Goal: Task Accomplishment & Management: Manage account settings

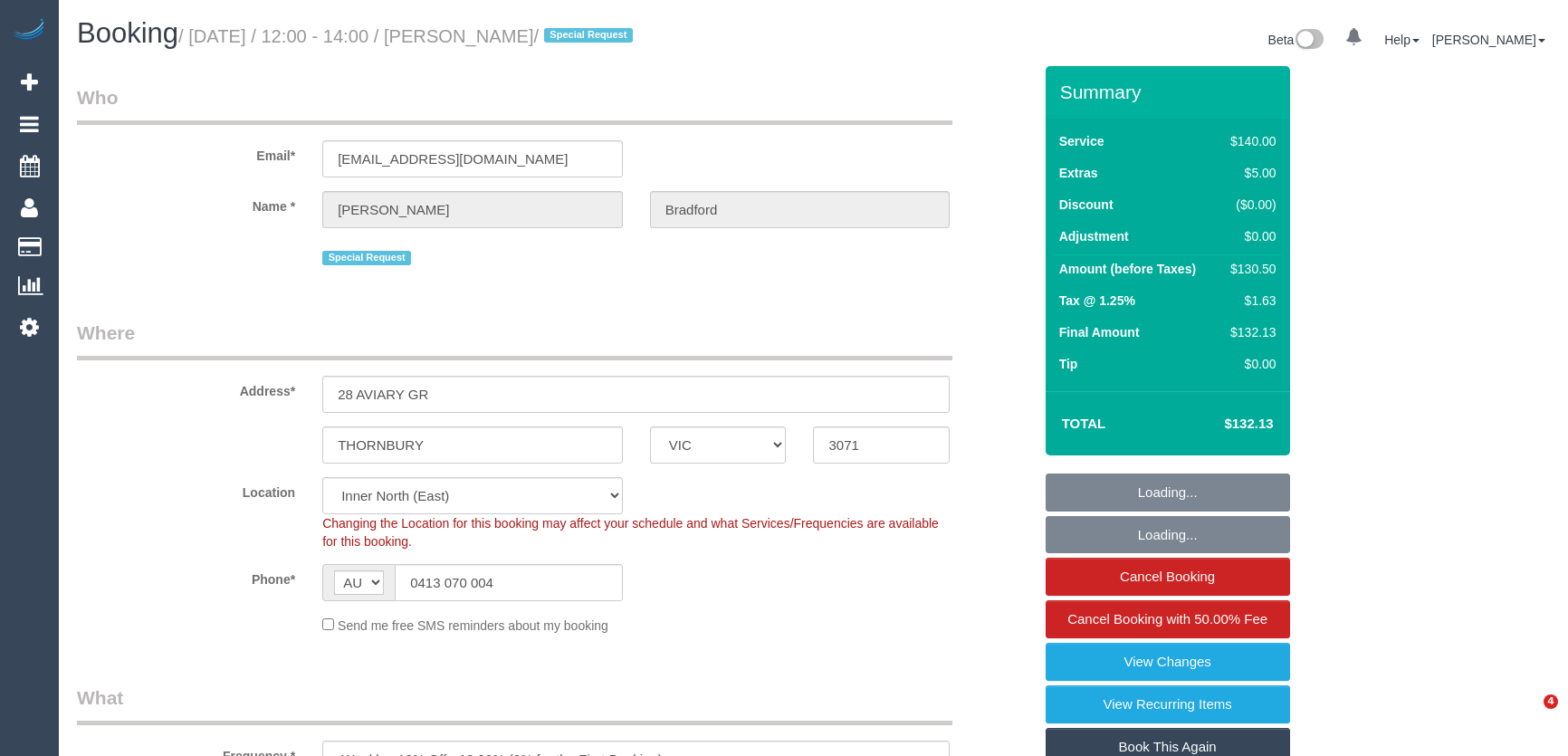
select select "VIC"
select select "number:30"
select select "number:14"
select select "number:19"
select select "number:36"
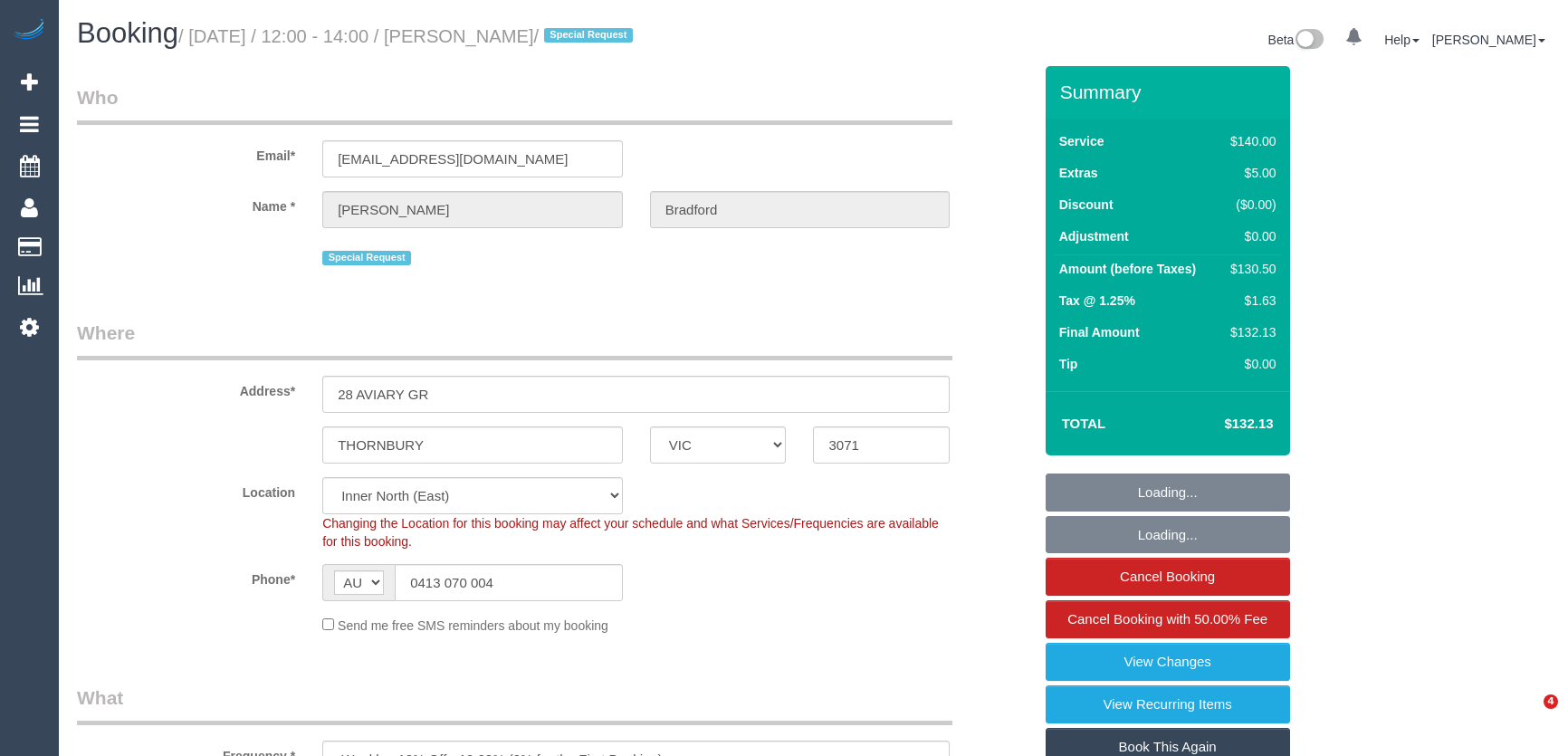
select select "number:34"
select select "number:13"
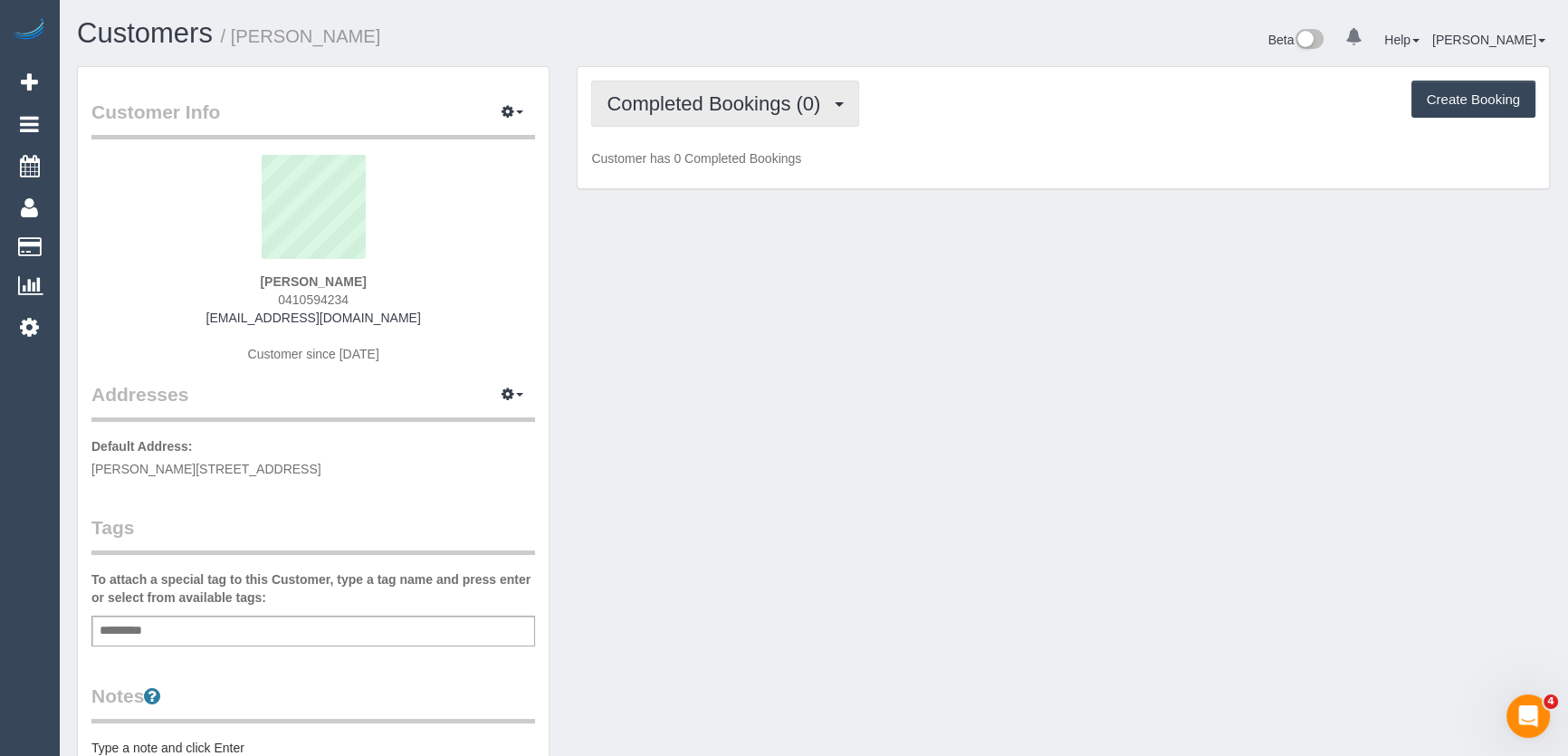
click at [728, 106] on span "Completed Bookings (0)" at bounding box center [718, 104] width 223 height 23
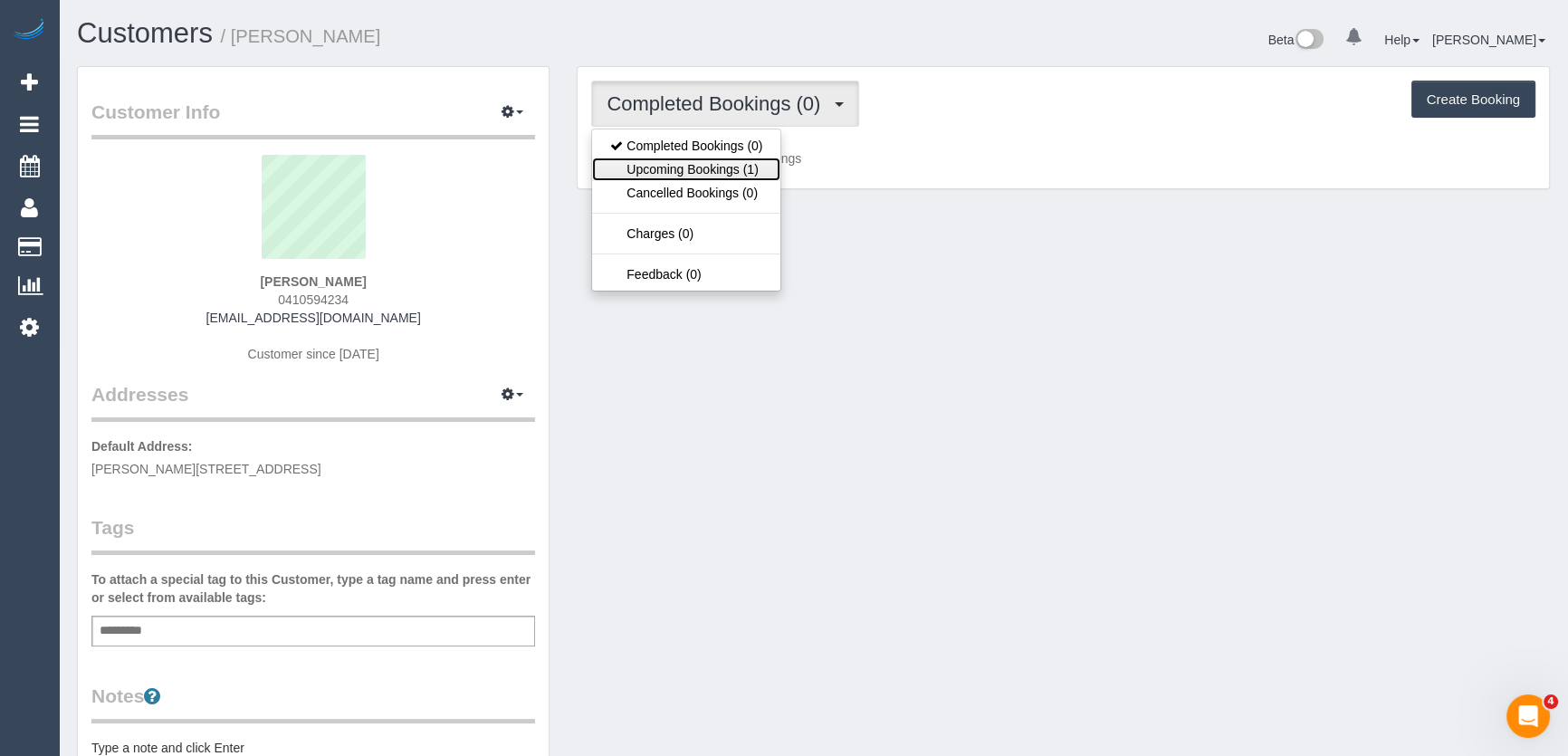
click at [737, 166] on link "Upcoming Bookings (1)" at bounding box center [686, 169] width 188 height 24
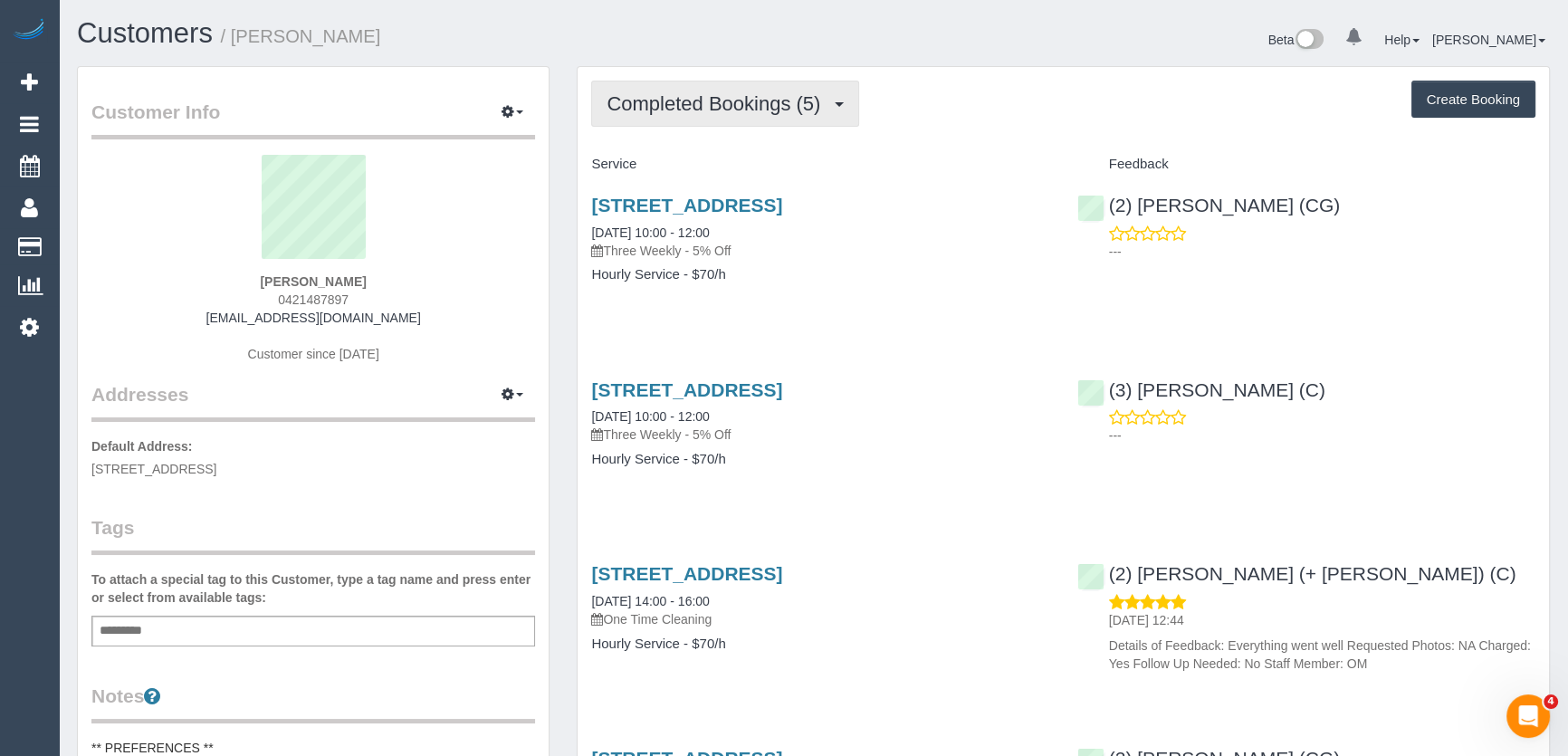
click at [808, 109] on span "Completed Bookings (5)" at bounding box center [718, 104] width 223 height 23
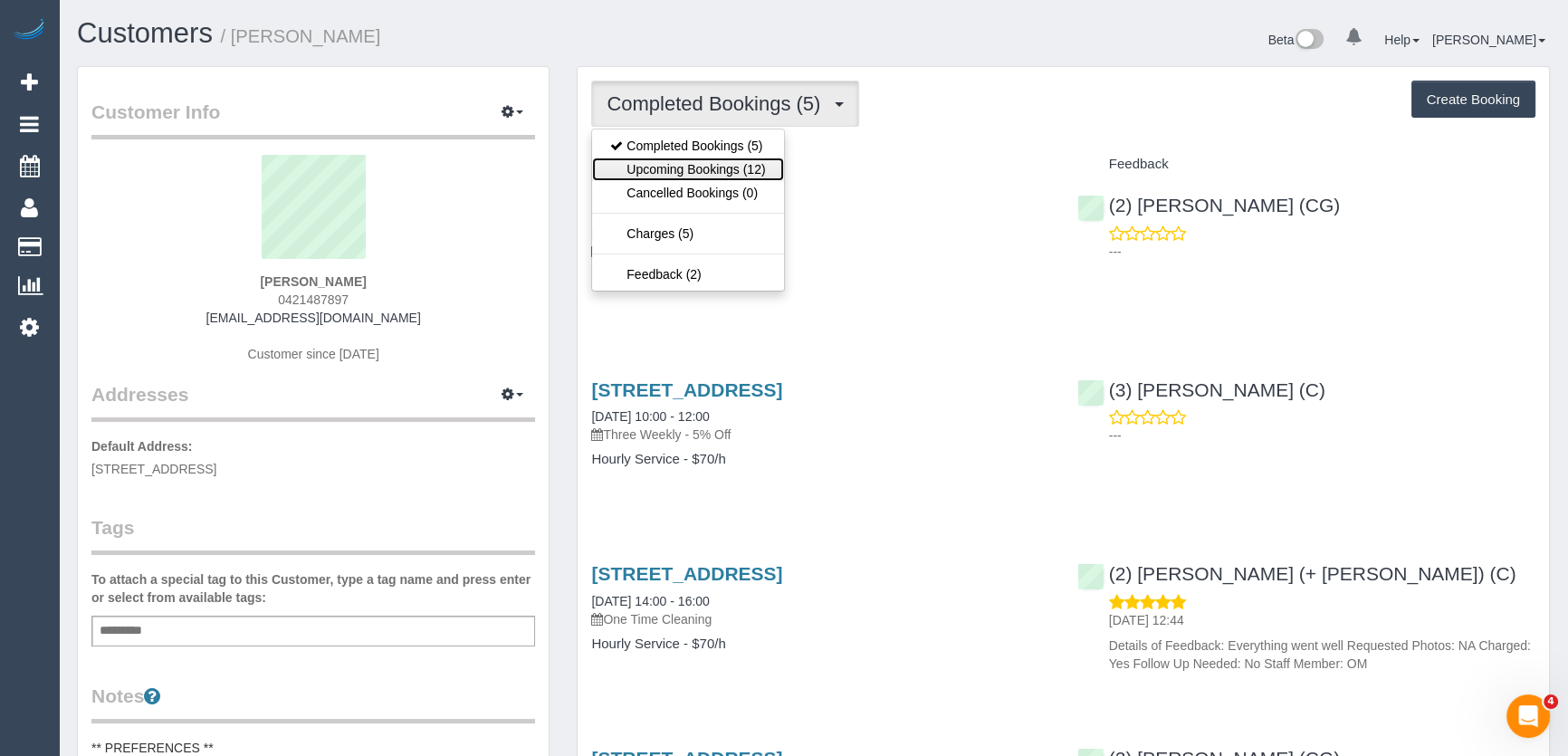
click at [756, 172] on link "Upcoming Bookings (12)" at bounding box center [688, 169] width 191 height 24
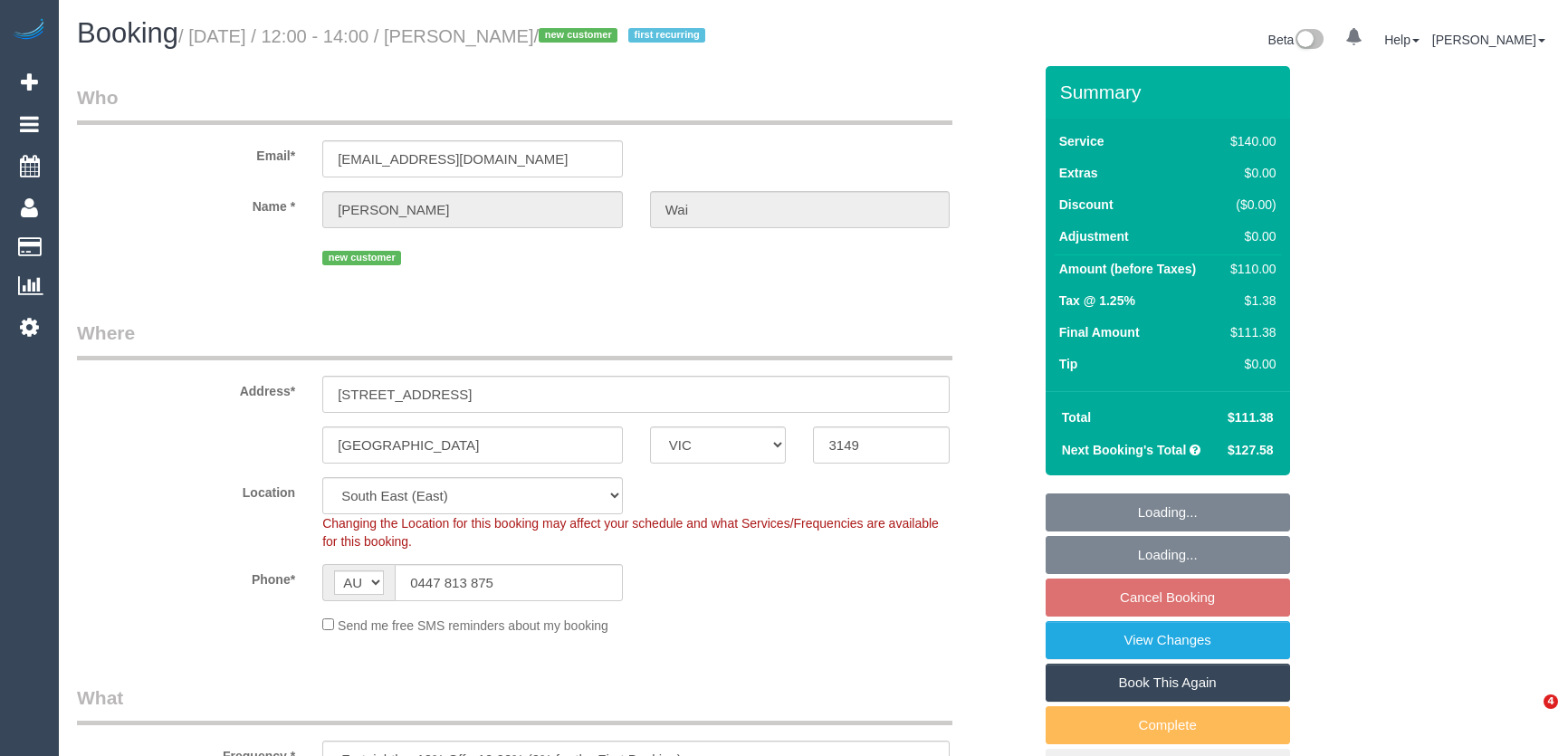
select select "VIC"
select select "number:28"
select select "number:14"
select select "number:19"
select select "number:22"
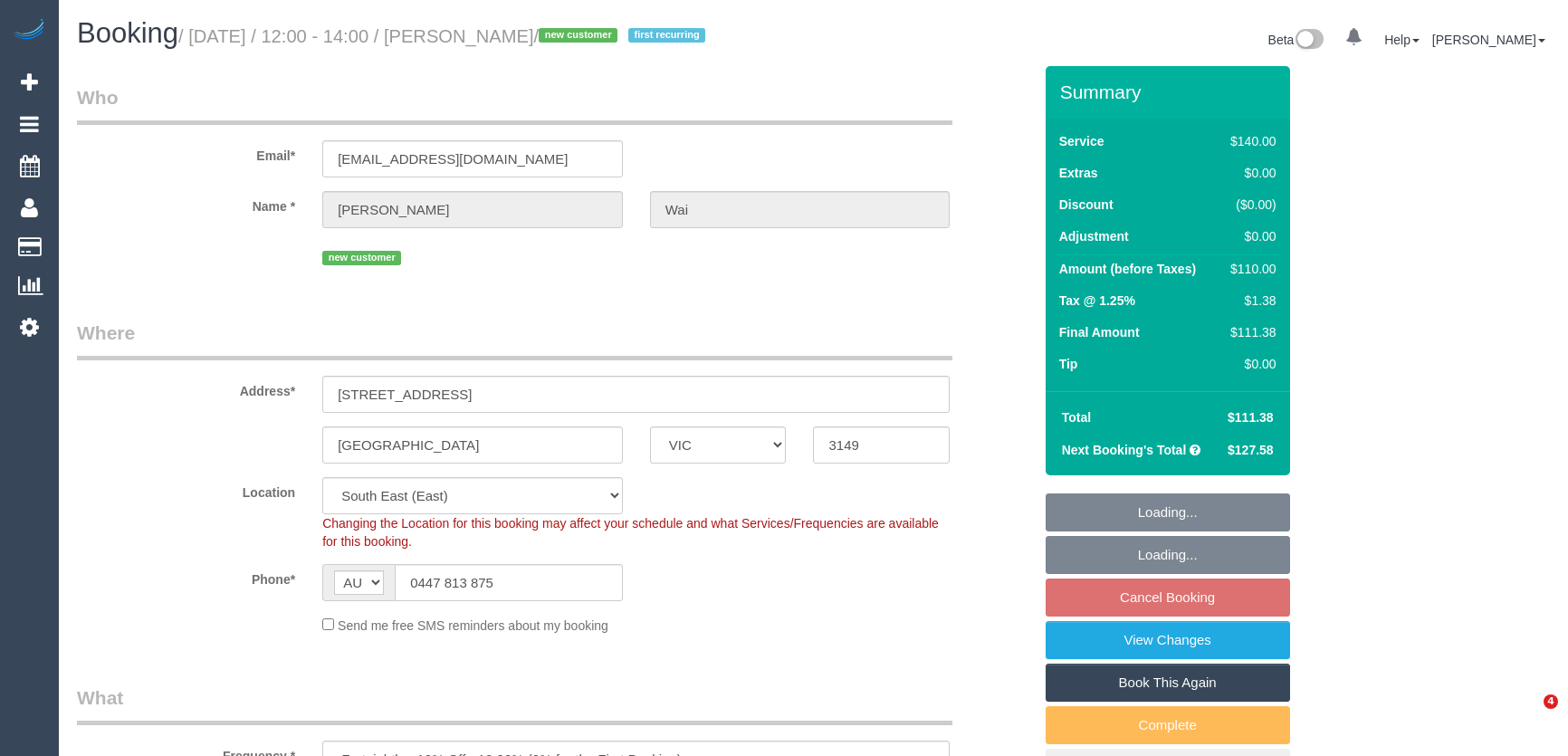
select select "number:34"
select select "number:11"
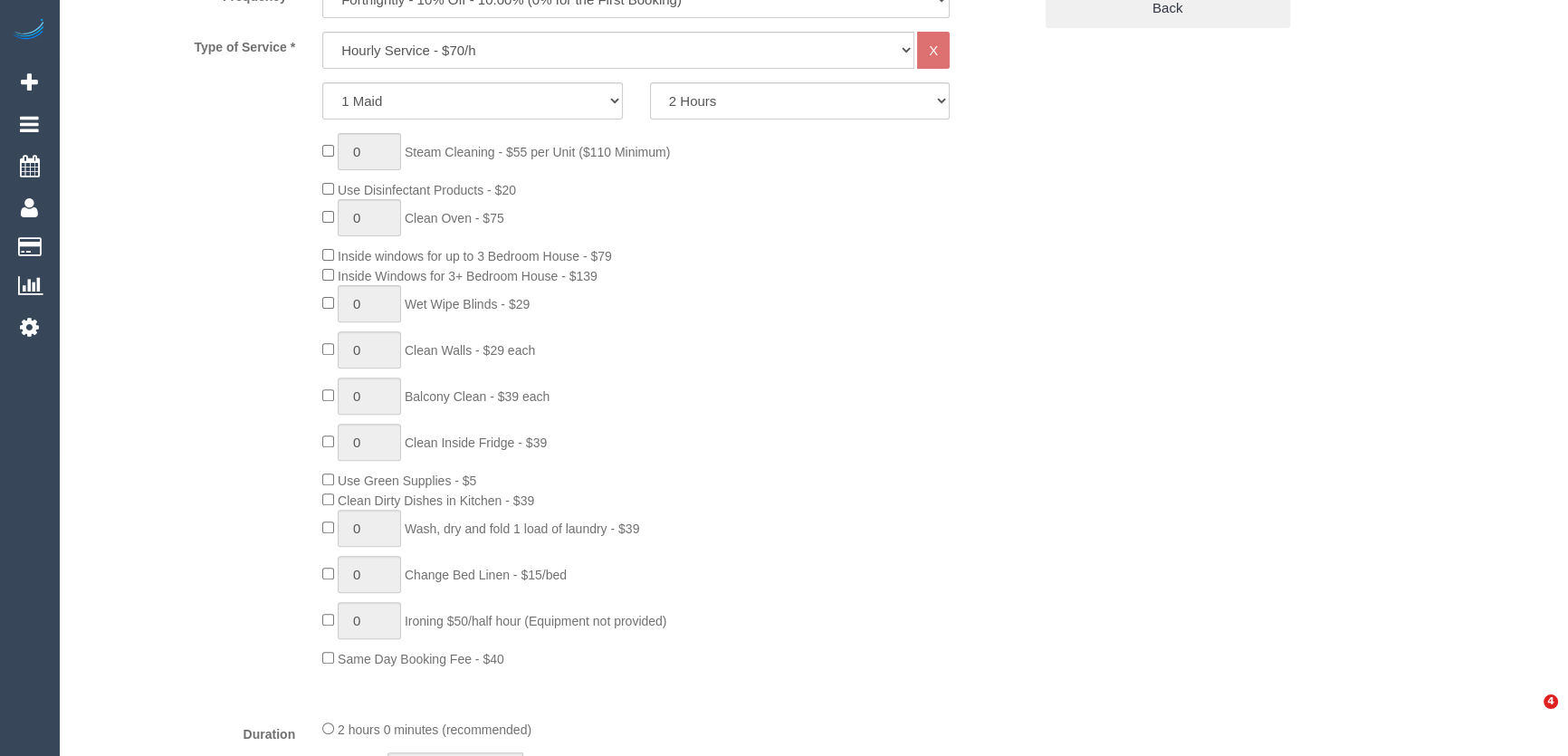
select select "object:1368"
select select "spot3"
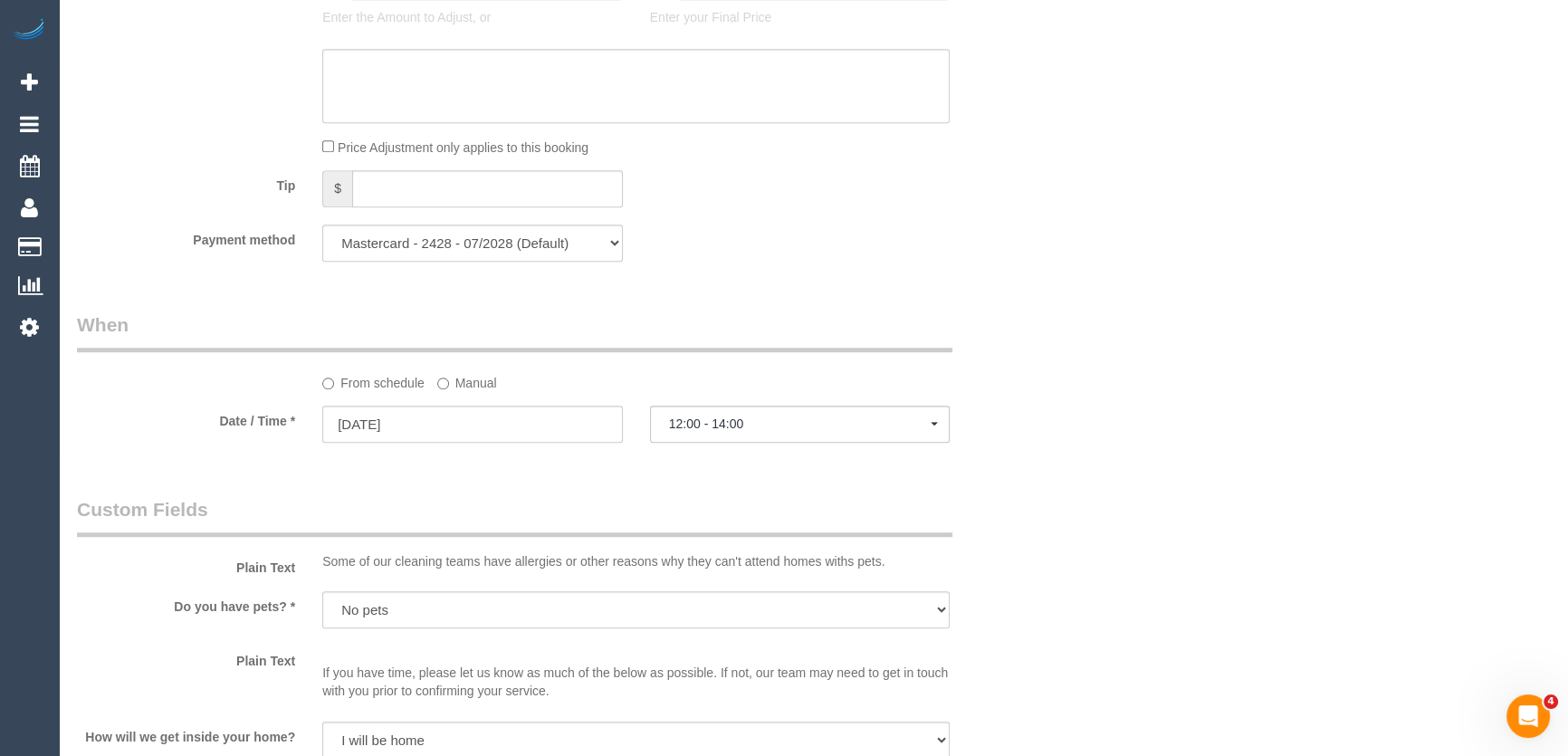
scroll to position [1728, 0]
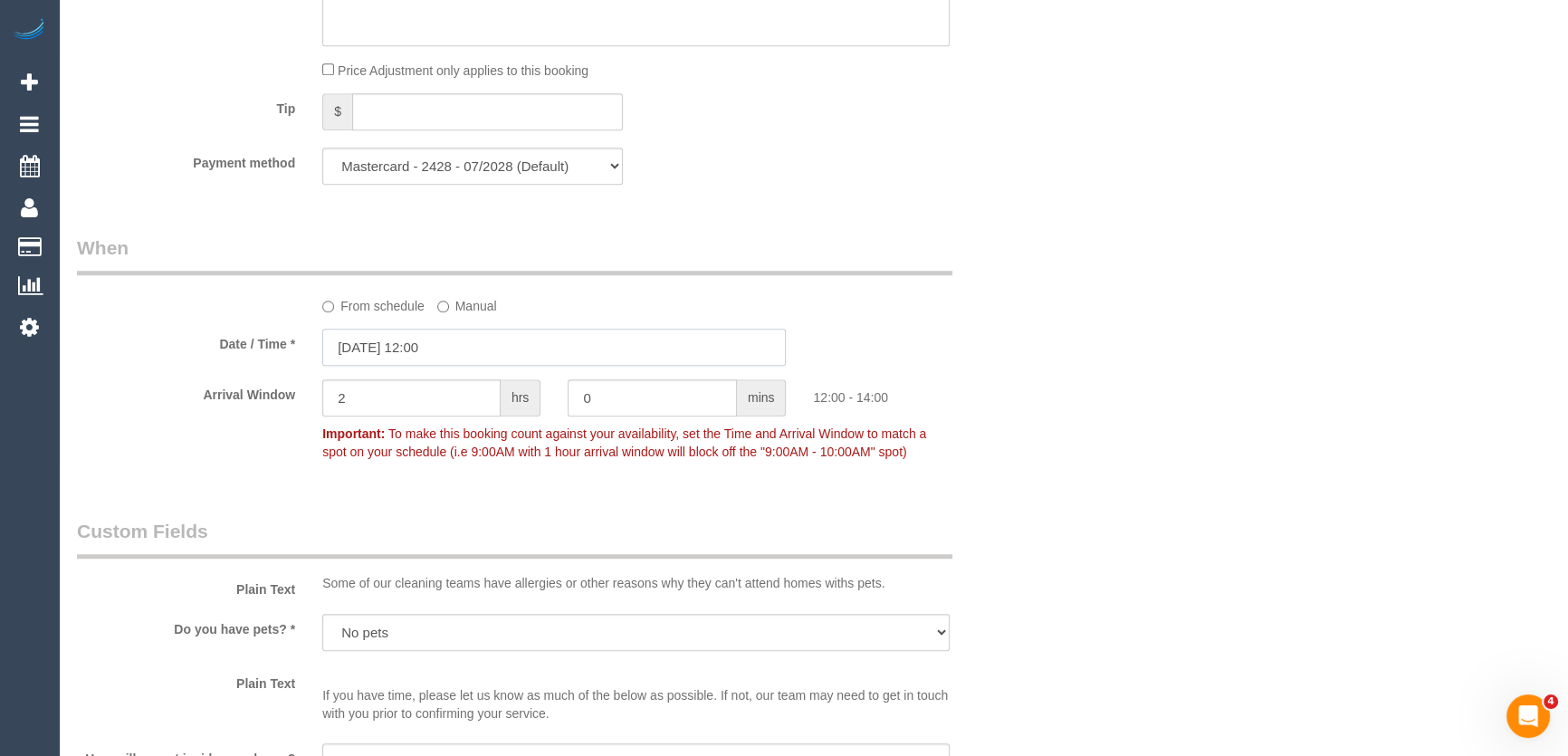
click at [457, 353] on input "02/09/2025 12:00" at bounding box center [554, 347] width 464 height 37
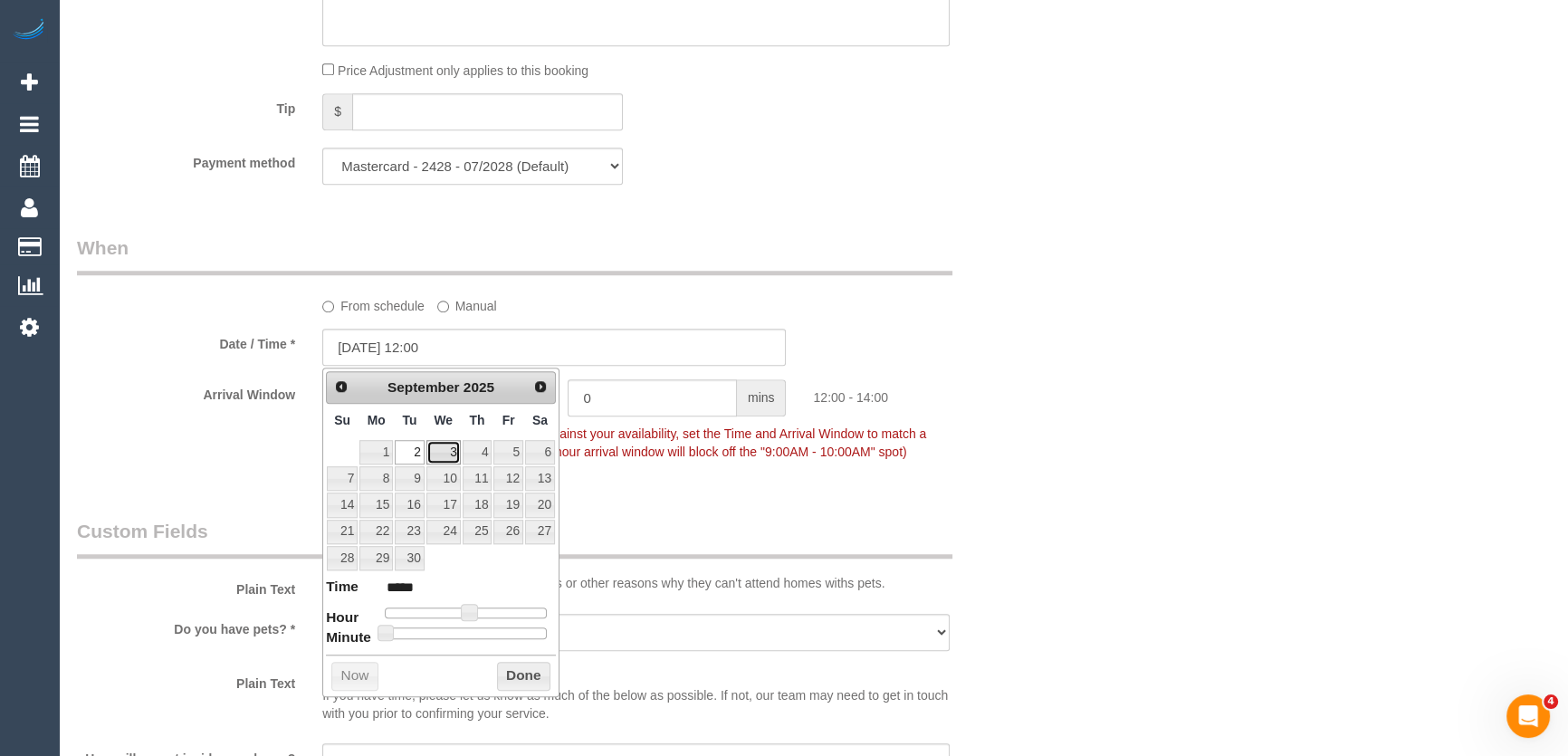
click at [445, 454] on link "3" at bounding box center [444, 452] width 34 height 25
type input "03/09/2025 12:00"
click at [1067, 526] on div "Who Email* rwai02@gmail.com Name * Ryan Wai new customer Where Address* 534b hi…" at bounding box center [814, 185] width 1474 height 3694
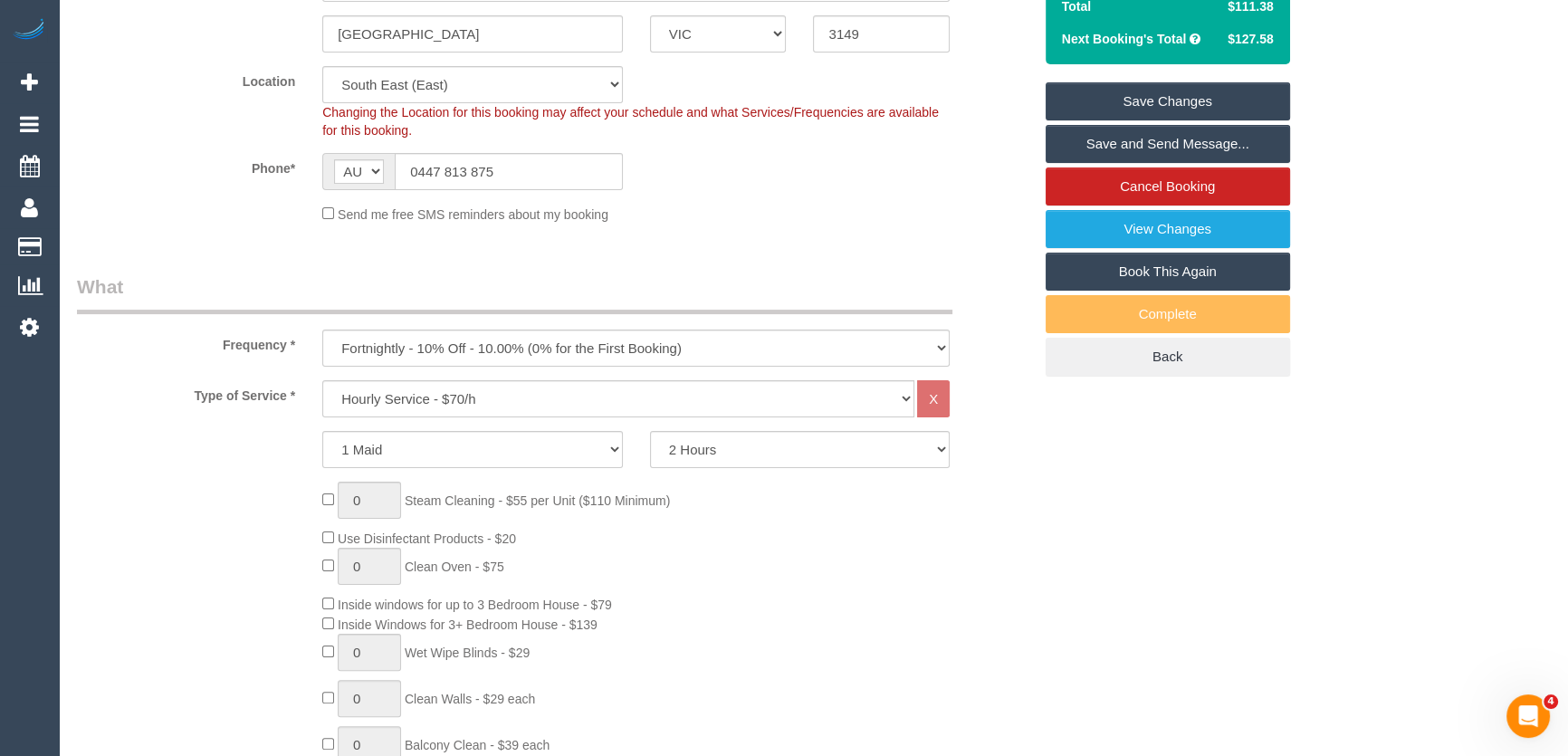
scroll to position [0, 0]
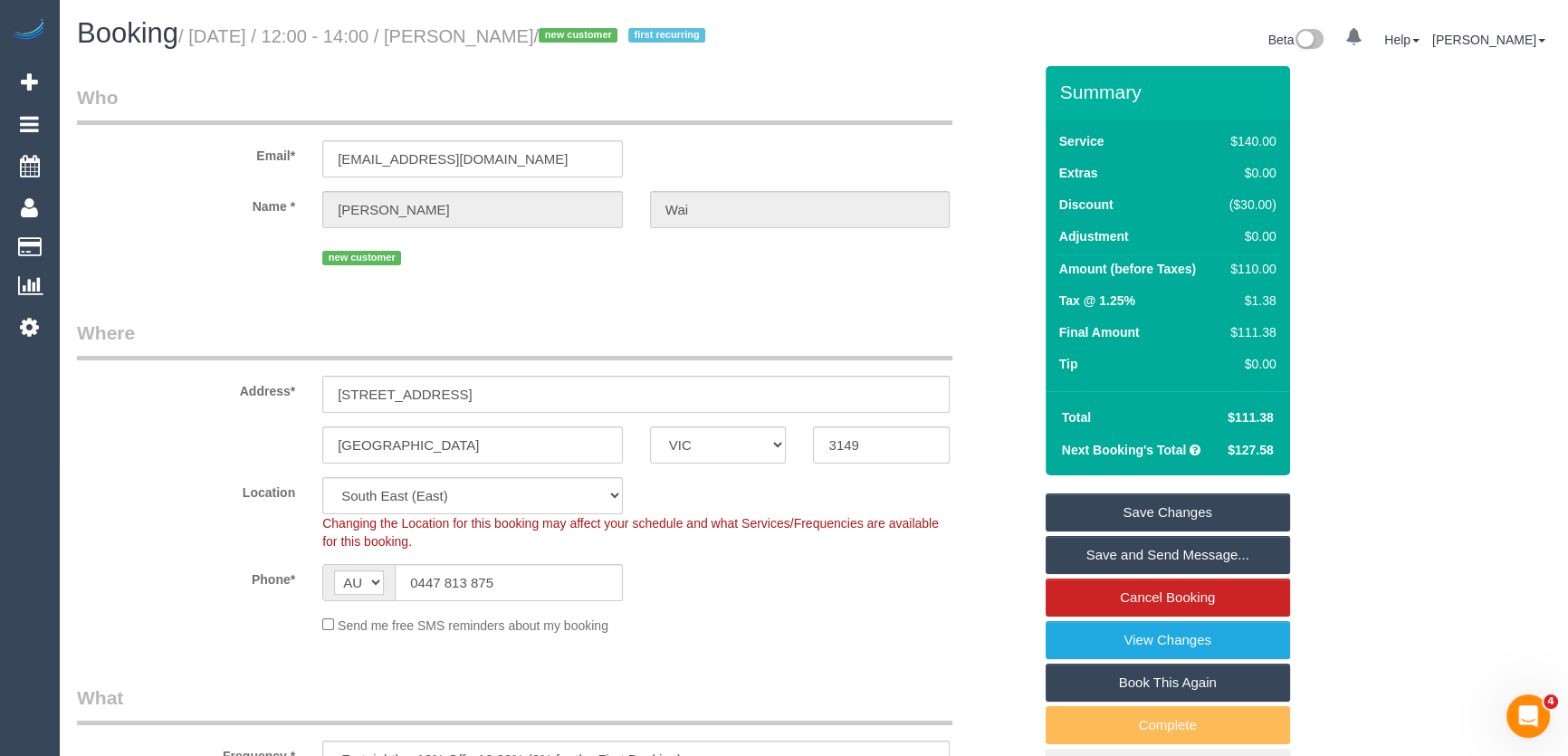
click at [1169, 511] on link "Save Changes" at bounding box center [1168, 512] width 244 height 38
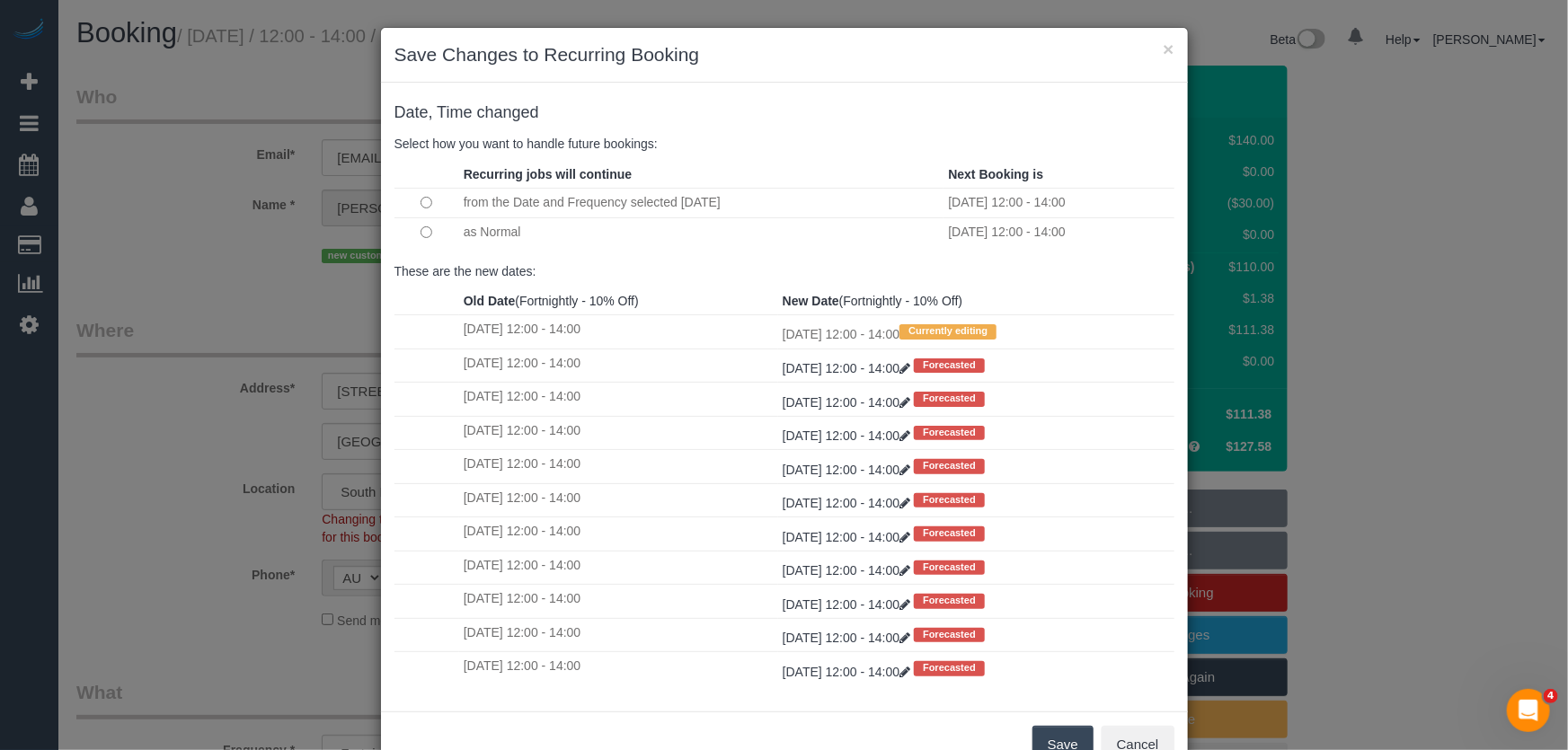
click at [1033, 738] on button "Save" at bounding box center [1063, 744] width 62 height 38
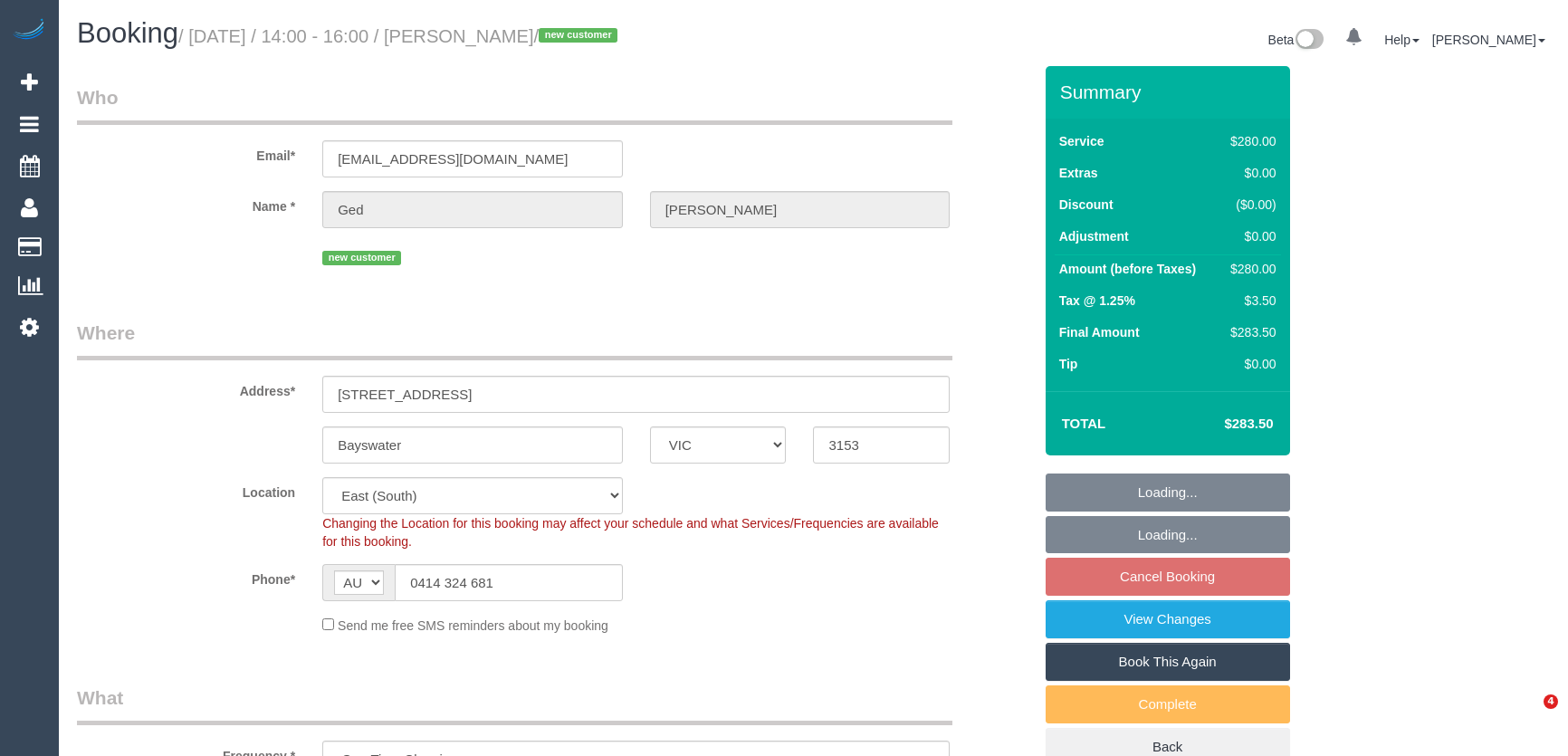
select select "VIC"
select select "2"
select select "spot4"
select select "number:28"
select select "number:14"
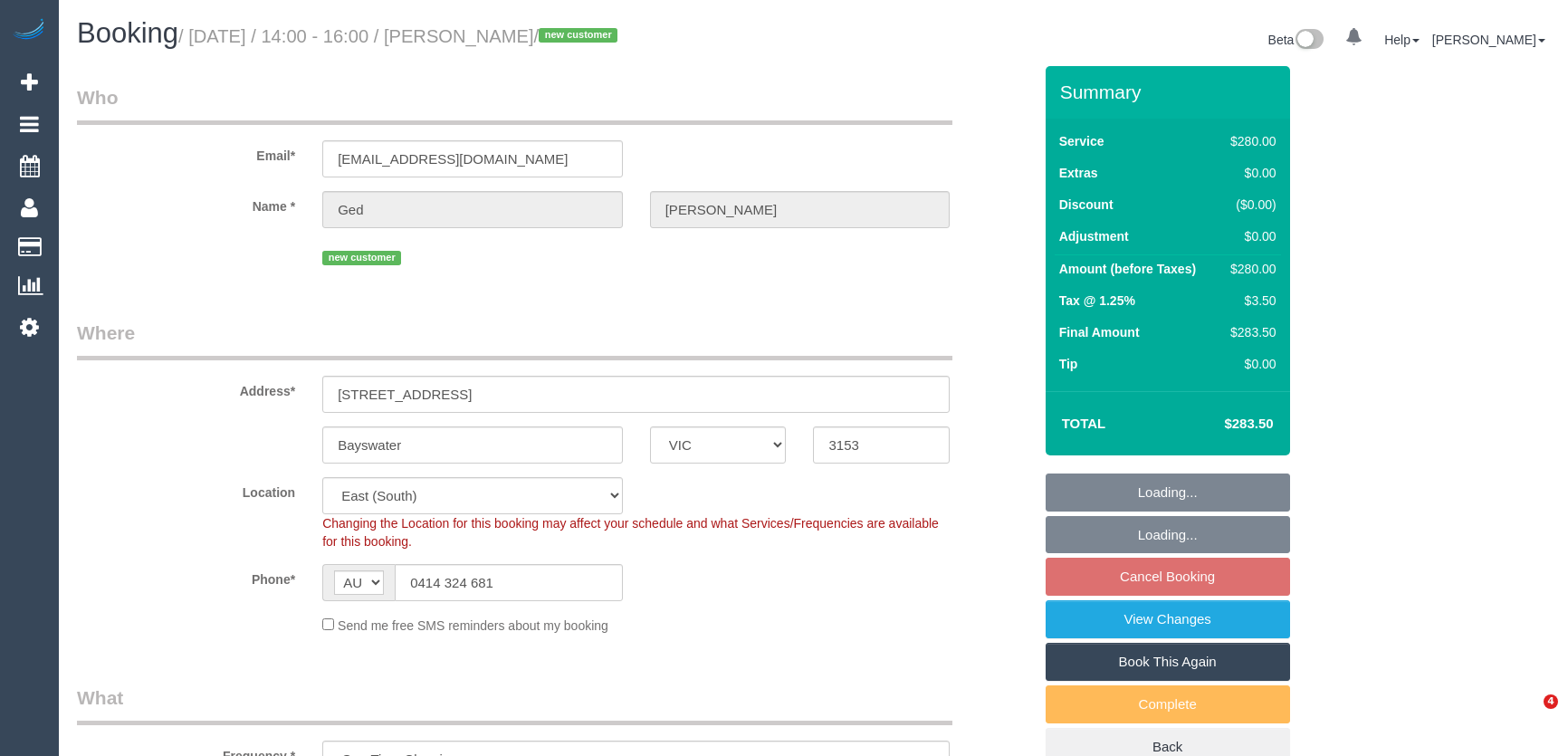
select select "number:19"
select select "number:23"
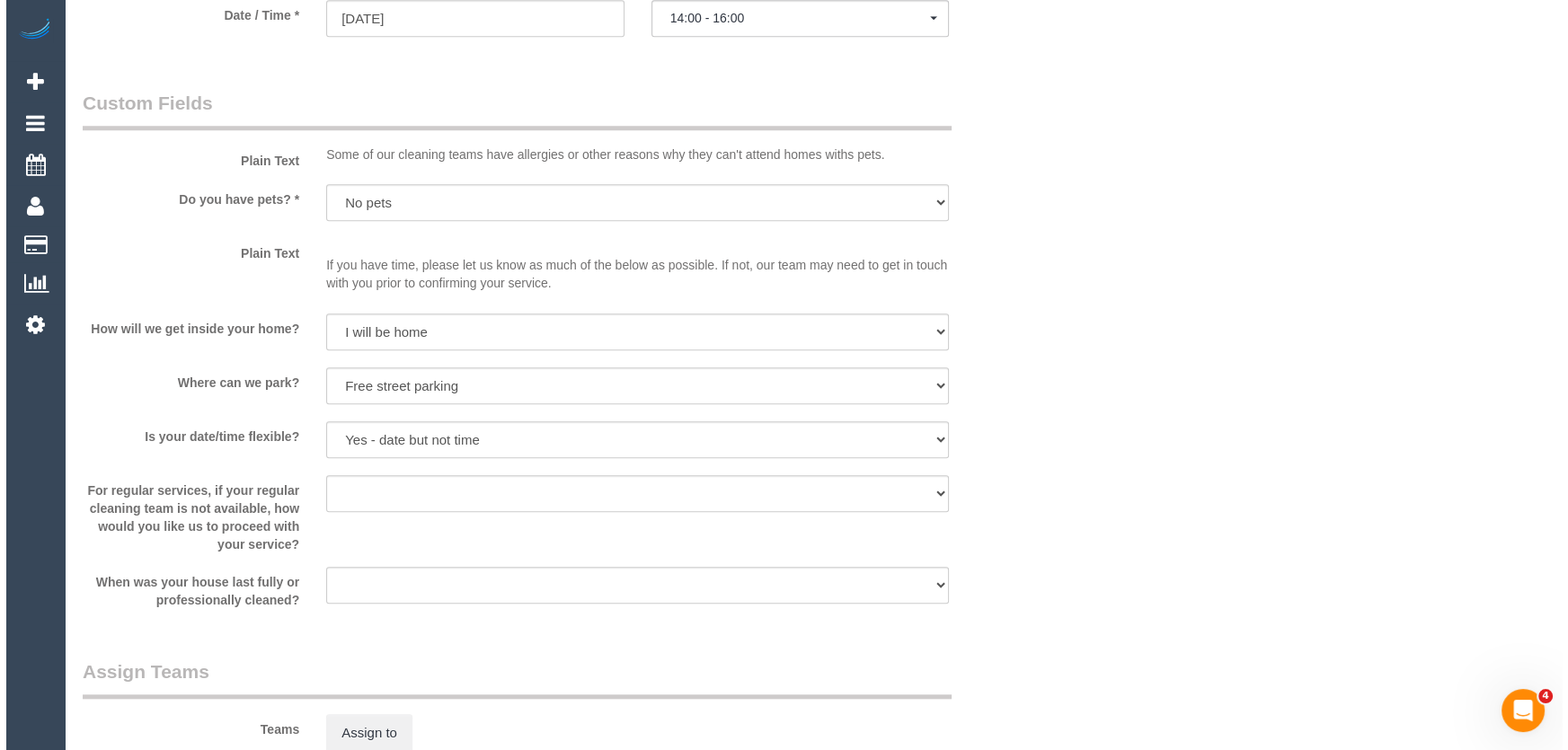
scroll to position [2285, 0]
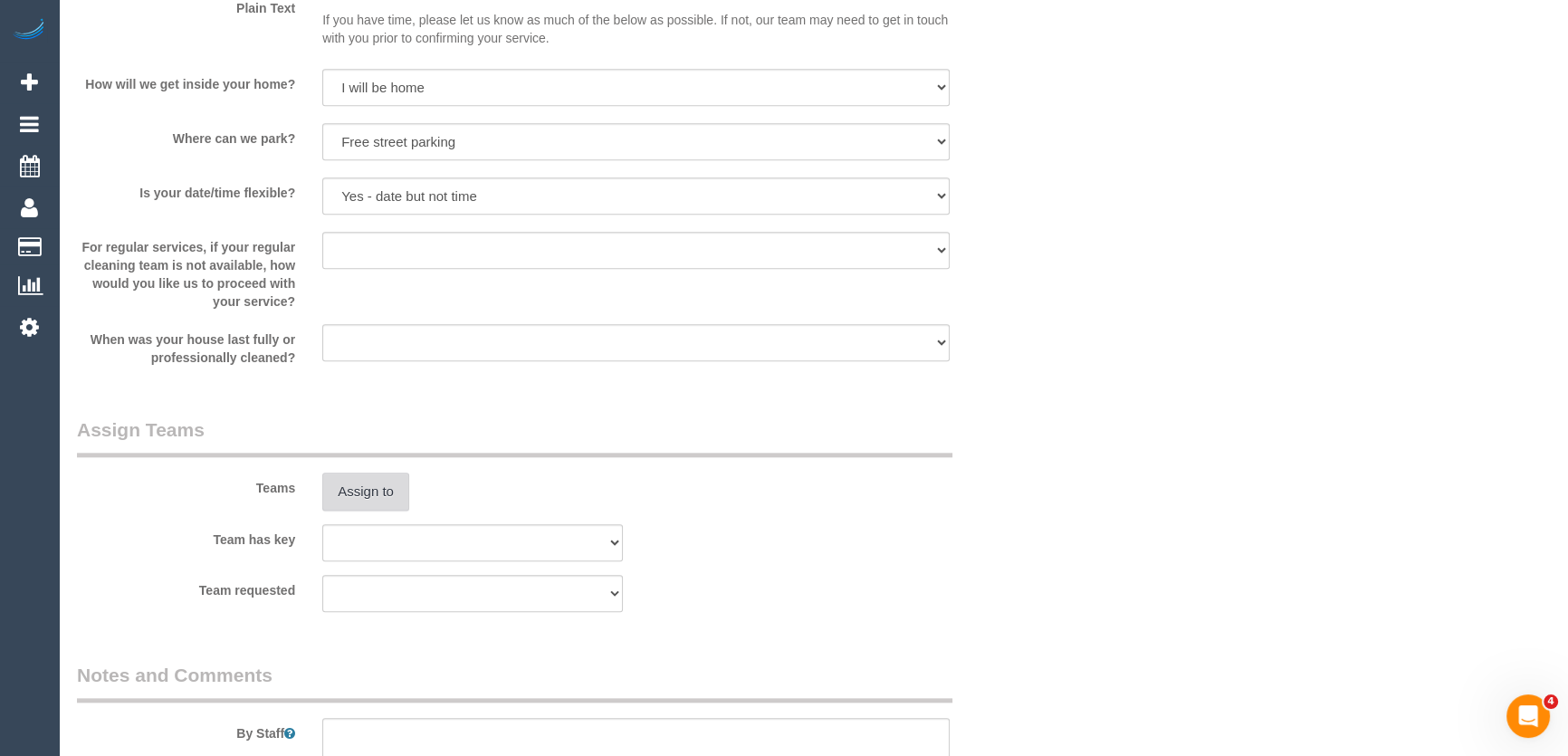
click at [384, 490] on button "Assign to" at bounding box center [365, 492] width 87 height 38
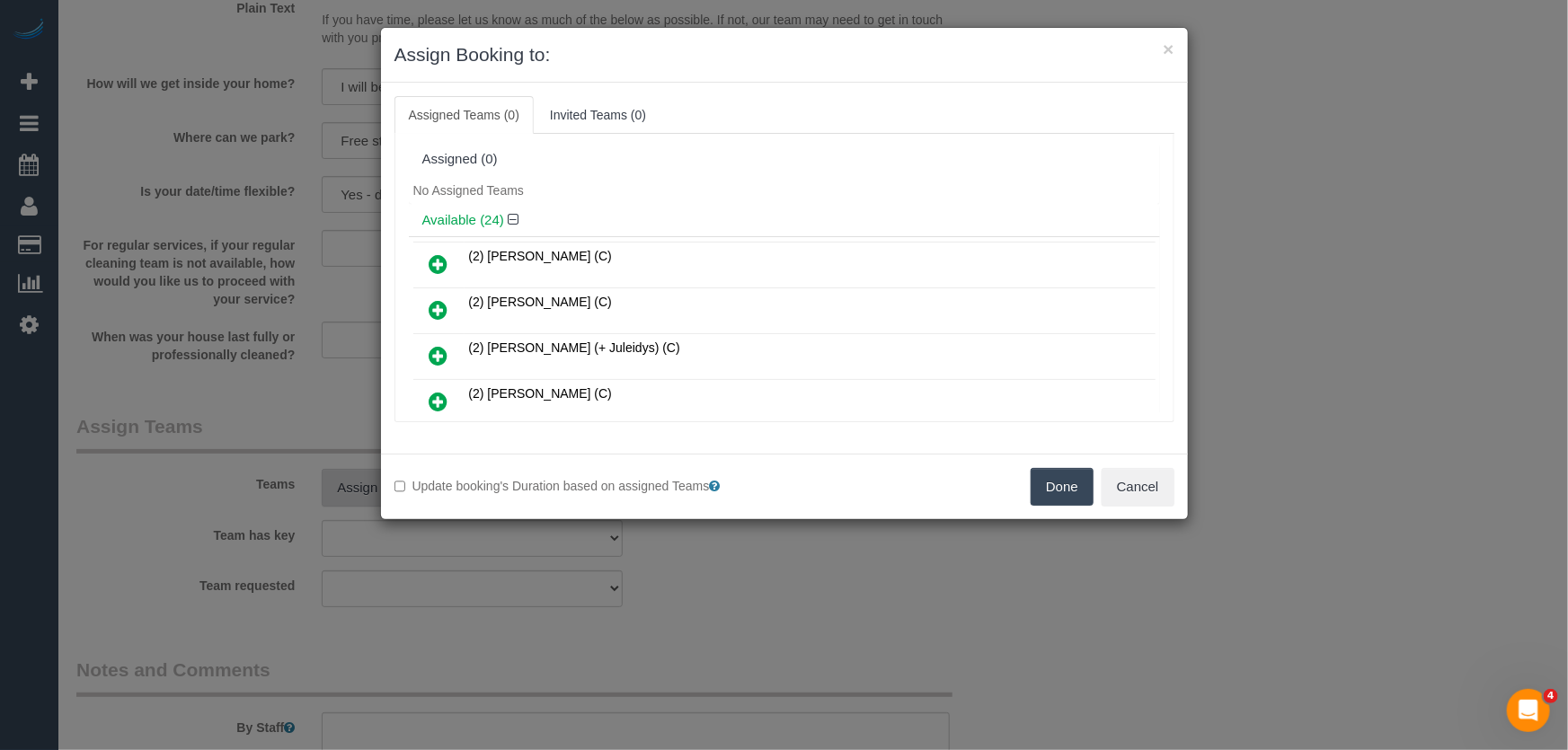
scroll to position [292, 0]
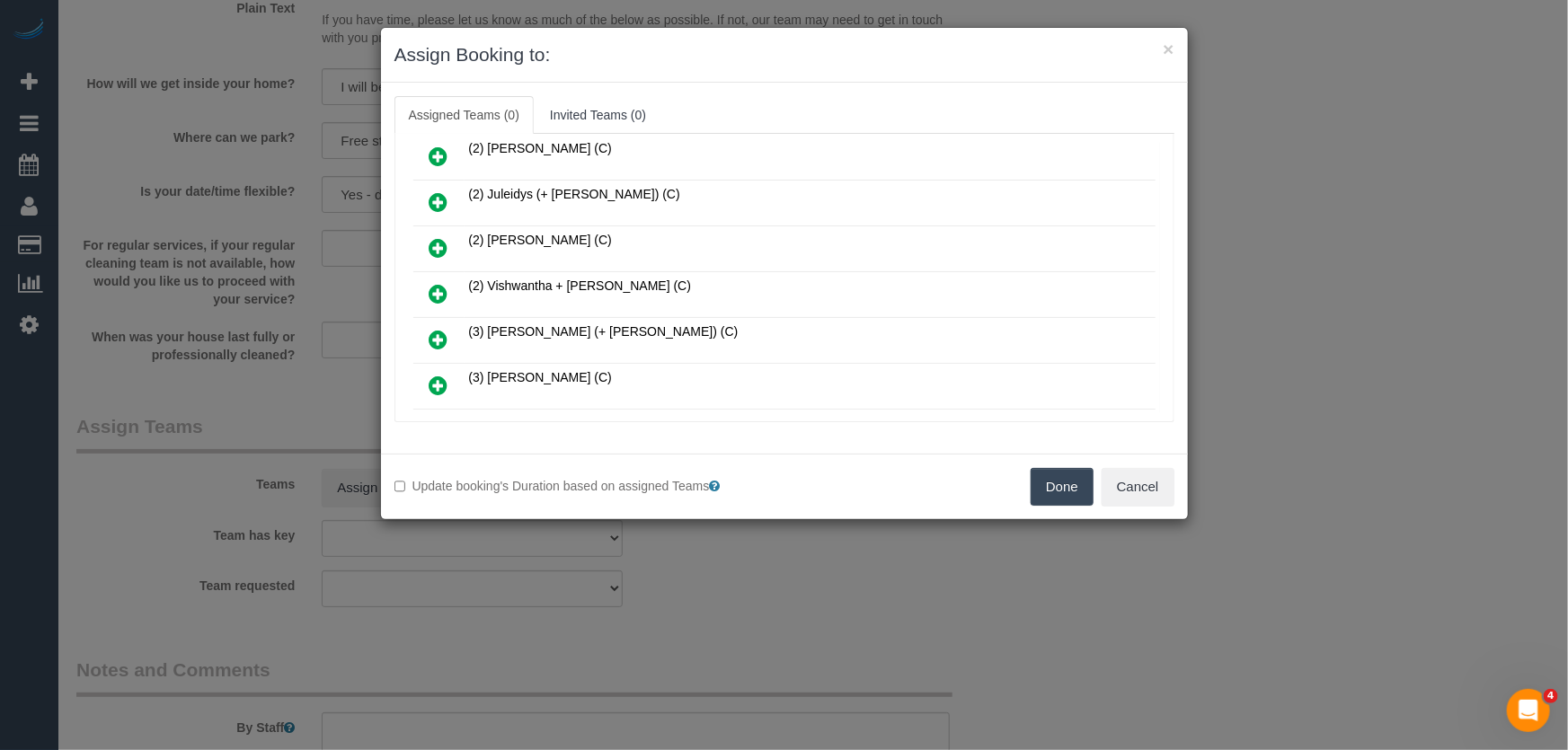
click at [434, 283] on icon at bounding box center [439, 293] width 19 height 22
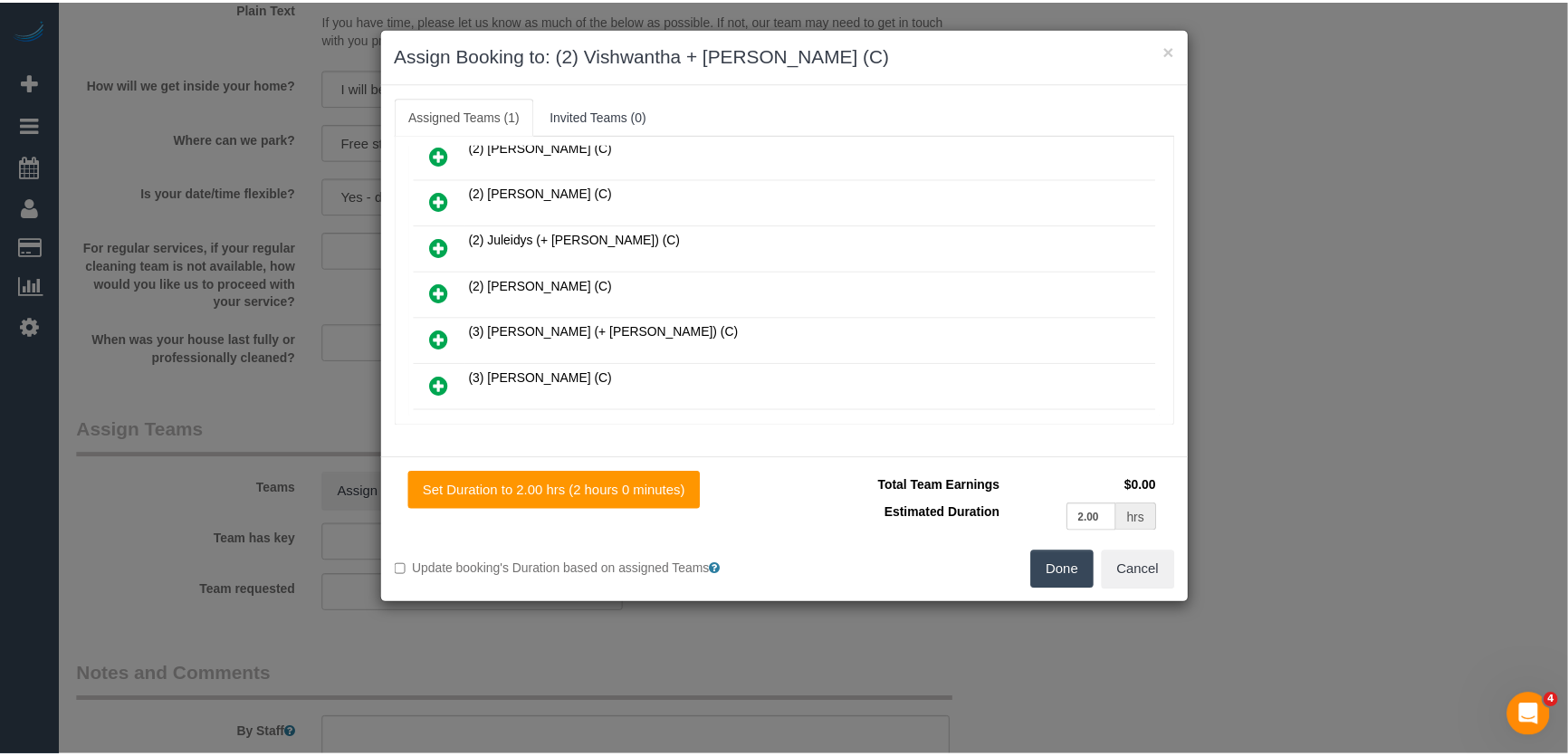
scroll to position [336, 0]
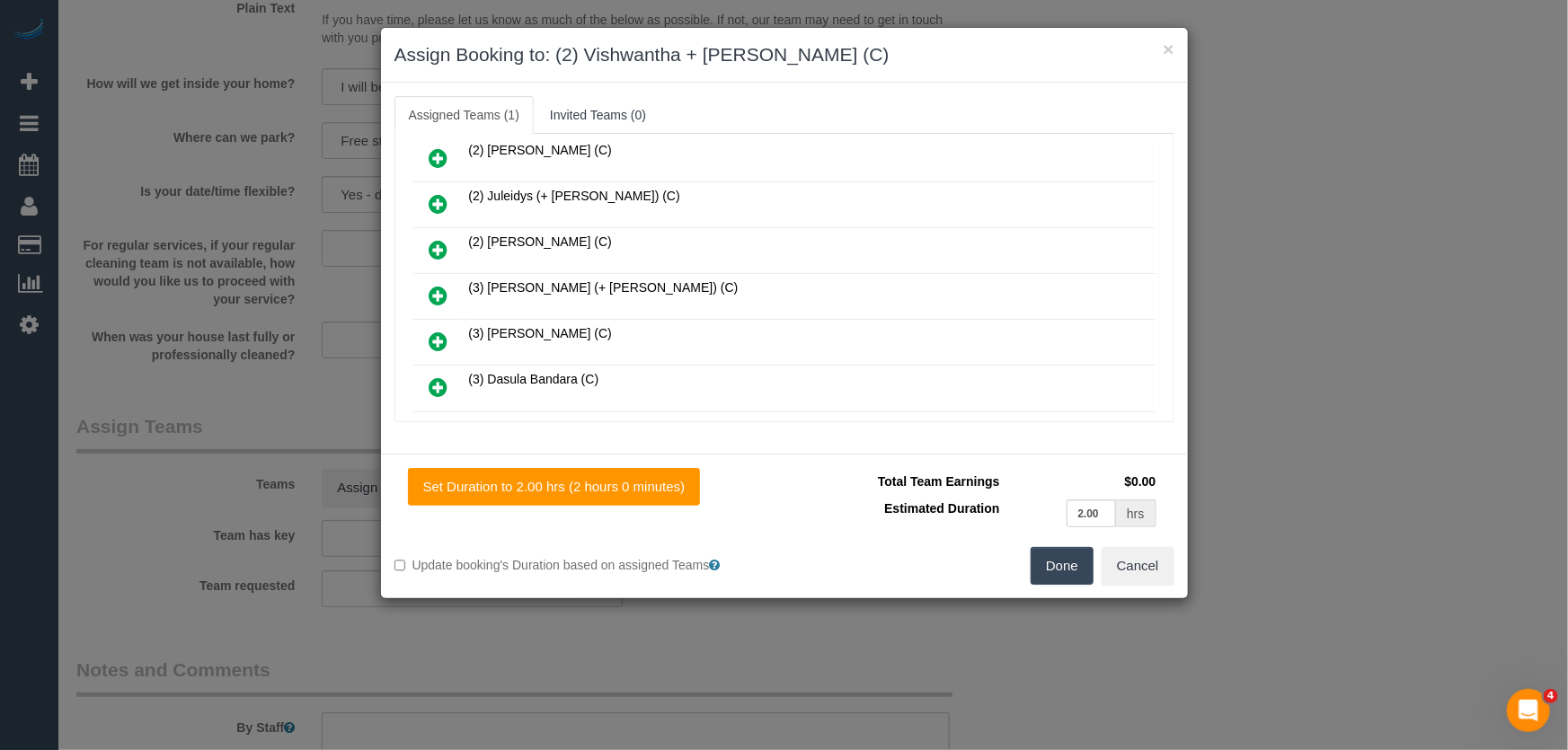
click at [1072, 567] on button "Done" at bounding box center [1062, 566] width 62 height 38
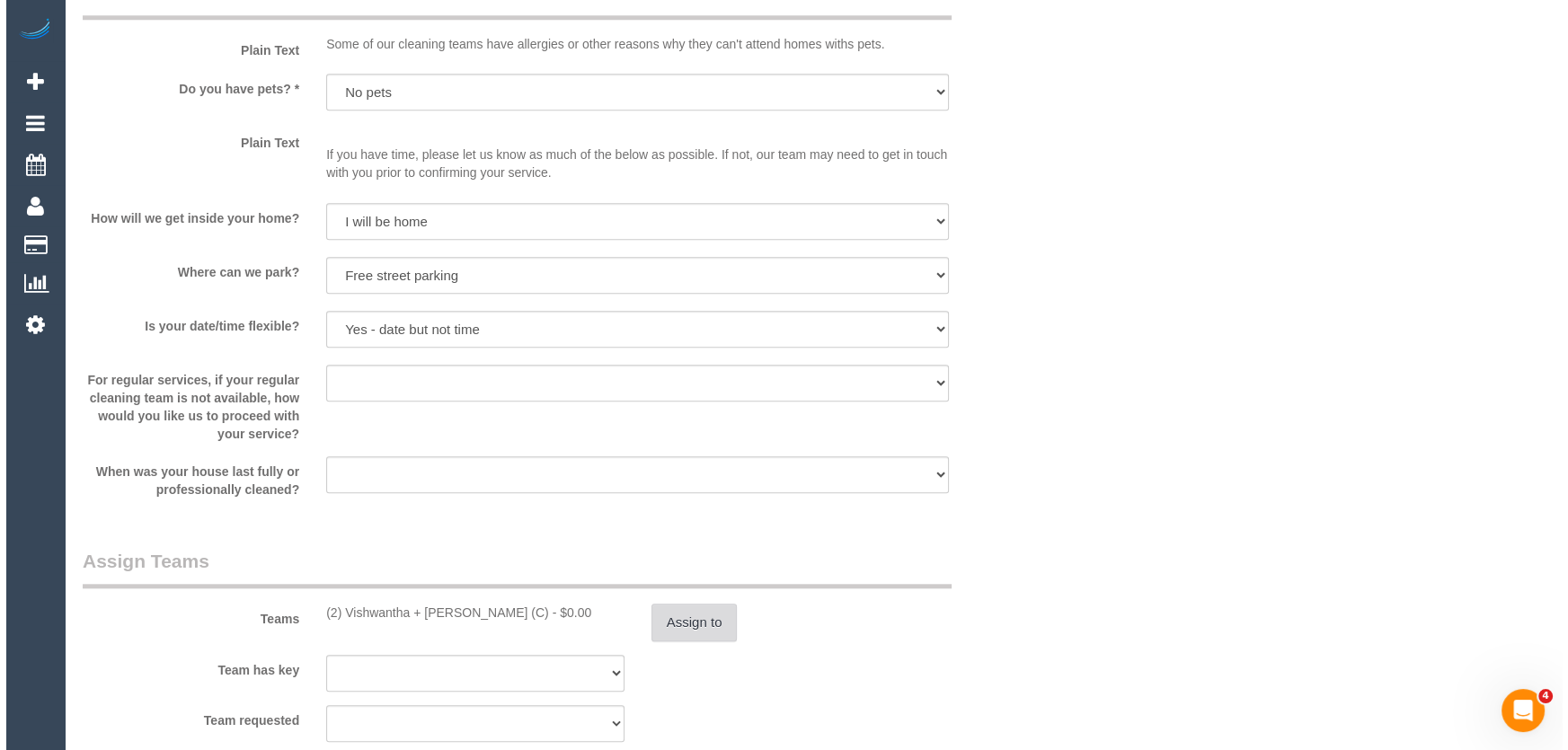
scroll to position [2367, 0]
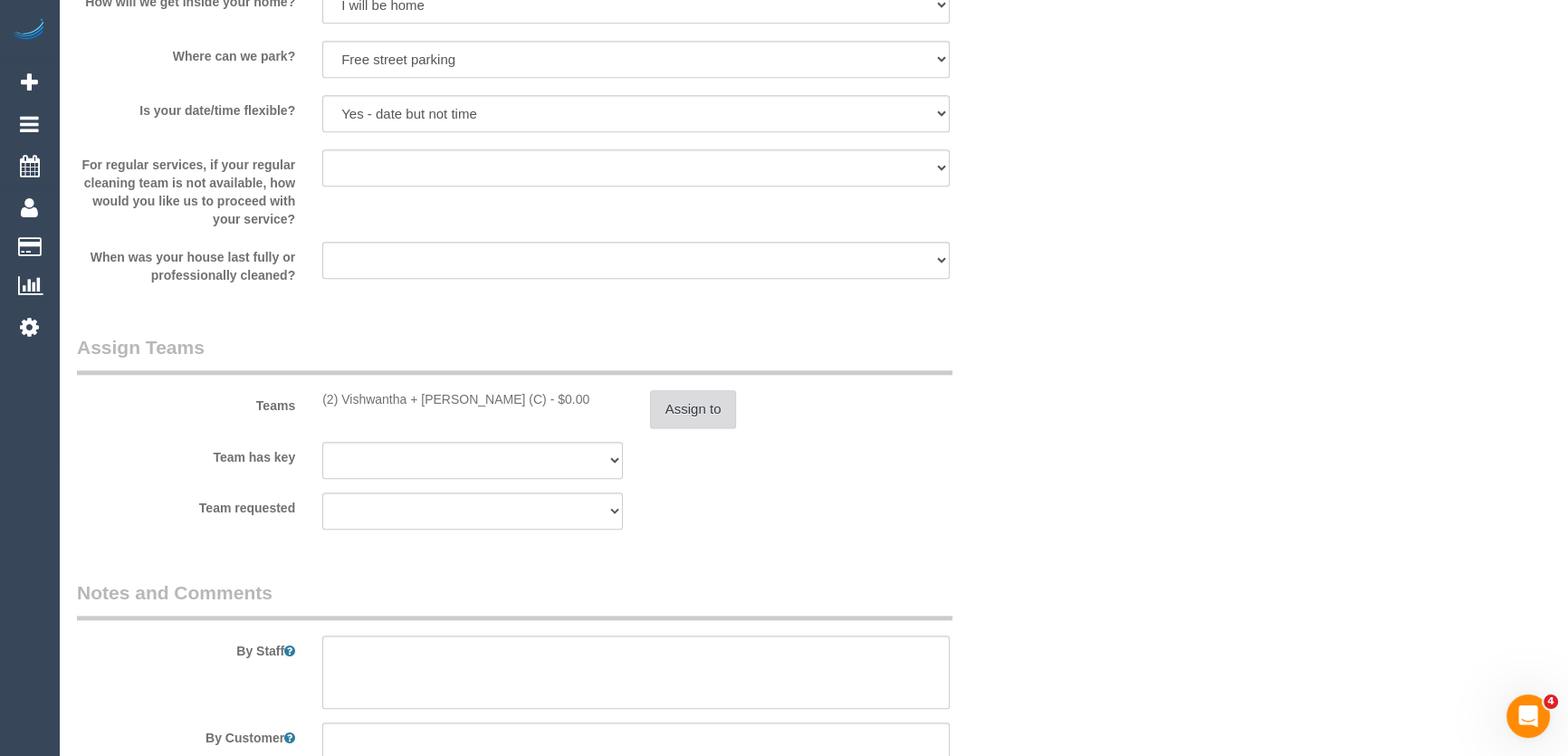
click at [705, 414] on button "Assign to" at bounding box center [693, 409] width 87 height 38
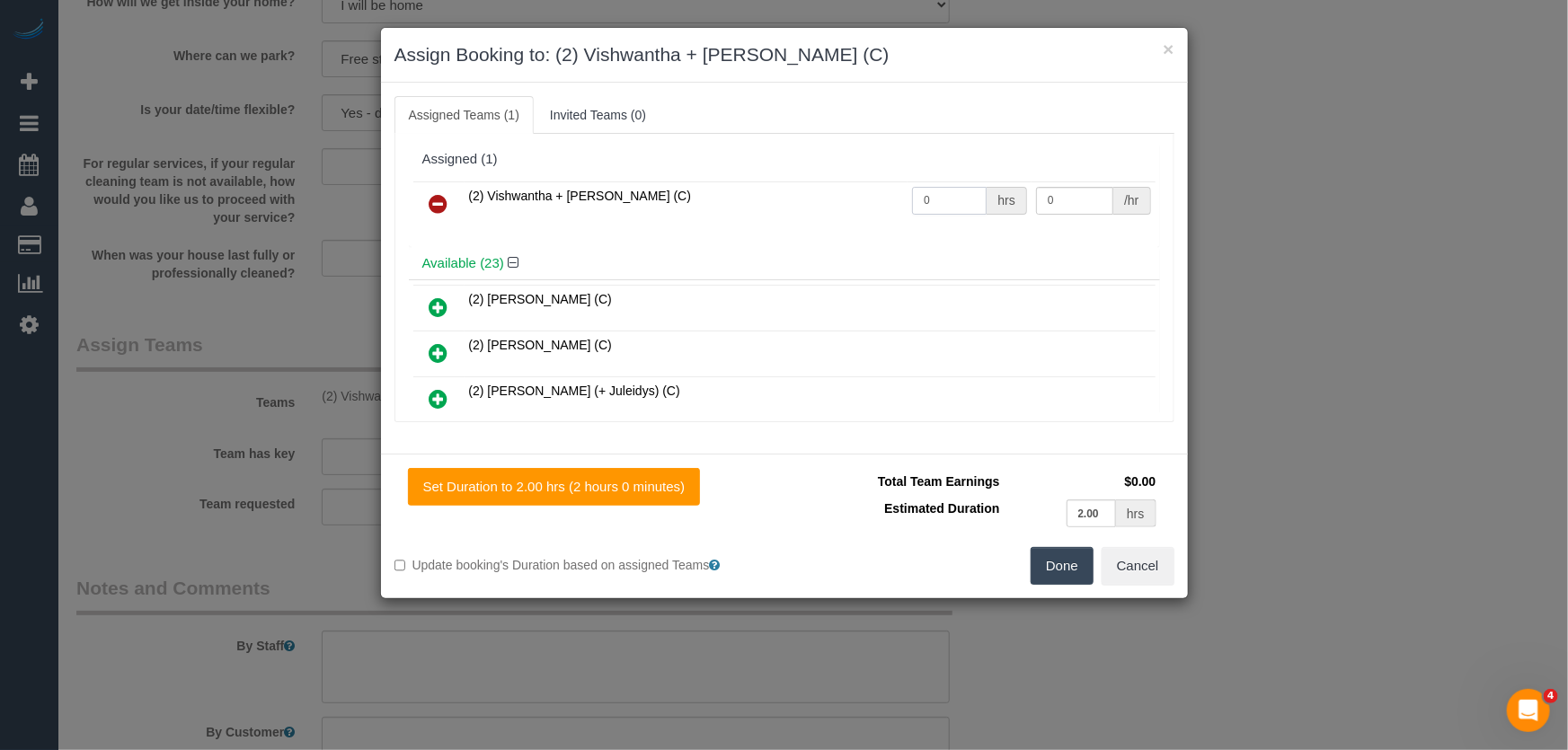
click at [961, 201] on input "0" at bounding box center [949, 200] width 75 height 27
type input "4"
type input "37.5"
click at [1065, 567] on button "Done" at bounding box center [1062, 566] width 62 height 38
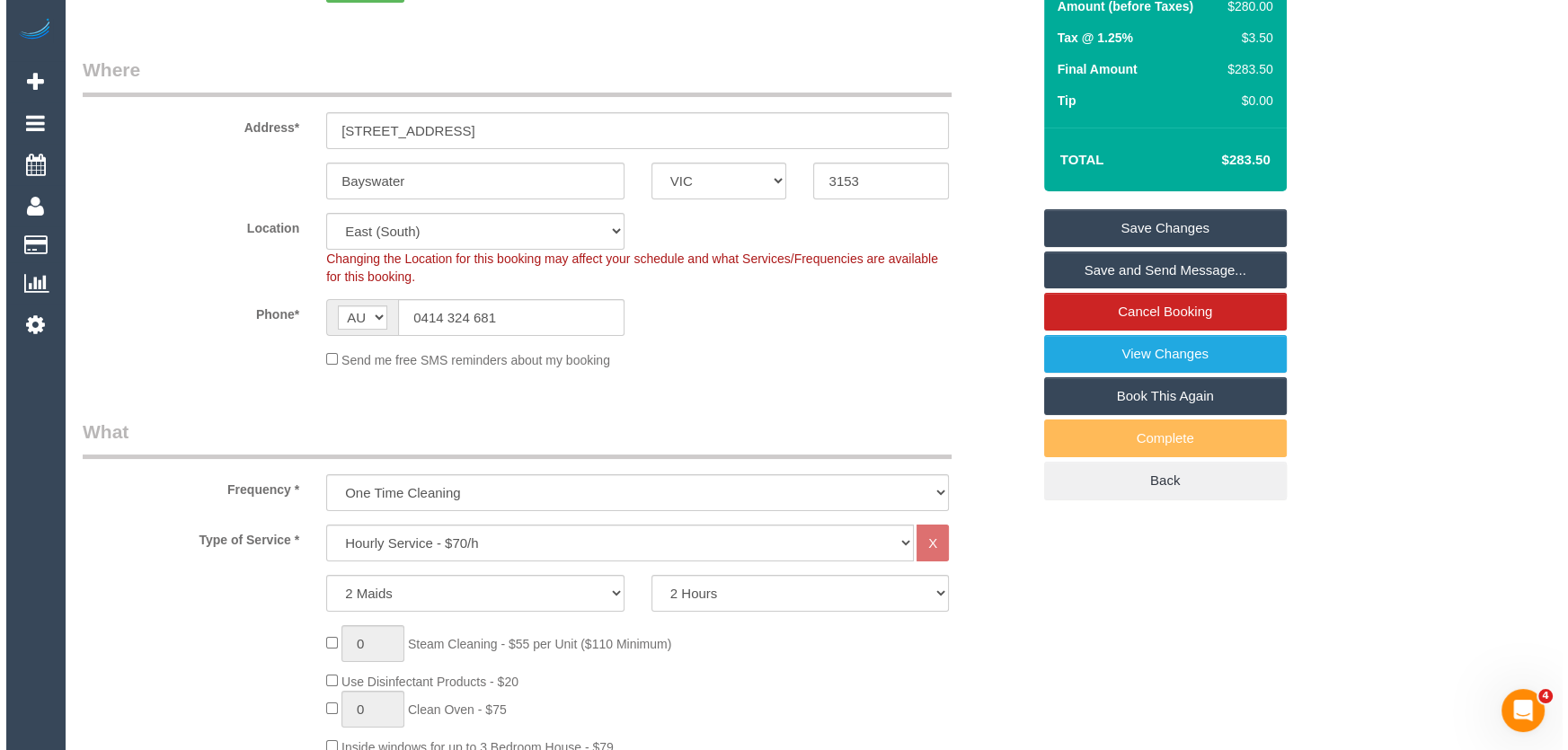
scroll to position [0, 0]
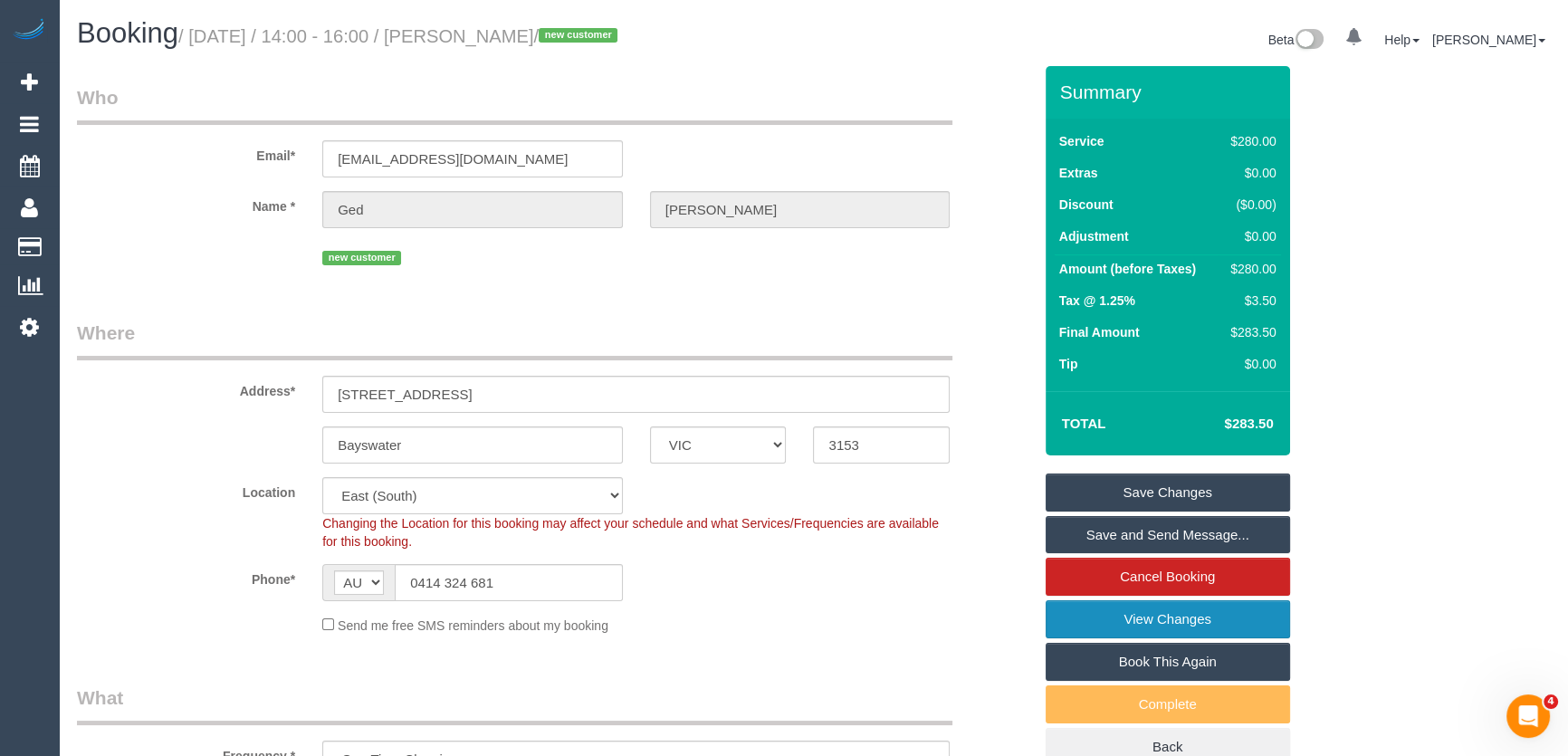
click at [1127, 612] on link "View Changes" at bounding box center [1168, 619] width 244 height 38
click at [510, 42] on small "/ September 02, 2025 / 14:00 - 16:00 / Ged Unsworth / new customer" at bounding box center [401, 36] width 444 height 20
copy small "Ged Unsworth"
click at [1138, 526] on link "Save and Send Message..." at bounding box center [1168, 535] width 244 height 38
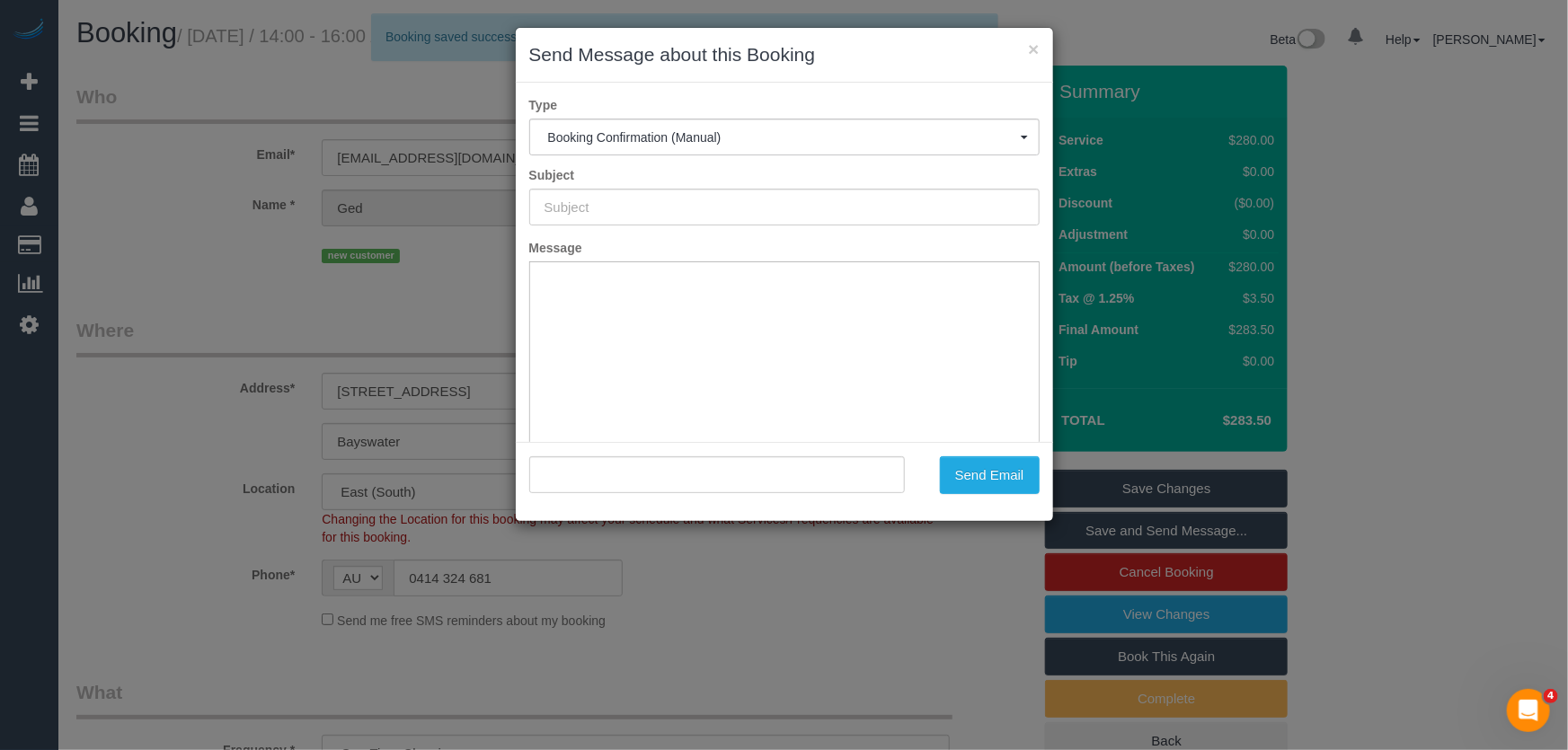
type input "Booking Confirmed"
type input ""Ged Unsworth" <gedu@priorityerp.com>"
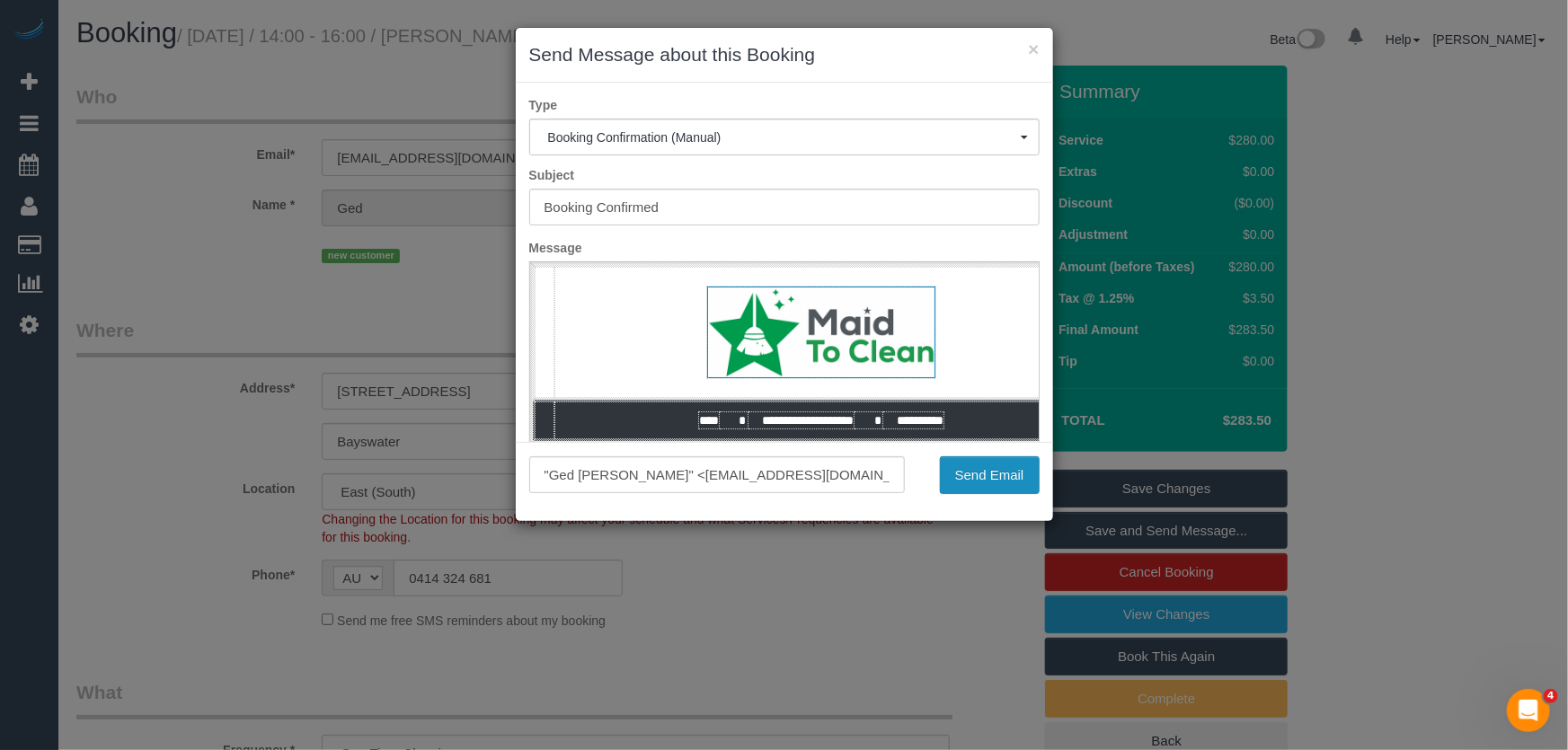
click at [972, 478] on button "Send Email" at bounding box center [989, 475] width 99 height 38
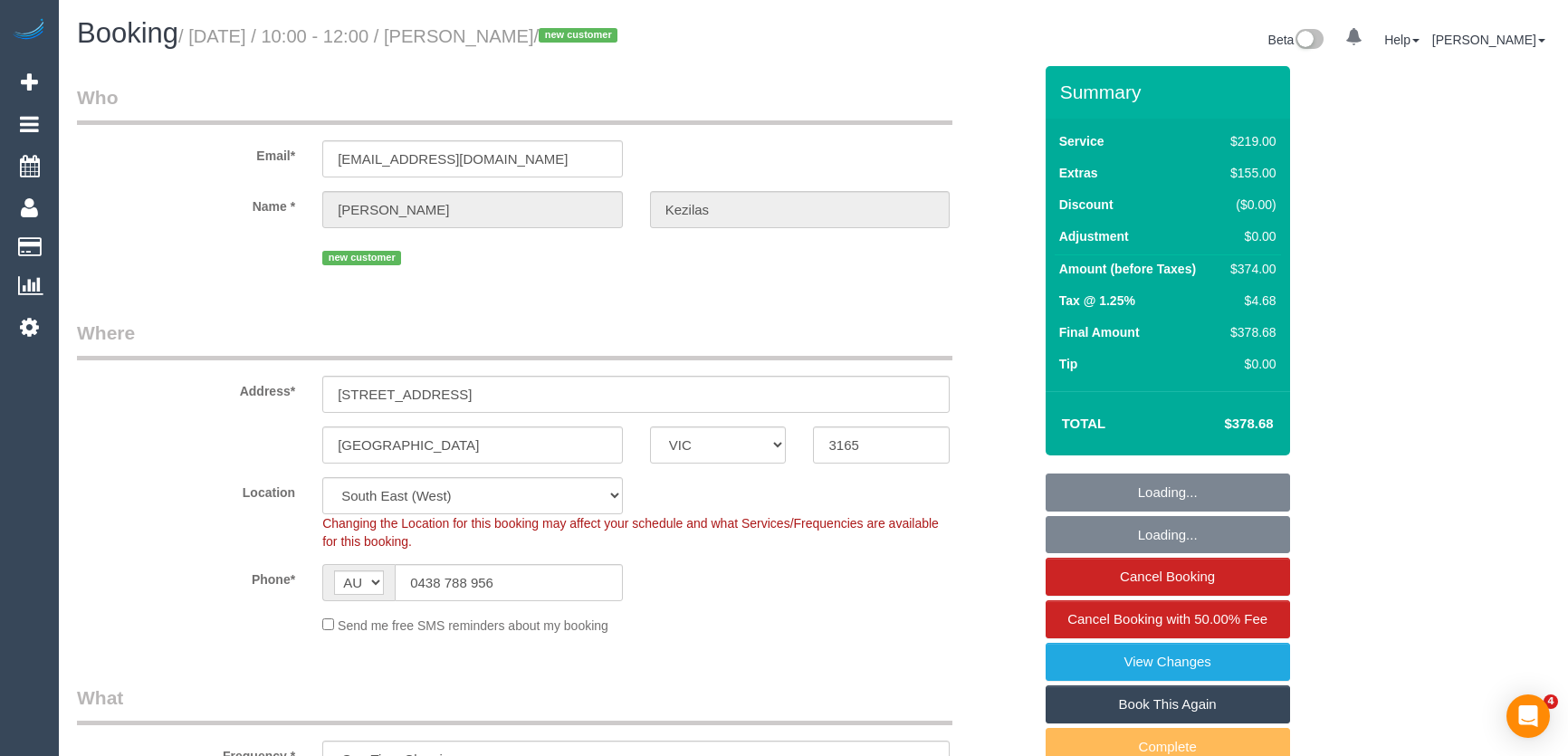
select select "VIC"
select select "spot1"
select select "number:28"
select select "number:14"
select select "number:19"
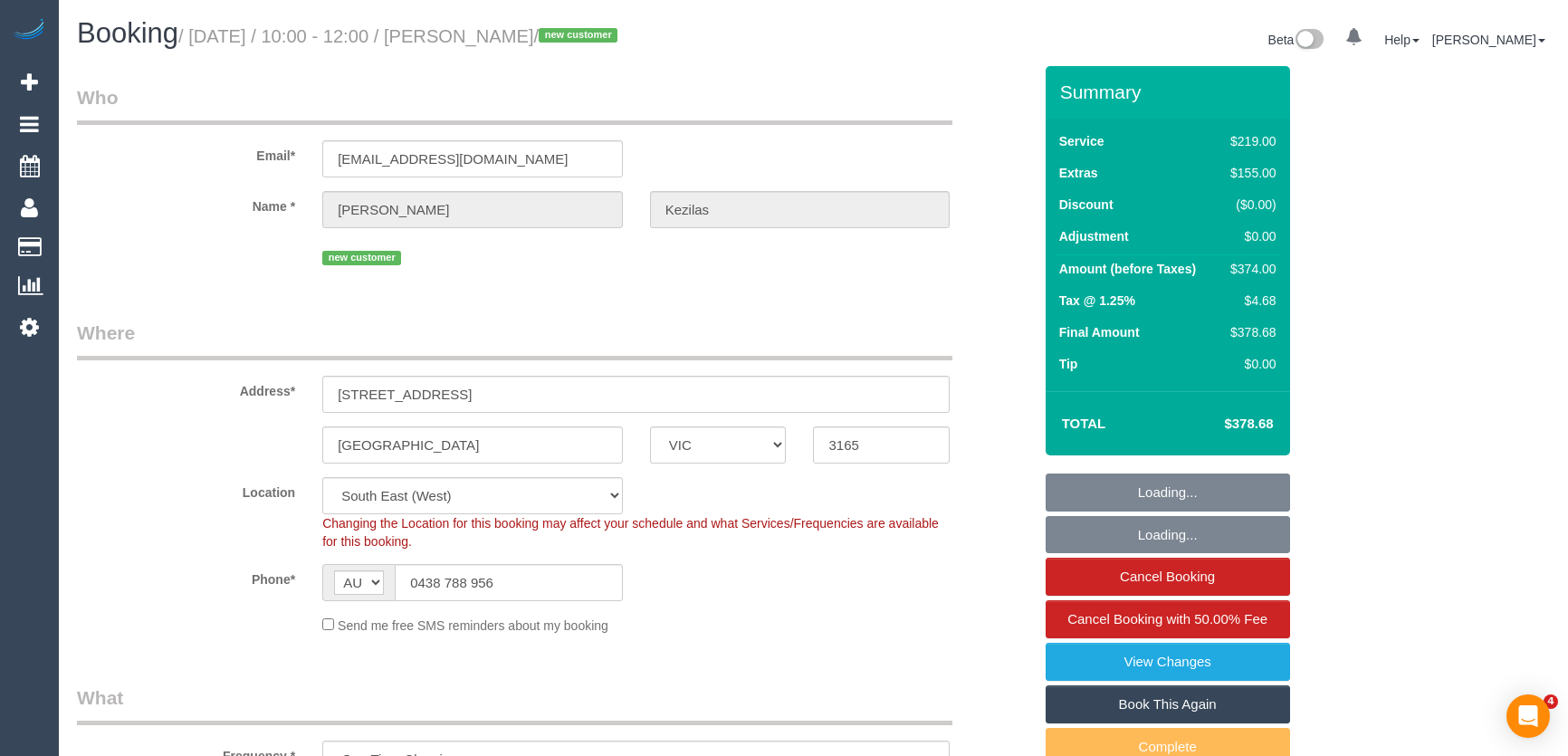
select select "number:24"
select select "number:35"
select select "number:13"
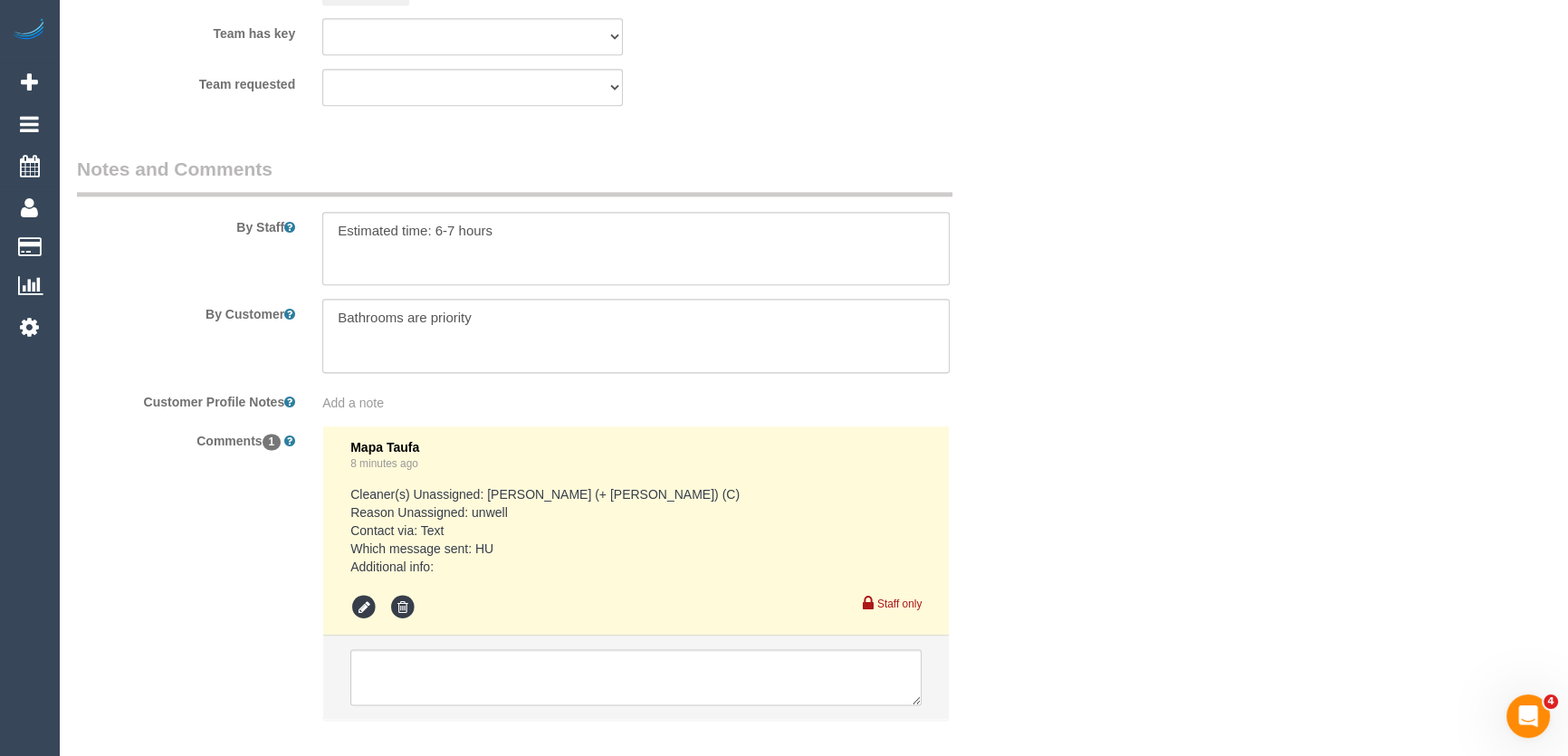
scroll to position [2953, 0]
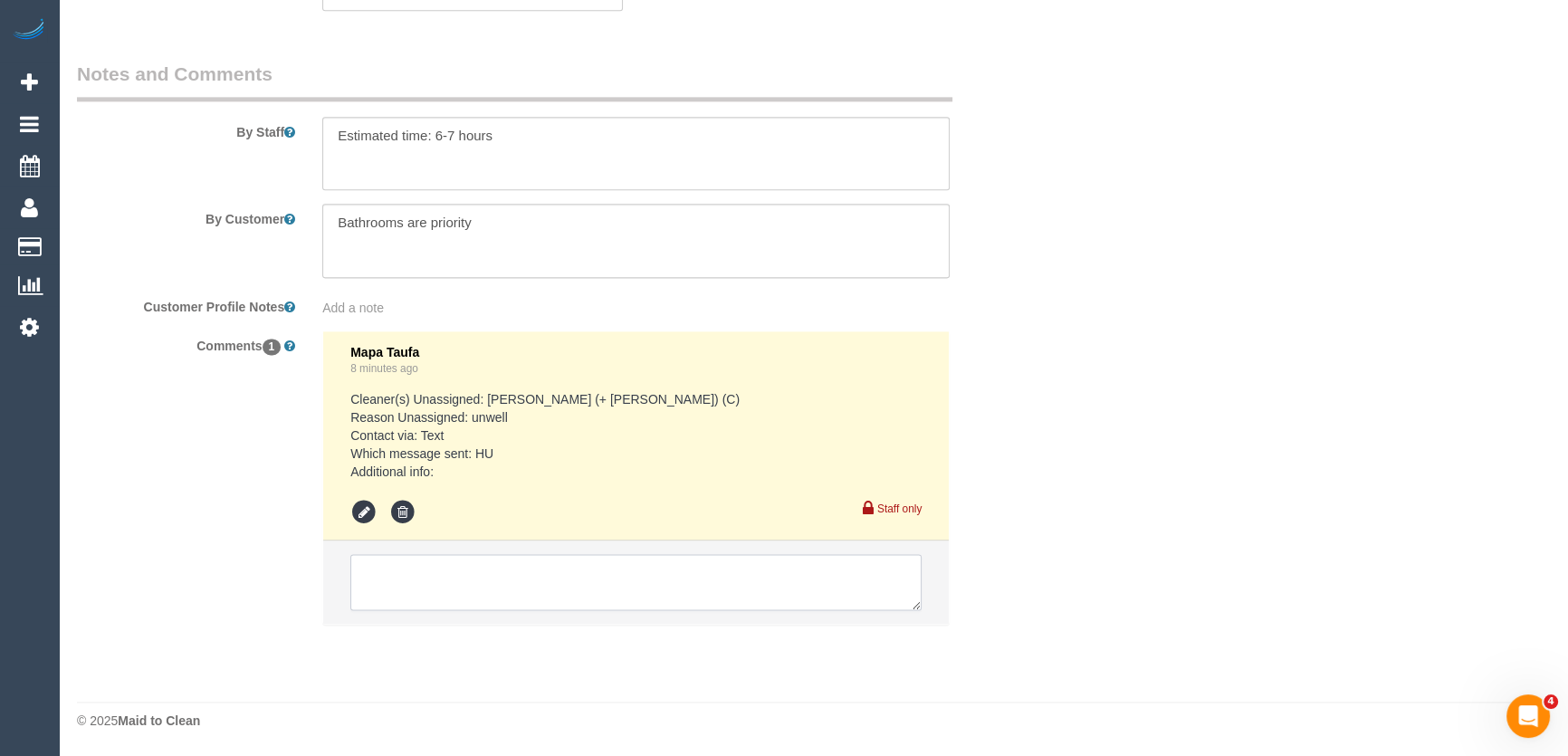
click at [423, 566] on textarea at bounding box center [635, 582] width 571 height 56
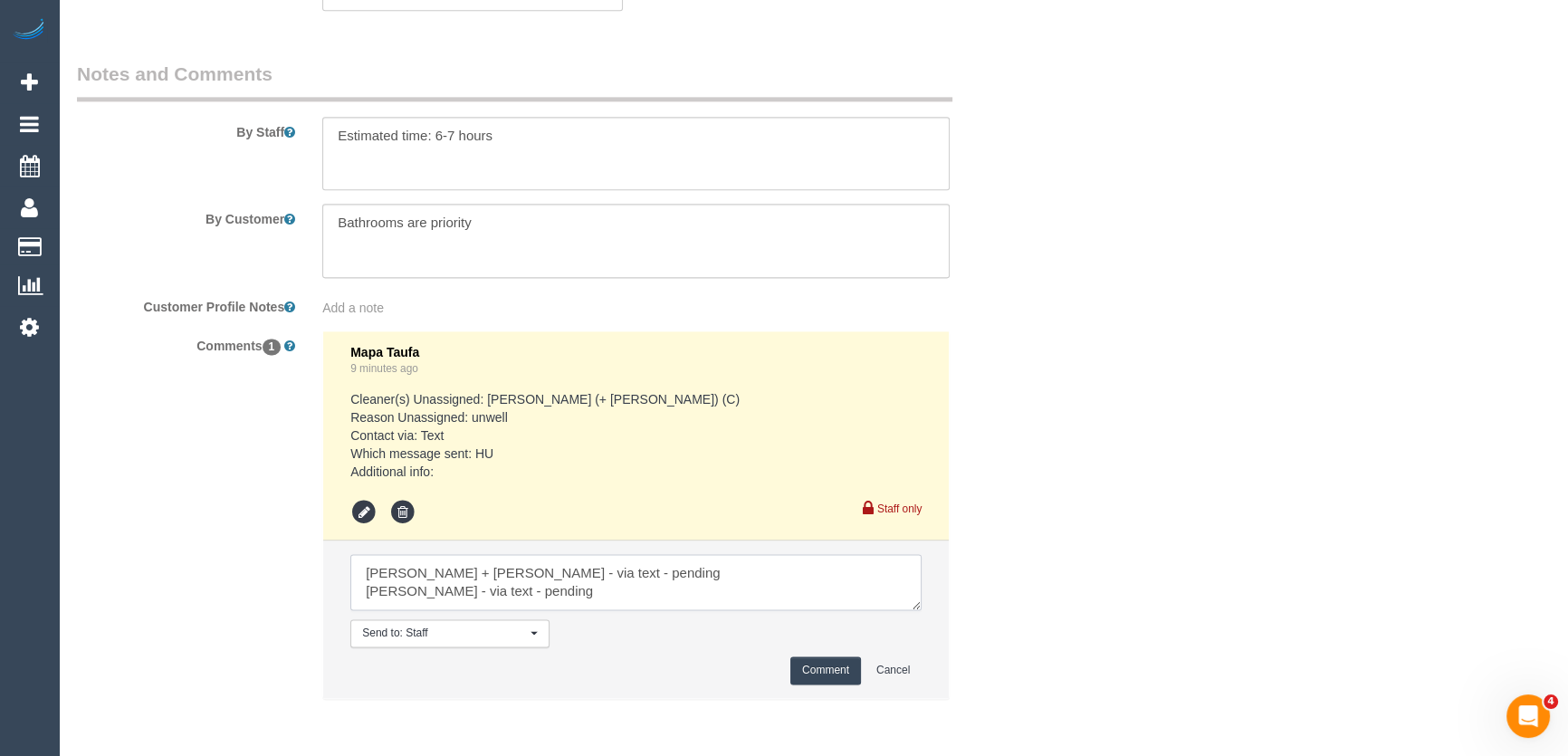
type textarea "Bansari + Bhavesh - via text - pending Nadine - via text - pending"
click at [822, 670] on button "Comment" at bounding box center [826, 669] width 71 height 28
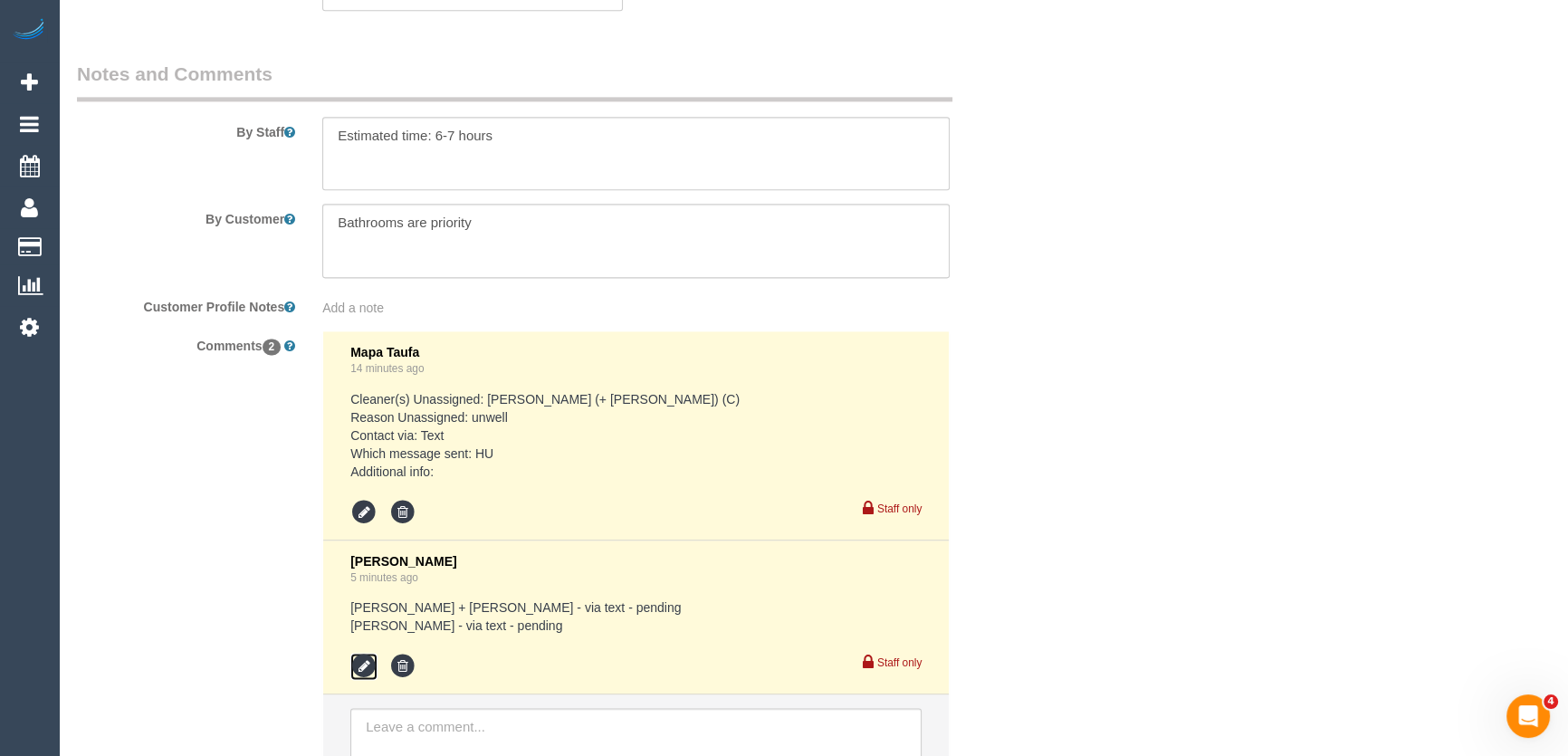
click at [361, 680] on icon at bounding box center [363, 666] width 27 height 27
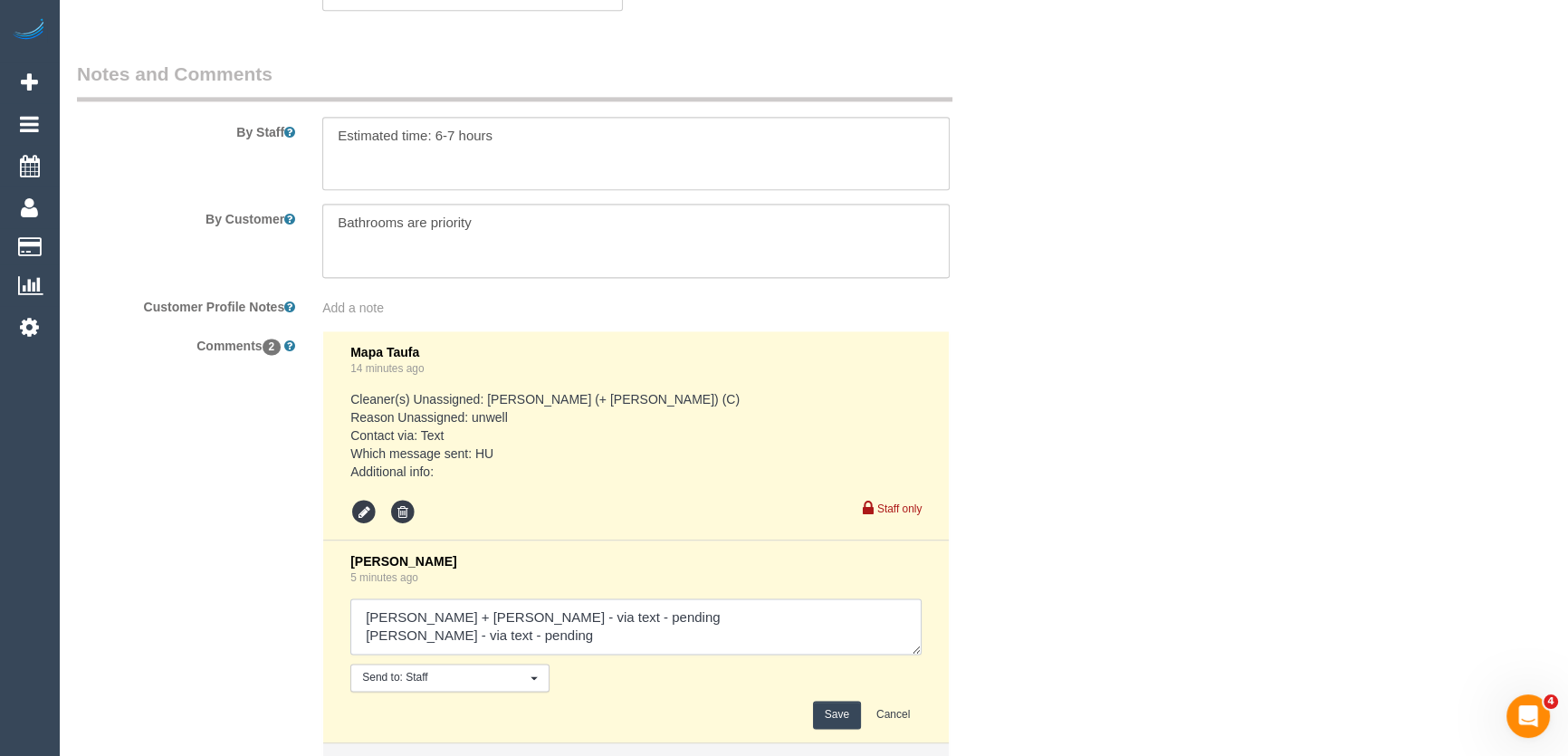
click at [550, 641] on textarea at bounding box center [635, 626] width 571 height 56
type textarea "Bansari + Bhavesh - via text - pending Nadine - via text - pending Krunal + Sti…"
drag, startPoint x: 821, startPoint y: 717, endPoint x: 815, endPoint y: 709, distance: 10.0
click at [821, 717] on button "Save" at bounding box center [837, 714] width 48 height 28
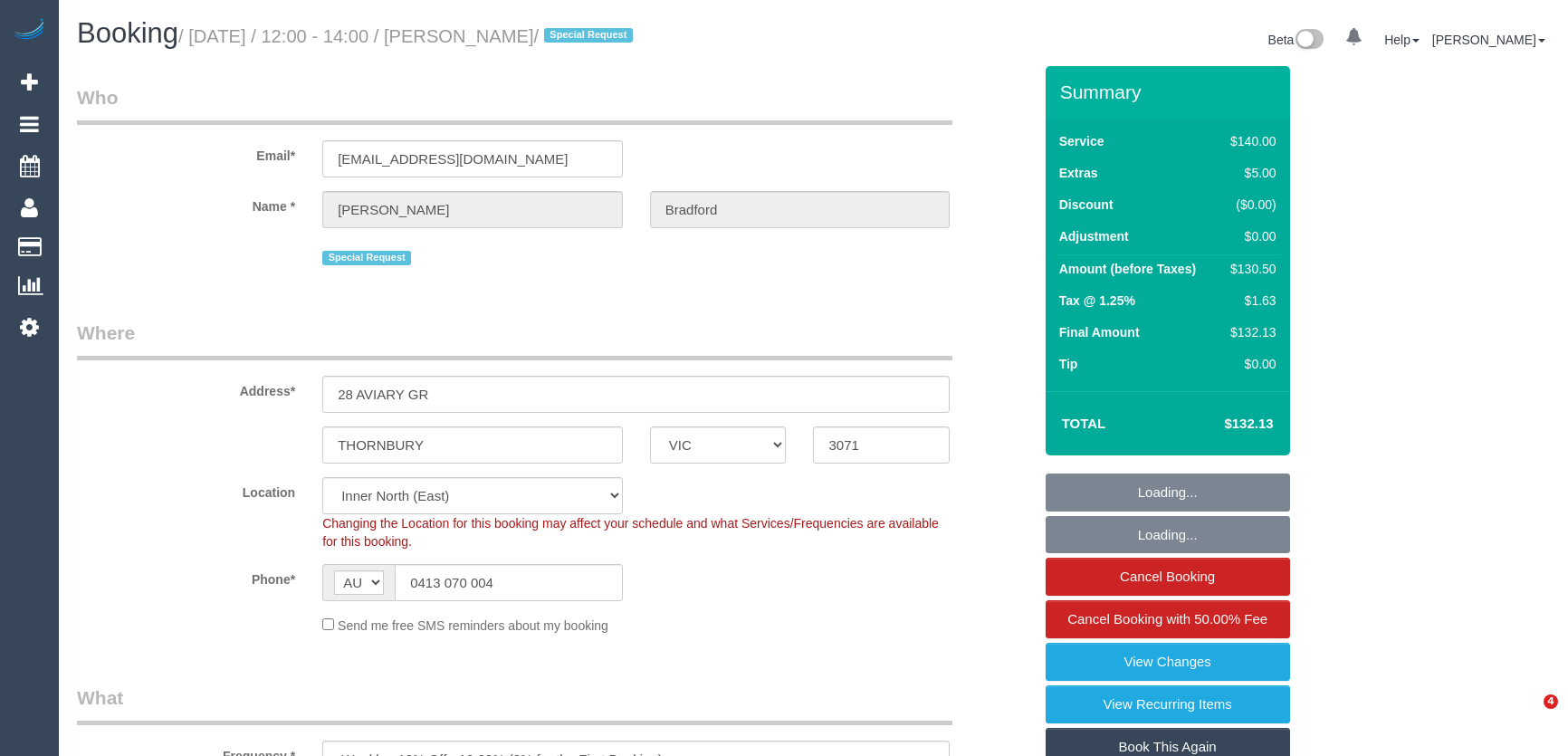
select select "VIC"
select select "number:30"
select select "number:14"
select select "number:19"
select select "number:36"
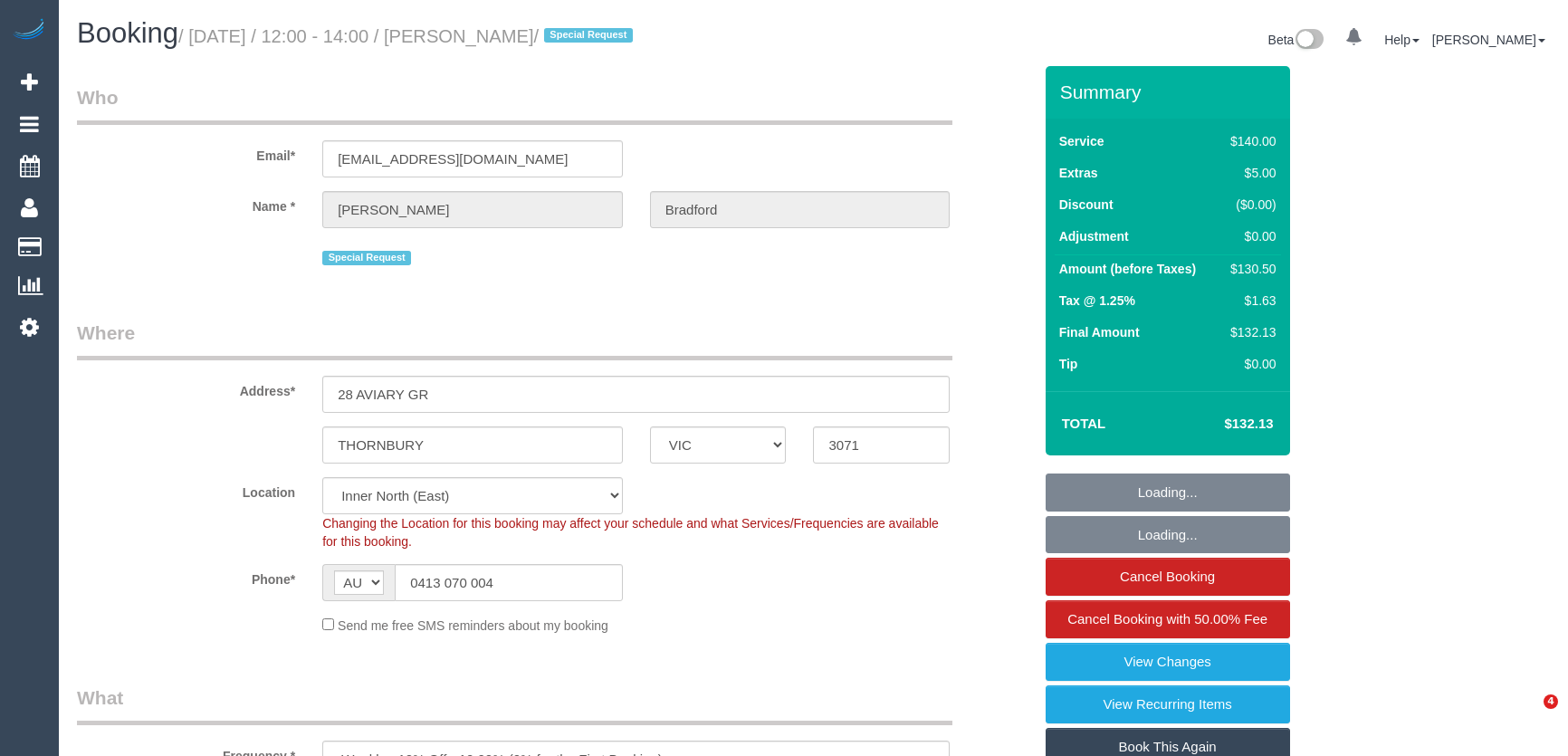
select select "number:34"
select select "number:13"
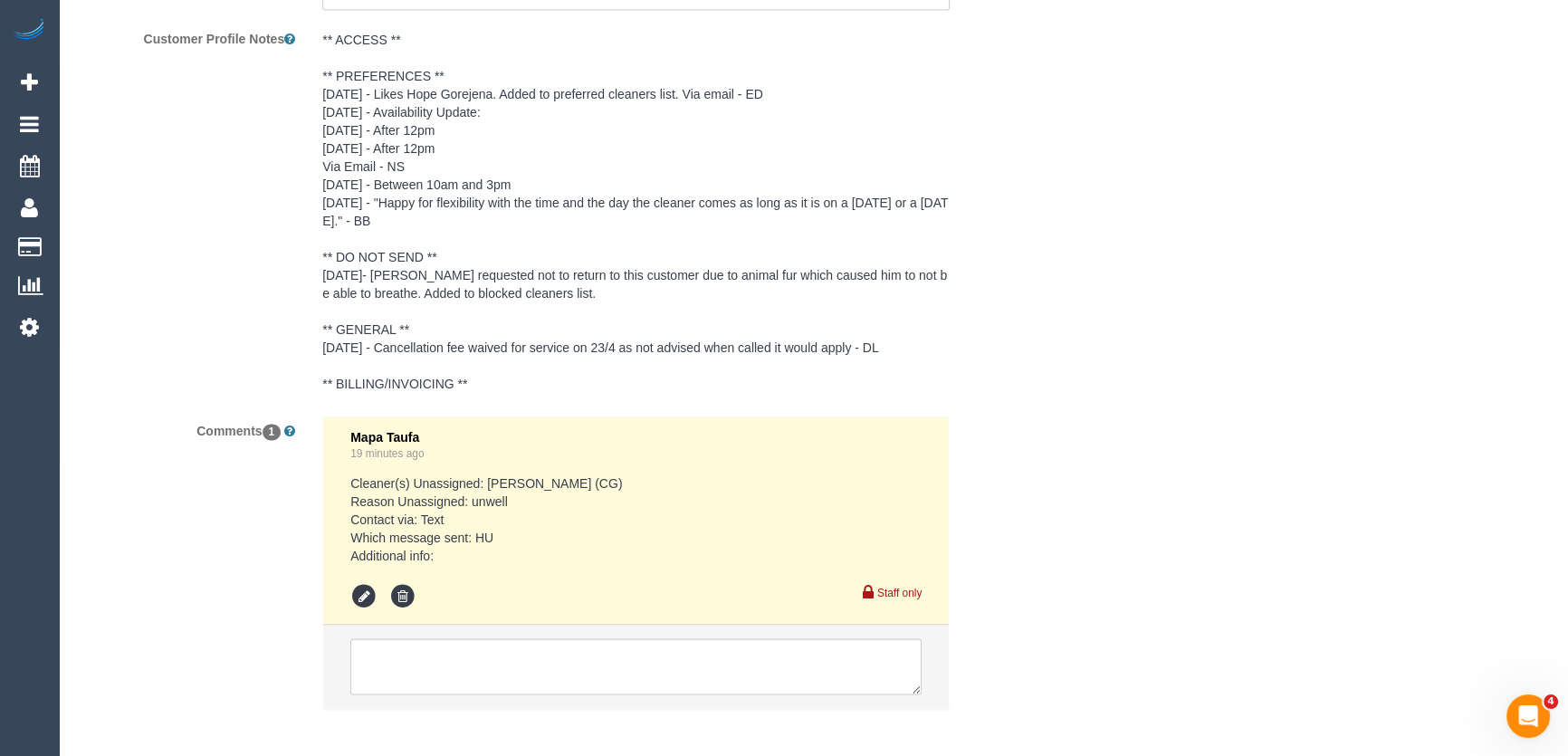
scroll to position [3386, 0]
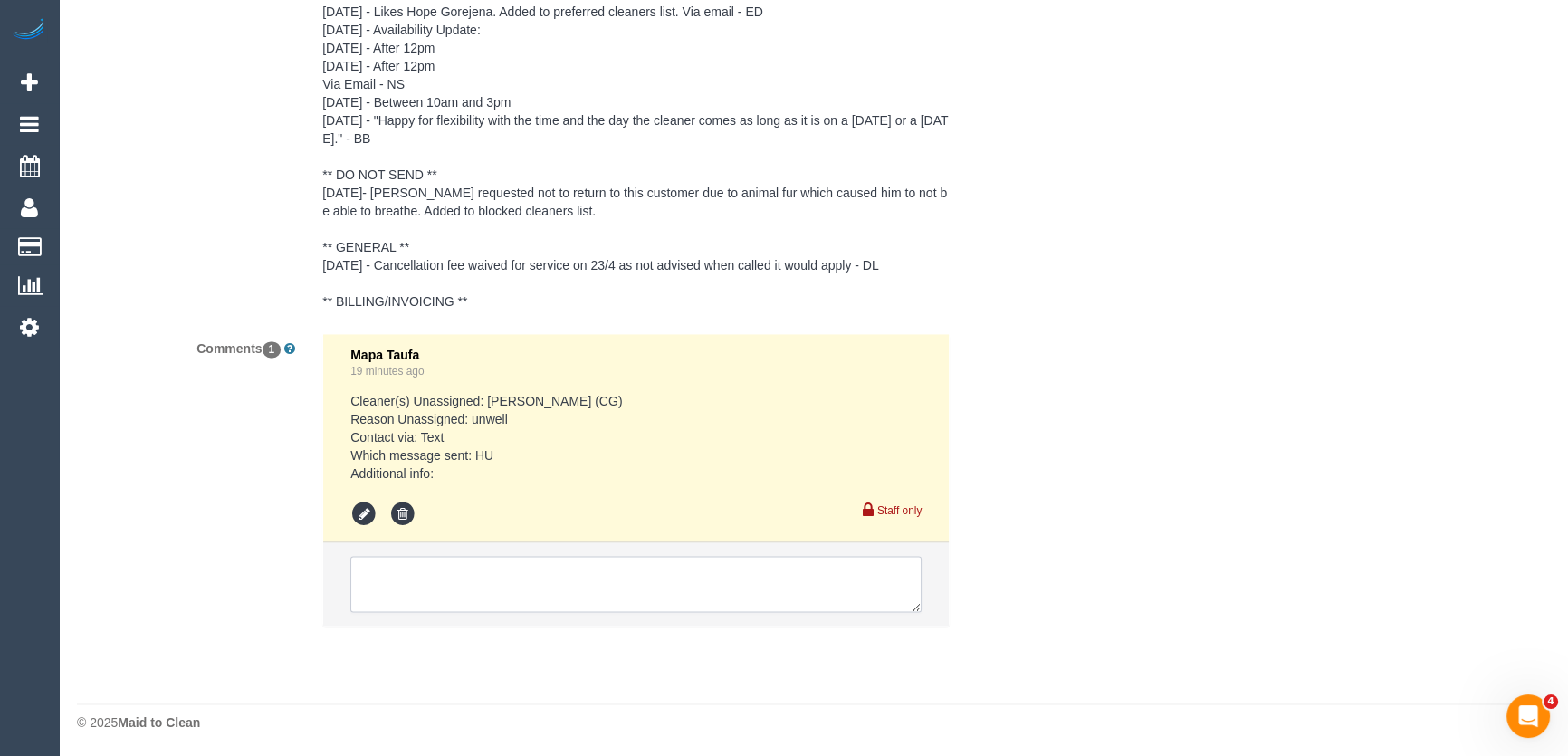
click at [434, 579] on textarea at bounding box center [635, 583] width 571 height 56
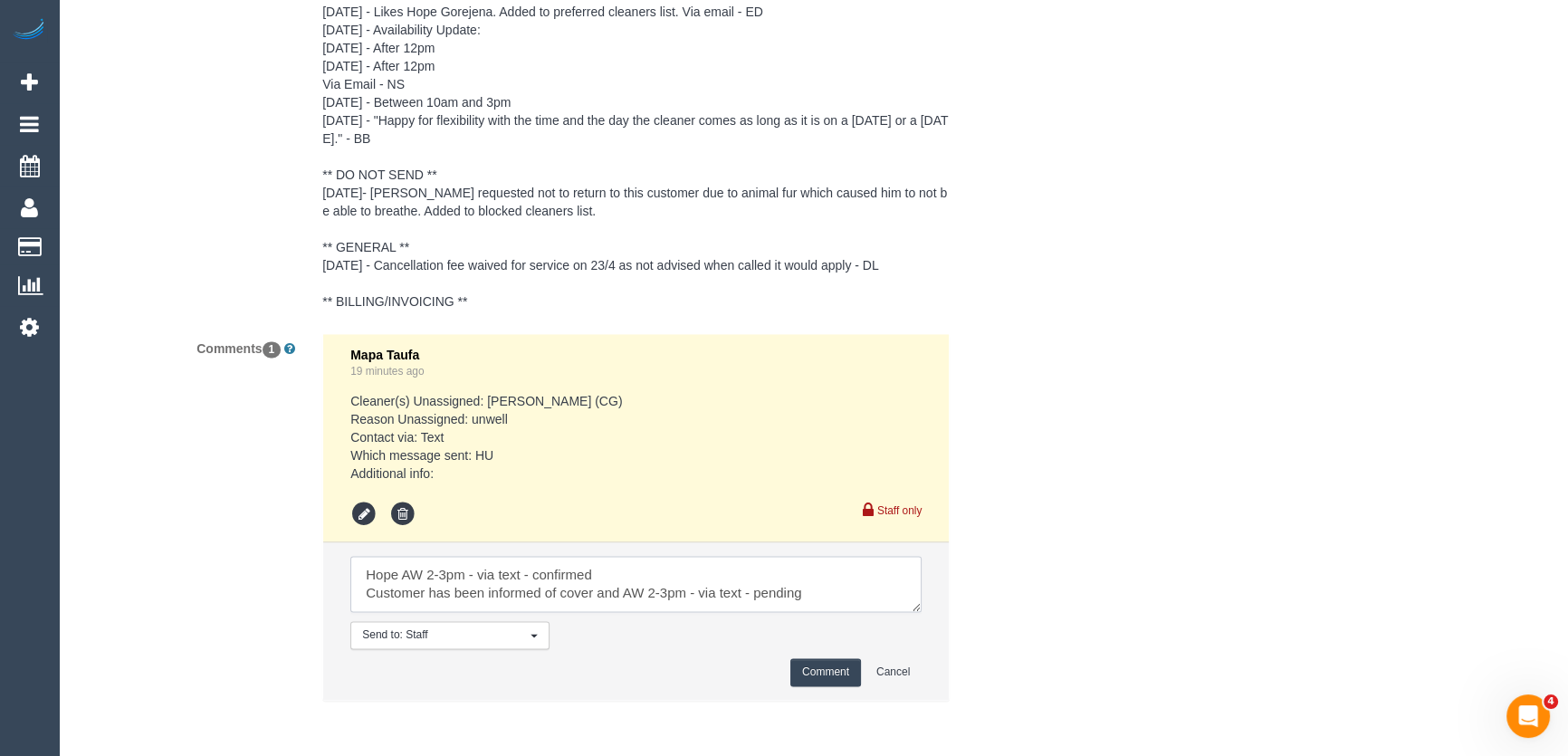
type textarea "Hope AW 2-3pm - via text - confirmed Customer has been informed of cover and AW…"
click at [833, 673] on button "Comment" at bounding box center [826, 671] width 71 height 28
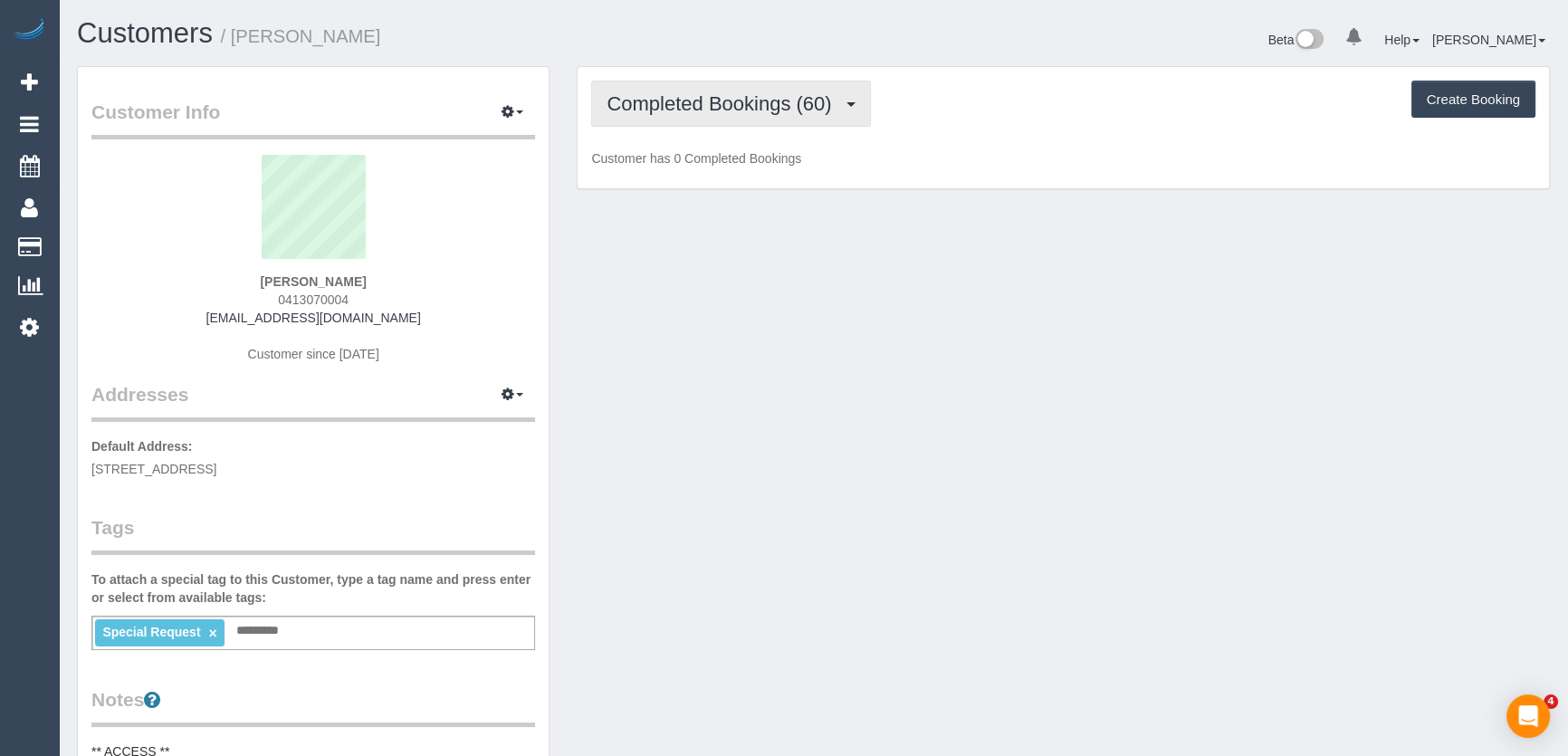
click at [754, 113] on button "Completed Bookings (60)" at bounding box center [731, 104] width 279 height 46
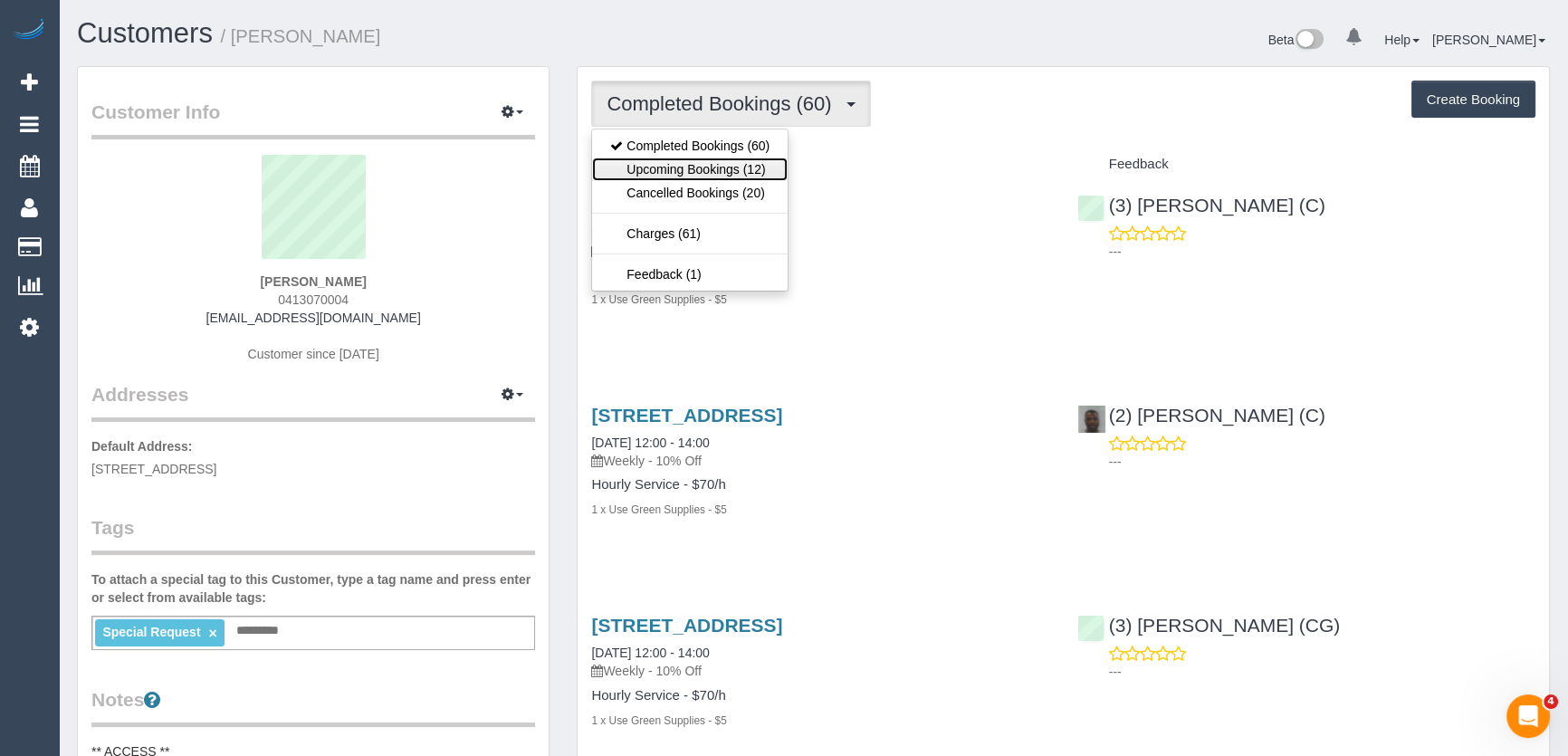
click at [740, 172] on link "Upcoming Bookings (12)" at bounding box center [690, 169] width 196 height 24
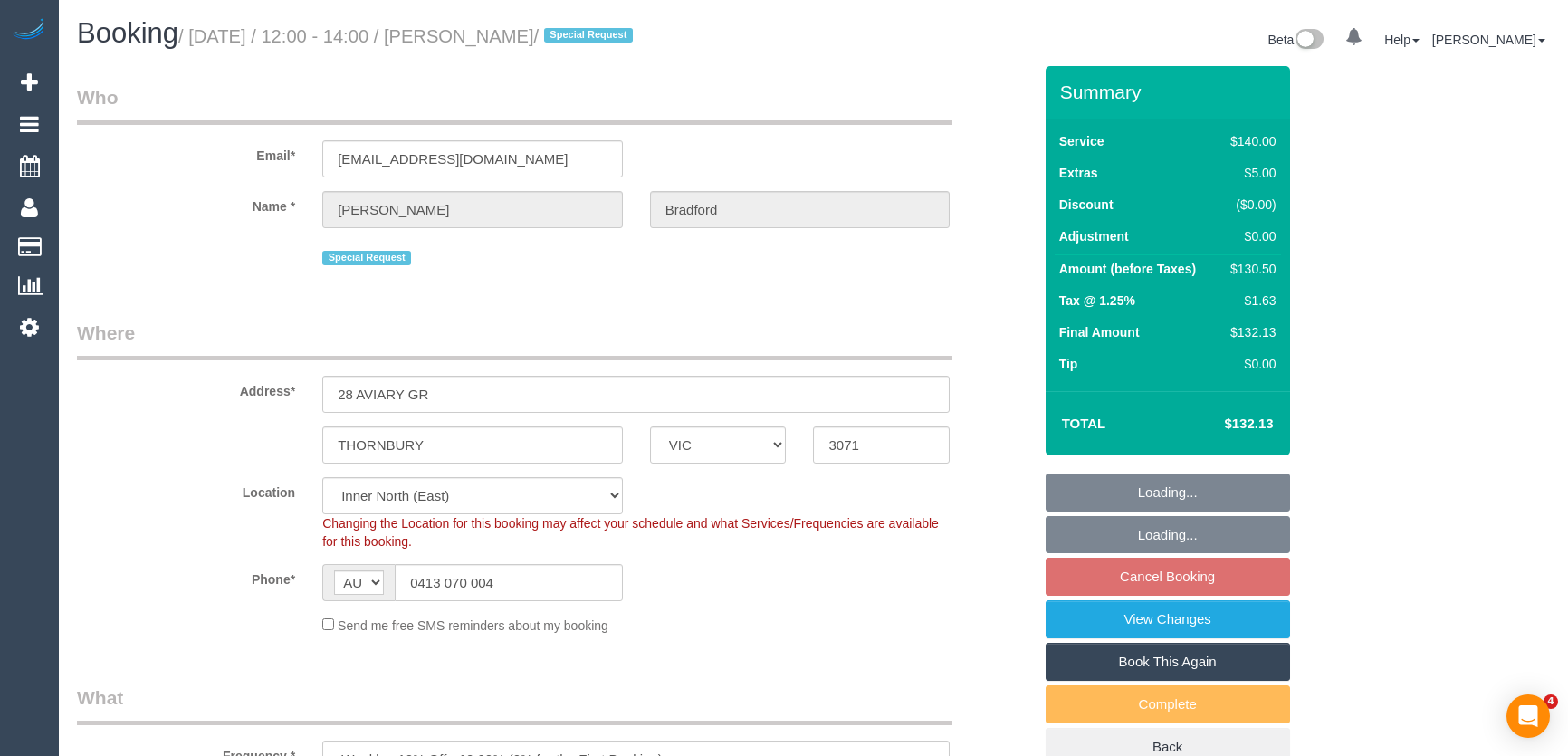
select select "VIC"
select select "object:1659"
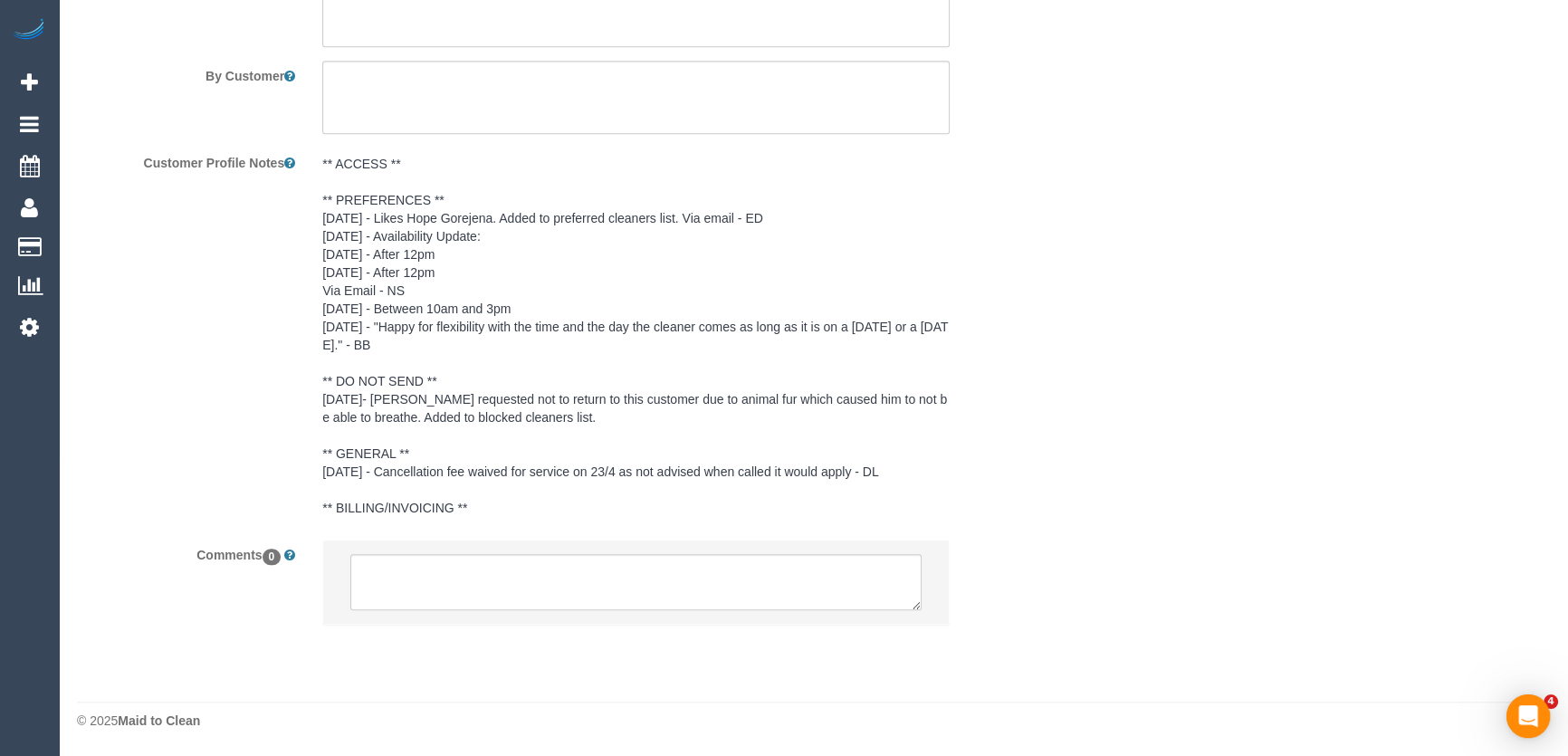
select select "spot4"
select select "number:30"
select select "number:14"
select select "number:19"
select select "number:36"
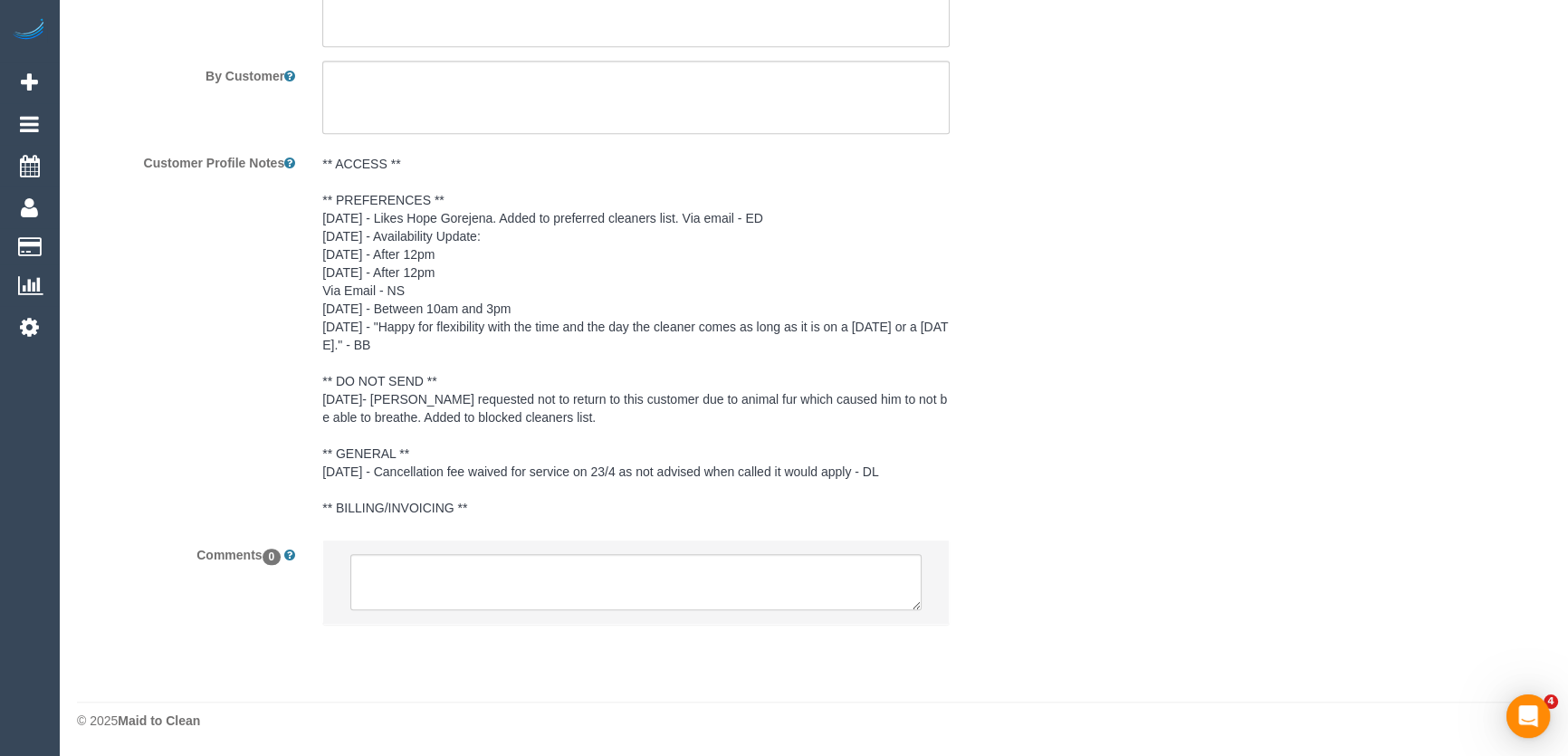
select select "number:34"
select select "number:13"
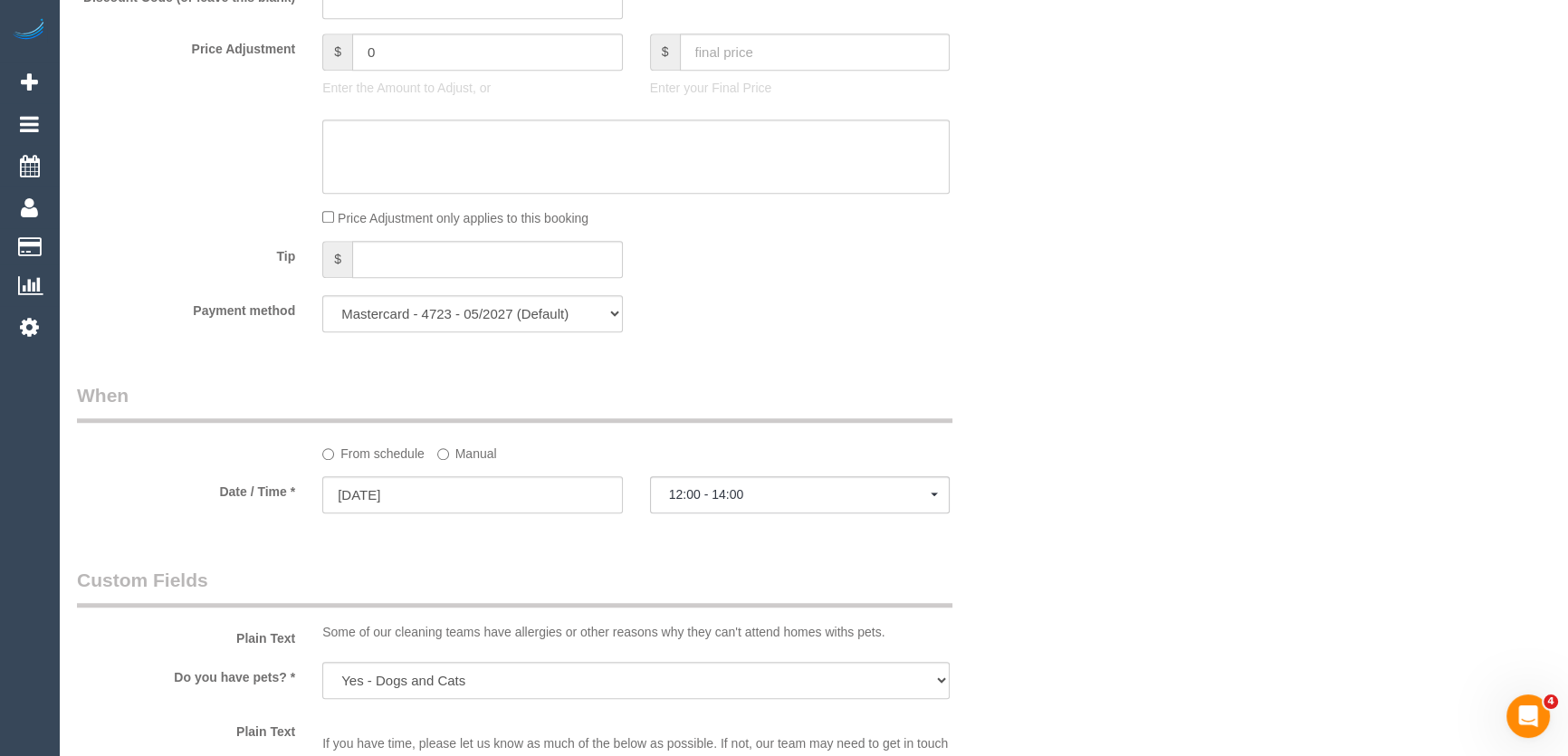
scroll to position [1298, 0]
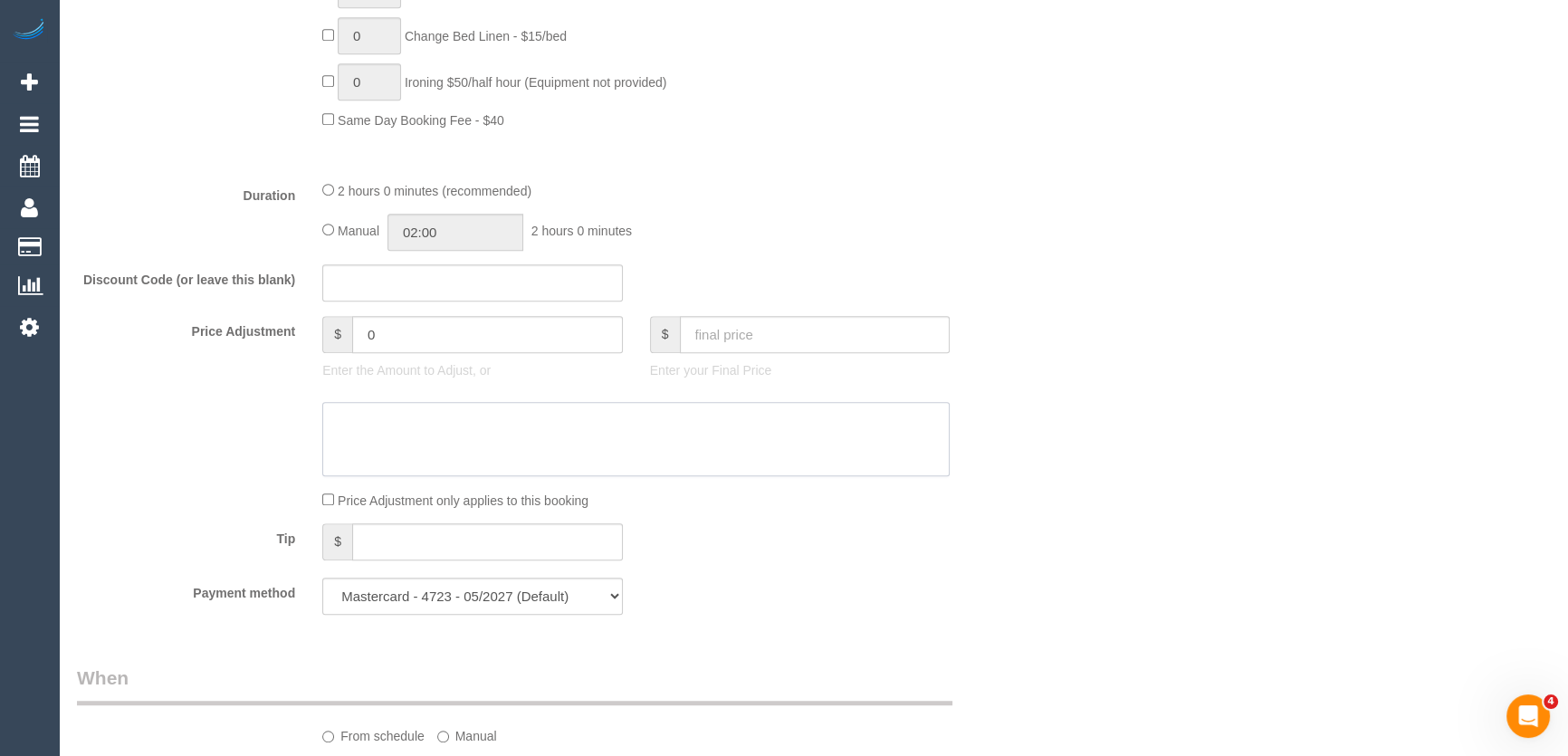
click at [694, 476] on textarea at bounding box center [636, 439] width 628 height 74
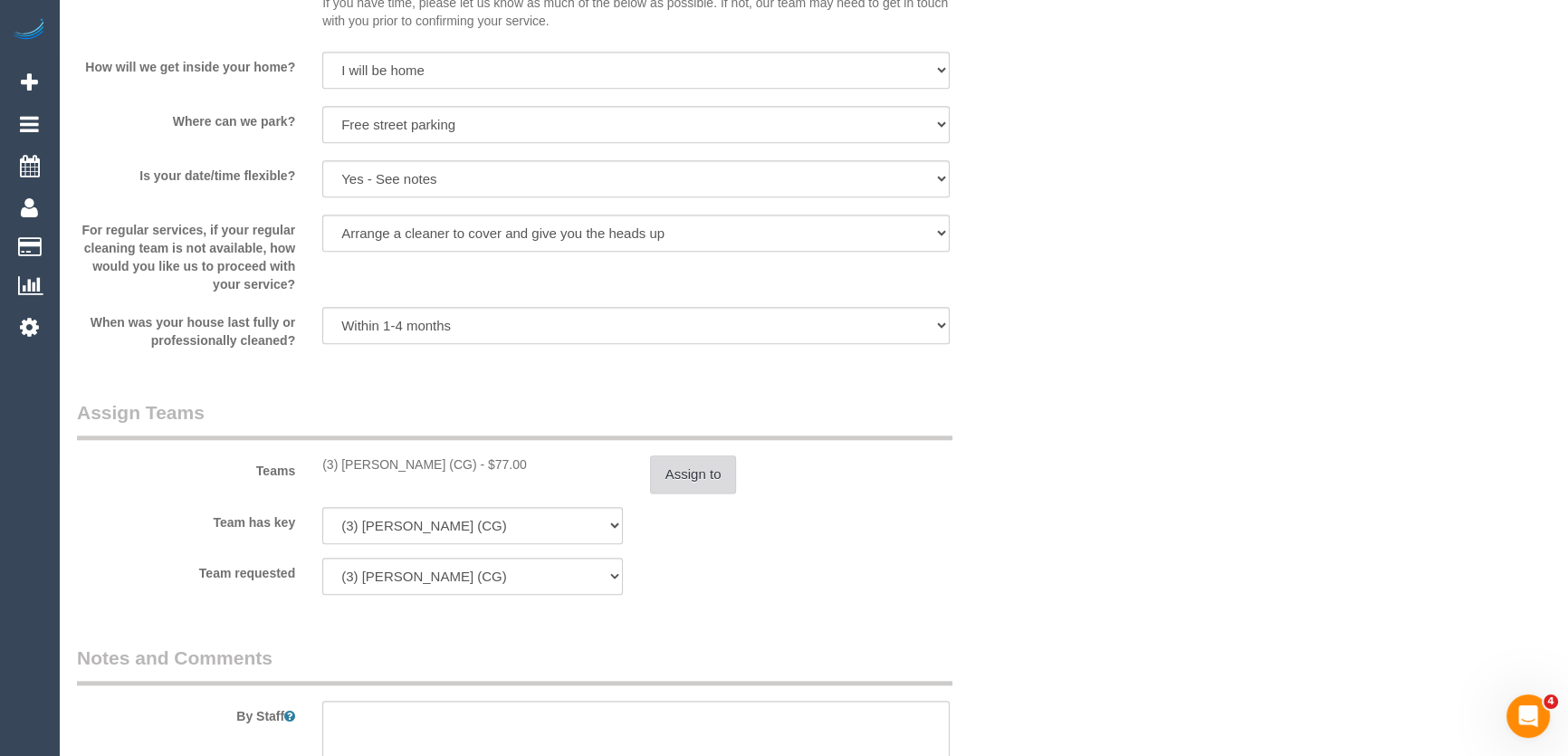
click at [684, 477] on button "Assign to" at bounding box center [693, 475] width 87 height 38
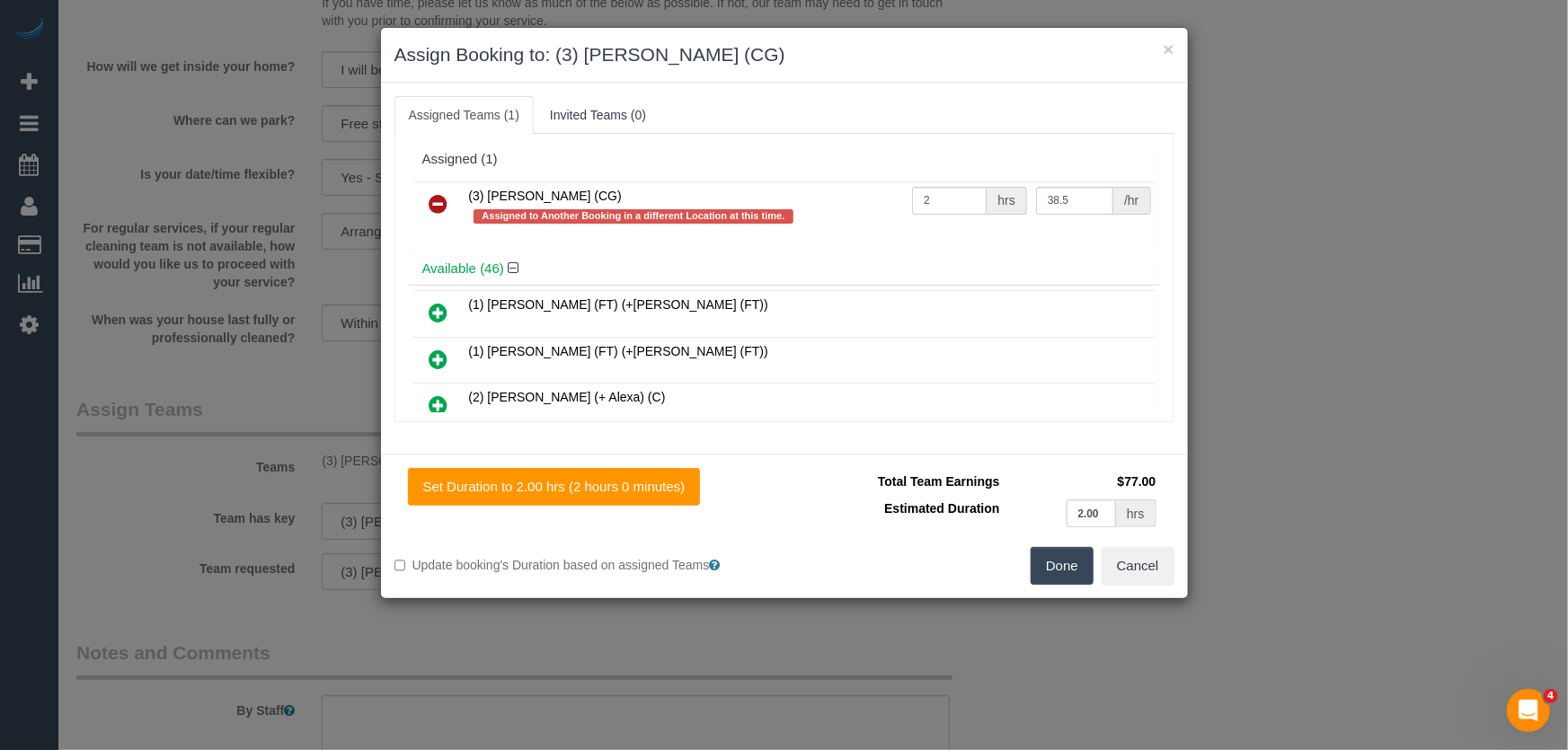
click at [444, 201] on icon at bounding box center [439, 203] width 19 height 22
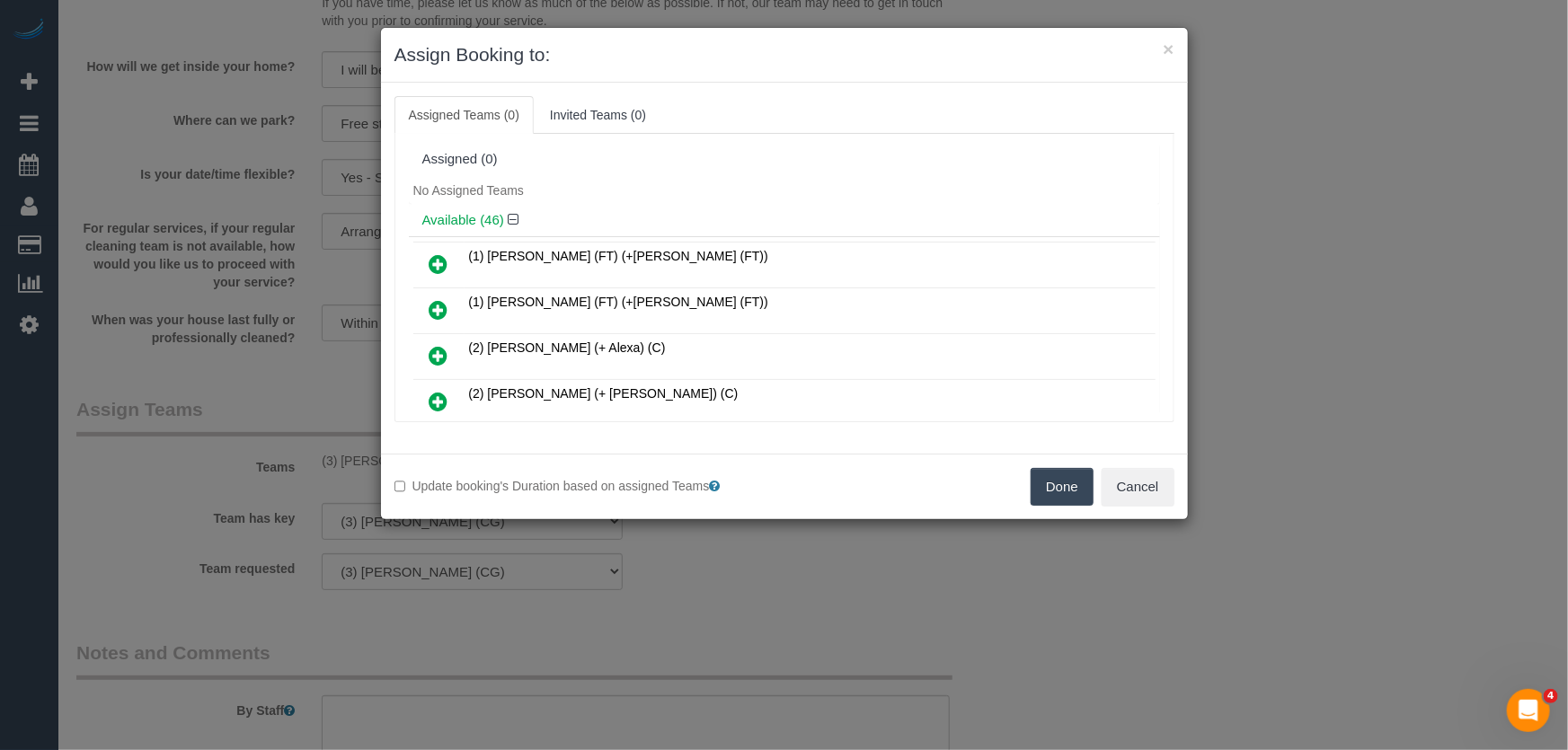
click at [1055, 493] on button "Done" at bounding box center [1062, 487] width 62 height 38
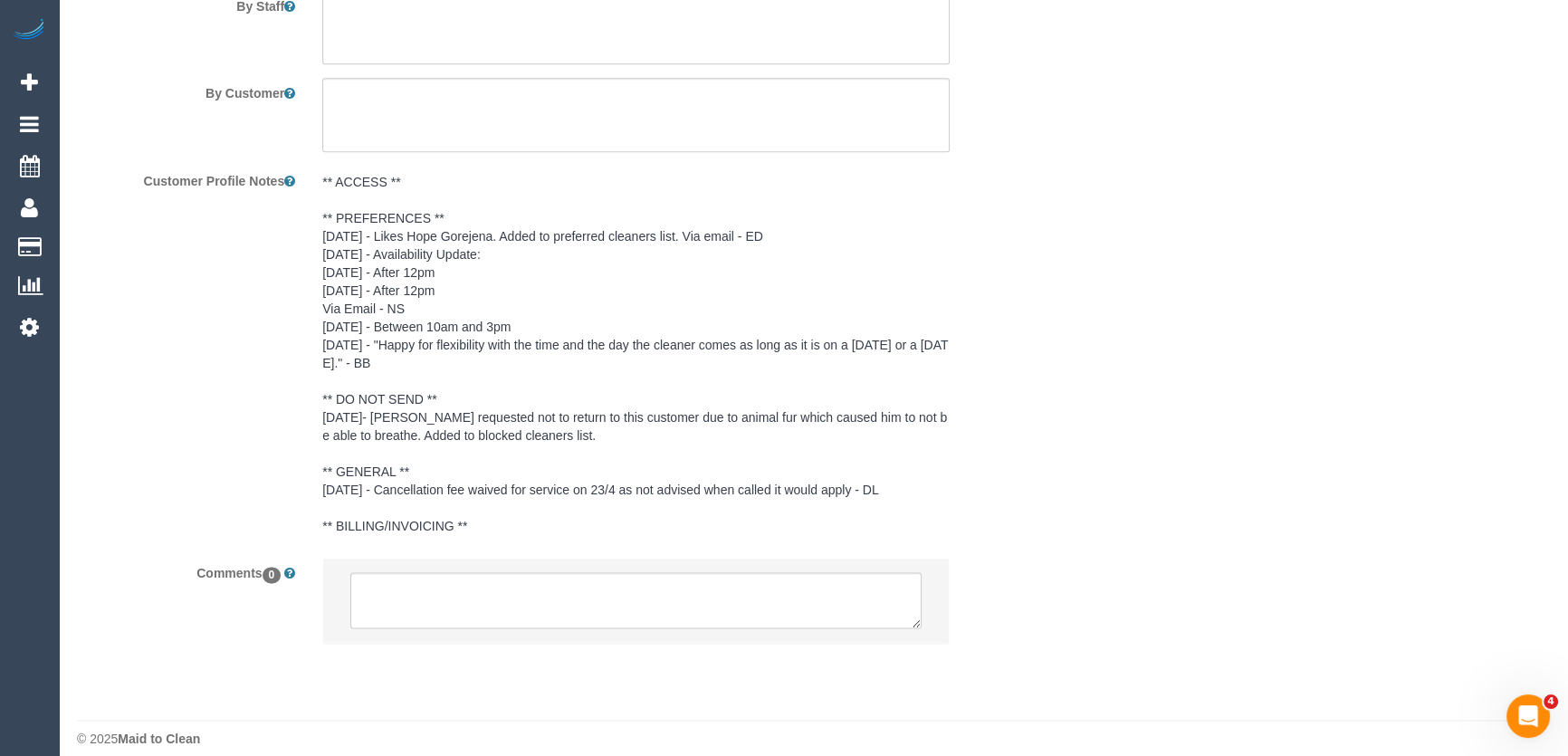
scroll to position [3048, 0]
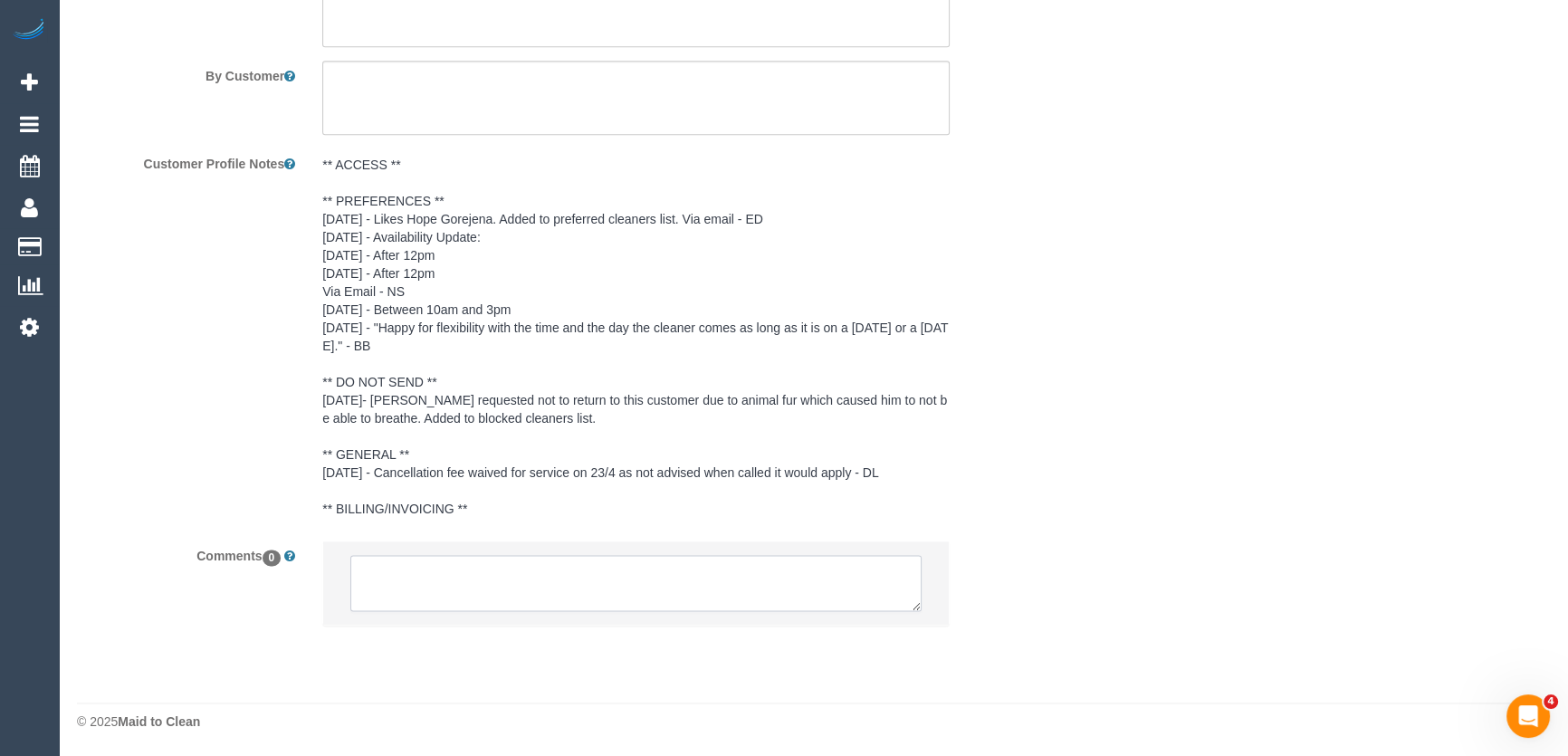
click at [421, 562] on textarea at bounding box center [635, 582] width 571 height 56
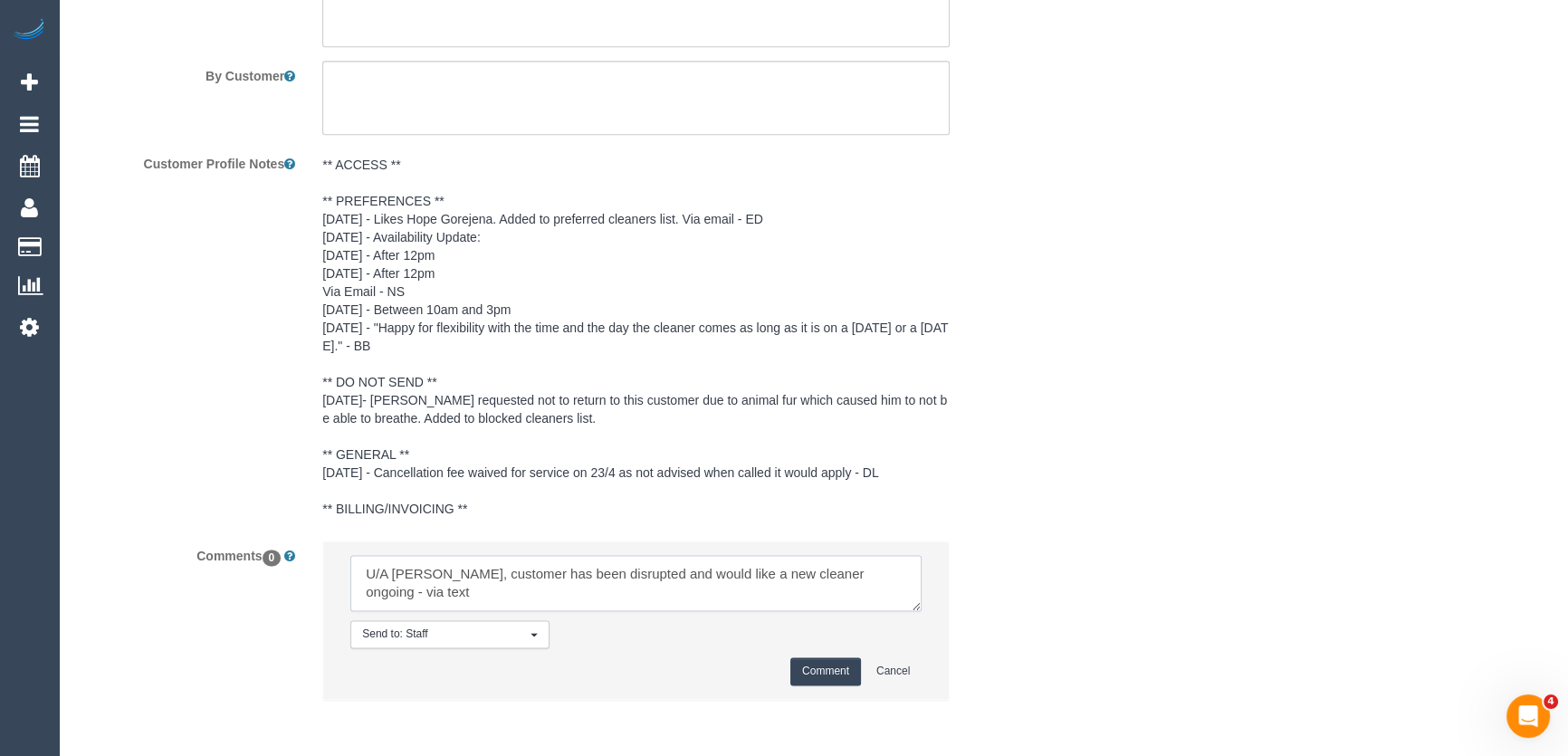
type textarea "U/A John ongoing, customer has been disrupted and would like a new cleaner ongo…"
click at [821, 669] on button "Comment" at bounding box center [826, 670] width 71 height 28
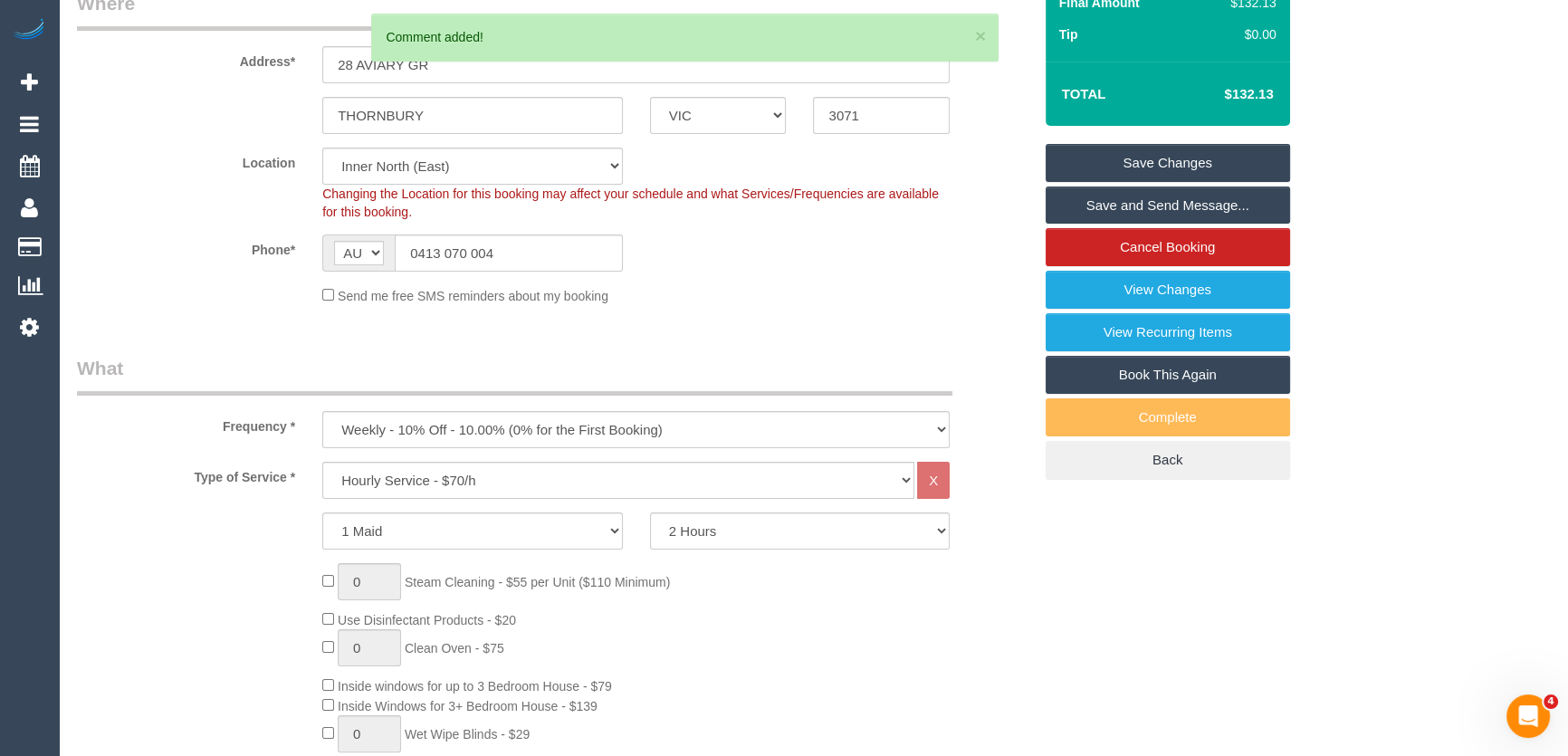
scroll to position [0, 0]
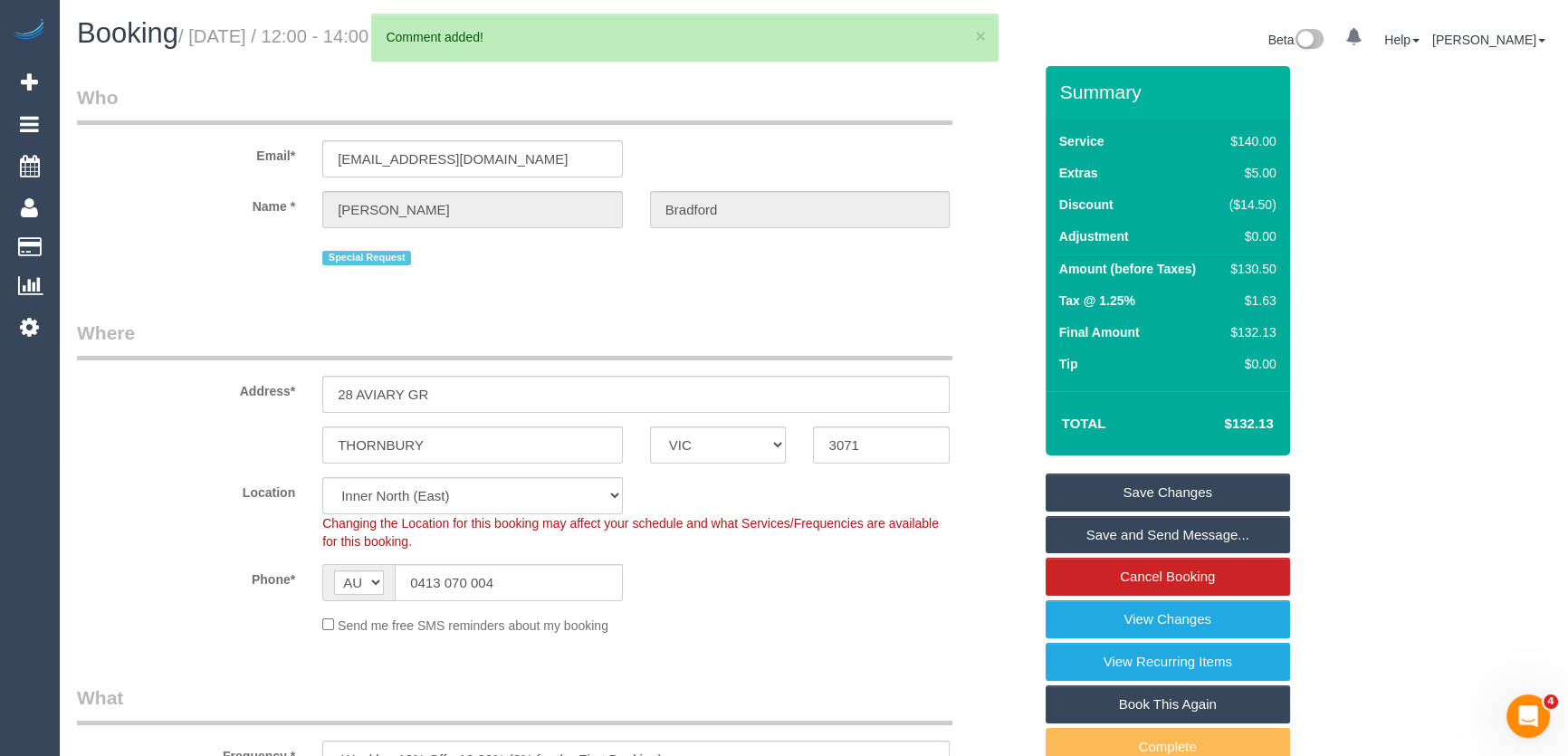
click at [1160, 487] on link "Save Changes" at bounding box center [1168, 493] width 244 height 38
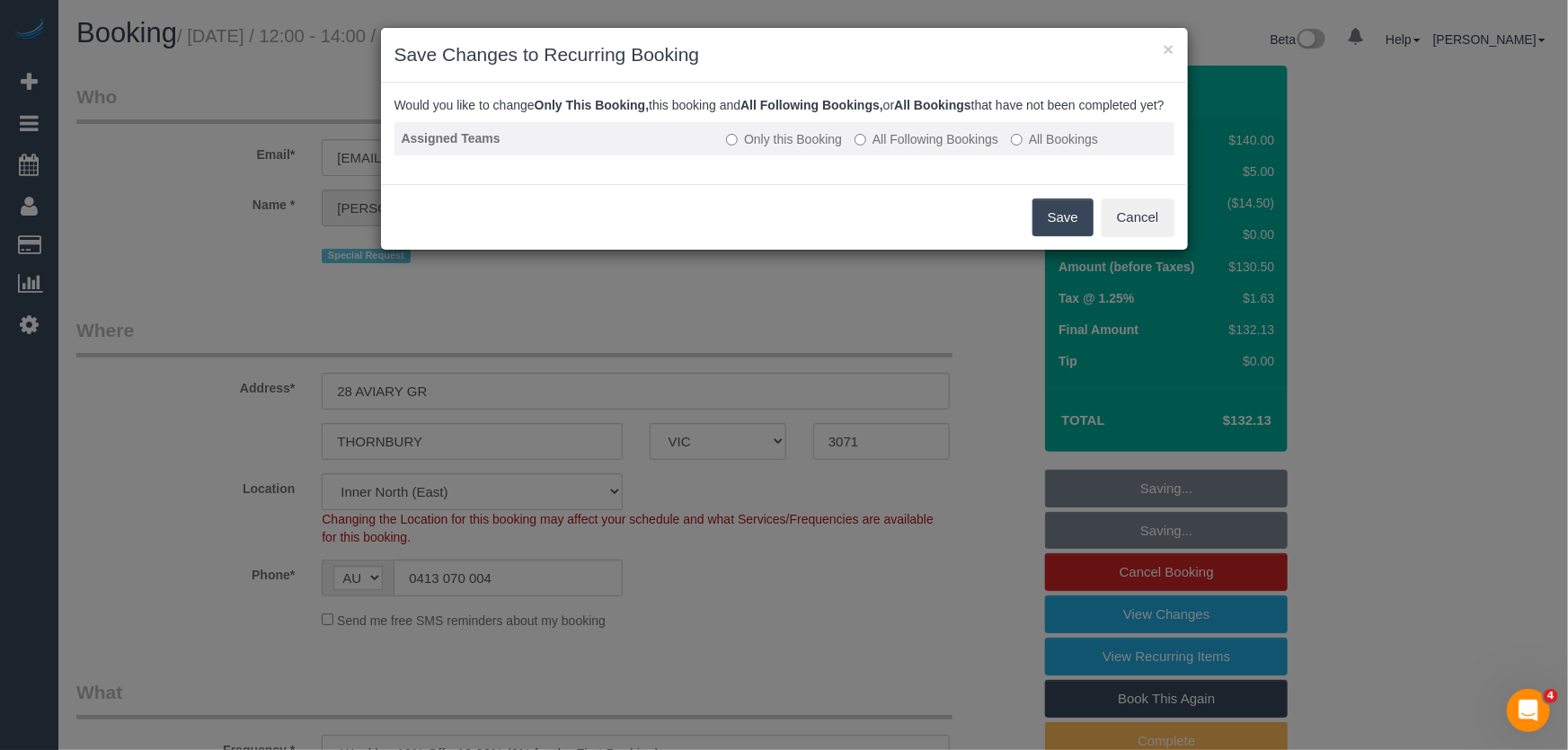
click at [891, 148] on label "All Following Bookings" at bounding box center [926, 139] width 144 height 18
click at [1069, 236] on button "Save" at bounding box center [1063, 218] width 62 height 38
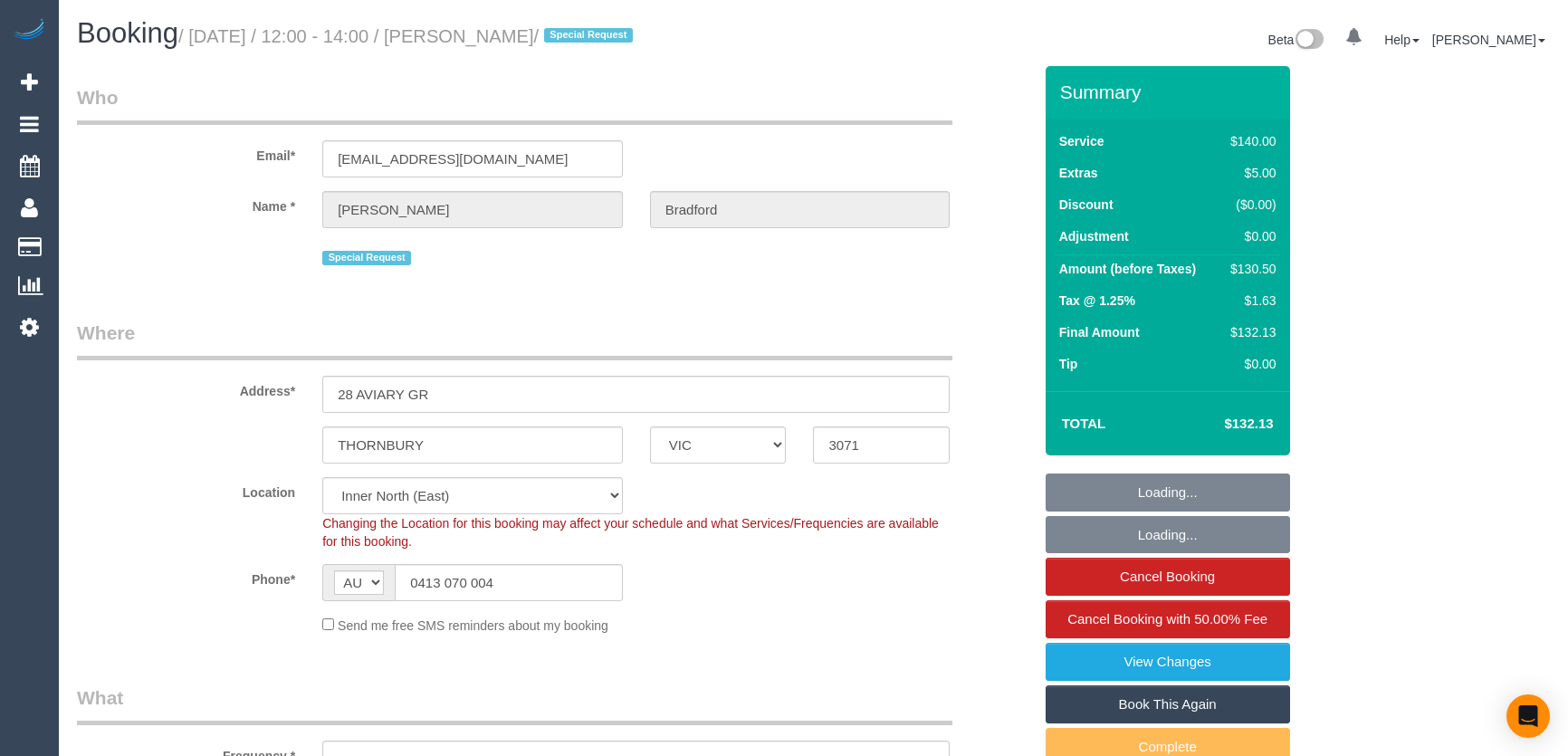
select select "VIC"
select select "string:stripe-pm_1OWVXU2GScqysDRV6tZjupq2"
select select "number:30"
select select "number:14"
select select "number:19"
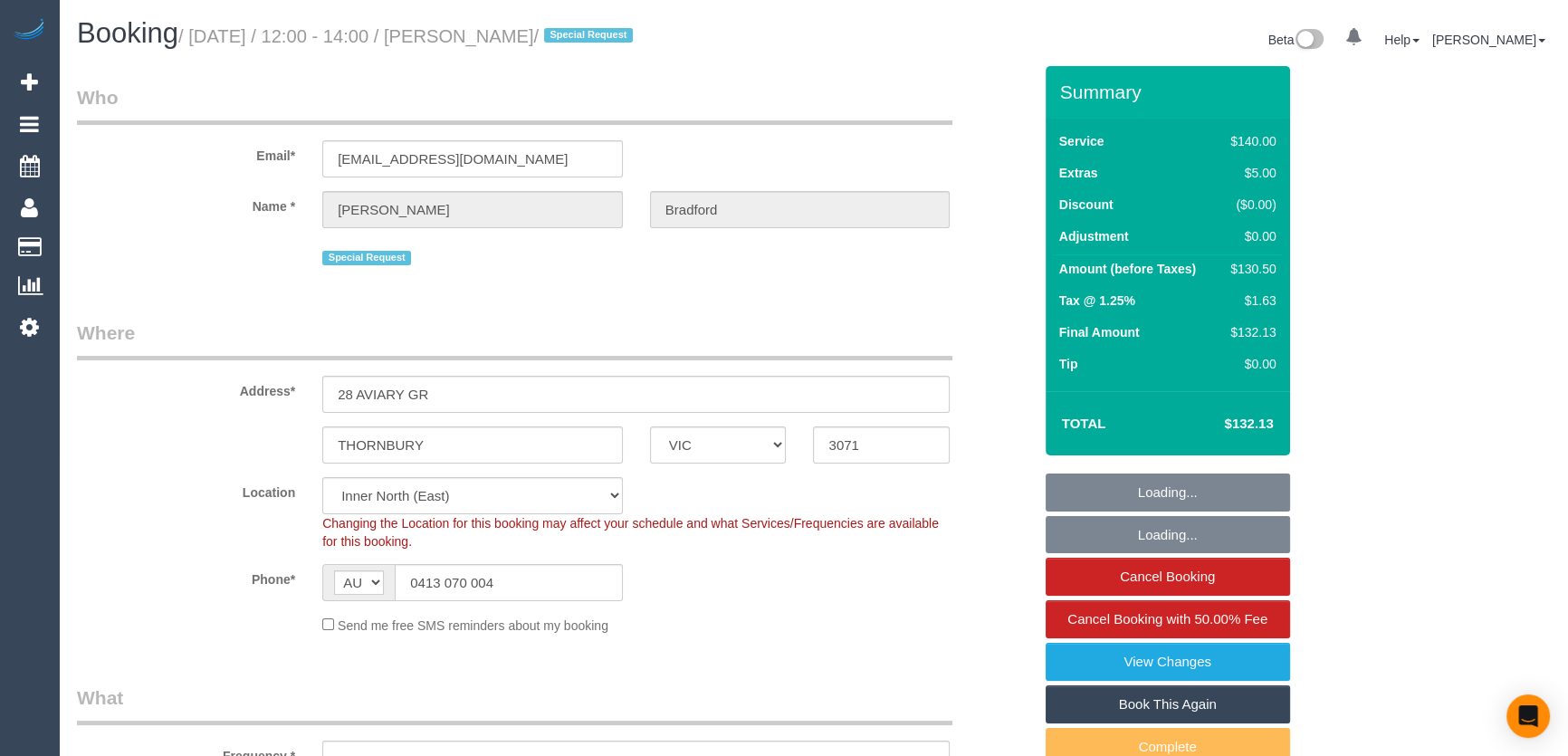
select select "number:36"
select select "number:34"
select select "number:13"
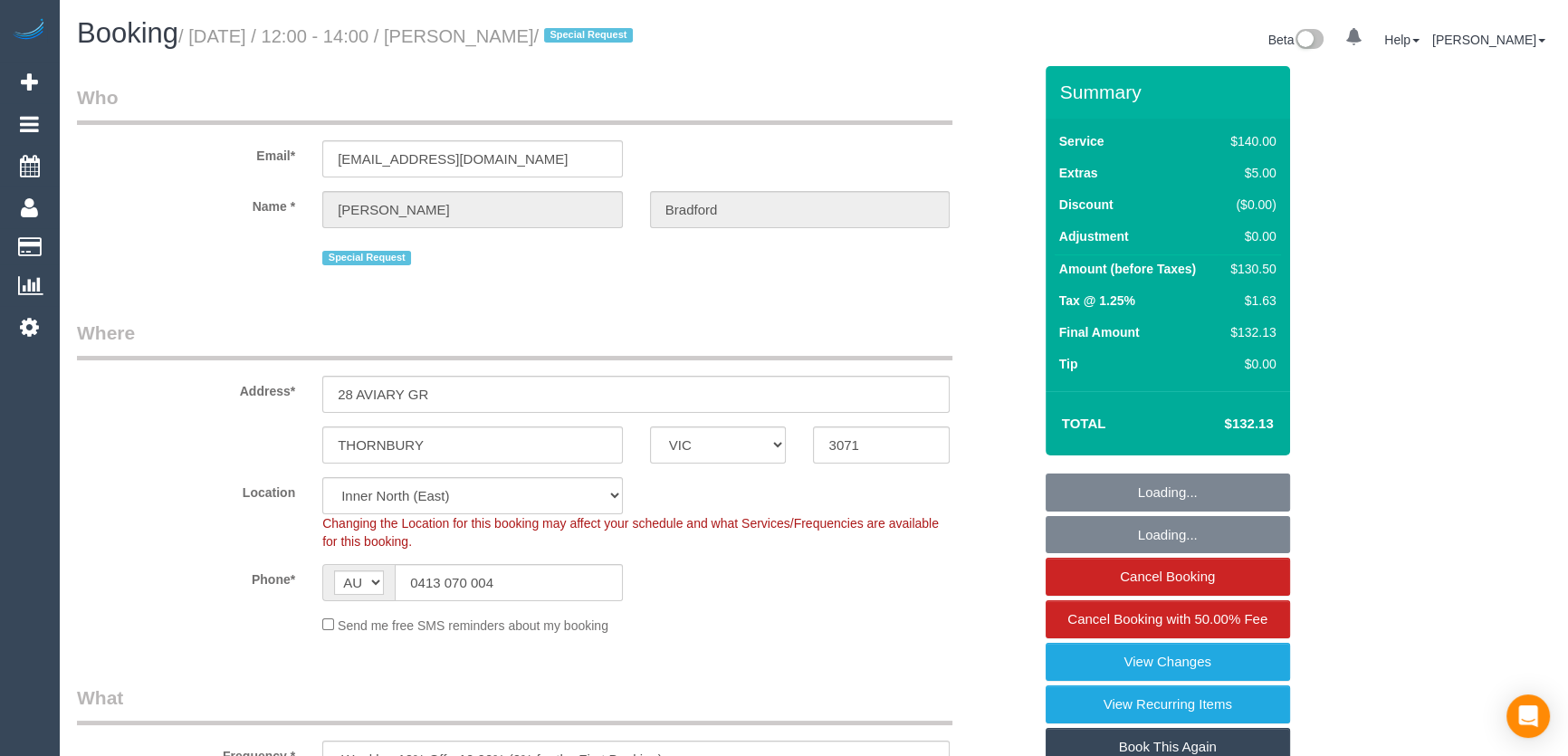
select select "object:1711"
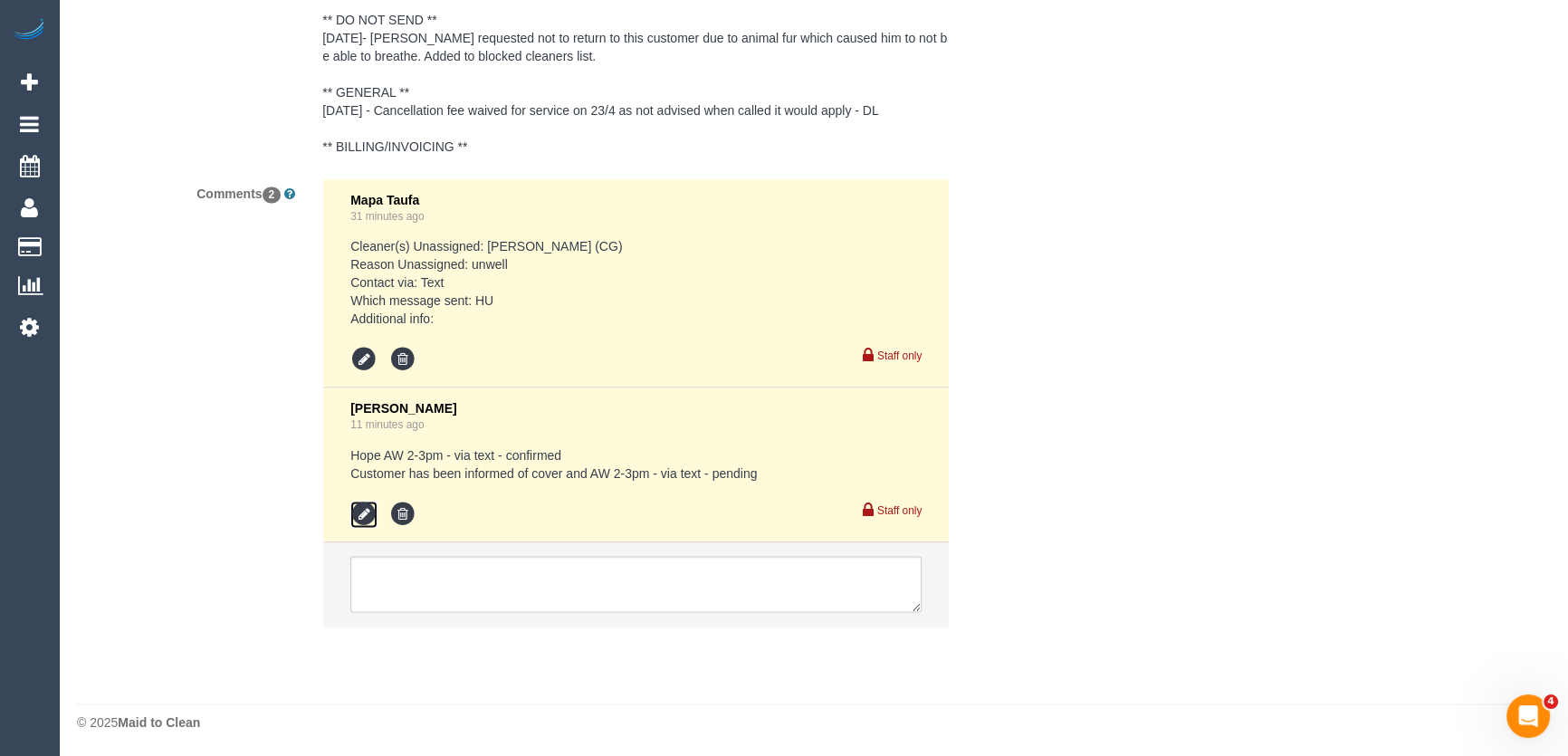
click at [363, 517] on icon at bounding box center [363, 514] width 27 height 27
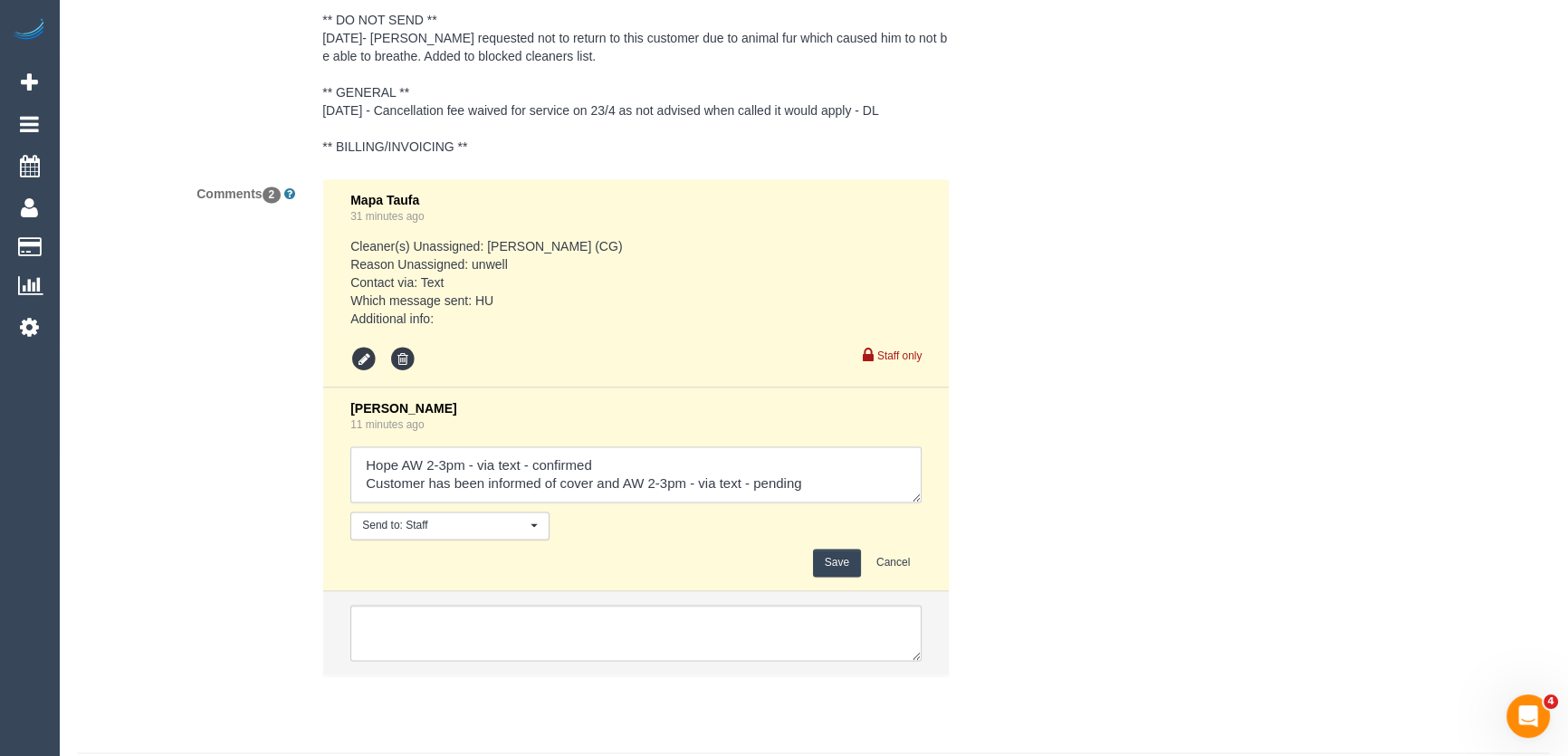
click at [831, 493] on textarea at bounding box center [635, 474] width 571 height 56
type textarea "Hope AW 2-3pm - via text - confirmed Customer has been informed of cover and AW…"
click at [836, 559] on button "Save" at bounding box center [837, 562] width 48 height 28
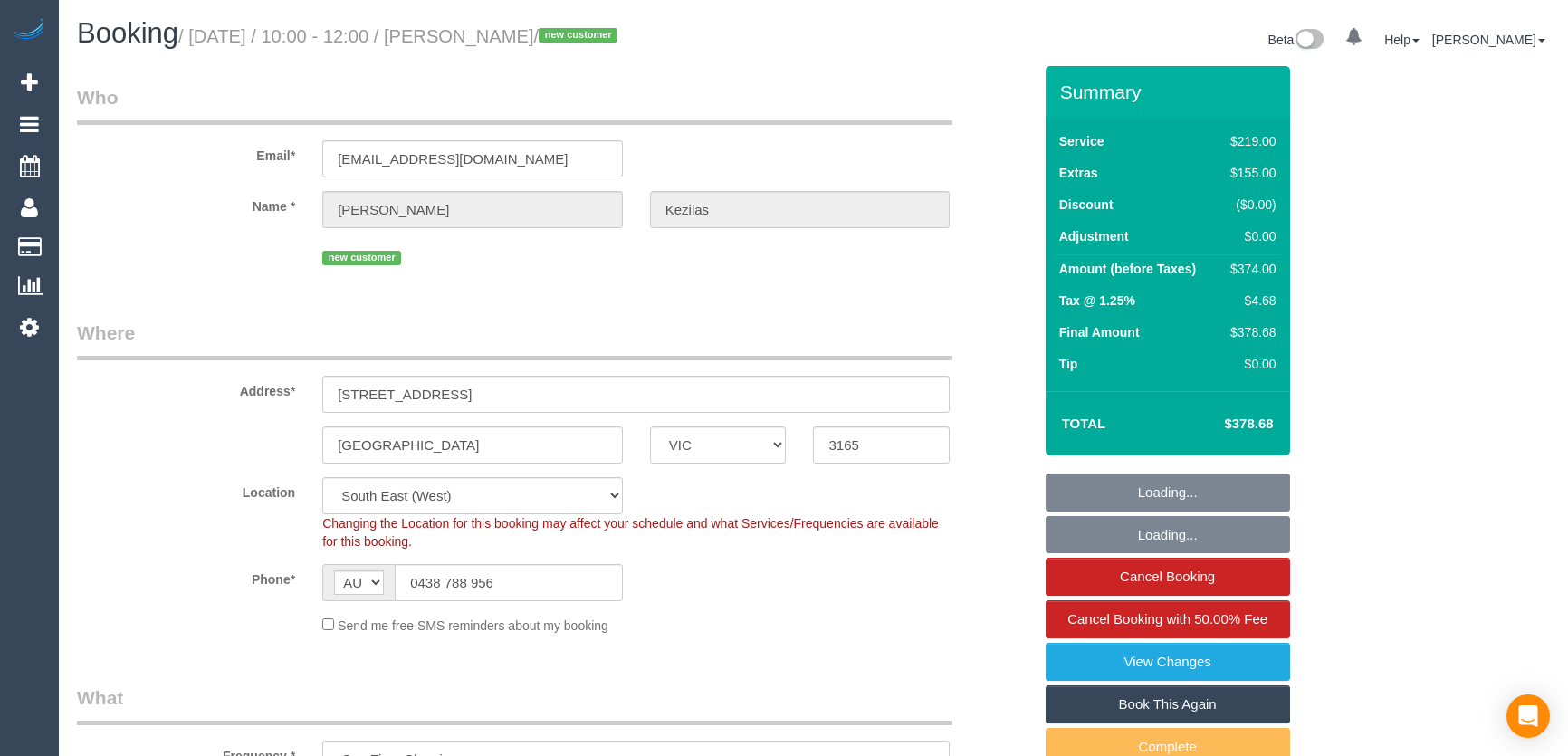
select select "VIC"
select select "spot1"
select select "number:28"
select select "number:14"
select select "number:19"
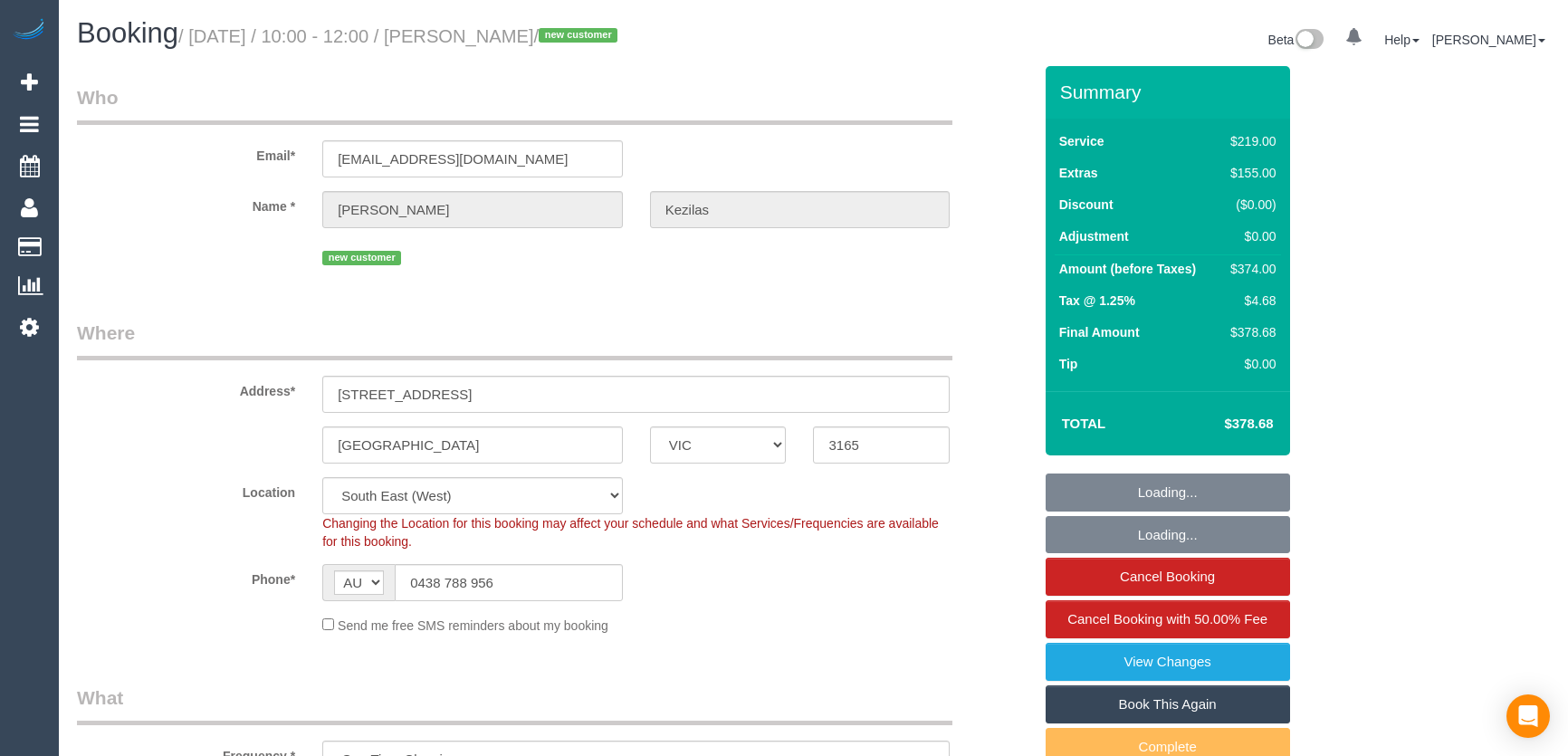
select select "number:24"
select select "number:35"
select select "number:13"
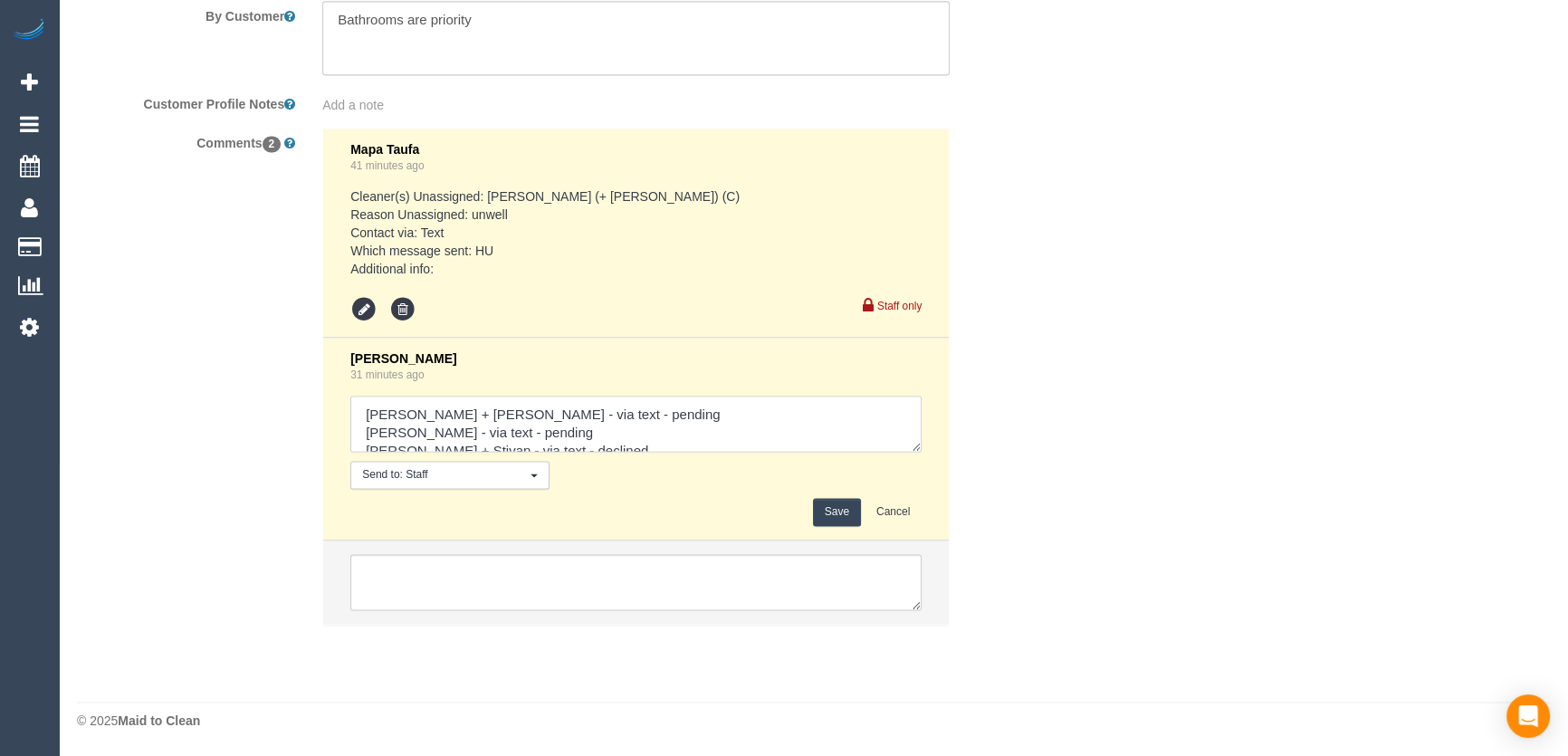
click at [642, 415] on textarea at bounding box center [635, 423] width 571 height 56
type textarea "Bansari + Bhavesh - via text - declined Nadine - via text - pending Krunal + St…"
click at [831, 517] on button "Save" at bounding box center [837, 511] width 48 height 28
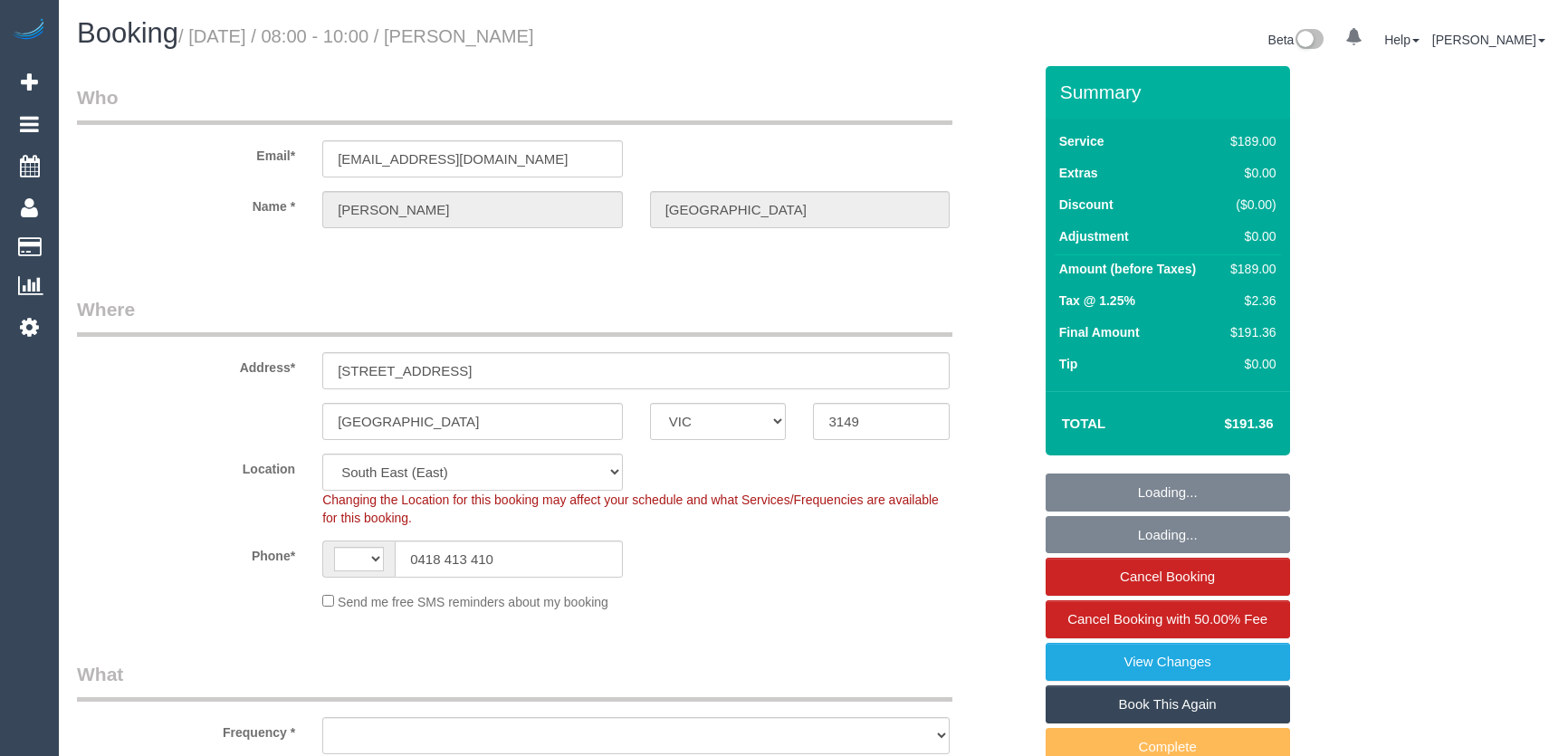
select select "VIC"
select select "string:AU"
select select "object:1341"
select select "string:stripe-pm_1RsvhJ2GScqysDRVq7g8kbVR"
select select "spot1"
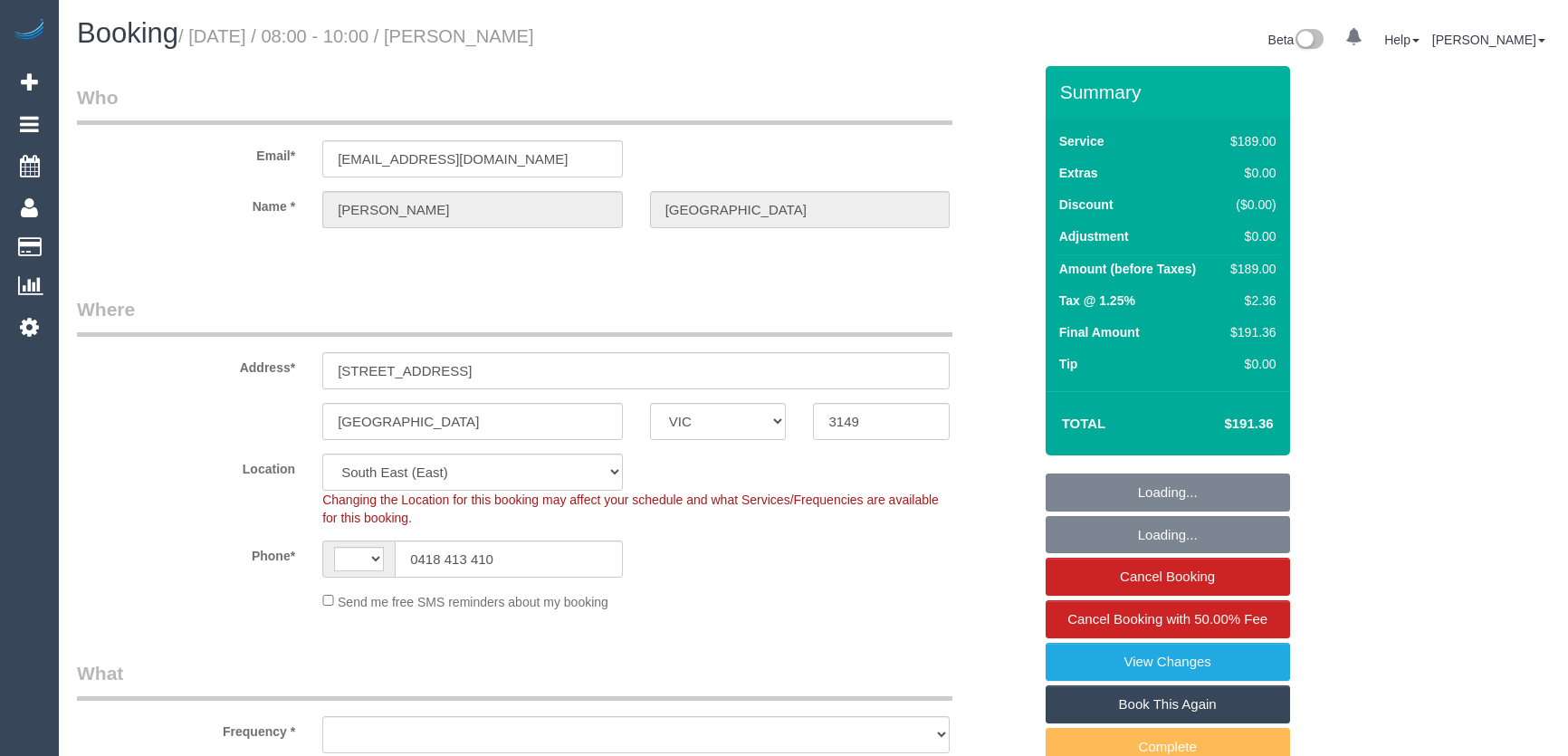
select select "number:28"
select select "number:14"
select select "number:18"
select select "number:25"
select select "number:13"
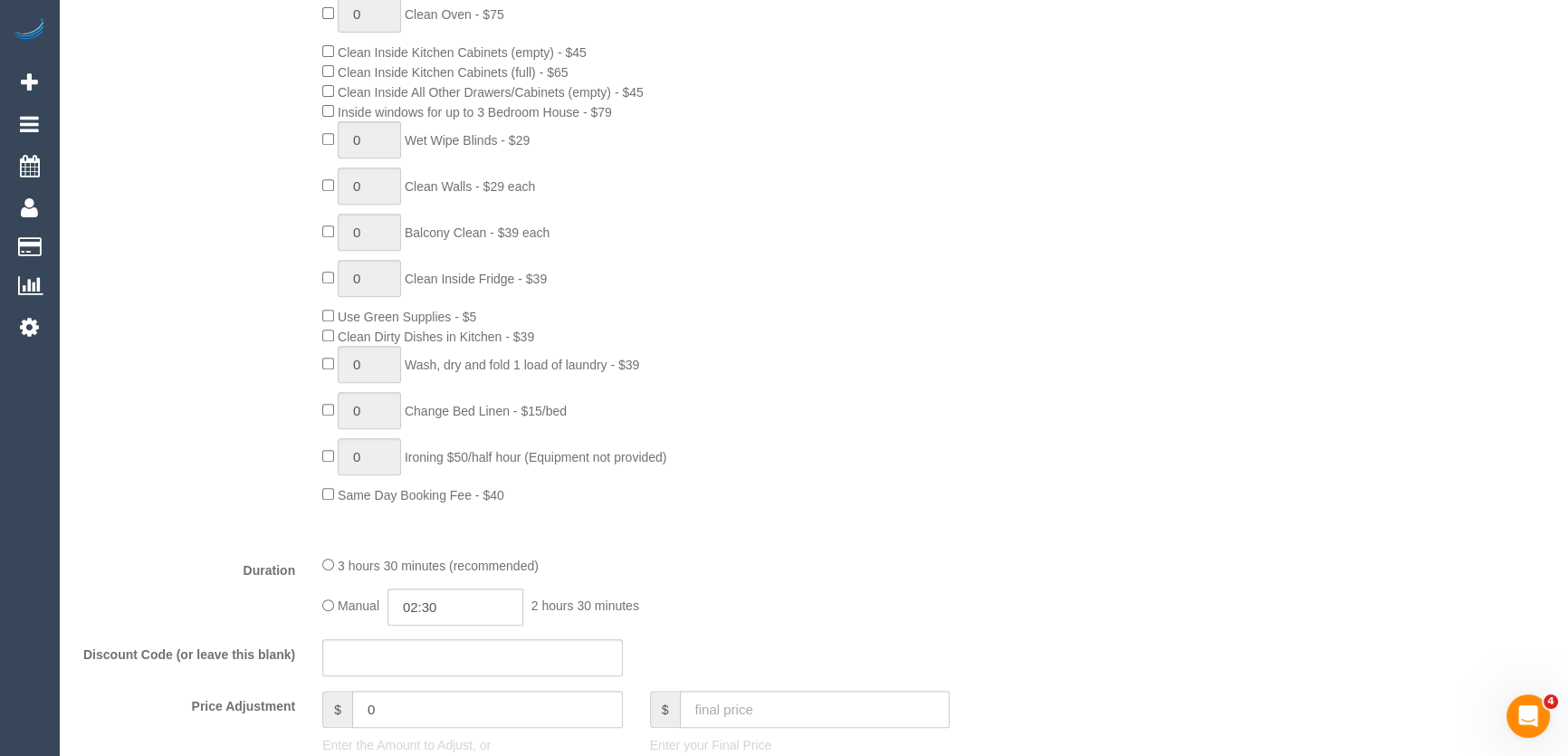
scroll to position [1069, 0]
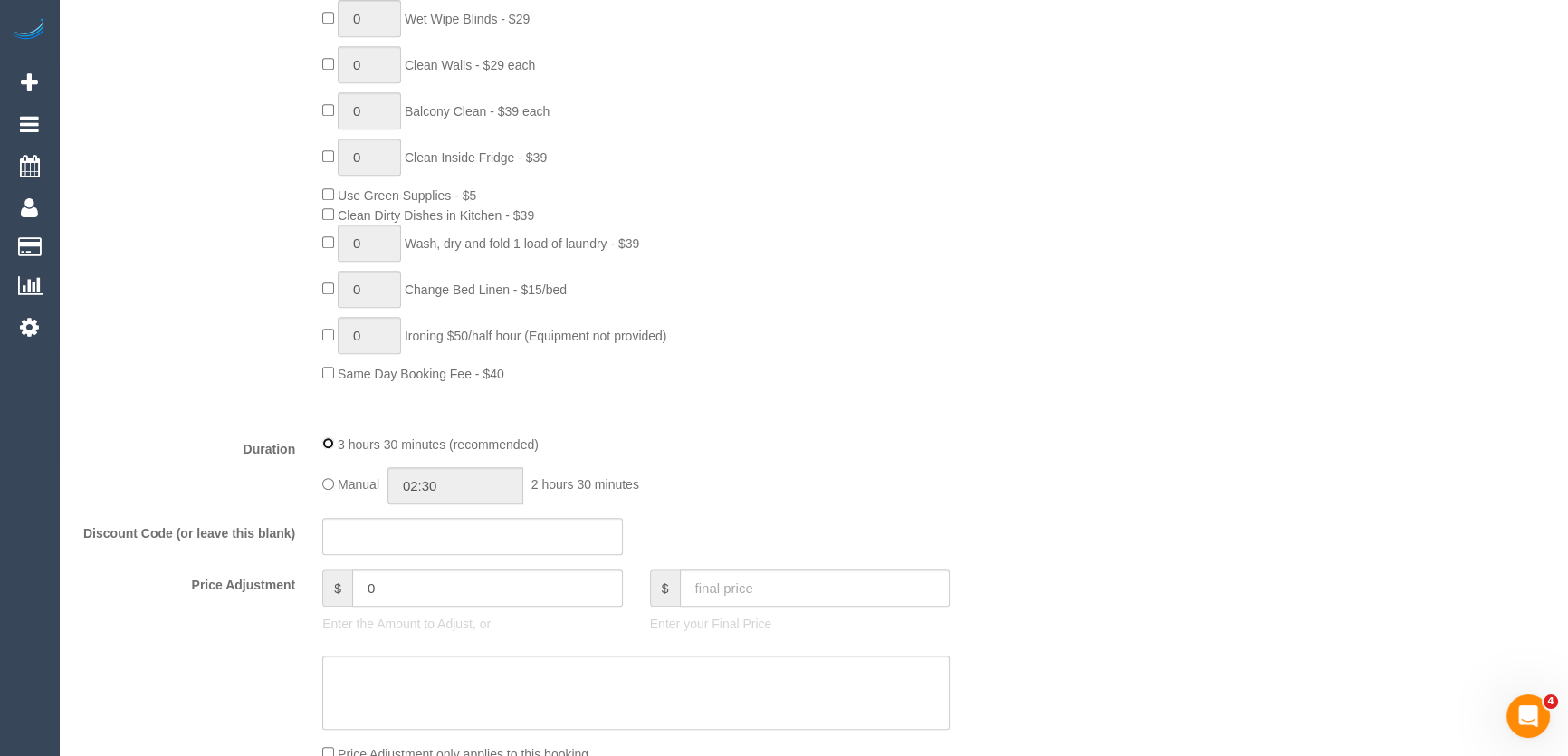
select select "spot9"
type input "03:30"
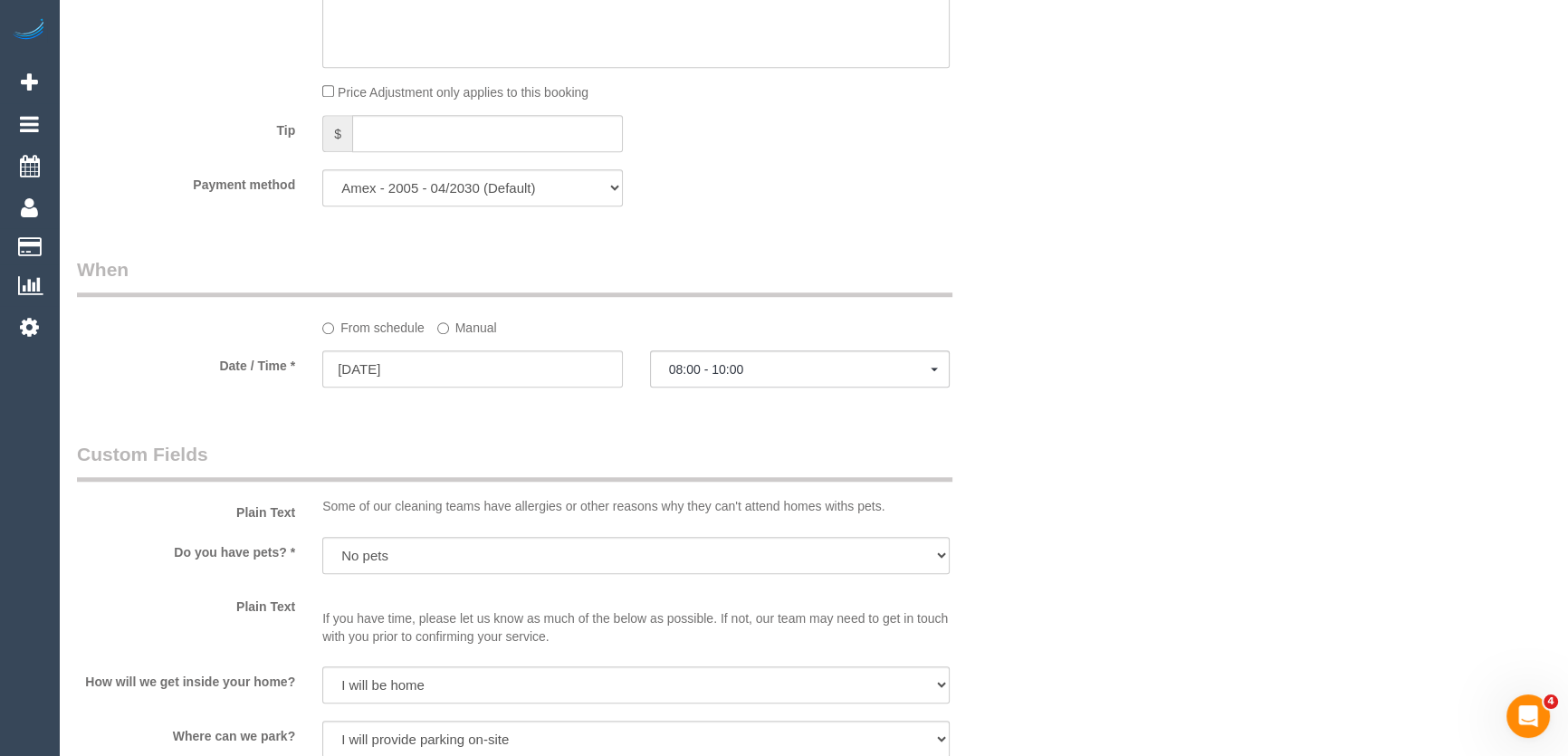
scroll to position [1810, 0]
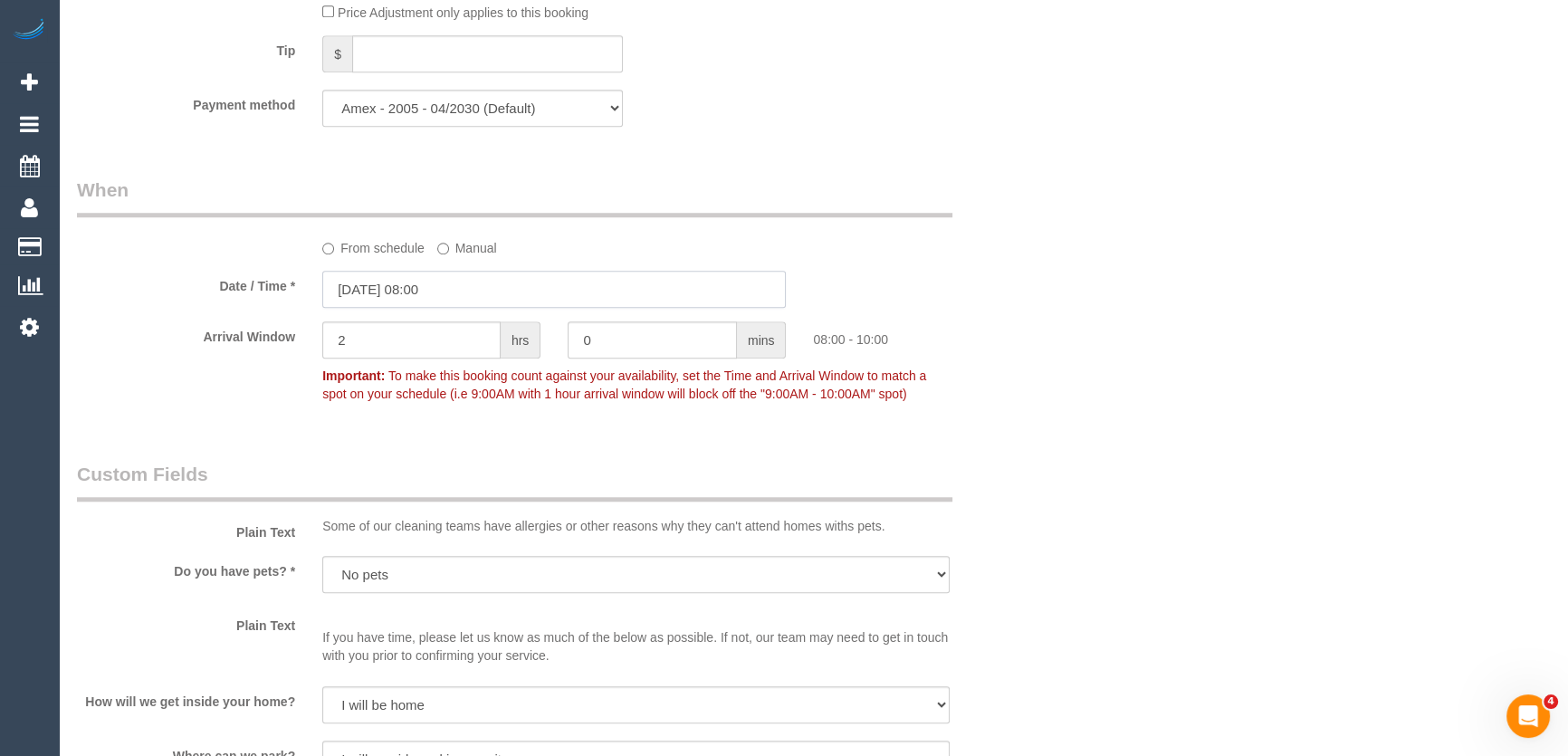
click at [489, 293] on input "29/08/2025 08:00" at bounding box center [554, 289] width 464 height 37
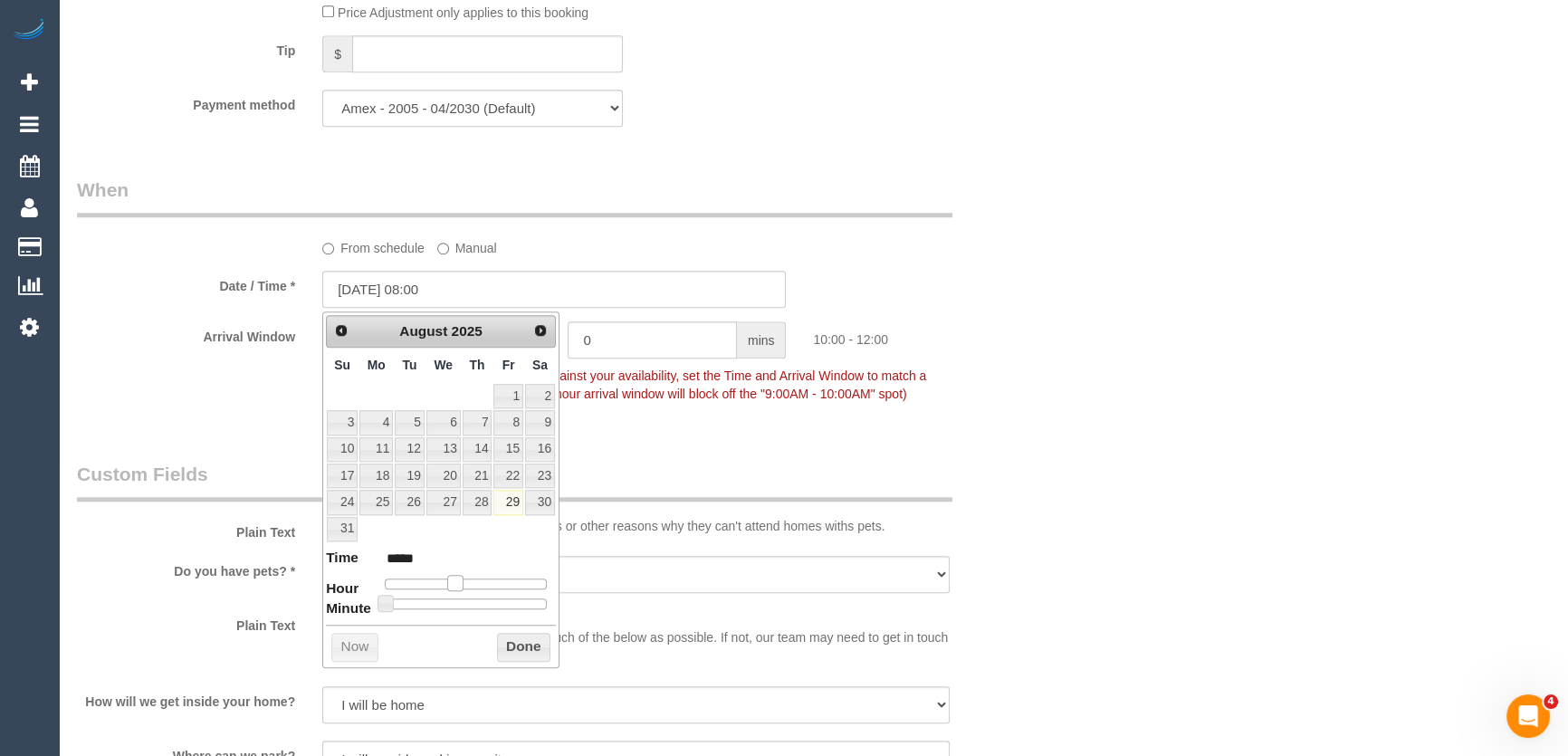
type input "29/08/2025 10:00"
type input "*****"
click at [457, 579] on span at bounding box center [455, 582] width 16 height 16
type input "29/08/2025 11:00"
type input "*****"
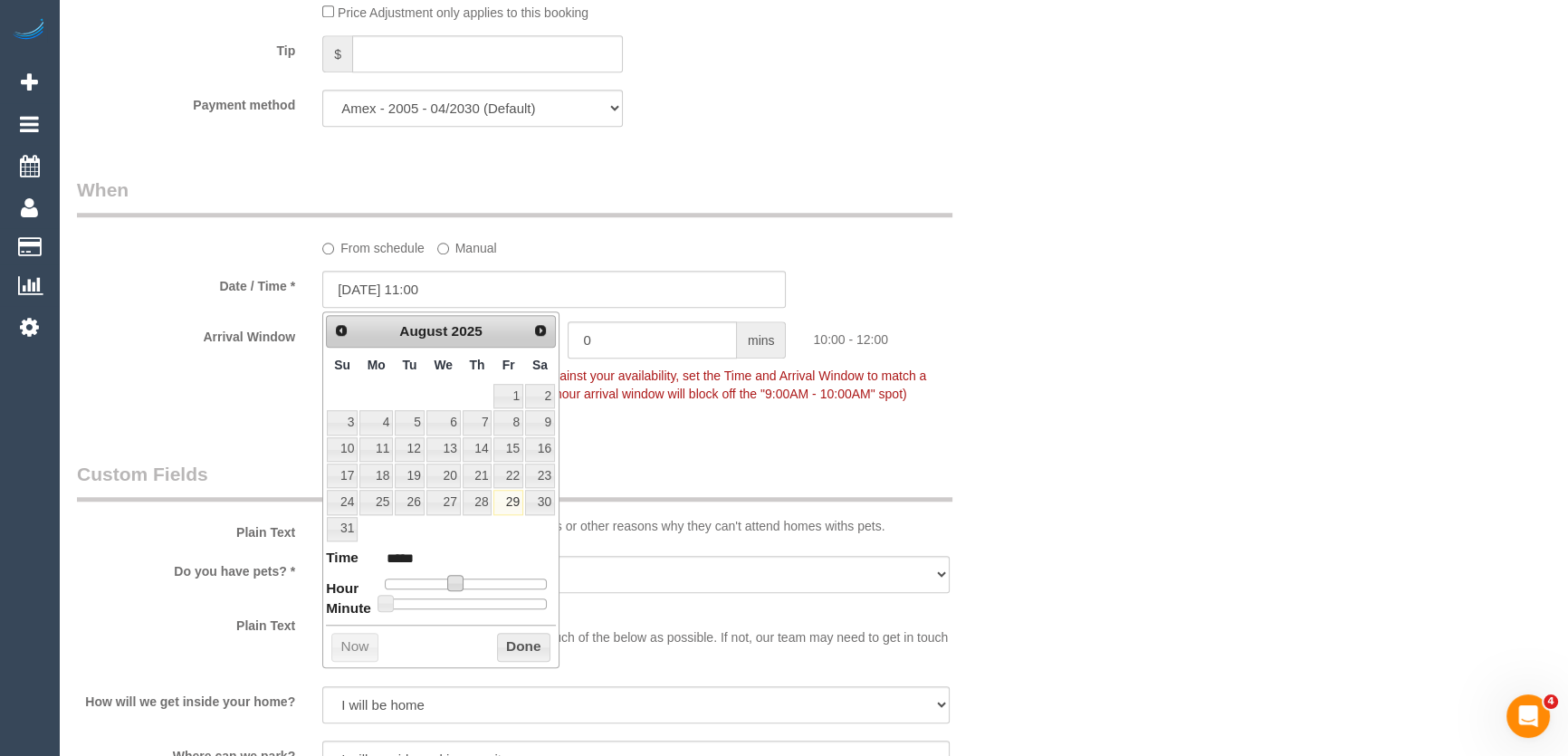
type input "29/08/2025 12:00"
type input "*****"
type input "29/08/2025 13:00"
type input "*****"
type input "29/08/2025 14:00"
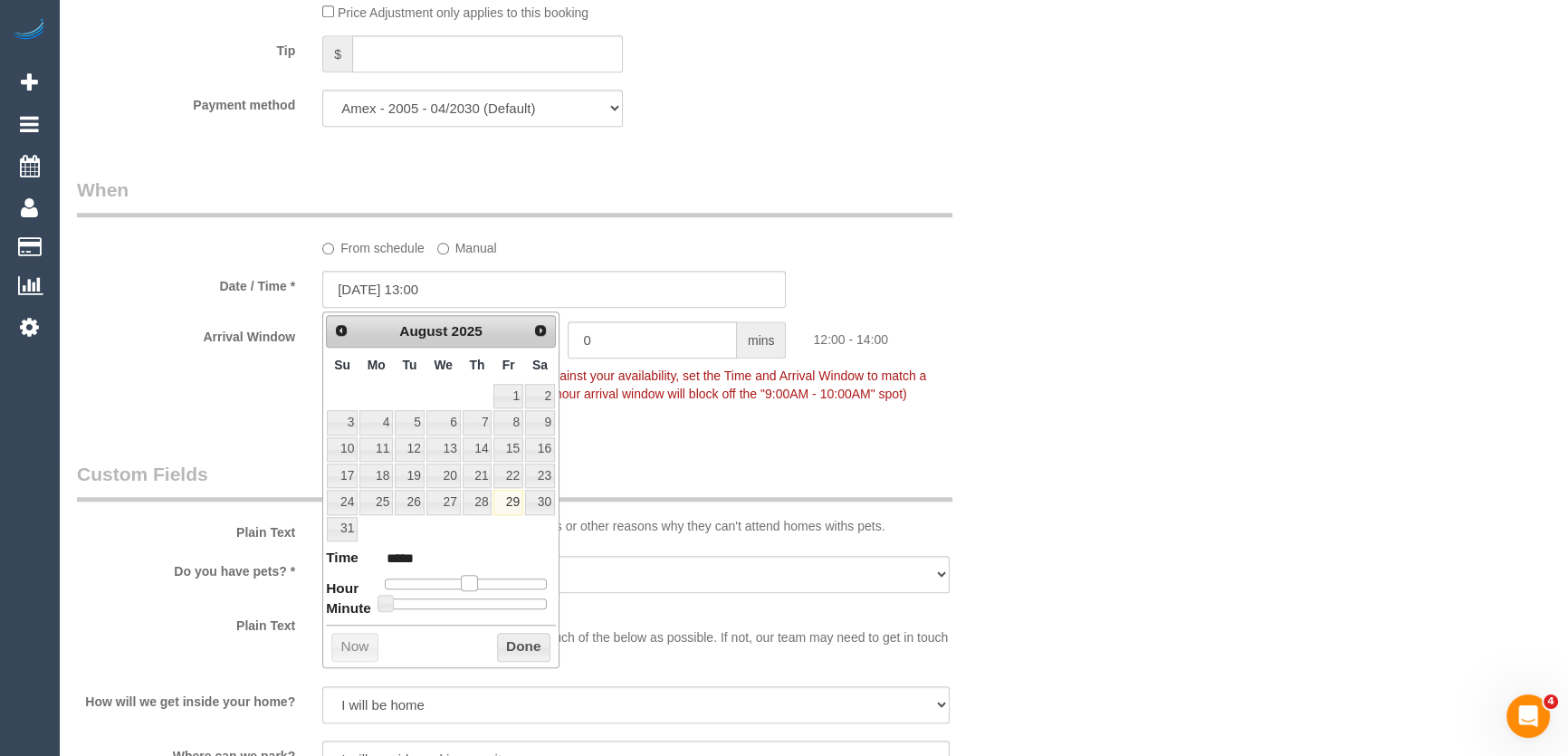
type input "*****"
drag, startPoint x: 457, startPoint y: 579, endPoint x: 487, endPoint y: 580, distance: 30.0
click at [487, 580] on span at bounding box center [483, 582] width 16 height 16
type input "29/08/2025 13:00"
type input "*****"
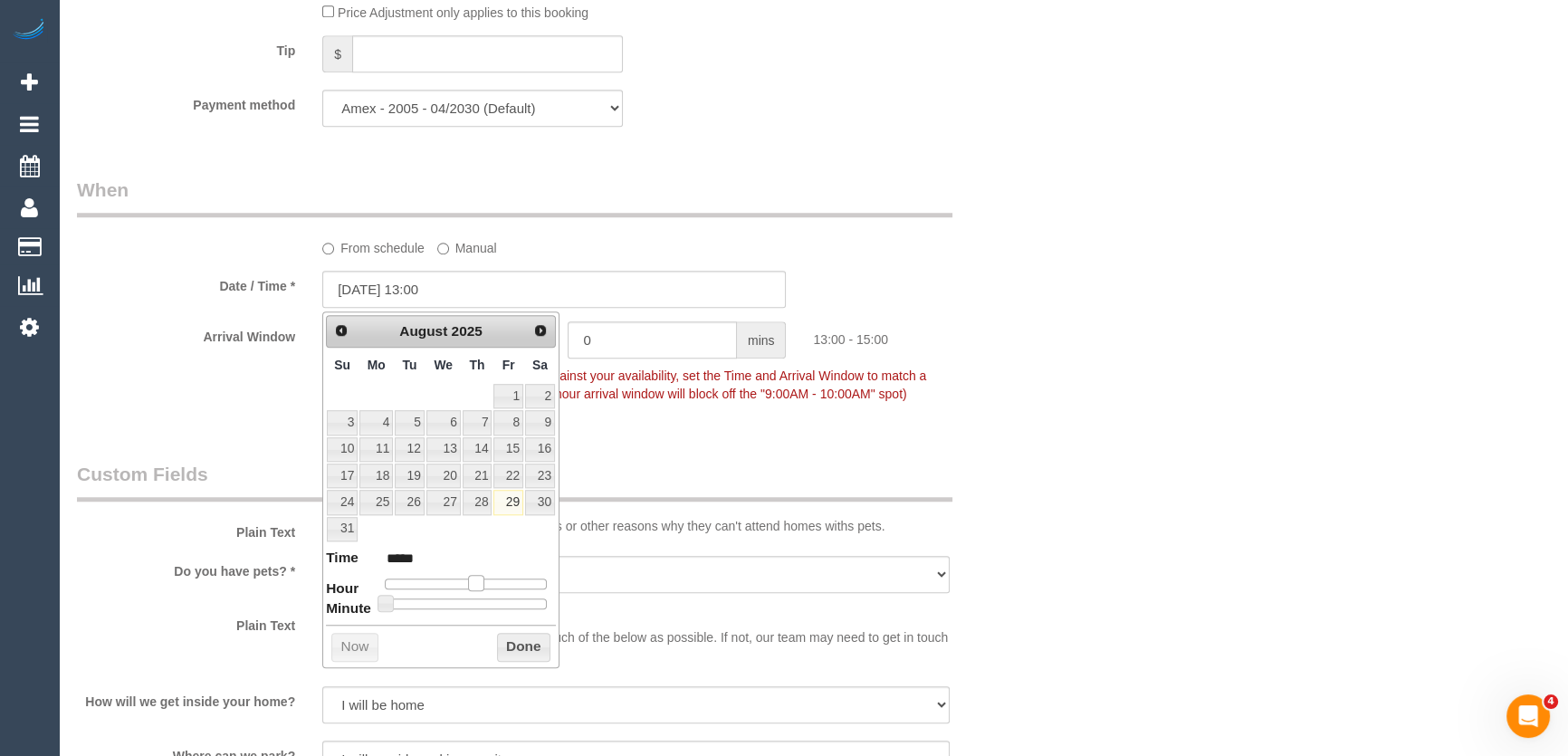
click at [481, 581] on span at bounding box center [476, 582] width 16 height 16
click at [708, 431] on div "Who Email* sophieelizabethstockdale@gmail.com Name * Sophie Stockdale Where Add…" at bounding box center [554, 355] width 982 height 4199
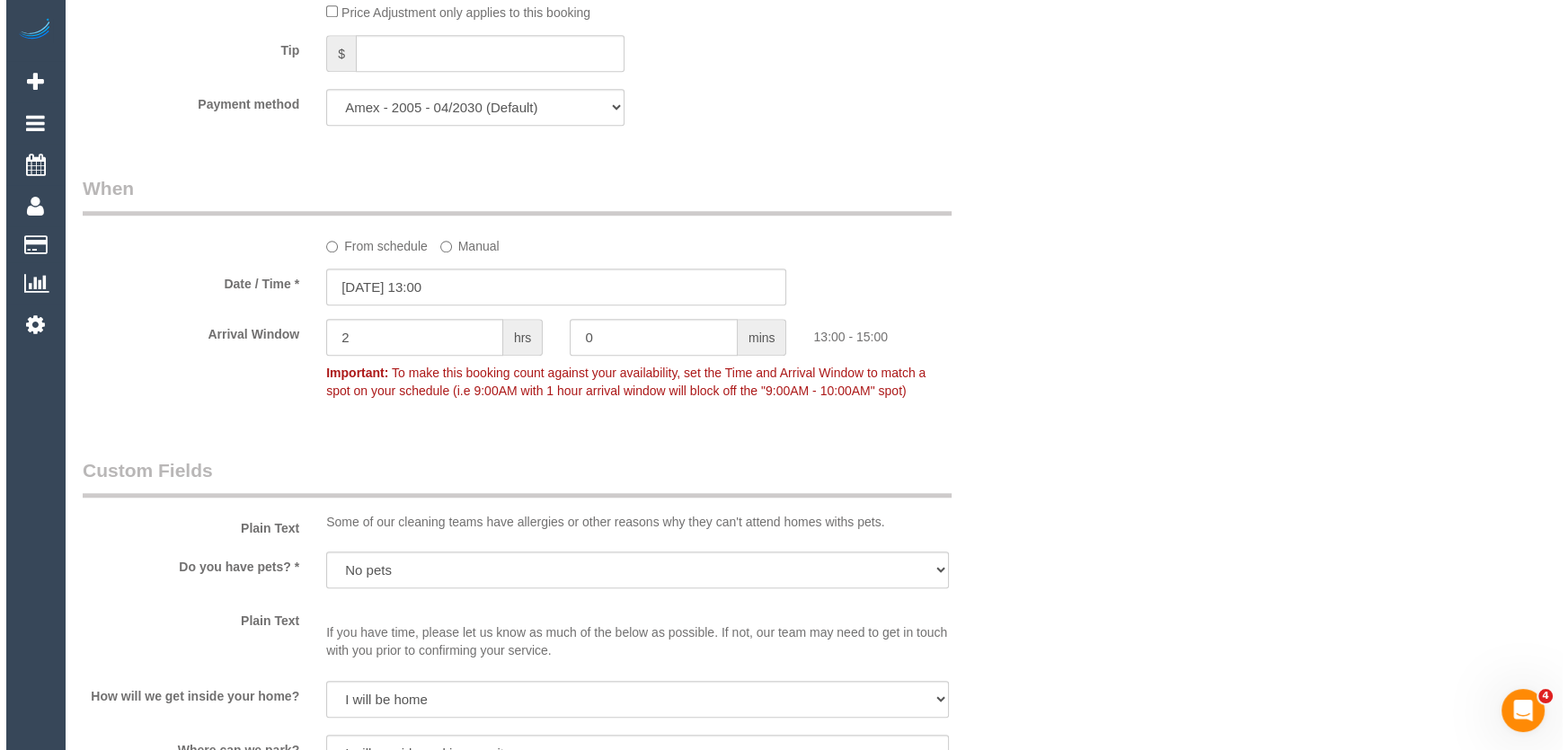
scroll to position [2449, 0]
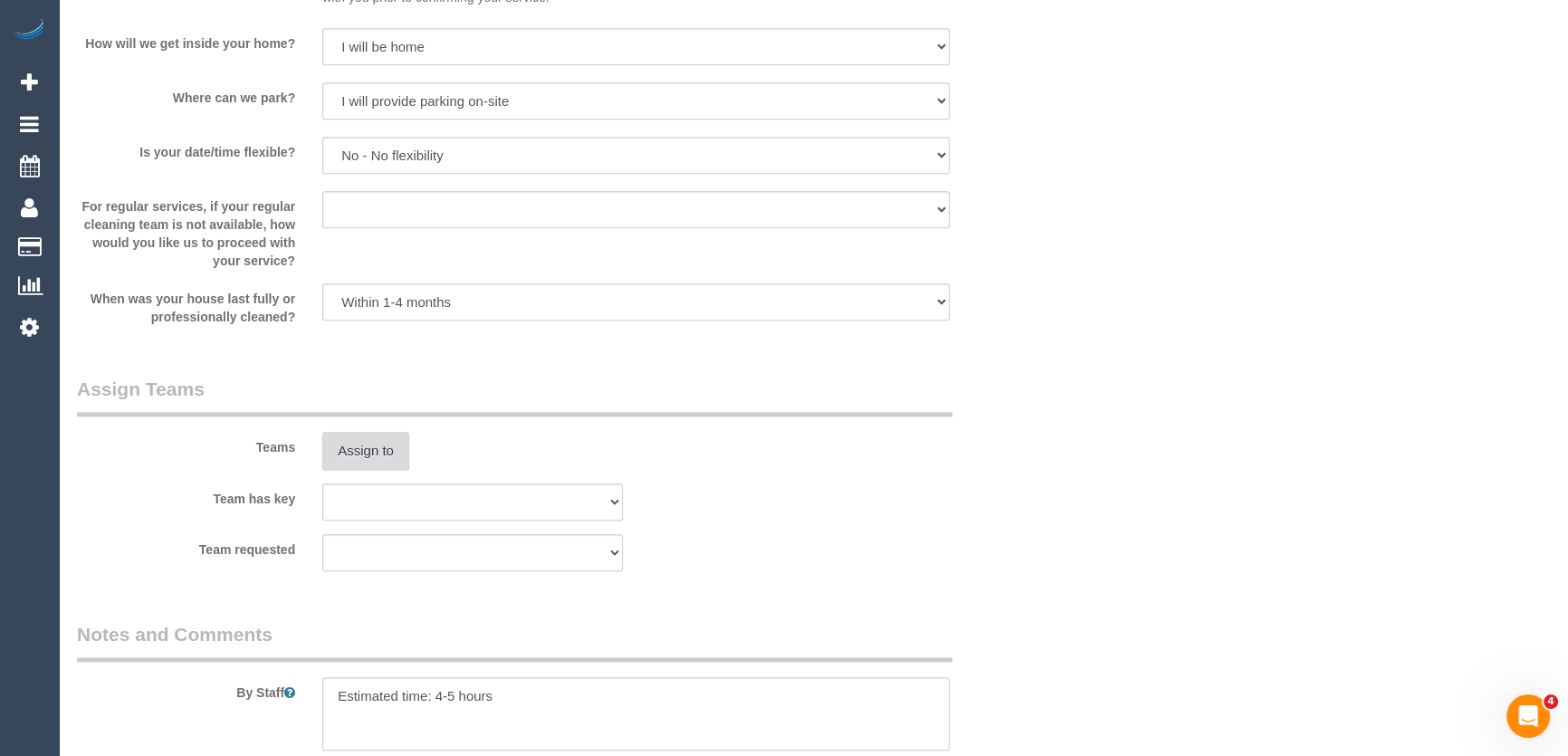
click at [364, 455] on button "Assign to" at bounding box center [365, 451] width 87 height 38
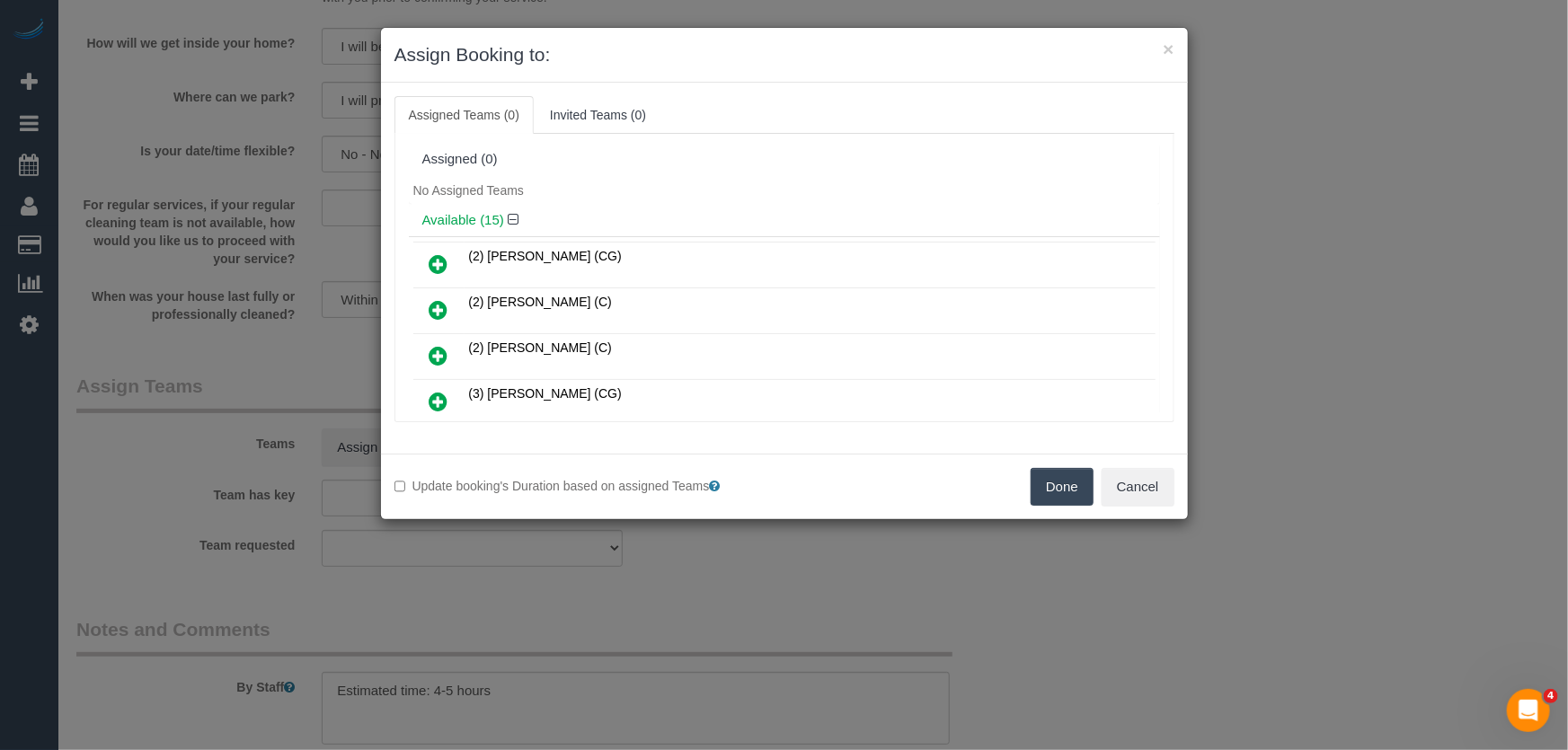
scroll to position [202, 0]
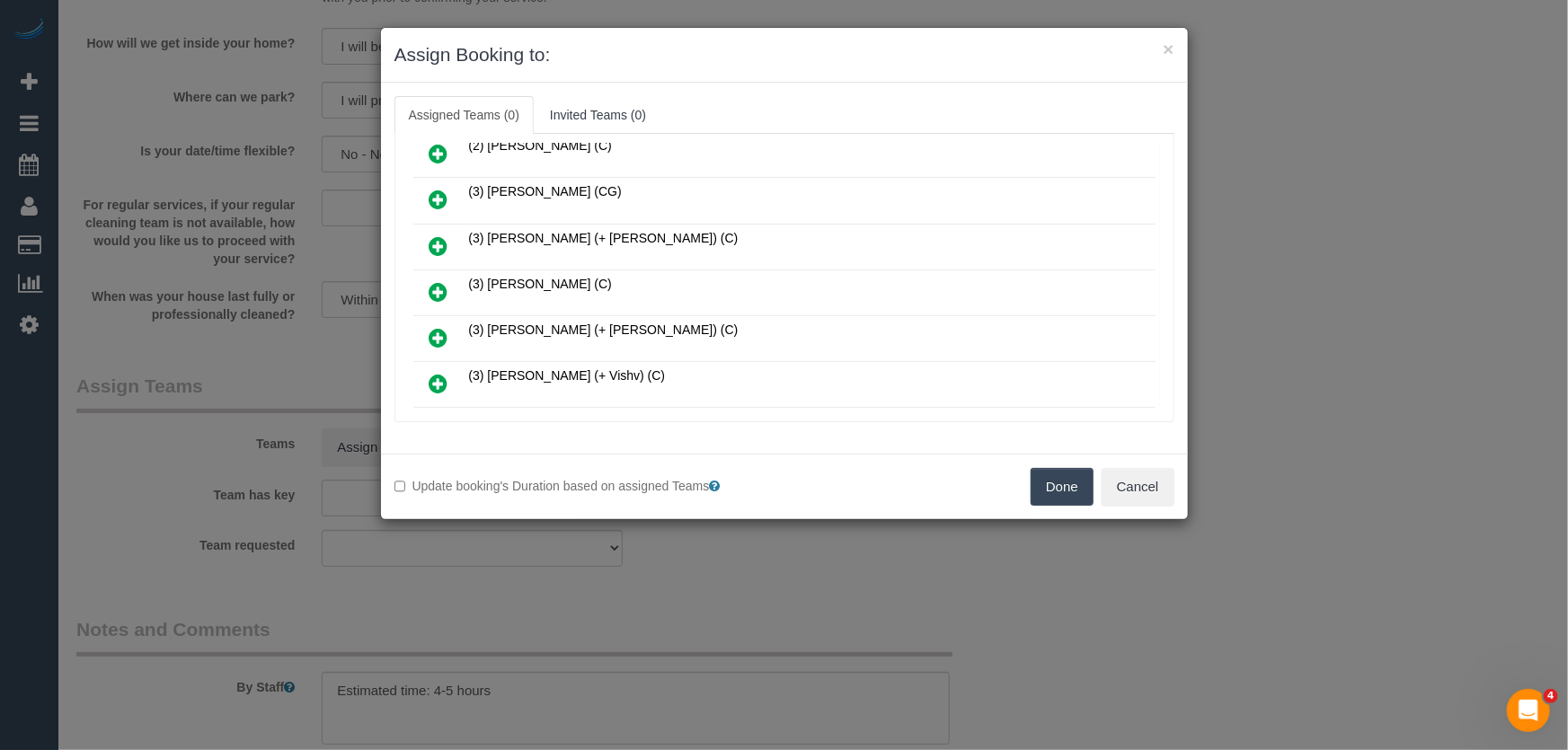
click at [436, 289] on icon at bounding box center [439, 291] width 19 height 22
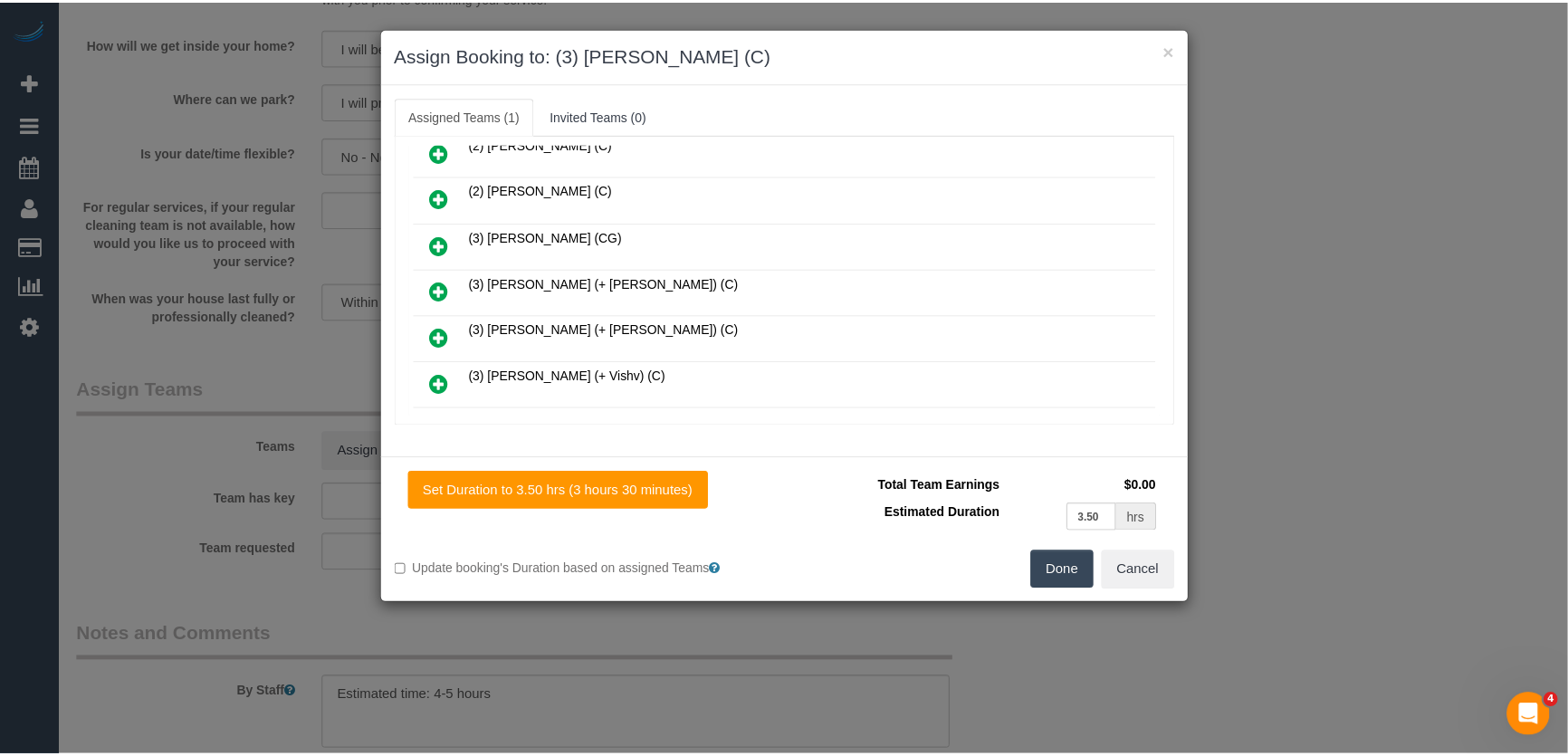
scroll to position [245, 0]
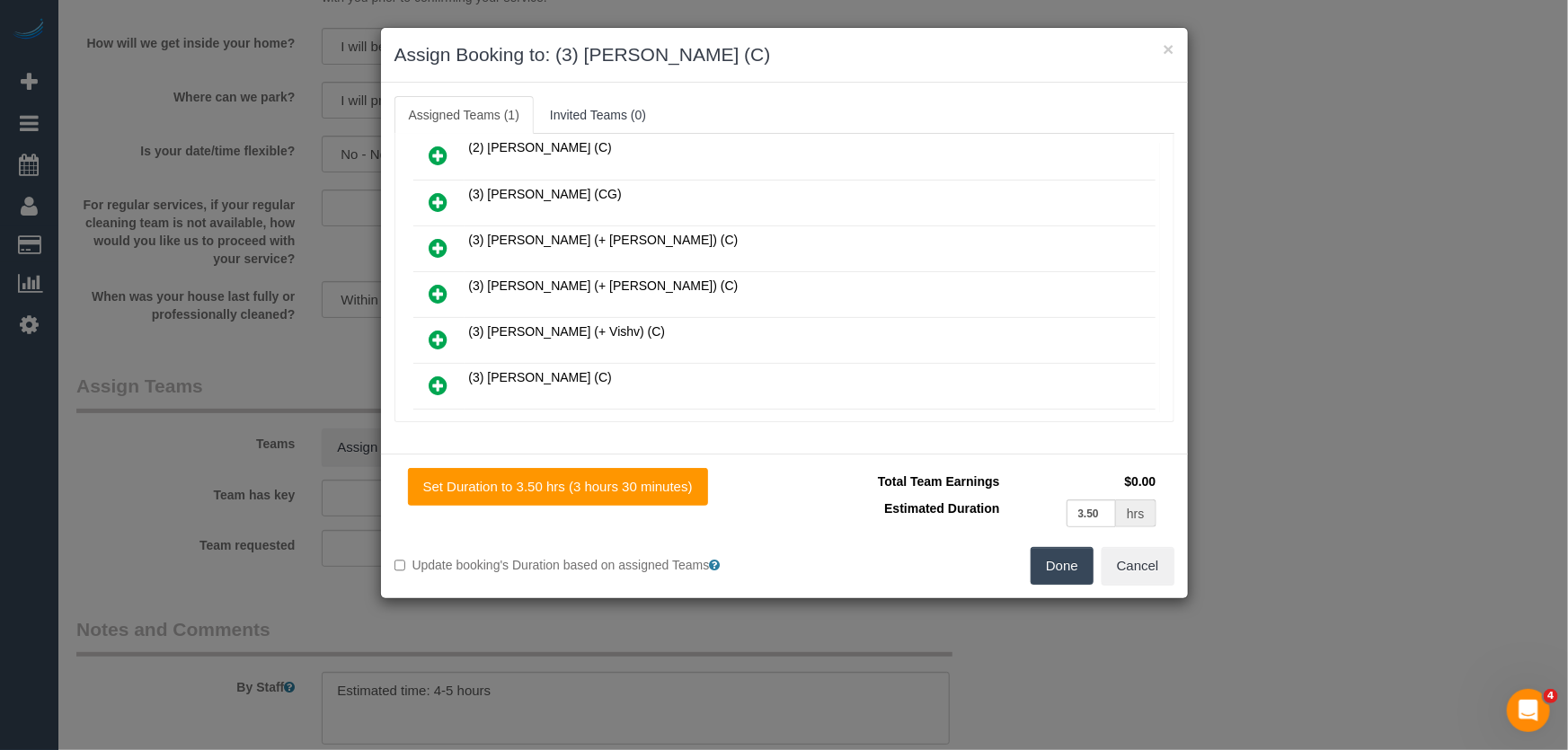
click at [1077, 575] on button "Done" at bounding box center [1062, 566] width 62 height 38
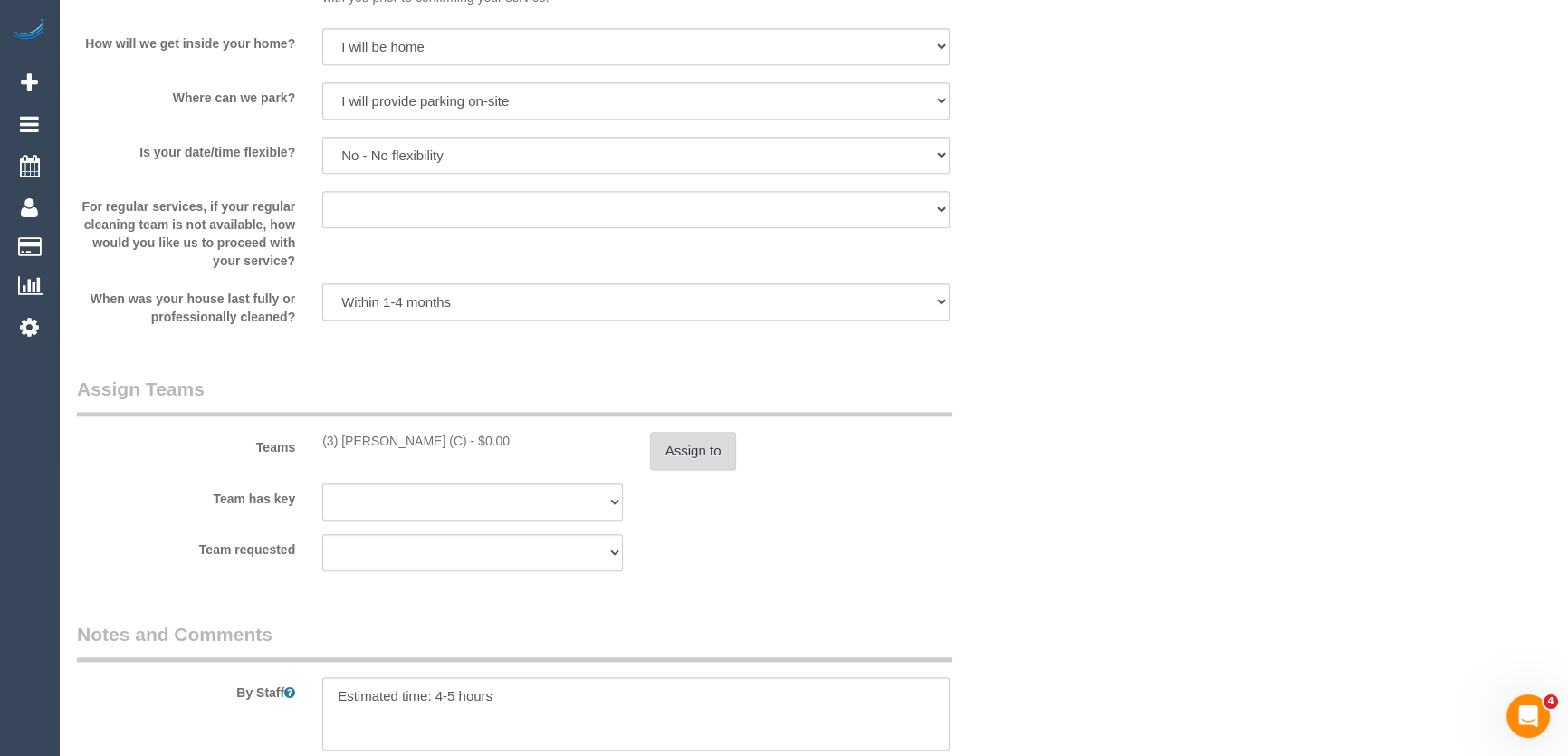
click at [694, 457] on button "Assign to" at bounding box center [693, 451] width 87 height 38
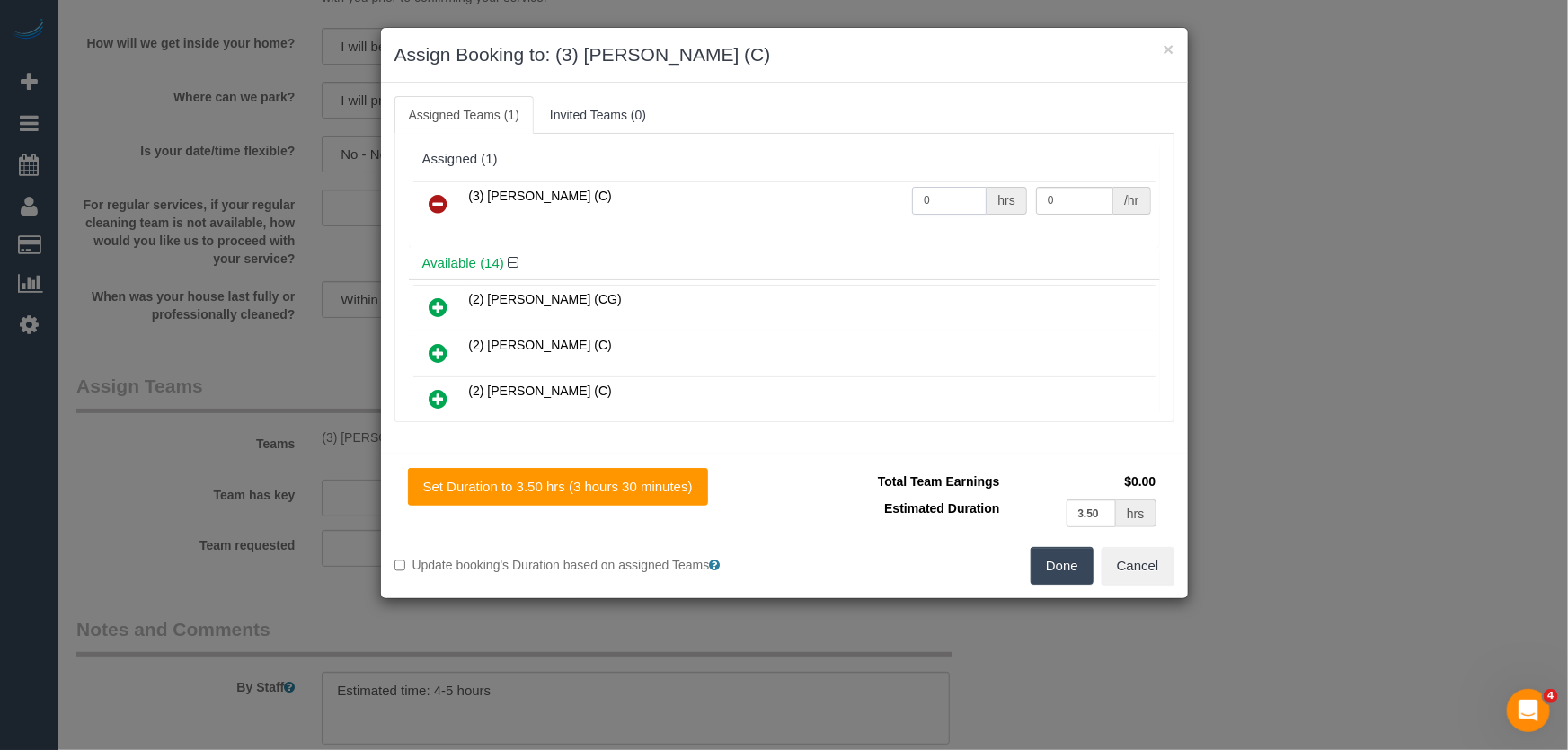
click at [939, 201] on input "0" at bounding box center [949, 200] width 75 height 27
type input "1"
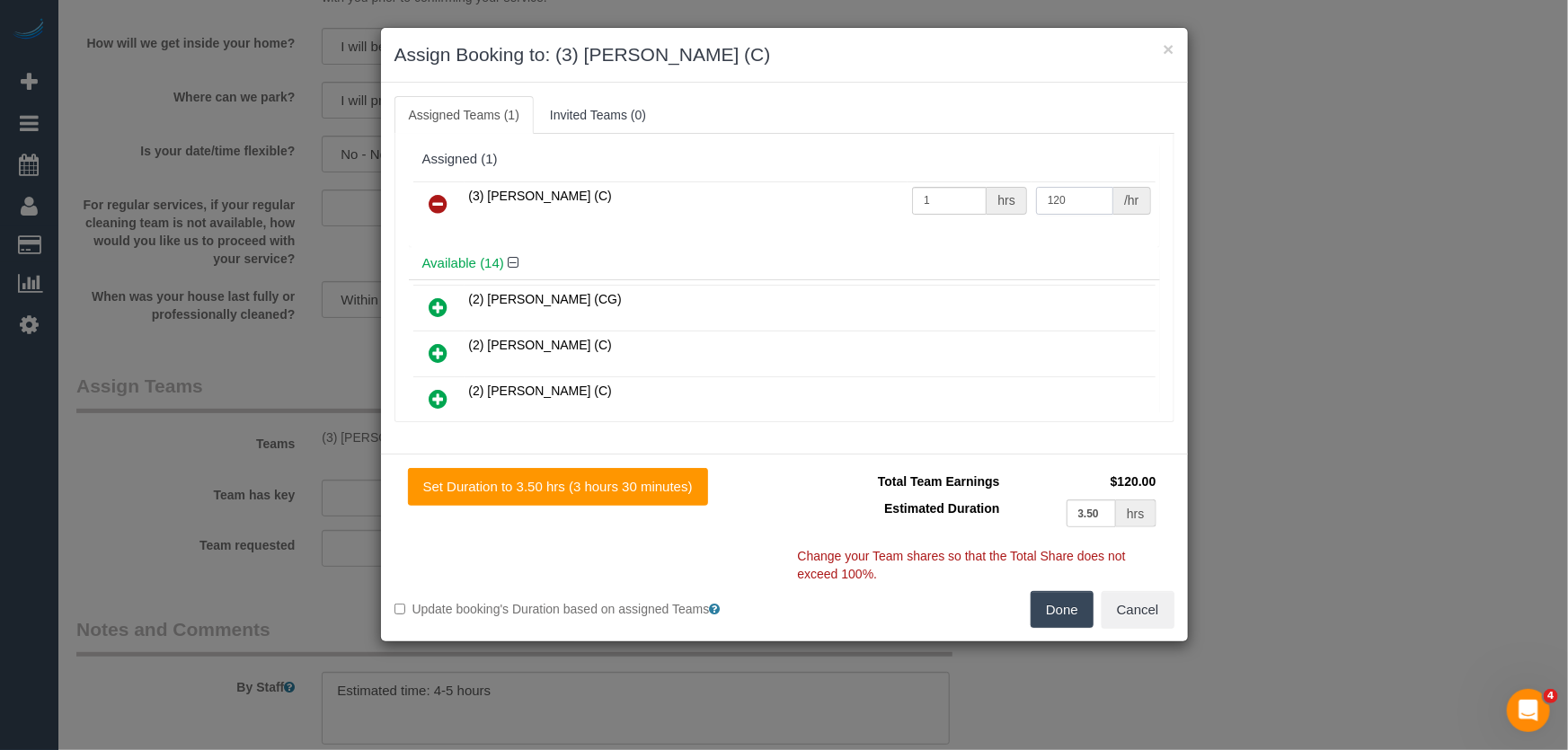
type input "120"
click at [1054, 595] on button "Done" at bounding box center [1062, 610] width 62 height 38
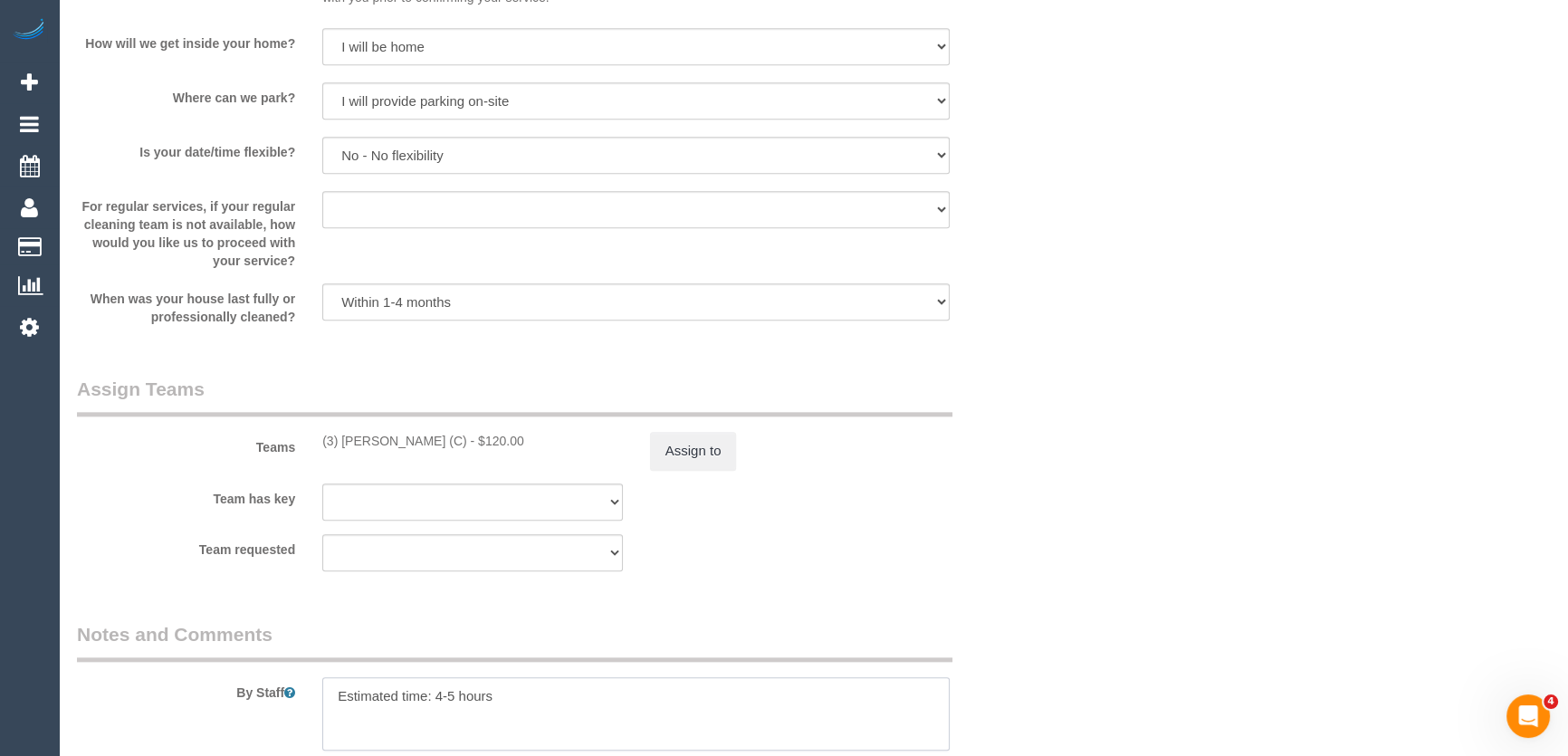
click at [452, 694] on textarea at bounding box center [636, 714] width 628 height 74
type textarea "Estimated time: 3-3.5 hours"
click at [756, 558] on div "Team requested (0) Office (1) Helen Trickett (FT) (1) Jeremy Law (FT) (1) Karen…" at bounding box center [554, 552] width 982 height 37
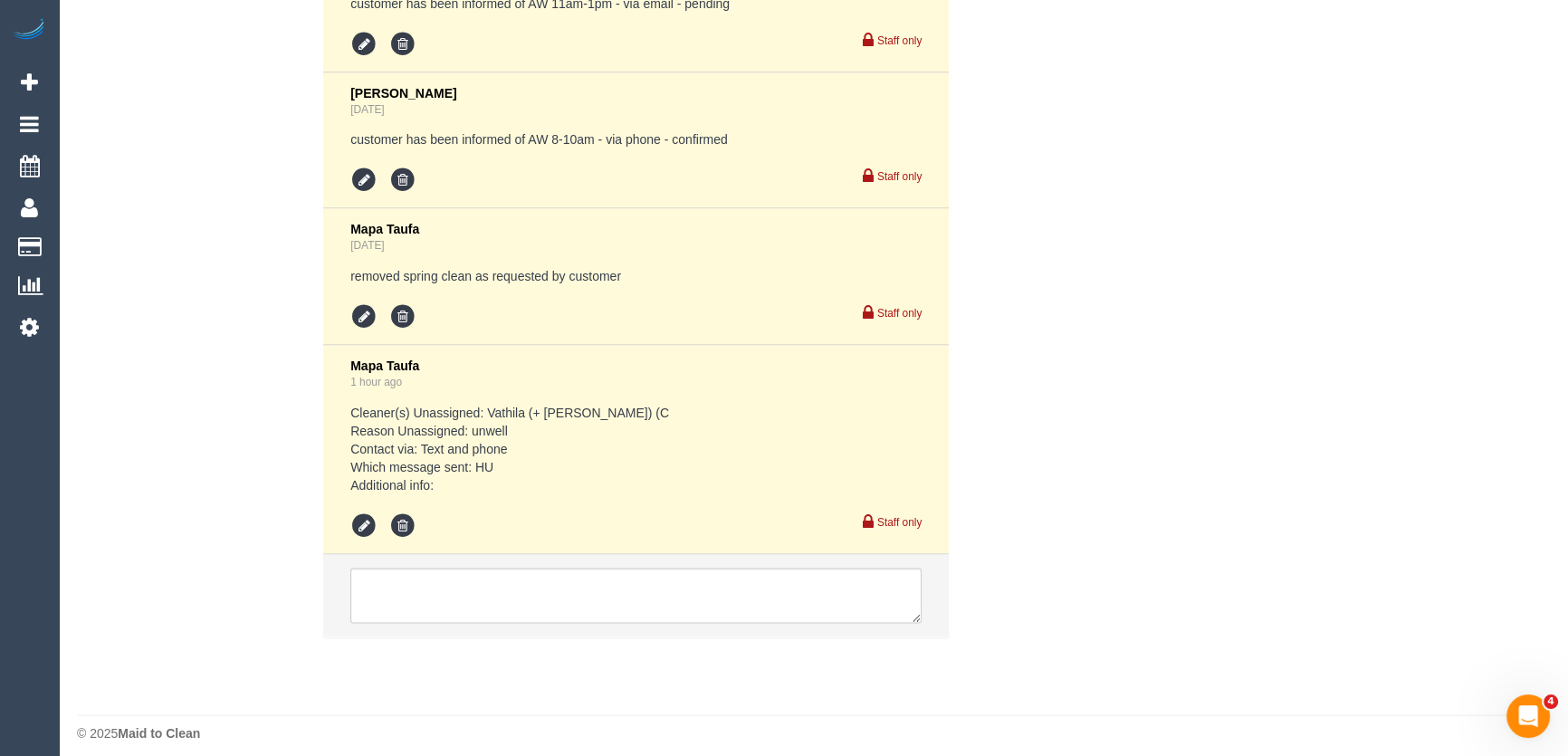
scroll to position [3572, 0]
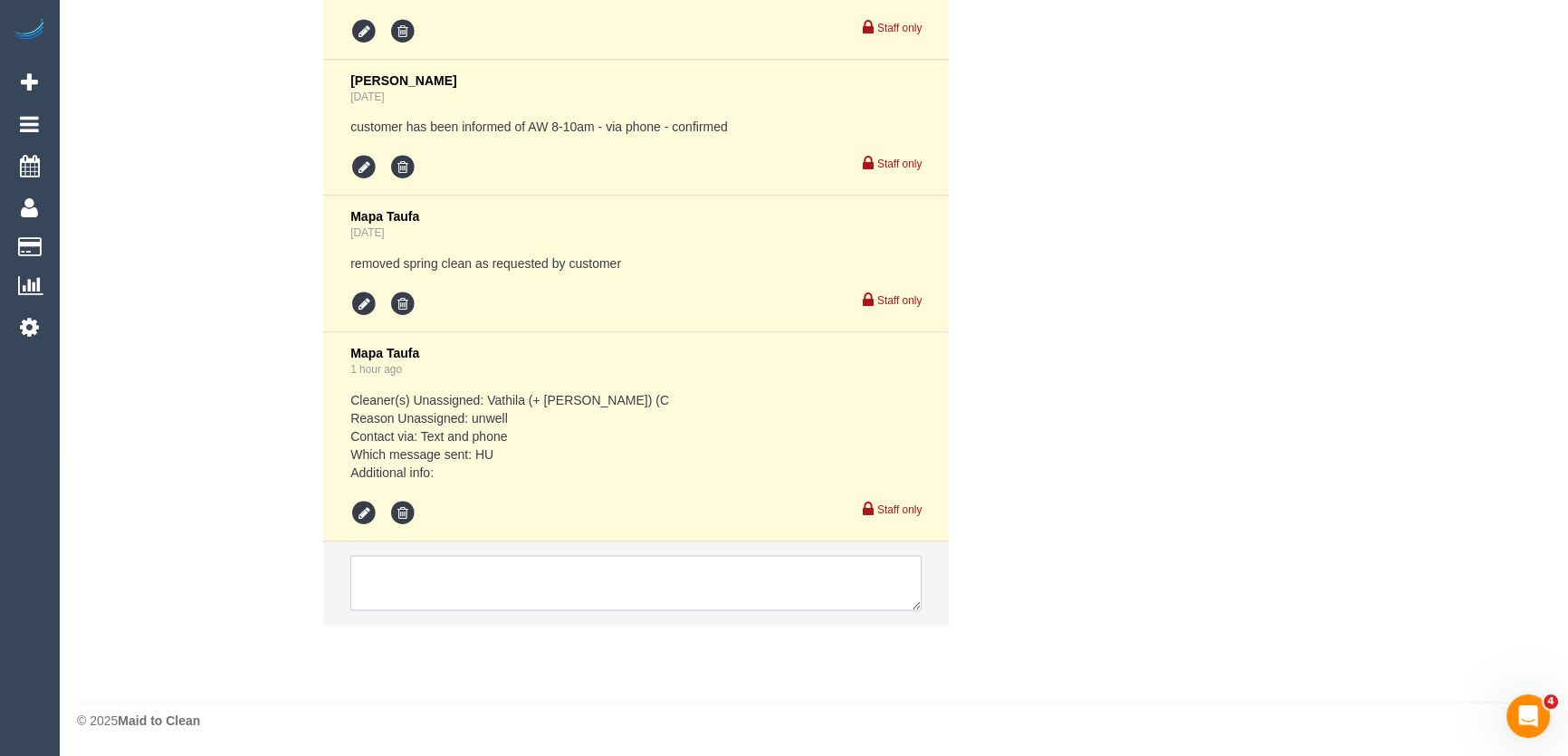
click at [582, 566] on textarea at bounding box center [635, 582] width 571 height 56
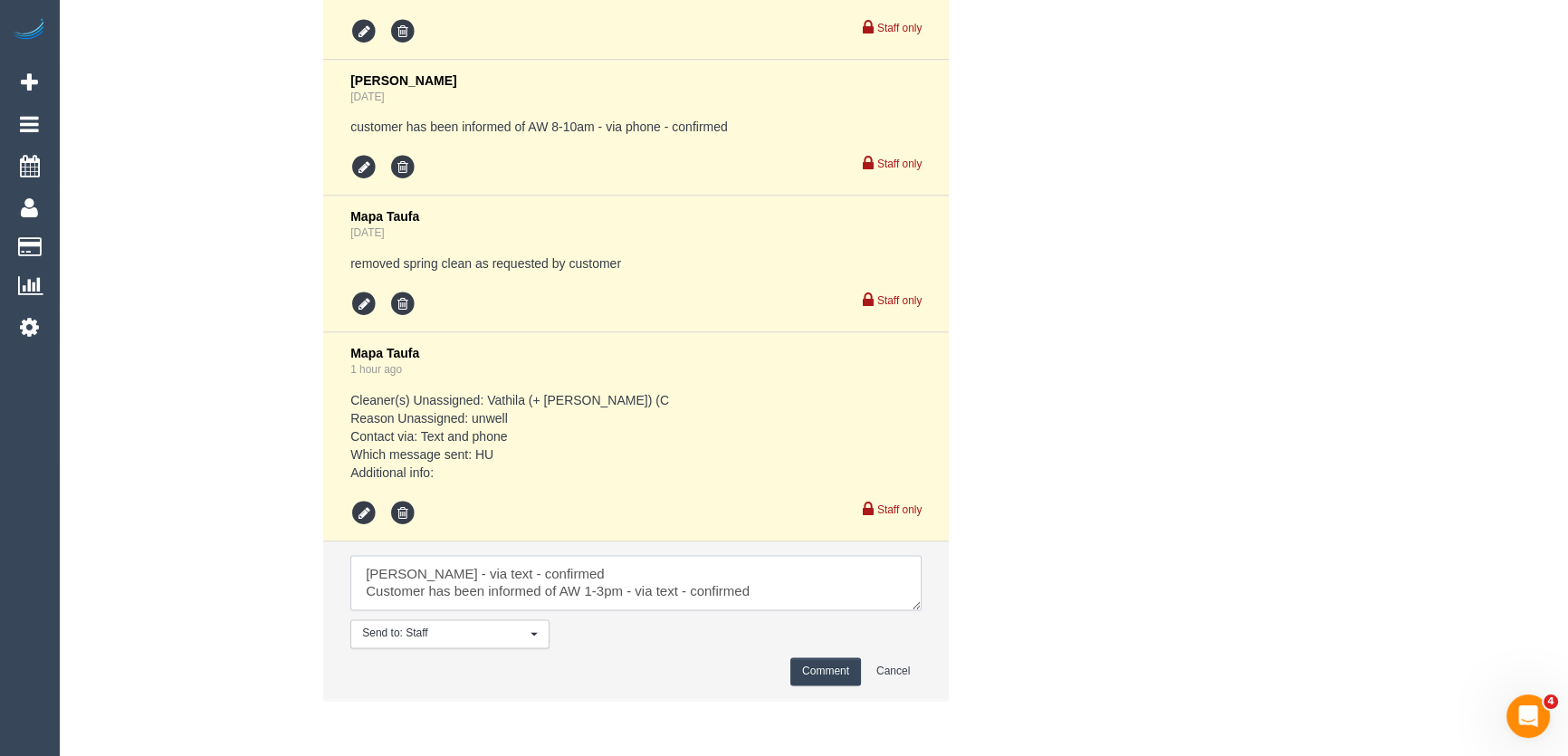
type textarea "Danyal - via text - confirmed Customer has been informed of AW 1-3pm - via text…"
click at [828, 671] on button "Comment" at bounding box center [826, 670] width 71 height 28
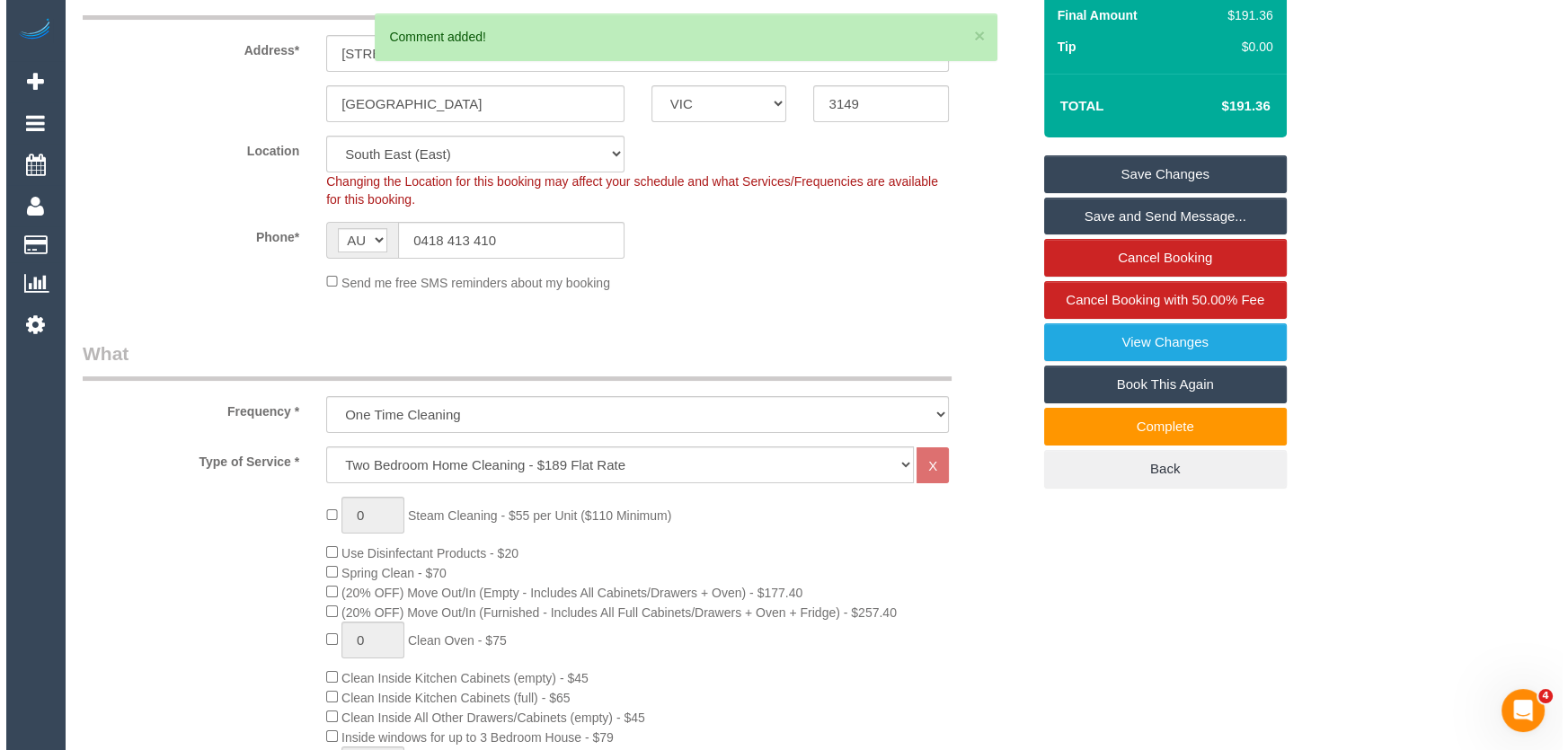
scroll to position [0, 0]
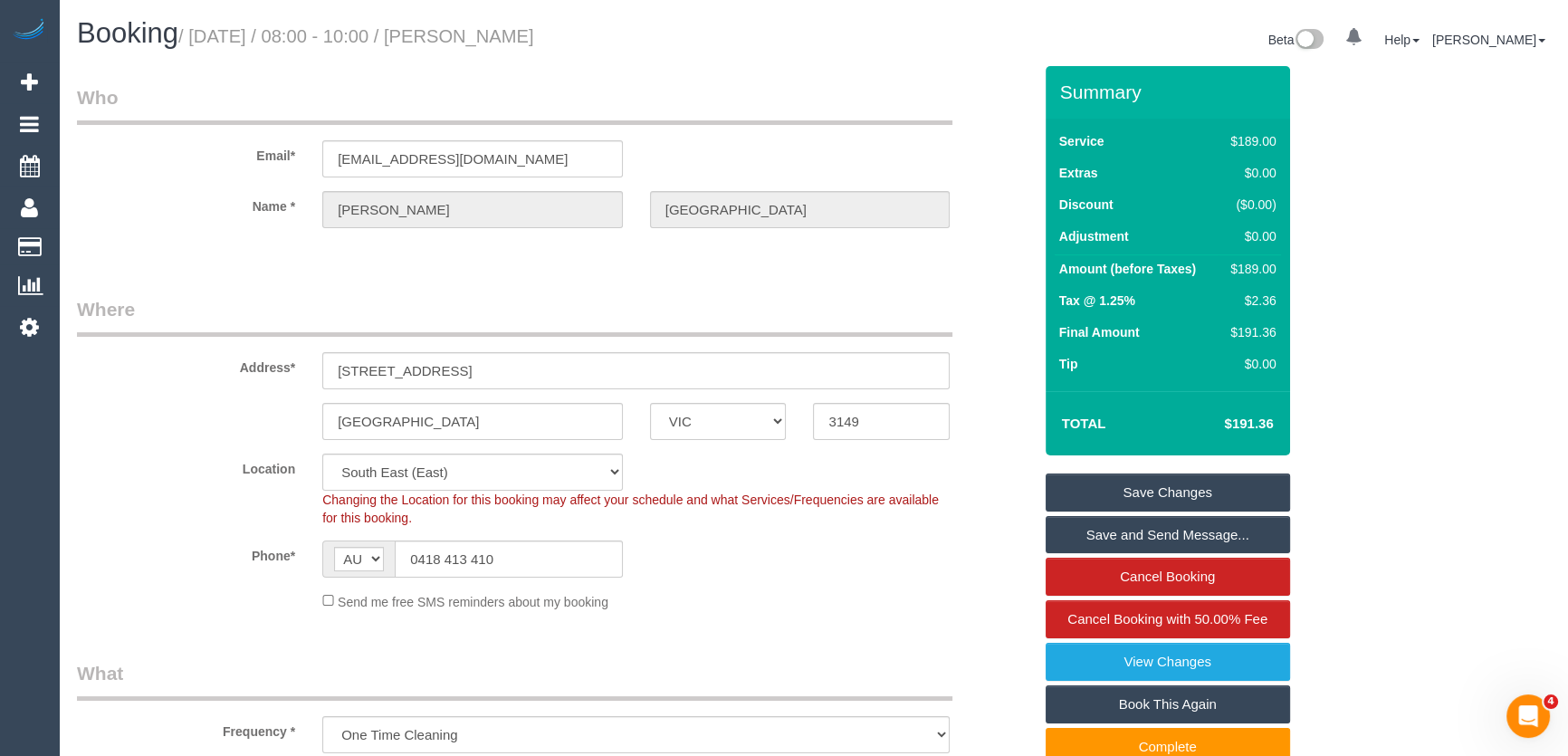
click at [498, 35] on small "/ August 29, 2025 / 08:00 - 10:00 / Sophie Stockdale" at bounding box center [356, 36] width 356 height 20
copy small "Sophie Stockdale"
drag, startPoint x: 1131, startPoint y: 532, endPoint x: 1159, endPoint y: 527, distance: 28.4
click at [1131, 531] on link "Save and Send Message..." at bounding box center [1168, 535] width 244 height 38
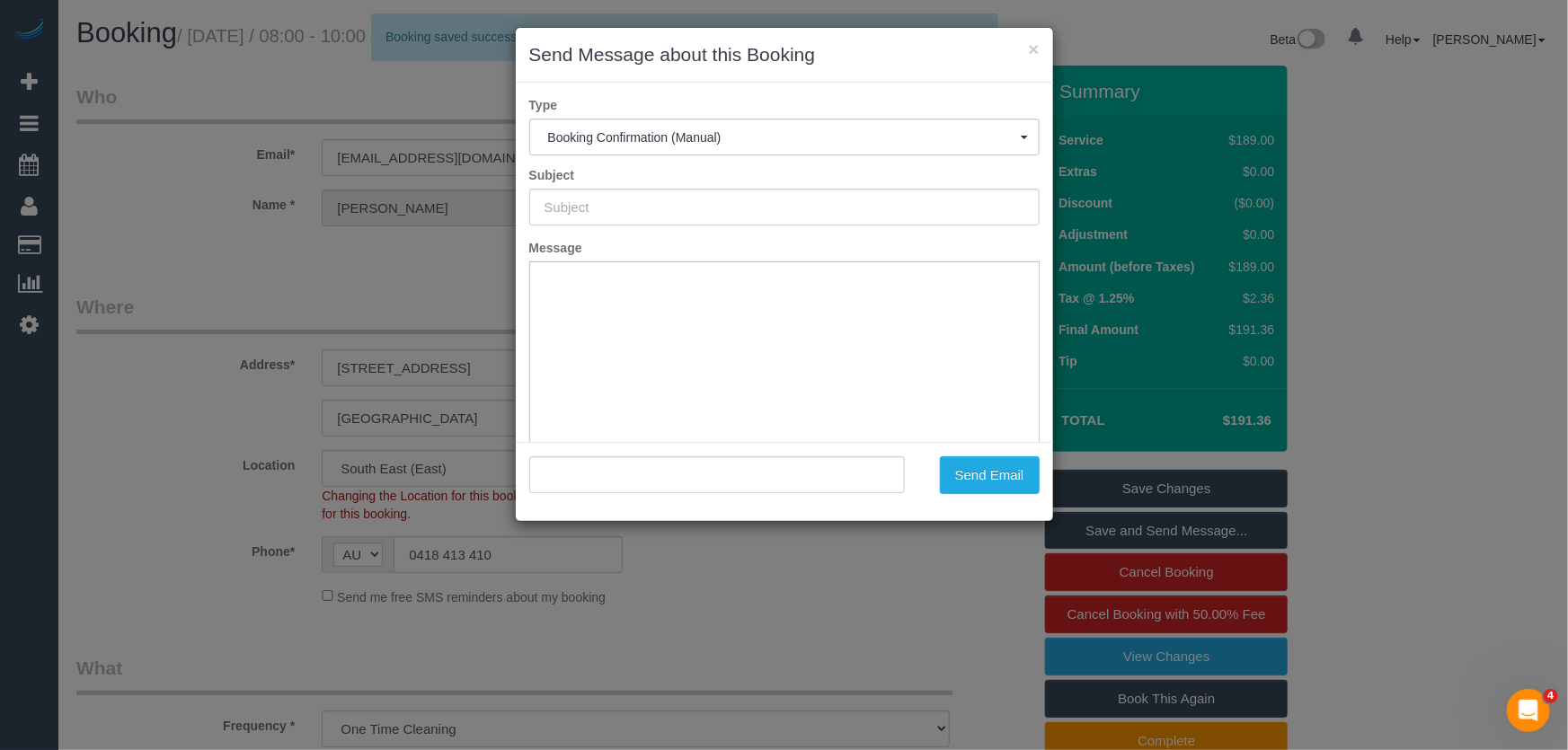
type input "Booking Confirmed"
type input ""Sophie Stockdale" <sophieelizabethstockdale@gmail.com>"
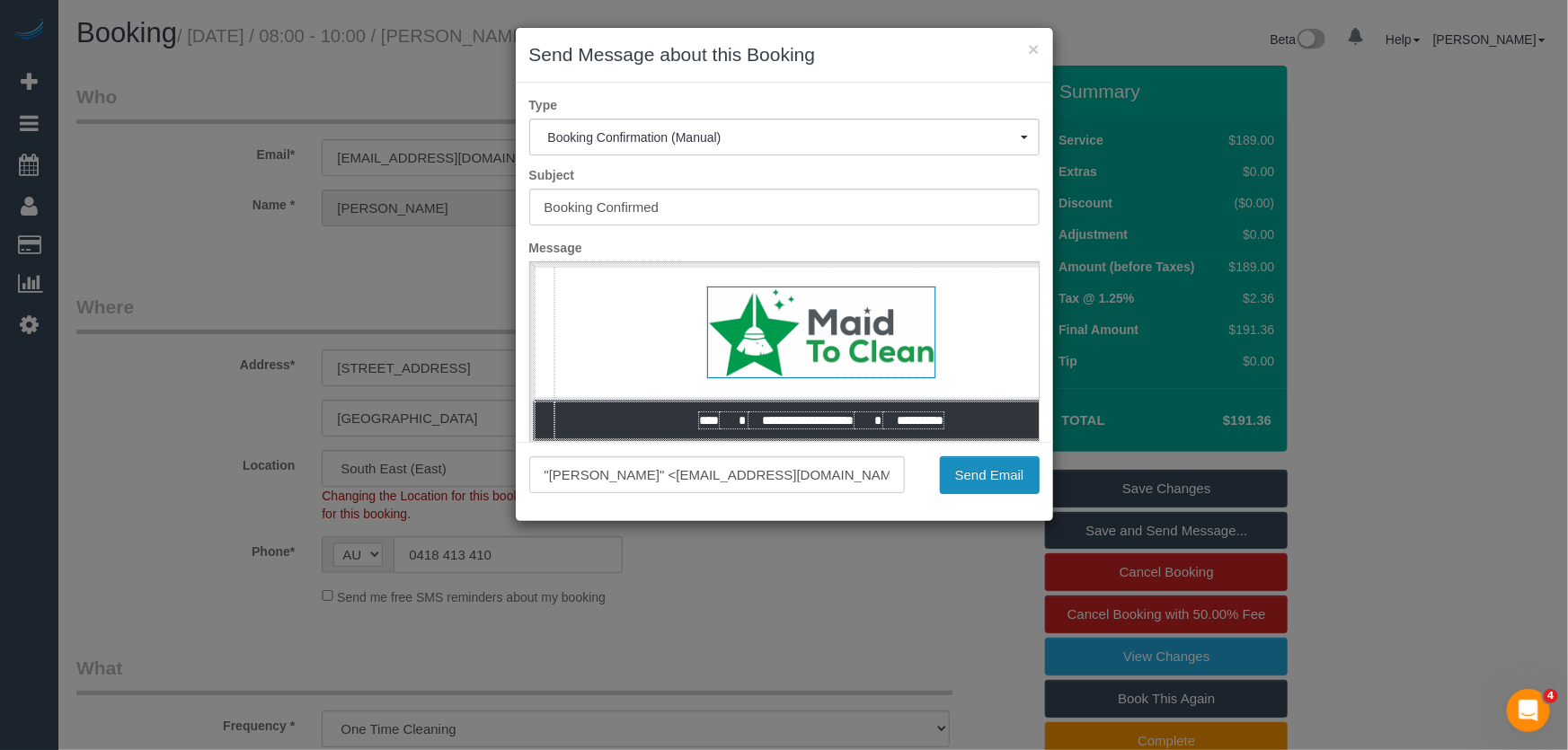
click at [992, 479] on button "Send Email" at bounding box center [989, 475] width 99 height 38
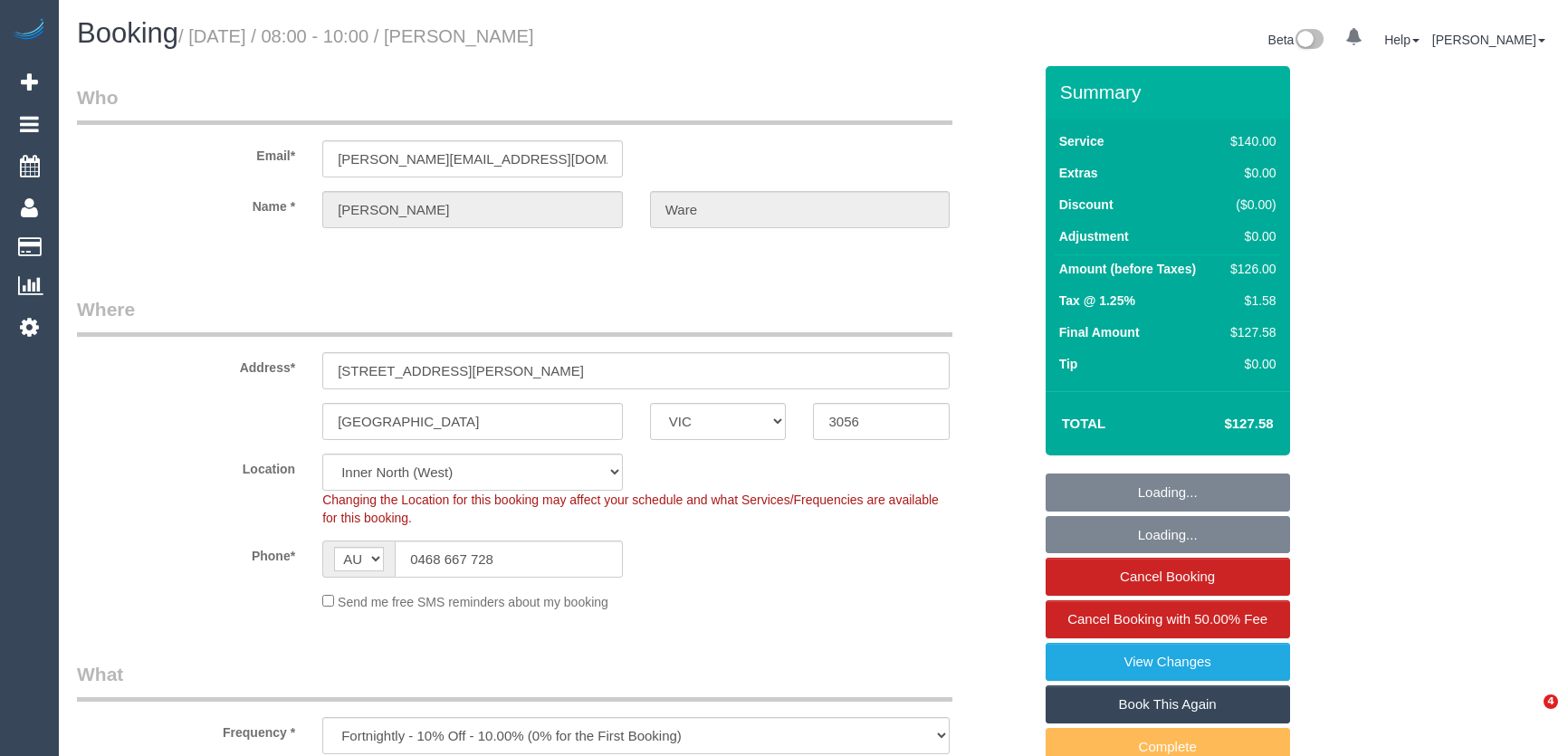
select select "VIC"
select select "spot1"
select select "number:30"
select select "number:14"
select select "number:19"
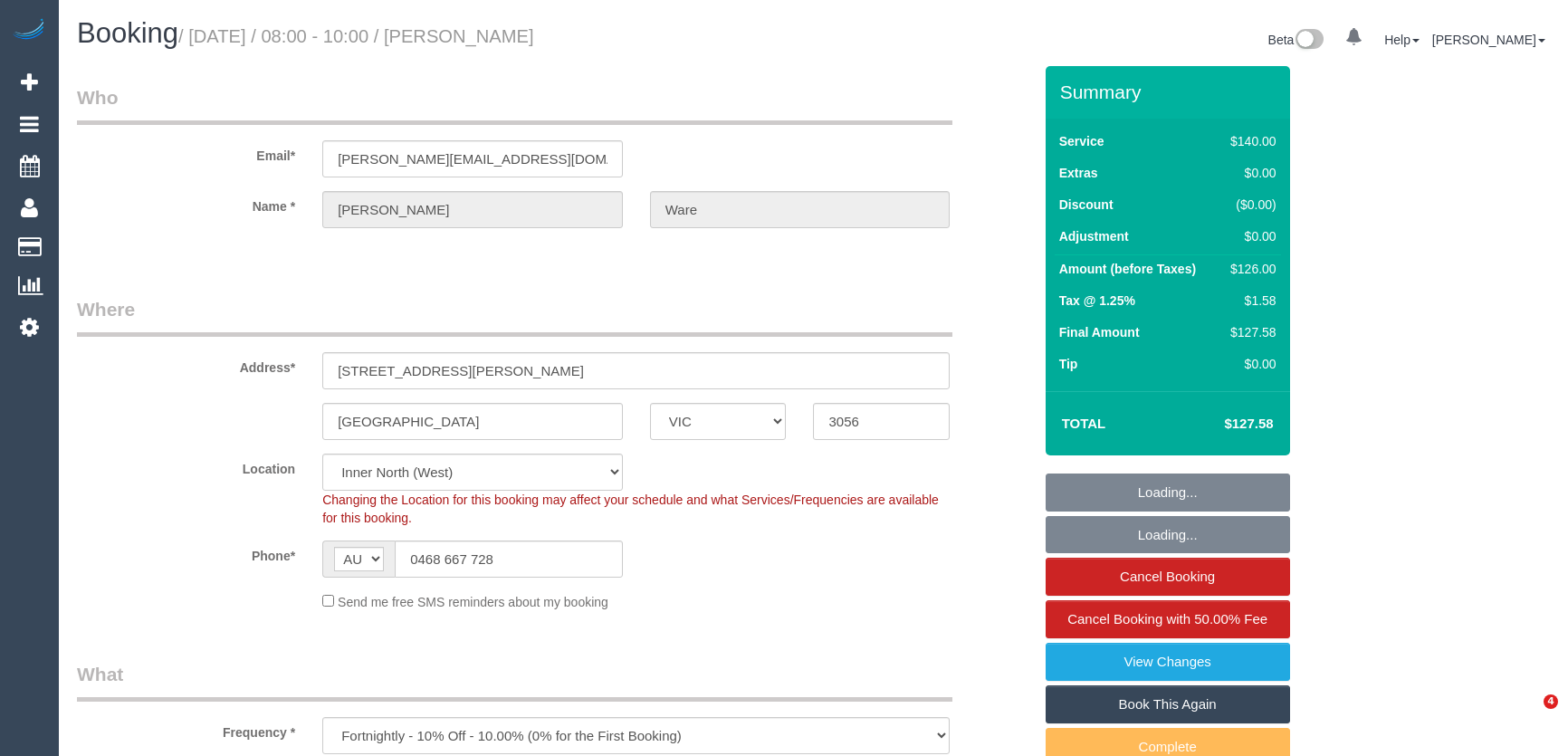
select select "number:25"
select select "number:33"
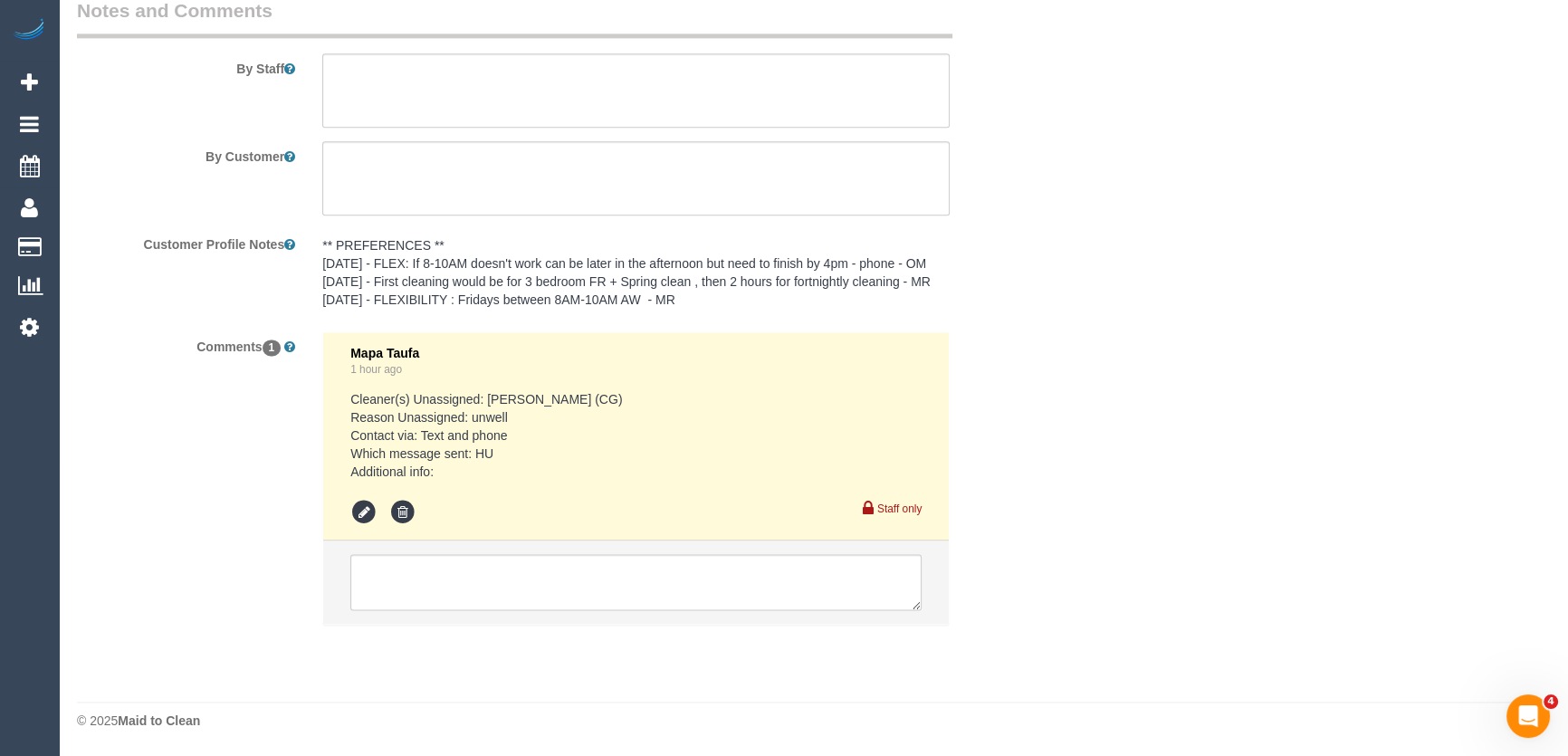
scroll to position [2992, 0]
drag, startPoint x: 470, startPoint y: 578, endPoint x: 461, endPoint y: 589, distance: 14.2
click at [470, 578] on textarea at bounding box center [635, 582] width 571 height 56
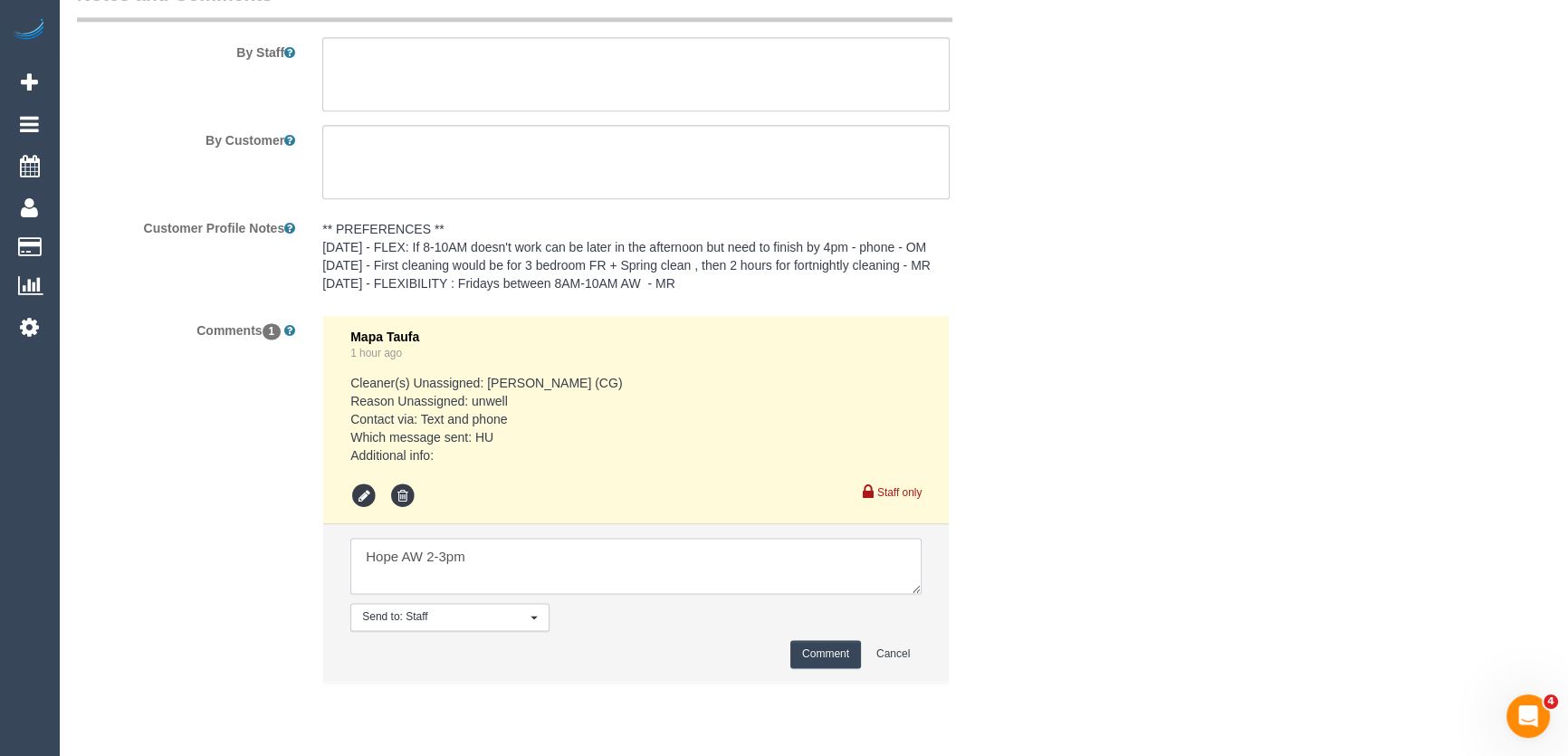
type textarea "Hope AW 2-3pm"
click at [823, 668] on button "Comment" at bounding box center [826, 653] width 71 height 28
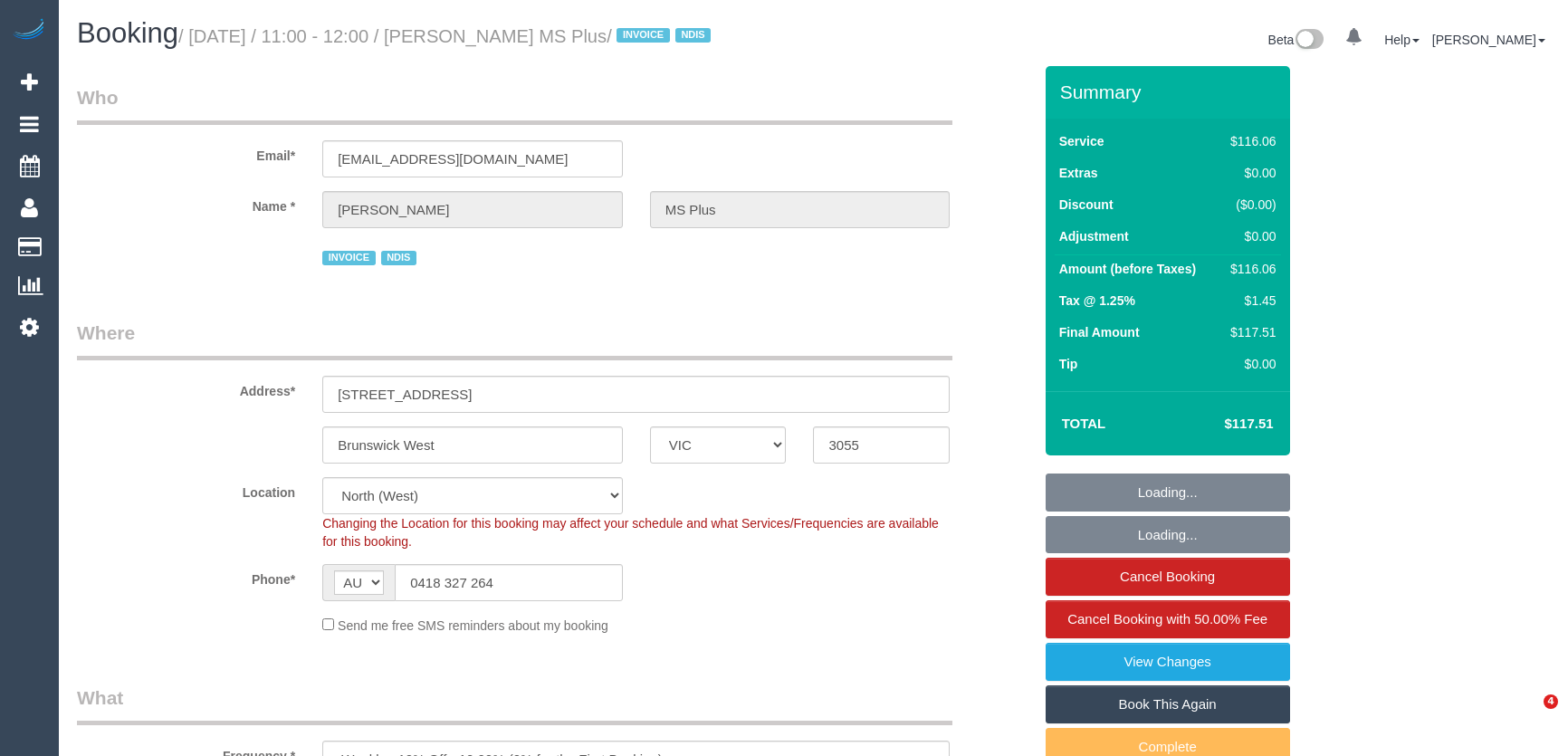
select select "VIC"
select select "number:28"
select select "number:14"
select select "number:19"
select select "number:36"
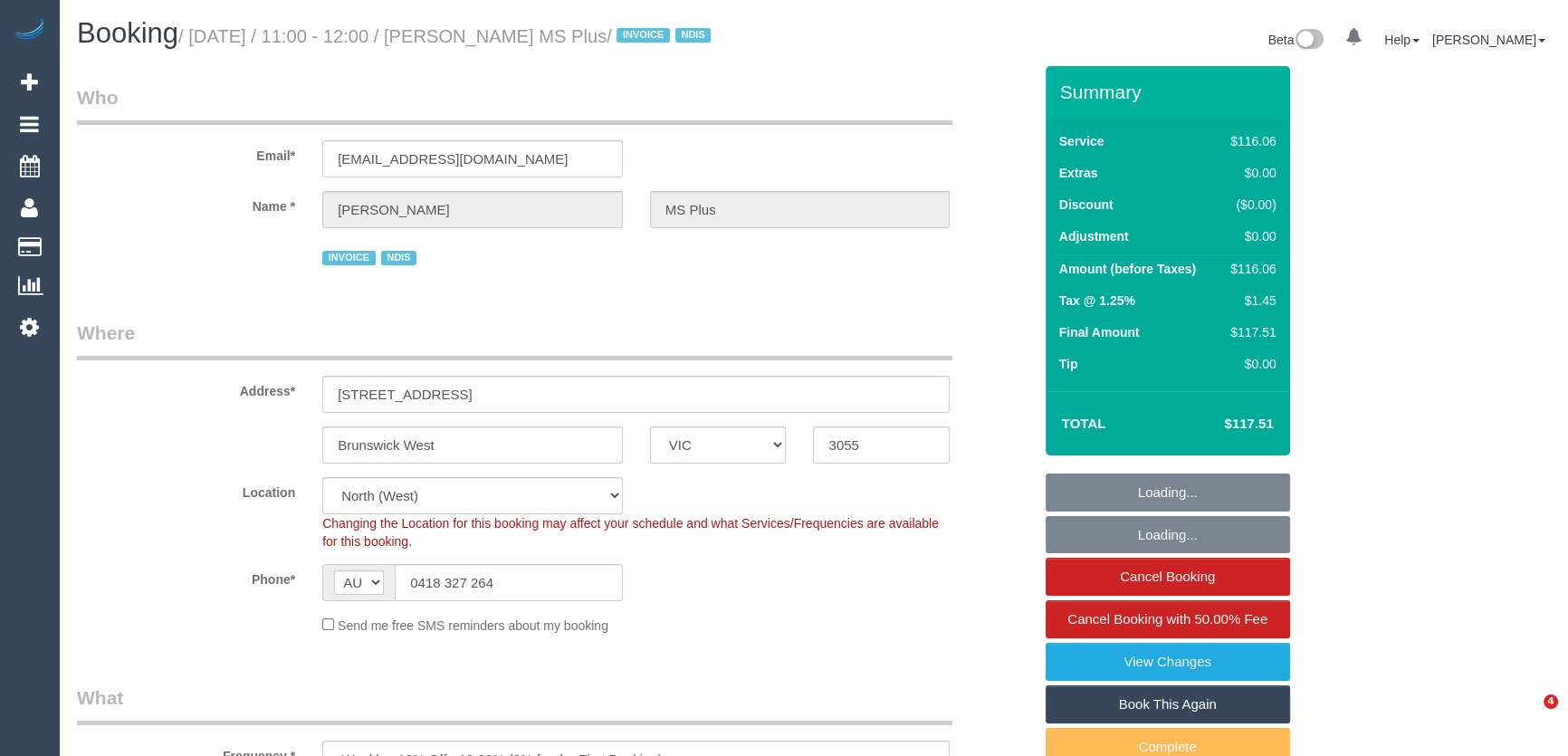
select select "number:35"
select select "object:711"
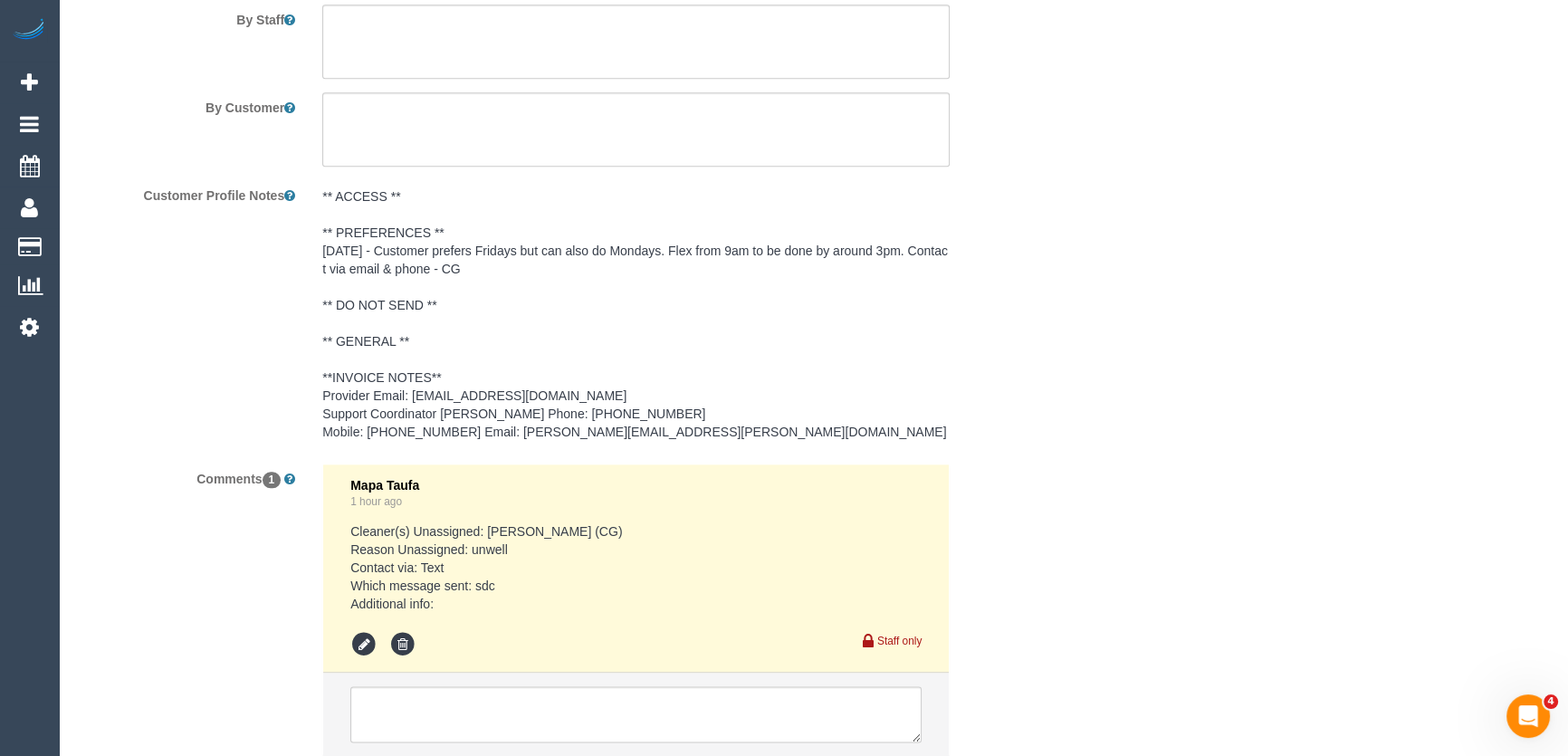
scroll to position [2742, 0]
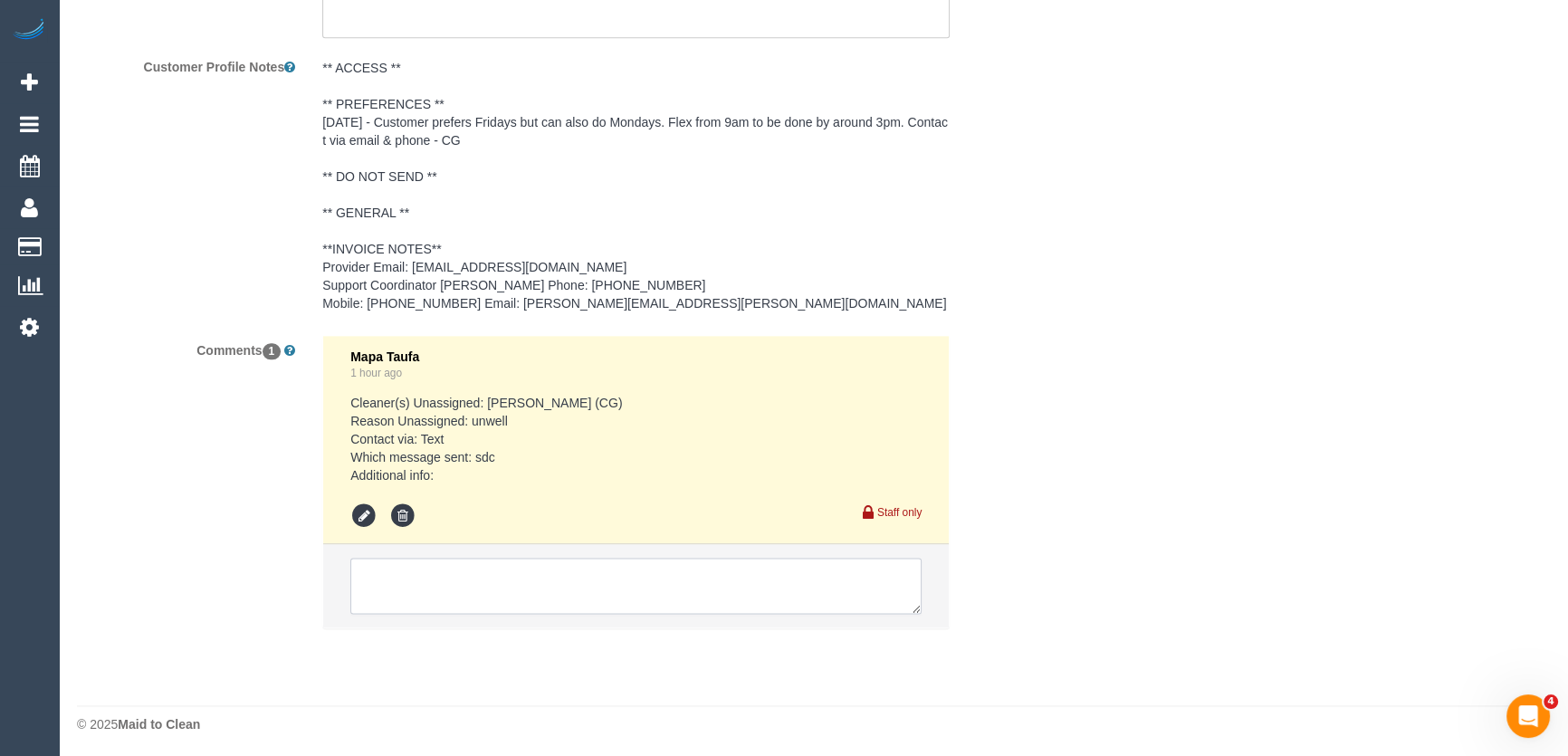
drag, startPoint x: 422, startPoint y: 584, endPoint x: 421, endPoint y: 594, distance: 10.0
click at [423, 584] on textarea at bounding box center [635, 585] width 571 height 56
click at [423, 585] on textarea at bounding box center [635, 585] width 571 height 56
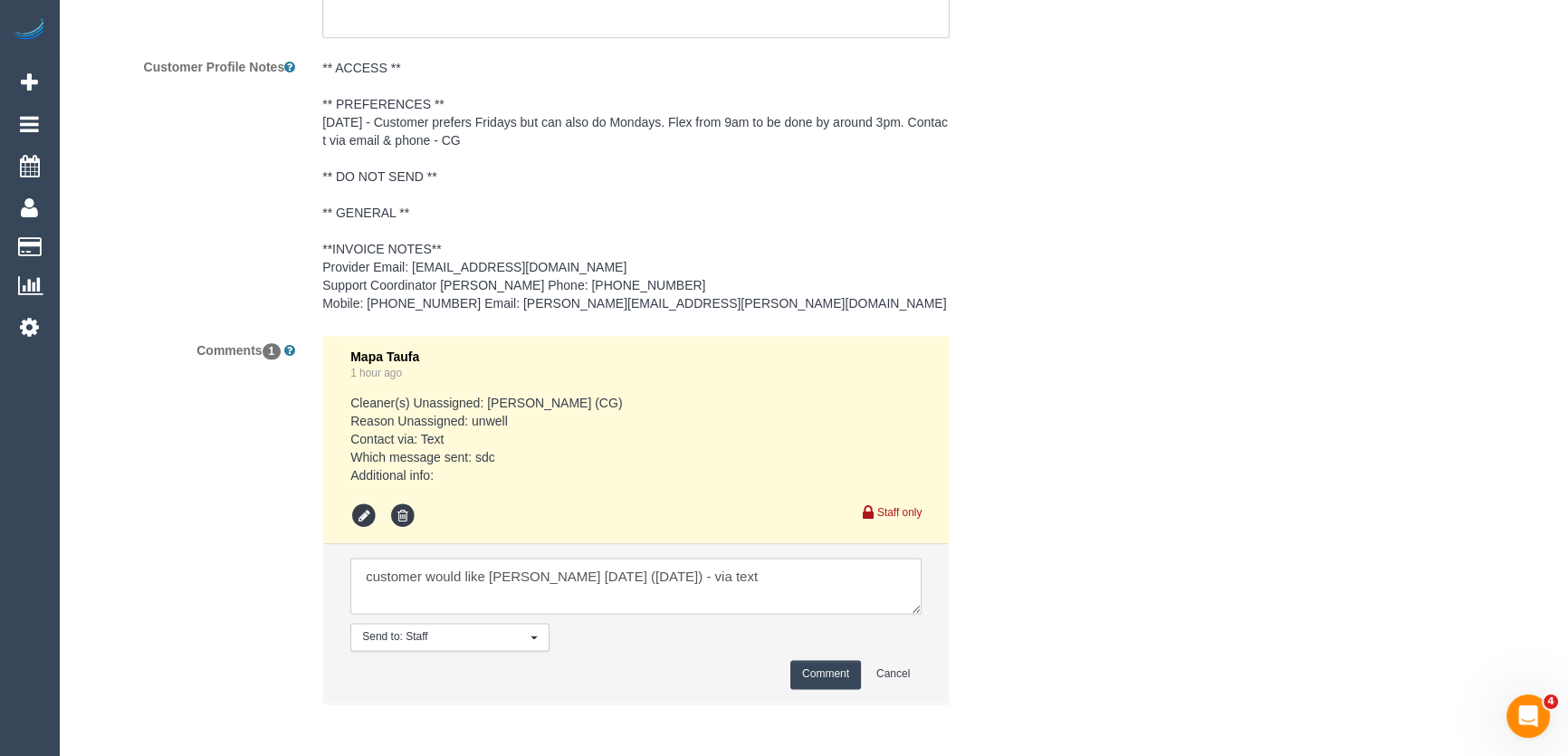
type textarea "customer would like Debbie tomorrow (Saturday 30/8) - via text"
click at [832, 675] on button "Comment" at bounding box center [826, 673] width 71 height 28
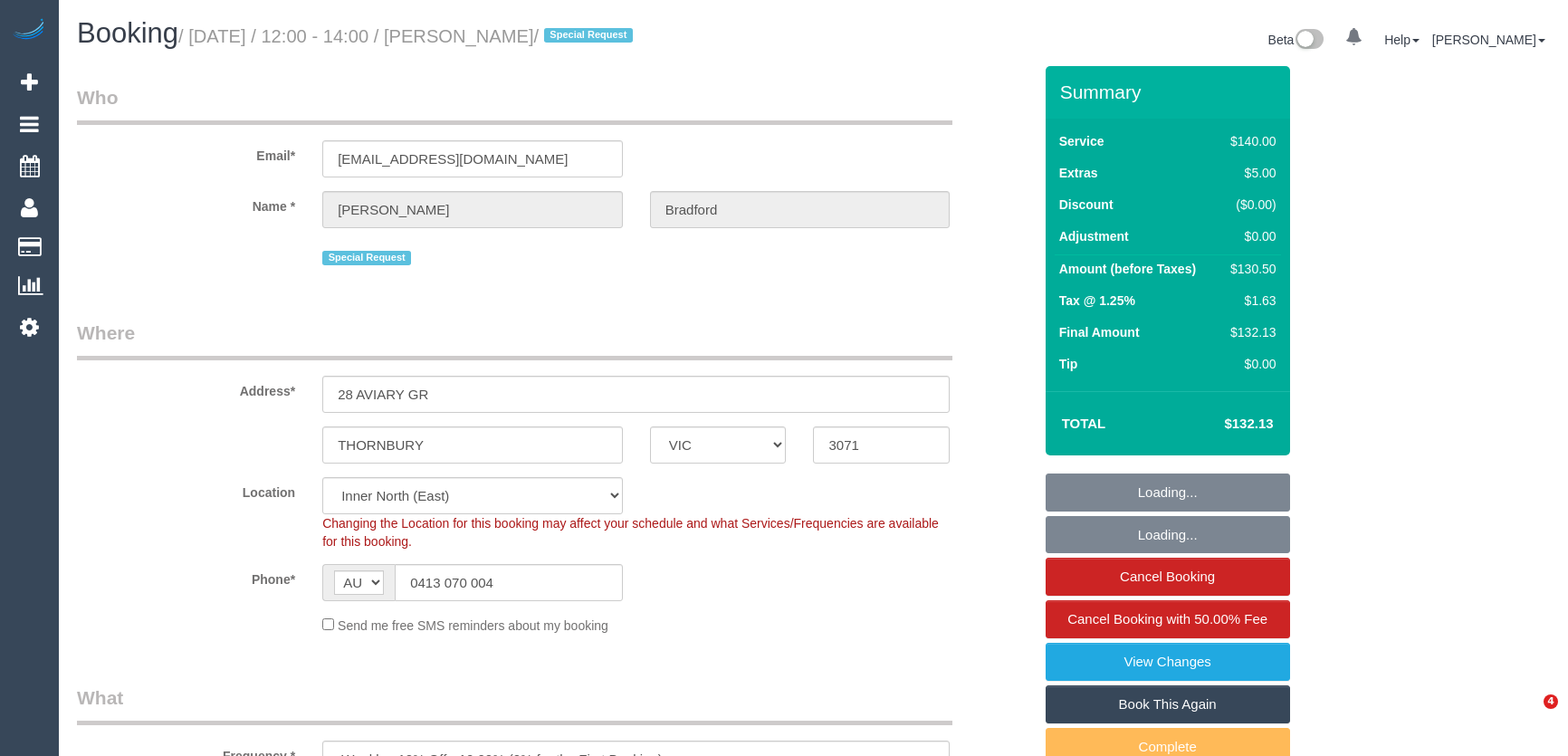
select select "VIC"
select select "object:896"
select select "number:30"
select select "number:14"
select select "number:19"
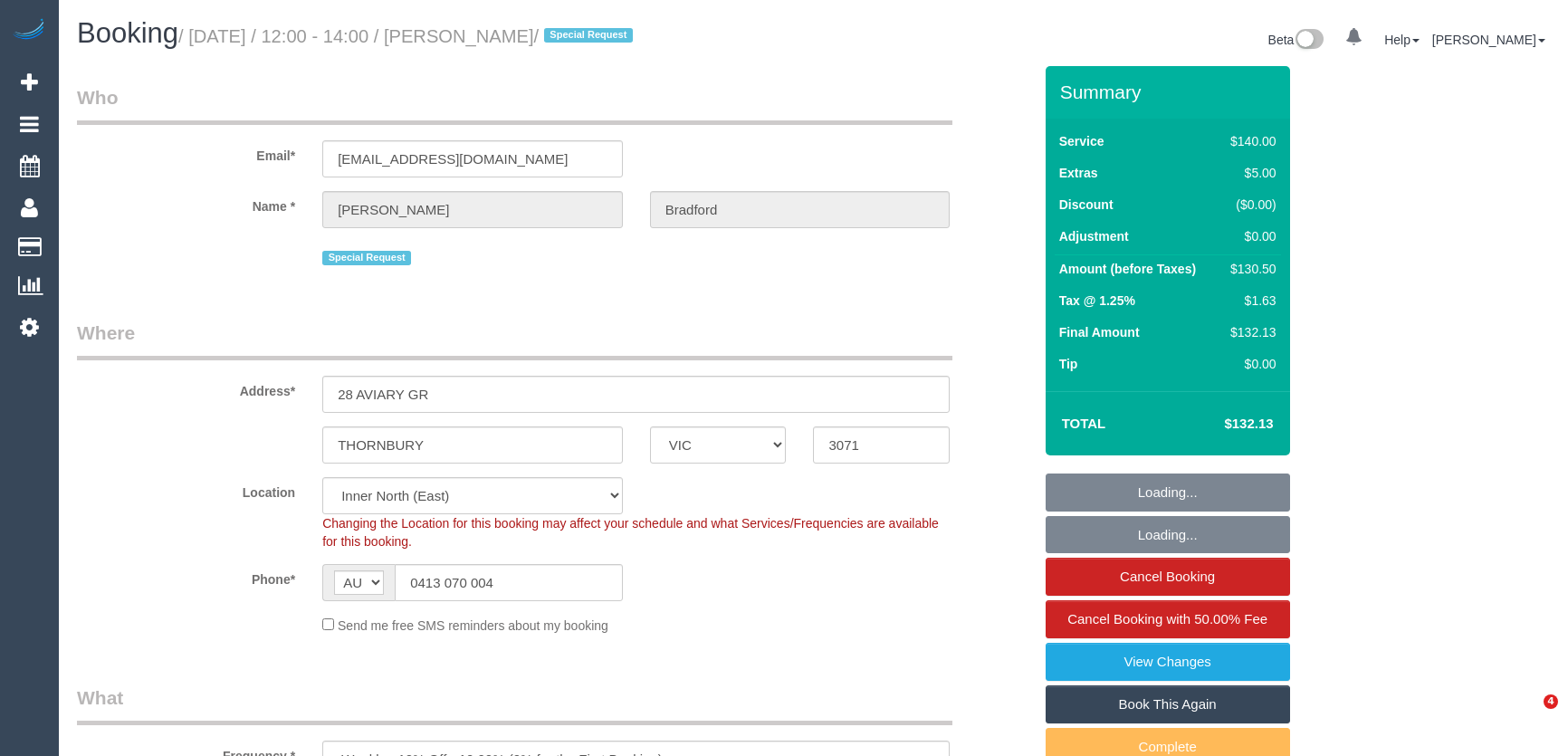
select select "number:36"
select select "number:34"
select select "number:13"
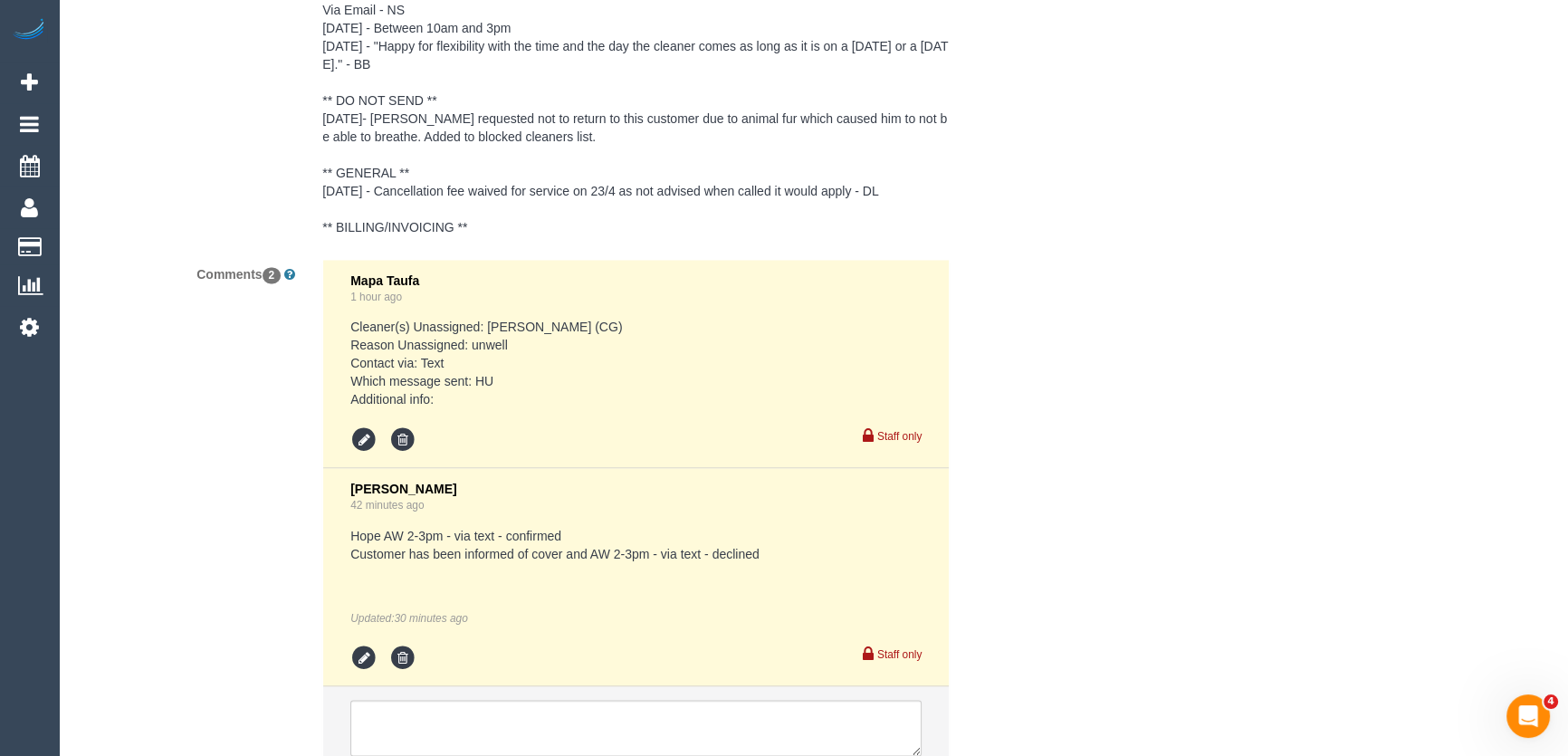
scroll to position [3605, 0]
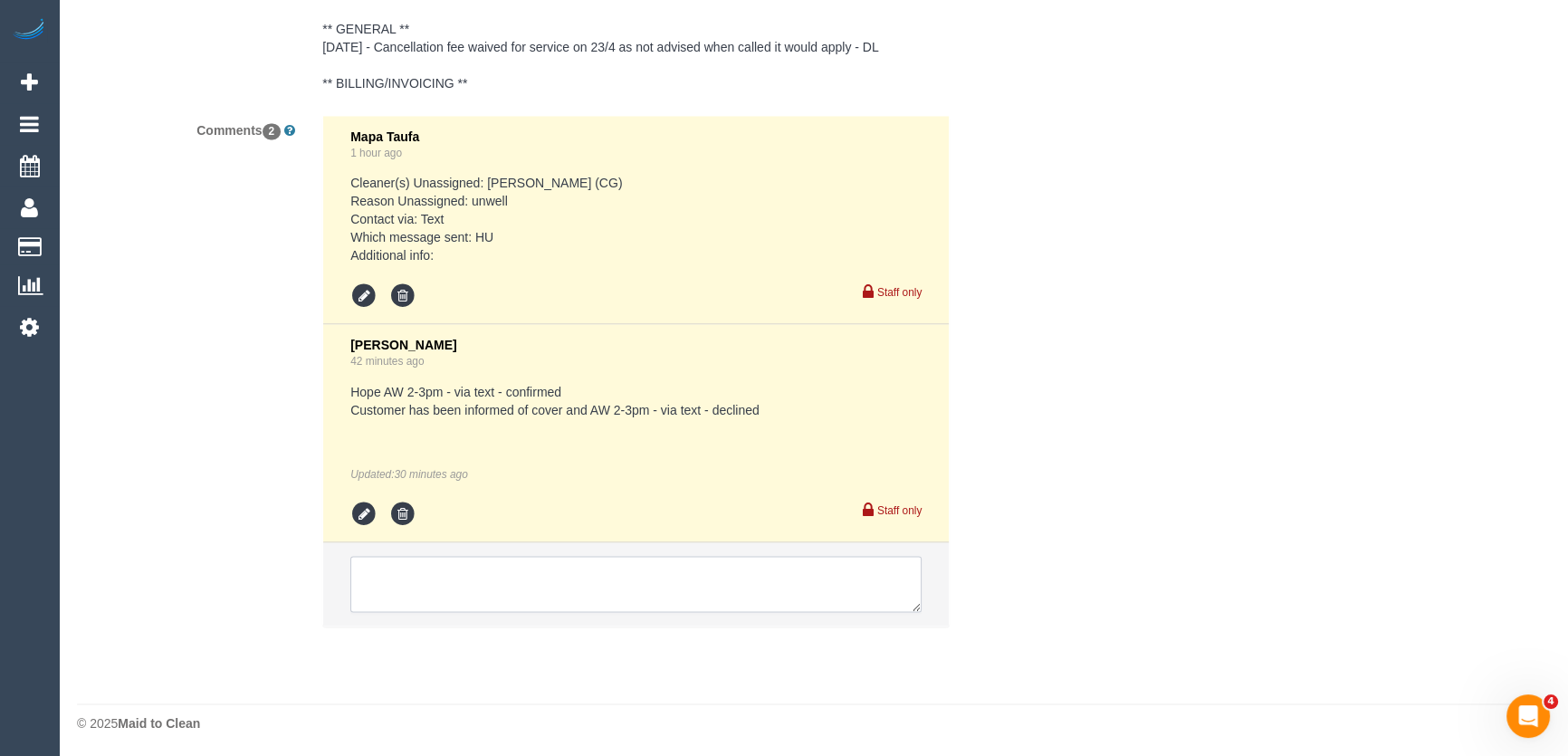
click at [466, 580] on textarea at bounding box center [635, 583] width 571 height 56
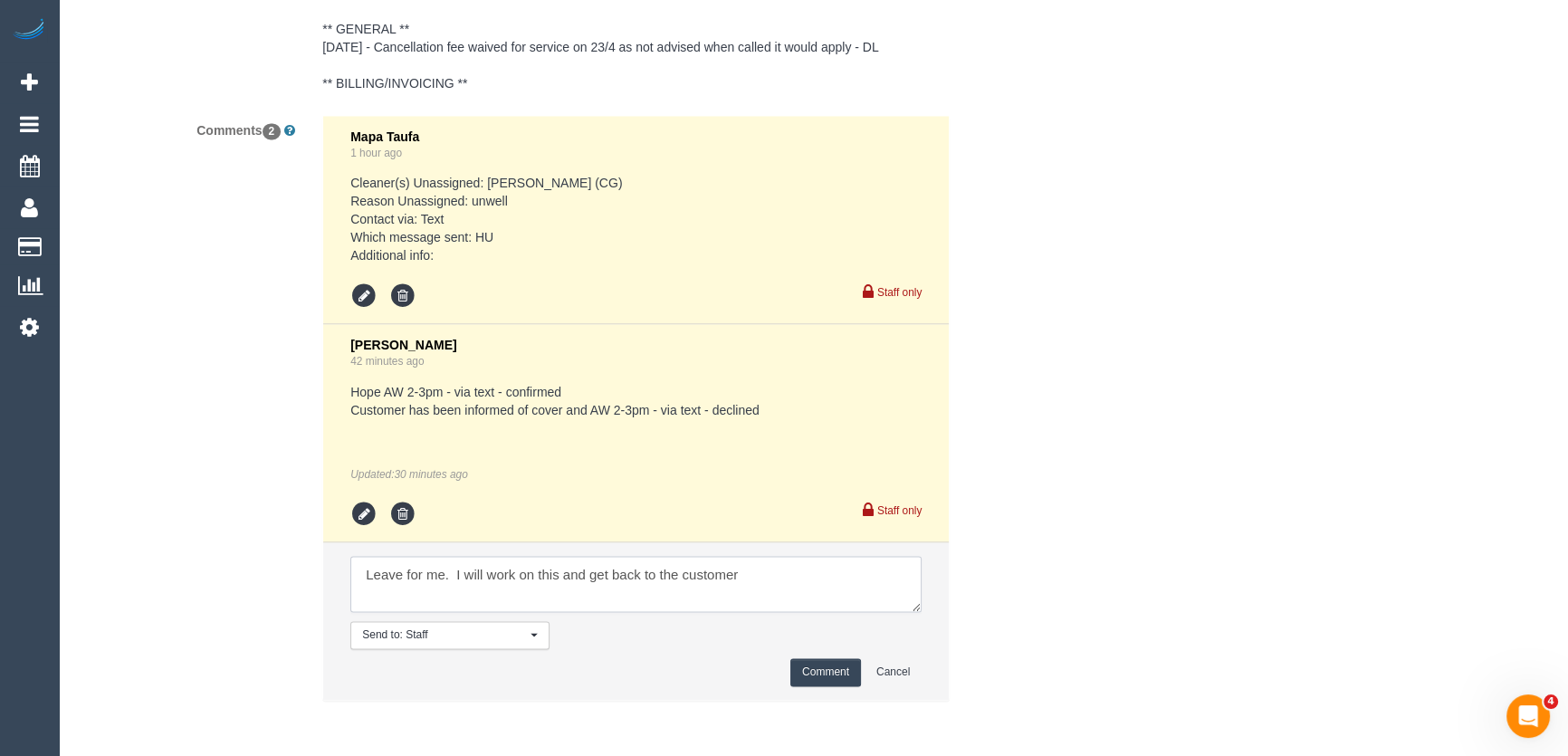
type textarea "Leave for me. I will work on this and get back to the customer"
click at [815, 673] on button "Comment" at bounding box center [826, 671] width 71 height 28
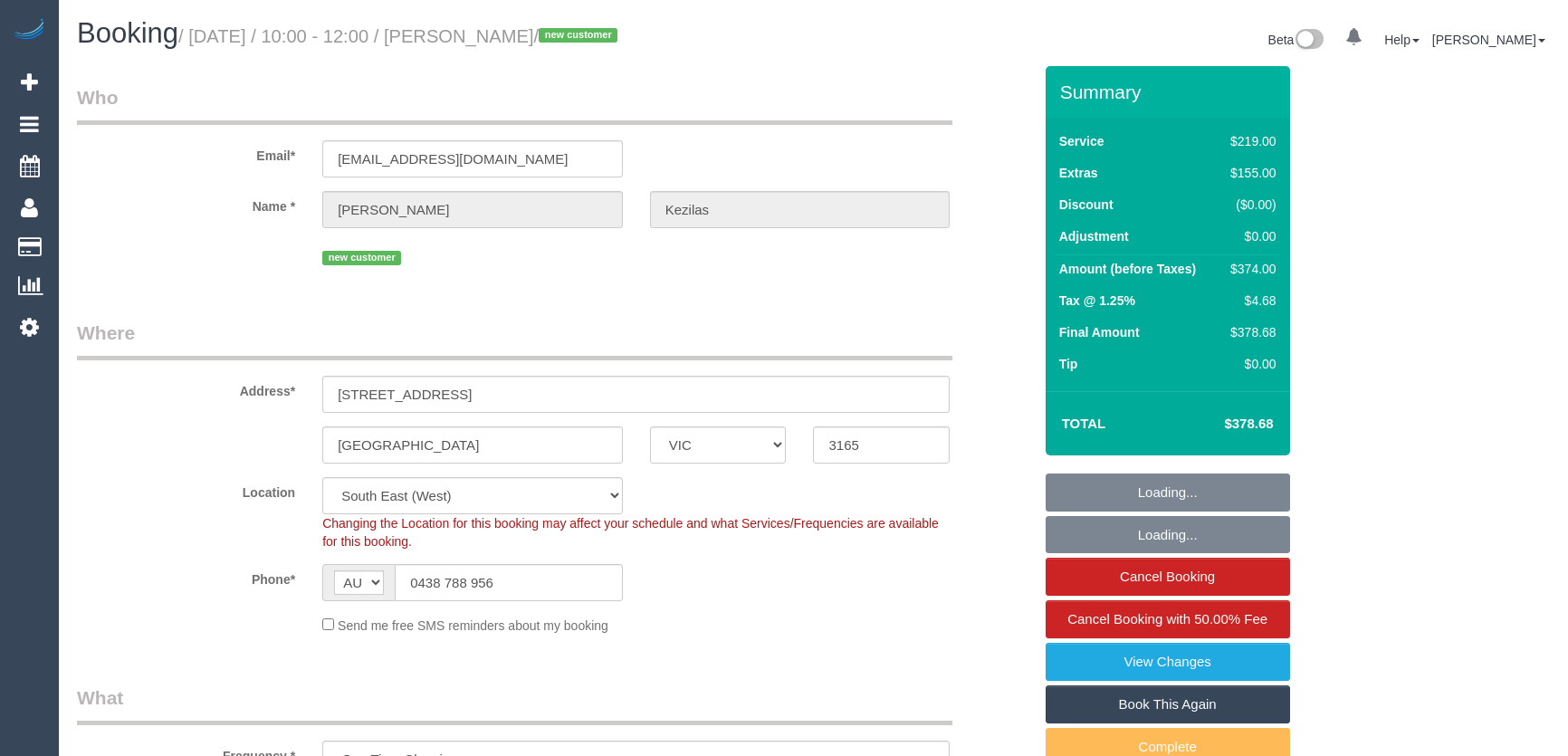
select select "VIC"
select select "spot1"
select select "number:28"
select select "number:14"
select select "number:19"
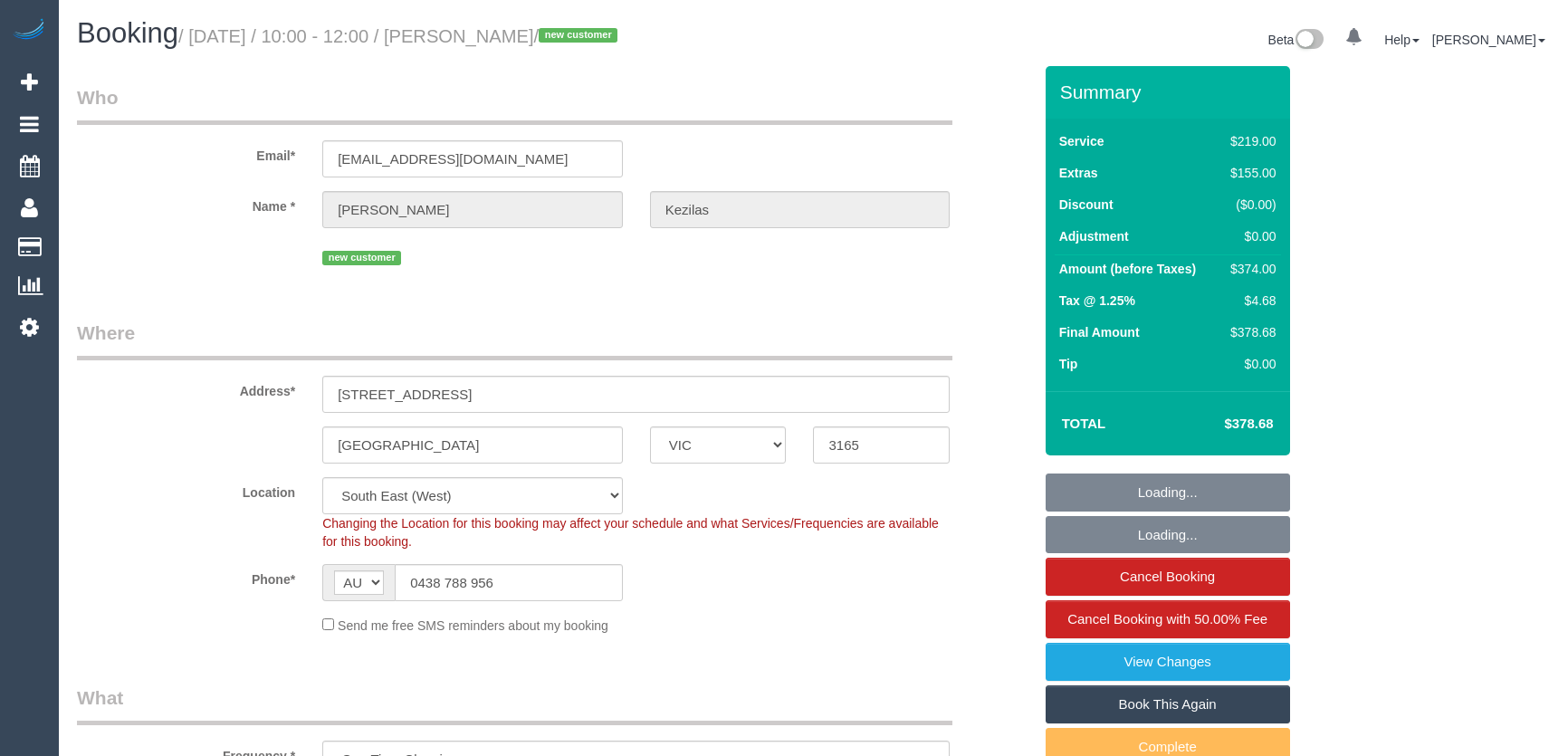
select select "number:24"
select select "number:35"
select select "number:13"
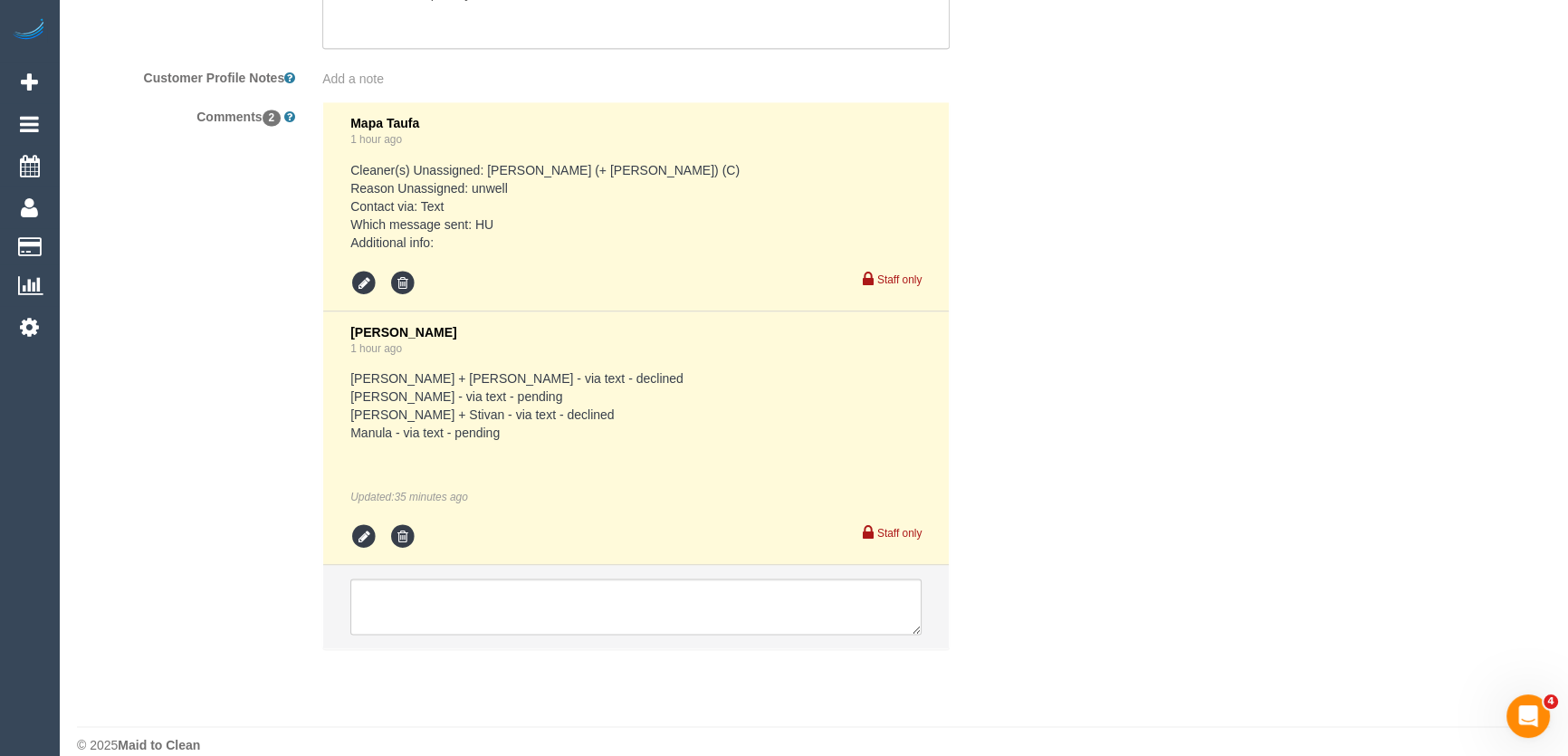
scroll to position [3208, 0]
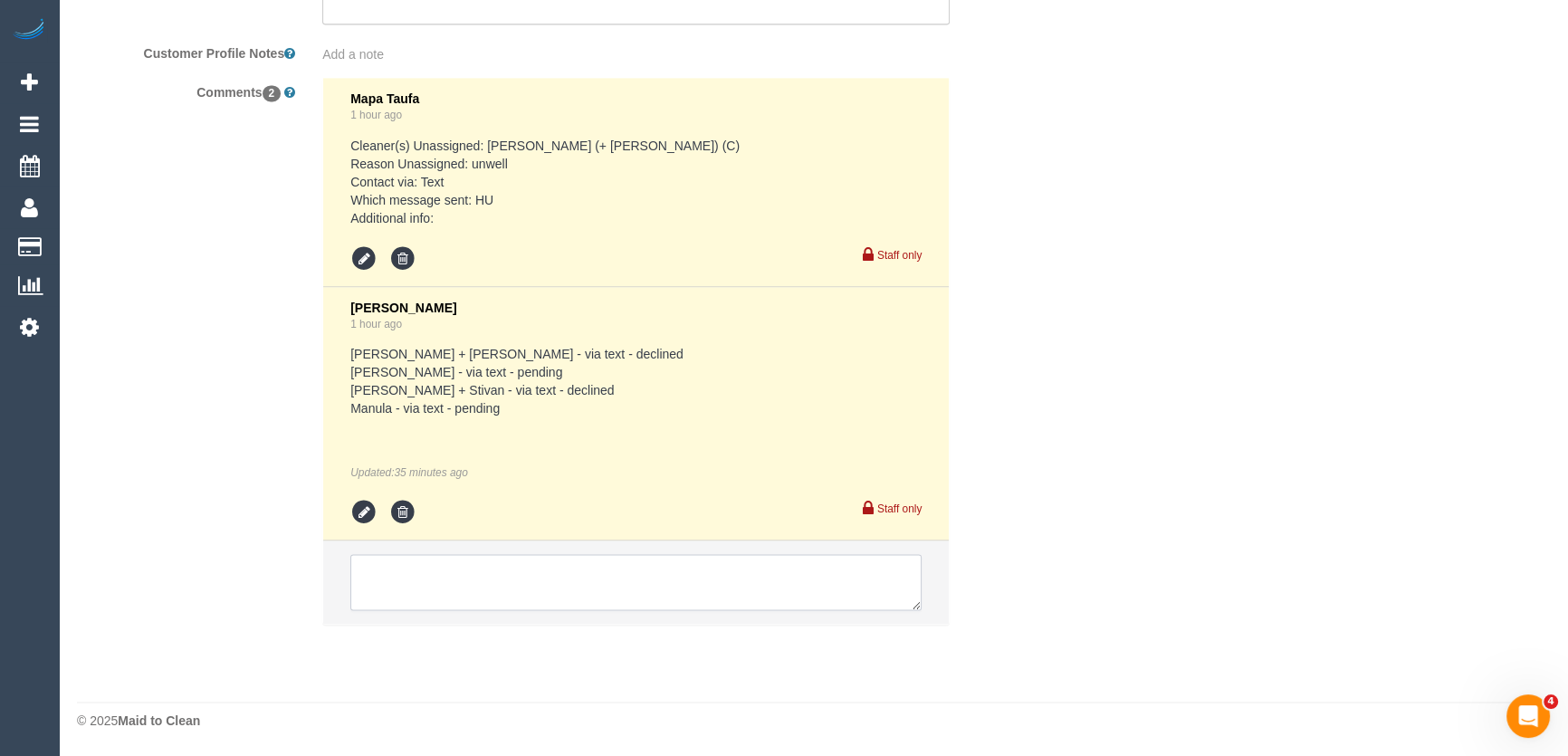
click at [424, 578] on textarea at bounding box center [635, 582] width 571 height 56
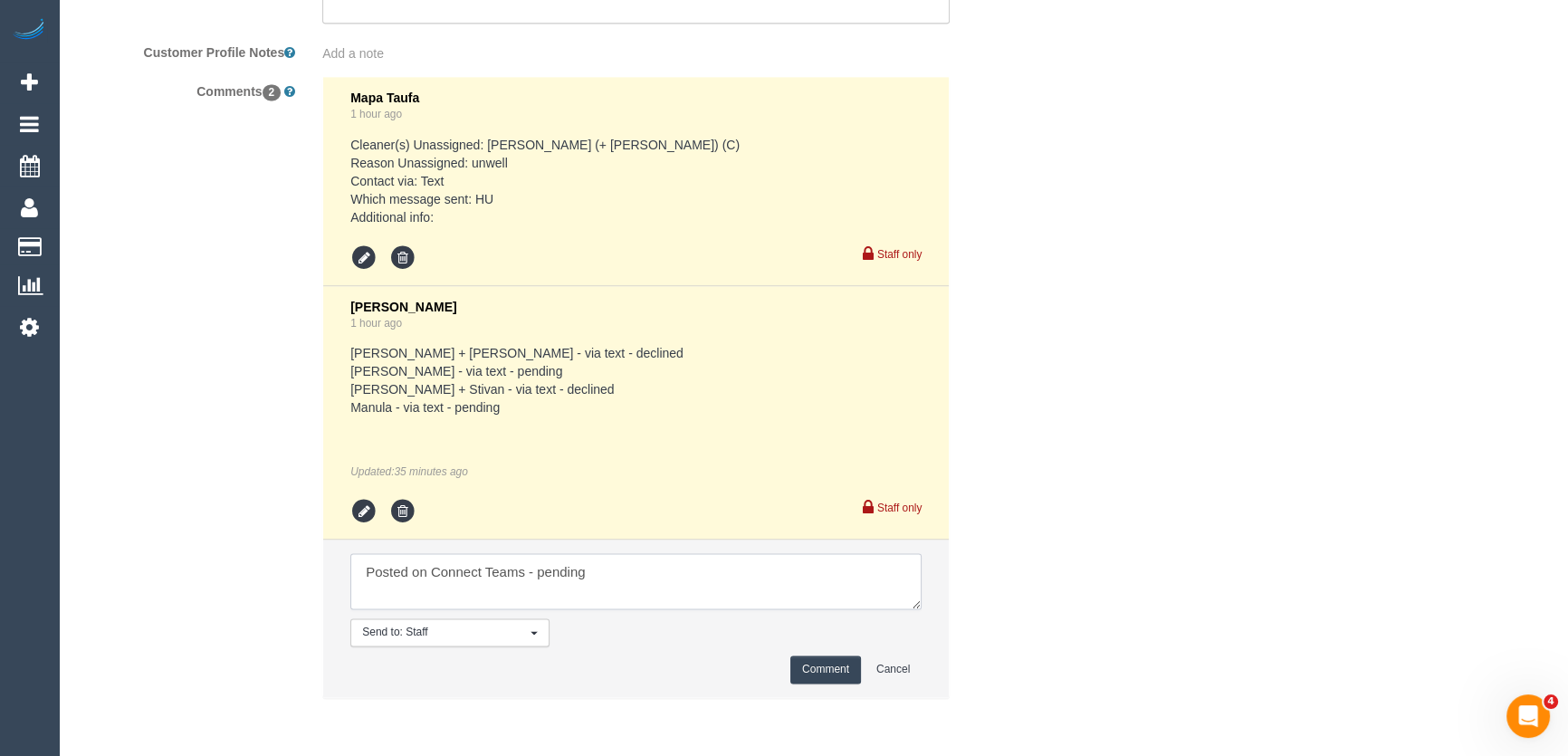
type textarea "Posted on Connect Teams - pending"
click at [805, 672] on button "Comment" at bounding box center [826, 668] width 71 height 28
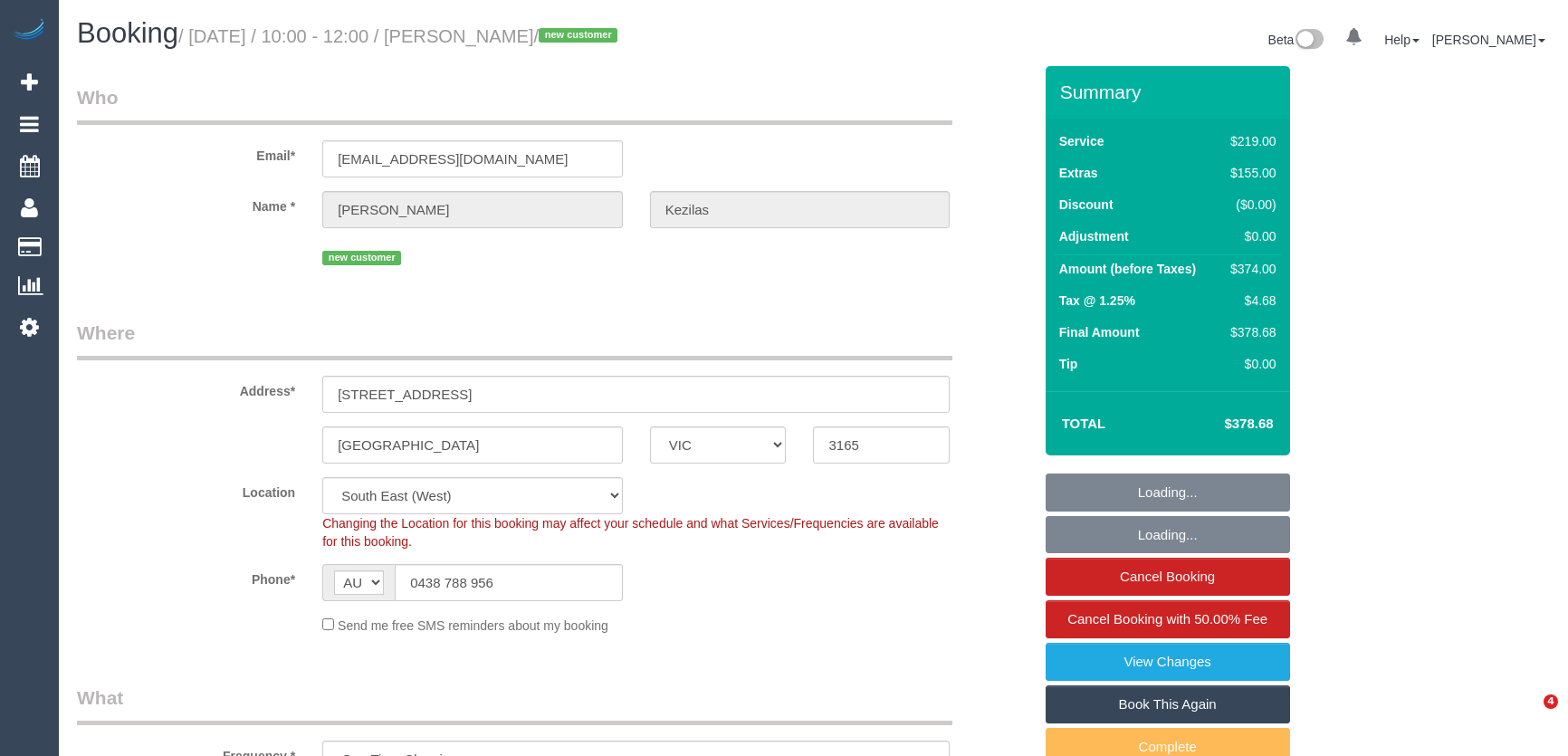
select select "VIC"
select select "number:28"
select select "number:14"
select select "number:19"
select select "number:24"
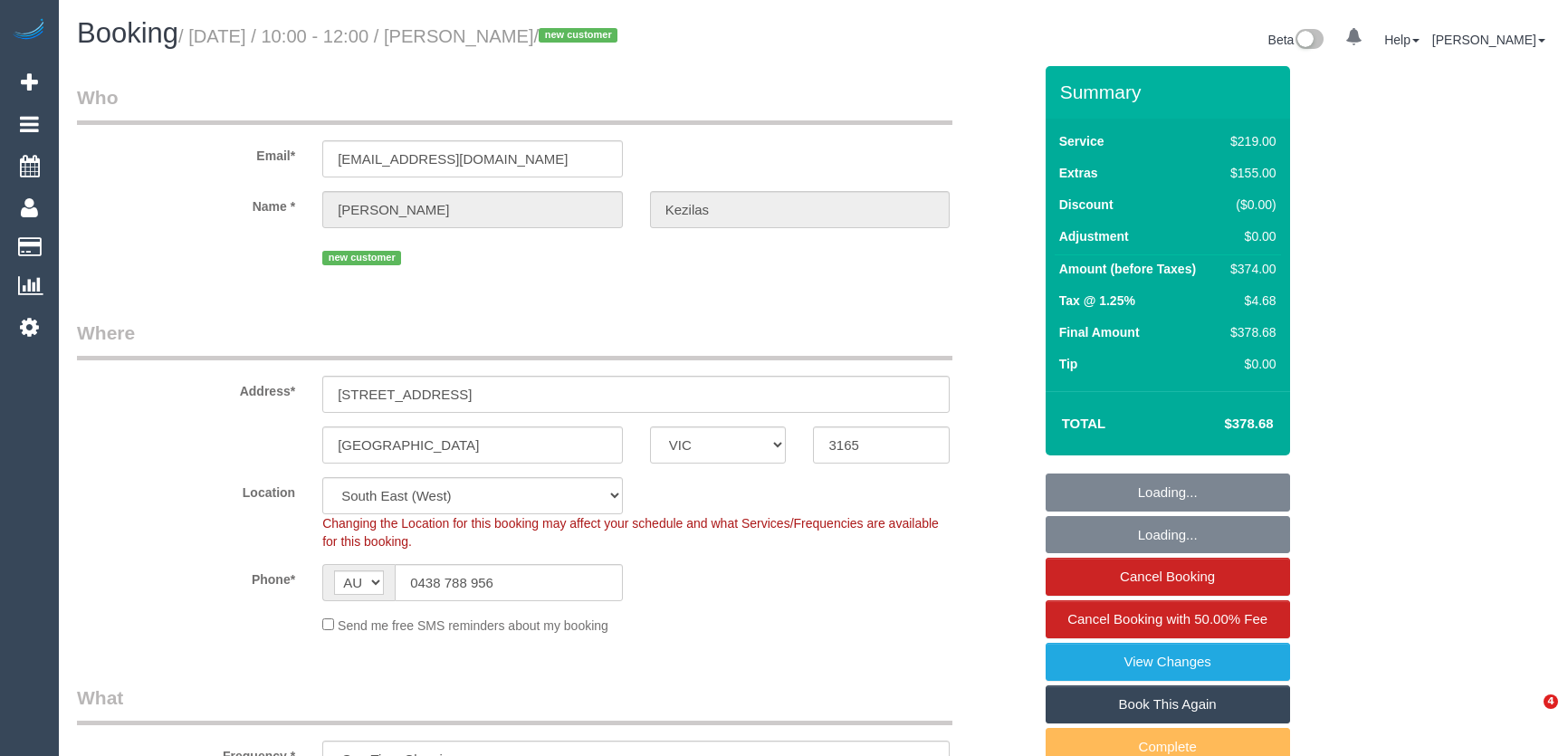
select select "number:35"
select select "number:13"
select select "spot1"
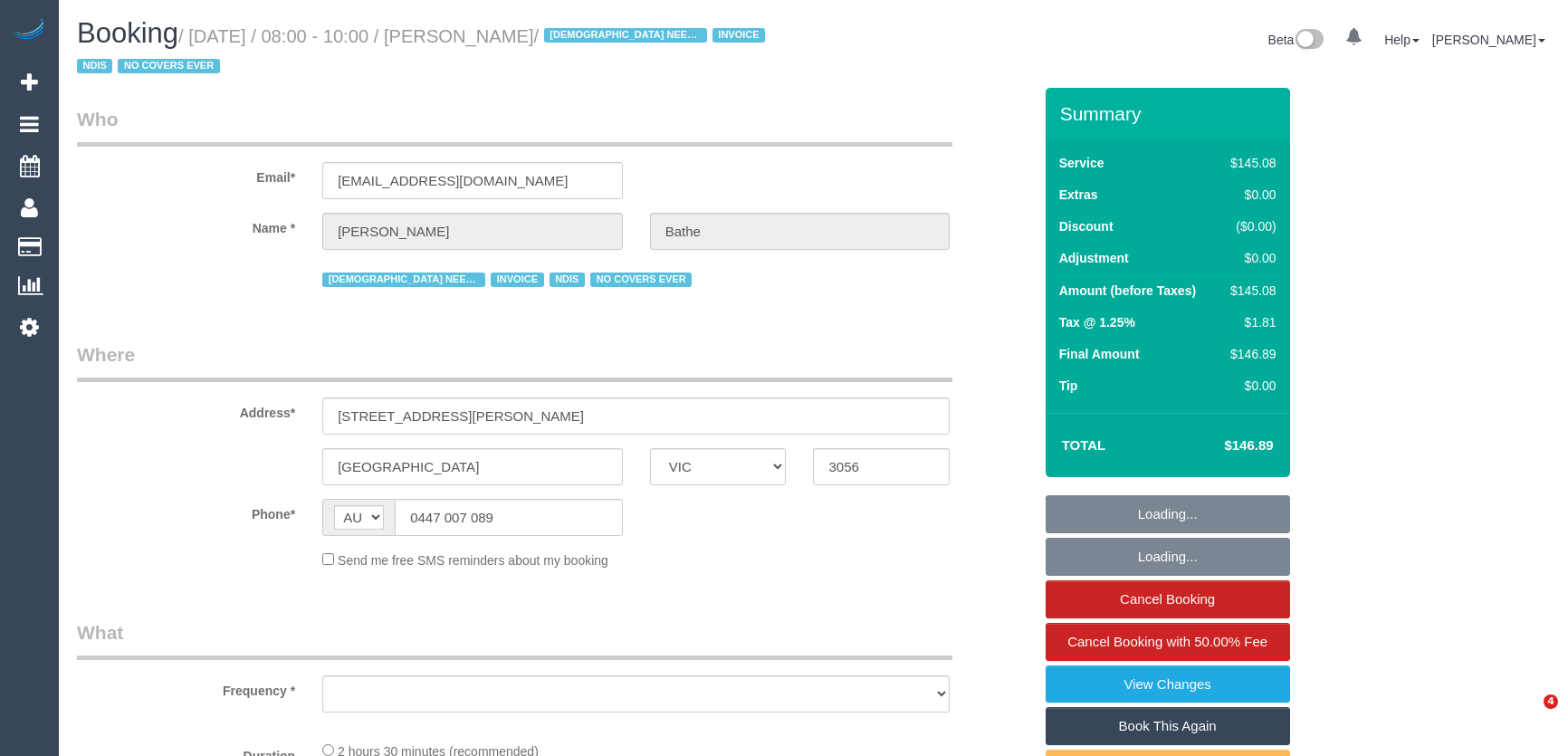
select select "VIC"
select select "object:552"
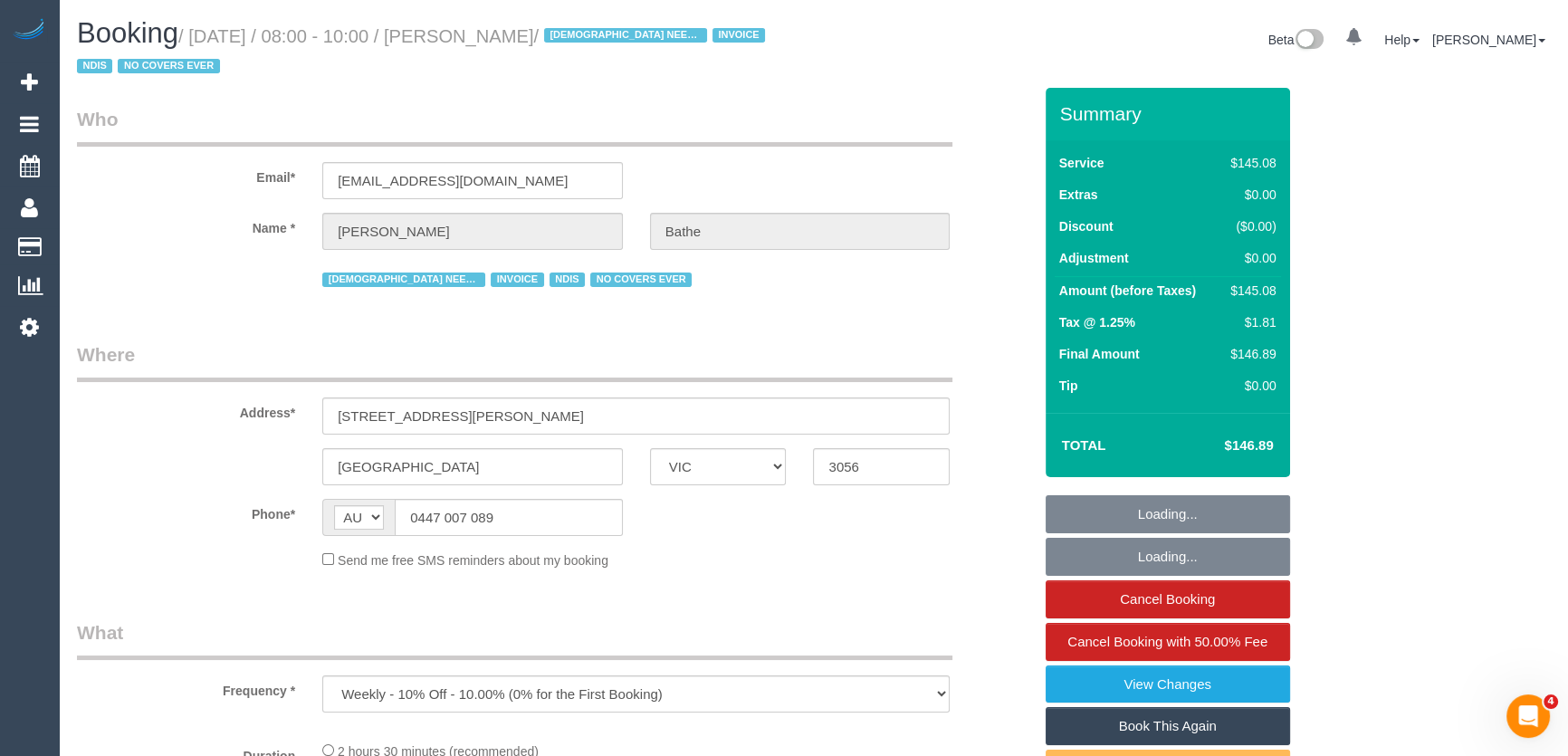
select select "150"
select select "number:30"
select select "number:14"
select select "number:19"
select select "number:36"
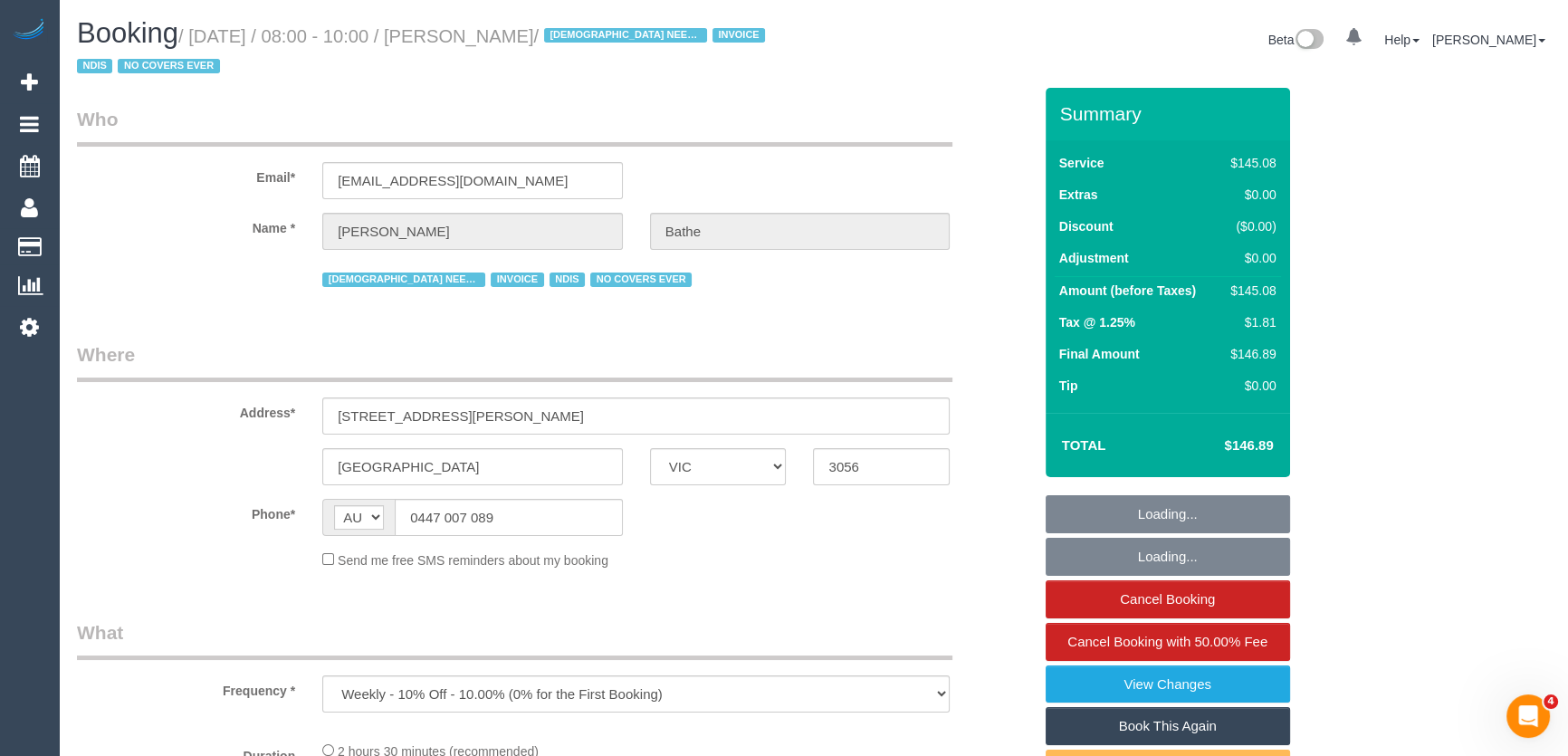
select select "number:35"
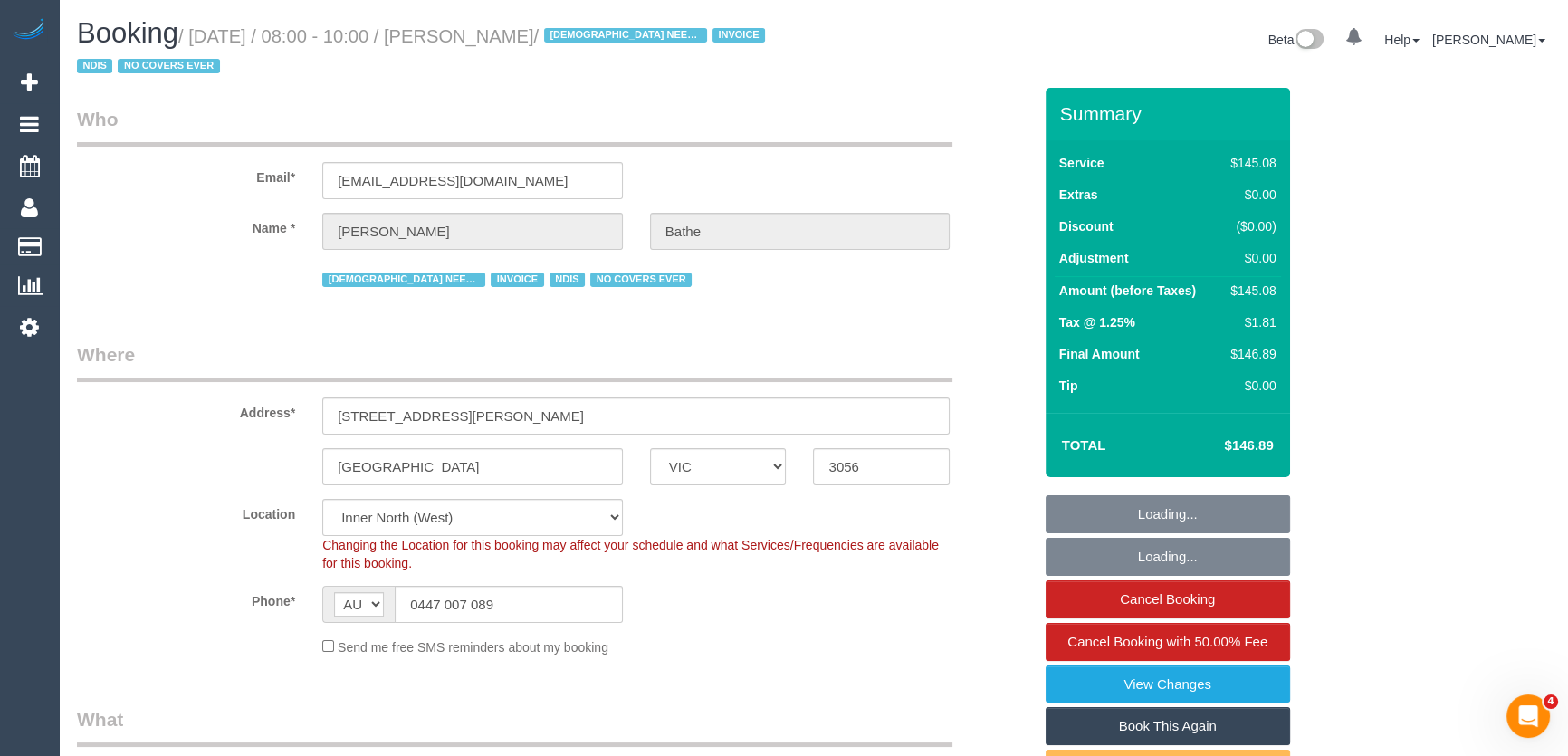
select select "object:1623"
select select "spot1"
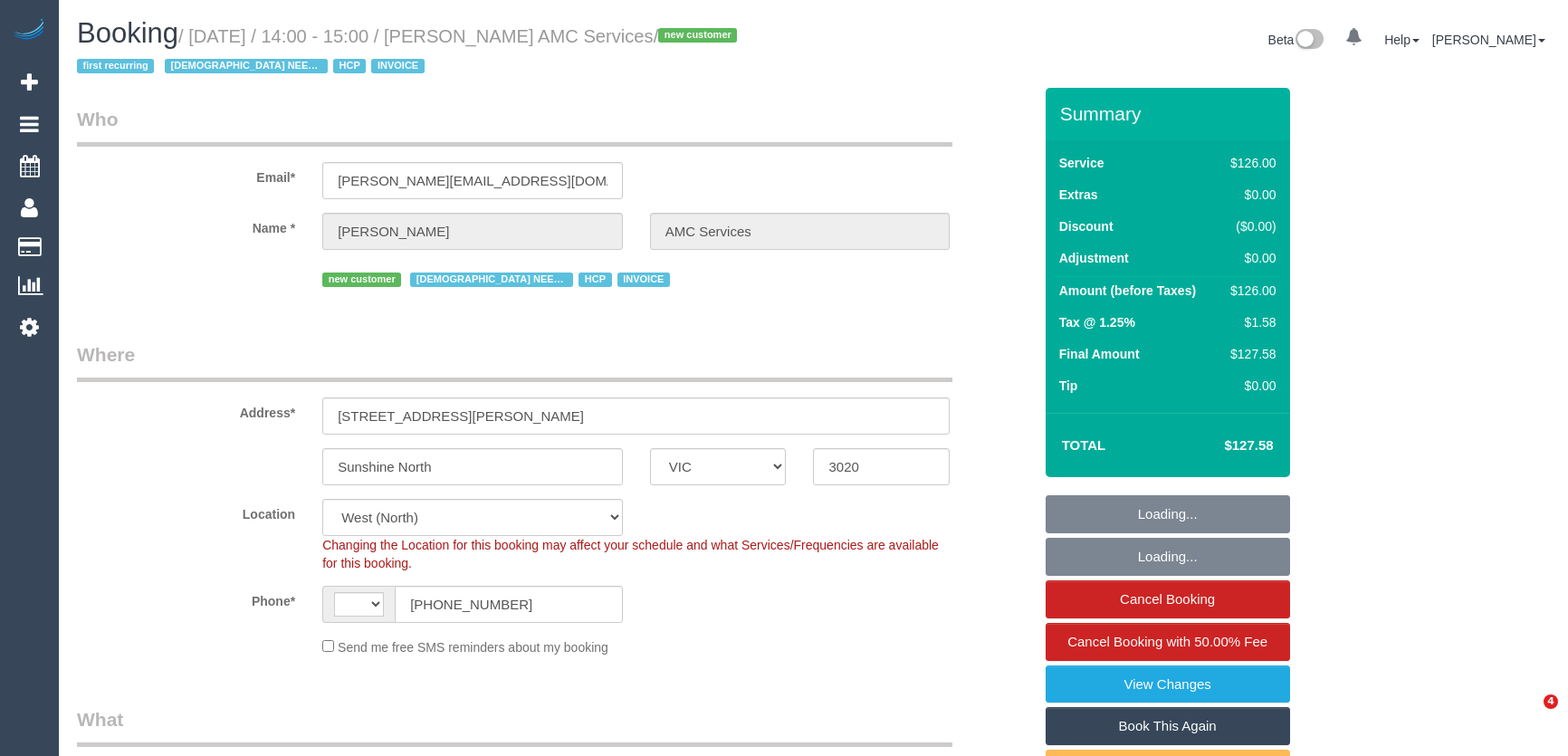
select select "VIC"
select select "120"
select select "object:647"
select select "string:AU"
select select "number:28"
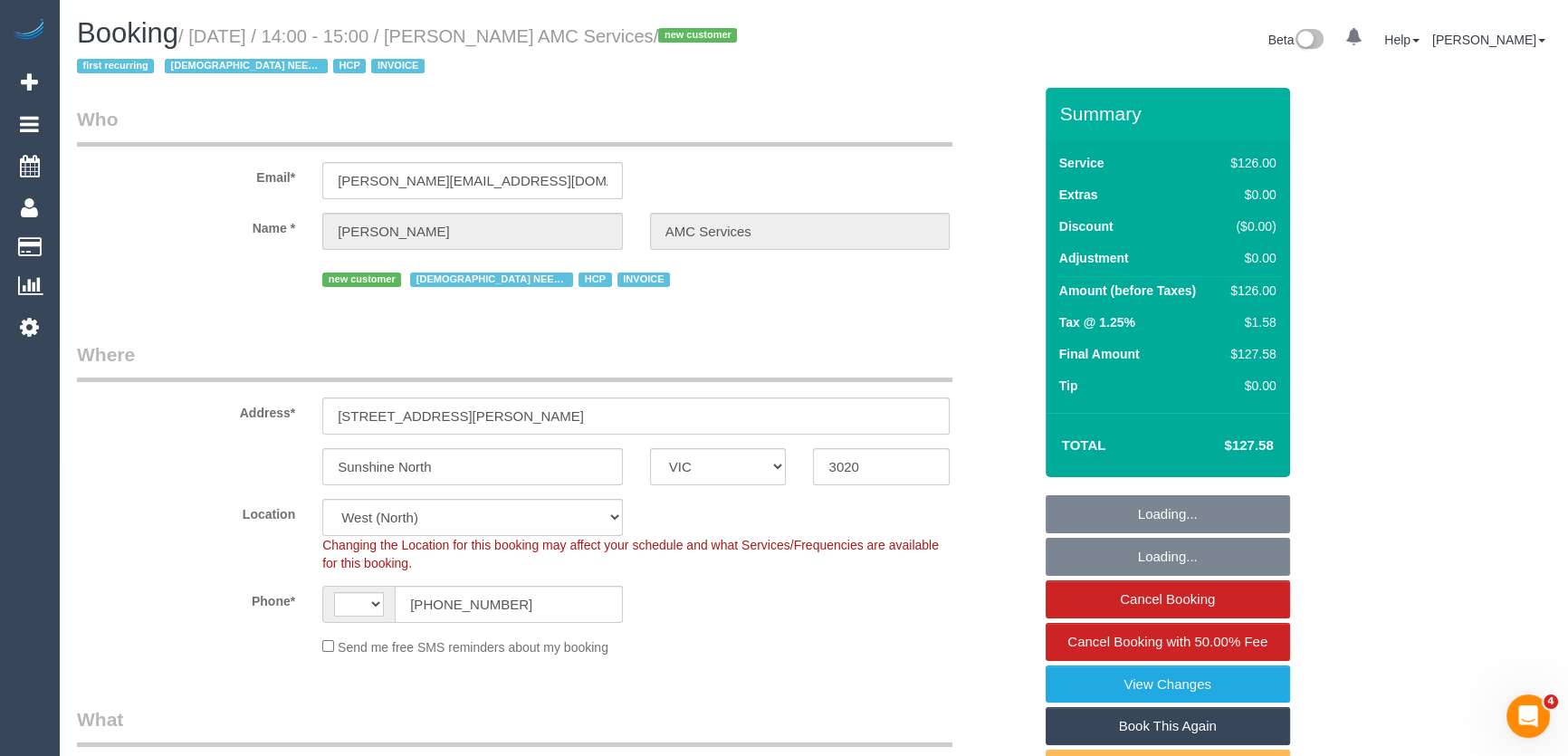
select select "number:14"
select select "number:19"
select select "number:36"
select select "number:35"
select select "number:12"
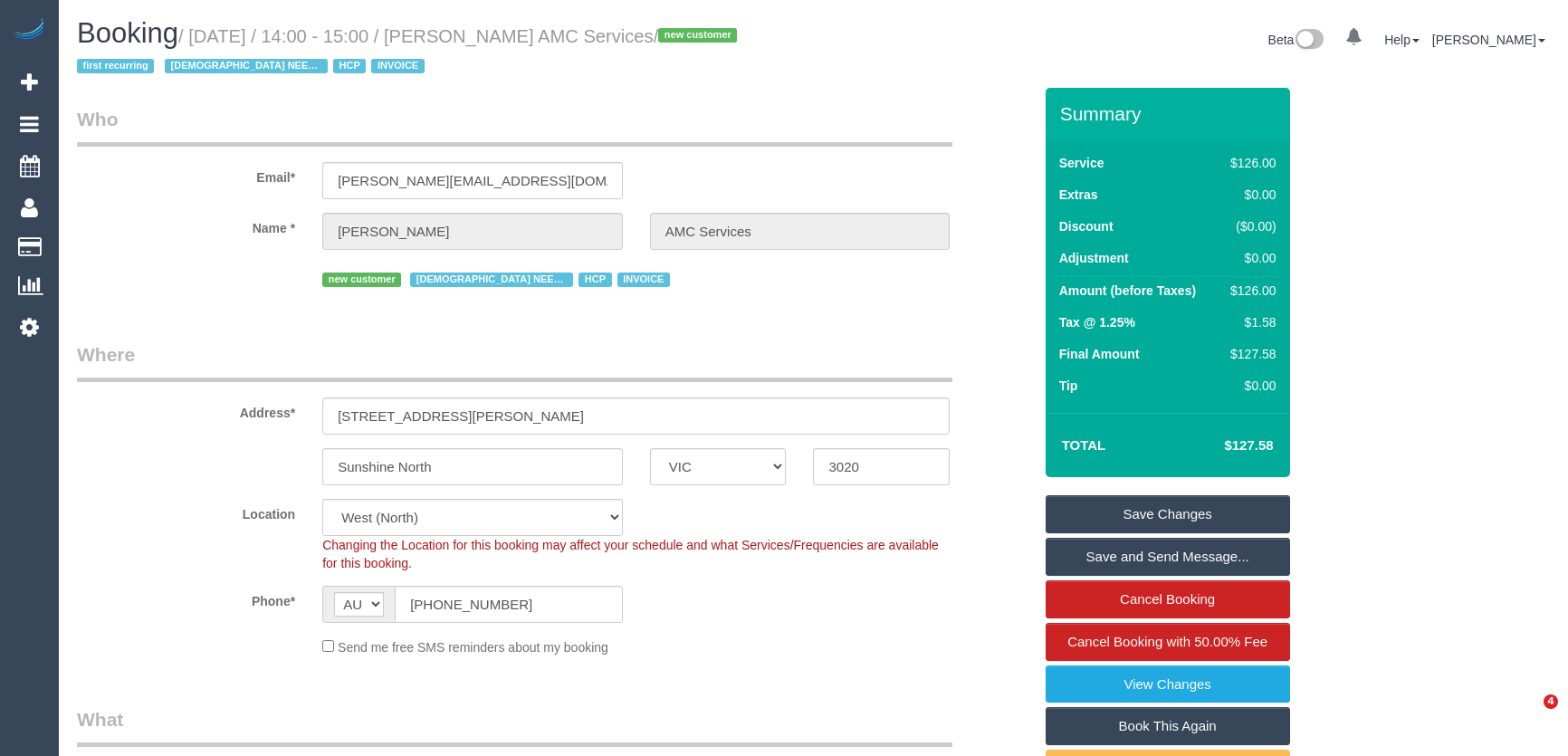
select select "VIC"
select select "120"
select select "number:28"
select select "number:14"
select select "number:19"
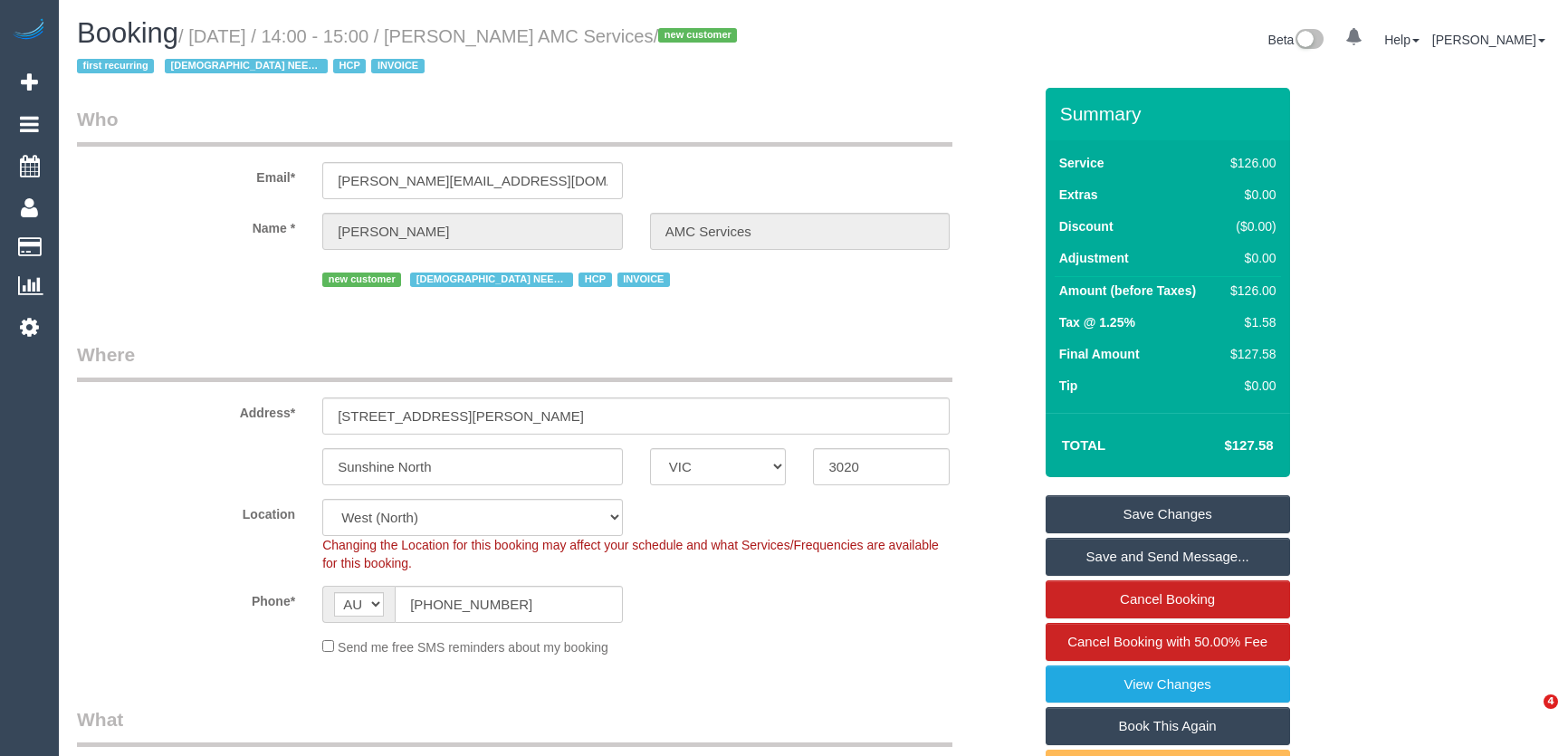
select select "number:36"
select select "number:35"
select select "number:12"
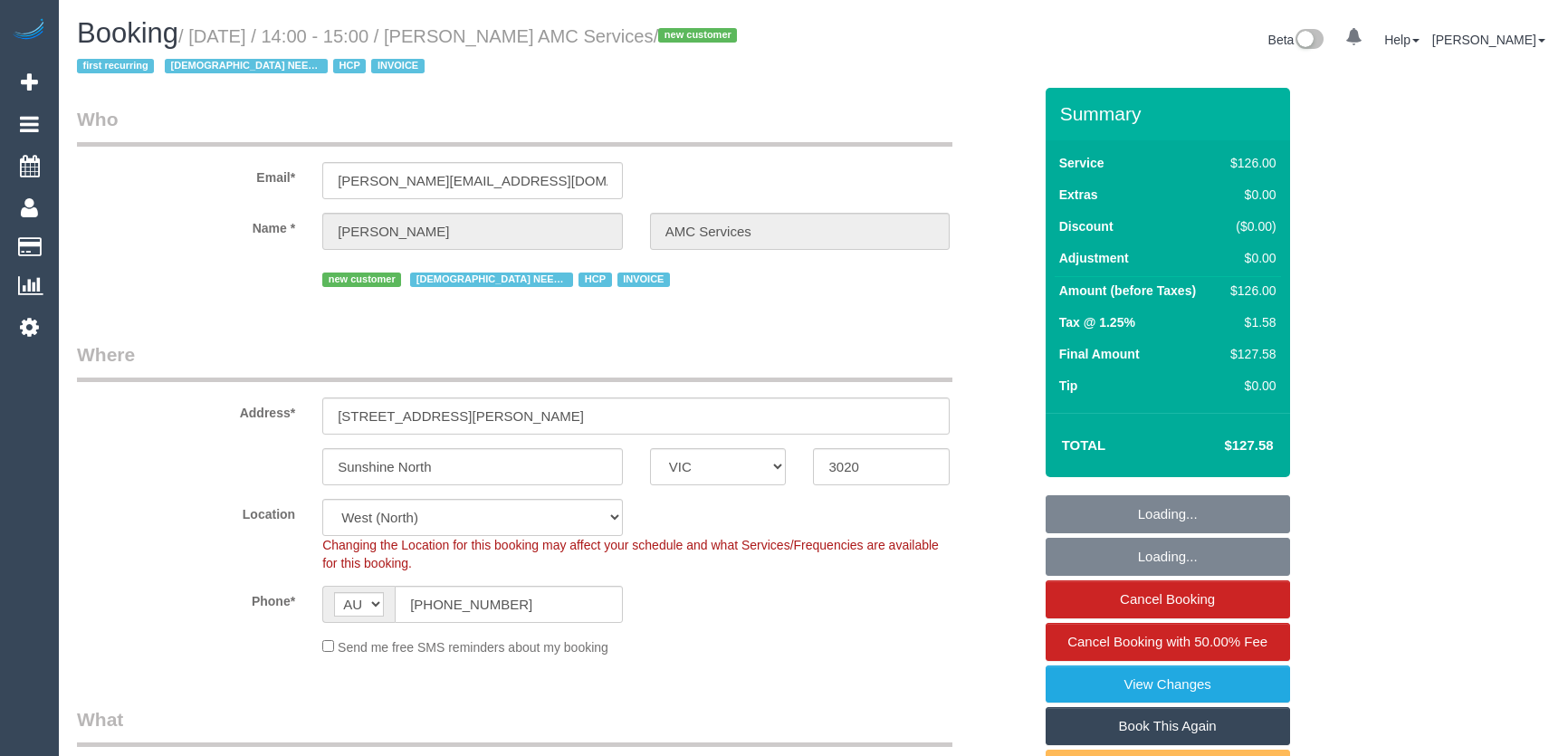
select select "VIC"
select select "120"
select select "number:28"
select select "number:14"
select select "number:19"
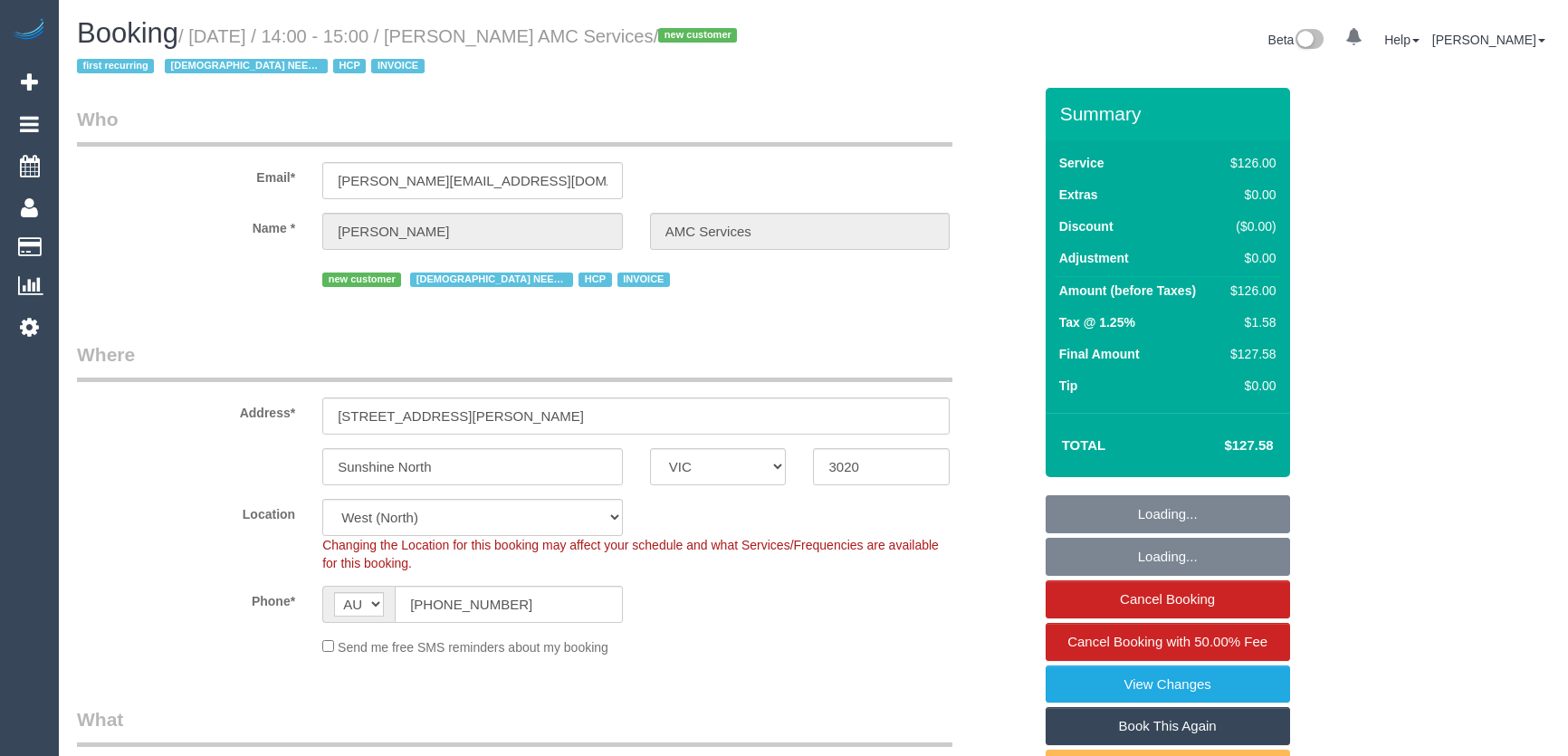
select select "number:36"
select select "number:35"
select select "number:12"
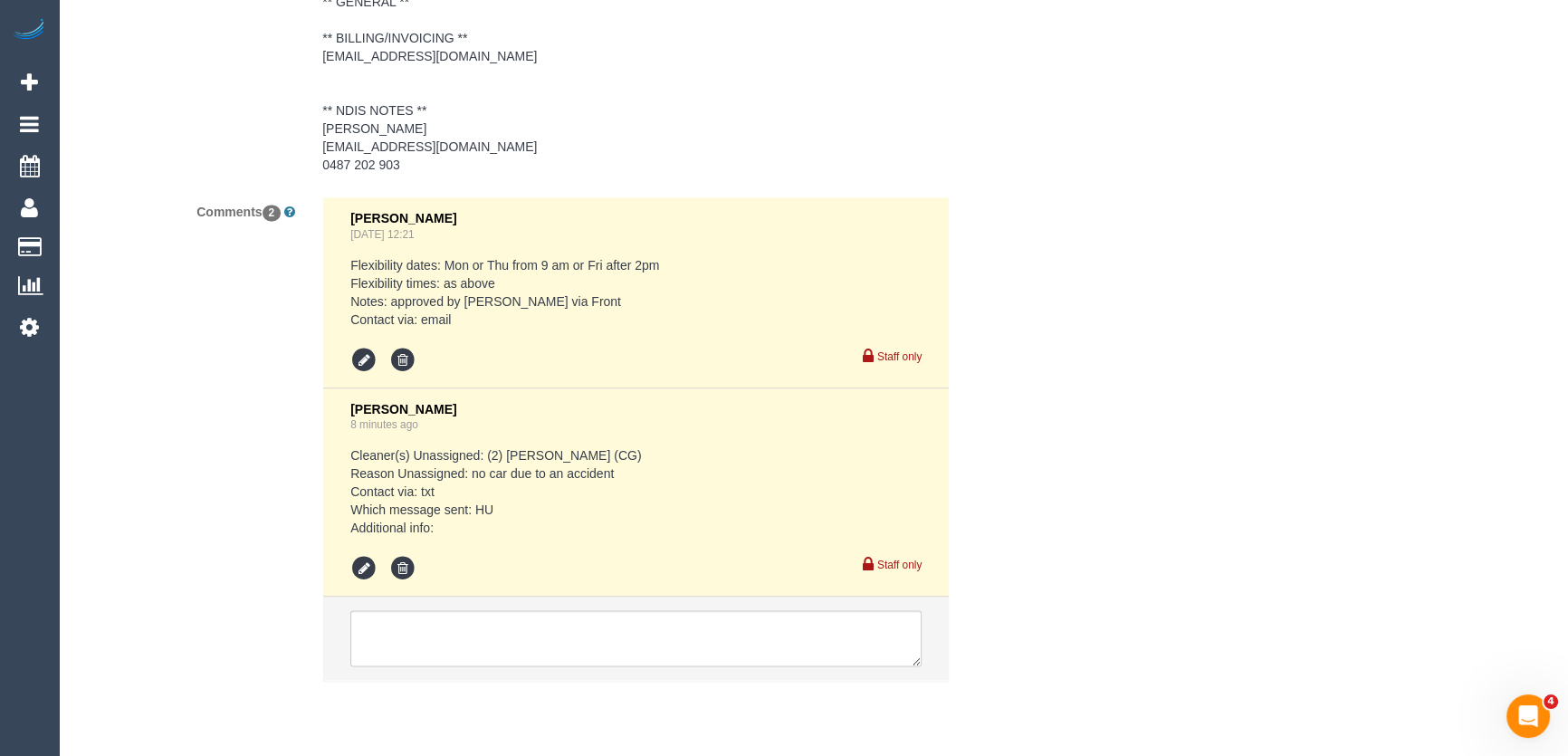
scroll to position [3086, 0]
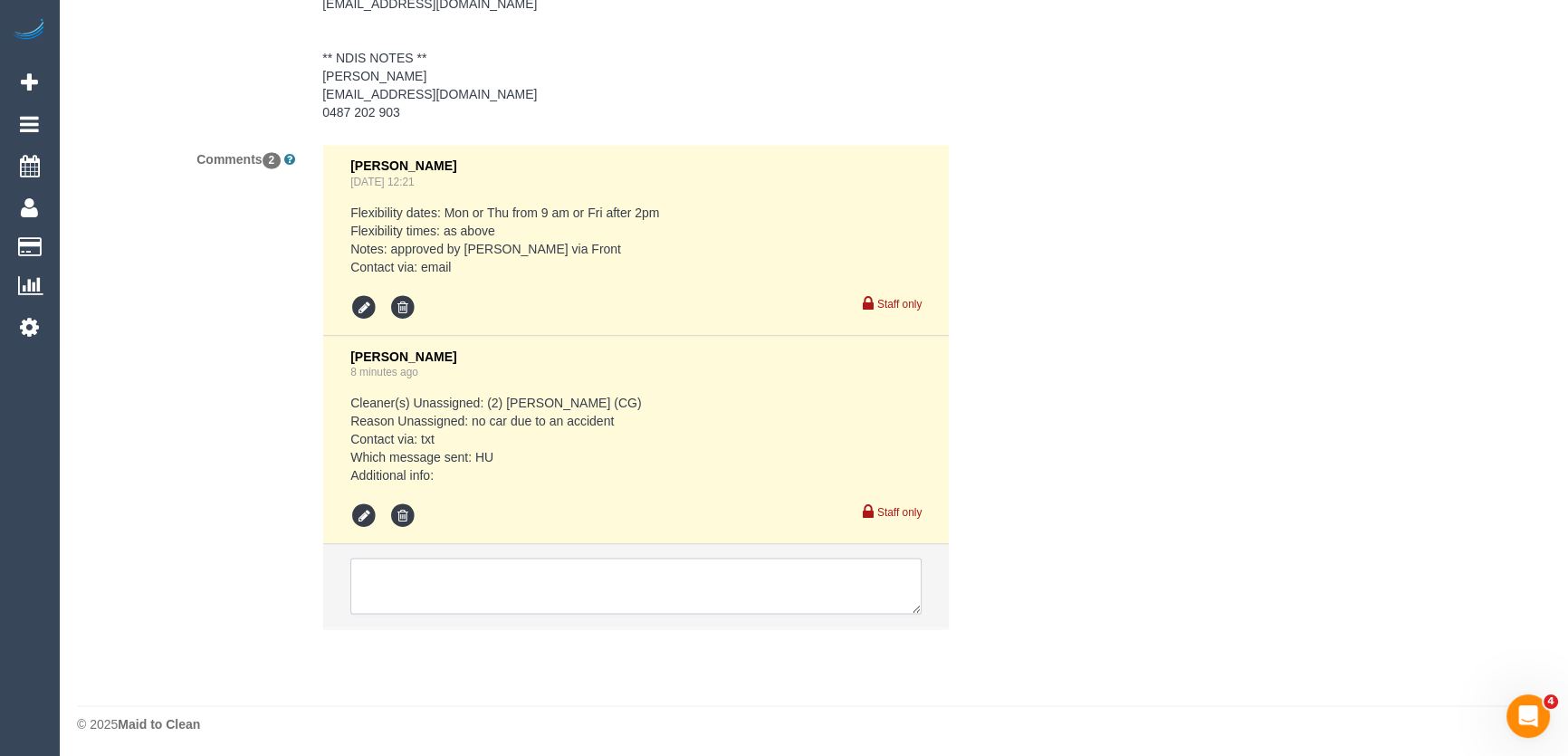
click at [432, 598] on textarea at bounding box center [635, 585] width 571 height 56
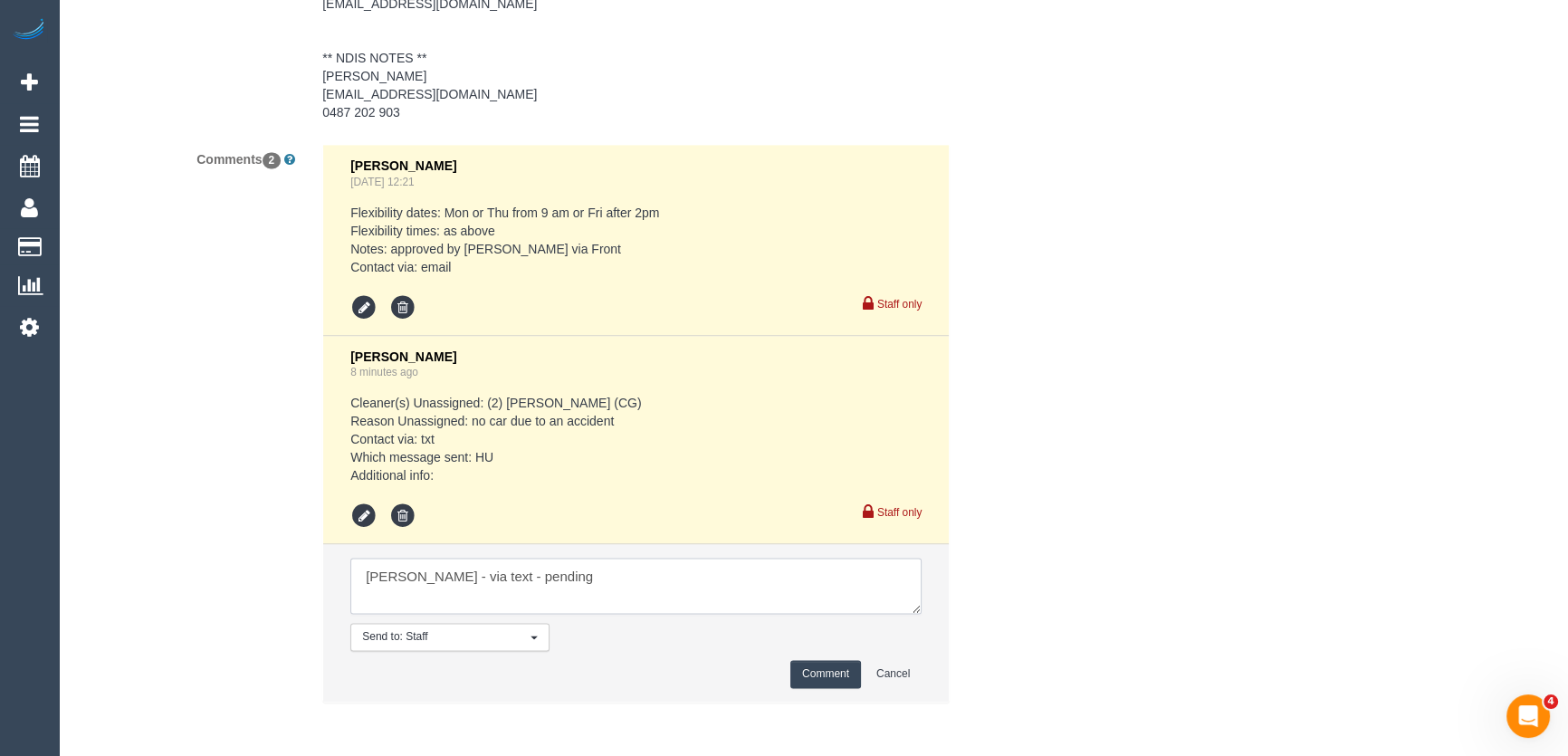
type textarea "Stephany - via text - pending"
click at [825, 671] on button "Comment" at bounding box center [826, 673] width 71 height 28
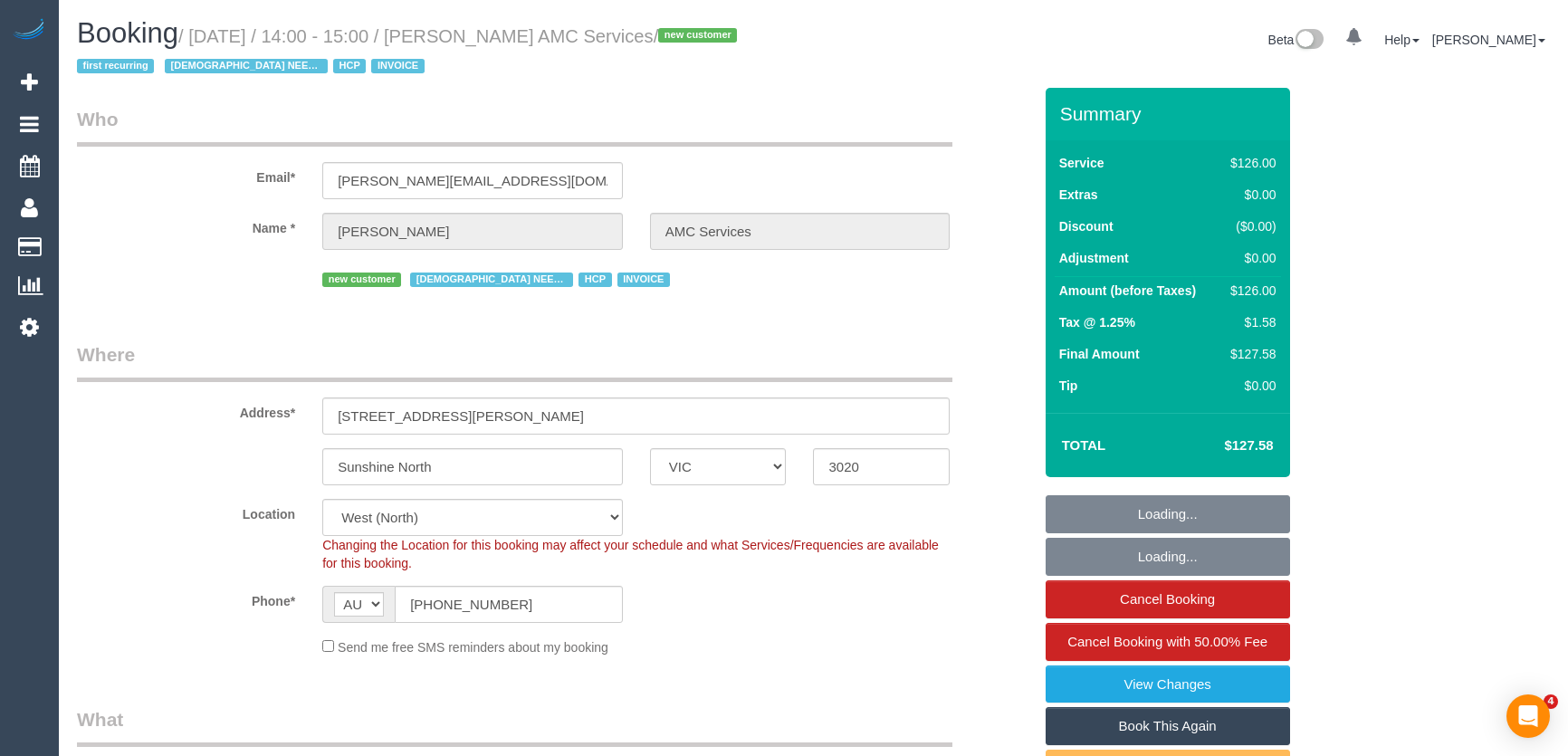
select select "VIC"
select select "120"
select select "number:28"
select select "number:14"
select select "number:19"
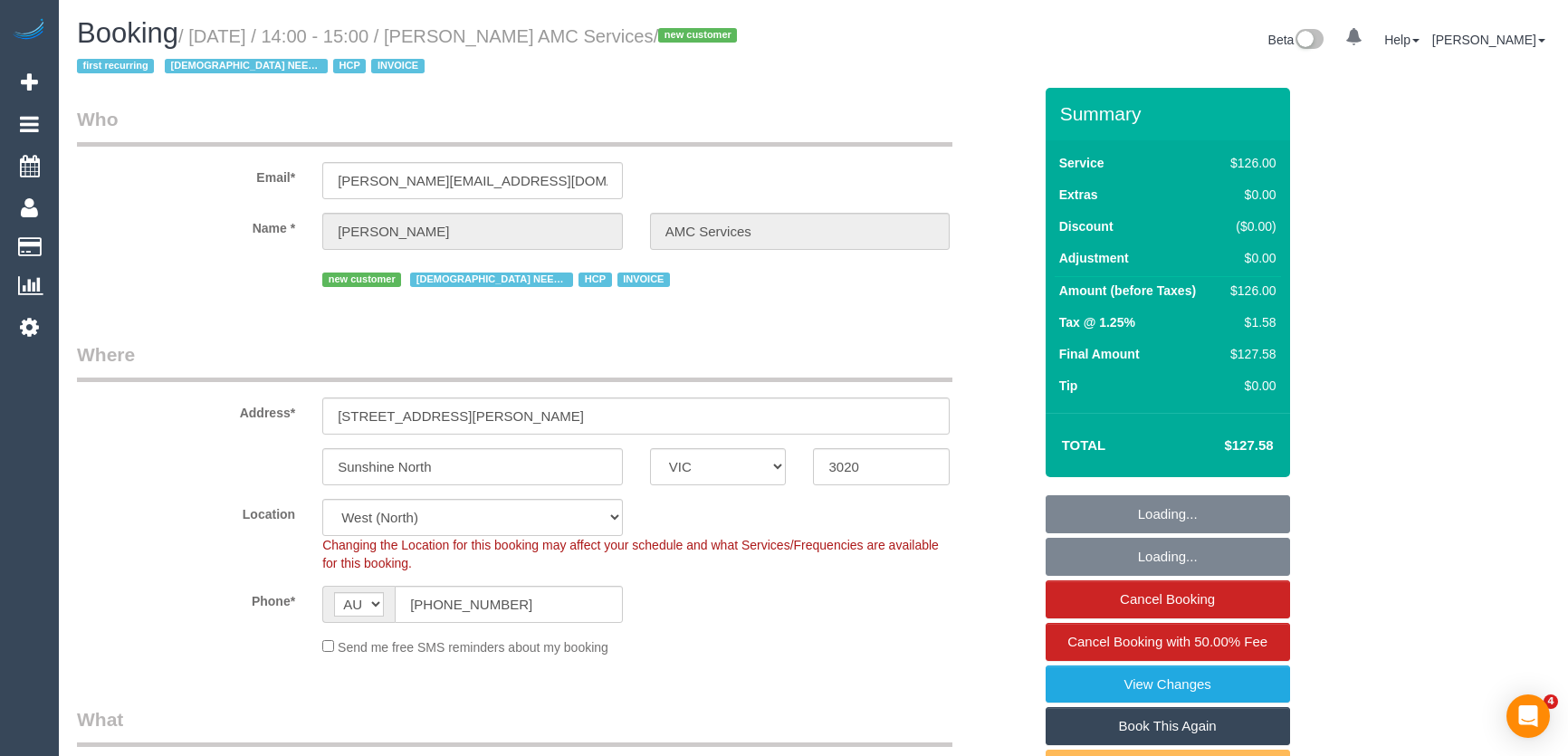
select select "number:36"
select select "number:35"
select select "number:12"
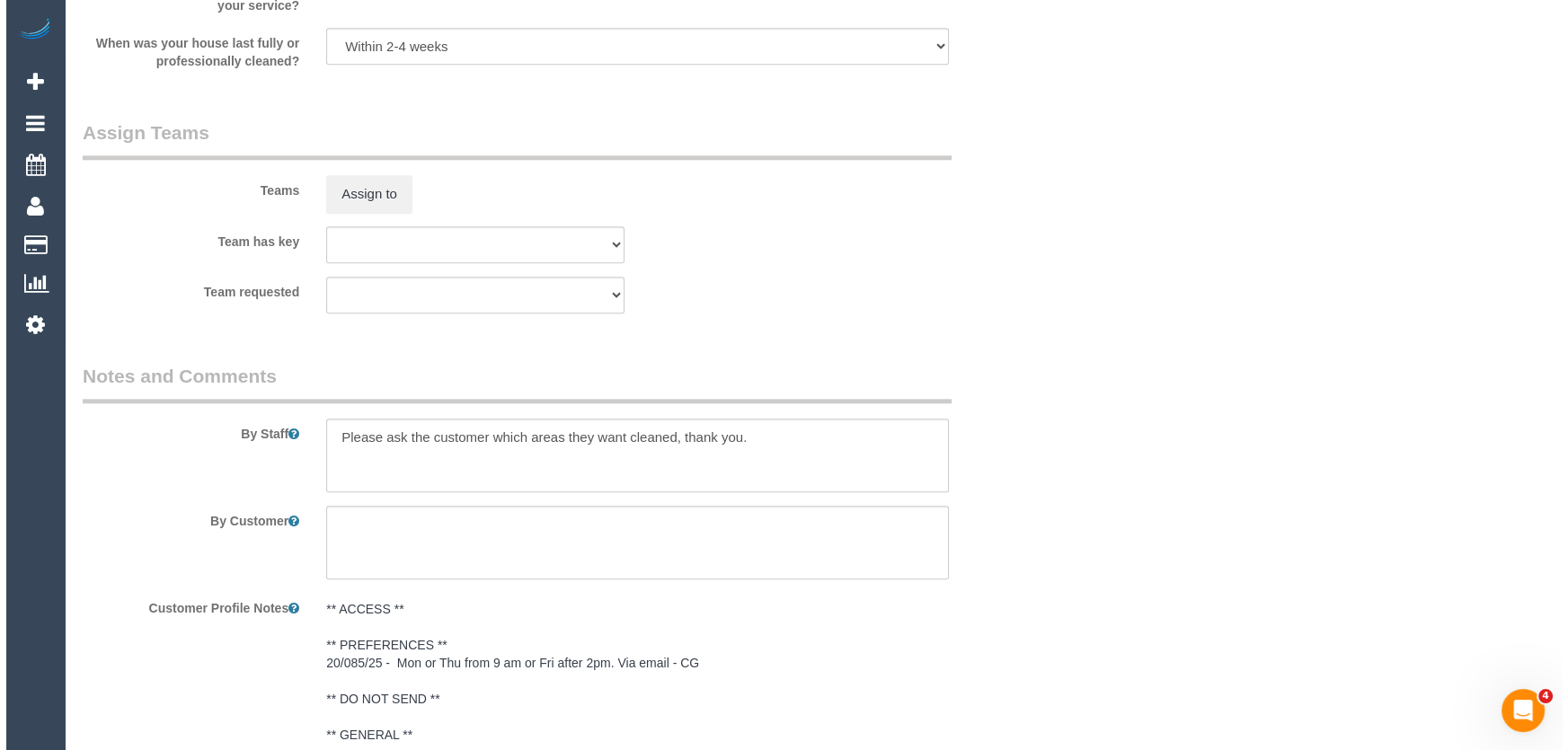
scroll to position [2204, 0]
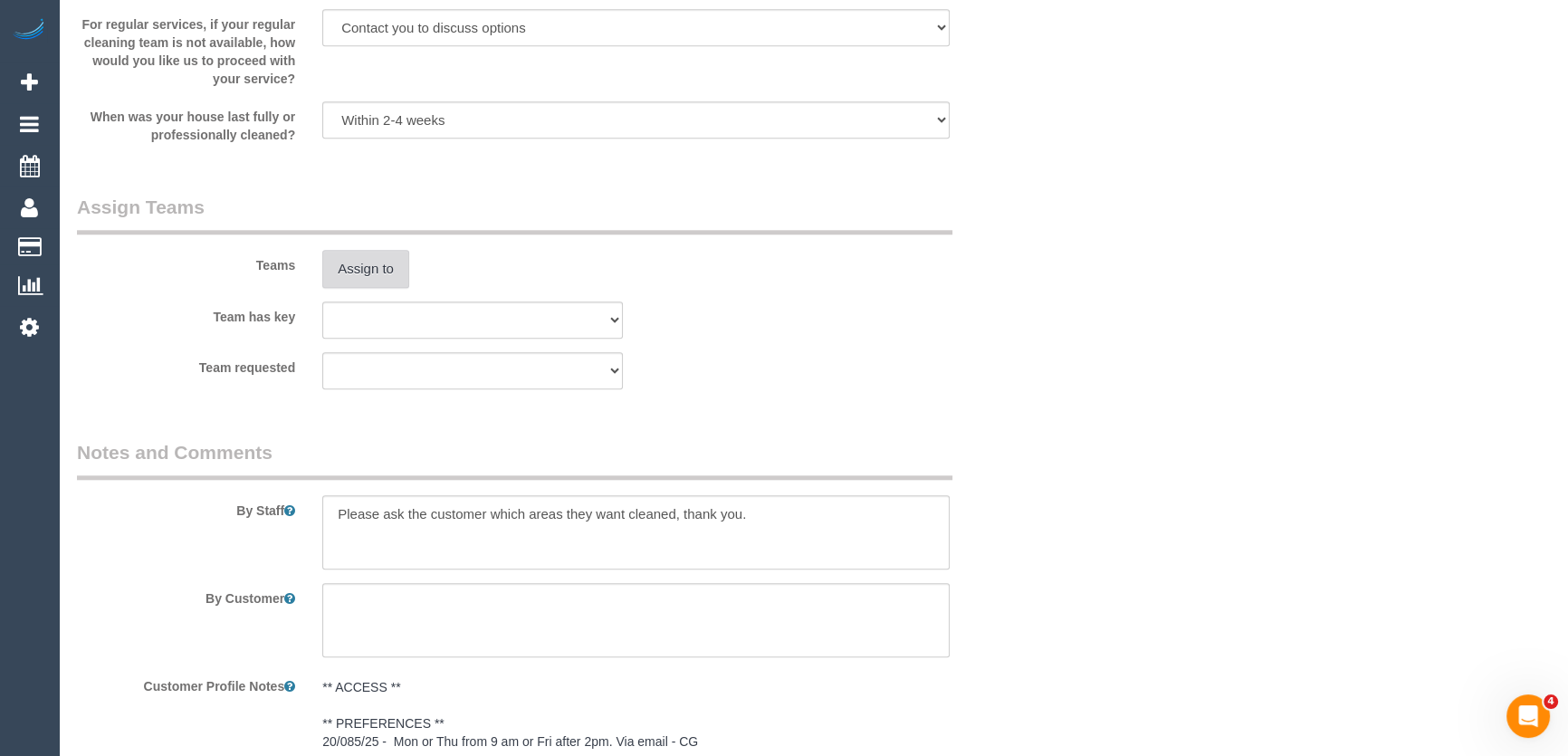
click at [358, 268] on button "Assign to" at bounding box center [365, 269] width 87 height 38
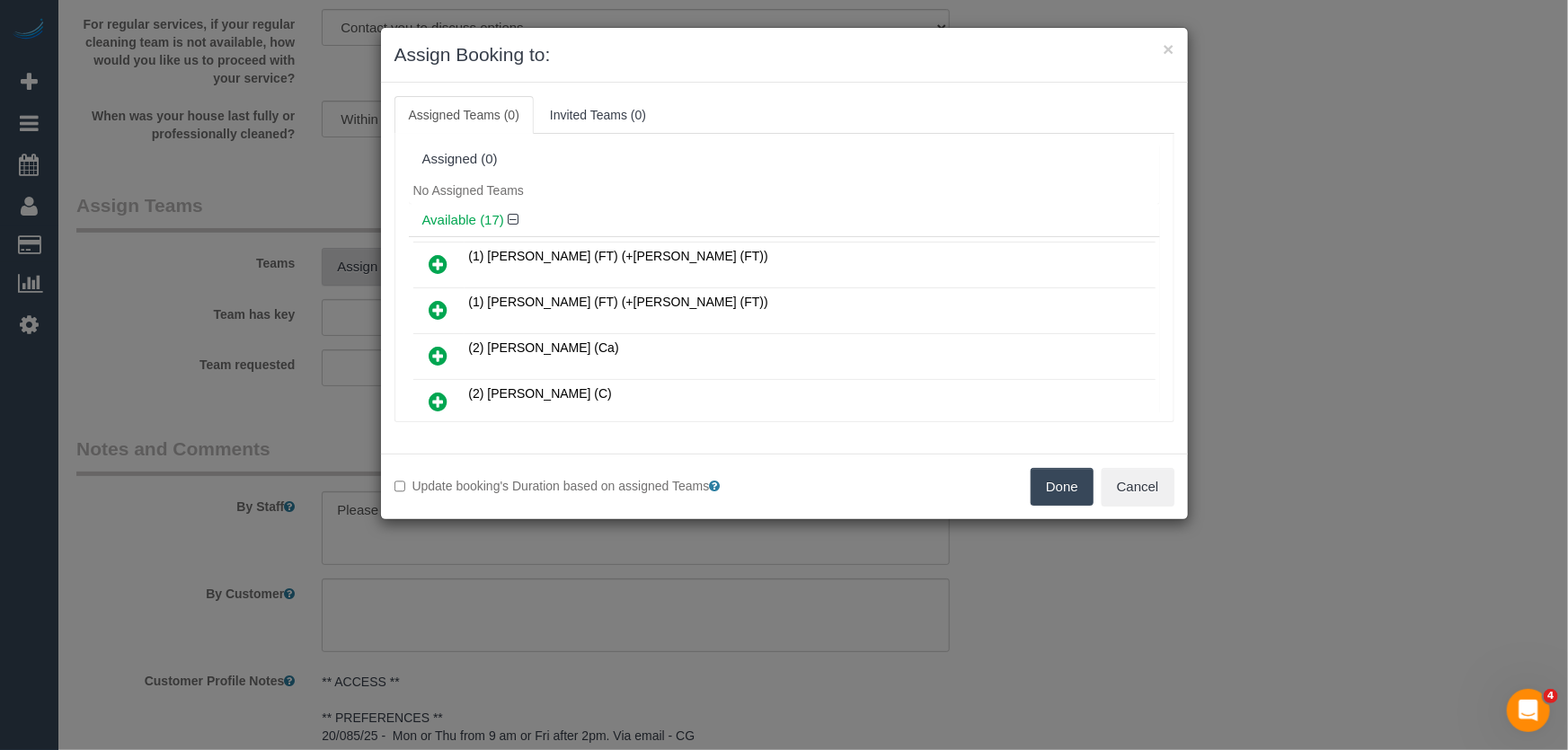
scroll to position [652, 0]
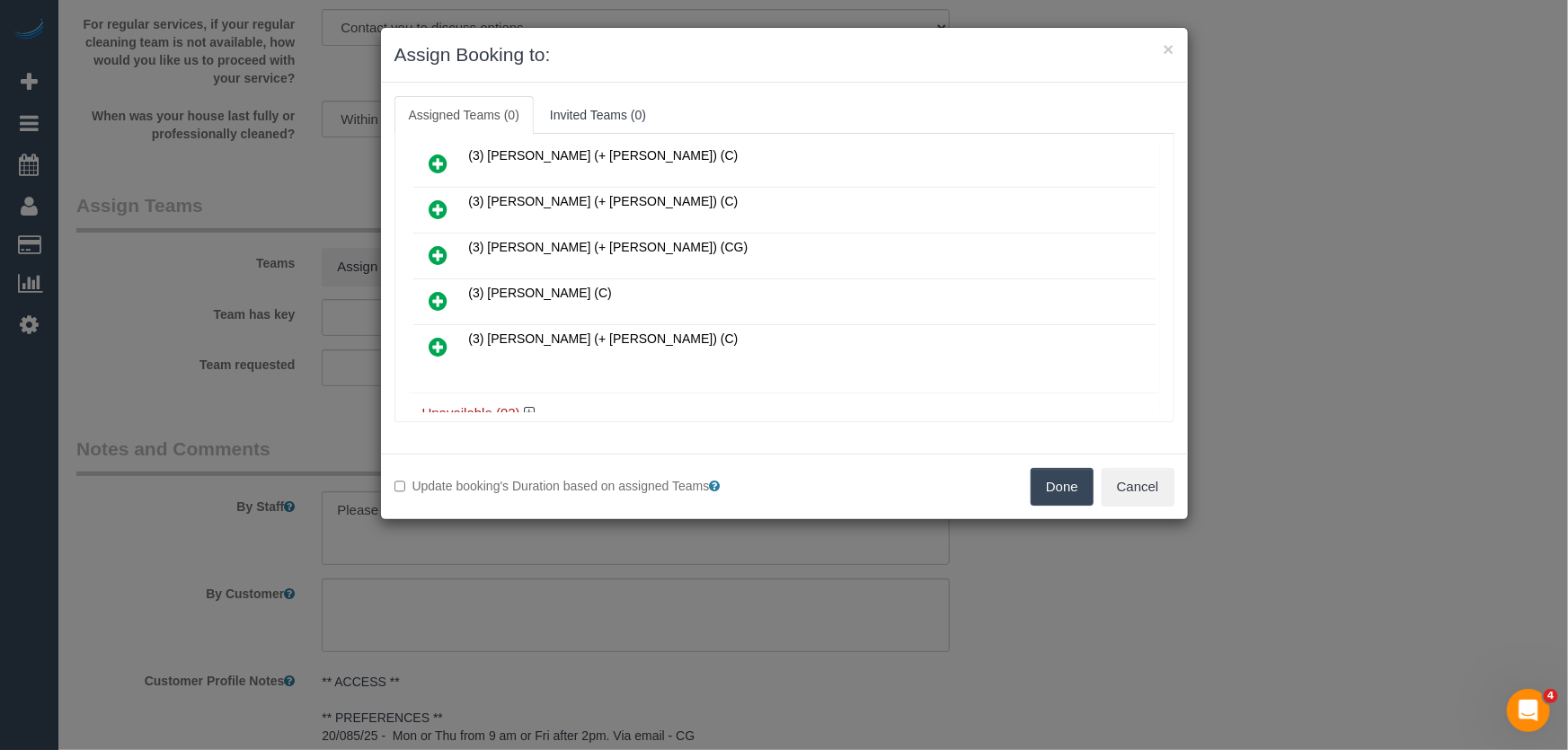
click at [439, 290] on icon at bounding box center [439, 301] width 19 height 22
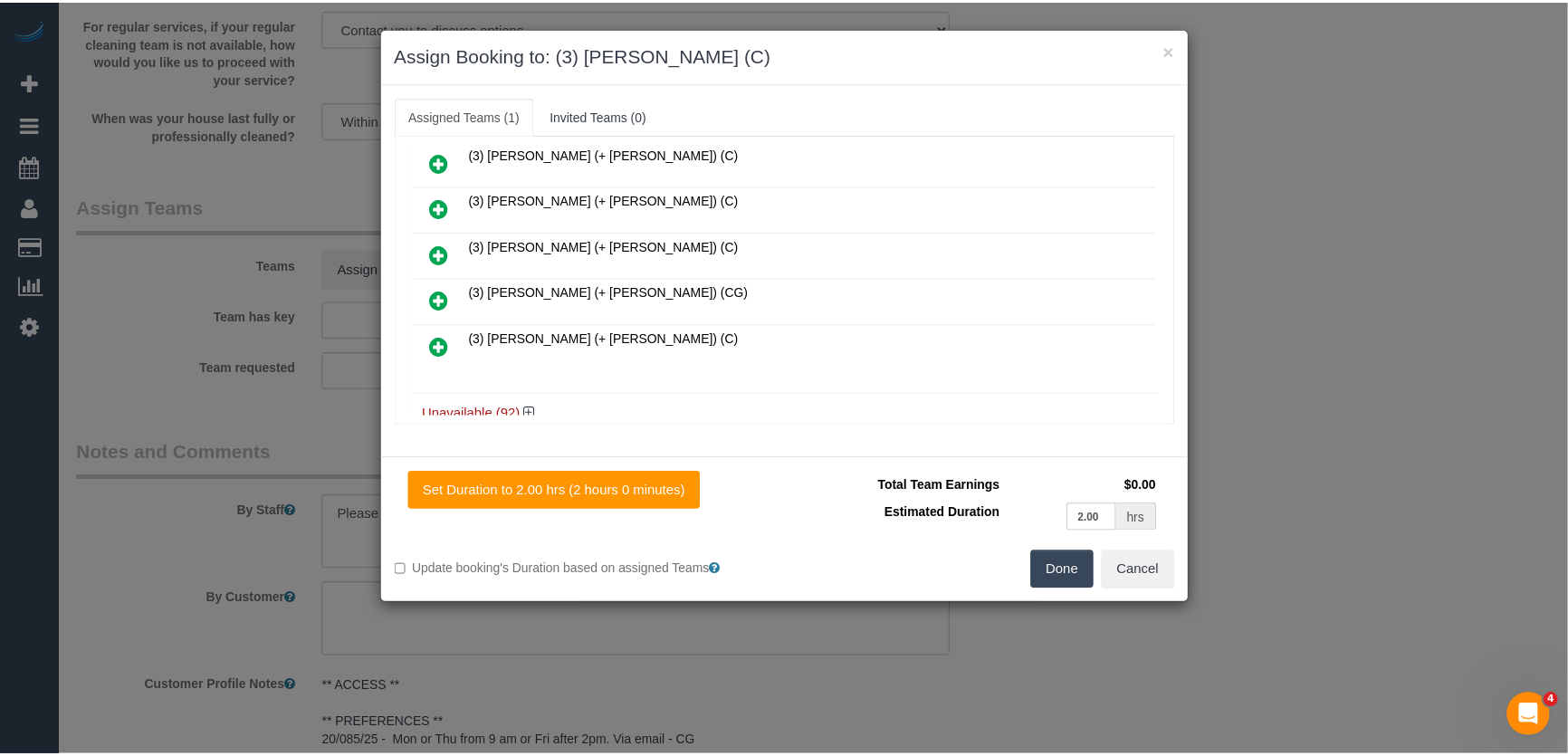
scroll to position [672, 0]
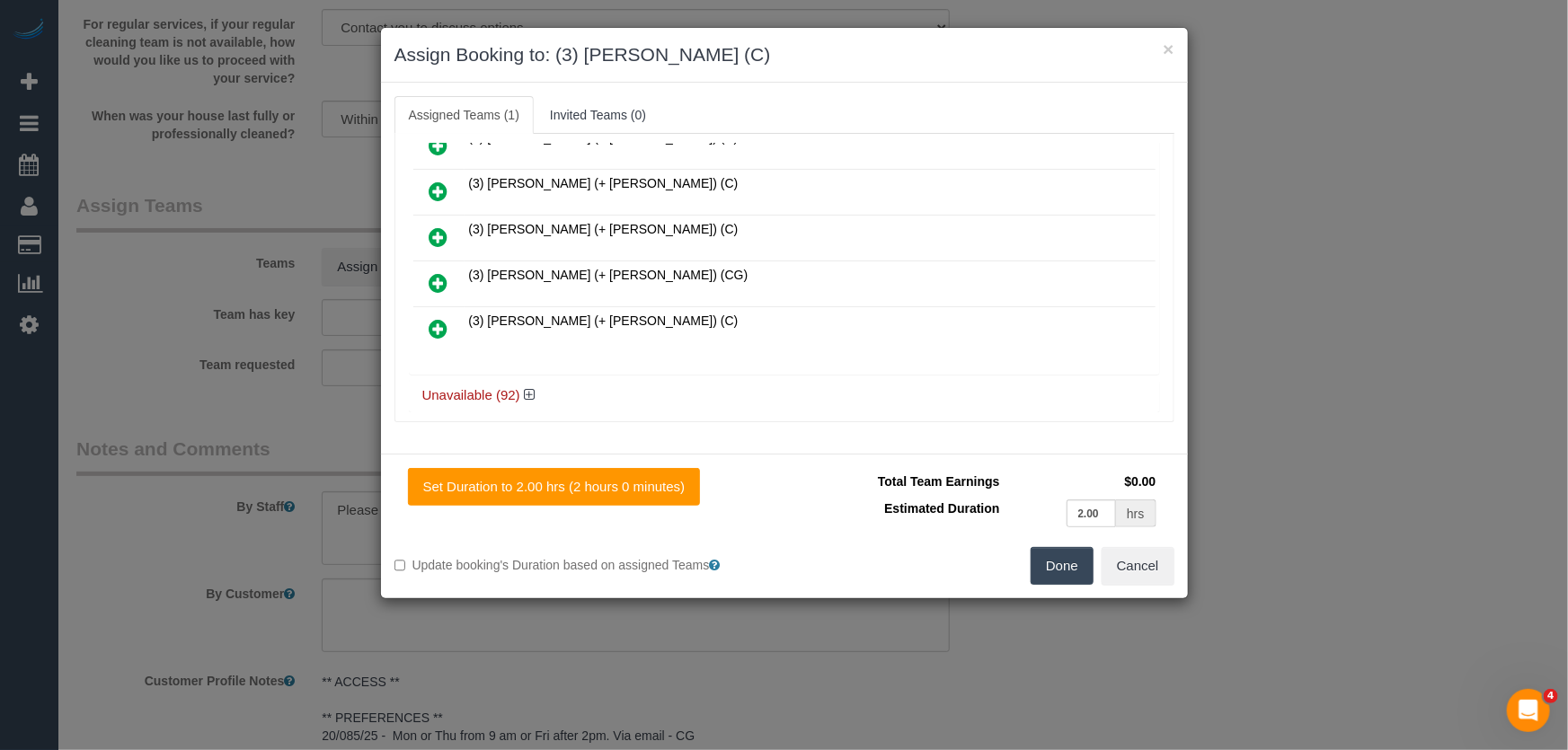
click at [1080, 571] on button "Done" at bounding box center [1062, 566] width 62 height 38
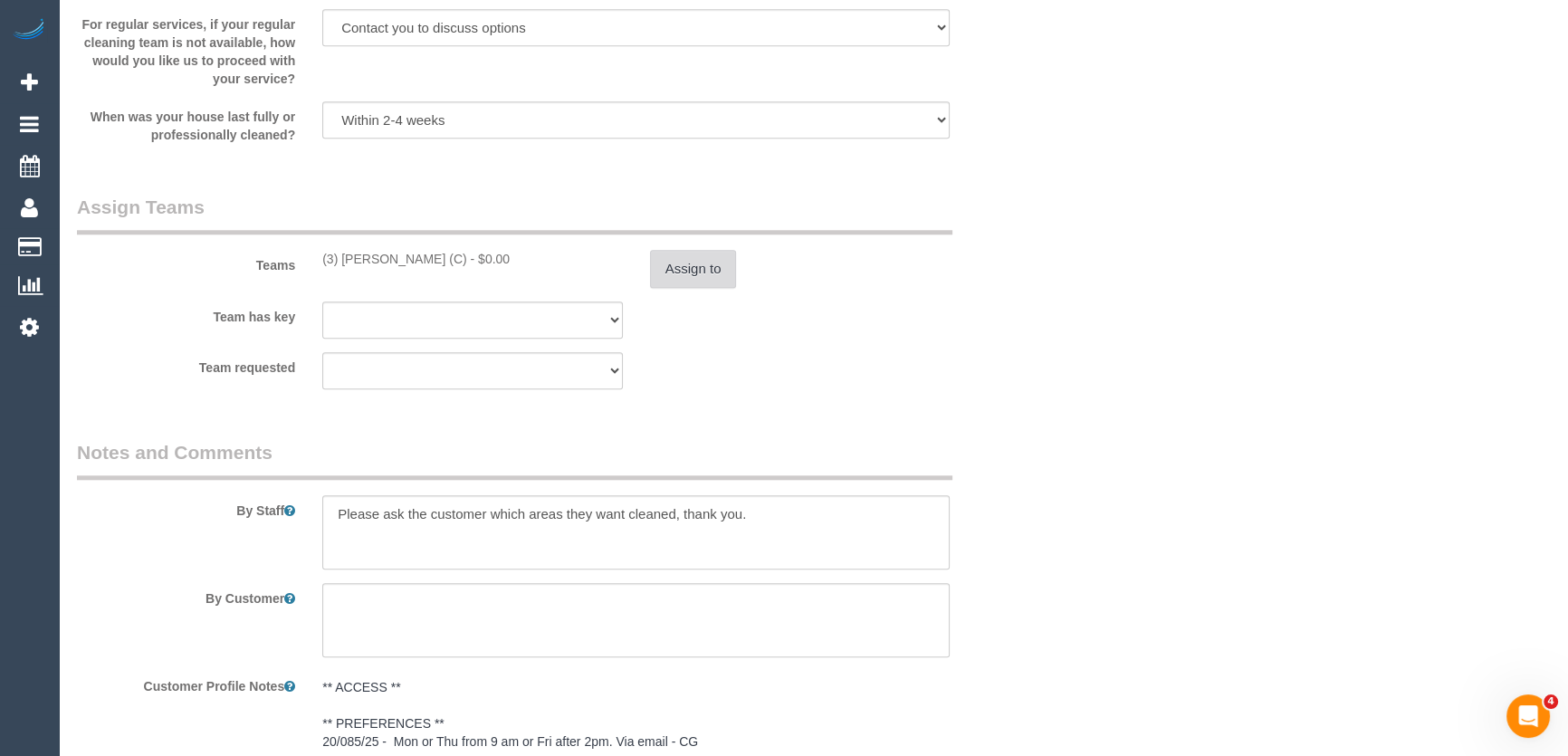
click at [688, 278] on button "Assign to" at bounding box center [693, 269] width 87 height 38
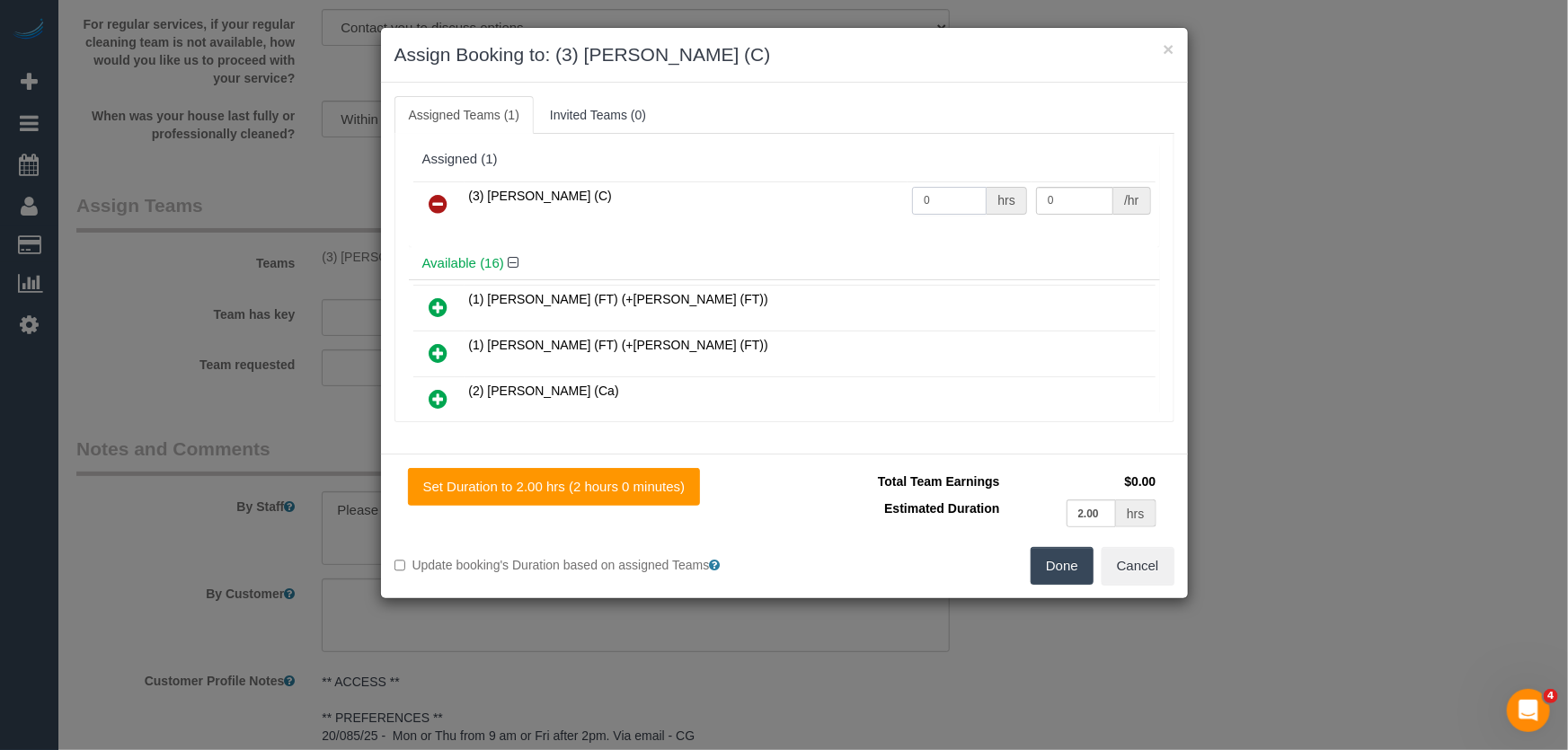
click at [946, 192] on input "0" at bounding box center [949, 200] width 75 height 27
type input "2"
type input "35"
click at [1064, 561] on button "Done" at bounding box center [1062, 566] width 62 height 38
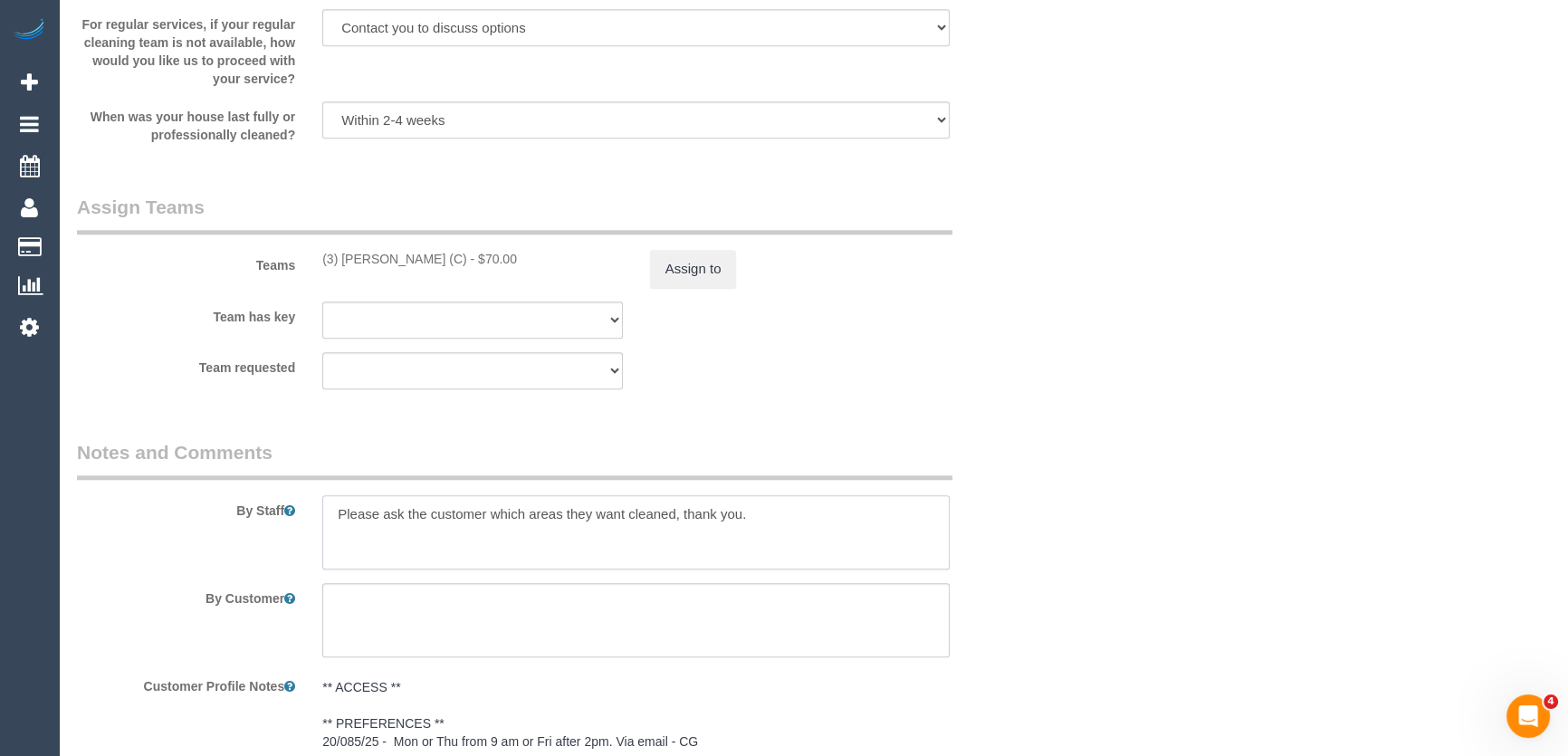
click at [334, 516] on textarea at bounding box center [636, 532] width 628 height 74
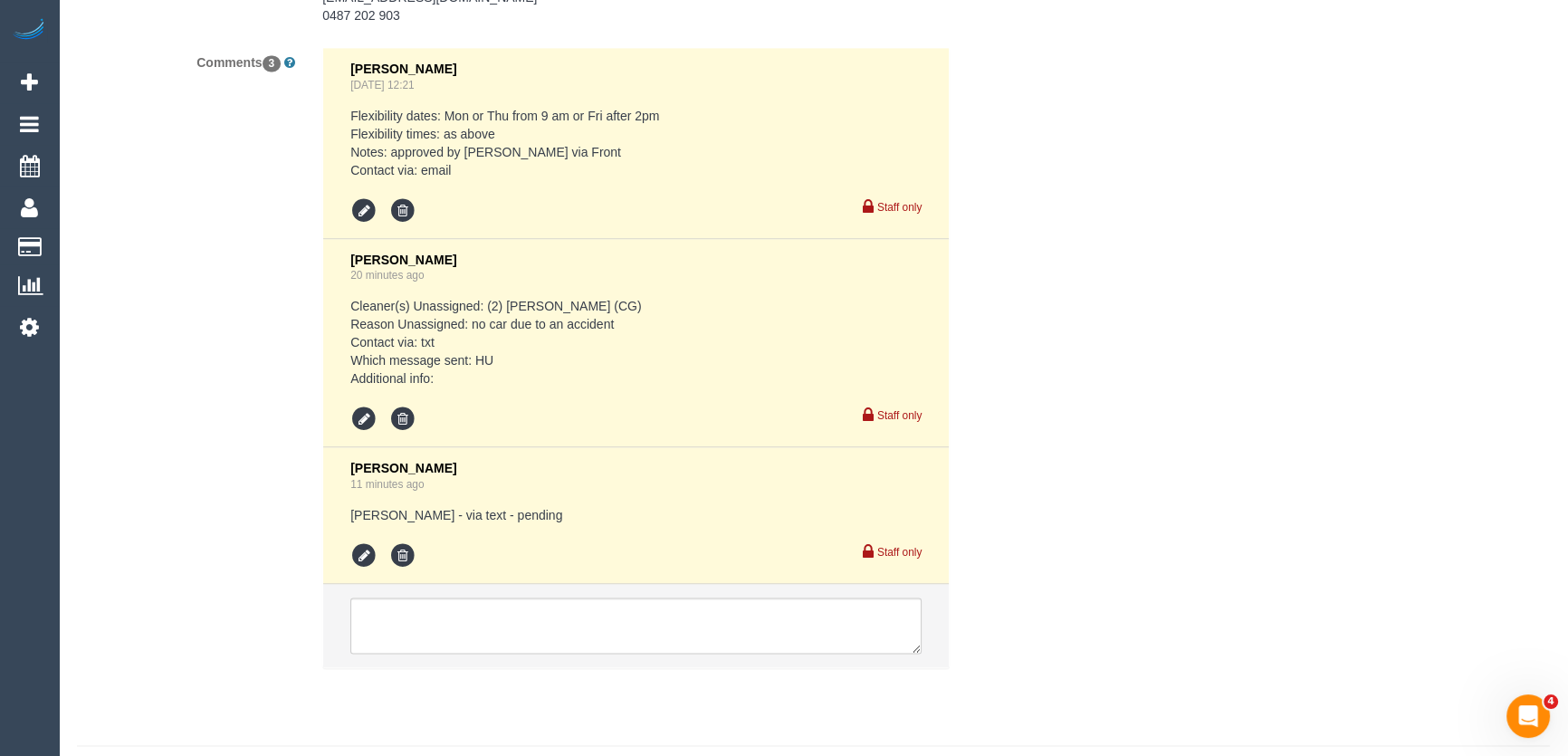
scroll to position [3209, 0]
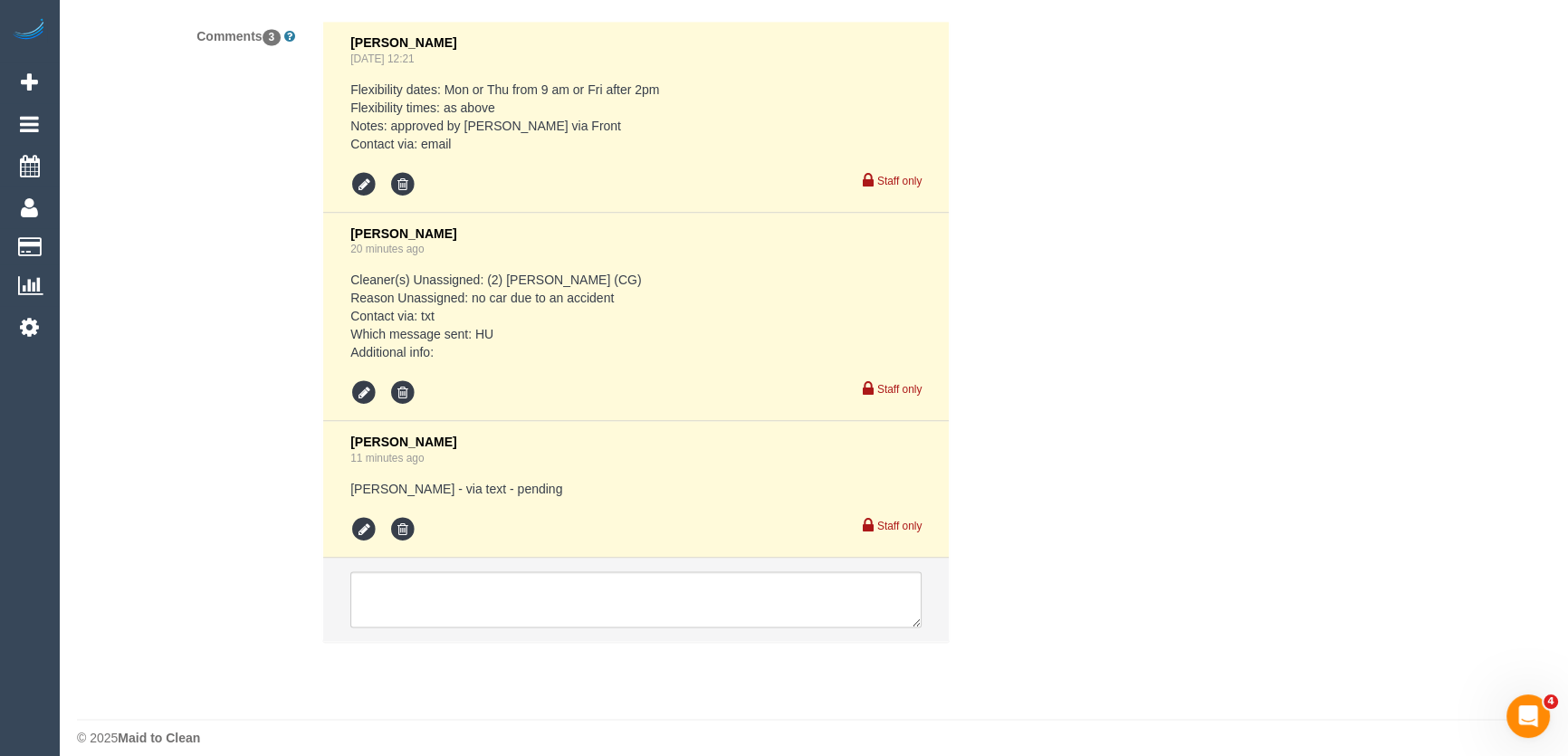
type textarea "*cover* Please ask the customer which areas they want cleaned, thank you."
click at [364, 524] on icon at bounding box center [363, 529] width 27 height 27
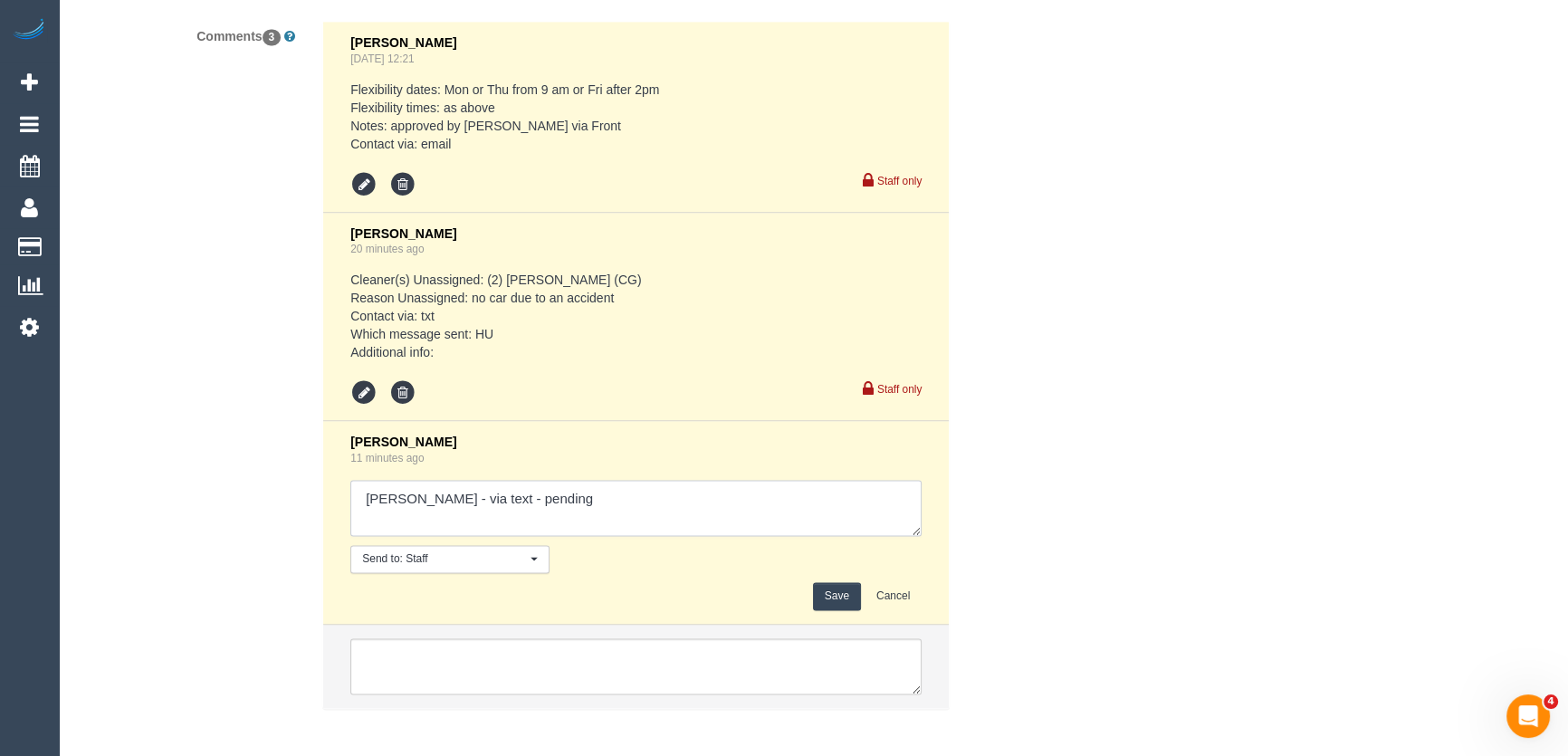
click at [553, 503] on textarea at bounding box center [635, 507] width 571 height 56
type textarea "Stephany - via phone - confirmed Customer has been informed of female cover cle…"
click at [825, 602] on button "Save" at bounding box center [837, 595] width 48 height 28
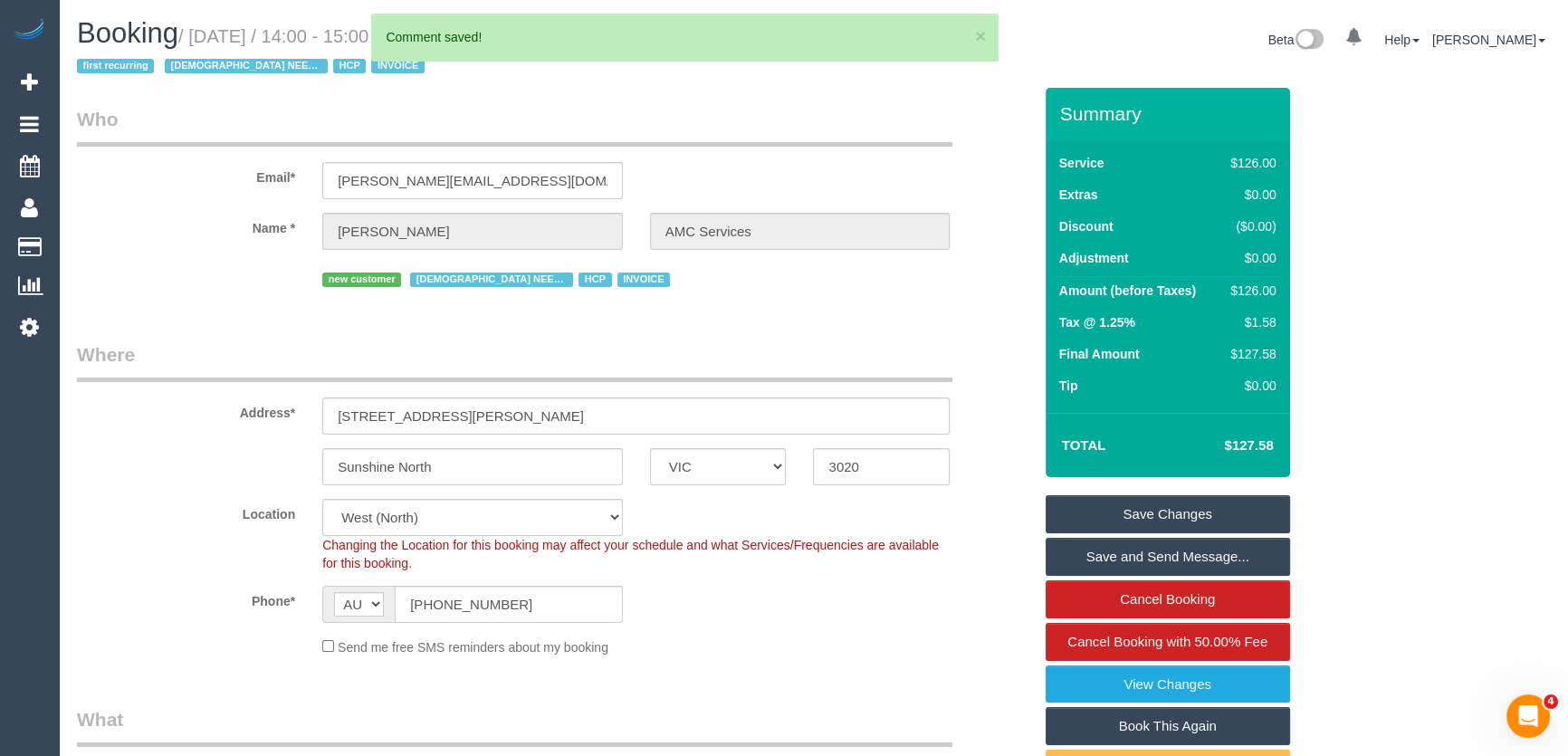
scroll to position [0, 0]
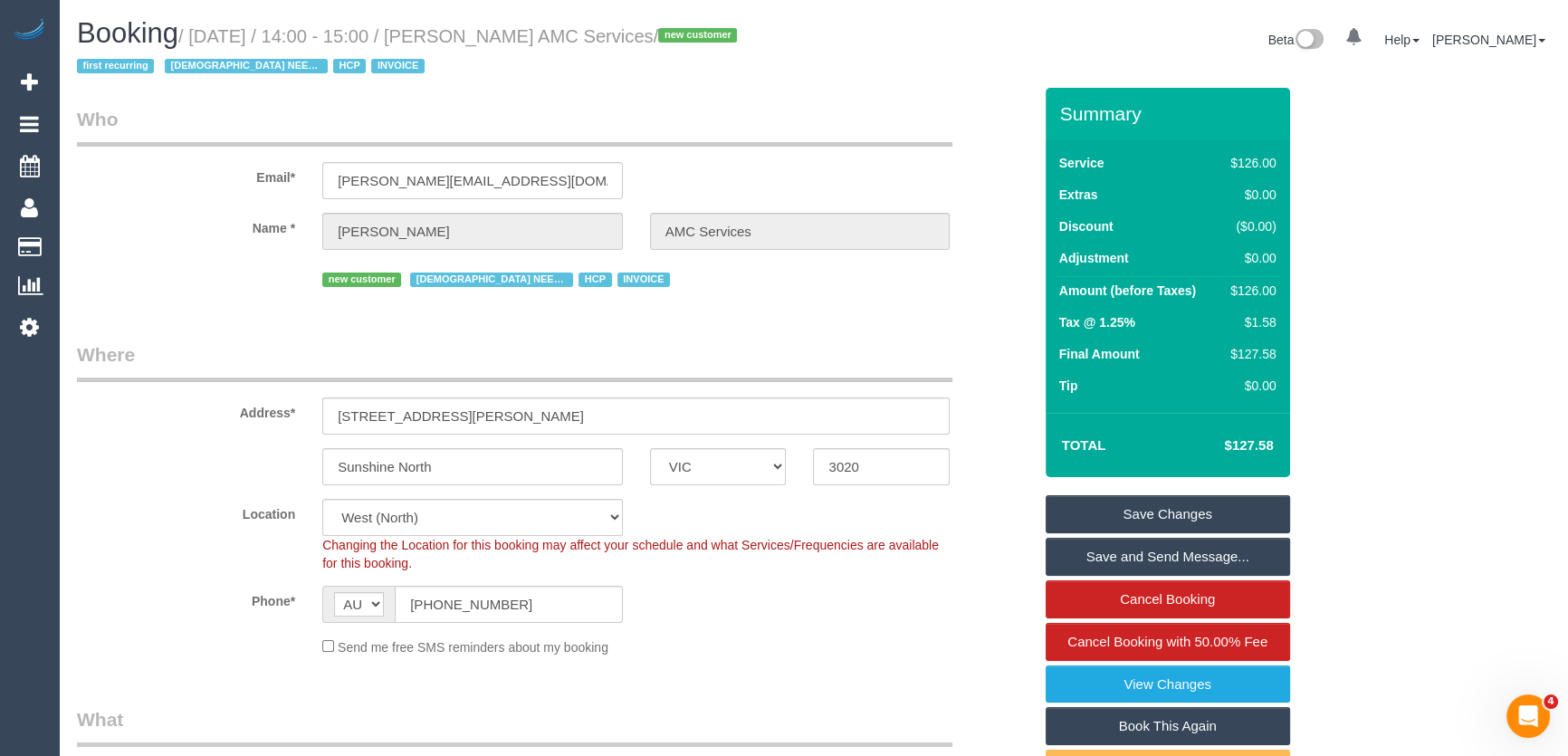
click at [471, 36] on small "/ August 29, 2025 / 14:00 - 15:00 / Mrs Theresa VELLA AMC Services / new custom…" at bounding box center [410, 51] width 666 height 51
copy small "Mrs Theresa VELLA AMC Services"
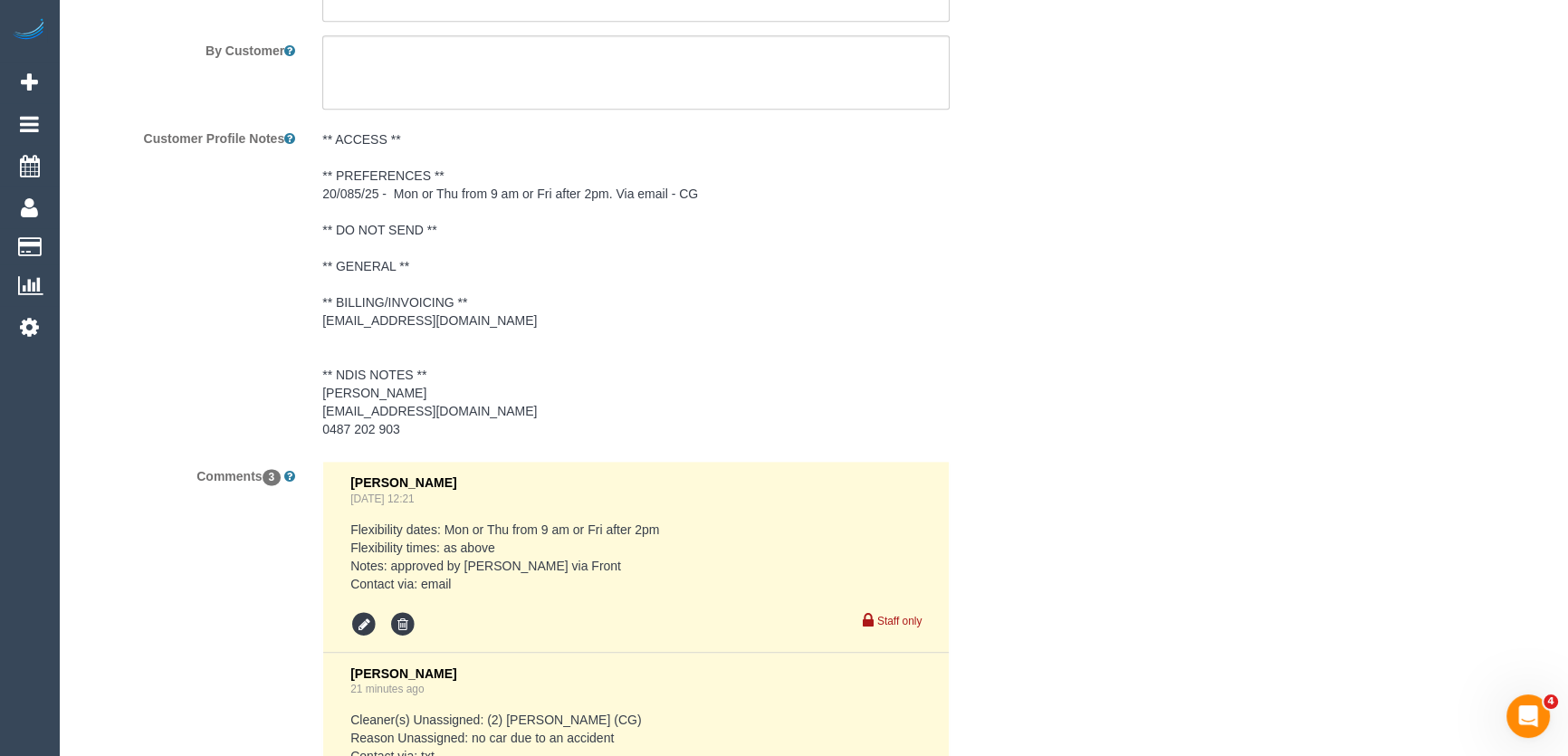
scroll to position [2797, 0]
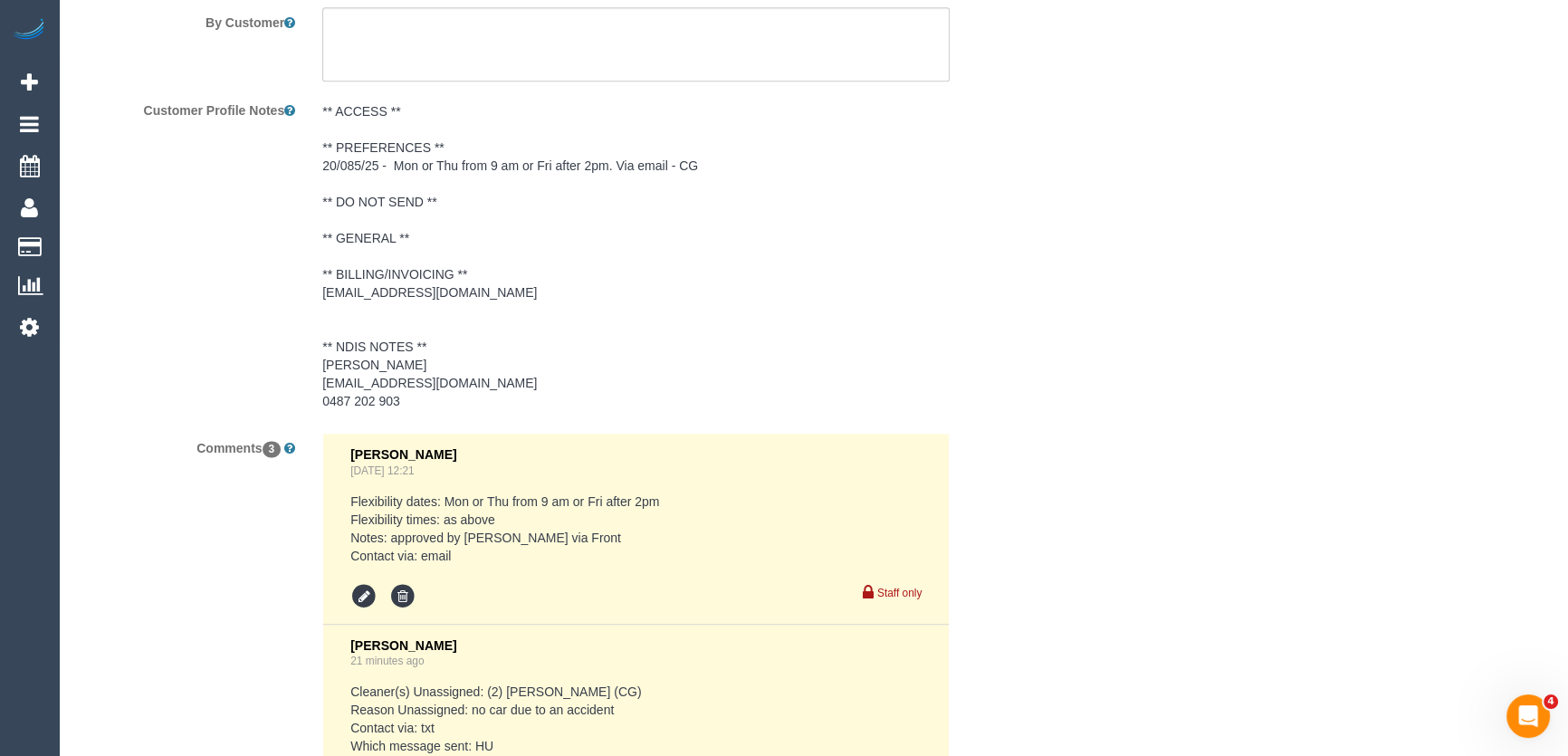
click at [424, 396] on pre "** ACCESS ** ** PREFERENCES ** 20/085/25 - Mon or Thu from 9 am or Fri after 2p…" at bounding box center [636, 255] width 628 height 308
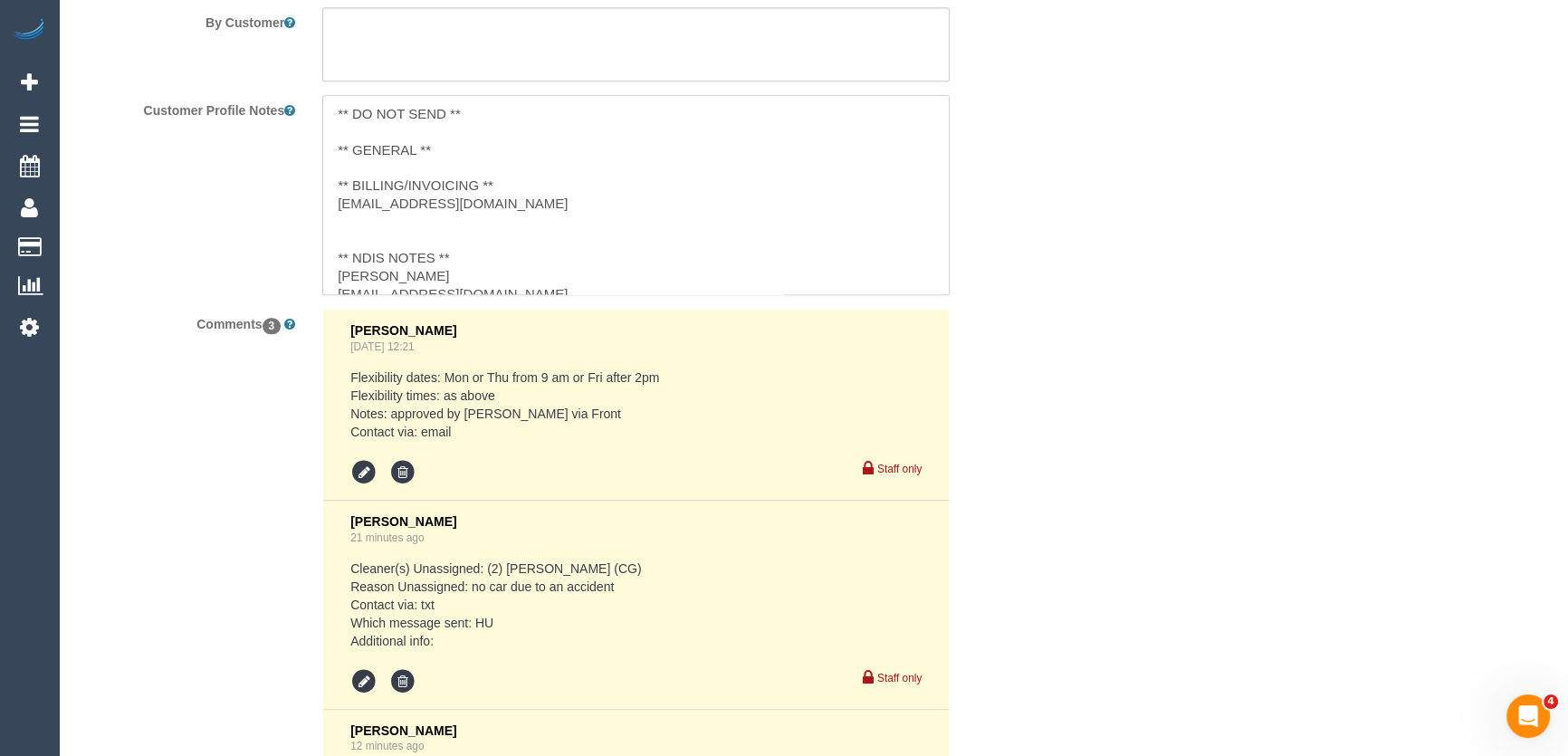
scroll to position [127, 0]
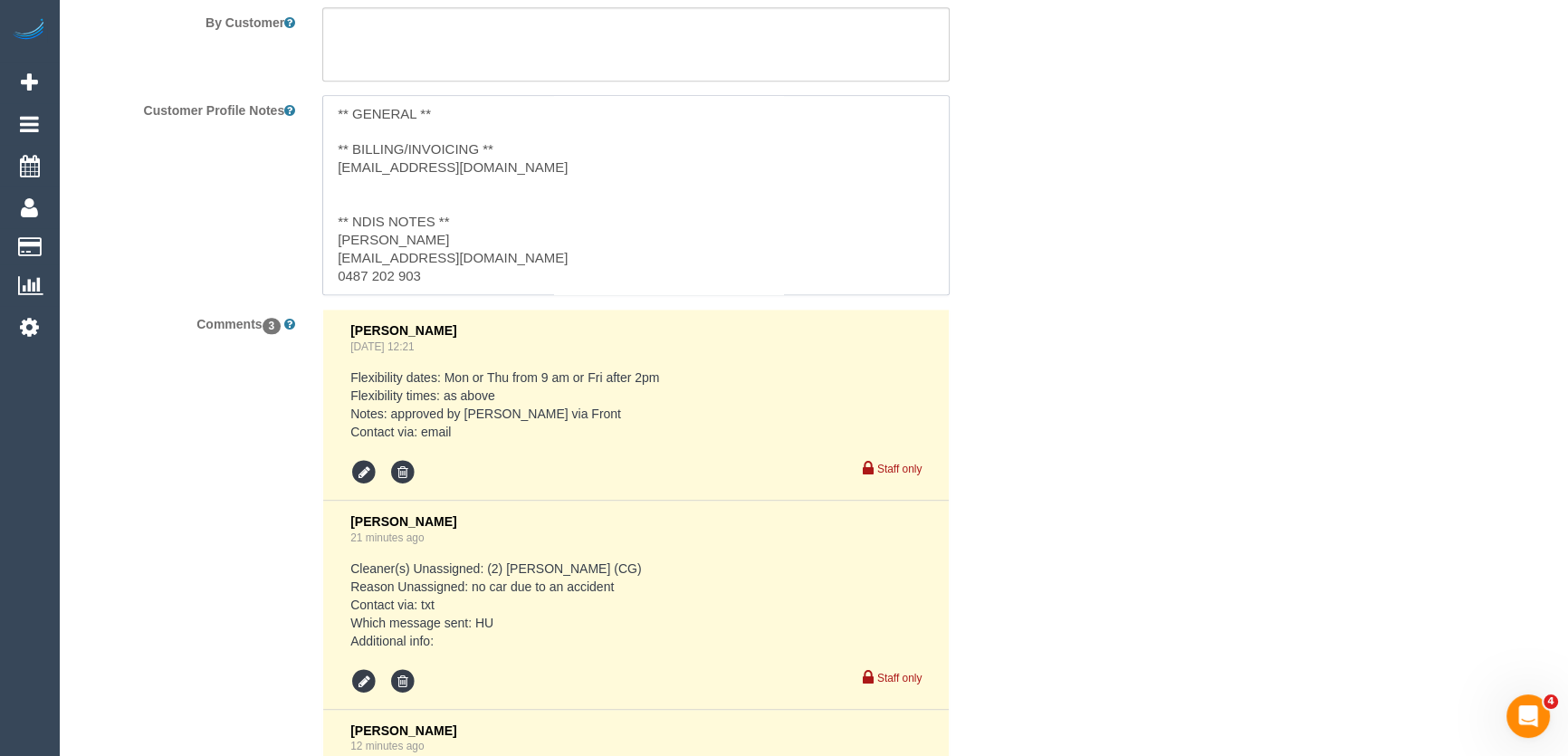
click at [444, 275] on textarea "** ACCESS ** ** PREFERENCES ** 20/085/25 - Mon or Thu from 9 am or Fri after 2p…" at bounding box center [636, 195] width 628 height 200
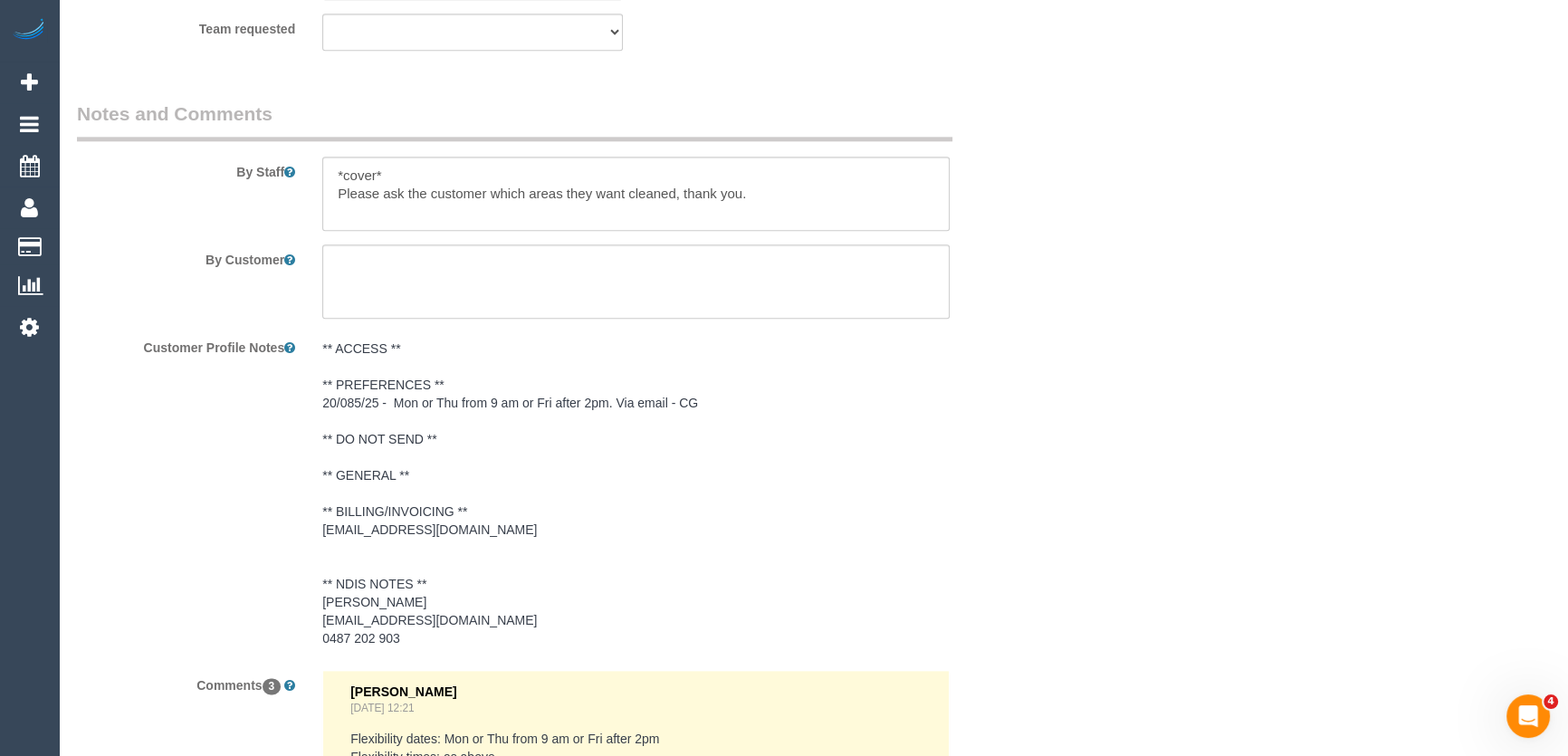
scroll to position [2715, 0]
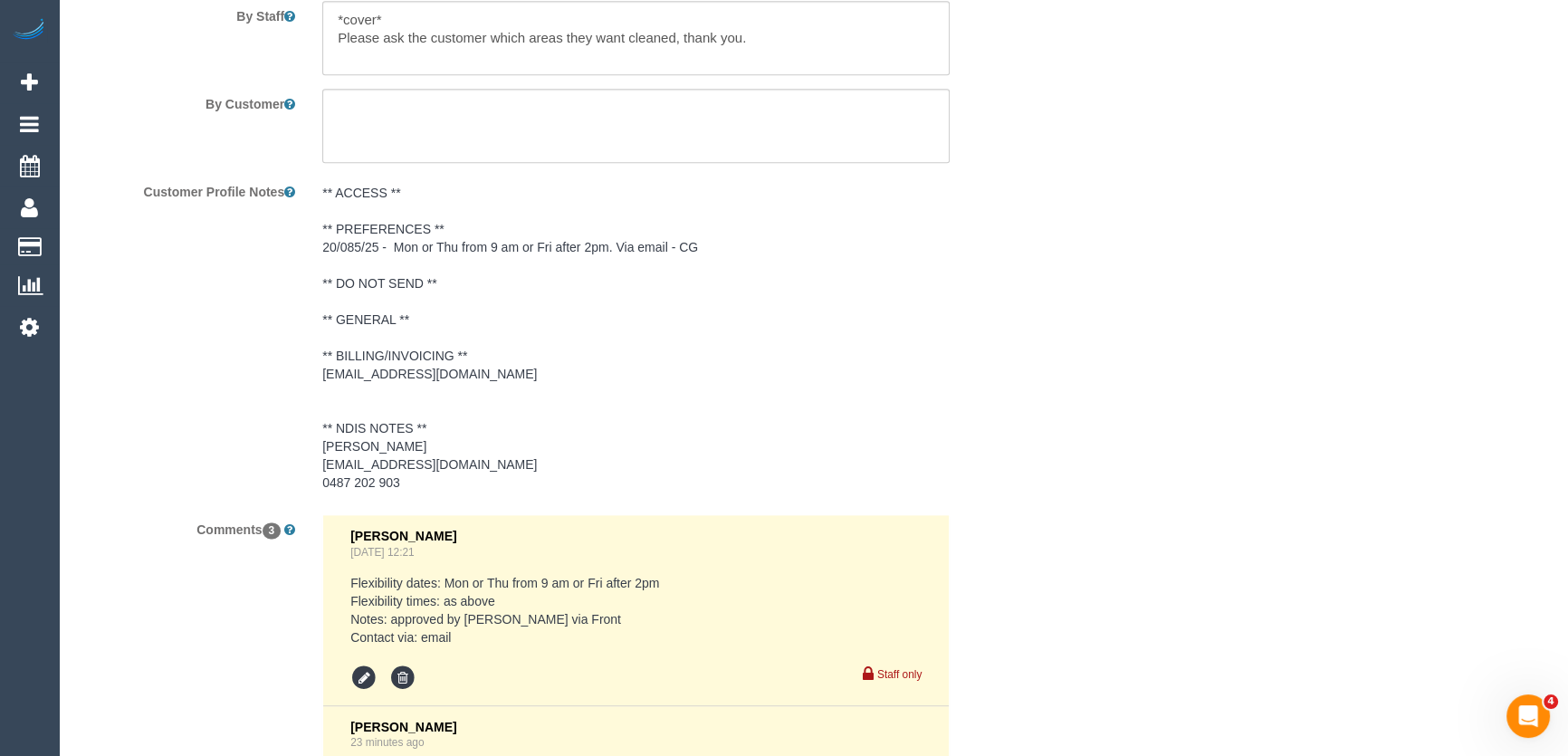
click at [556, 463] on pre "** ACCESS ** ** PREFERENCES ** 20/085/25 - Mon or Thu from 9 am or Fri after 2p…" at bounding box center [636, 337] width 628 height 308
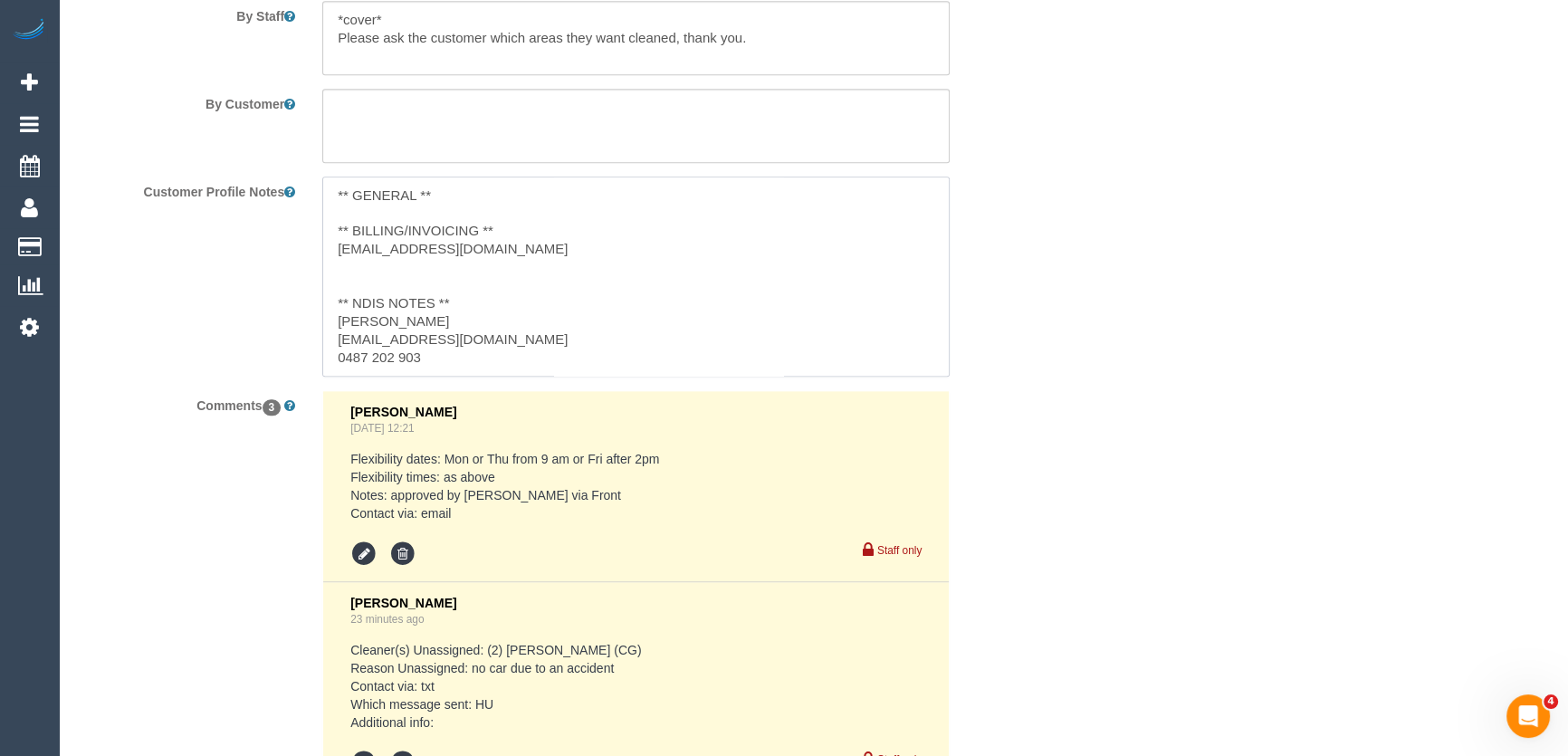
click at [599, 343] on textarea "** ACCESS ** ** PREFERENCES ** 20/085/25 - Mon or Thu from 9 am or Fri after 2p…" at bounding box center [636, 276] width 628 height 200
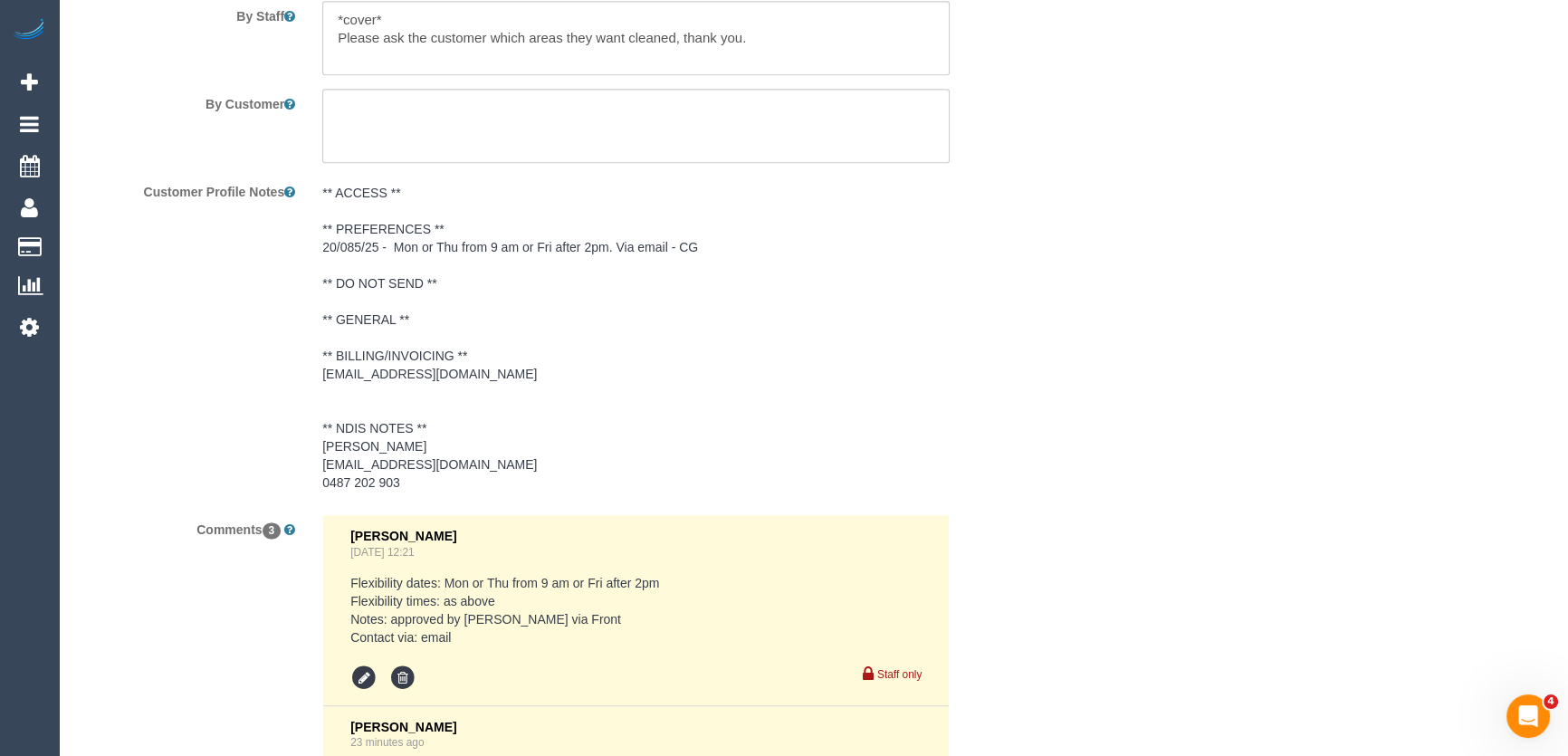
click at [408, 485] on pre "** ACCESS ** ** PREFERENCES ** 20/085/25 - Mon or Thu from 9 am or Fri after 2p…" at bounding box center [636, 337] width 628 height 308
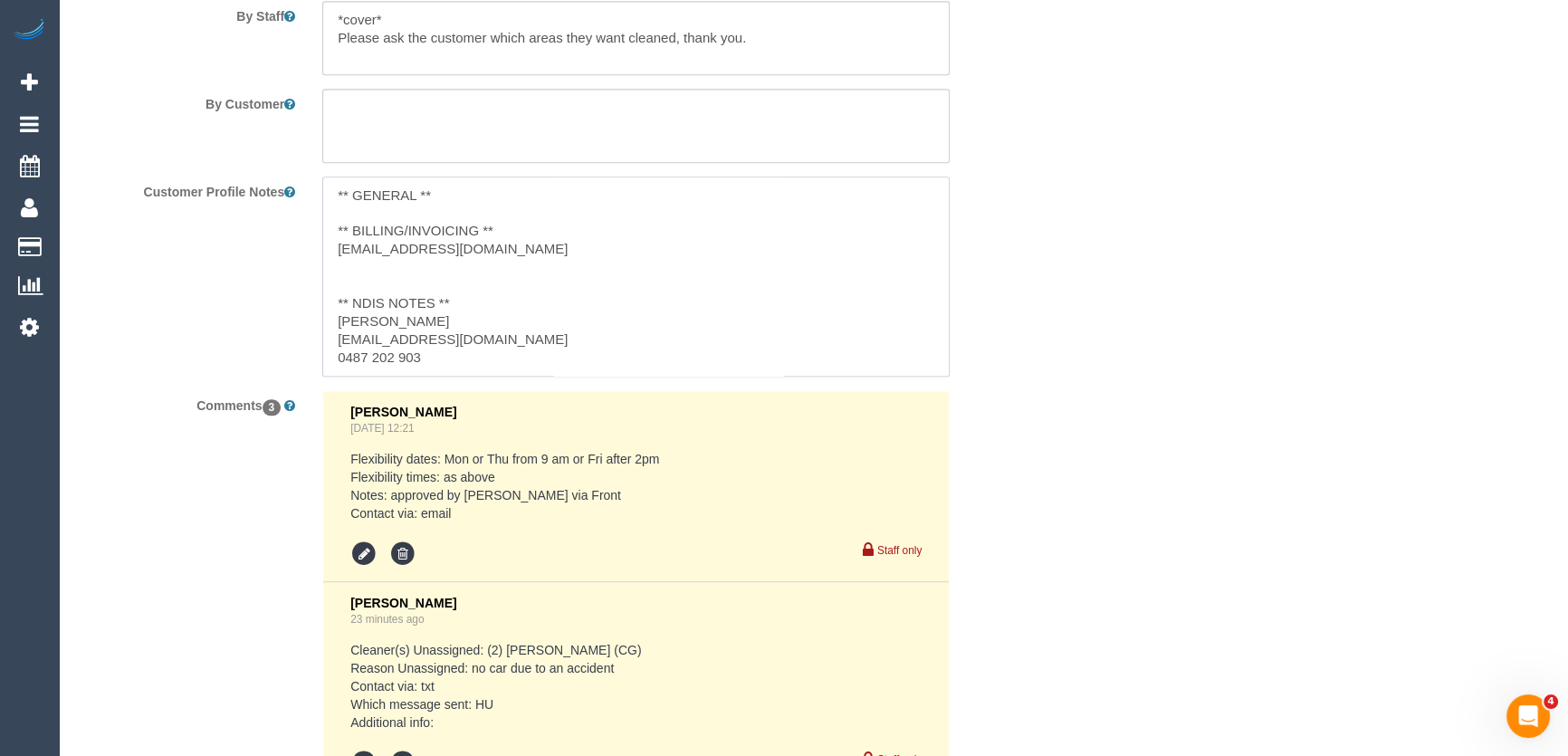
click at [439, 362] on textarea "** ACCESS ** ** PREFERENCES ** 20/085/25 - Mon or Thu from 9 am or Fri after 2p…" at bounding box center [636, 276] width 628 height 200
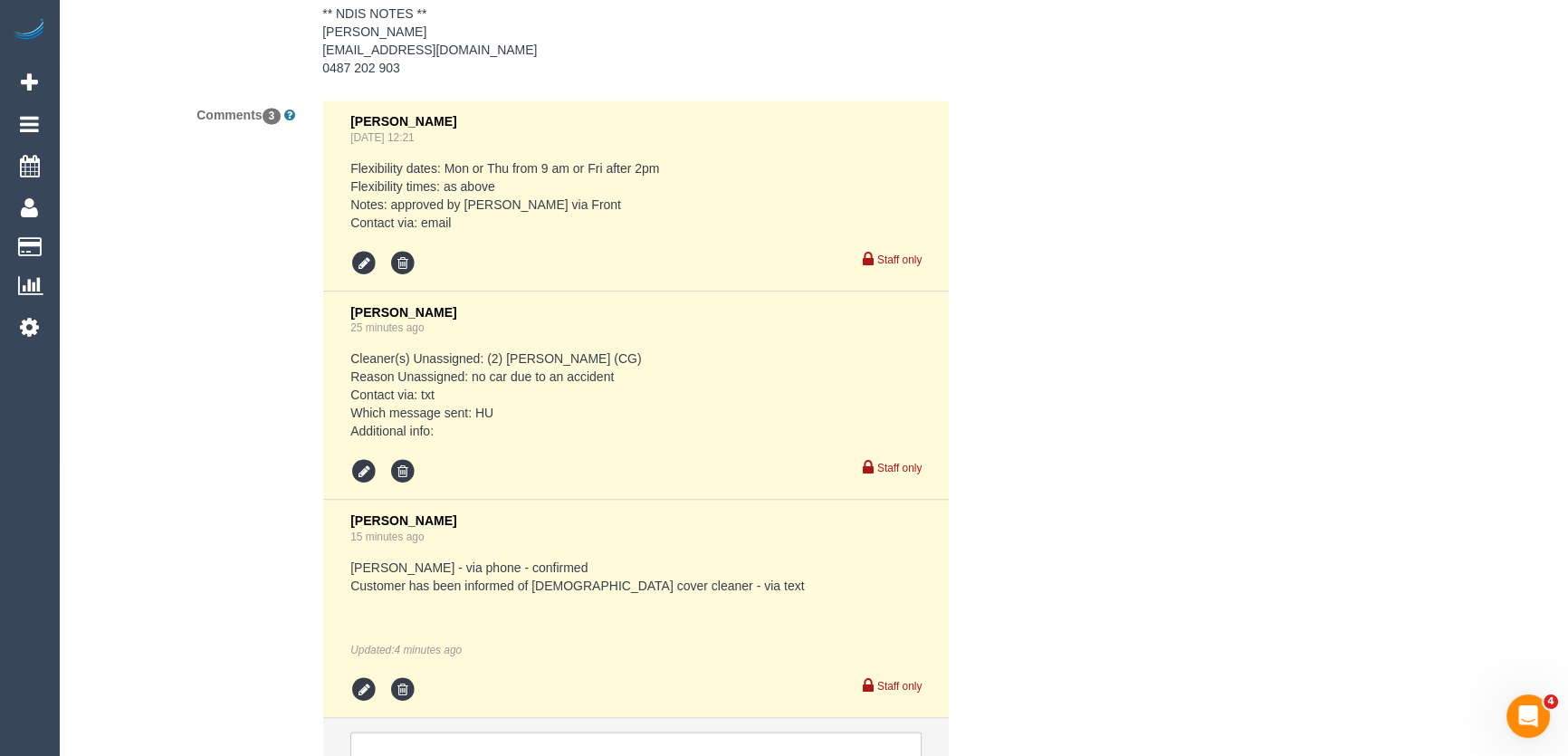
scroll to position [3304, 0]
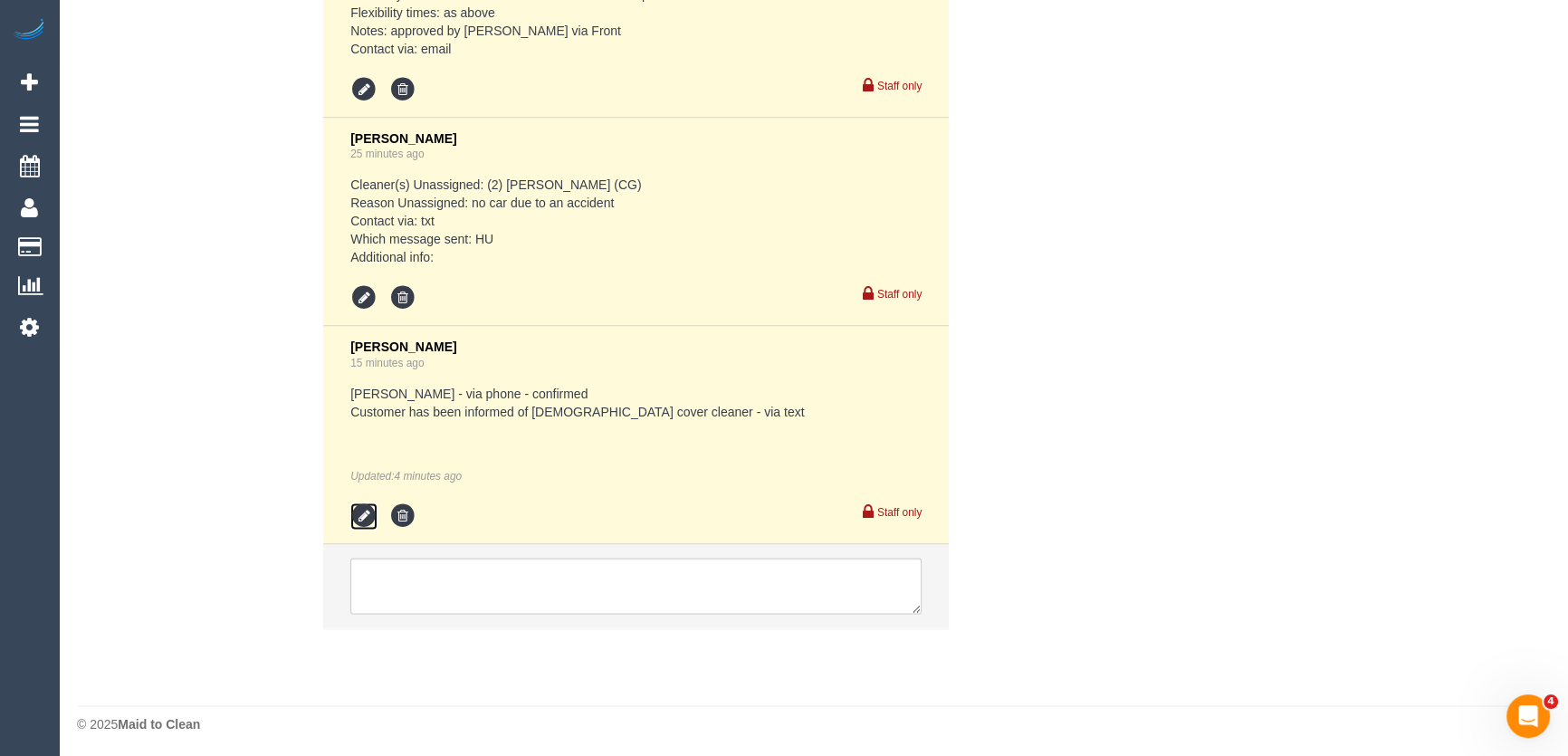
click at [363, 515] on icon at bounding box center [363, 516] width 27 height 27
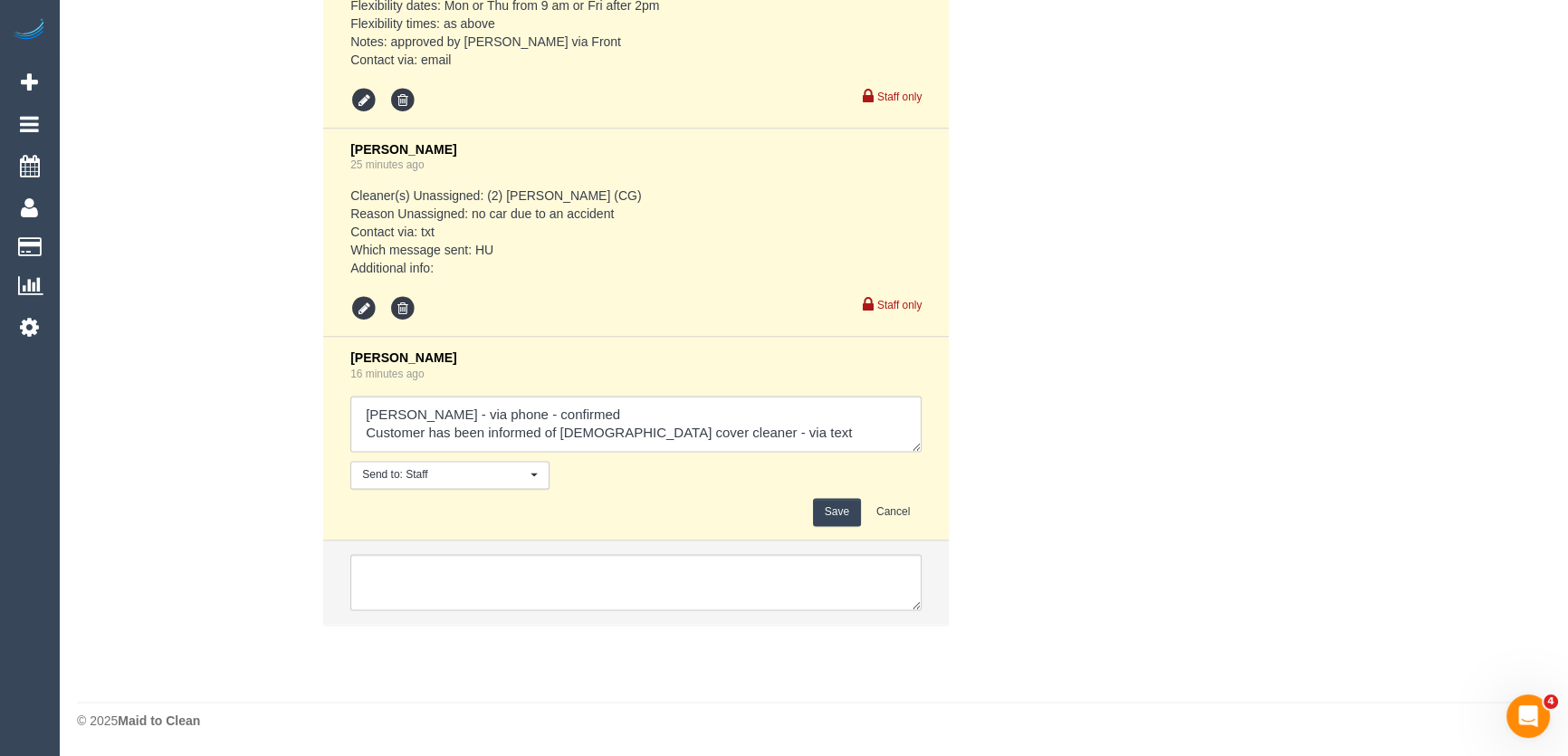
scroll to position [3288, 0]
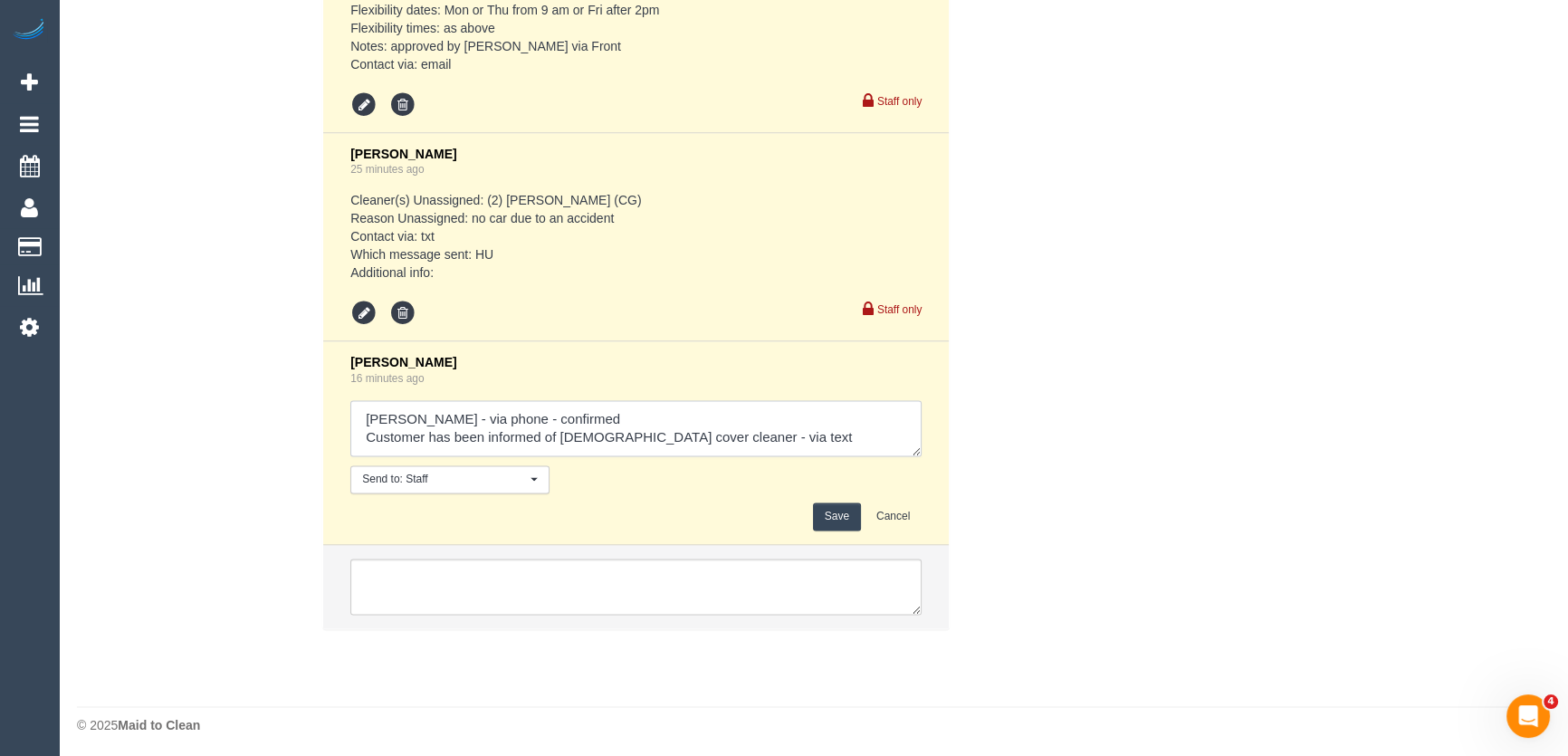
click at [780, 428] on textarea at bounding box center [635, 428] width 571 height 56
type textarea "Stephany - via phone - confirmed Customer has been informed of female cover cle…"
click at [840, 515] on button "Save" at bounding box center [837, 516] width 48 height 28
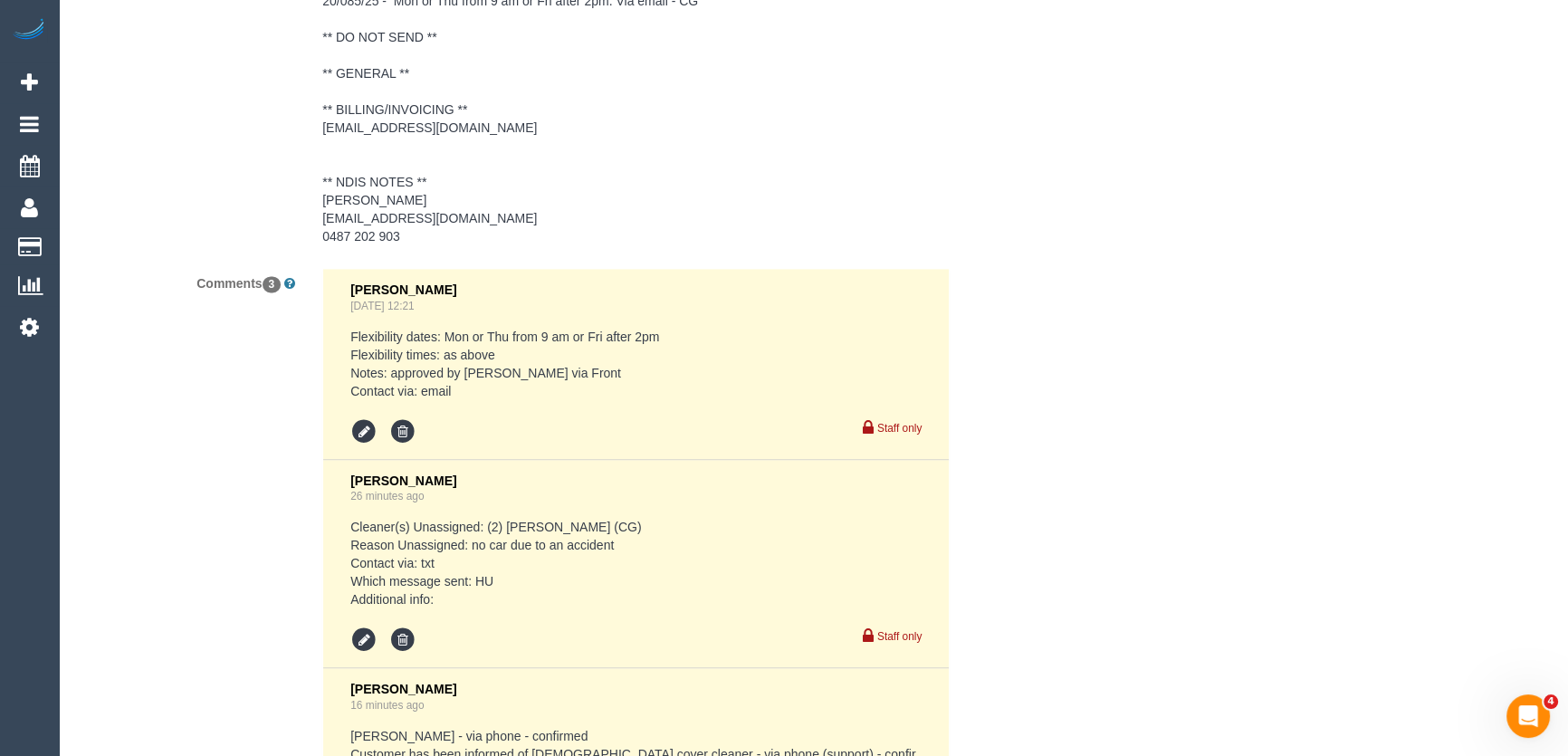
scroll to position [3304, 0]
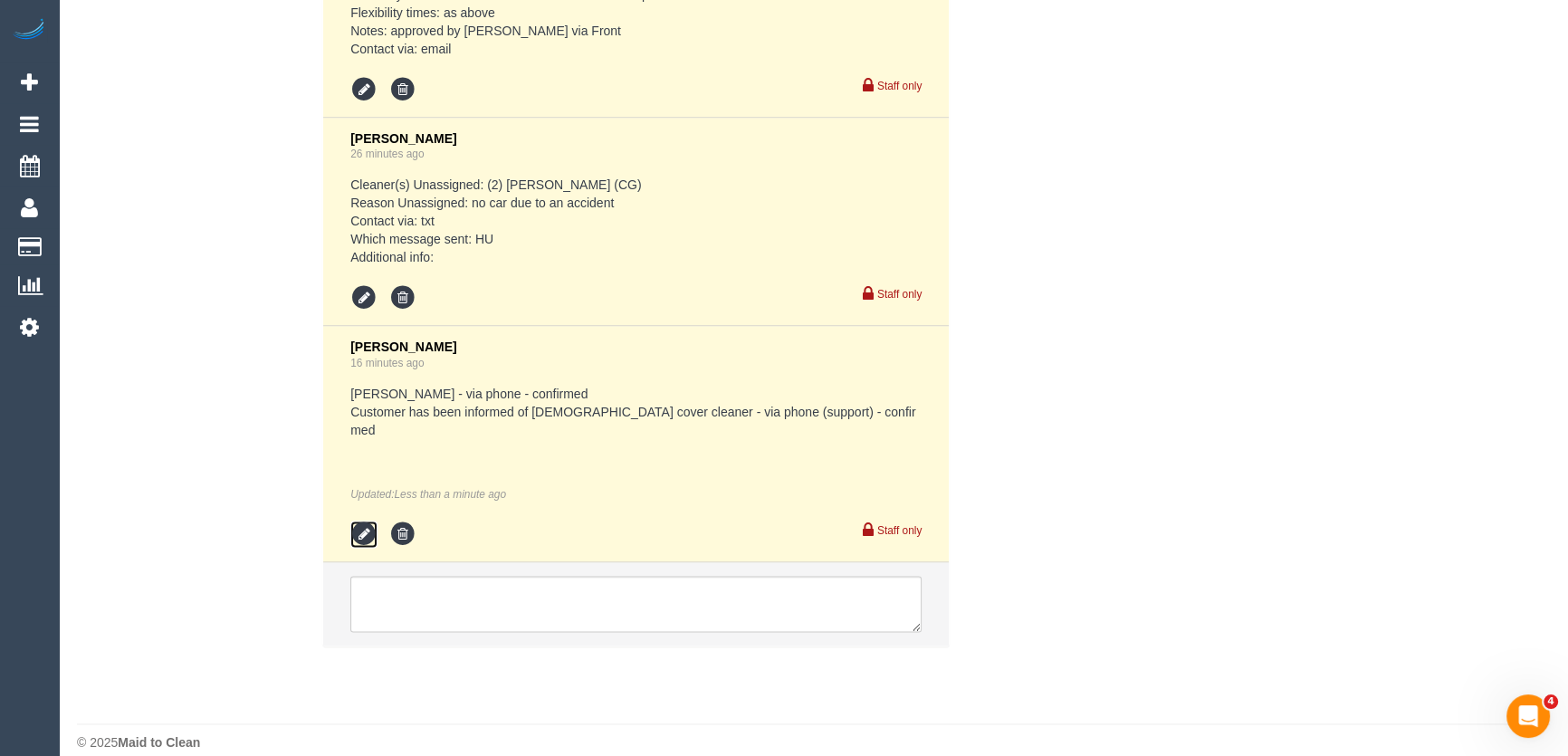
click at [366, 521] on icon at bounding box center [363, 534] width 27 height 27
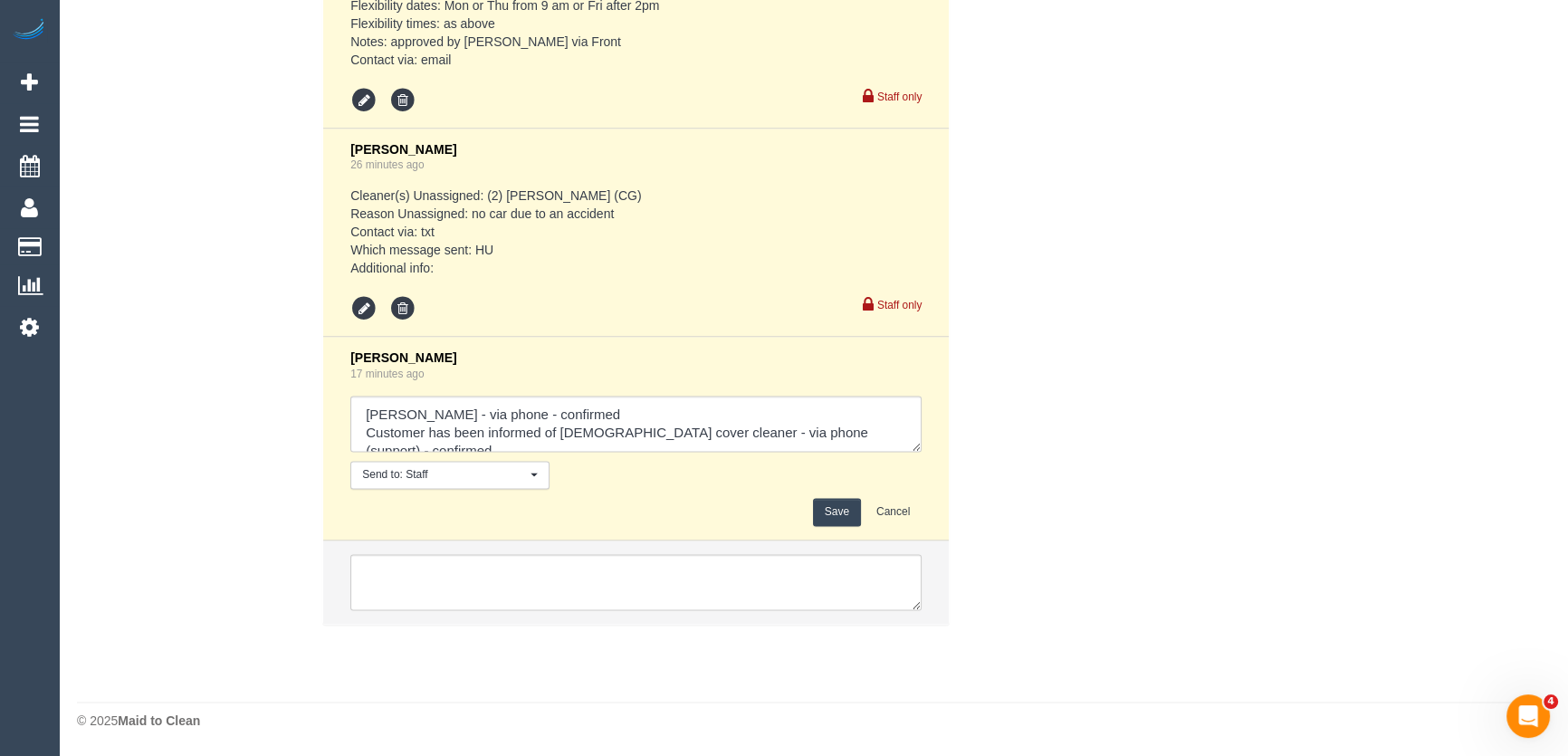
scroll to position [3288, 0]
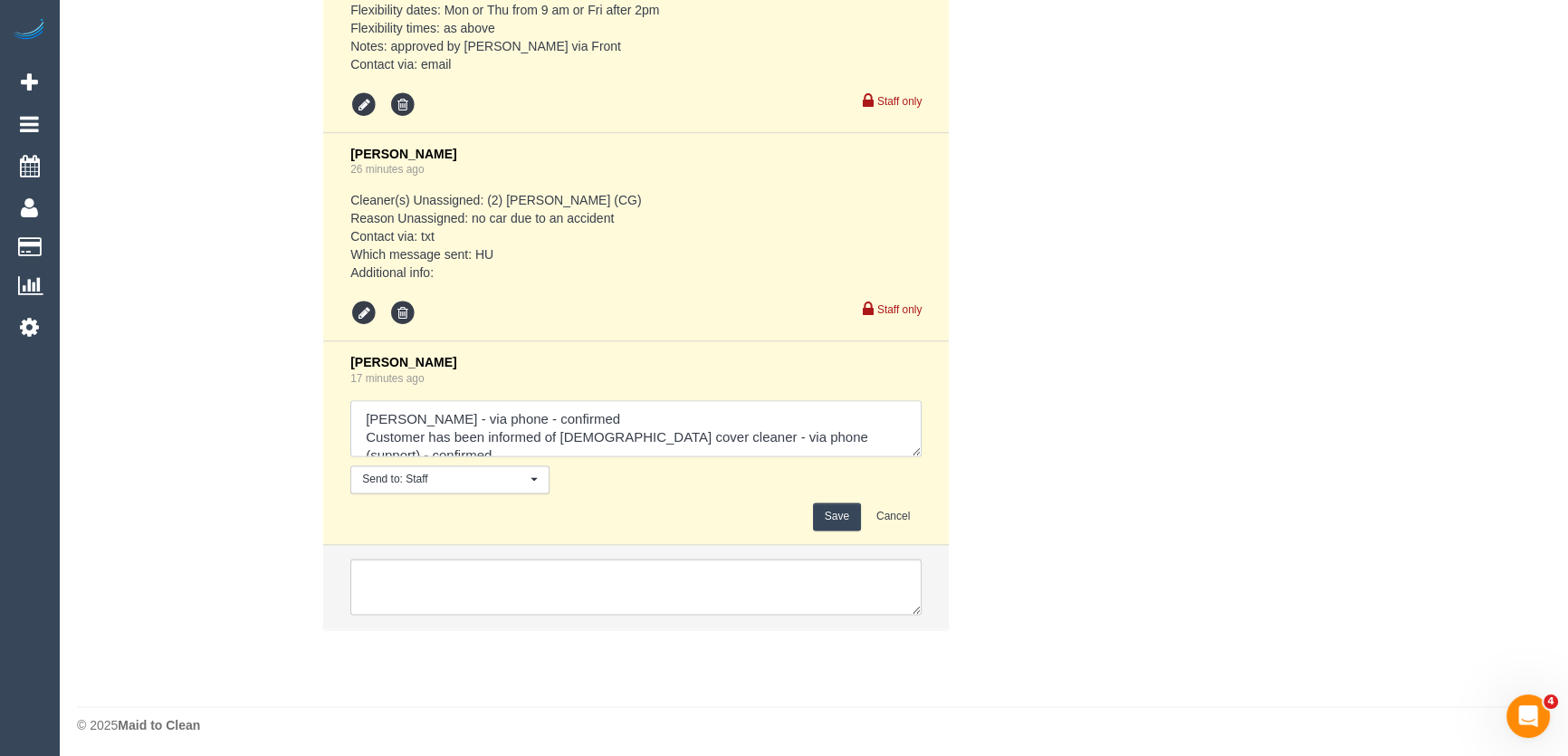
click at [887, 432] on textarea at bounding box center [635, 428] width 571 height 56
type textarea "Stephany - via phone - confirmed Customer has been informed of female cover cle…"
click at [850, 520] on button "Save" at bounding box center [837, 516] width 48 height 28
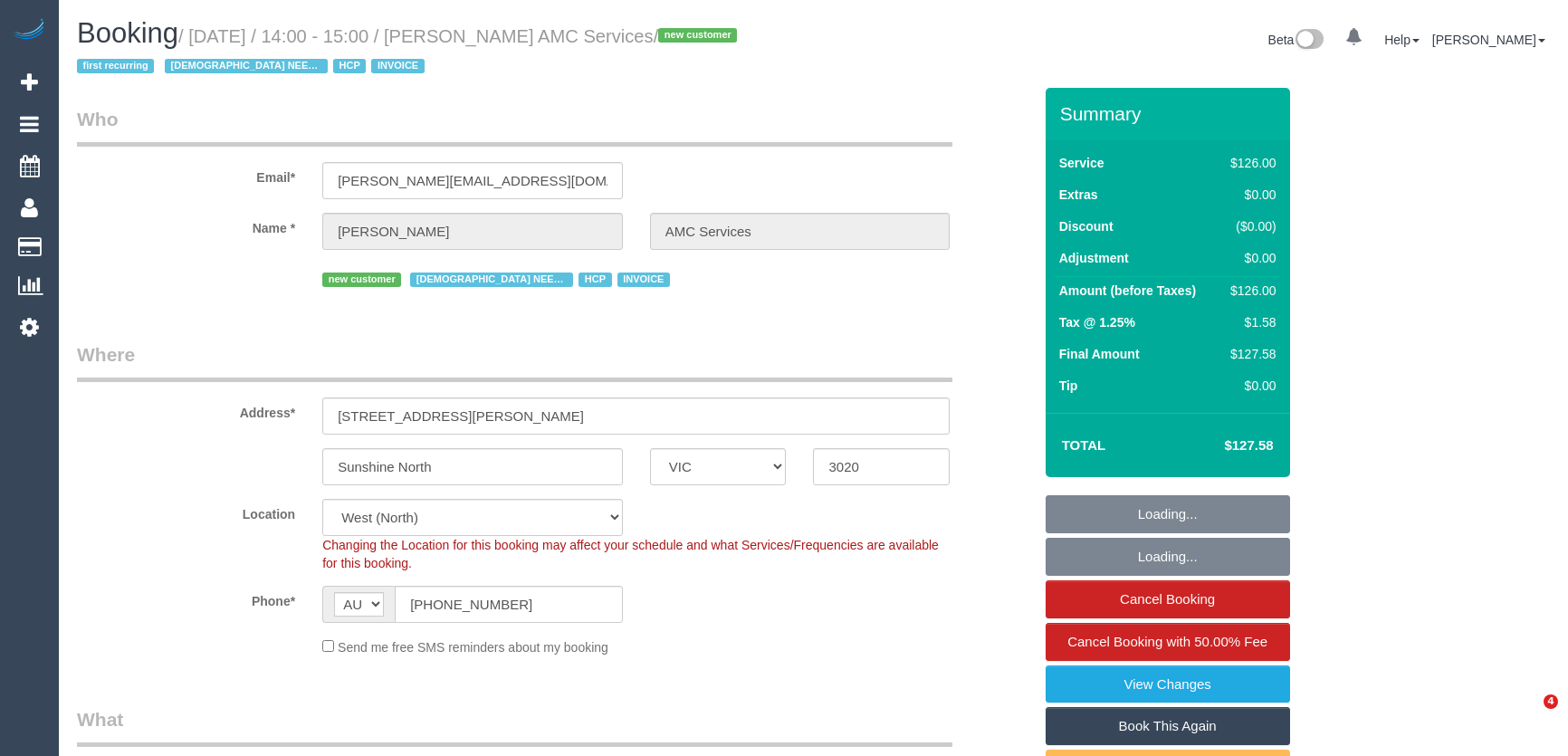
select select "VIC"
select select "object:751"
select select "number:28"
select select "number:14"
select select "number:19"
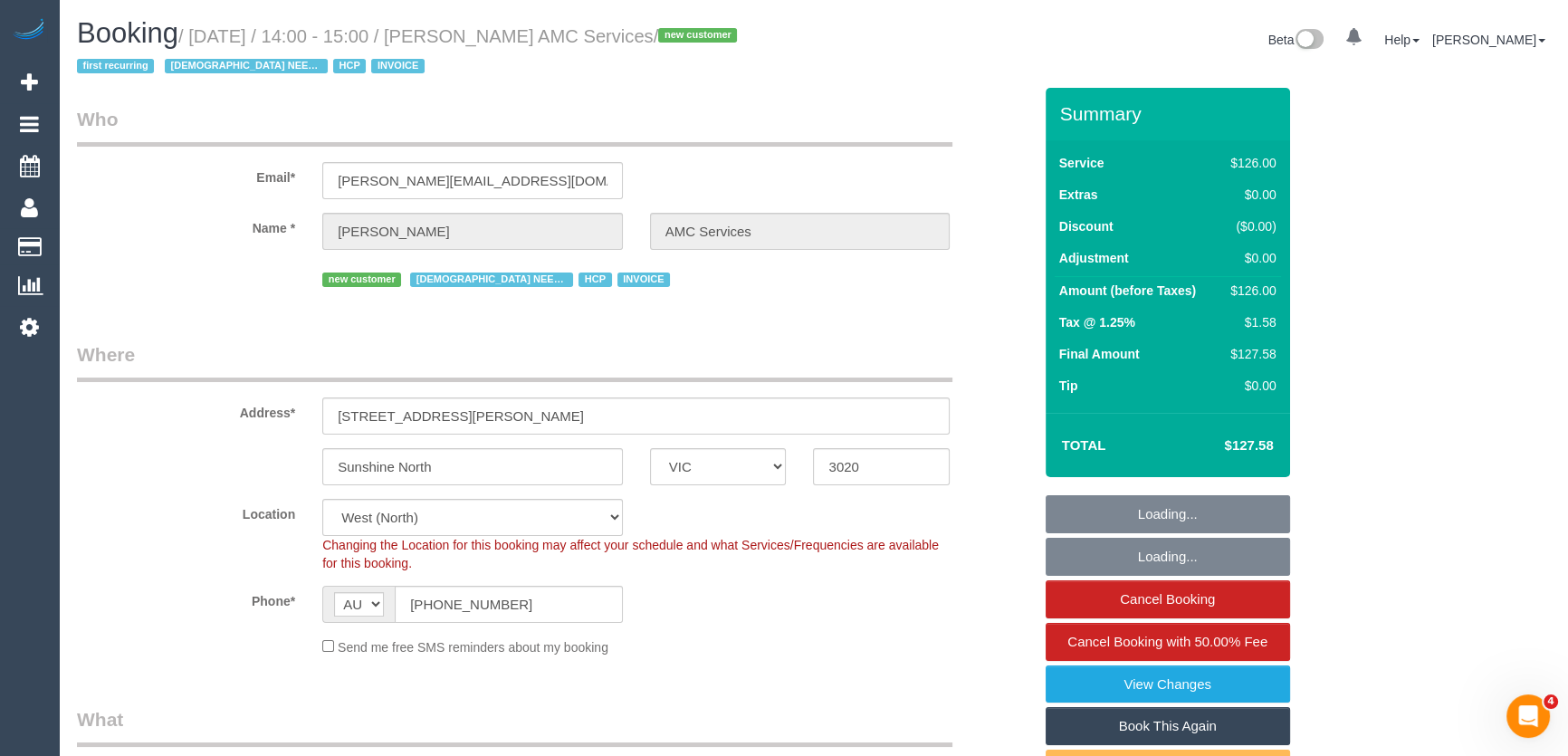
select select "number:36"
select select "number:35"
select select "number:12"
select select "120"
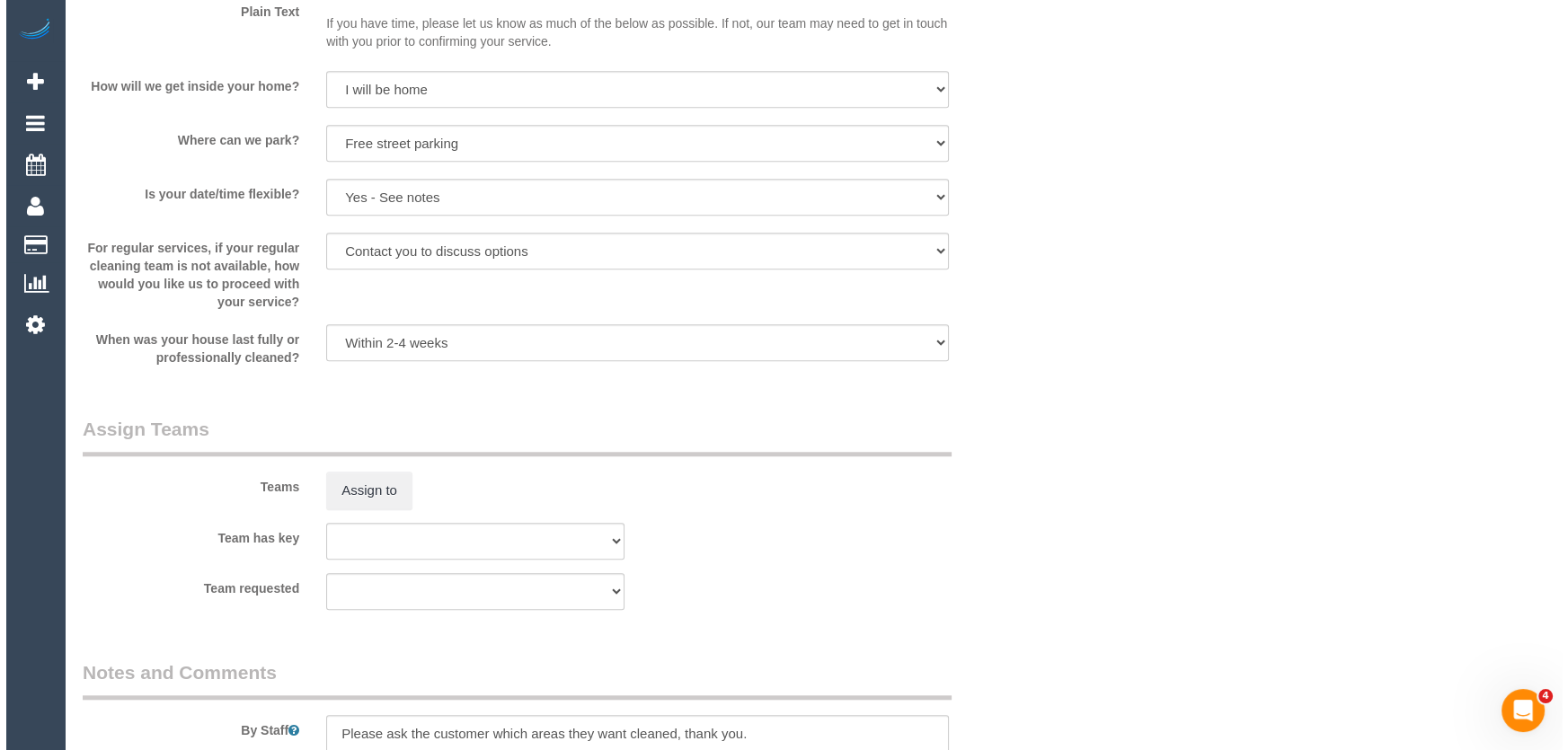
scroll to position [2204, 0]
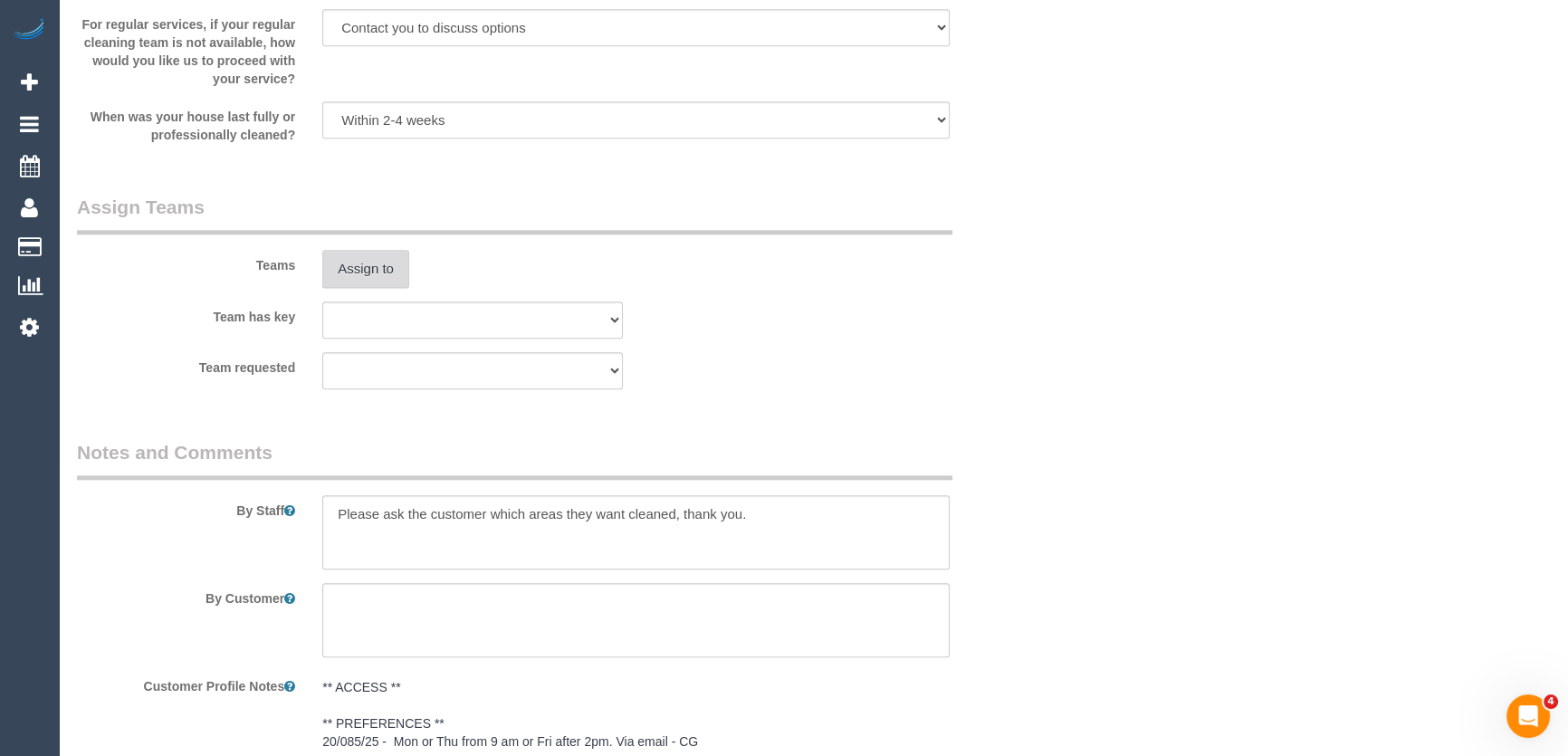
click at [356, 271] on button "Assign to" at bounding box center [365, 269] width 87 height 38
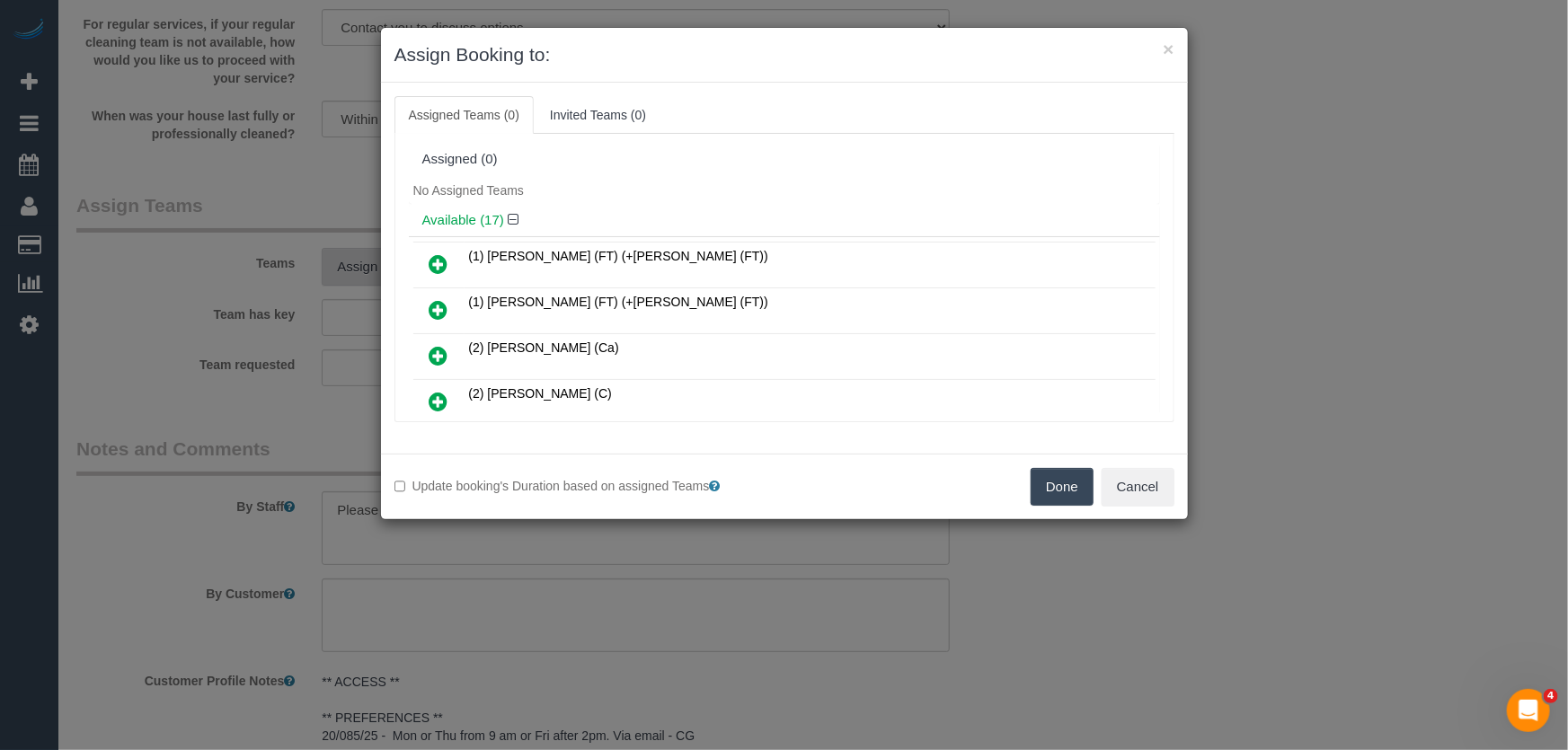
scroll to position [652, 0]
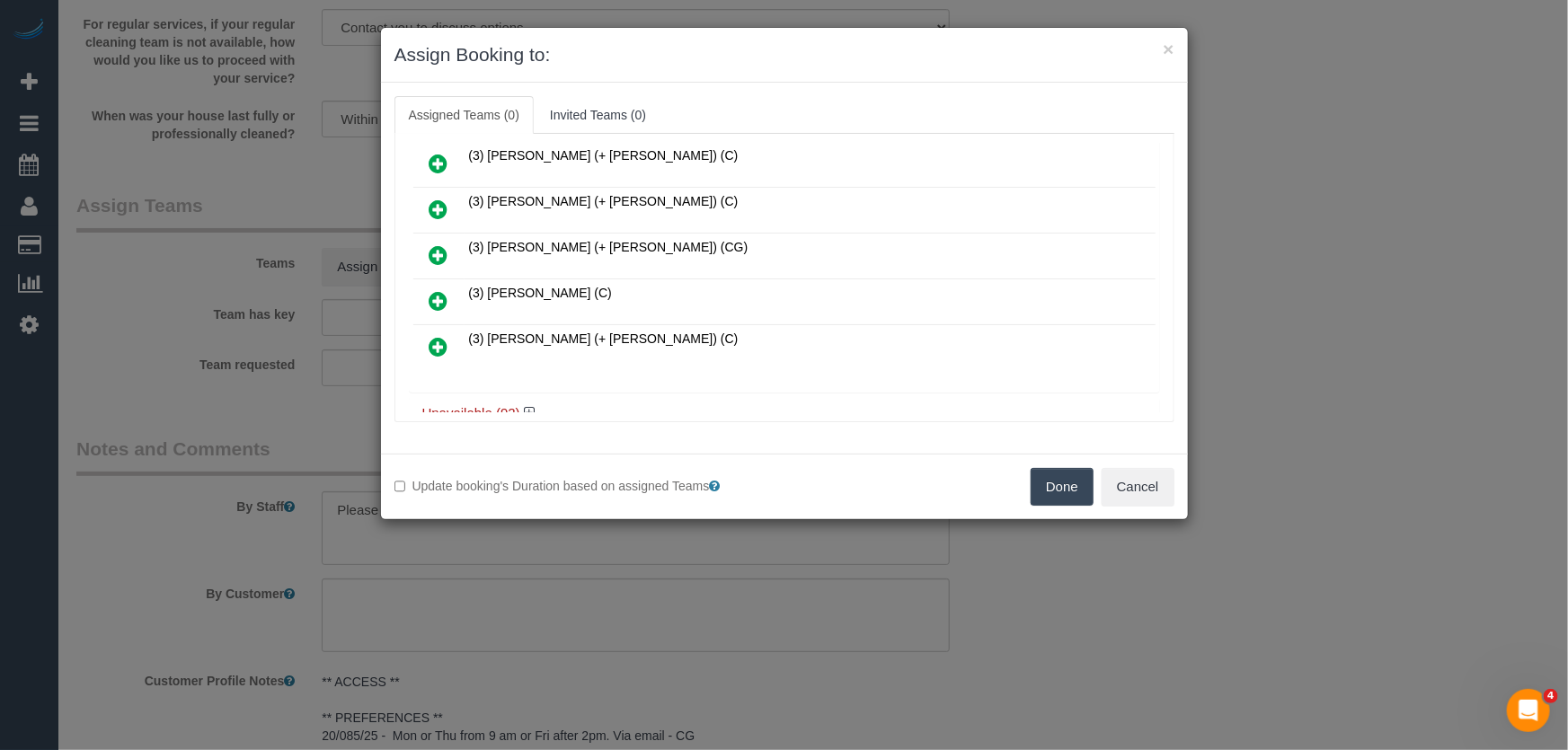
click at [431, 290] on icon at bounding box center [439, 301] width 19 height 22
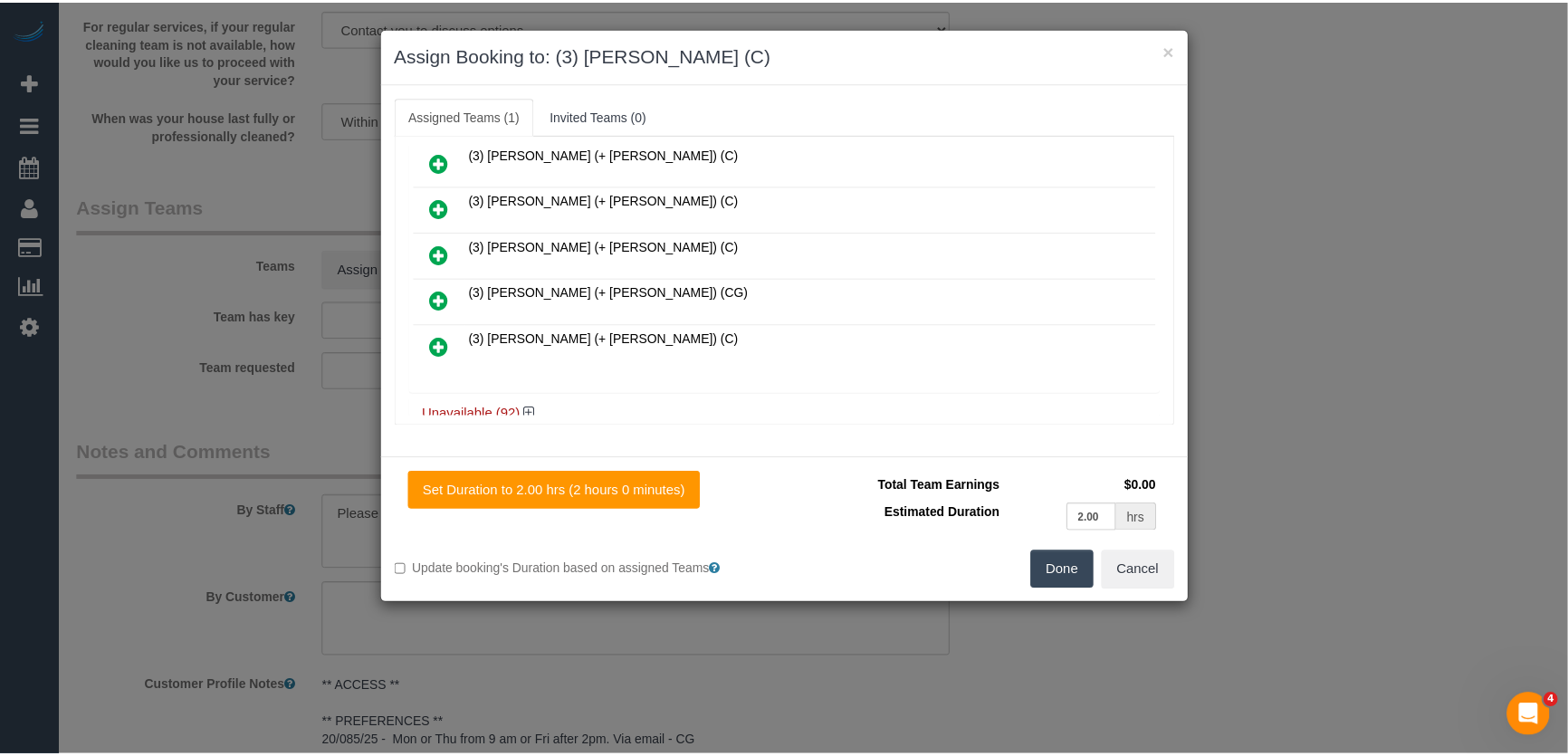
scroll to position [672, 0]
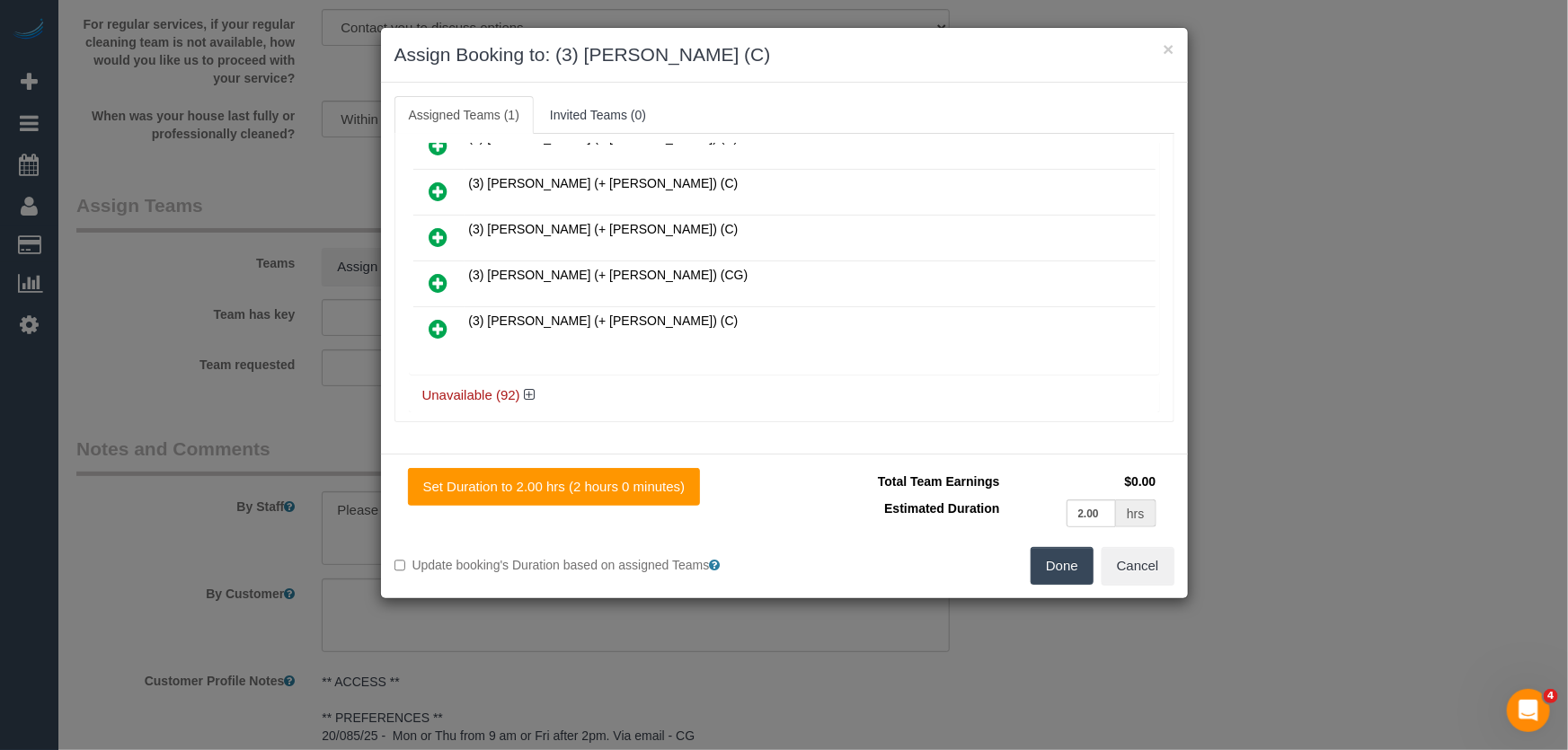
click at [1053, 568] on button "Done" at bounding box center [1062, 566] width 62 height 38
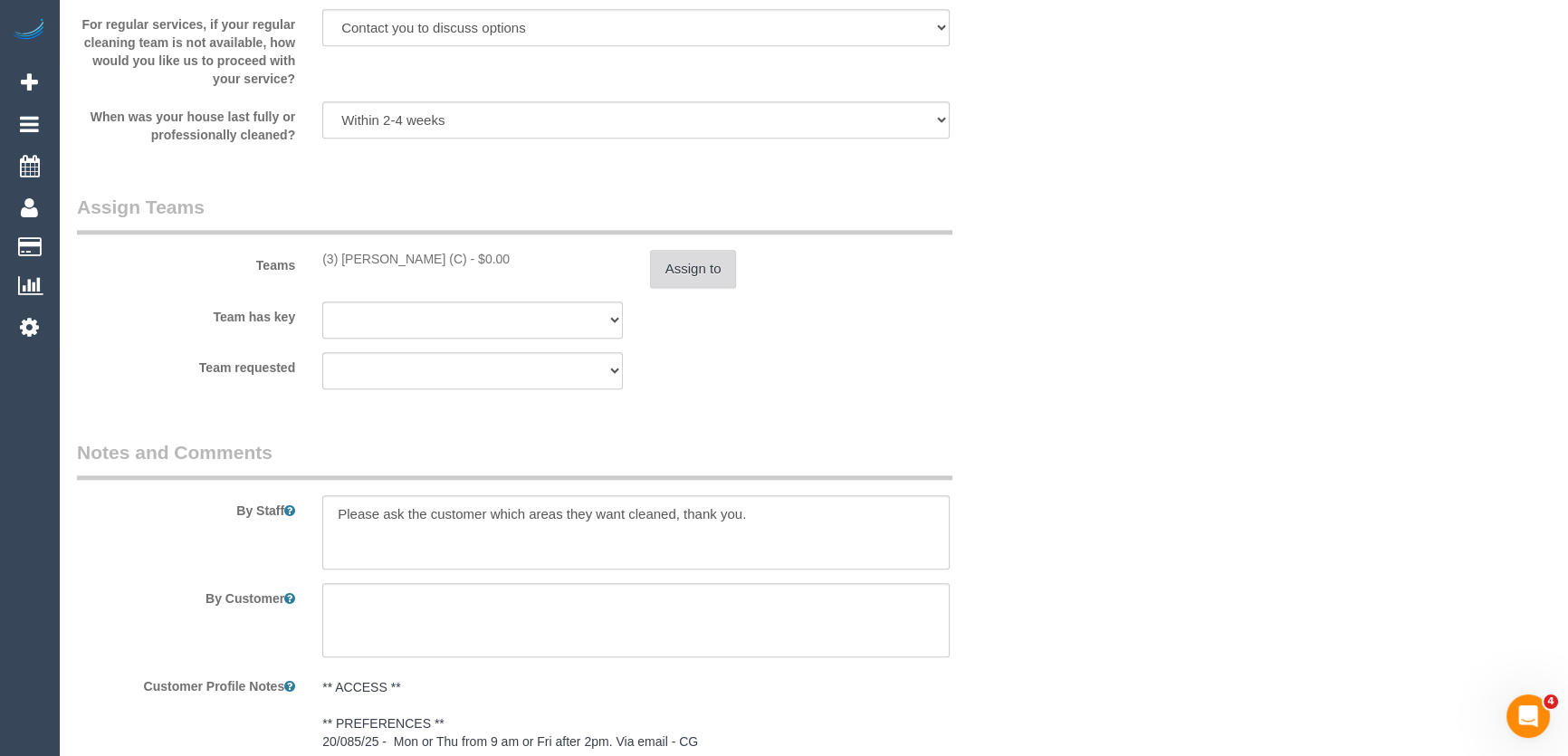
click at [685, 272] on button "Assign to" at bounding box center [693, 269] width 87 height 38
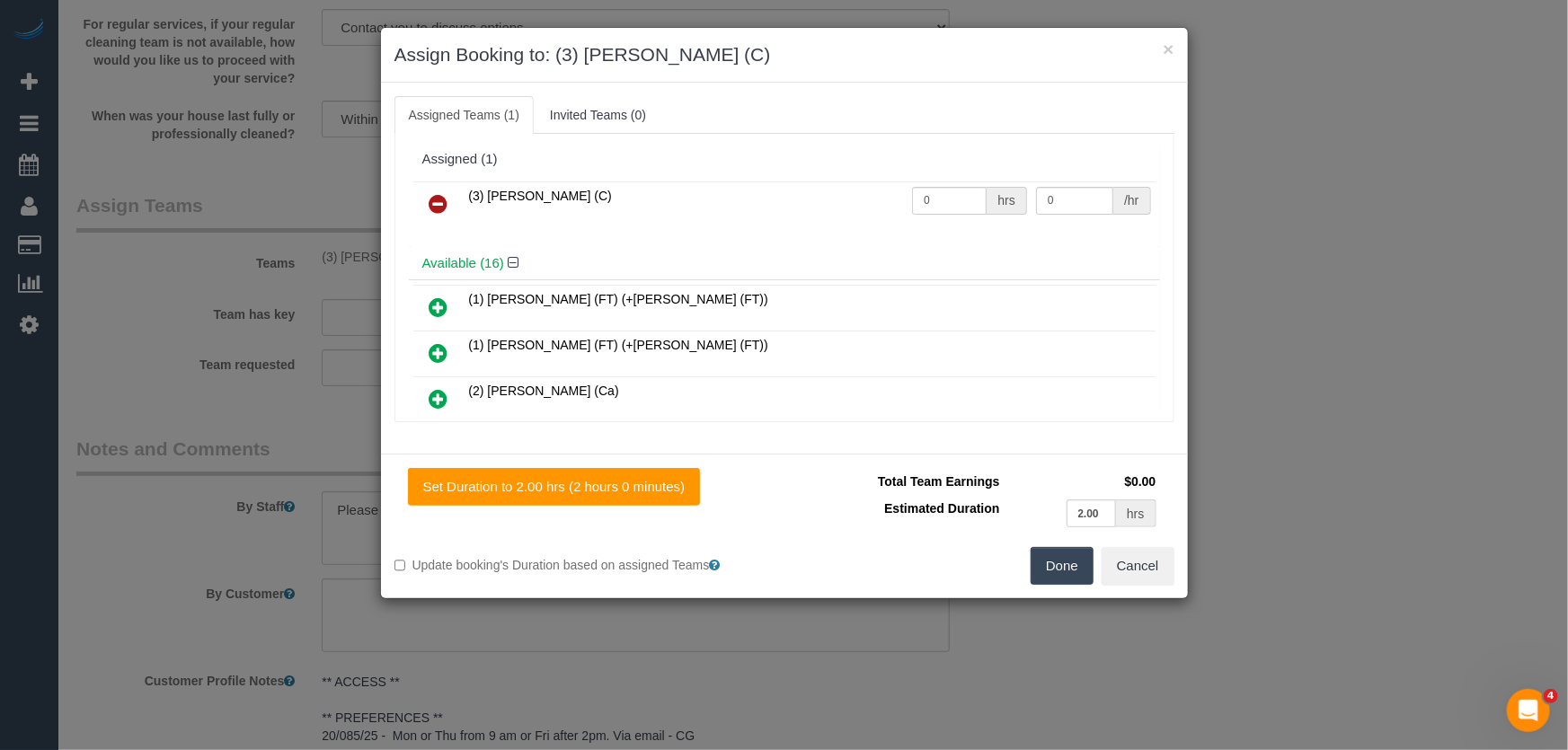
click at [957, 183] on td "0 hrs" at bounding box center [969, 204] width 124 height 45
click at [954, 198] on input "0" at bounding box center [949, 200] width 75 height 27
type input "2"
type input "35"
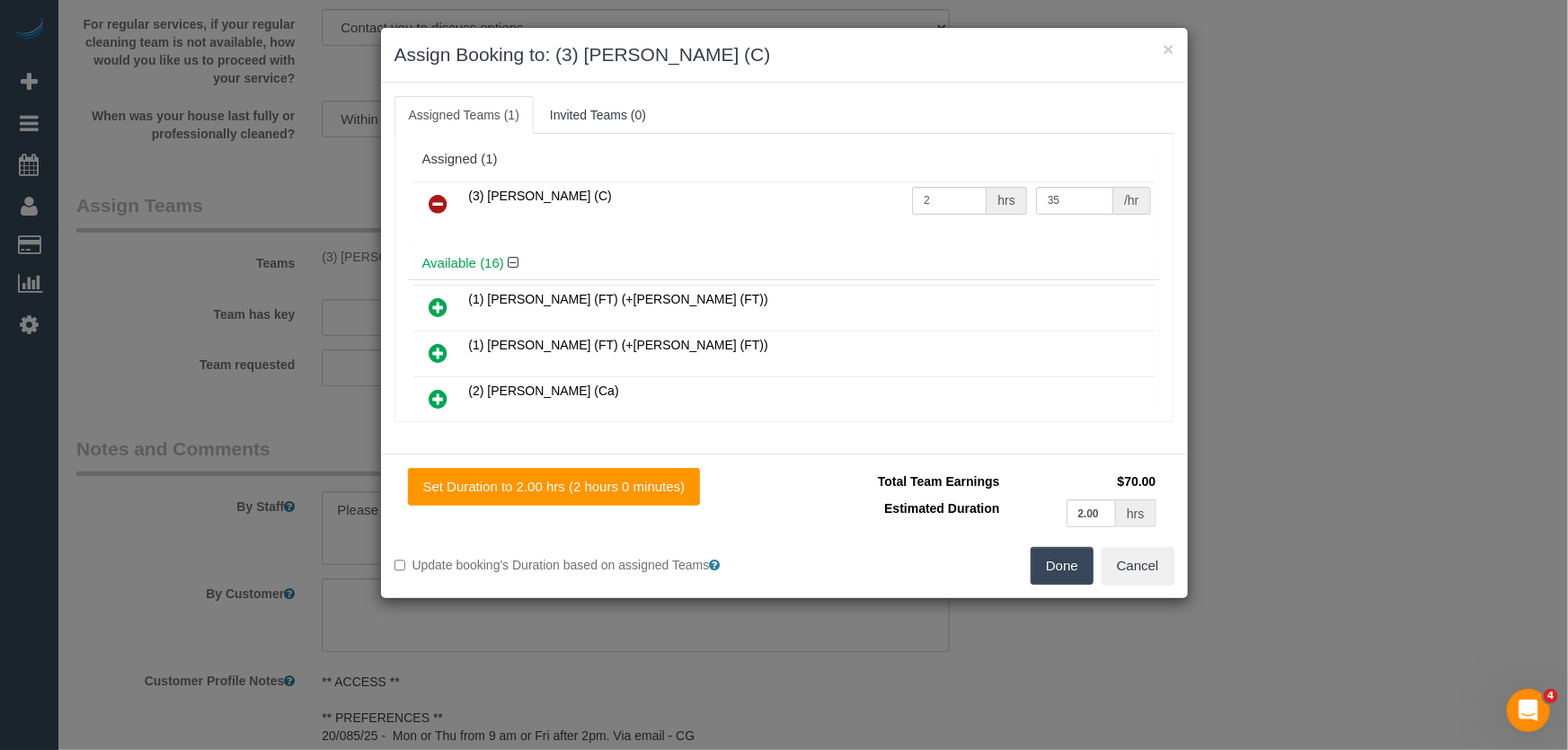
click at [1064, 569] on button "Done" at bounding box center [1062, 566] width 62 height 38
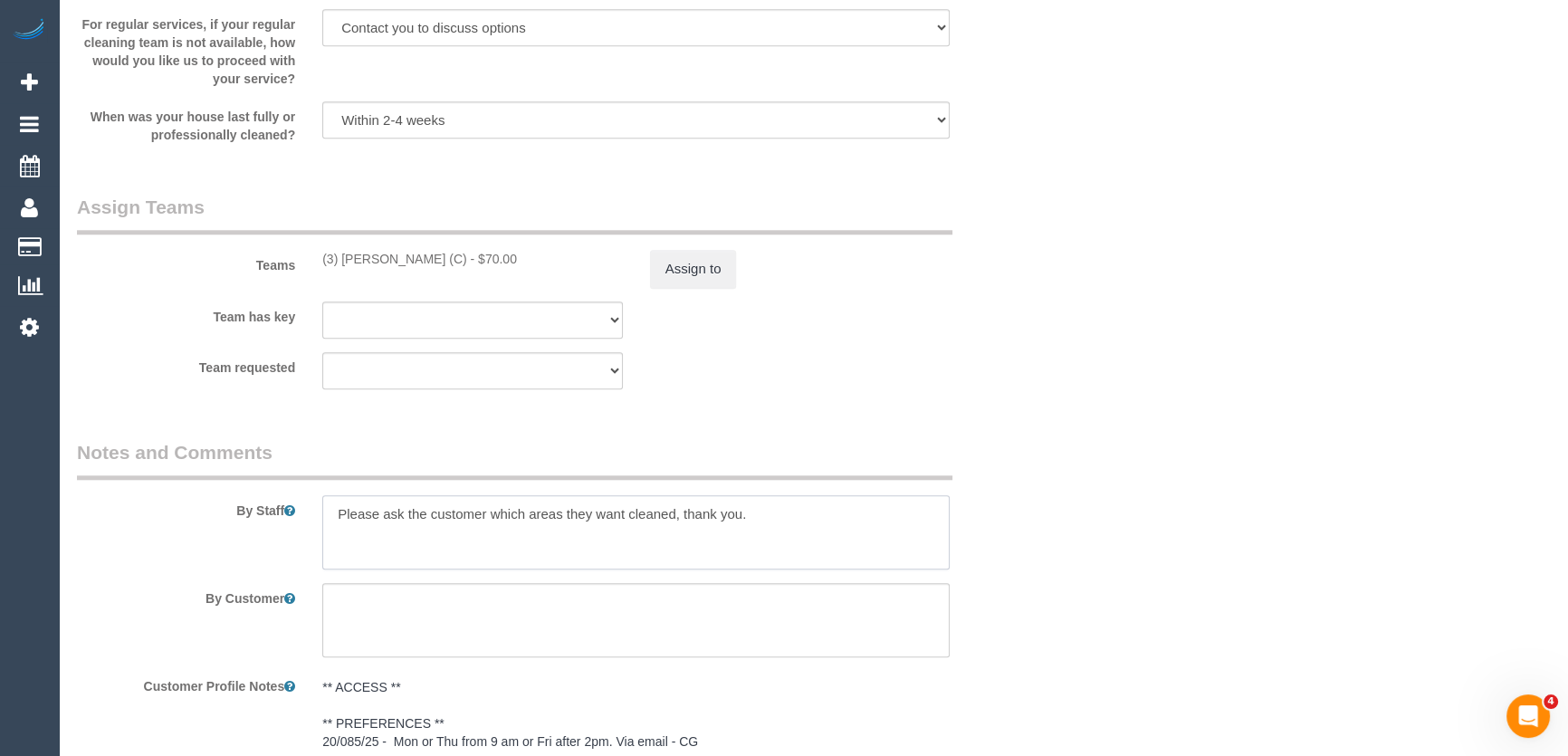
click at [327, 516] on textarea at bounding box center [636, 532] width 628 height 74
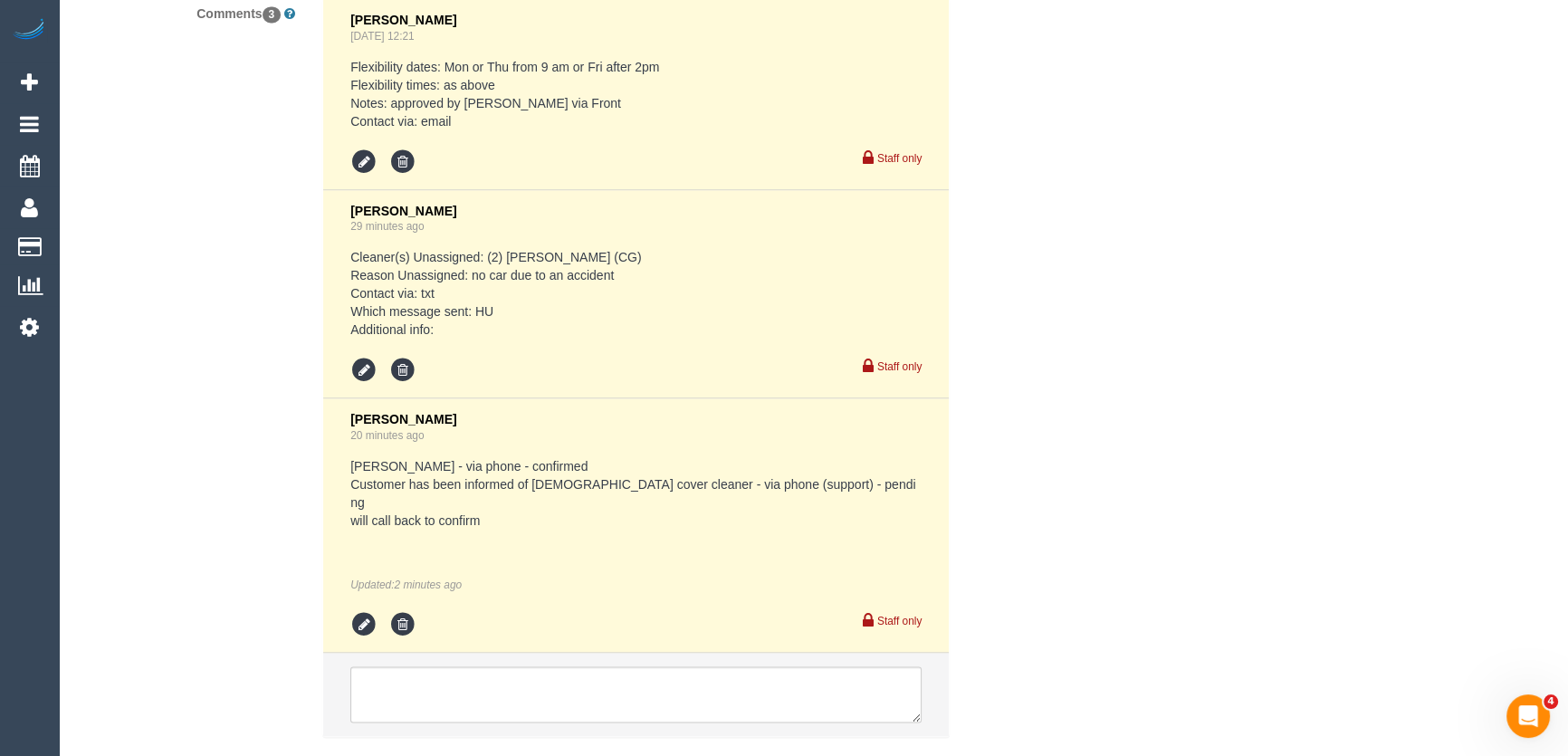
scroll to position [3321, 0]
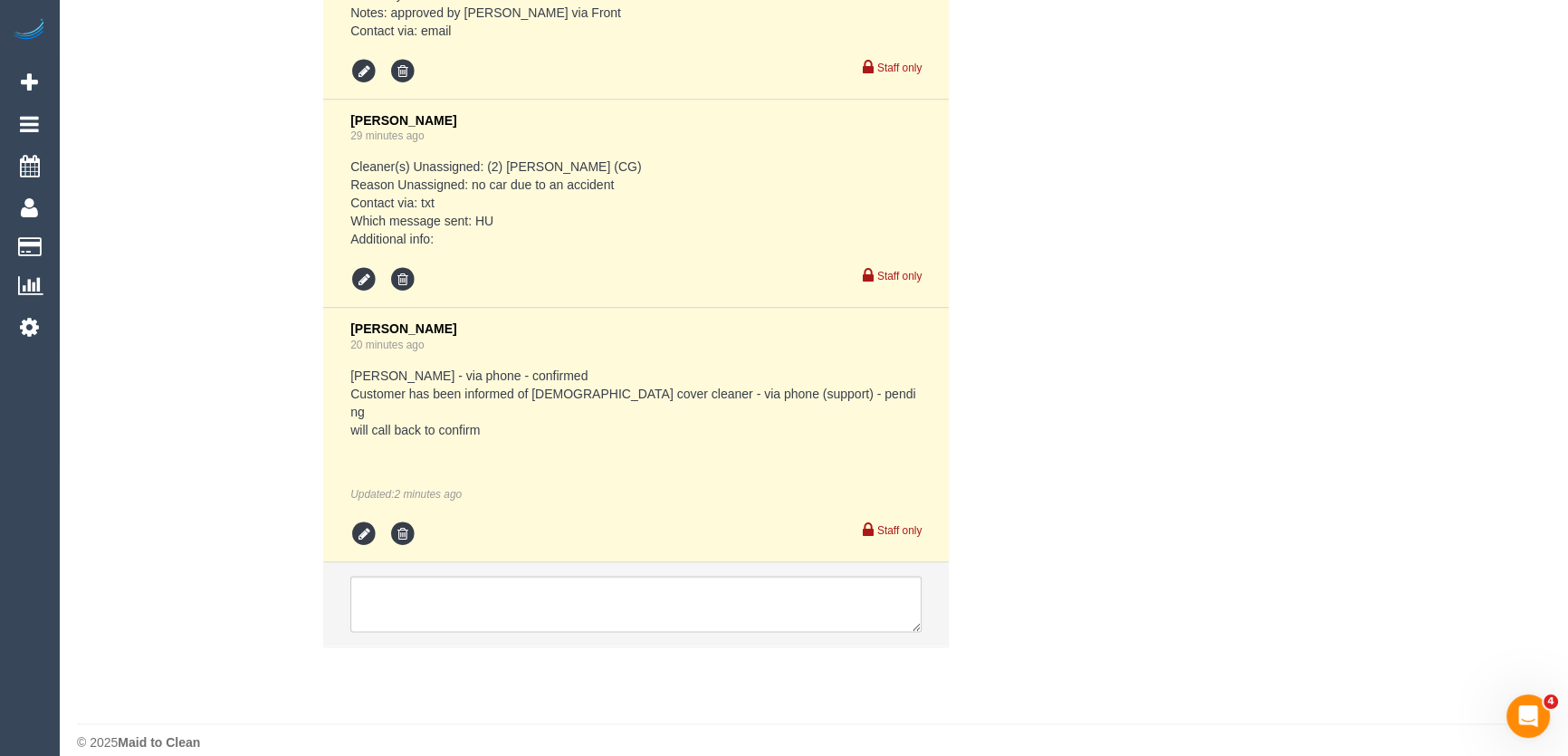
type textarea "*cover* Please ask the customer which areas they want cleaned, thank you."
click at [357, 521] on icon at bounding box center [363, 534] width 27 height 27
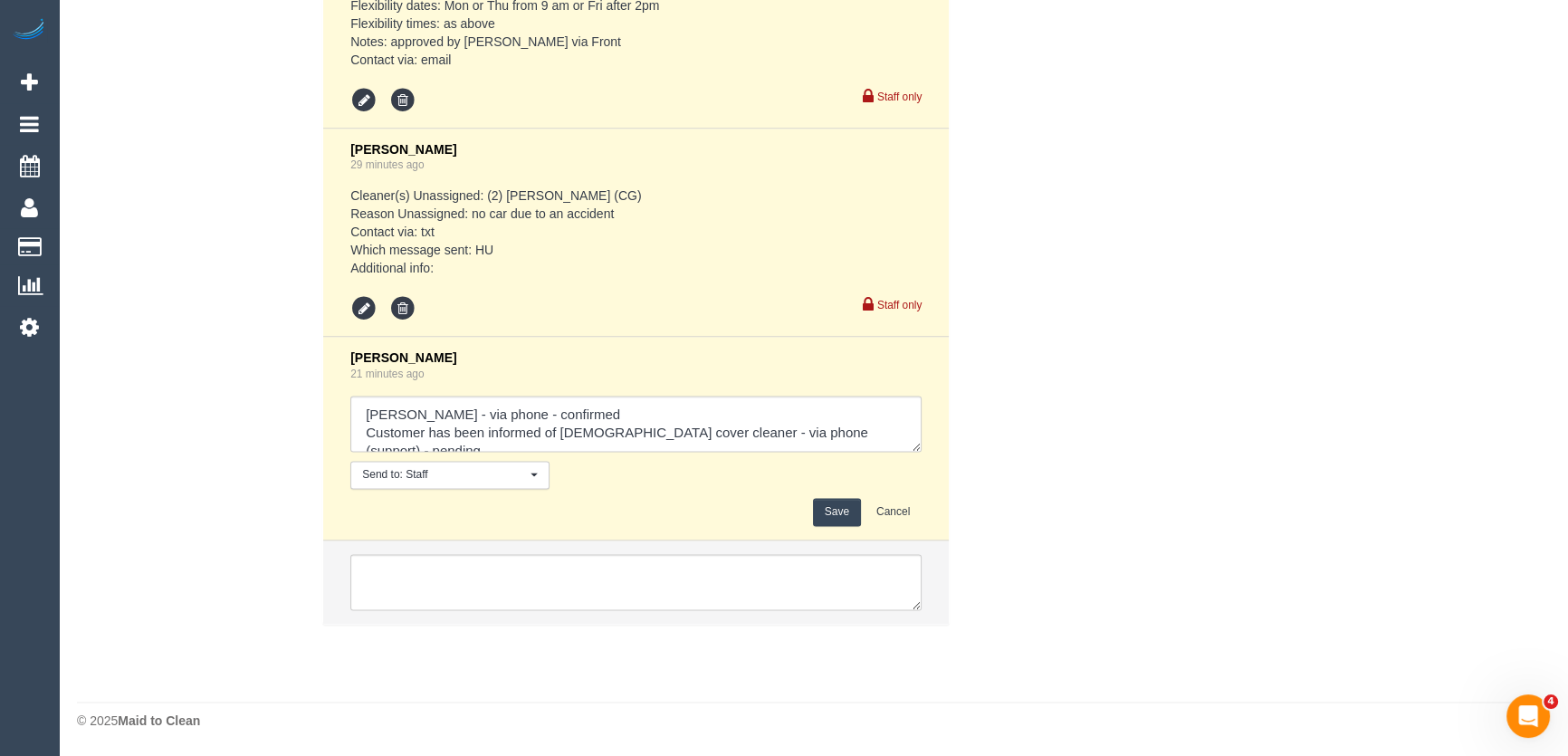
scroll to position [3288, 0]
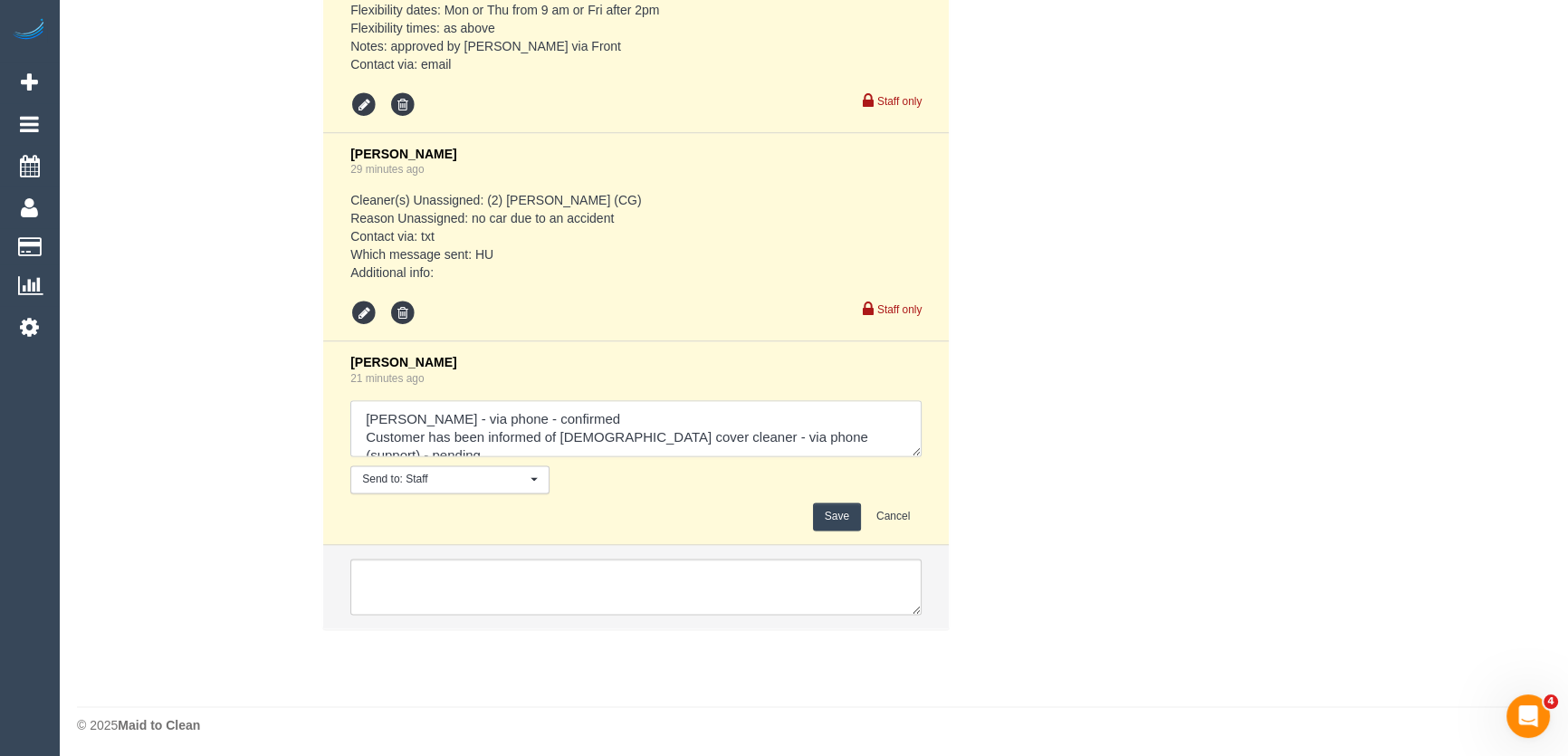
click at [881, 433] on textarea at bounding box center [635, 428] width 571 height 56
type textarea "Stephany - via phone - confirmed Customer has been informed of female cover cle…"
click at [829, 511] on button "Save" at bounding box center [837, 516] width 48 height 28
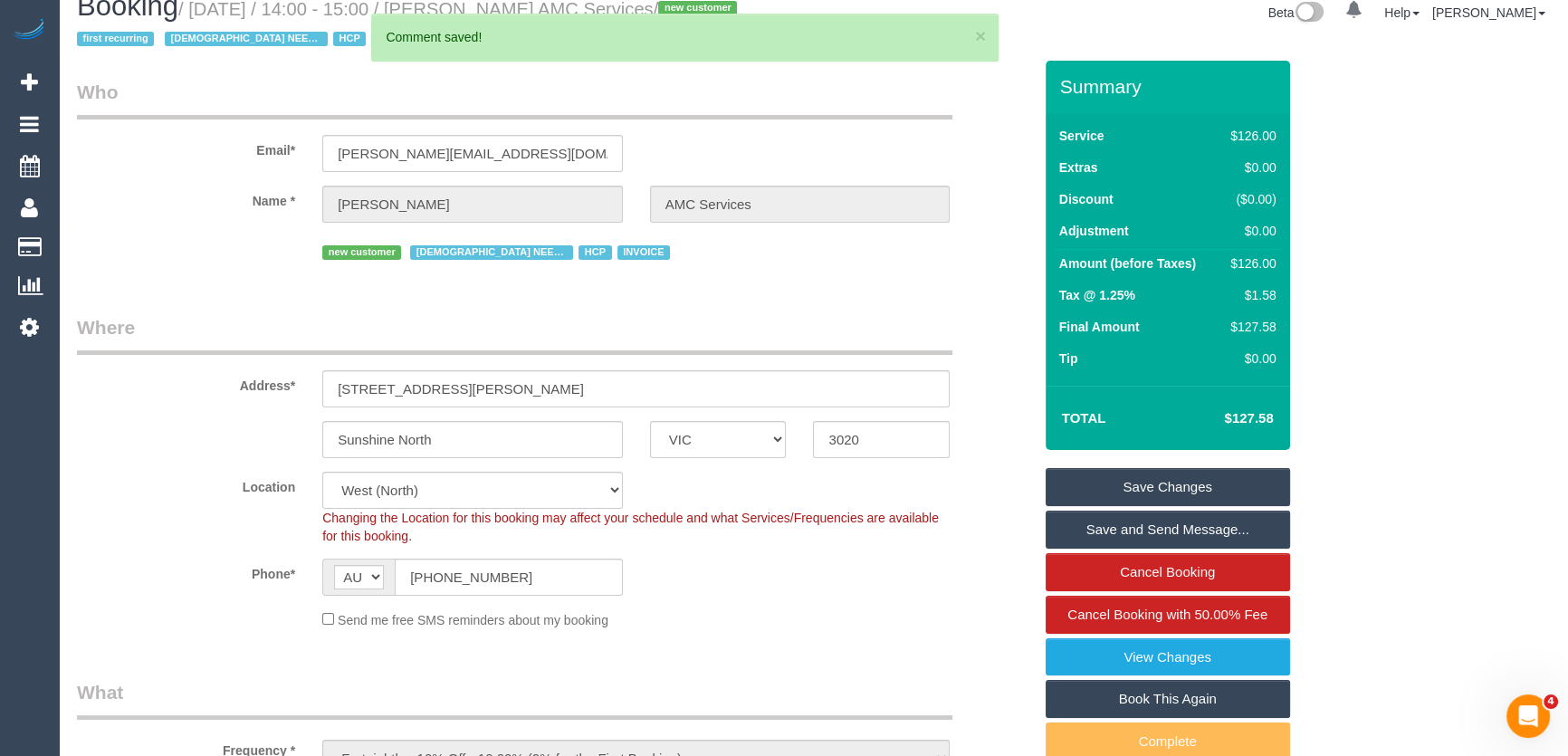
scroll to position [0, 0]
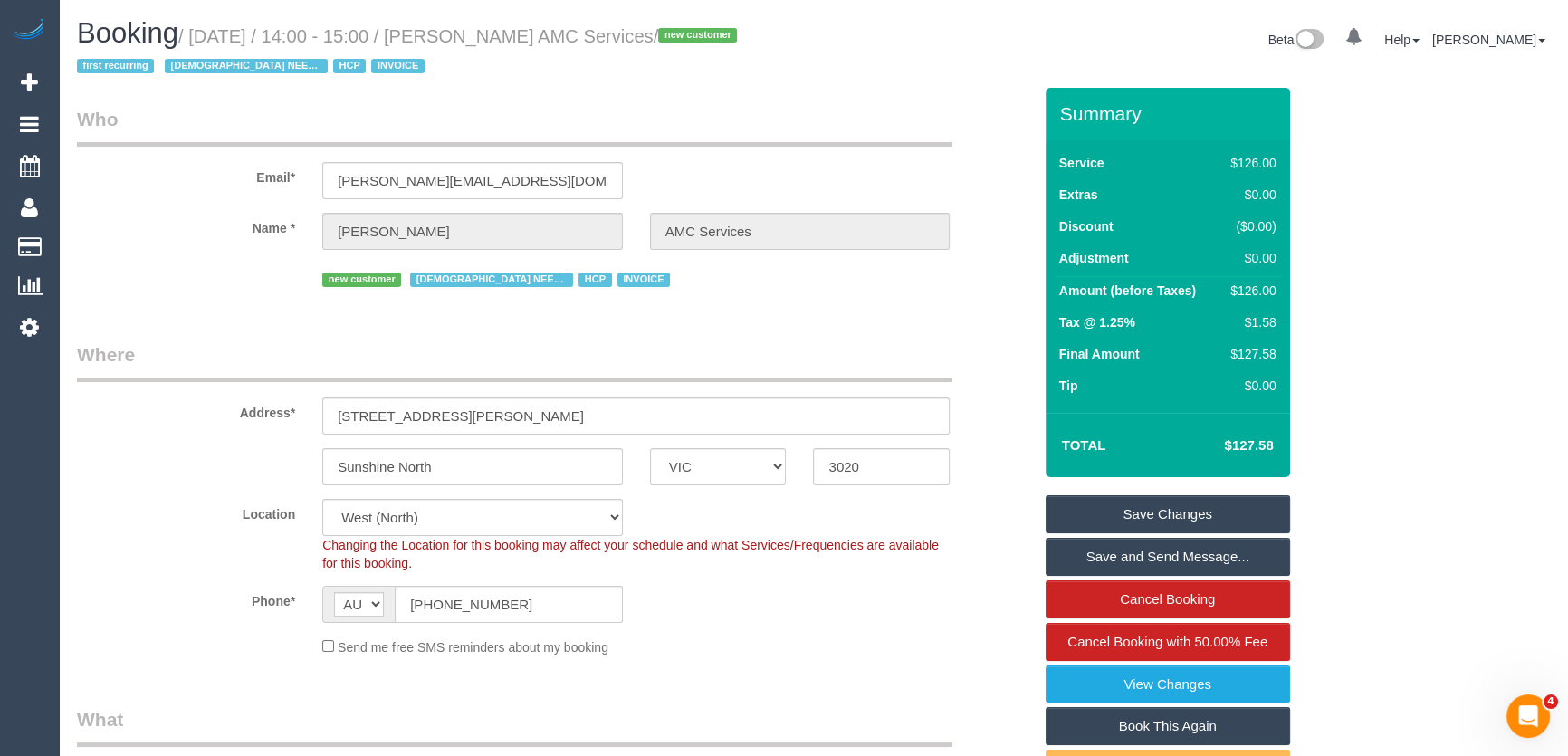
click at [471, 36] on small "/ August 29, 2025 / 14:00 - 15:00 / Mrs Theresa VELLA AMC Services / new custom…" at bounding box center [410, 51] width 666 height 51
copy small "Mrs Theresa VELLA AMC Services"
click at [1166, 559] on link "Save and Send Message..." at bounding box center [1168, 557] width 244 height 38
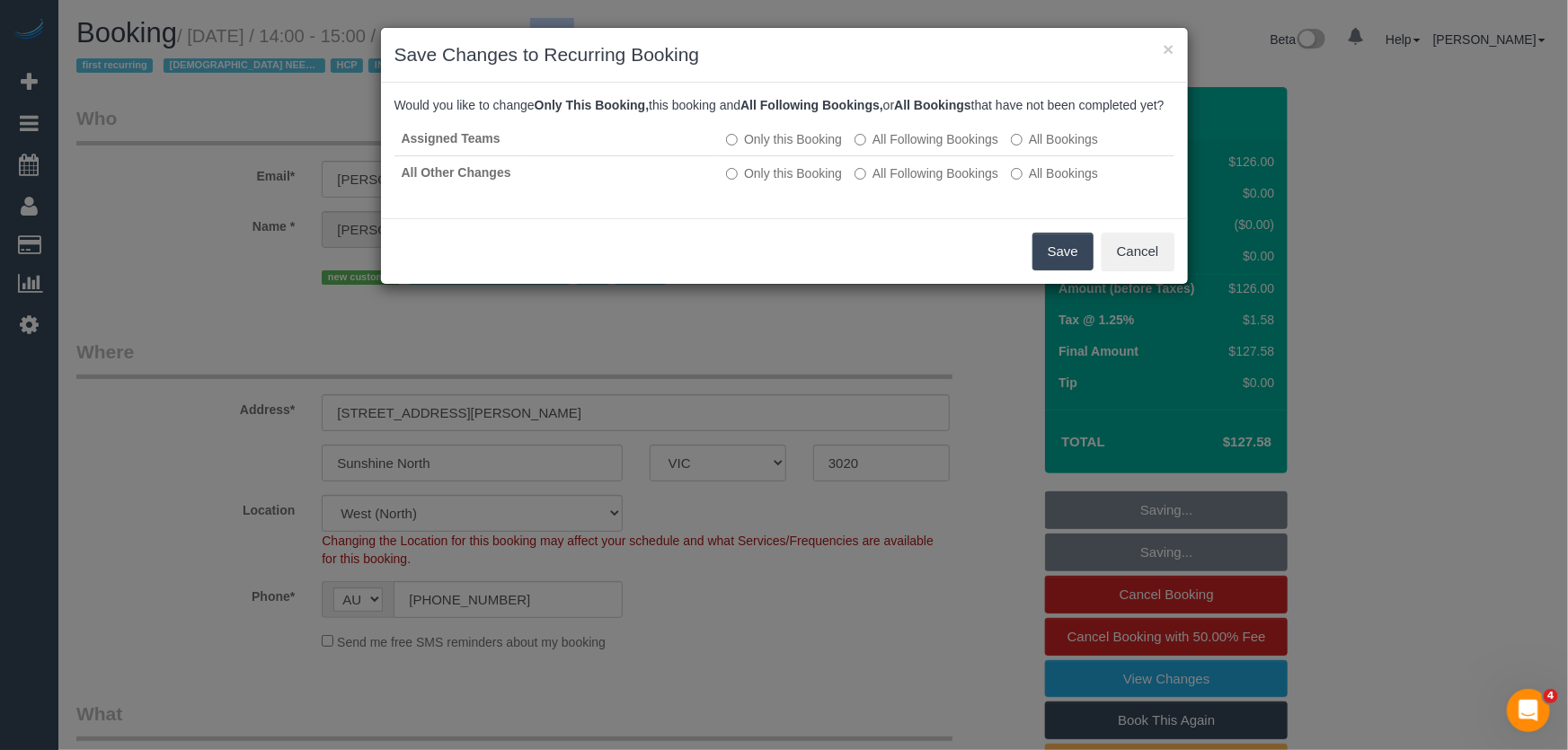
click at [1061, 270] on button "Save" at bounding box center [1063, 252] width 62 height 38
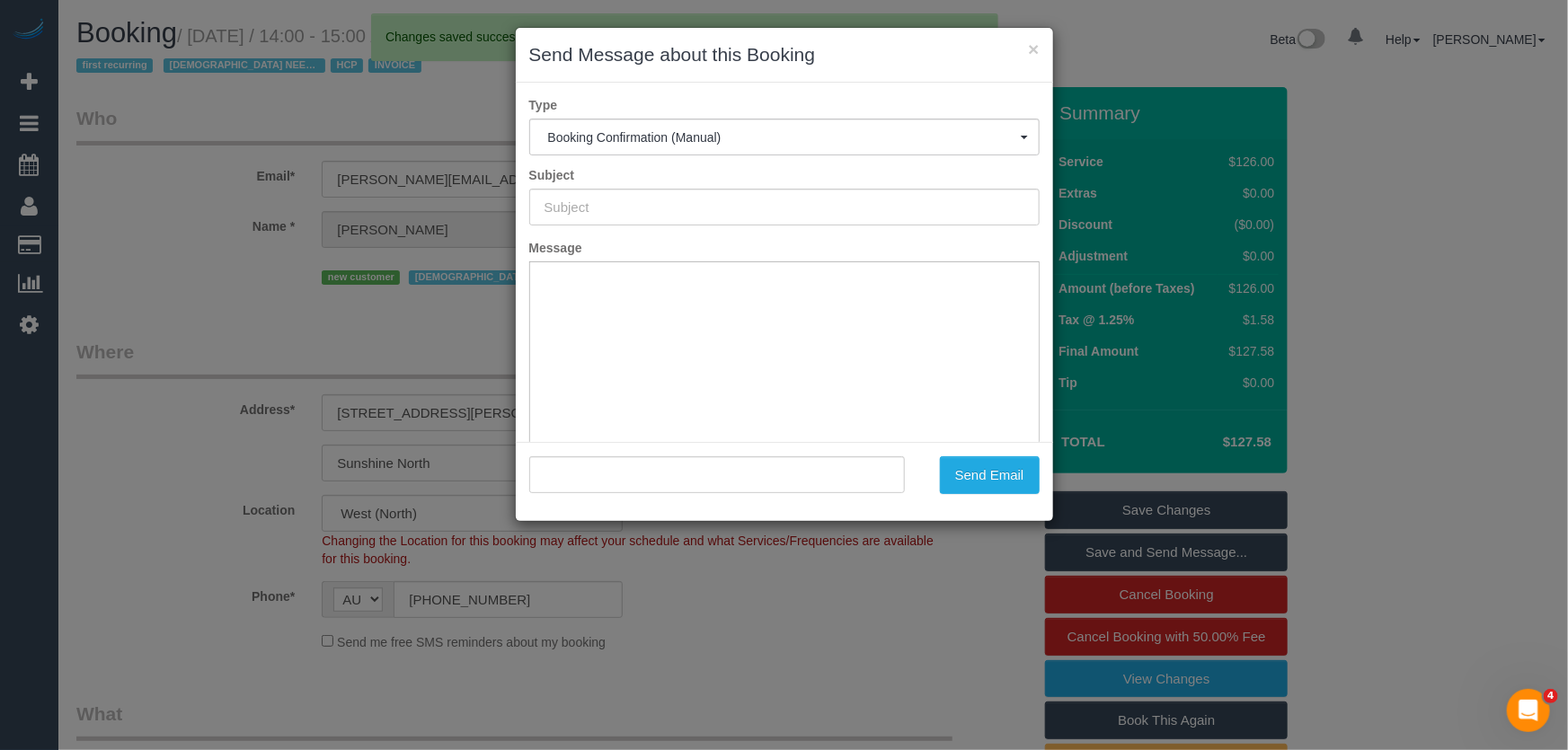
type input "Booking Confirmed"
type input ""Mrs Theresa VELLA AMC Services" <theresa.amcservices@fake.com>"
click at [996, 489] on button "Send Email" at bounding box center [989, 475] width 99 height 38
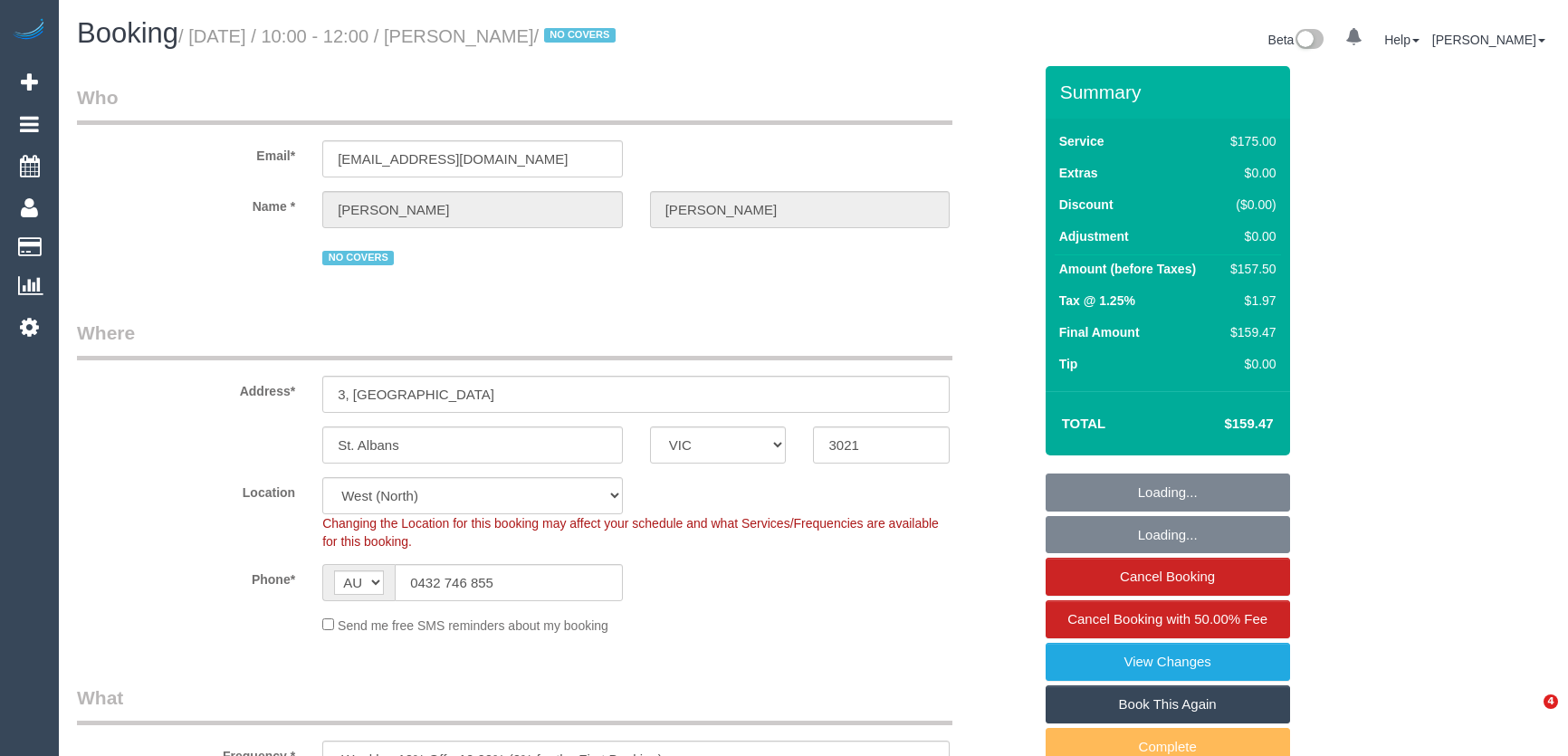
select select "VIC"
select select "150"
select select "object:1441"
select select "number:30"
select select "number:16"
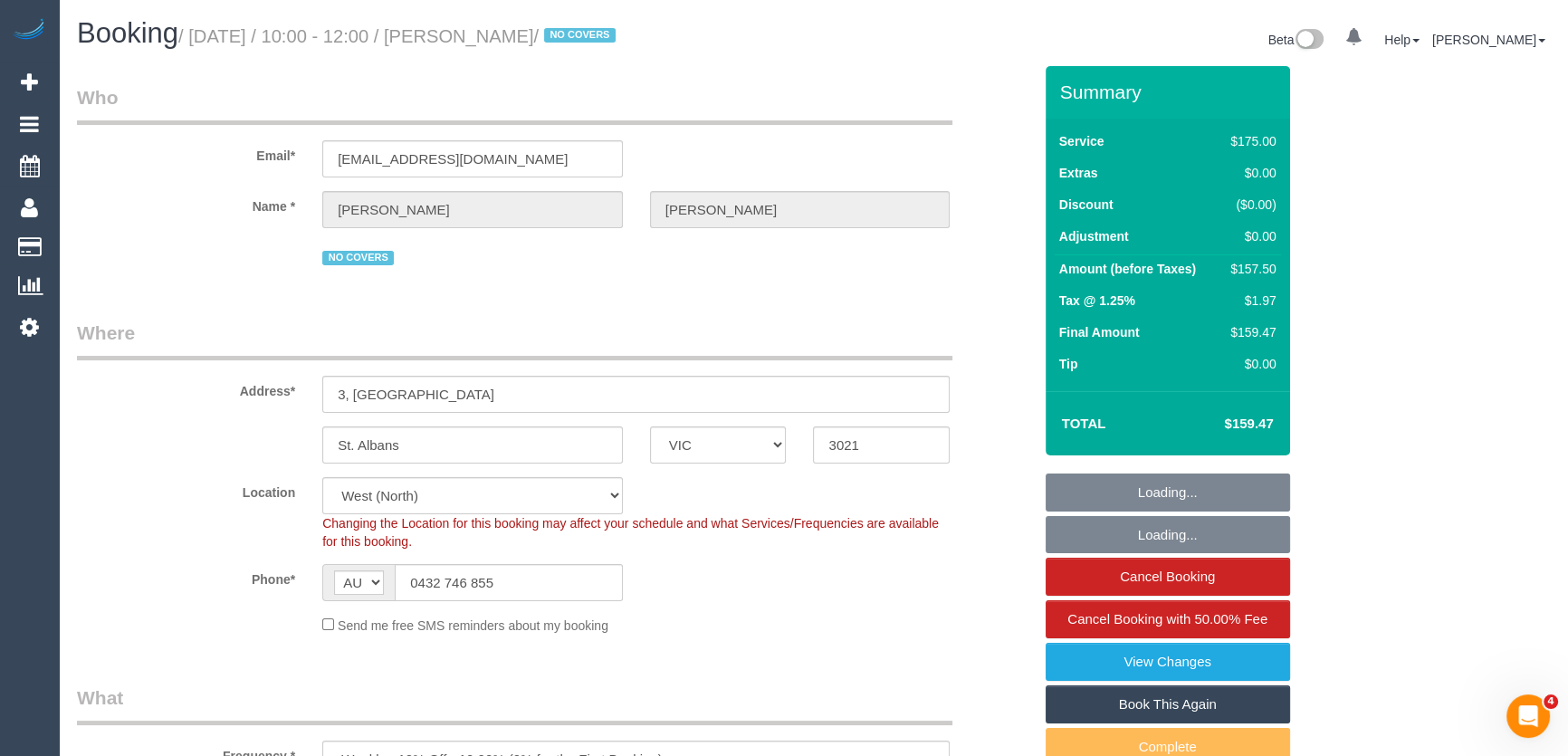
select select "number:19"
select select "number:23"
select select "number:34"
select select "number:26"
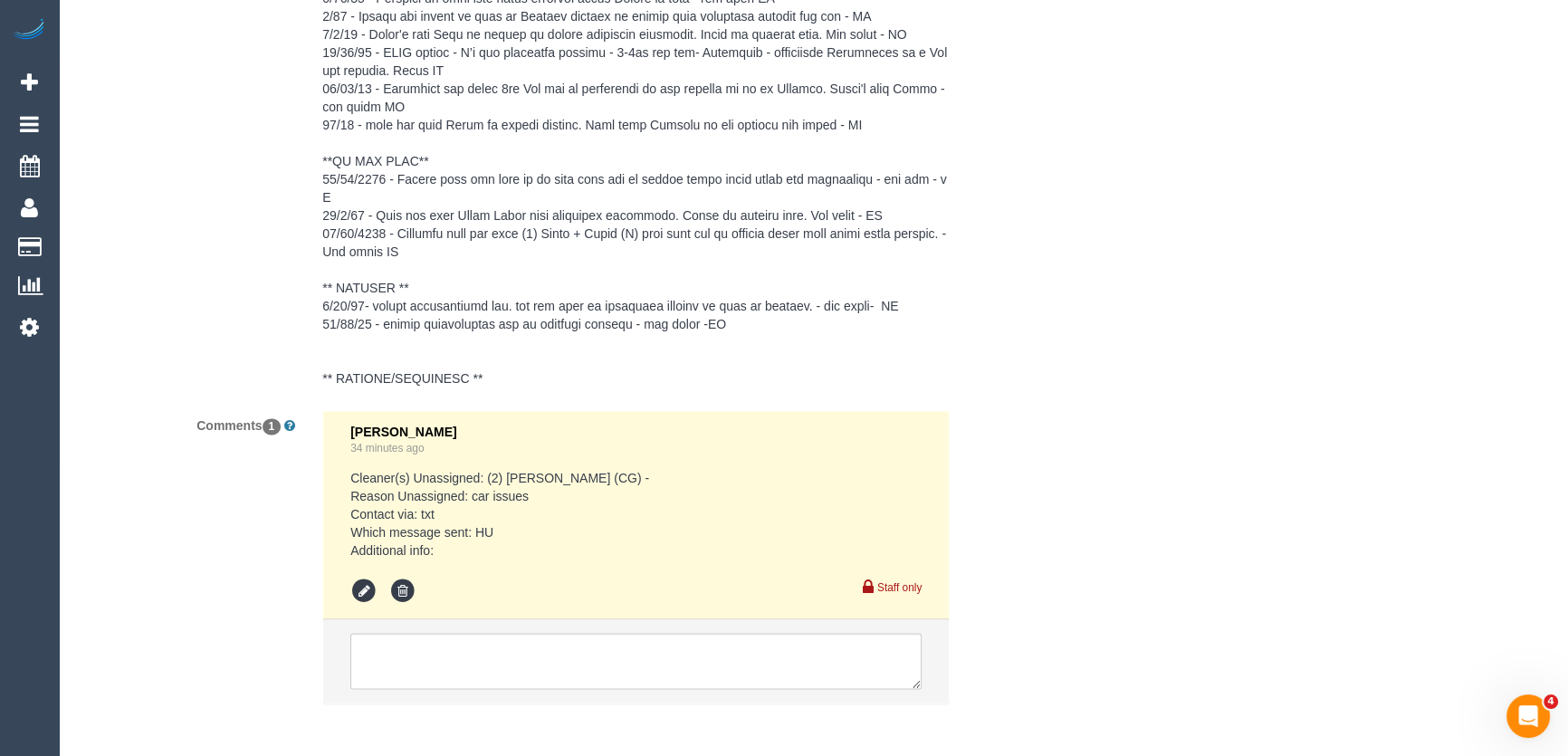
scroll to position [3531, 0]
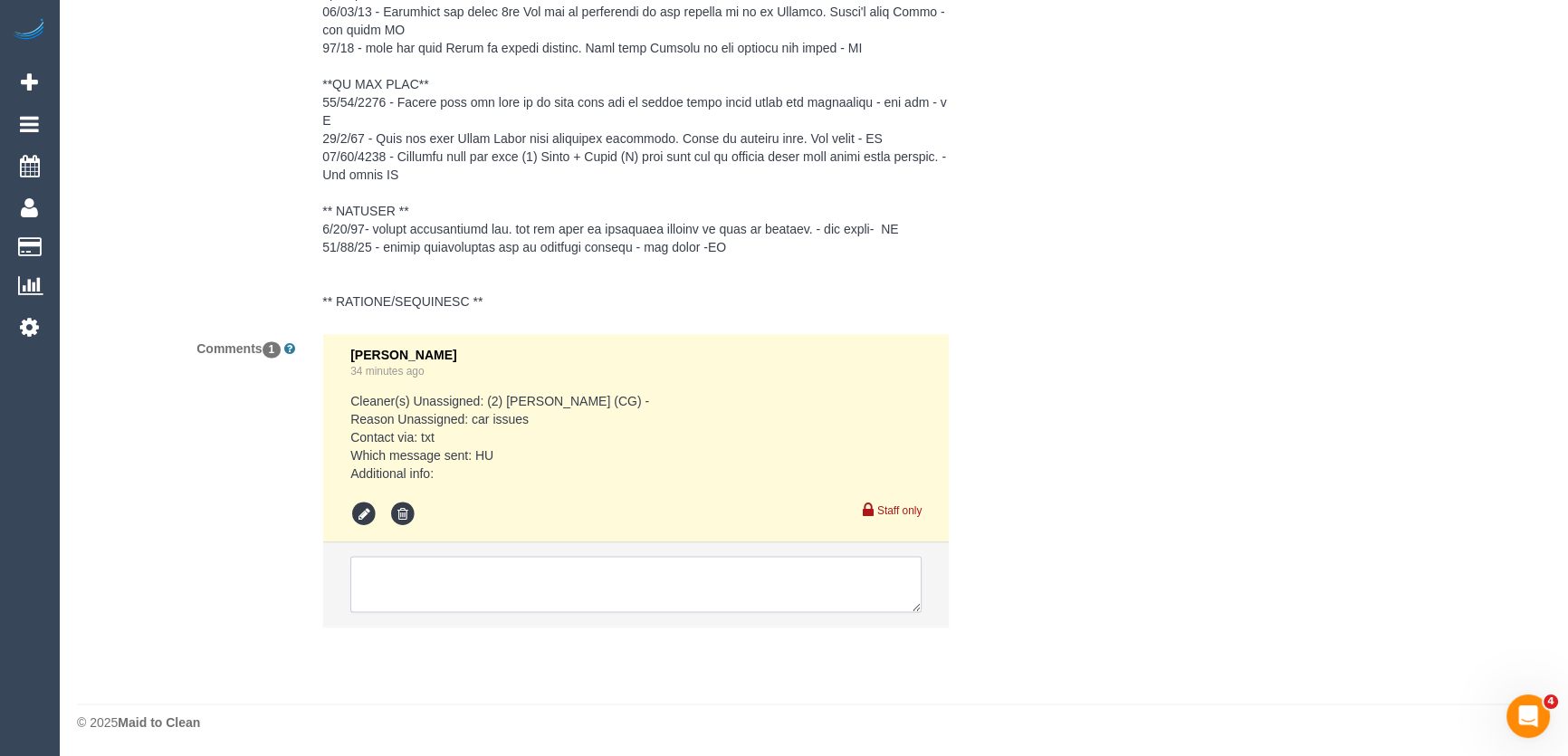
click at [539, 588] on textarea at bounding box center [635, 583] width 571 height 56
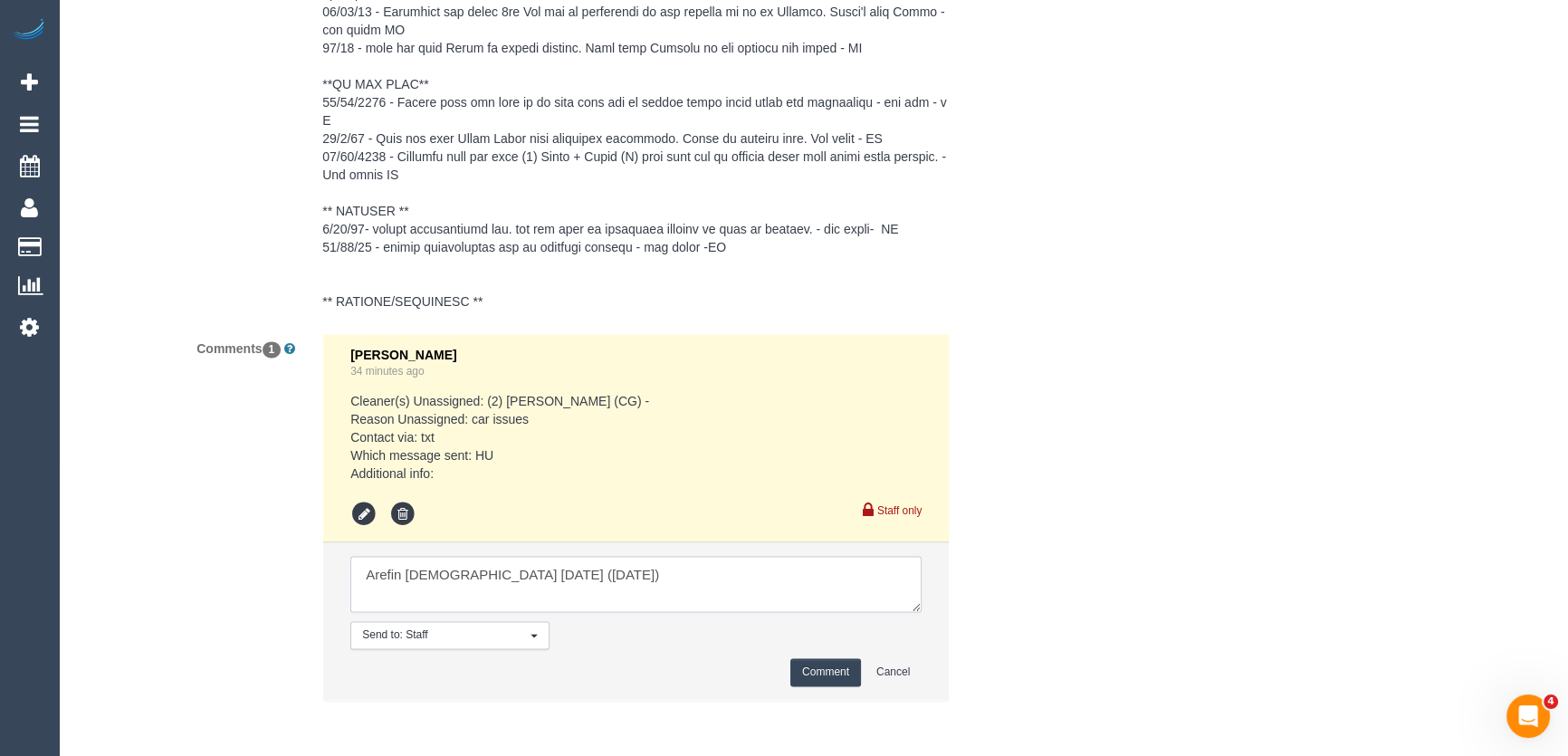
type textarea "Arefin [DEMOGRAPHIC_DATA] [DATE] ([DATE])"
click at [828, 676] on button "Comment" at bounding box center [826, 671] width 71 height 28
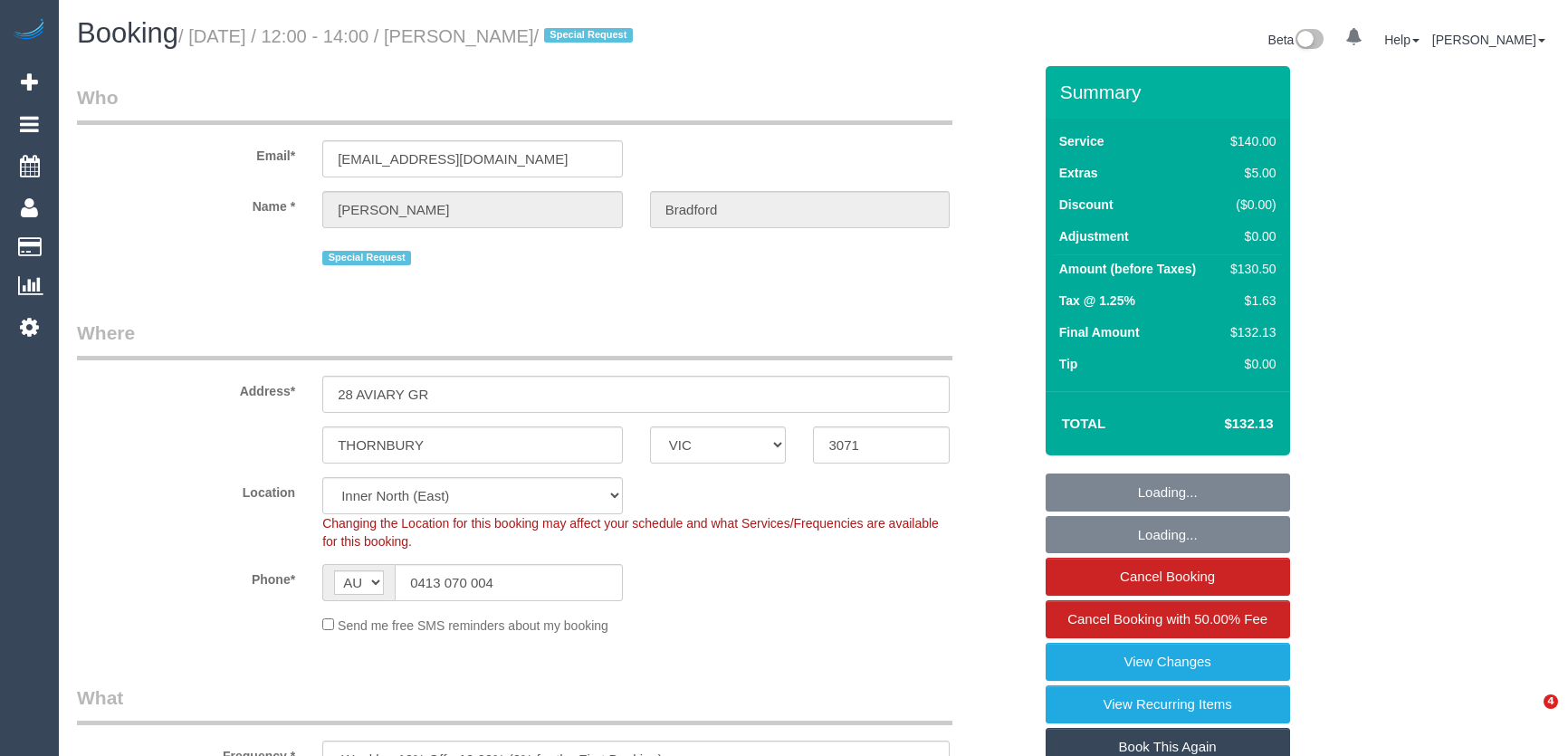
select select "VIC"
select select "number:30"
select select "number:14"
select select "number:19"
select select "number:36"
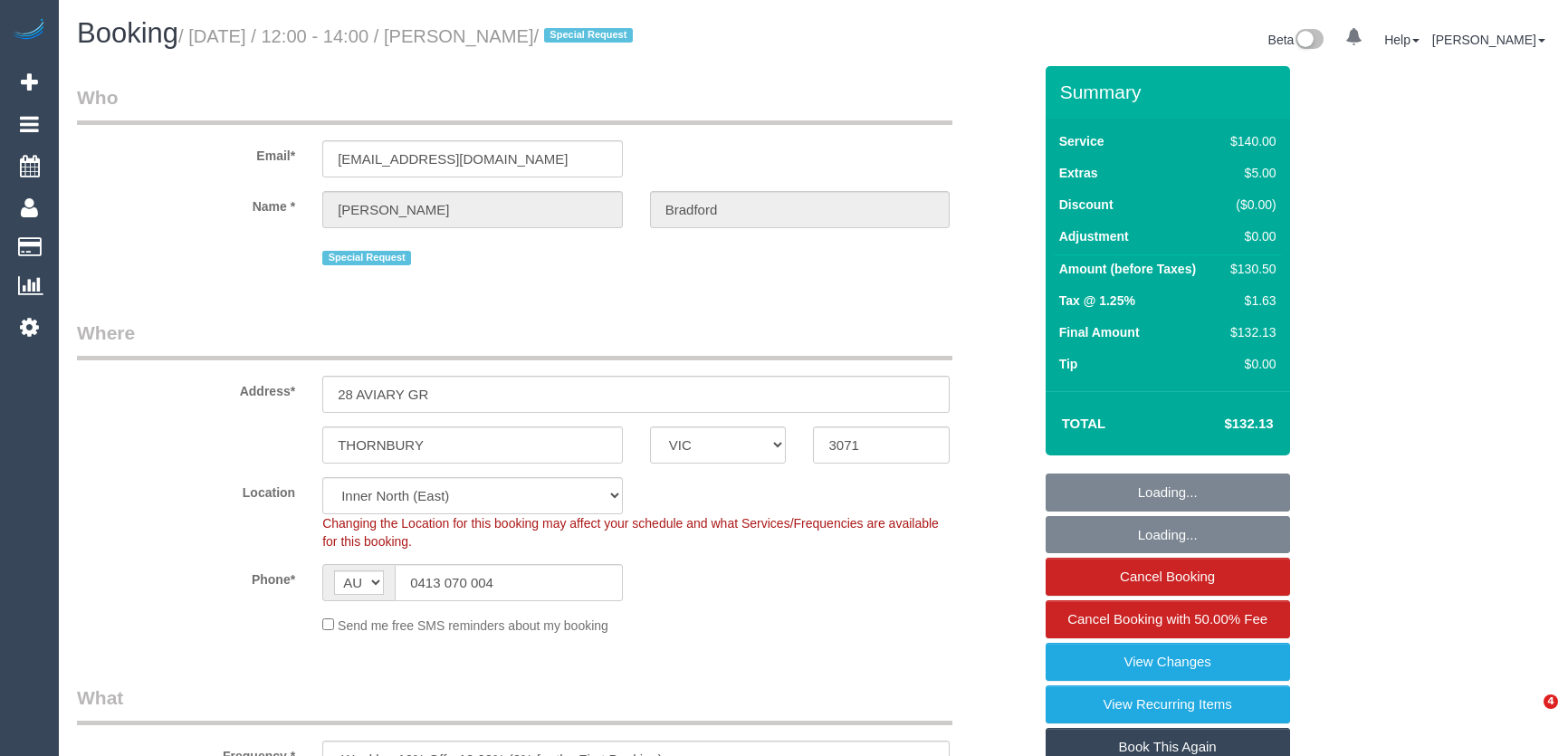
select select "number:34"
select select "number:13"
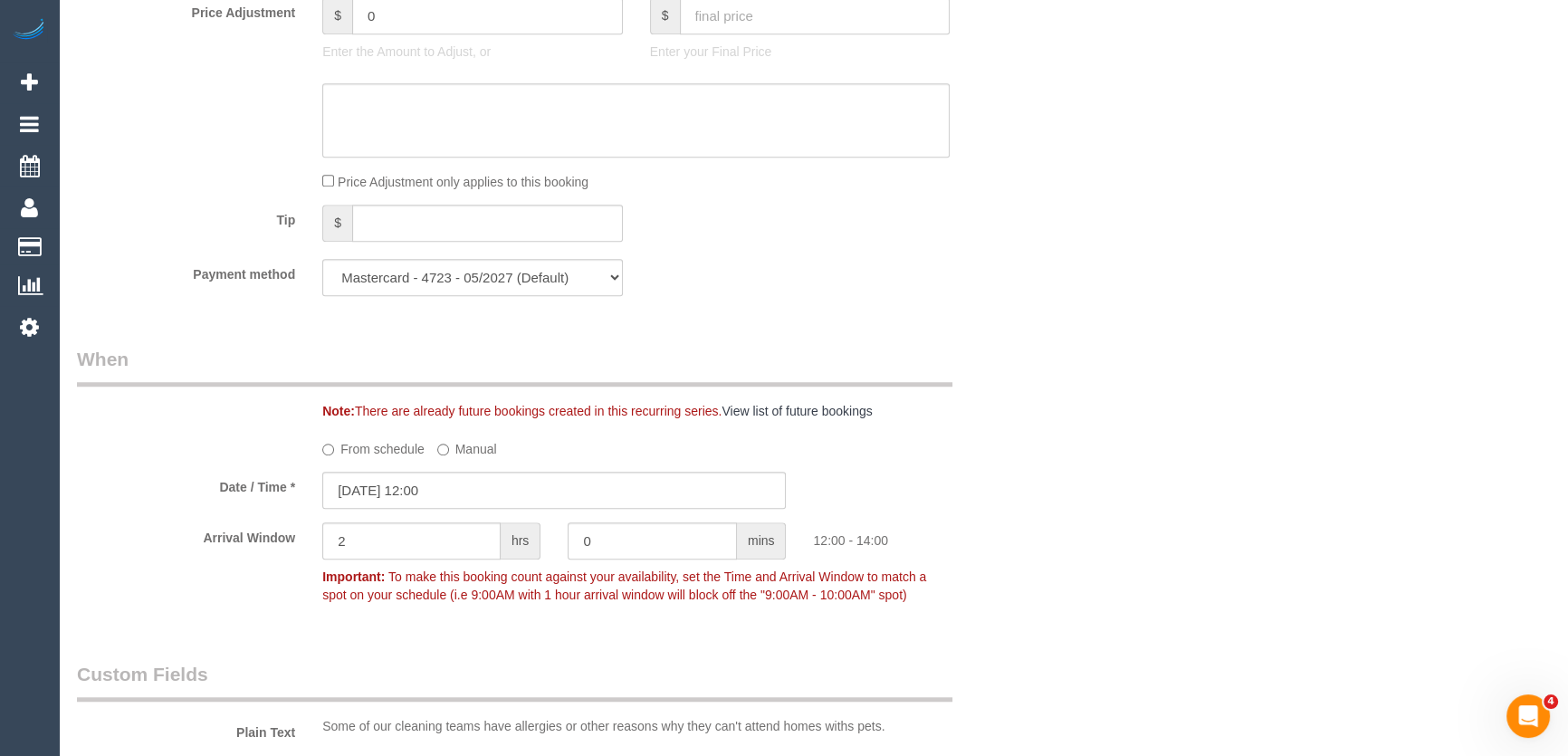
scroll to position [1728, 0]
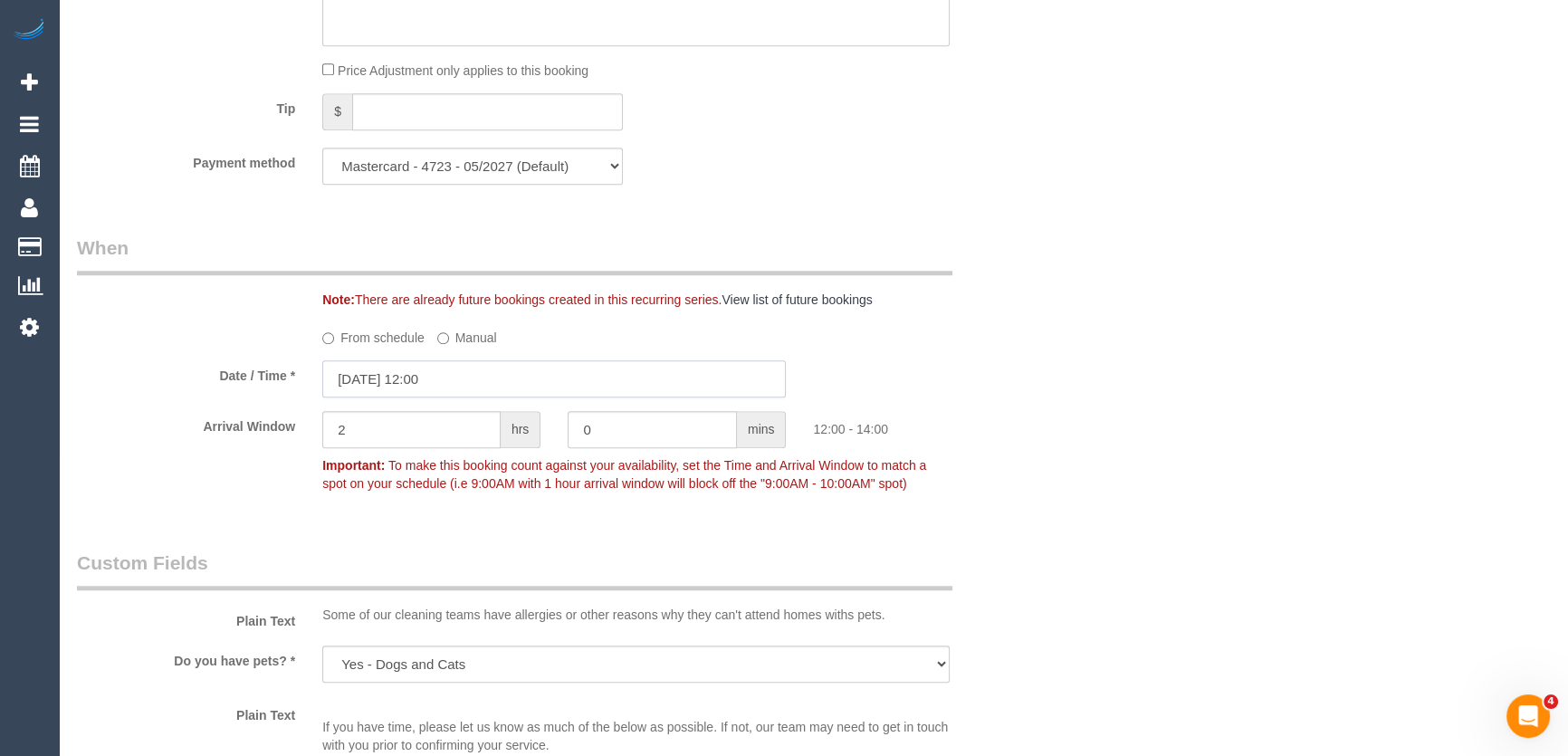
click at [496, 384] on input "29/08/2025 12:00" at bounding box center [554, 378] width 464 height 37
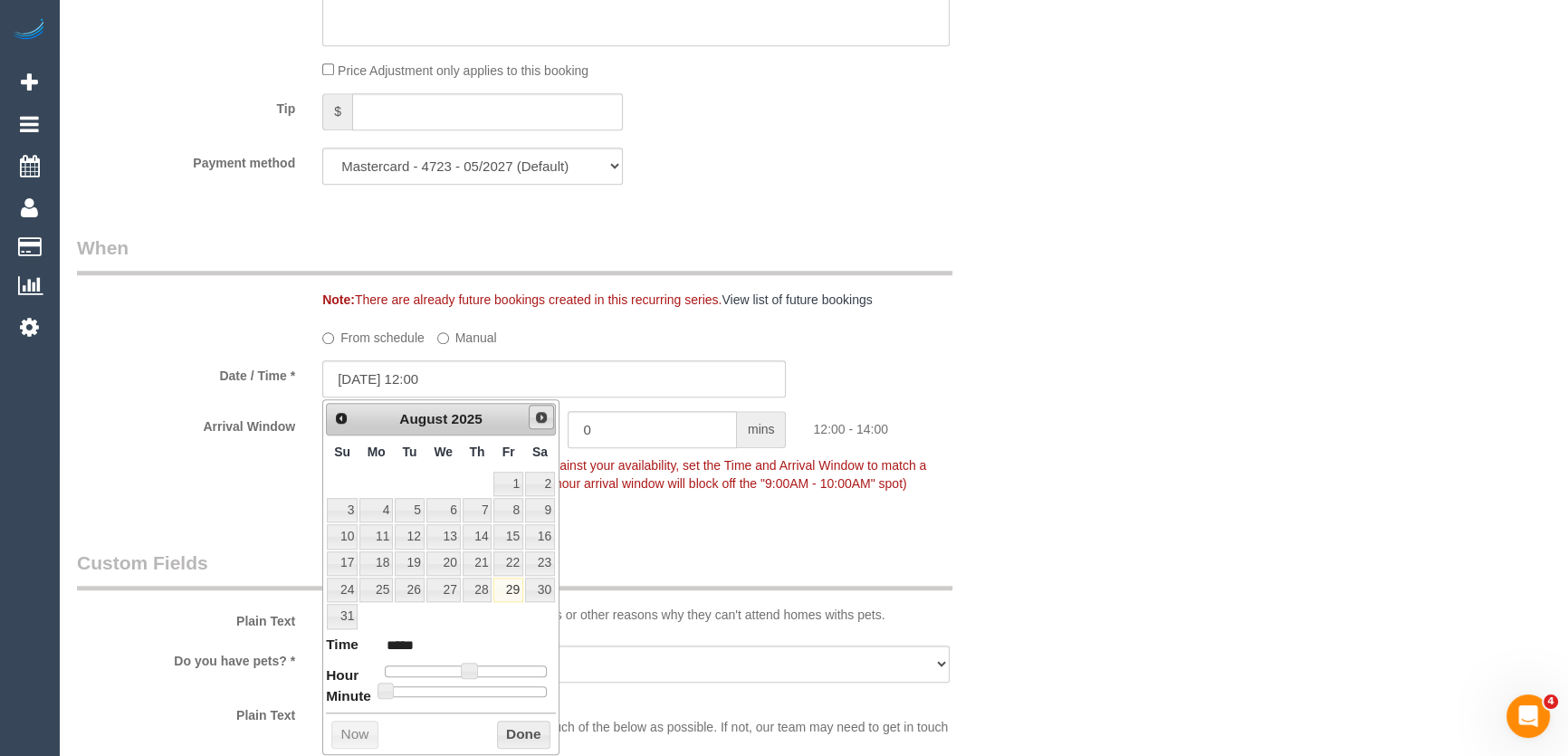
click at [541, 420] on span "Next" at bounding box center [541, 417] width 14 height 14
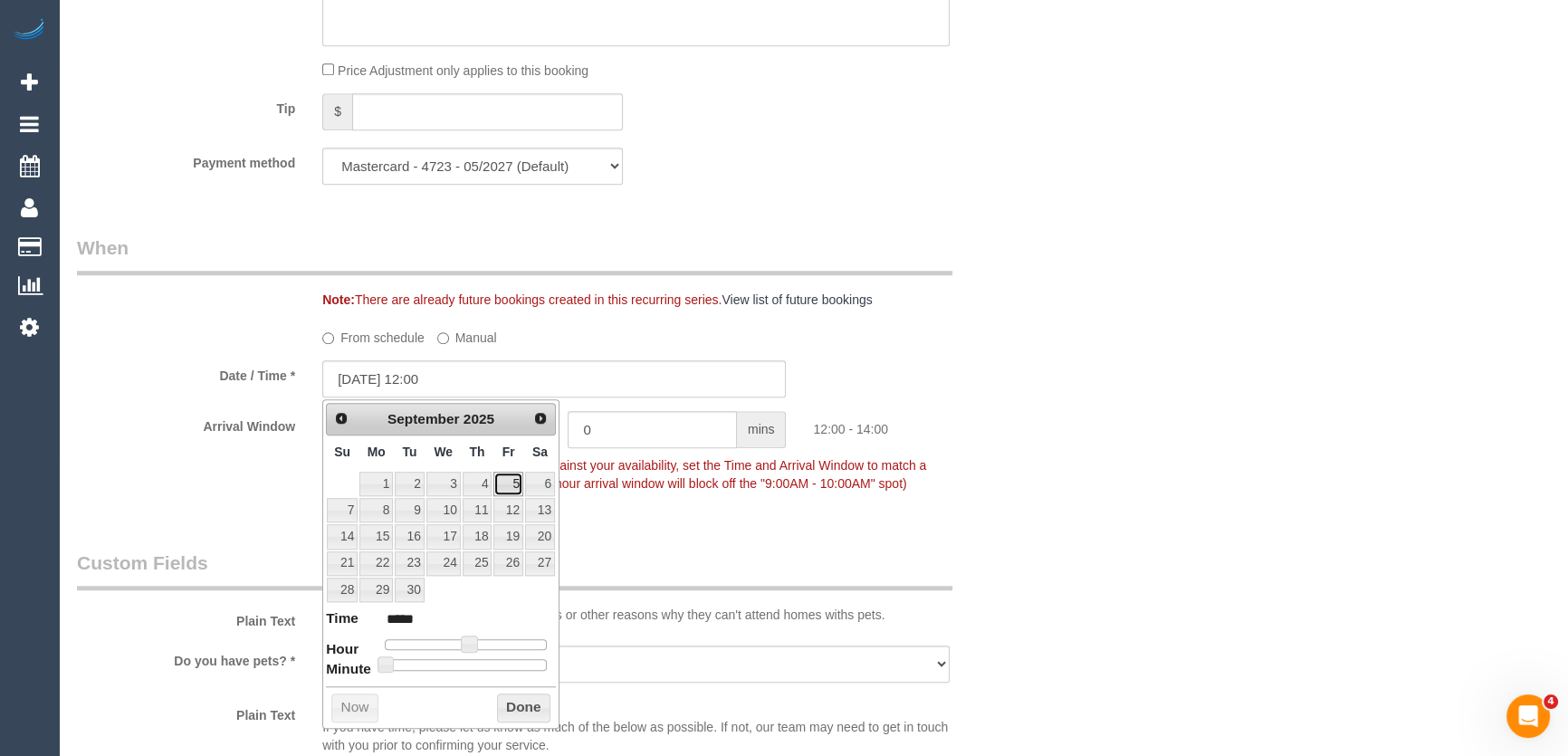
click at [507, 487] on link "5" at bounding box center [507, 484] width 29 height 25
type input "05/09/2025 12:00"
click at [663, 528] on div "Who Email* mattbradford3@hotmail.com Name * Matthew Bradford Special Request Wh…" at bounding box center [554, 522] width 982 height 4369
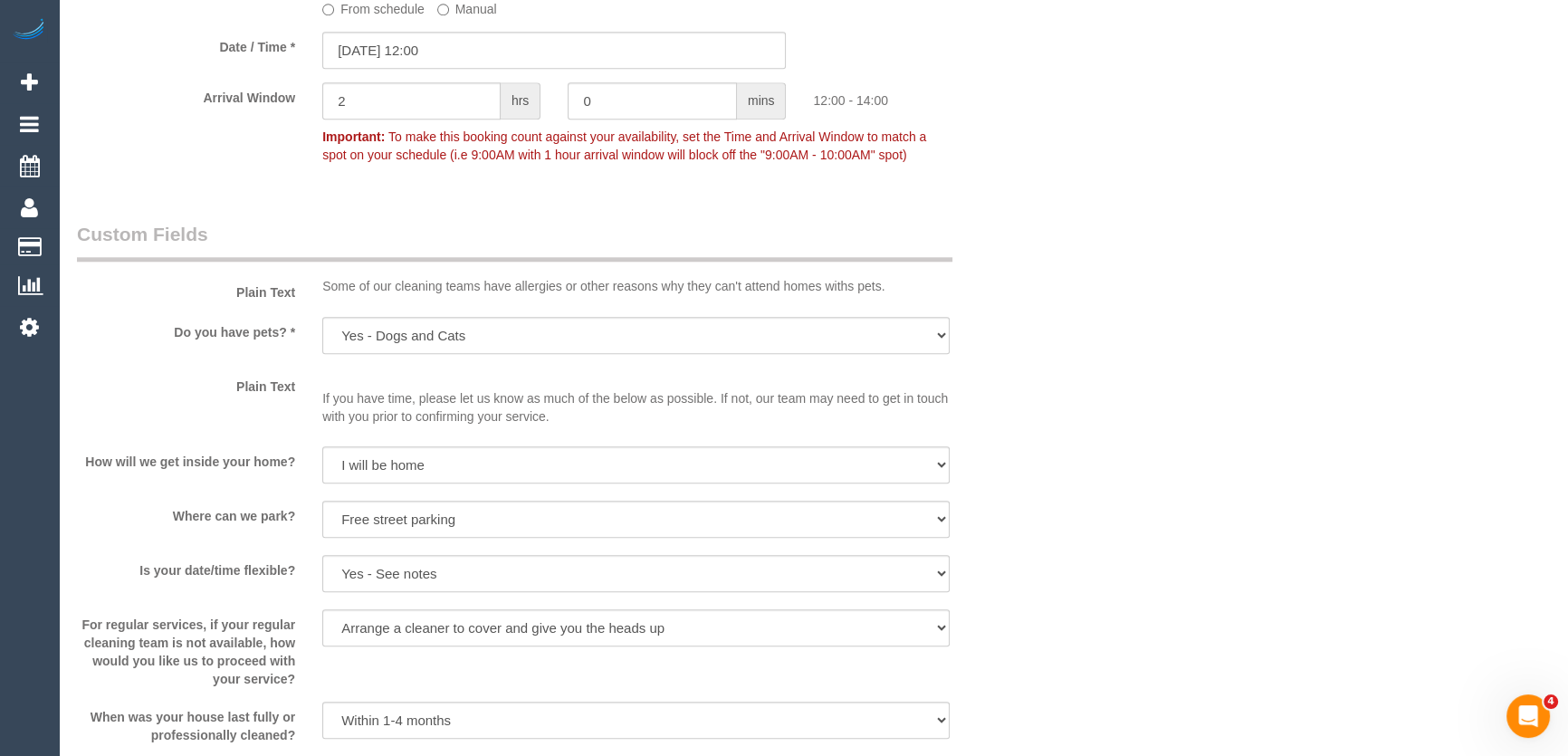
scroll to position [2303, 0]
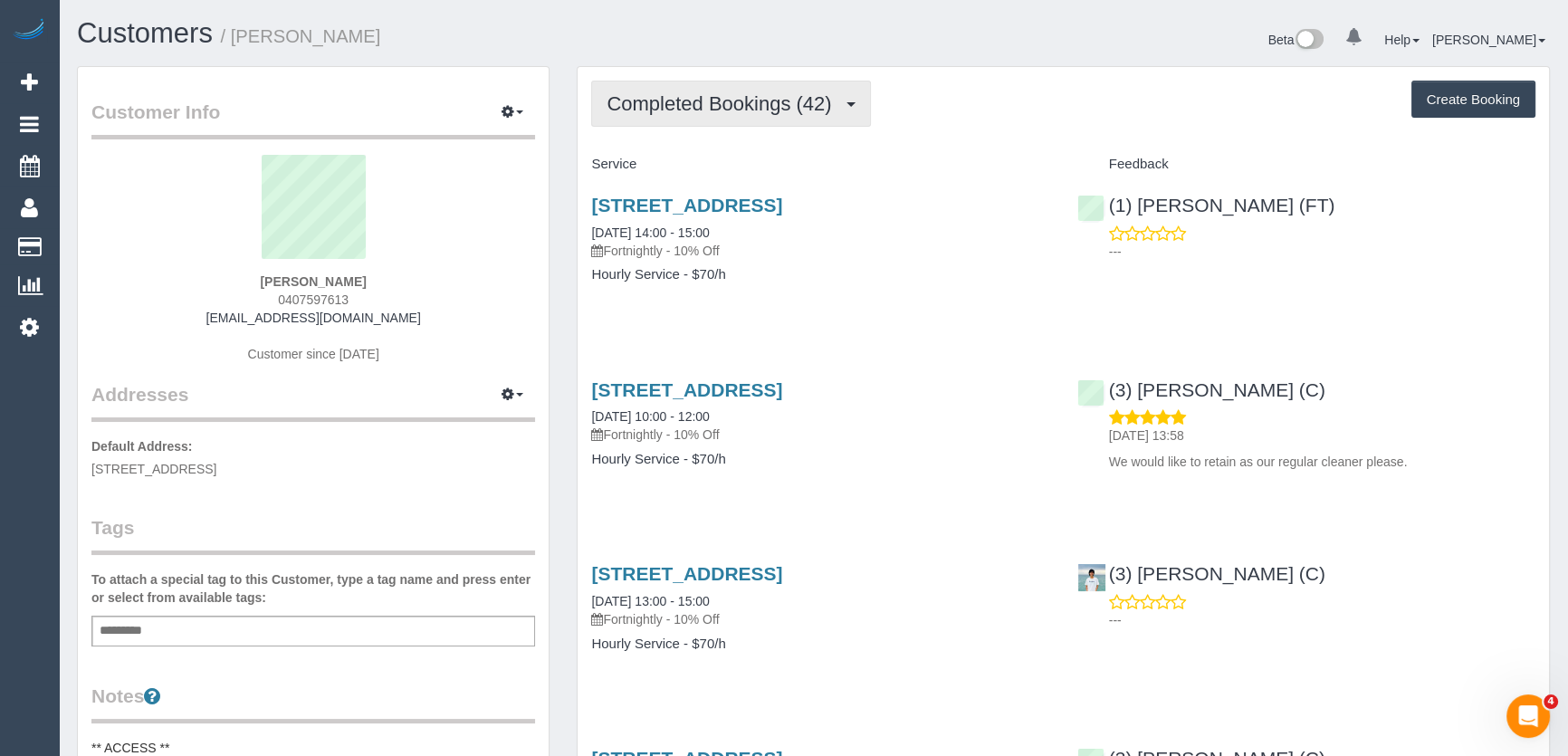
click at [690, 111] on span "Completed Bookings (42)" at bounding box center [723, 104] width 234 height 23
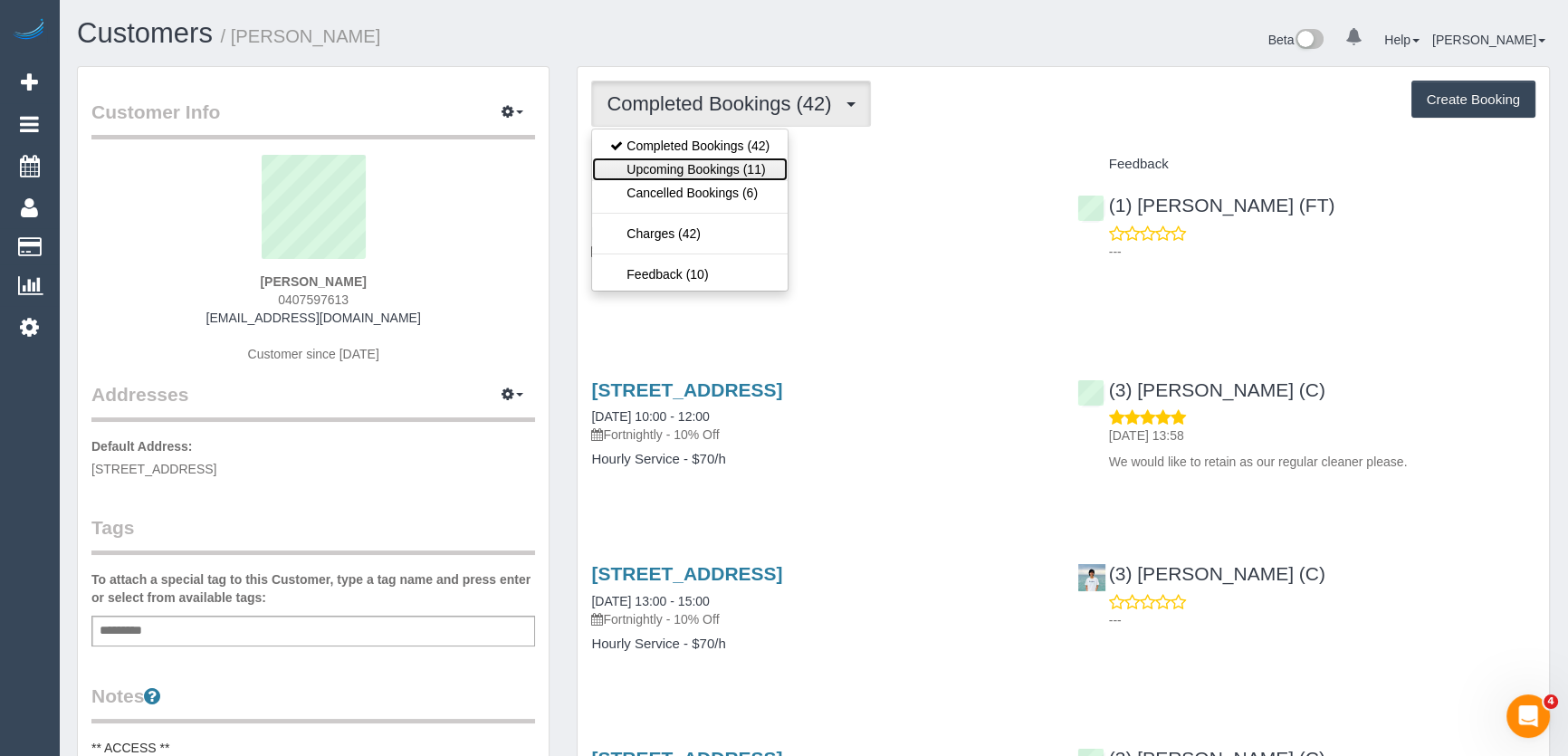
click at [699, 165] on link "Upcoming Bookings (11)" at bounding box center [690, 169] width 196 height 24
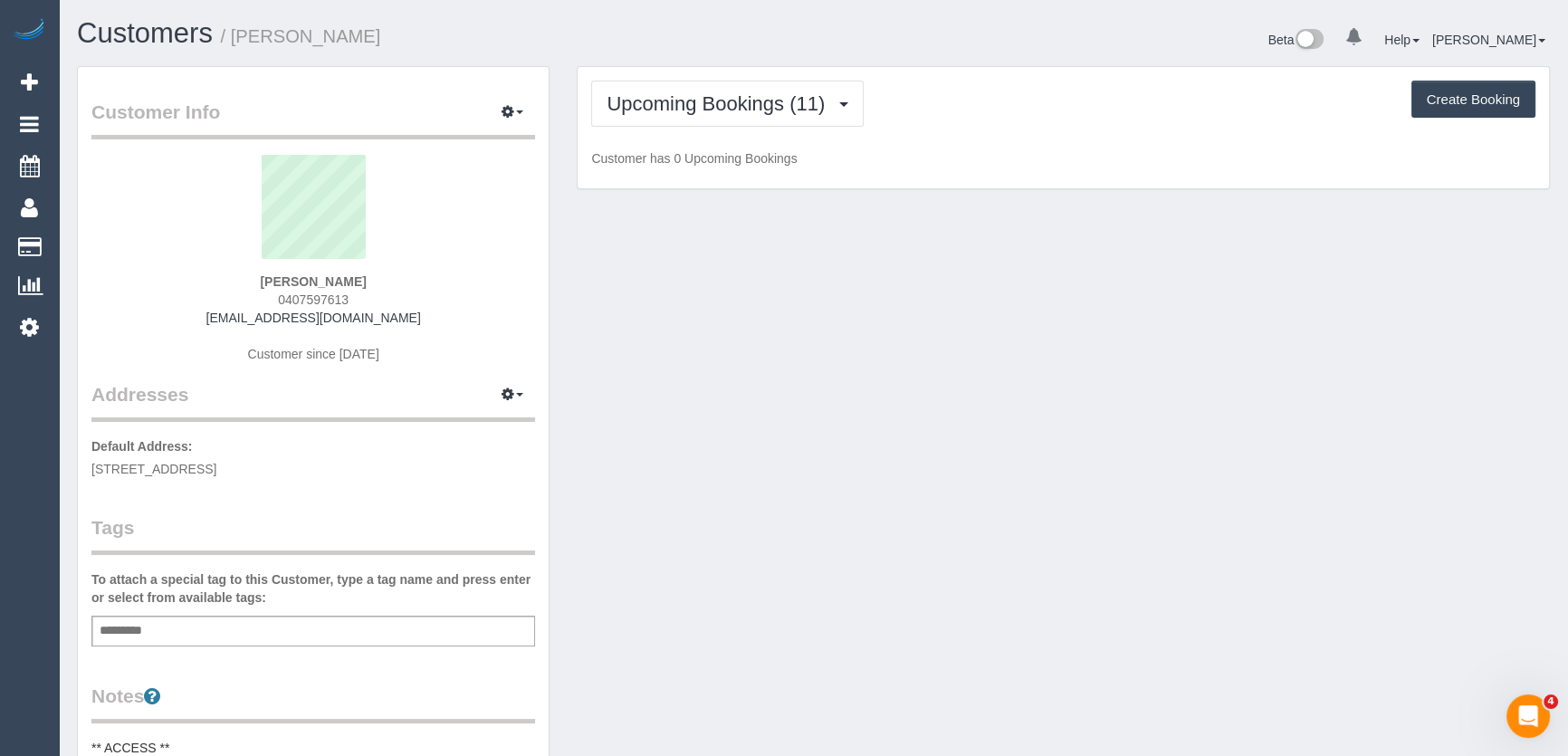
click at [696, 114] on button "Upcoming Bookings (11)" at bounding box center [728, 104] width 273 height 46
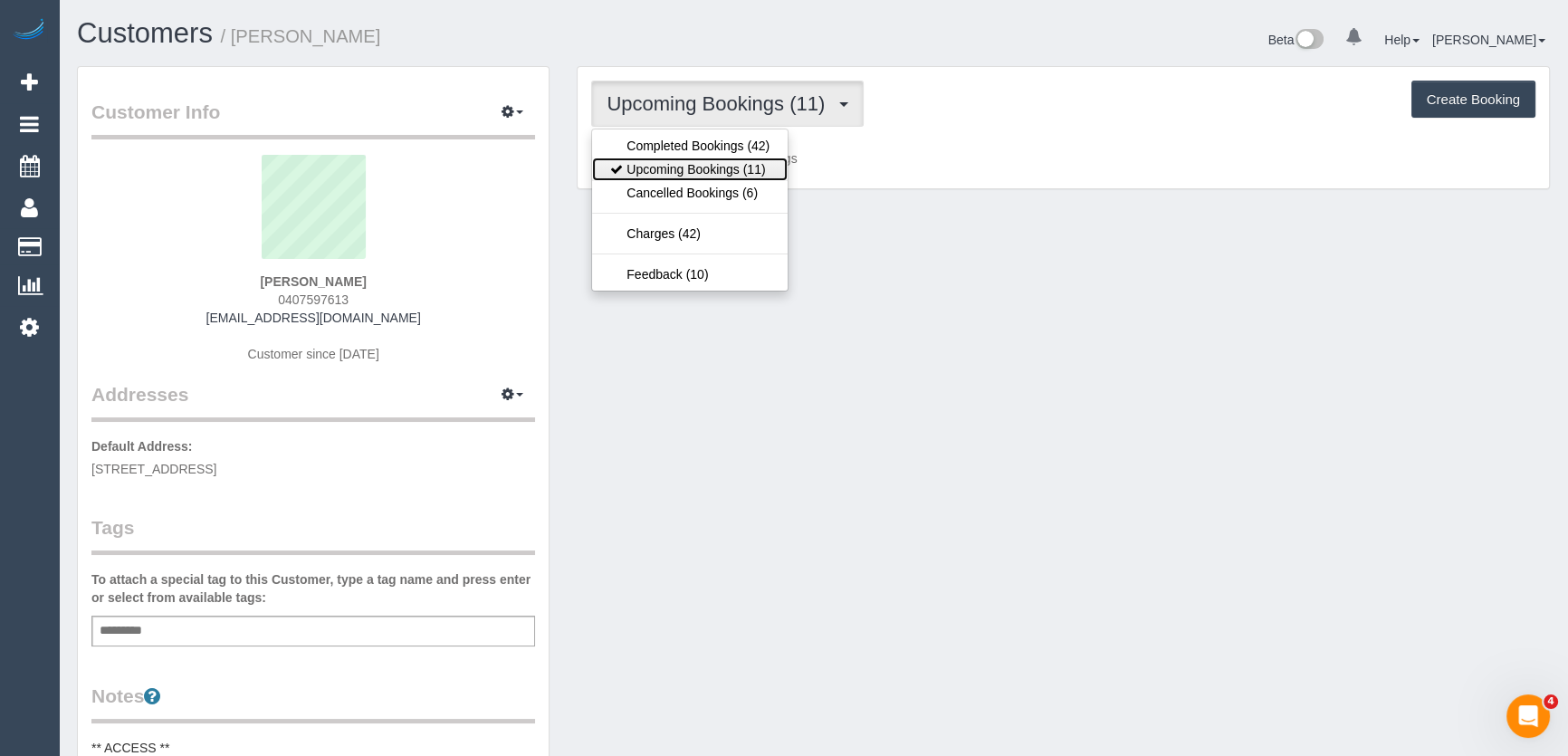
click at [701, 165] on link "Upcoming Bookings (11)" at bounding box center [690, 169] width 196 height 24
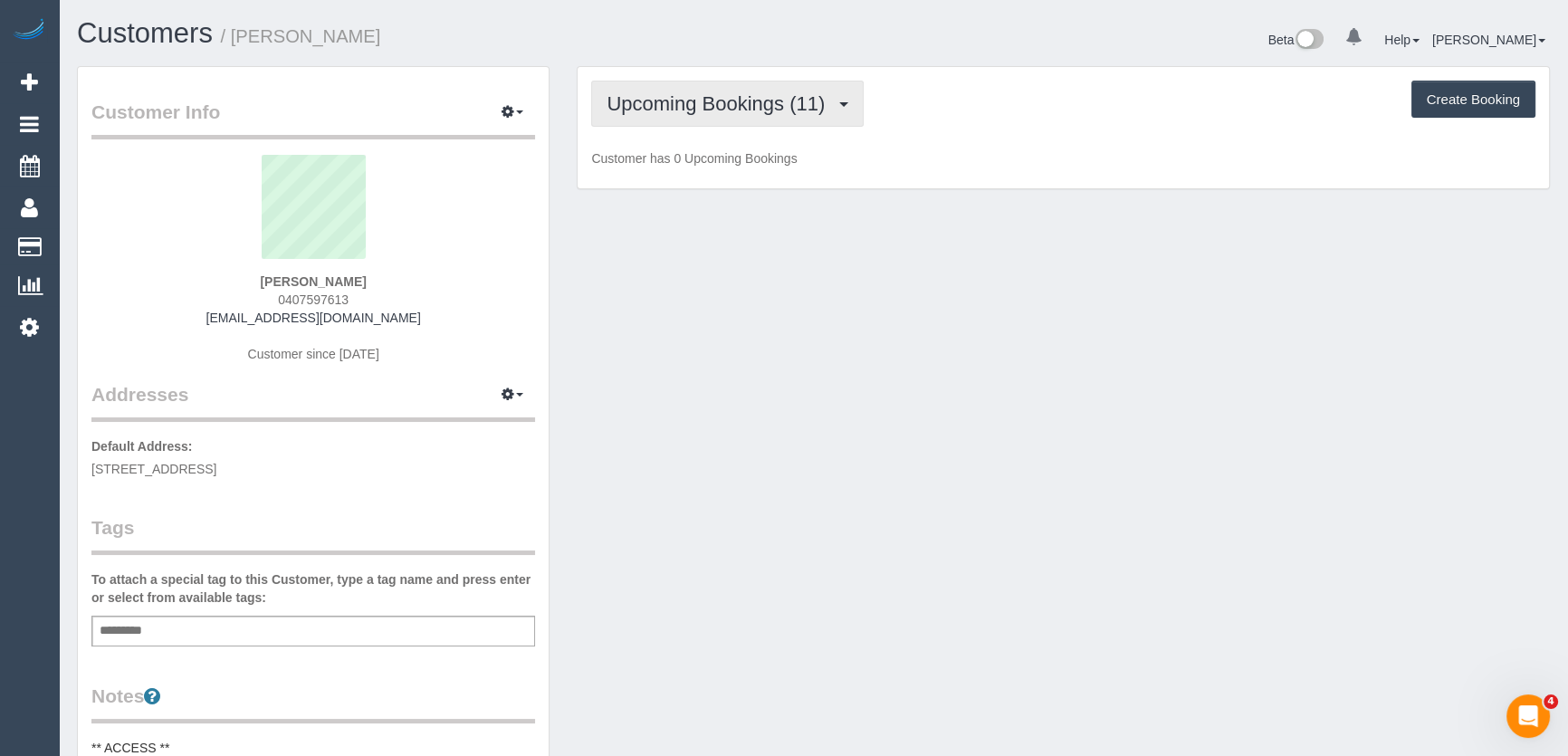
click at [731, 108] on span "Upcoming Bookings (11)" at bounding box center [720, 104] width 227 height 23
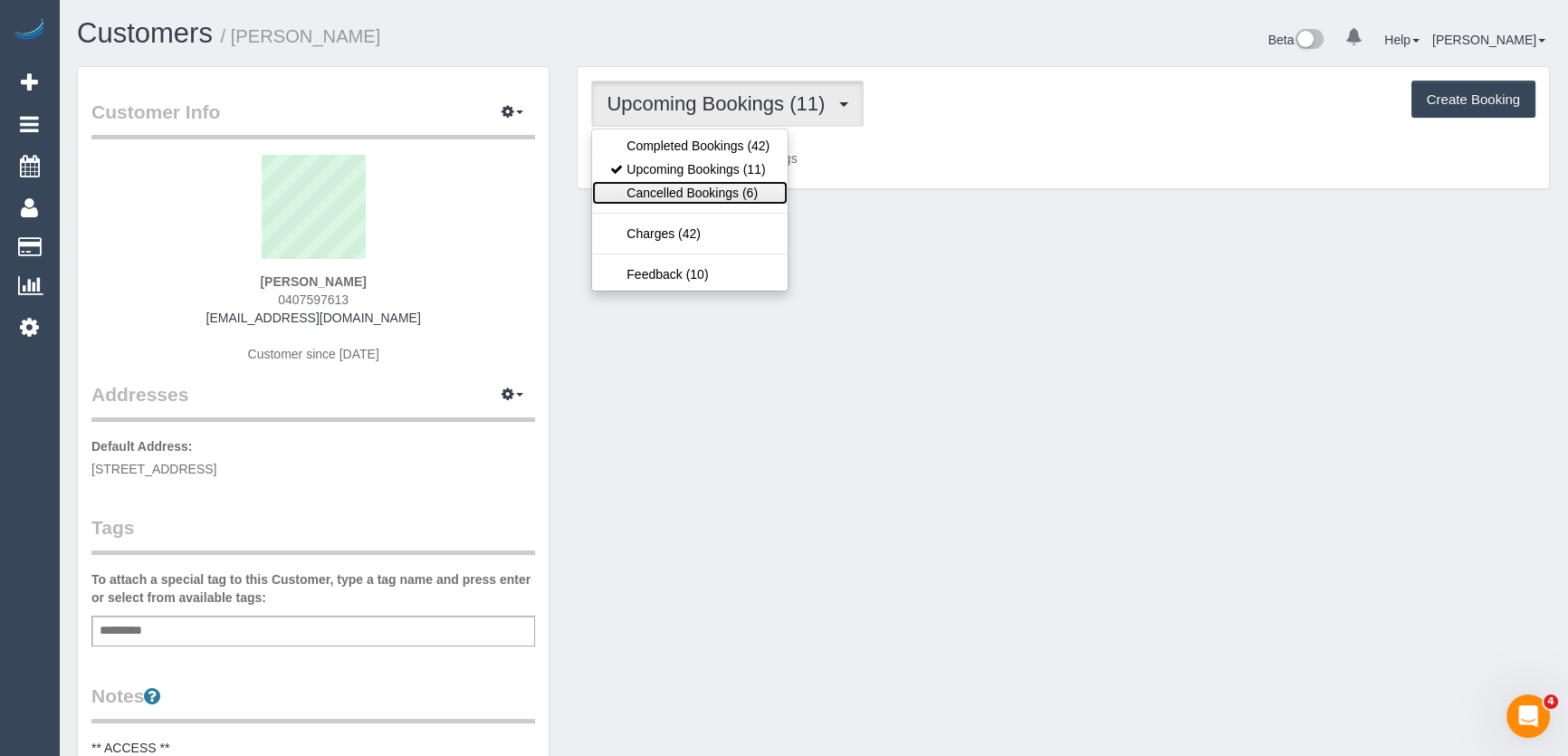
click at [719, 193] on link "Cancelled Bookings (6)" at bounding box center [690, 193] width 196 height 24
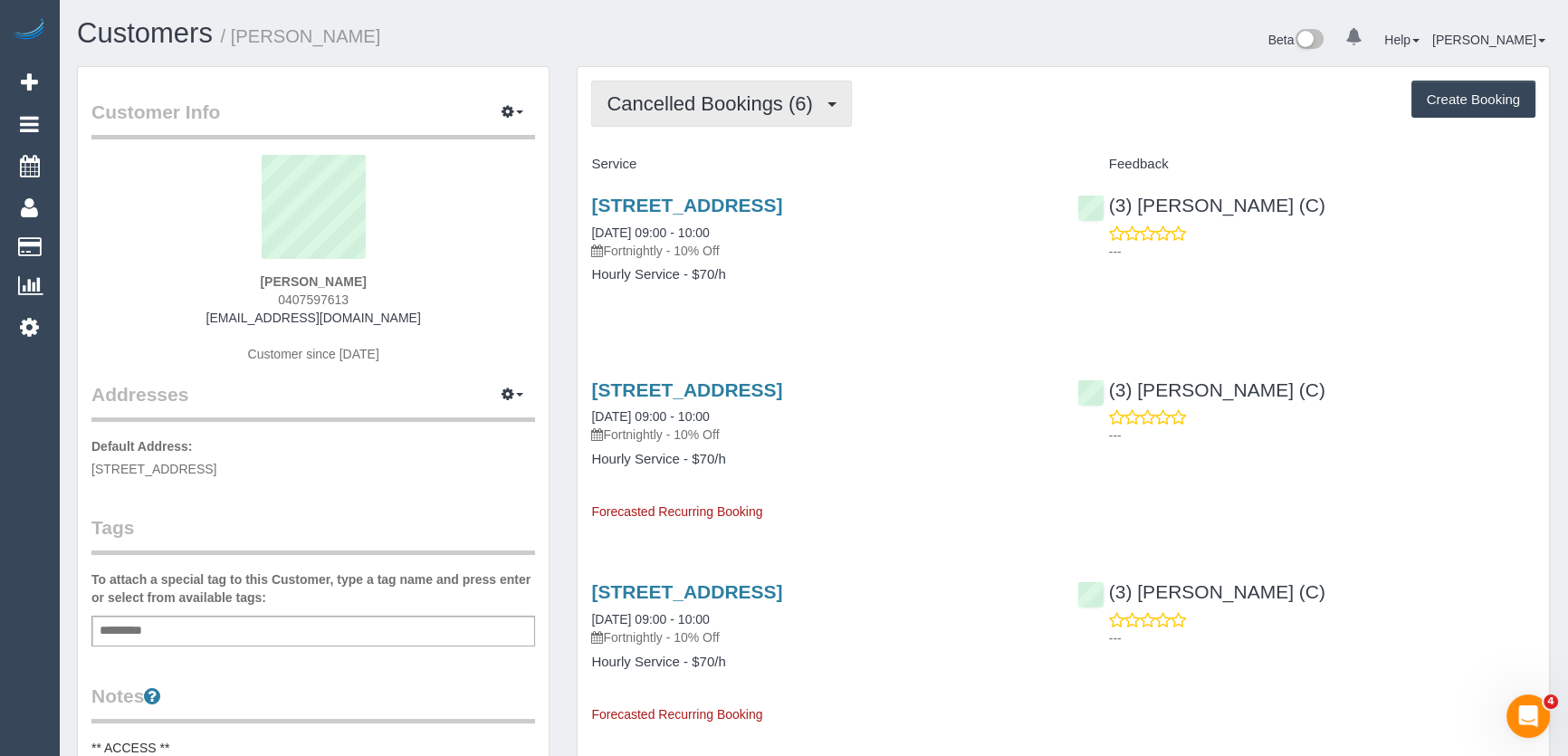
click at [668, 98] on span "Cancelled Bookings (6)" at bounding box center [713, 104] width 215 height 23
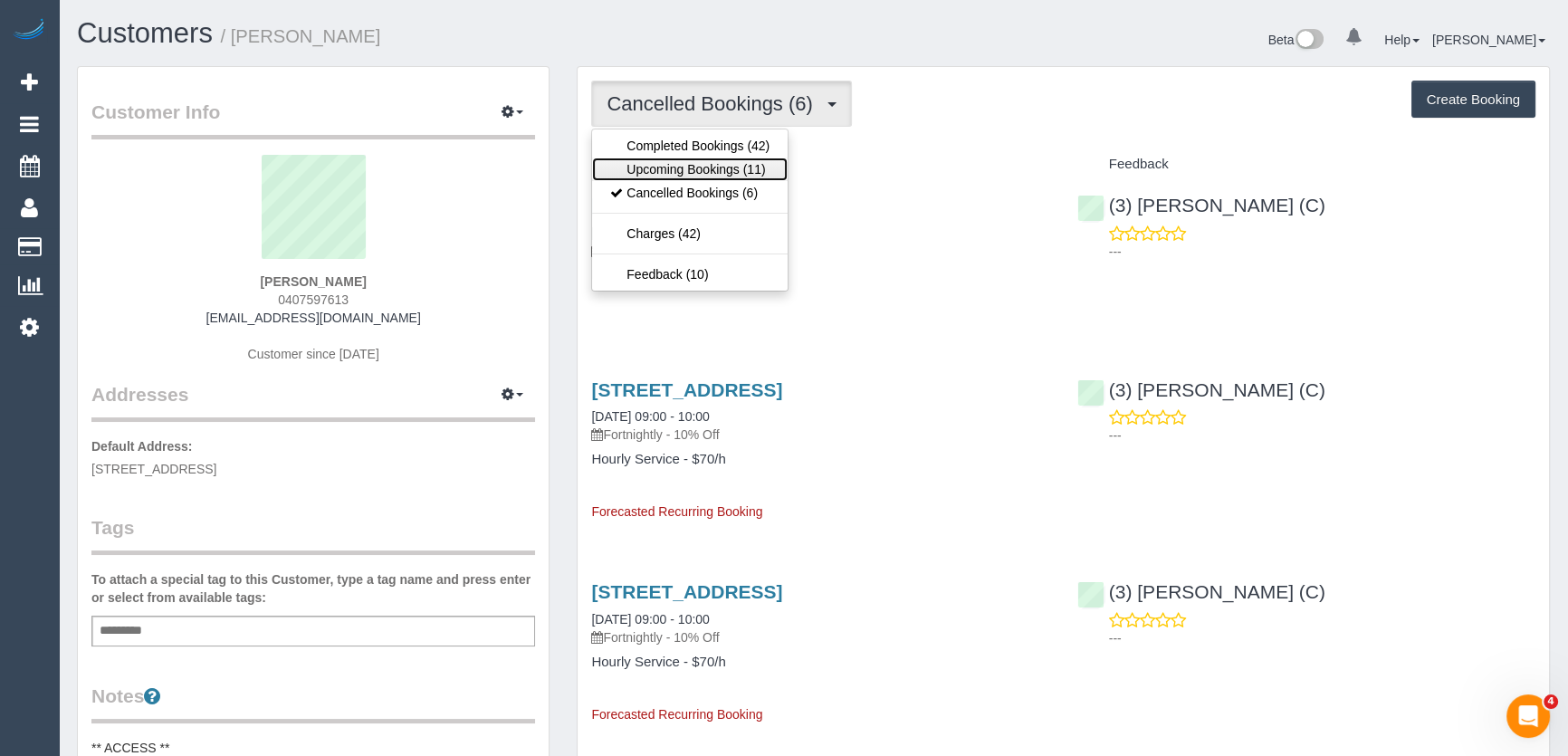
click at [681, 167] on link "Upcoming Bookings (11)" at bounding box center [690, 169] width 196 height 24
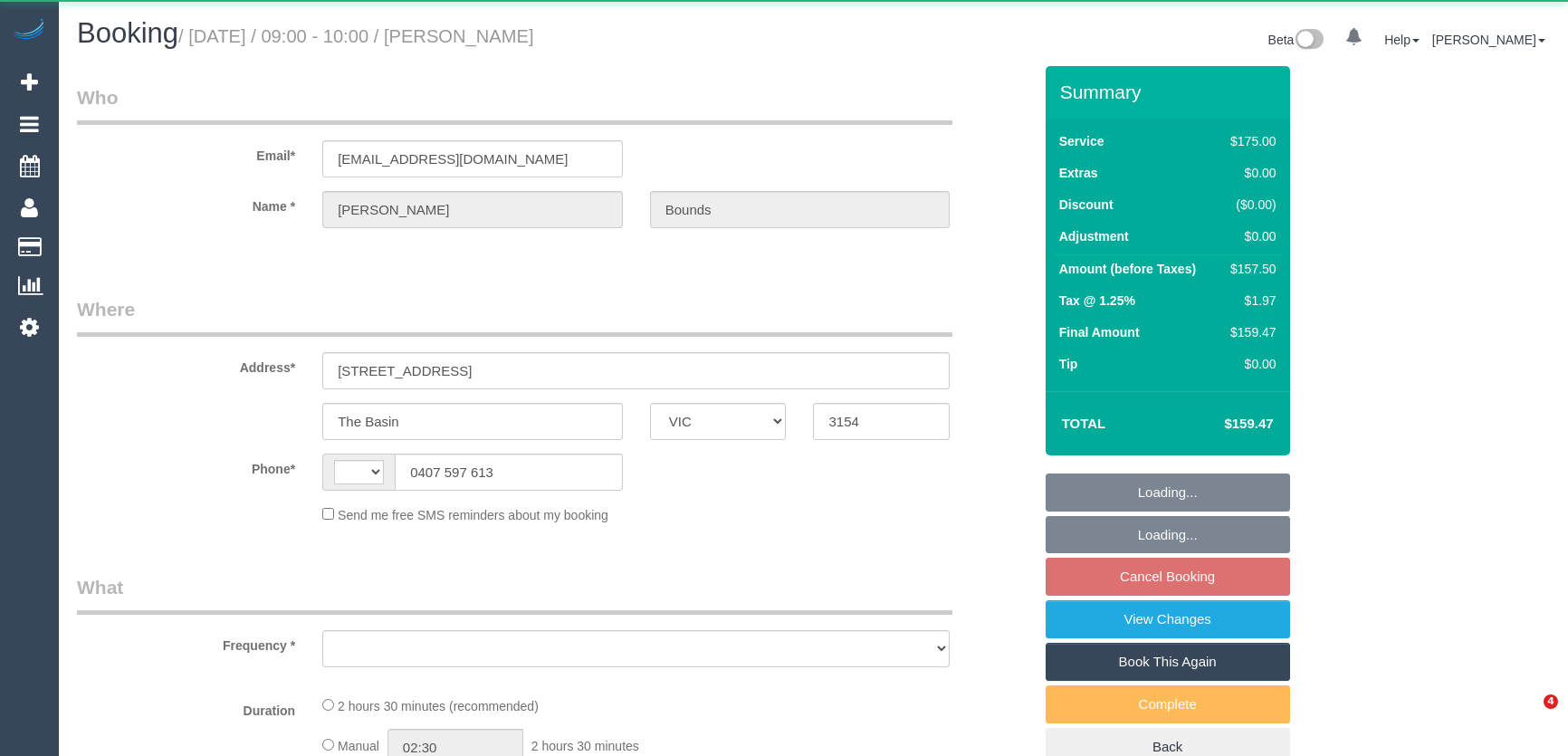
select select "VIC"
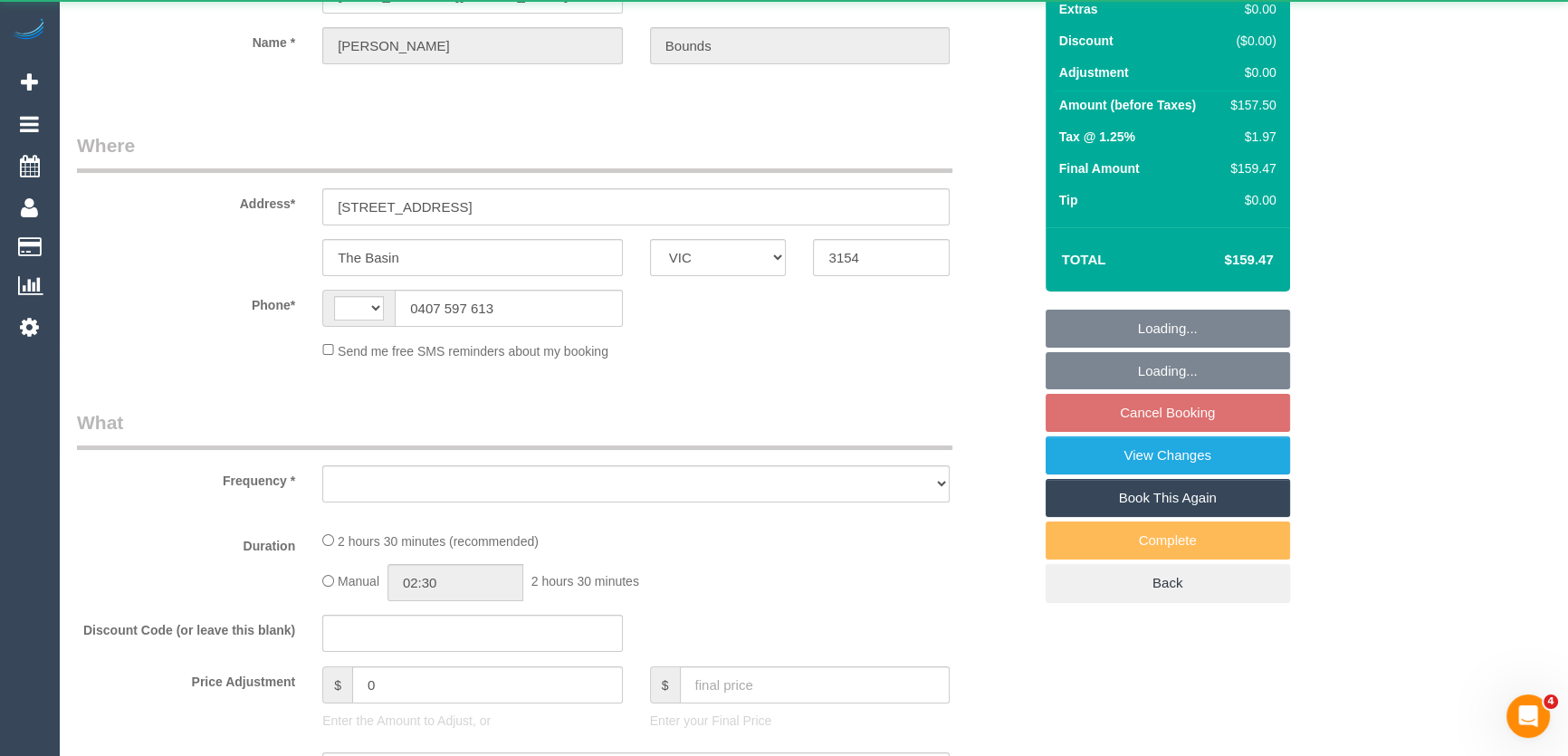
select select "object:281"
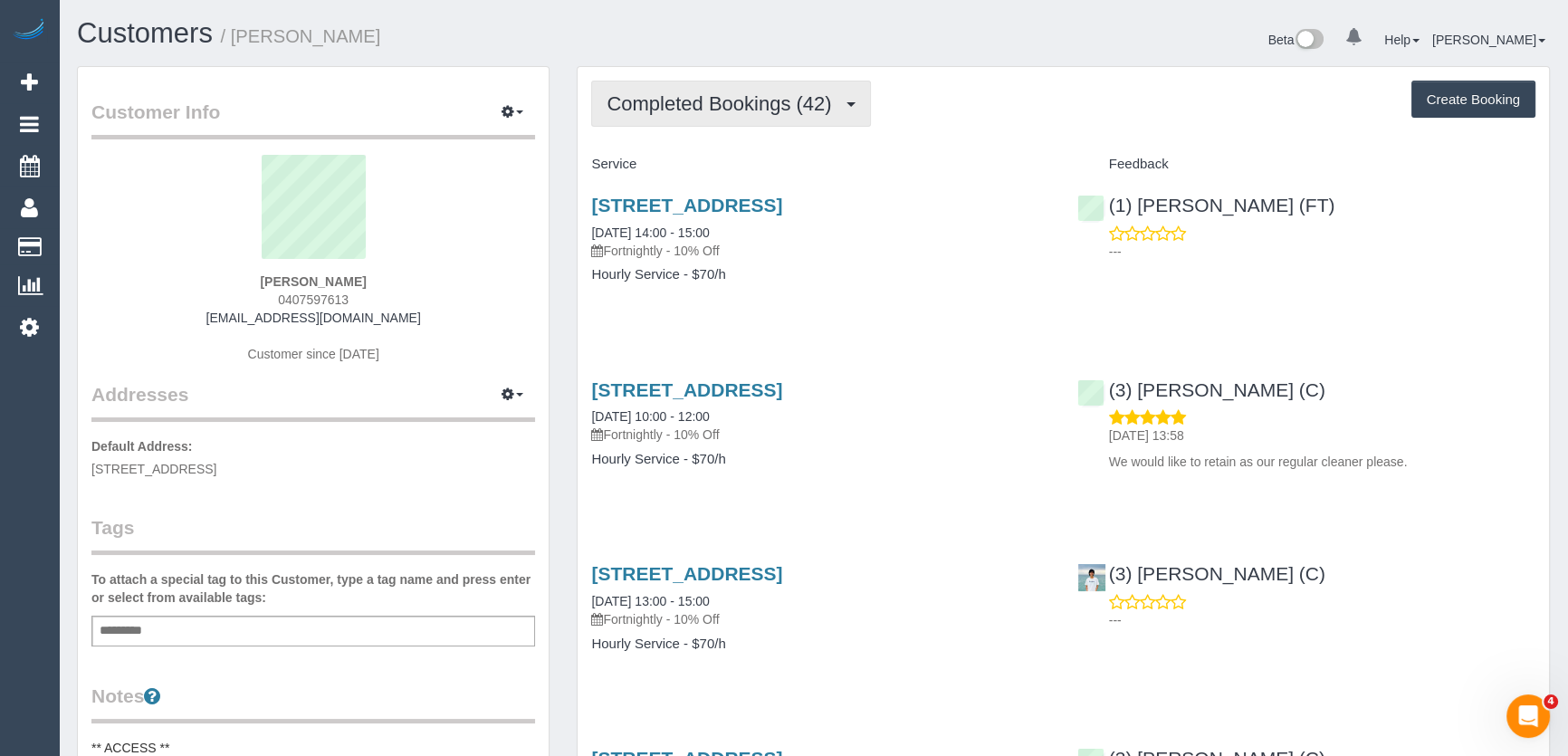
click at [750, 112] on span "Completed Bookings (42)" at bounding box center [723, 104] width 234 height 23
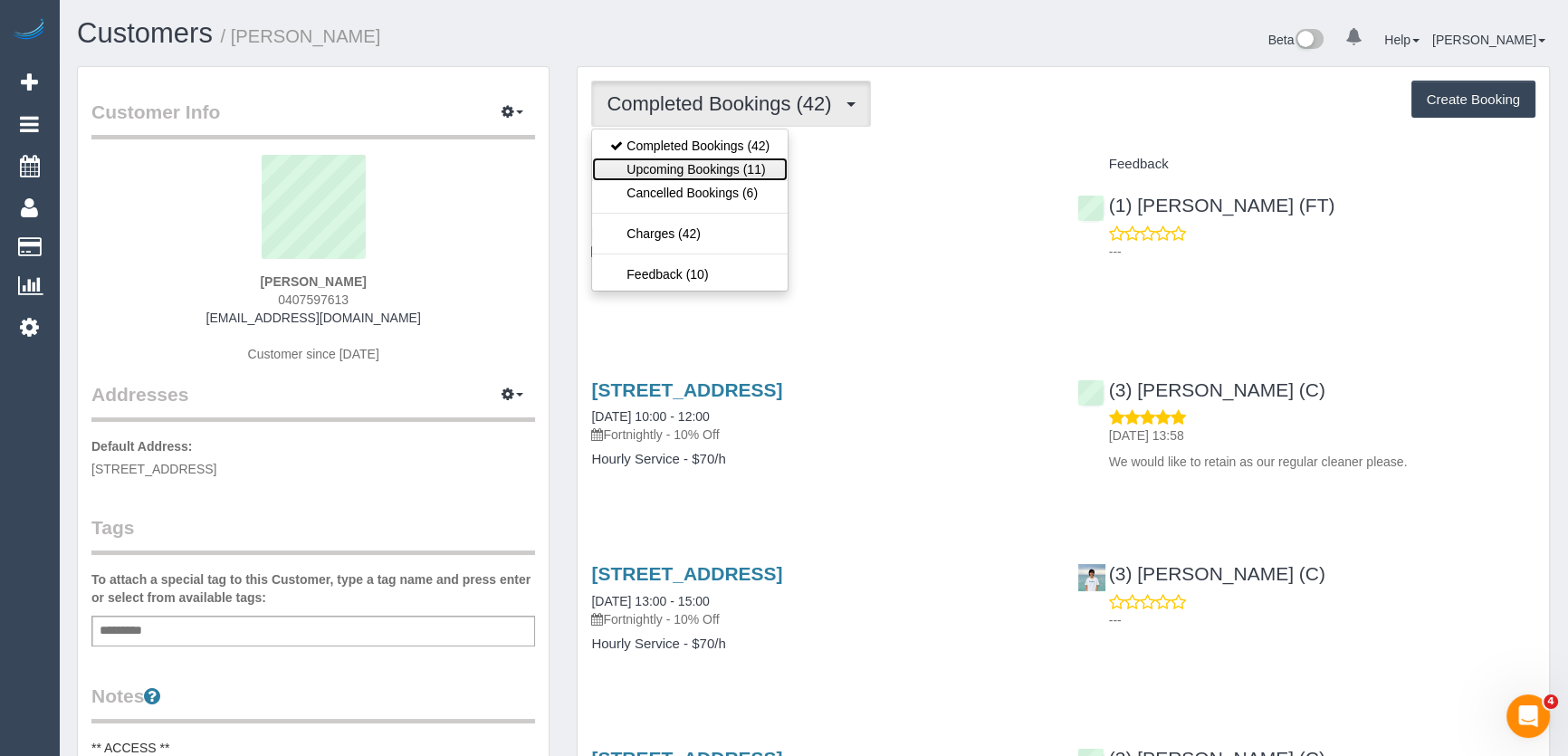
click at [747, 165] on link "Upcoming Bookings (11)" at bounding box center [690, 169] width 196 height 24
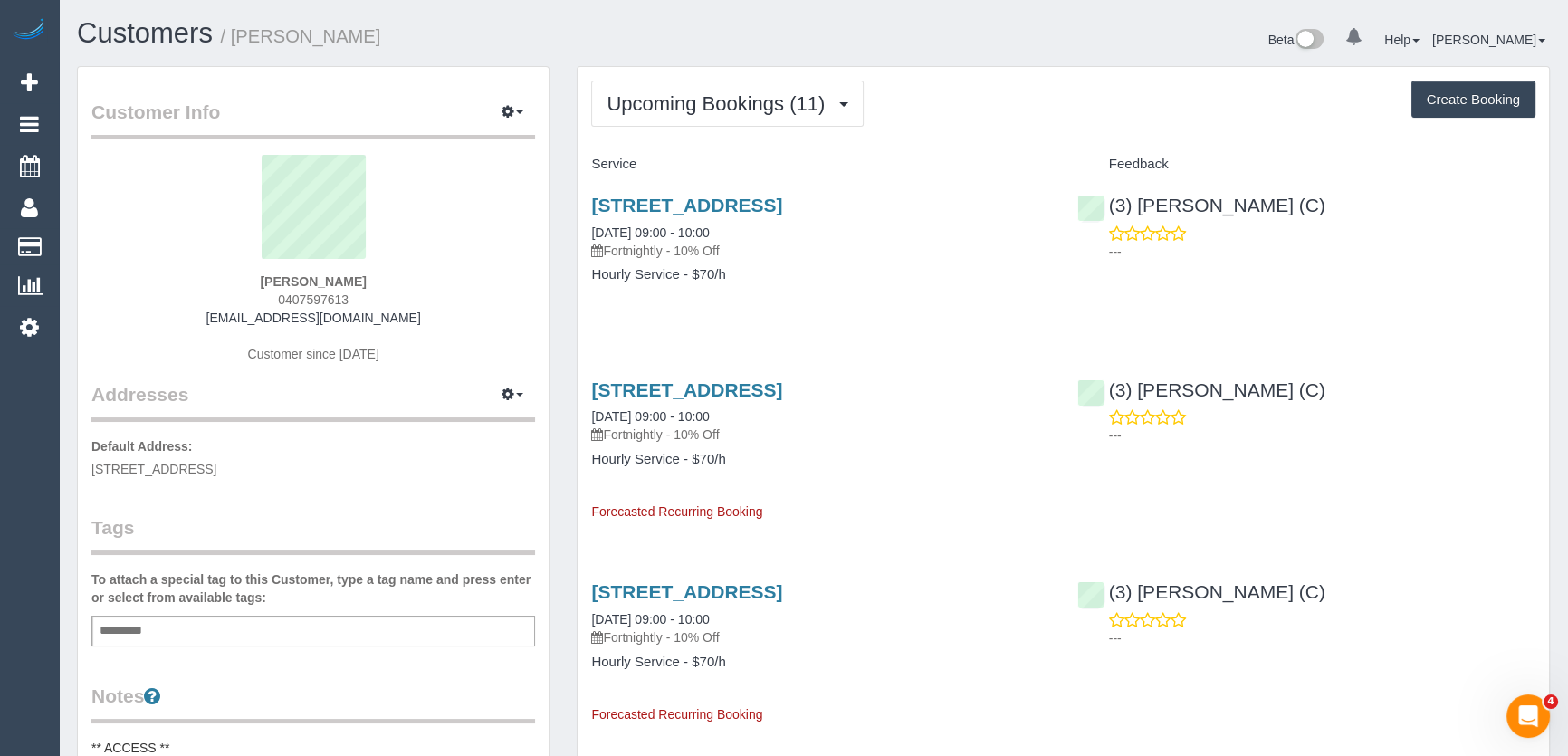
click at [356, 297] on div "Belinda Bounds 0407597613 belbounds@gmail.com Customer since 2023" at bounding box center [313, 267] width 444 height 226
copy div "0407597613"
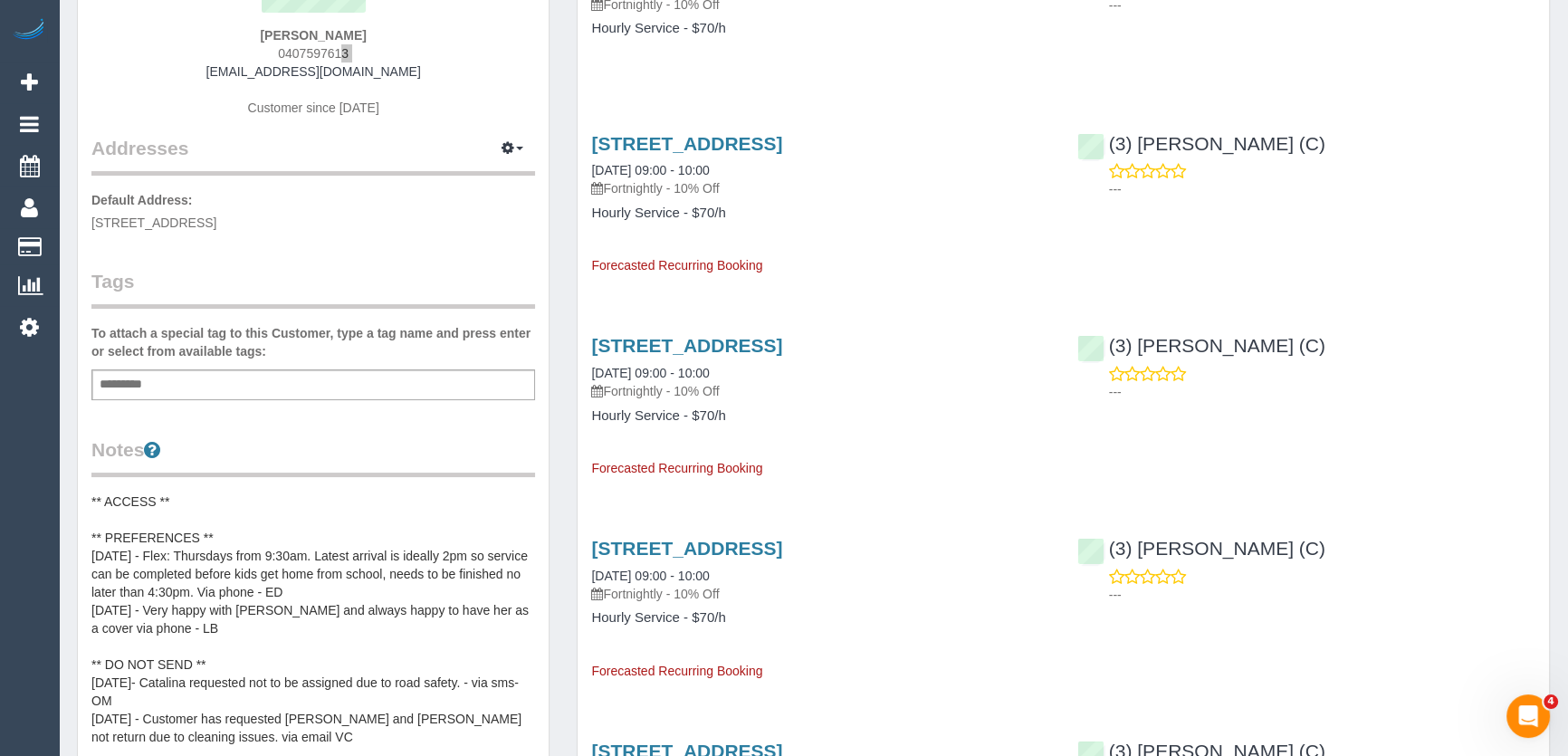
scroll to position [411, 0]
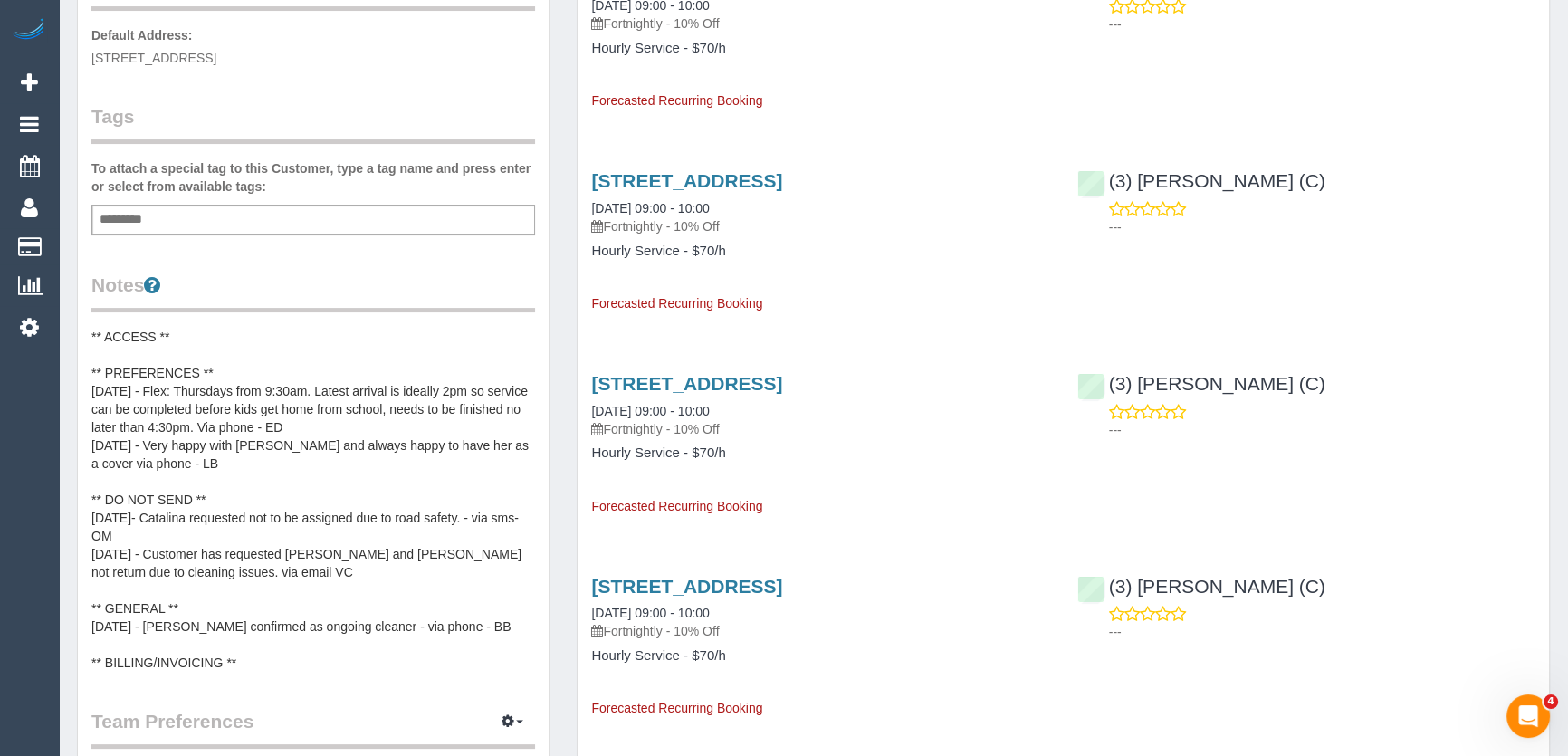
click at [91, 385] on div "Customer Info Edit Contact Info Send Message Email Preferences Special Sales Ta…" at bounding box center [314, 419] width 471 height 1528
click at [92, 387] on pre "** ACCESS ** ** PREFERENCES ** [DATE] - Flex: Thursdays from 9:30am. Latest arr…" at bounding box center [313, 500] width 444 height 344
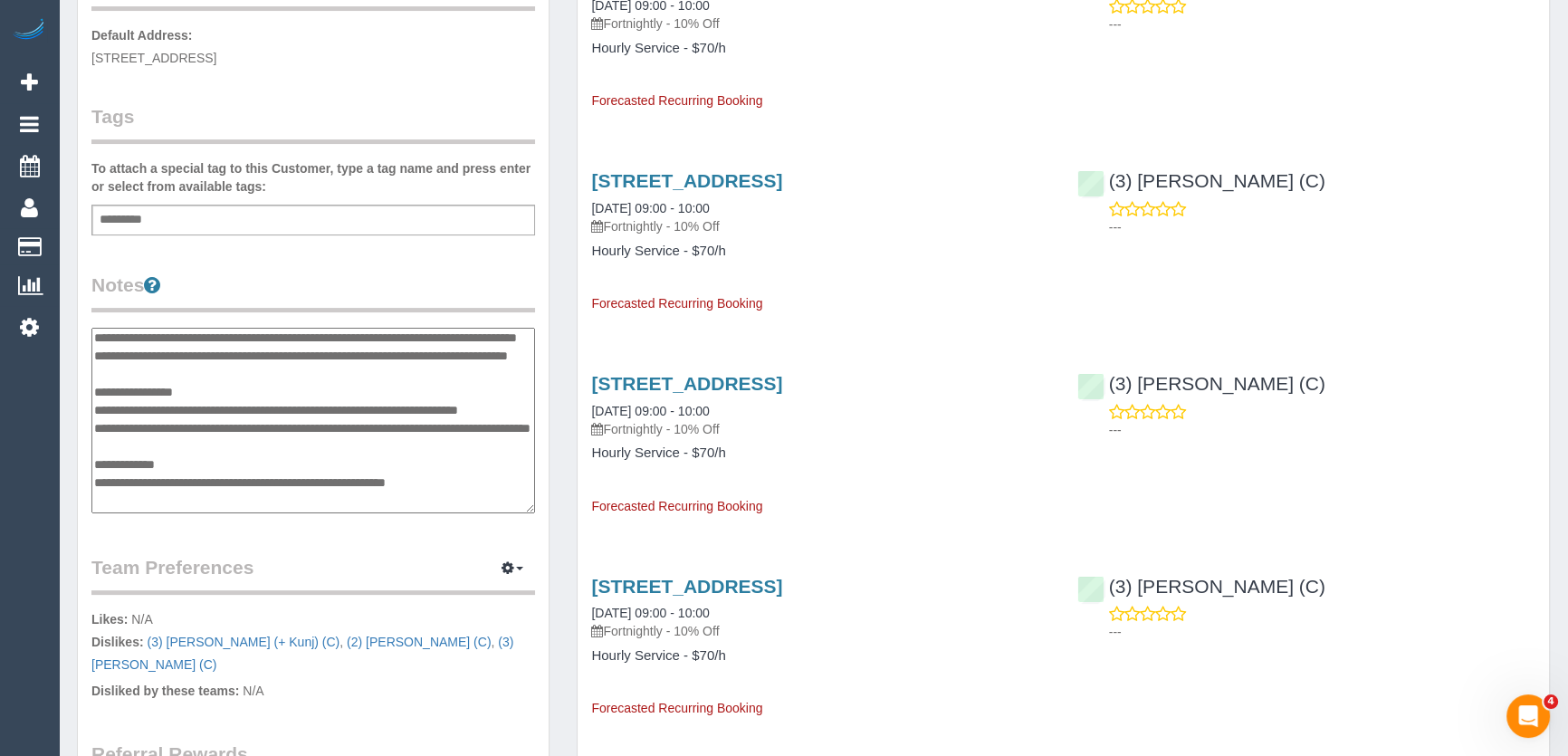
scroll to position [0, 0]
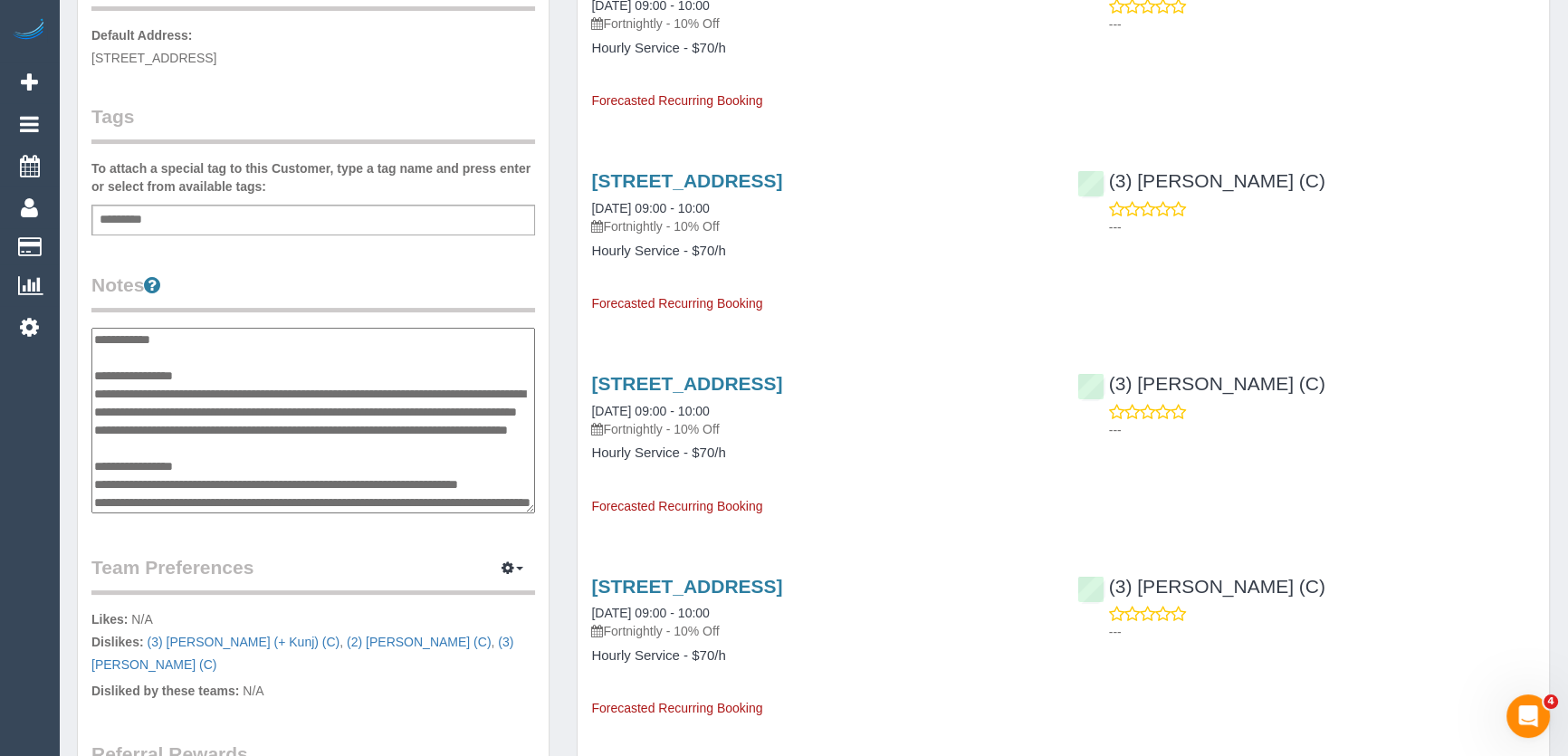
click at [95, 388] on textarea "**********" at bounding box center [313, 421] width 444 height 187
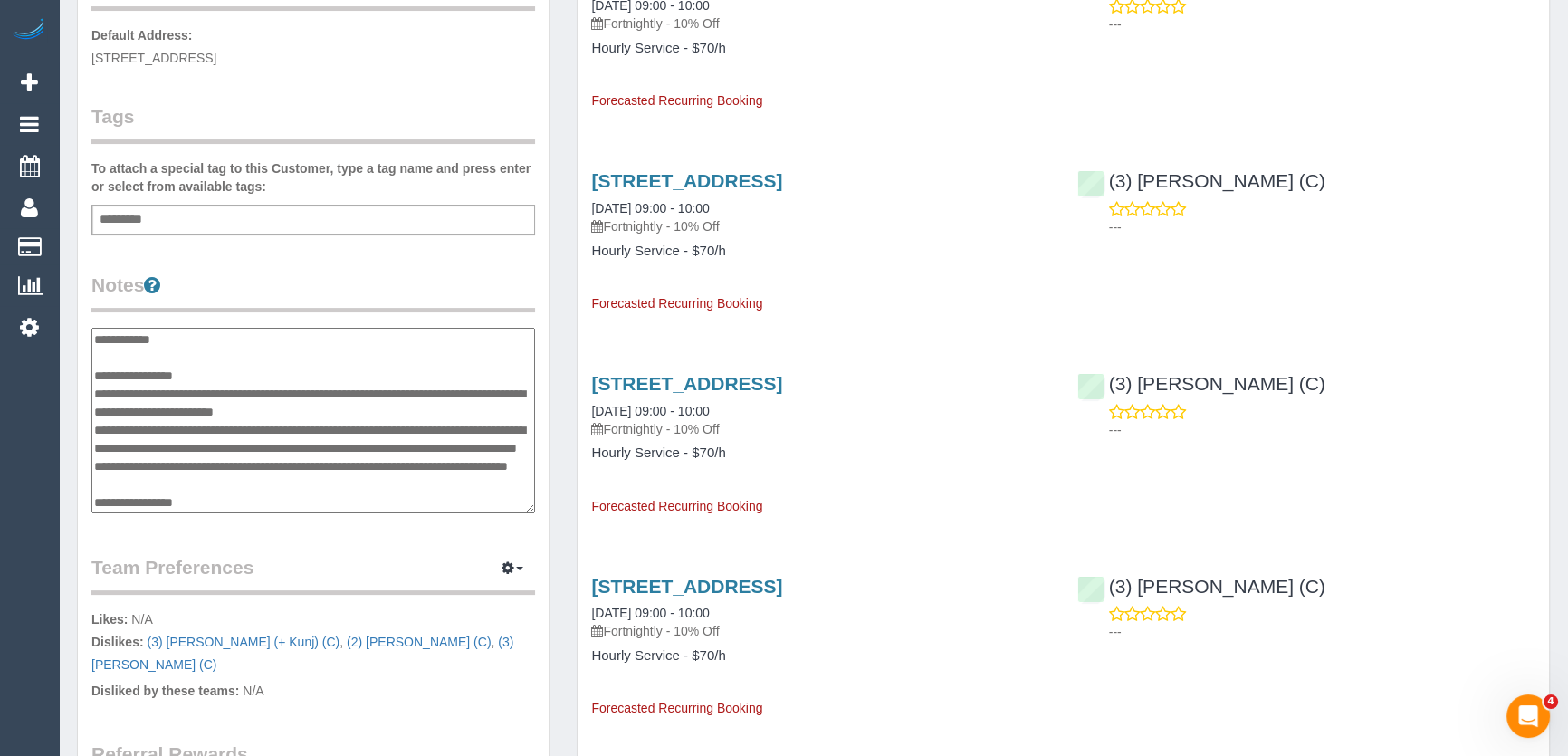
type textarea "**********"
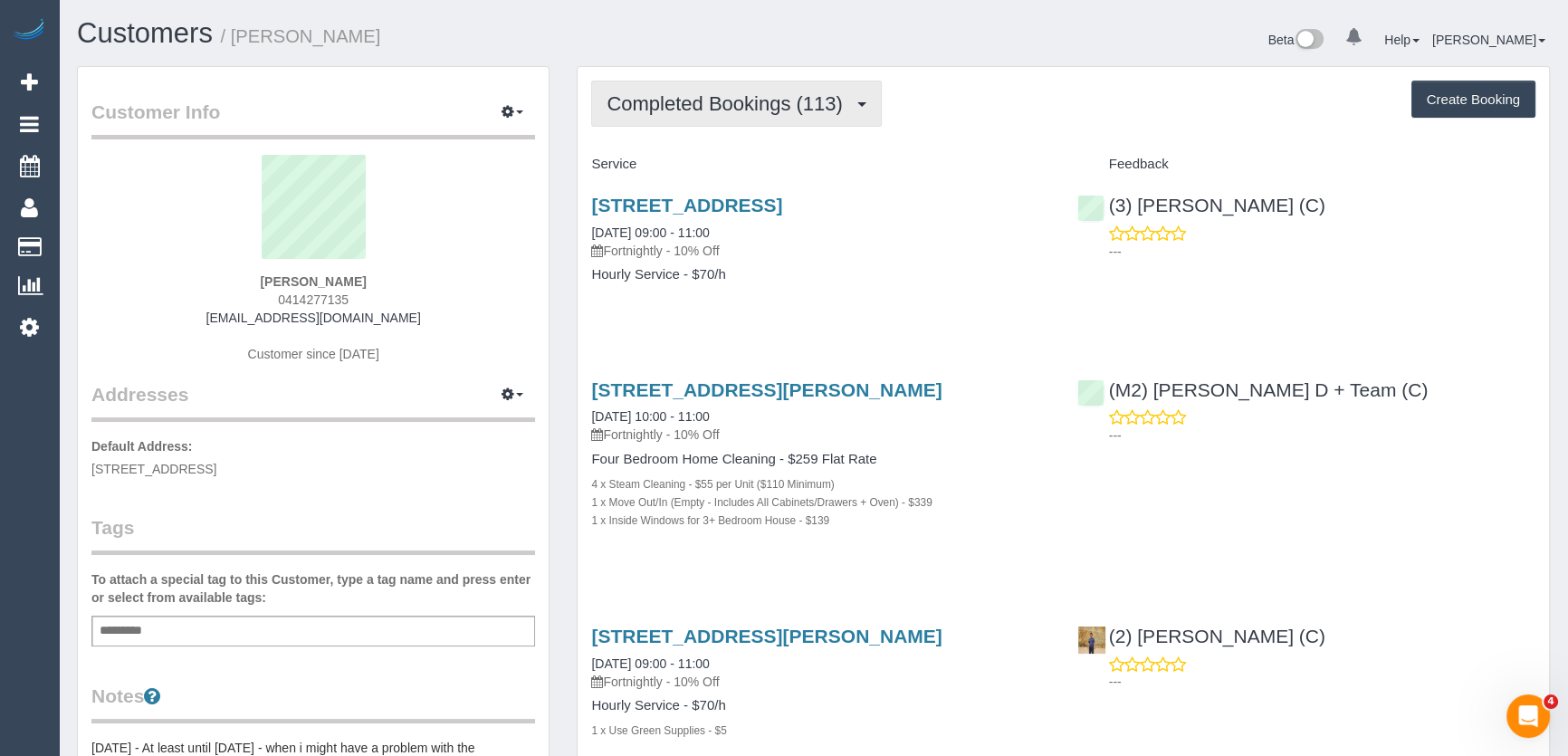
click at [744, 116] on button "Completed Bookings (113)" at bounding box center [736, 104] width 291 height 46
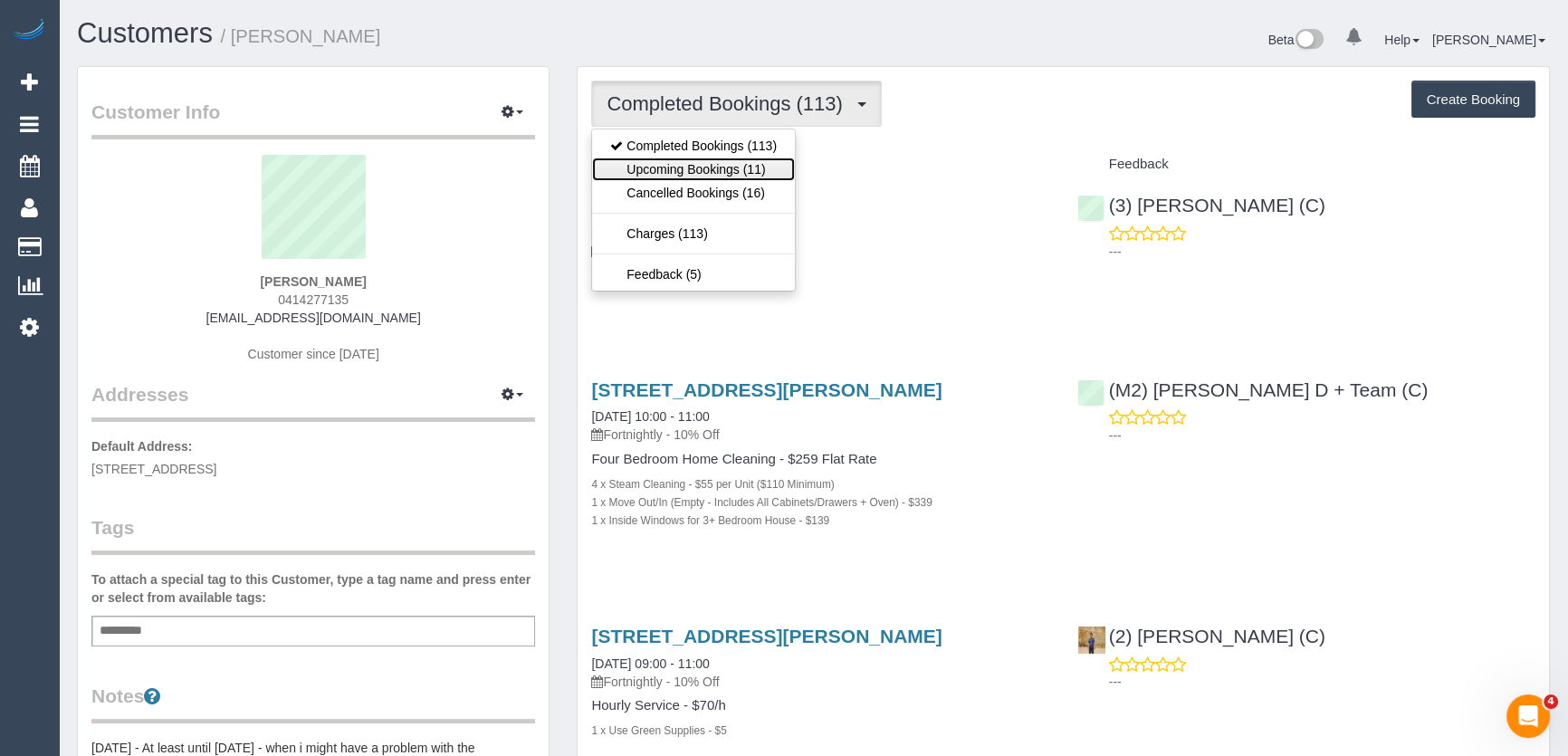
click at [745, 173] on link "Upcoming Bookings (11)" at bounding box center [693, 169] width 203 height 24
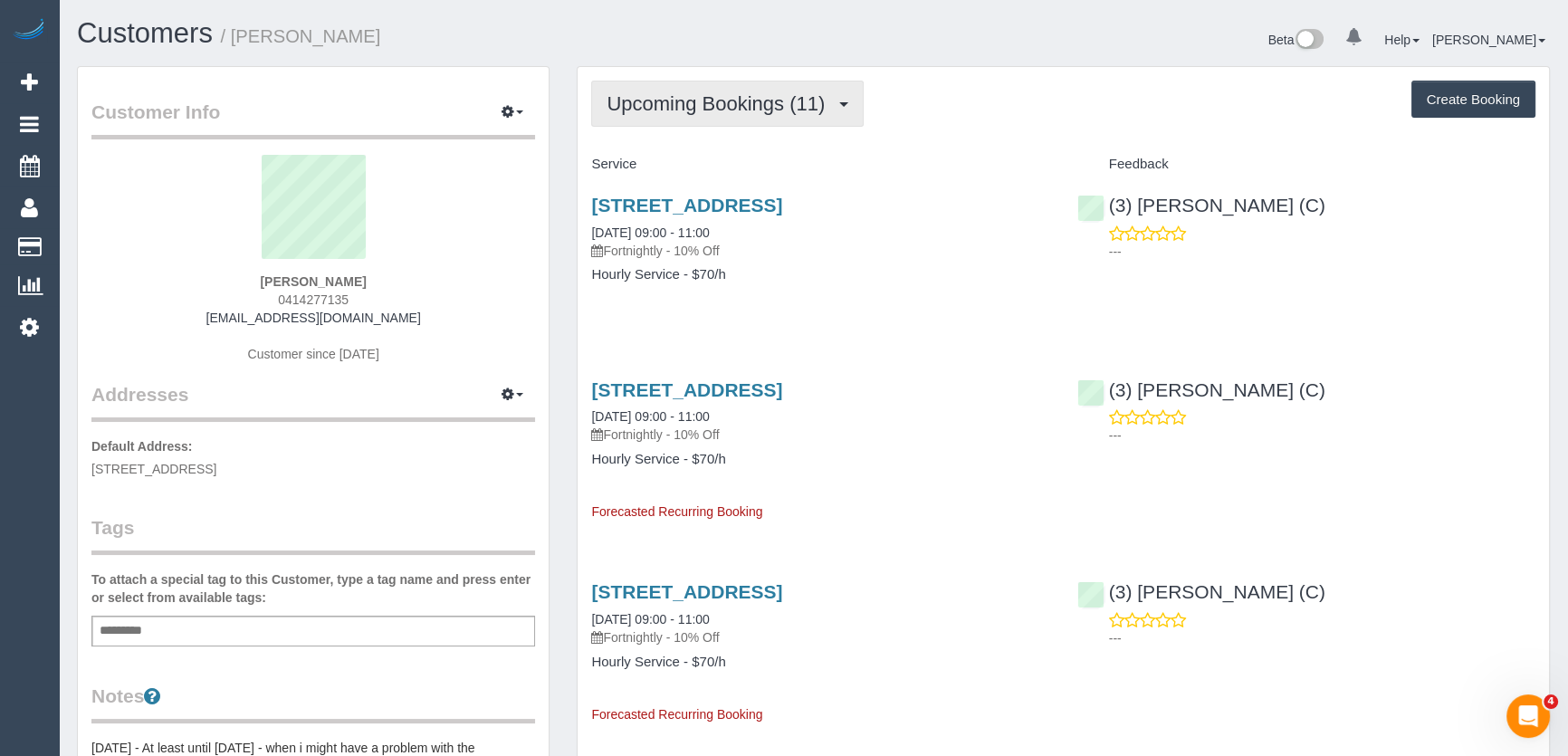
click at [750, 94] on span "Upcoming Bookings (11)" at bounding box center [720, 104] width 227 height 23
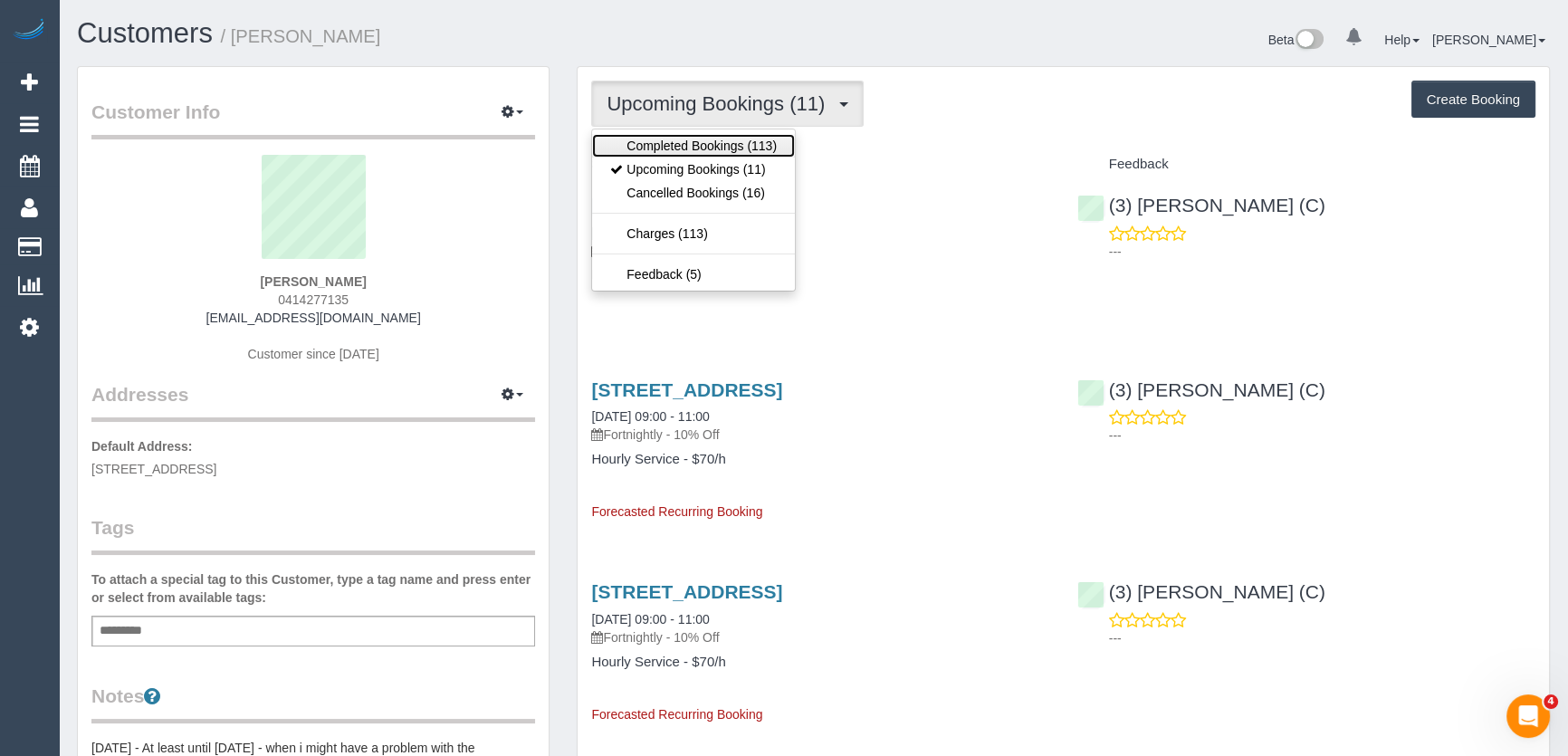
click at [737, 143] on link "Completed Bookings (113)" at bounding box center [693, 146] width 203 height 24
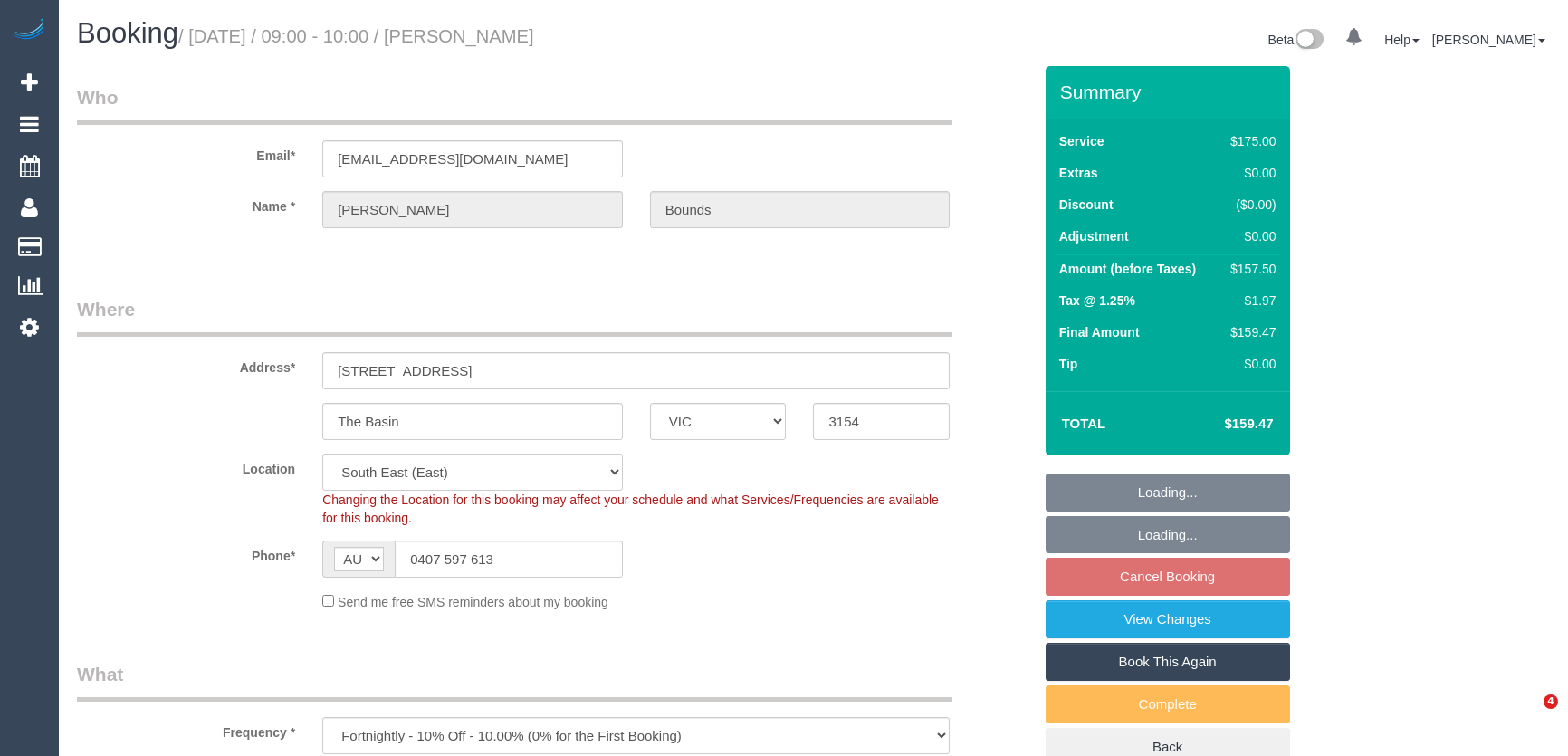
select select "VIC"
select select "150"
select select "number:32"
select select "number:14"
select select "number:18"
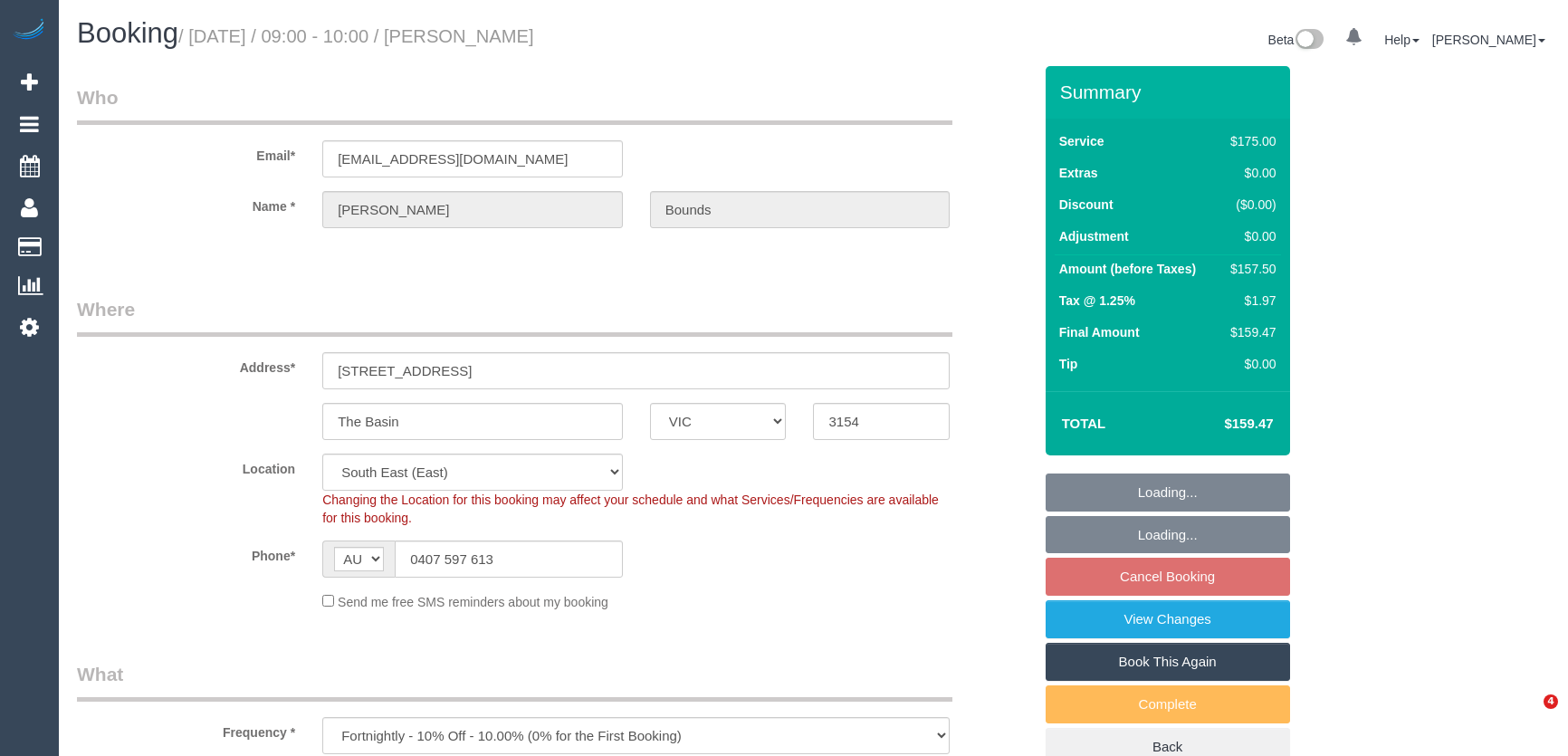
select select "number:22"
select select "number:34"
select select "number:11"
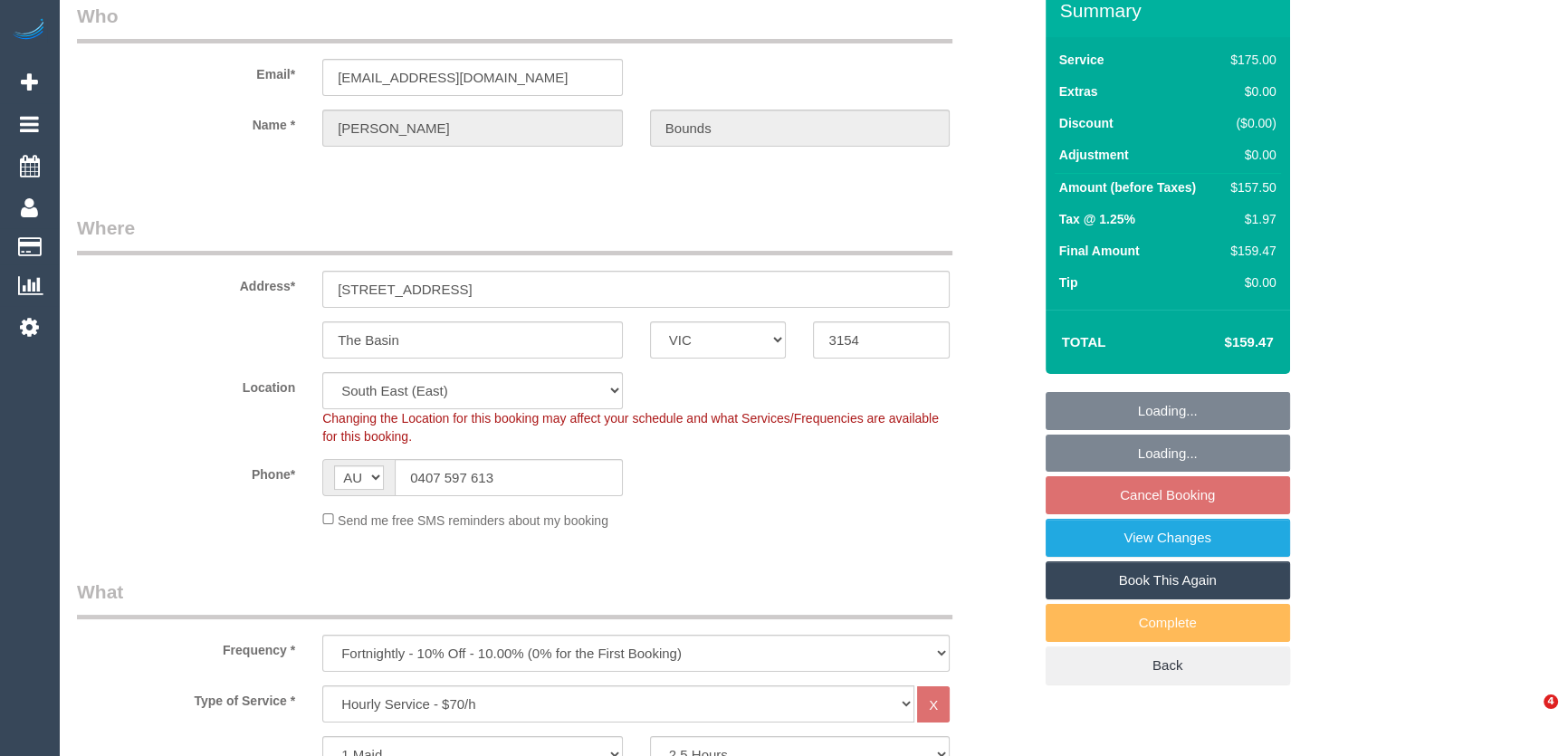
scroll to position [81, 0]
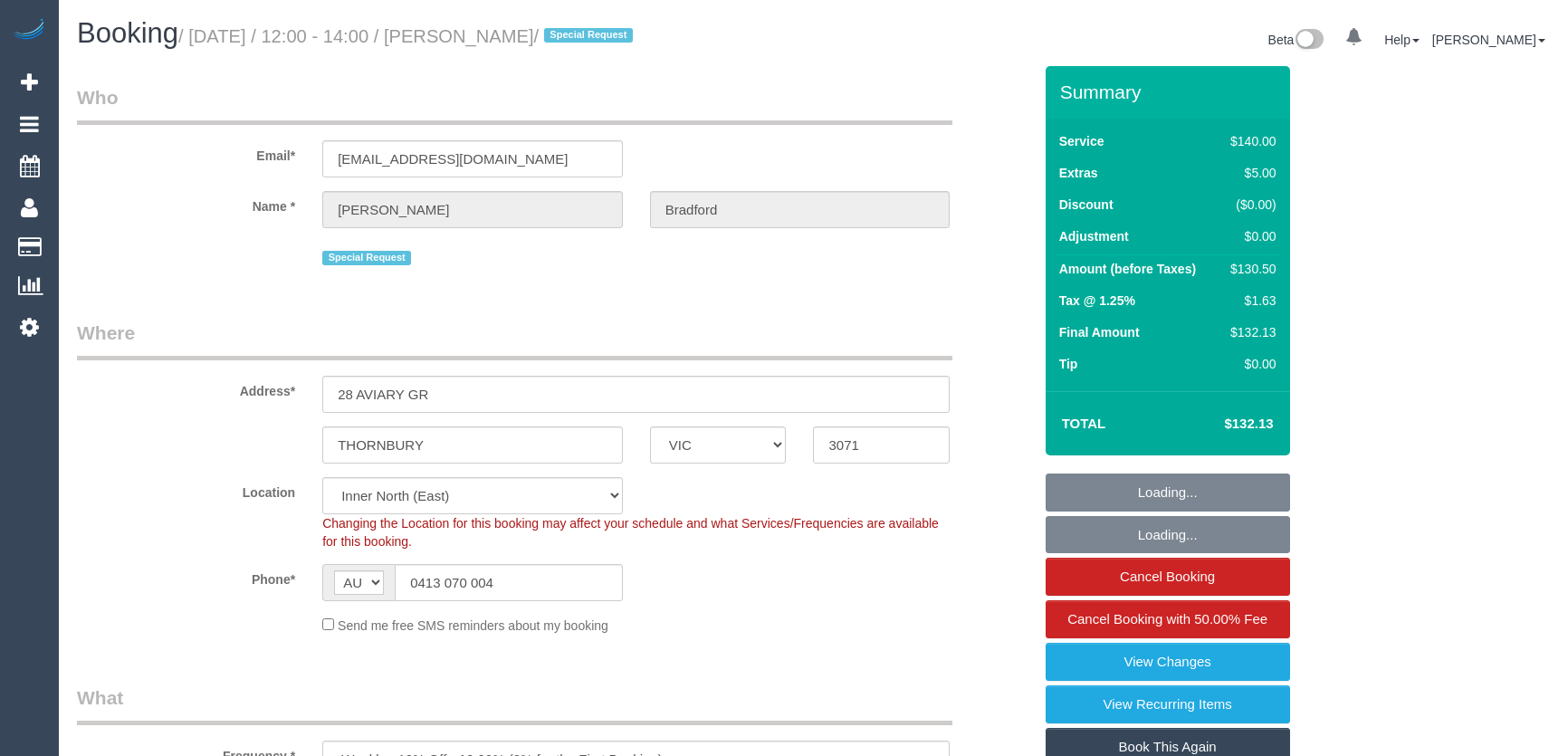
select select "VIC"
select select "number:30"
select select "number:14"
select select "number:19"
select select "number:36"
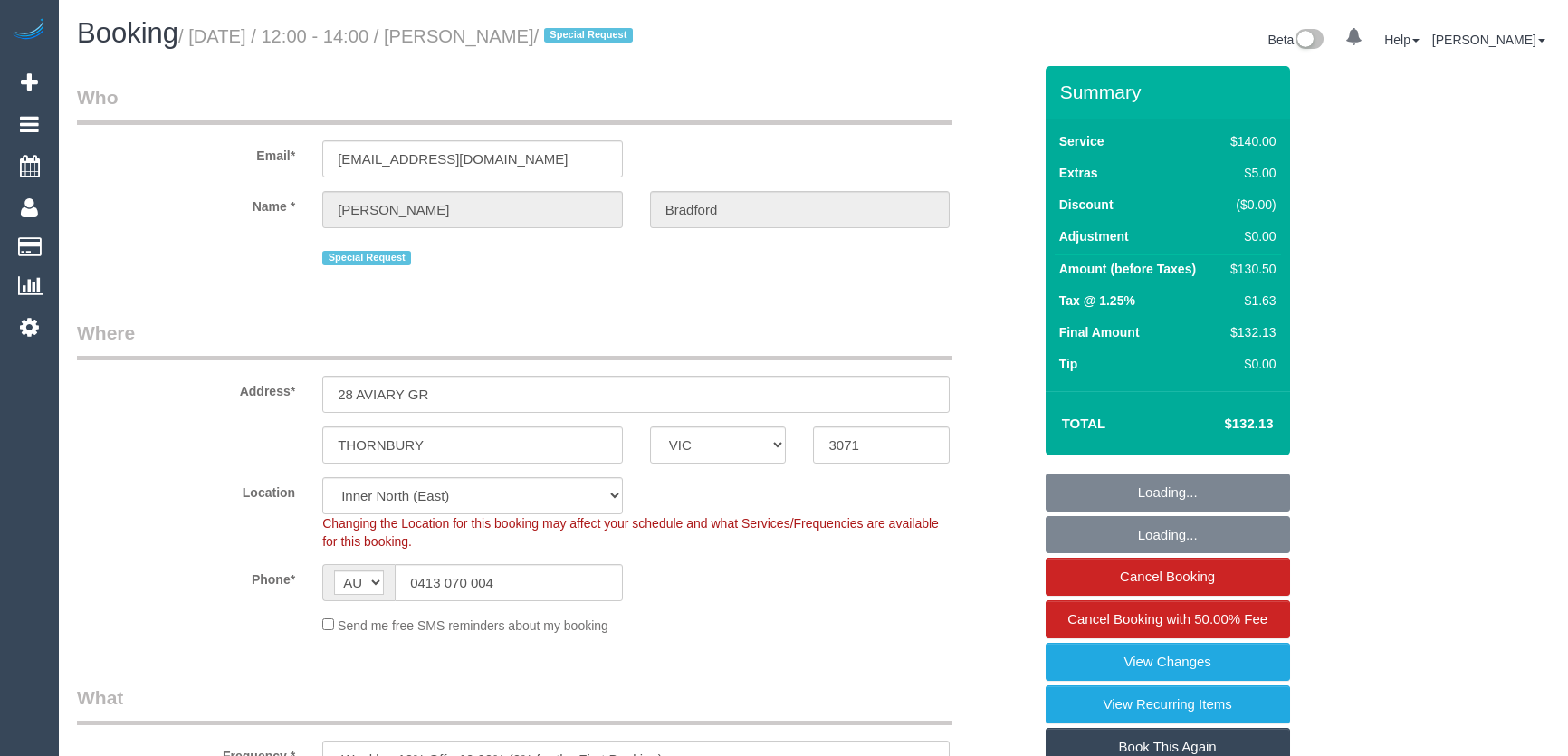
select select "number:34"
select select "number:13"
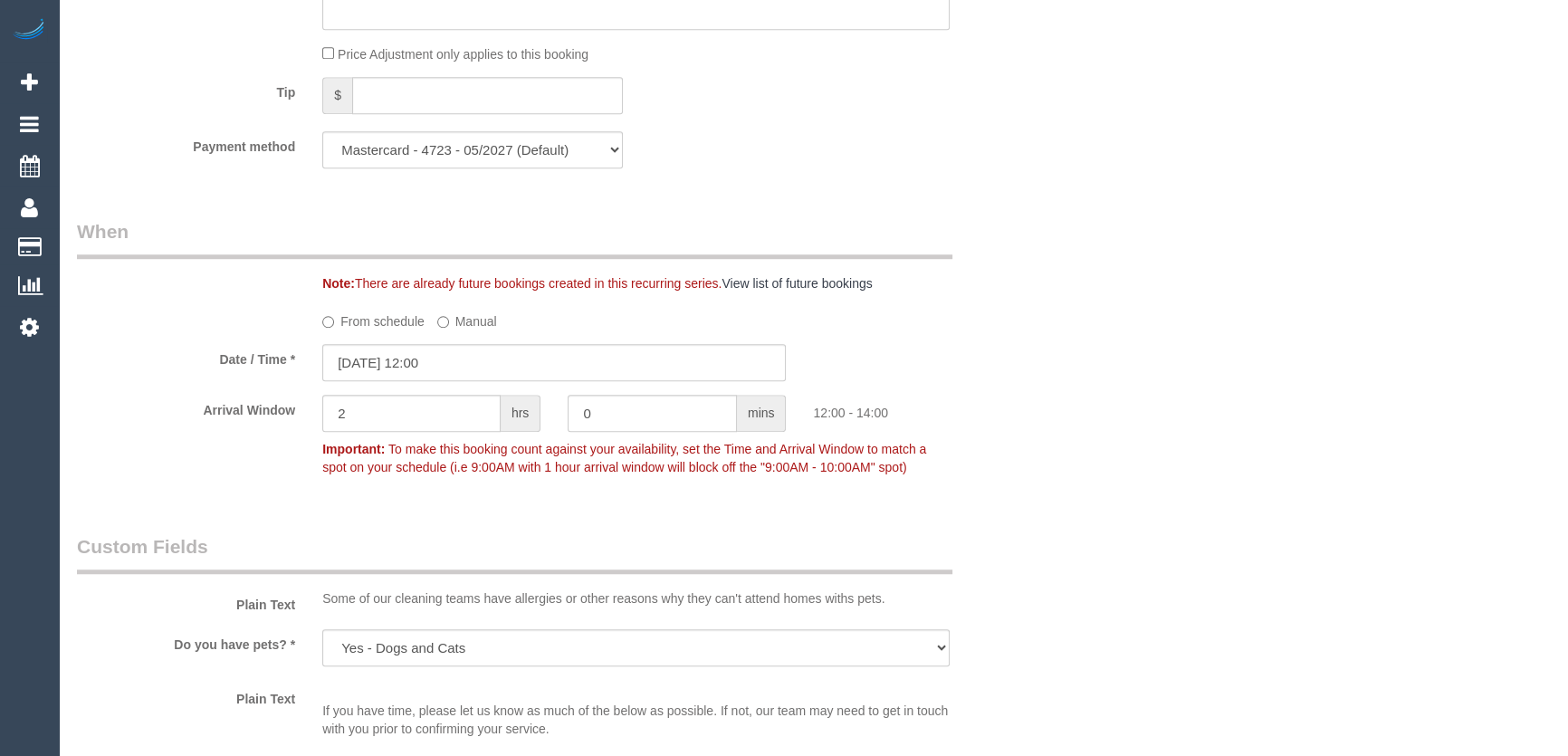
scroll to position [1891, 0]
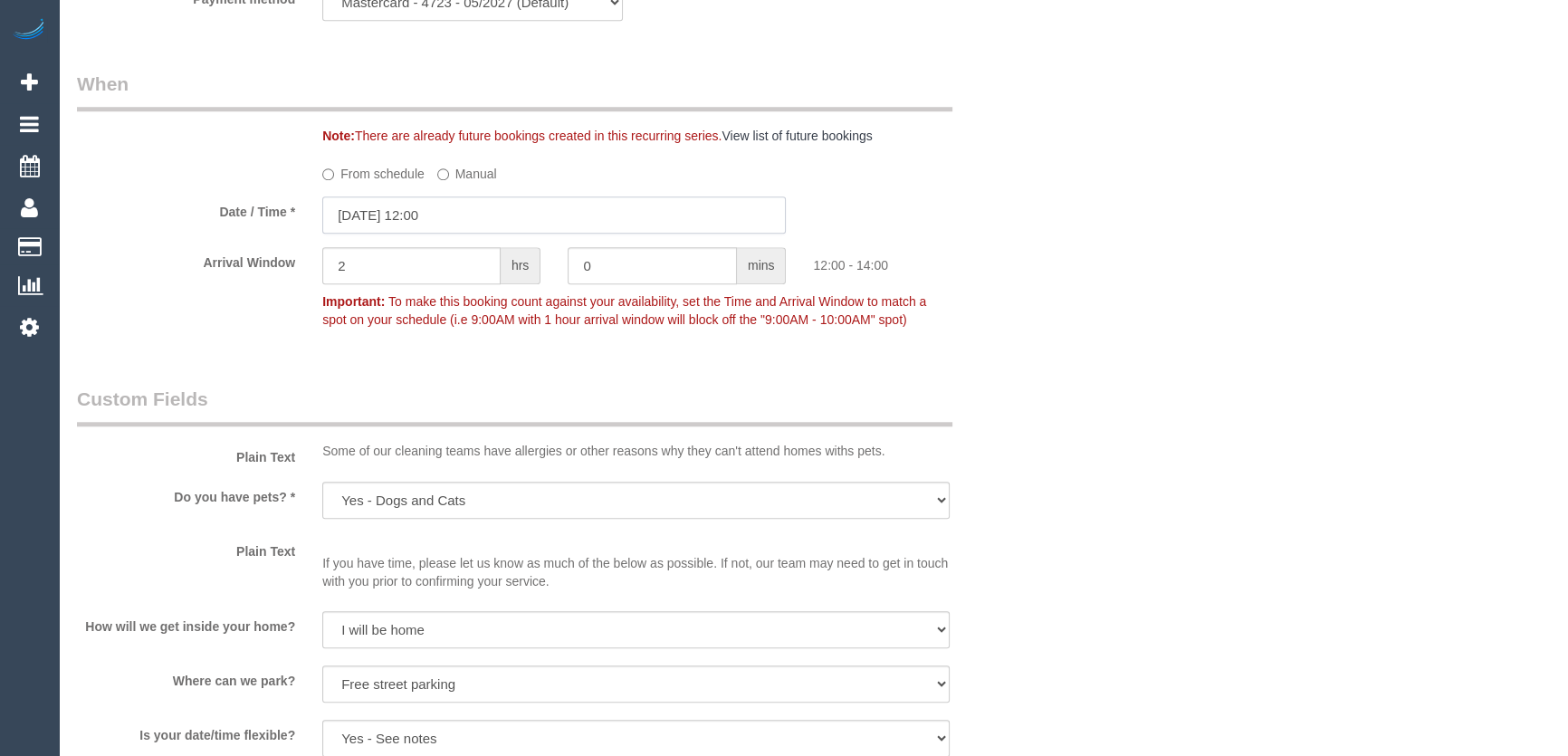
click at [471, 208] on input "29/08/2025 12:00" at bounding box center [554, 215] width 464 height 37
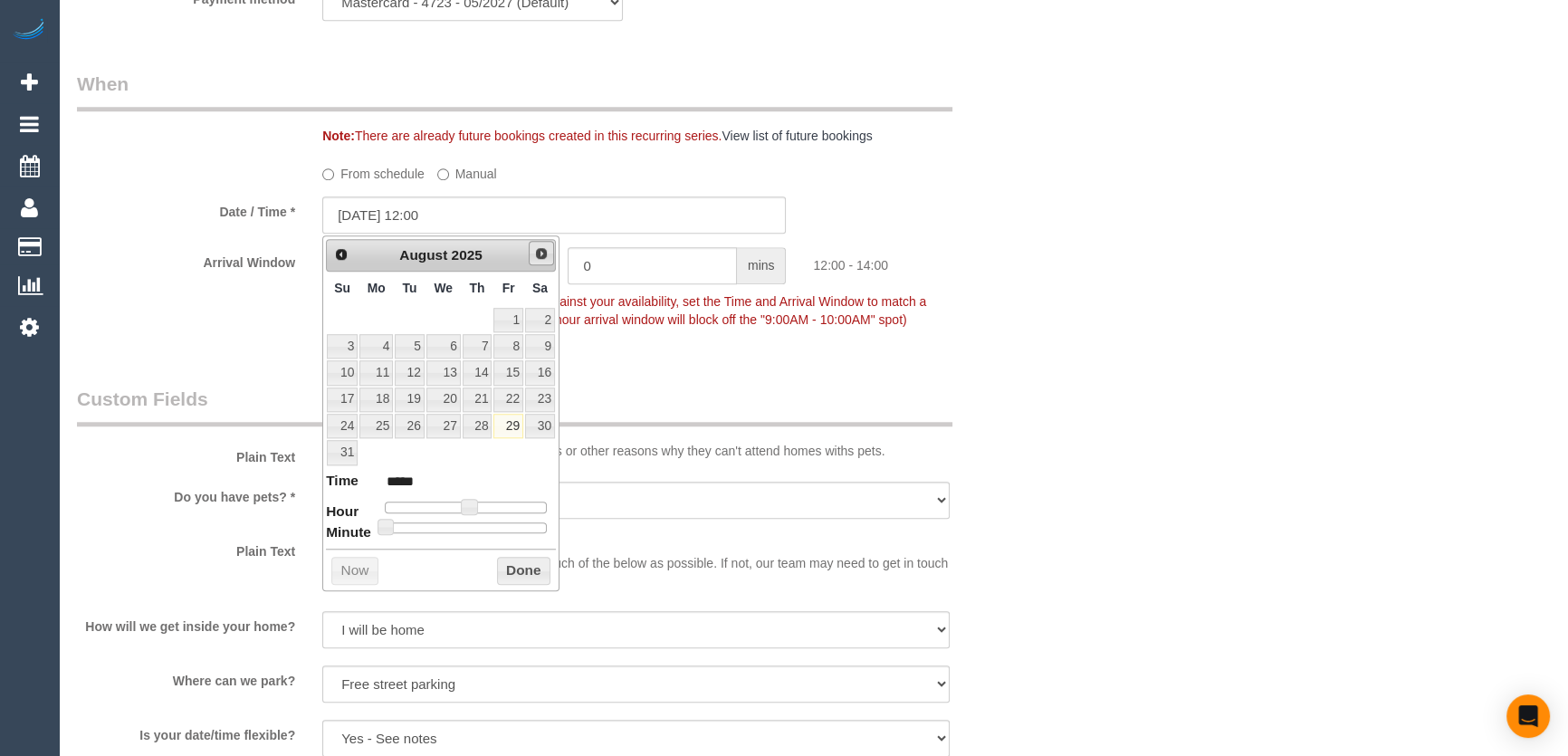
click at [541, 256] on span "Next" at bounding box center [541, 253] width 14 height 14
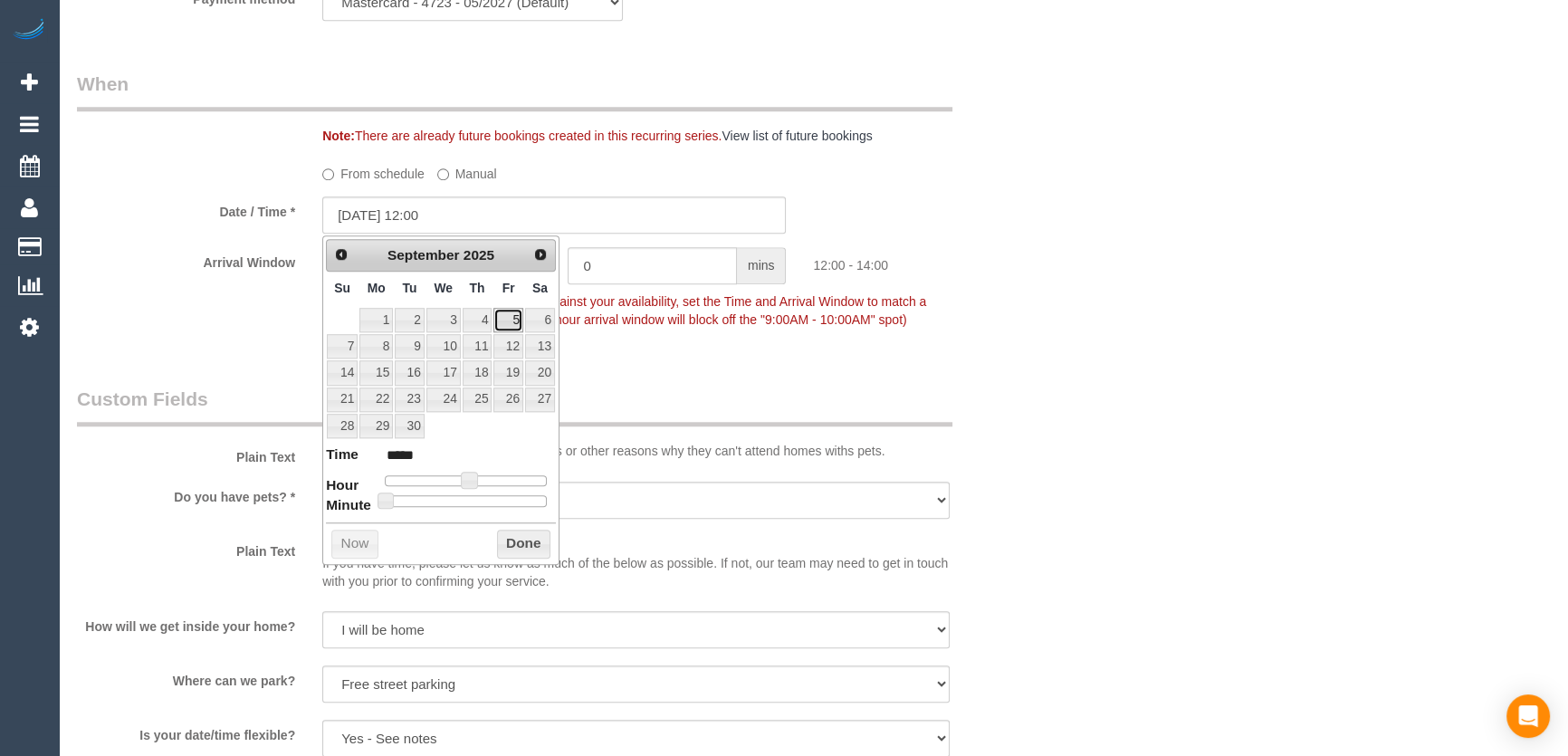
click at [507, 317] on link "5" at bounding box center [507, 320] width 29 height 25
type input "05/09/2025 12:00"
click at [1198, 481] on div "Who Email* mattbradford3@hotmail.com Name * Matthew Bradford Special Request Wh…" at bounding box center [814, 358] width 1474 height 4369
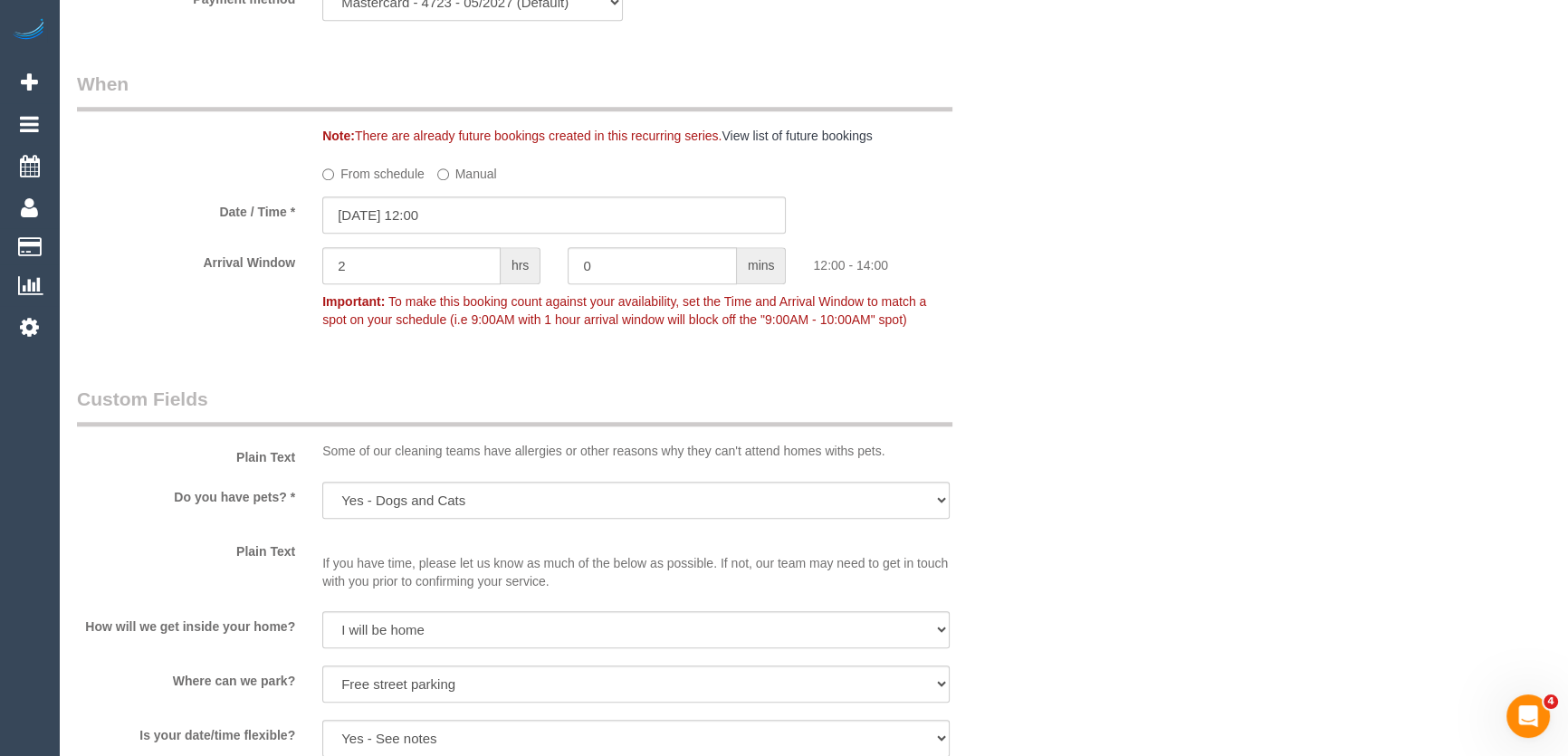
scroll to position [0, 0]
click at [1180, 495] on div "Who Email* mattbradford3@hotmail.com Name * Matthew Bradford Special Request Wh…" at bounding box center [814, 358] width 1474 height 4369
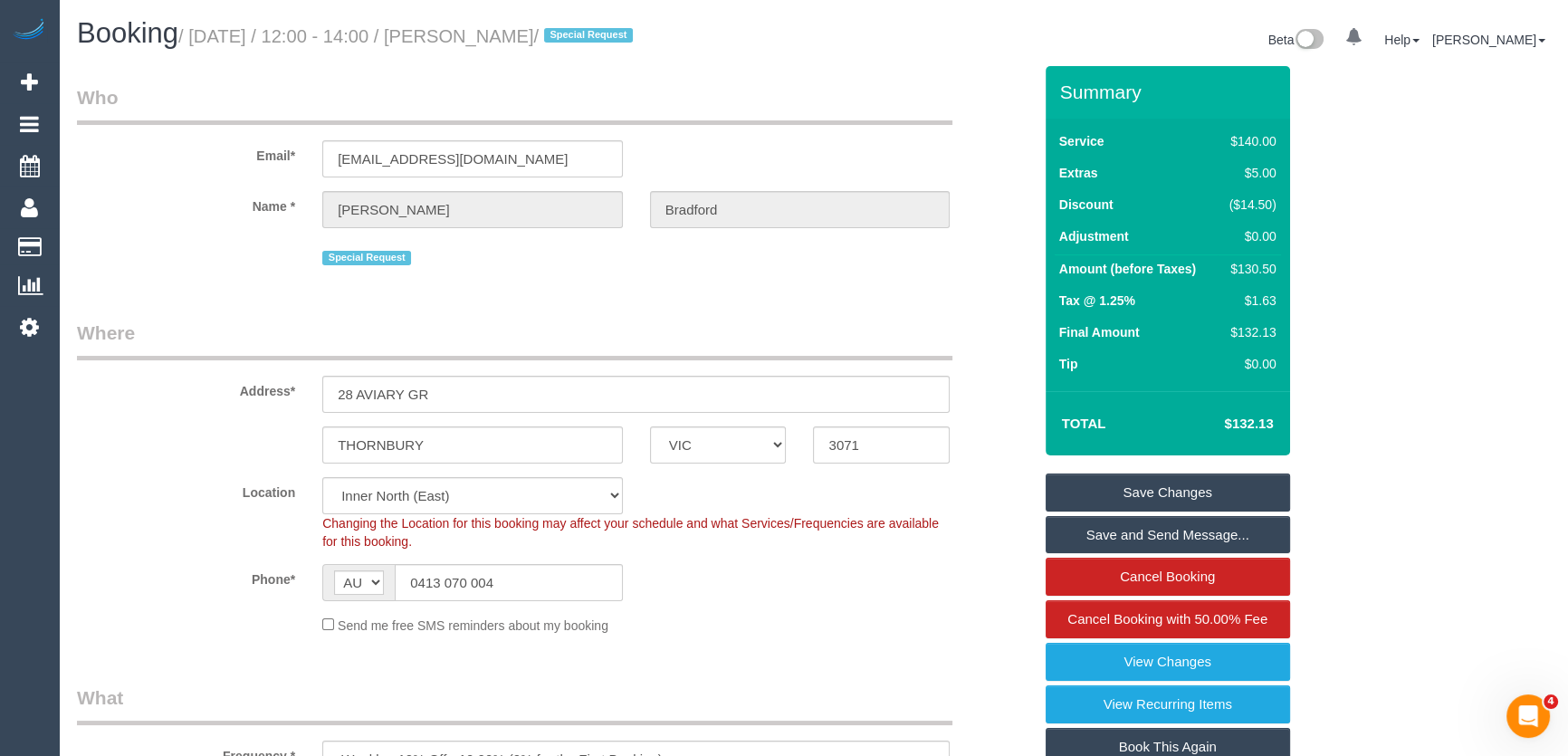
click at [1155, 489] on link "Save Changes" at bounding box center [1168, 493] width 244 height 38
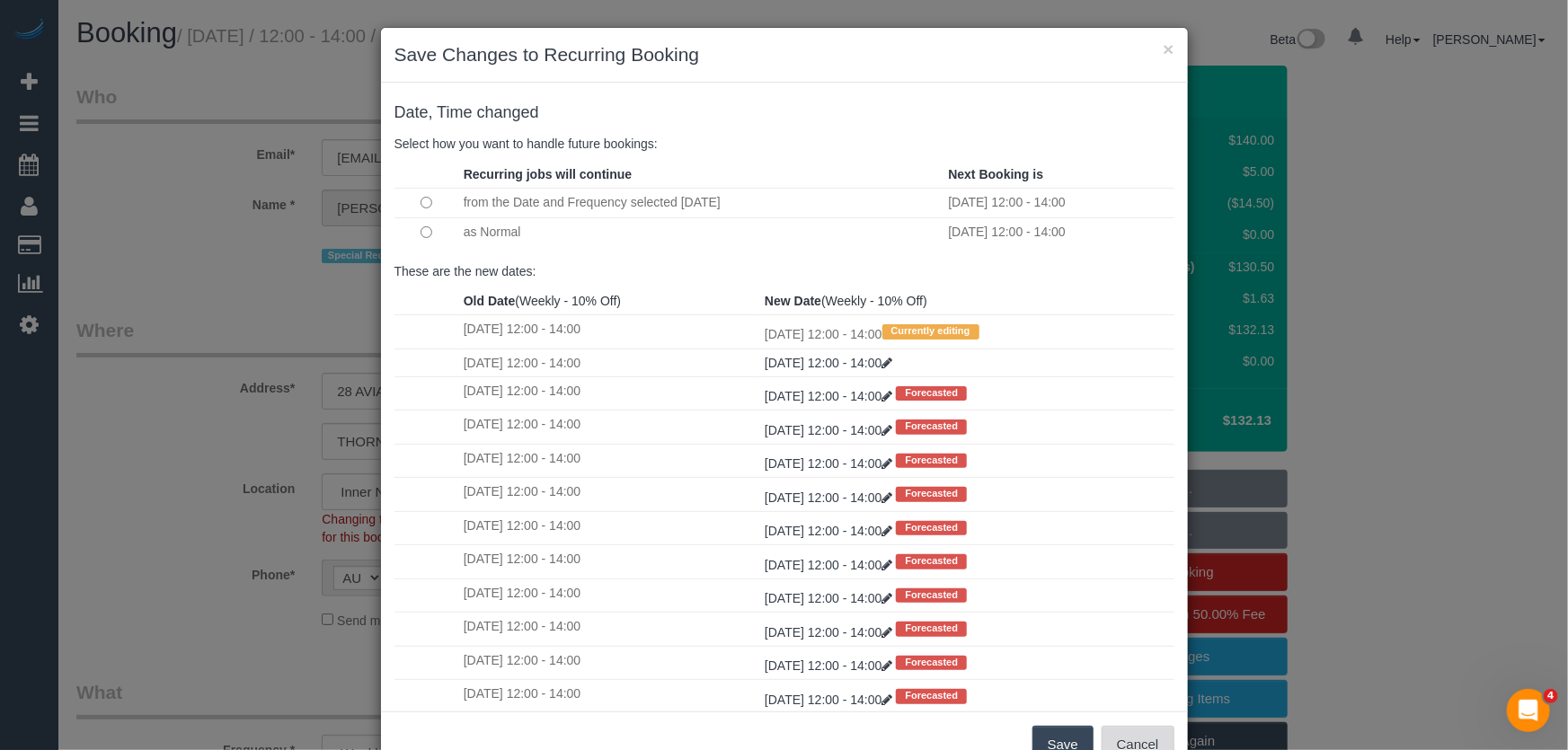
click at [1113, 738] on button "Cancel" at bounding box center [1137, 744] width 73 height 38
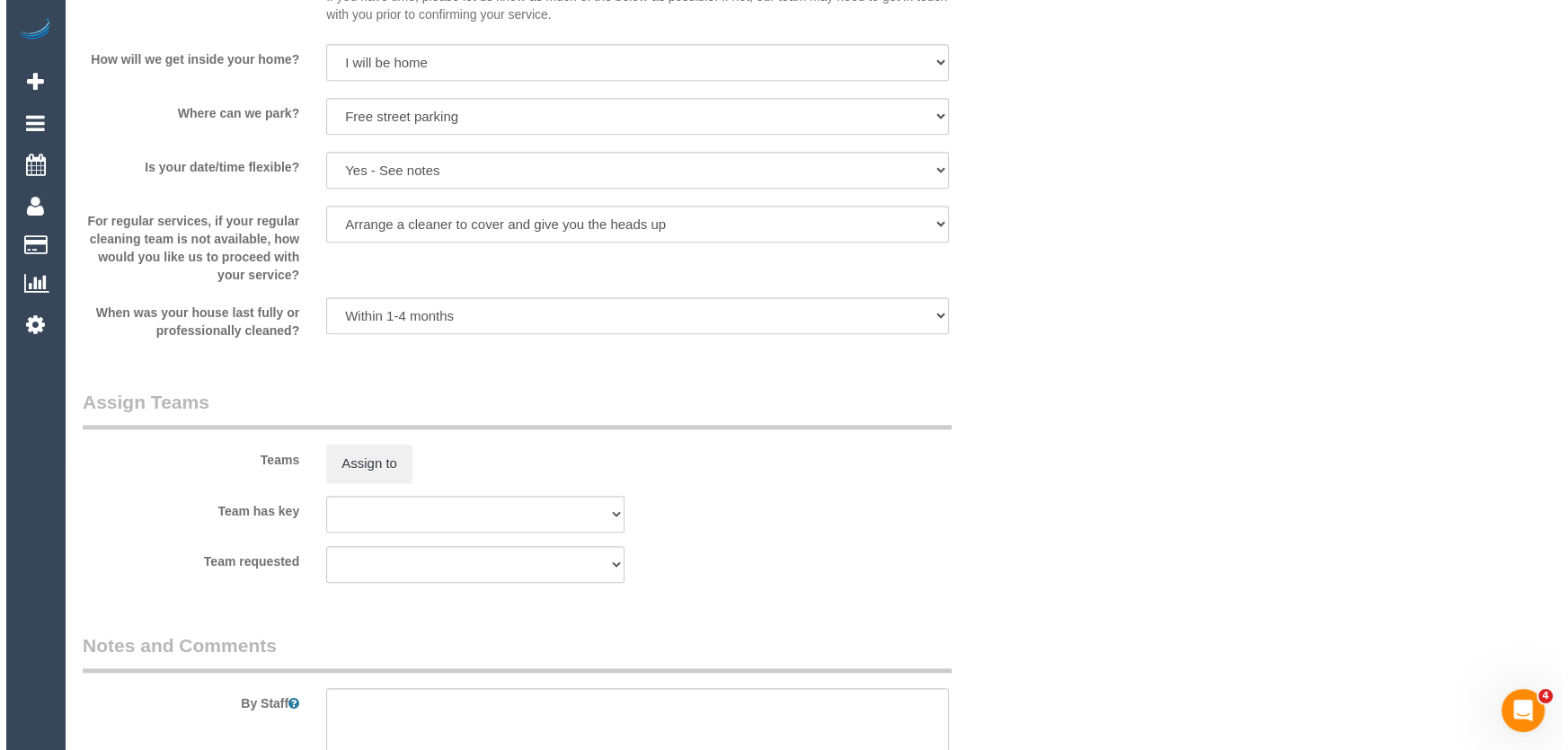
scroll to position [2449, 0]
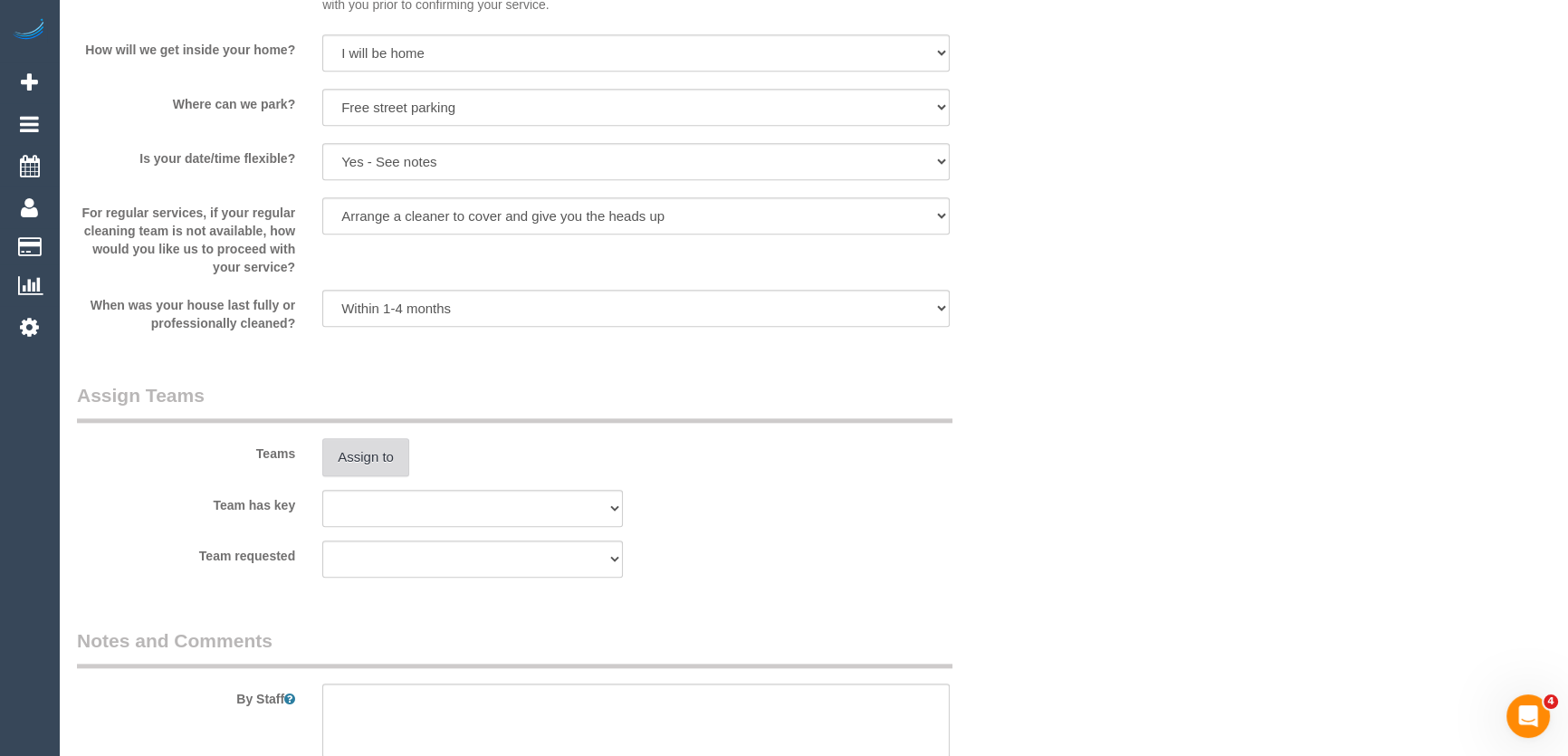
click at [345, 457] on button "Assign to" at bounding box center [365, 458] width 87 height 38
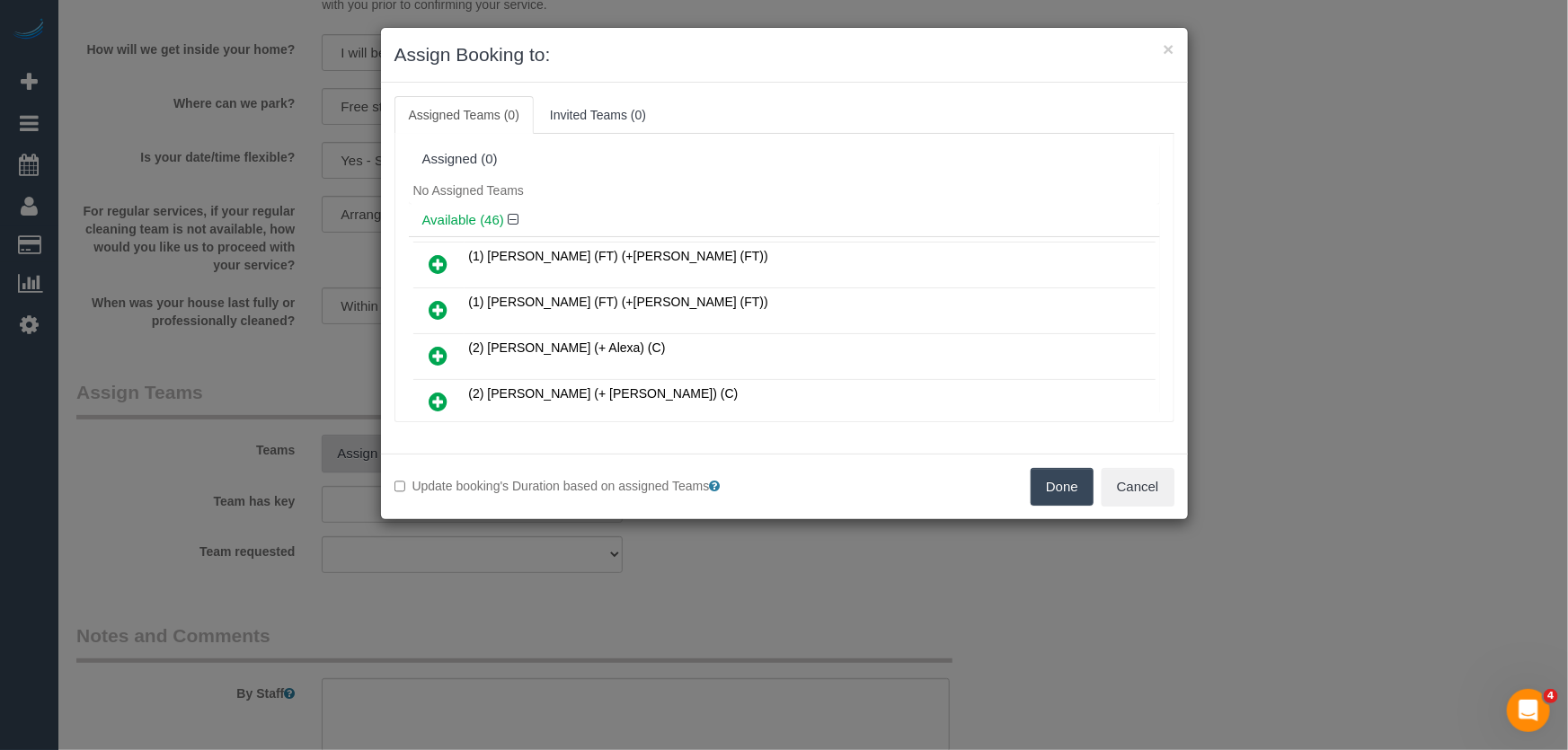
scroll to position [202, 0]
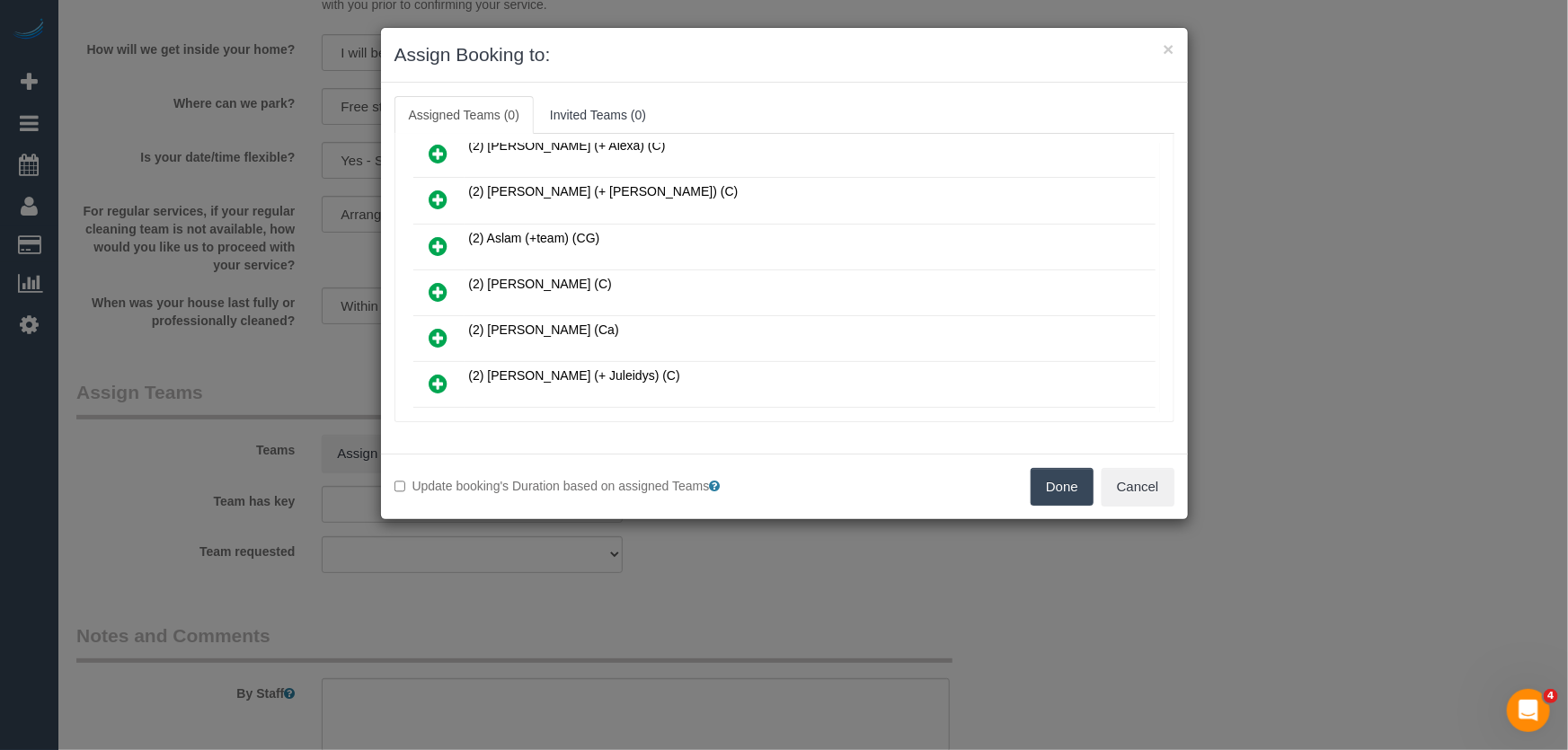
click at [434, 291] on icon at bounding box center [439, 291] width 19 height 22
click at [434, 327] on icon at bounding box center [439, 338] width 19 height 22
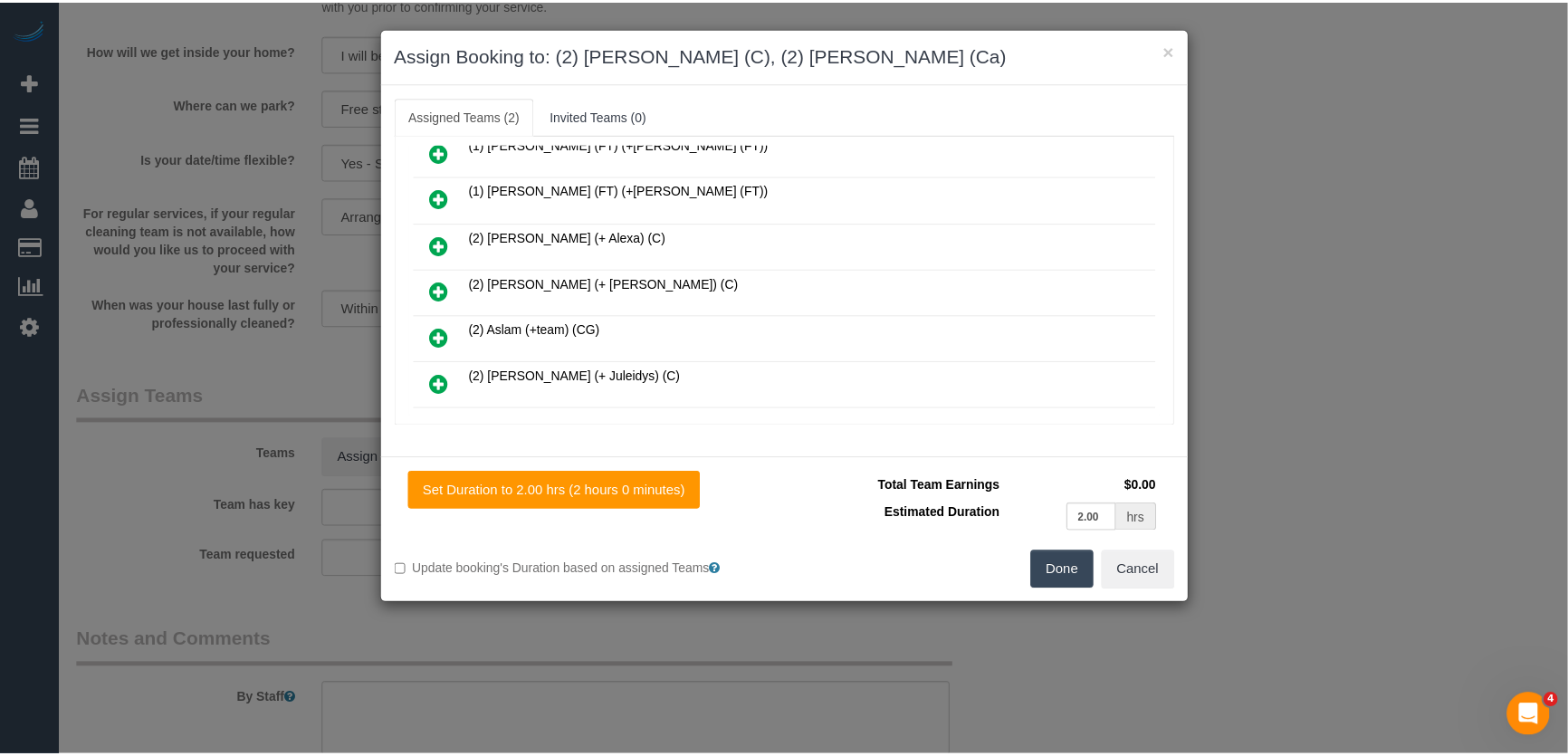
scroll to position [291, 0]
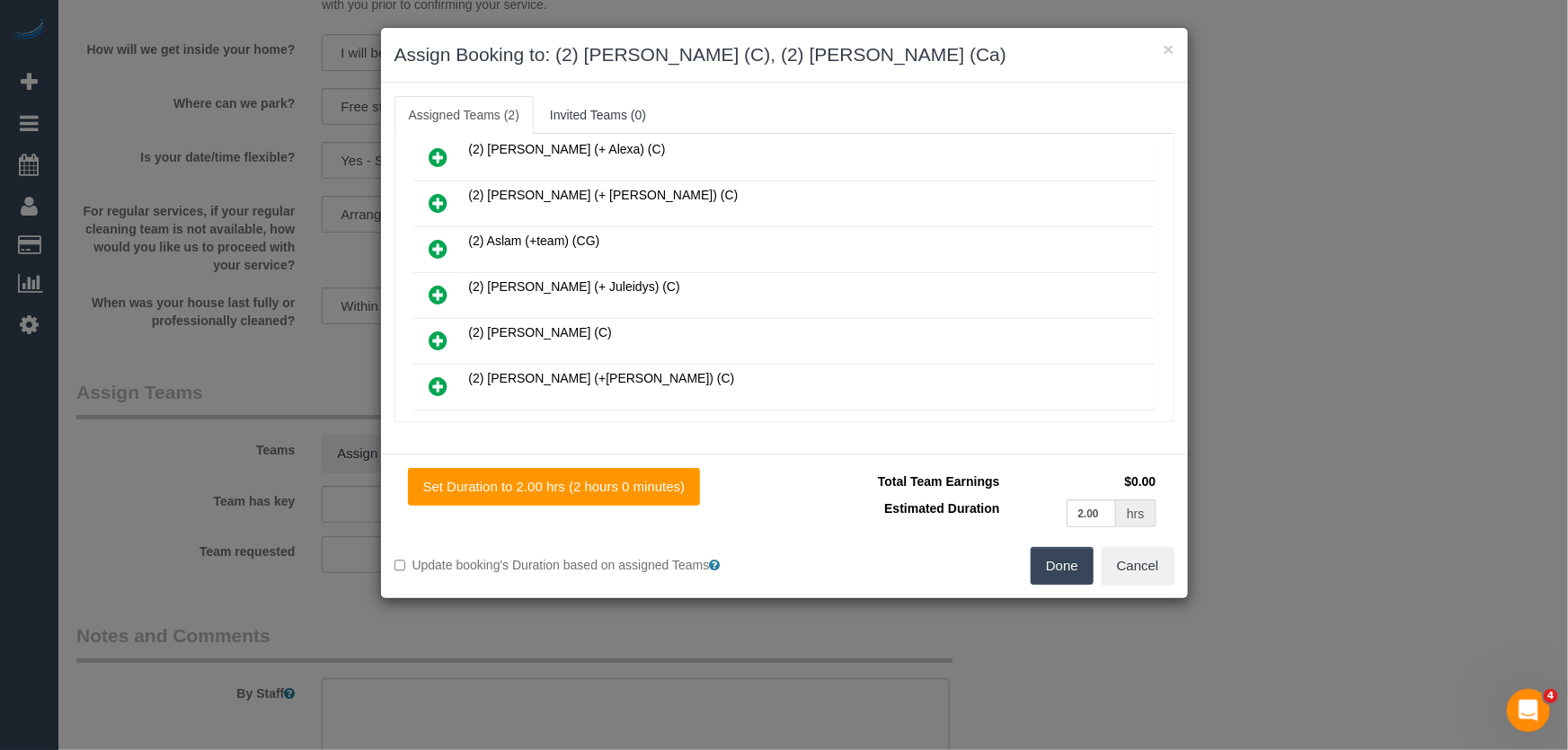
click at [1049, 568] on button "Done" at bounding box center [1062, 566] width 62 height 38
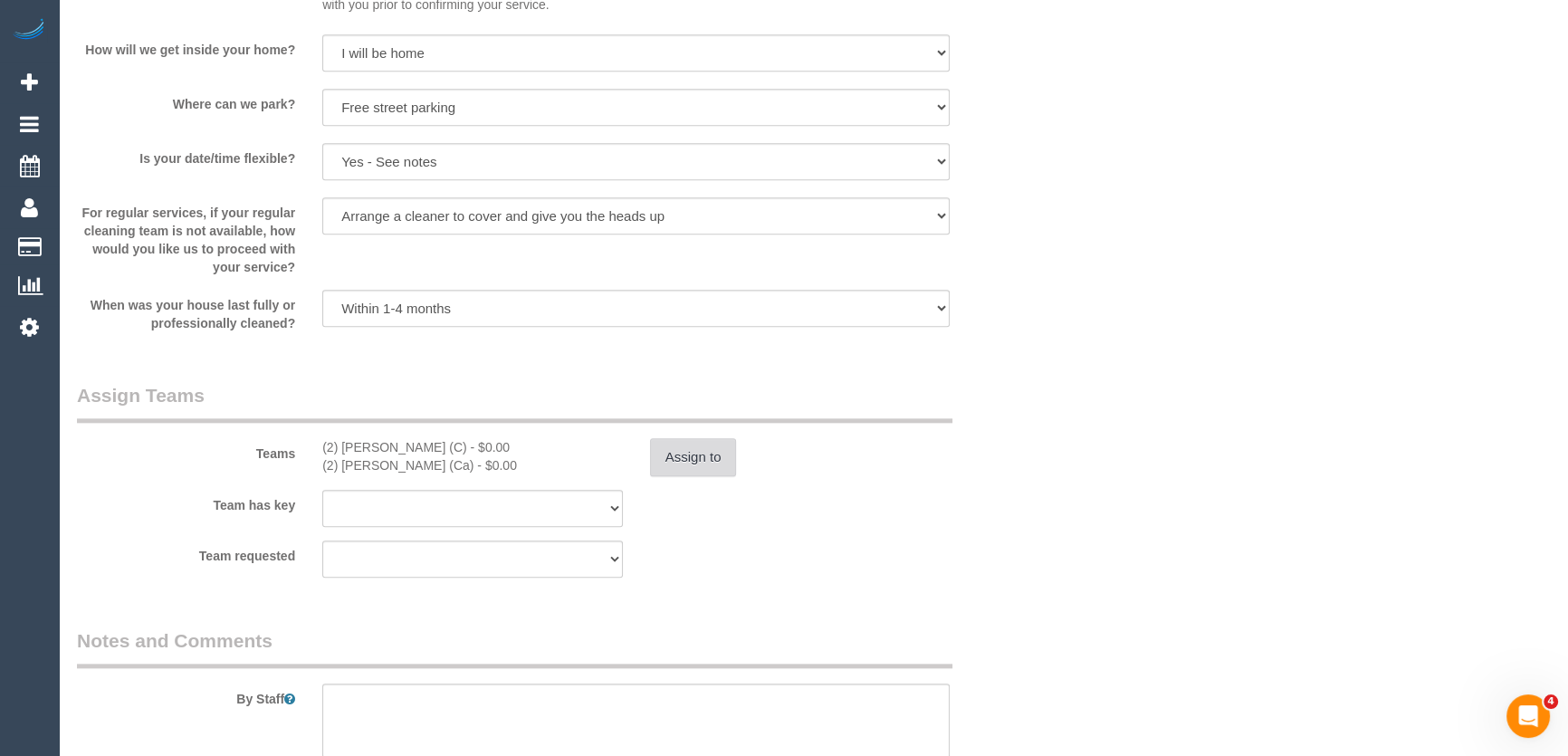
click at [691, 462] on button "Assign to" at bounding box center [693, 458] width 87 height 38
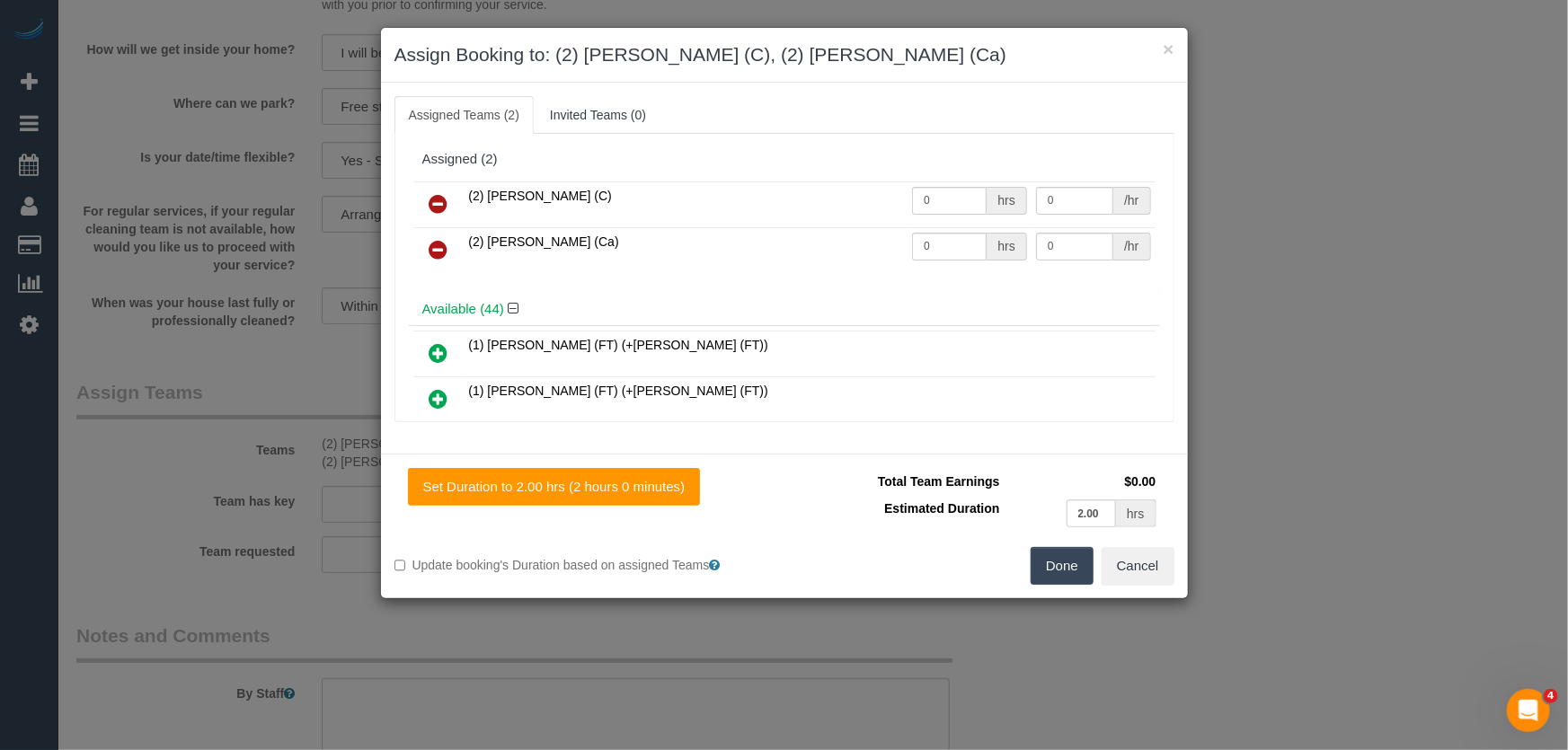
click at [437, 245] on icon at bounding box center [439, 250] width 19 height 22
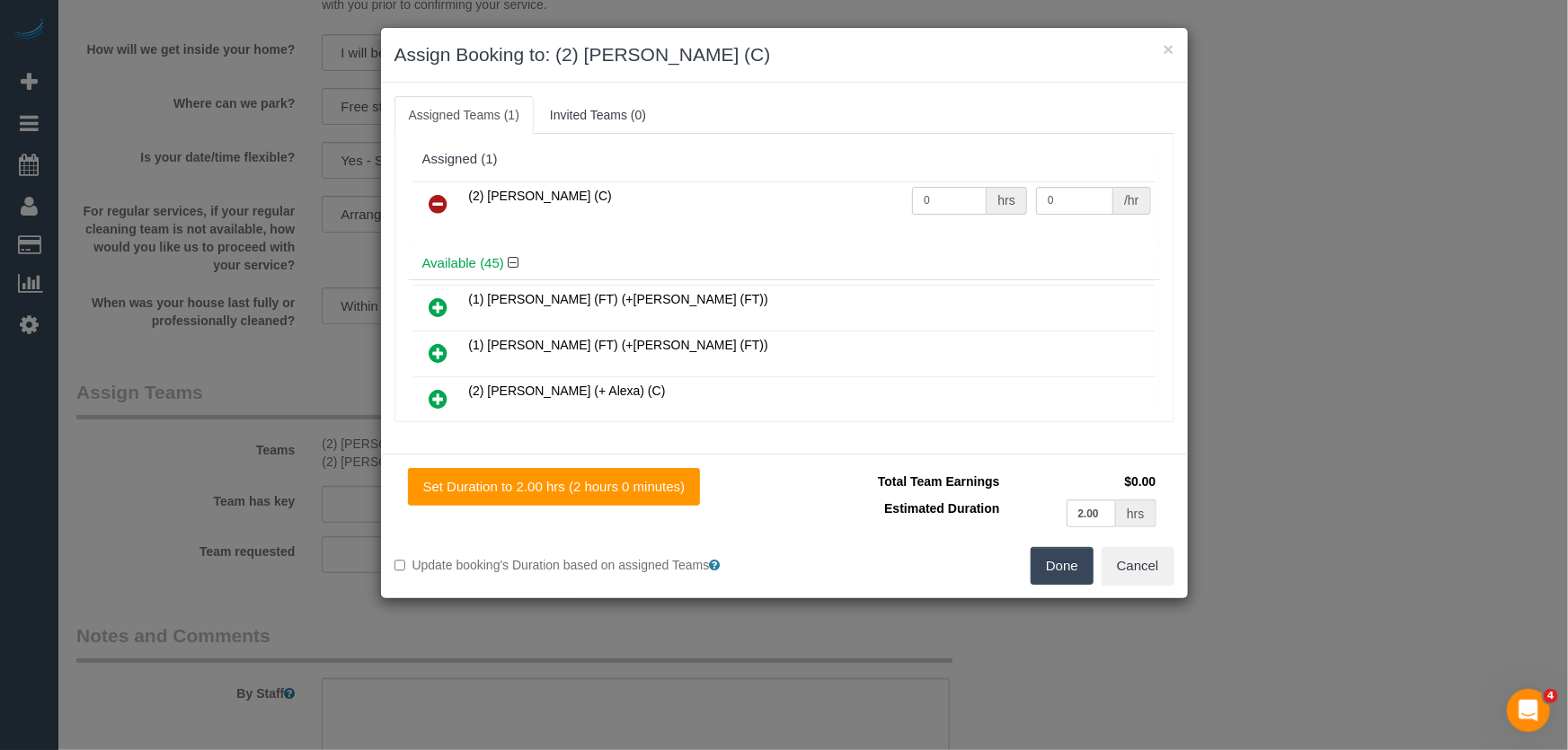
click at [954, 205] on input "0" at bounding box center [949, 200] width 75 height 27
type input "2"
type input "38.75"
click at [1053, 560] on button "Done" at bounding box center [1062, 566] width 62 height 38
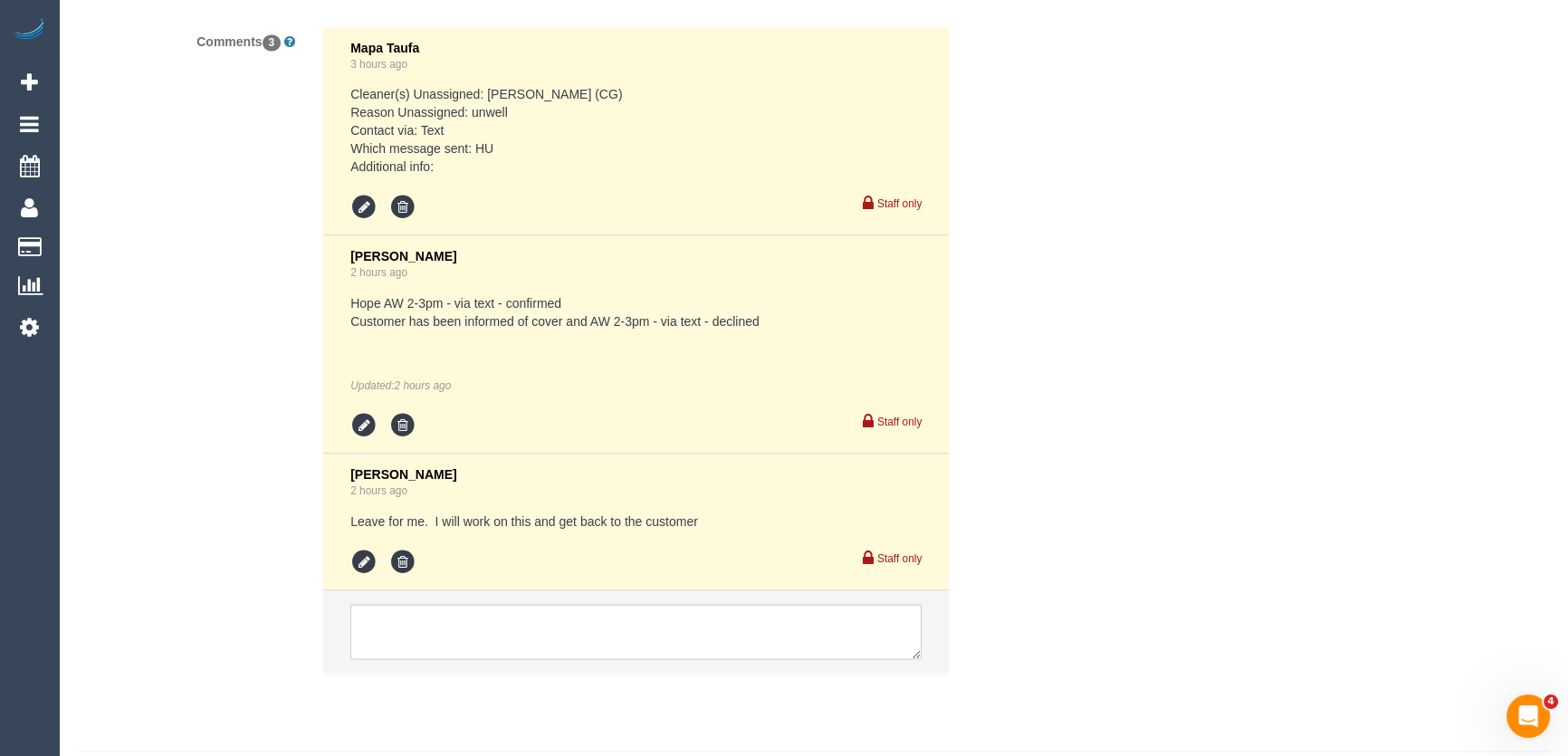
scroll to position [3740, 0]
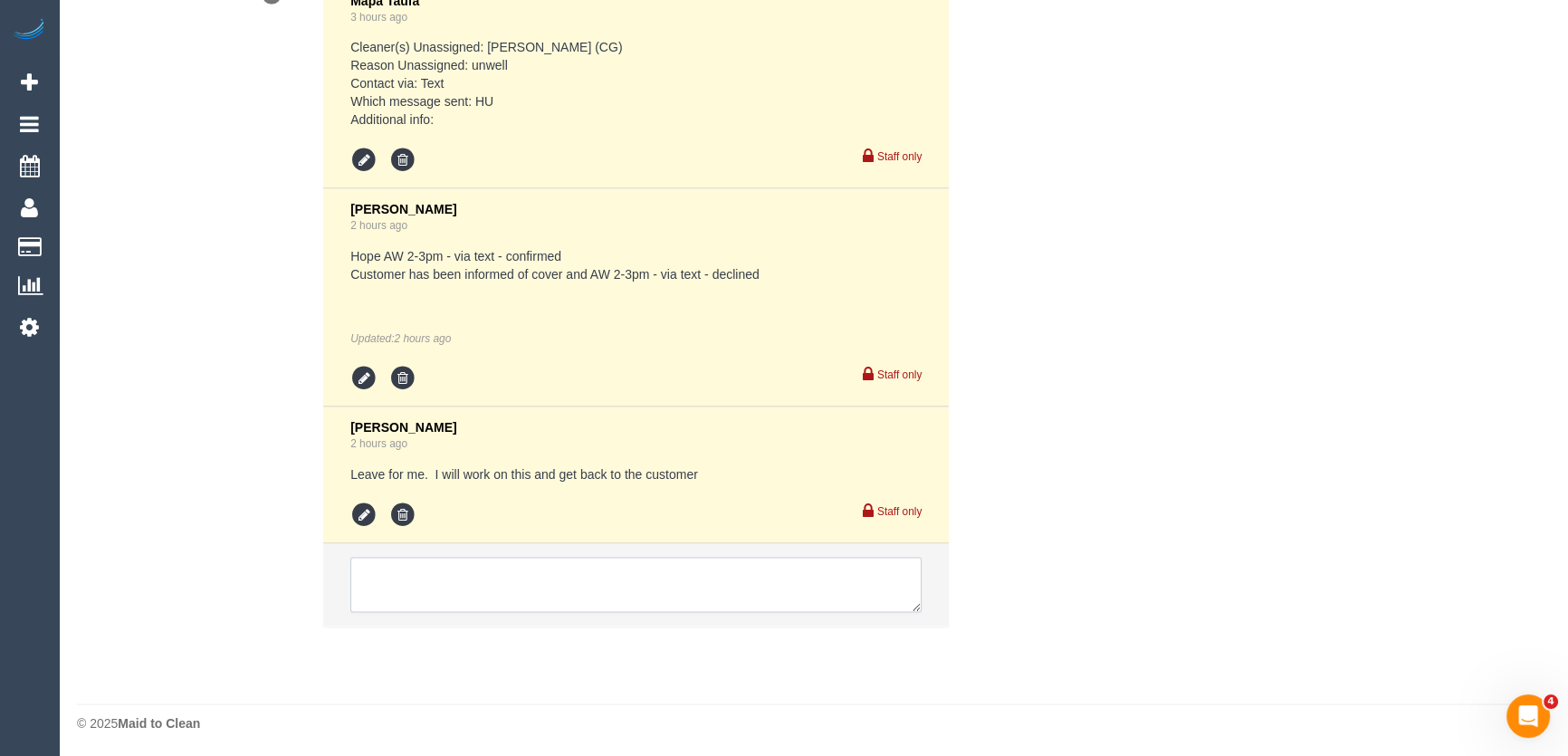
click at [451, 582] on textarea at bounding box center [635, 584] width 571 height 56
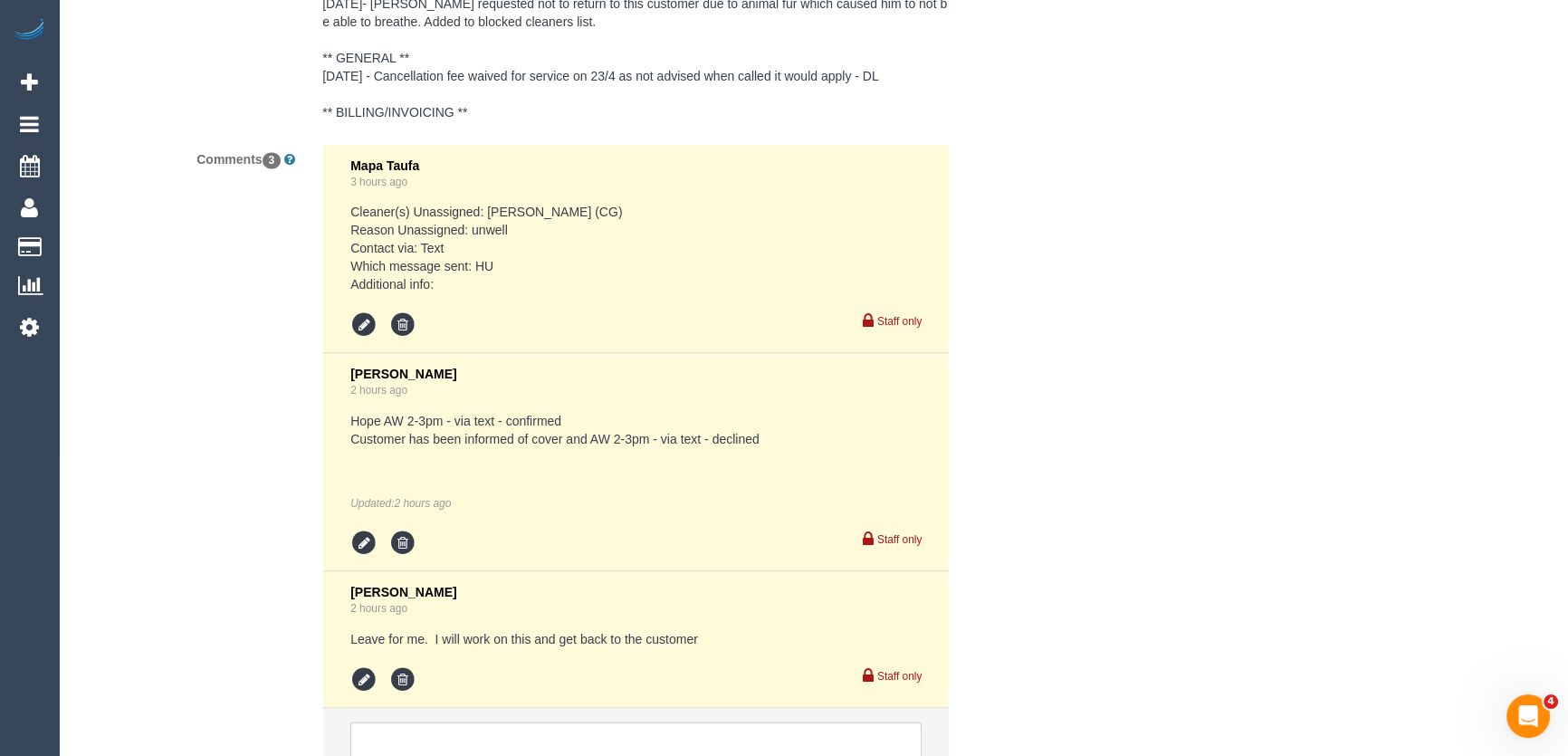
scroll to position [3814, 0]
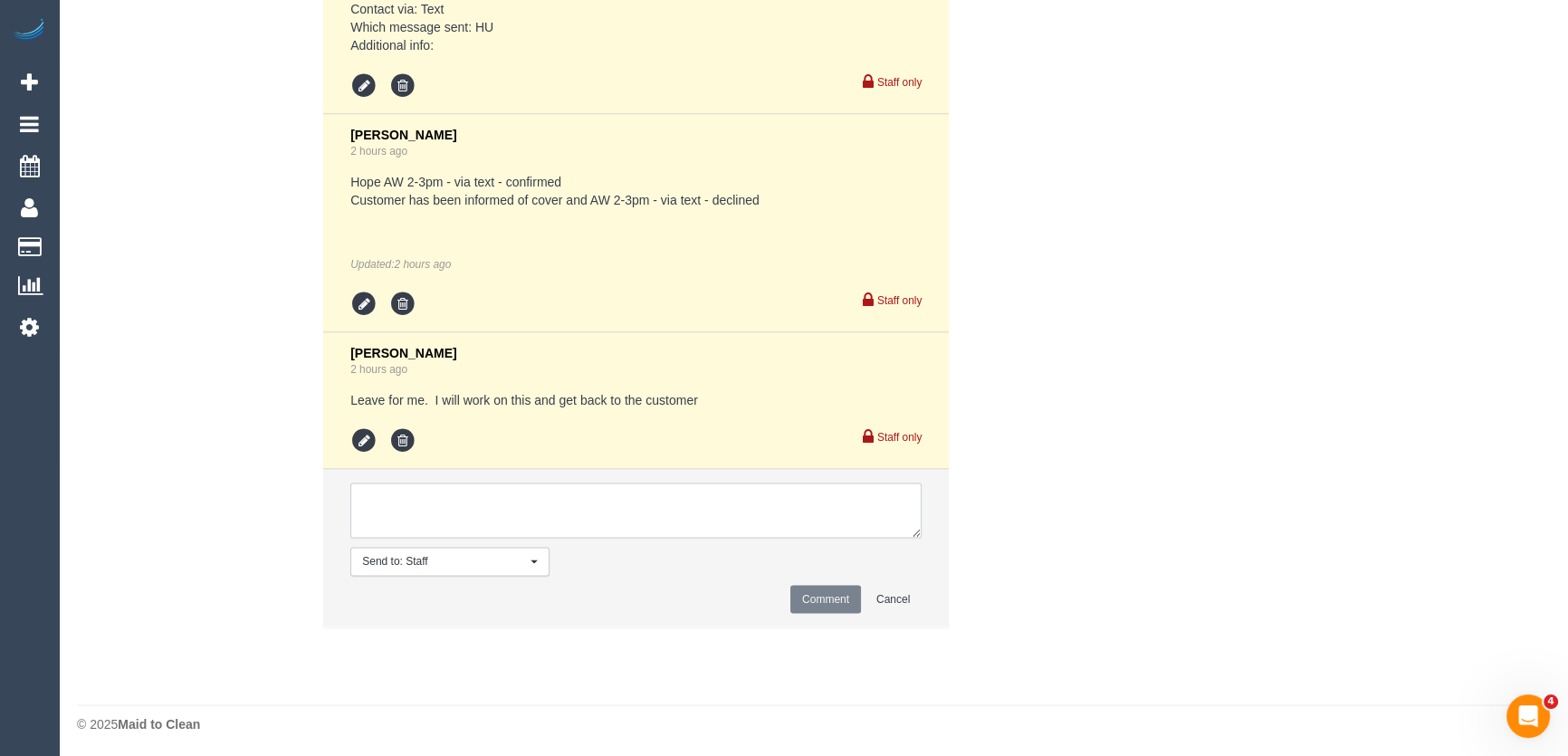
click at [493, 509] on textarea at bounding box center [635, 510] width 571 height 56
type textarea "customer has been informed of new regular cleaner, day/time: Friday 5/9 AW 12-2…"
click at [849, 598] on button "Comment" at bounding box center [826, 598] width 71 height 28
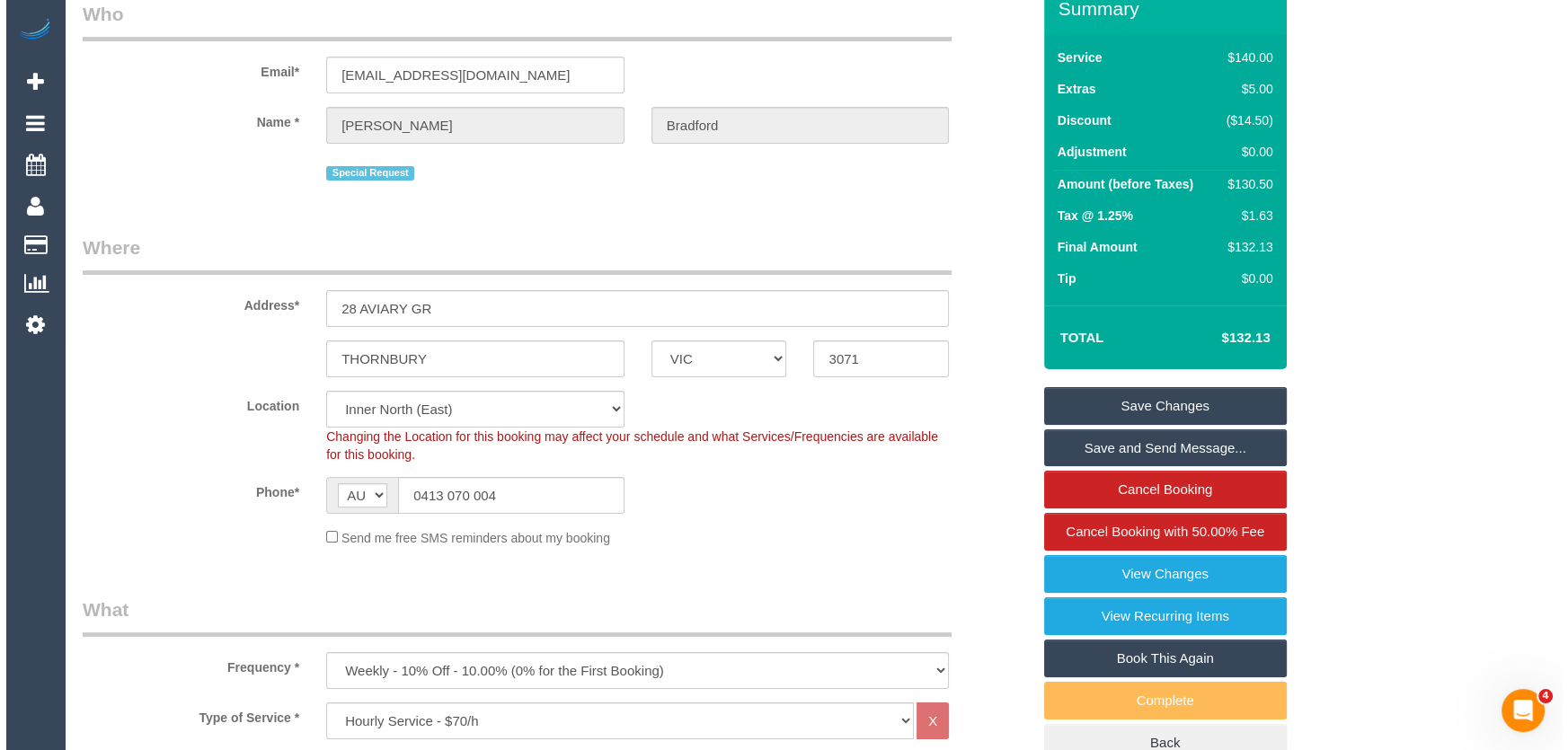
scroll to position [0, 0]
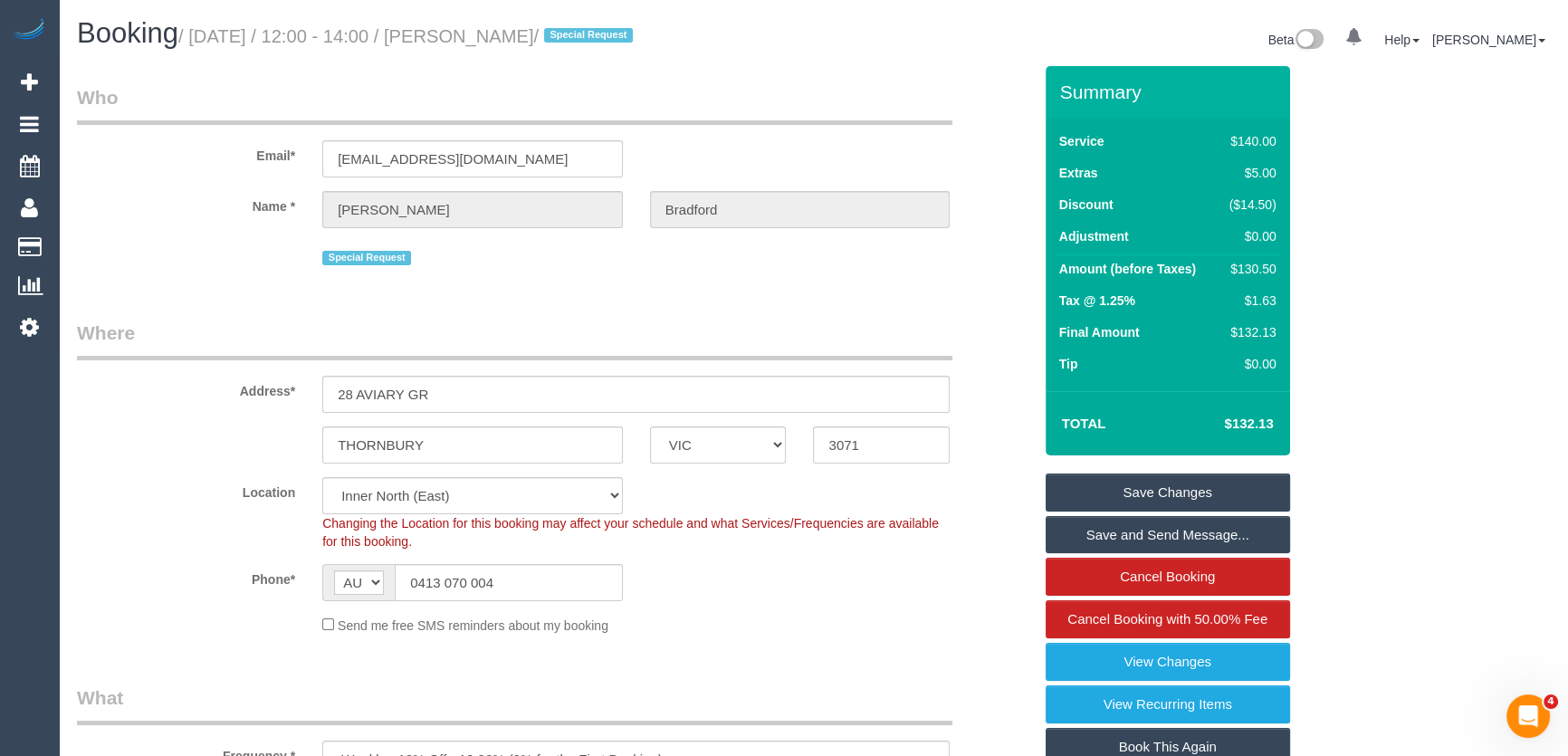
click at [504, 35] on small "/ August 29, 2025 / 12:00 - 14:00 / Matthew Bradford / Special Request" at bounding box center [408, 36] width 460 height 20
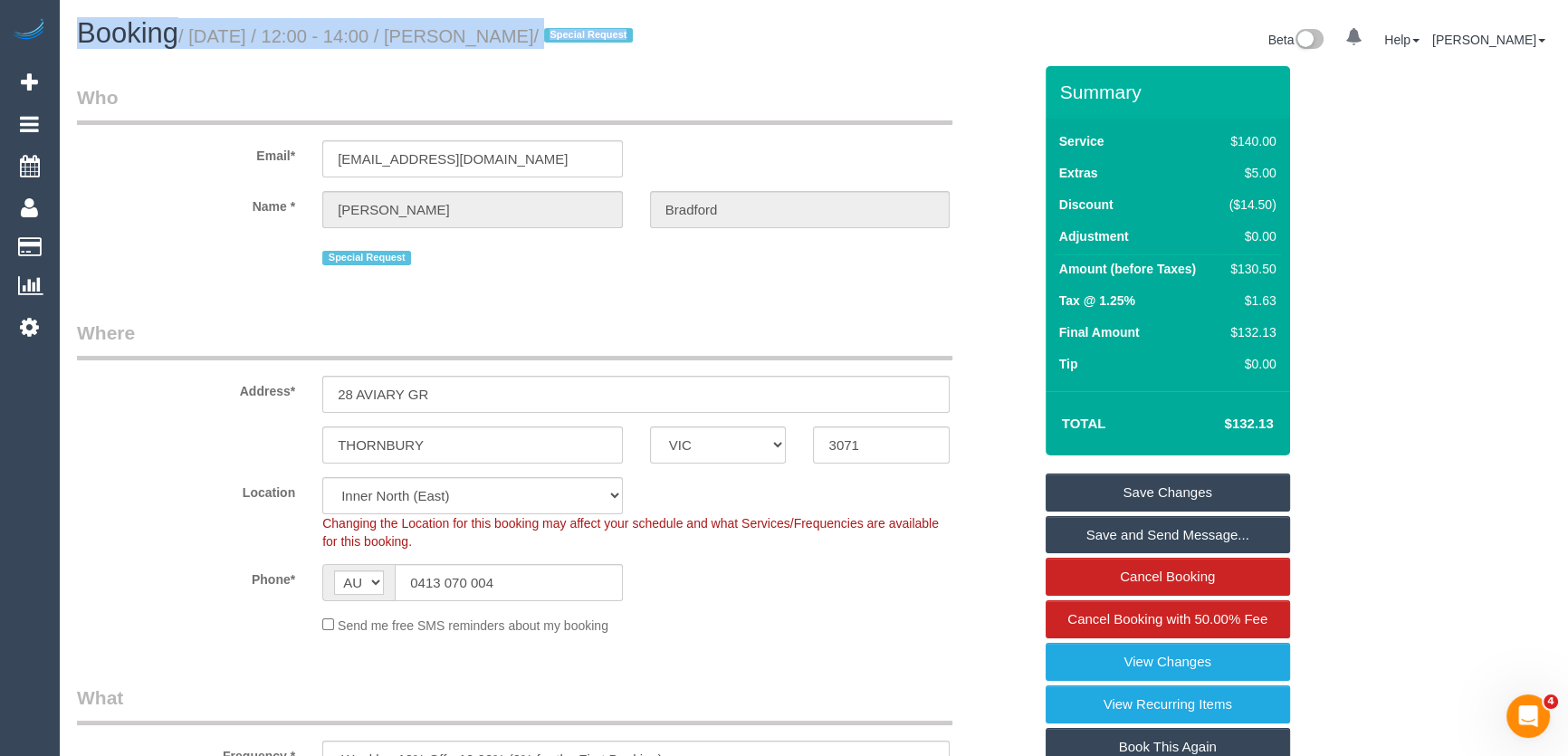
click at [504, 35] on small "/ August 29, 2025 / 12:00 - 14:00 / Matthew Bradford / Special Request" at bounding box center [408, 36] width 460 height 20
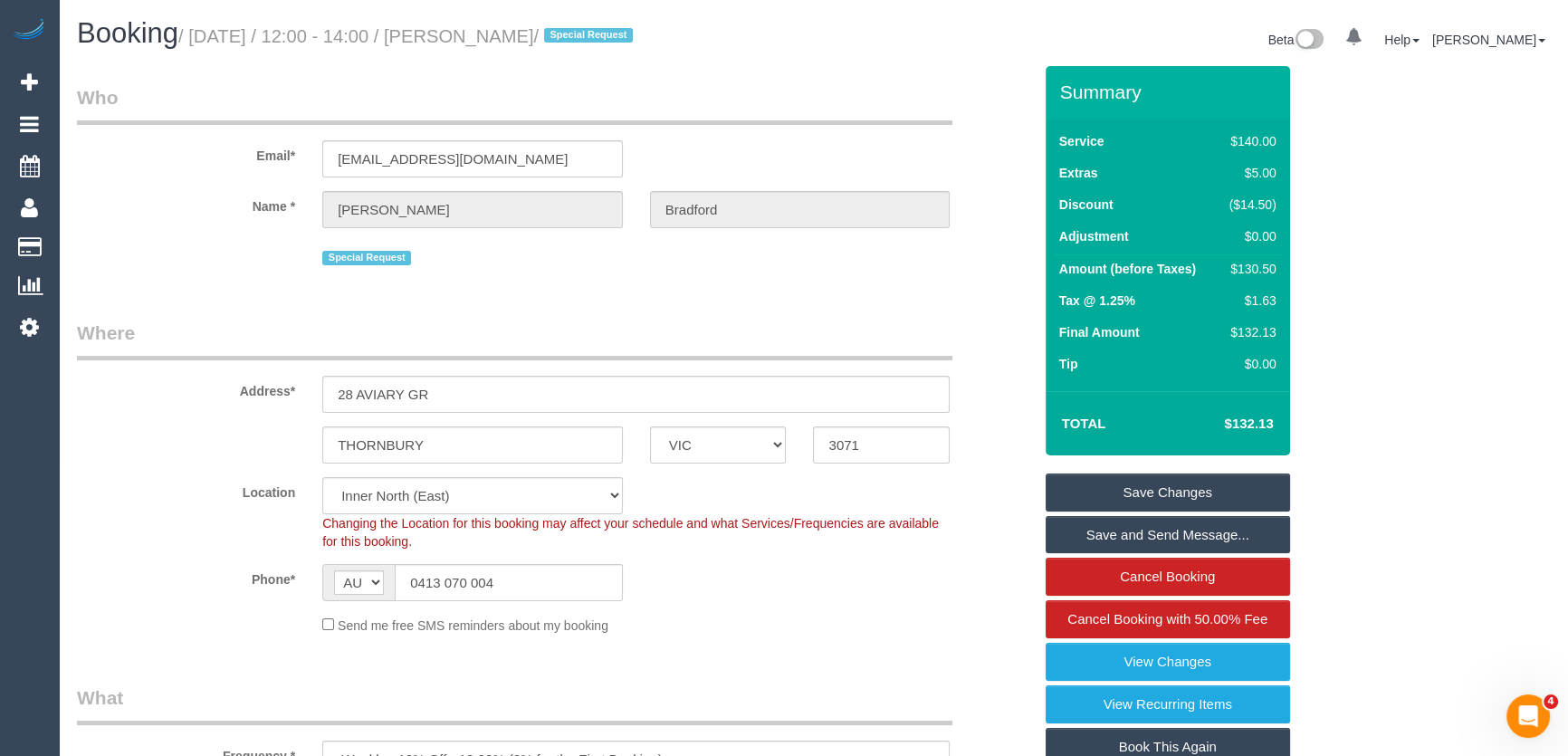
click at [507, 34] on small "/ August 29, 2025 / 12:00 - 14:00 / Matthew Bradford / Special Request" at bounding box center [408, 36] width 460 height 20
copy small "Matthew Bradford"
click at [1150, 491] on link "Save Changes" at bounding box center [1168, 493] width 244 height 38
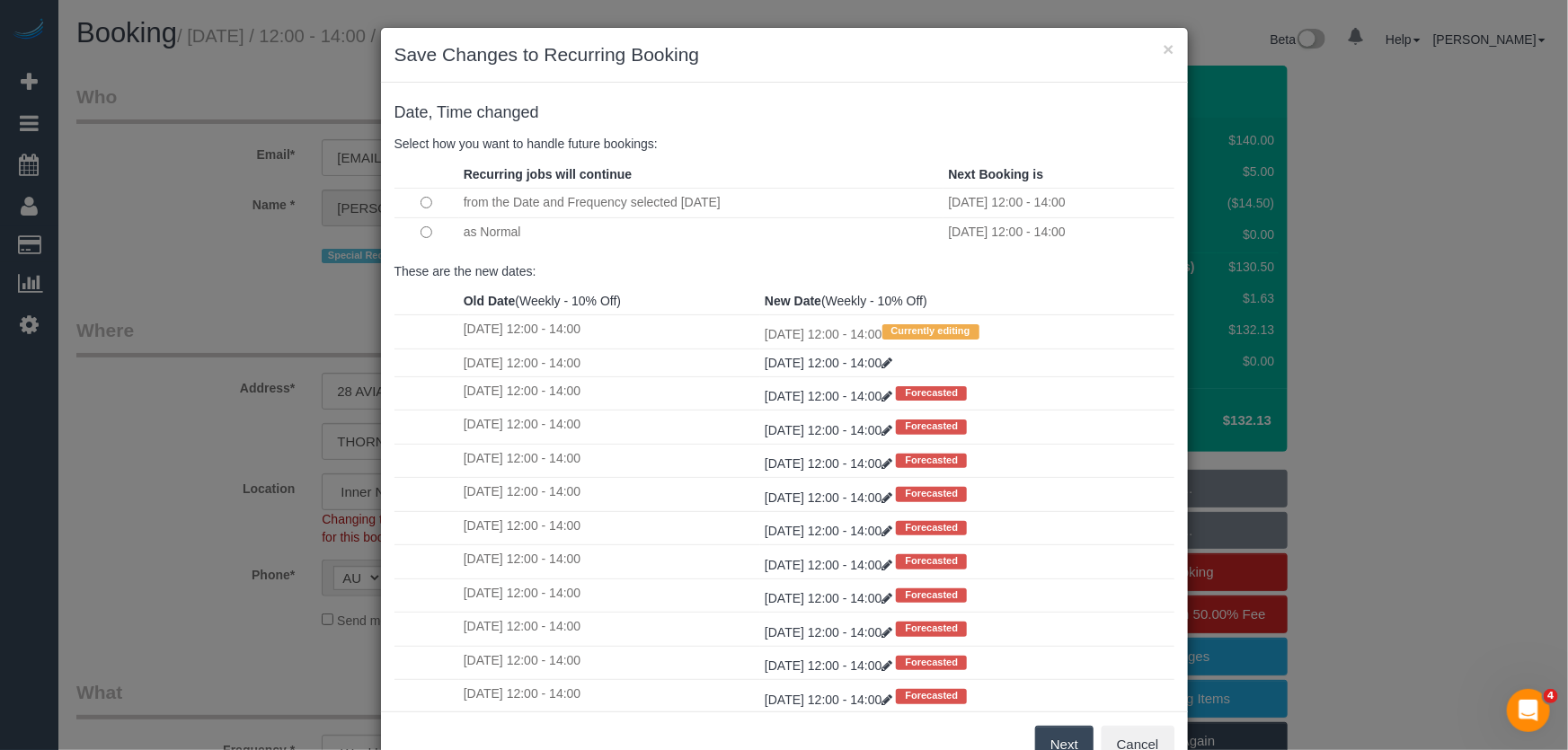
click at [1040, 741] on button "Next" at bounding box center [1065, 744] width 59 height 38
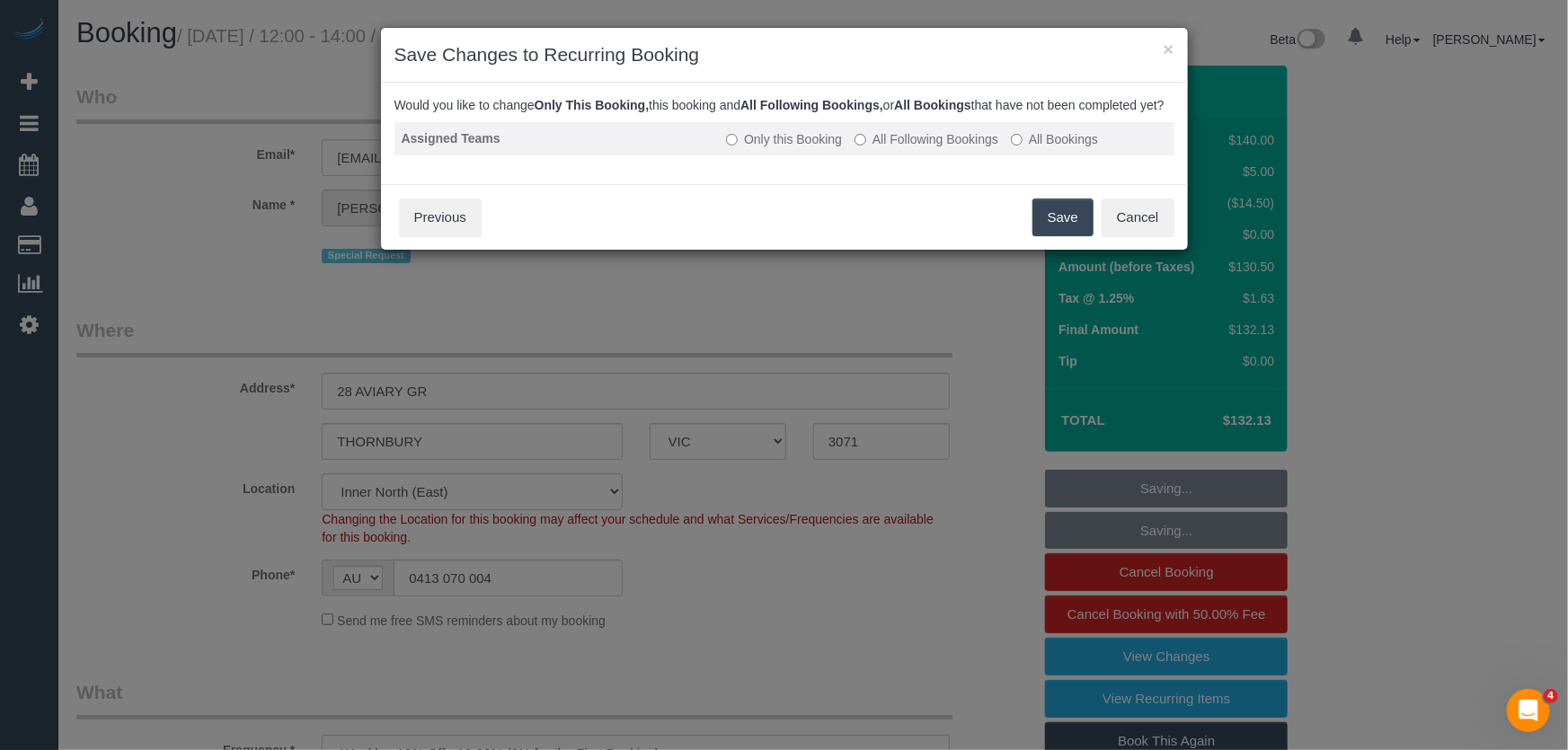
click at [920, 148] on label "All Following Bookings" at bounding box center [926, 139] width 144 height 18
click at [1058, 227] on button "Save" at bounding box center [1063, 218] width 62 height 38
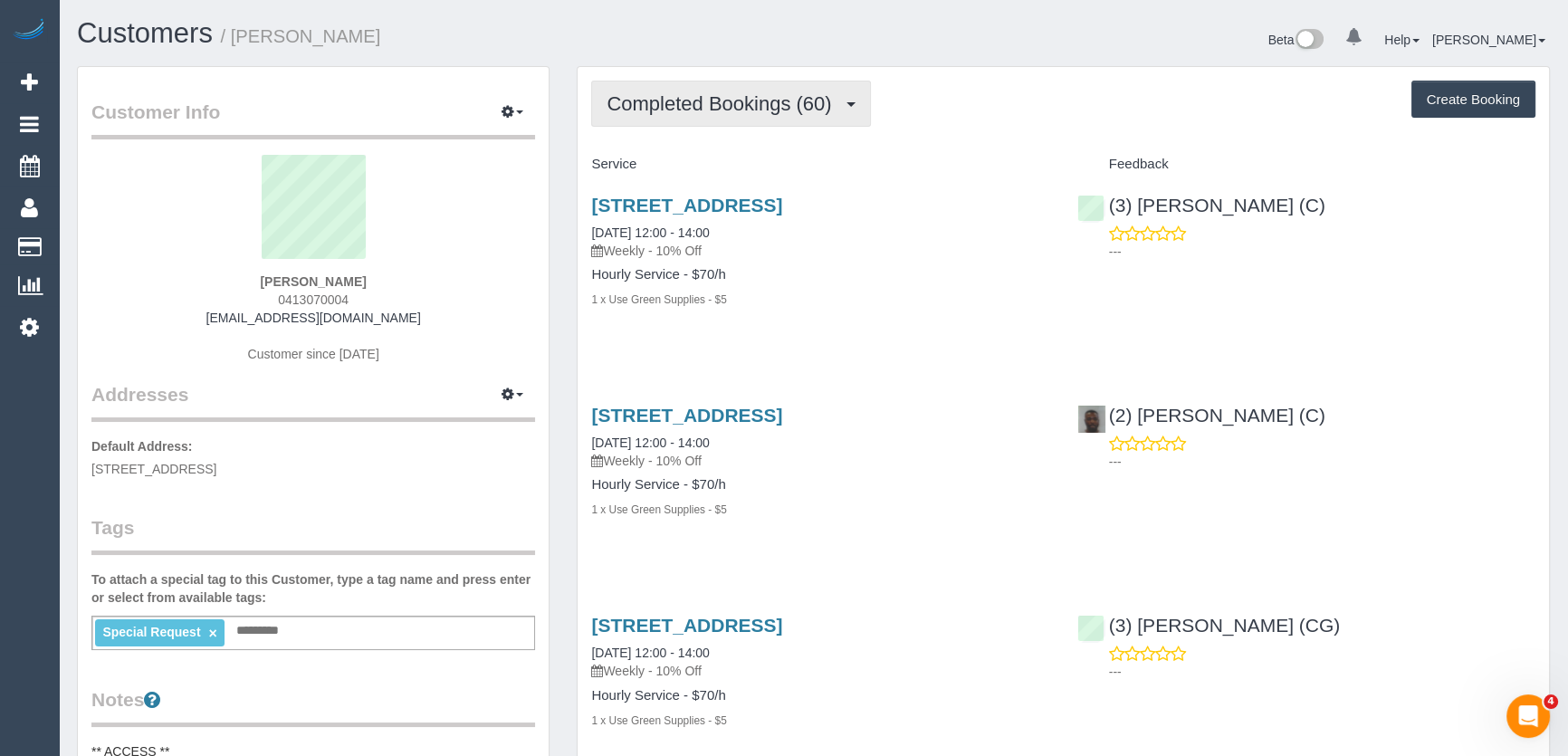
click at [805, 108] on span "Completed Bookings (60)" at bounding box center [723, 104] width 234 height 23
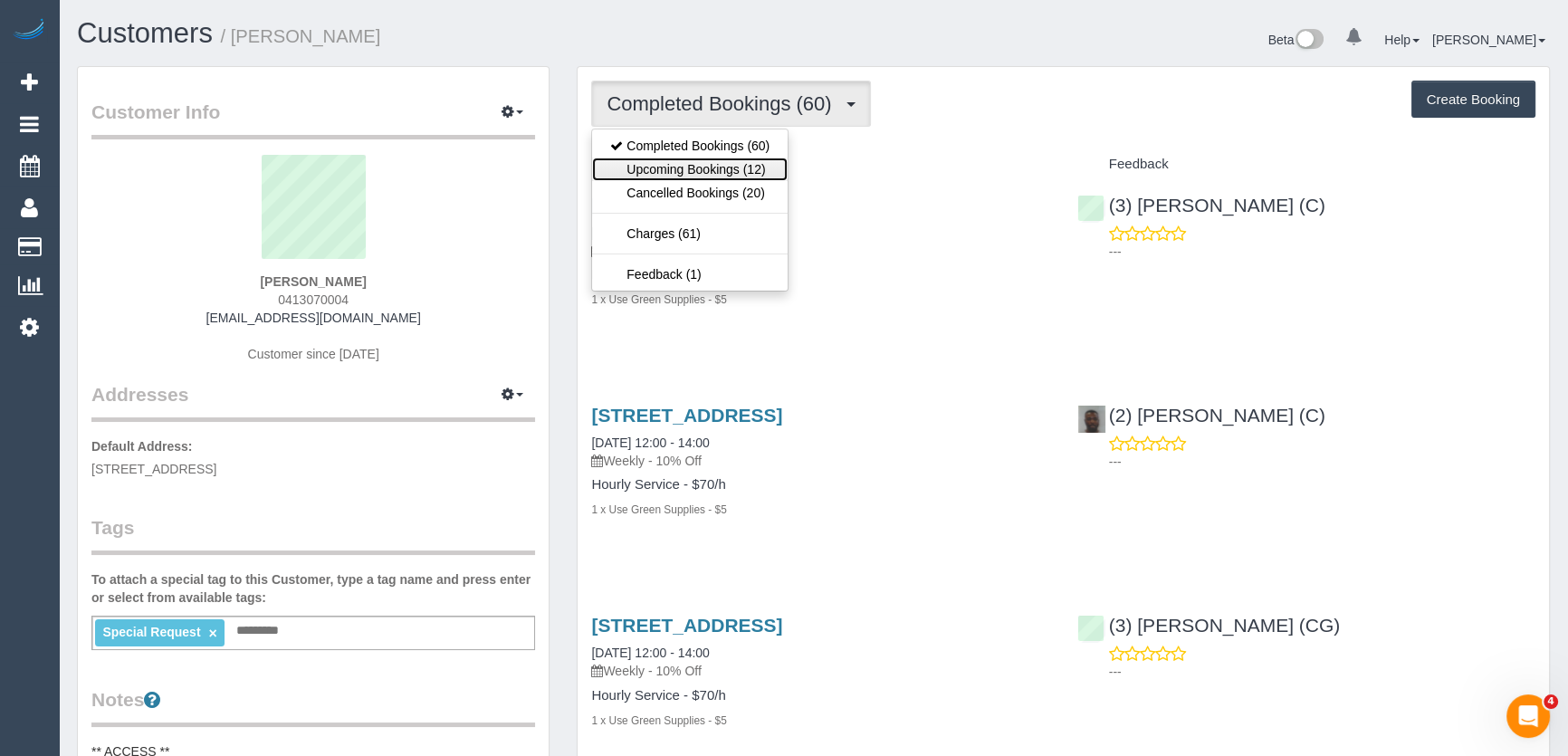
click at [758, 172] on link "Upcoming Bookings (12)" at bounding box center [690, 169] width 196 height 24
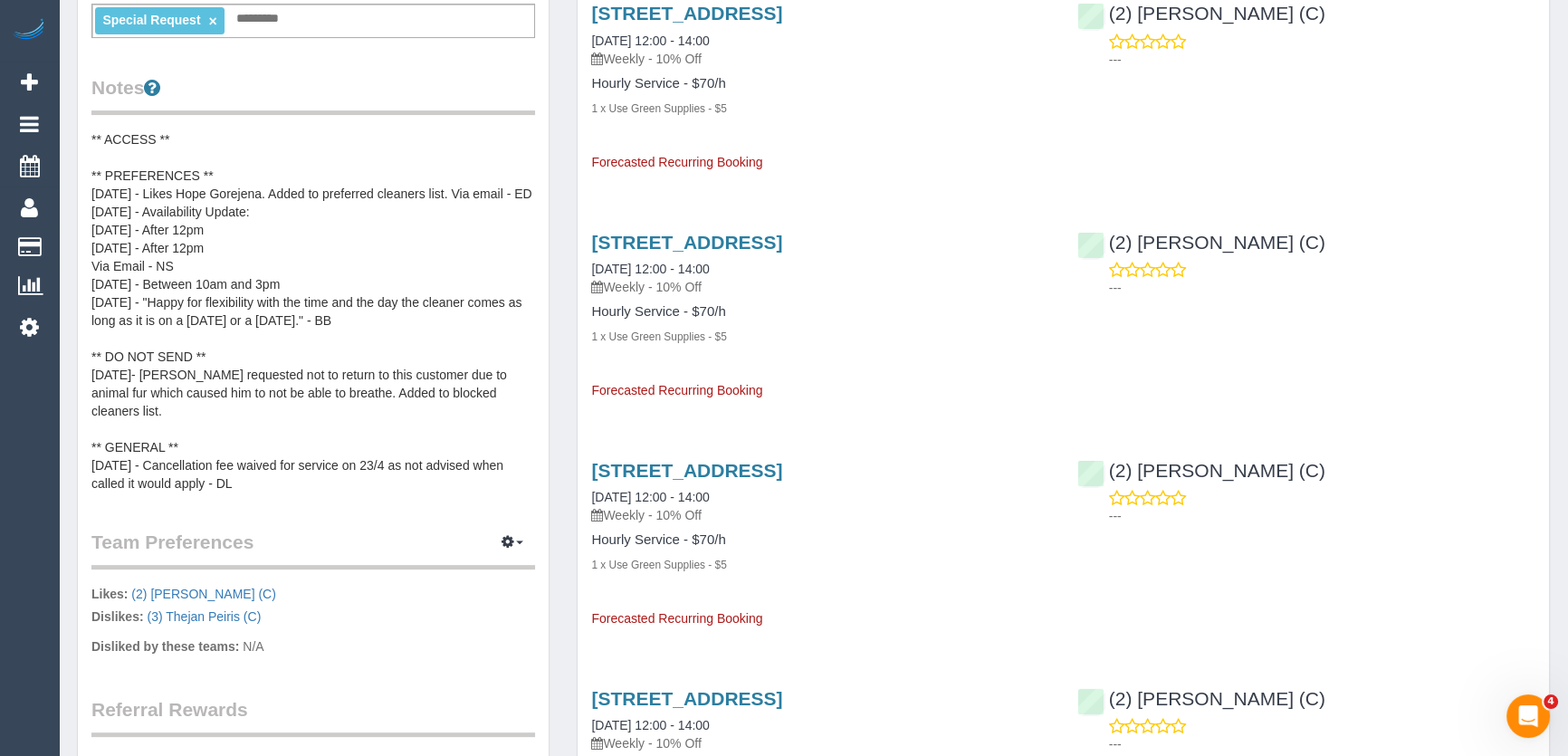
scroll to position [658, 0]
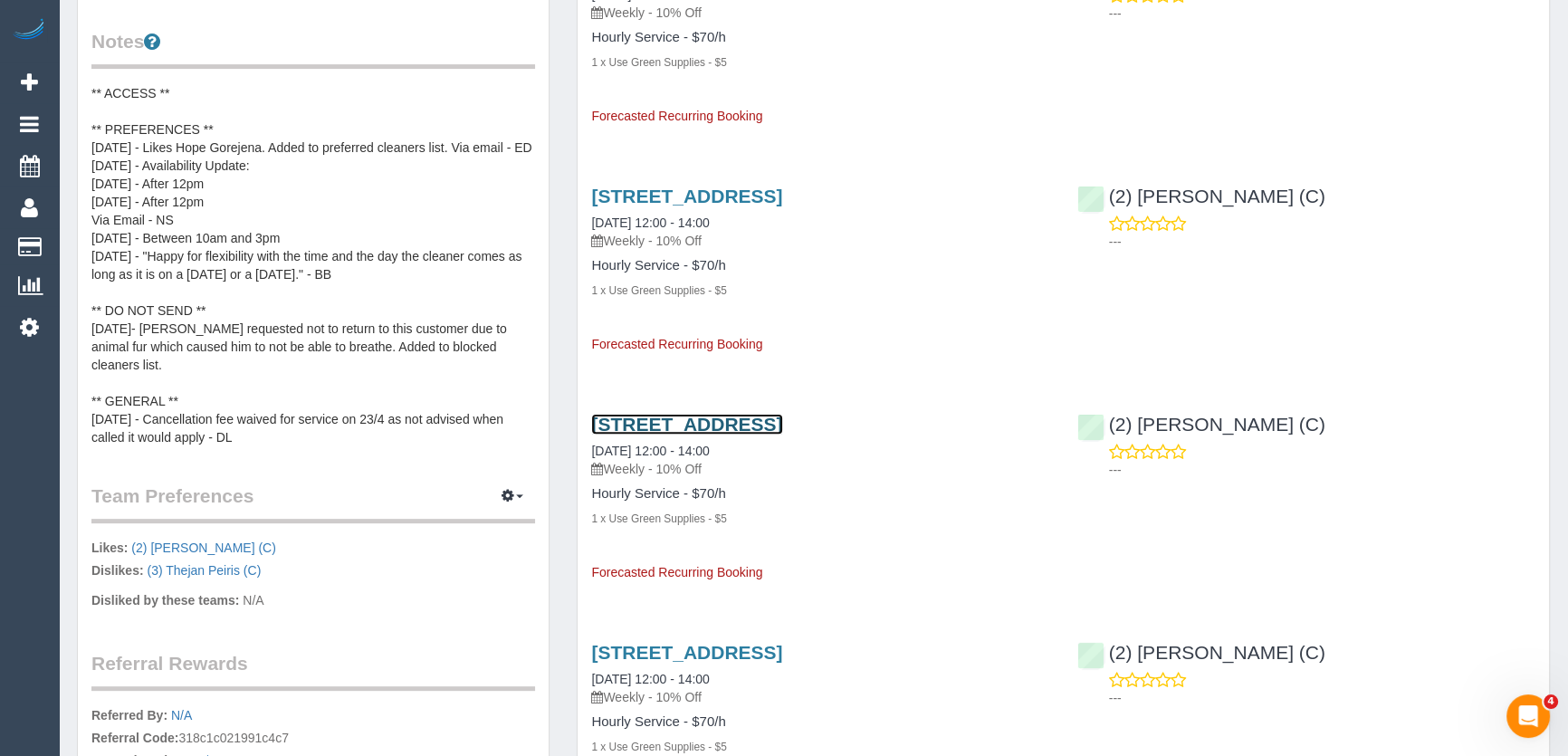
click at [782, 421] on link "28 Aviary Gr, Thornbury, VIC 3071" at bounding box center [687, 424] width 191 height 21
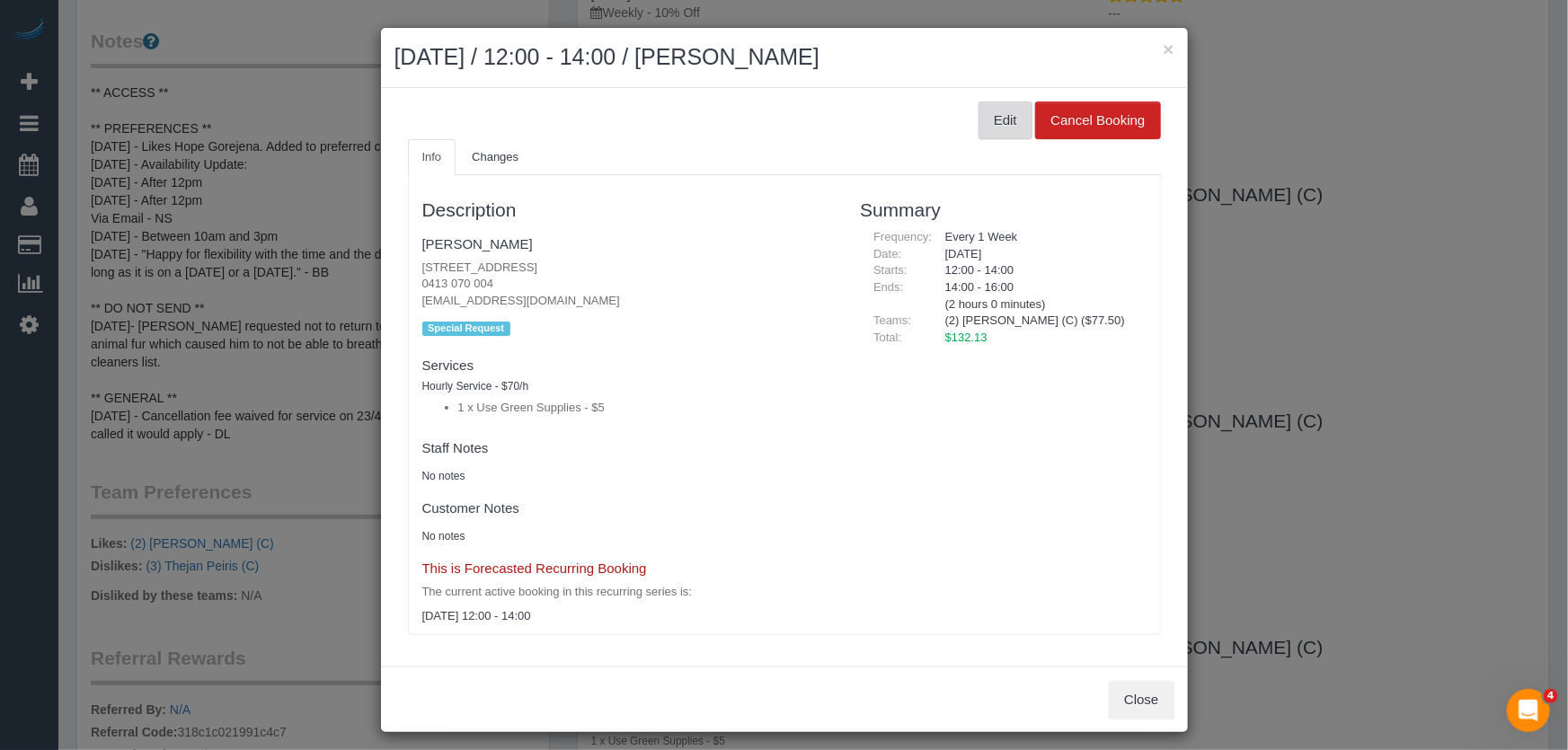
click at [993, 126] on button "Edit" at bounding box center [1005, 120] width 54 height 38
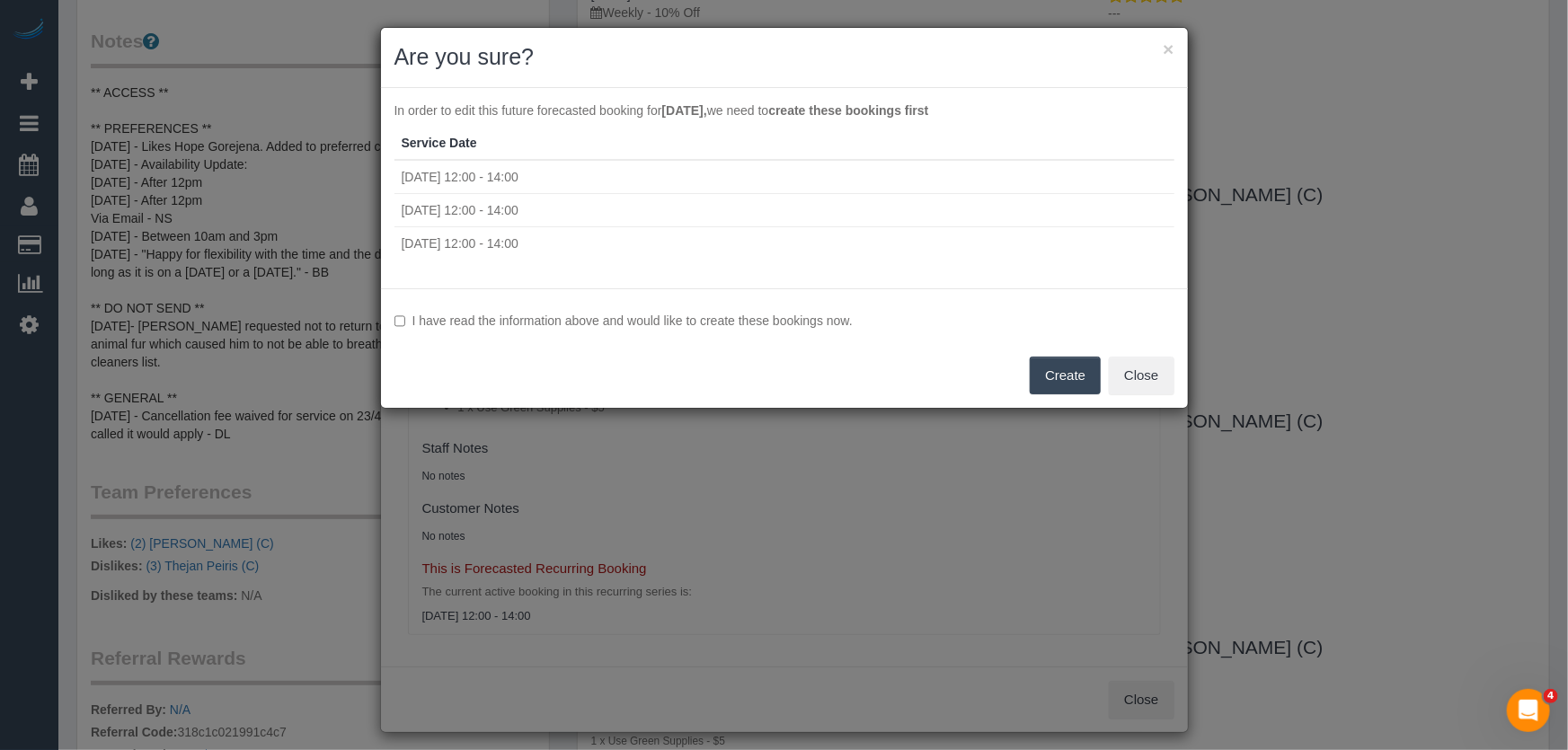
click at [1070, 378] on button "Create" at bounding box center [1065, 375] width 71 height 38
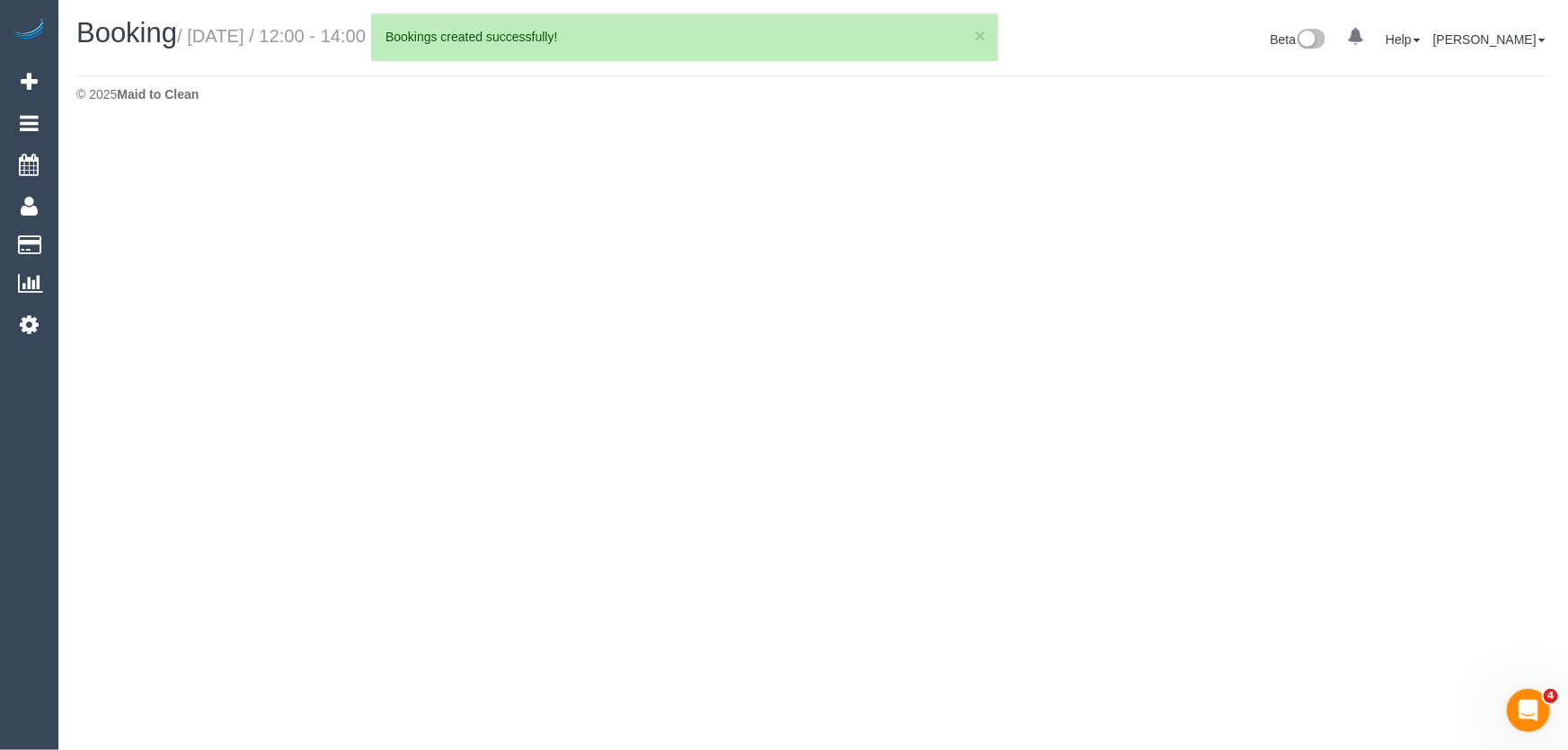
select select "VIC"
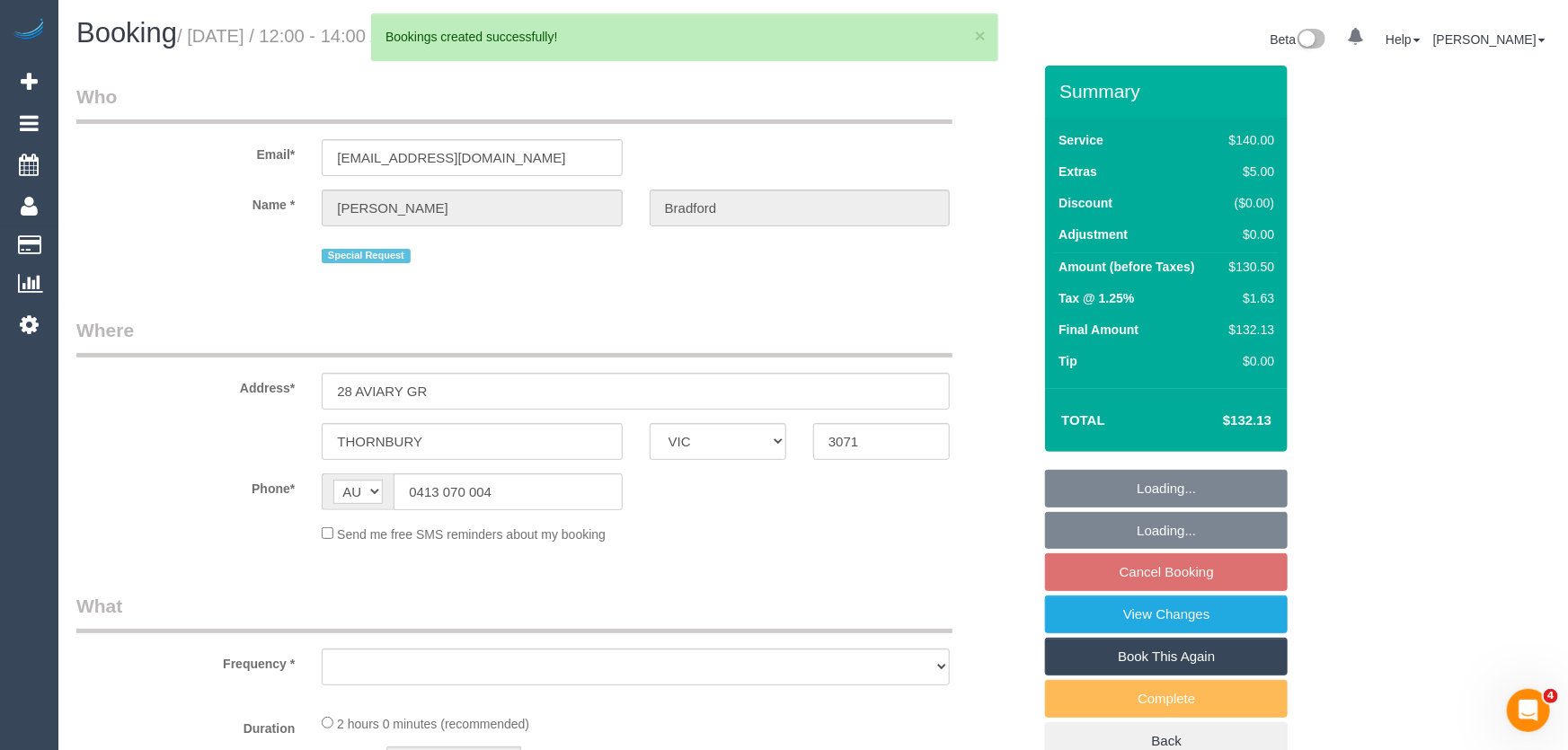
select select "string:AU"
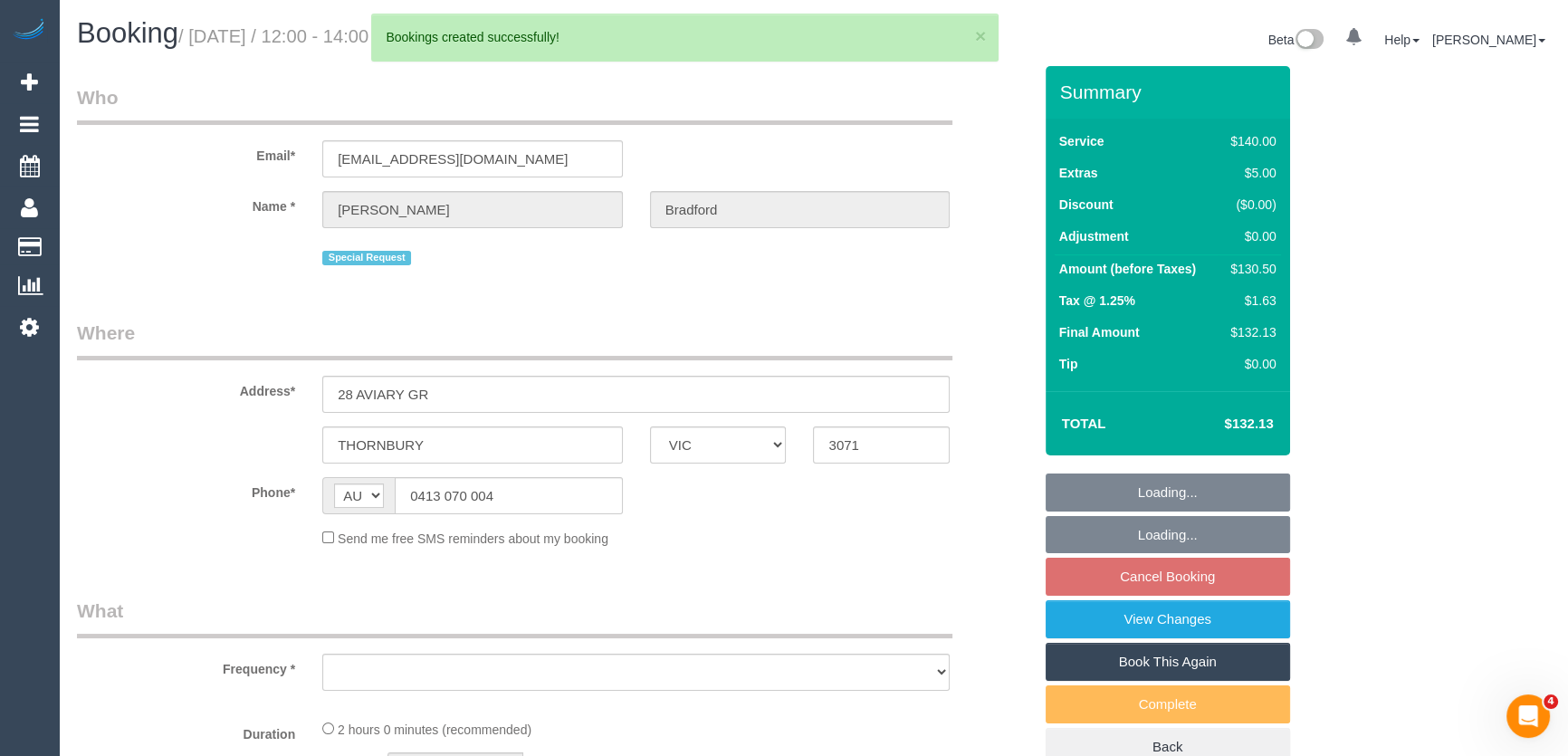
select select "object:2202"
select select "string:stripe-pm_1OWVXU2GScqysDRV6tZjupq2"
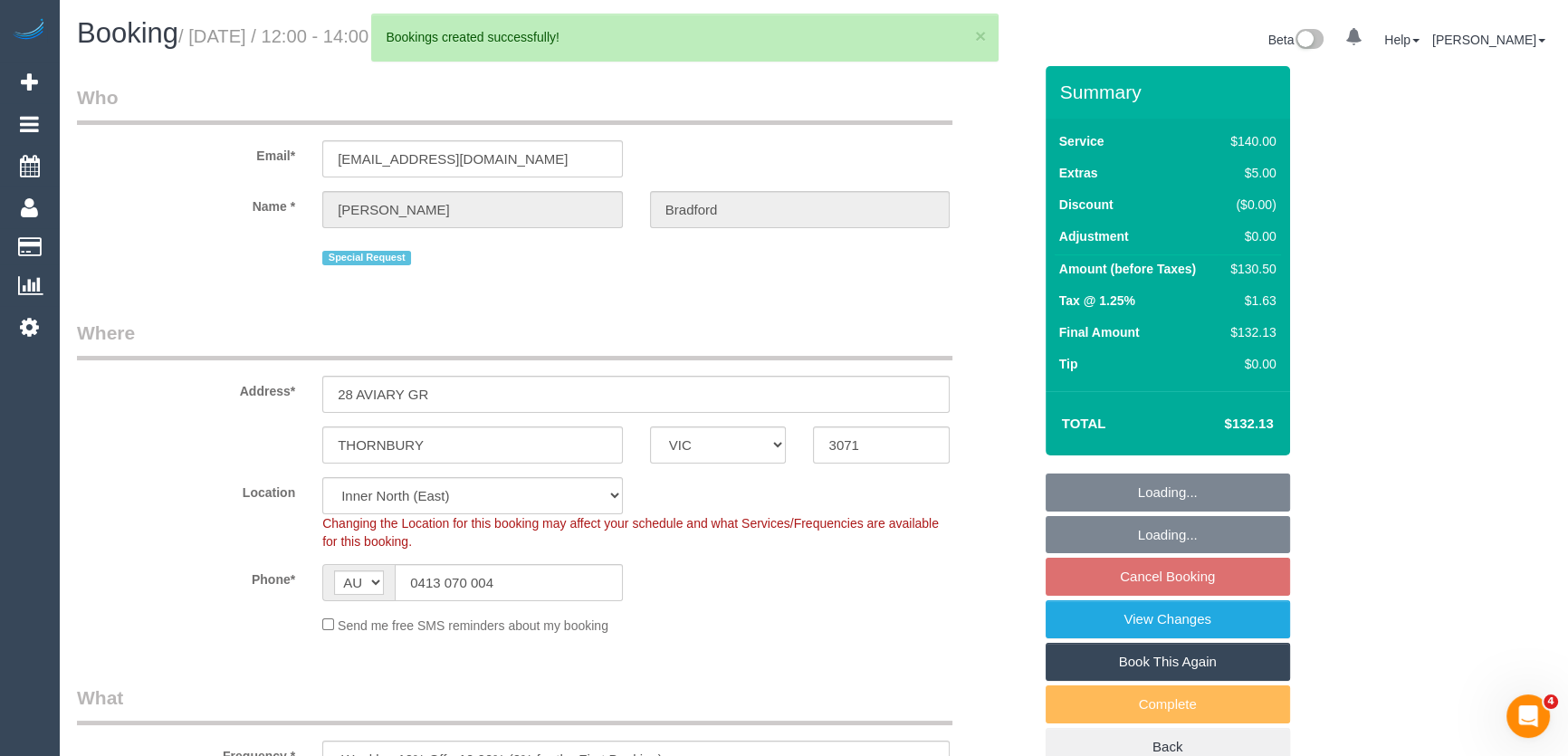
select select "number:30"
select select "number:14"
select select "number:19"
select select "number:36"
select select "number:34"
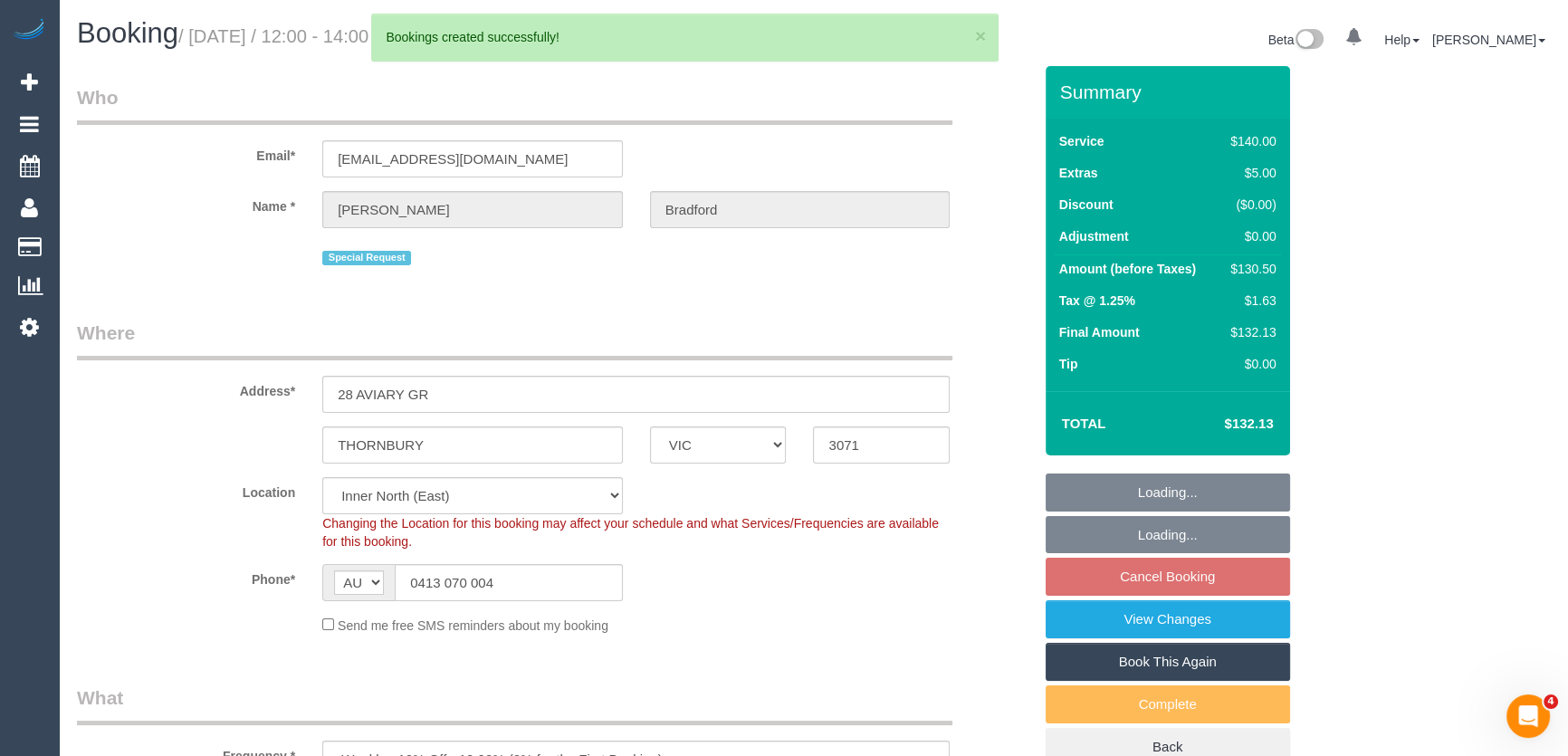
select select "number:13"
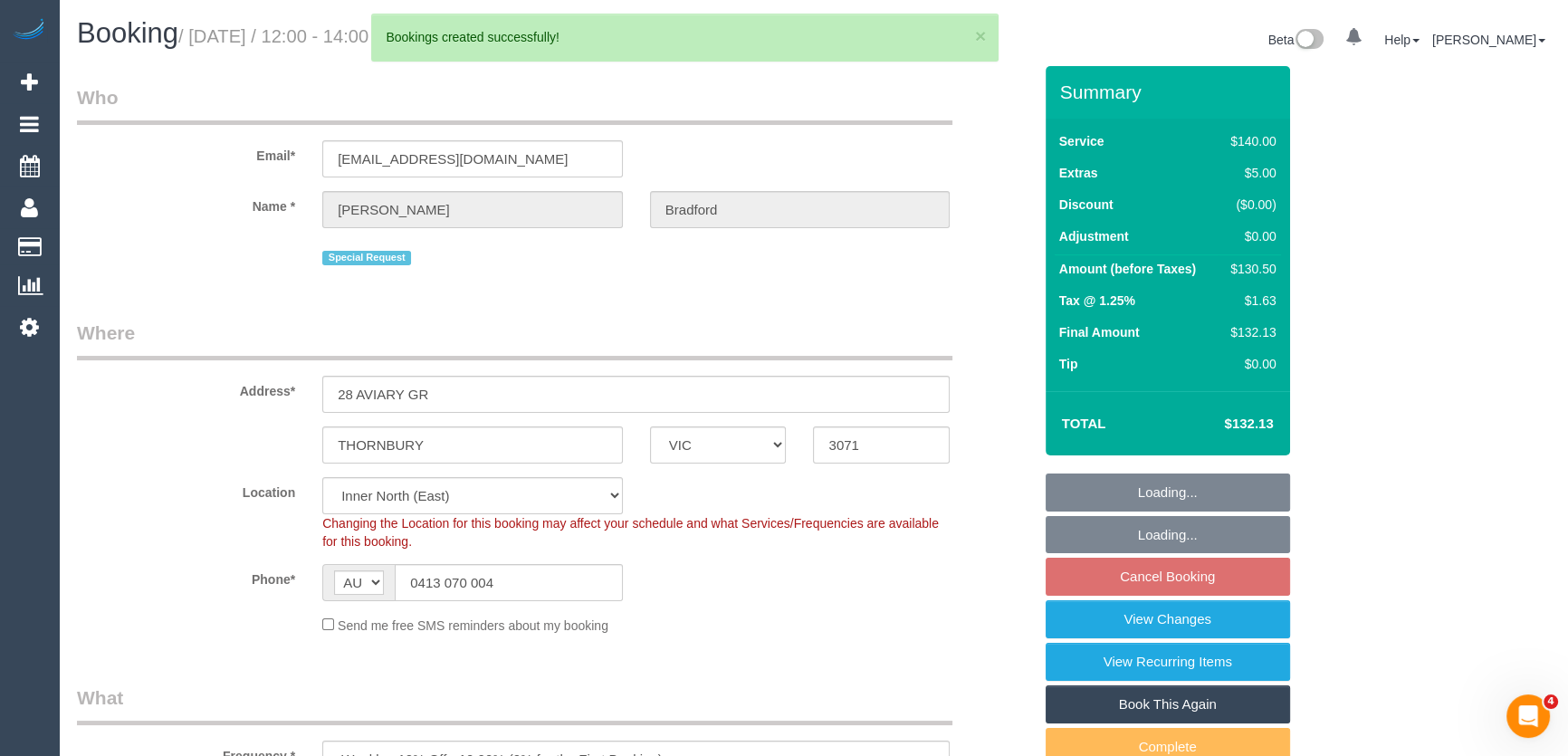
select select "object:2521"
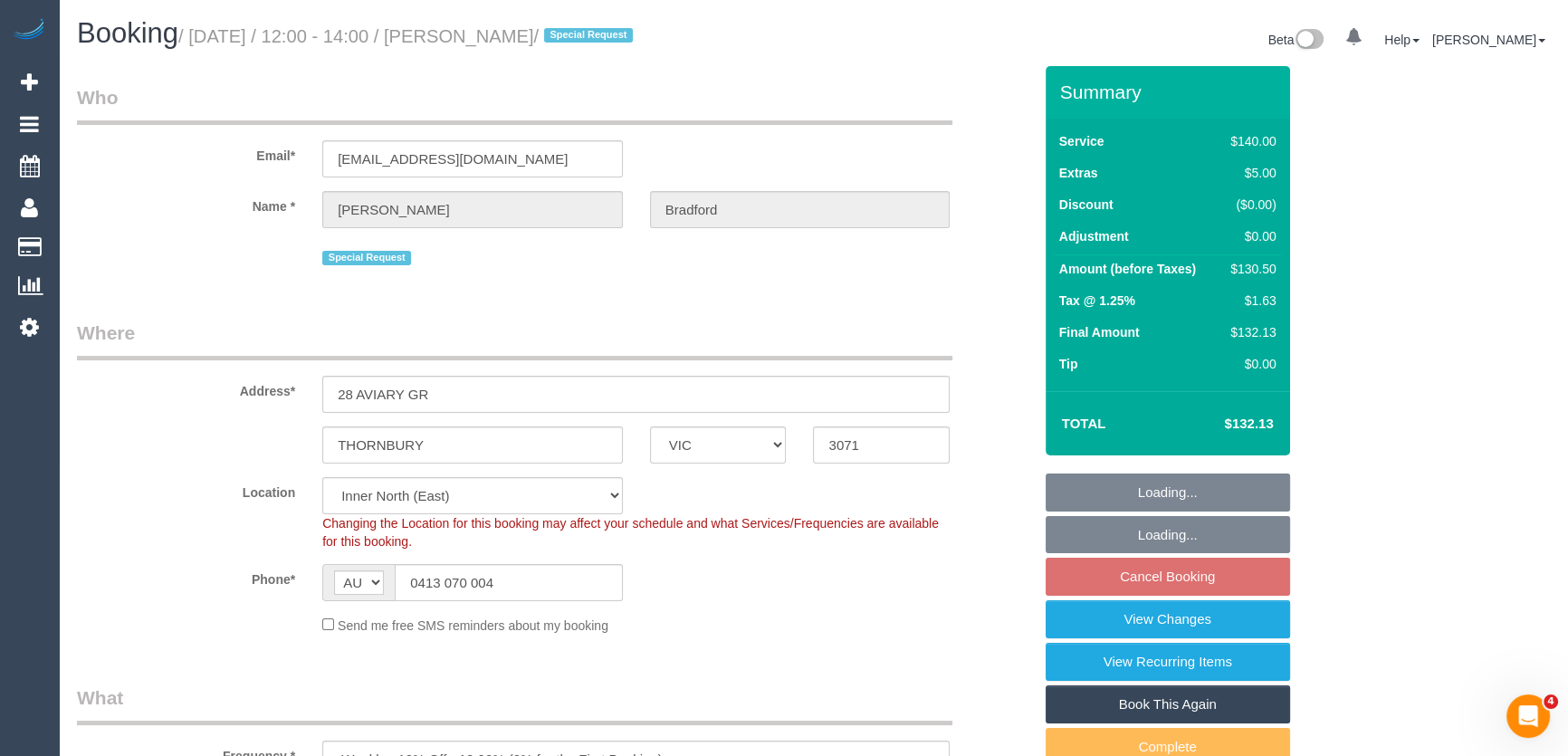
select select "spot4"
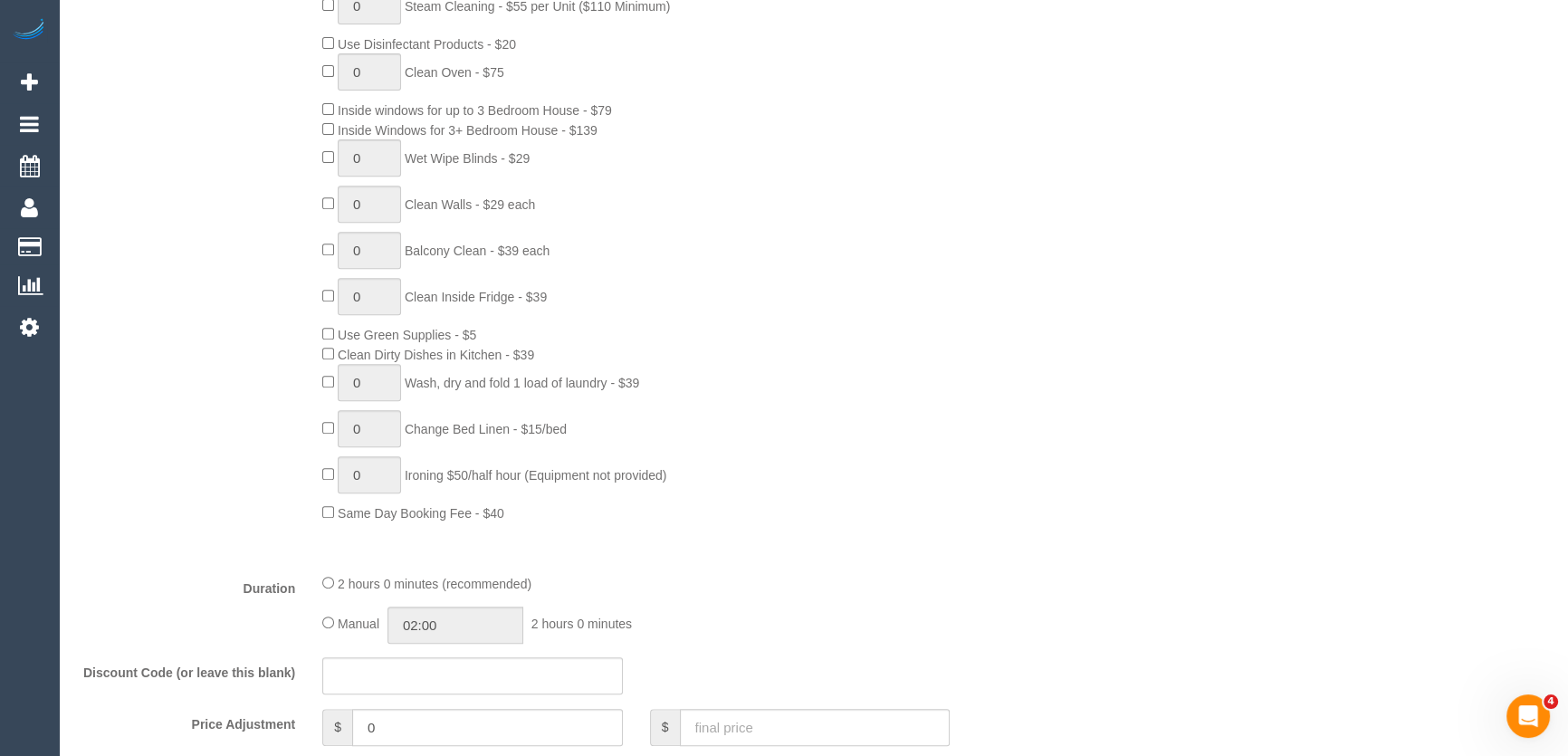
scroll to position [1234, 0]
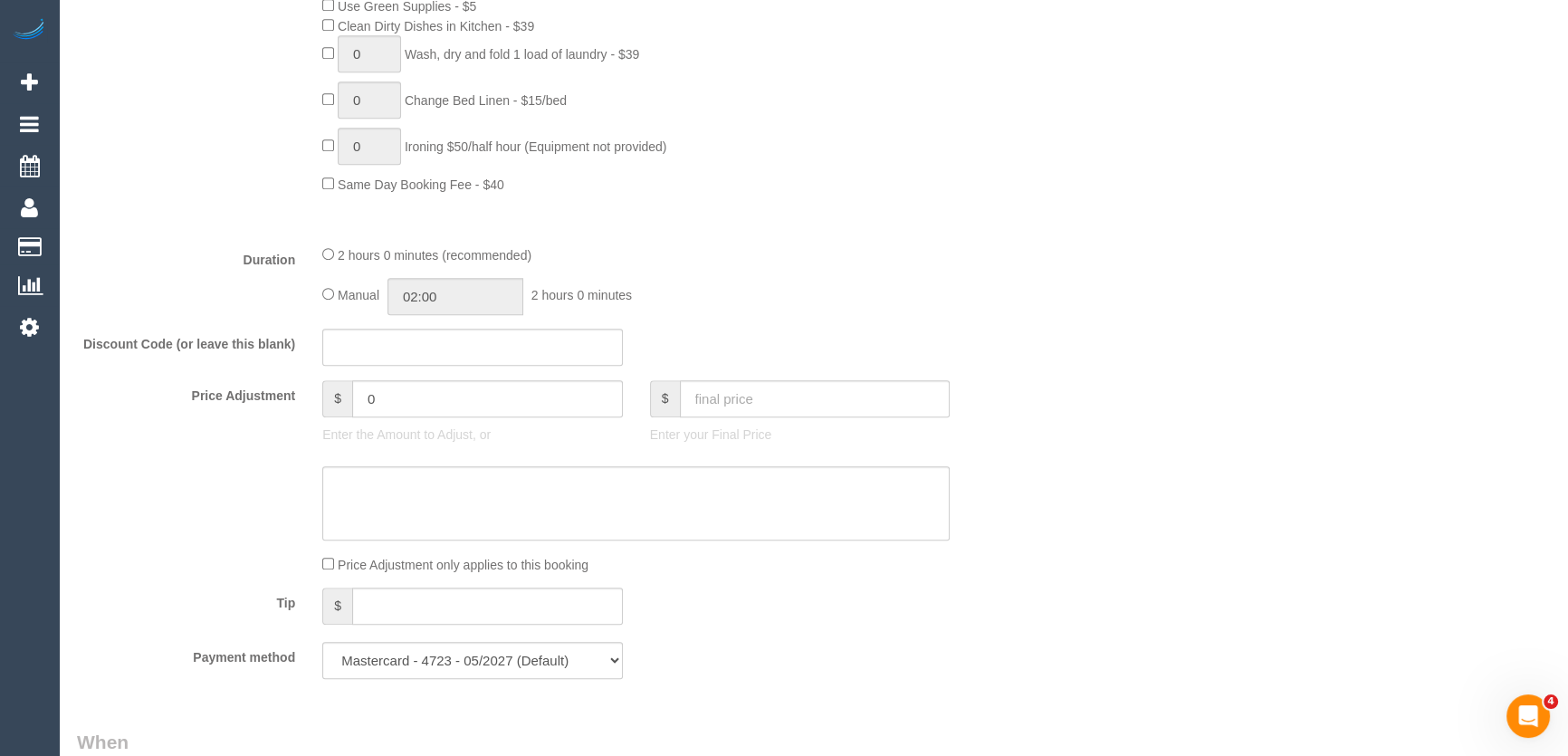
click at [686, 587] on div "Tip $" at bounding box center [554, 607] width 982 height 41
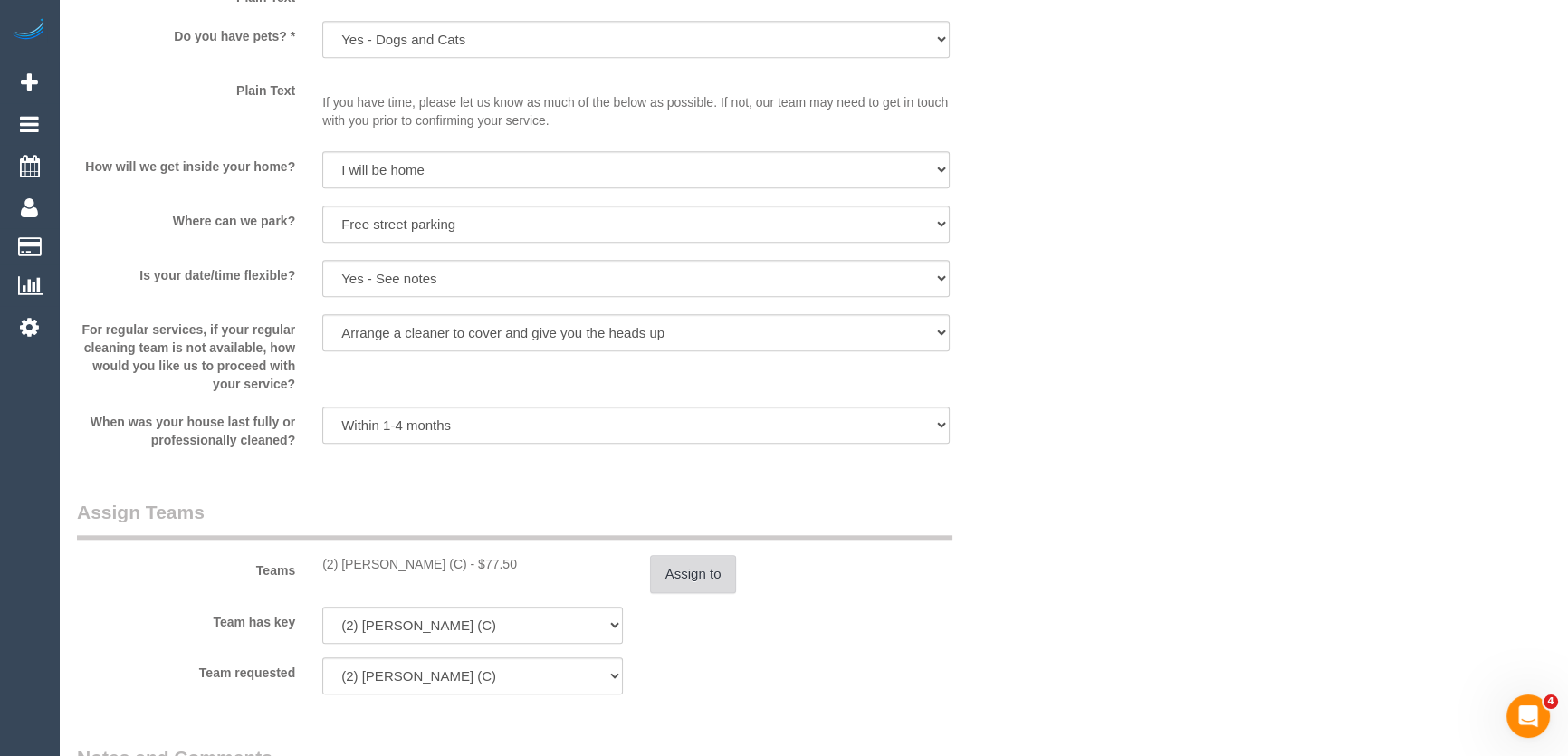
click at [703, 578] on button "Assign to" at bounding box center [693, 574] width 87 height 38
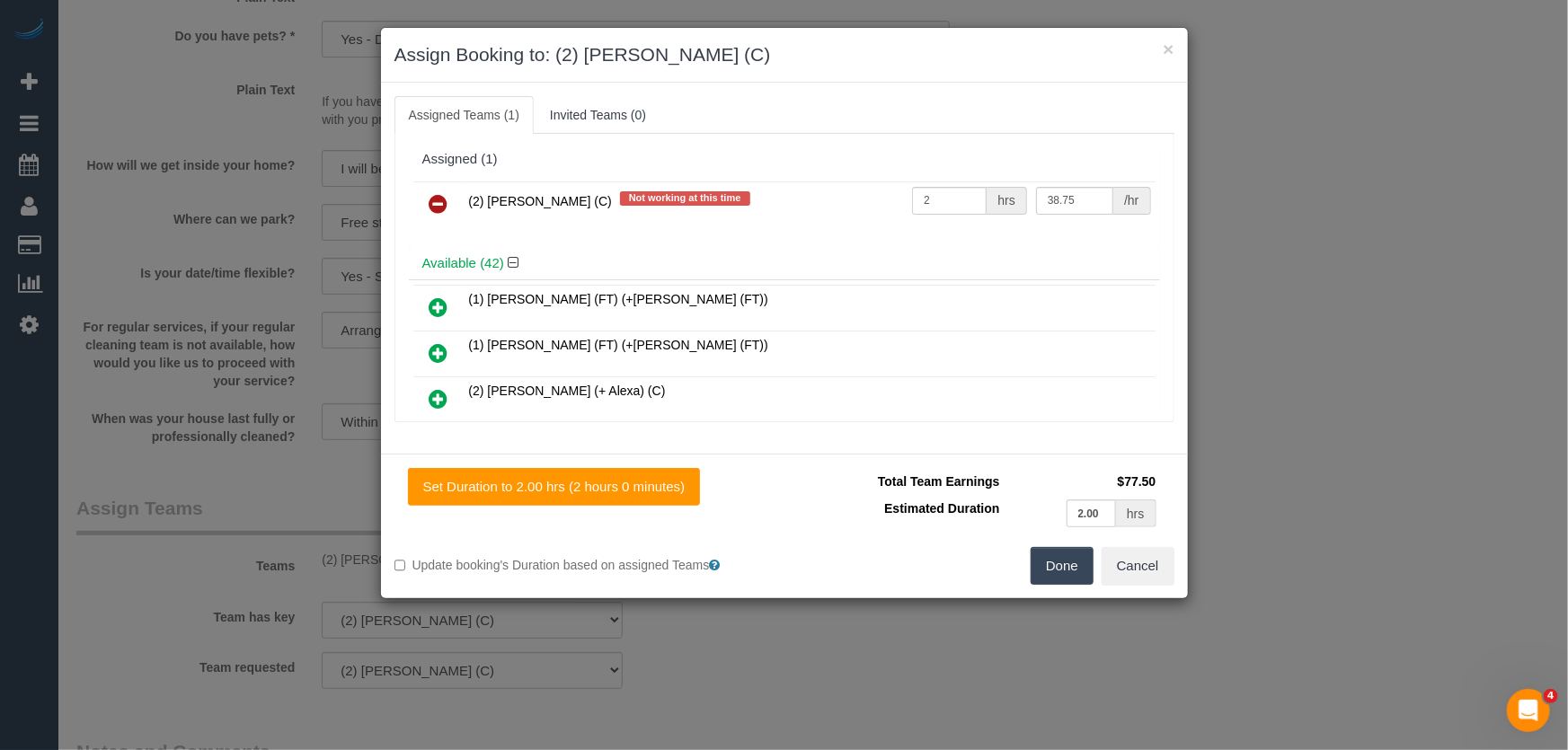
click at [434, 201] on icon at bounding box center [439, 203] width 19 height 22
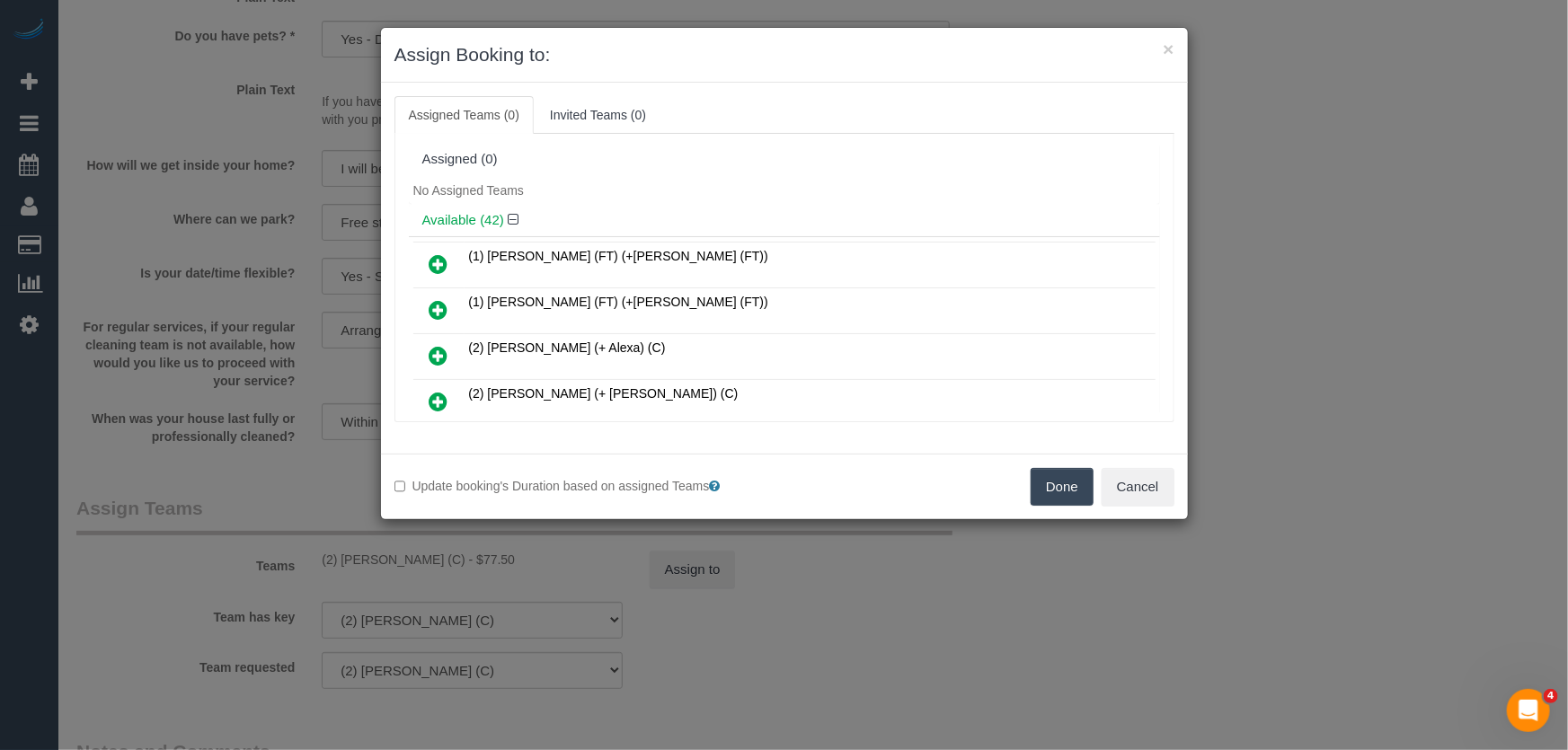
click at [1055, 489] on button "Done" at bounding box center [1062, 487] width 62 height 38
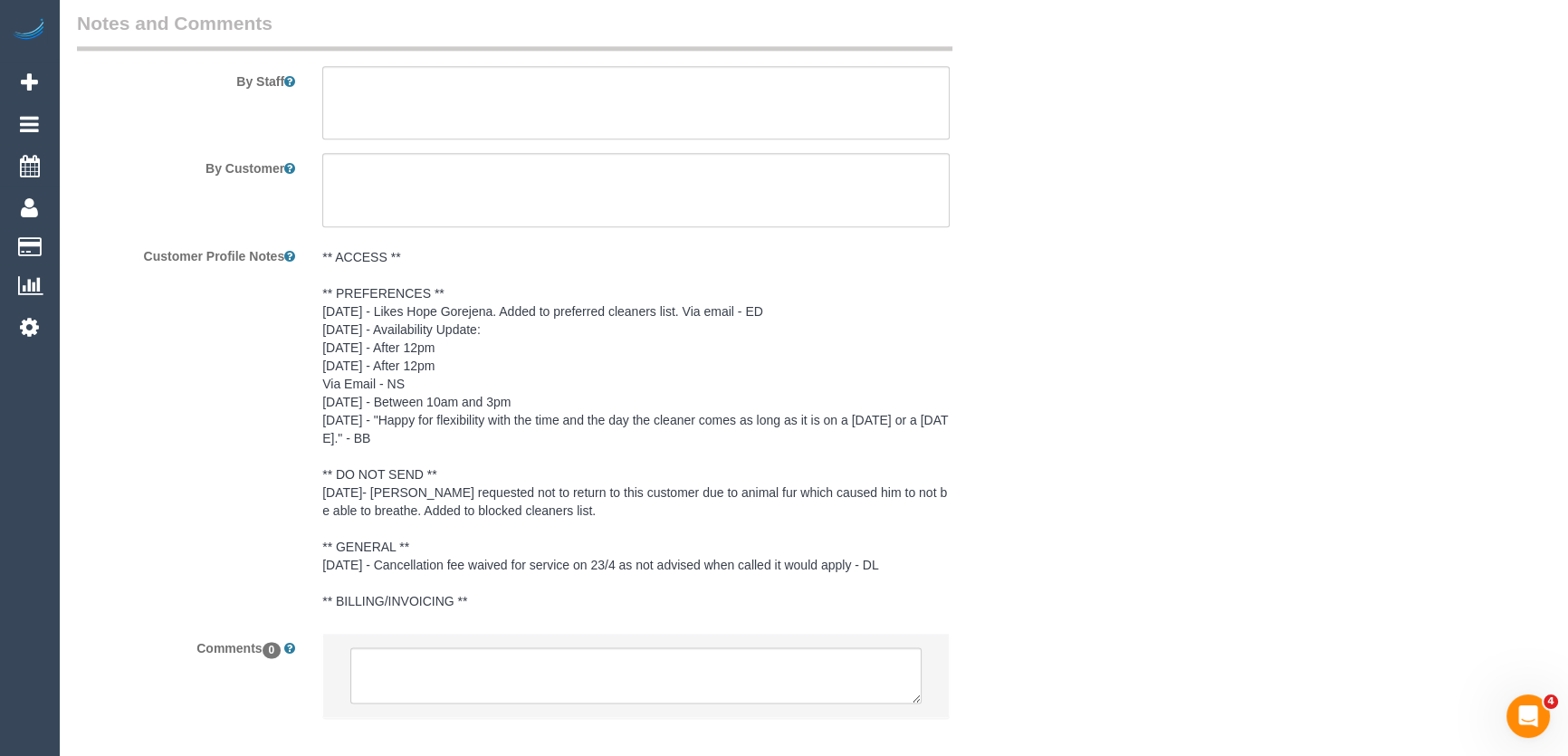
scroll to position [3048, 0]
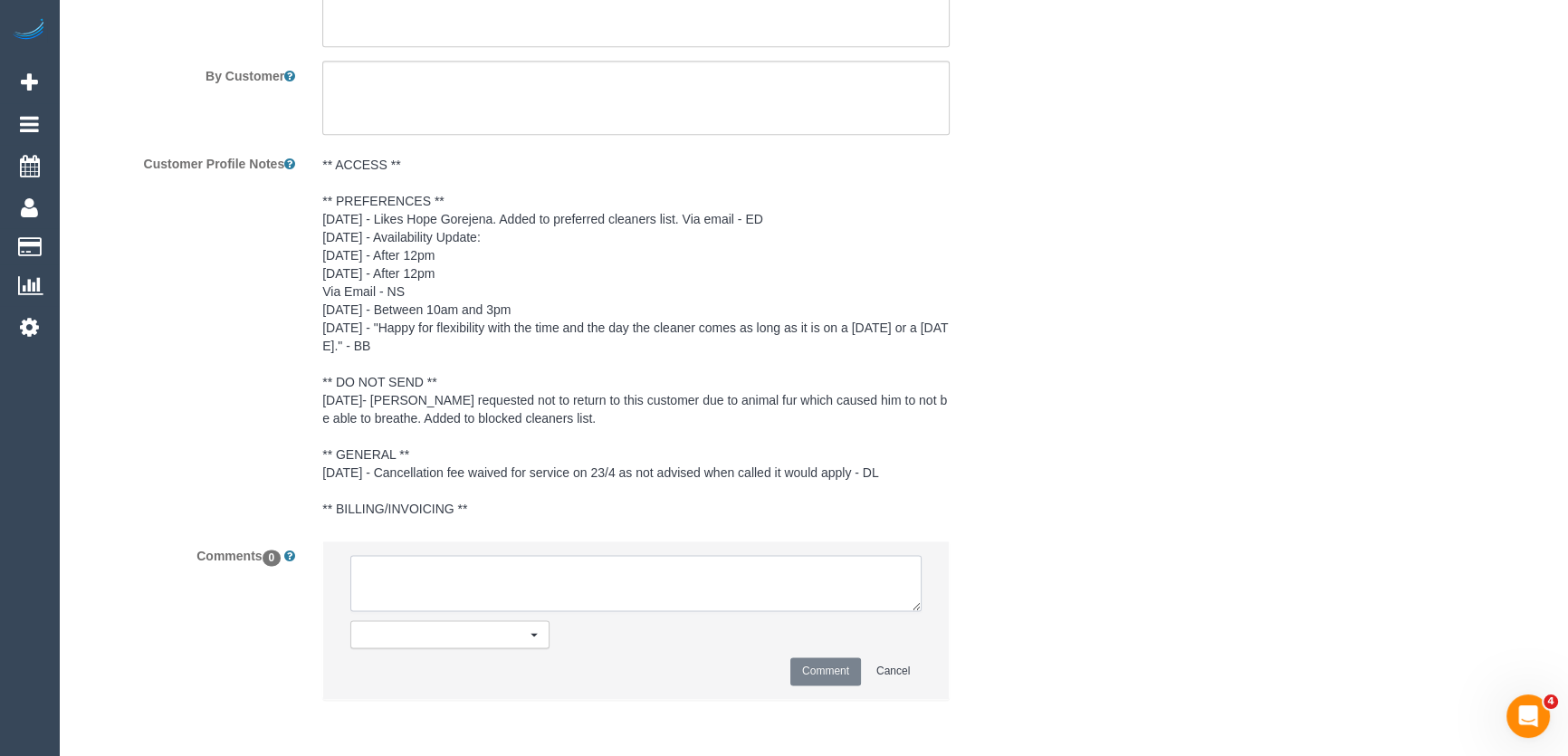
click at [465, 583] on textarea at bounding box center [635, 582] width 571 height 56
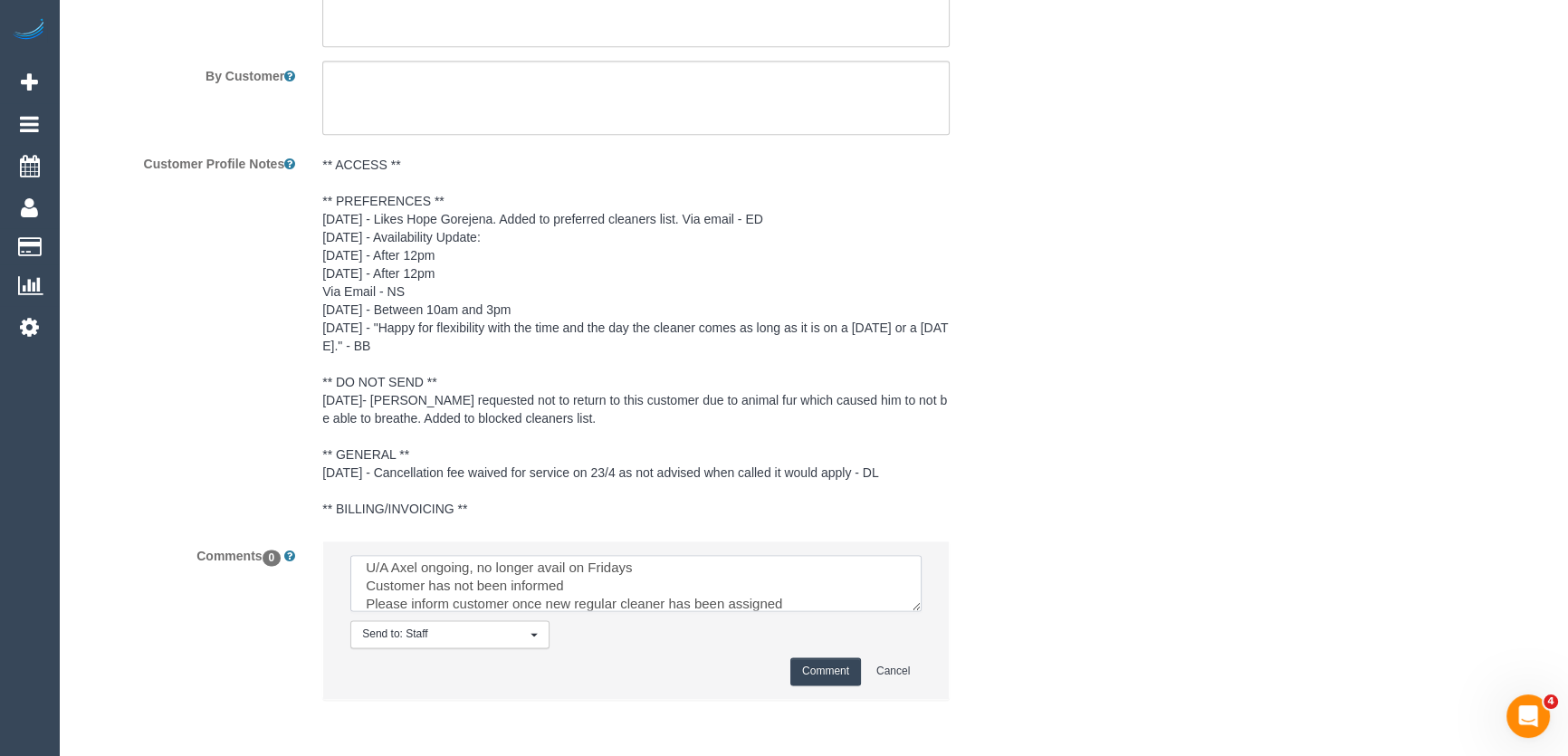
type textarea "U/A Axel ongoing, no longer avail on Fridays Customer has not been informed Ple…"
click at [844, 679] on button "Comment" at bounding box center [826, 670] width 71 height 28
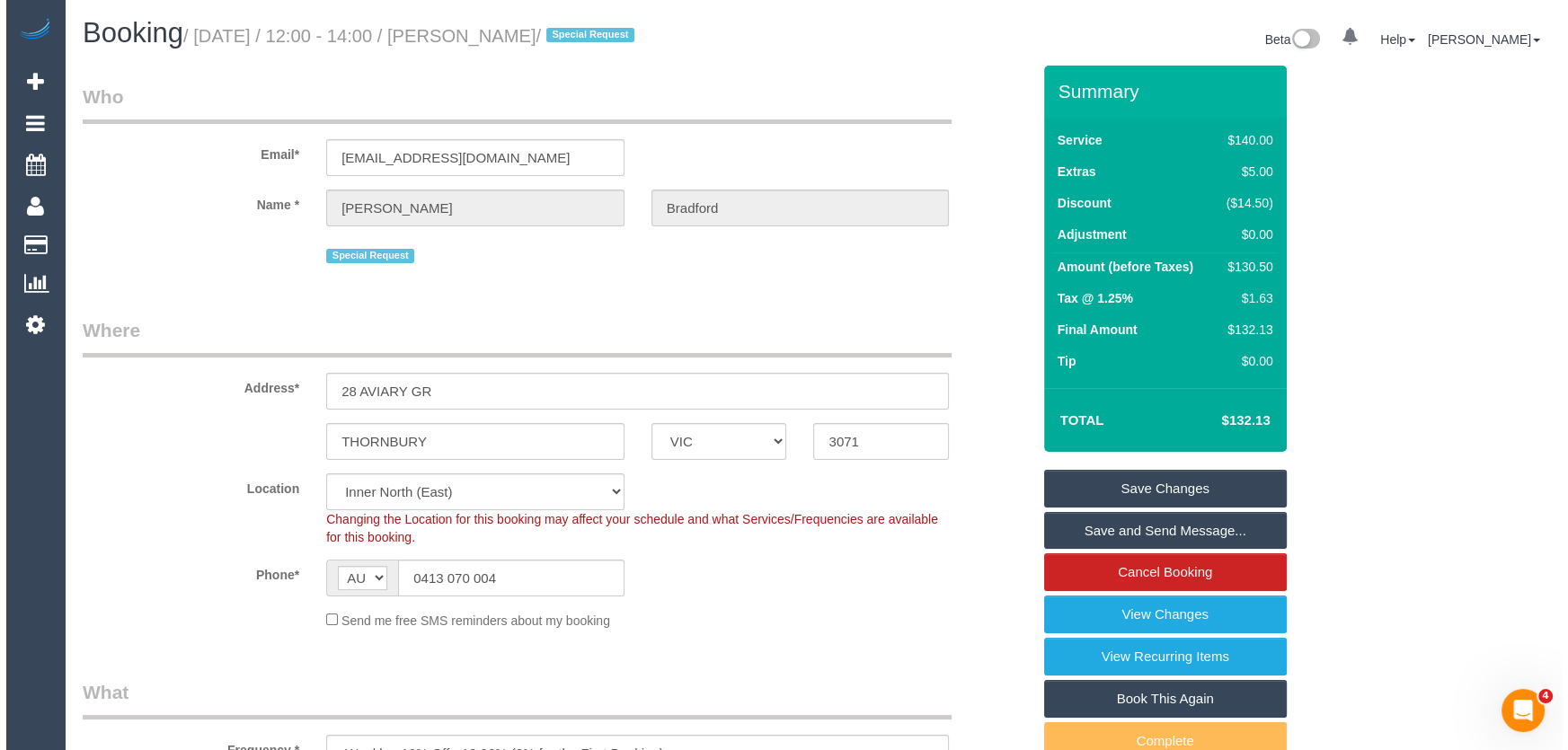
scroll to position [0, 0]
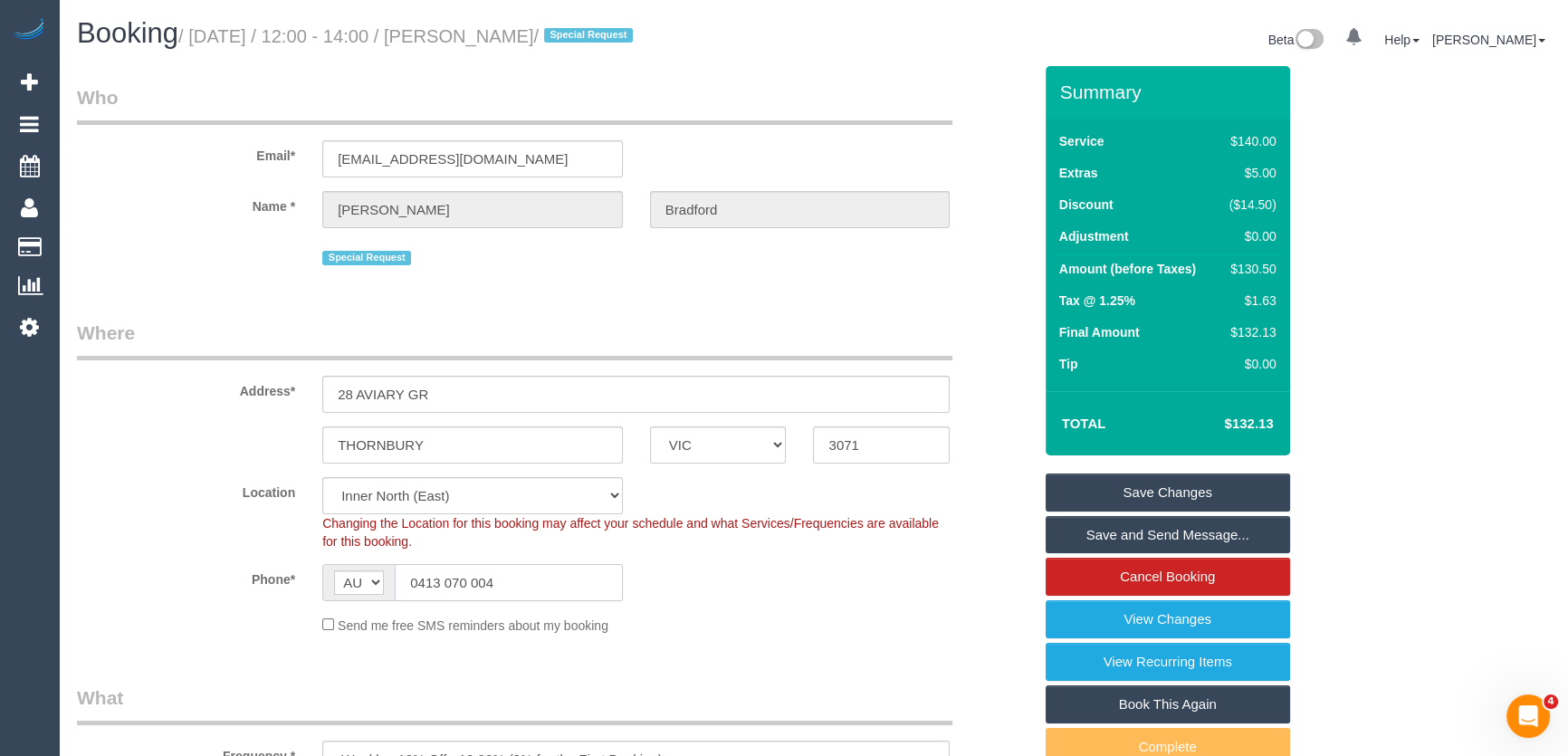
click at [520, 587] on input "0413 070 004" at bounding box center [508, 582] width 228 height 37
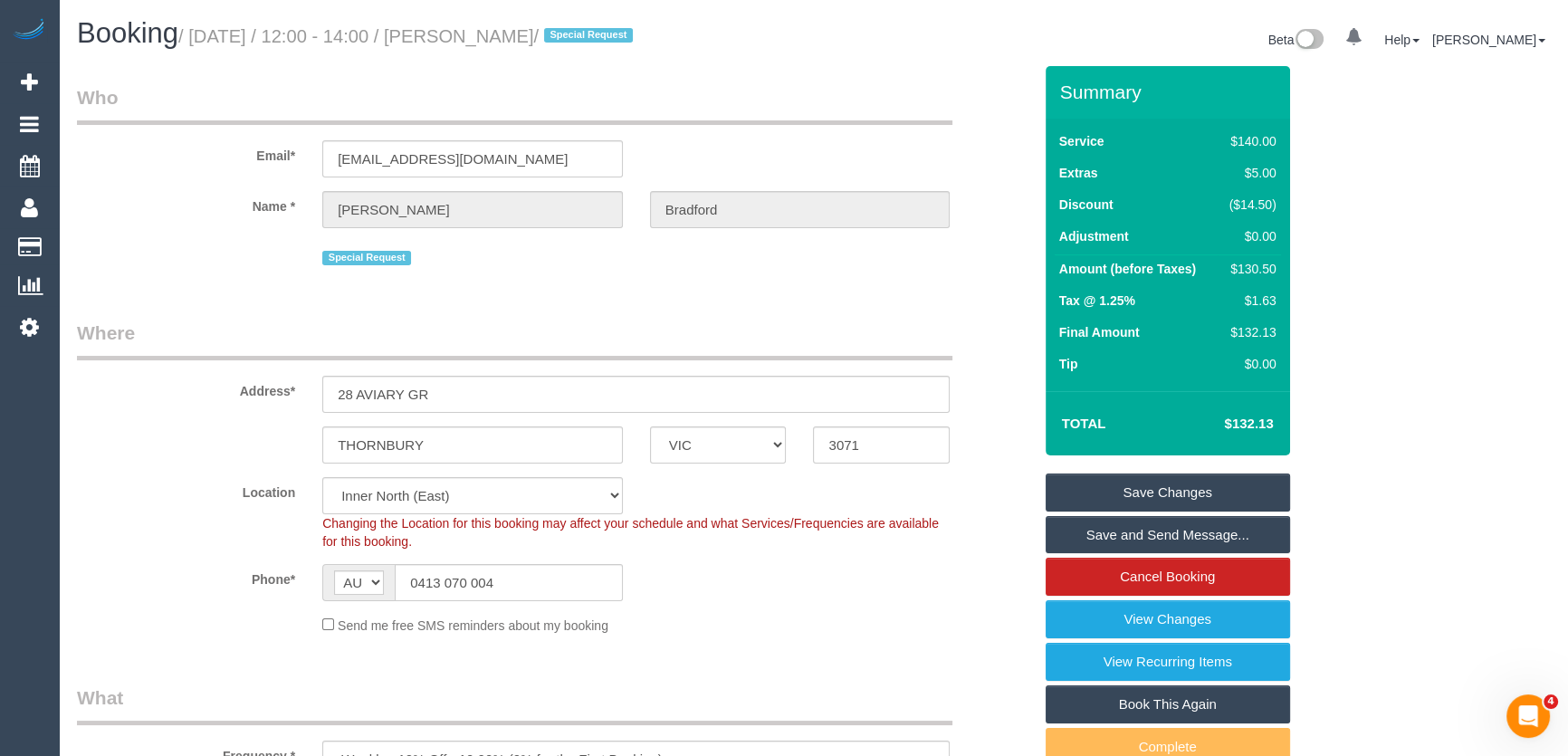
click at [1181, 491] on link "Save Changes" at bounding box center [1168, 493] width 244 height 38
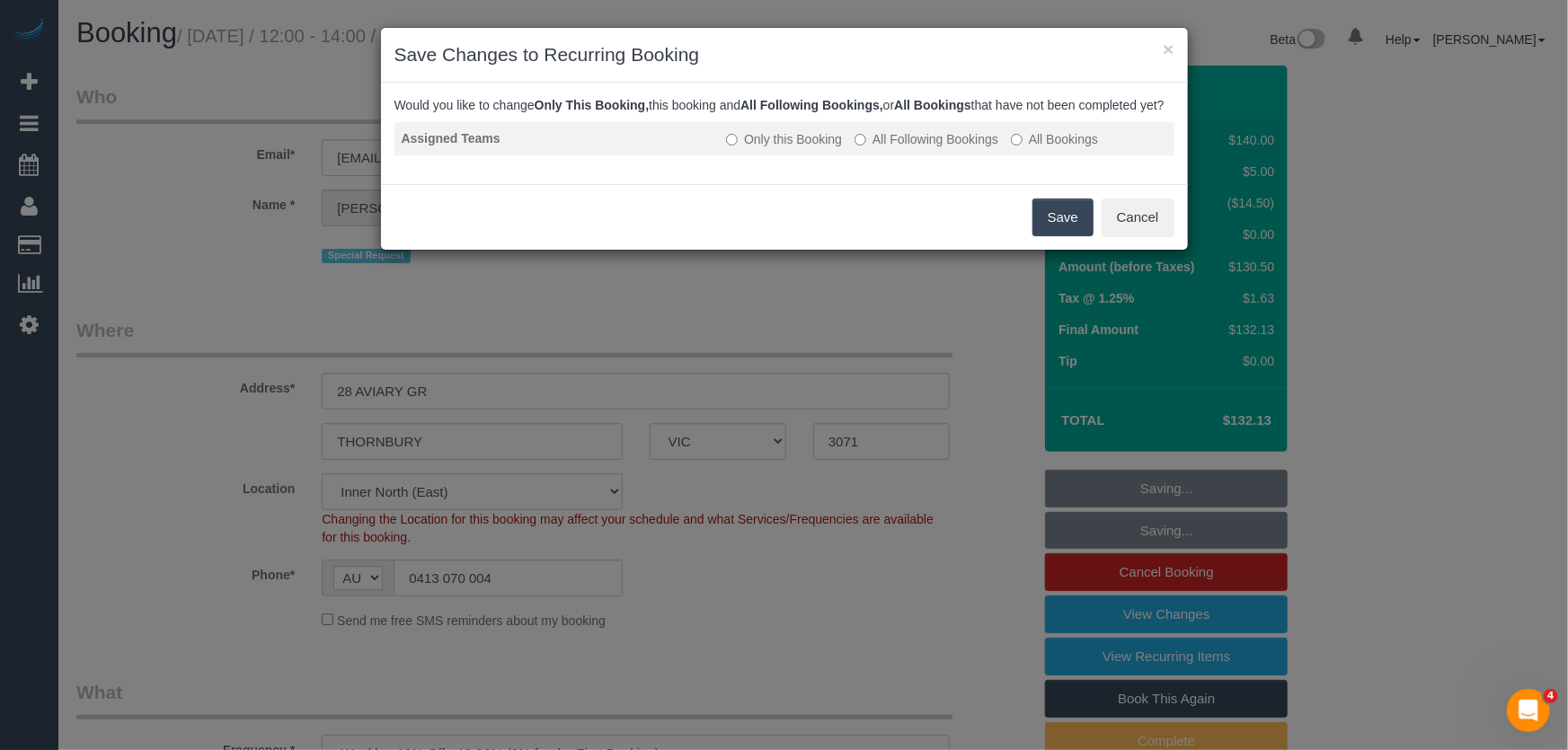
click at [932, 148] on label "All Following Bookings" at bounding box center [926, 139] width 144 height 18
click at [1037, 236] on button "Save" at bounding box center [1063, 218] width 62 height 38
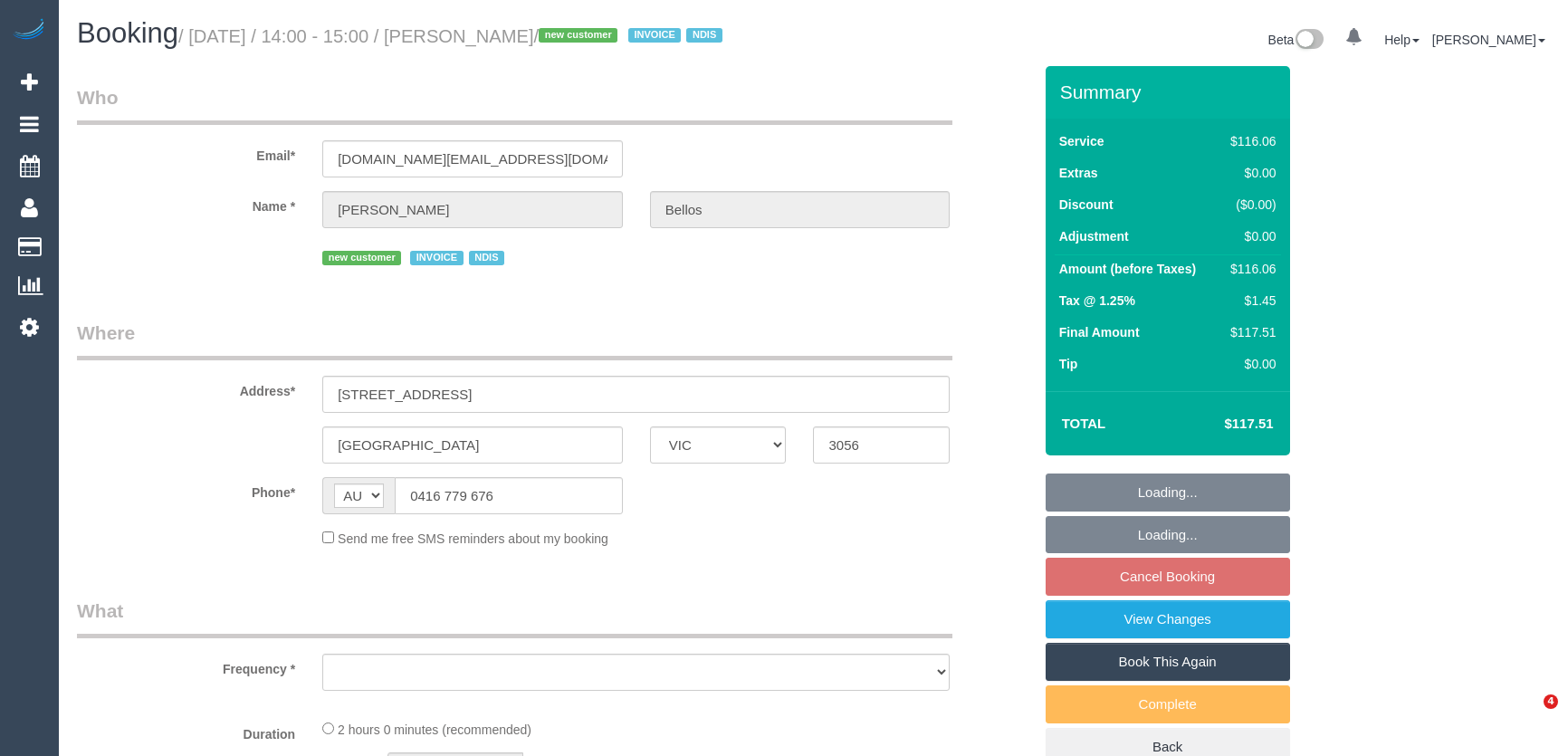
select select "VIC"
select select "number:28"
select select "number:14"
select select "number:19"
select select "number:36"
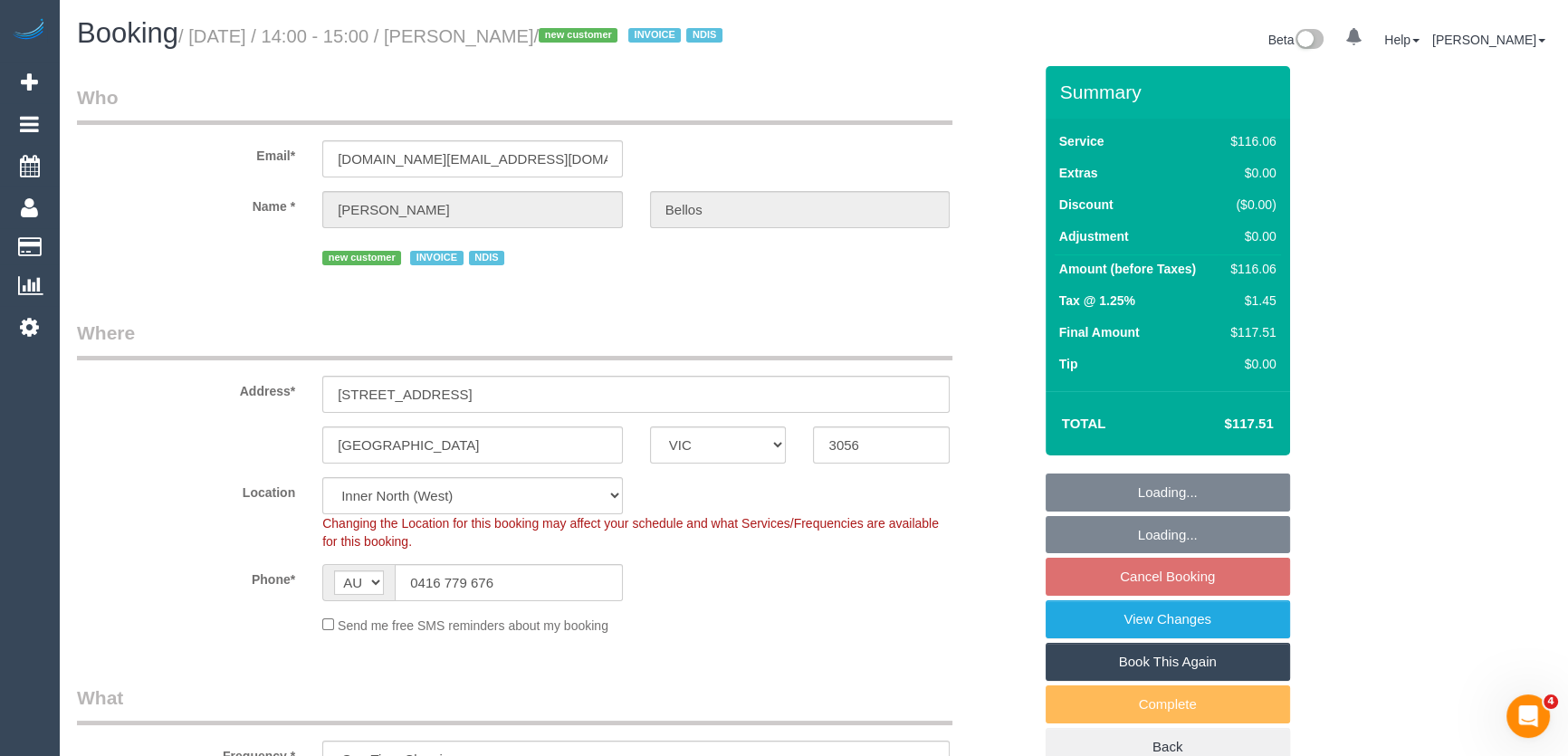
select select "object:1665"
click at [514, 601] on input "0416 779 676" at bounding box center [508, 582] width 228 height 37
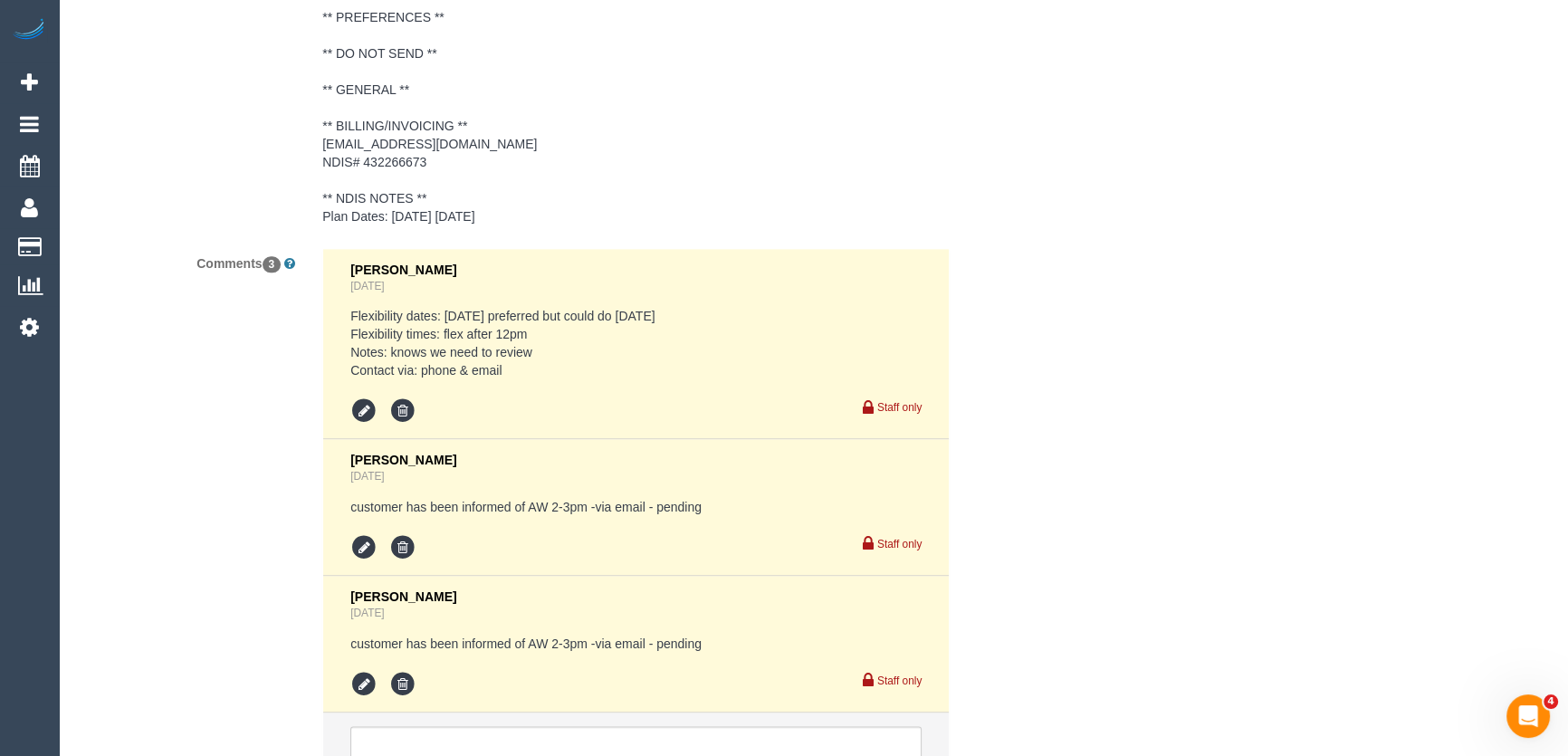
scroll to position [2987, 0]
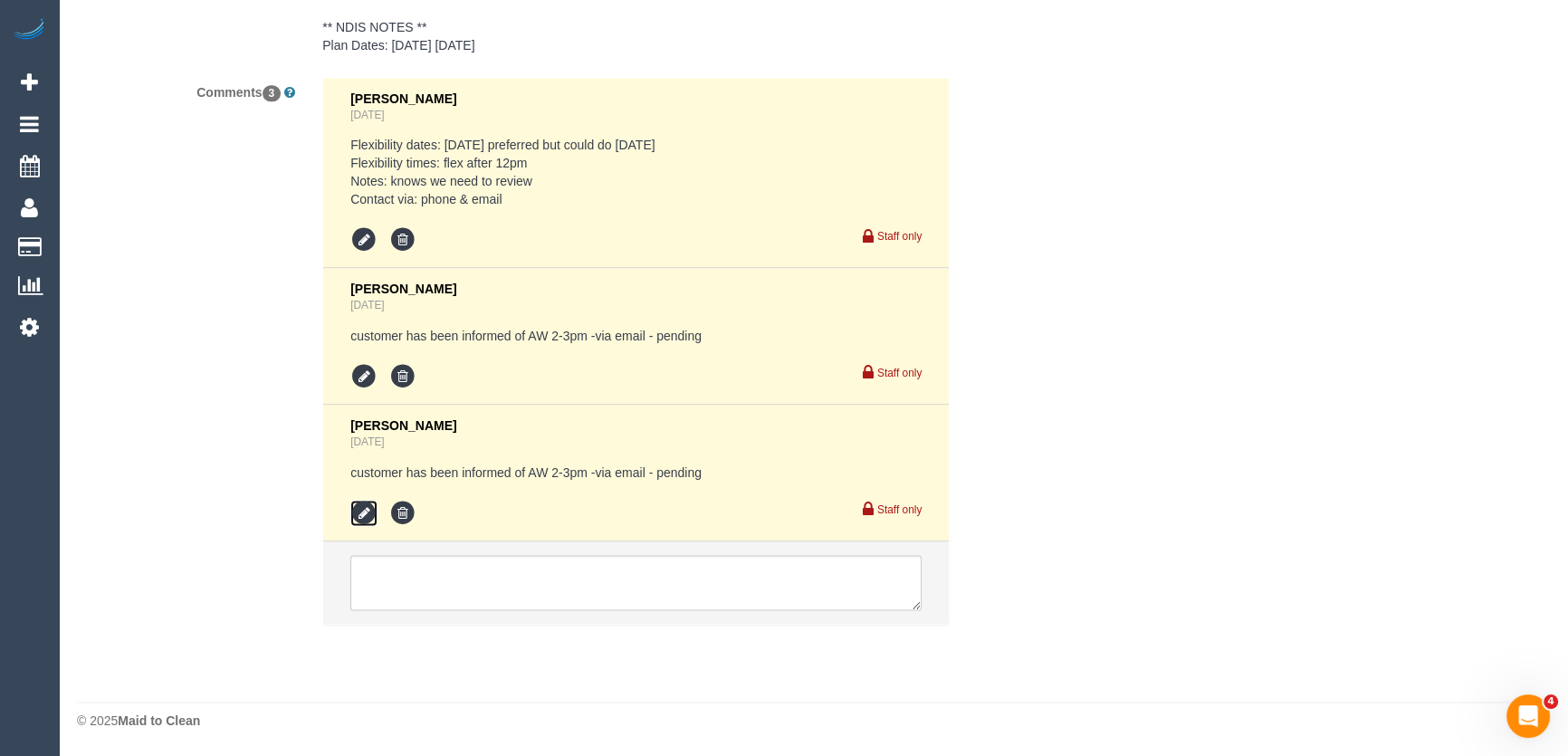
click at [366, 512] on icon at bounding box center [363, 513] width 27 height 27
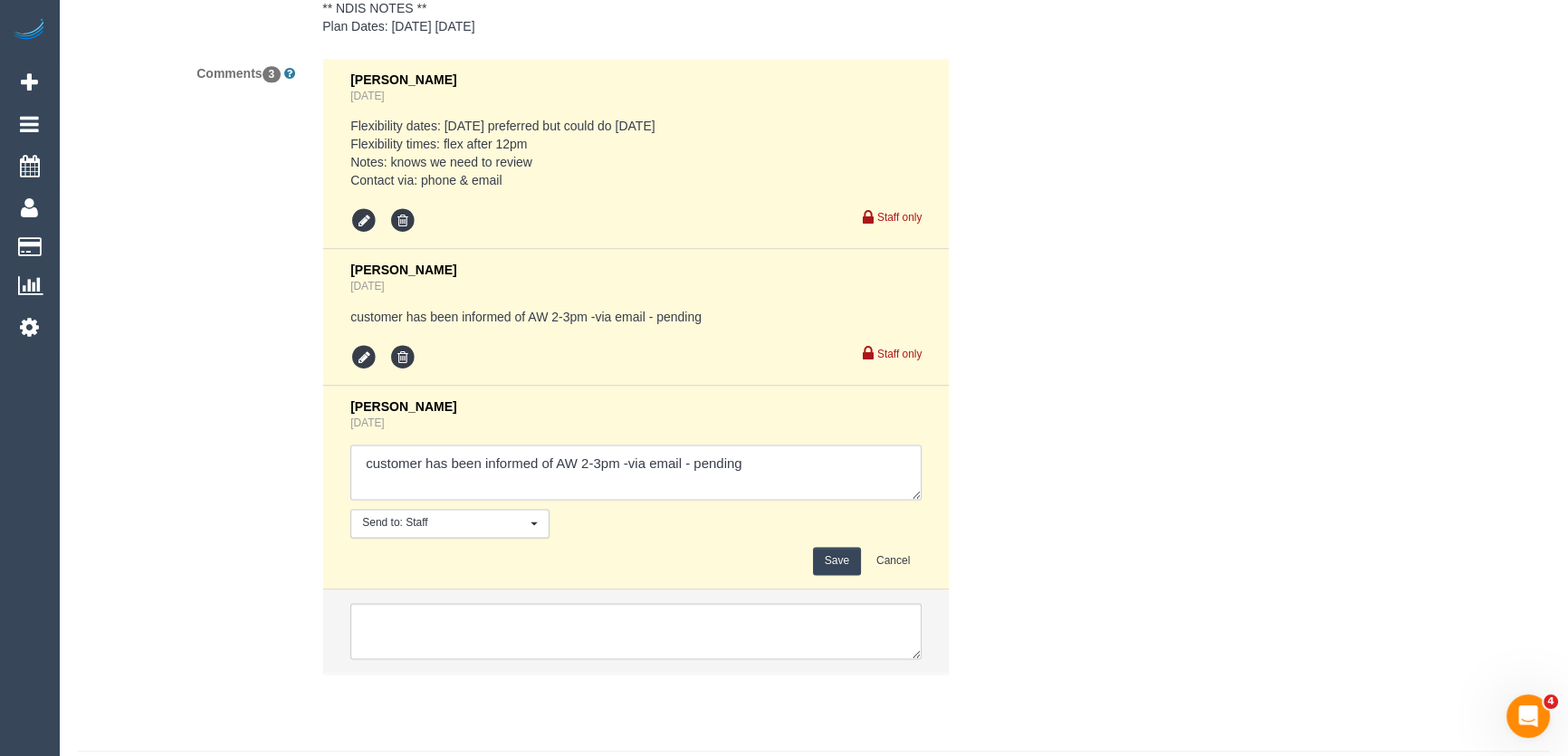
click at [681, 480] on textarea at bounding box center [635, 472] width 571 height 56
click at [804, 485] on textarea at bounding box center [635, 472] width 571 height 56
type textarea "customer has been informed of AW 2-3pm -via email/phone - confirmed"
click at [842, 575] on button "Save" at bounding box center [837, 560] width 48 height 28
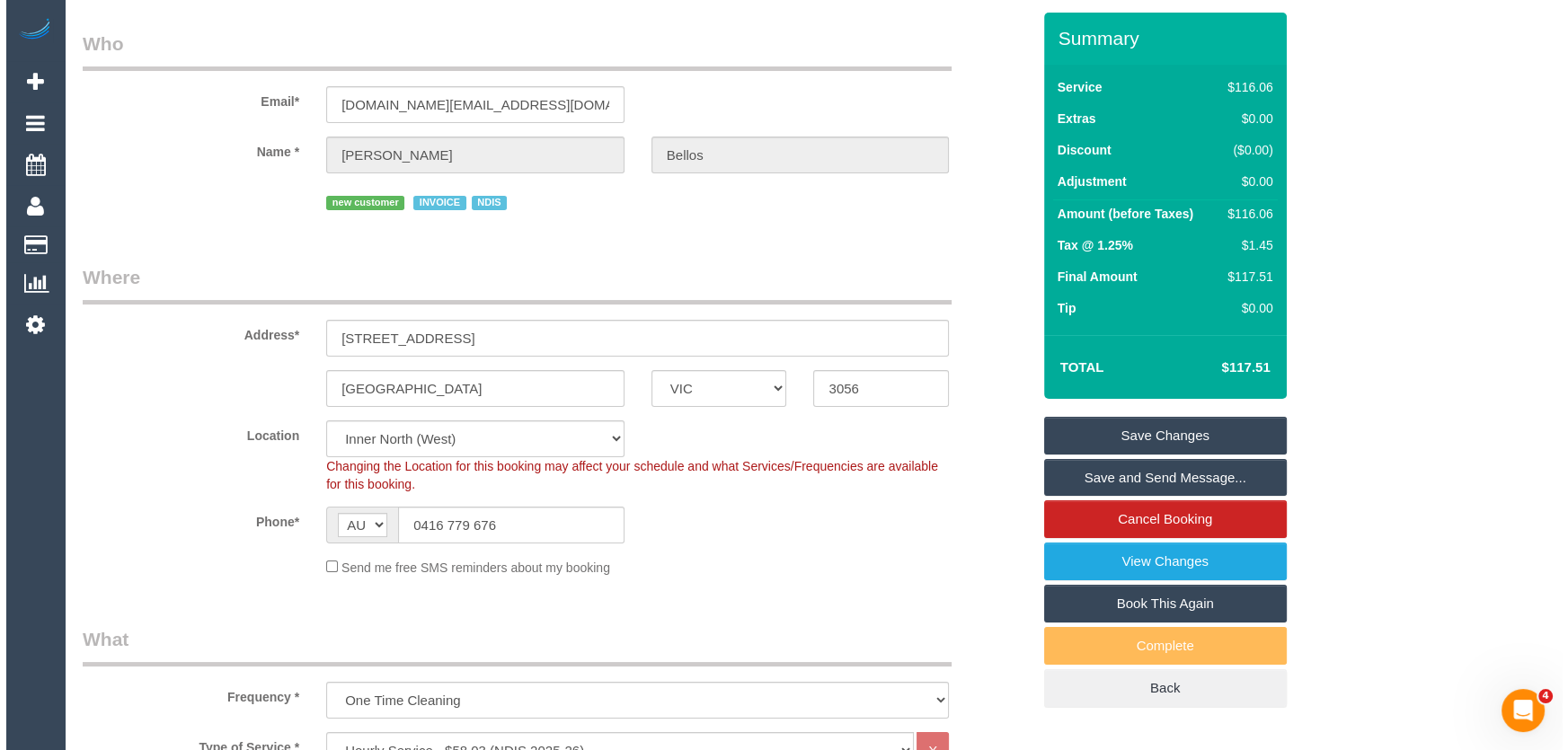
scroll to position [0, 0]
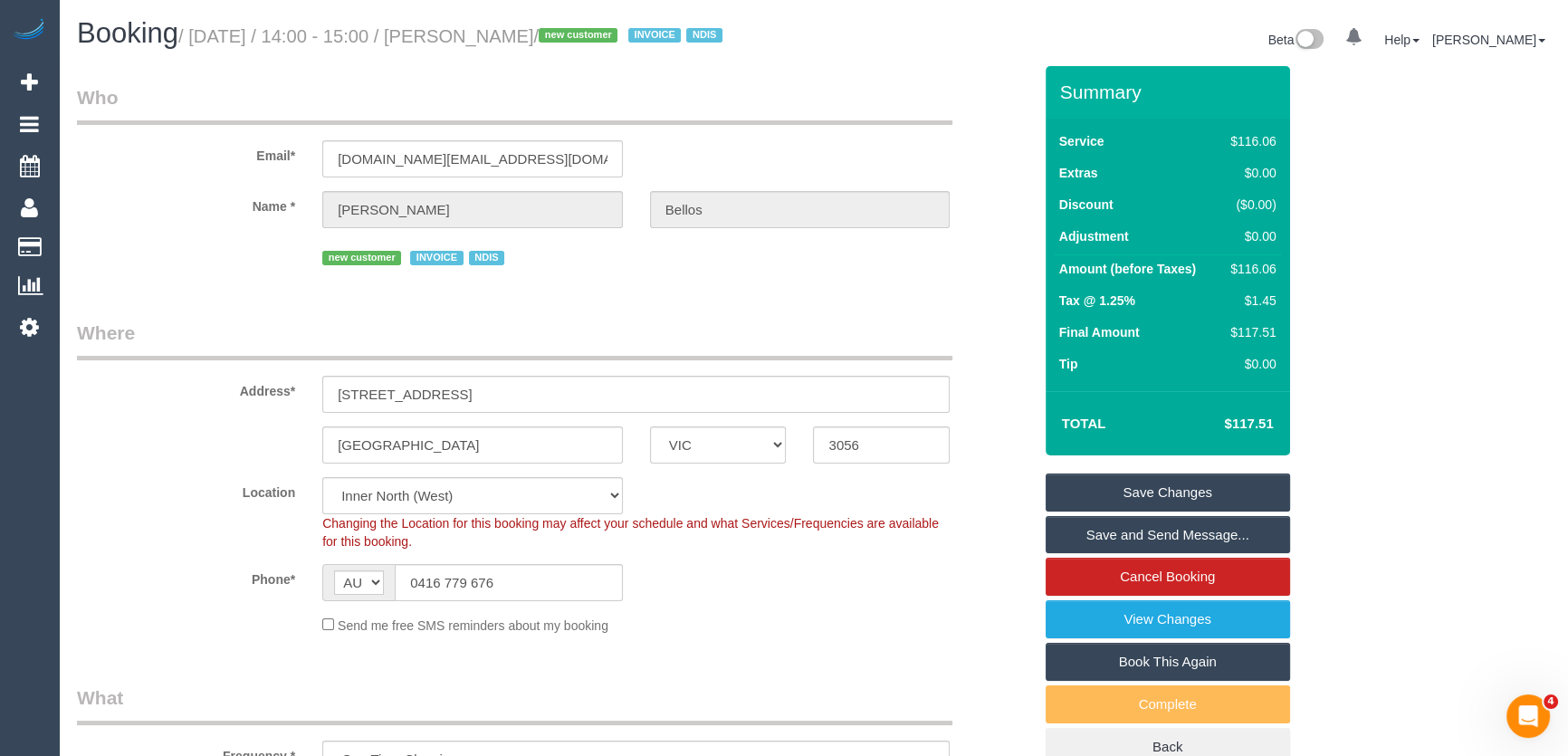
click at [1153, 554] on link "Save and Send Message..." at bounding box center [1168, 535] width 244 height 38
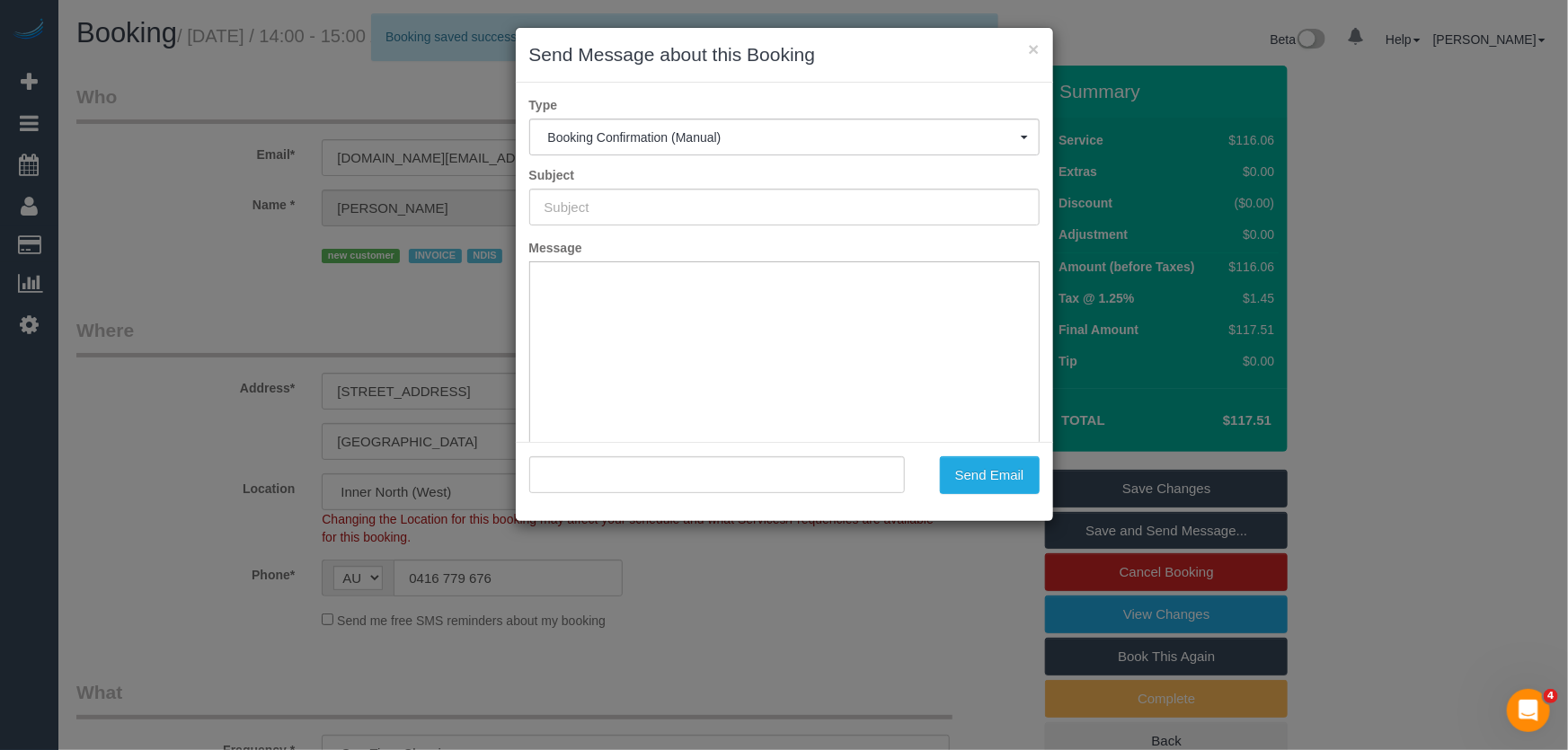
type input "Booking Confirmed"
type input ""Spridon Ross Bellos" <bellos.gr@hotmail.com>"
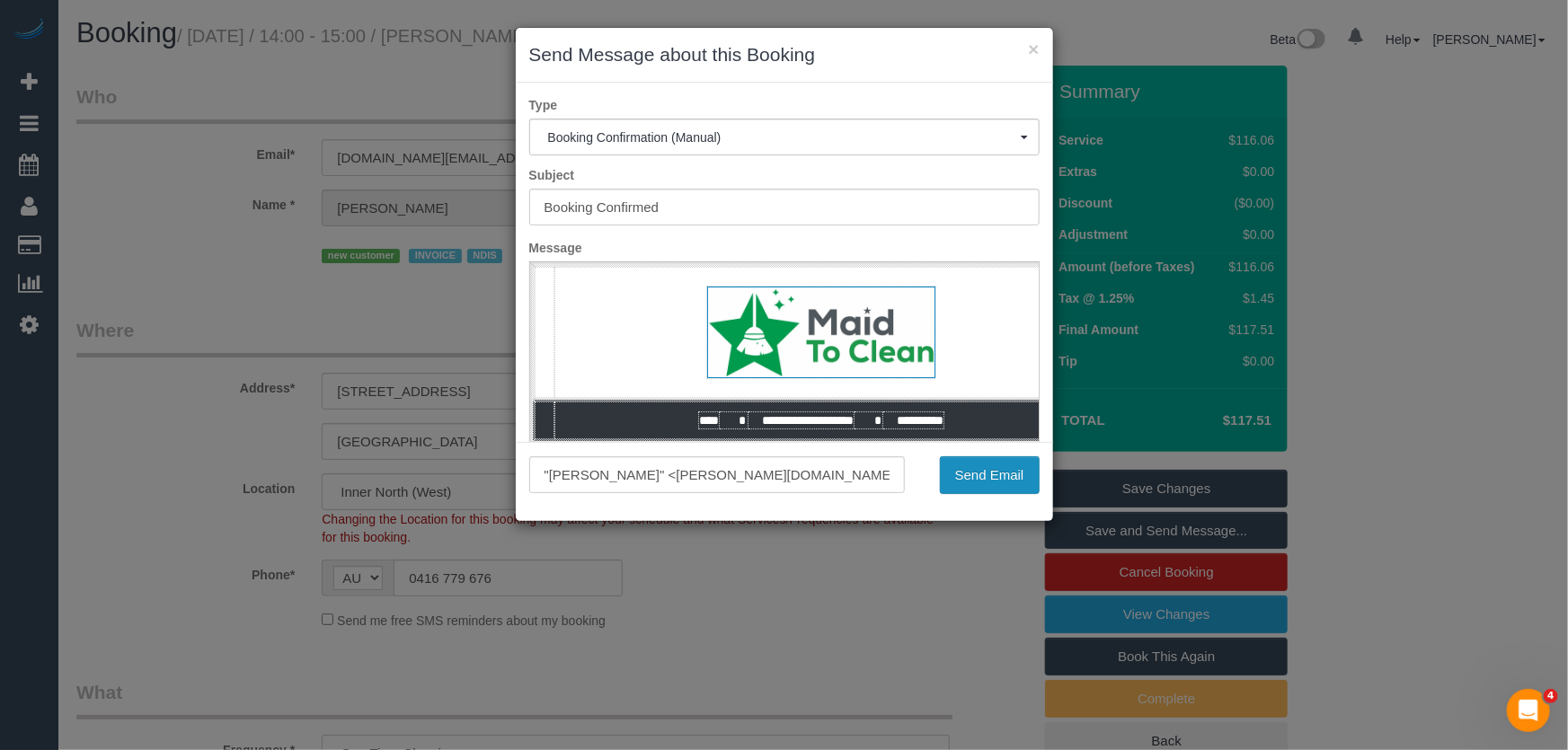
click at [989, 480] on button "Send Email" at bounding box center [989, 475] width 99 height 38
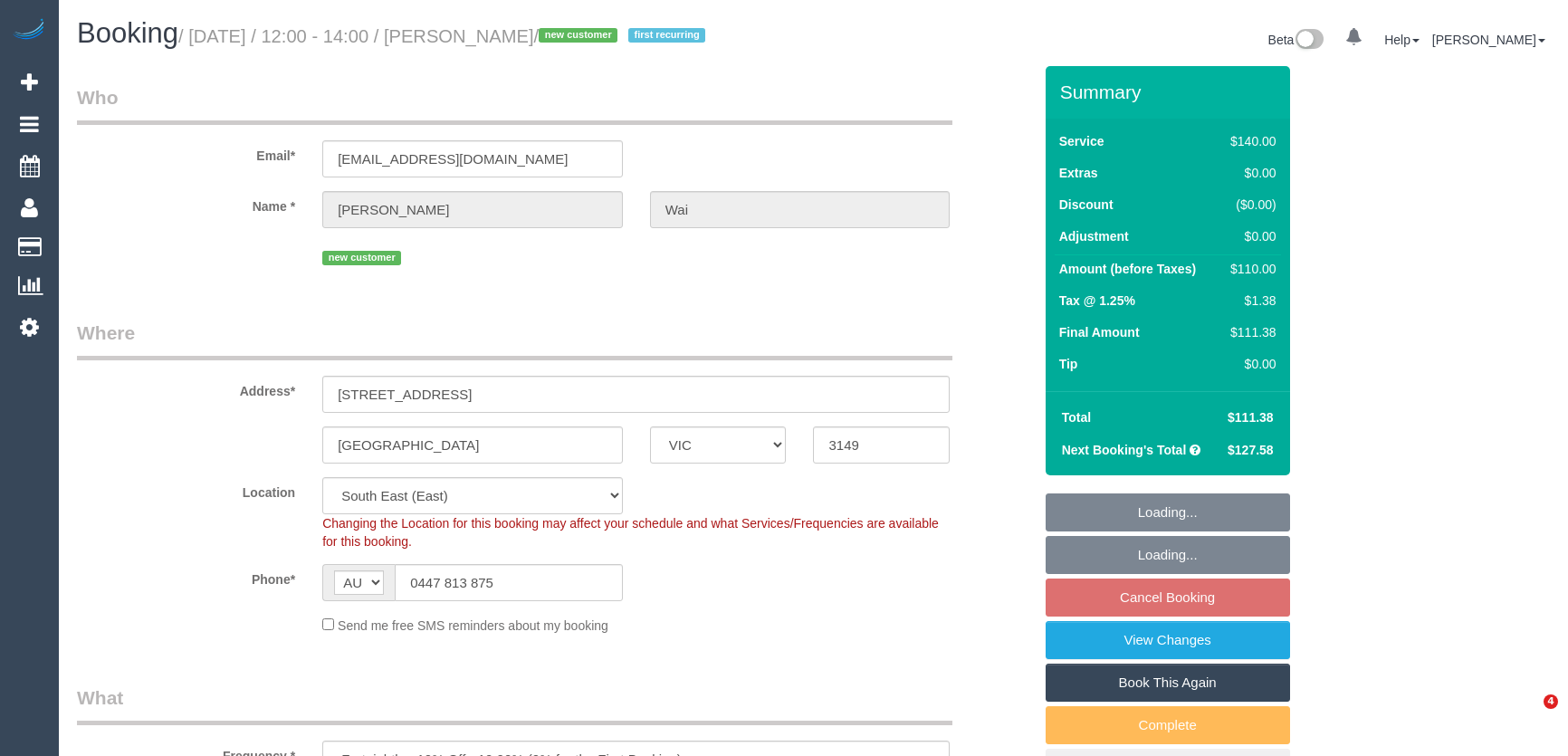
select select "VIC"
select select "spot3"
select select "number:28"
select select "number:14"
select select "number:19"
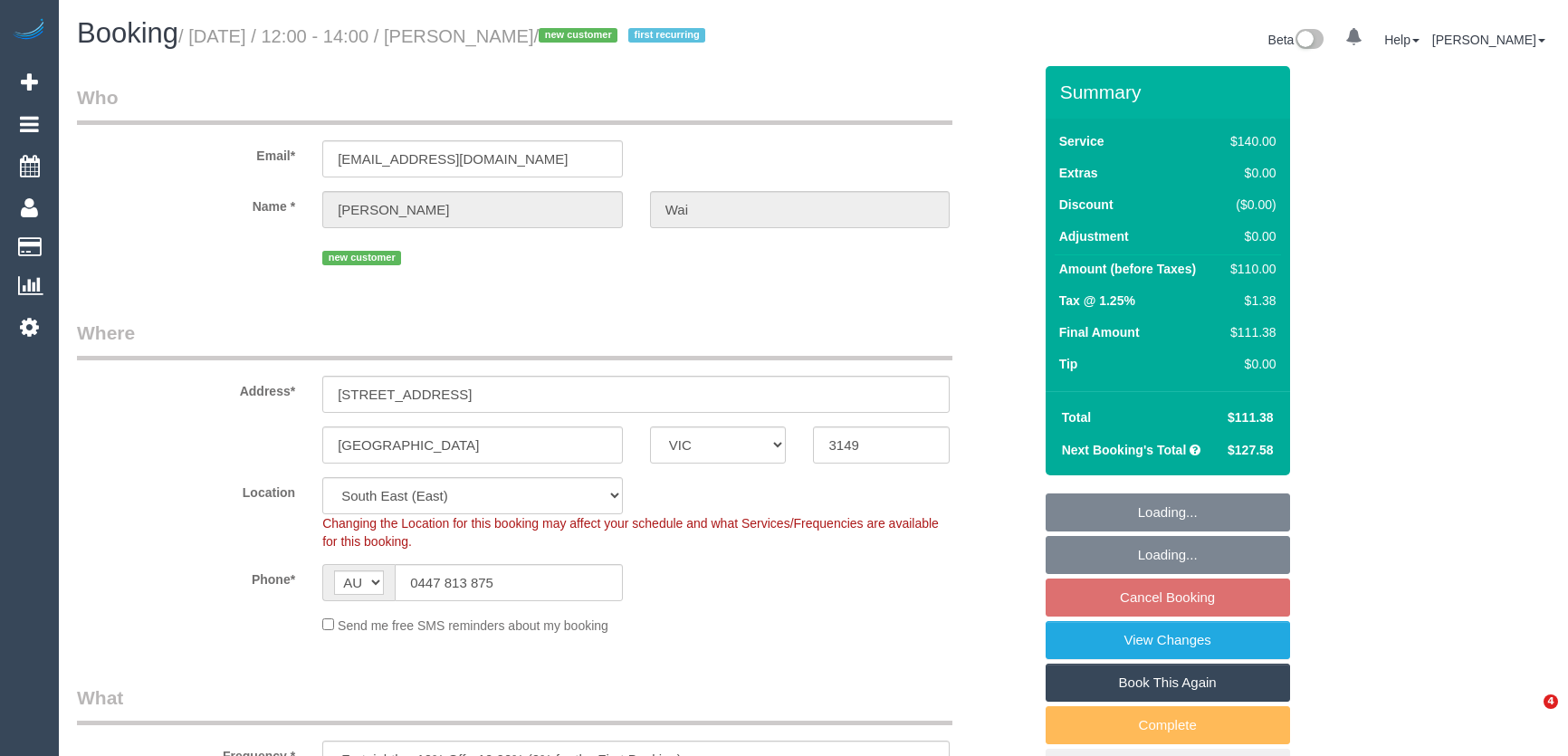
select select "number:22"
select select "number:34"
select select "number:11"
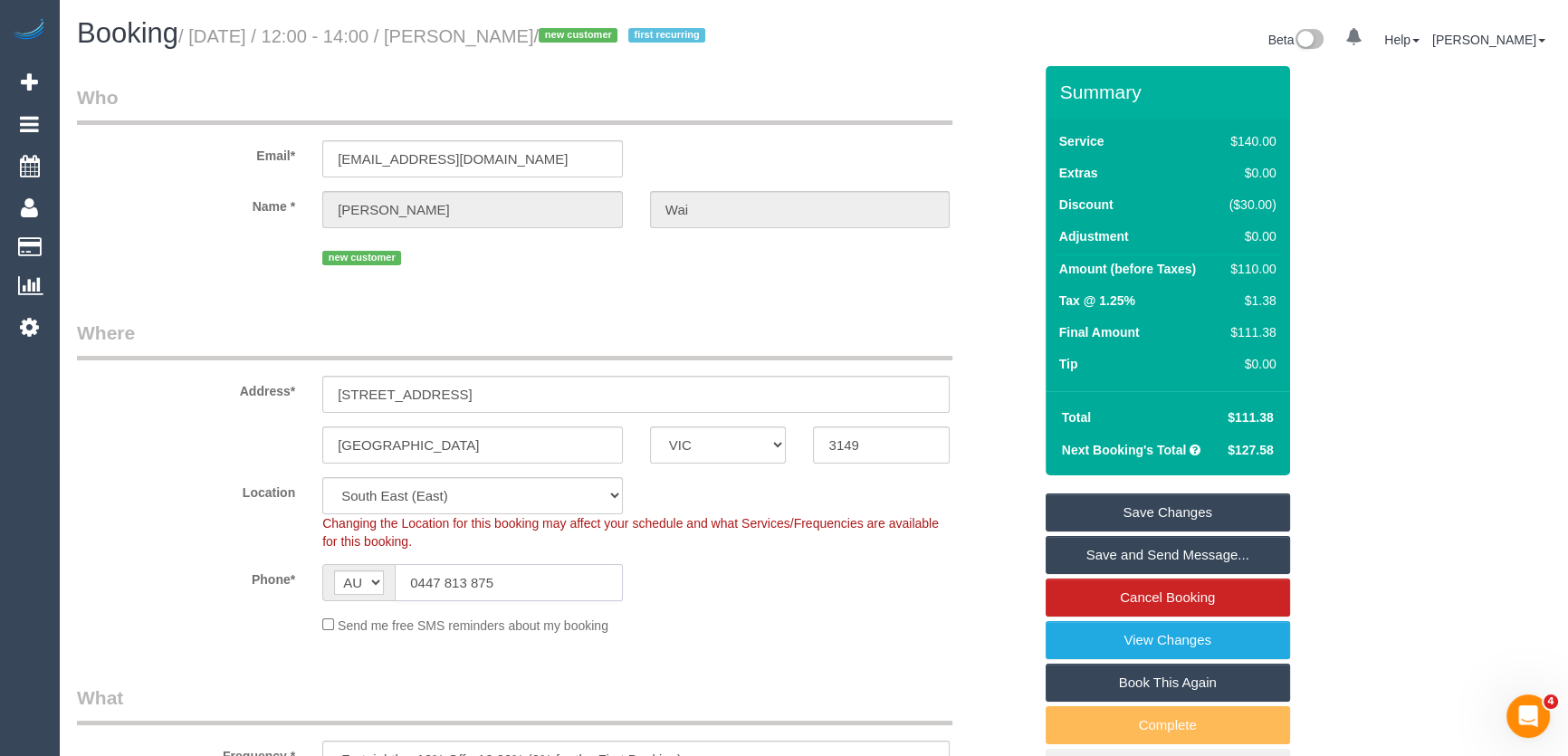
click at [514, 587] on input "0447 813 875" at bounding box center [508, 582] width 228 height 37
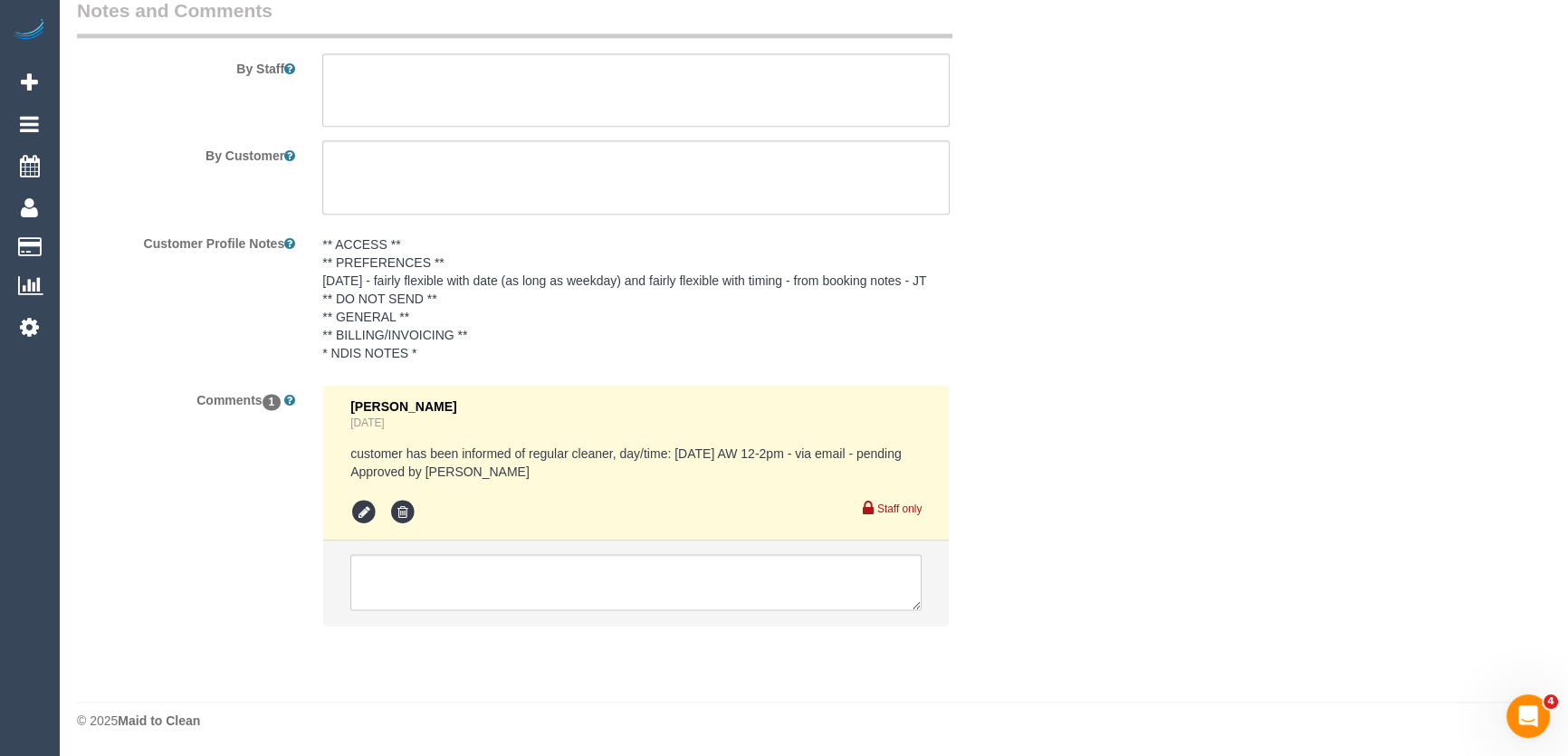
scroll to position [2984, 0]
click at [365, 514] on icon at bounding box center [363, 512] width 27 height 27
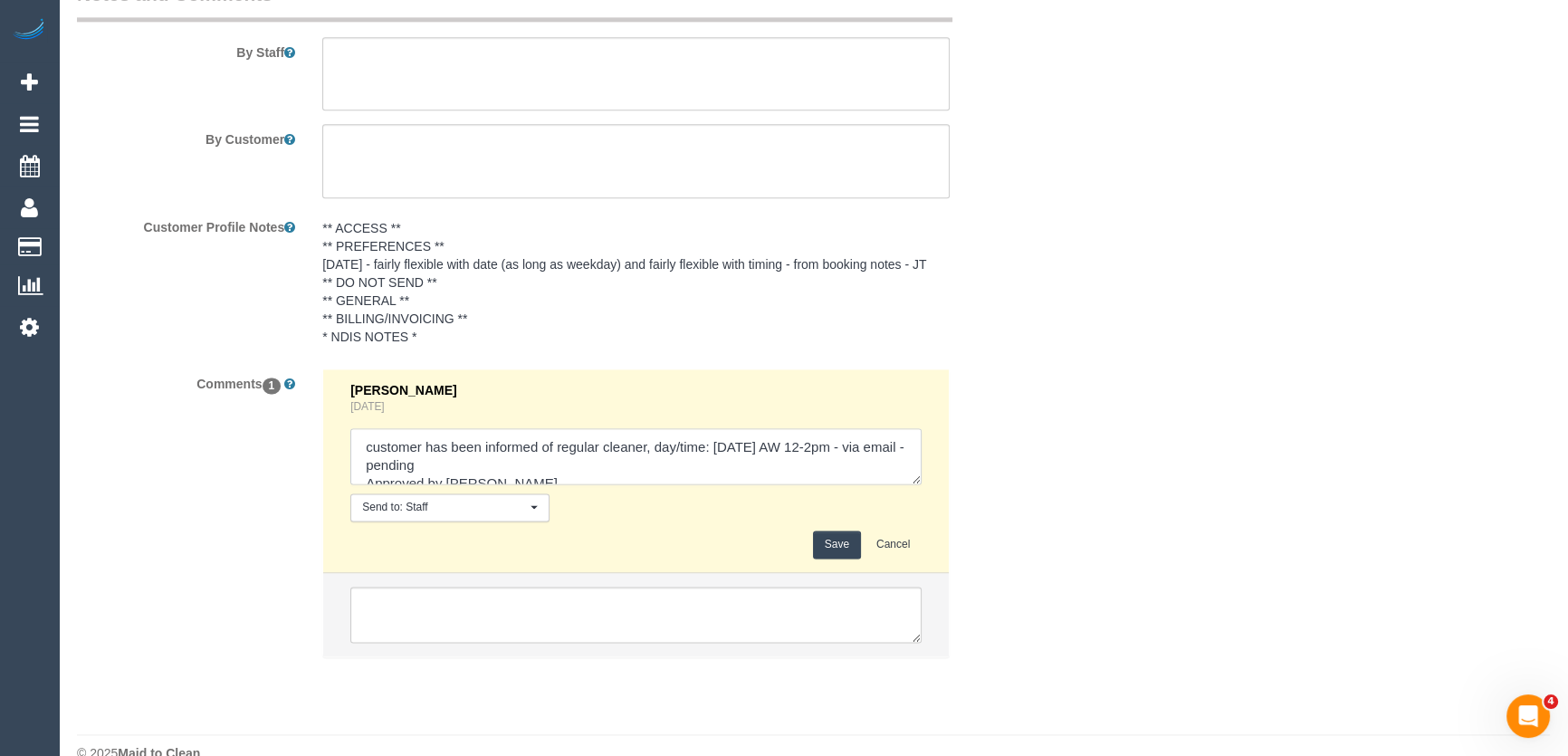
click at [564, 475] on textarea at bounding box center [635, 456] width 571 height 56
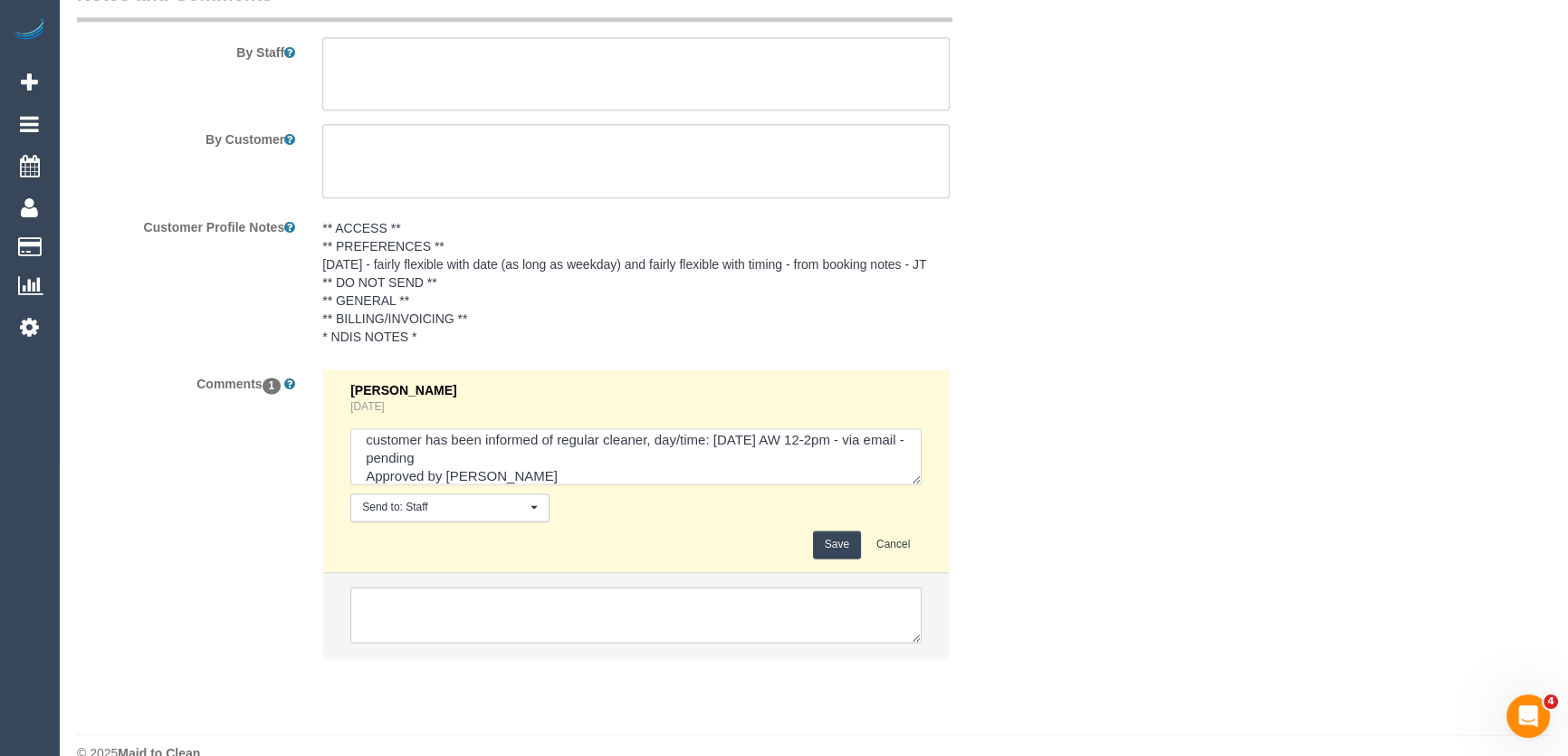
type textarea "customer has been informed of regular cleaner, day/time: Wednesday 3/9 AW 12-2p…"
click at [837, 548] on button "Save" at bounding box center [837, 543] width 48 height 28
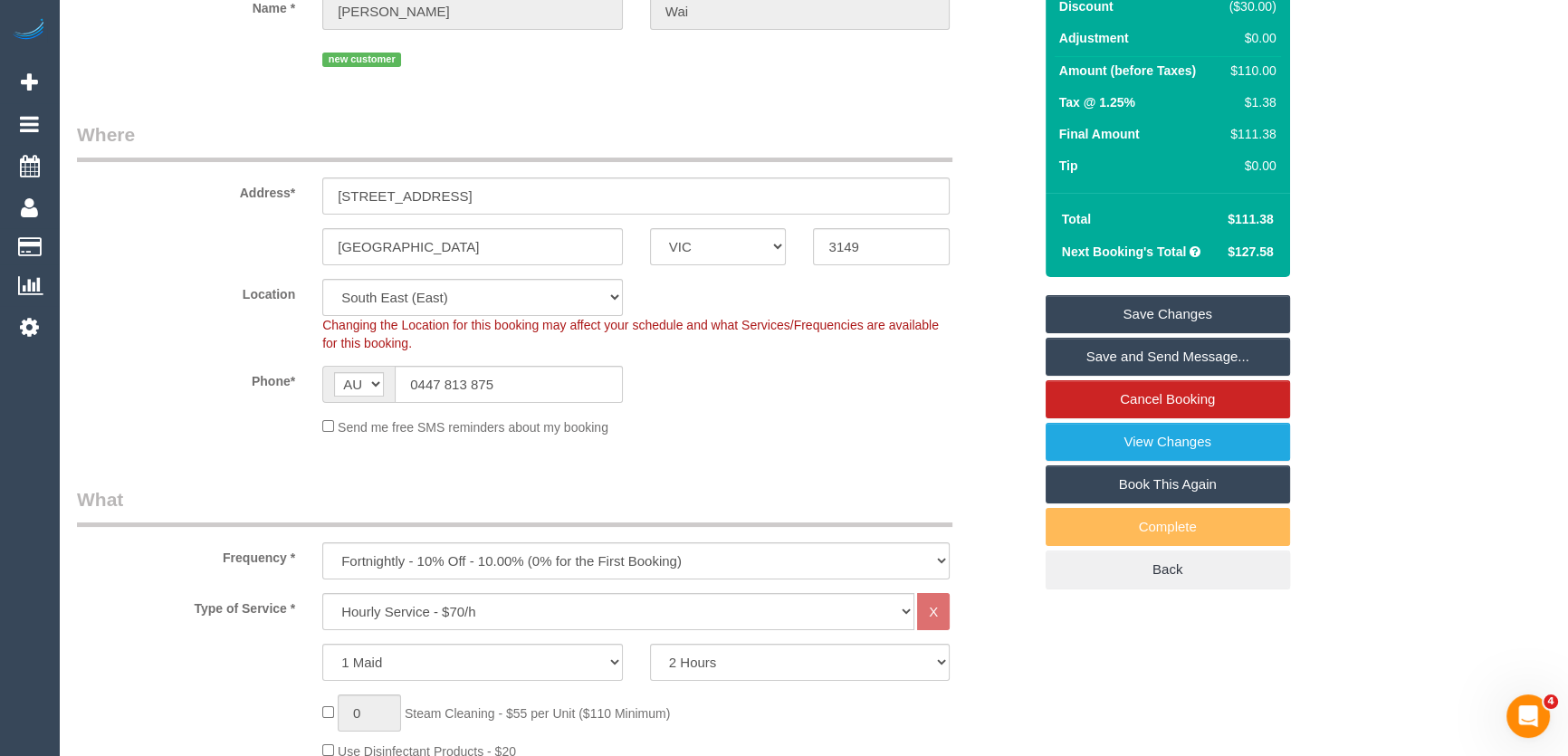
scroll to position [0, 0]
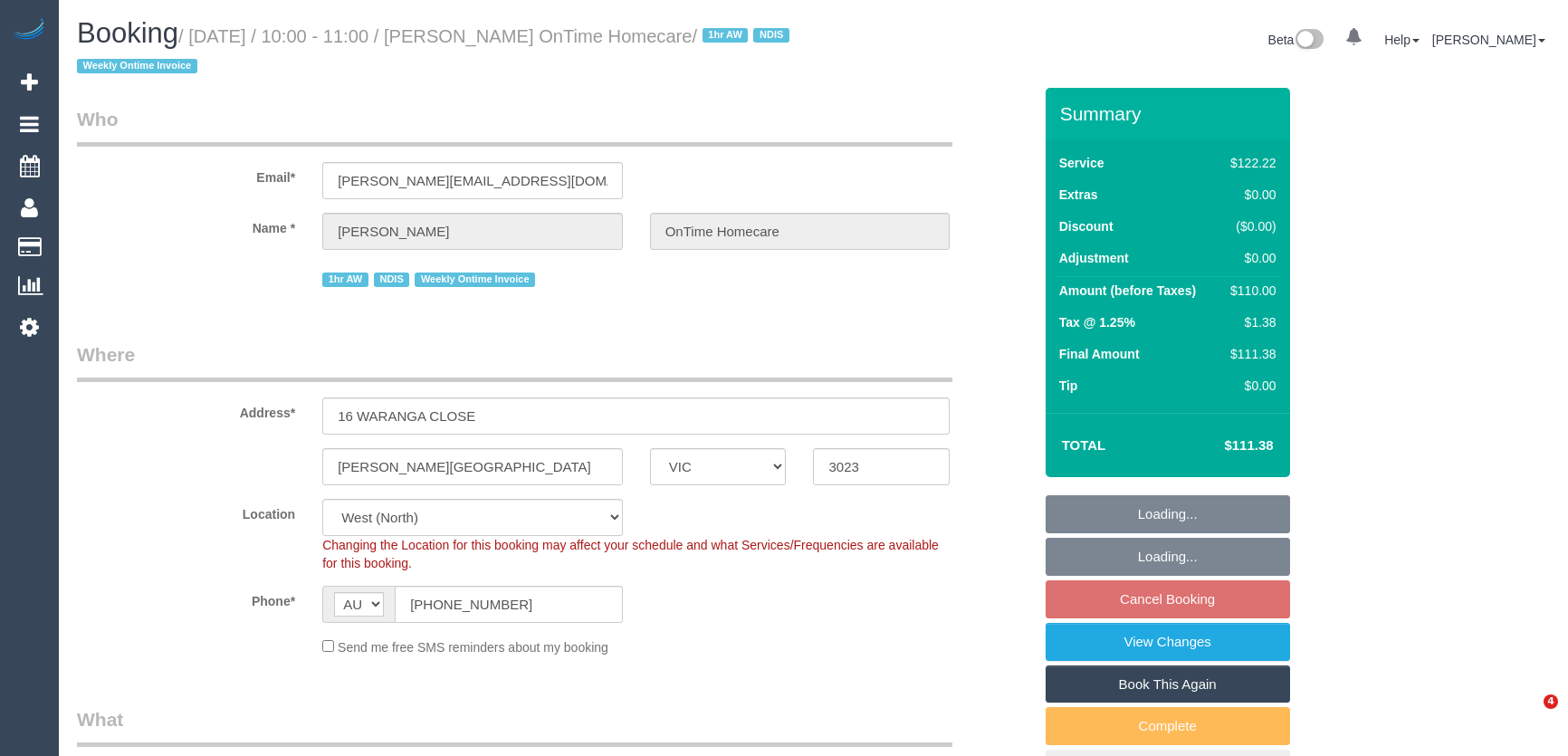
select select "VIC"
select select "number:28"
select select "number:14"
select select "number:19"
select select "number:22"
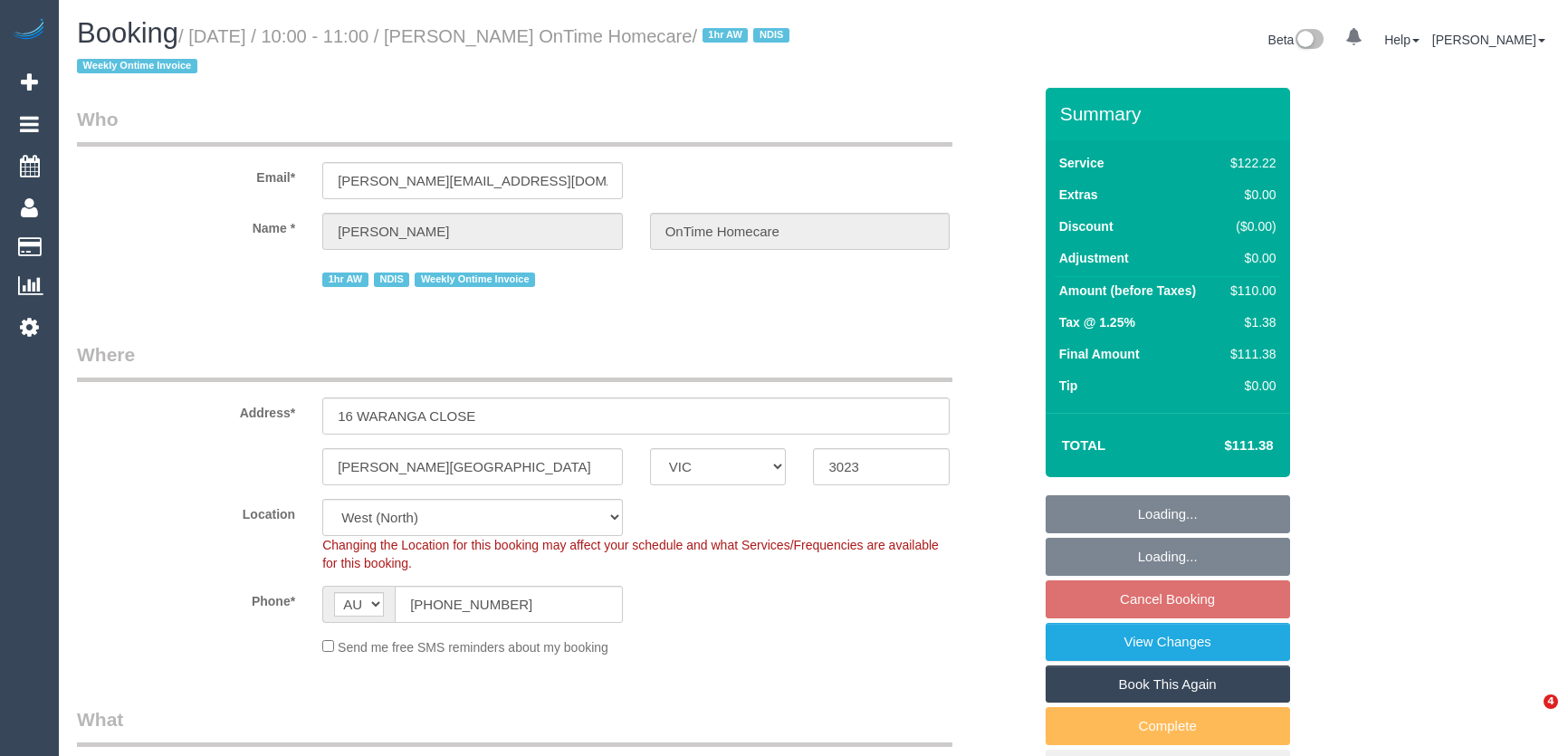
select select "number:35"
select select "object:1295"
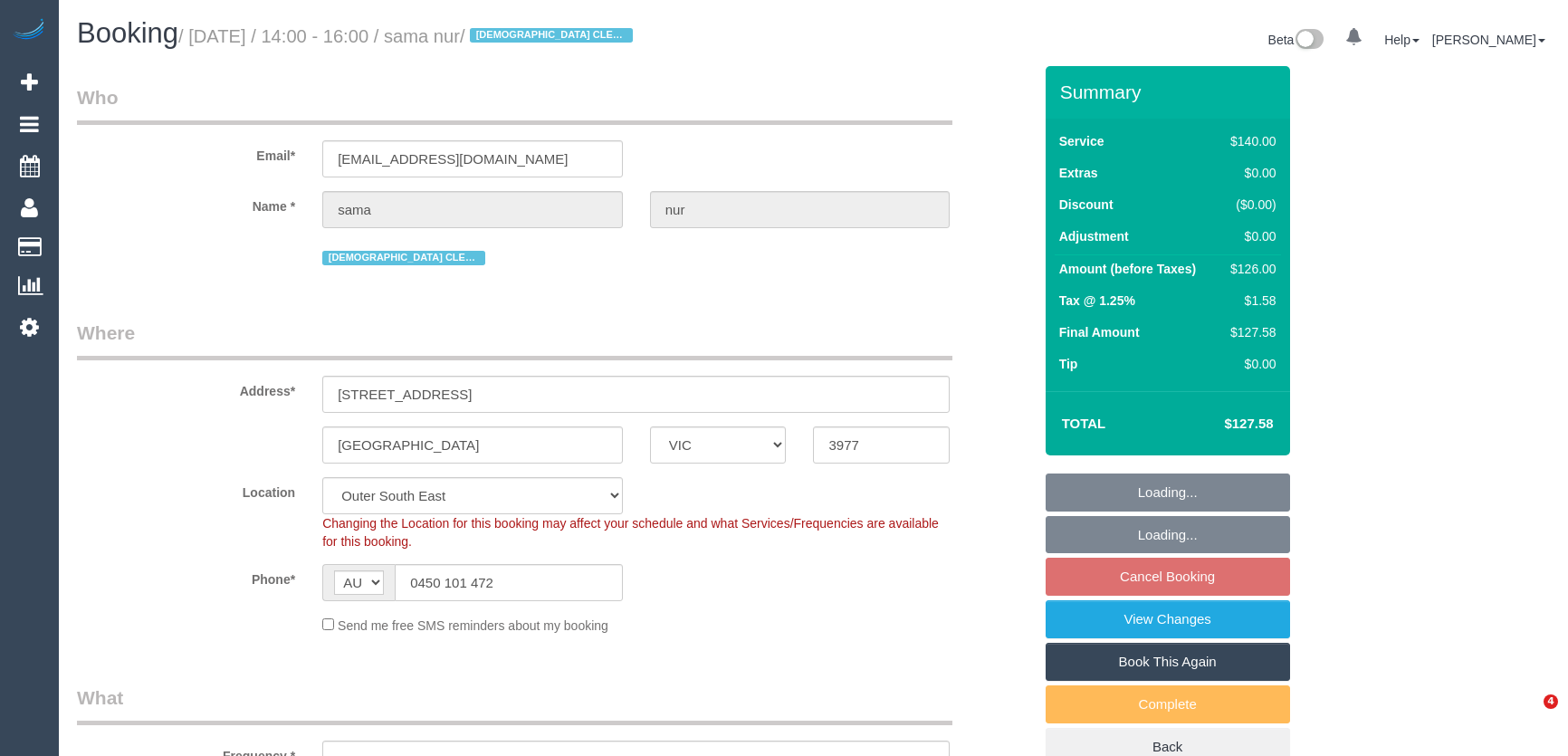
select select "VIC"
select select "object:742"
select select "string:stripe-pm_1NxUbR2GScqysDRVLKrMltad"
select select "number:28"
select select "number:14"
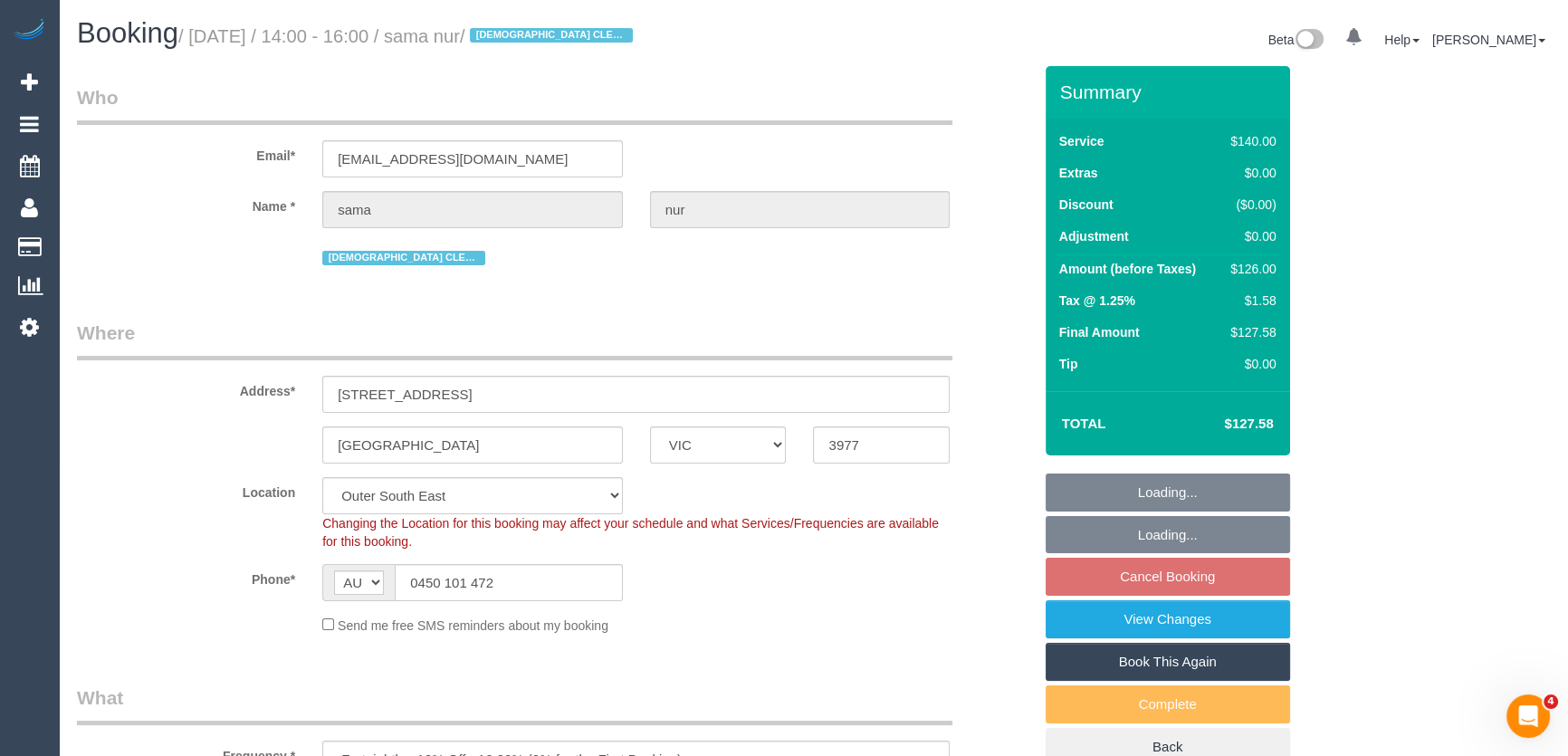
select select "number:19"
select select "number:25"
select select "number:35"
select select "number:12"
select select "spot5"
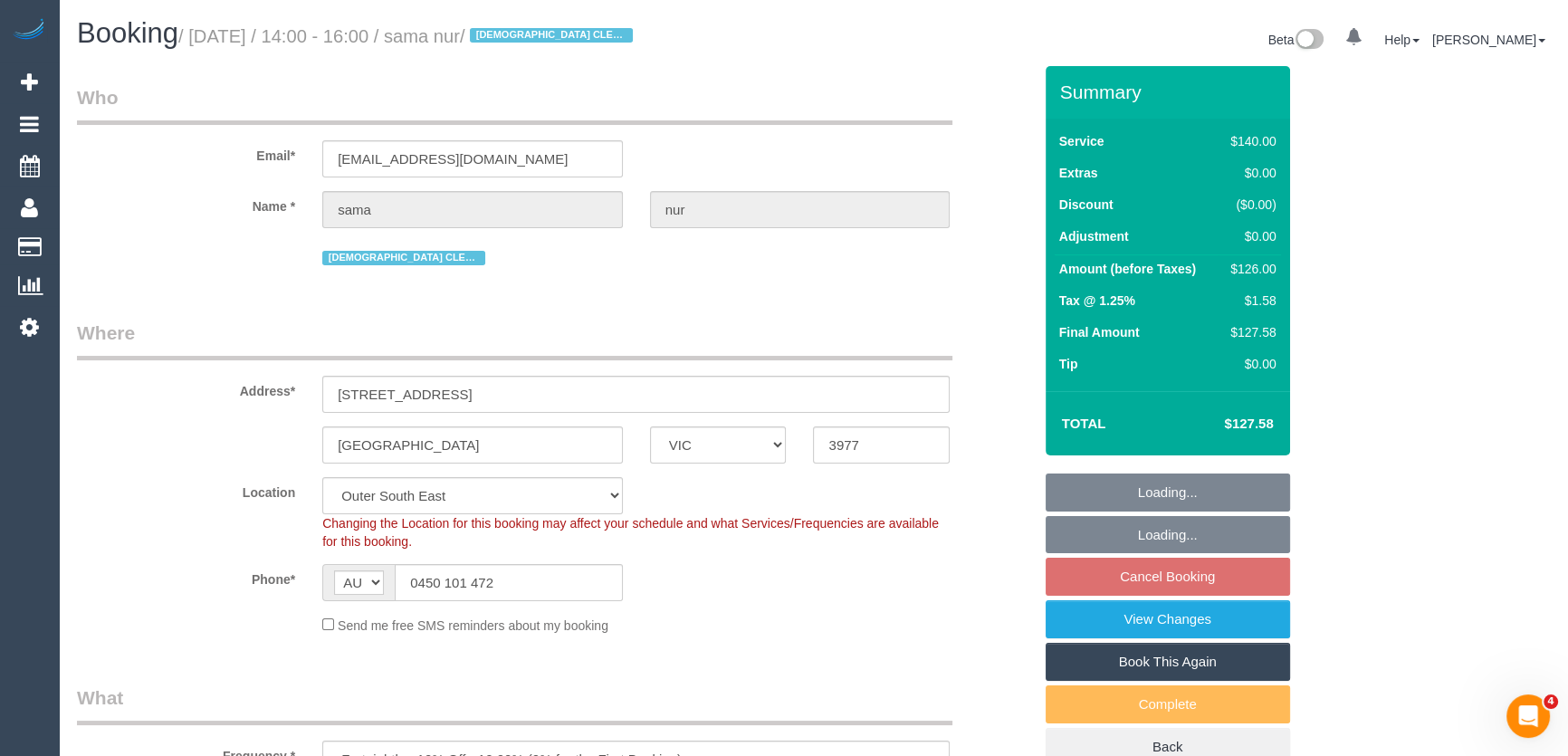
select select "object:1196"
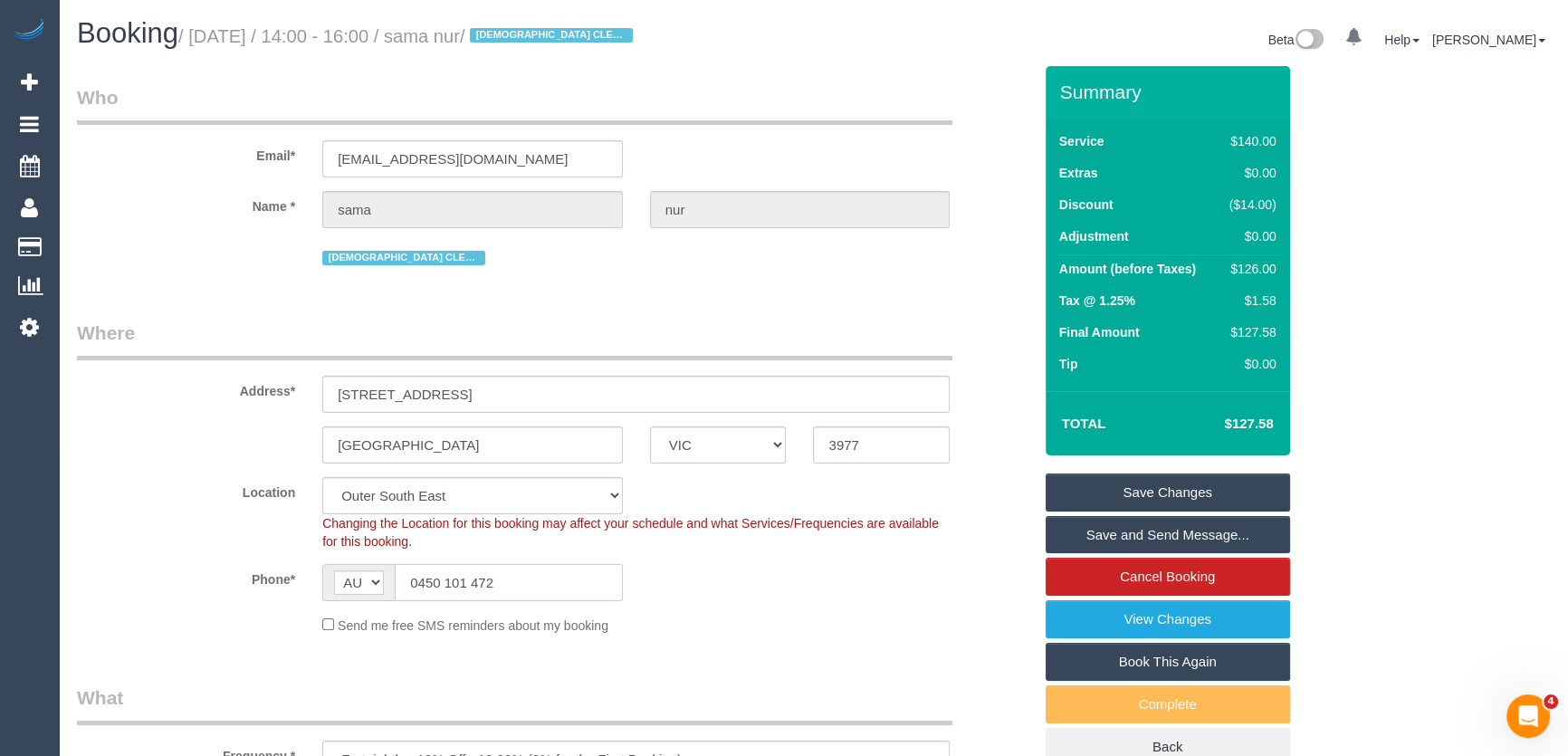
click at [552, 580] on input "0450 101 472" at bounding box center [508, 582] width 228 height 37
click at [554, 580] on input "0450 101 472" at bounding box center [508, 582] width 228 height 37
click at [493, 162] on input "sah.qalb@gmail.com" at bounding box center [472, 158] width 300 height 37
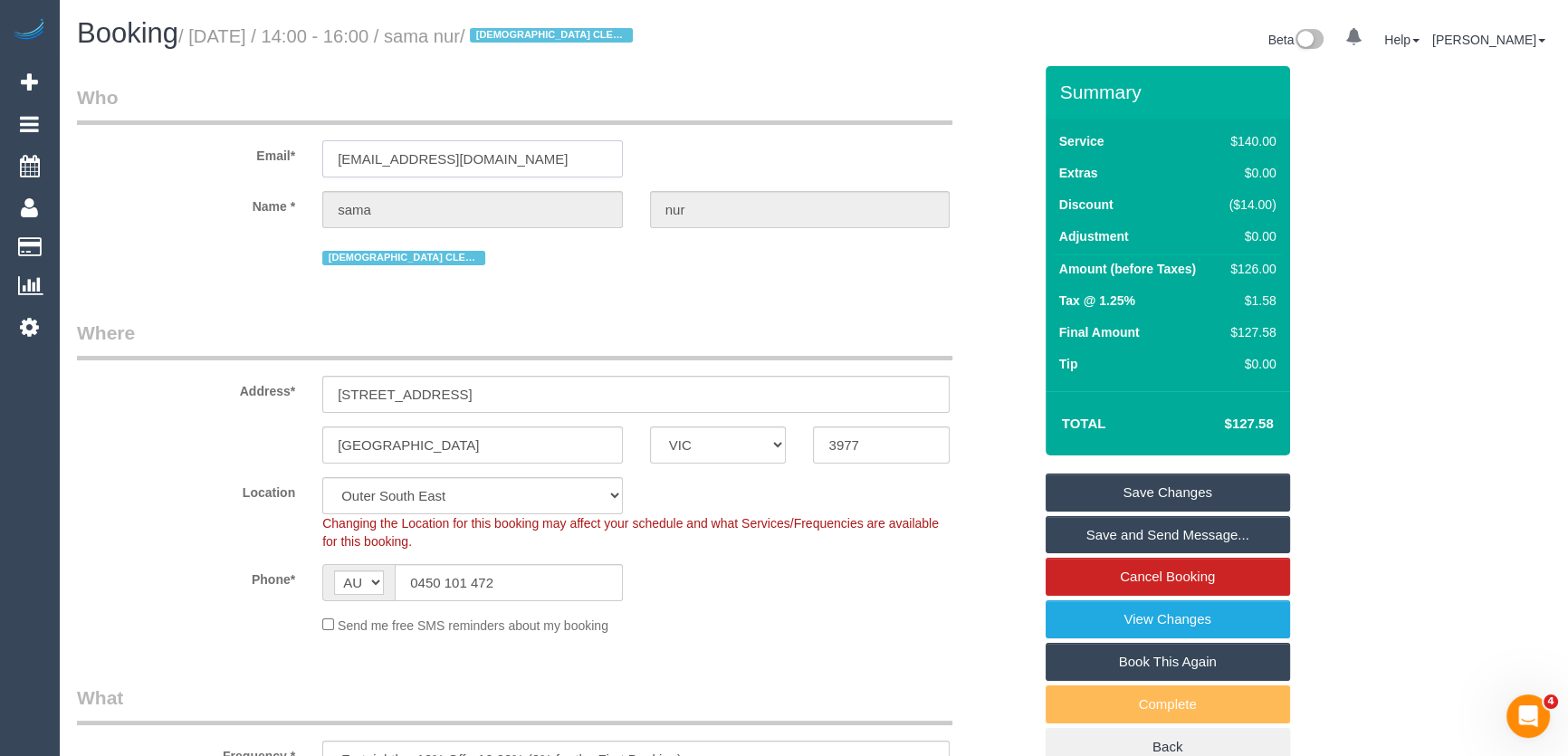
click at [493, 162] on input "sah.qalb@gmail.com" at bounding box center [472, 158] width 300 height 37
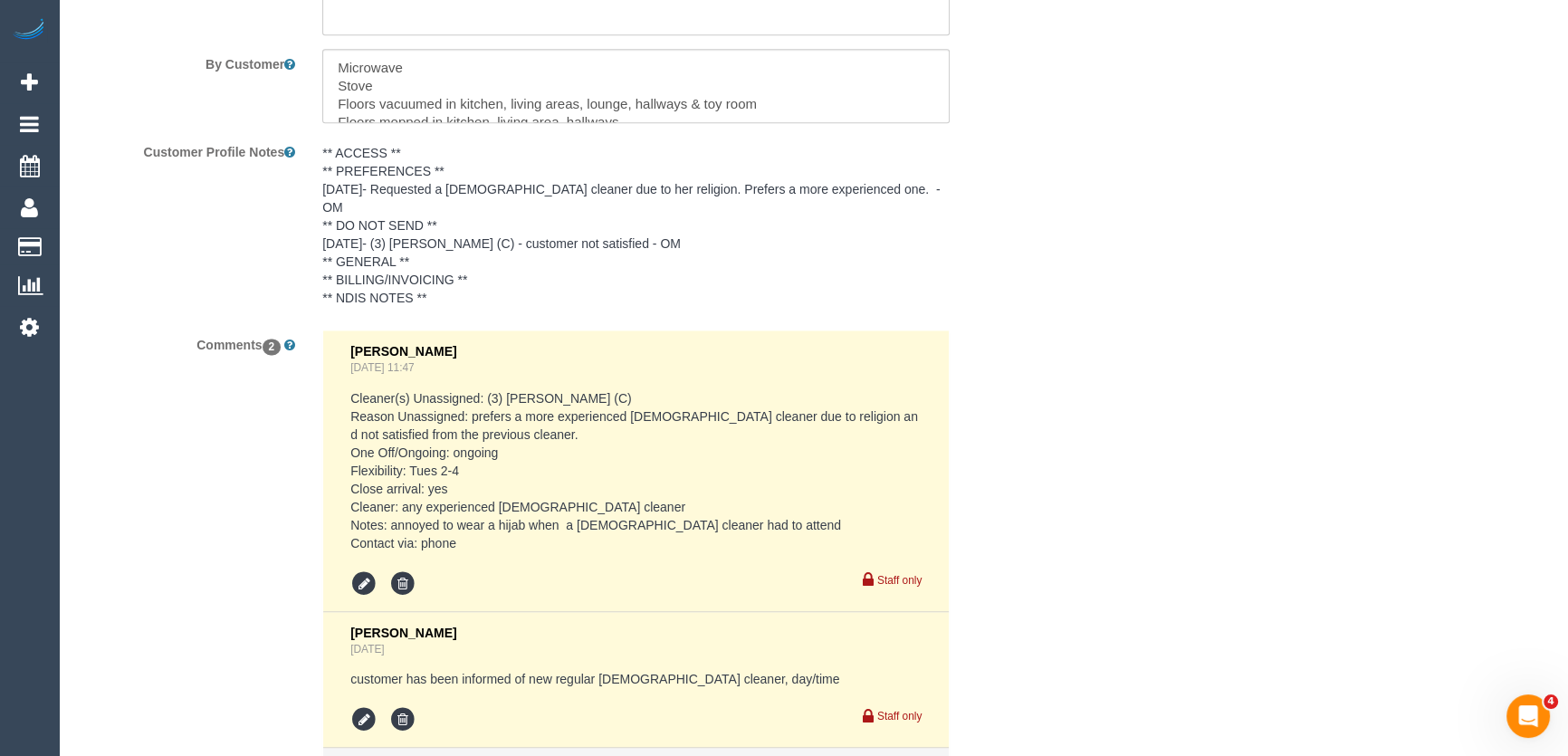
scroll to position [3248, 0]
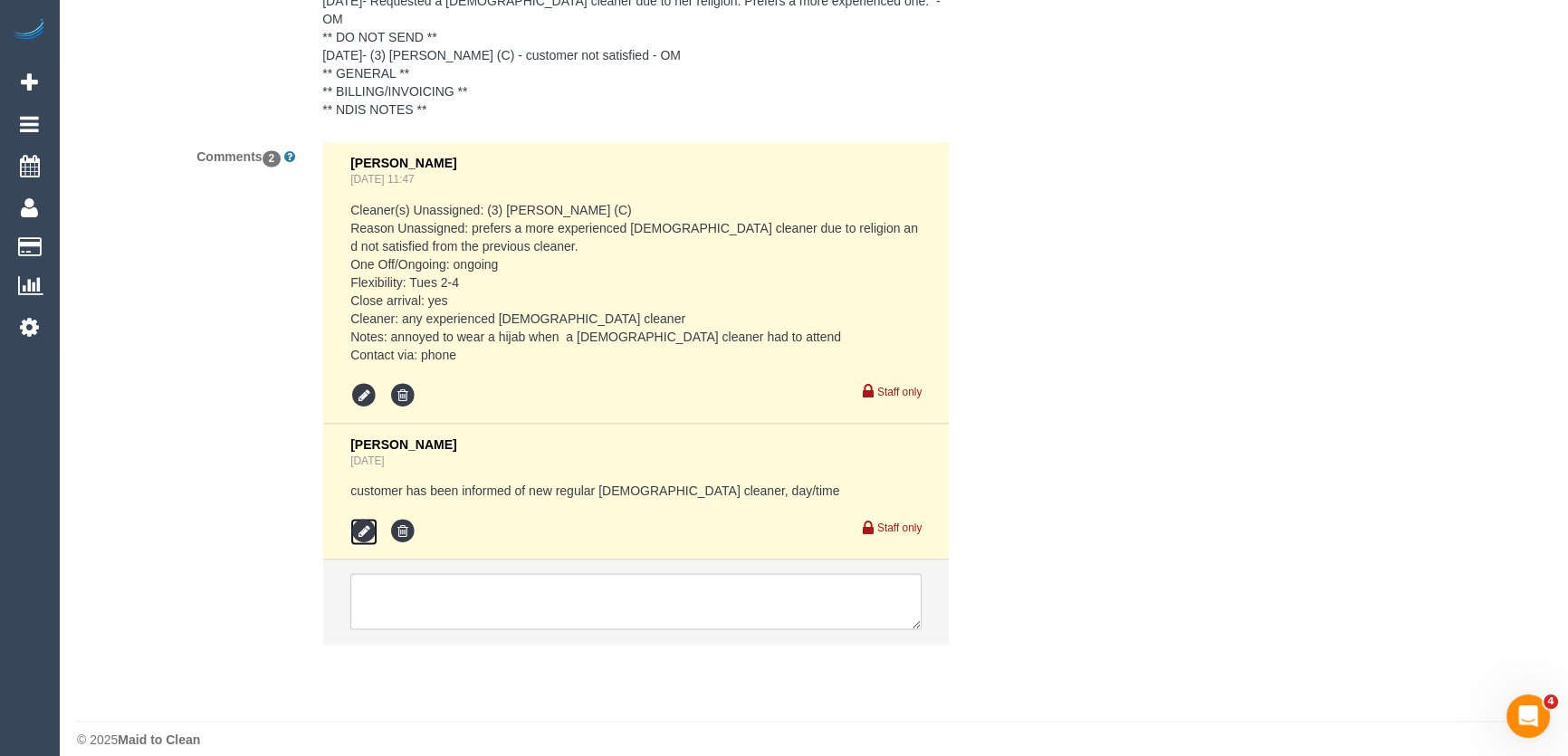
click at [367, 518] on icon at bounding box center [363, 531] width 27 height 27
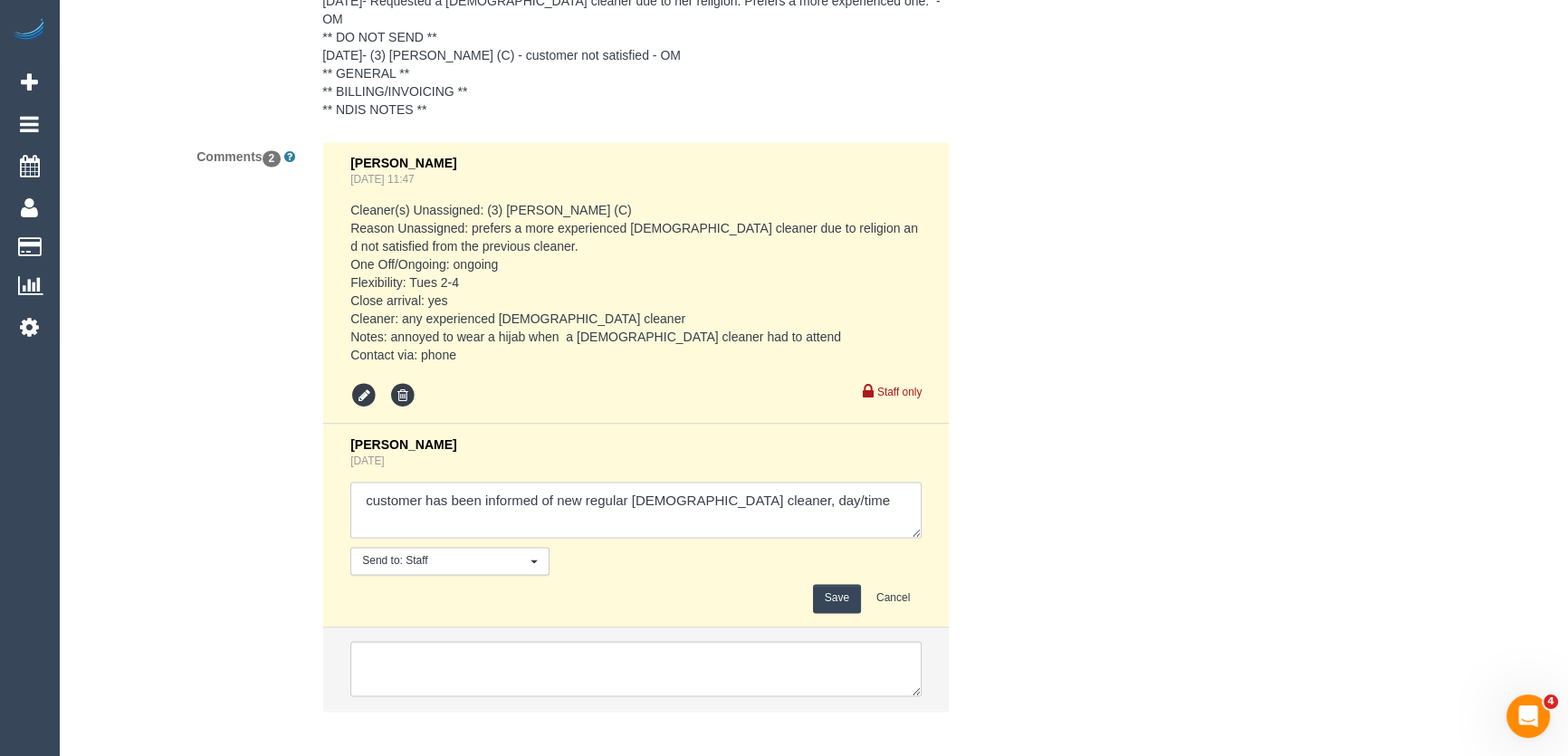
click at [803, 492] on textarea at bounding box center [635, 509] width 571 height 56
type textarea "customer has been informed of new regular female cleaner, day/time - via email …"
click at [823, 583] on button "Save" at bounding box center [837, 597] width 48 height 28
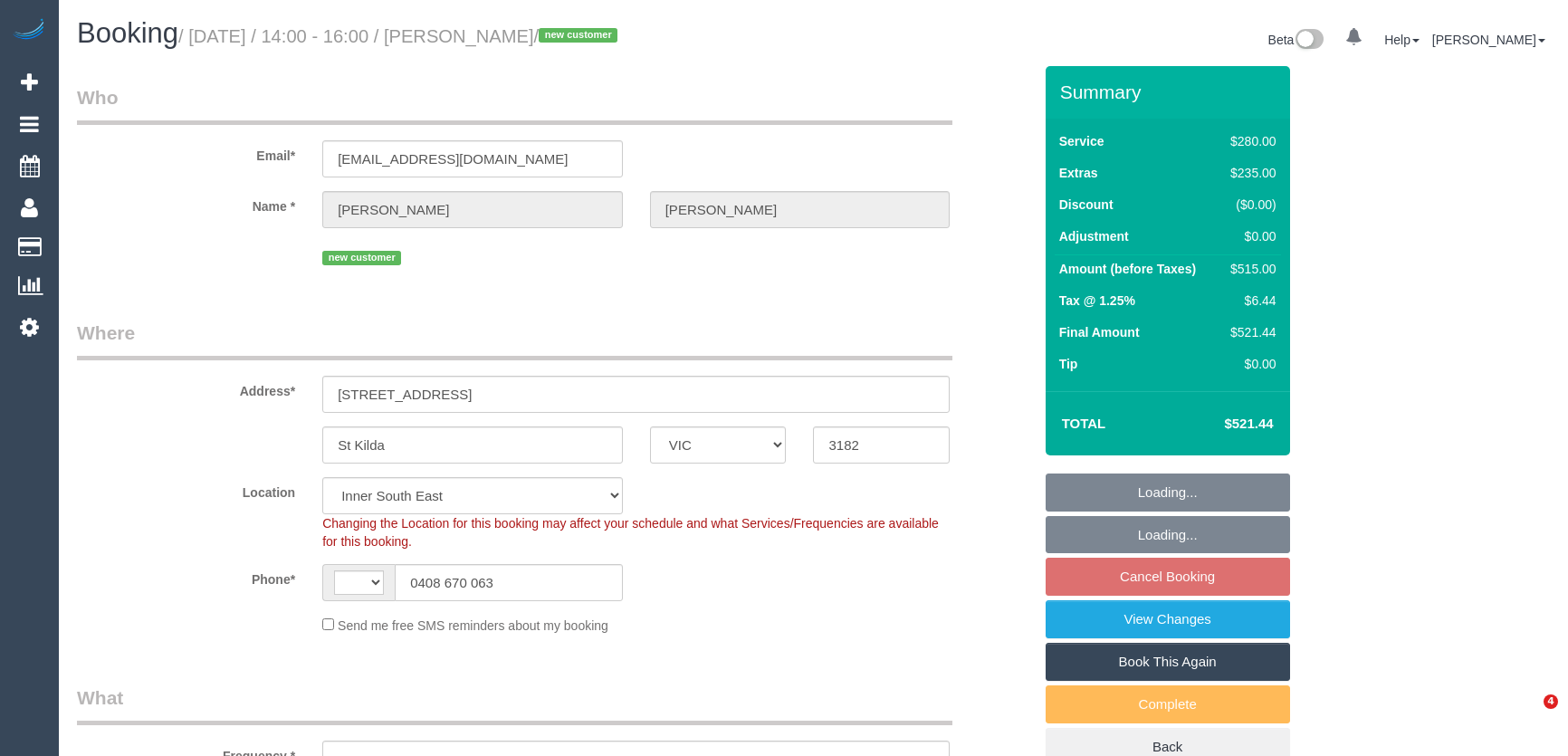
select select "VIC"
select select "string:AU"
select select "object:1446"
select select "string:stripe-pm_1RzpCO2GScqysDRVJhaOIIvF"
select select "2"
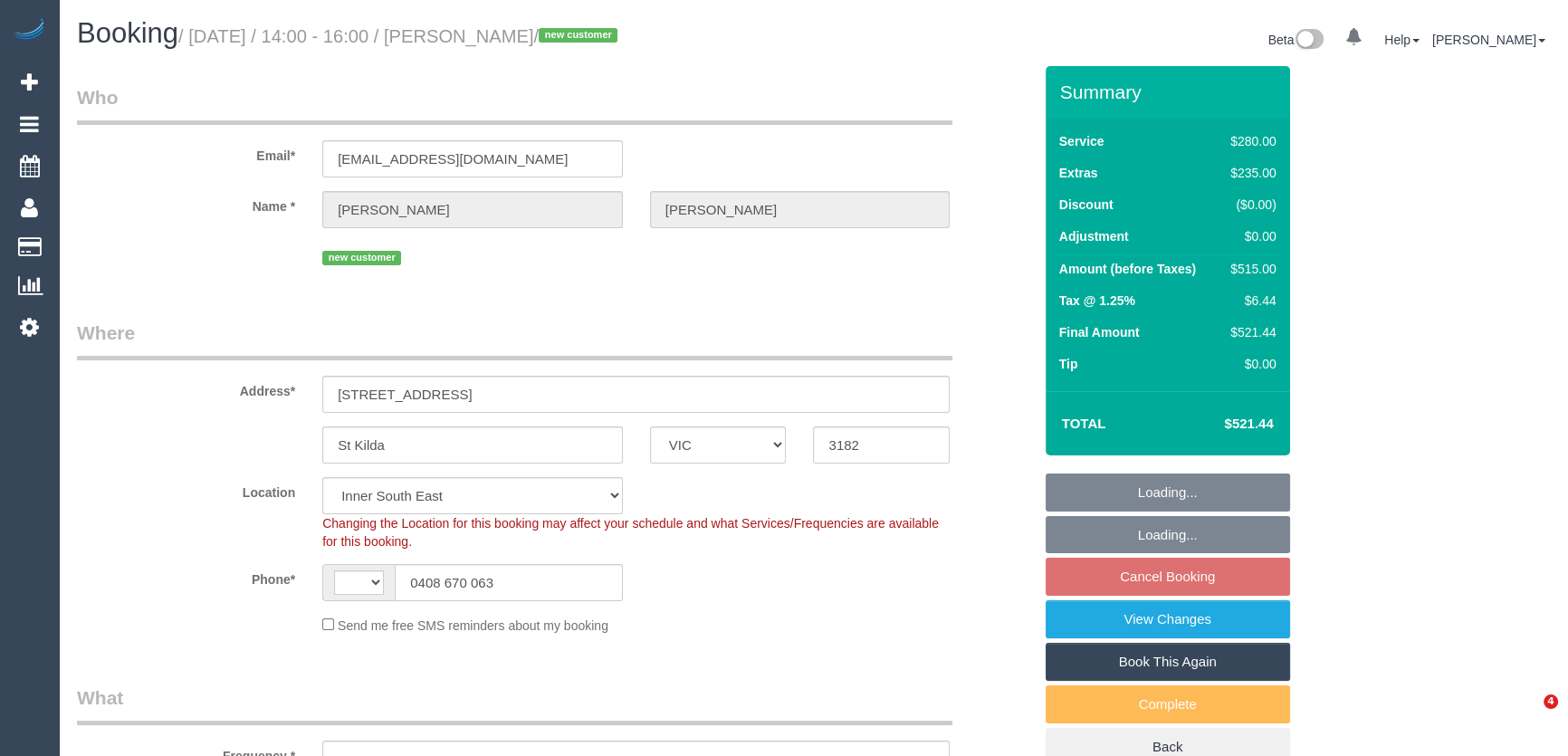
select select "number:27"
select select "number:14"
select select "number:19"
select select "number:22"
select select "number:26"
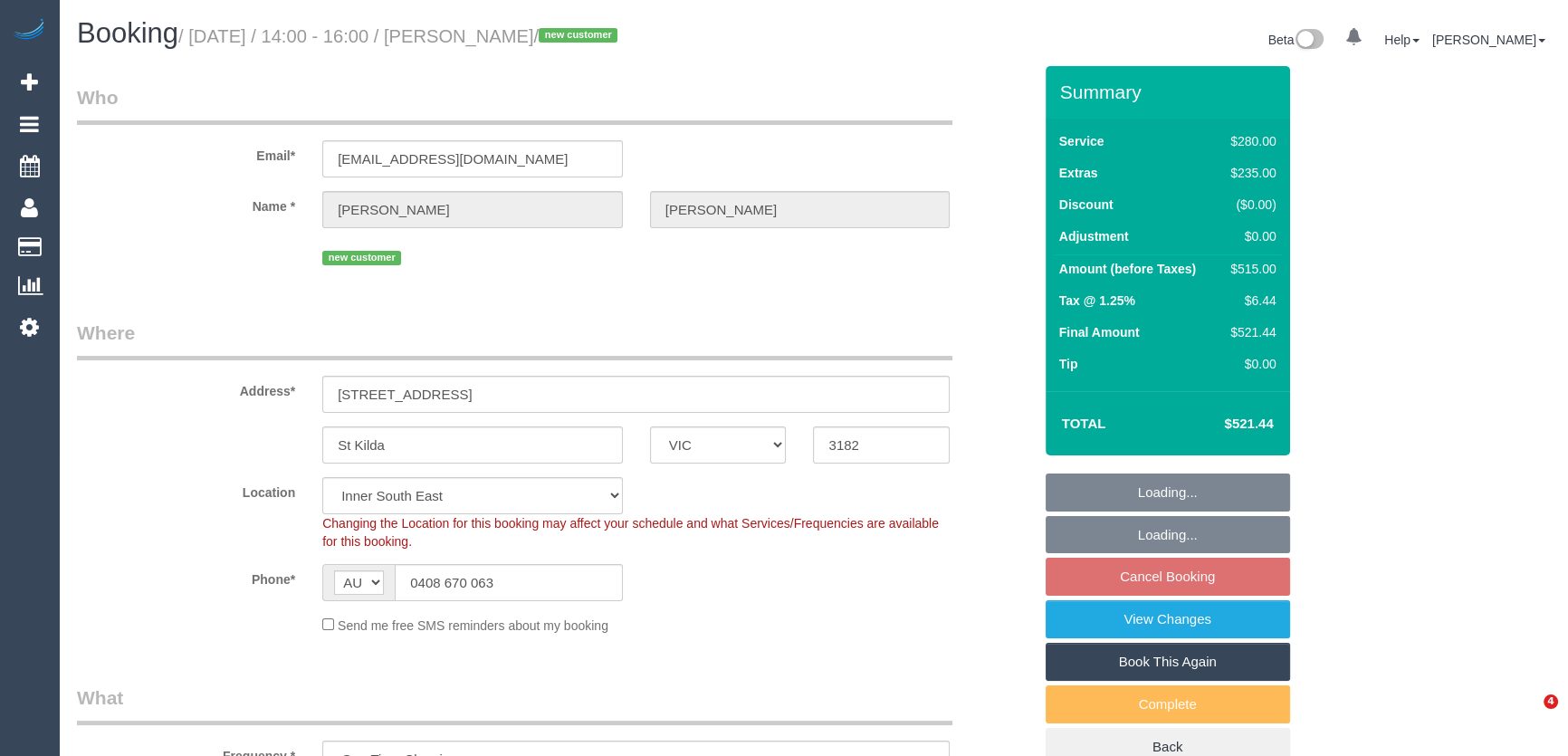
select select "spot5"
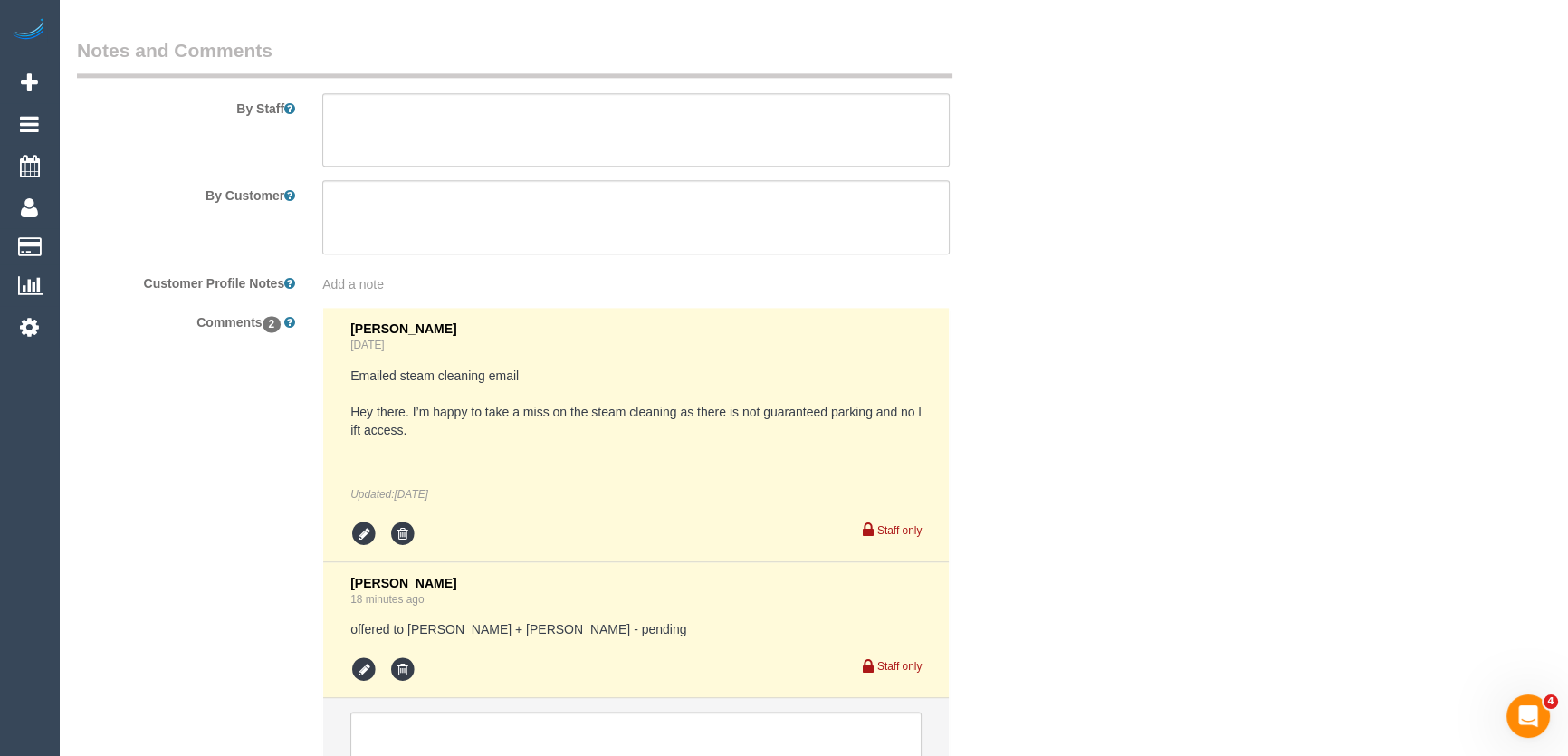
scroll to position [3085, 0]
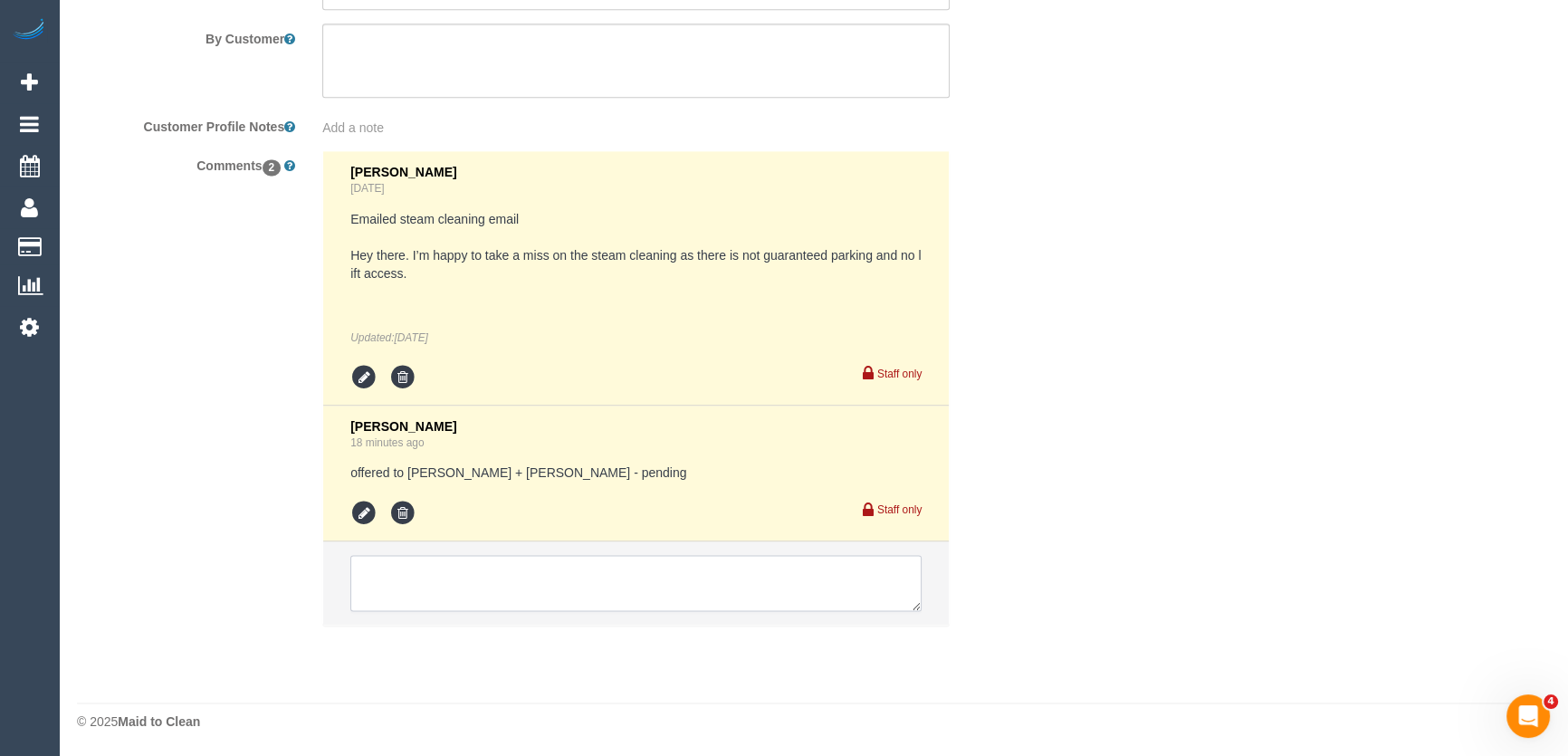
click at [468, 580] on textarea at bounding box center [635, 582] width 571 height 56
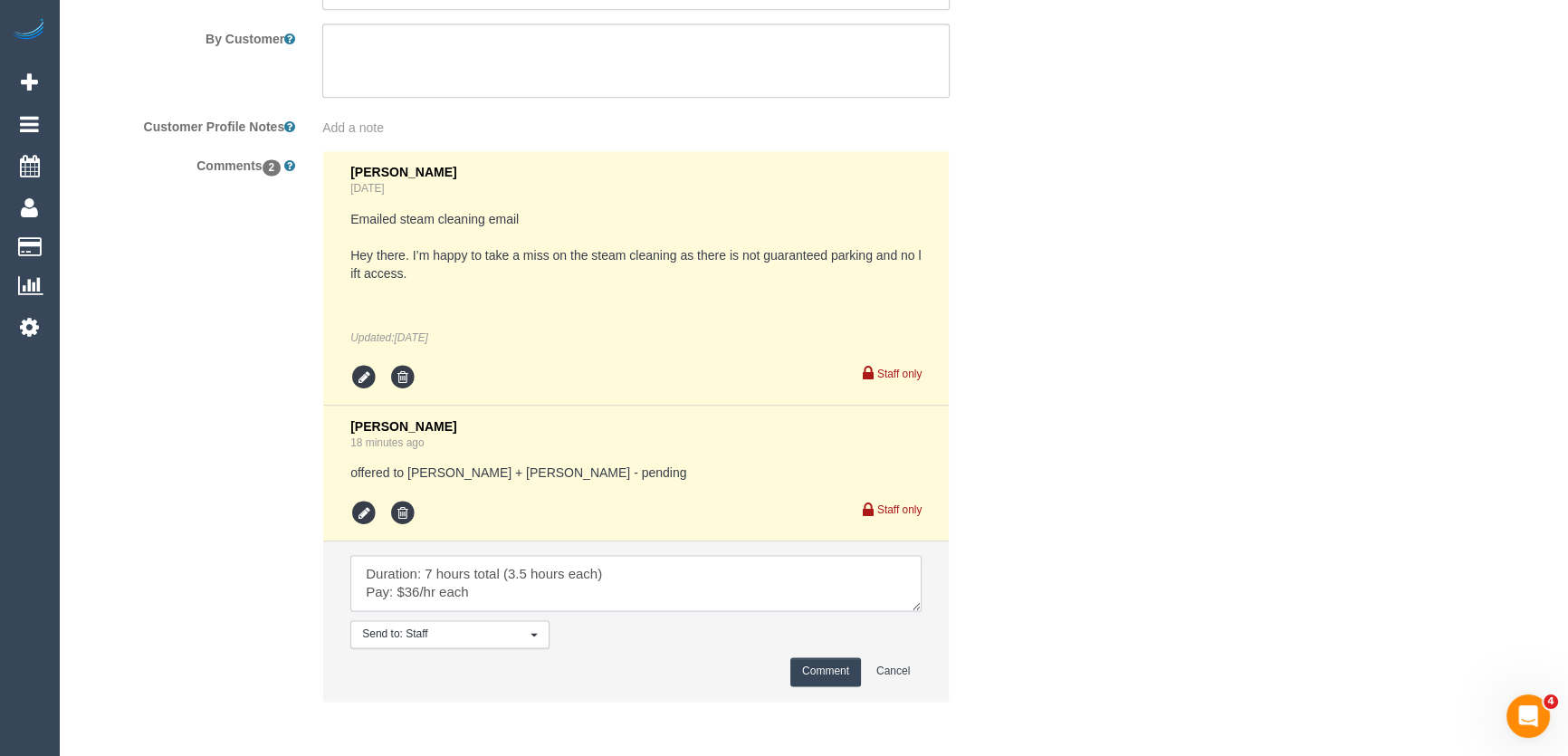
type textarea "Duration: 7 hours total (3.5 hours each) Pay: $36/hr each"
click at [819, 667] on button "Comment" at bounding box center [826, 670] width 71 height 28
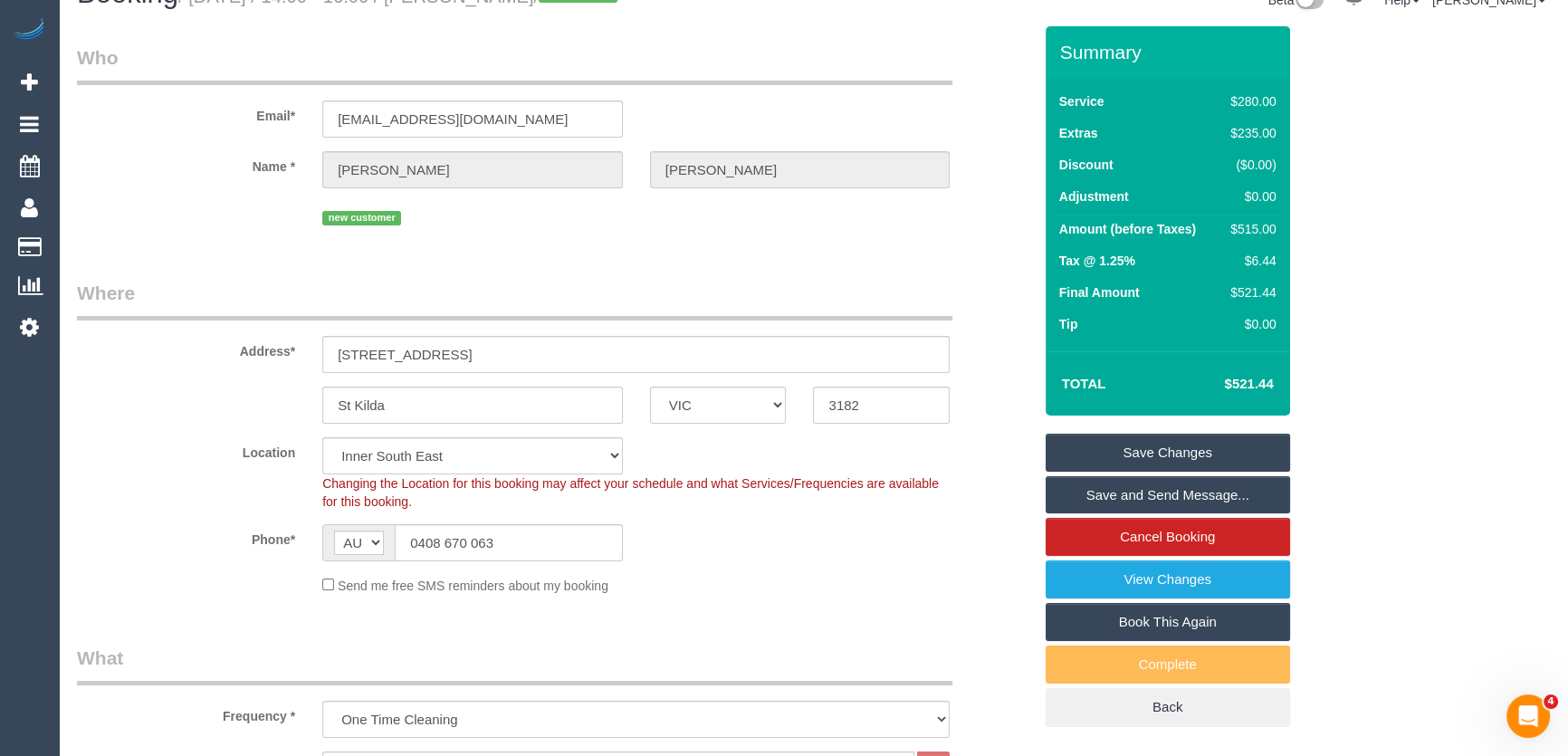
scroll to position [0, 0]
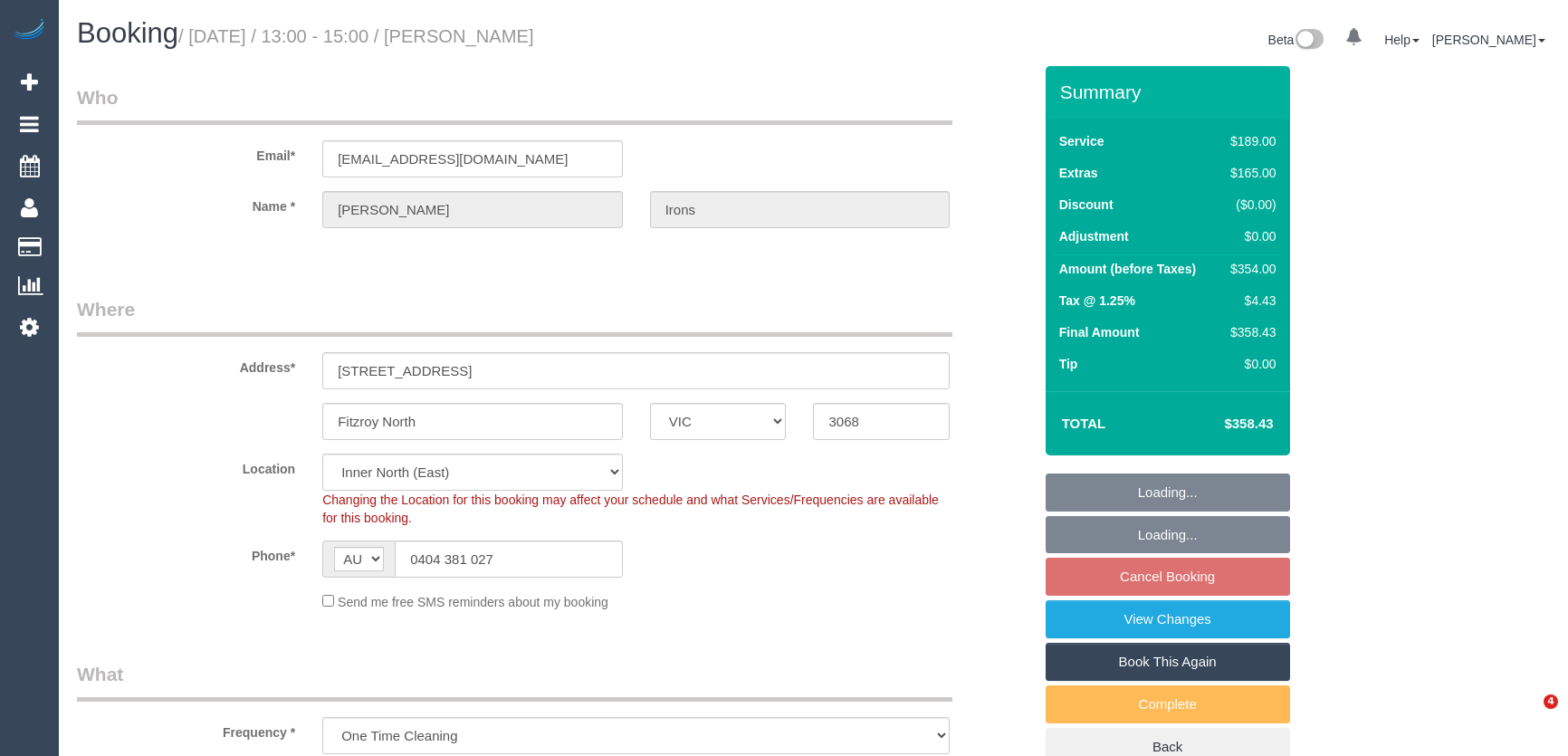
select select "VIC"
select select "string:stripe-pm_1PsLJ82GScqysDRV8R9CuVic"
select select "number:28"
select select "number:14"
select select "number:19"
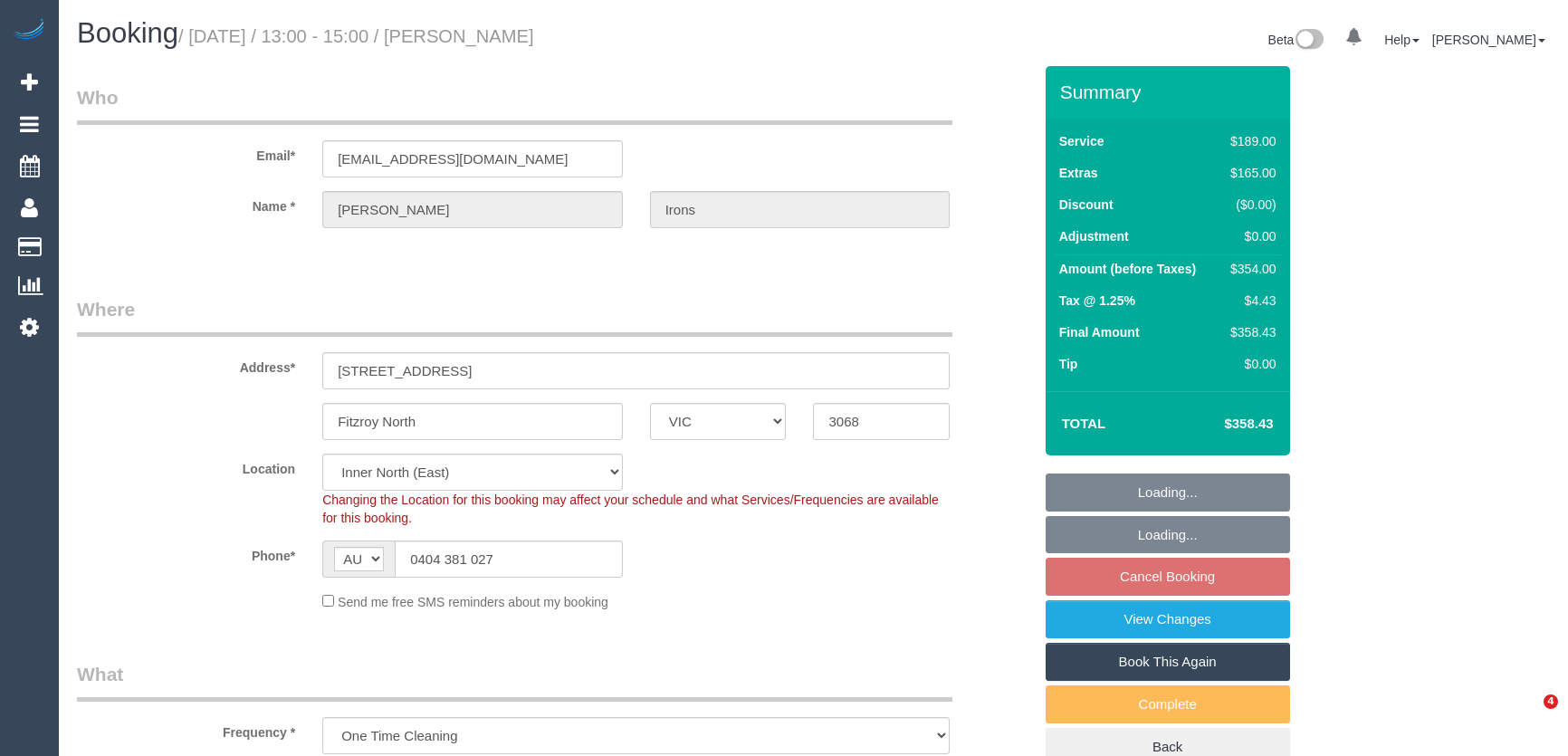
select select "number:25"
select select "number:13"
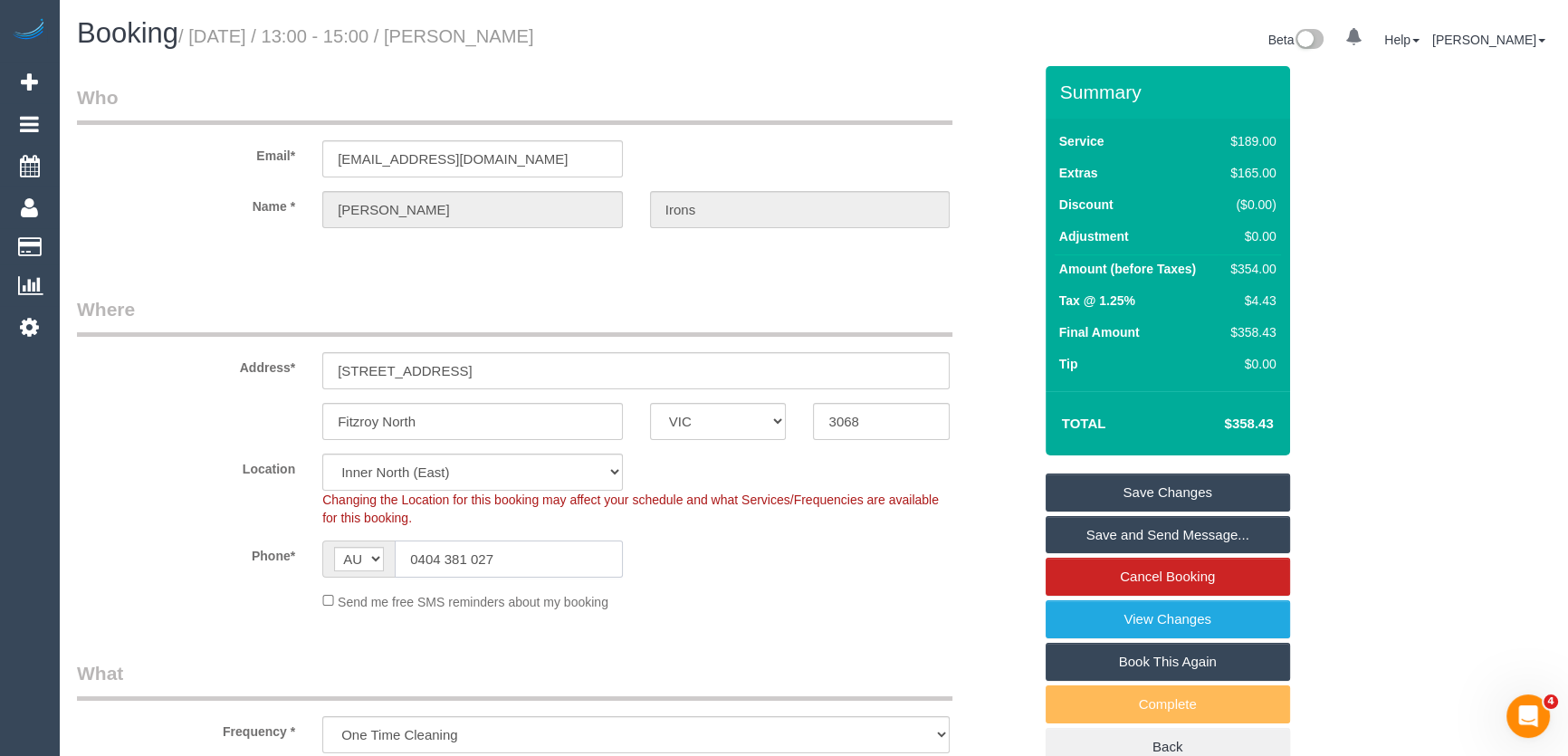
click at [545, 558] on input "0404 381 027" at bounding box center [508, 559] width 228 height 37
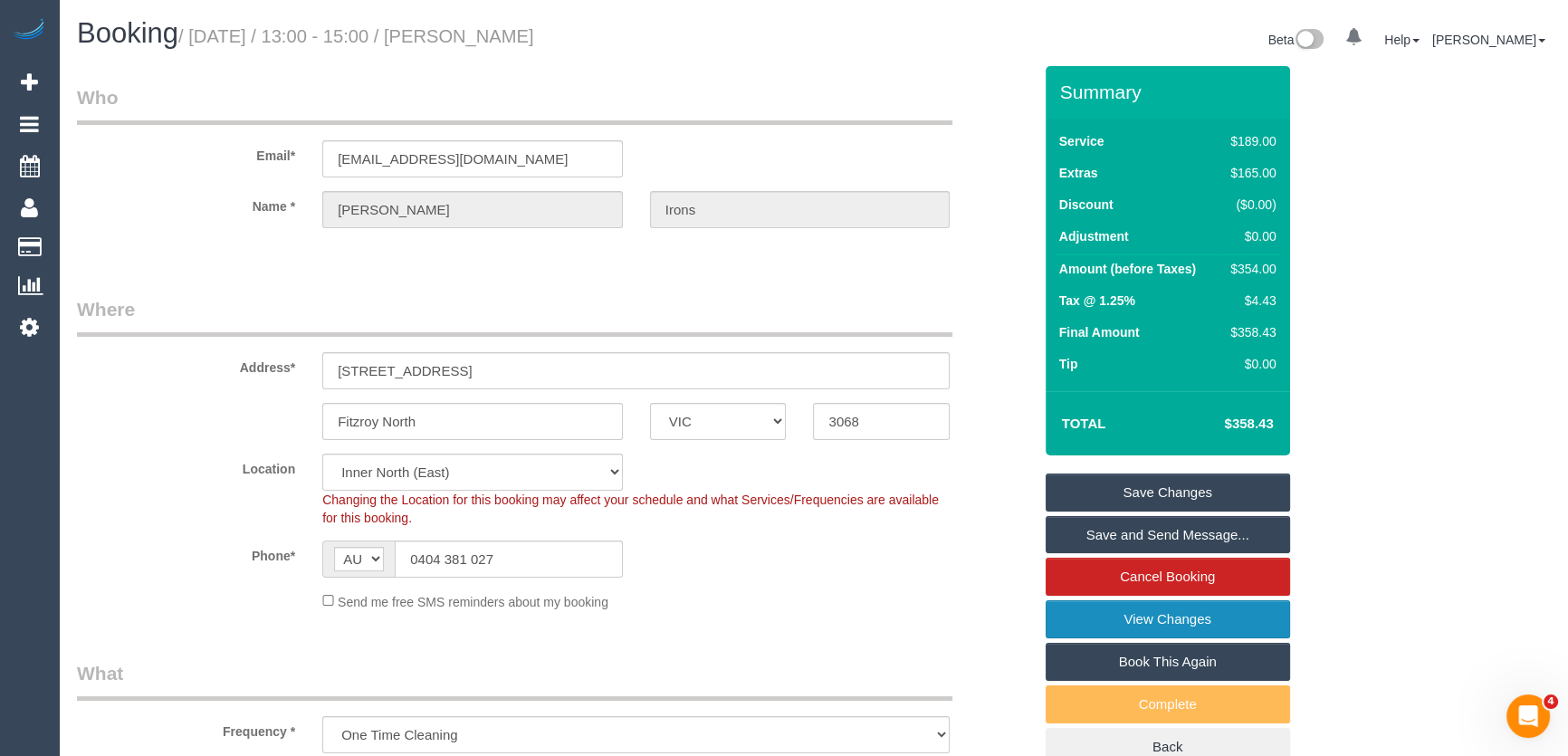
click at [1131, 606] on link "View Changes" at bounding box center [1168, 619] width 244 height 38
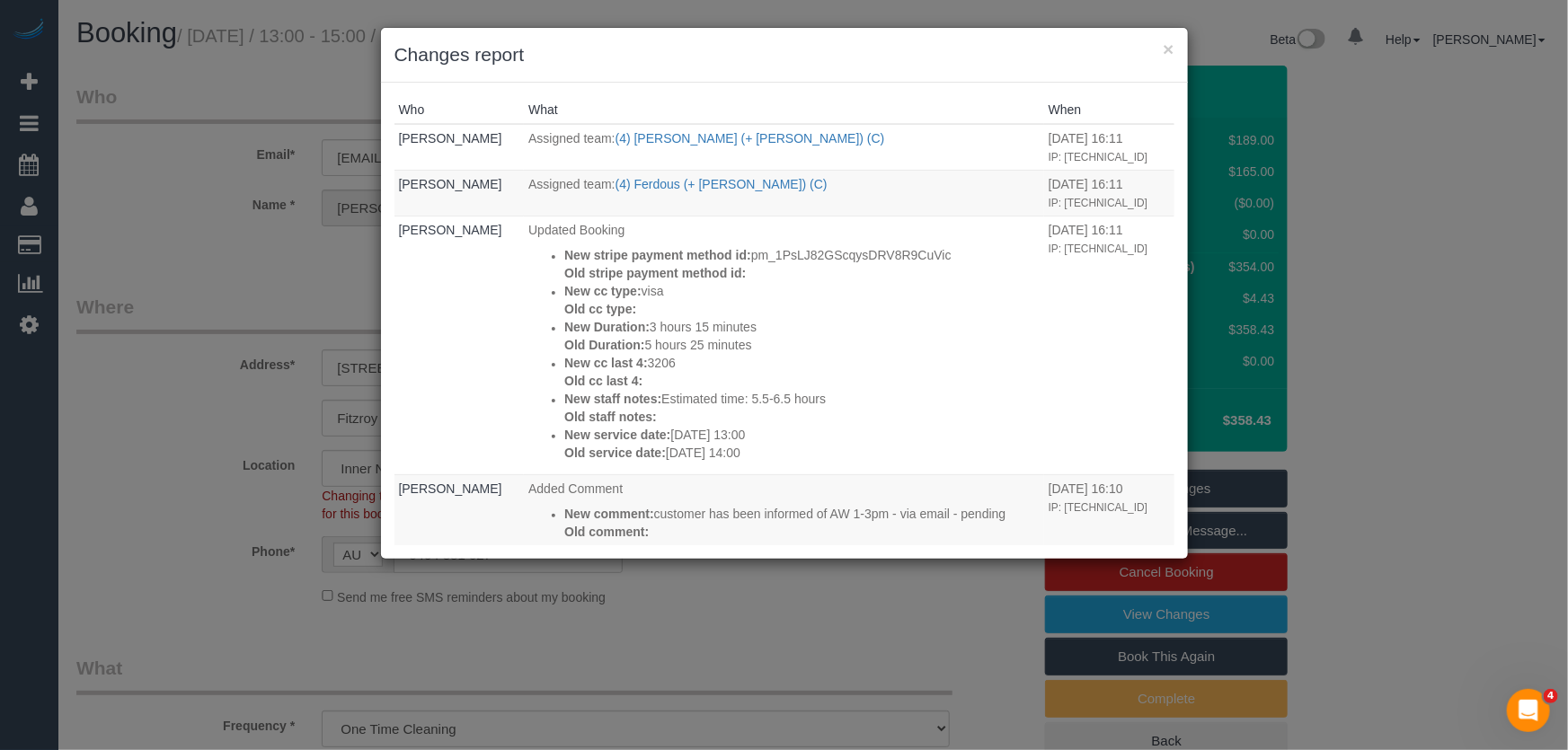
click at [849, 587] on div "× Changes report Who What When Jessica Trentin Assigned team: (4) Forkan (+ Fer…" at bounding box center [784, 375] width 1568 height 750
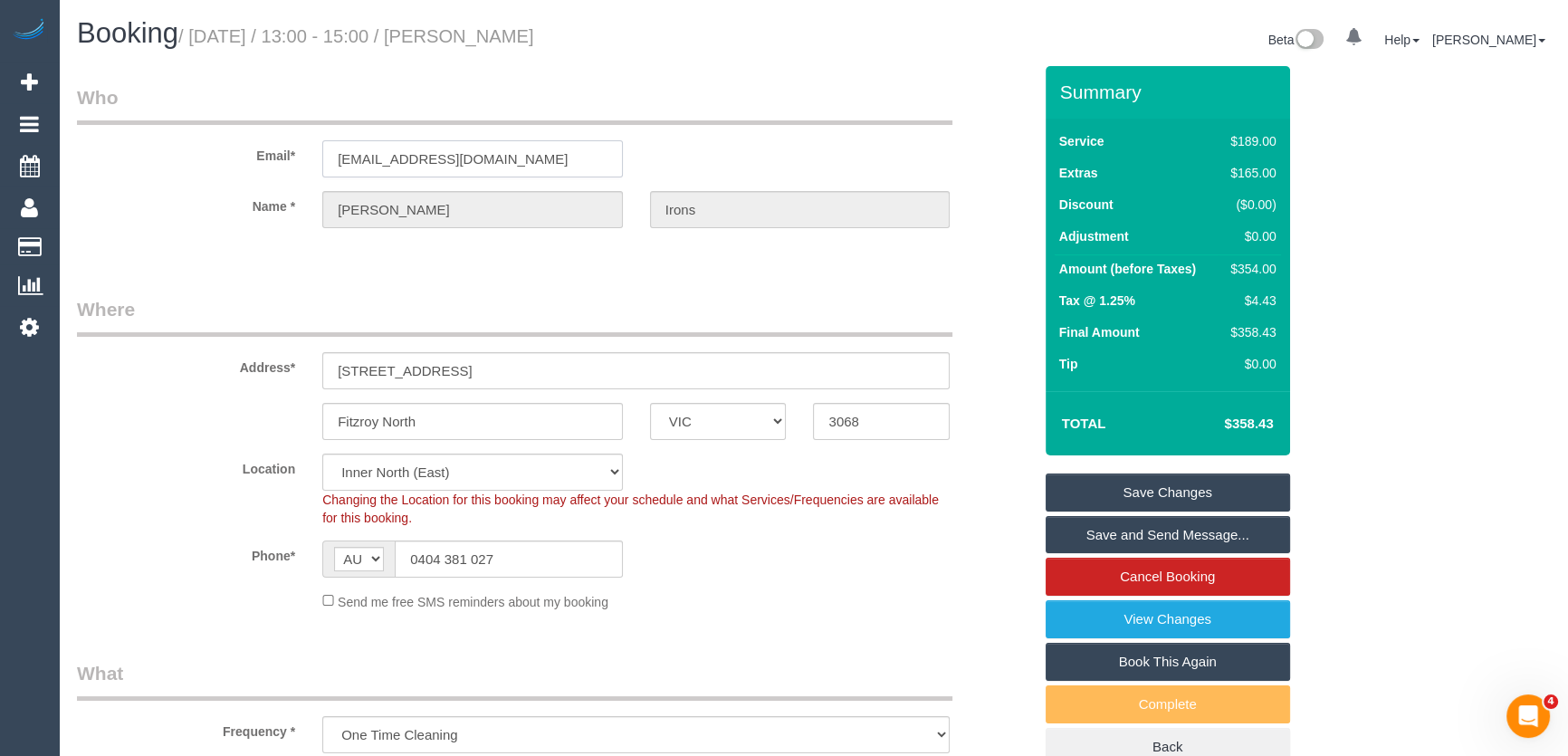
click at [520, 154] on input "mdisubs2650@gmail.com" at bounding box center [472, 158] width 300 height 37
click at [520, 153] on input "mdisubs2650@gmail.com" at bounding box center [472, 158] width 300 height 37
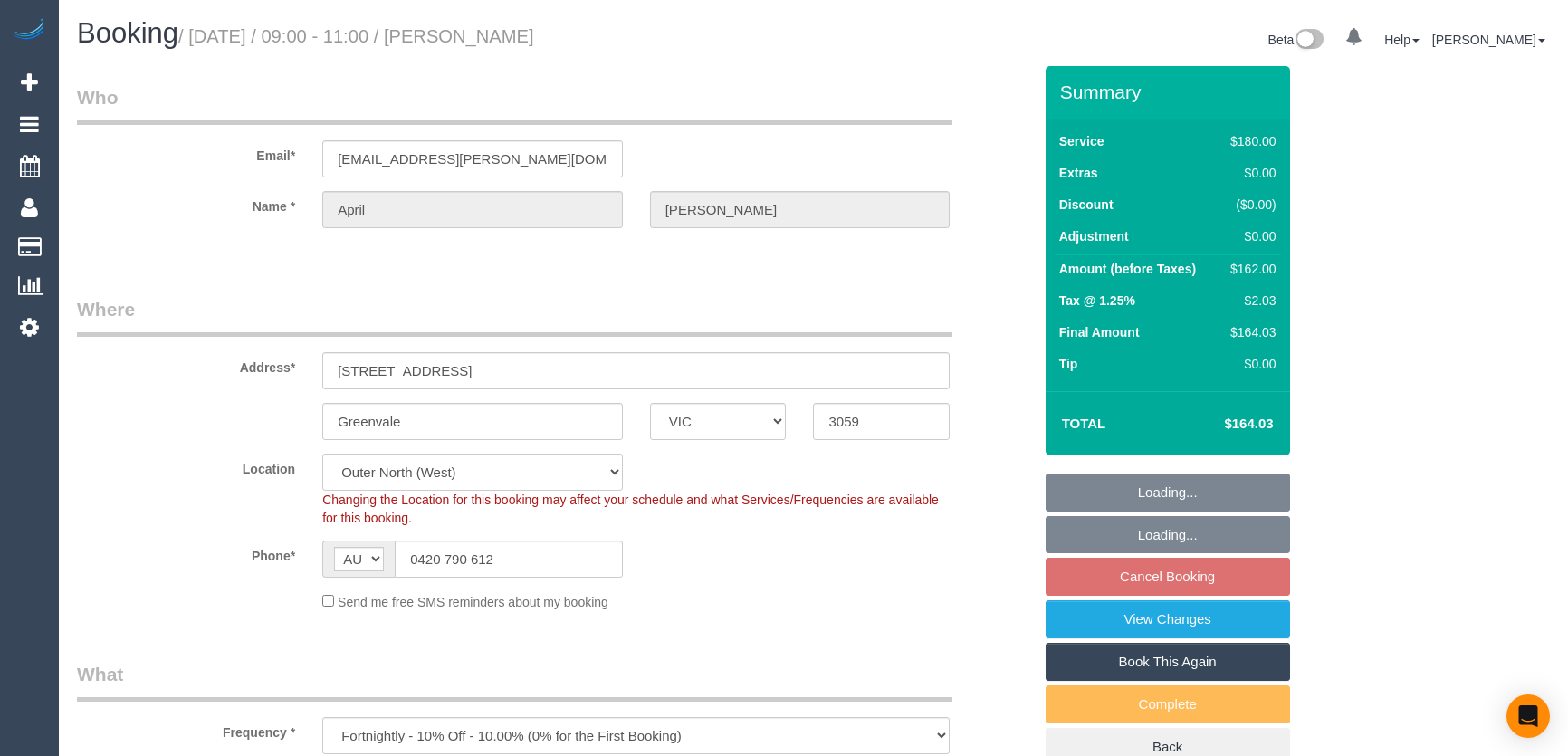
select select "VIC"
select select "180"
select select "number:27"
select select "number:19"
select select "number:33"
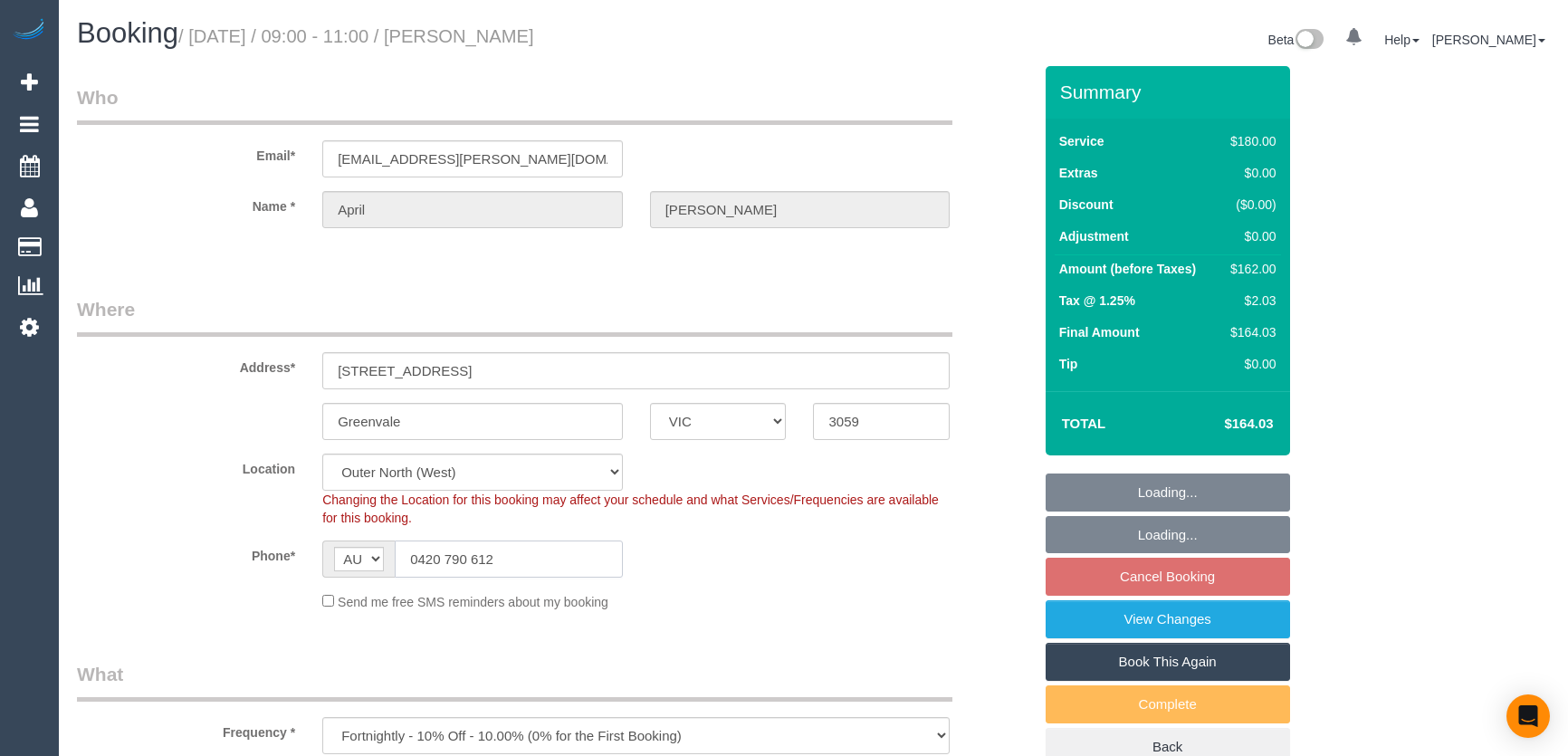
click at [552, 557] on input "0420 790 612" at bounding box center [508, 559] width 228 height 37
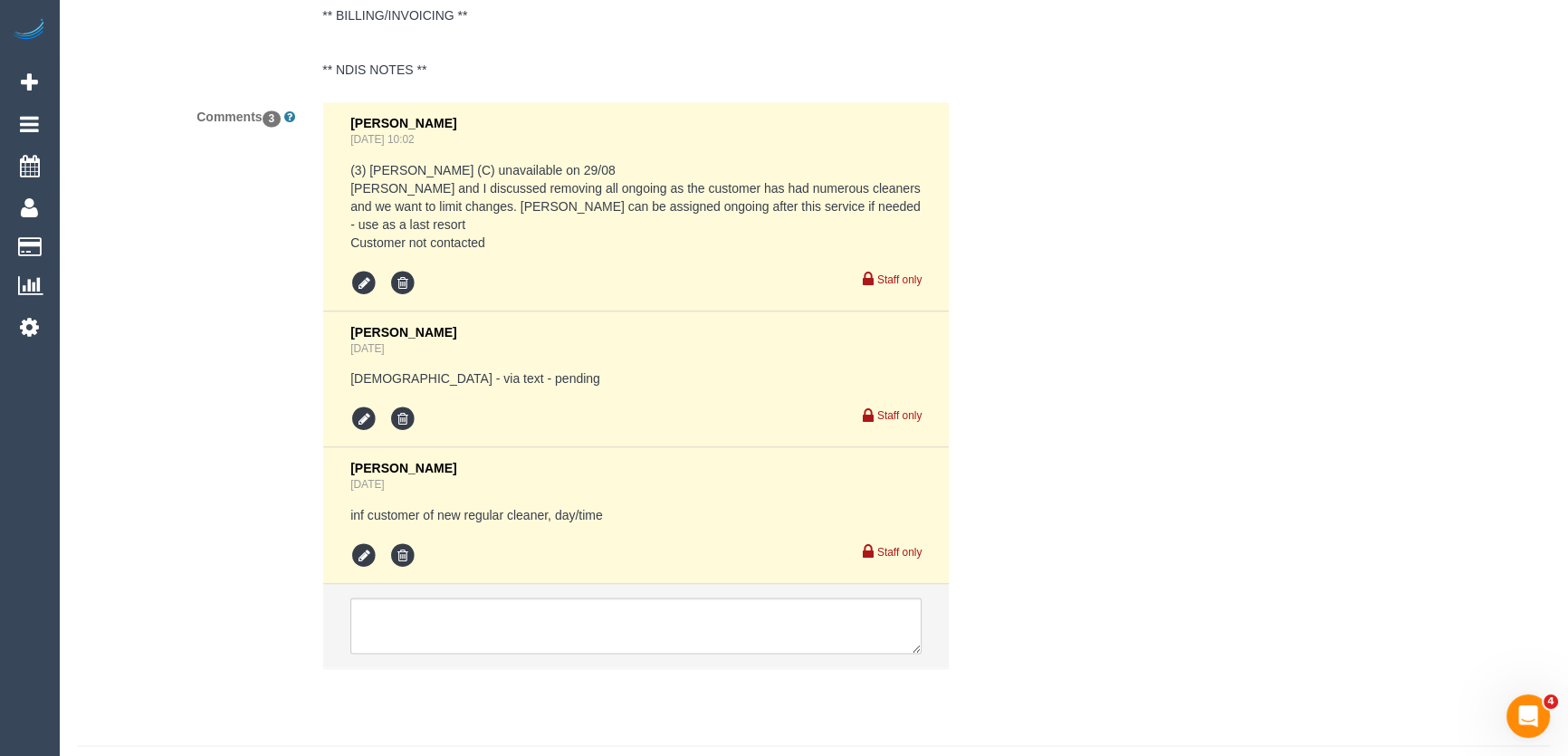
scroll to position [3603, 0]
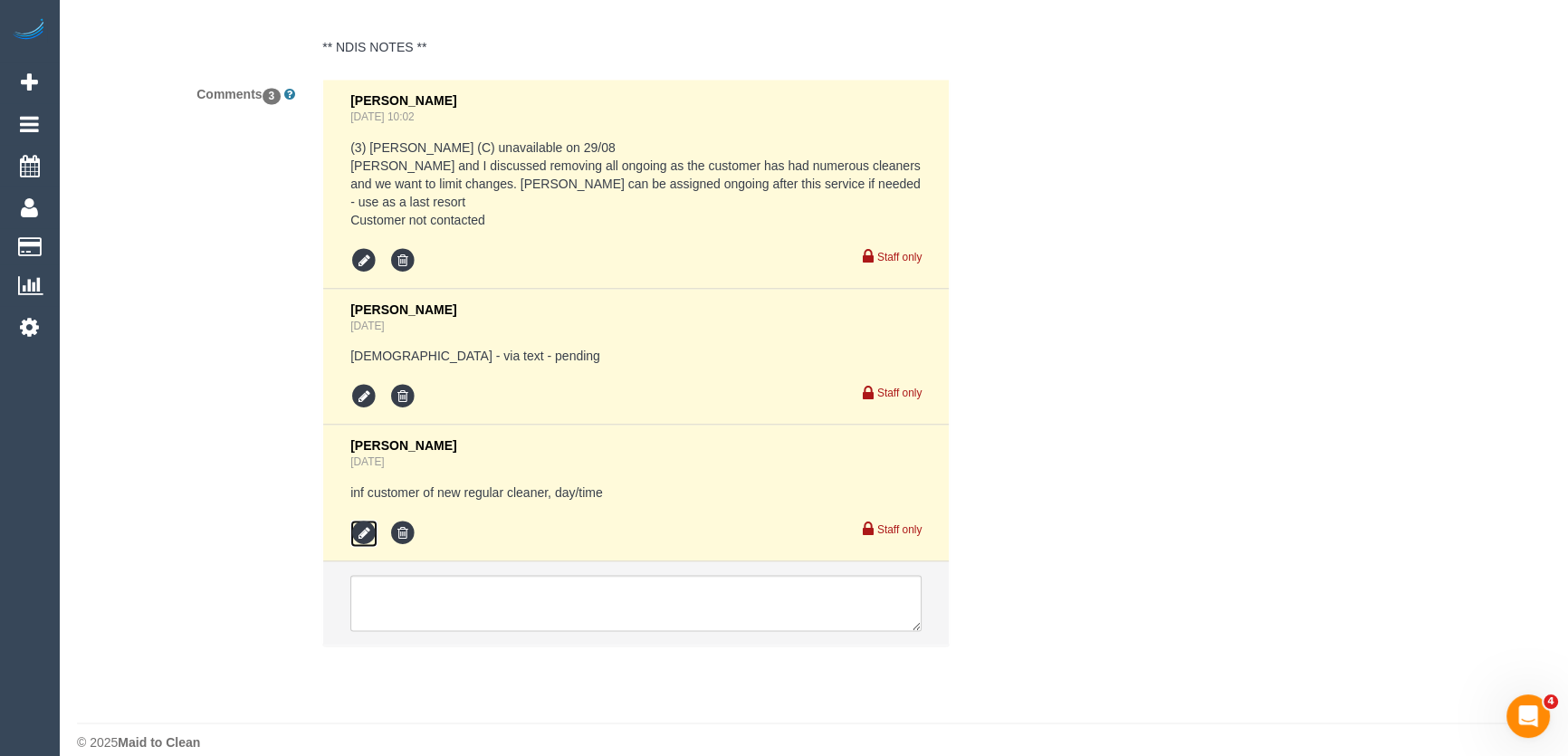
click at [368, 520] on icon at bounding box center [363, 533] width 27 height 27
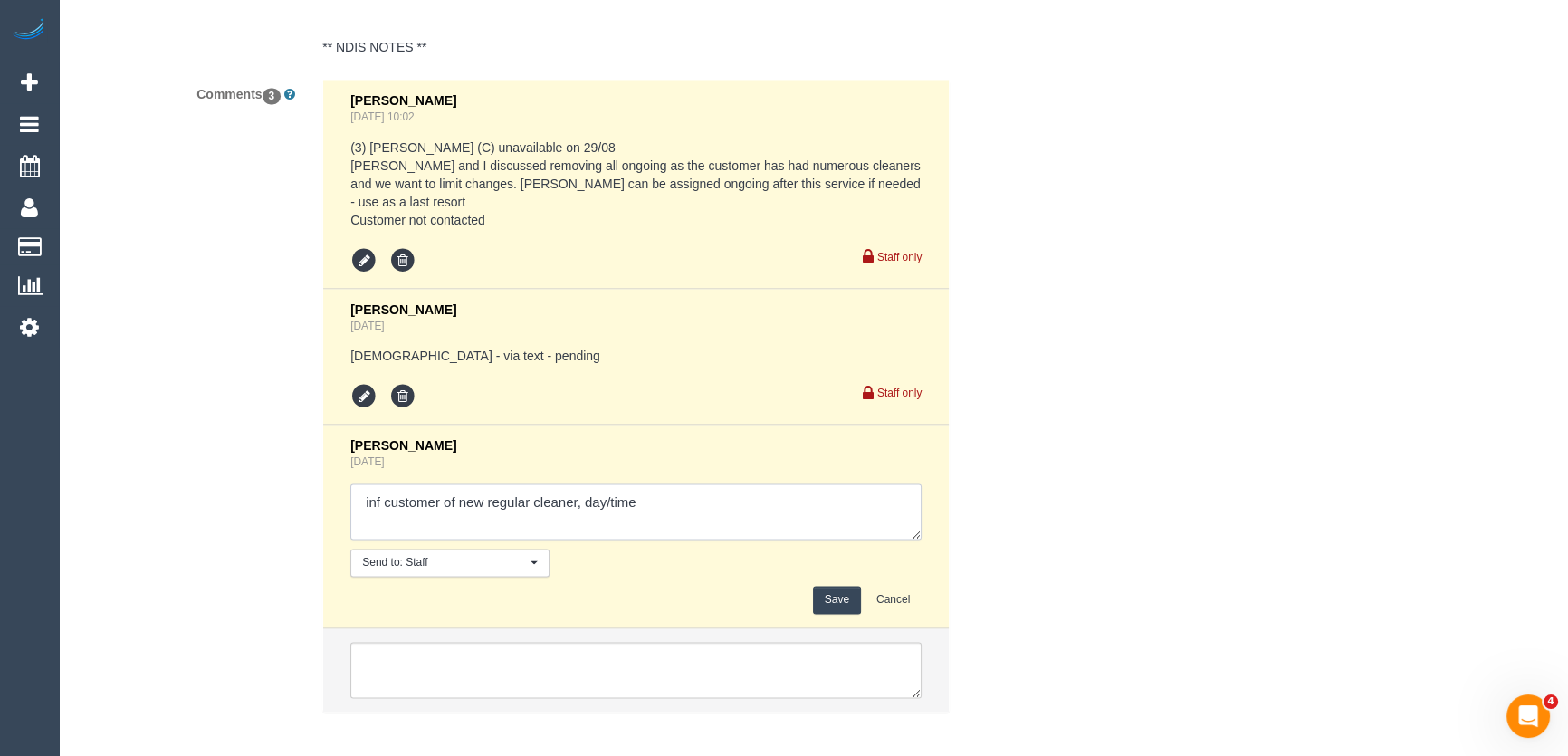
click at [670, 483] on textarea at bounding box center [635, 511] width 571 height 56
type textarea "inf customer of new regular cleaner, day/time - via text - pending"
click at [848, 585] on button "Save" at bounding box center [837, 599] width 48 height 28
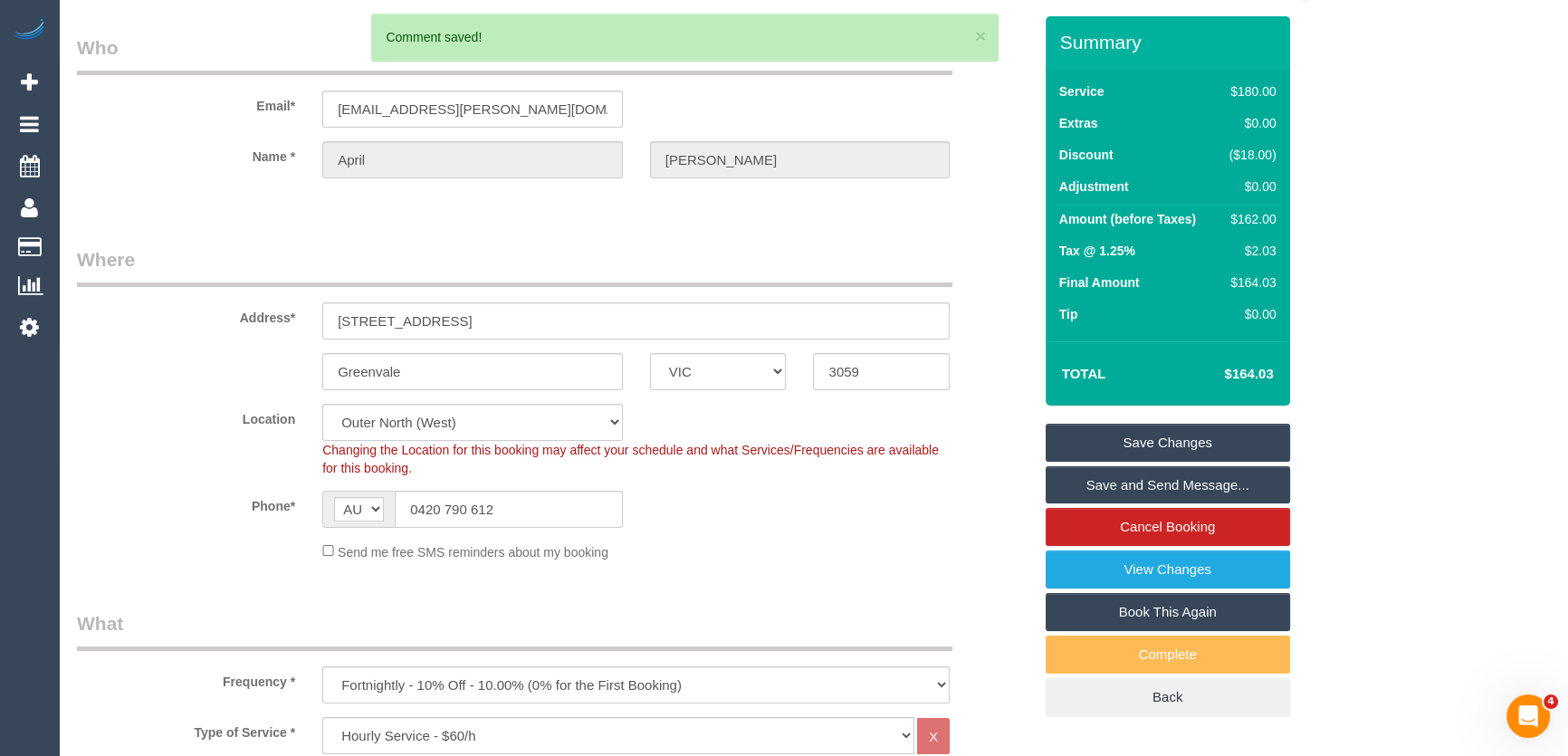
scroll to position [0, 0]
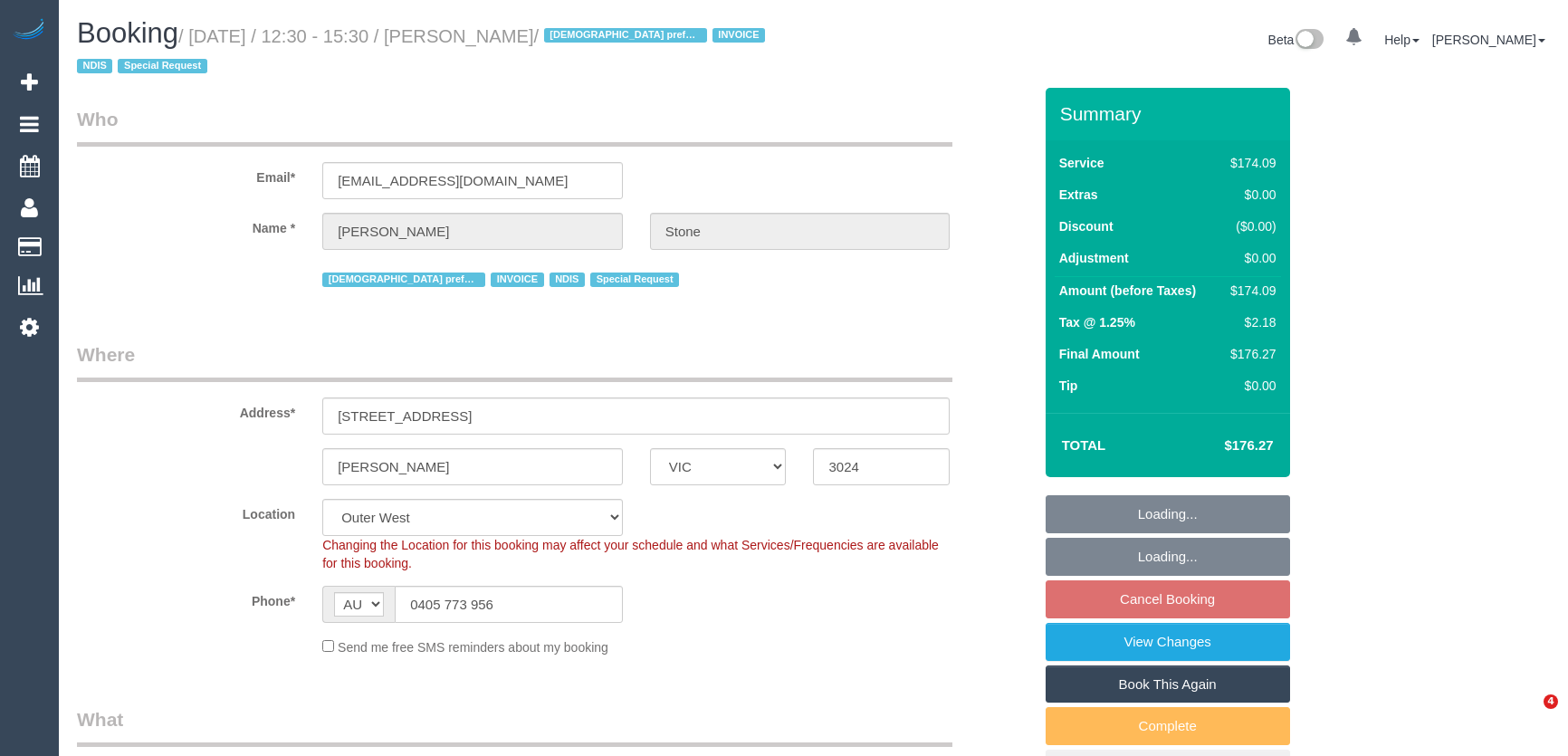
select select "VIC"
select select "180"
select select "number:30"
select select "number:14"
select select "number:19"
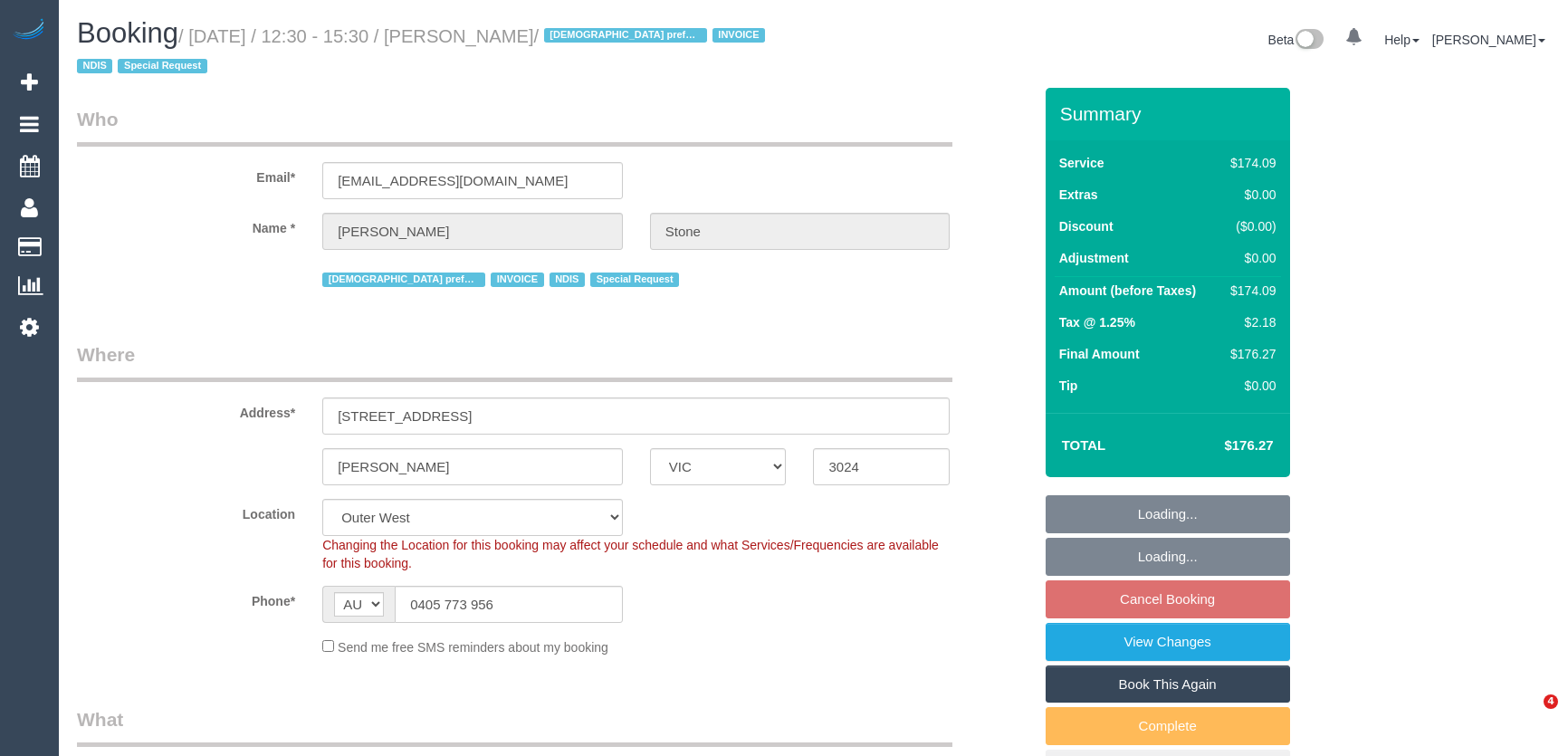
select select "number:23"
select select "number:35"
select select "number:11"
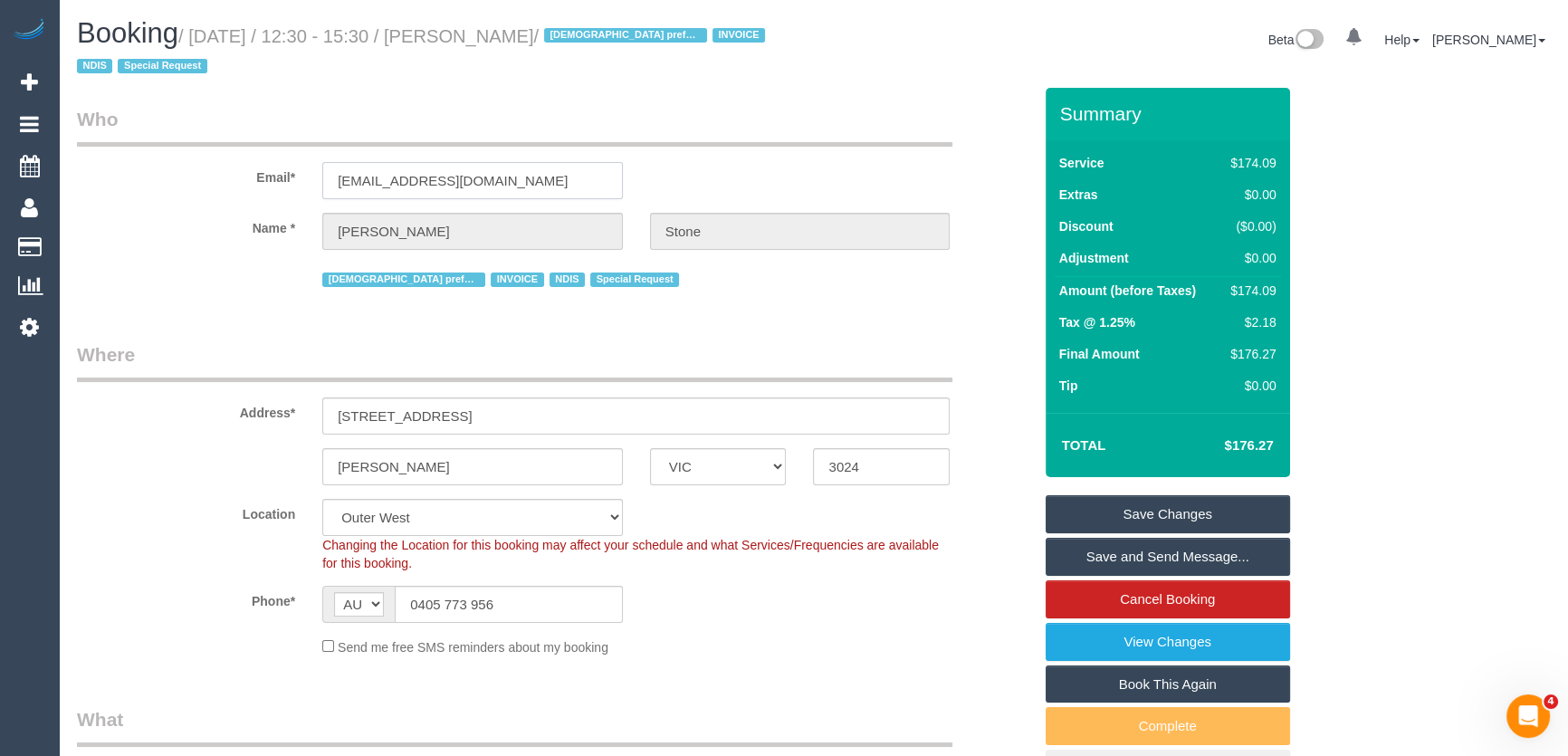
click at [516, 177] on input "[EMAIL_ADDRESS][DOMAIN_NAME]" at bounding box center [472, 180] width 300 height 37
click at [516, 177] on input "jadeabela17@gmail.com" at bounding box center [472, 180] width 300 height 37
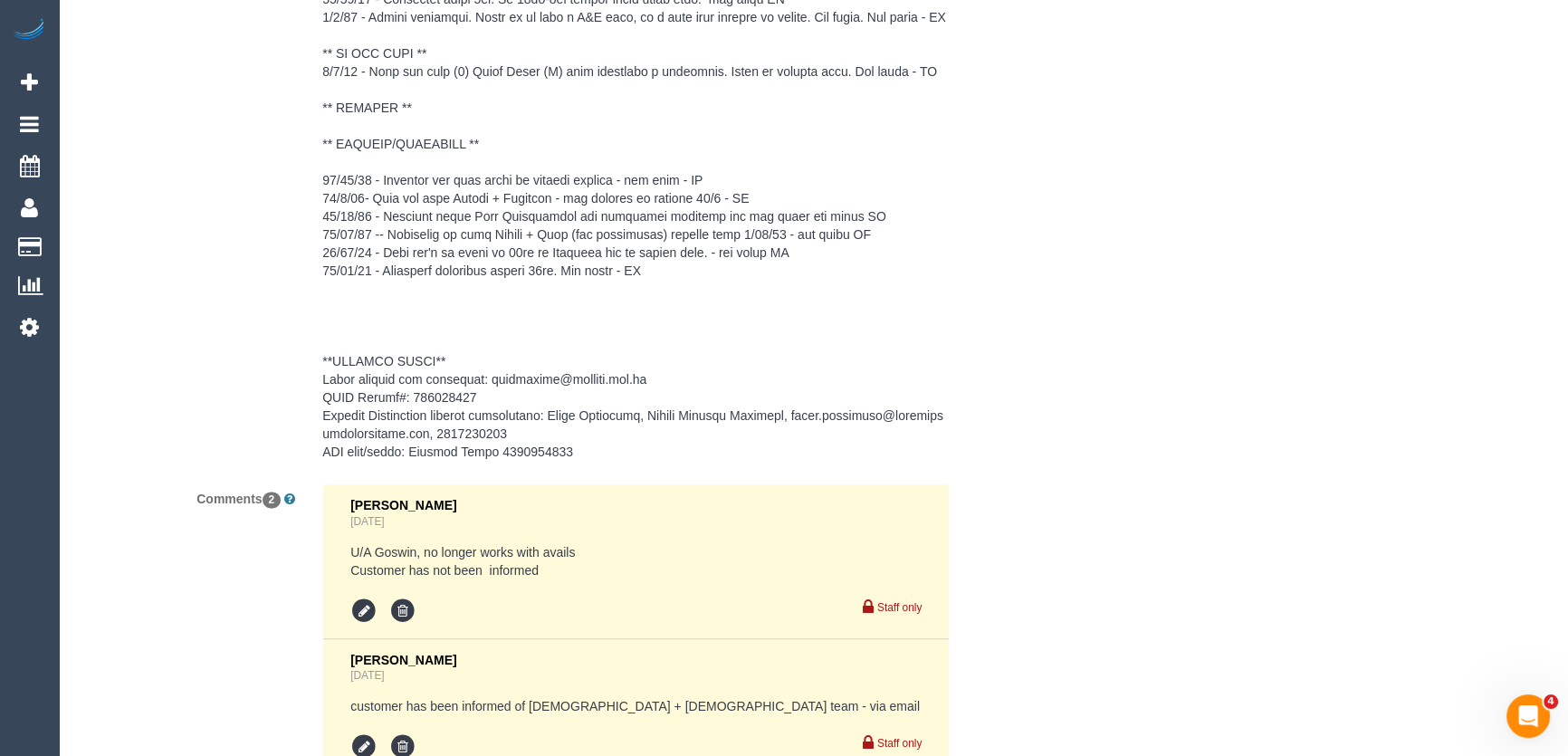
scroll to position [2715, 0]
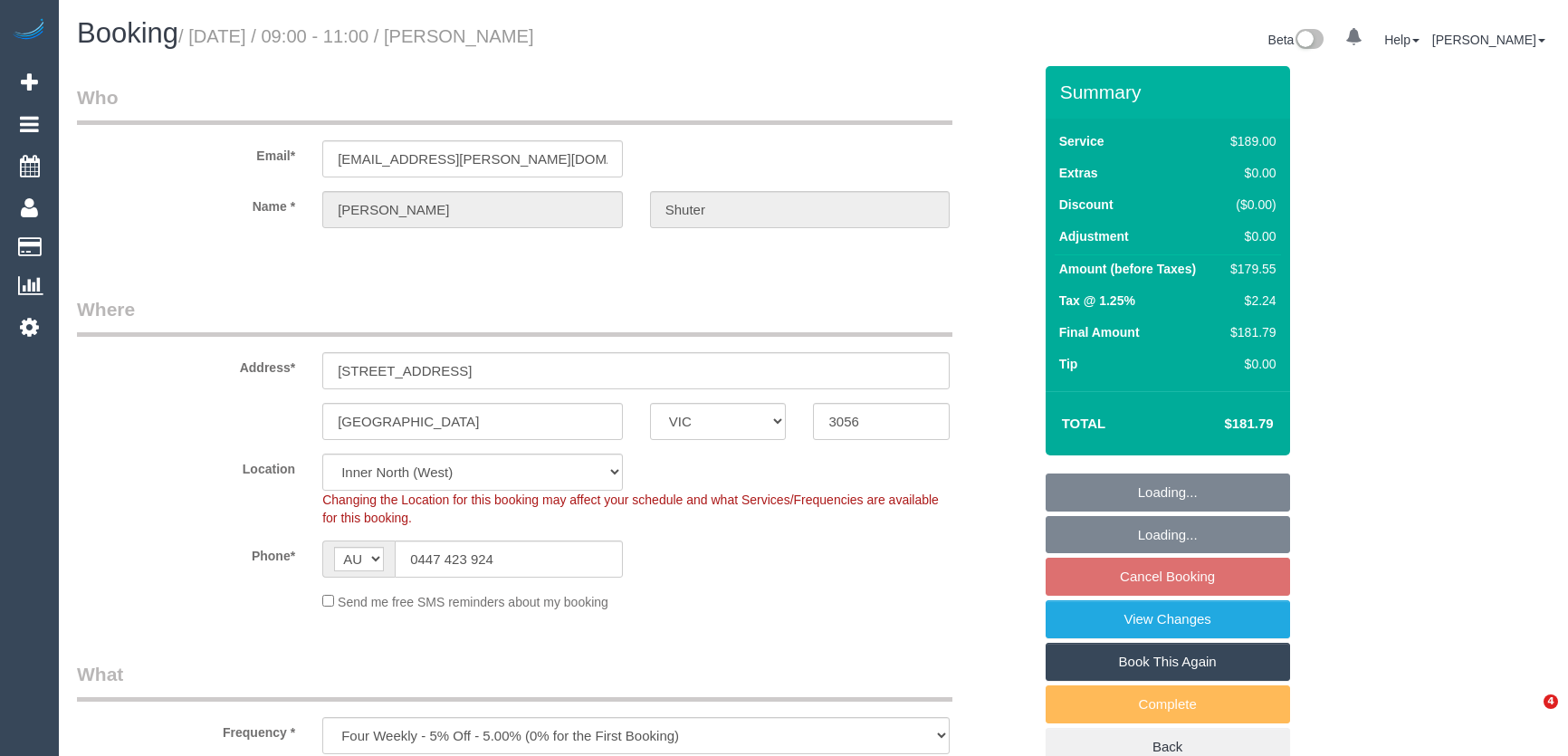
select select "VIC"
select select "number:27"
select select "number:14"
select select "number:19"
select select "number:24"
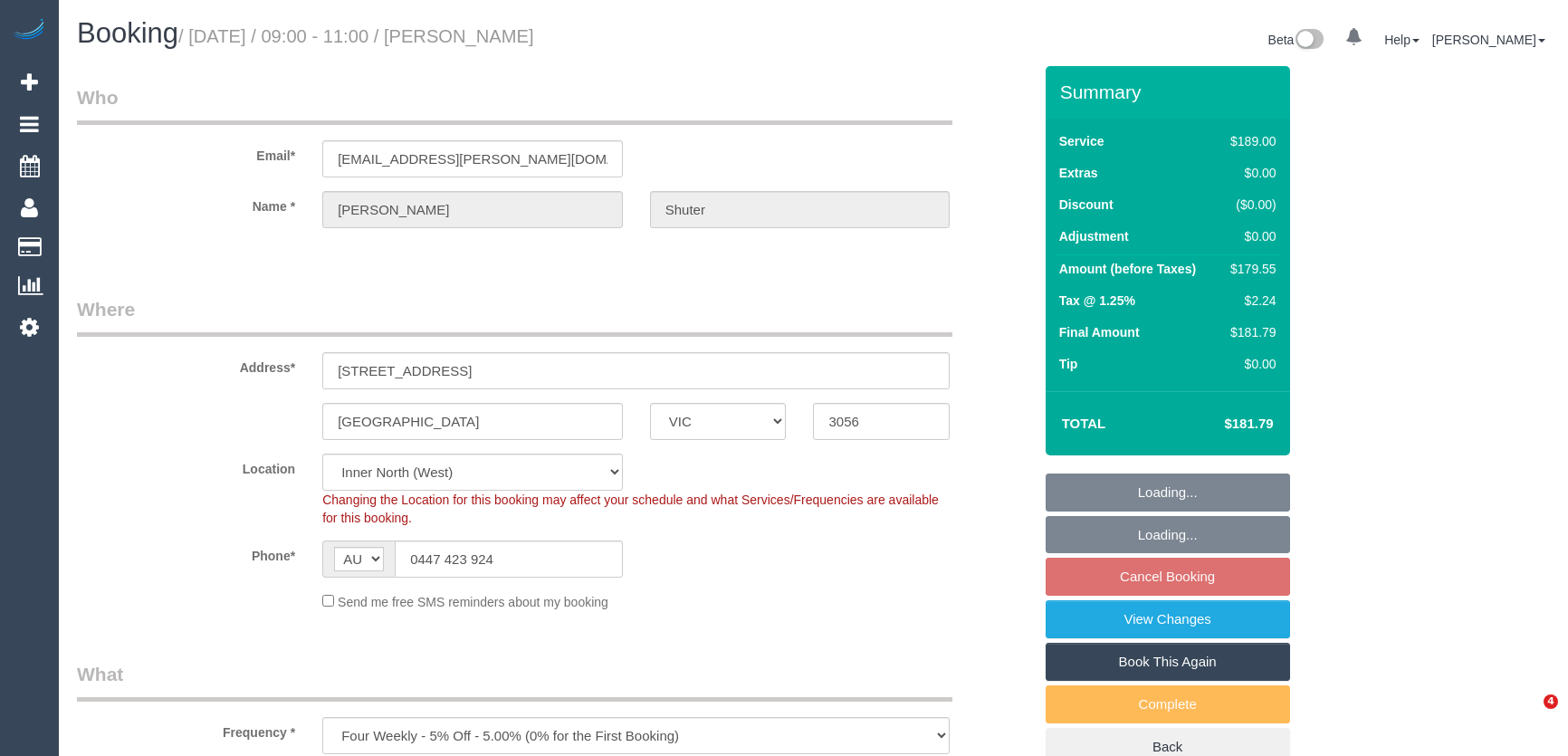
select select "number:34"
select select "number:11"
select select "object:720"
select select "spot3"
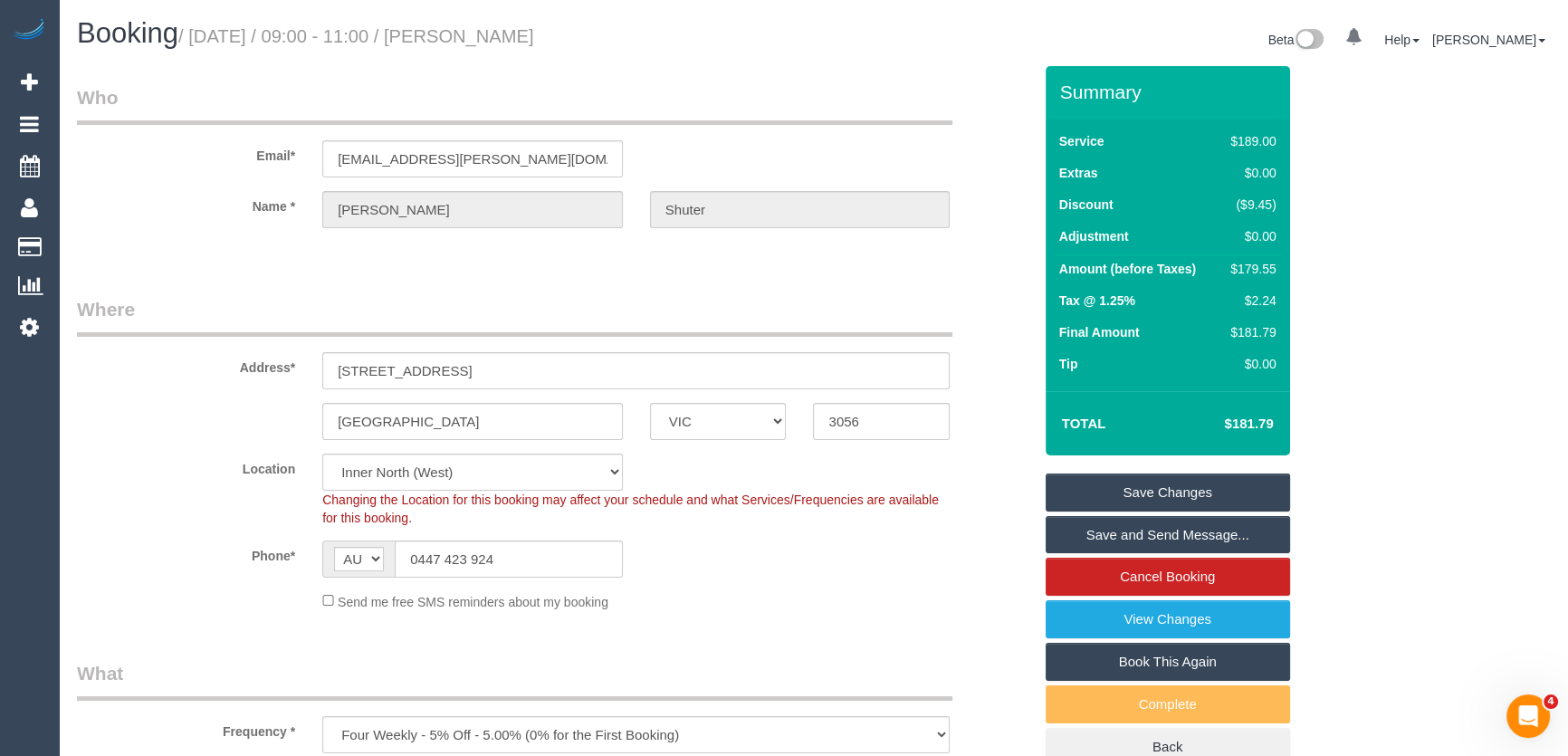
click at [513, 31] on small "/ September 02, 2025 / 09:00 - 11:00 / Rosie Shuter" at bounding box center [356, 36] width 356 height 20
copy small "Rosie Shuter"
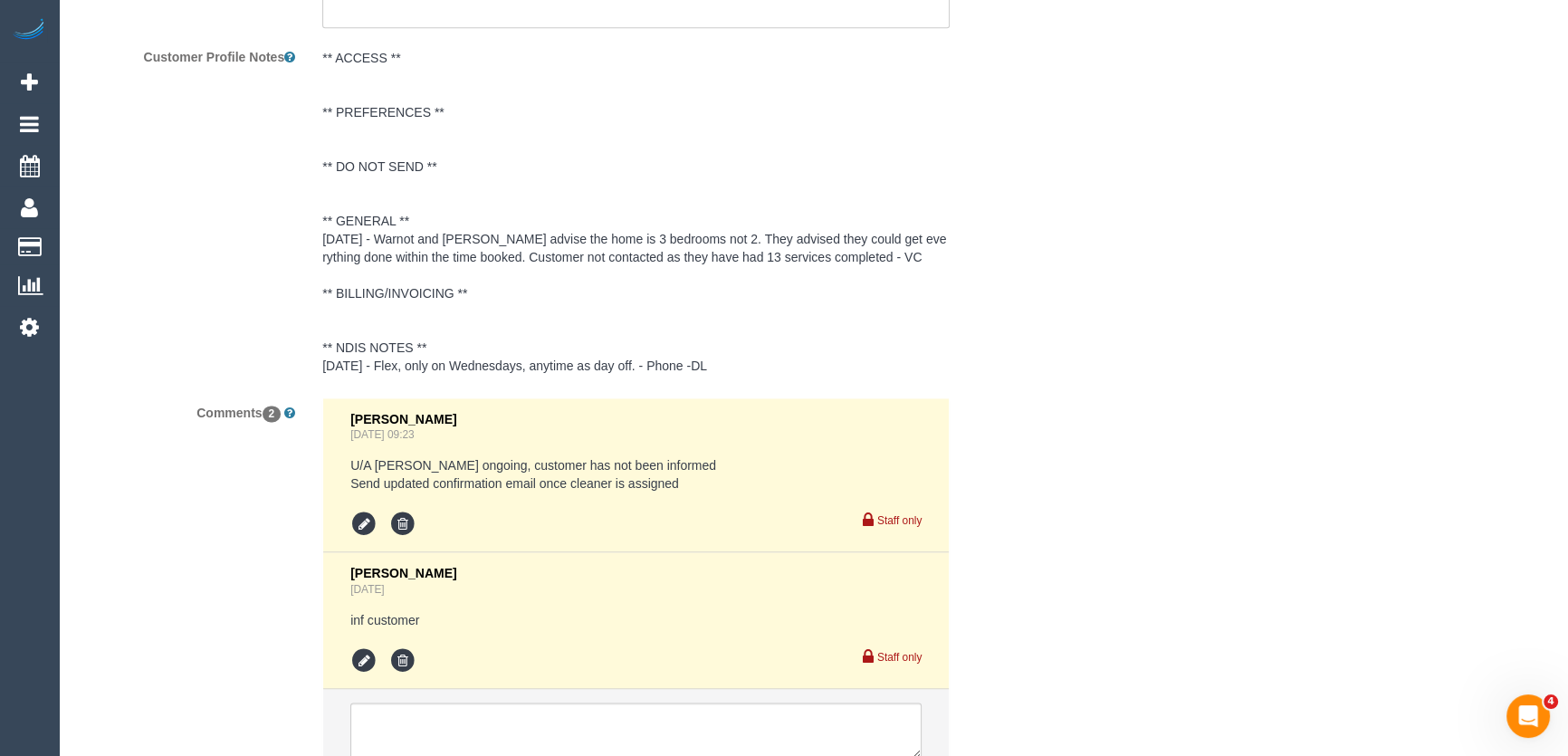
scroll to position [3328, 0]
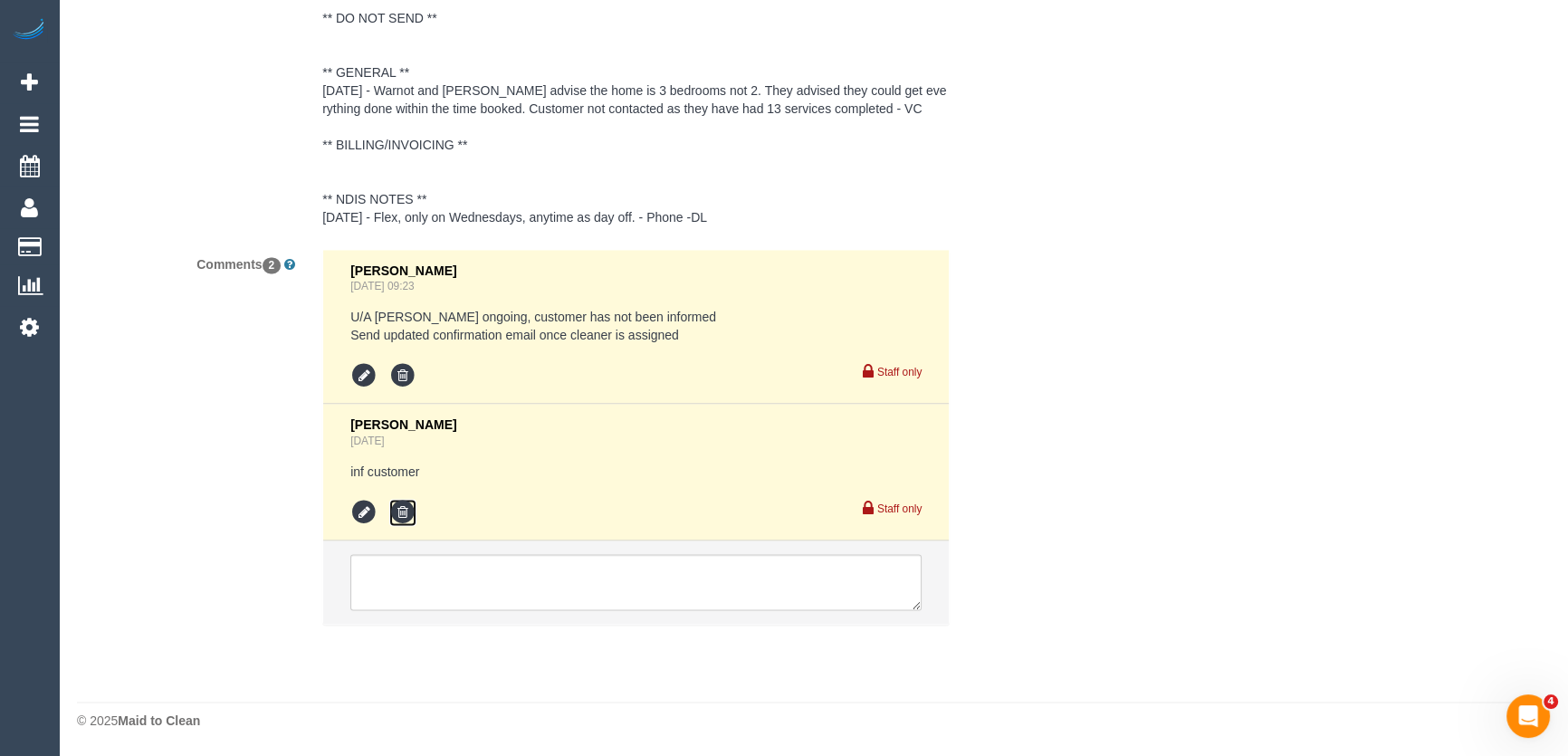
click at [401, 513] on icon at bounding box center [402, 512] width 27 height 27
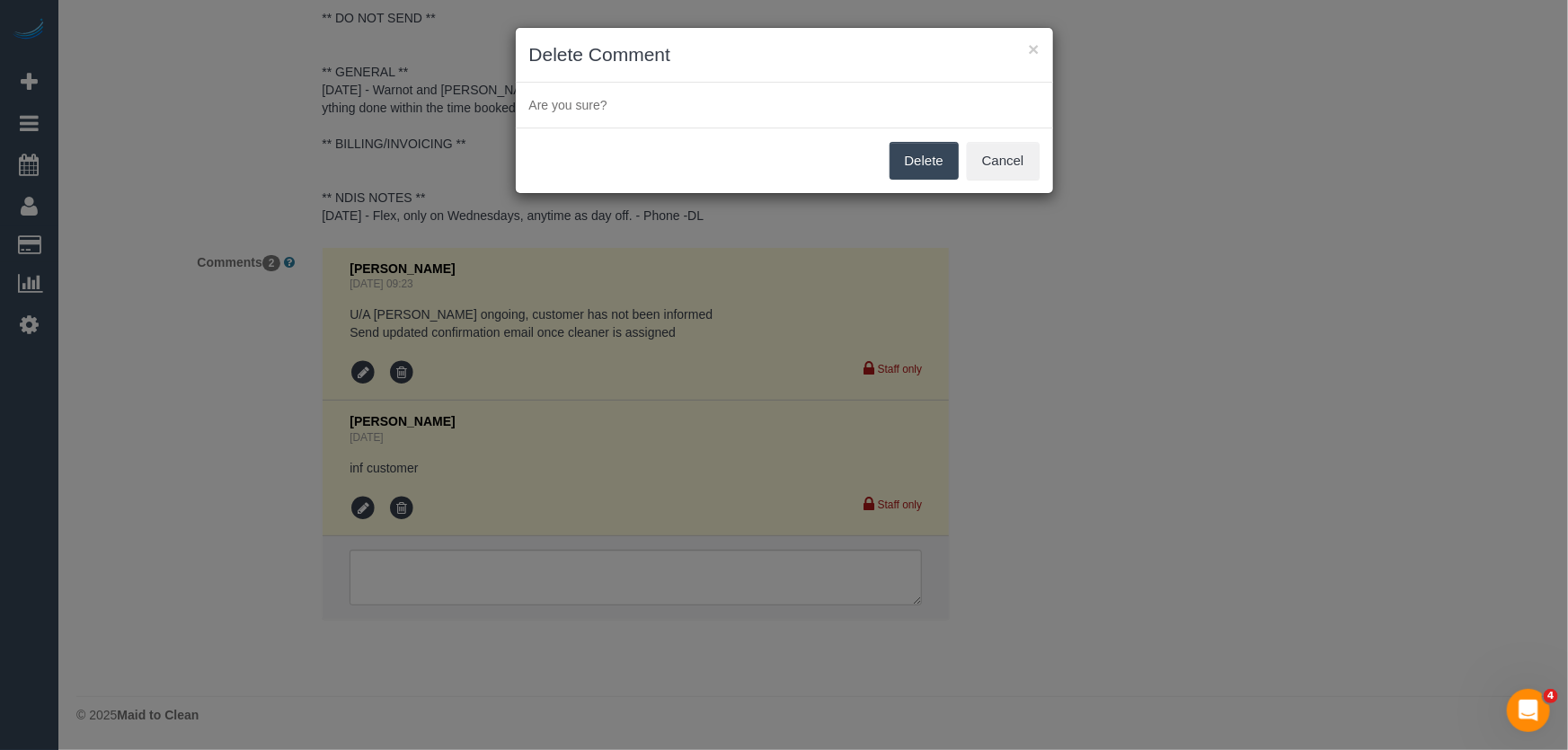
click at [938, 172] on button "Delete" at bounding box center [924, 161] width 69 height 38
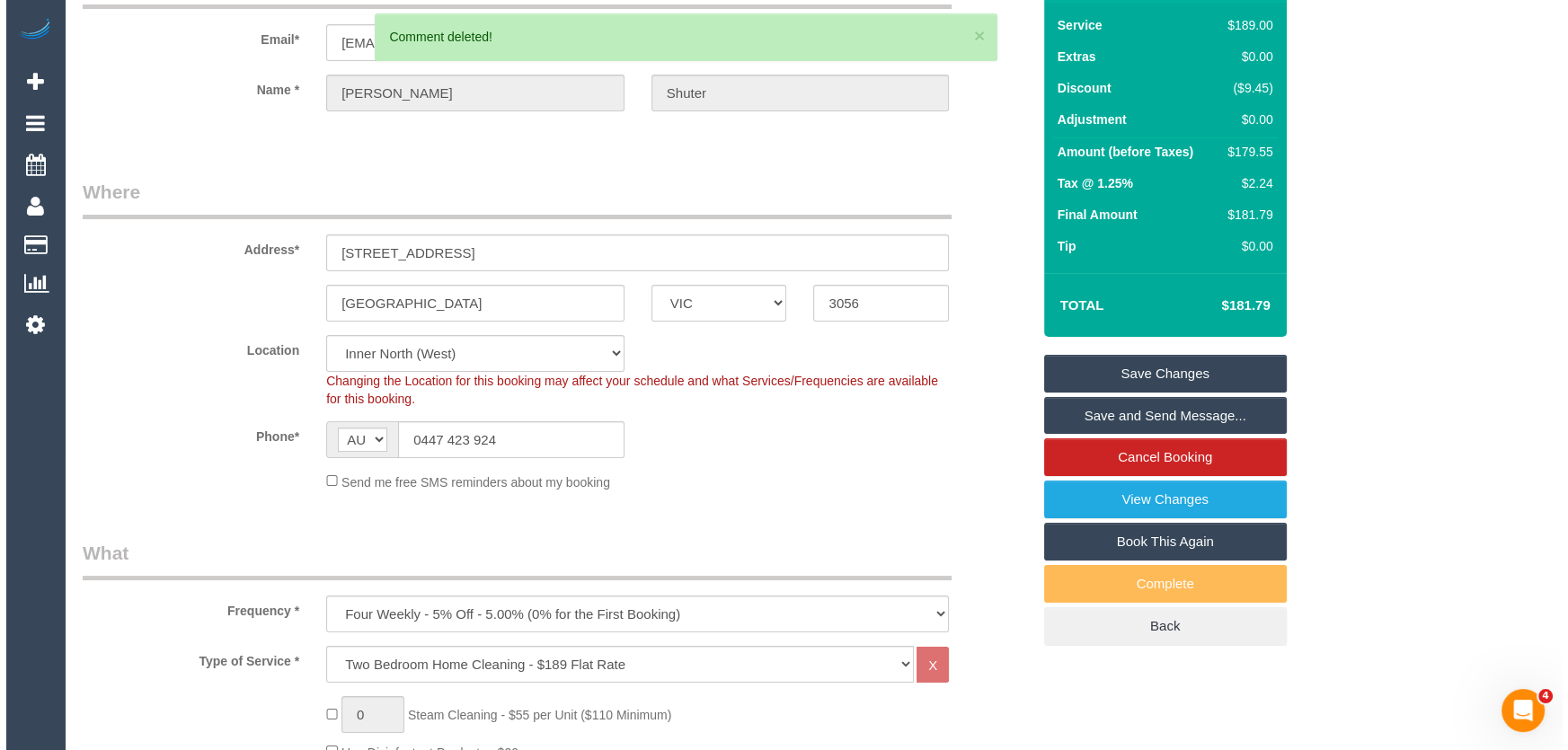
scroll to position [0, 0]
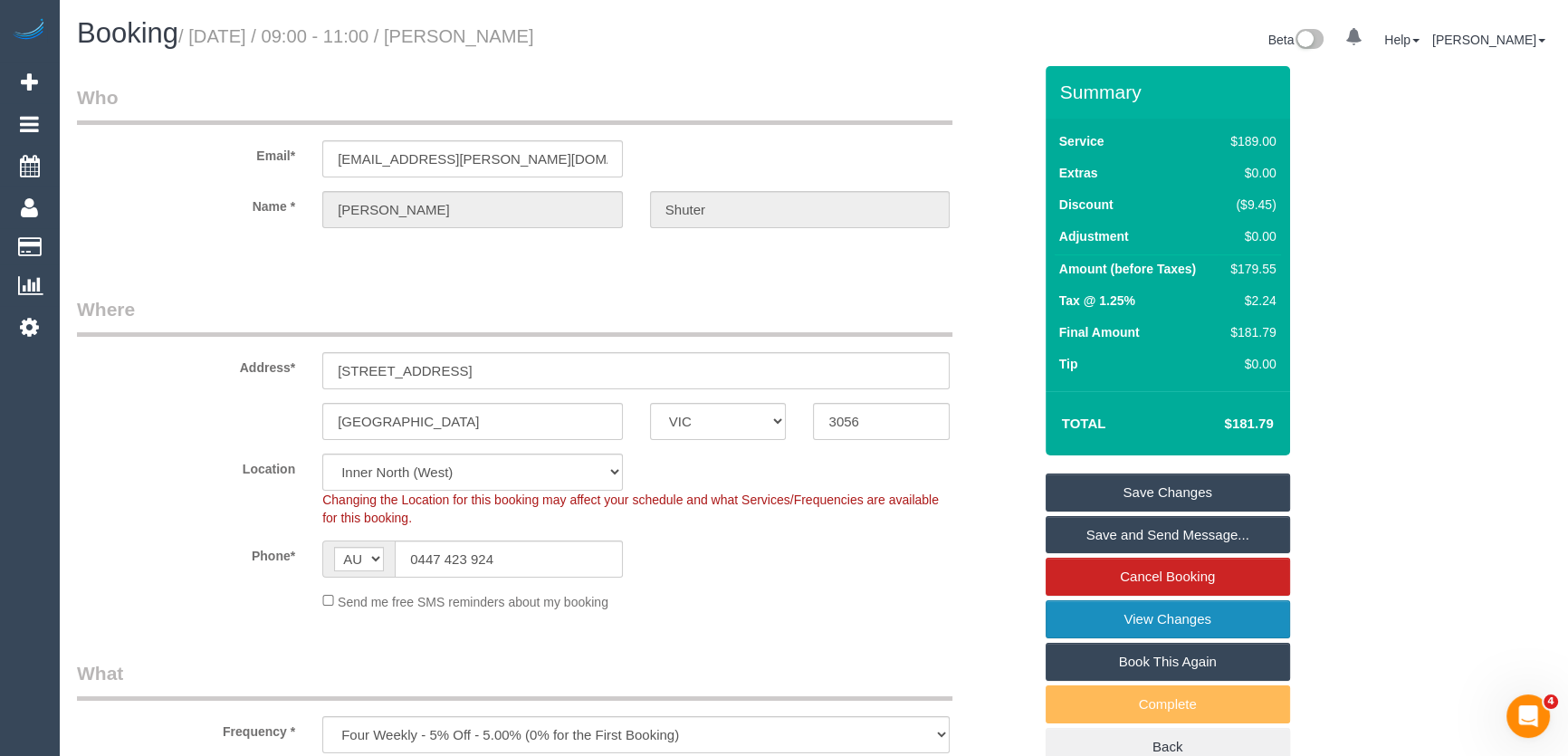
click at [1103, 620] on link "View Changes" at bounding box center [1168, 619] width 244 height 38
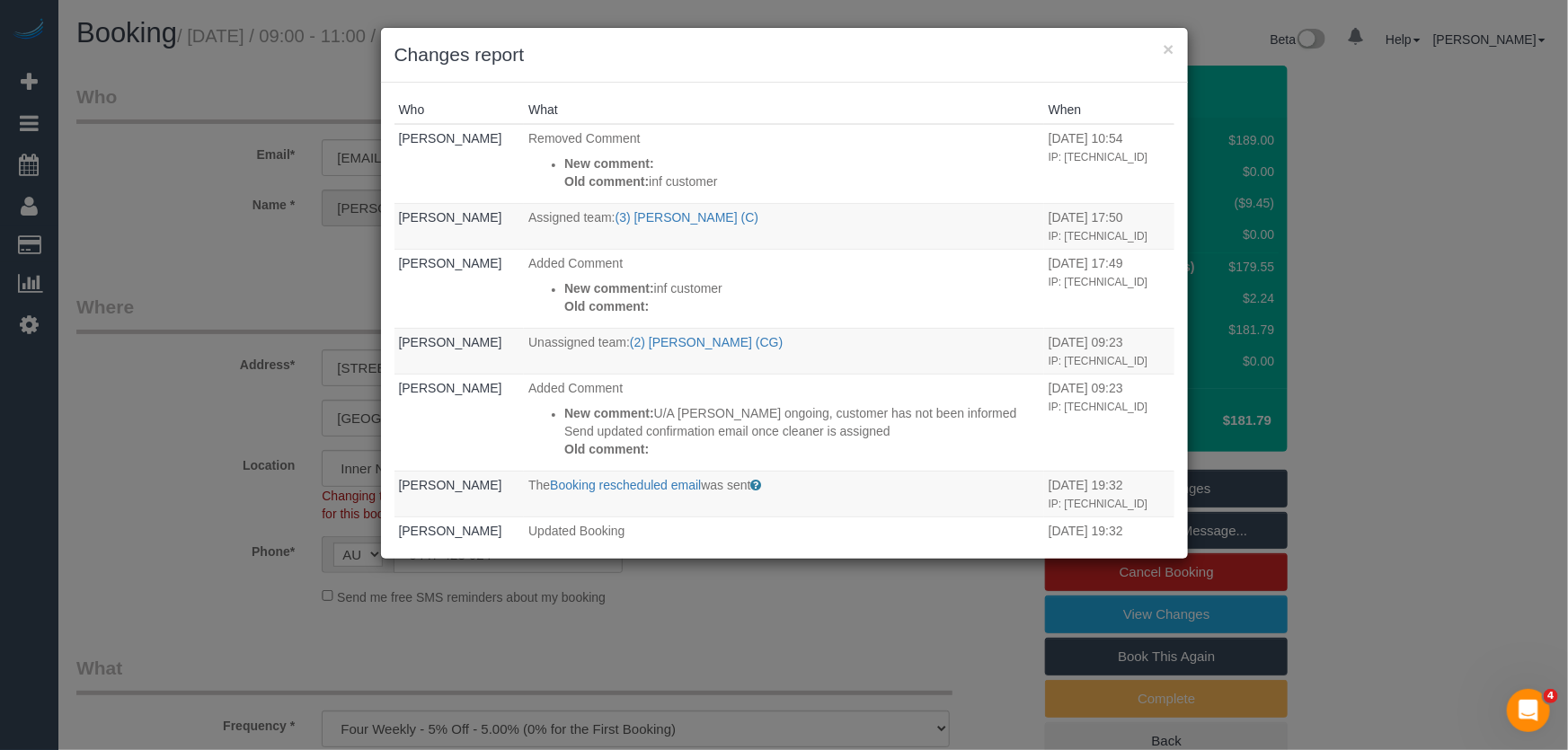
click at [858, 628] on div "× Changes report Who What When Jessica Trentin Removed Comment New comment: Old…" at bounding box center [784, 375] width 1568 height 750
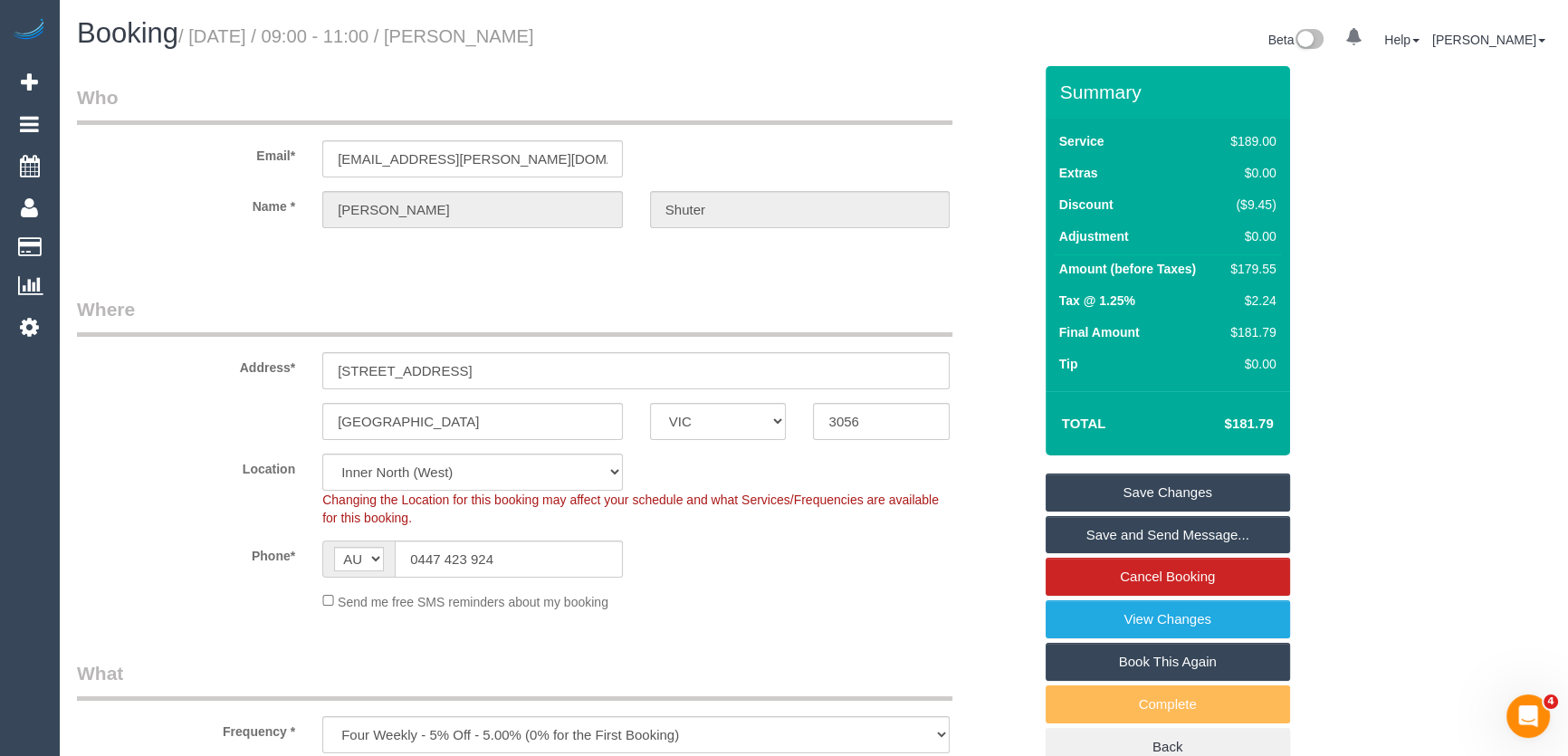
click at [1146, 539] on link "Save and Send Message..." at bounding box center [1168, 535] width 244 height 38
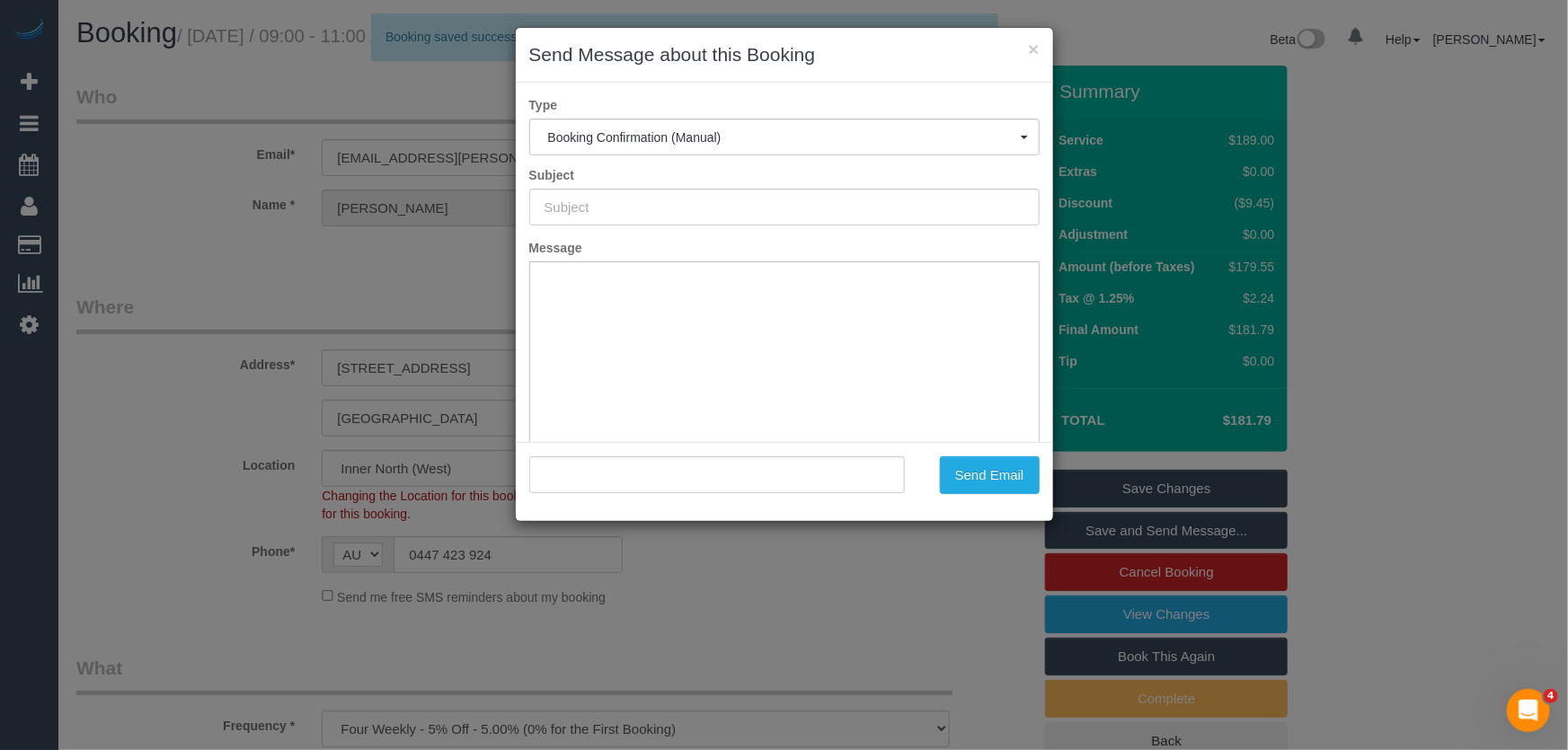
type input "Booking Confirmed"
type input ""Rosie Shuter" <shuter.rosie@gmail.com>"
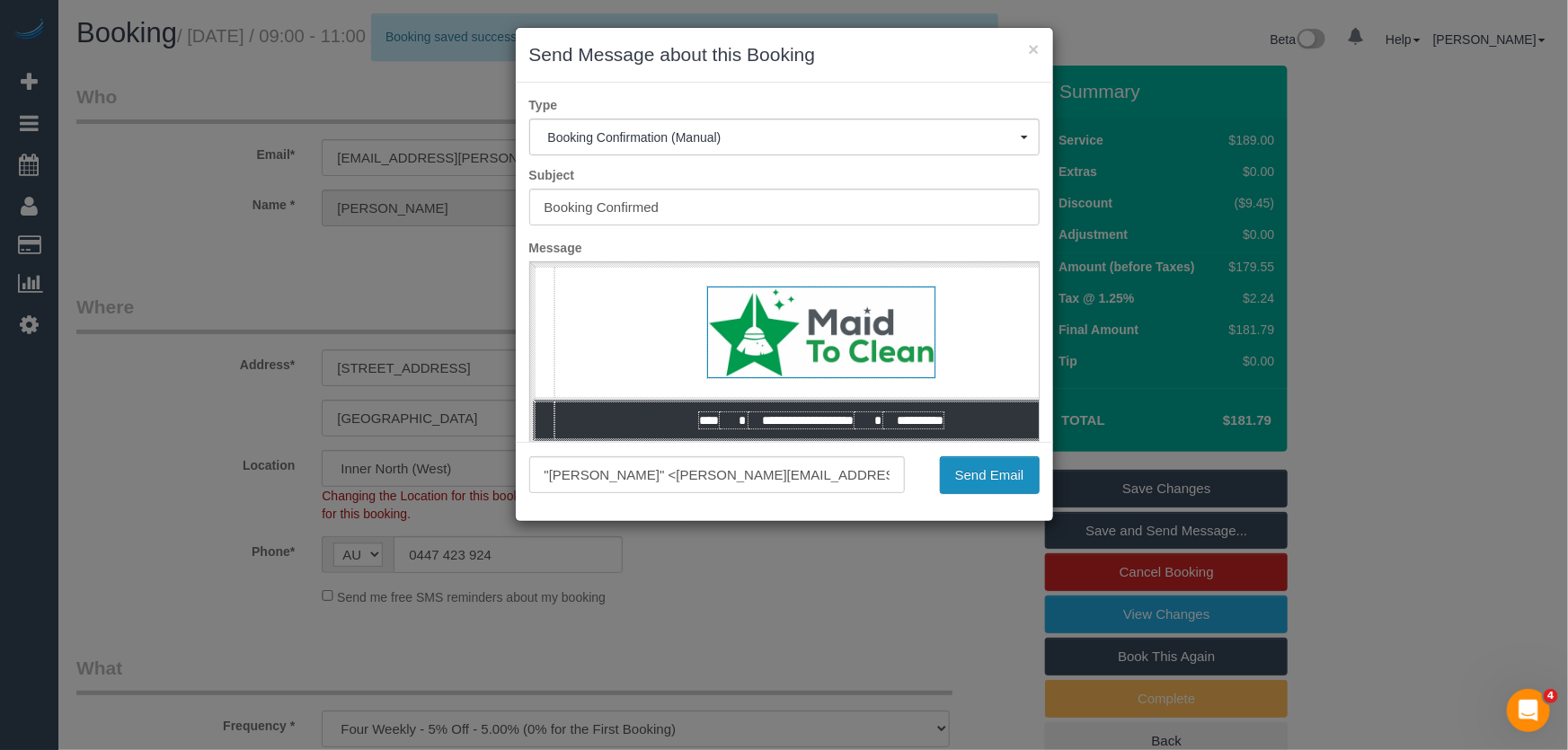
click at [988, 476] on button "Send Email" at bounding box center [989, 475] width 99 height 38
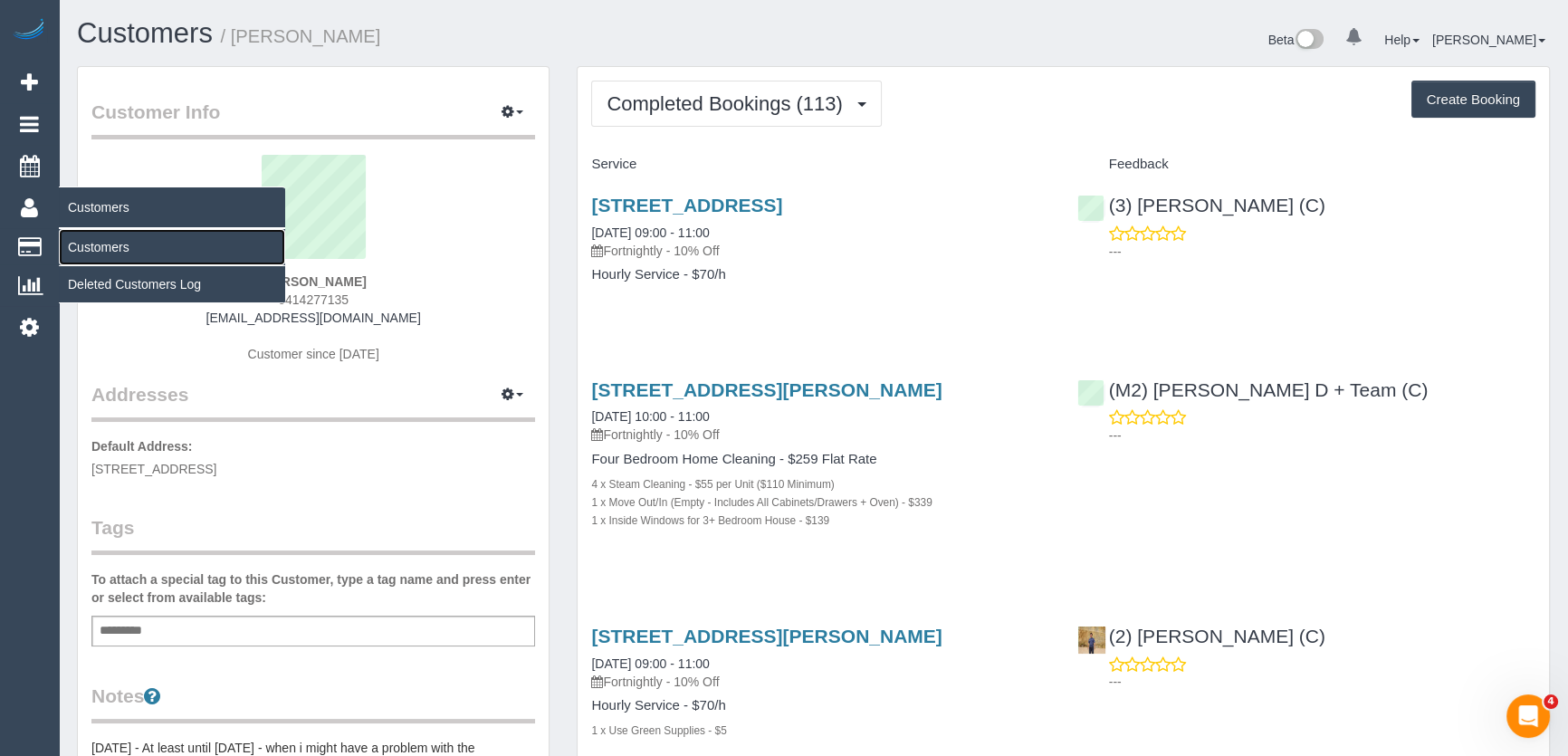
click at [93, 250] on link "Customers" at bounding box center [172, 247] width 226 height 36
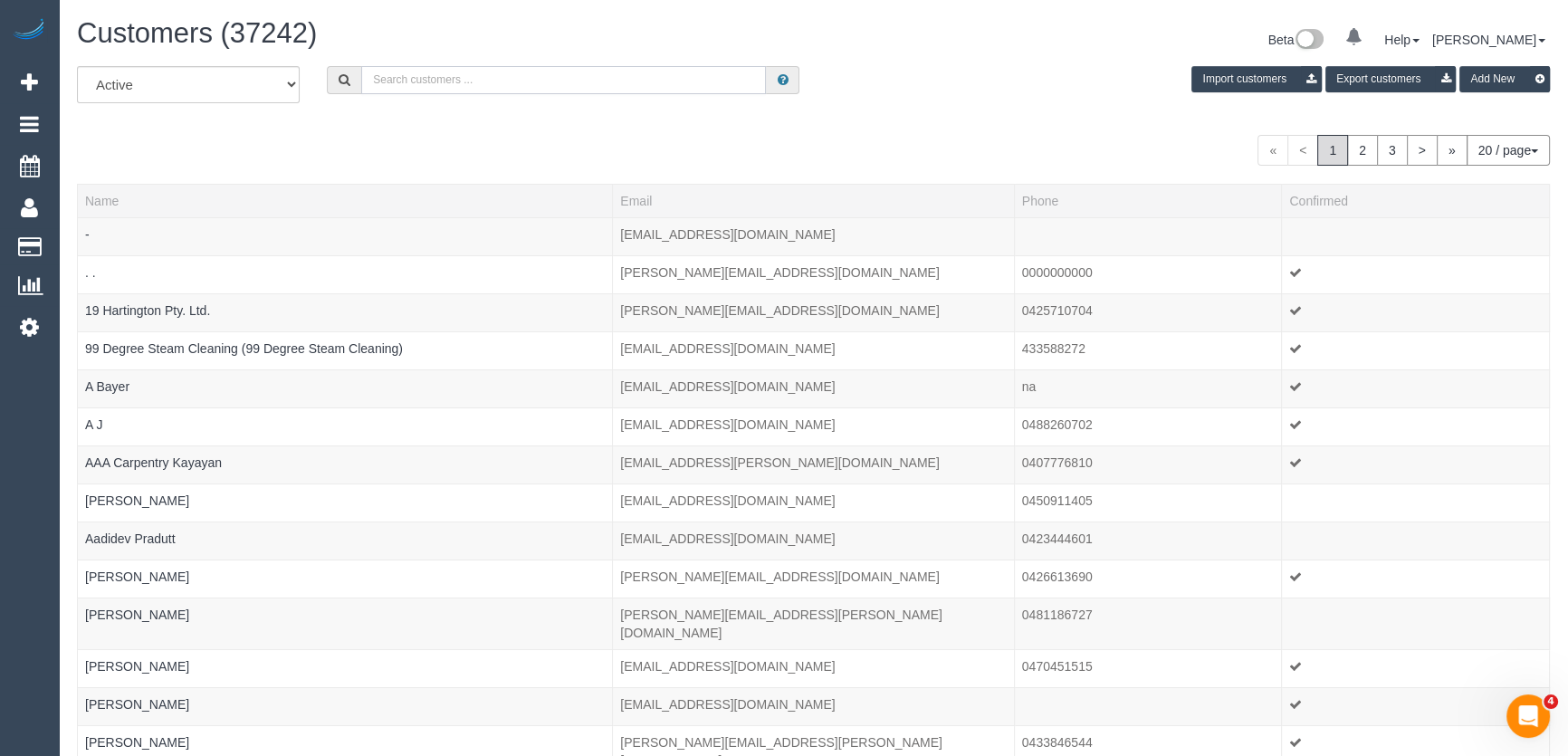
click at [446, 77] on input "text" at bounding box center [564, 79] width 404 height 28
paste input "[PERSON_NAME]"
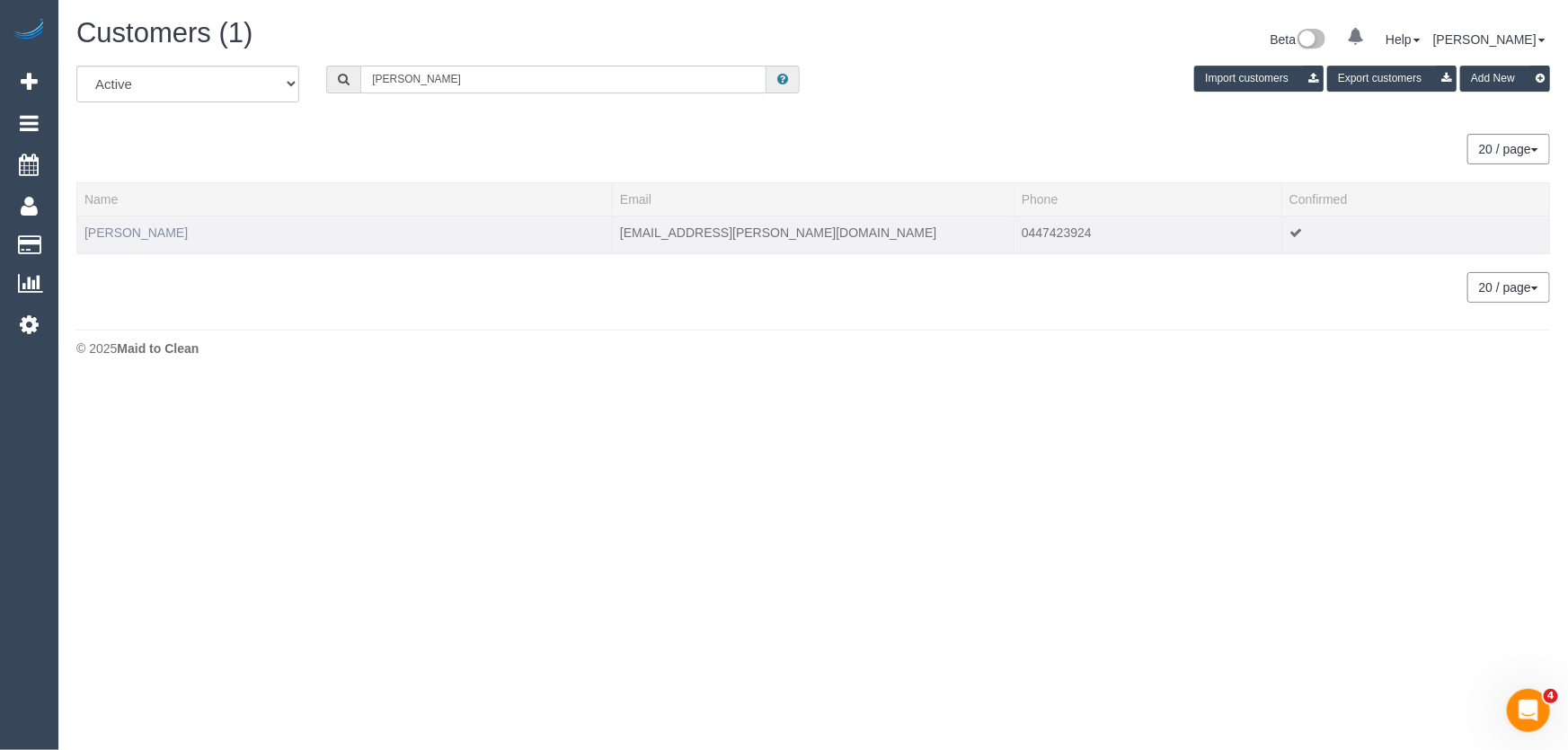
type input "[PERSON_NAME]"
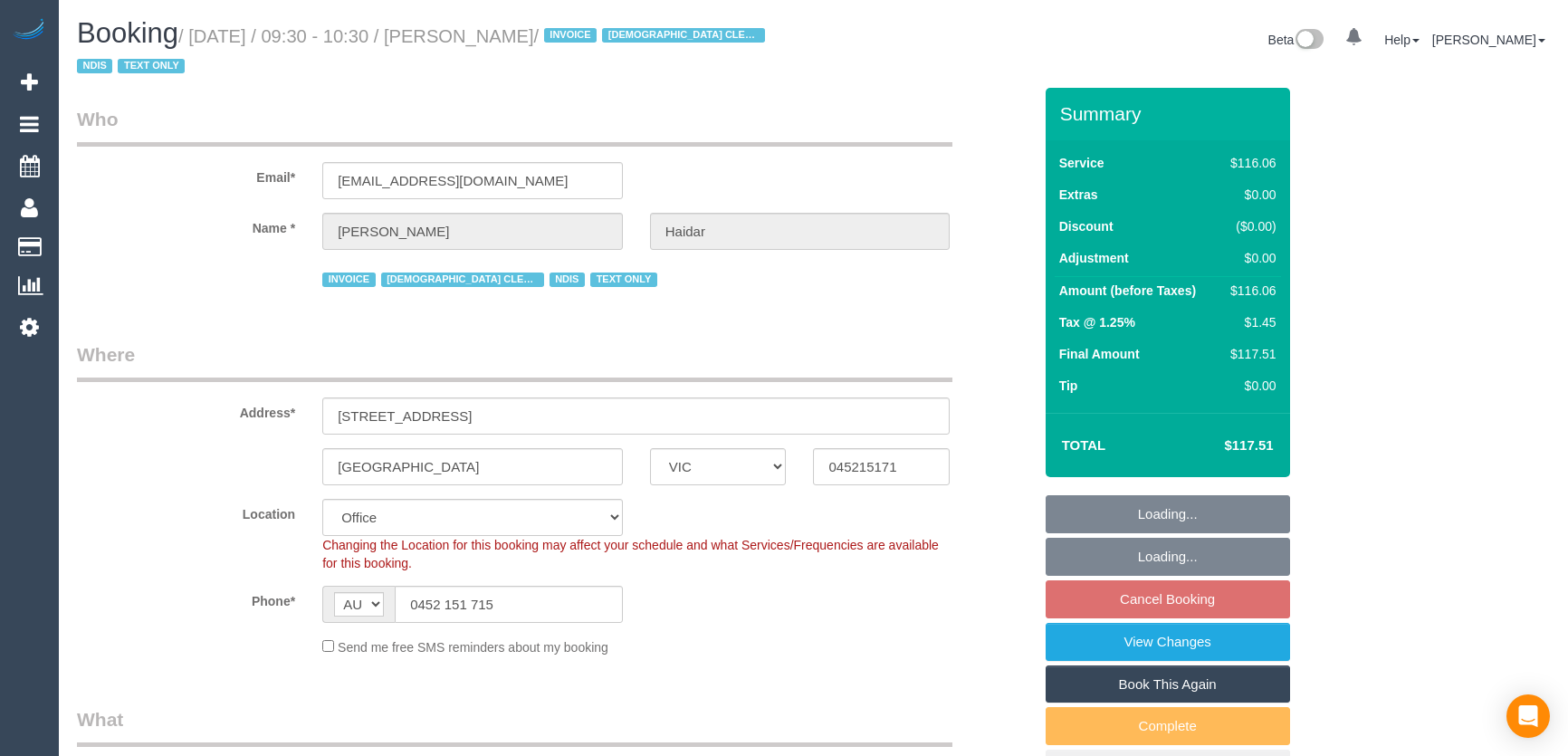
select select "VIC"
select select "number:27"
select select "number:14"
select select "number:19"
select select "number:36"
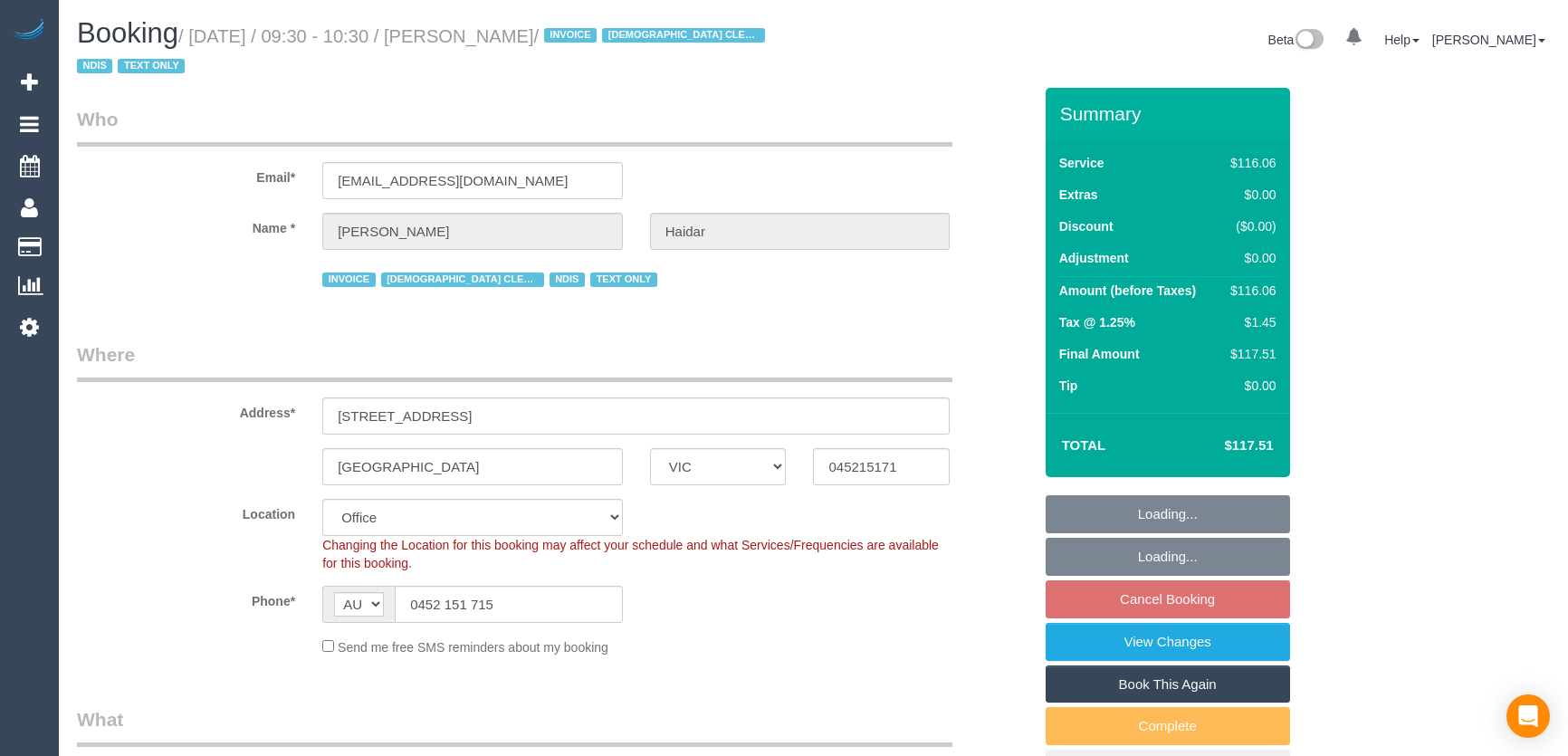
select select "number:35"
click at [508, 605] on input "0452 151 715" at bounding box center [508, 603] width 228 height 37
click at [509, 605] on input "0452 151 715" at bounding box center [508, 603] width 228 height 37
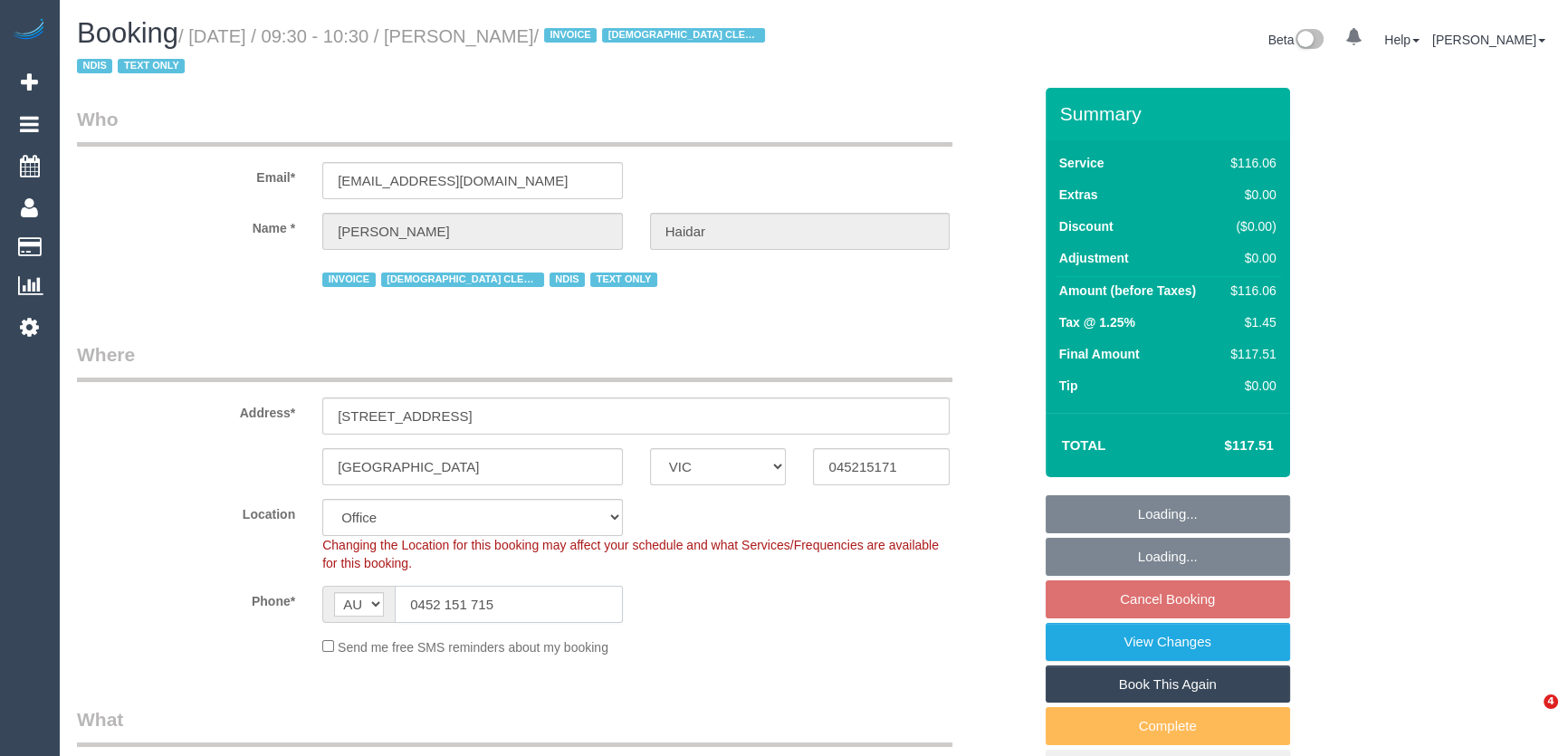
select select "object:2051"
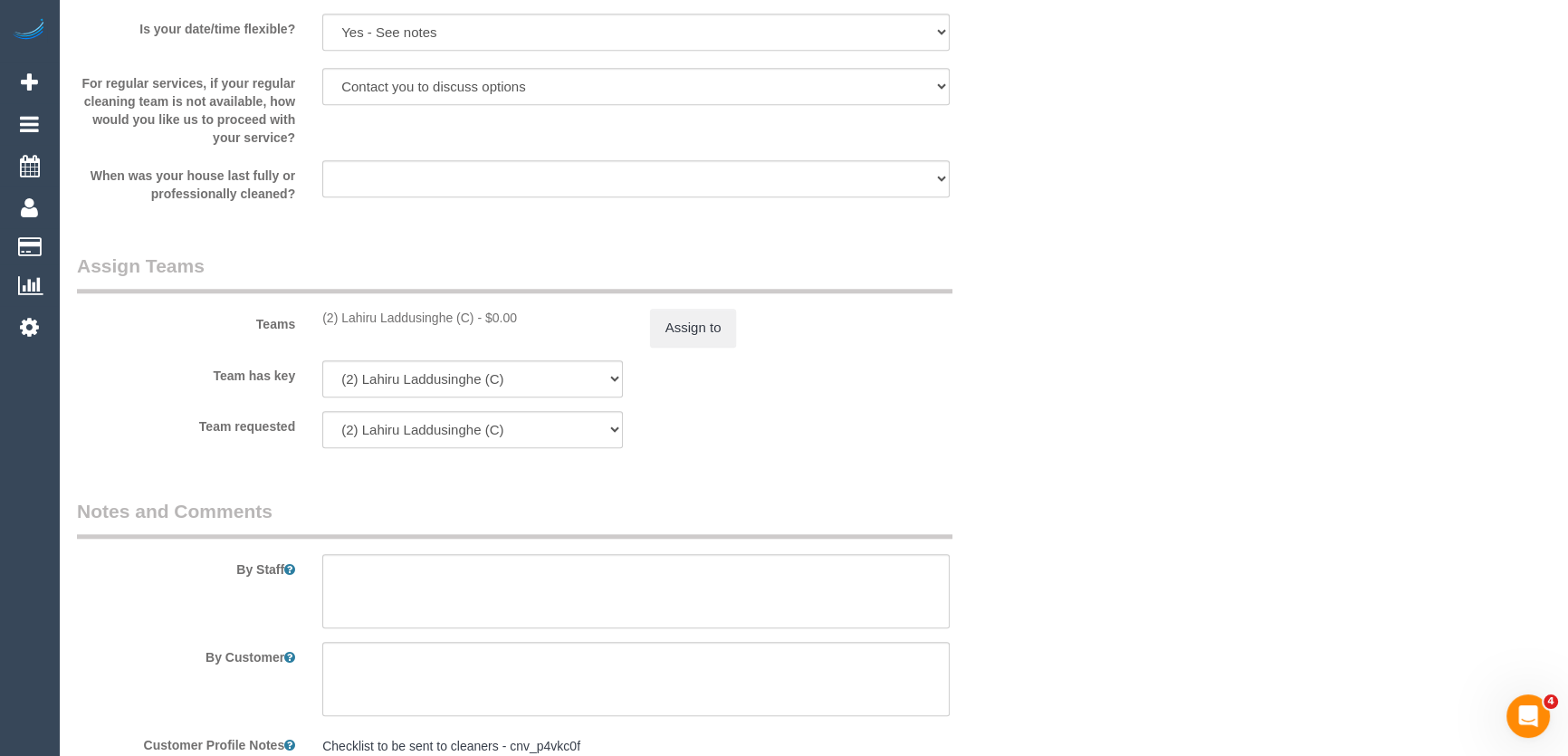
scroll to position [2221, 0]
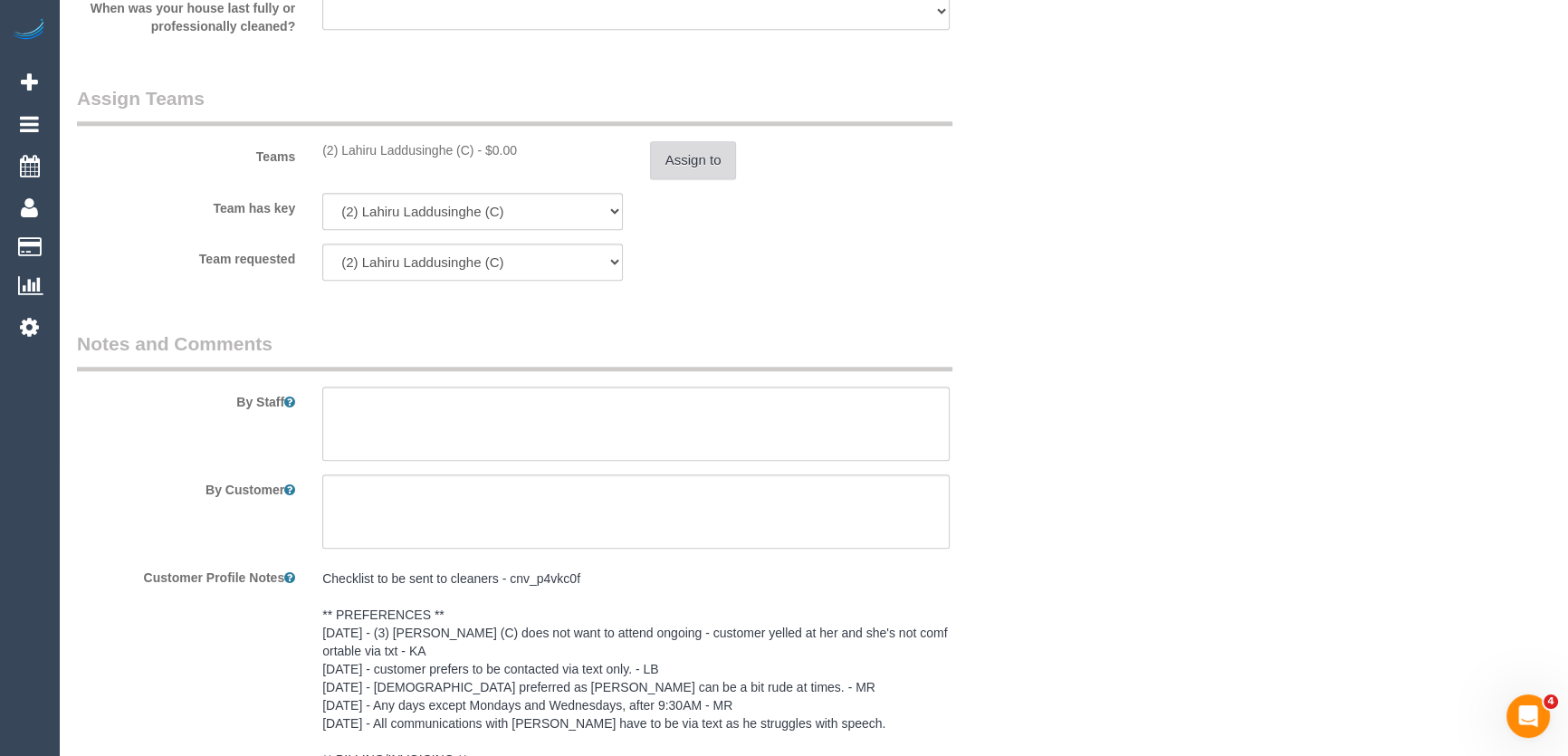
click at [681, 159] on button "Assign to" at bounding box center [693, 160] width 87 height 38
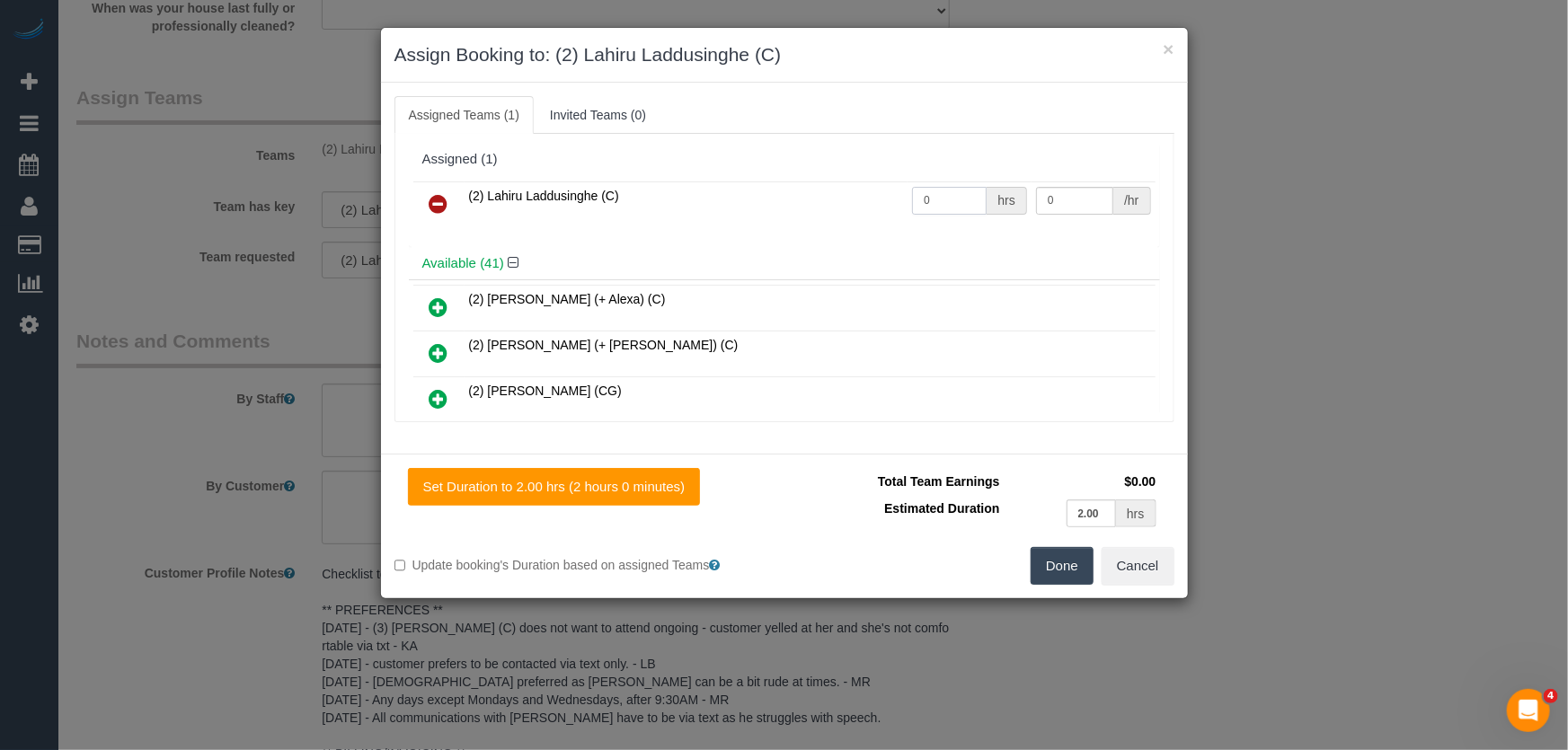
click at [958, 202] on input "0" at bounding box center [949, 200] width 75 height 27
type input "2"
type input "37.5"
click at [1049, 566] on button "Done" at bounding box center [1062, 566] width 62 height 38
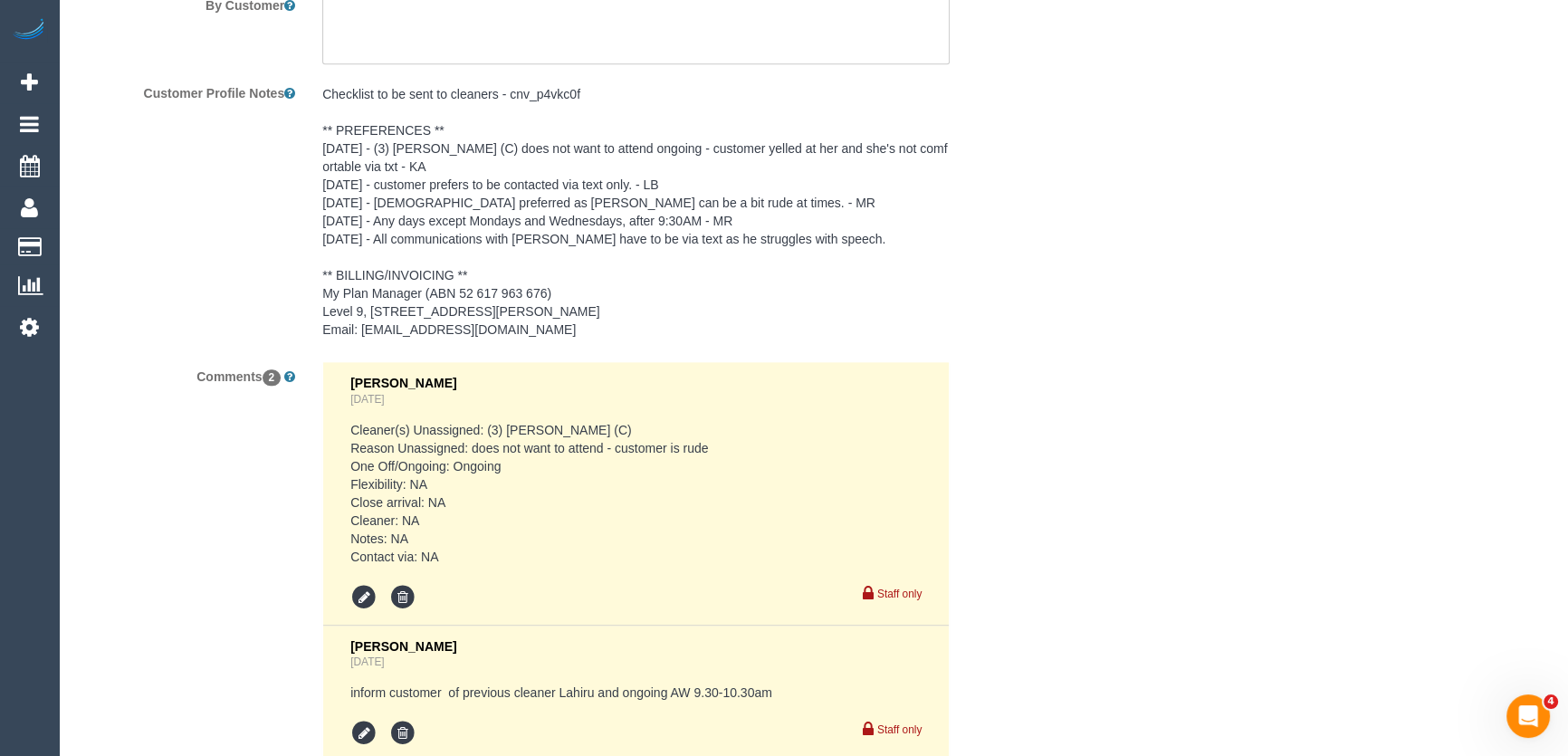
scroll to position [2941, 0]
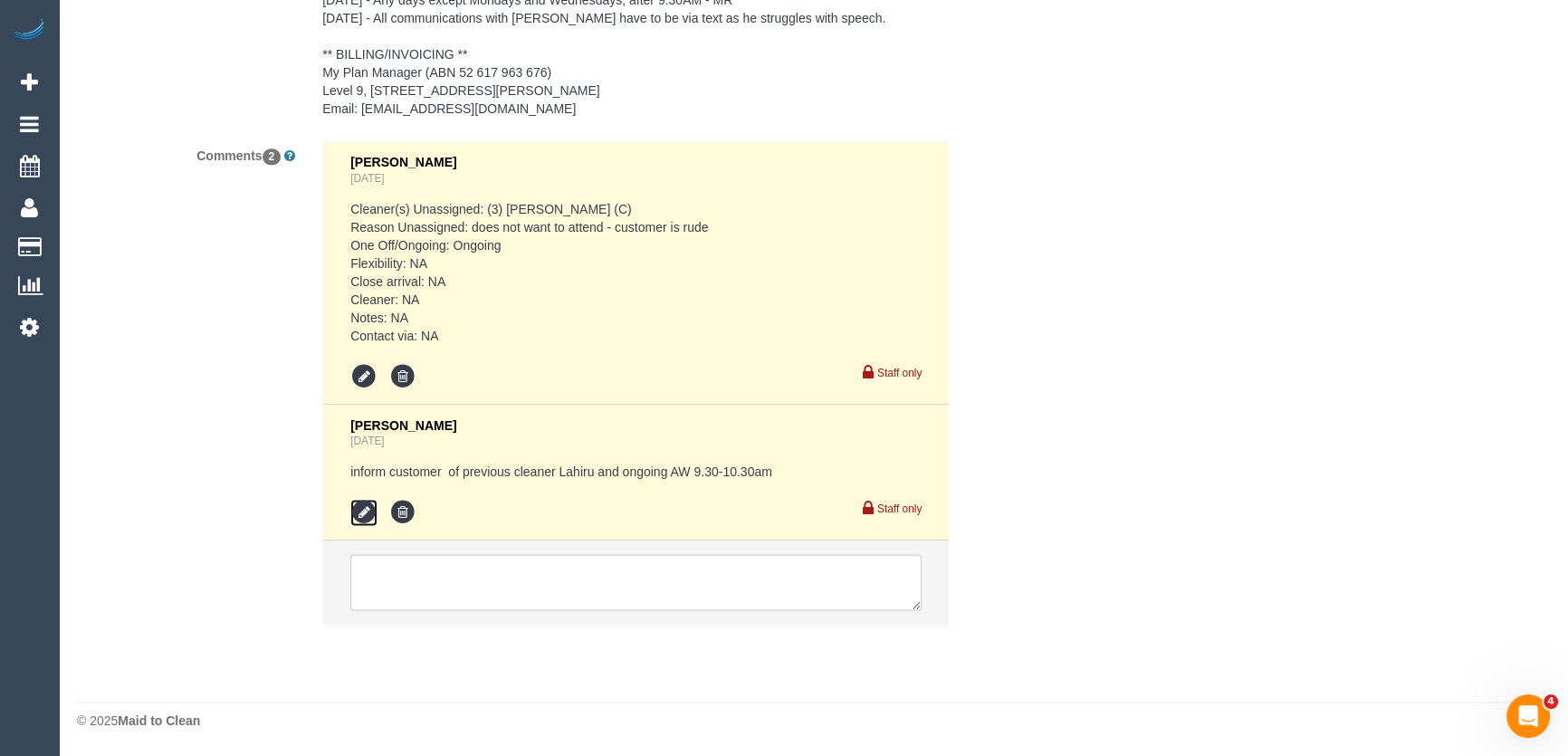
click at [358, 510] on icon at bounding box center [363, 512] width 27 height 27
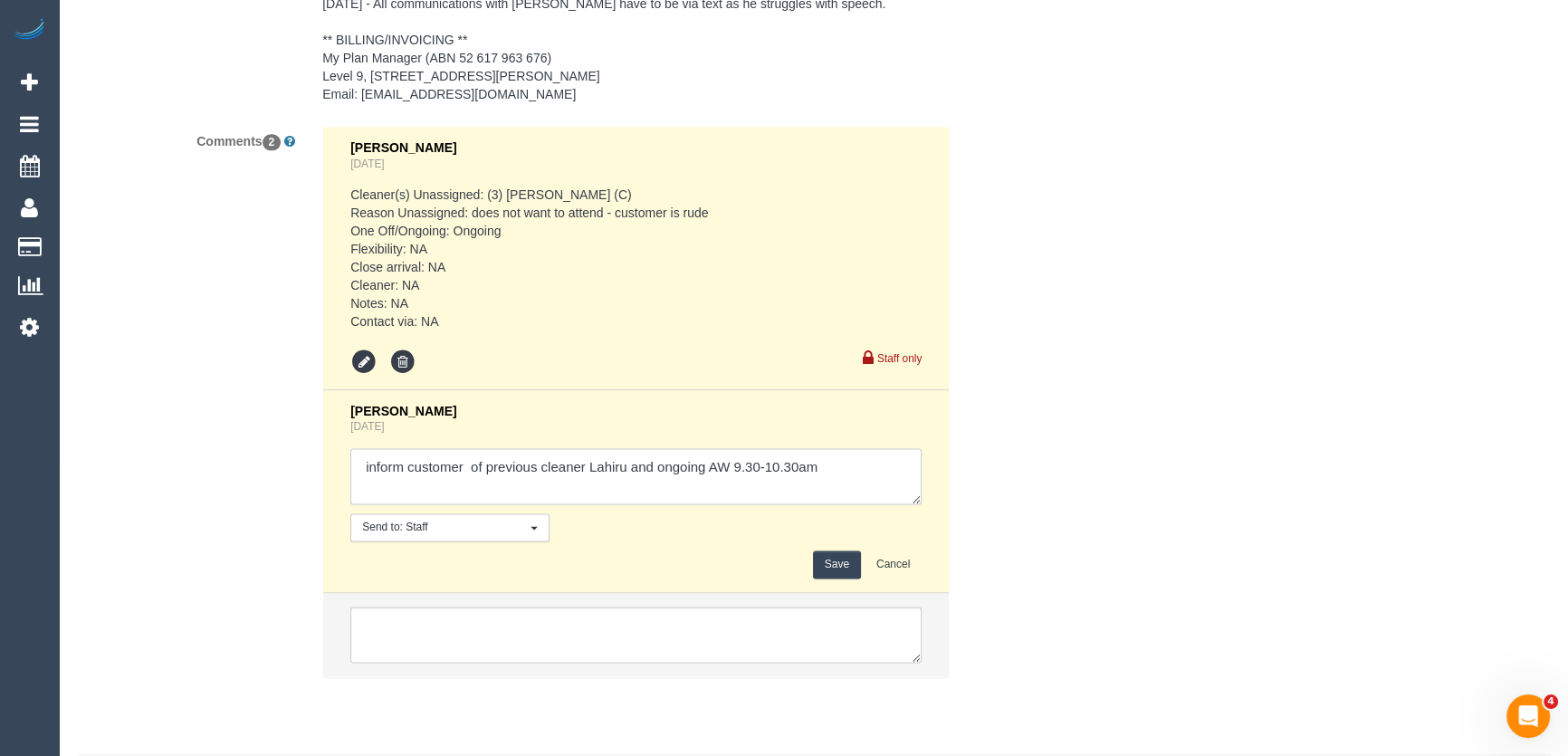
click at [833, 493] on textarea at bounding box center [635, 476] width 571 height 56
type textarea "inform customer of previous cleaner Lahiru and ongoing AW 9.30-10.30am - via te…"
click at [827, 579] on button "Save" at bounding box center [837, 563] width 48 height 28
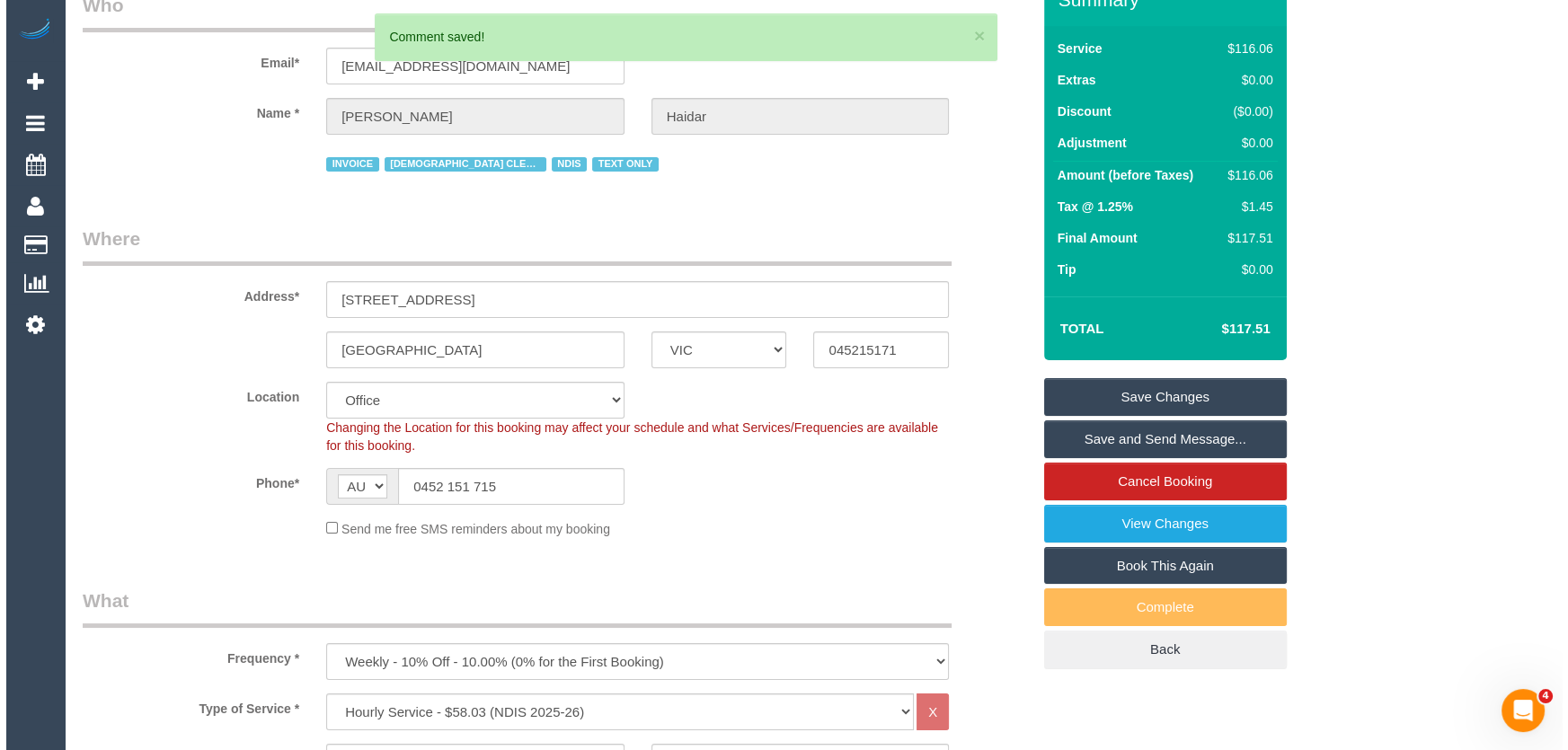
scroll to position [0, 0]
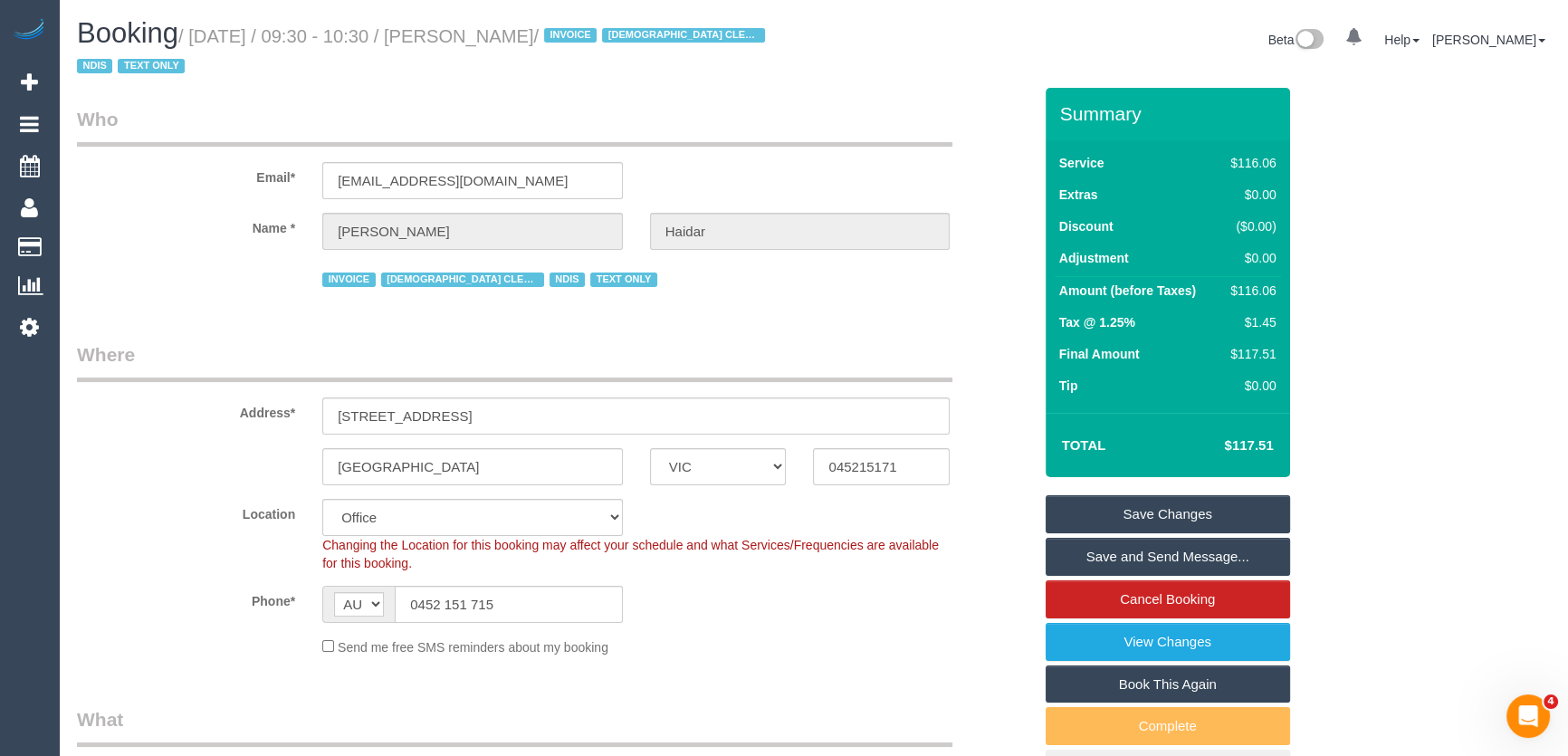
click at [1105, 557] on link "Save and Send Message..." at bounding box center [1168, 557] width 244 height 38
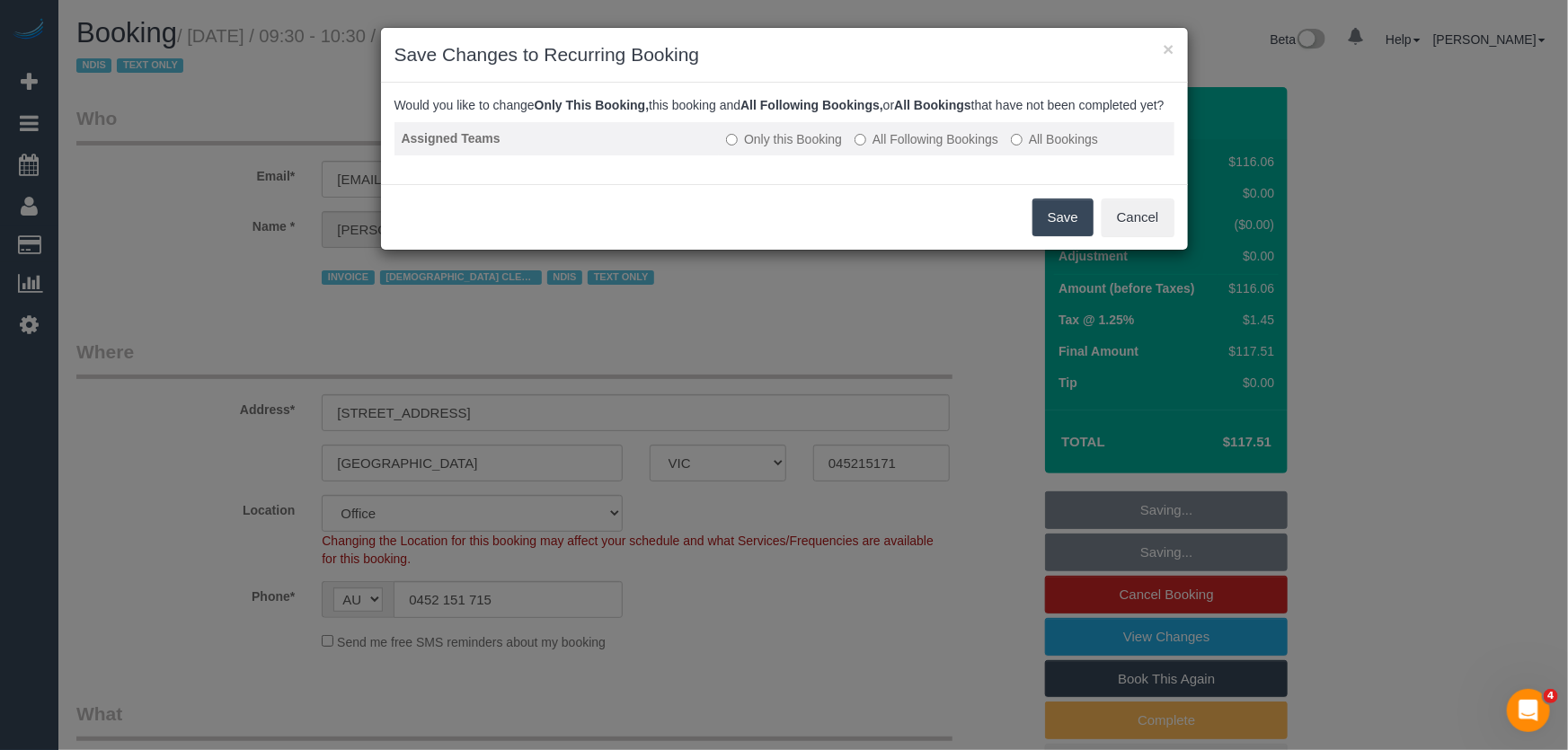
drag, startPoint x: 906, startPoint y: 156, endPoint x: 913, endPoint y: 169, distance: 14.8
click at [907, 148] on label "All Following Bookings" at bounding box center [926, 139] width 144 height 18
click at [923, 148] on label "All Following Bookings" at bounding box center [926, 139] width 144 height 18
click at [1063, 236] on button "Save" at bounding box center [1063, 218] width 62 height 38
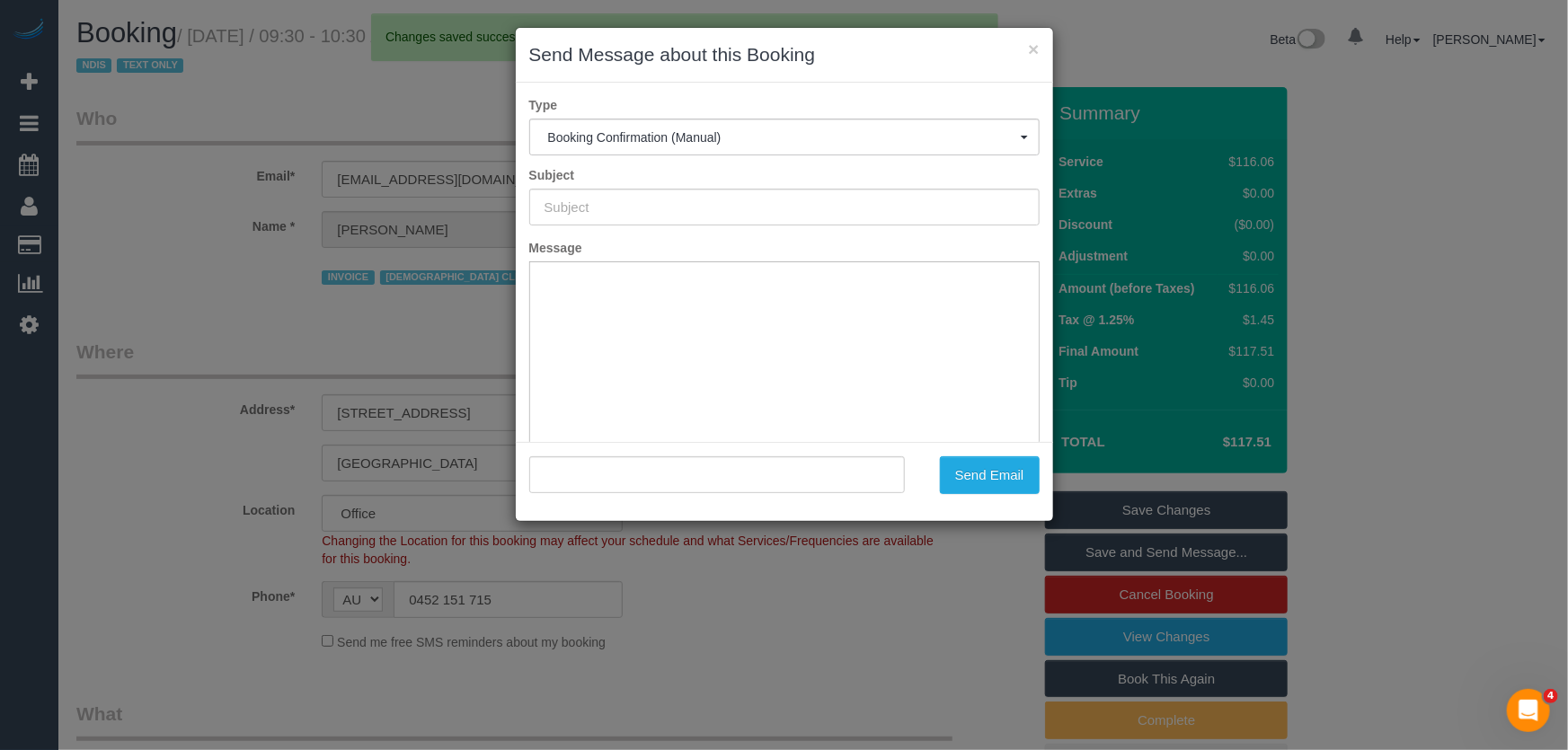
type input "Booking Confirmed"
type input ""Ghassan Haidar" <ghasshaidar@yahoo.com>"
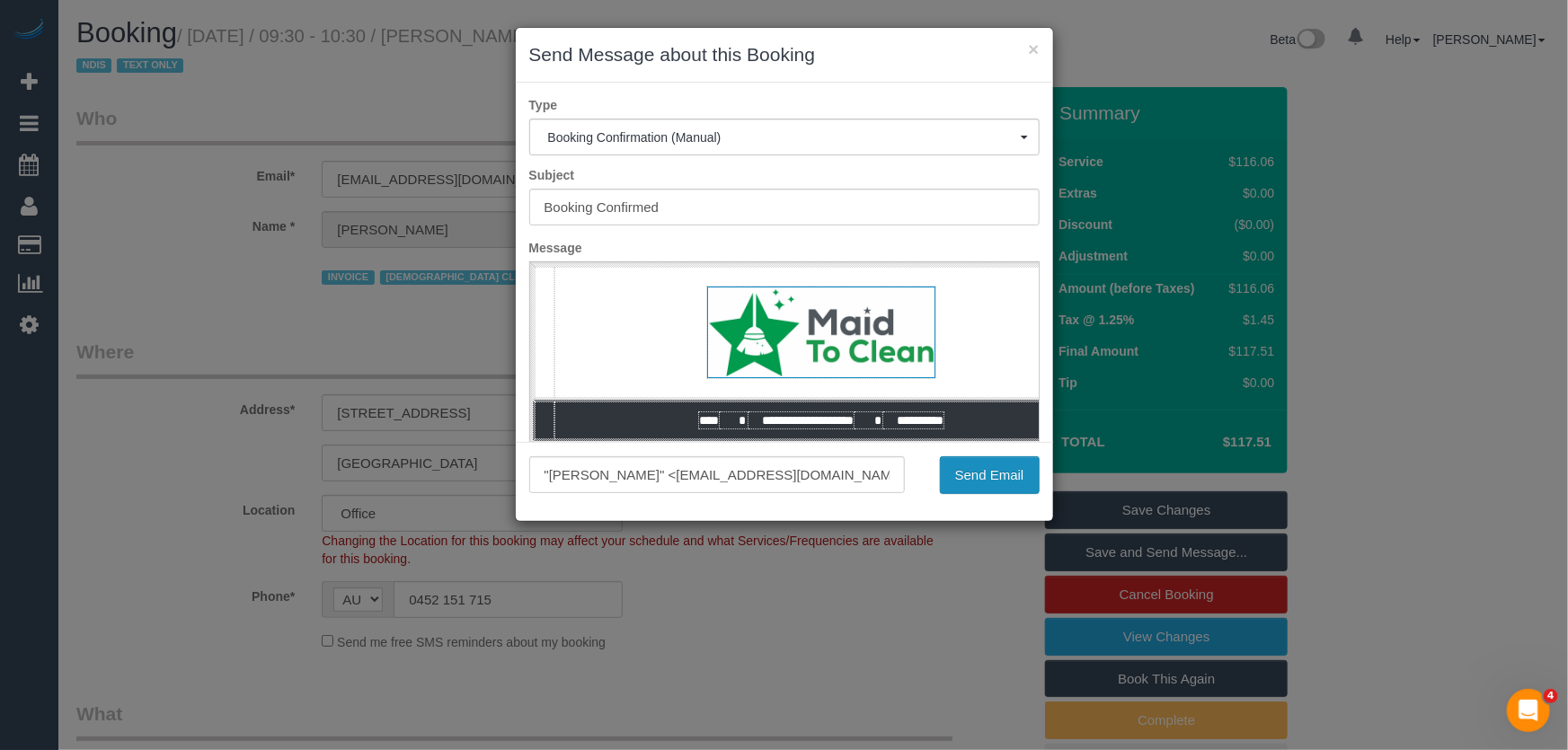
click at [1010, 476] on button "Send Email" at bounding box center [989, 475] width 99 height 38
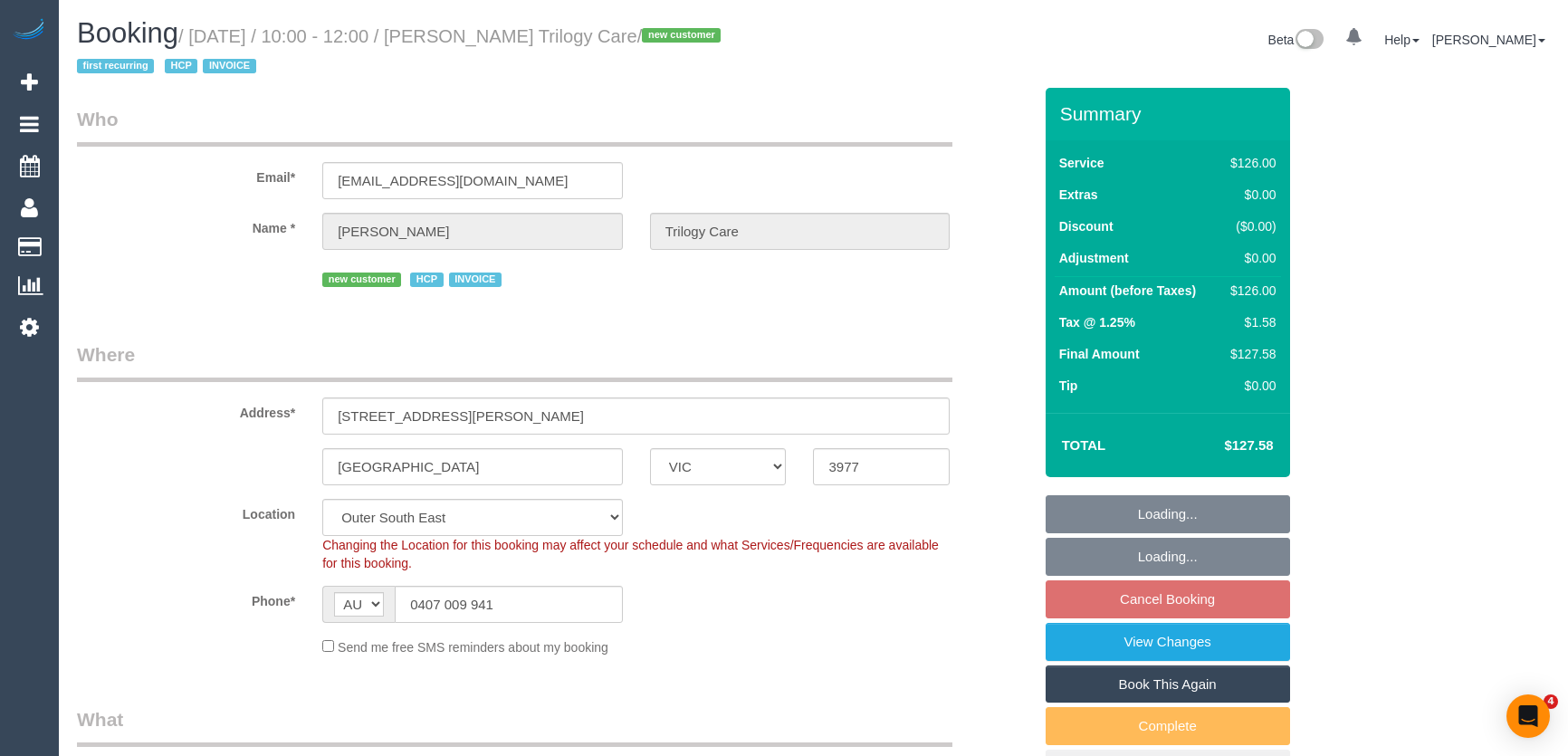
select select "VIC"
select select "120"
select select "number:27"
select select "number:14"
select select "number:19"
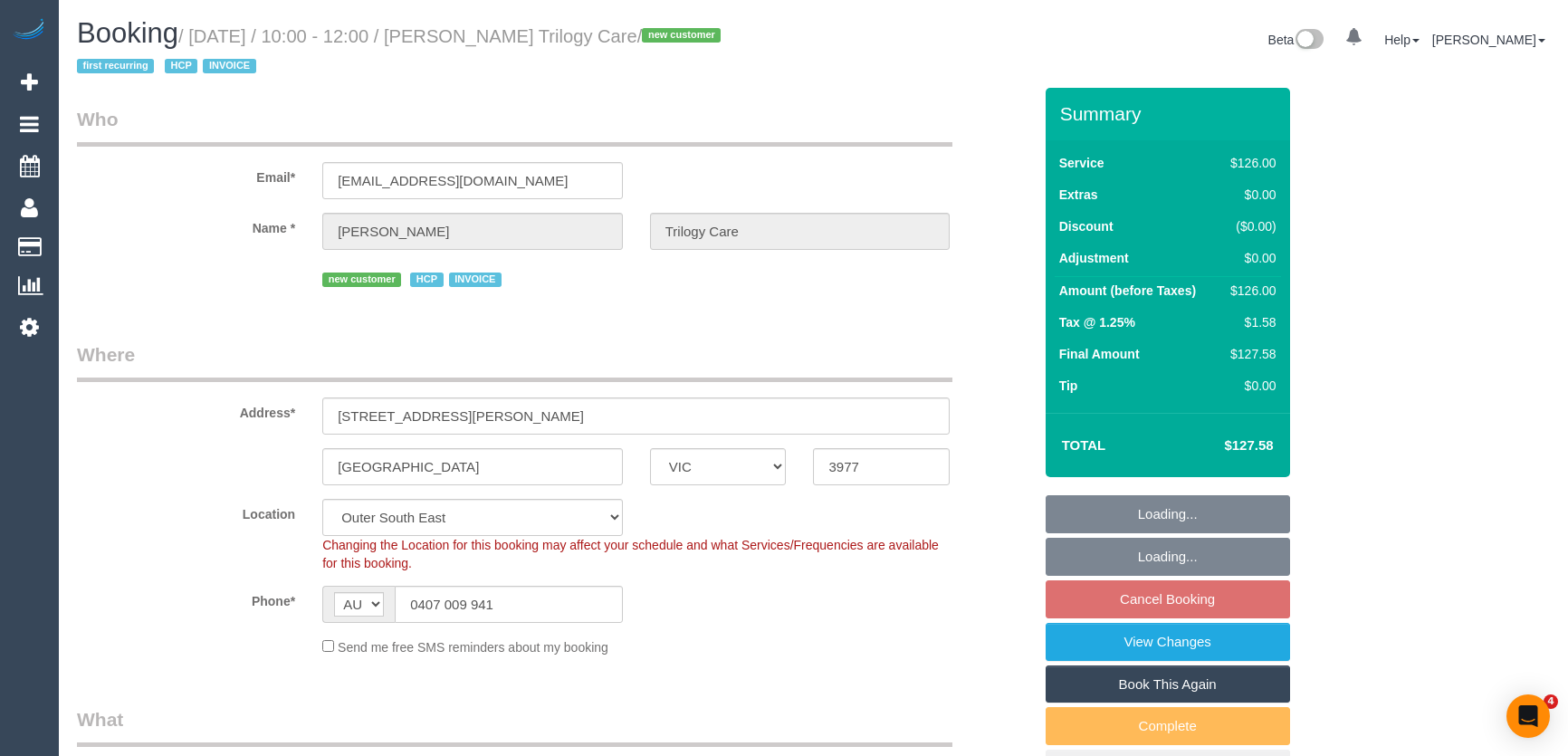
select select "number:23"
select select "number:35"
select select "number:12"
select select "object:1093"
select select "spot3"
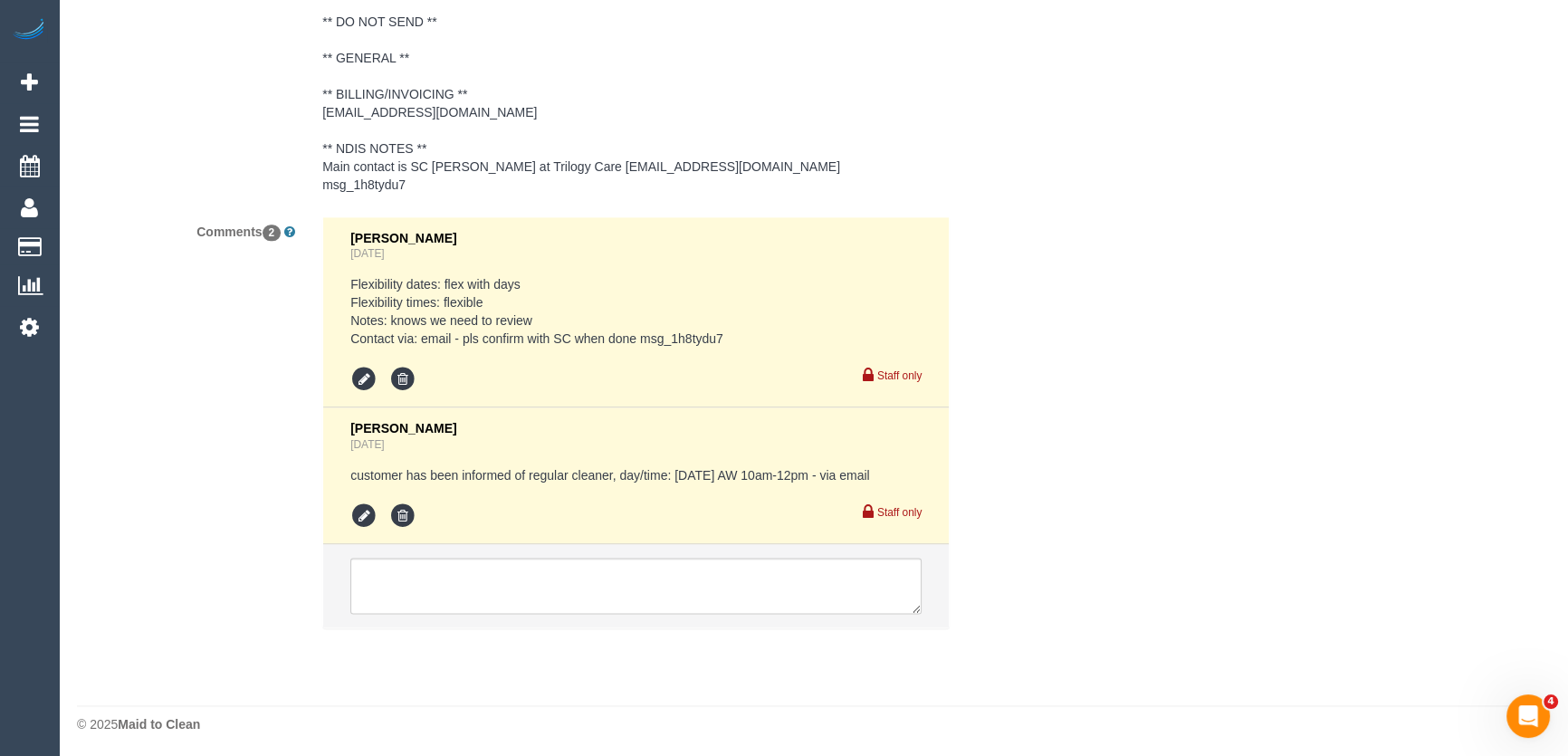
scroll to position [2796, 0]
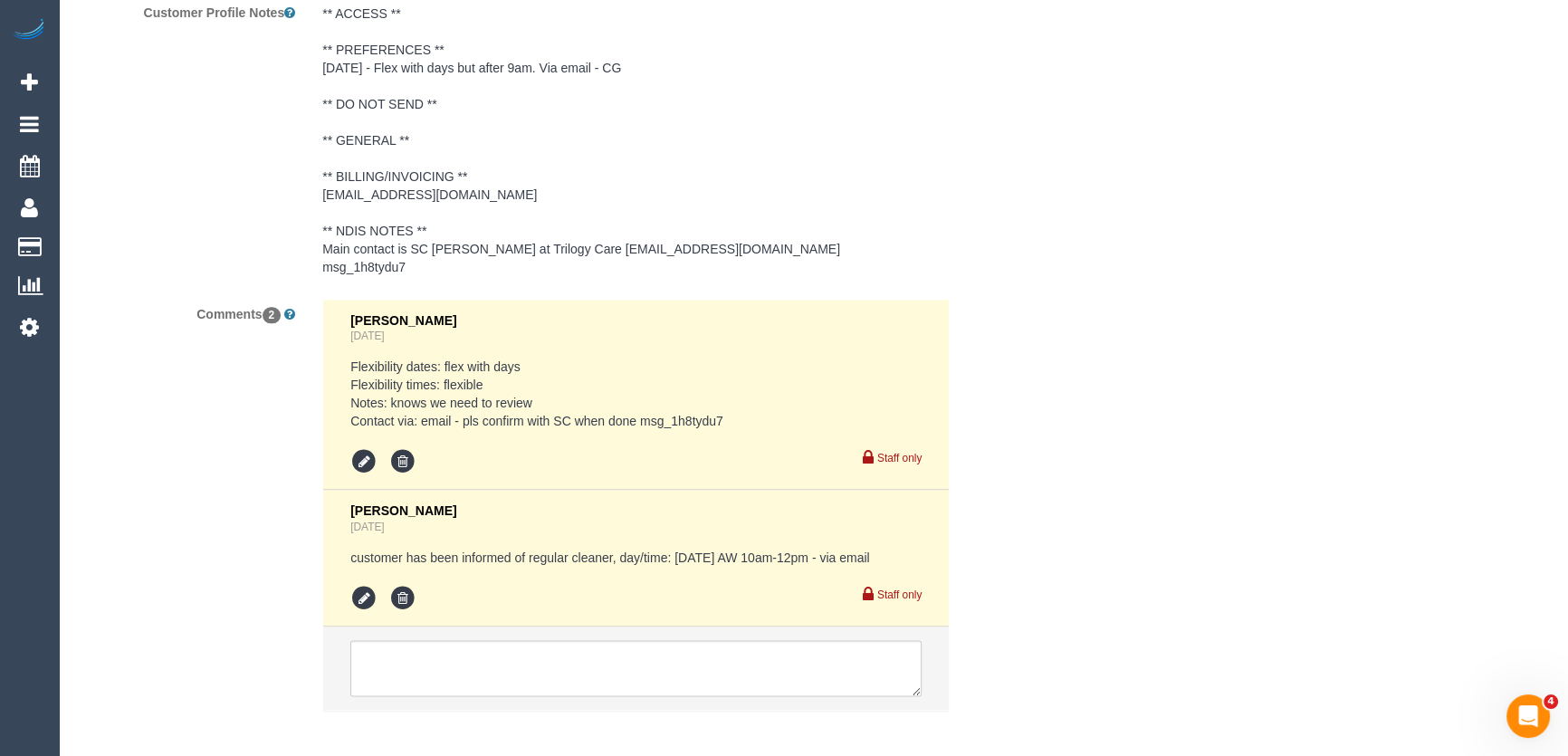
click at [653, 420] on pre "Flexibility dates: flex with days Flexibility times: flexible Notes: knows we n…" at bounding box center [635, 394] width 571 height 72
copy pre "msg_1h8tydu7"
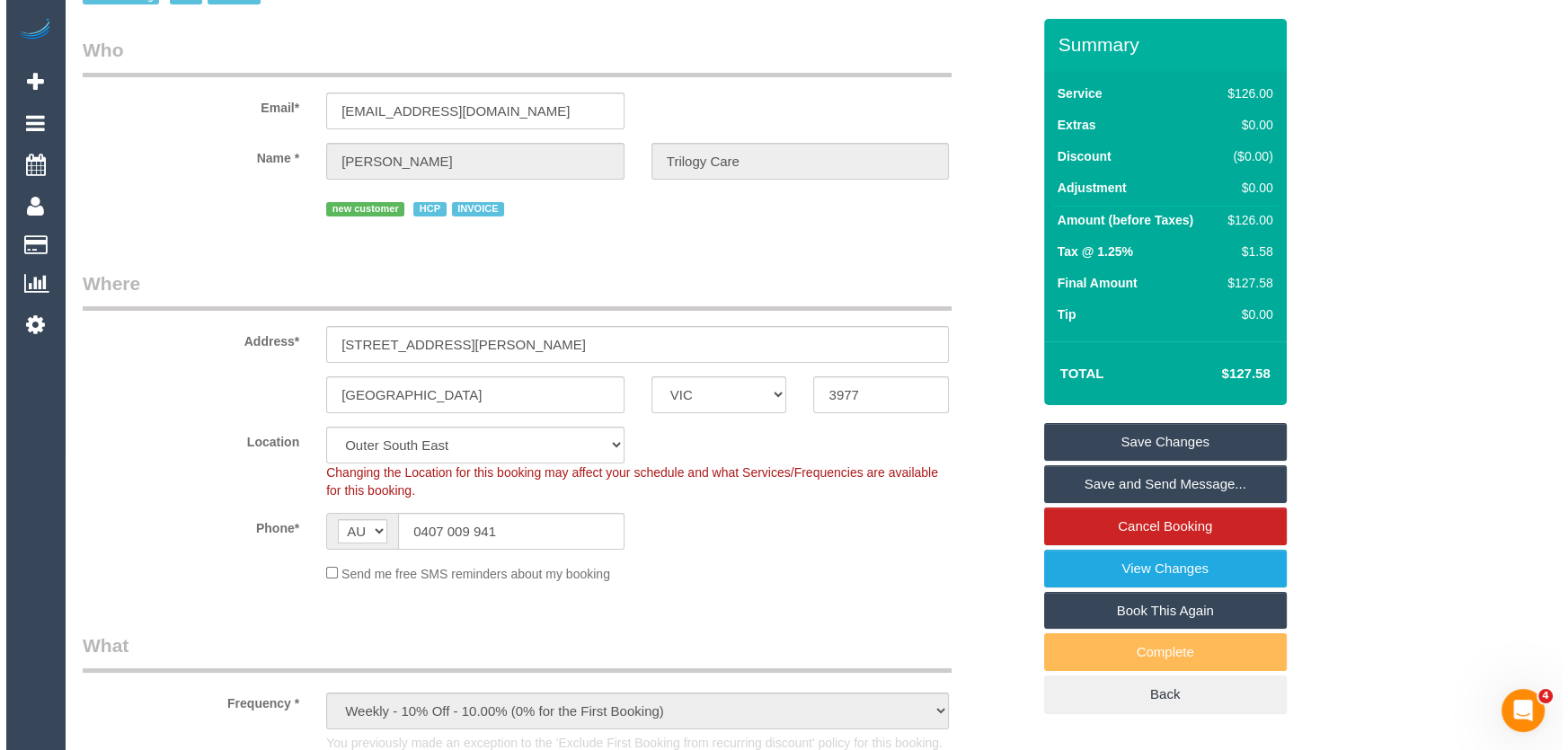
scroll to position [0, 0]
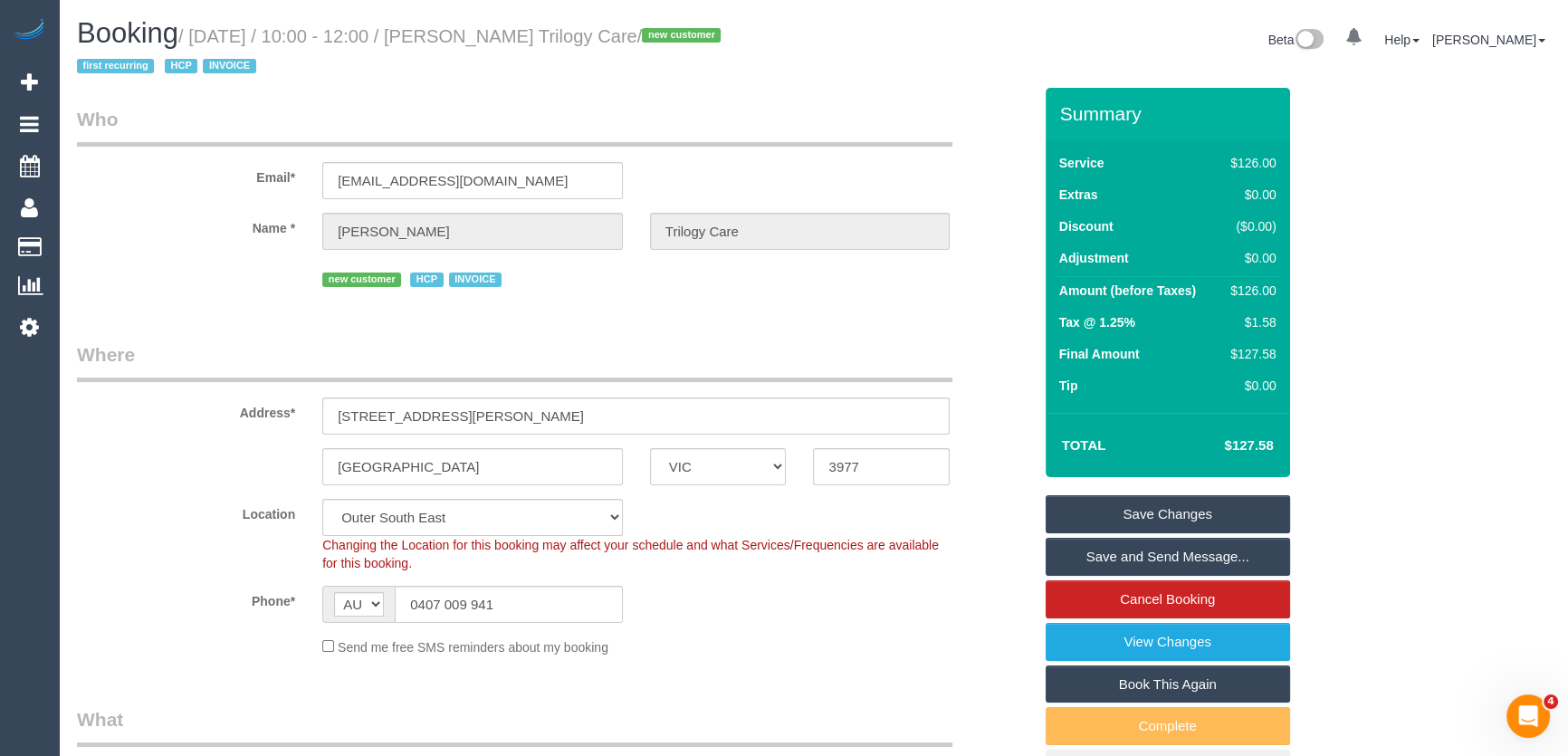
drag, startPoint x: 1084, startPoint y: 557, endPoint x: 1039, endPoint y: 577, distance: 49.2
click at [1084, 557] on link "Save and Send Message..." at bounding box center [1168, 557] width 244 height 38
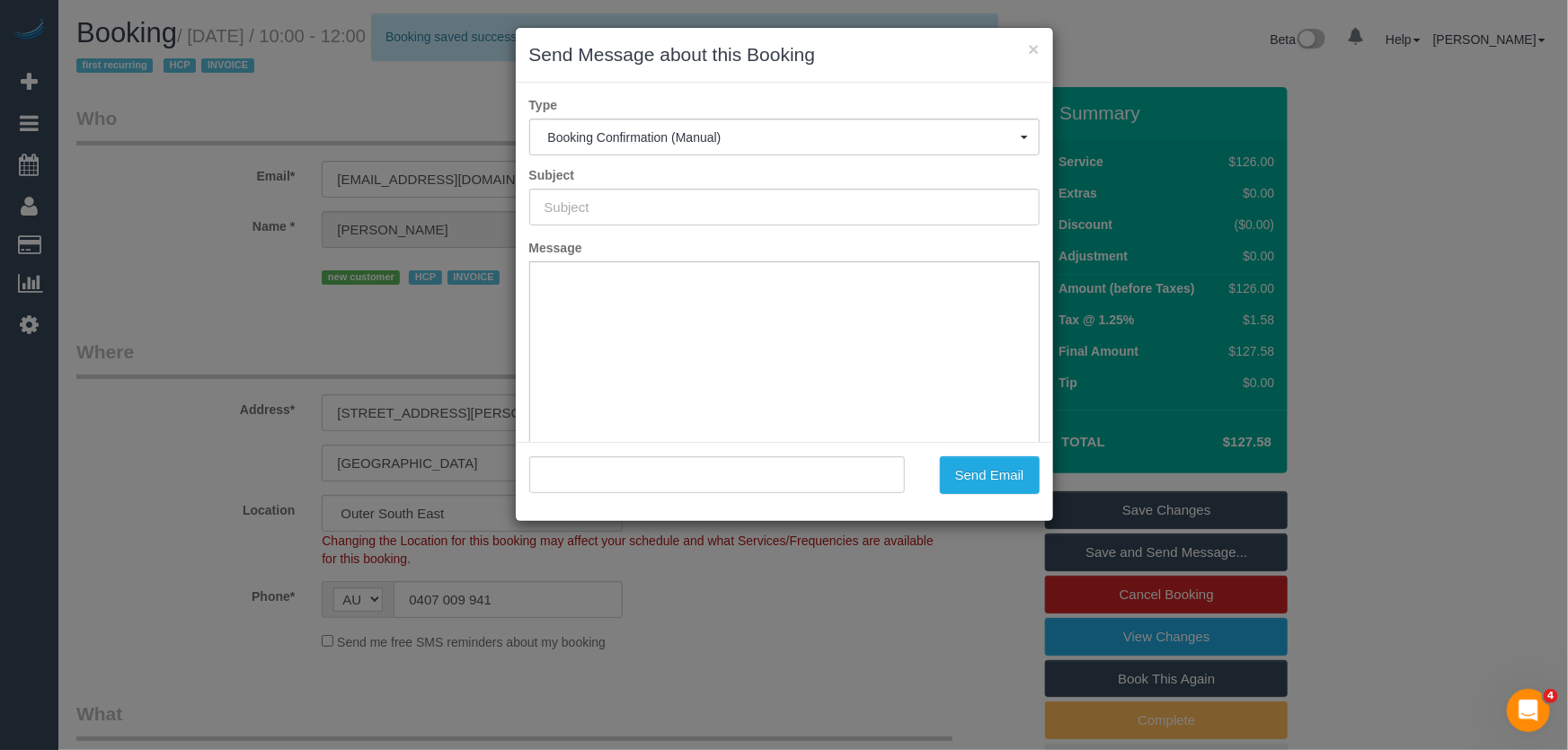
type input "Booking Confirmed"
type input ""Jillian Redenbach Trilogy Care" <jillian.trilogycare@fake.com>"
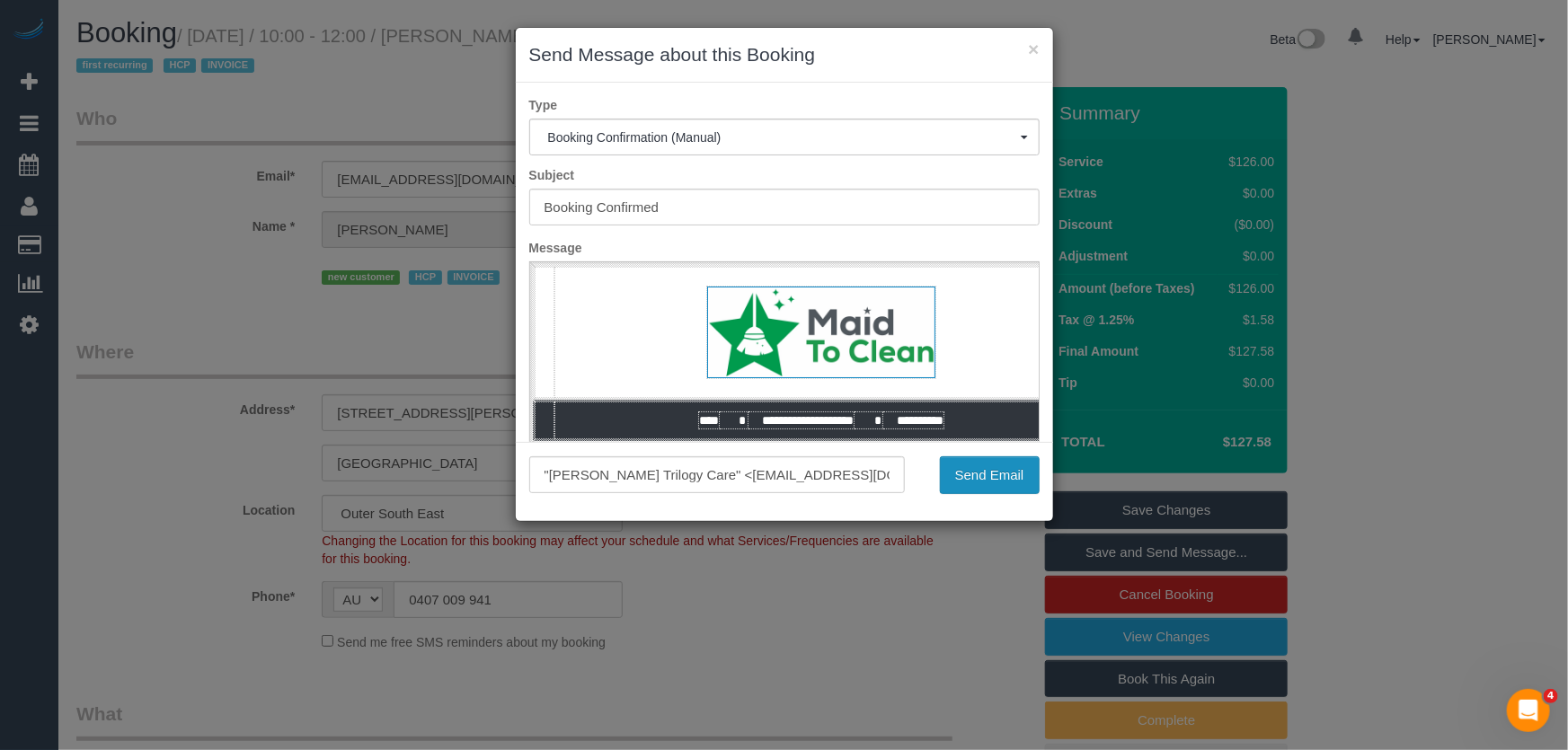
click at [994, 476] on button "Send Email" at bounding box center [989, 475] width 99 height 38
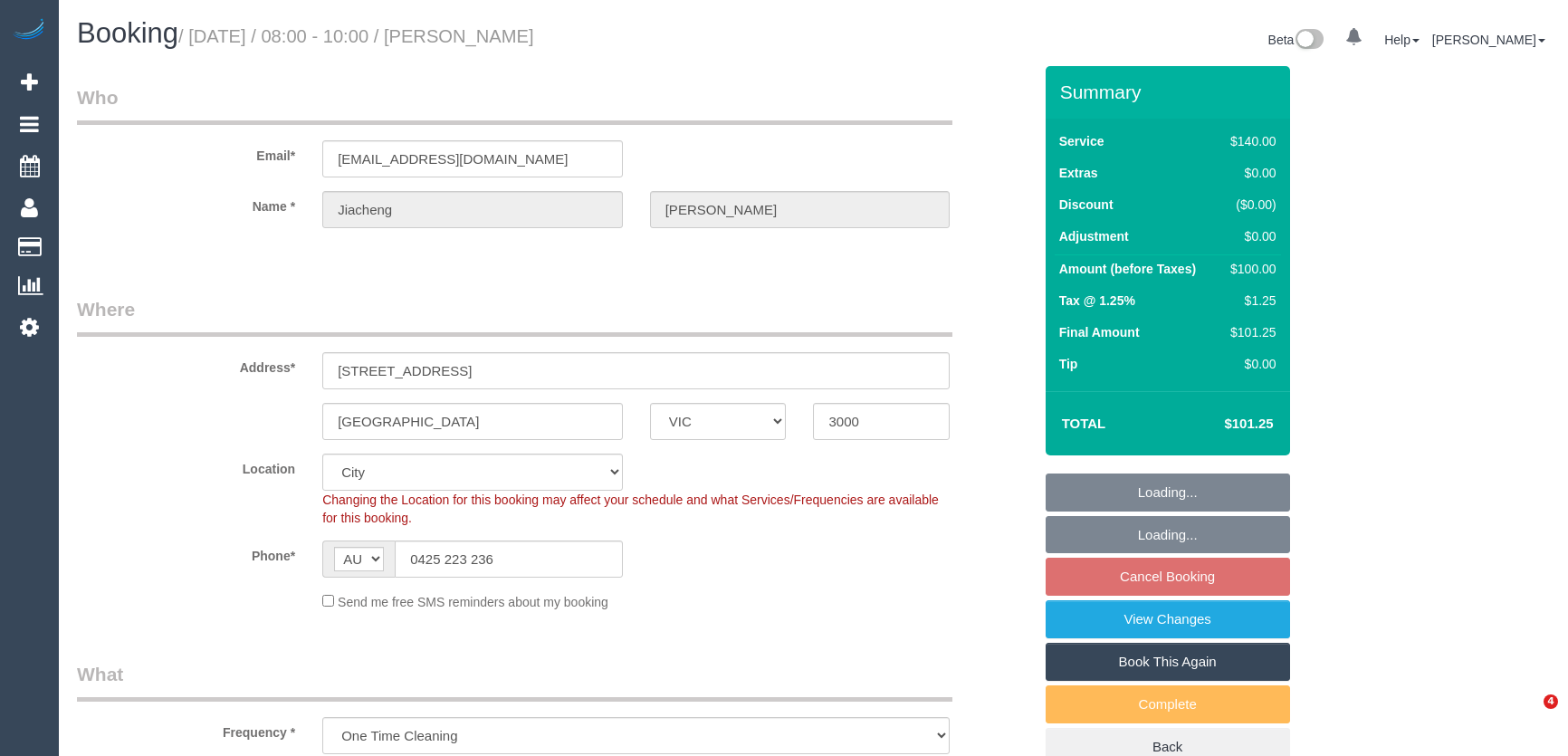
select select "VIC"
select select "string:stripe-pm_1RwLOH2GScqysDRVpajVtkzT"
select select "spot2"
select select "number:29"
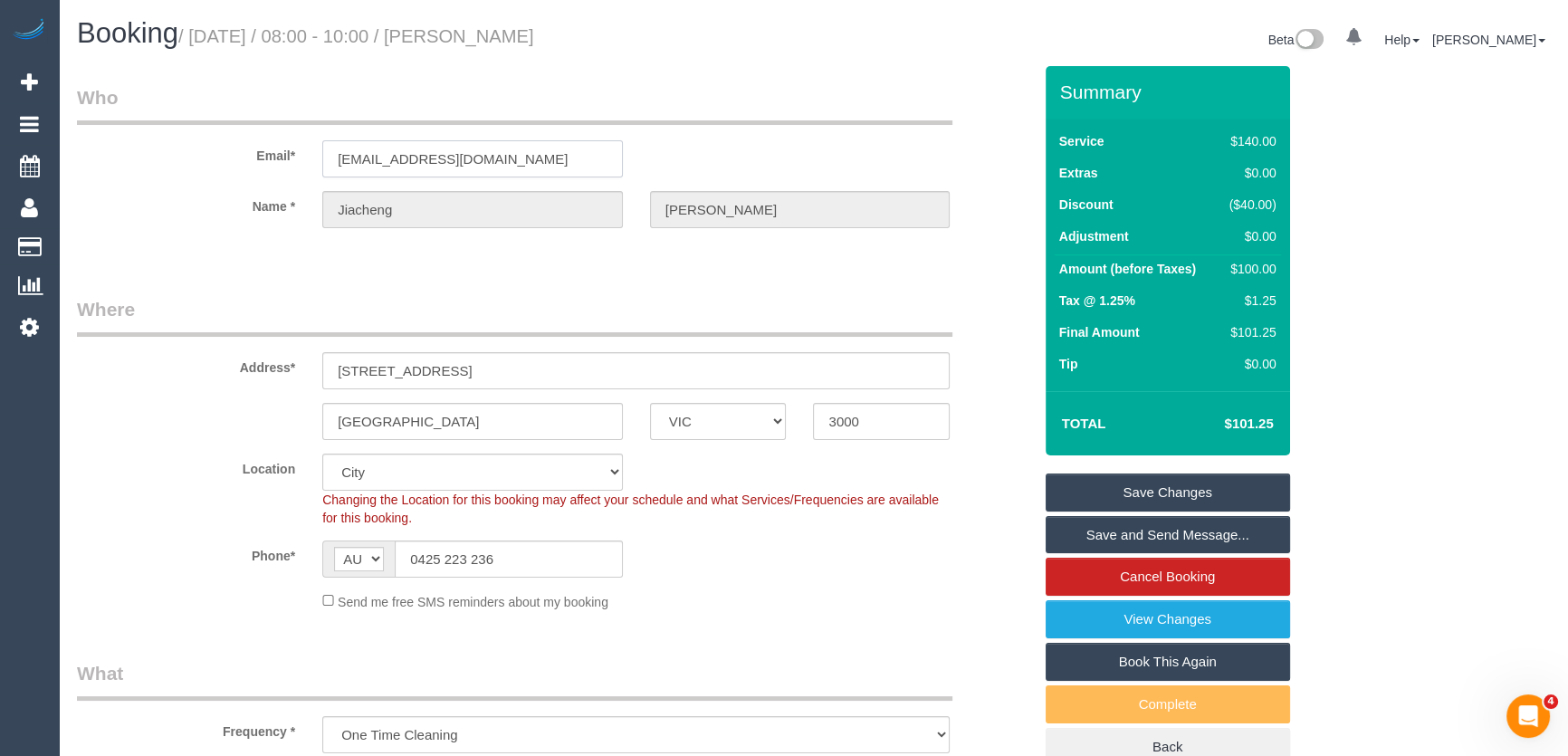
click at [542, 153] on input "[EMAIL_ADDRESS][DOMAIN_NAME]" at bounding box center [472, 158] width 300 height 37
click at [1137, 626] on link "View Changes" at bounding box center [1168, 619] width 244 height 38
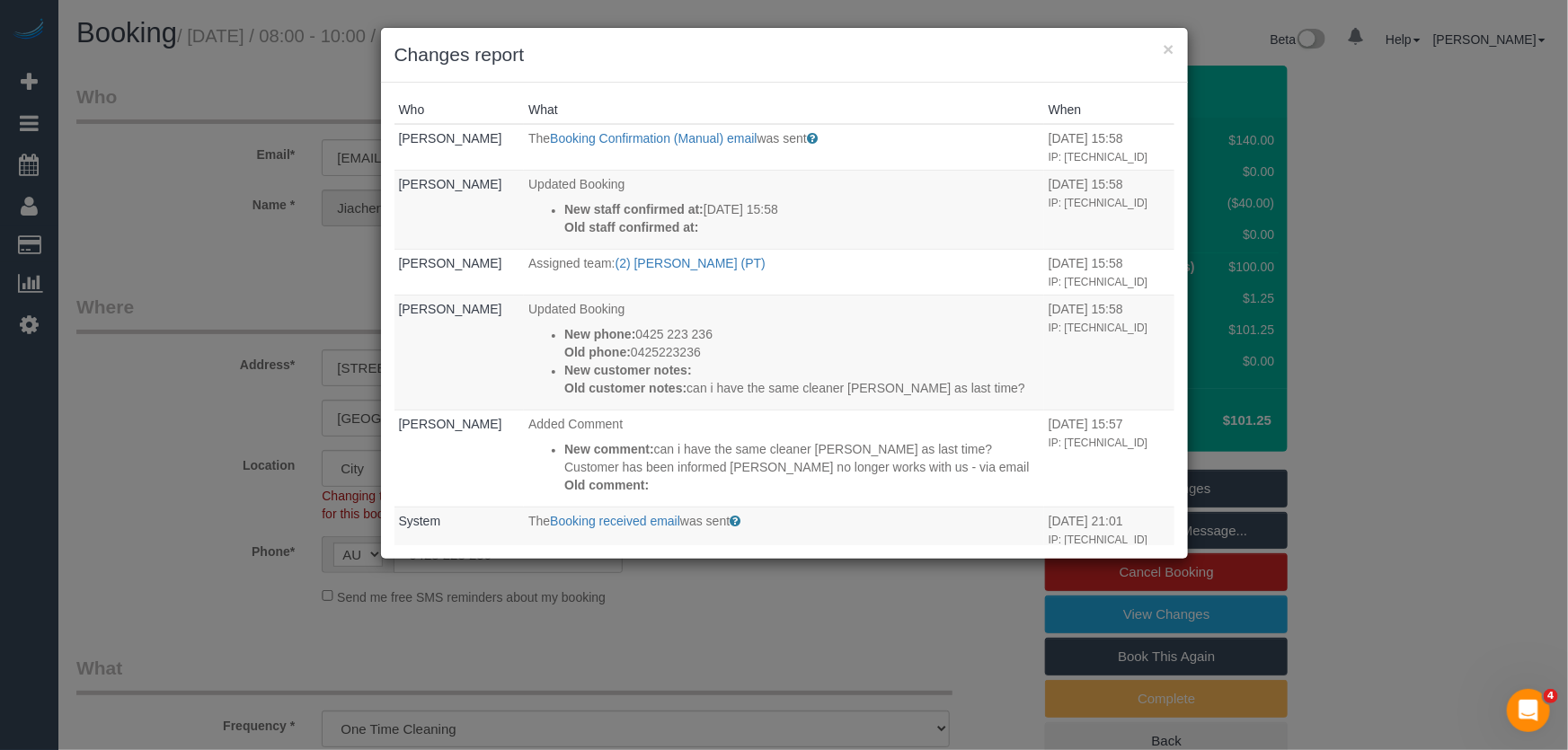
click at [727, 573] on div "× Changes report Who What When [PERSON_NAME] The Booking Confirmation (Manual) …" at bounding box center [784, 375] width 1568 height 750
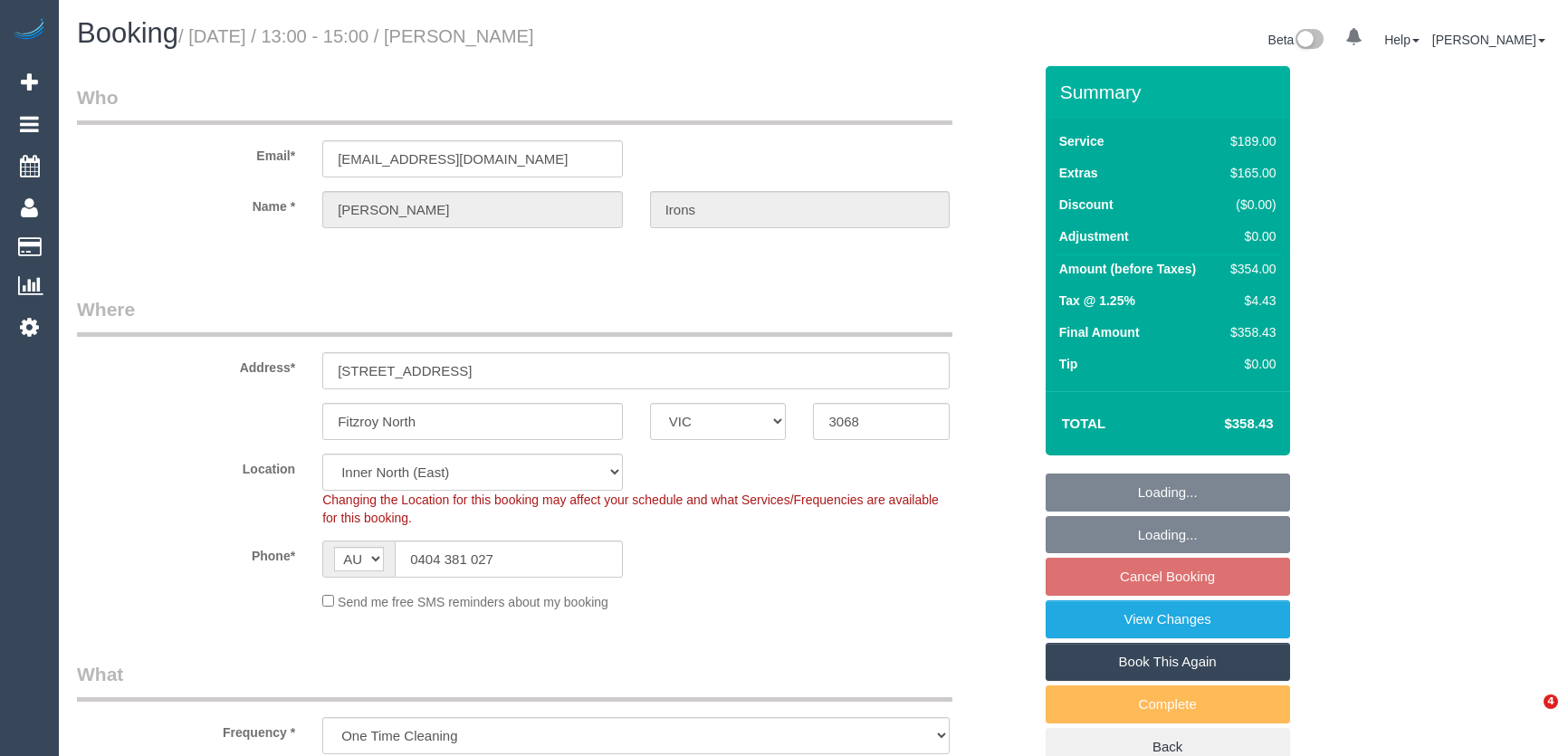
select select "VIC"
select select "string:stripe-pm_1PsLJ82GScqysDRV8R9CuVic"
select select "number:28"
select select "number:14"
select select "number:19"
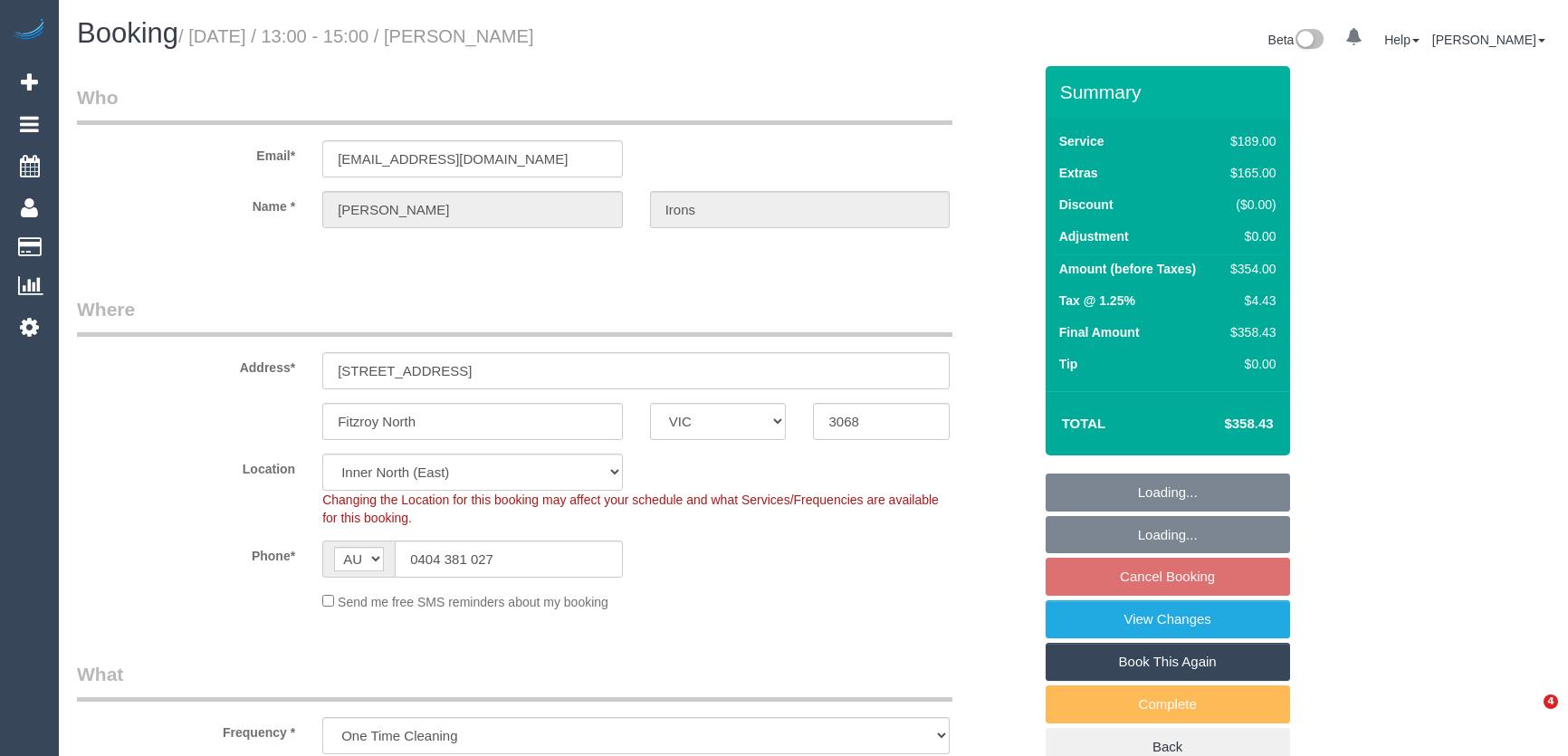
select select "number:25"
select select "number:13"
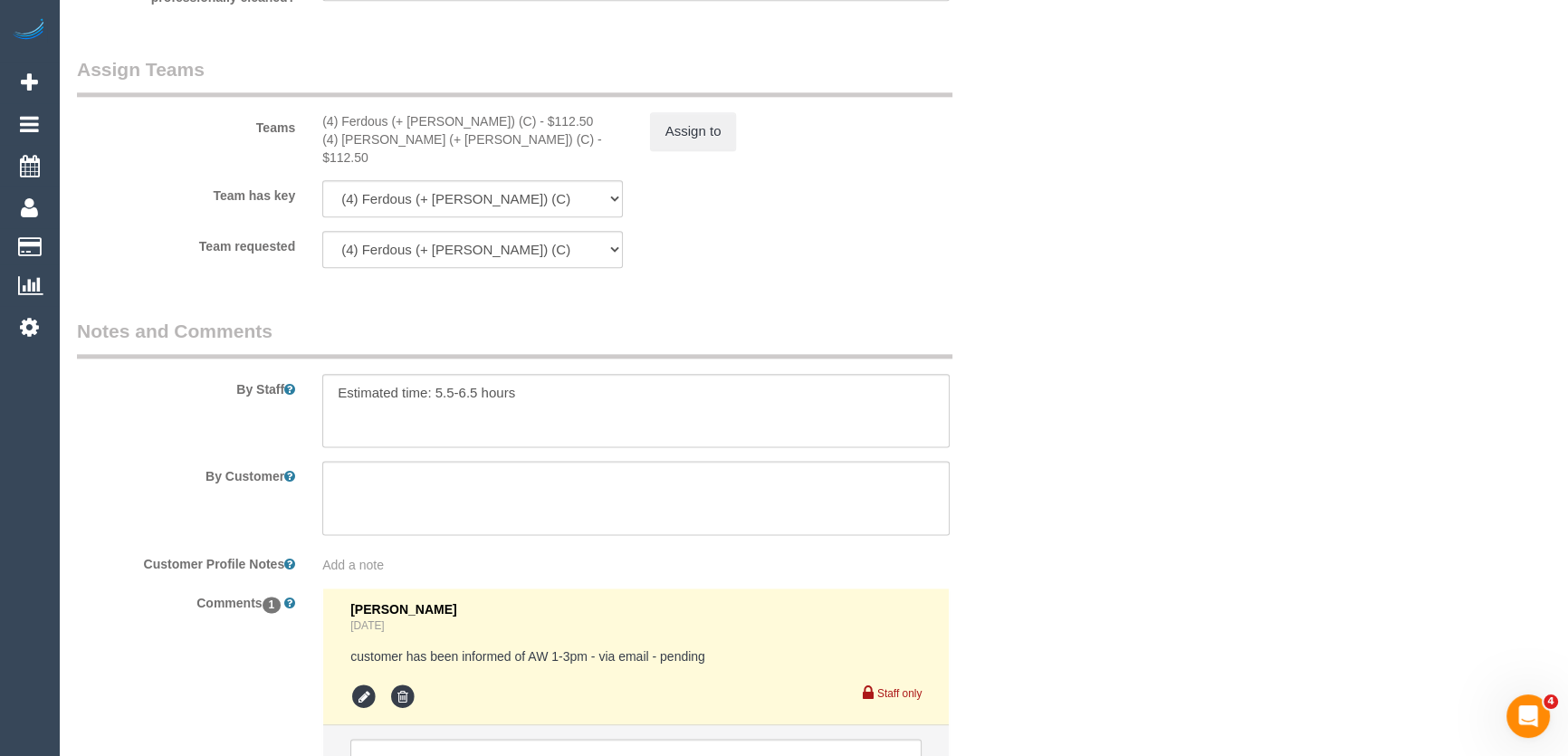
scroll to position [2956, 0]
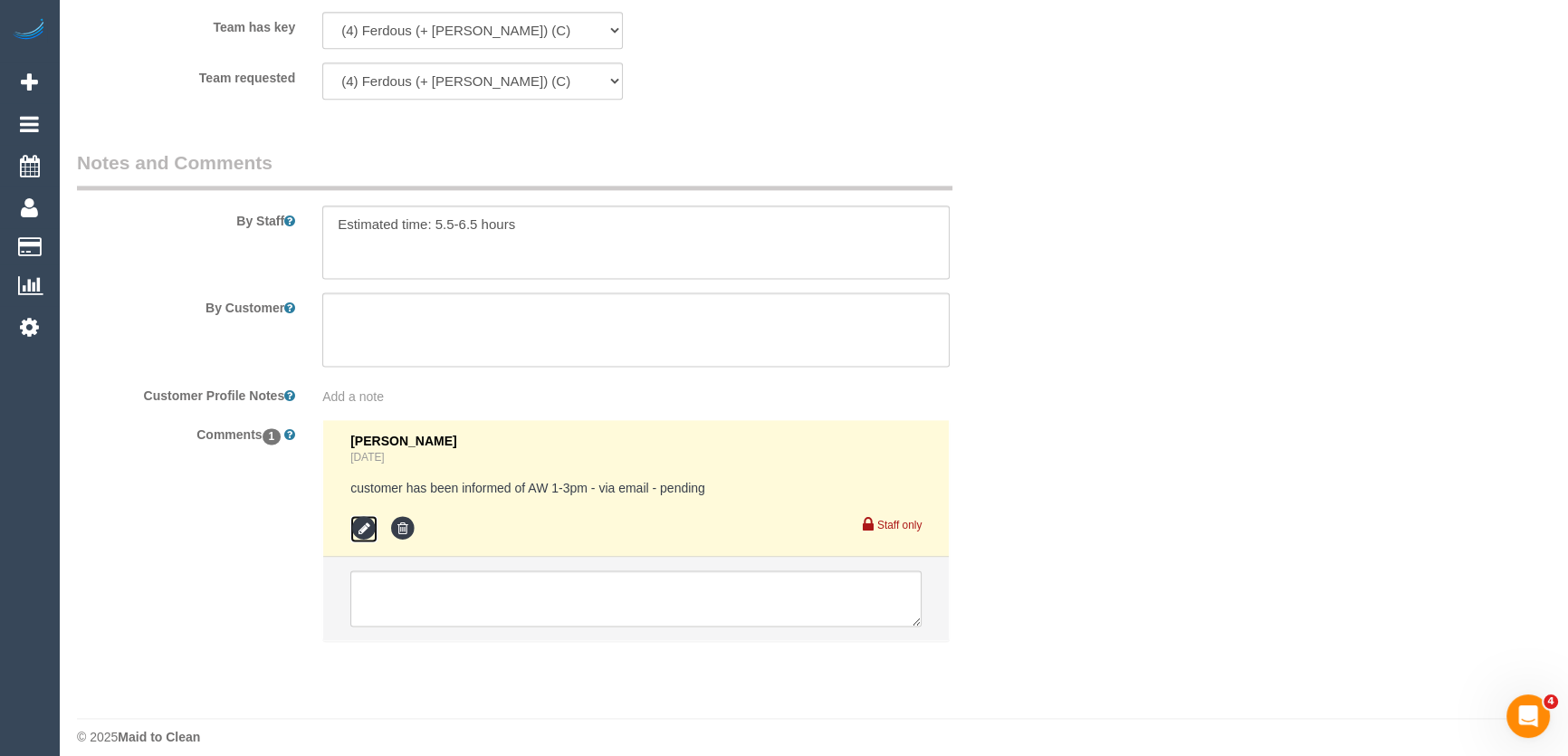
click at [364, 515] on icon at bounding box center [363, 528] width 27 height 27
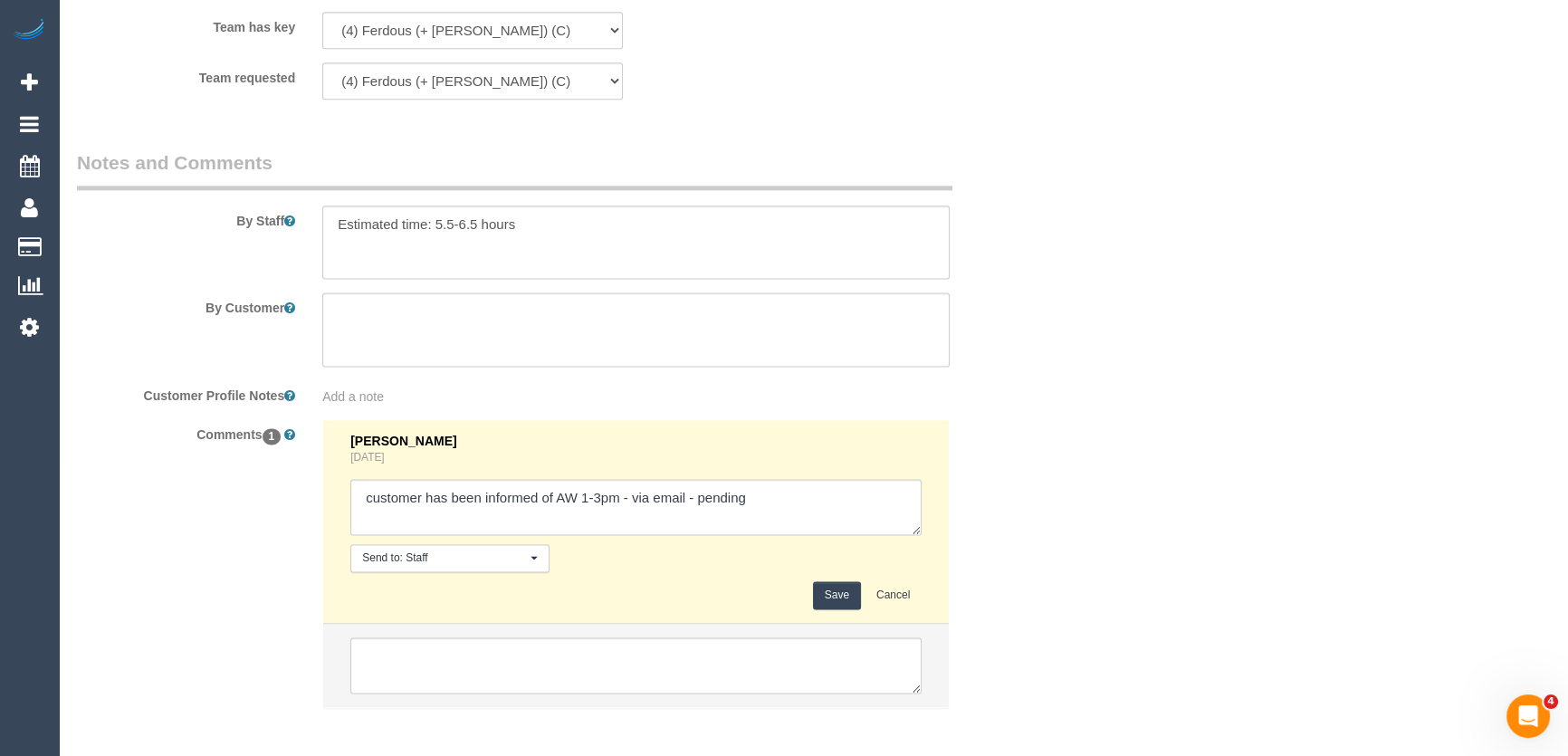
click at [803, 479] on textarea at bounding box center [635, 506] width 571 height 56
type textarea "customer has been informed of AW 1-3pm - via email - confirmed"
click at [824, 582] on button "Save" at bounding box center [837, 595] width 48 height 28
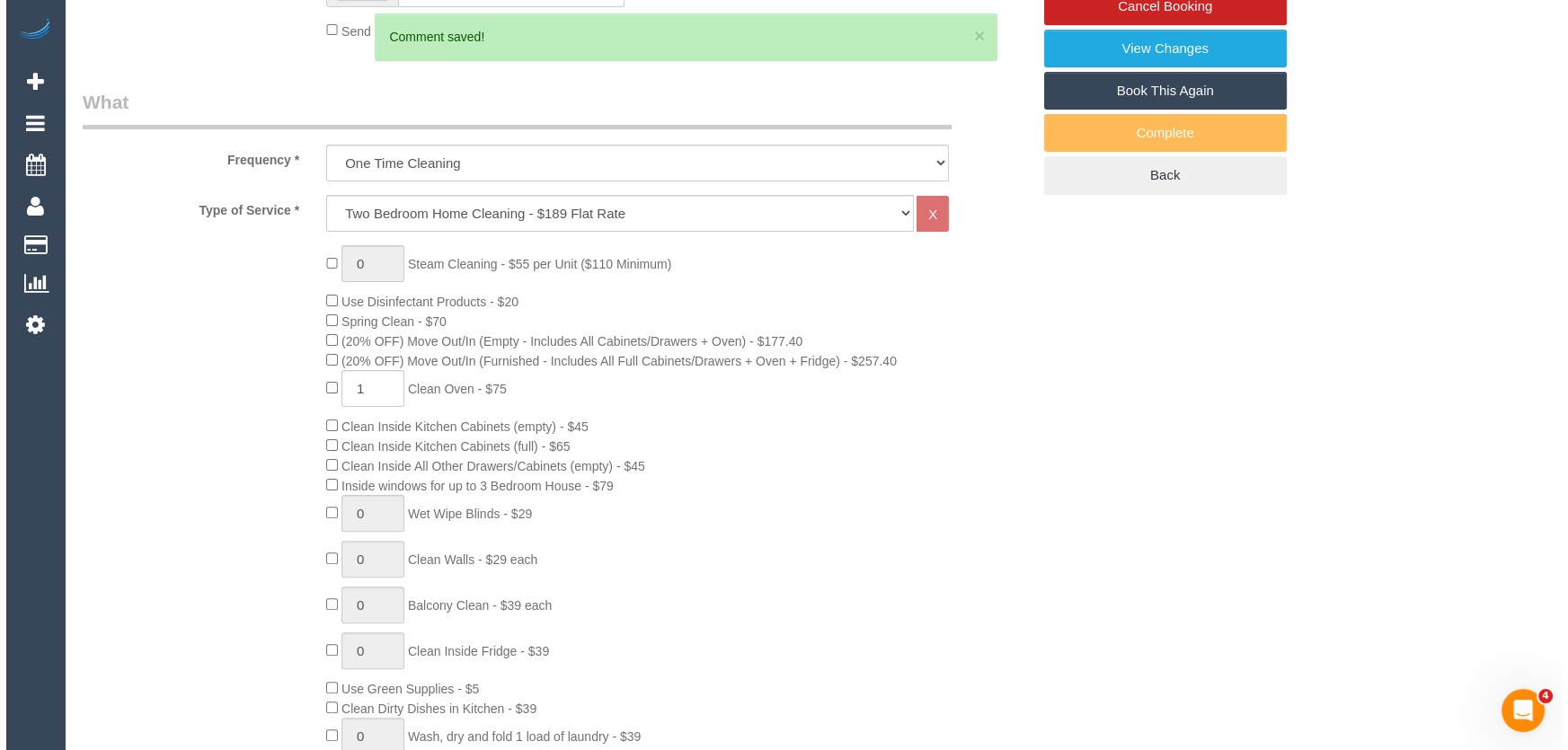
scroll to position [0, 0]
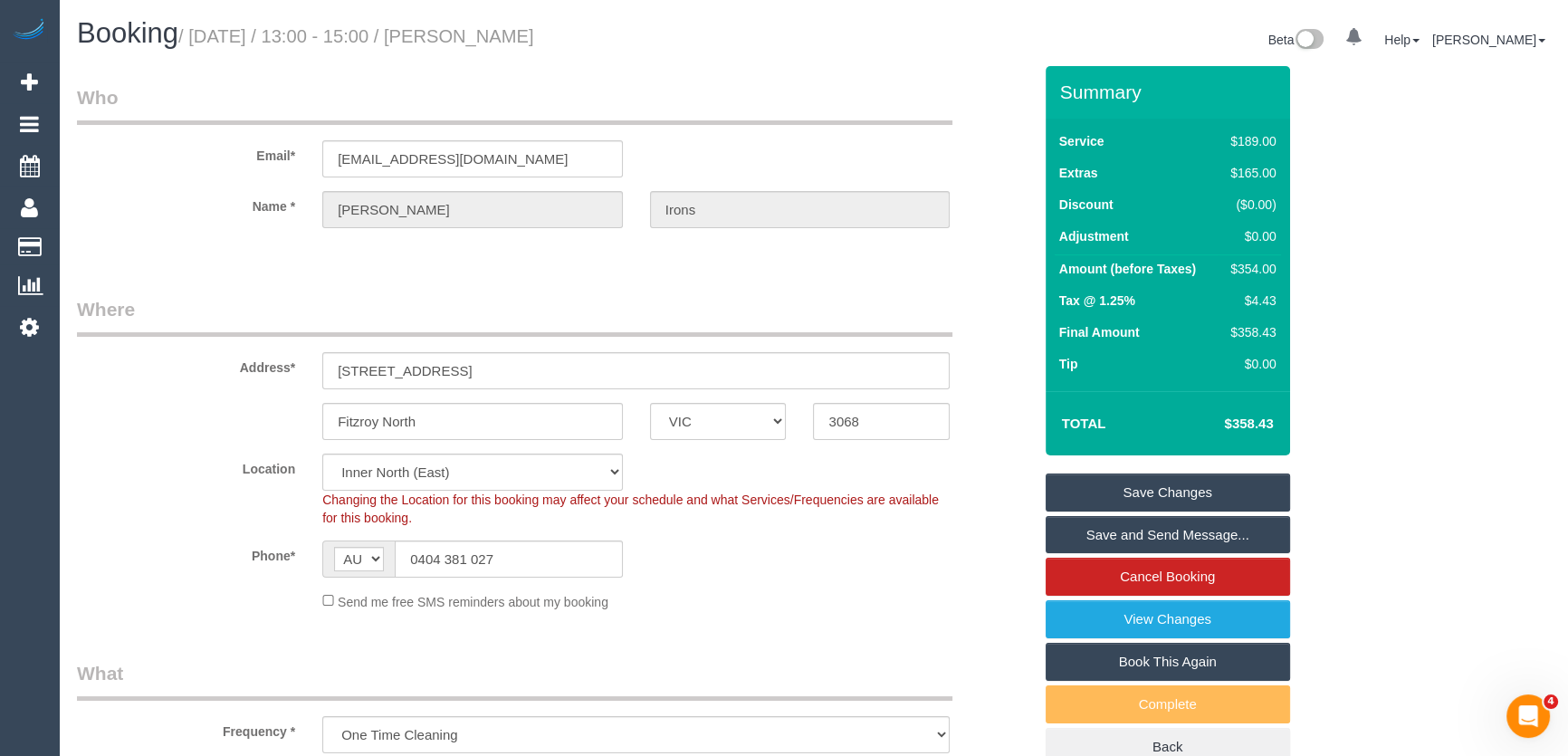
click at [1155, 539] on link "Save and Send Message..." at bounding box center [1168, 535] width 244 height 38
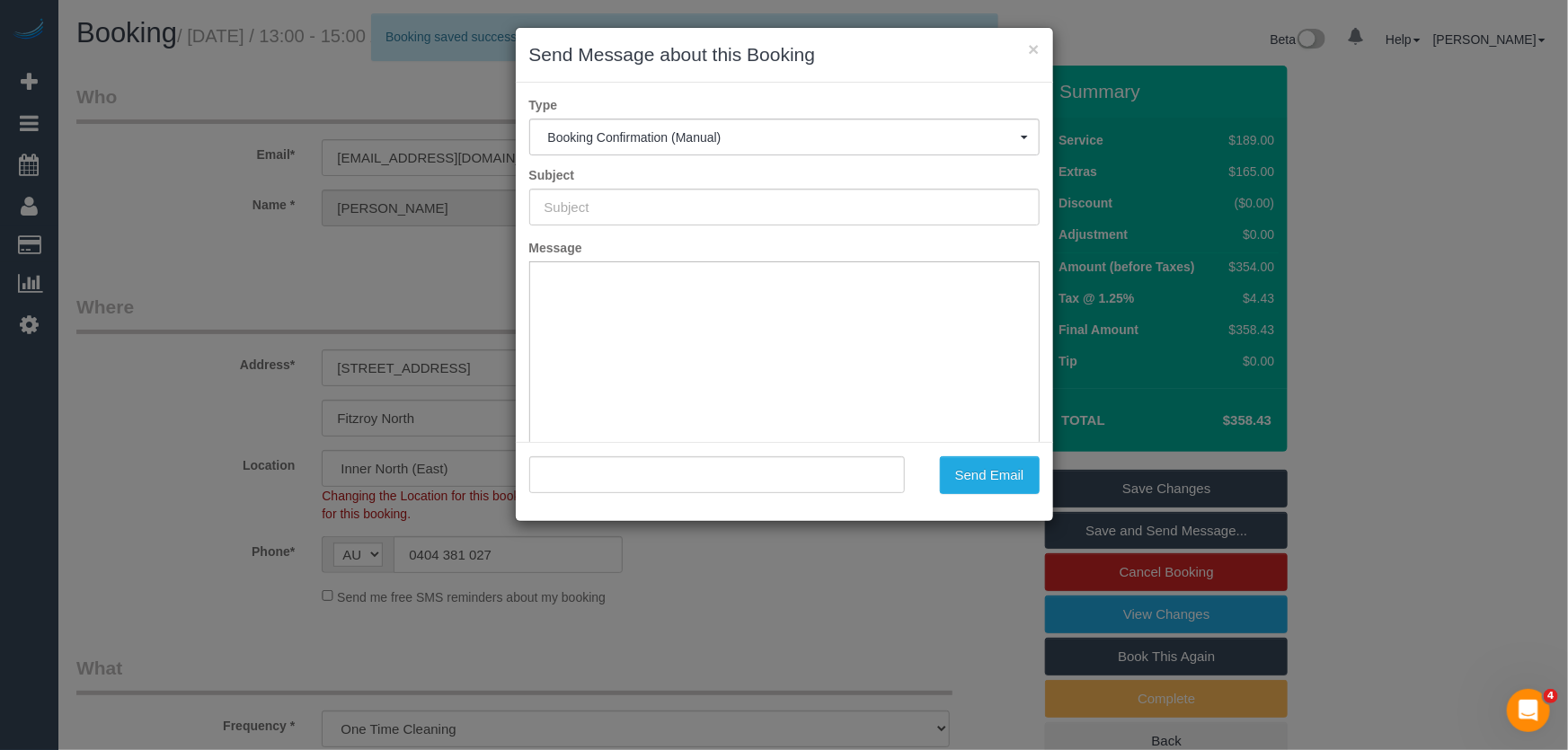
type input "Booking Confirmed"
type input ""Matt Irons" <mdisubs2650@gmail.com>"
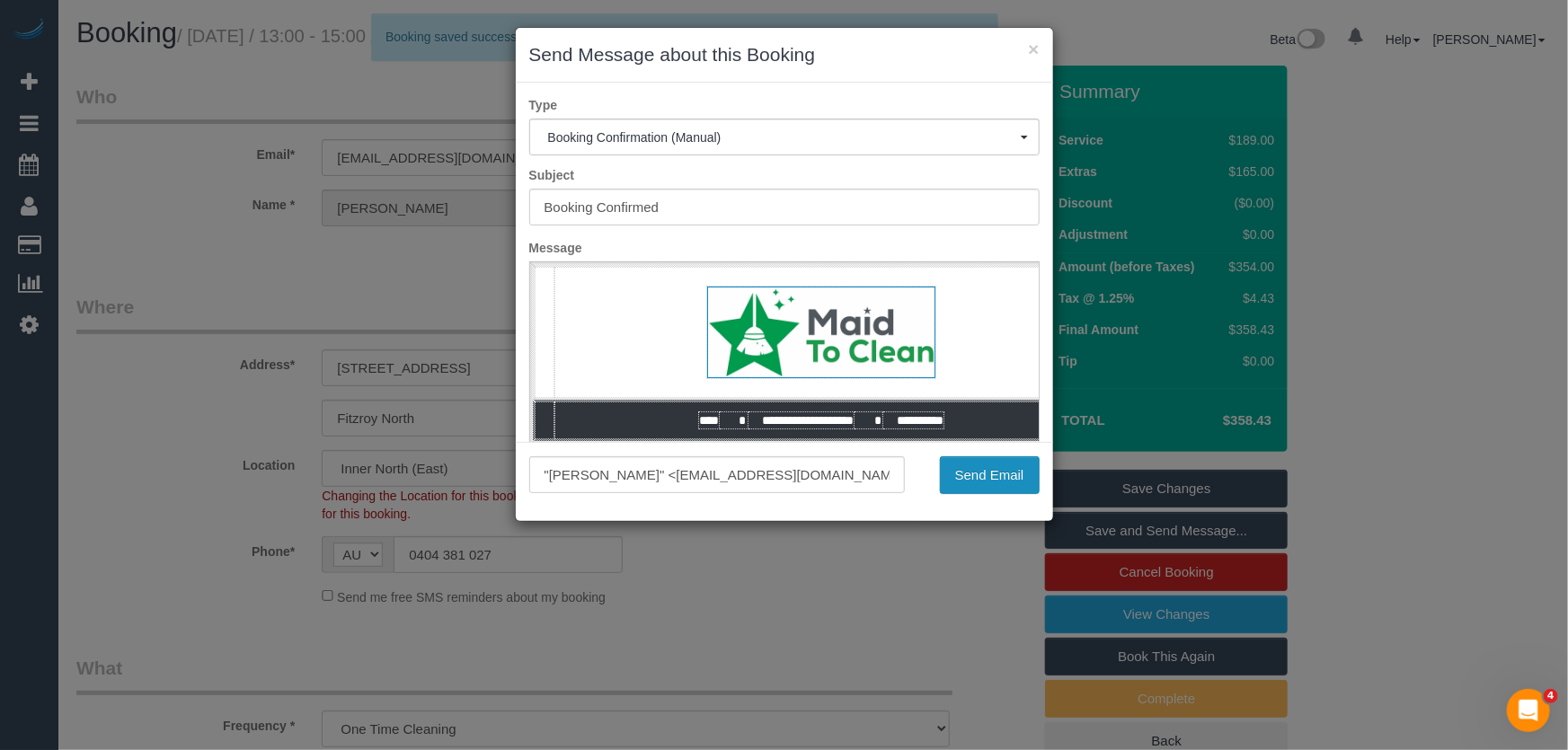
click at [988, 470] on button "Send Email" at bounding box center [989, 475] width 99 height 38
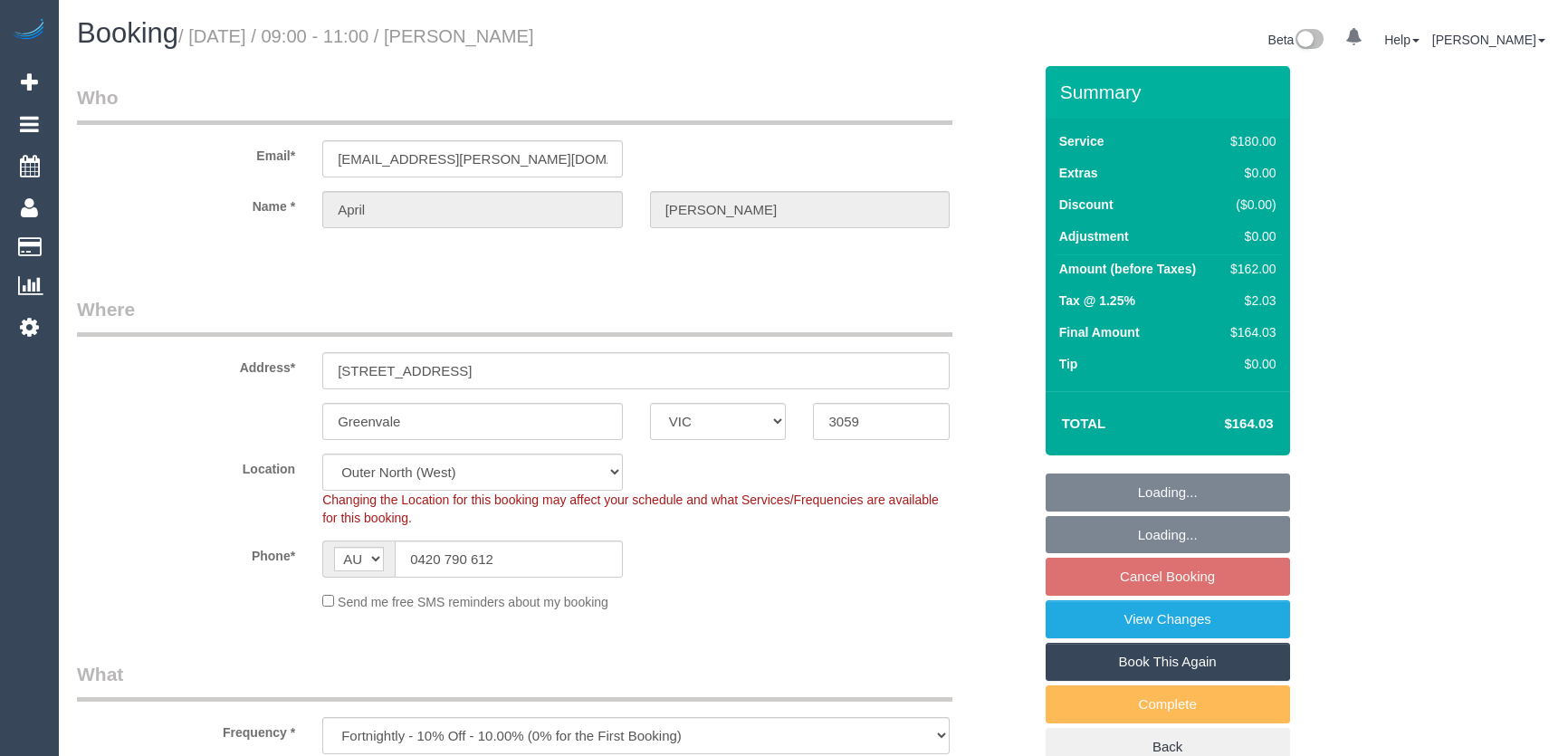
select select "VIC"
select select "180"
select select "number:27"
select select "number:19"
select select "number:33"
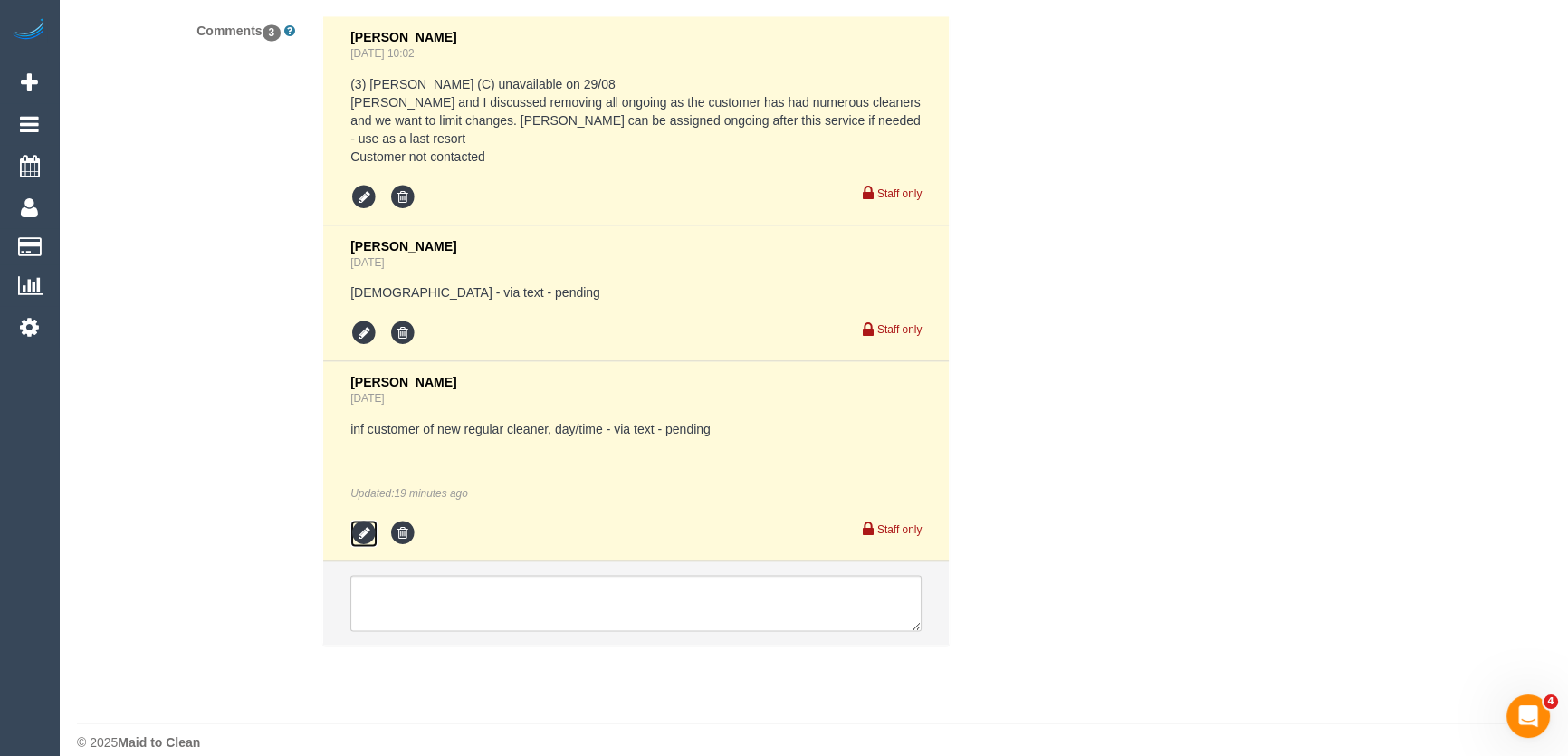
click at [362, 520] on icon at bounding box center [363, 533] width 27 height 27
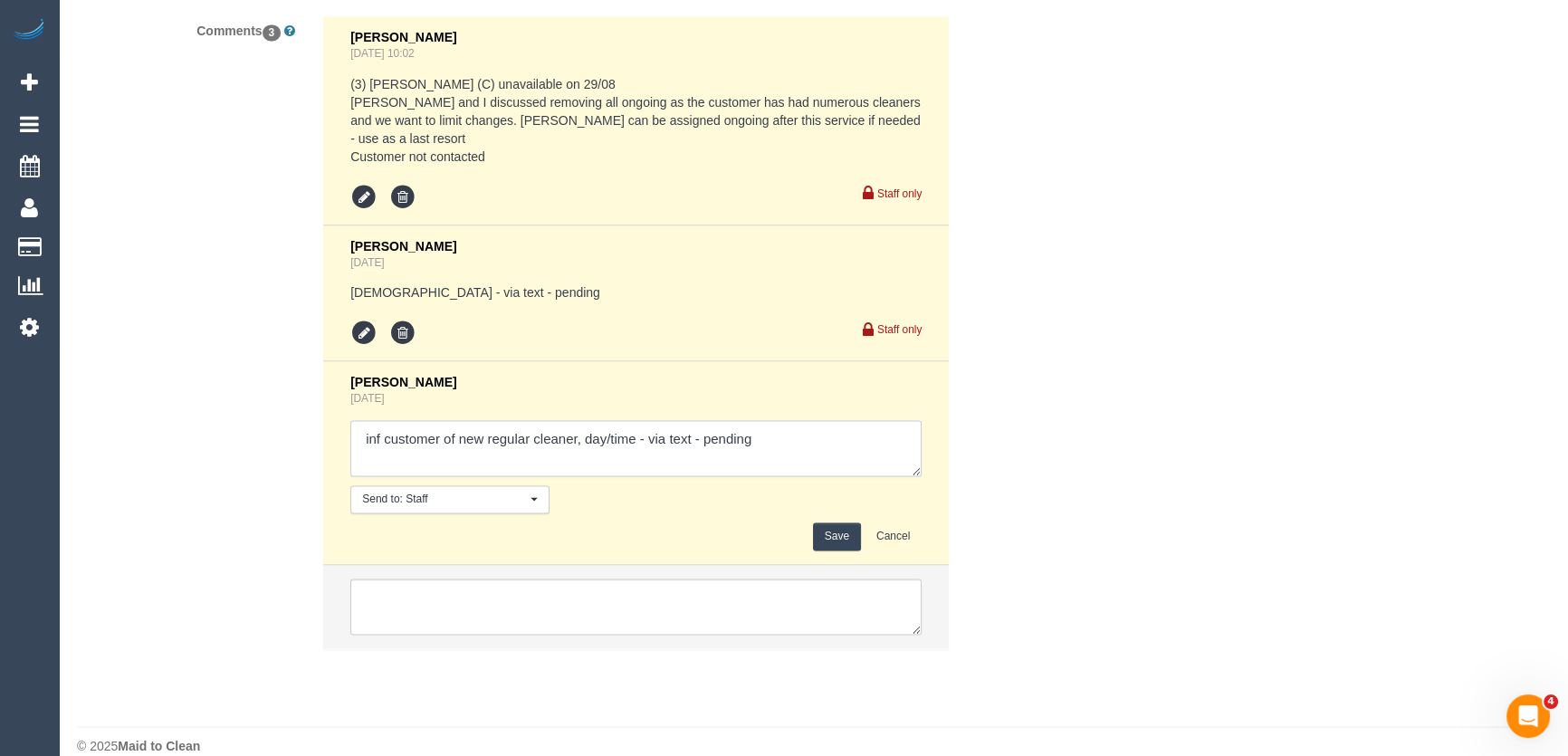
click at [762, 420] on textarea at bounding box center [635, 448] width 571 height 56
type textarea "inf customer of new regular cleaner, day/time - via text - confirmed Approved b…"
click at [839, 522] on button "Save" at bounding box center [837, 536] width 48 height 28
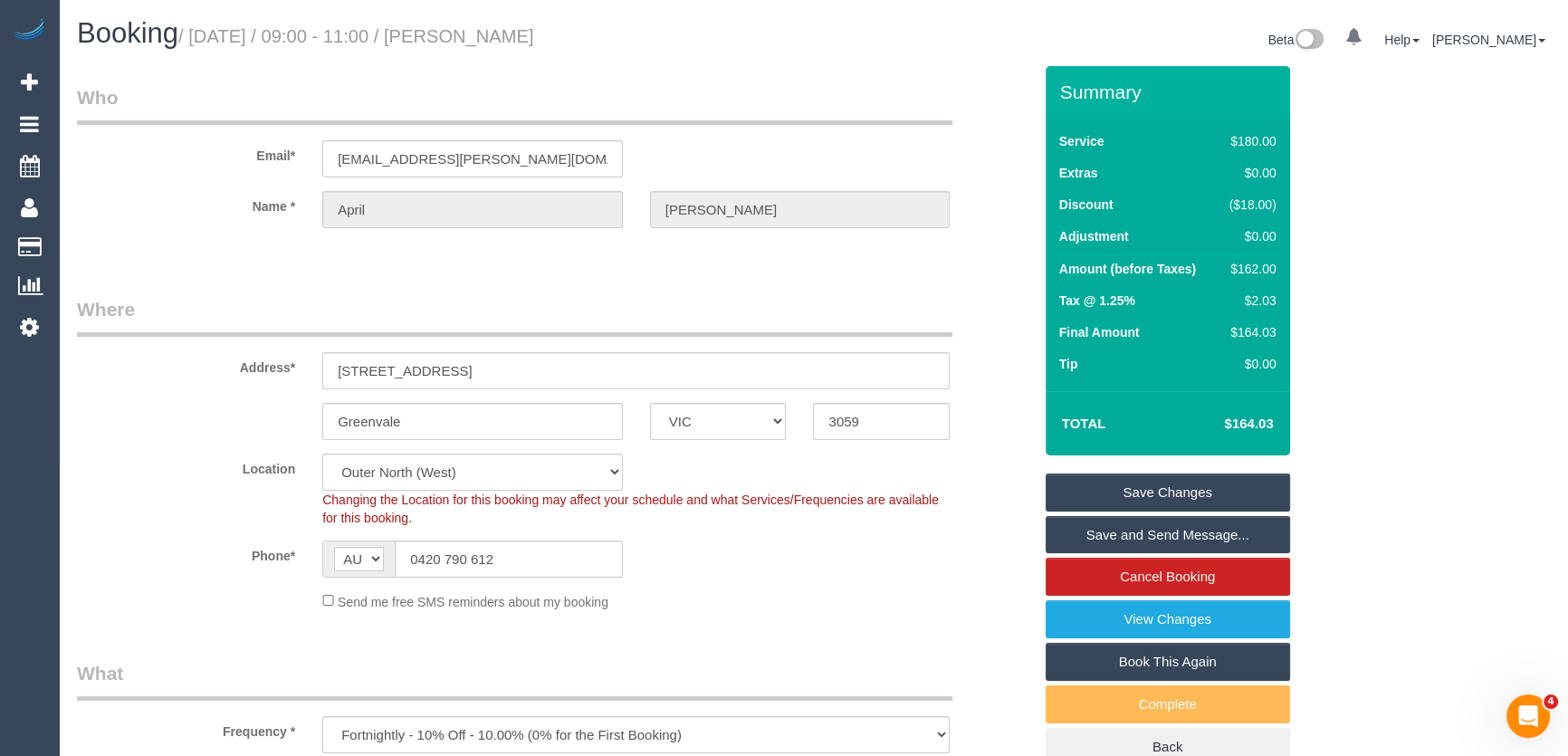
click at [1177, 539] on link "Save and Send Message..." at bounding box center [1168, 535] width 244 height 38
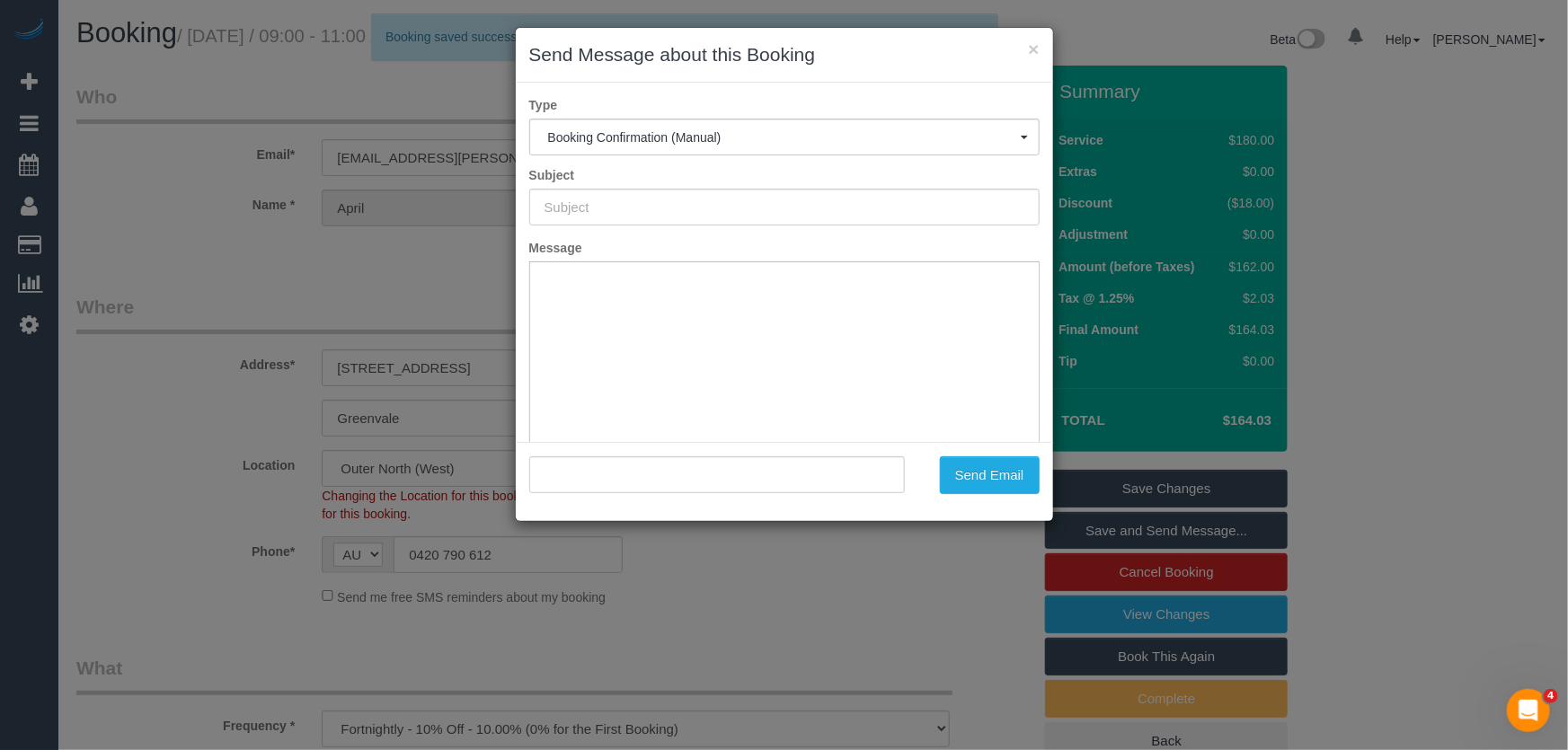
type input "Booking Confirmed"
type input ""April Carreon" <april.e.carreon@gmail.com>"
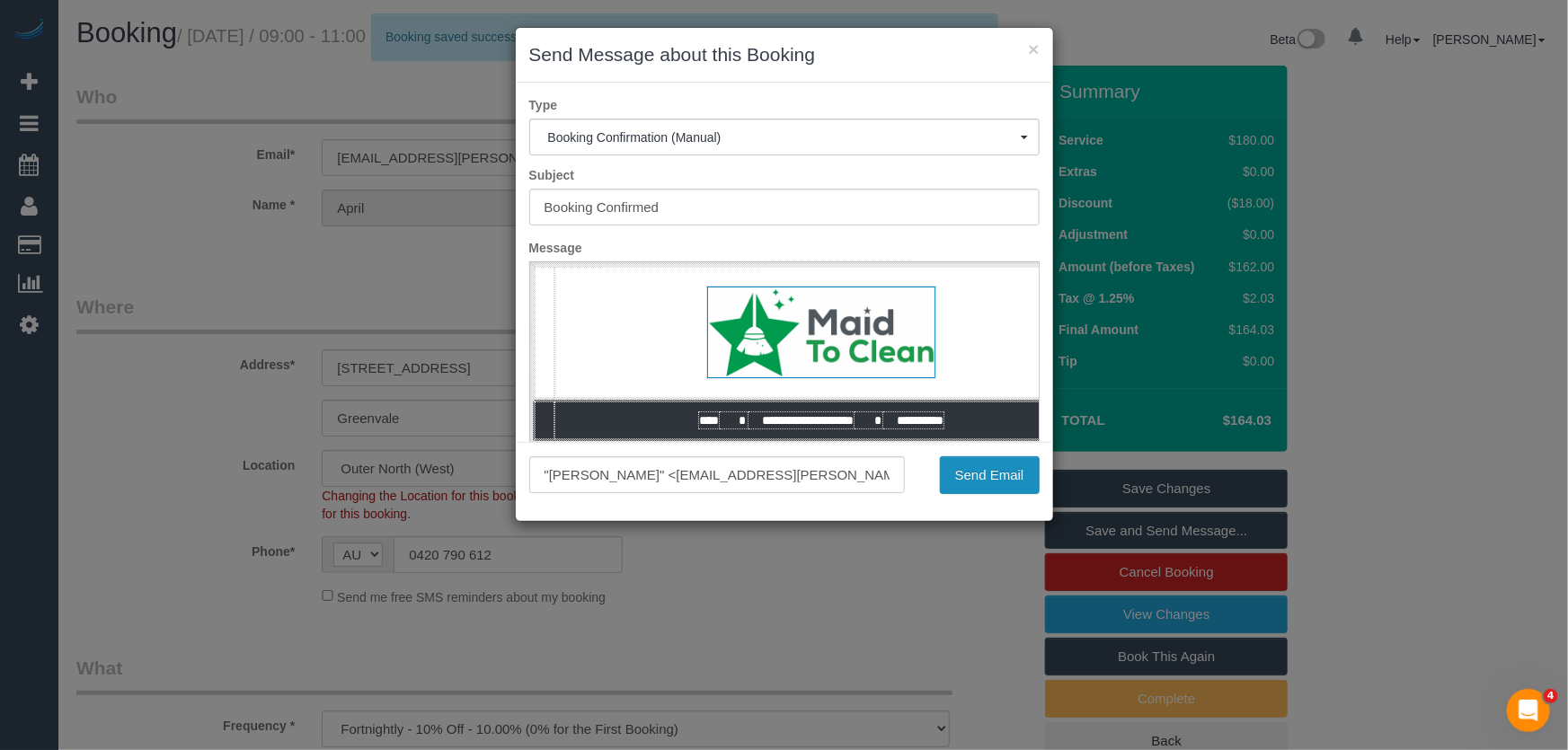
click at [996, 480] on button "Send Email" at bounding box center [989, 475] width 99 height 38
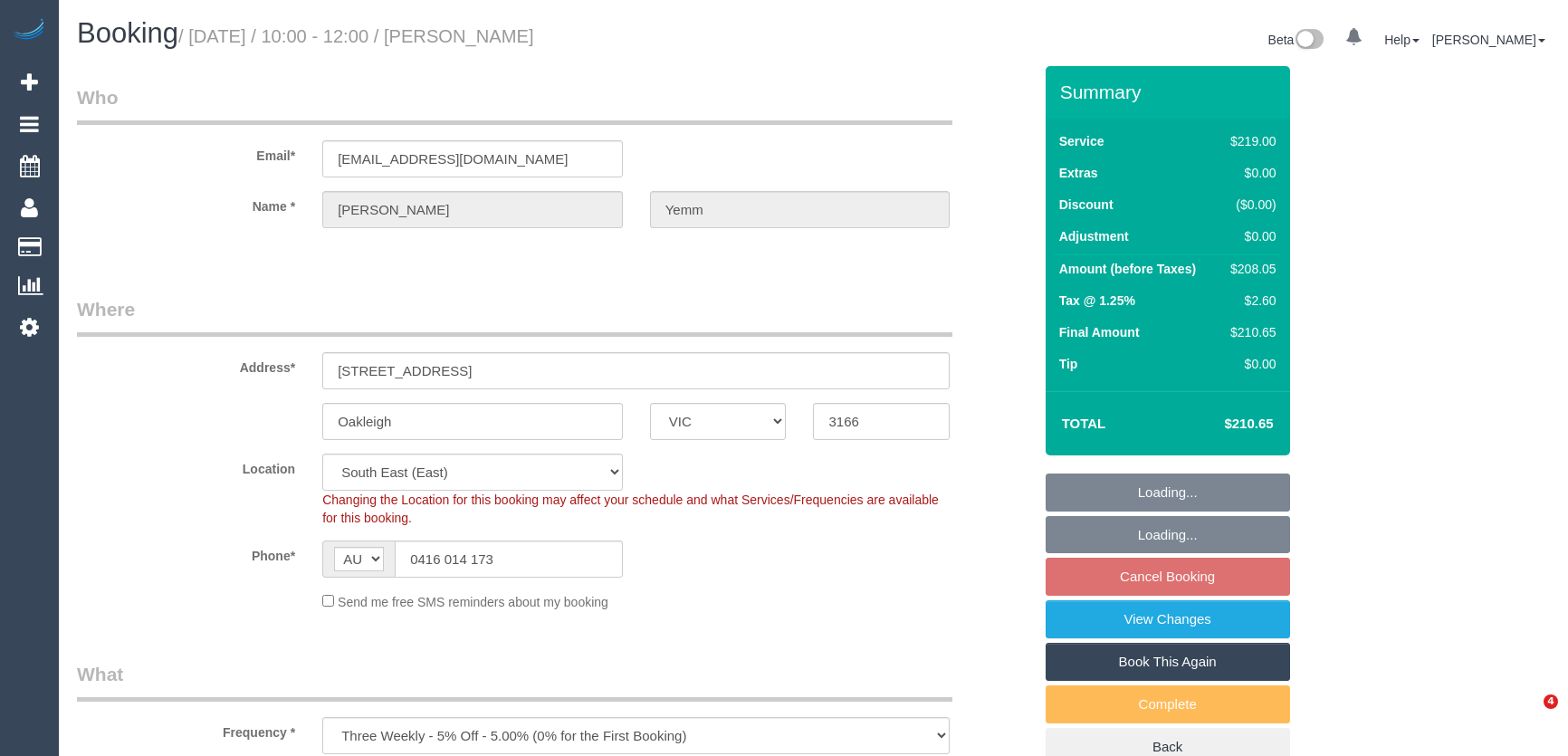
select select "VIC"
select select "spot3"
select select "number:30"
select select "number:14"
select select "number:19"
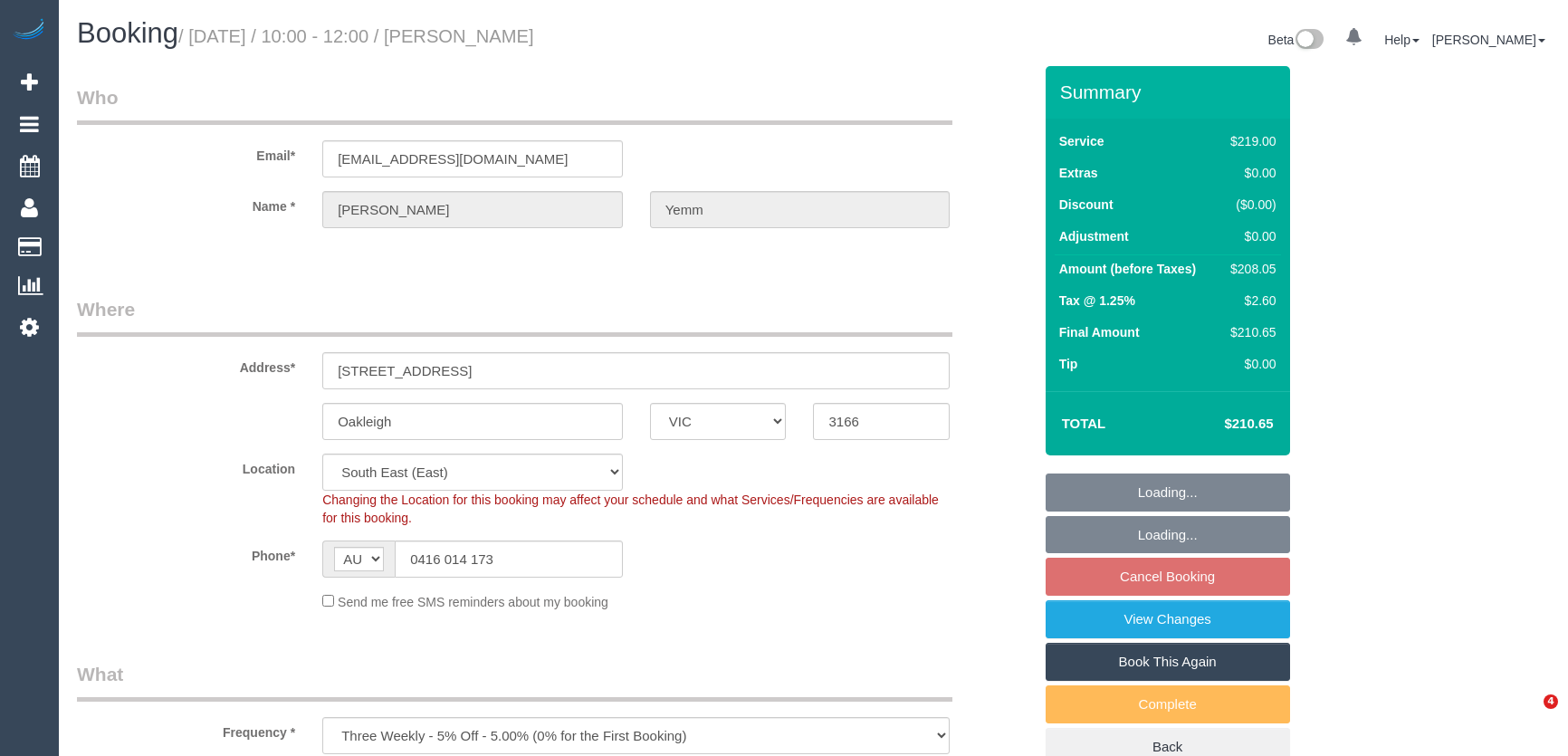
select select "number:25"
select select "number:12"
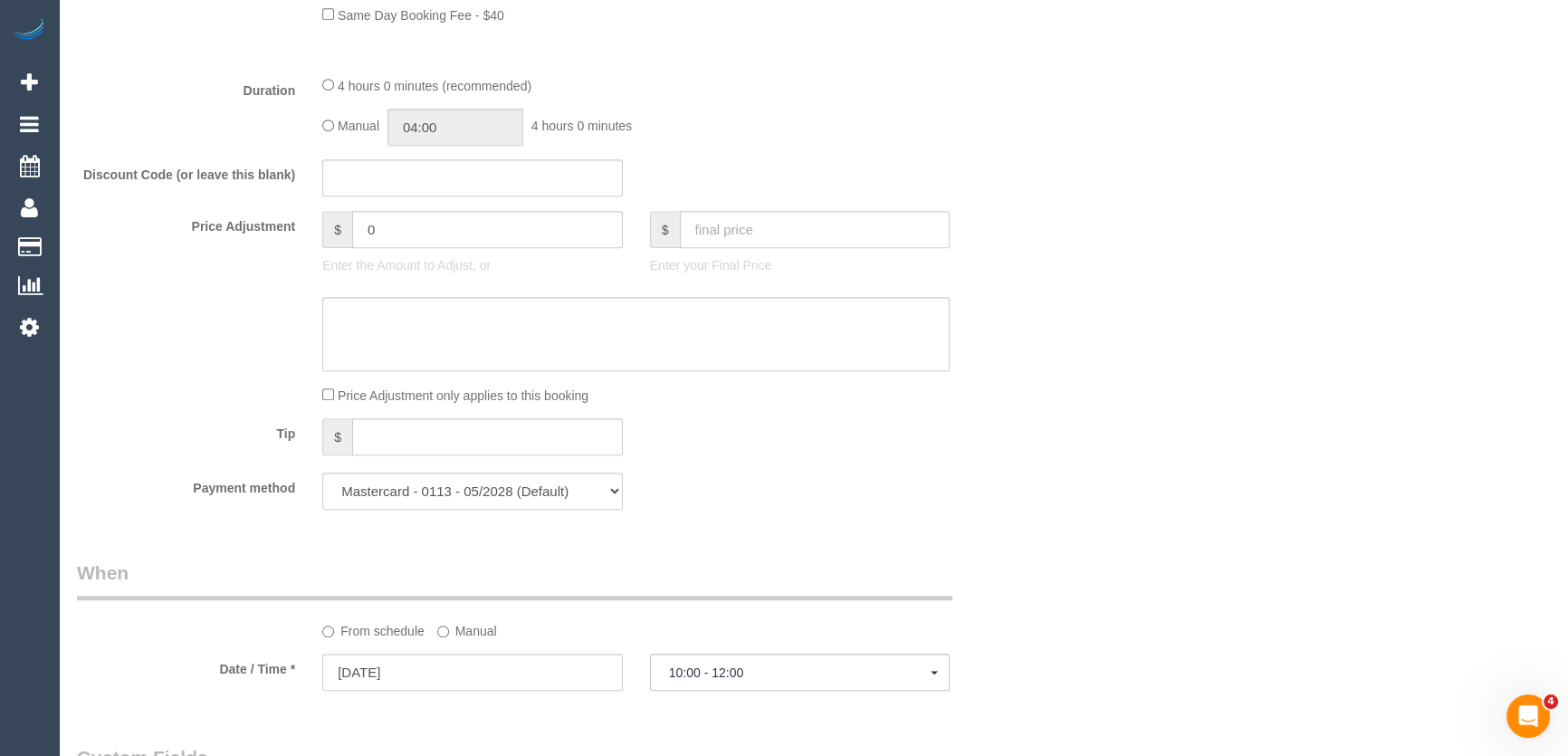
scroll to position [1399, 0]
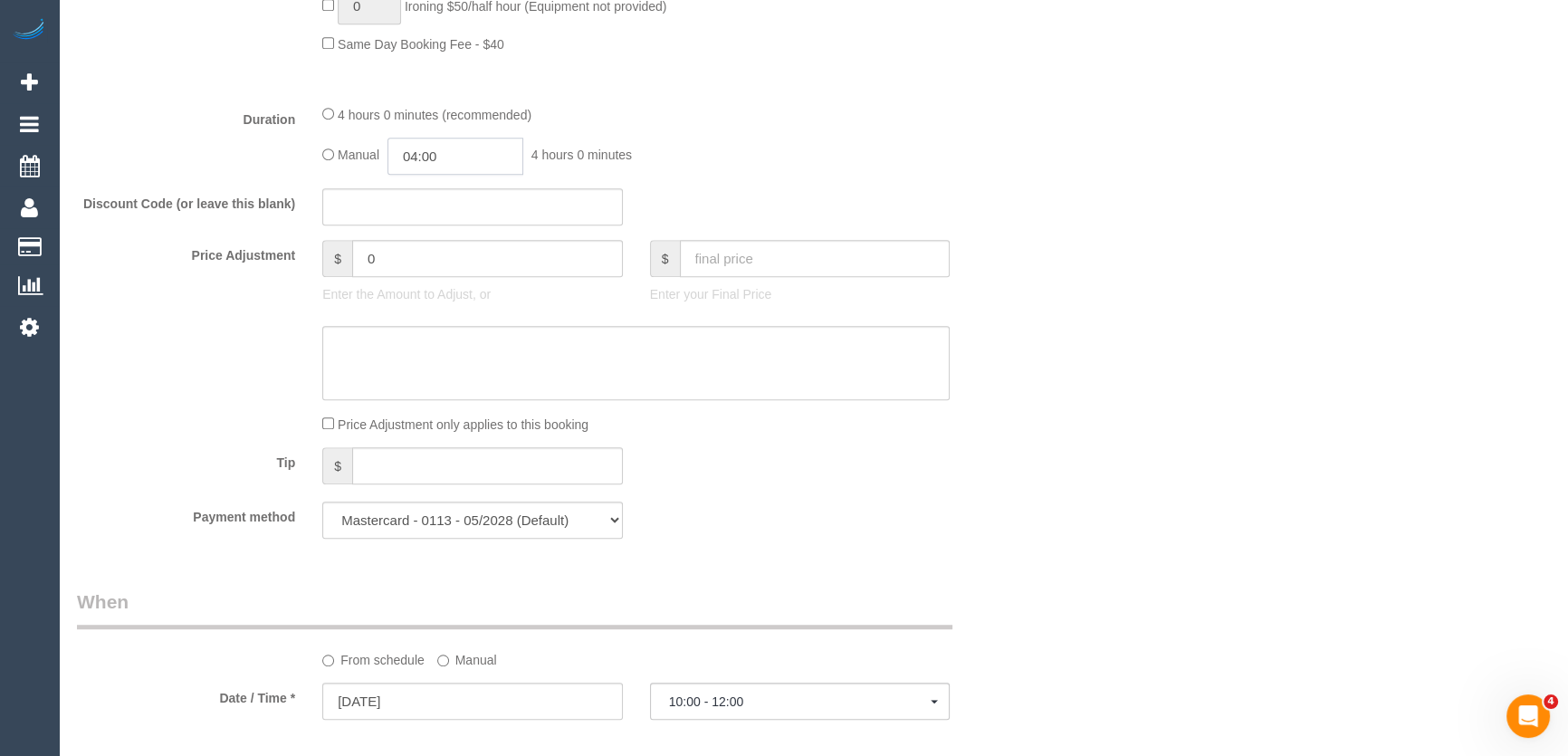
click at [475, 160] on input "04:00" at bounding box center [455, 155] width 135 height 37
type input "02:00"
click at [452, 194] on li "02:00" at bounding box center [436, 186] width 81 height 24
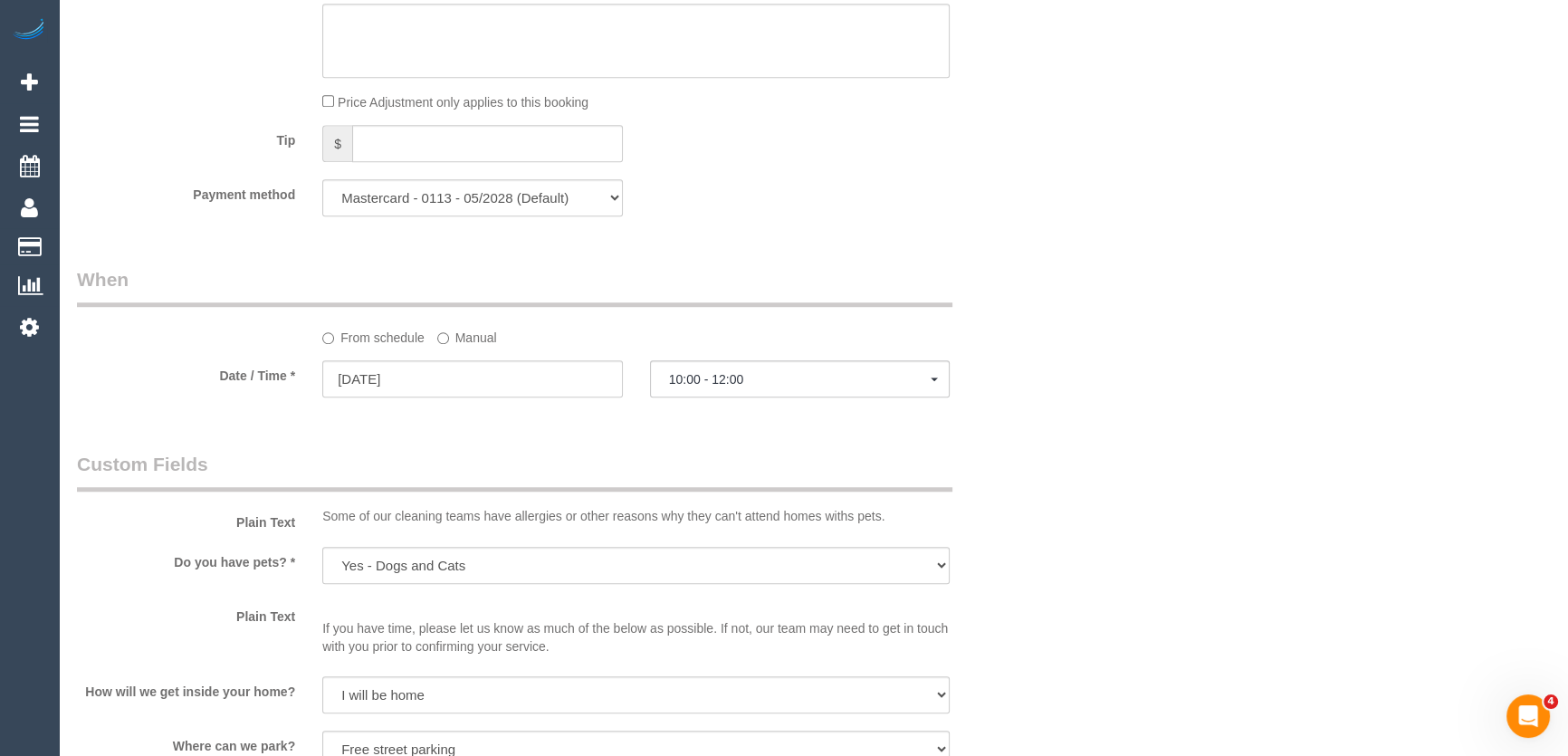
scroll to position [1810, 0]
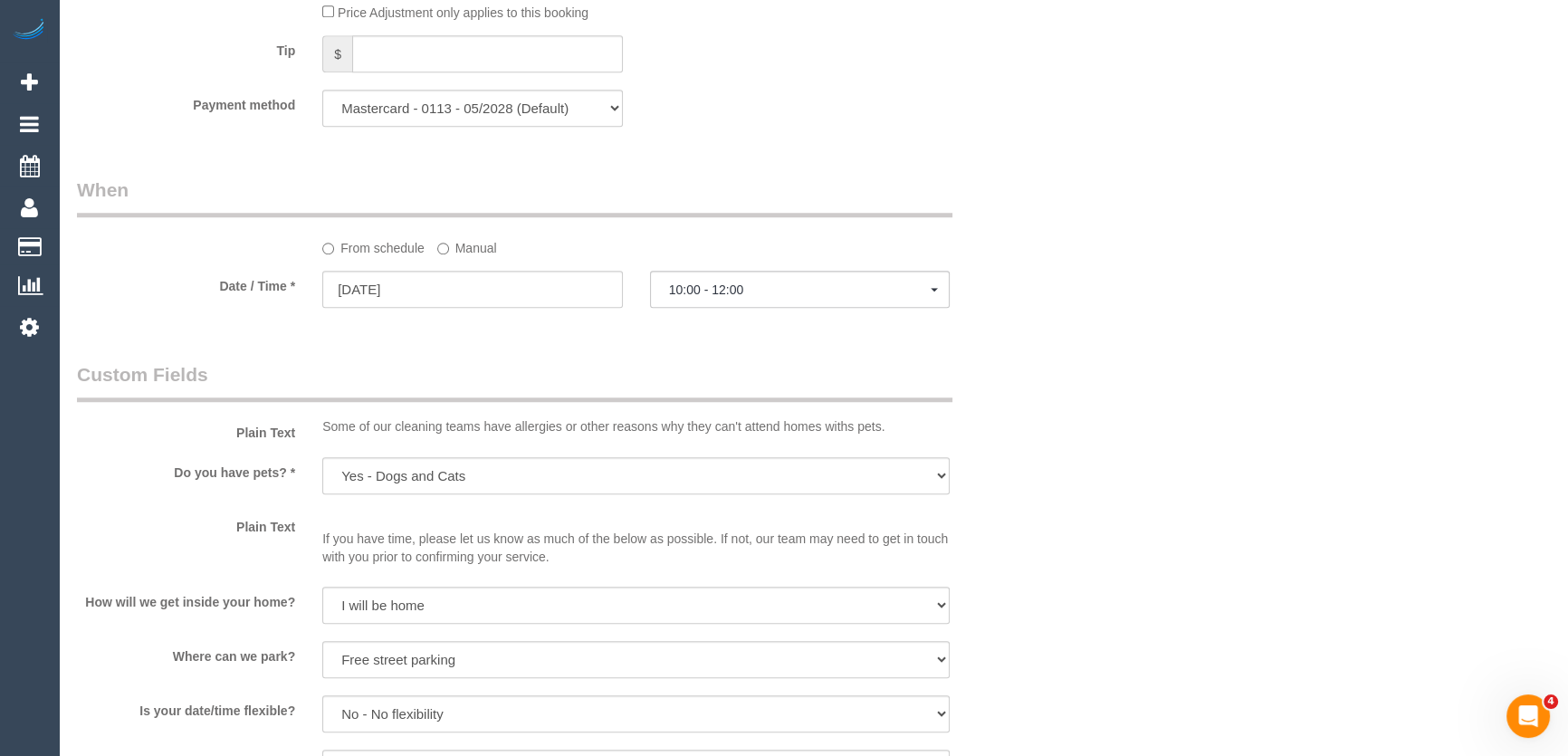
select select "spot27"
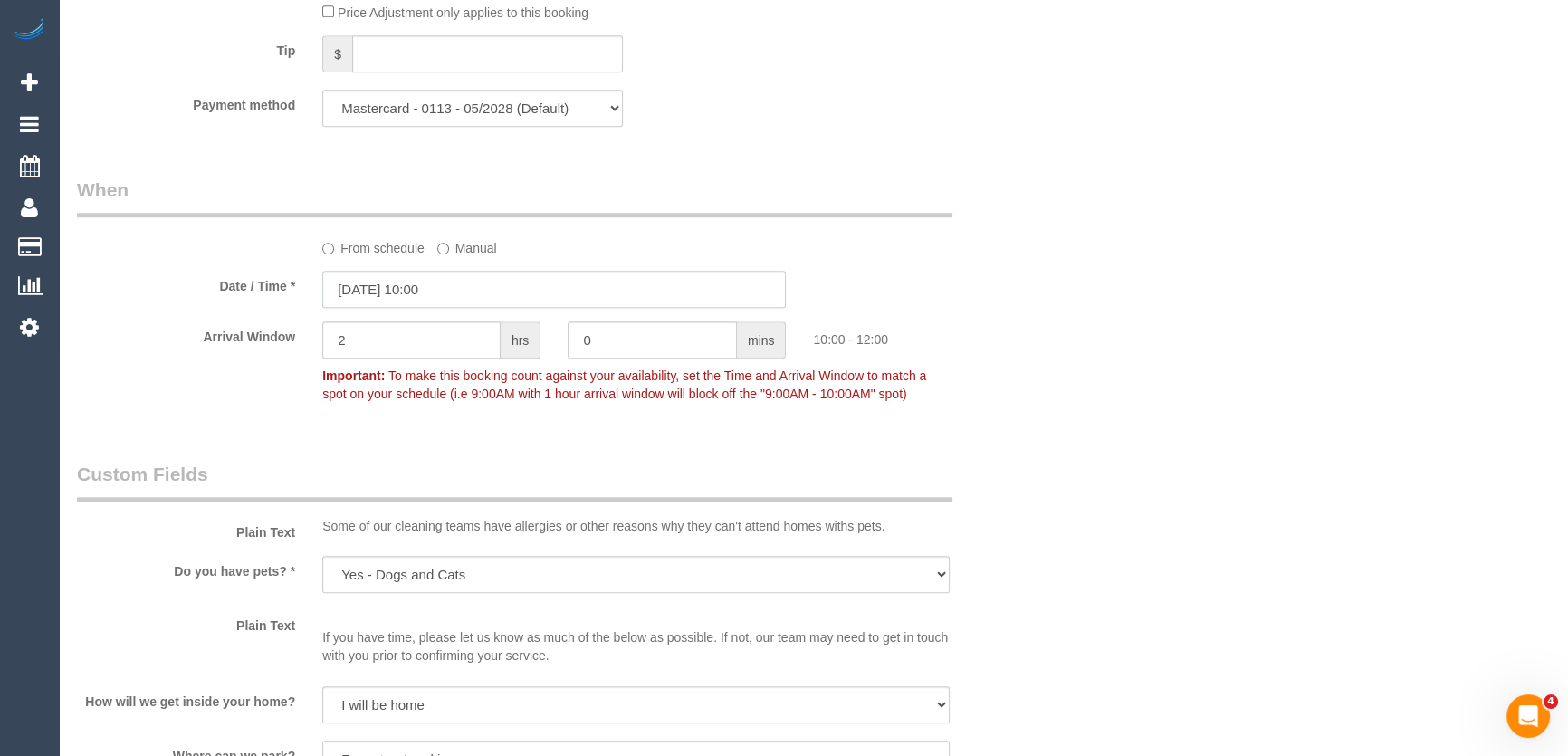
click at [461, 290] on input "02/09/2025 10:00" at bounding box center [554, 289] width 464 height 37
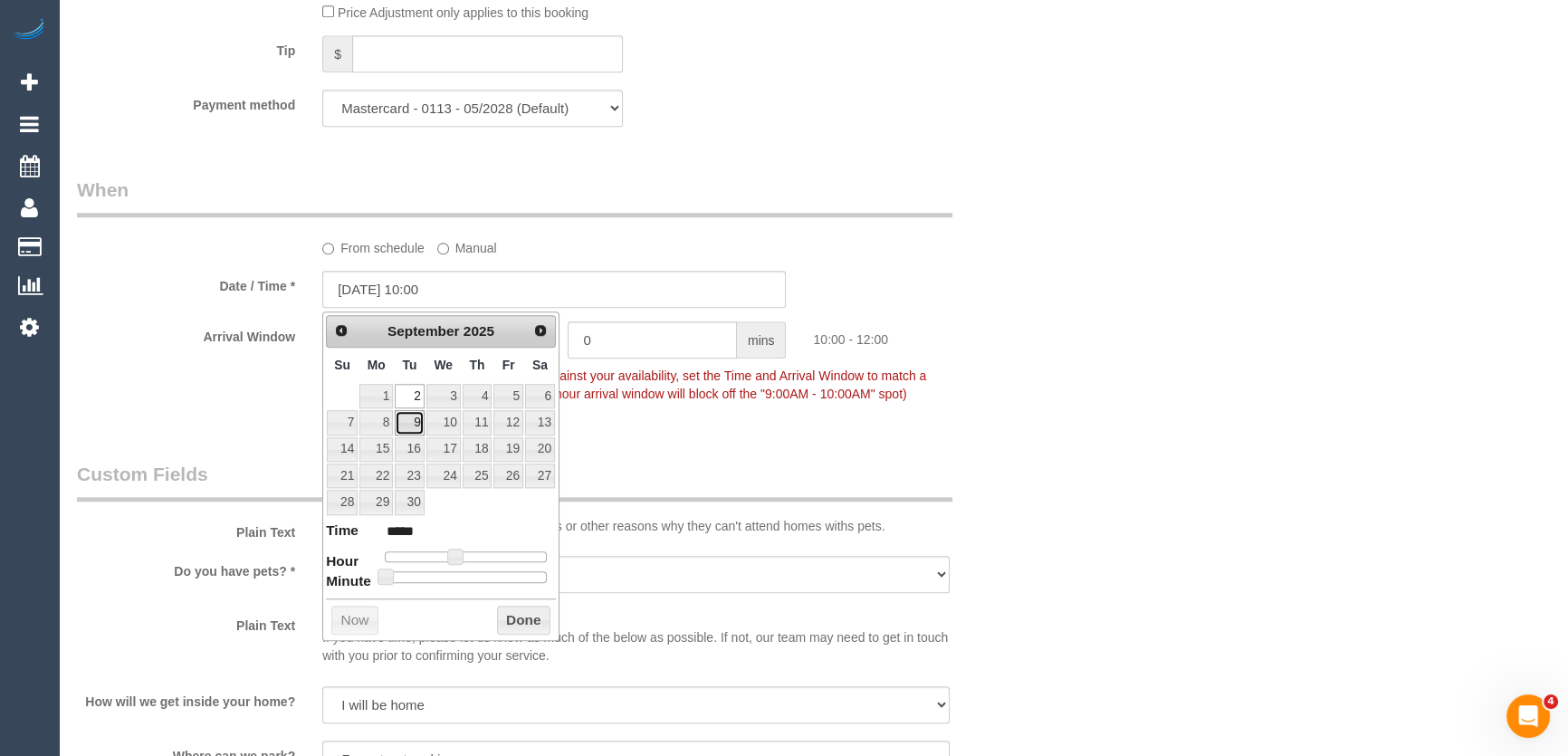
click at [410, 424] on link "9" at bounding box center [409, 422] width 29 height 25
type input "09/09/2025 10:00"
click at [701, 445] on div "Who Email* samantha1170@hotmail.com Name * Samantha Yemm Where Address* 401/6 D…" at bounding box center [554, 174] width 982 height 3836
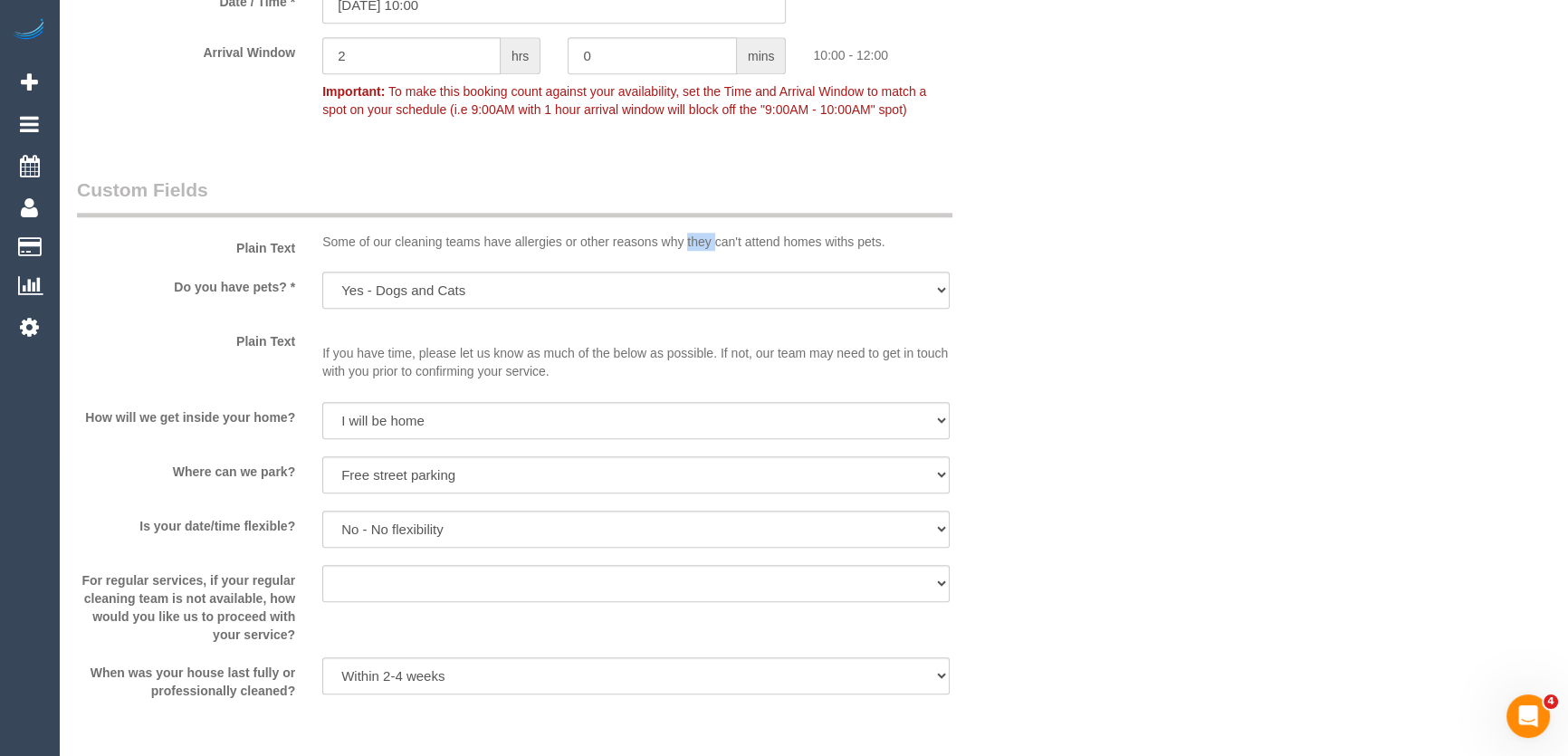
scroll to position [2386, 0]
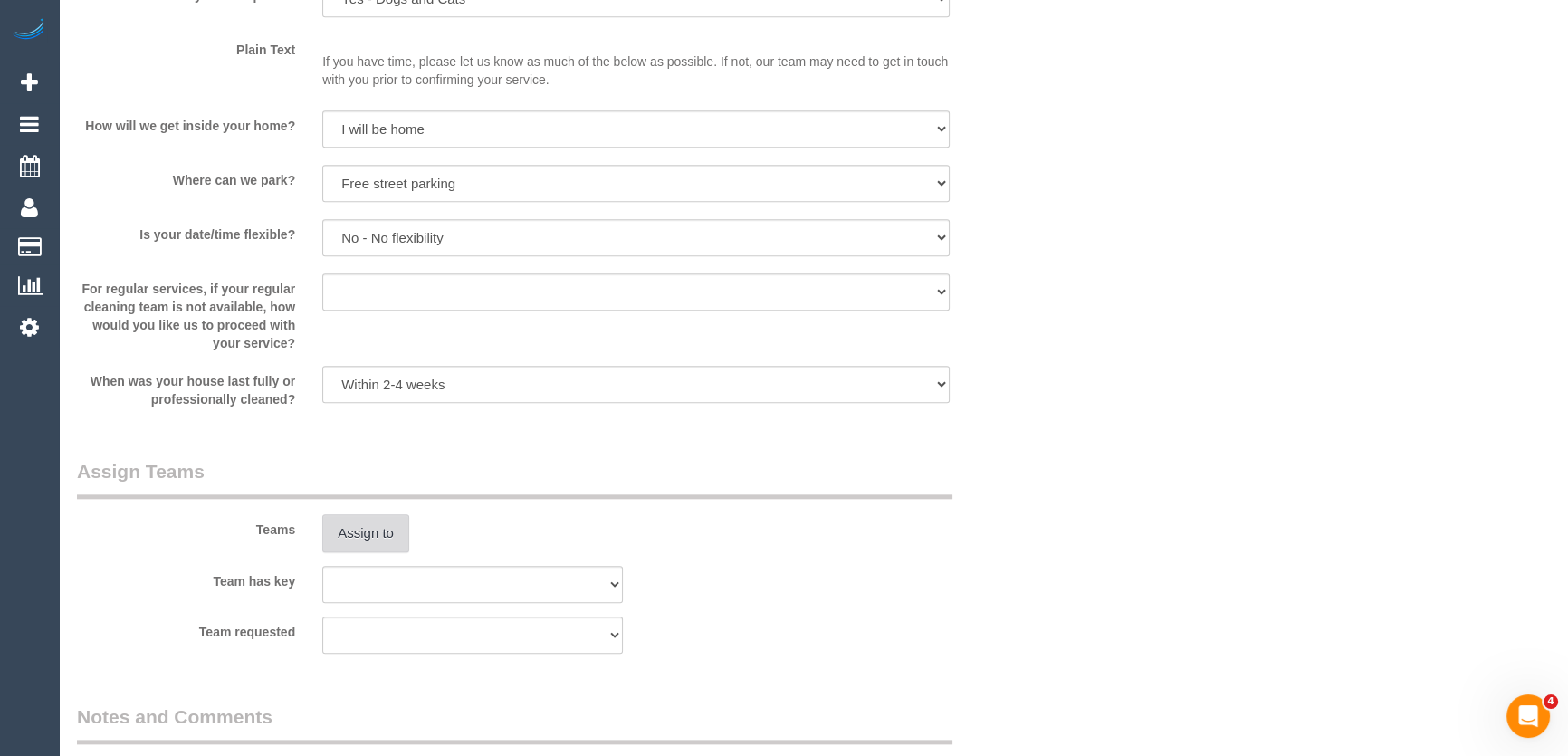
click at [379, 534] on button "Assign to" at bounding box center [365, 533] width 87 height 38
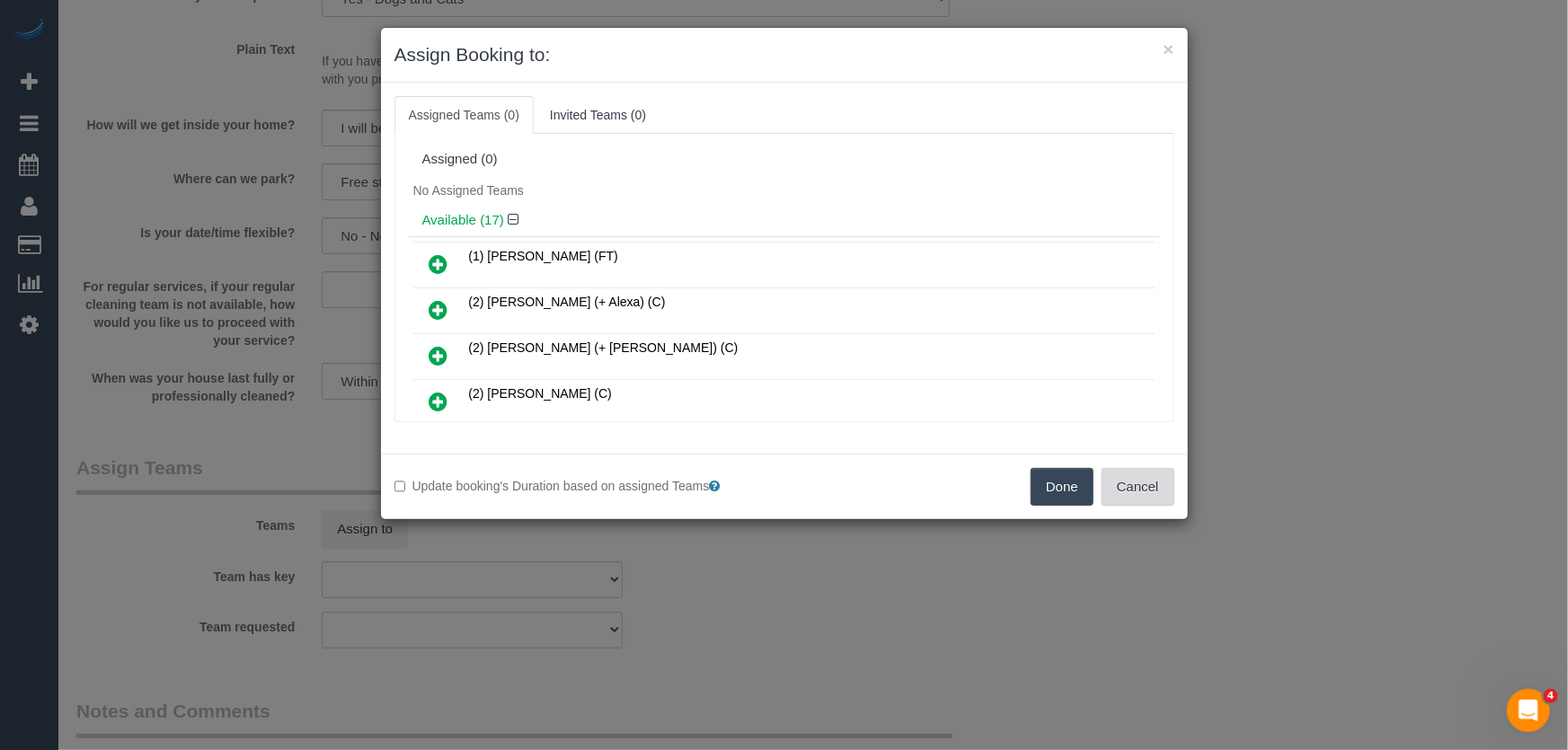
click at [1159, 489] on button "Cancel" at bounding box center [1137, 487] width 73 height 38
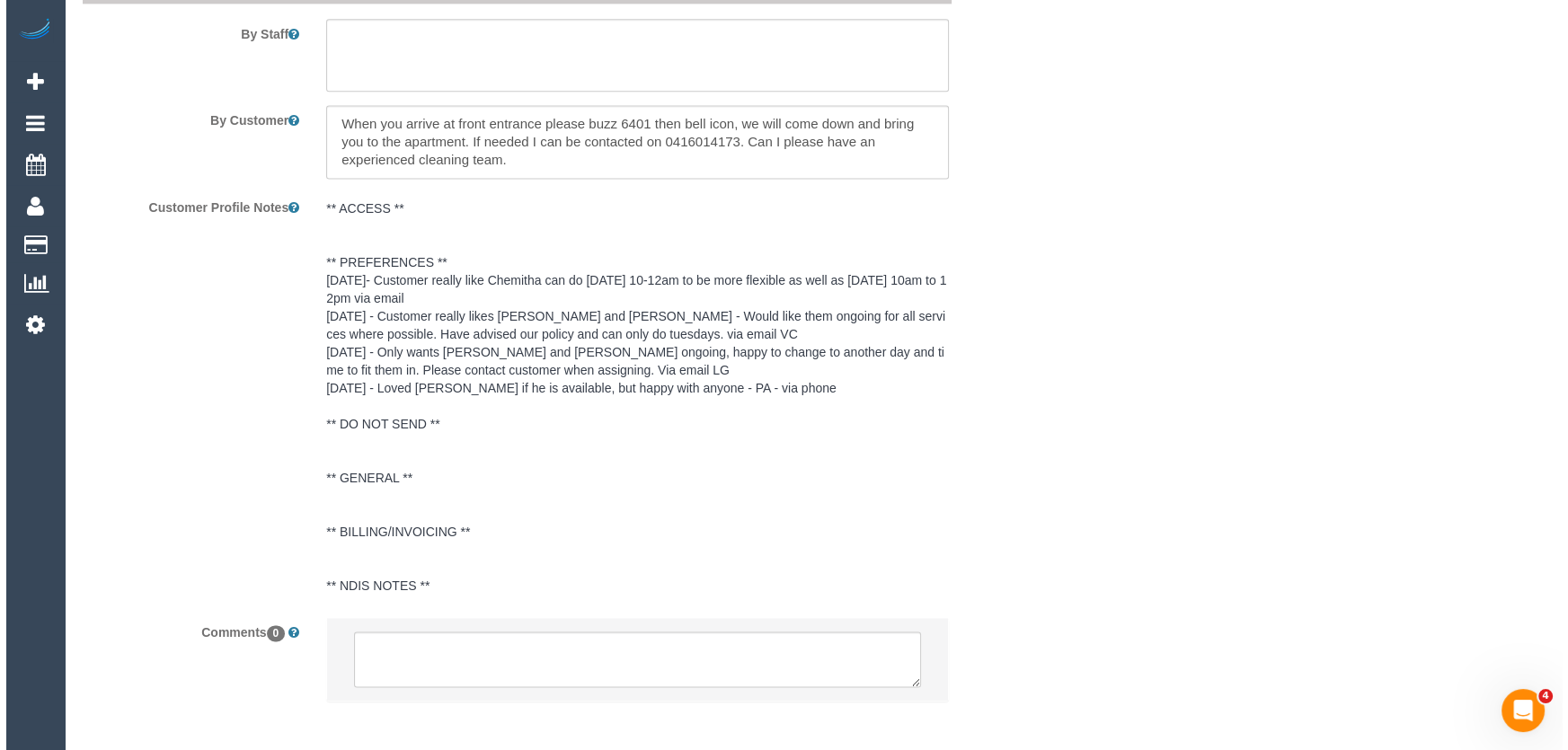
scroll to position [2694, 0]
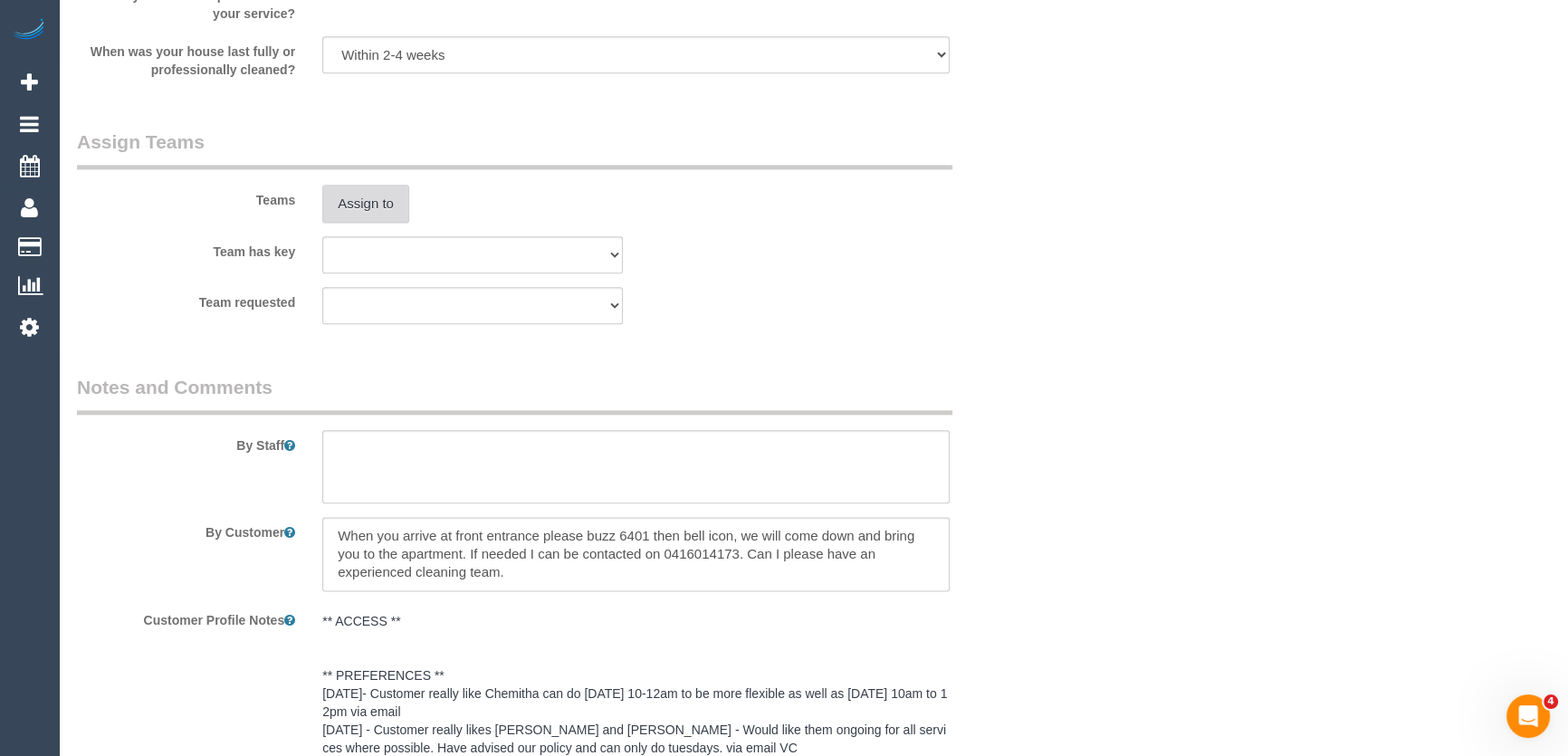
click at [371, 202] on button "Assign to" at bounding box center [365, 204] width 87 height 38
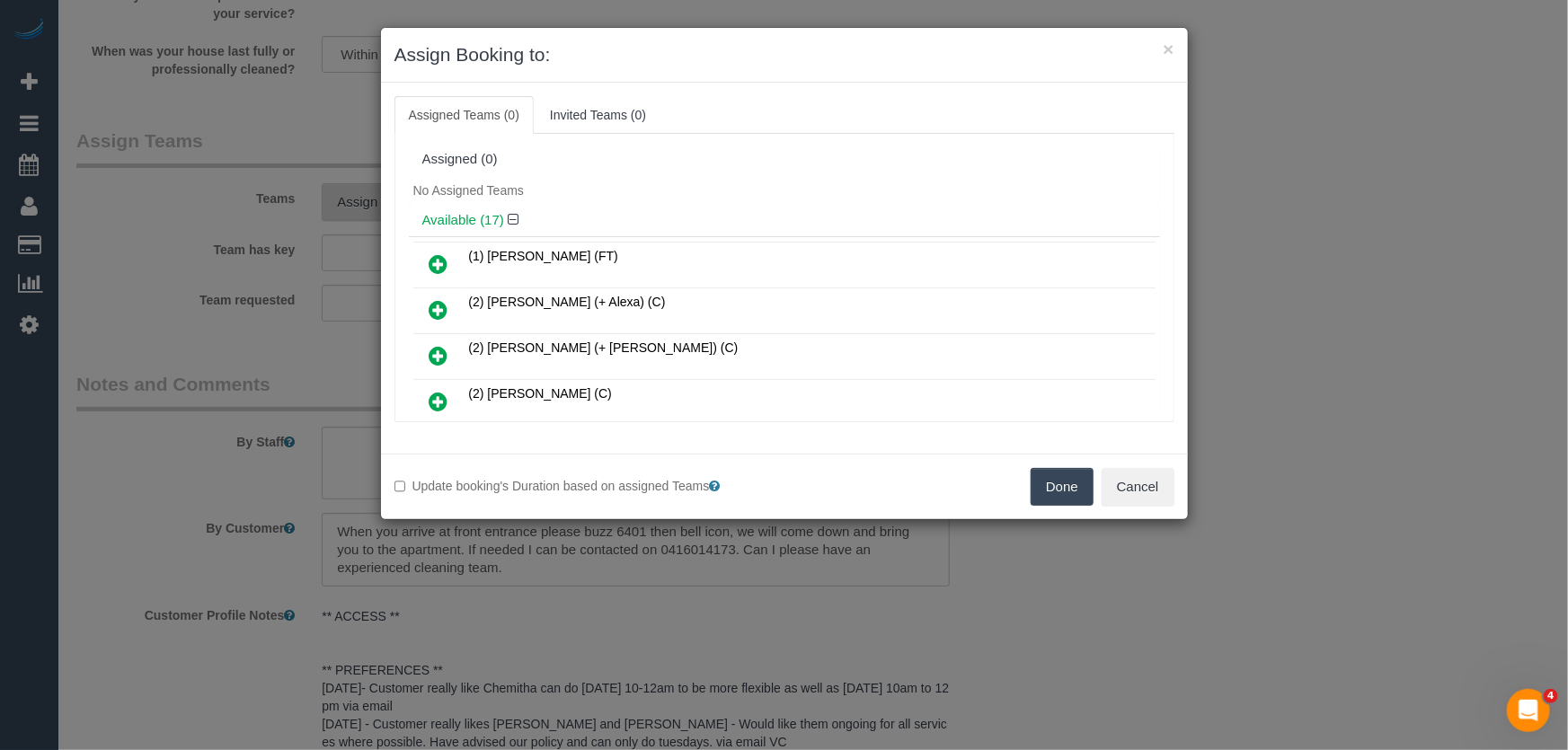
scroll to position [202, 0]
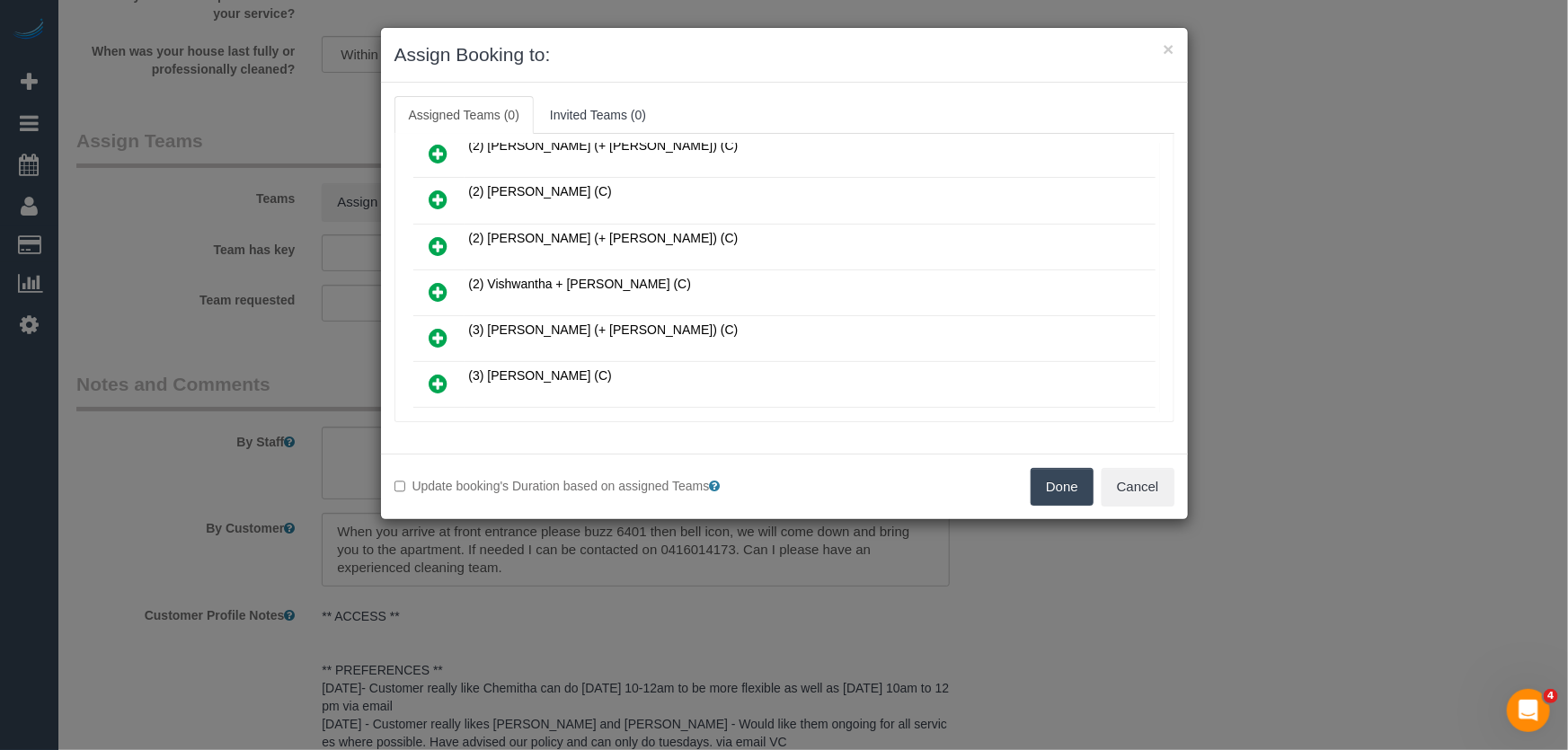
click at [431, 288] on icon at bounding box center [439, 291] width 19 height 22
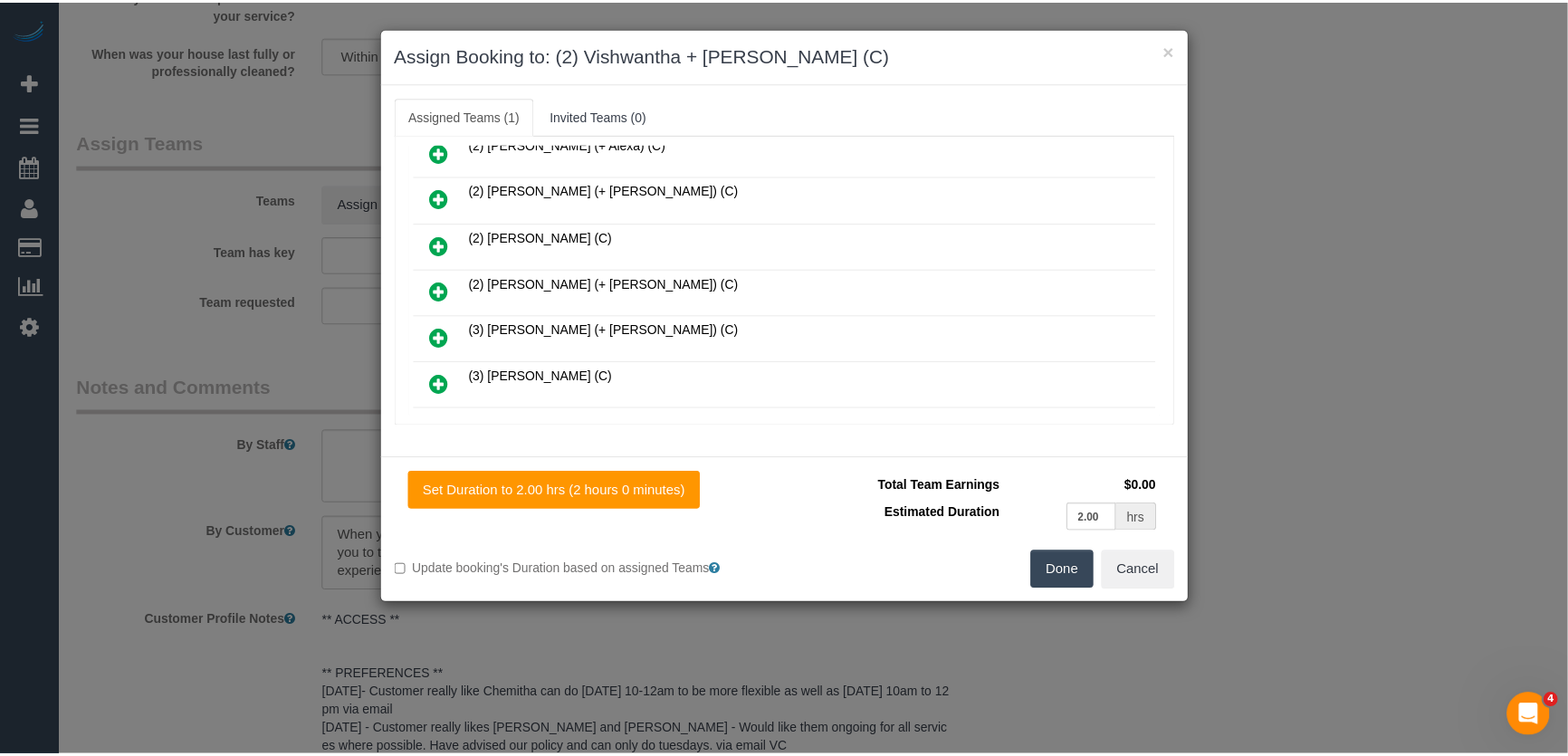
scroll to position [245, 0]
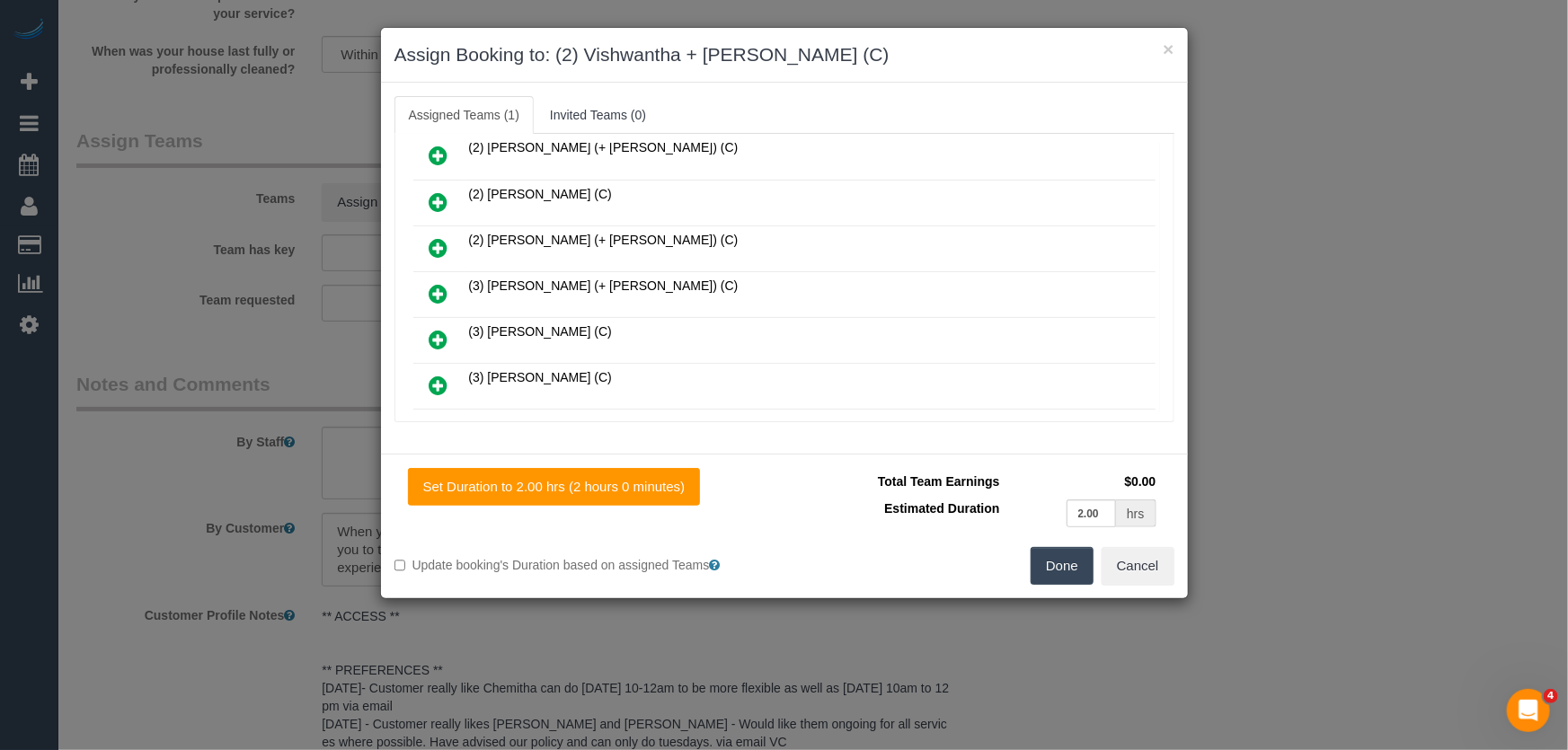
drag, startPoint x: 1062, startPoint y: 563, endPoint x: 1066, endPoint y: 551, distance: 12.6
click at [1063, 563] on button "Done" at bounding box center [1062, 566] width 62 height 38
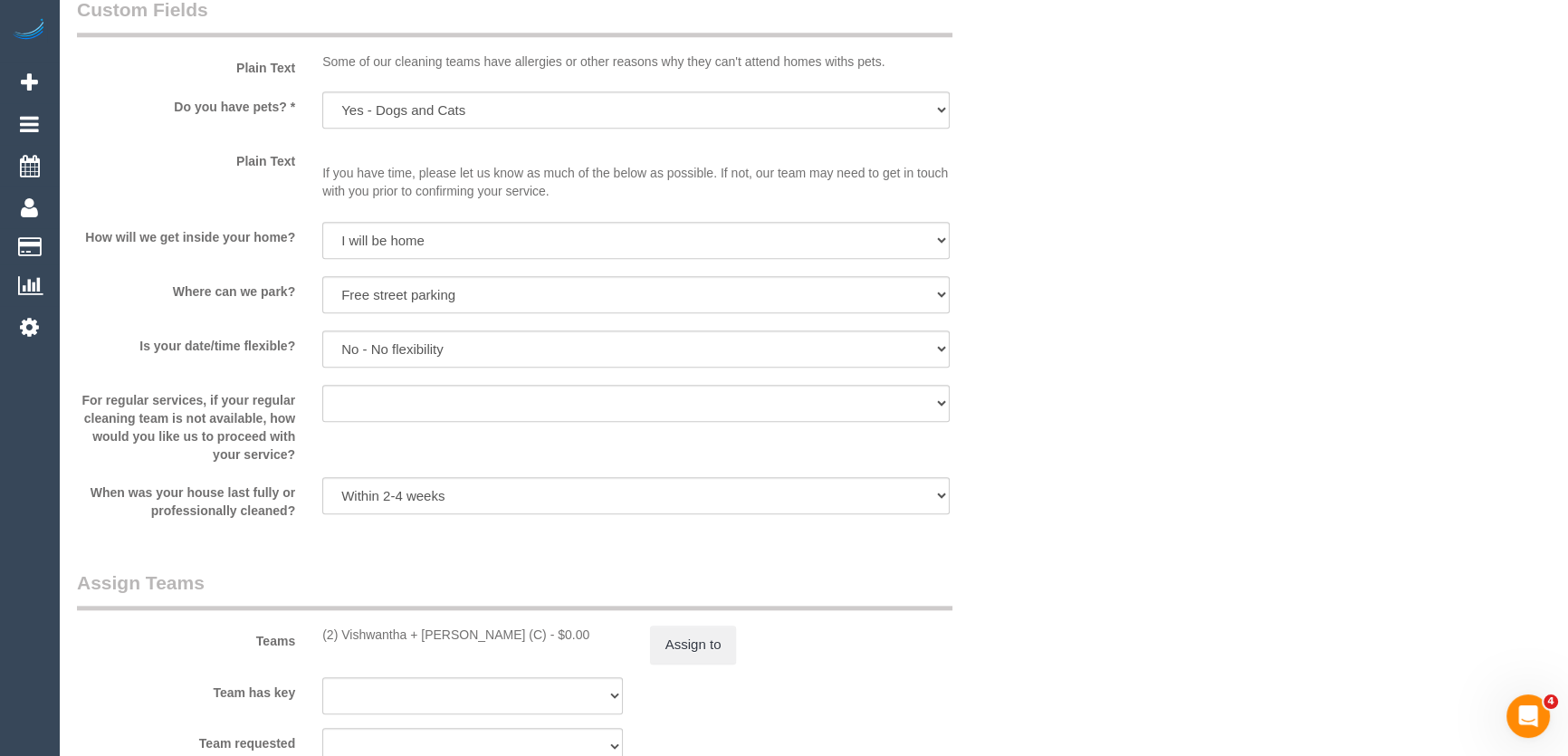
scroll to position [2303, 0]
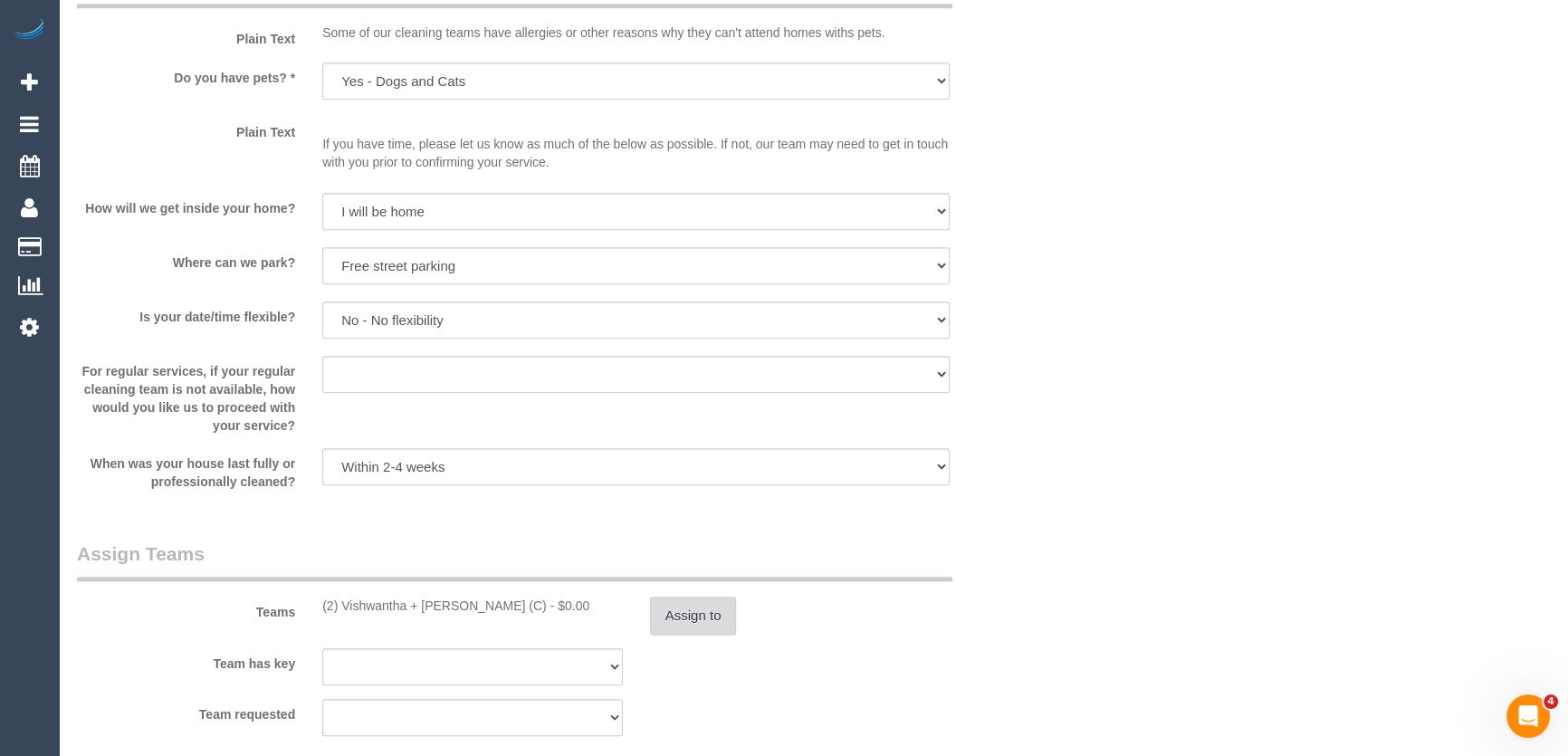
click at [682, 613] on button "Assign to" at bounding box center [693, 616] width 87 height 38
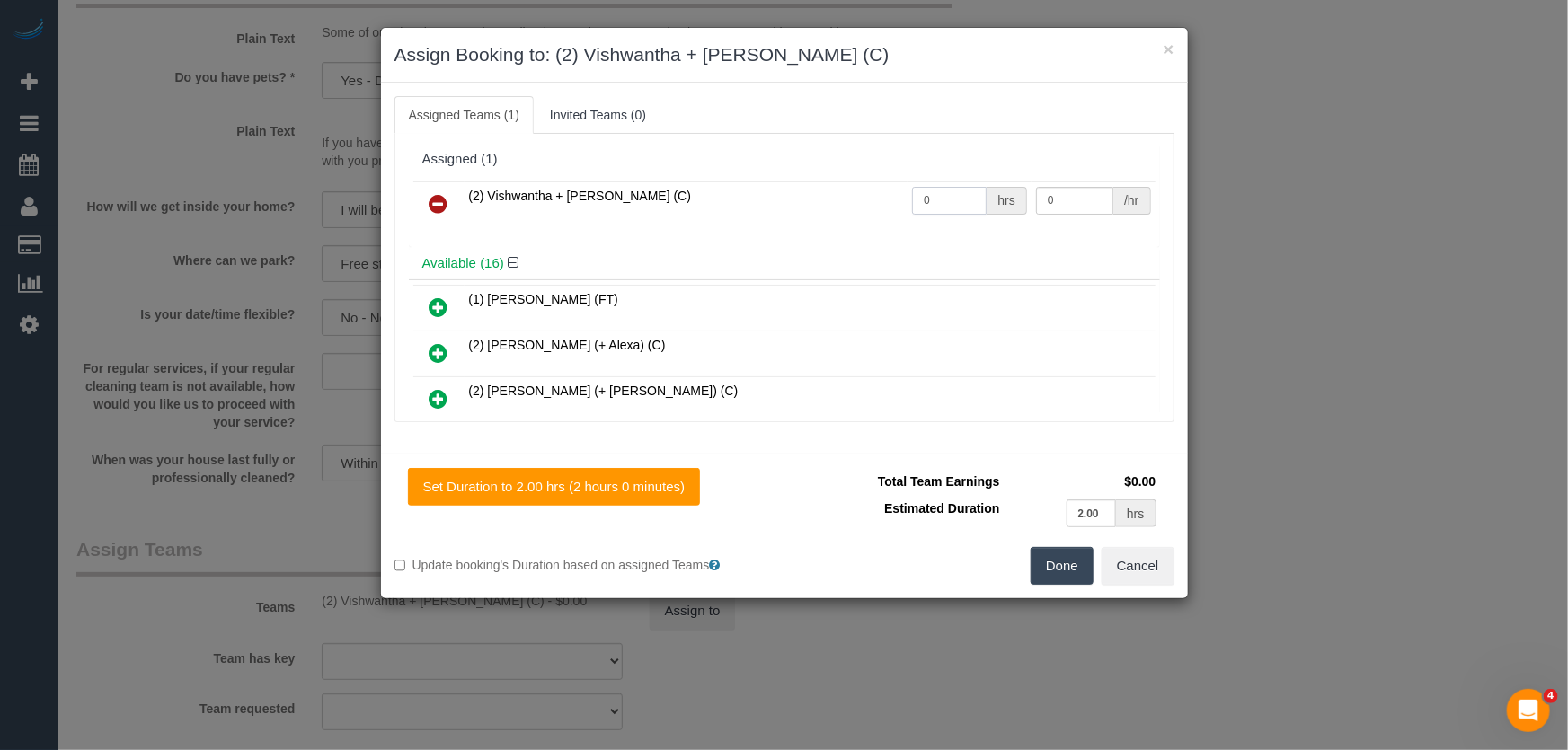
click at [953, 200] on input "0" at bounding box center [949, 200] width 75 height 27
type input "1"
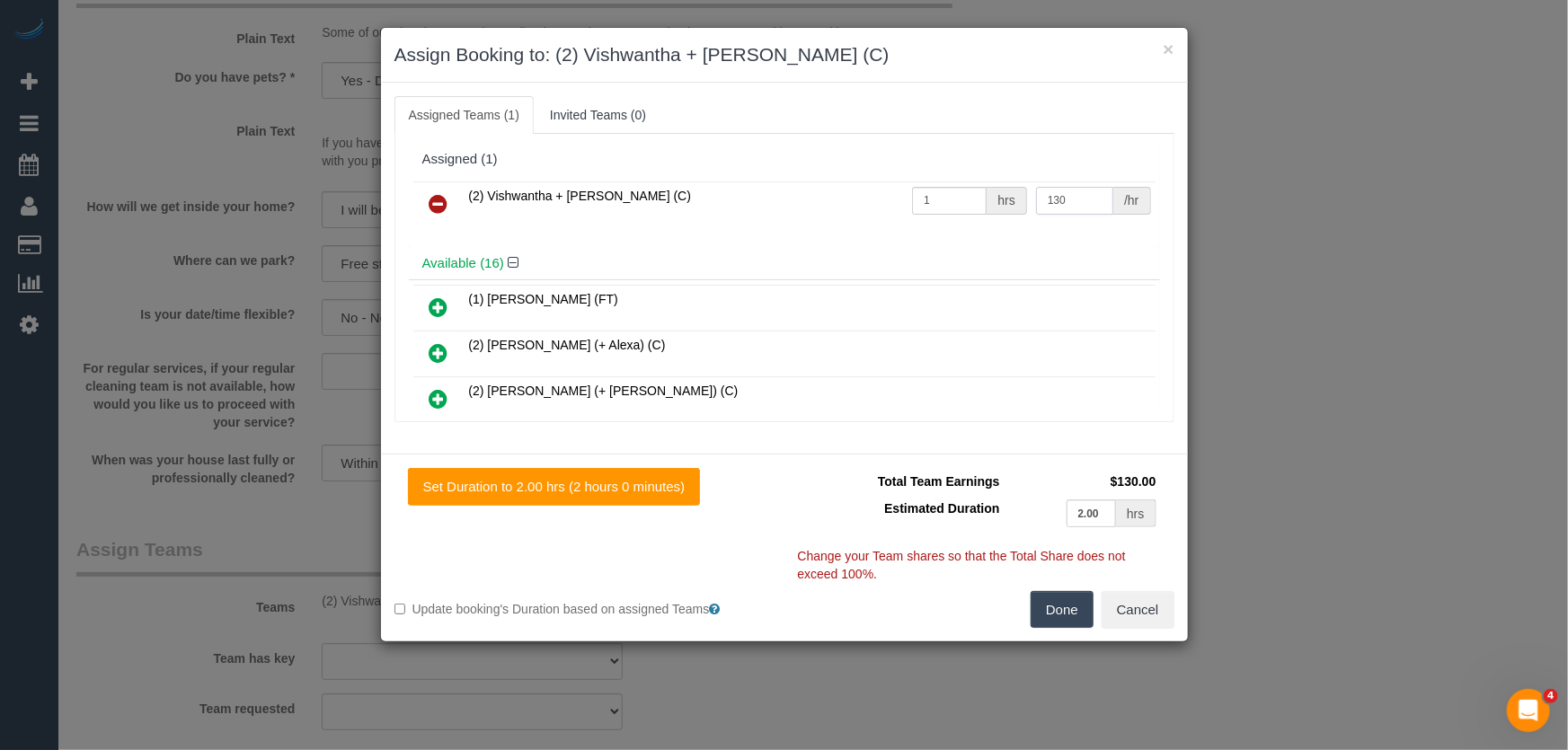
type input "130"
click at [1061, 611] on button "Done" at bounding box center [1062, 610] width 62 height 38
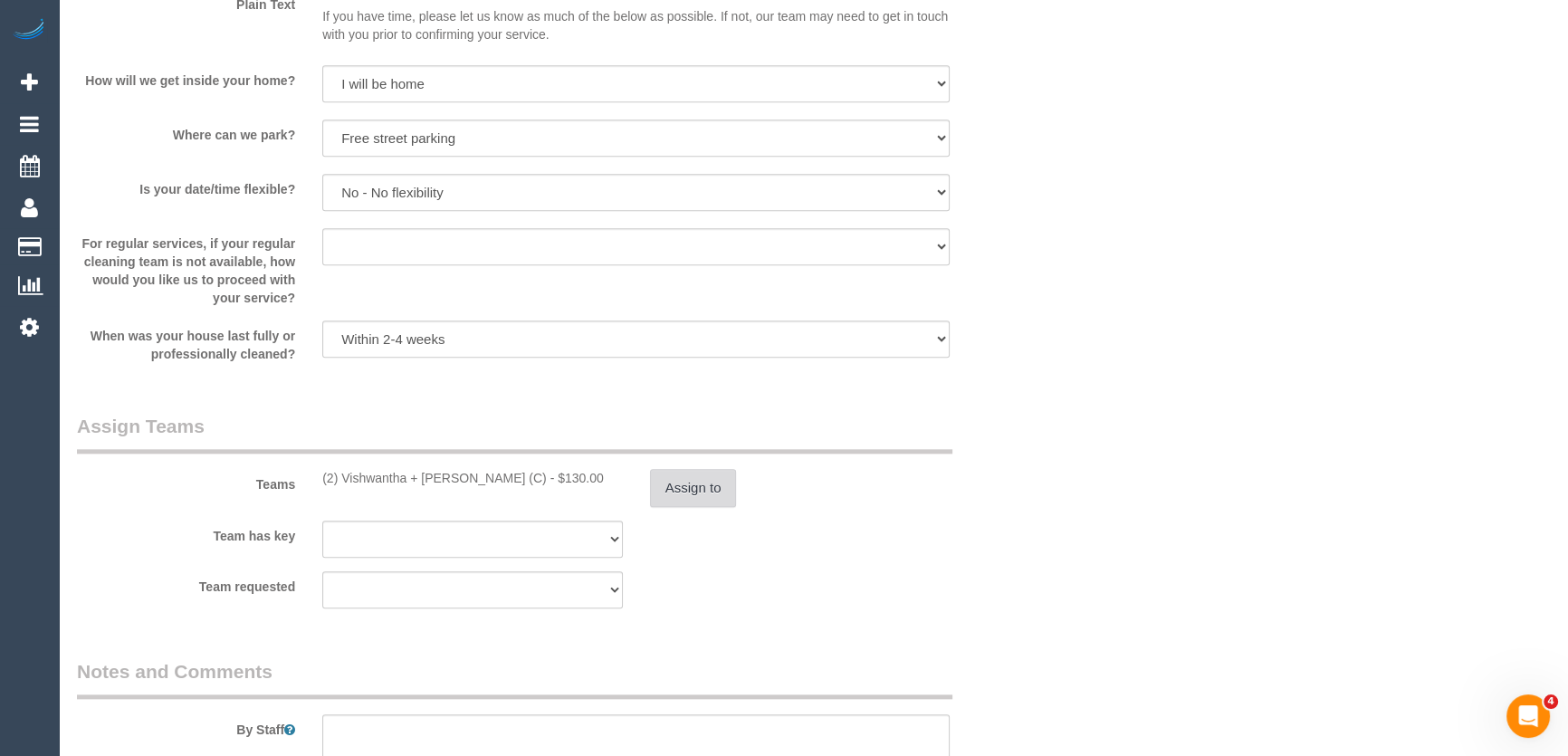
scroll to position [2633, 0]
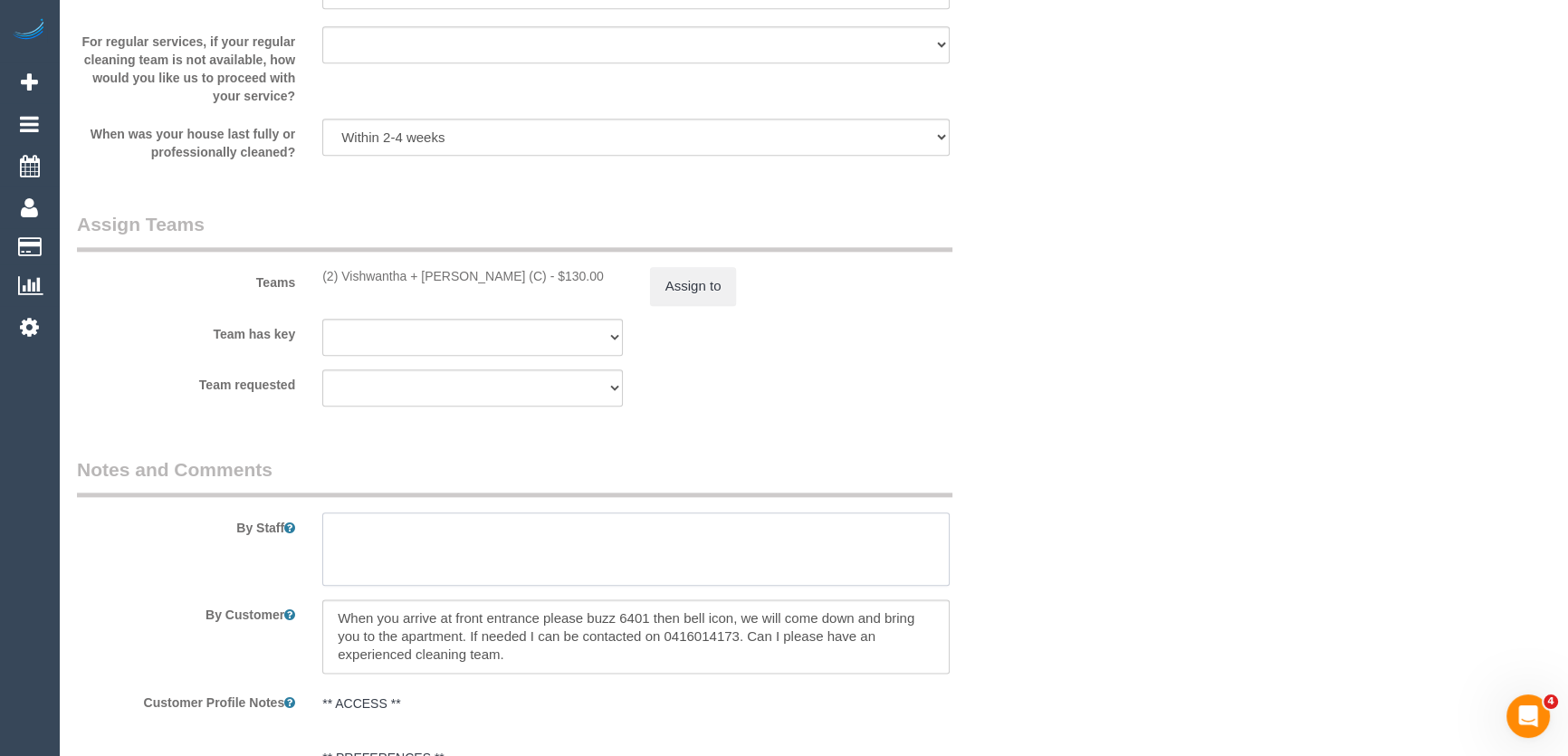
click at [397, 551] on textarea at bounding box center [636, 549] width 628 height 74
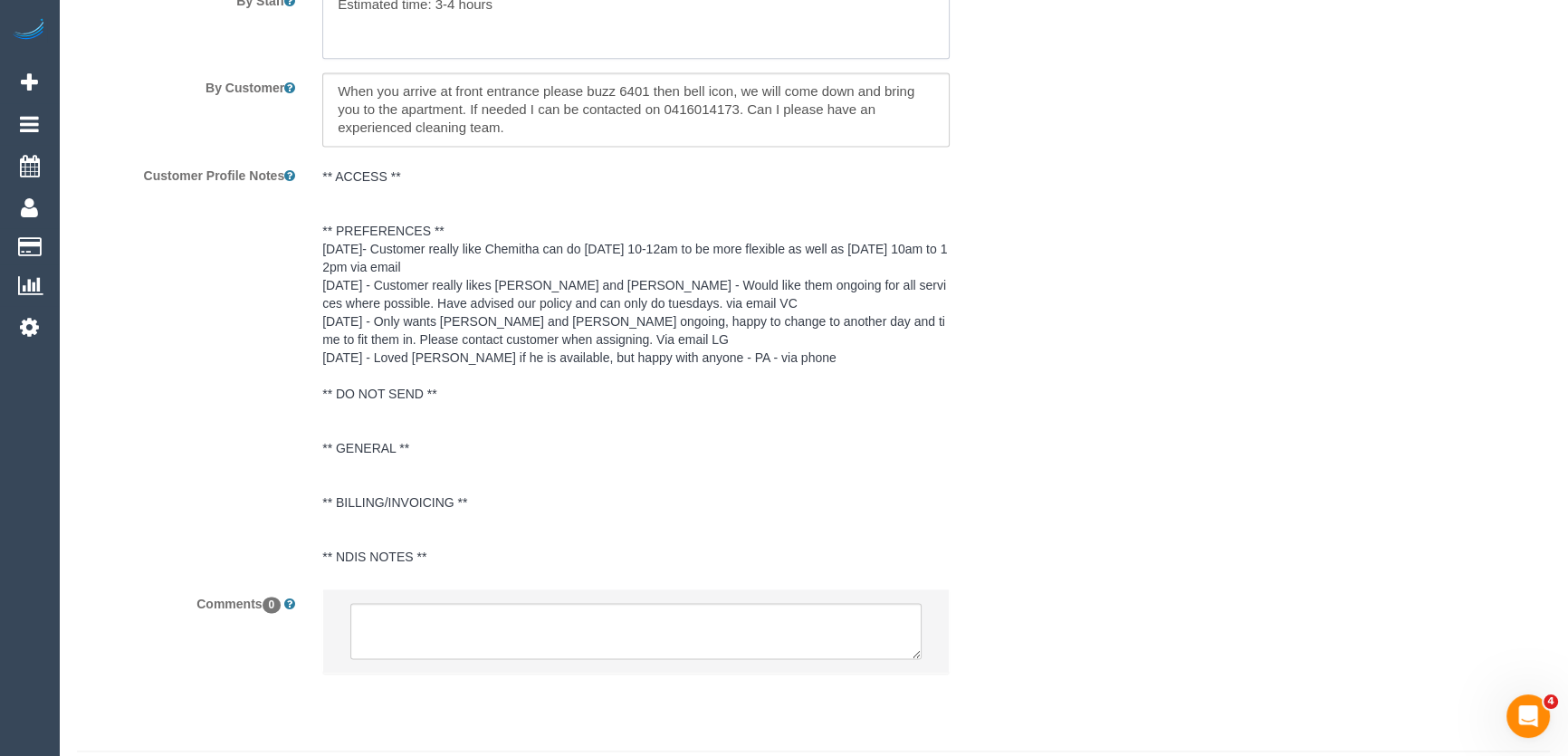
scroll to position [3210, 0]
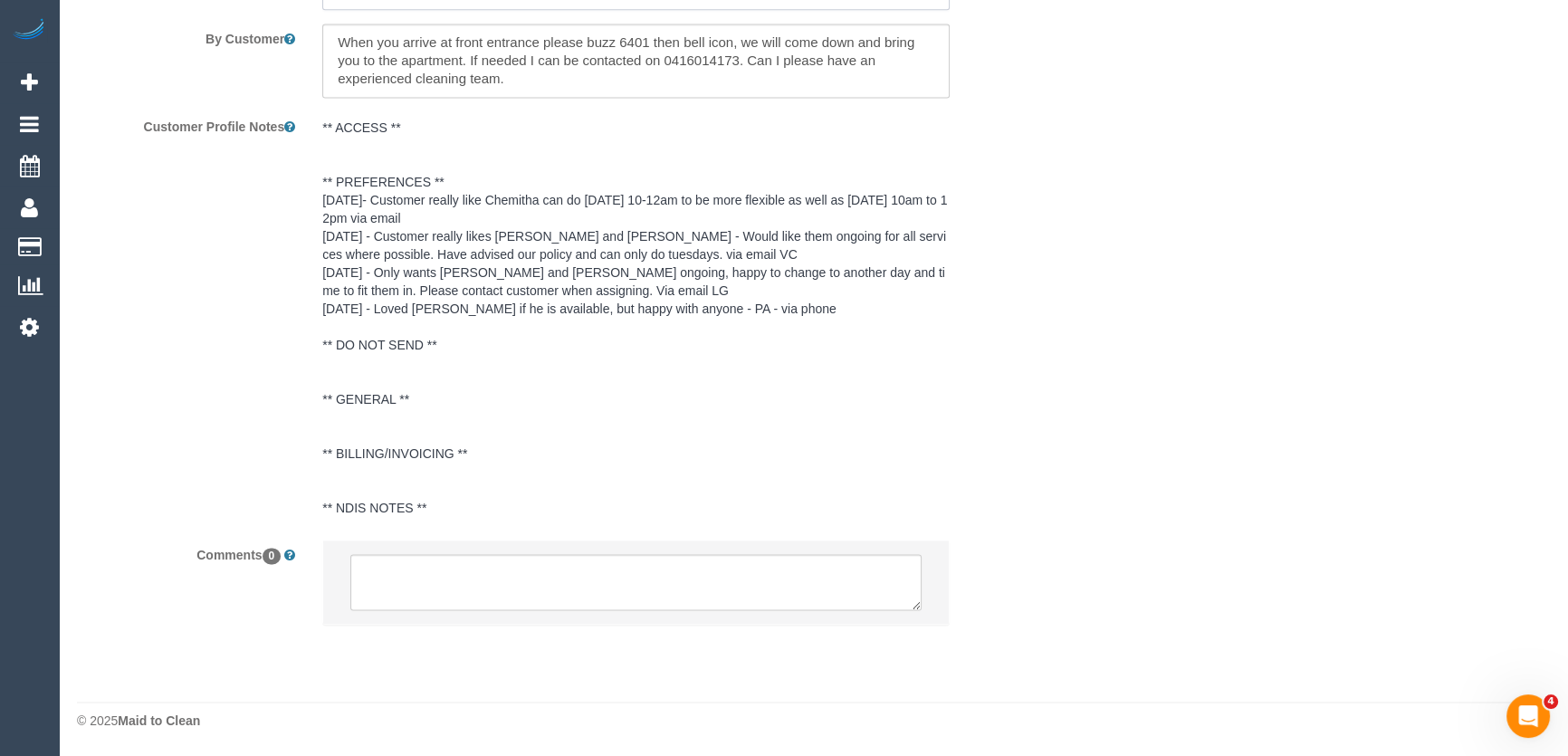
type textarea "Estimated time: 3-4 hours"
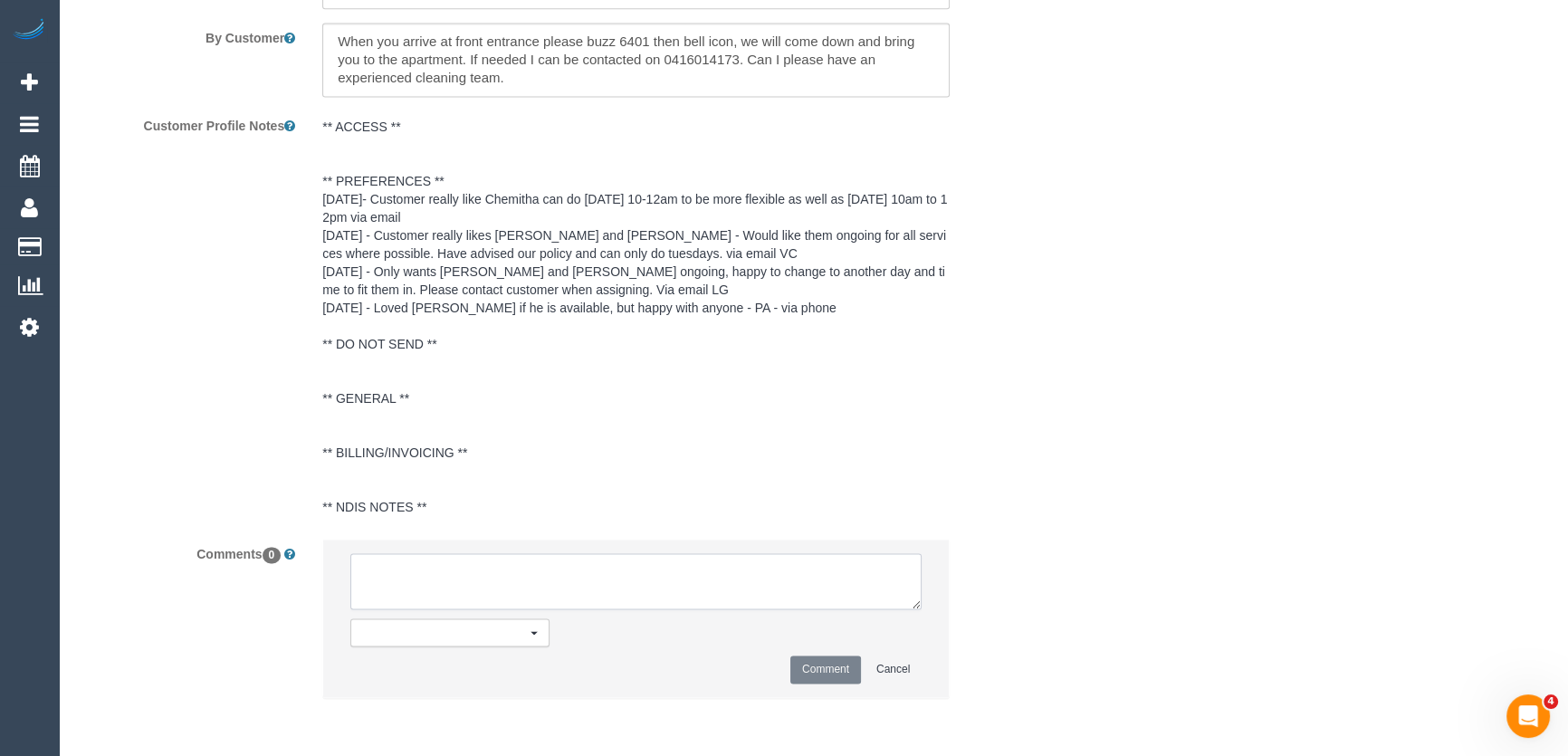
click at [479, 583] on textarea at bounding box center [635, 581] width 571 height 56
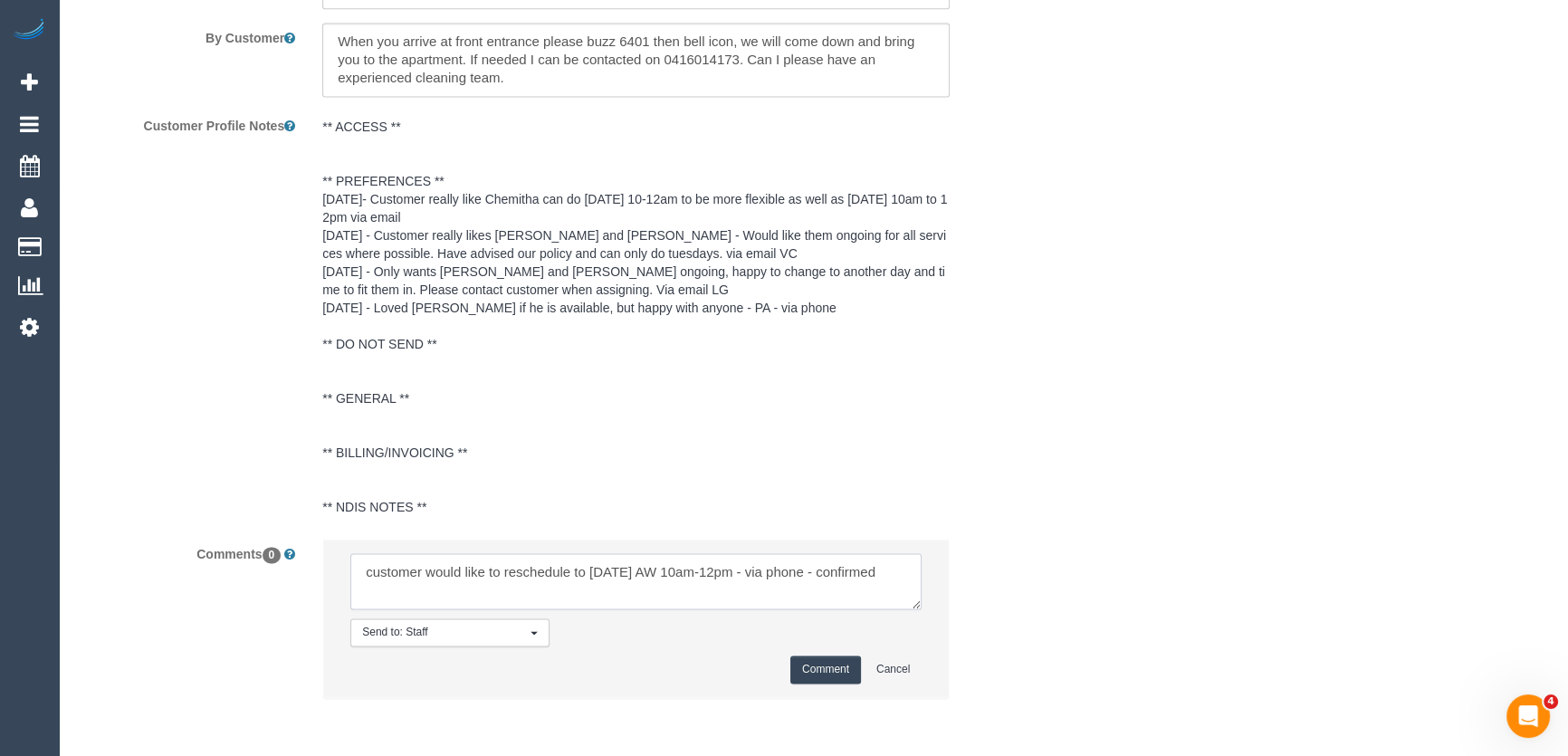
type textarea "customer would like to reschedule to Tuesday 9/9 AW 10am-12pm - via phone - con…"
click at [832, 669] on button "Comment" at bounding box center [826, 668] width 71 height 28
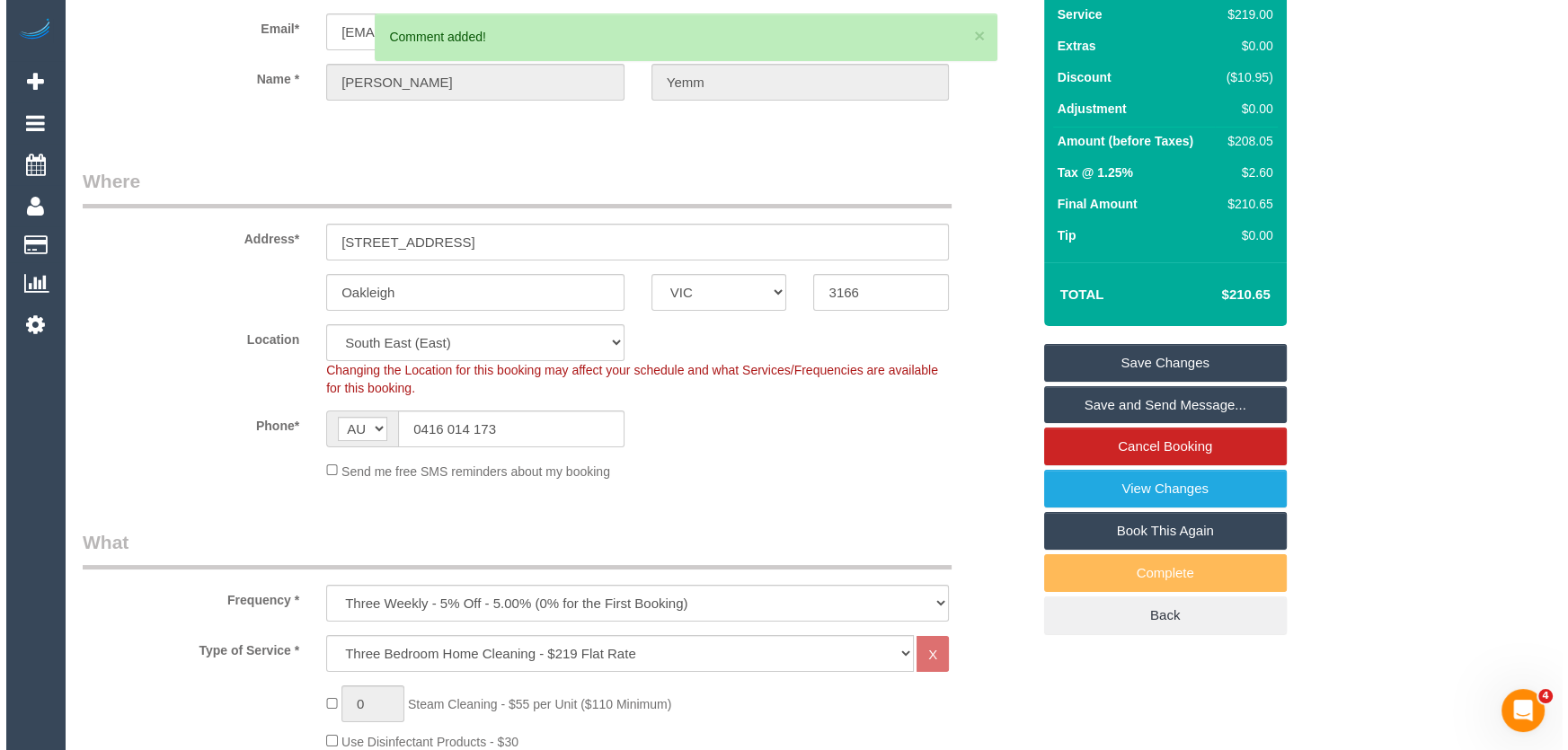
scroll to position [0, 0]
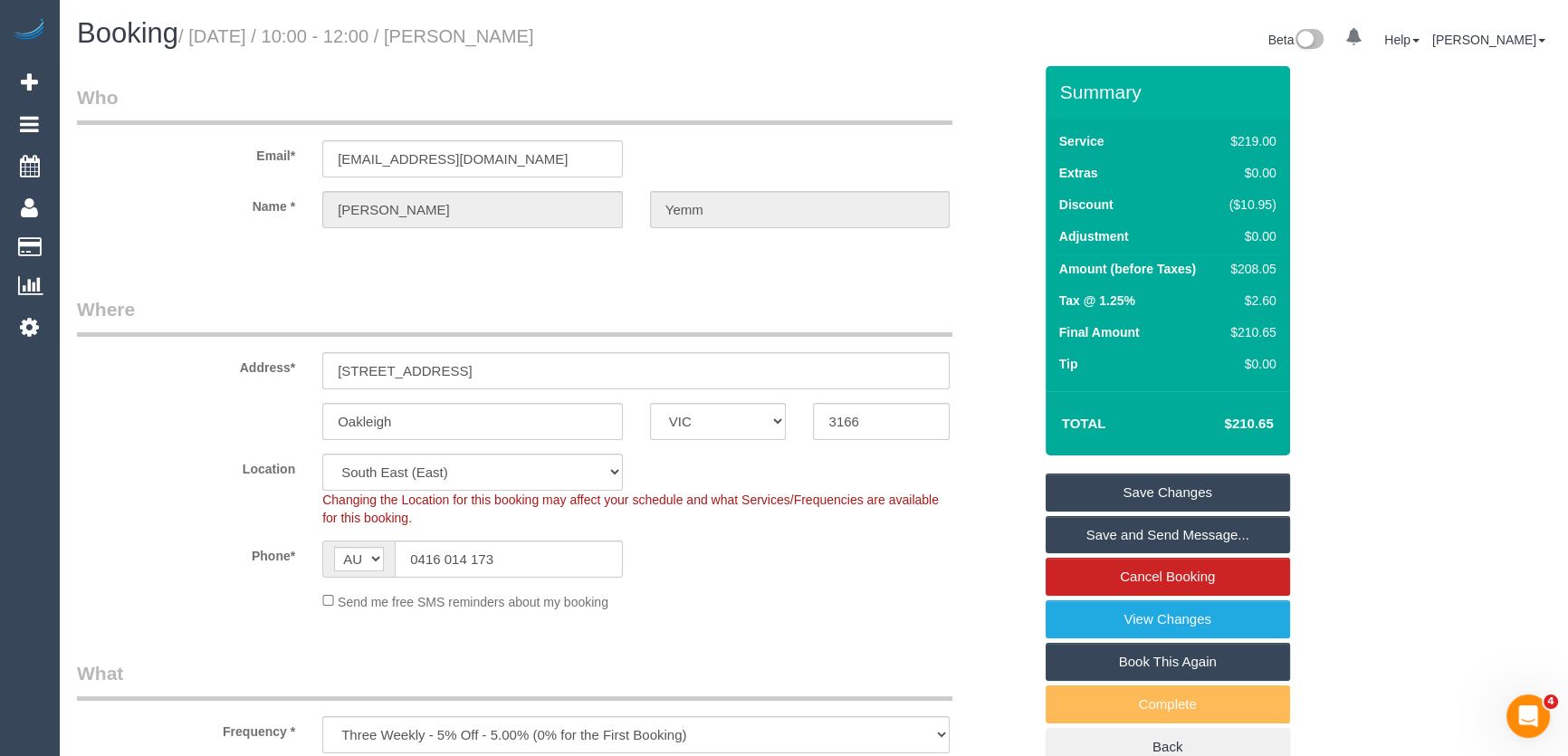
click at [532, 36] on small "/ September 02, 2025 / 10:00 - 12:00 / Samantha Yemm" at bounding box center [356, 36] width 356 height 20
copy small "Samantha Yemm"
click at [1107, 531] on link "Save and Send Message..." at bounding box center [1168, 535] width 244 height 38
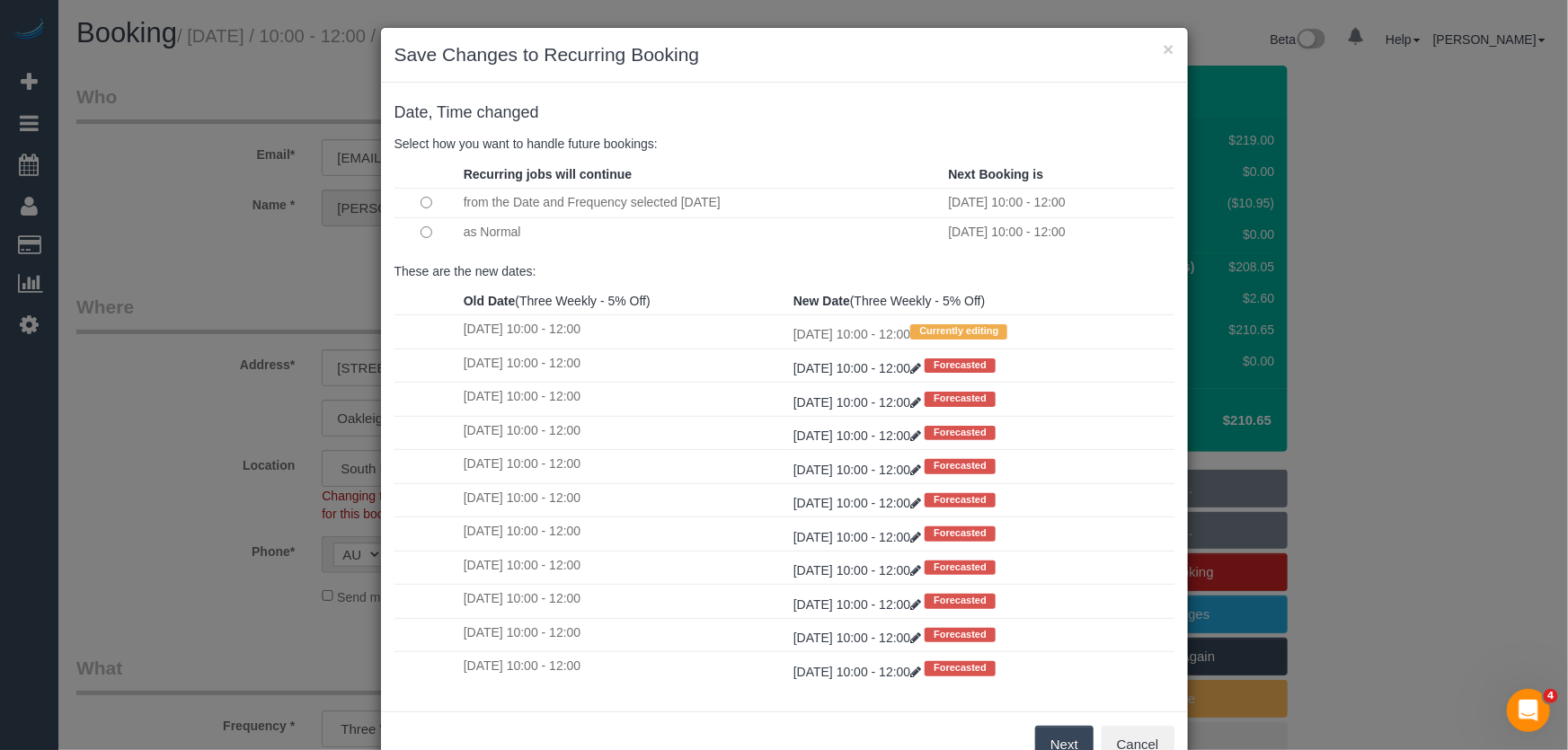
click at [1060, 737] on button "Next" at bounding box center [1065, 744] width 59 height 38
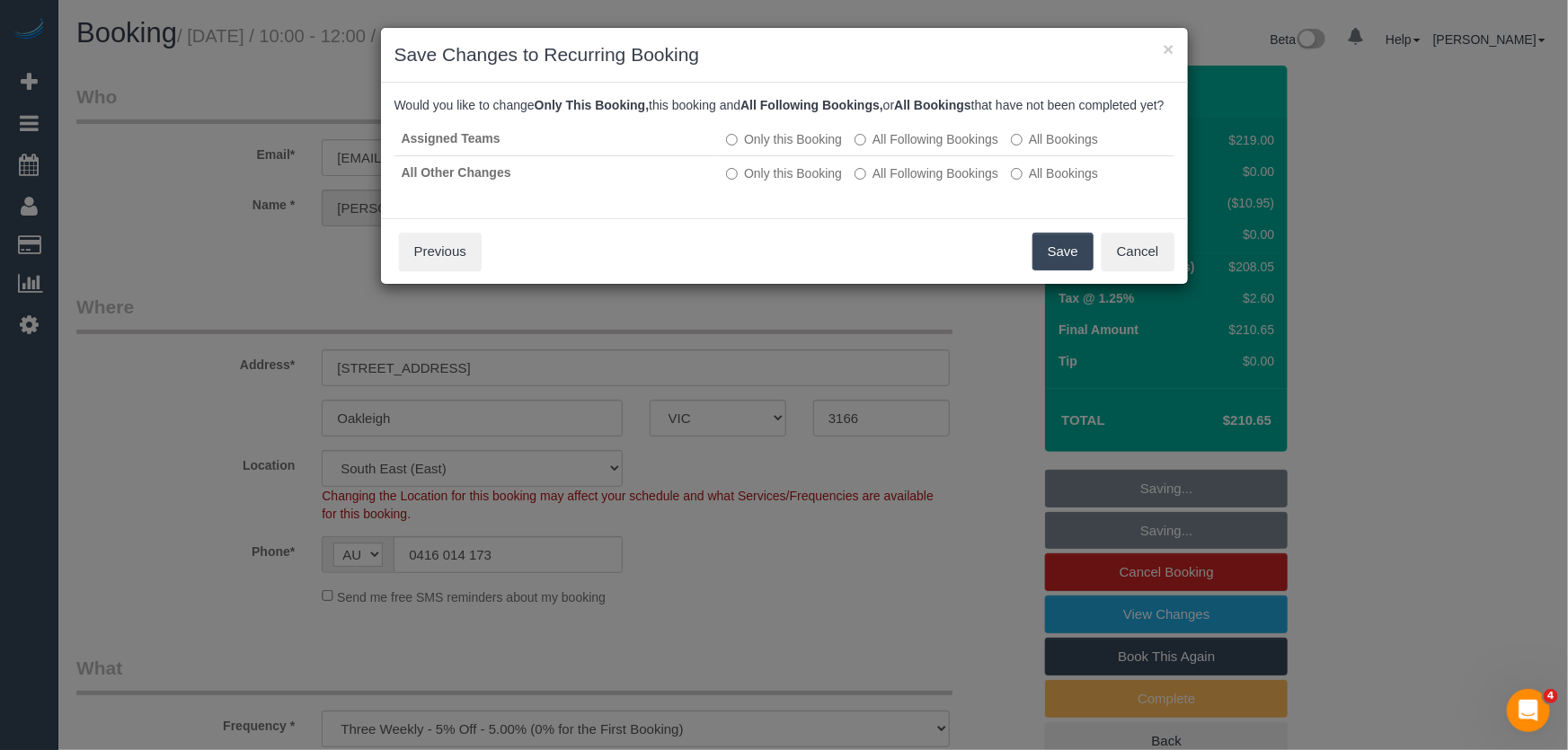
click at [1058, 270] on button "Save" at bounding box center [1063, 252] width 62 height 38
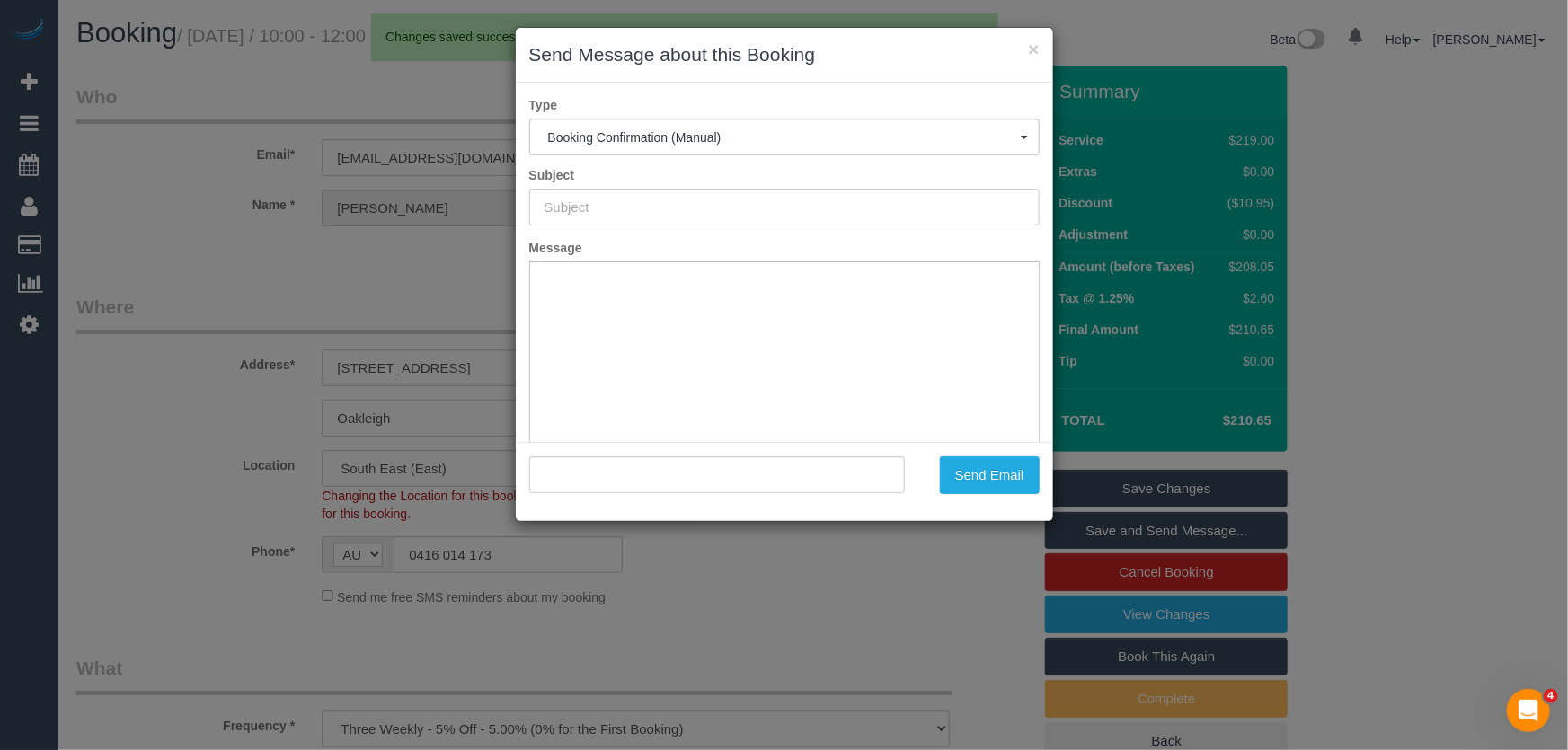
type input "Booking Confirmed"
type input ""Samantha Yemm" <samantha1170@hotmail.com>"
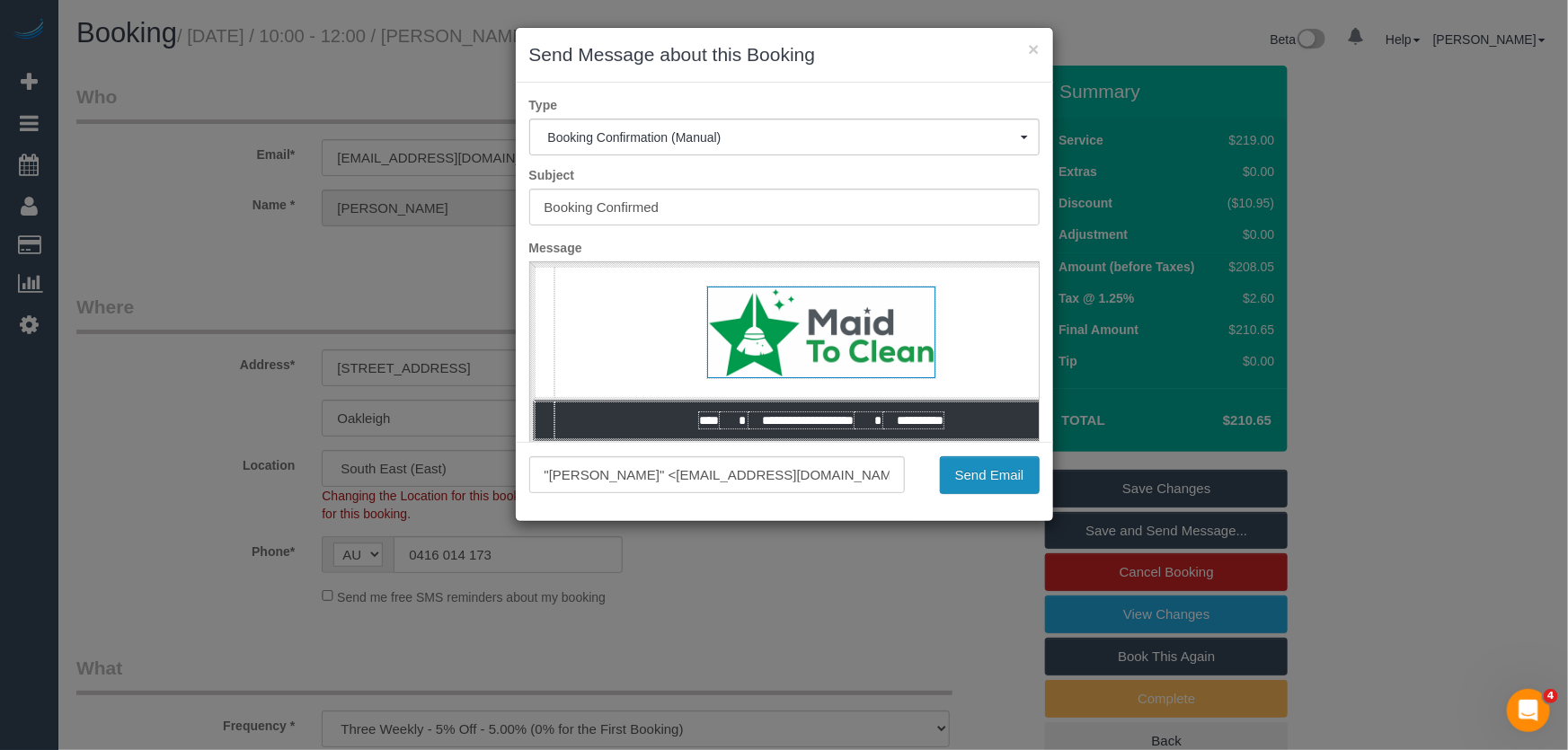
click at [981, 479] on button "Send Email" at bounding box center [989, 475] width 99 height 38
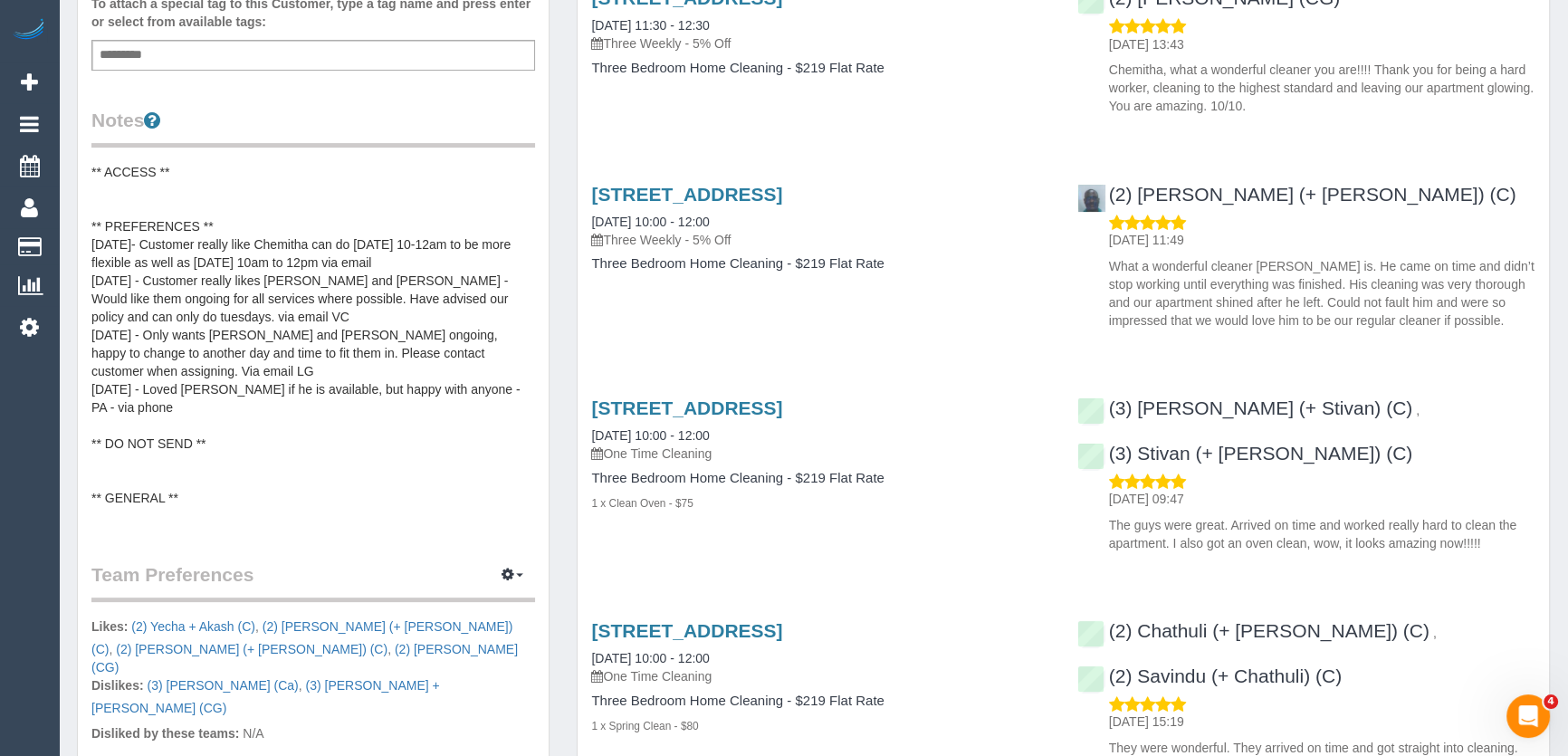
scroll to position [741, 0]
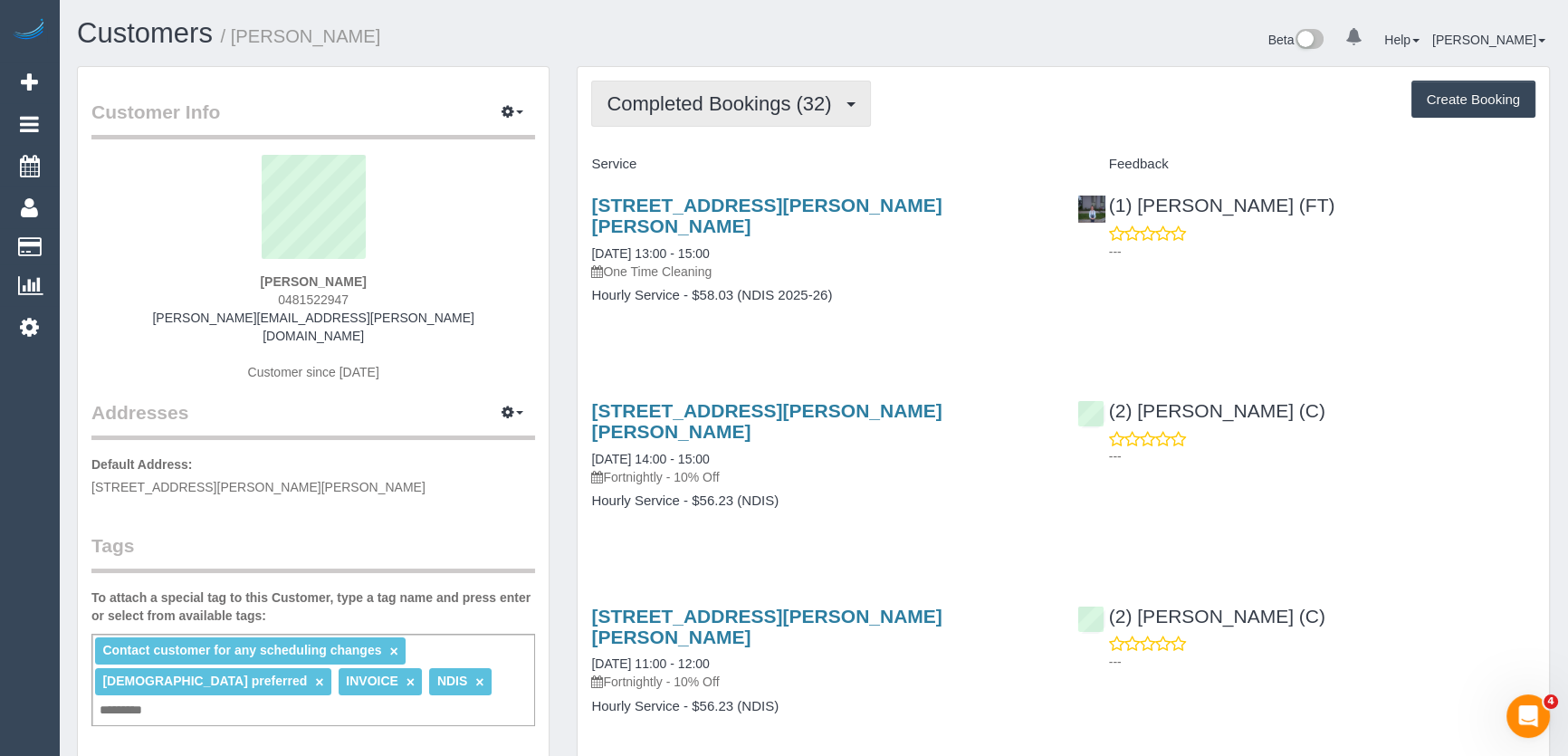
click at [691, 96] on span "Completed Bookings (32)" at bounding box center [723, 104] width 234 height 23
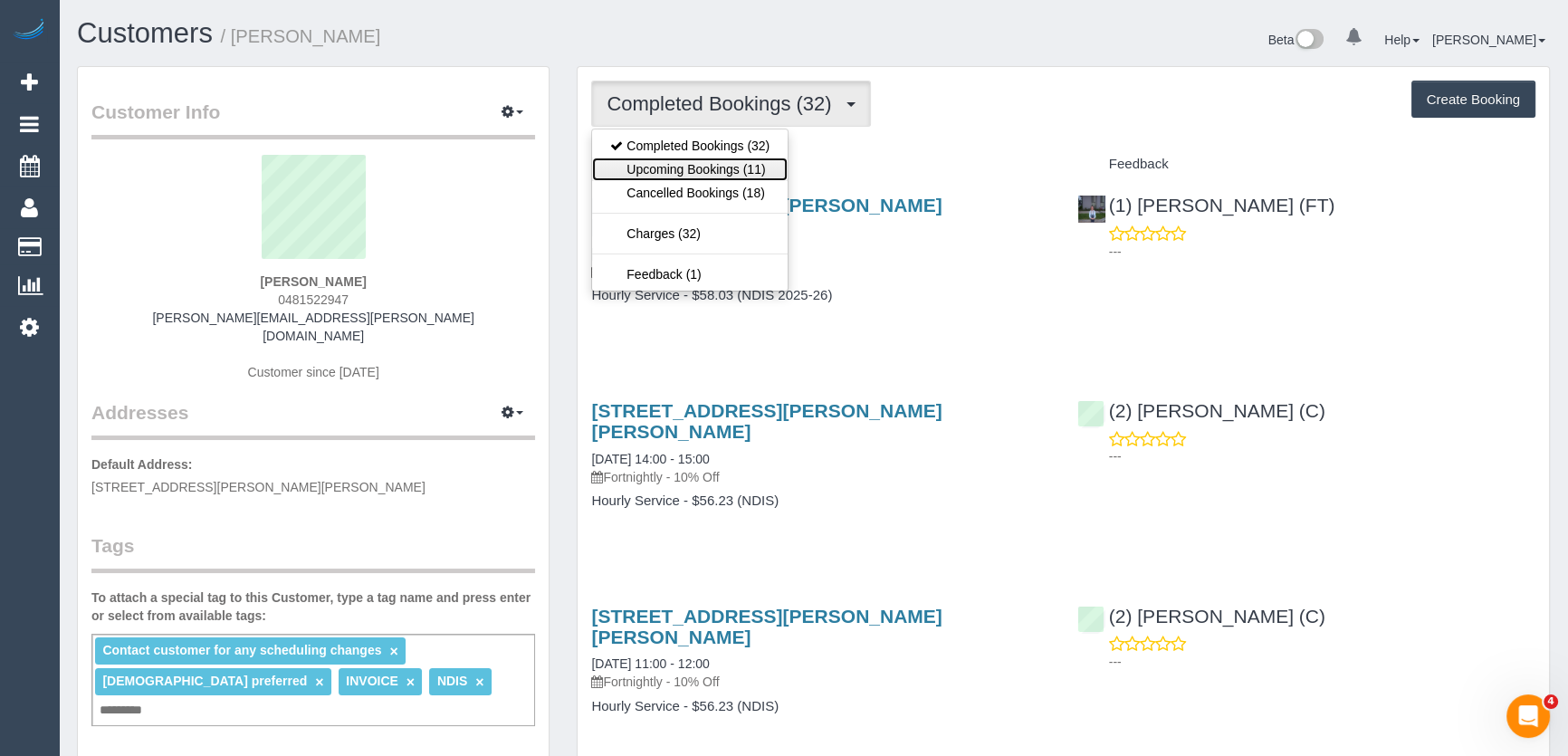
click at [703, 170] on link "Upcoming Bookings (11)" at bounding box center [690, 169] width 196 height 24
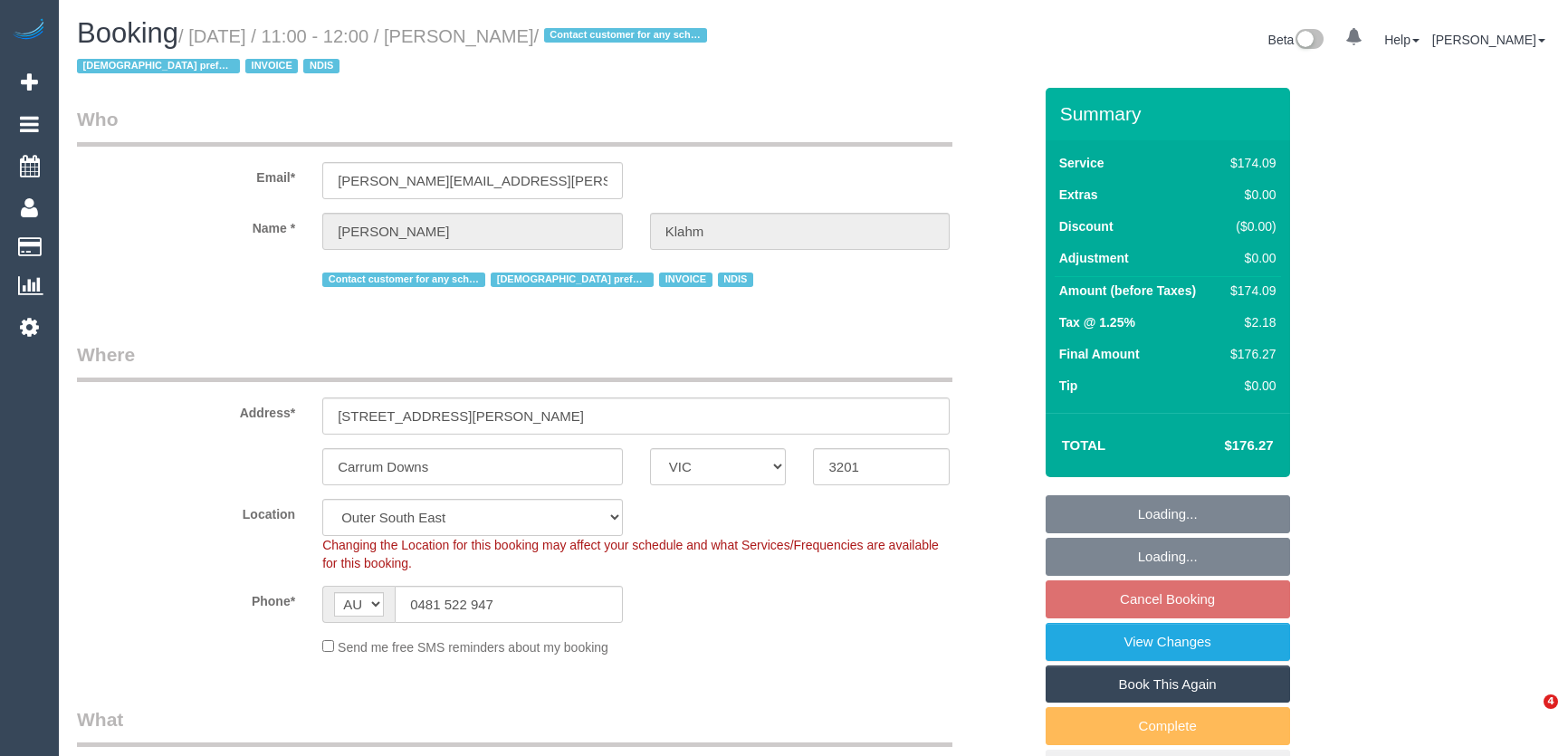
select select "VIC"
select select "180"
select select "number:28"
select select "number:14"
select select "number:19"
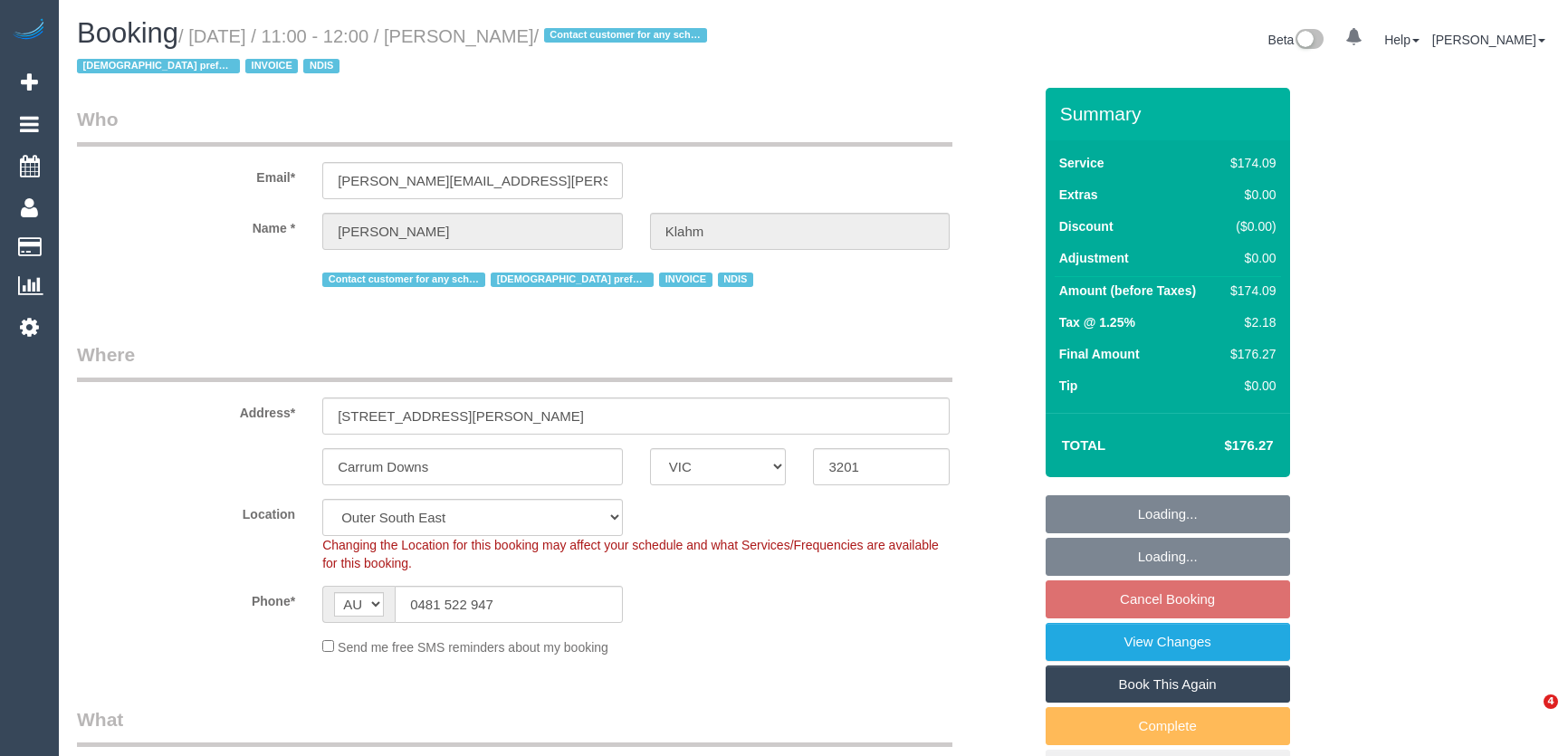
select select "number:36"
select select "number:35"
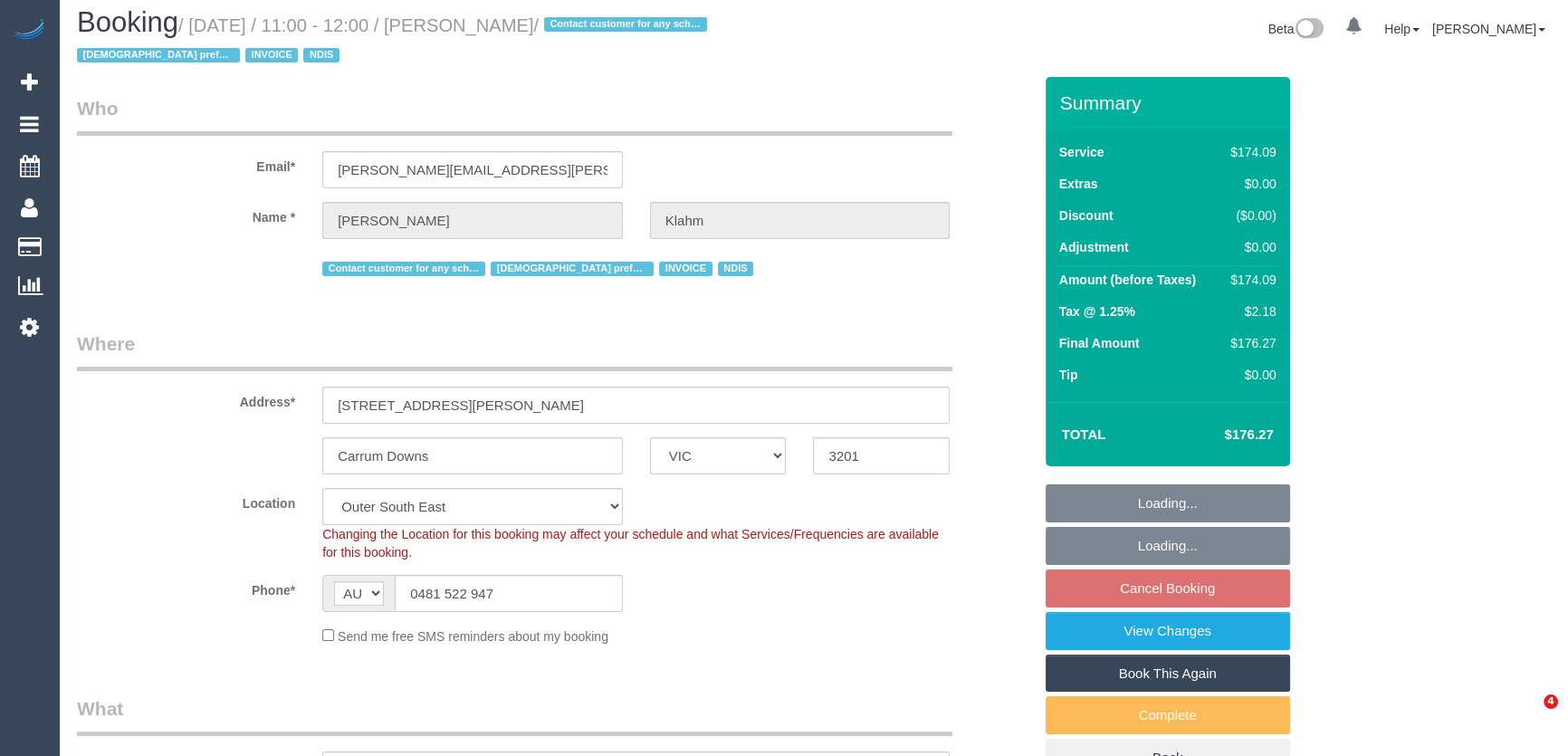
select select "object:1049"
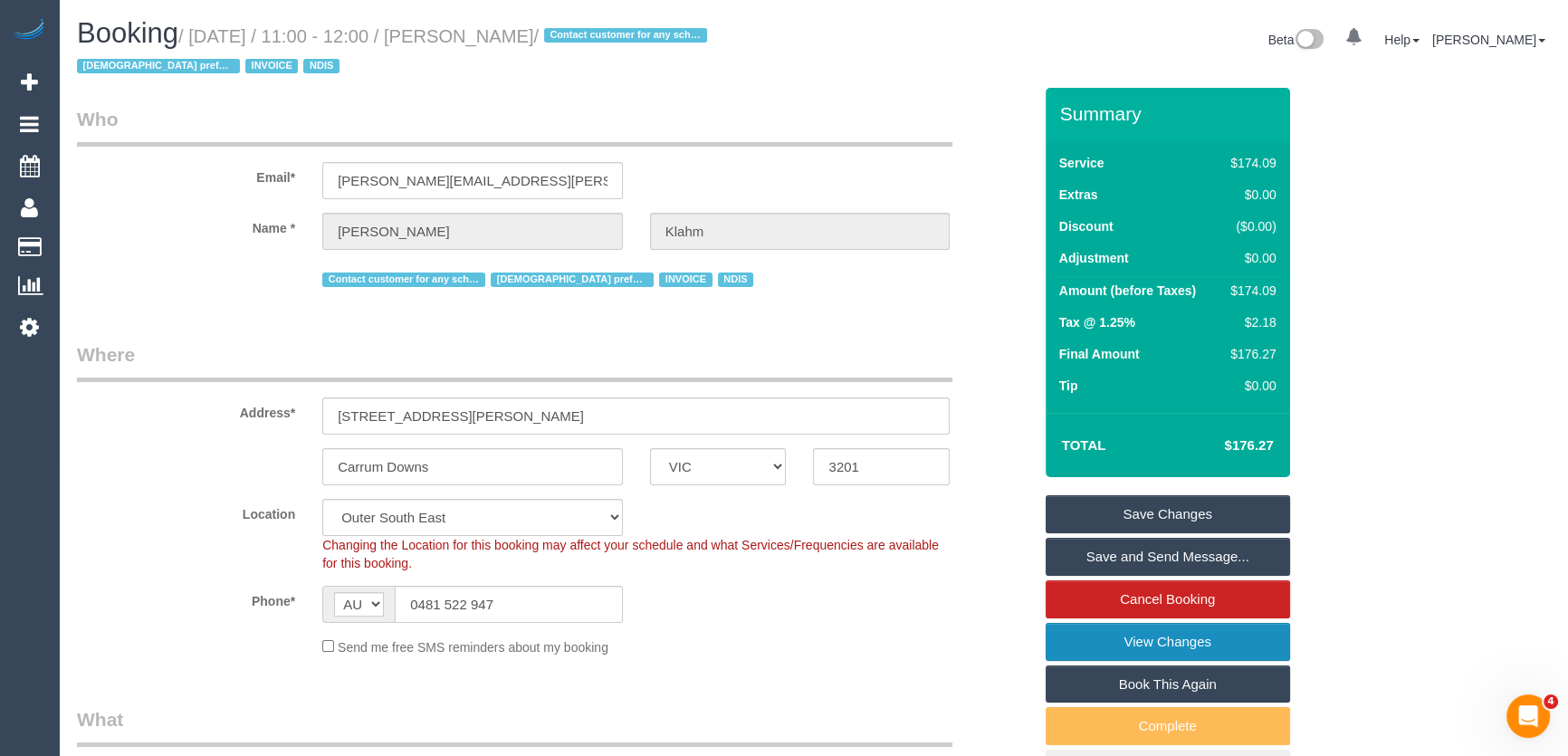
click at [1091, 639] on link "View Changes" at bounding box center [1168, 642] width 244 height 38
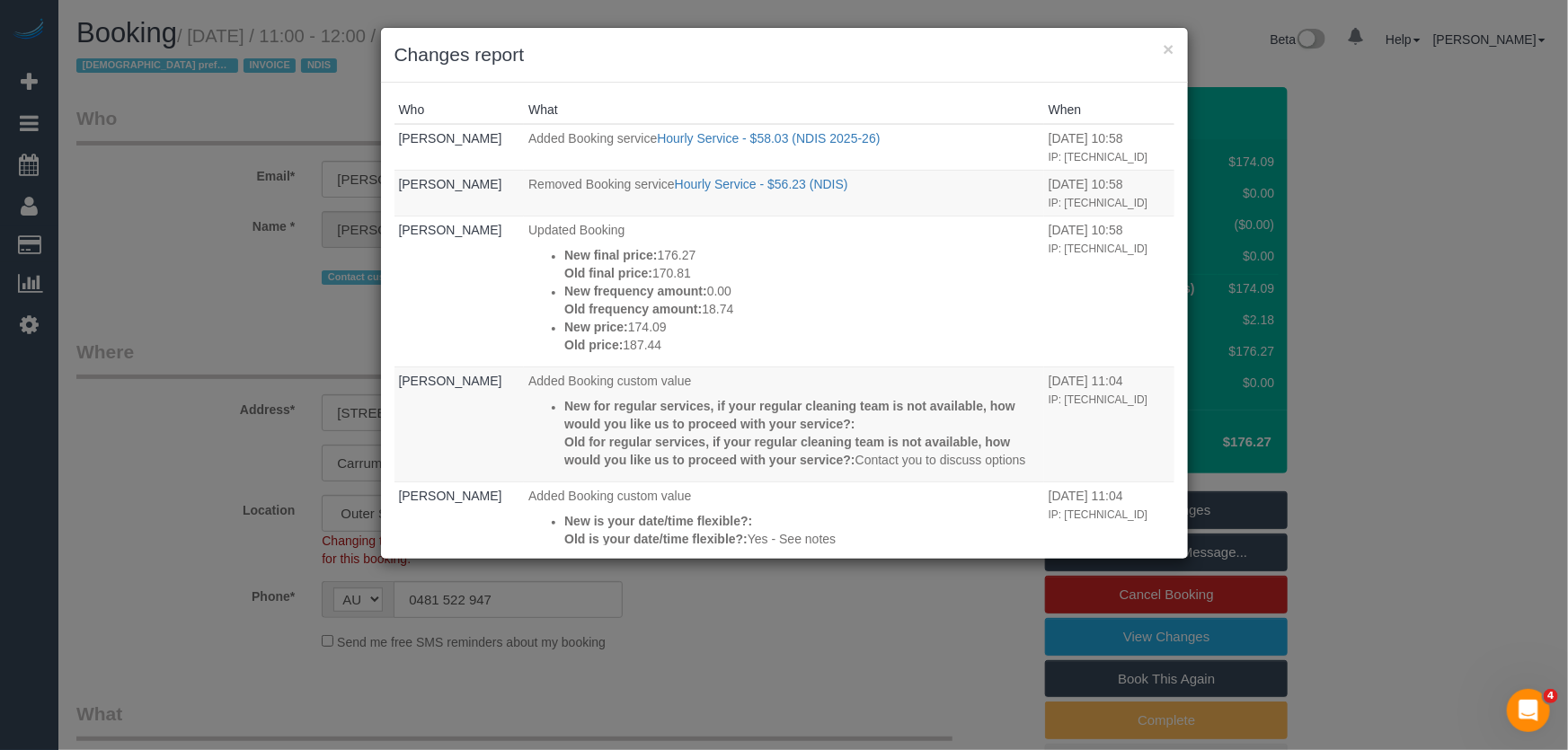
click at [152, 327] on div "× Changes report Who What When Tomasz Przybysz Added Booking service Hourly Ser…" at bounding box center [784, 375] width 1568 height 750
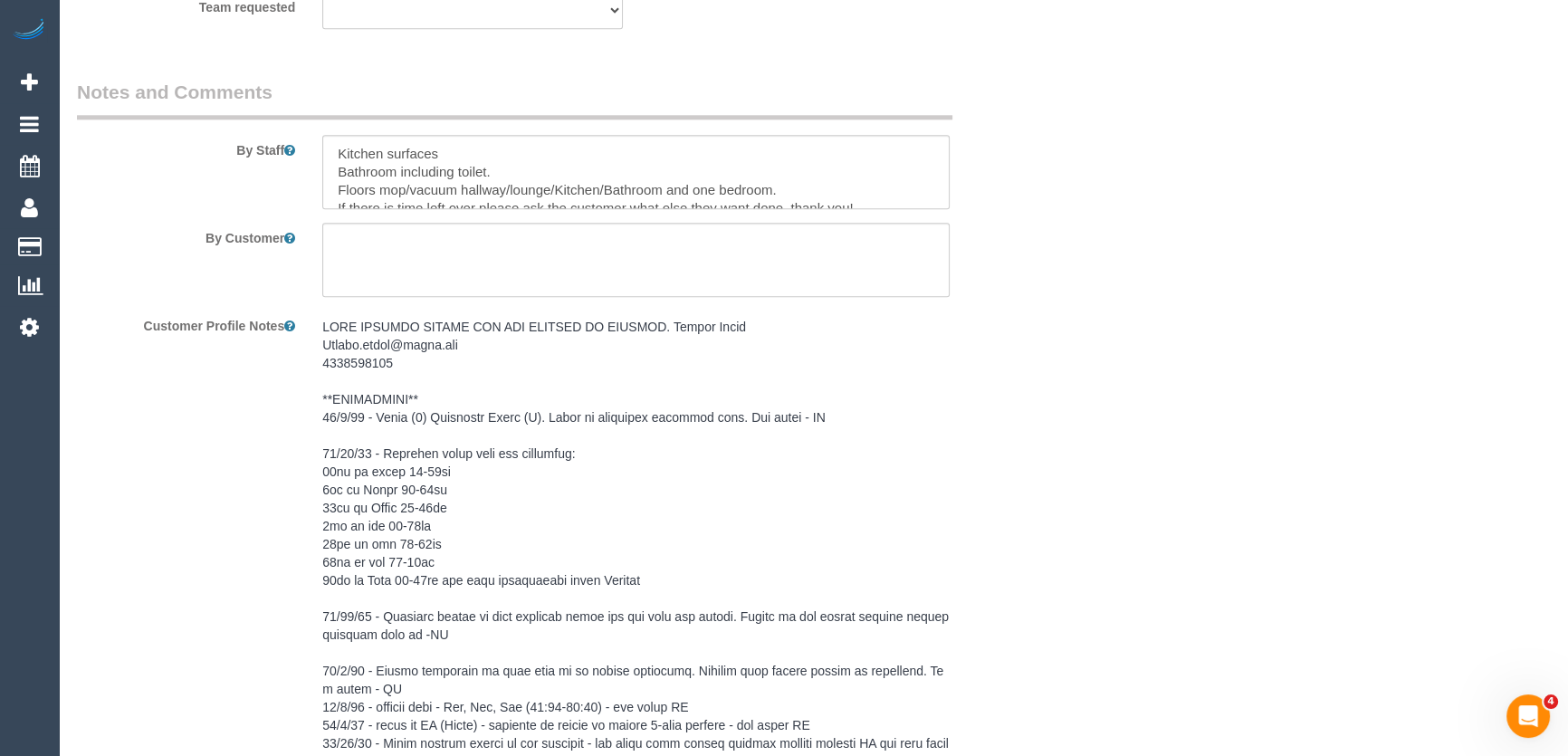
scroll to position [2468, 0]
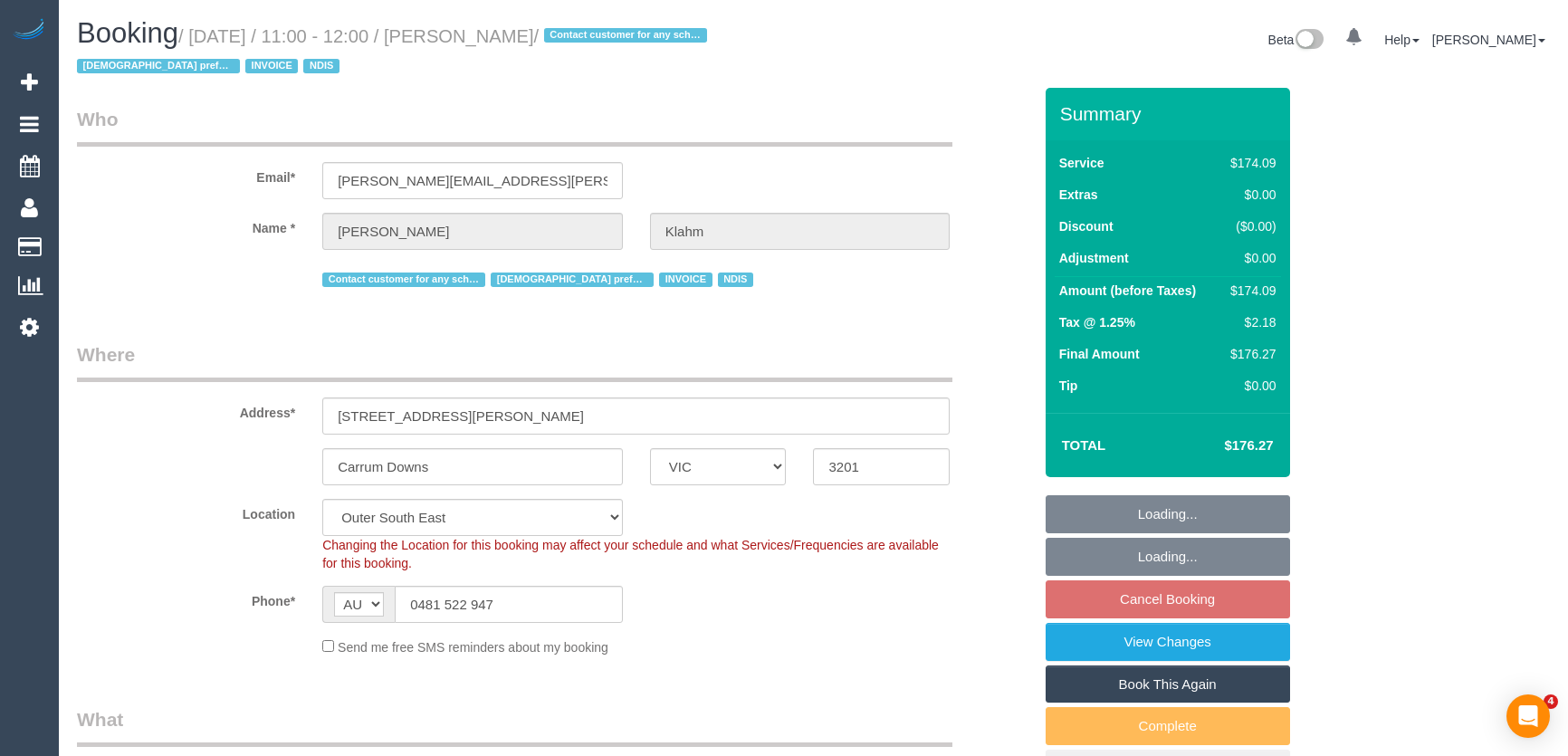
select select "VIC"
select select "180"
select select "number:28"
select select "number:14"
select select "number:19"
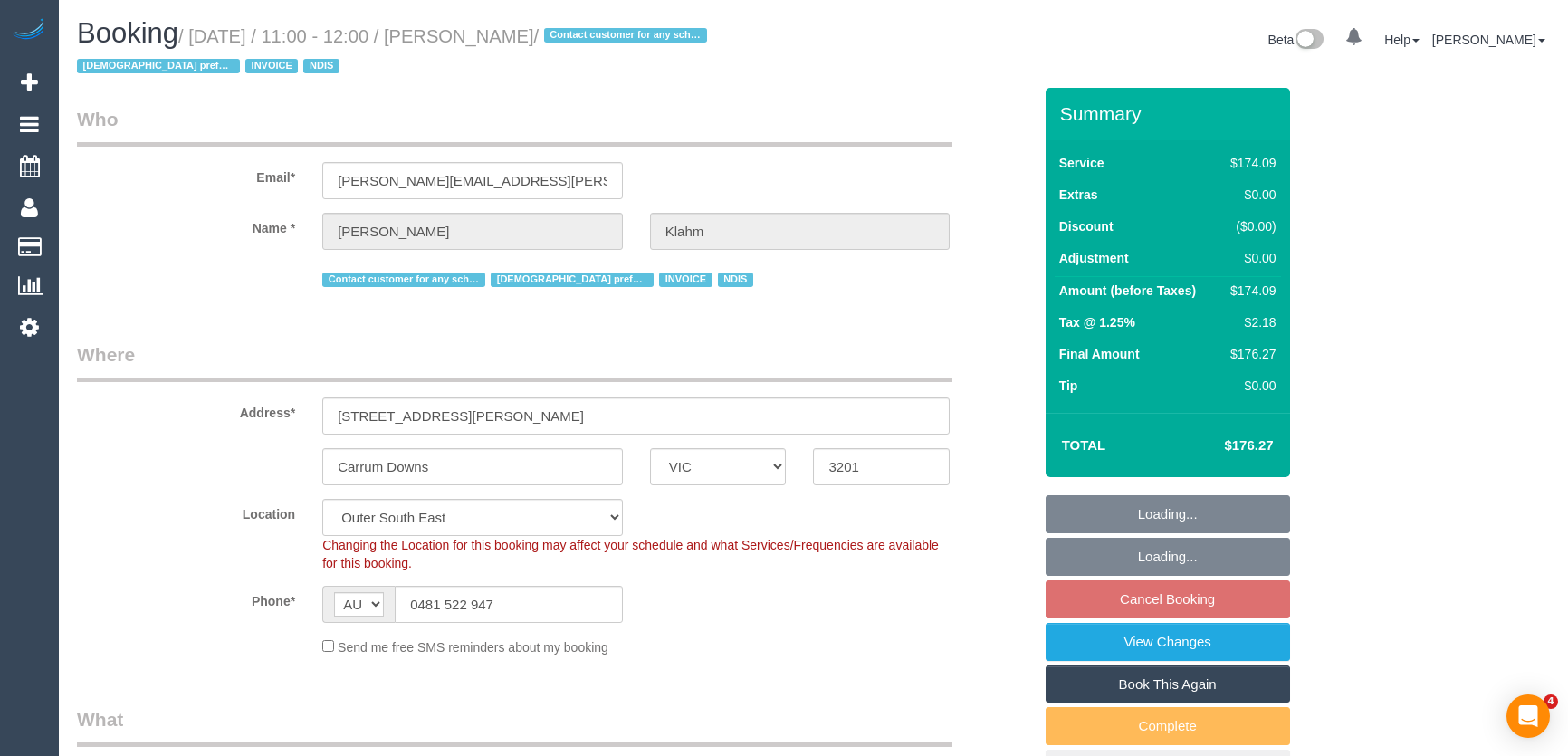
select select "number:36"
select select "number:35"
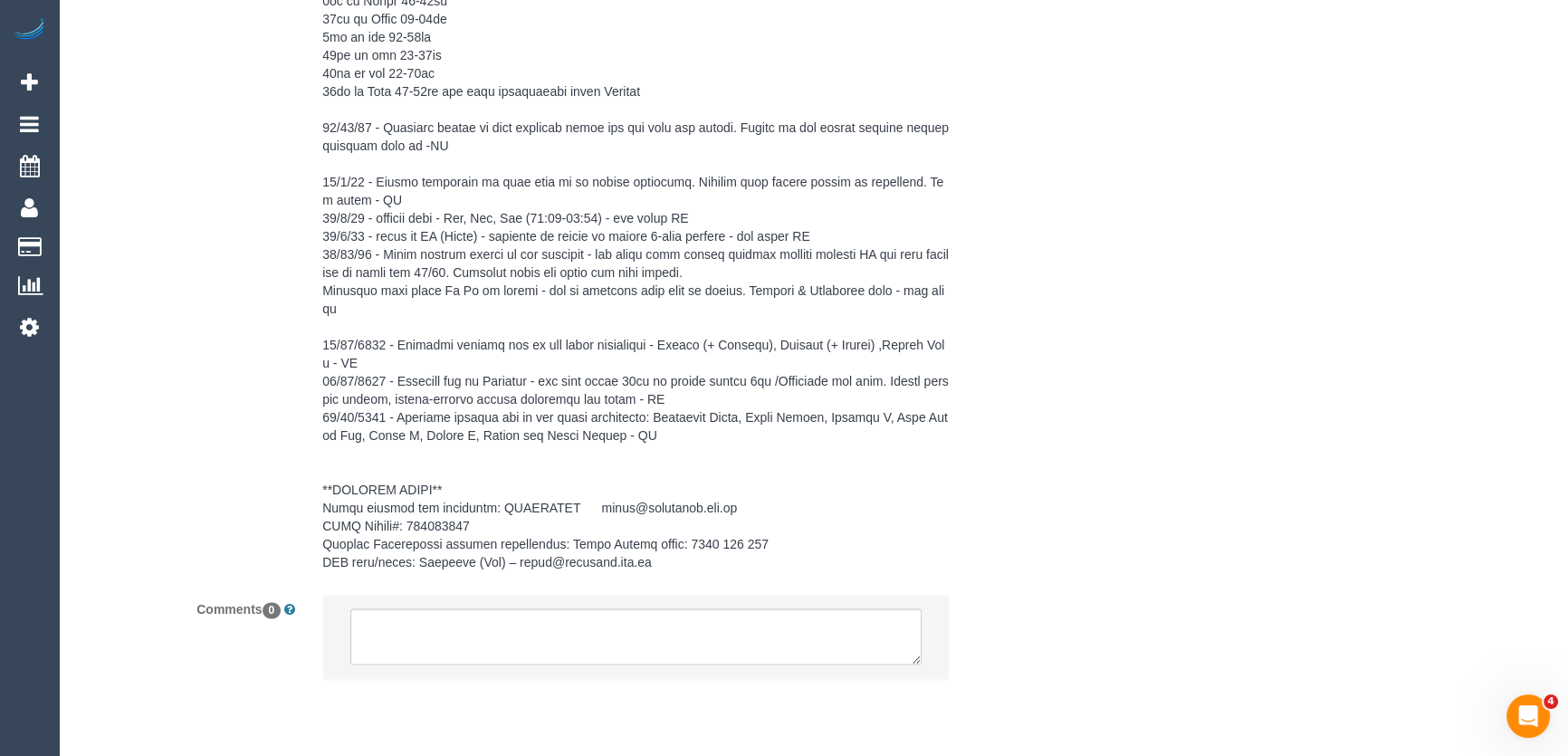
scroll to position [3013, 0]
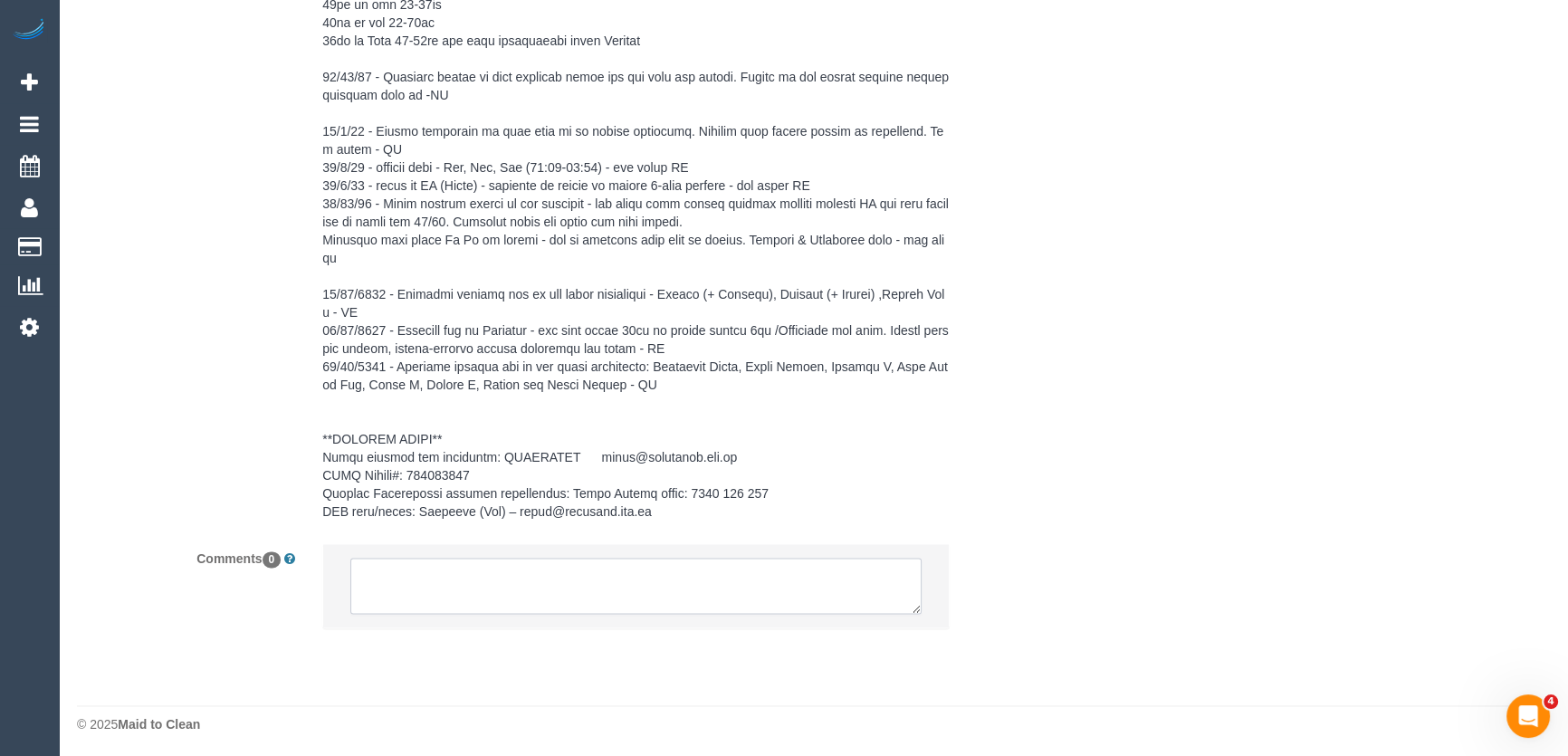
click at [439, 588] on textarea at bounding box center [635, 585] width 571 height 56
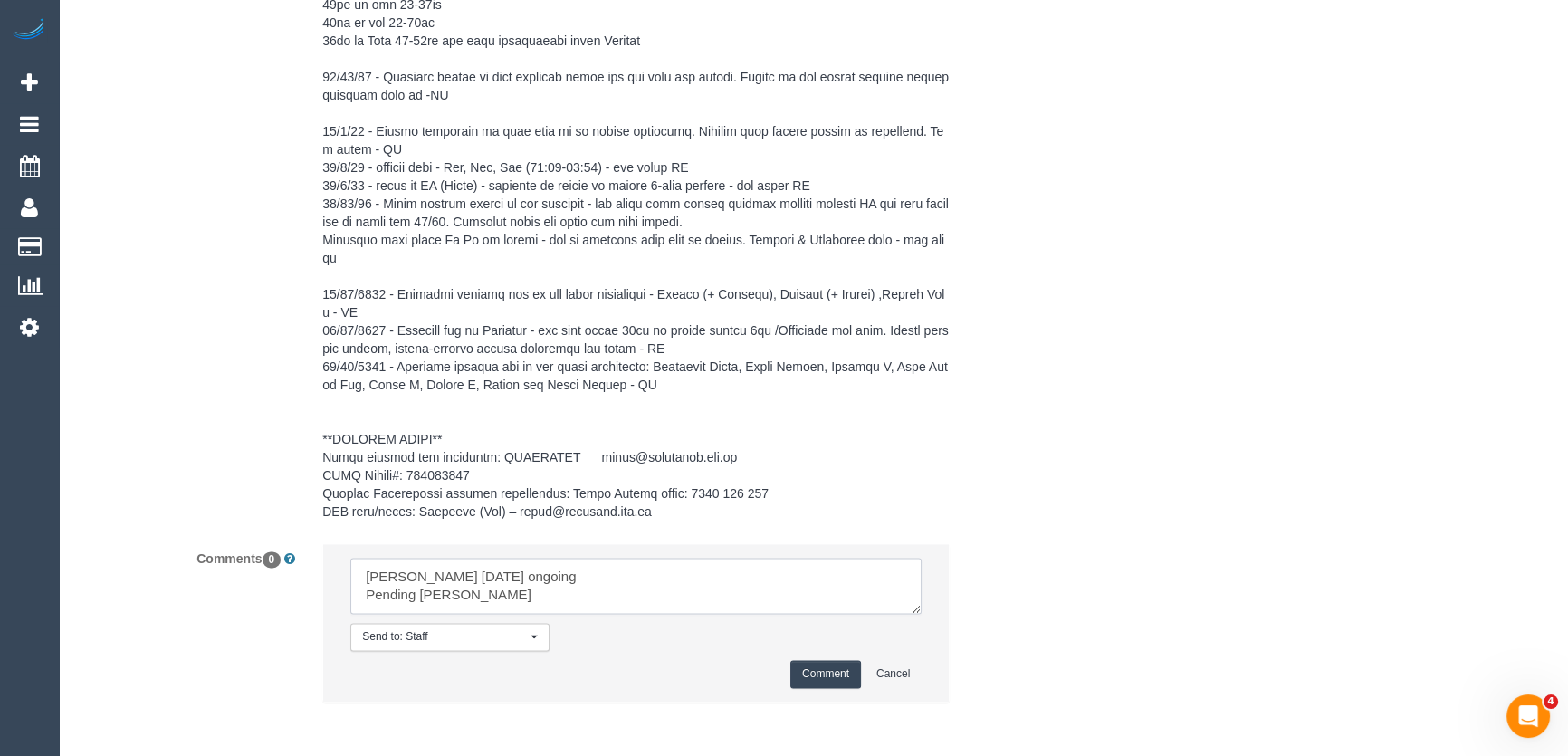
type textarea "Priyanshi Monday 9/9 ongoing Pending Steve"
click at [836, 671] on button "Comment" at bounding box center [826, 673] width 71 height 28
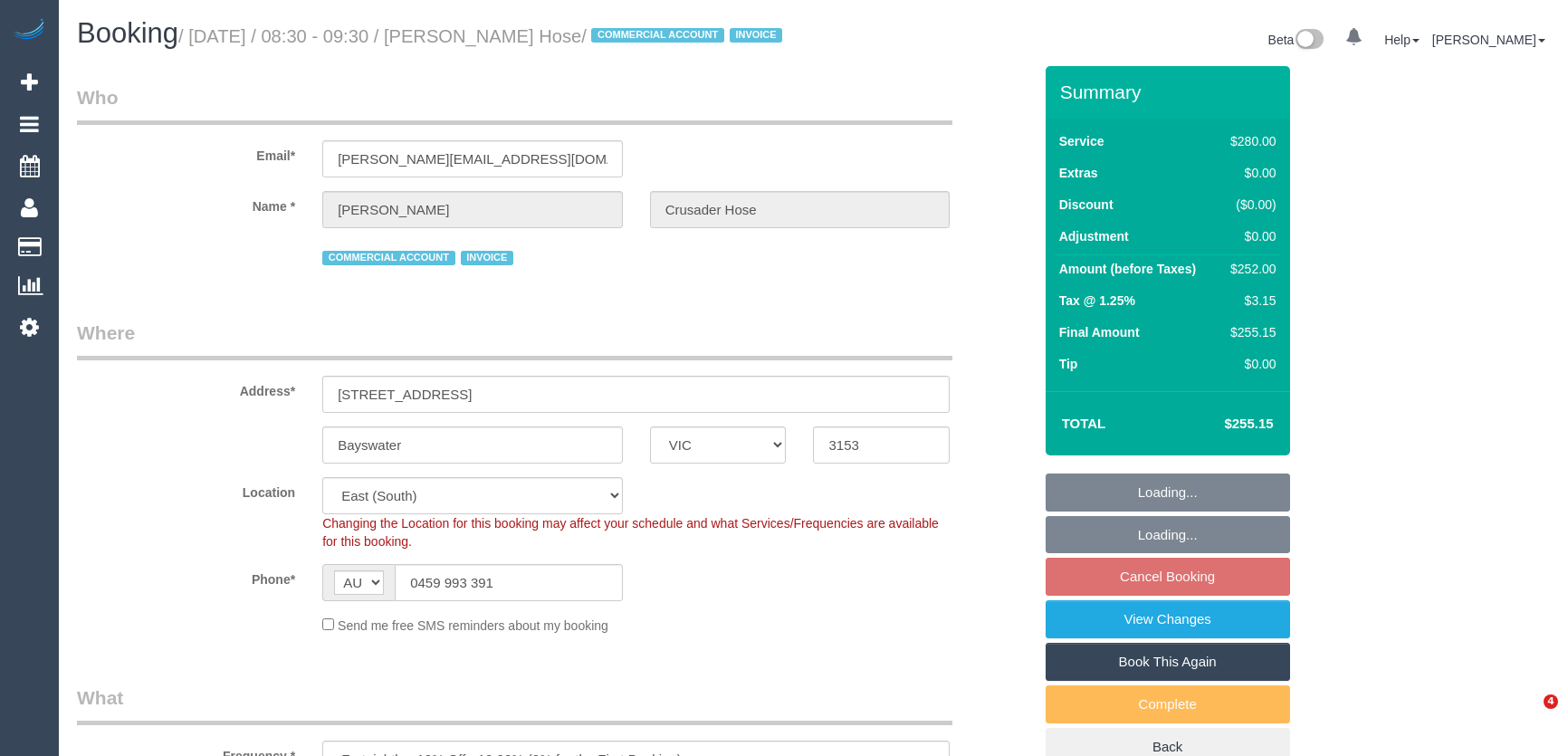
select select "VIC"
select select "240"
select select "number:28"
select select "number:14"
select select "number:19"
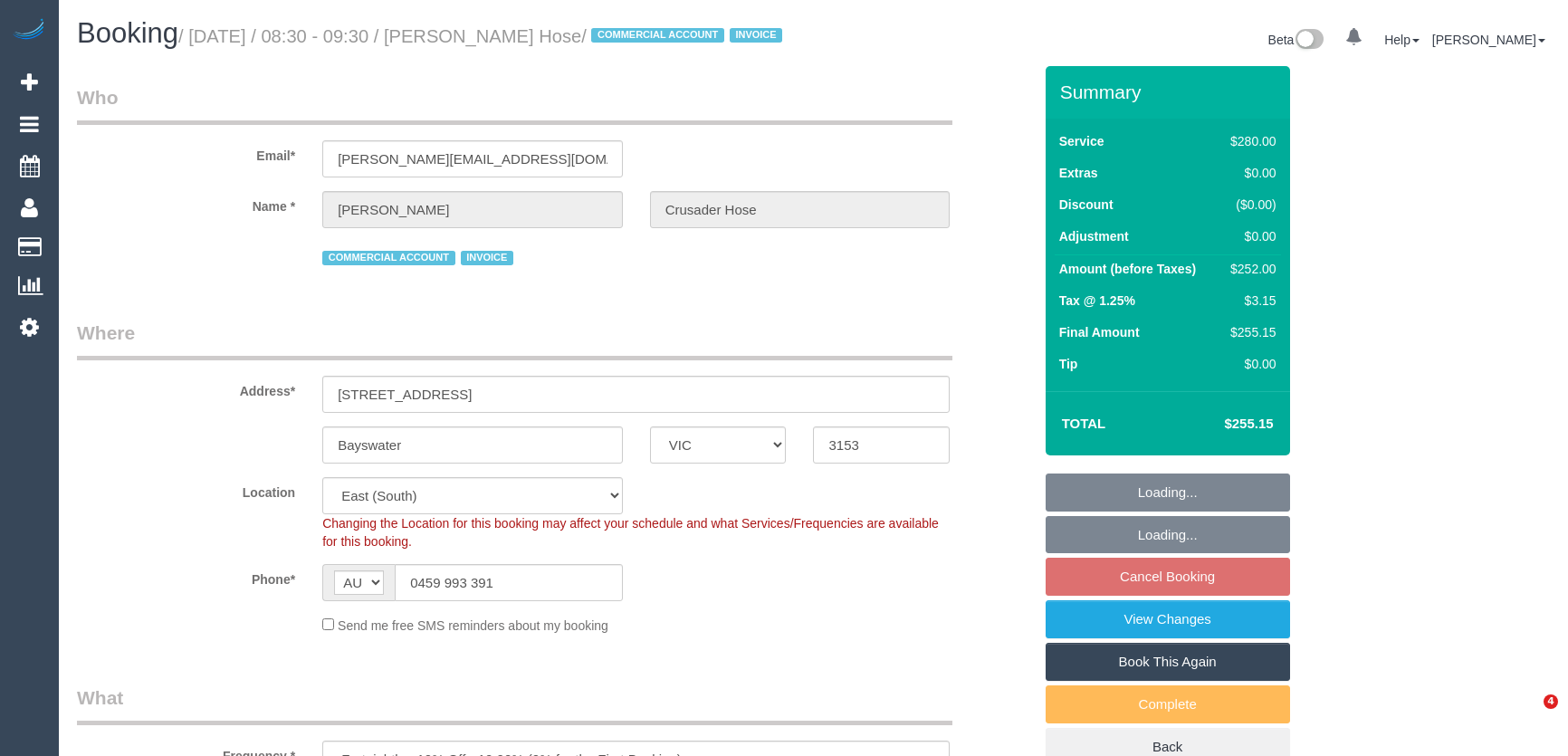
select select "number:36"
select select "number:35"
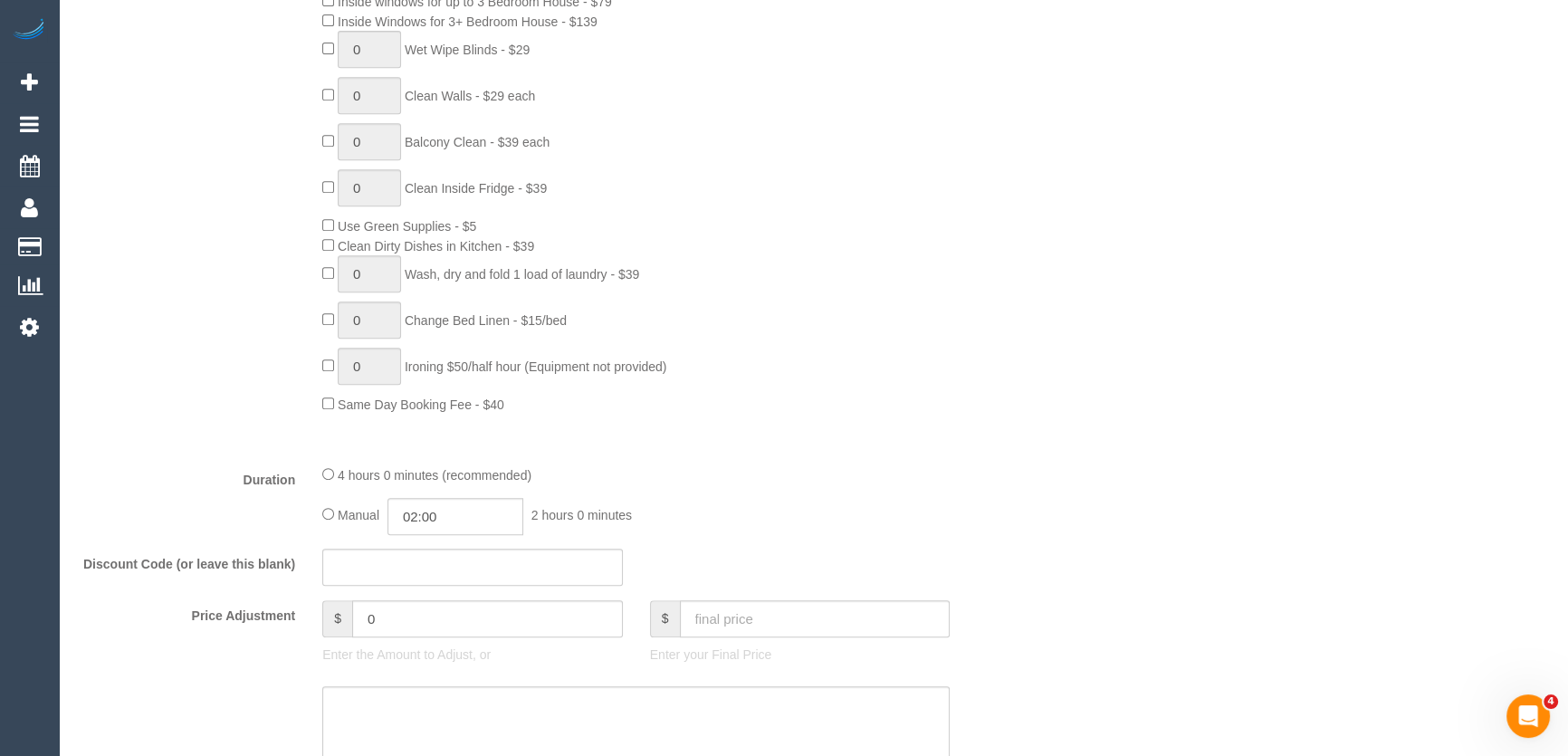
scroll to position [1152, 0]
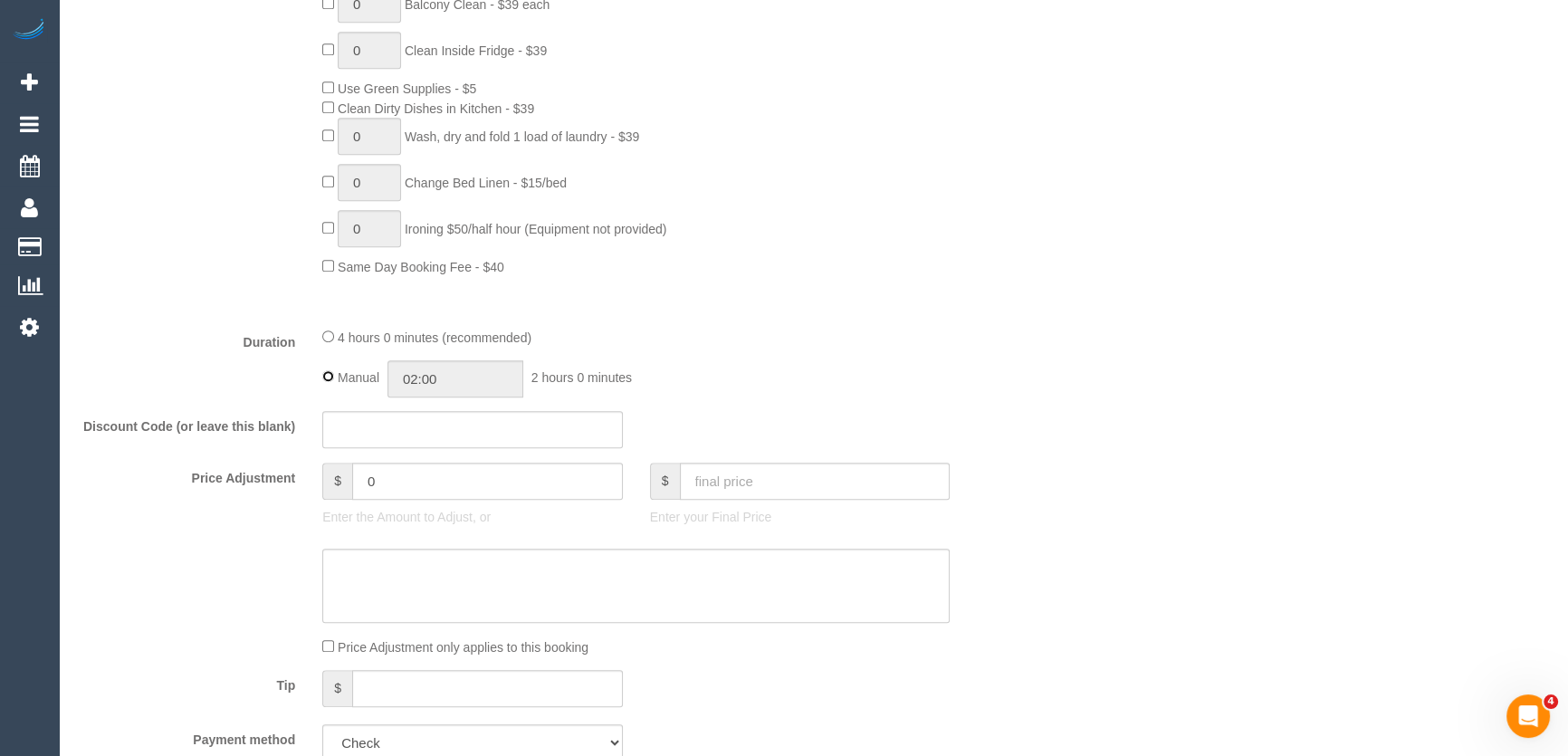
type input "04:00"
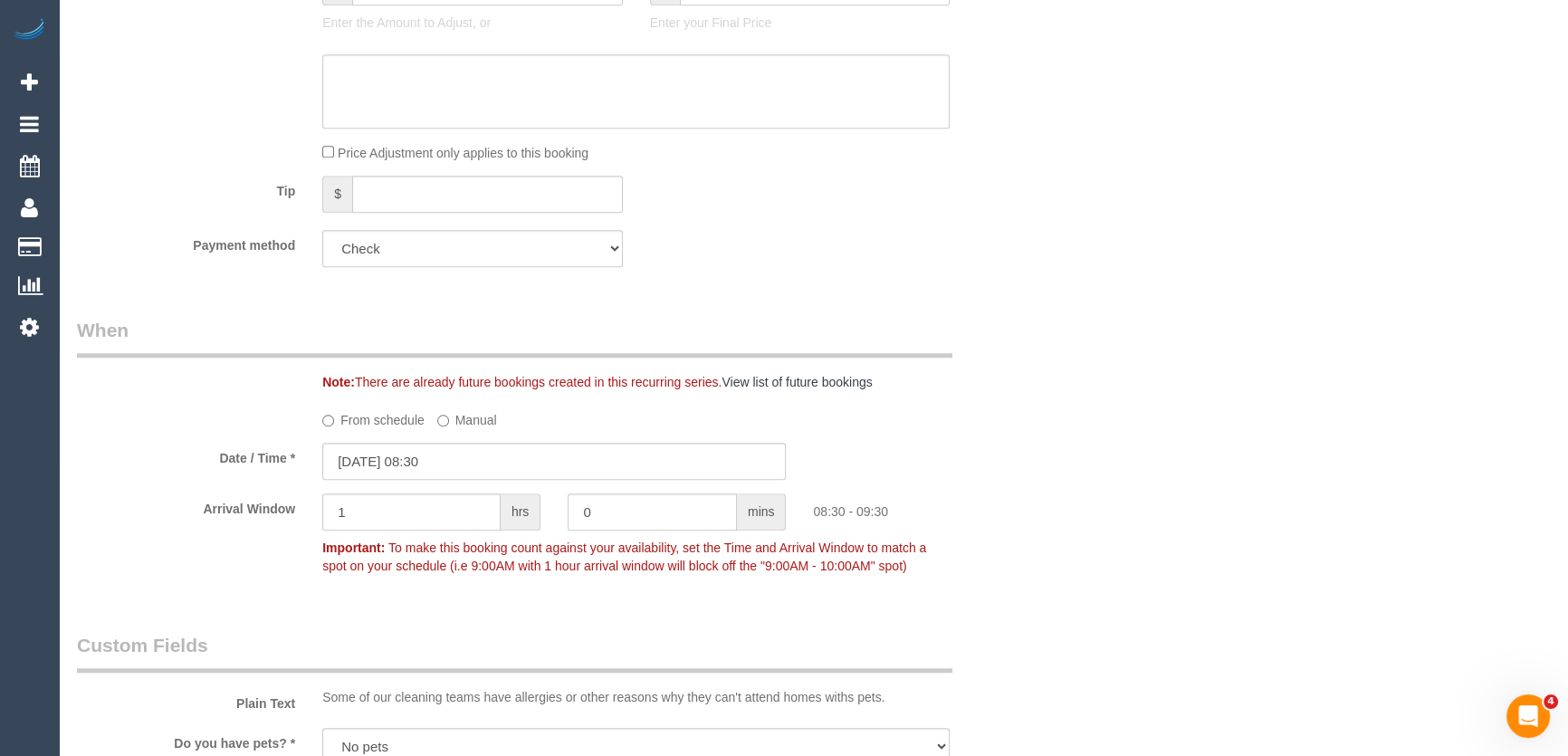
scroll to position [1810, 0]
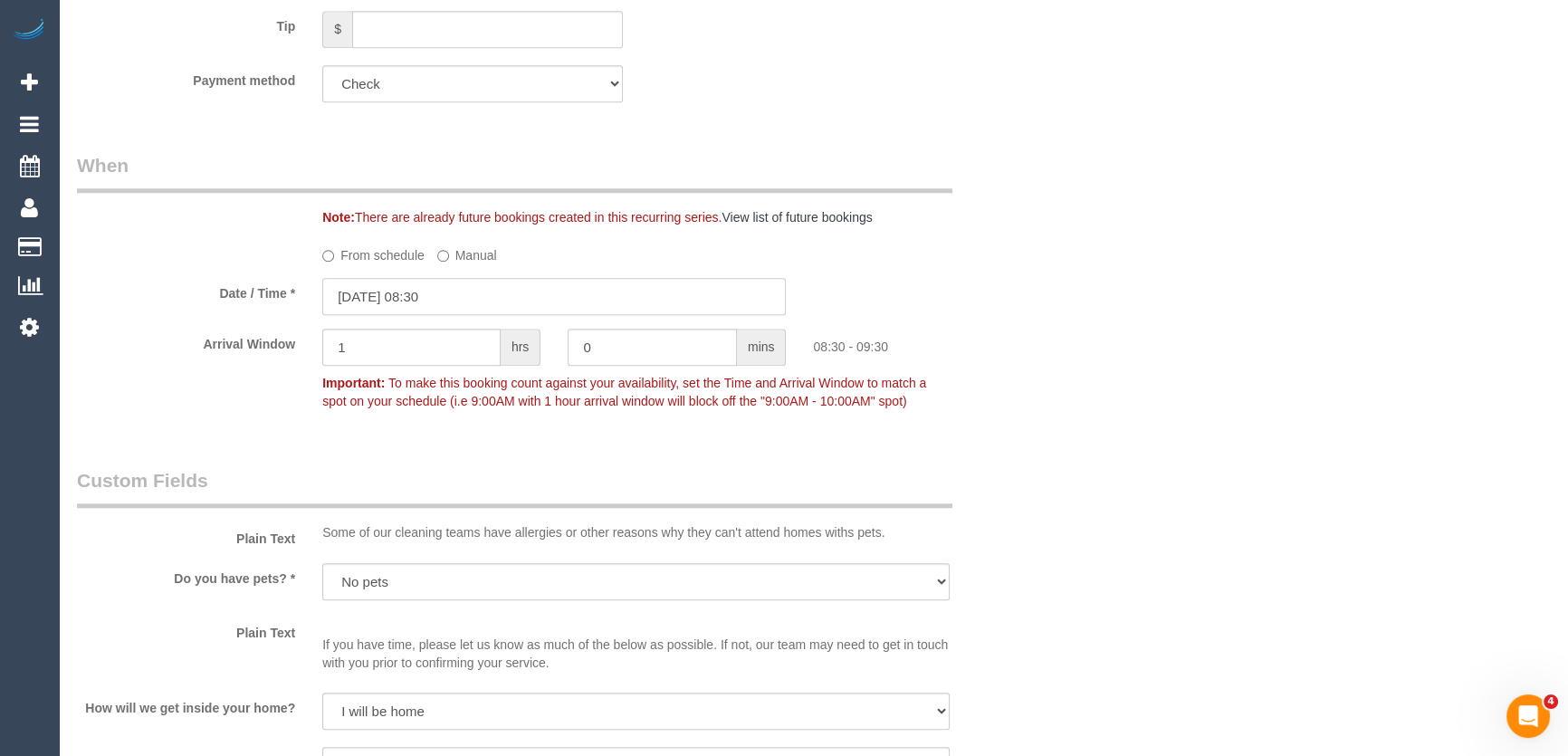
click at [473, 315] on input "02/09/2025 08:30" at bounding box center [554, 296] width 464 height 37
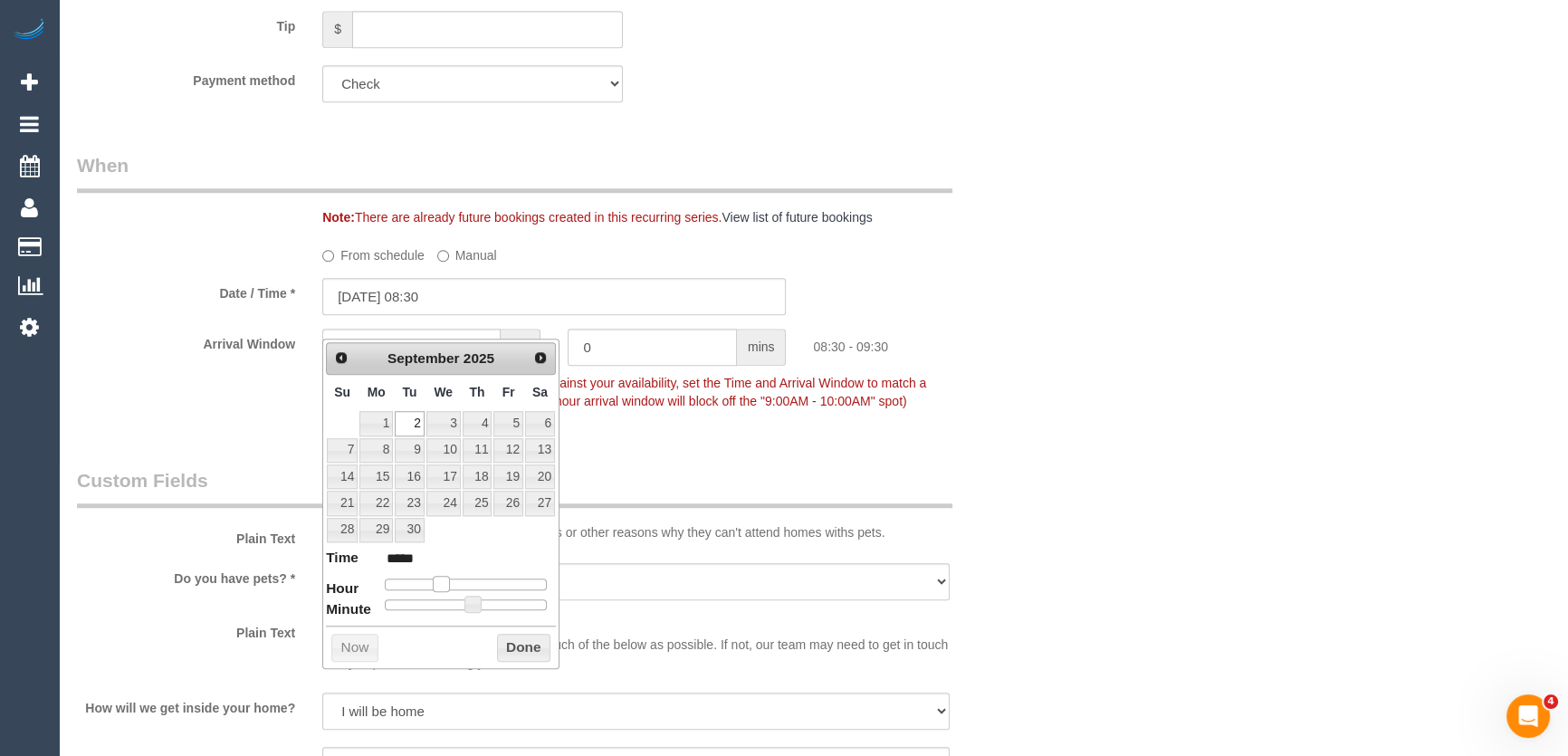
type input "02/09/2025 09:30"
type input "*****"
type input "02/09/2025 10:30"
type input "*****"
type input "02/09/2025 11:30"
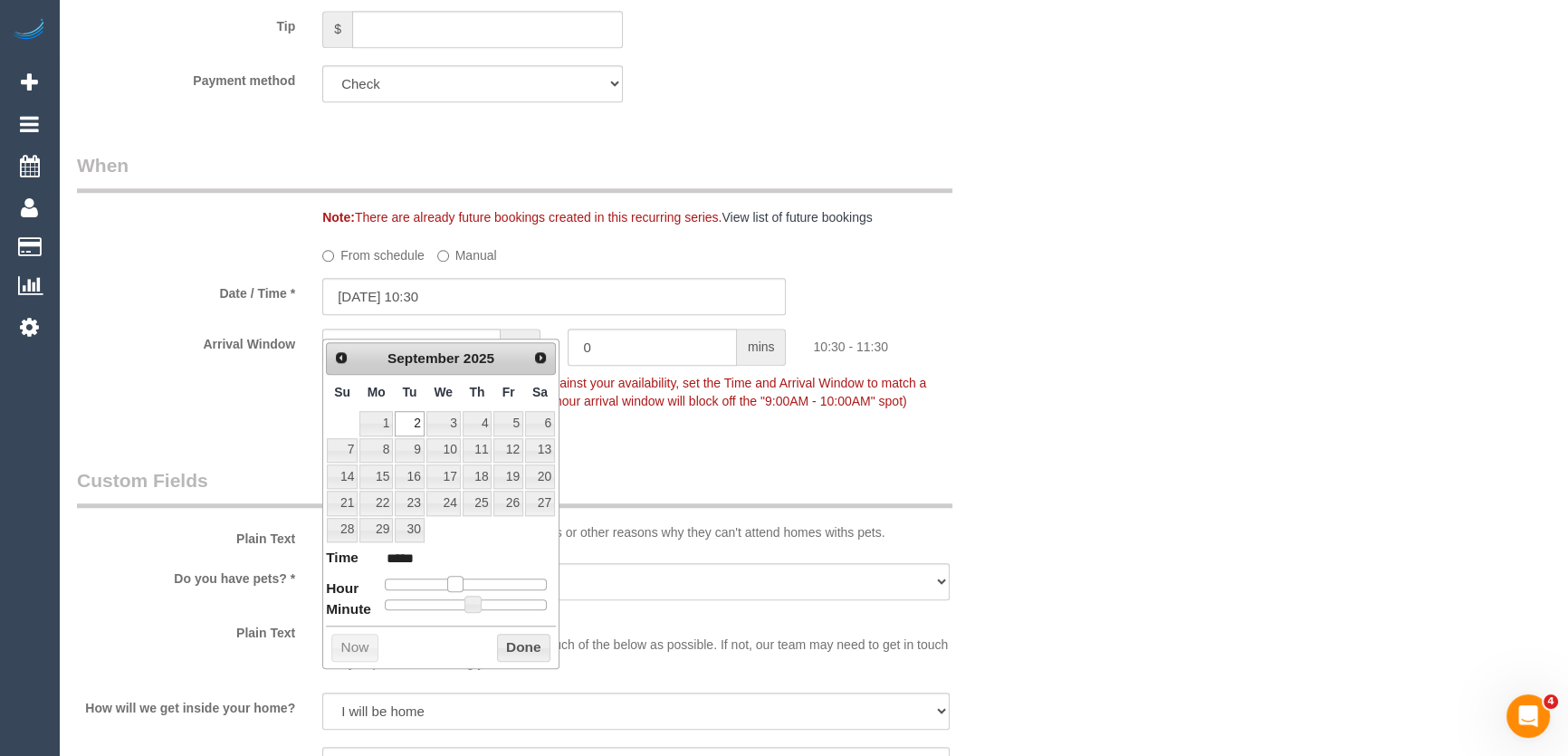
type input "*****"
type input "02/09/2025 12:30"
type input "*****"
drag, startPoint x: 442, startPoint y: 582, endPoint x: 469, endPoint y: 580, distance: 27.1
click at [469, 580] on span at bounding box center [468, 583] width 16 height 16
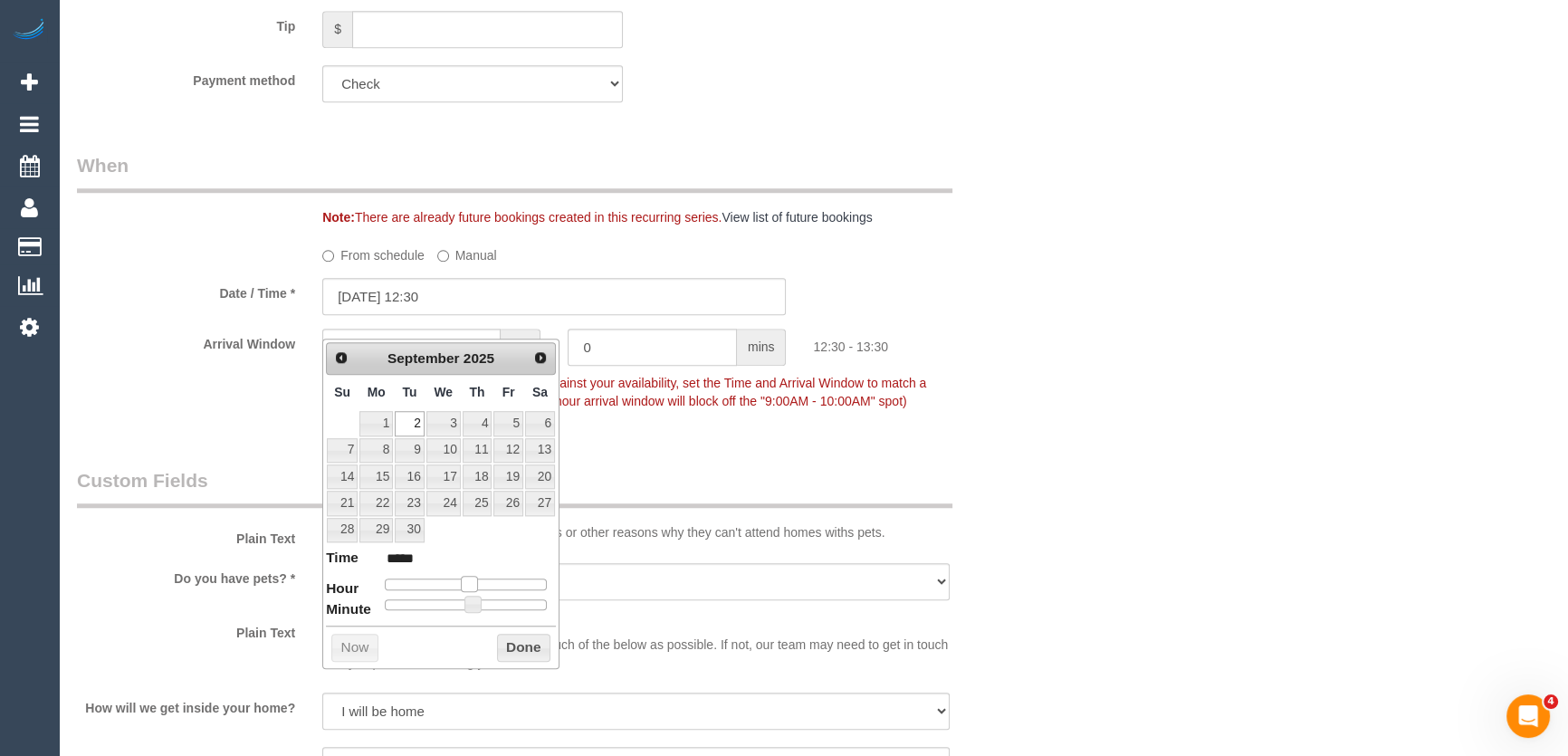
click at [469, 580] on span at bounding box center [468, 583] width 16 height 16
type input "02/09/2025 12:25"
type input "*****"
type input "02/09/2025 12:20"
type input "*****"
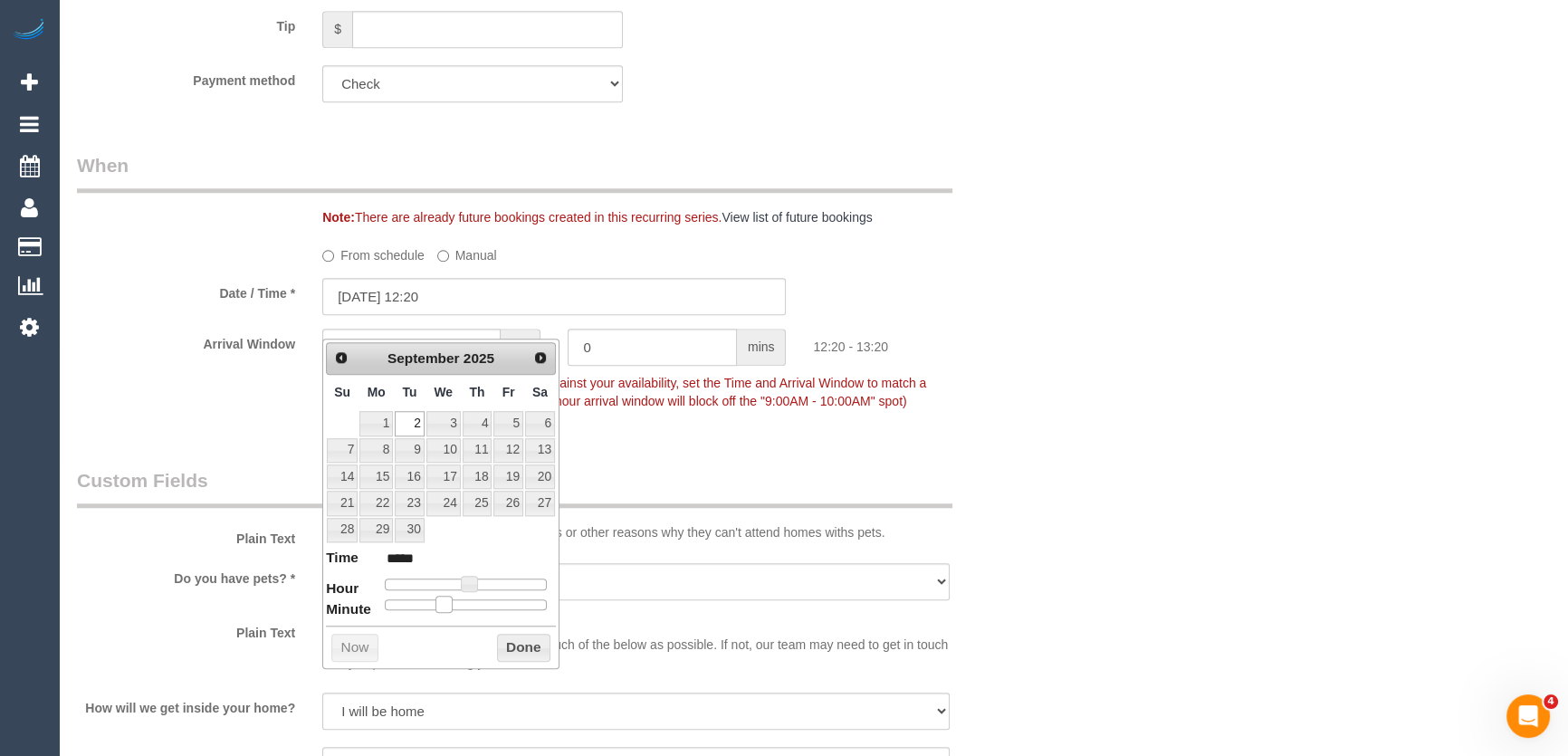
type input "02/09/2025 12:15"
type input "*****"
type input "02/09/2025 12:10"
type input "*****"
drag, startPoint x: 469, startPoint y: 605, endPoint x: 394, endPoint y: 598, distance: 75.3
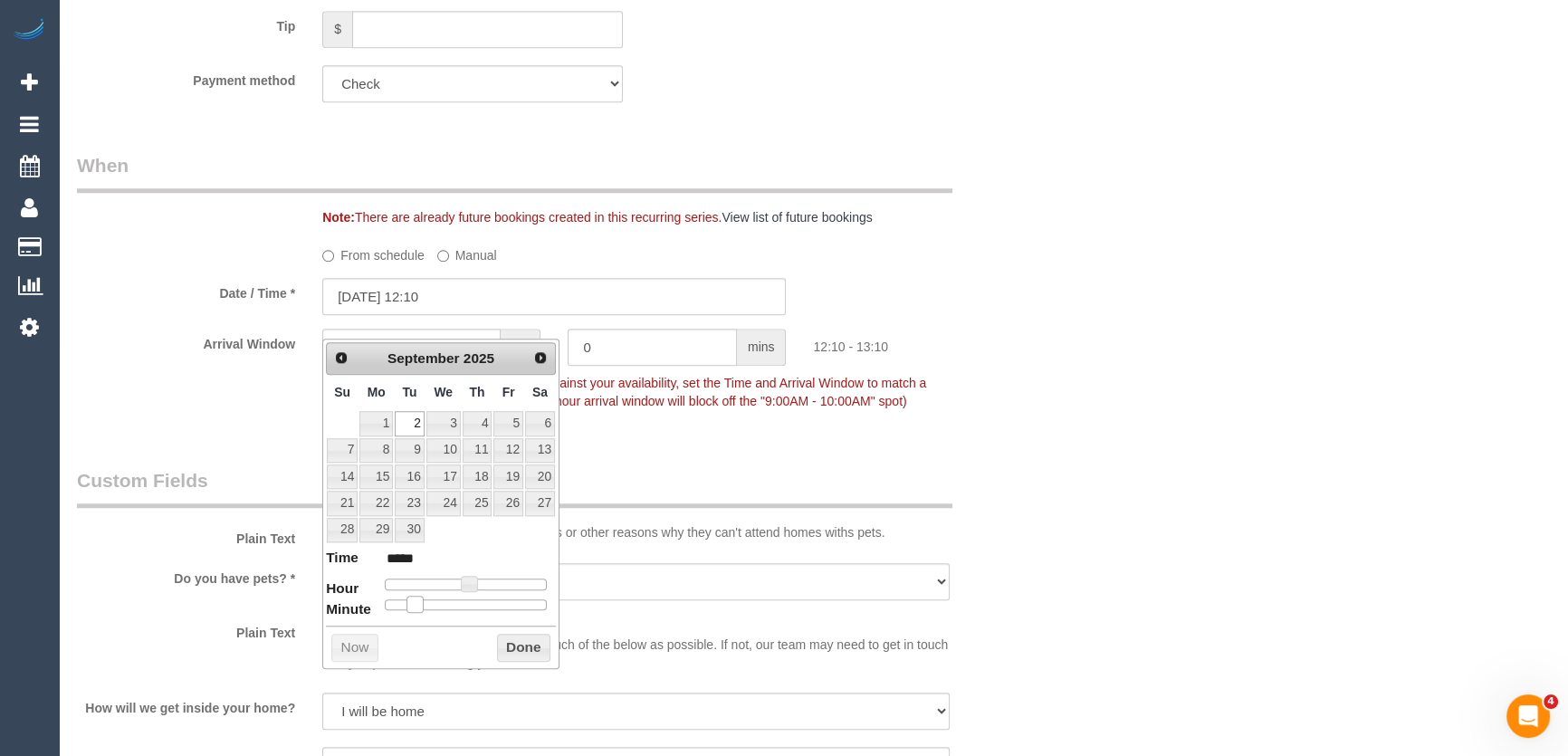
click at [411, 598] on span at bounding box center [414, 603] width 16 height 16
drag, startPoint x: 358, startPoint y: 600, endPoint x: 412, endPoint y: 608, distance: 54.6
click at [357, 600] on dt "Minute" at bounding box center [348, 611] width 45 height 23
type input "02/09/2025 12:05"
type input "*****"
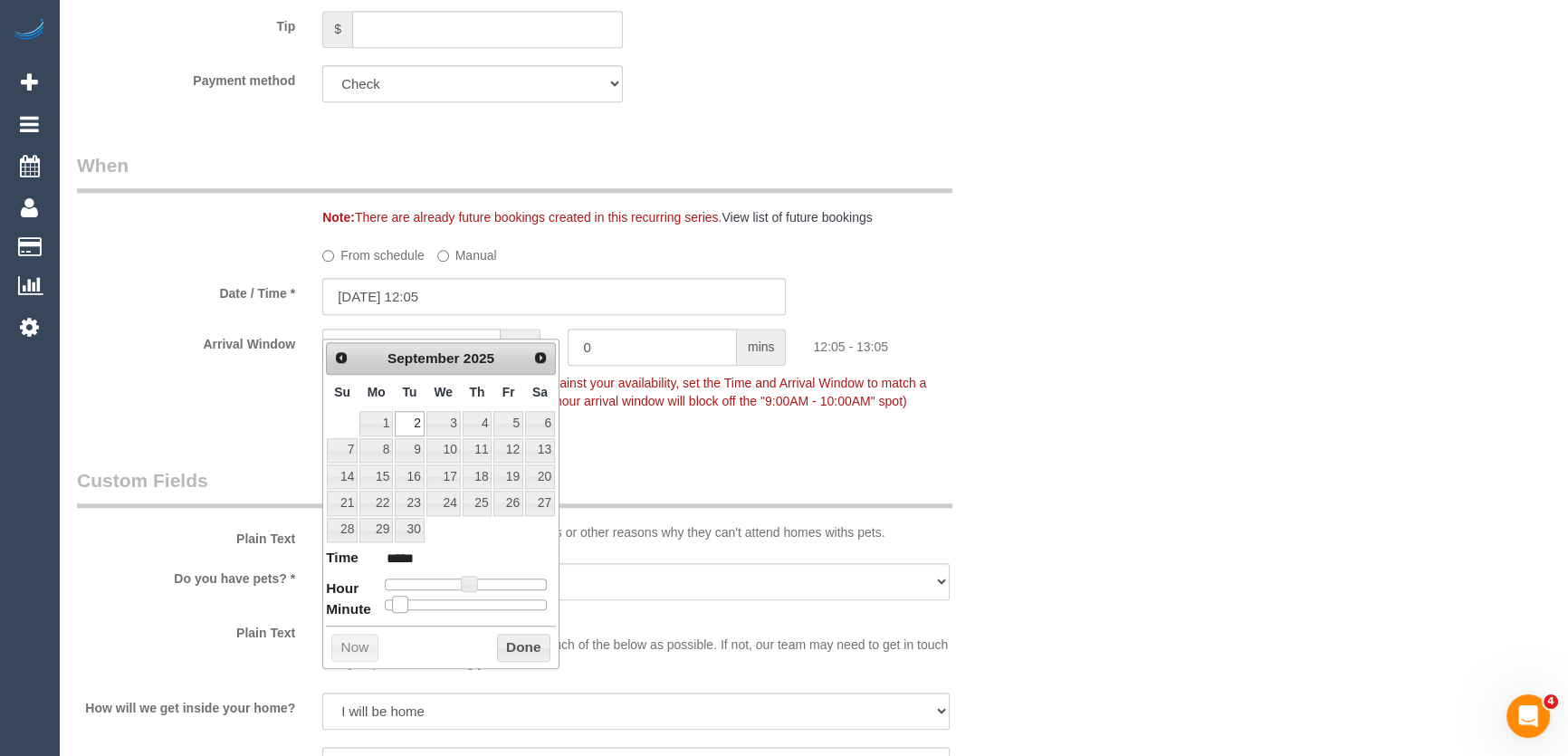
drag, startPoint x: 416, startPoint y: 604, endPoint x: 384, endPoint y: 606, distance: 32.1
click at [392, 607] on span at bounding box center [400, 603] width 16 height 16
type input "02/09/2025 12:00"
type input "*****"
click at [761, 432] on fieldset "When Note: There are already future bookings created in this recurring series. …" at bounding box center [555, 292] width 956 height 279
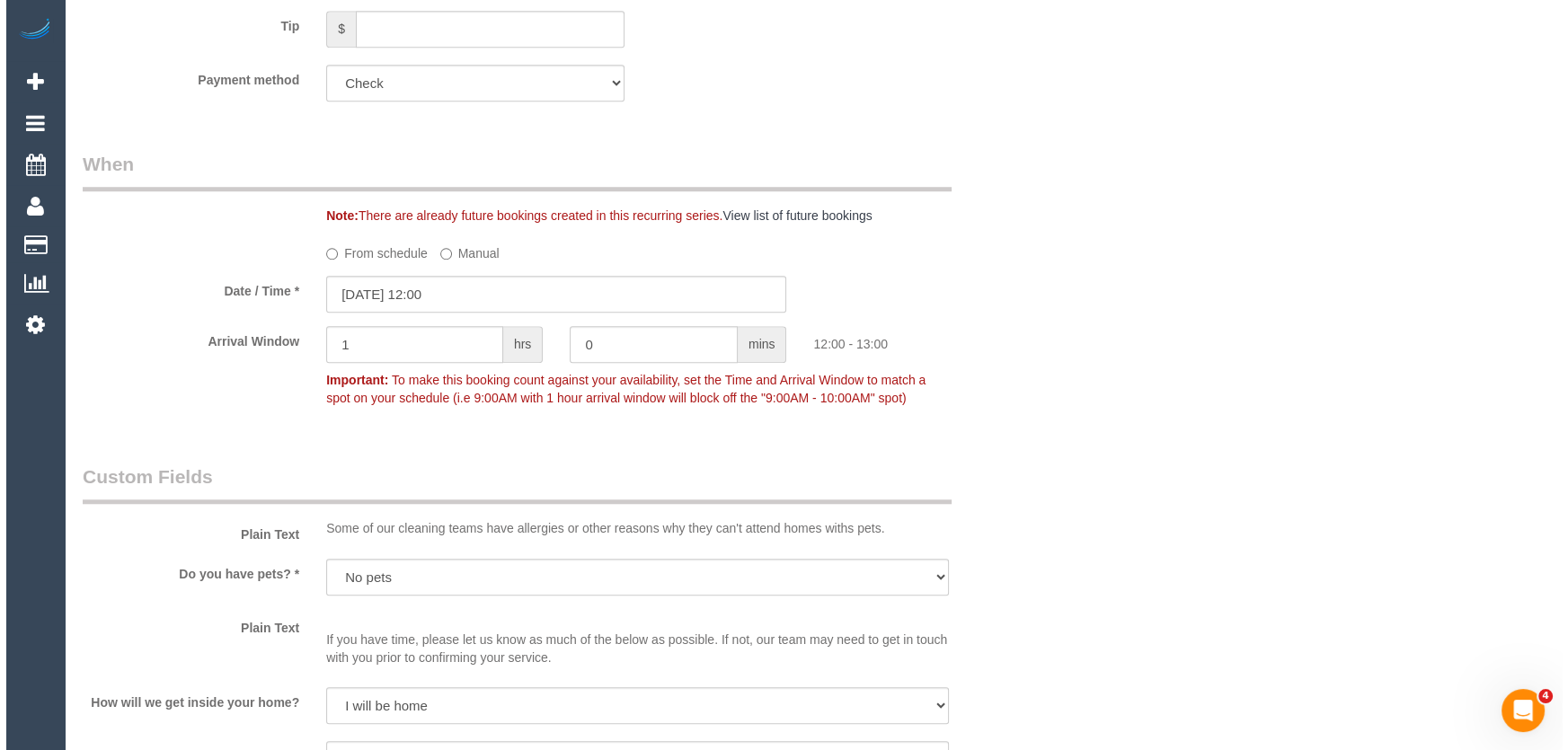
scroll to position [2367, 0]
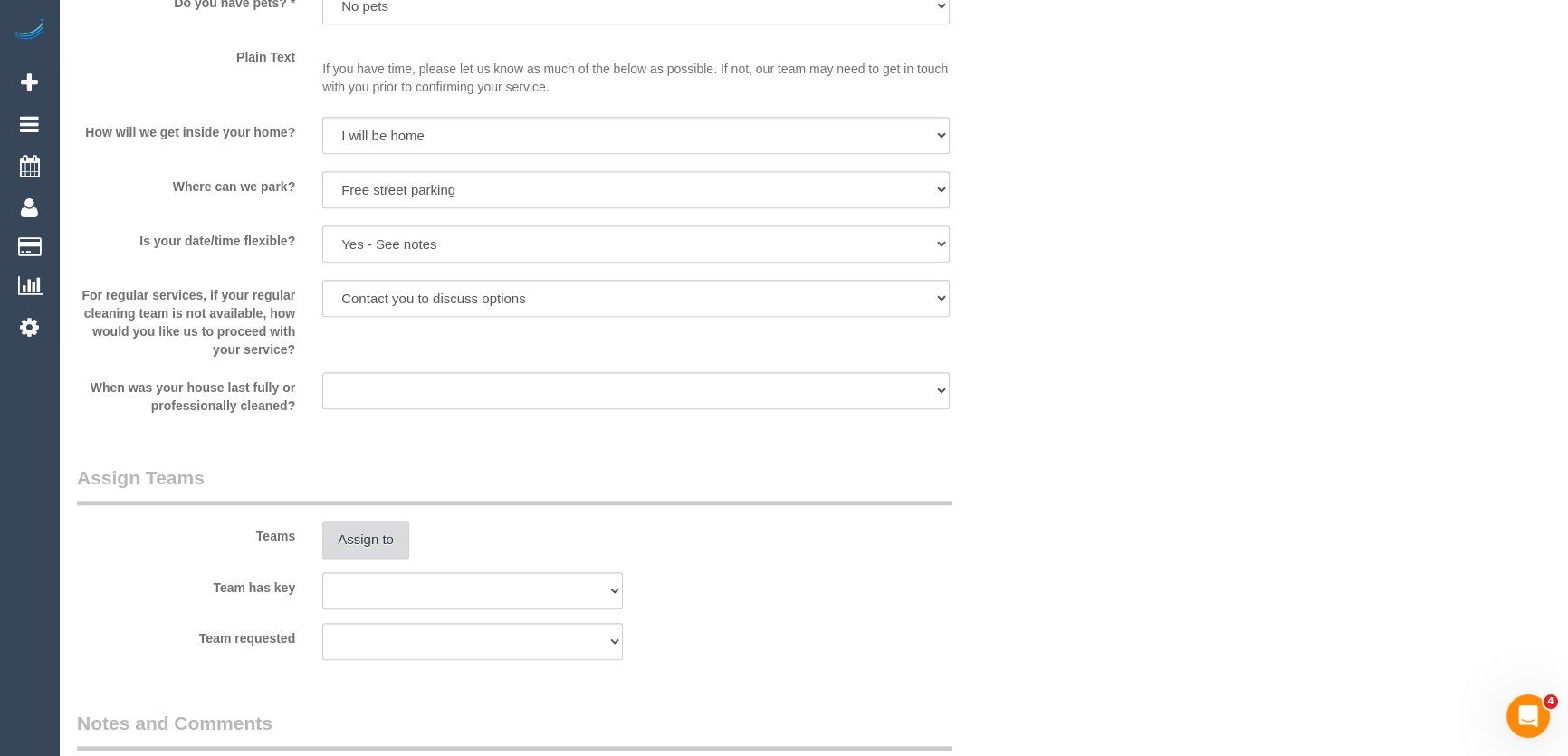
click at [362, 557] on button "Assign to" at bounding box center [365, 540] width 87 height 38
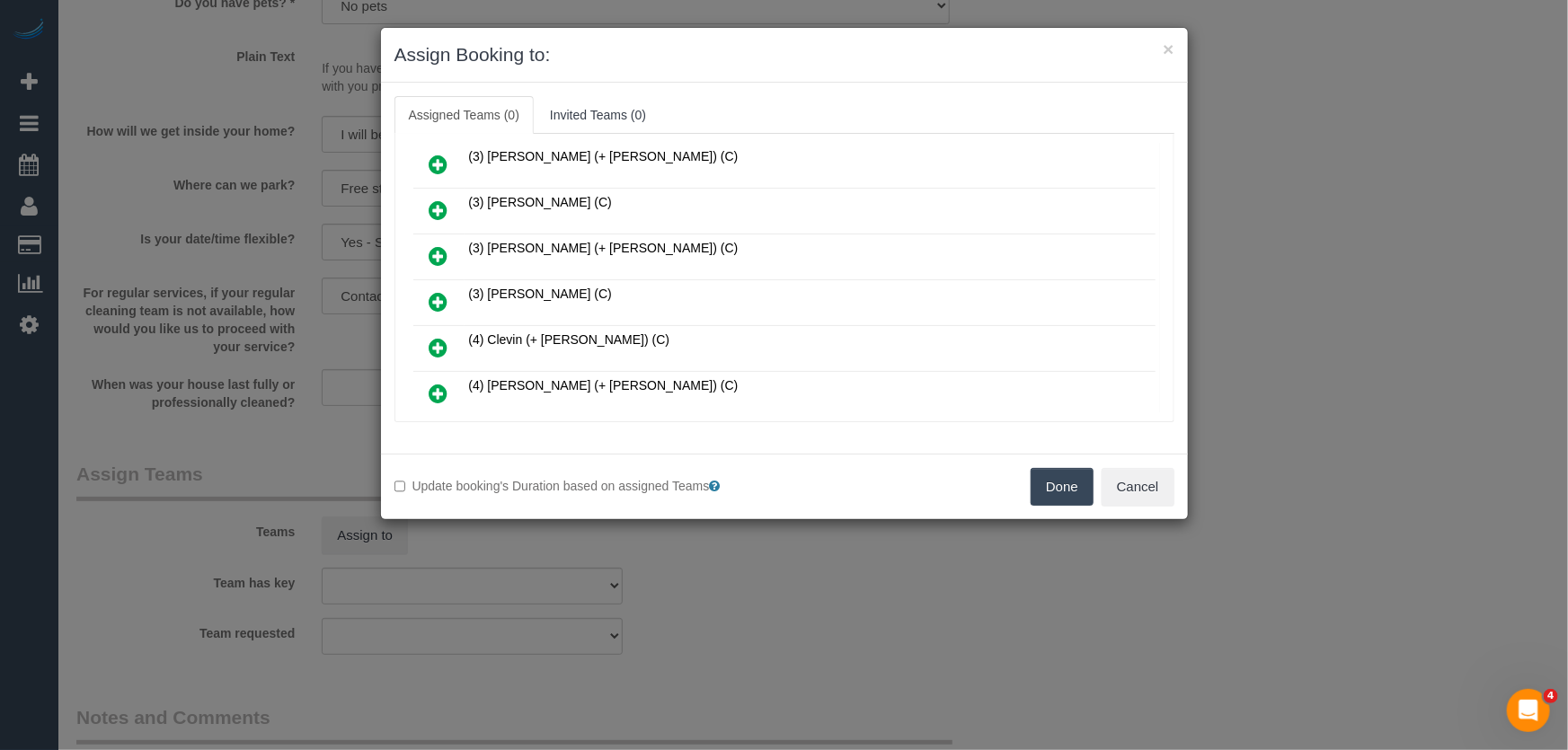
scroll to position [400, 0]
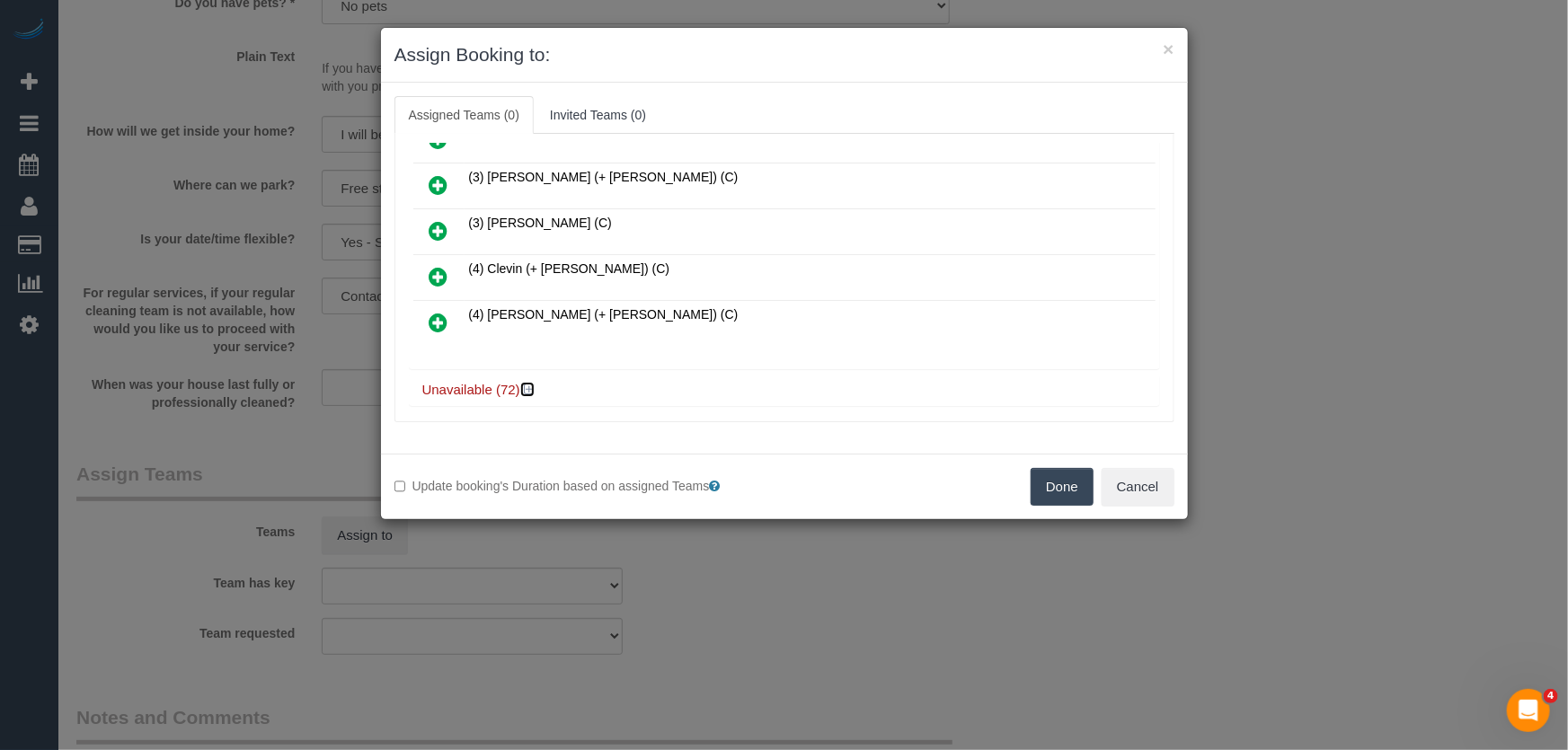
click at [529, 382] on icon at bounding box center [529, 389] width 10 height 13
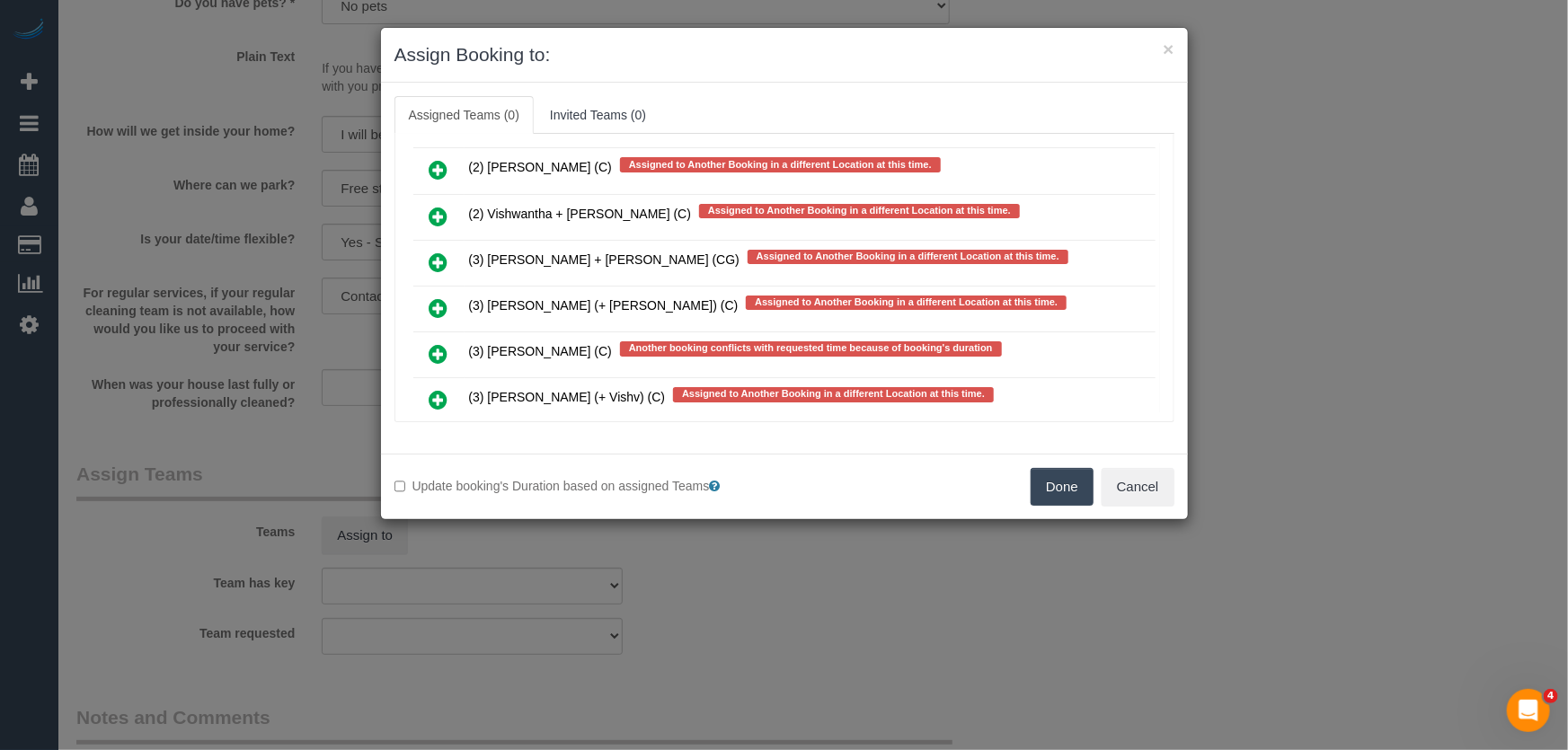
click at [443, 343] on icon at bounding box center [439, 354] width 19 height 22
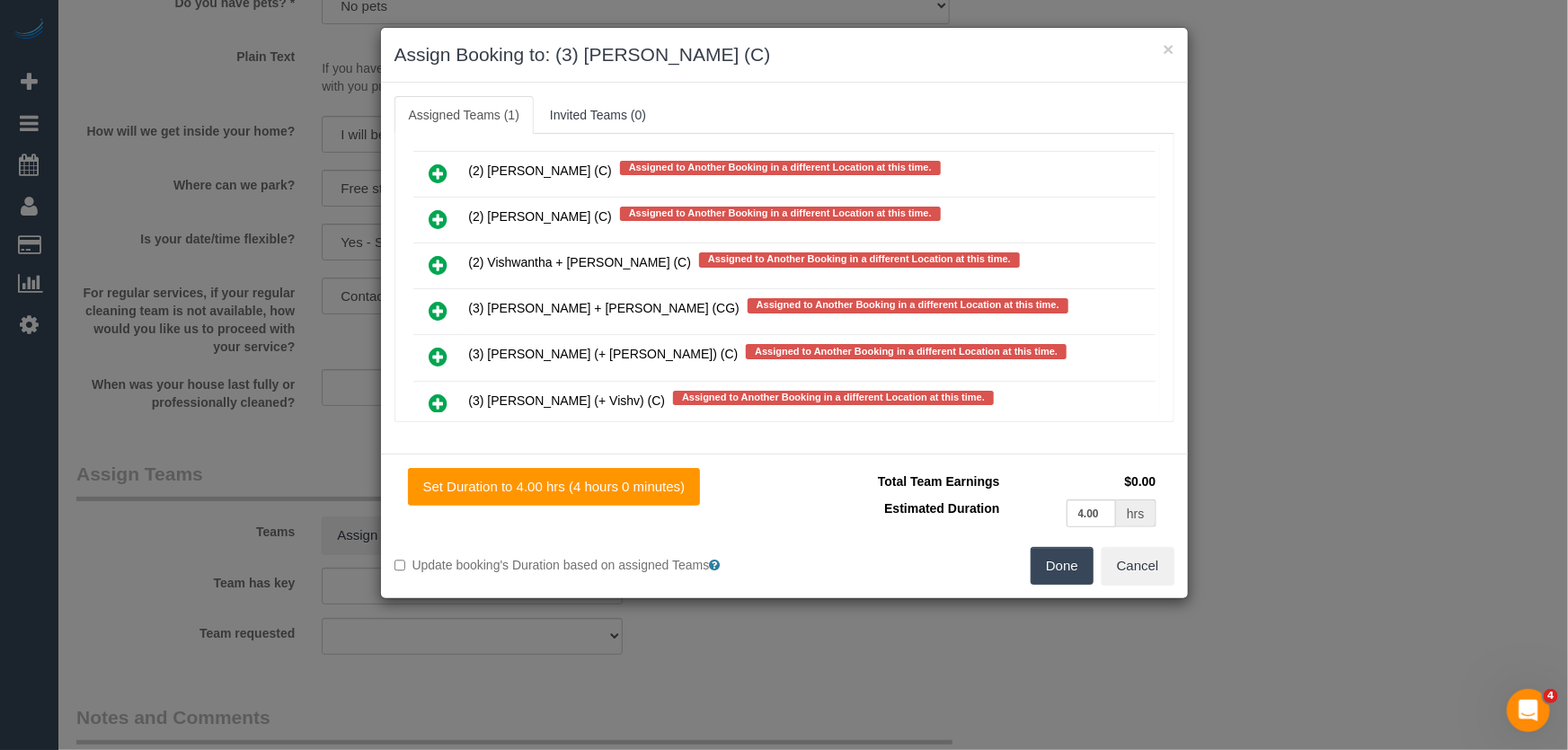
scroll to position [3514, 0]
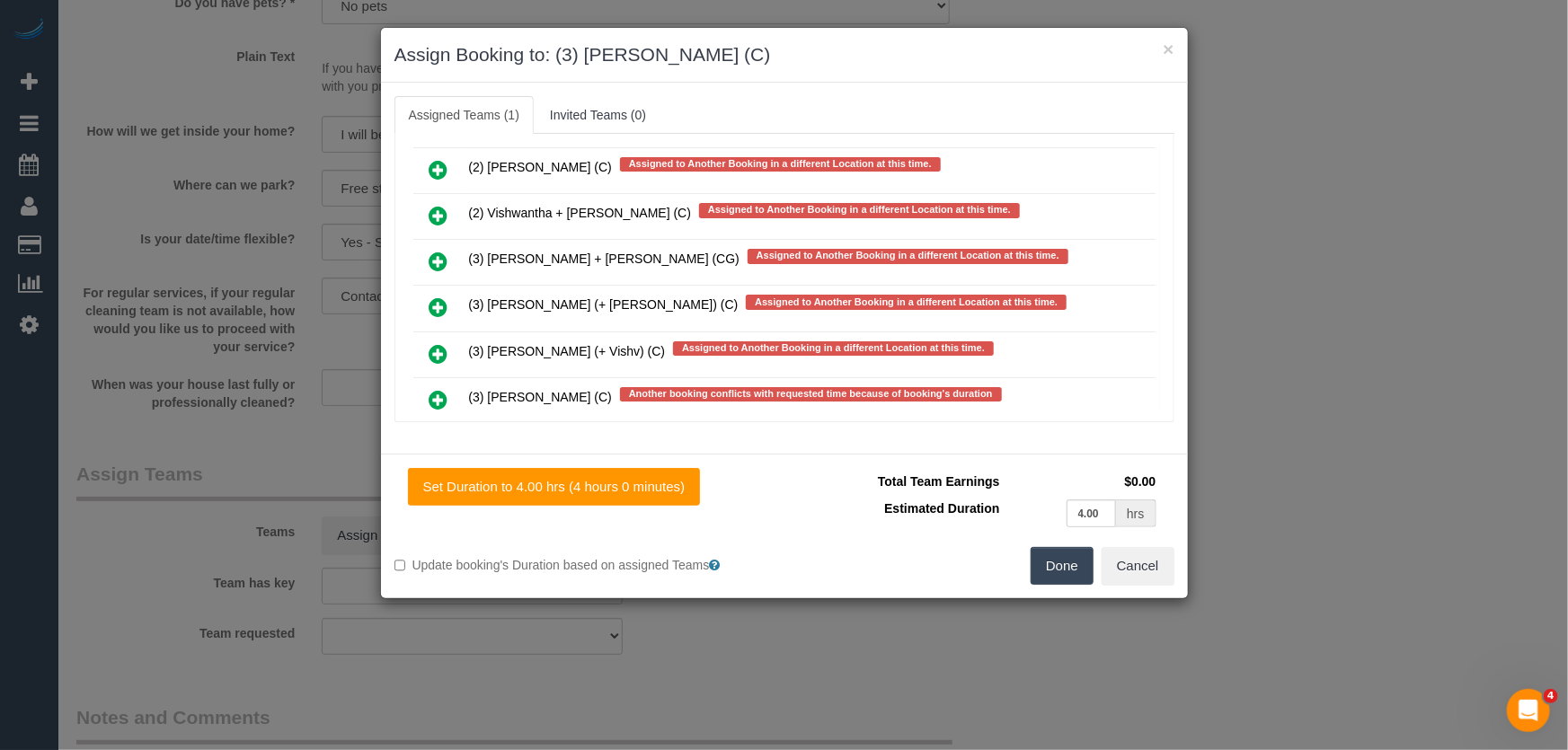
click at [1046, 573] on button "Done" at bounding box center [1062, 566] width 62 height 38
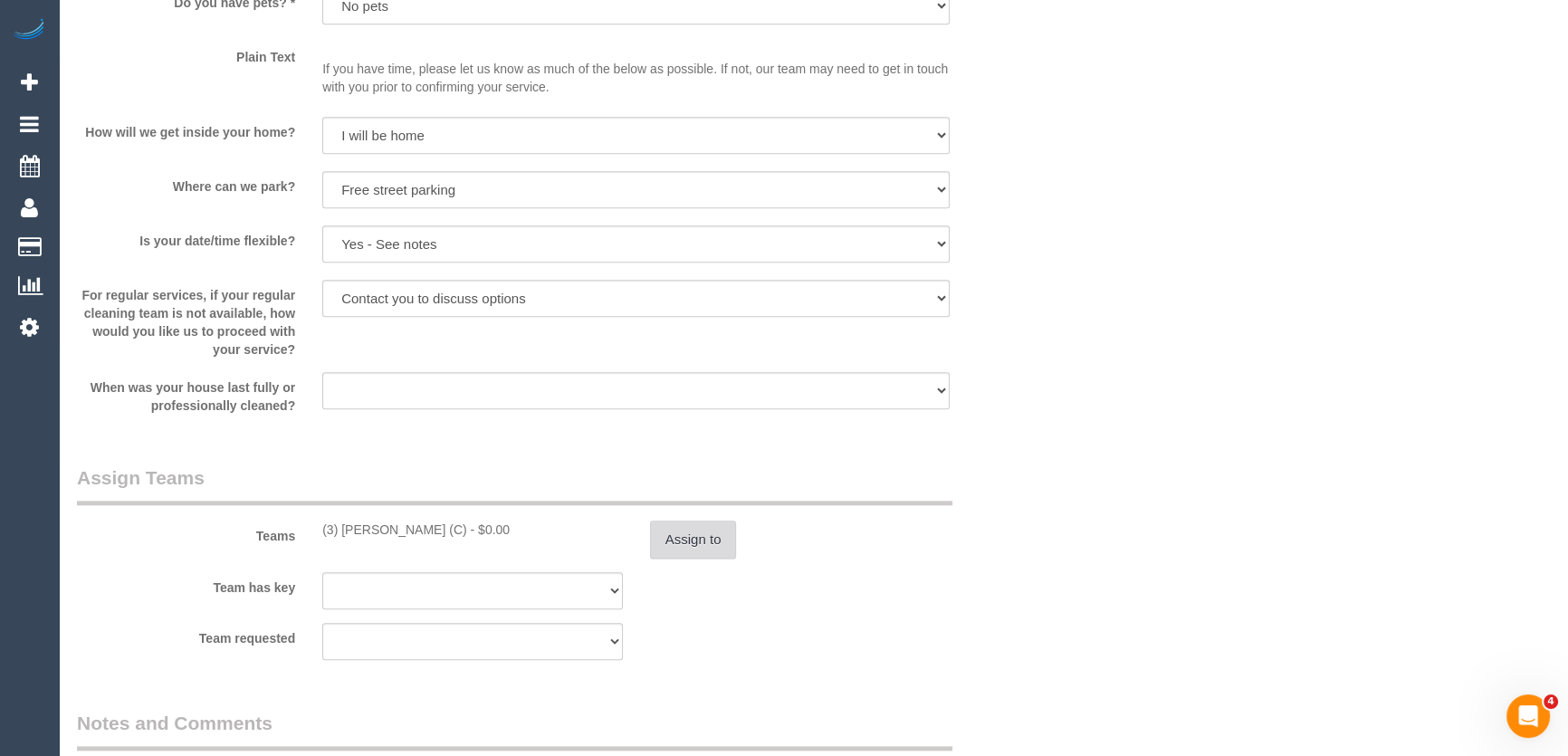
click at [697, 557] on button "Assign to" at bounding box center [693, 540] width 87 height 38
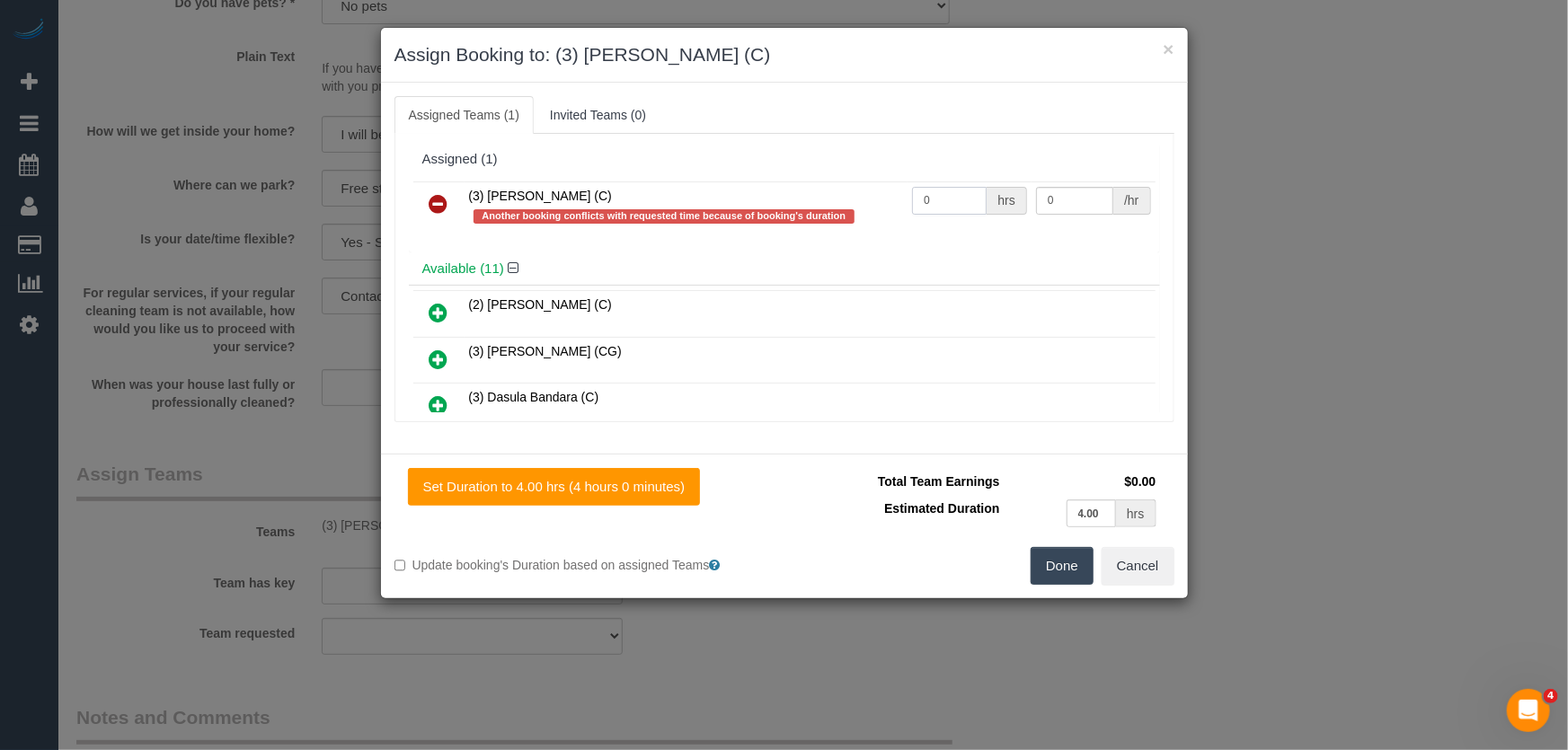
click at [960, 204] on input "0" at bounding box center [949, 200] width 75 height 27
type input "4"
type input "35"
click at [1049, 562] on button "Done" at bounding box center [1062, 566] width 62 height 38
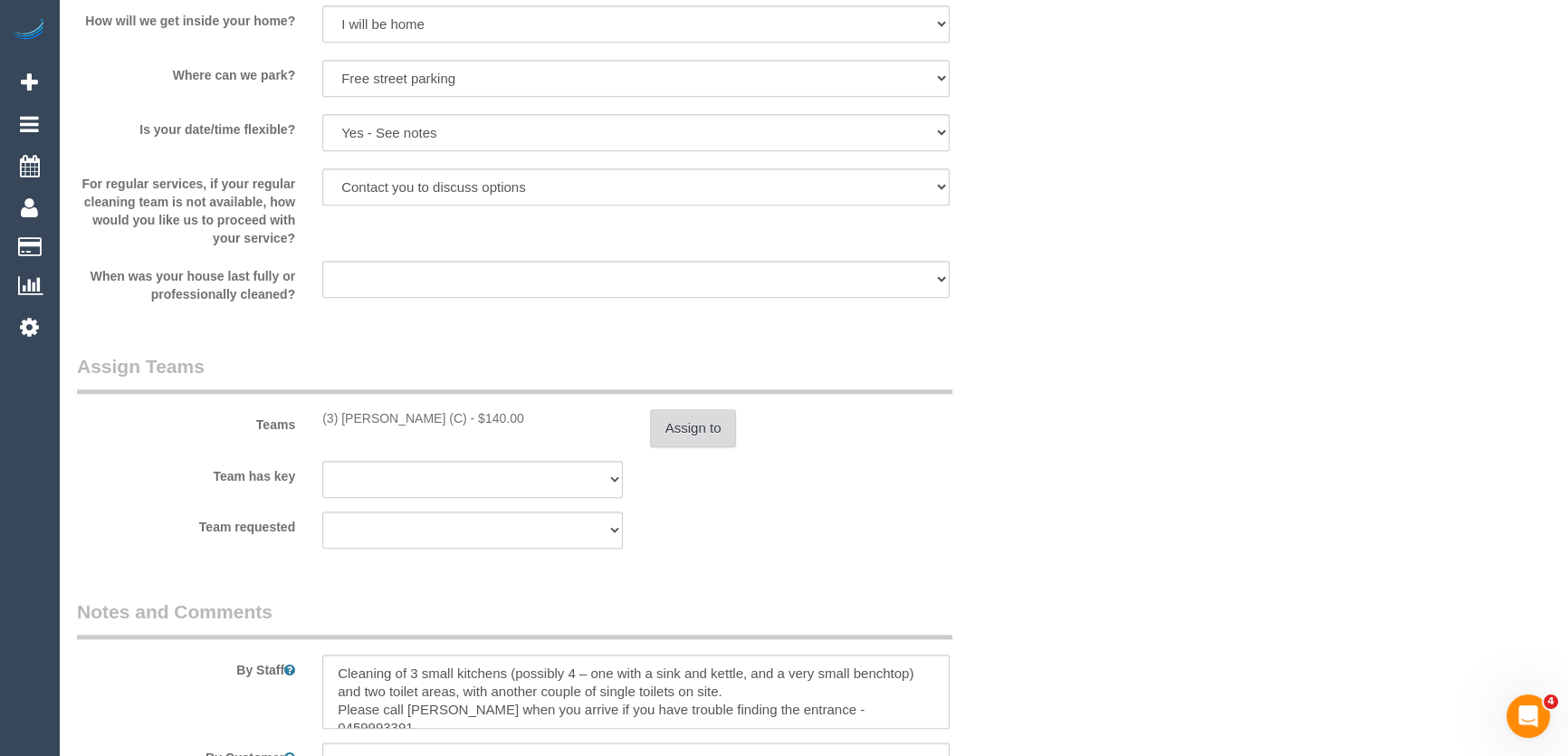
scroll to position [2633, 0]
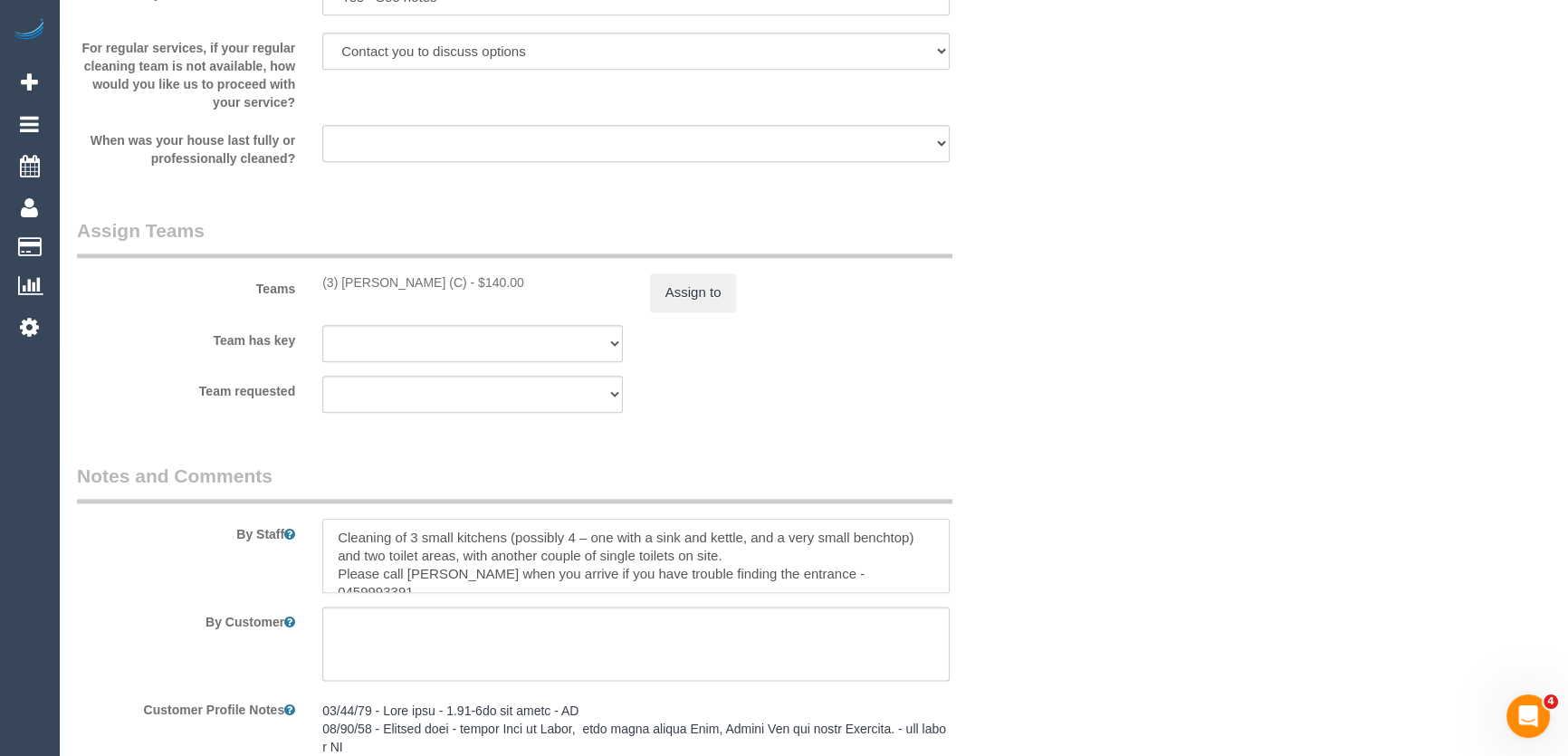
click at [324, 555] on textarea at bounding box center [636, 556] width 628 height 74
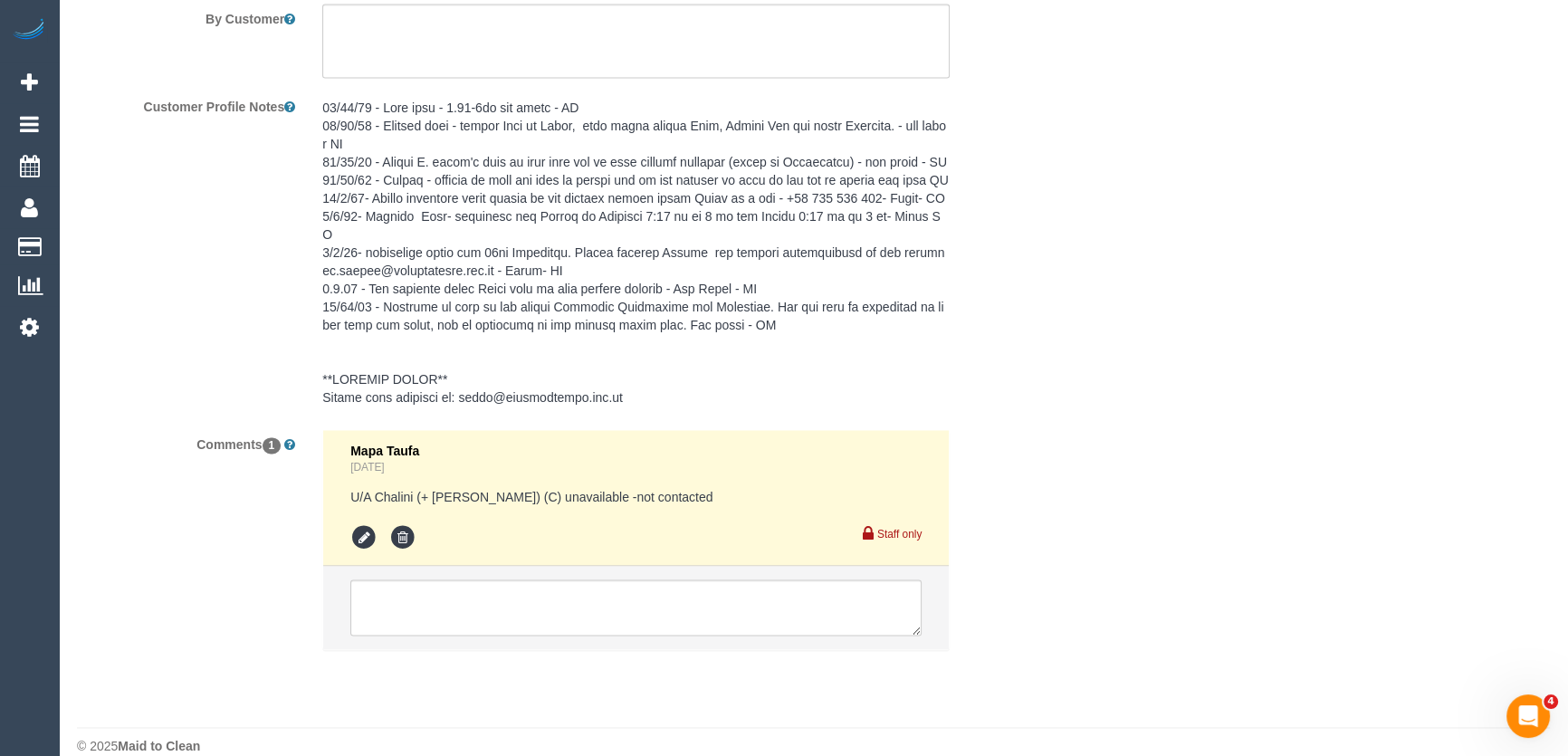
scroll to position [3337, 0]
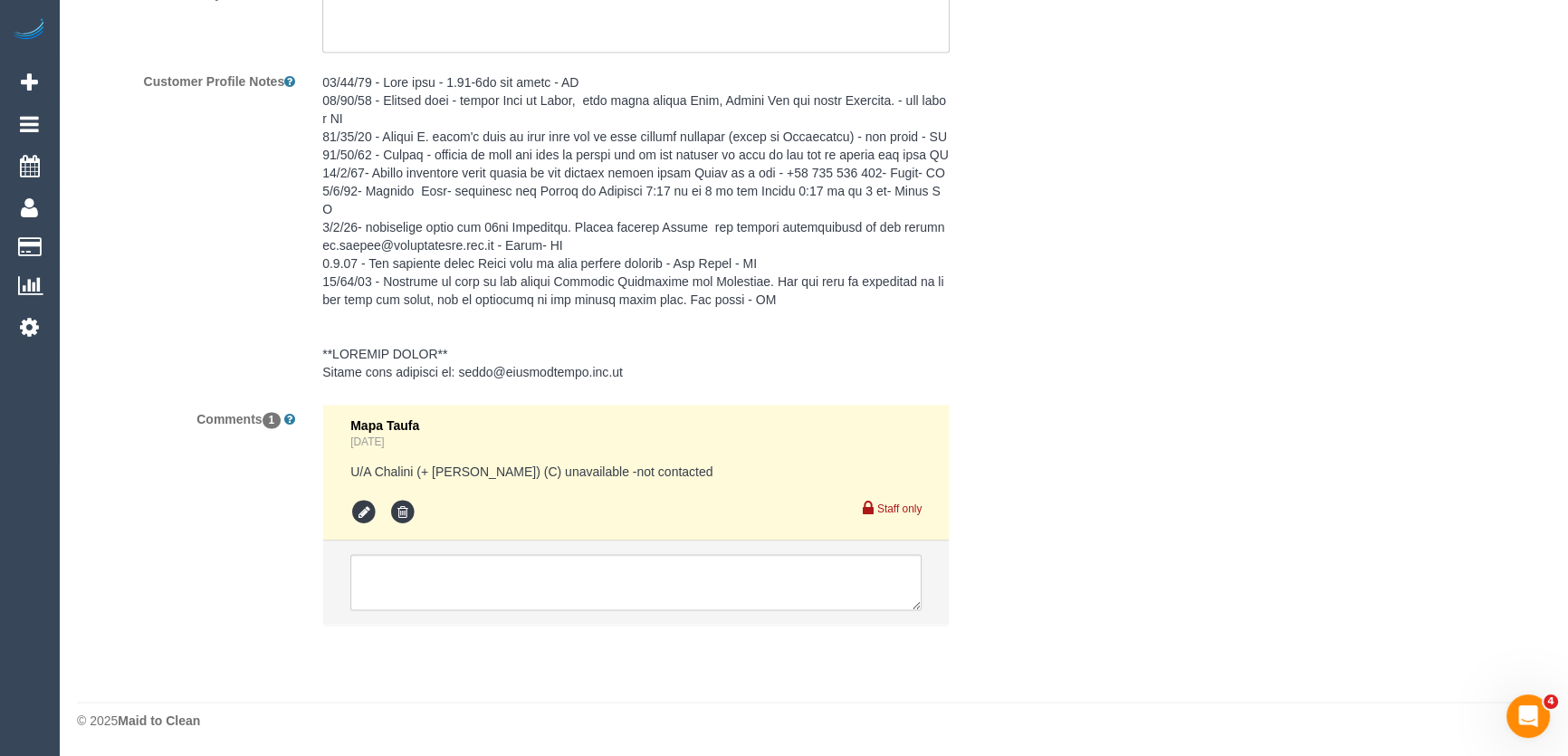
type textarea "*cover* Cleaning of 3 small kitchens (possibly 4 – one with a sink and kettle, …"
click at [440, 587] on textarea at bounding box center [635, 582] width 571 height 56
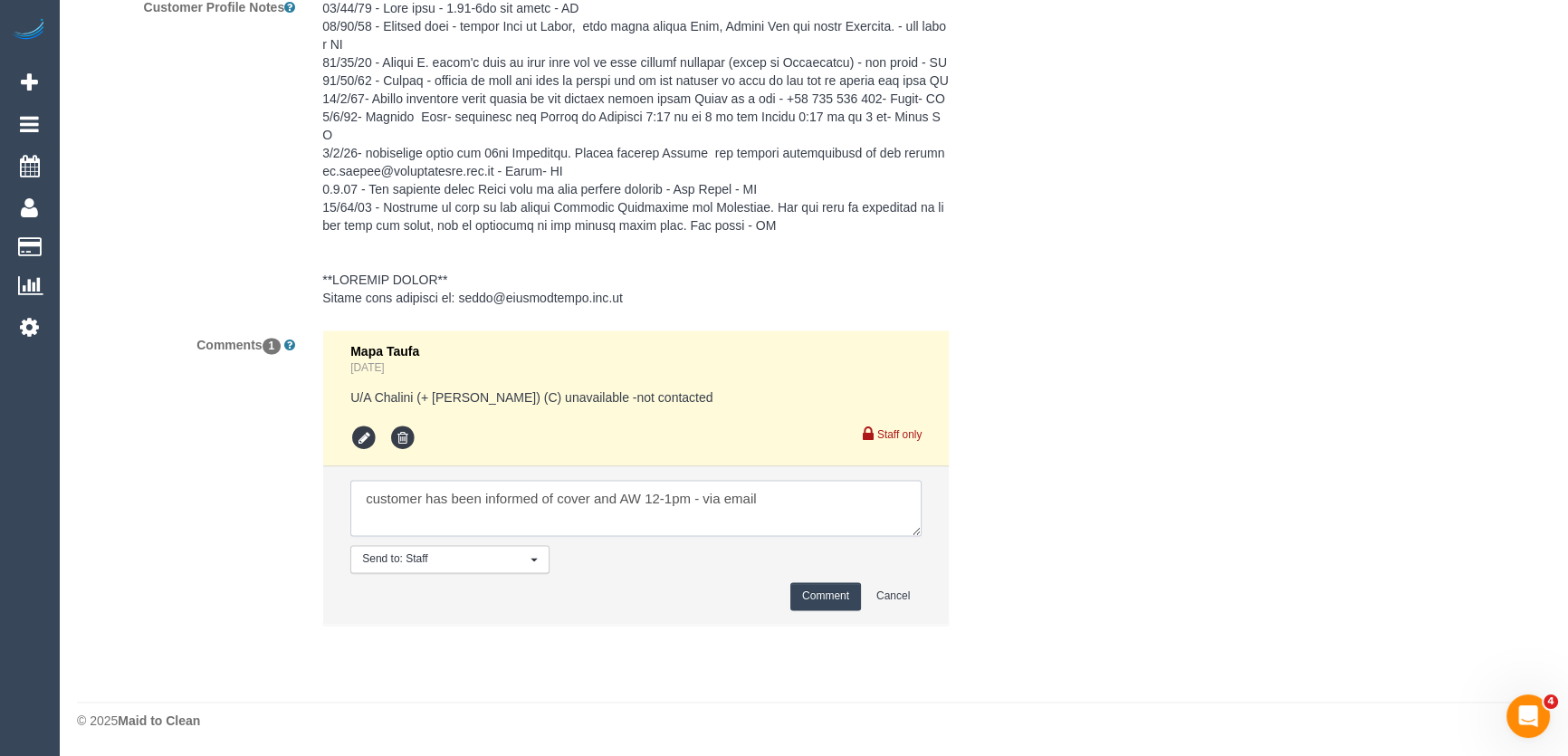
type textarea "customer has been informed of cover and AW 12-1pm - via email"
click at [824, 610] on button "Comment" at bounding box center [826, 595] width 71 height 28
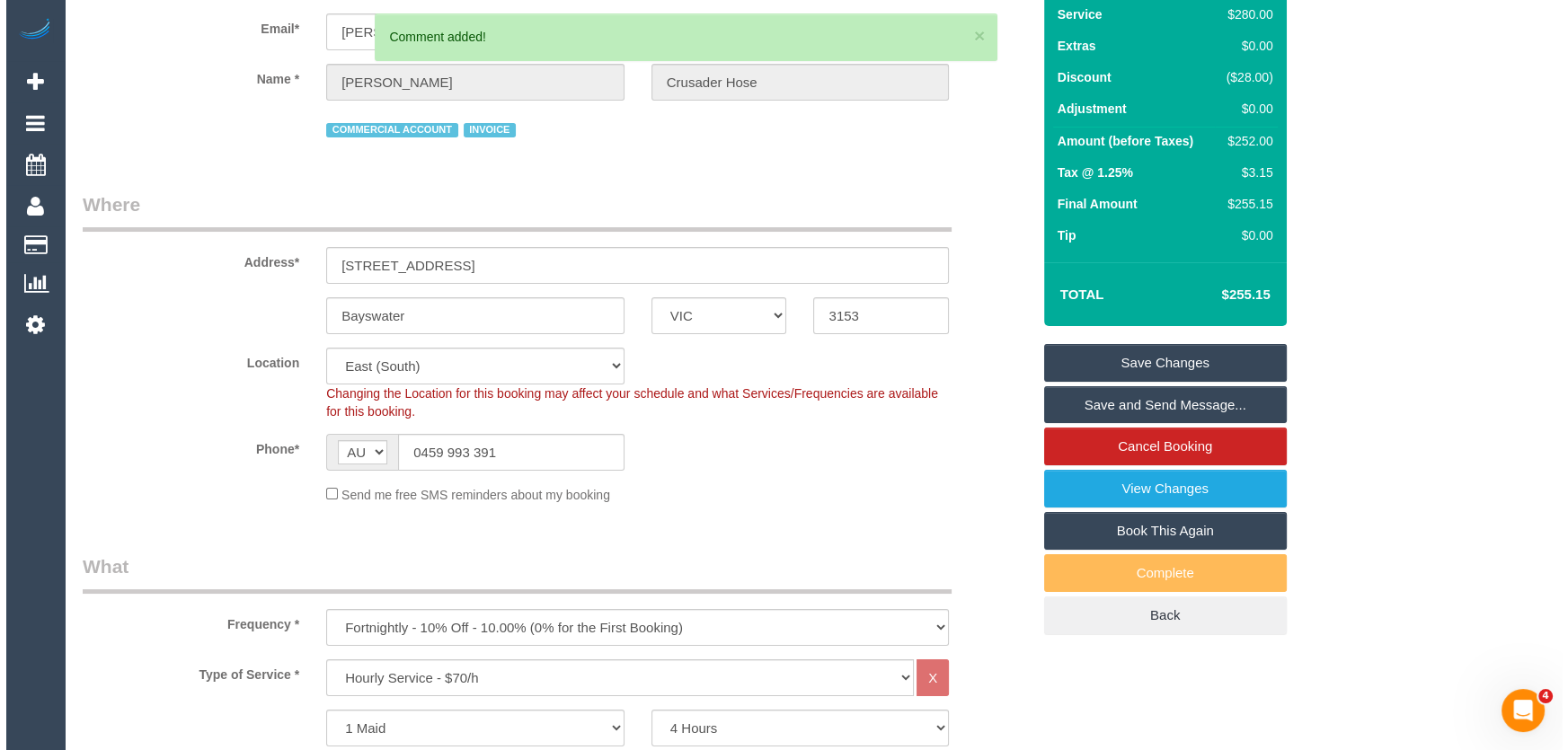
scroll to position [0, 0]
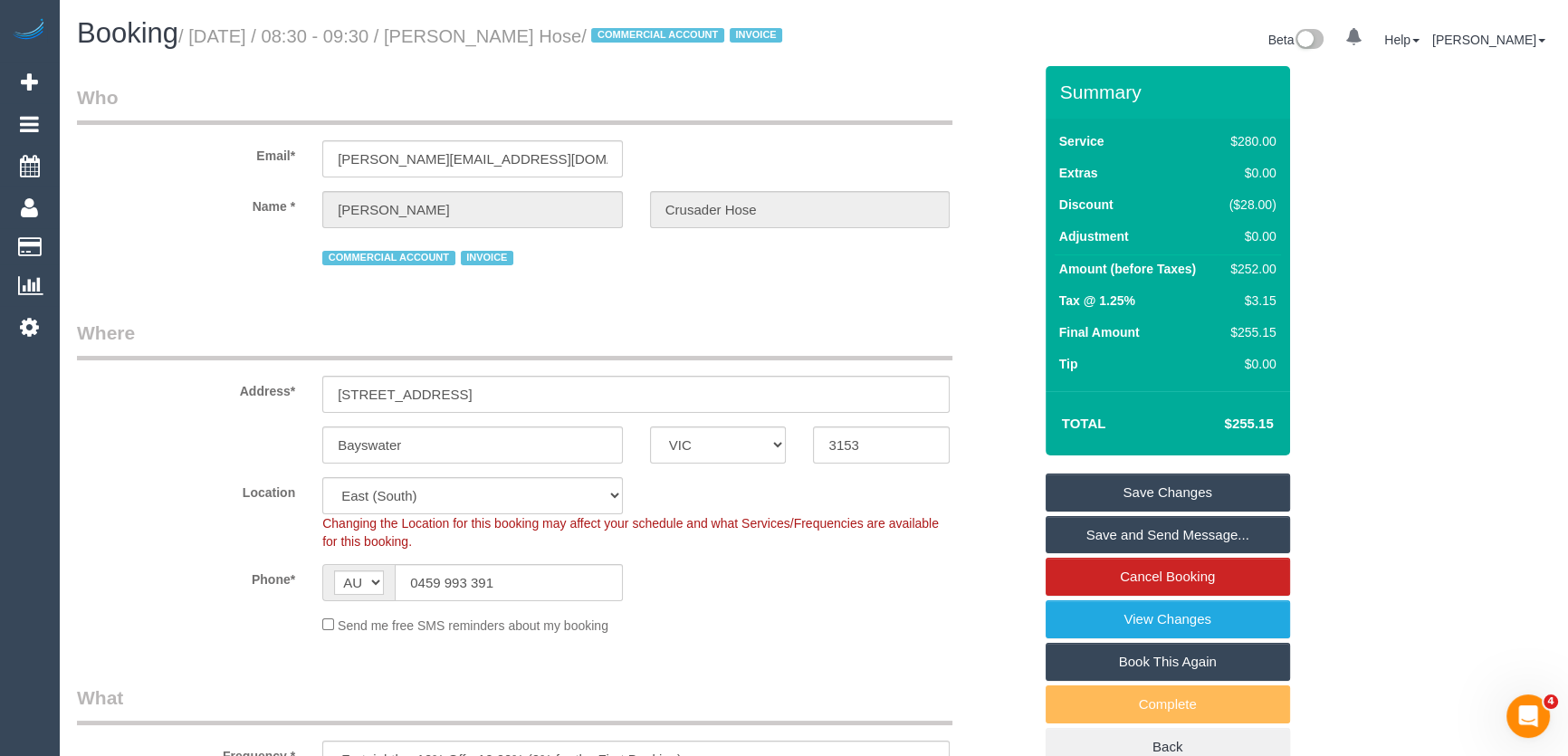
click at [514, 36] on small "/ September 02, 2025 / 08:30 - 09:30 / Silva Fero Crusader Hose / COMMERCIAL AC…" at bounding box center [483, 36] width 609 height 20
copy small "Silva Fero Crusader Hose"
click at [532, 177] on input "silva@crusaderhose.com.au" at bounding box center [472, 158] width 300 height 37
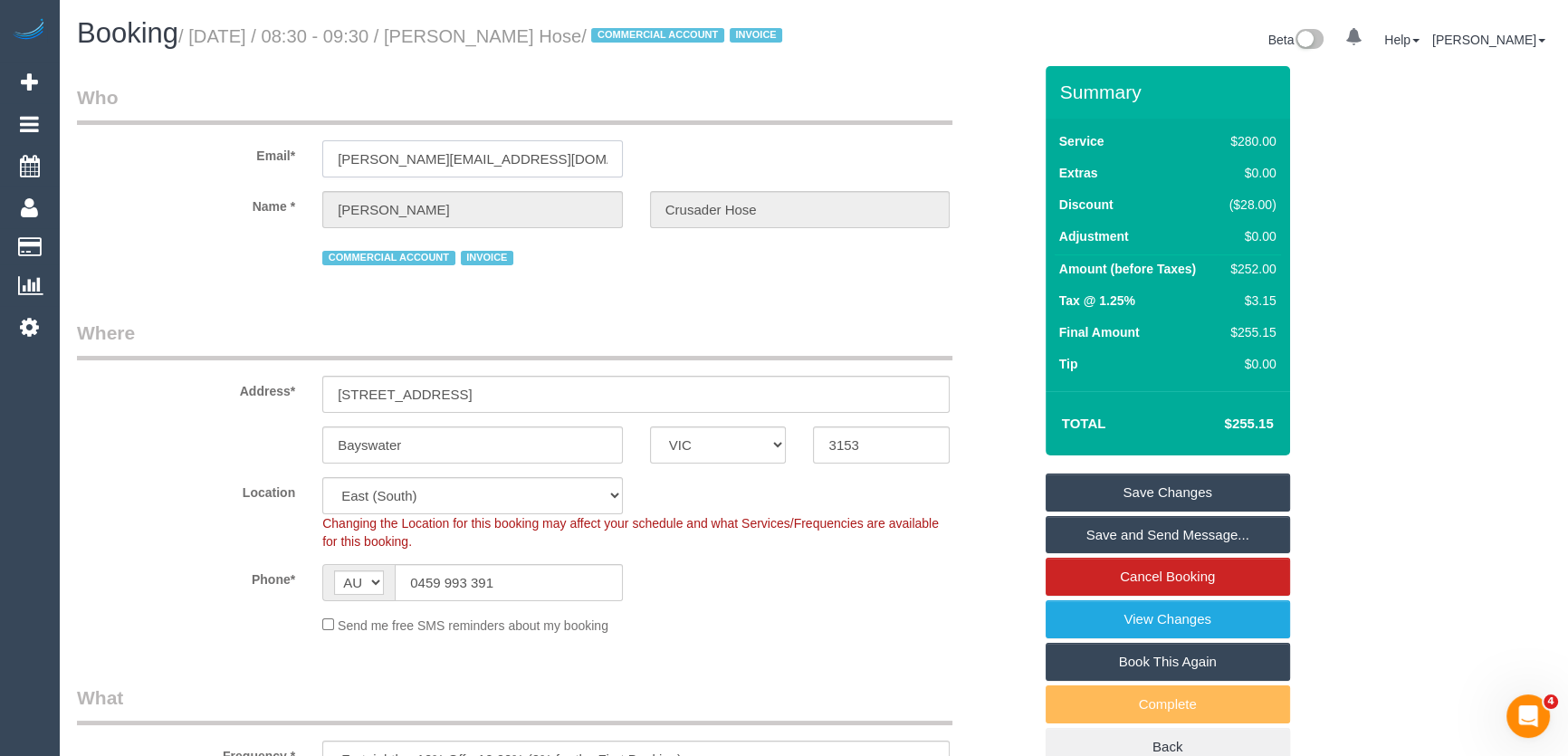
click at [532, 177] on input "silva@crusaderhose.com.au" at bounding box center [472, 158] width 300 height 37
drag, startPoint x: 1116, startPoint y: 558, endPoint x: 1104, endPoint y: 557, distance: 12.0
click at [1116, 554] on link "Save and Send Message..." at bounding box center [1168, 535] width 244 height 38
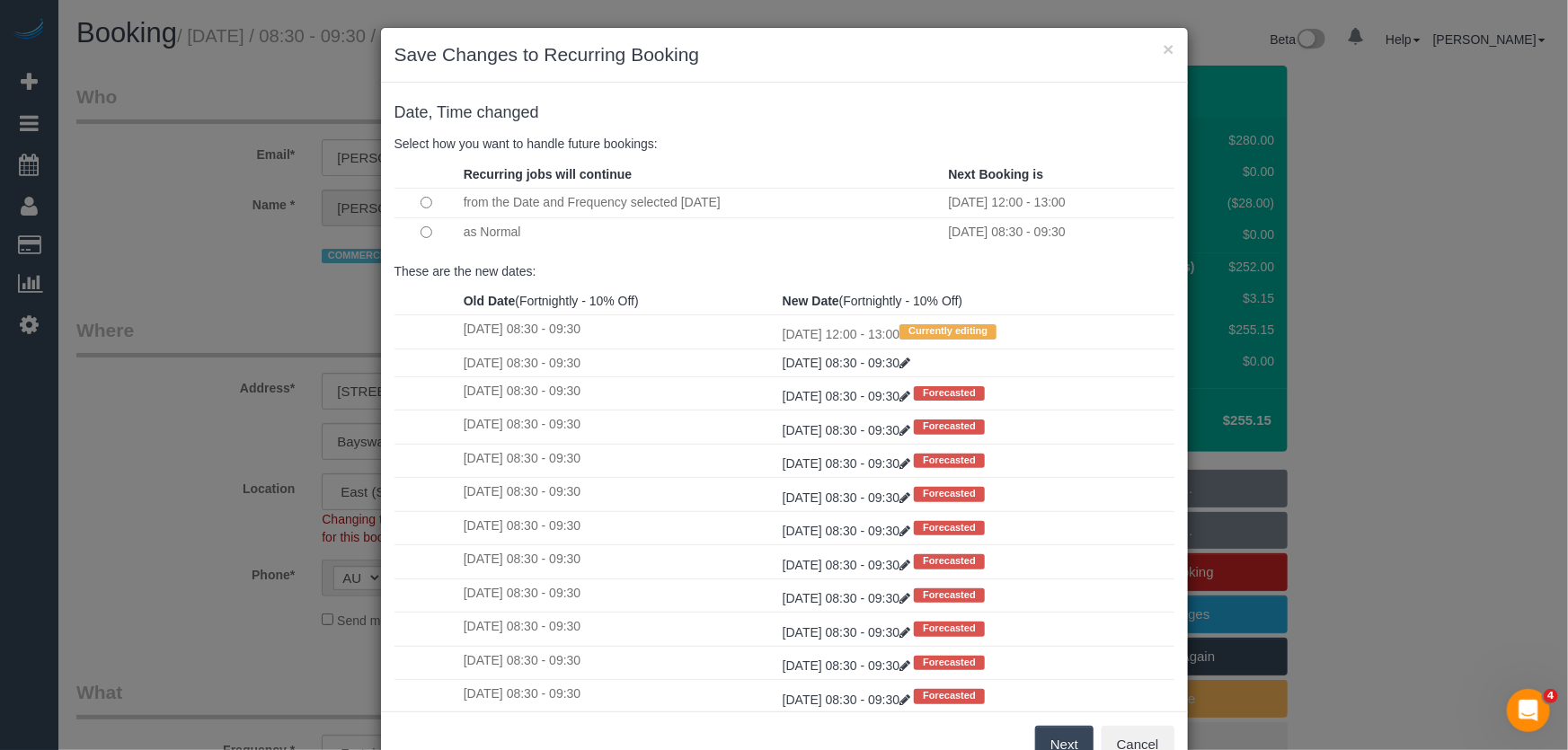
click at [1054, 736] on button "Next" at bounding box center [1065, 744] width 59 height 38
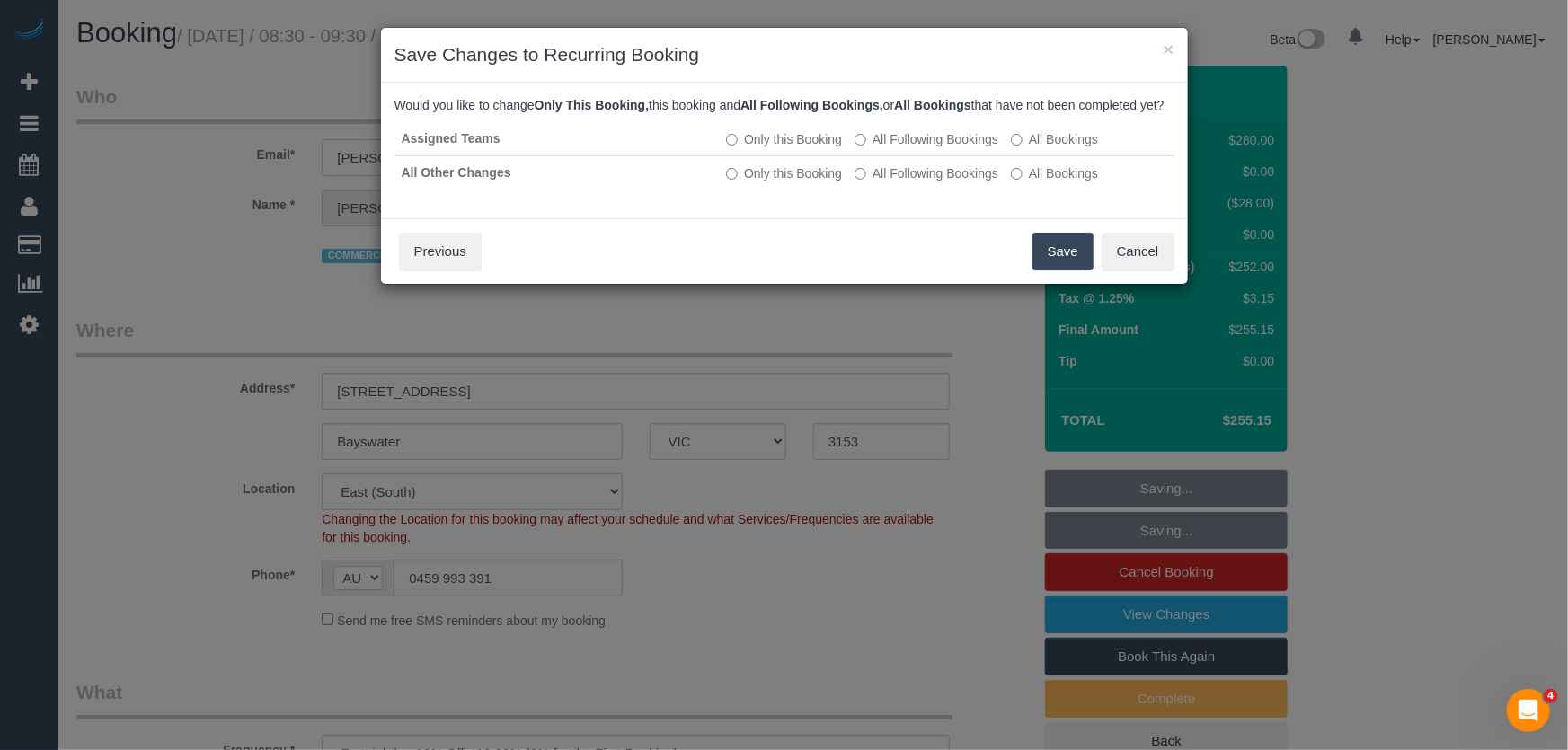
click at [1063, 270] on button "Save" at bounding box center [1063, 252] width 62 height 38
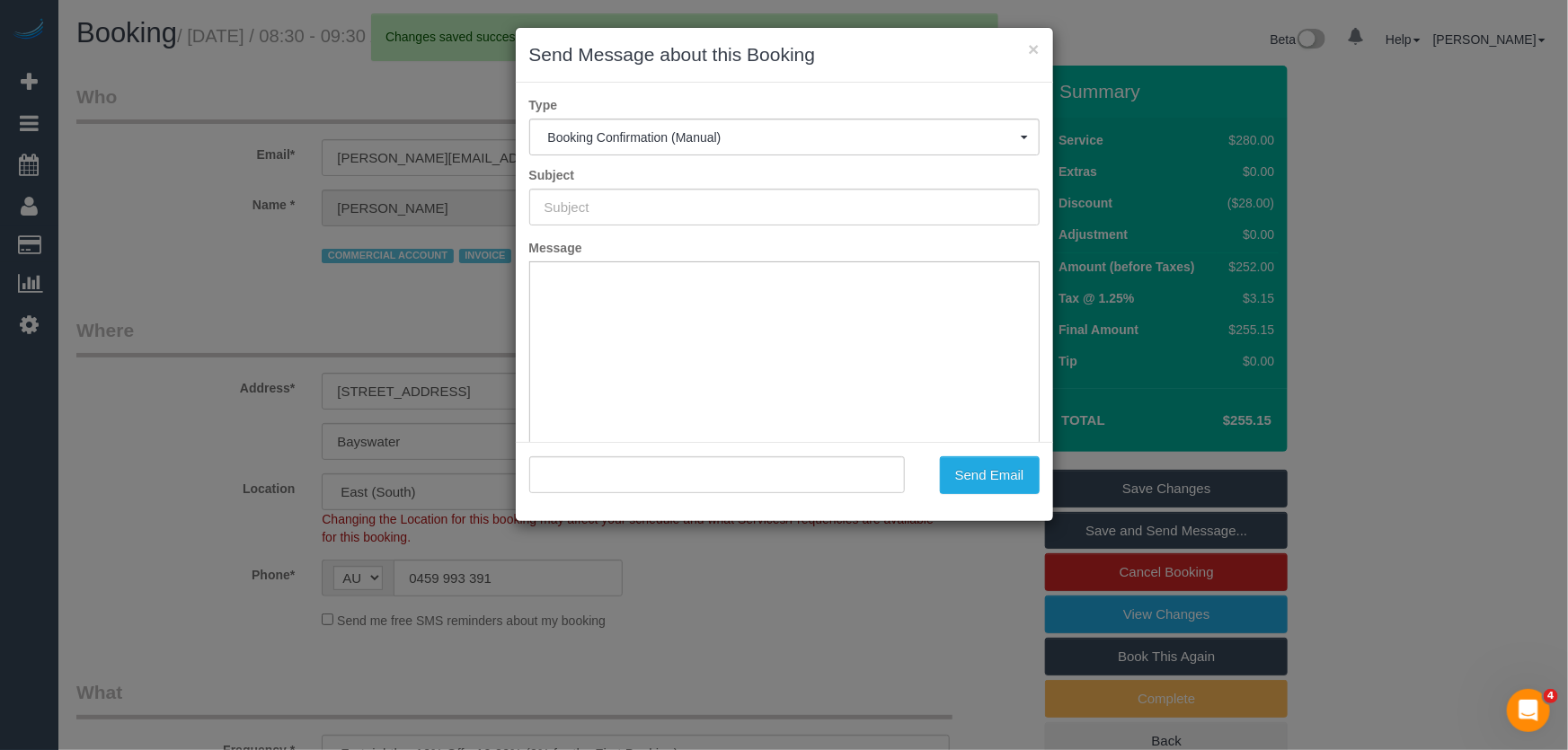
type input "Booking Confirmed"
type input ""Silva Fero Crusader Hose" <silva@crusaderhose.com.au>"
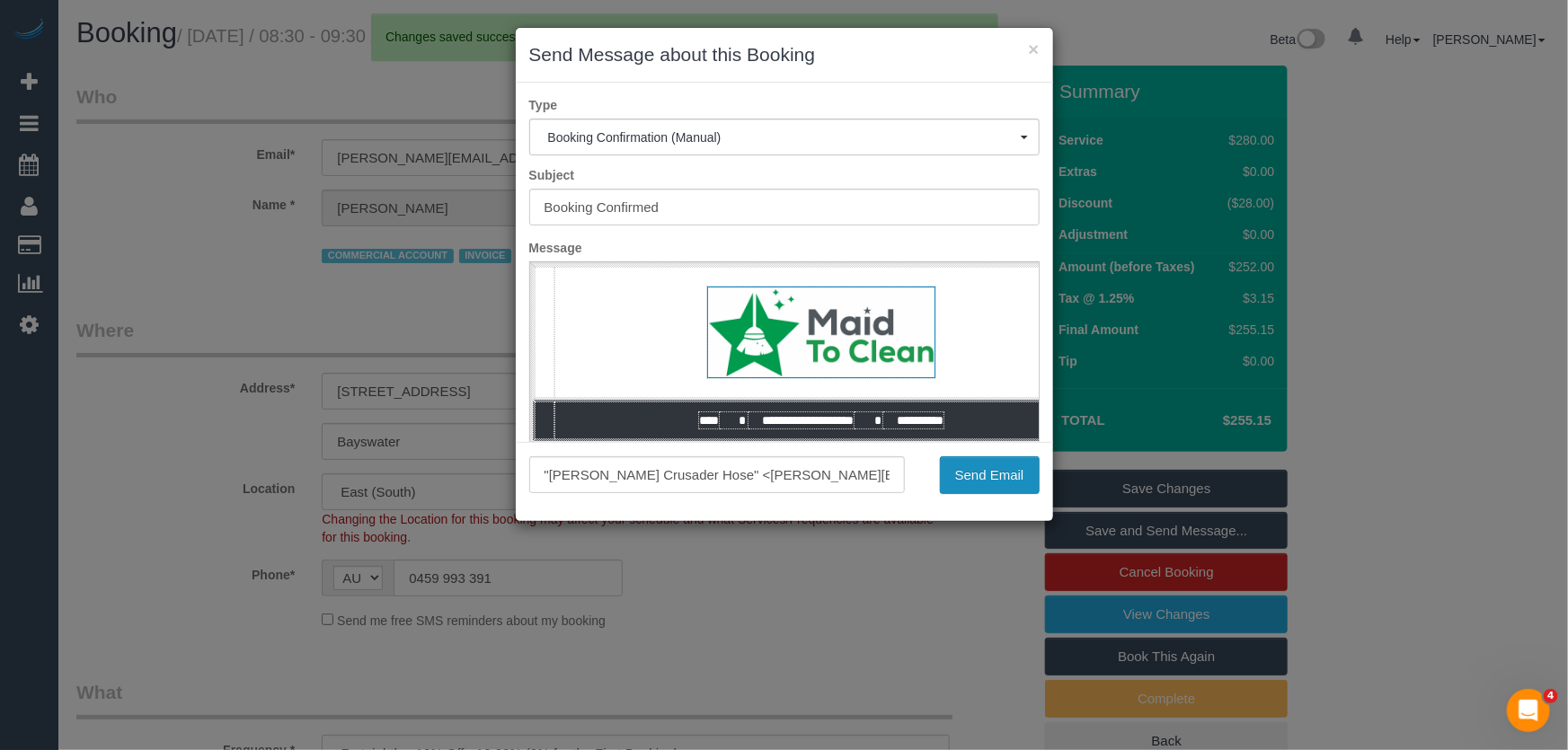
click at [990, 483] on button "Send Email" at bounding box center [989, 475] width 99 height 38
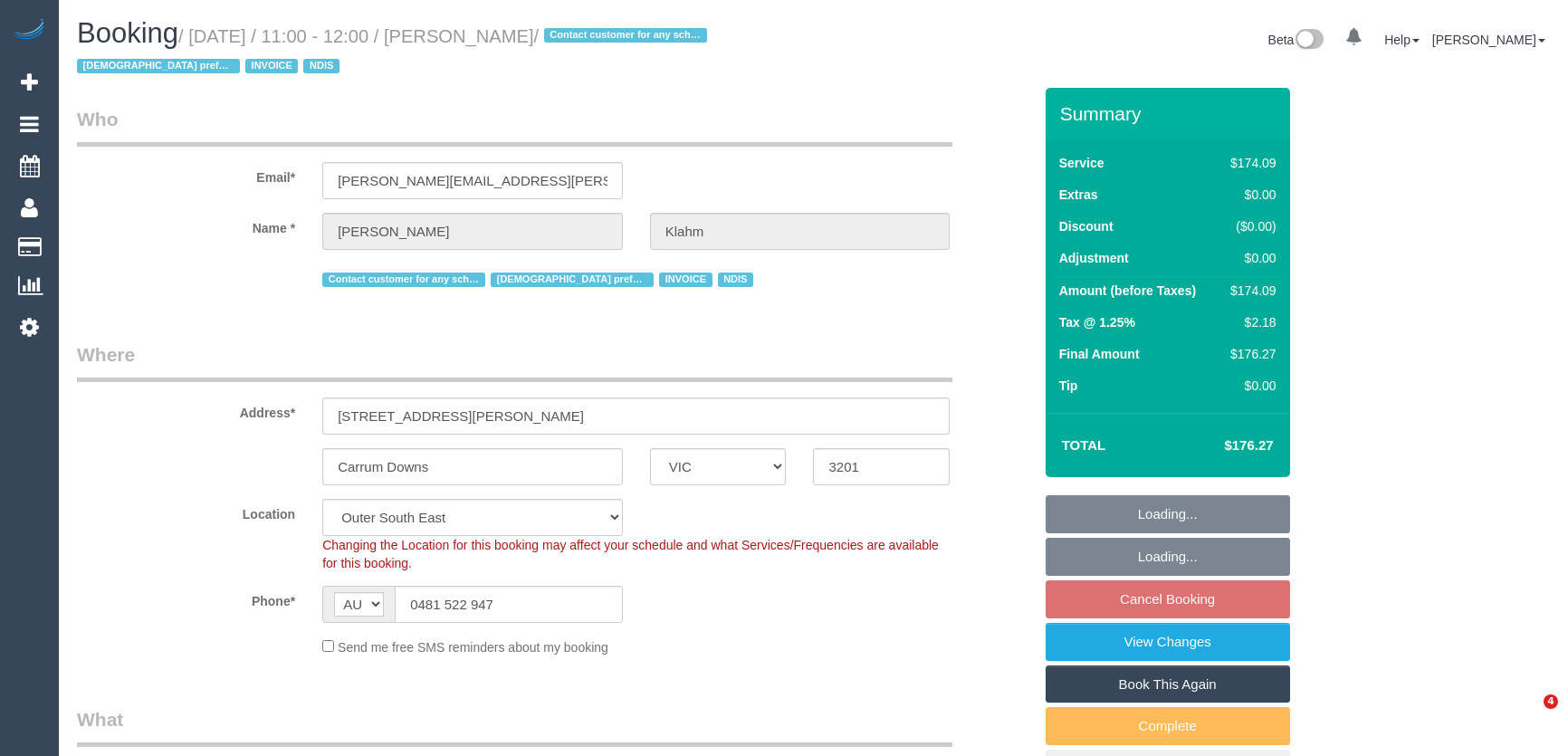
select select "VIC"
select select "180"
select select "number:28"
select select "number:14"
select select "number:19"
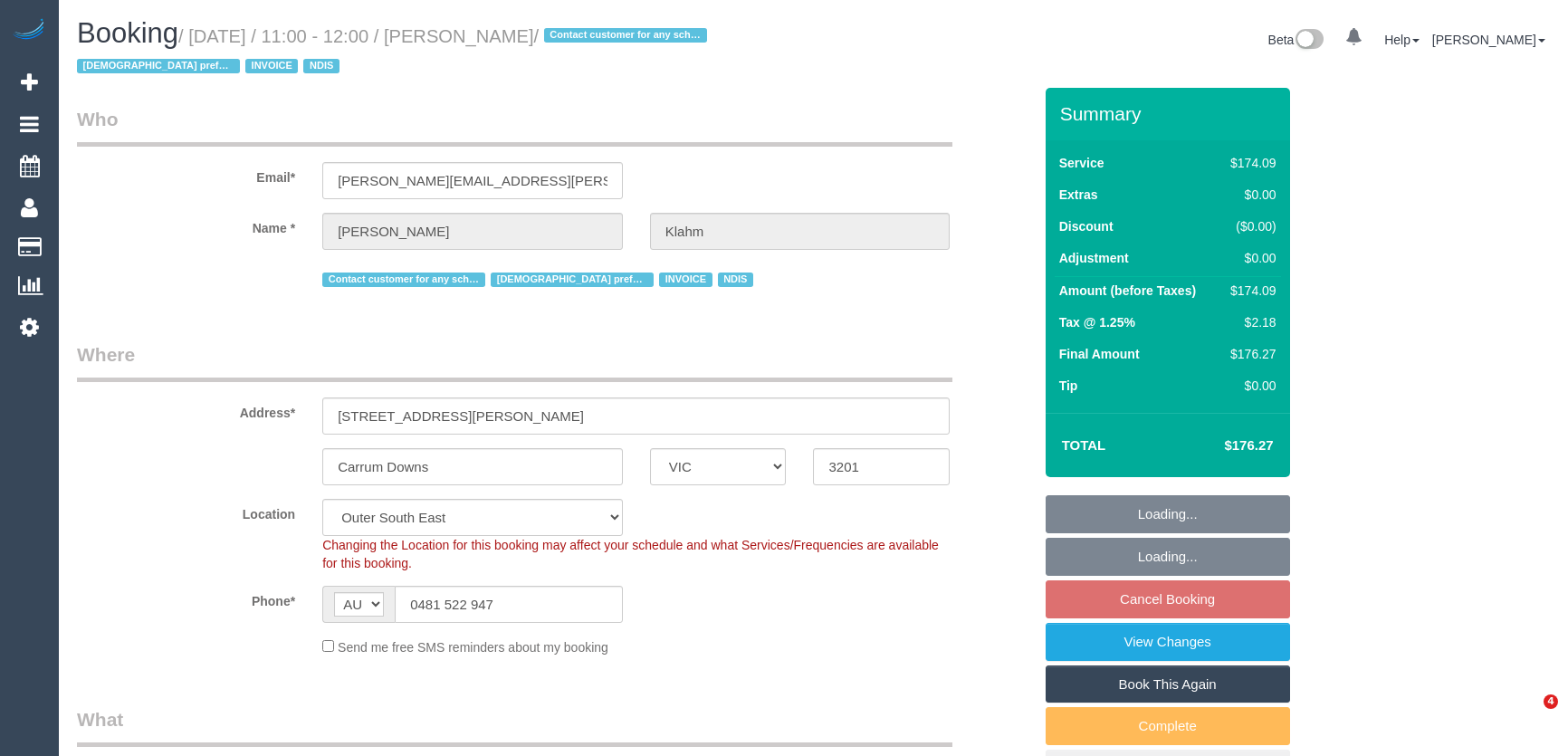
select select "number:36"
select select "number:35"
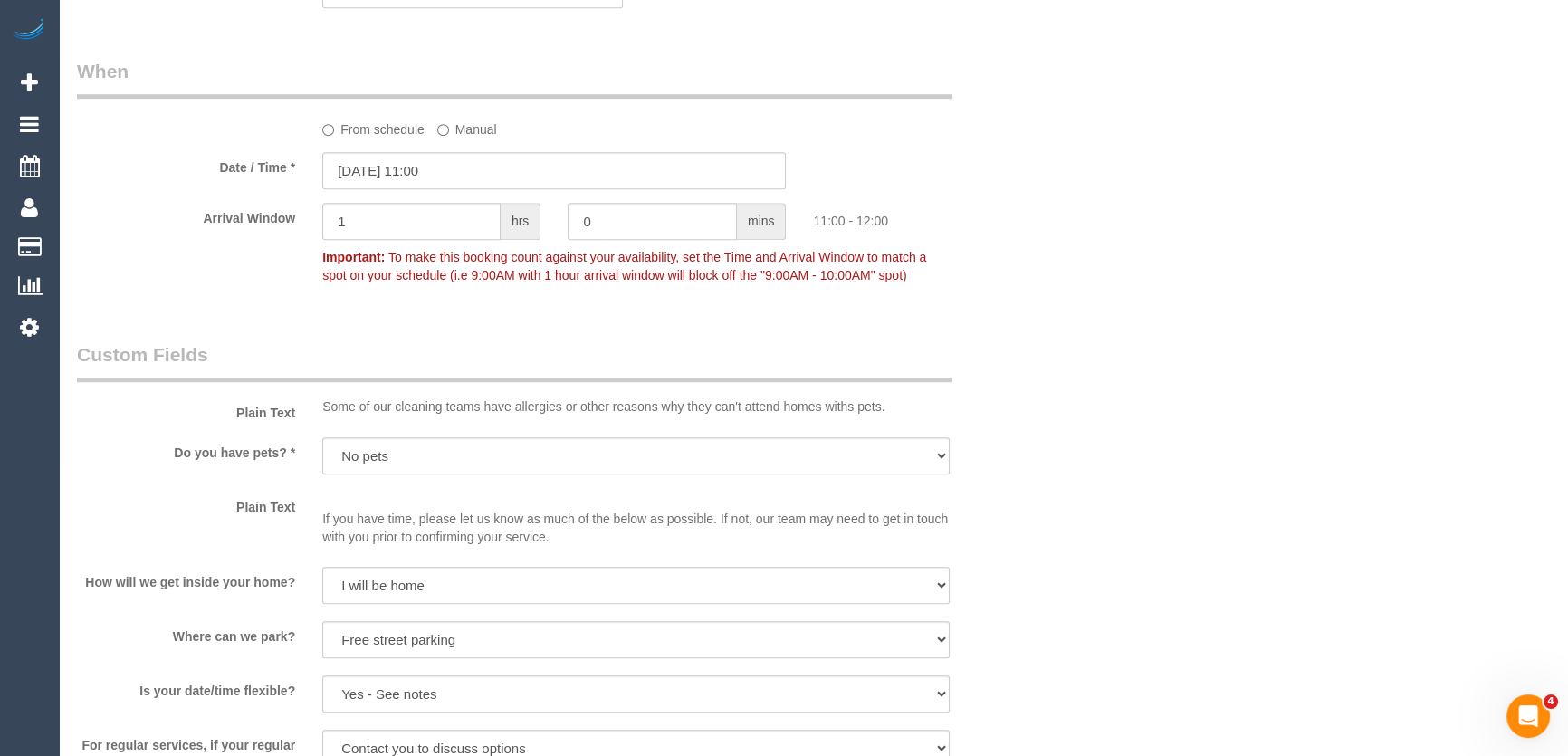
scroll to position [1399, 0]
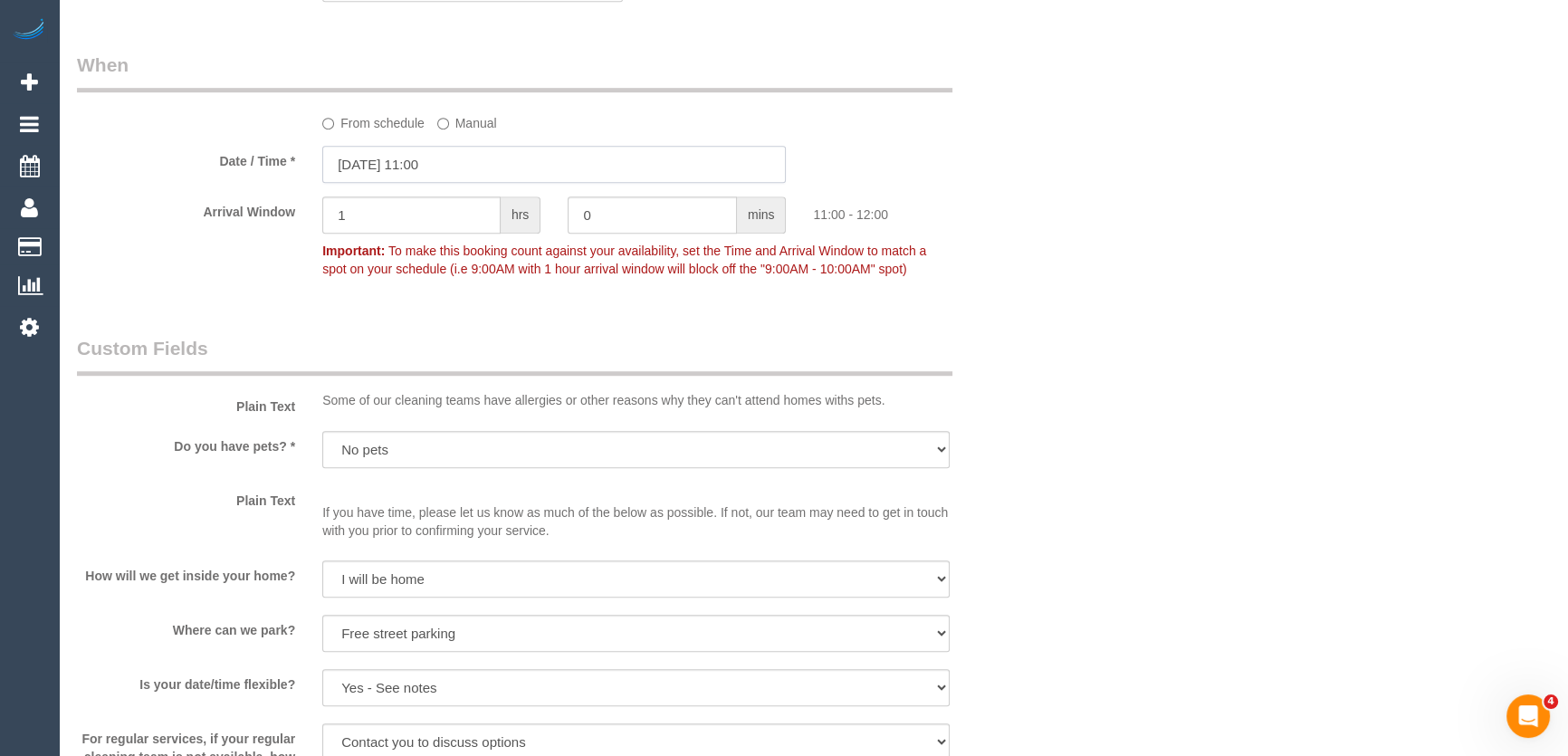
click at [480, 167] on input "02/09/2025 11:00" at bounding box center [554, 164] width 464 height 37
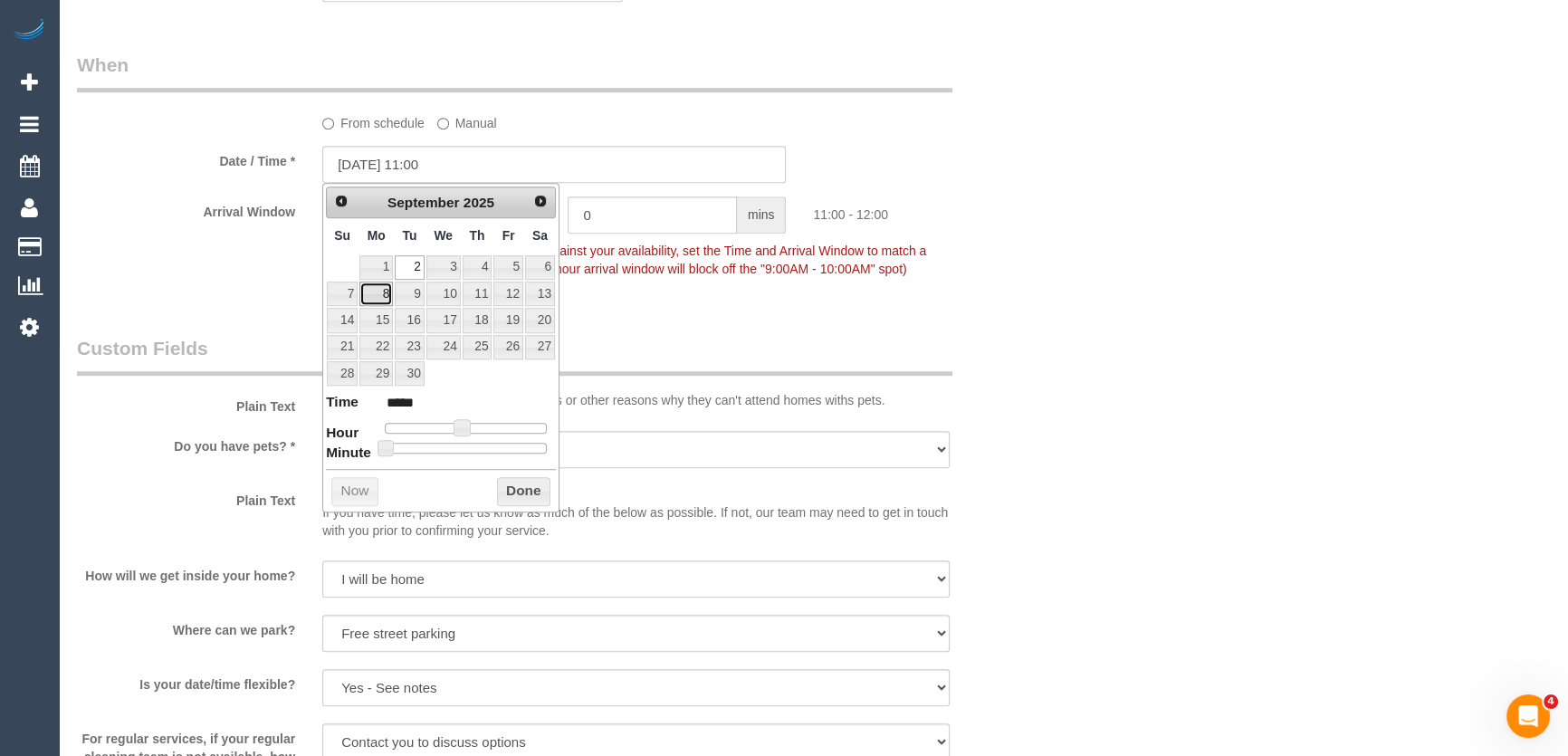
click at [375, 292] on link "8" at bounding box center [376, 294] width 33 height 25
type input "08/09/2025 12:00"
type input "*****"
drag, startPoint x: 465, startPoint y: 426, endPoint x: 475, endPoint y: 424, distance: 10.2
click at [475, 424] on span at bounding box center [468, 427] width 16 height 16
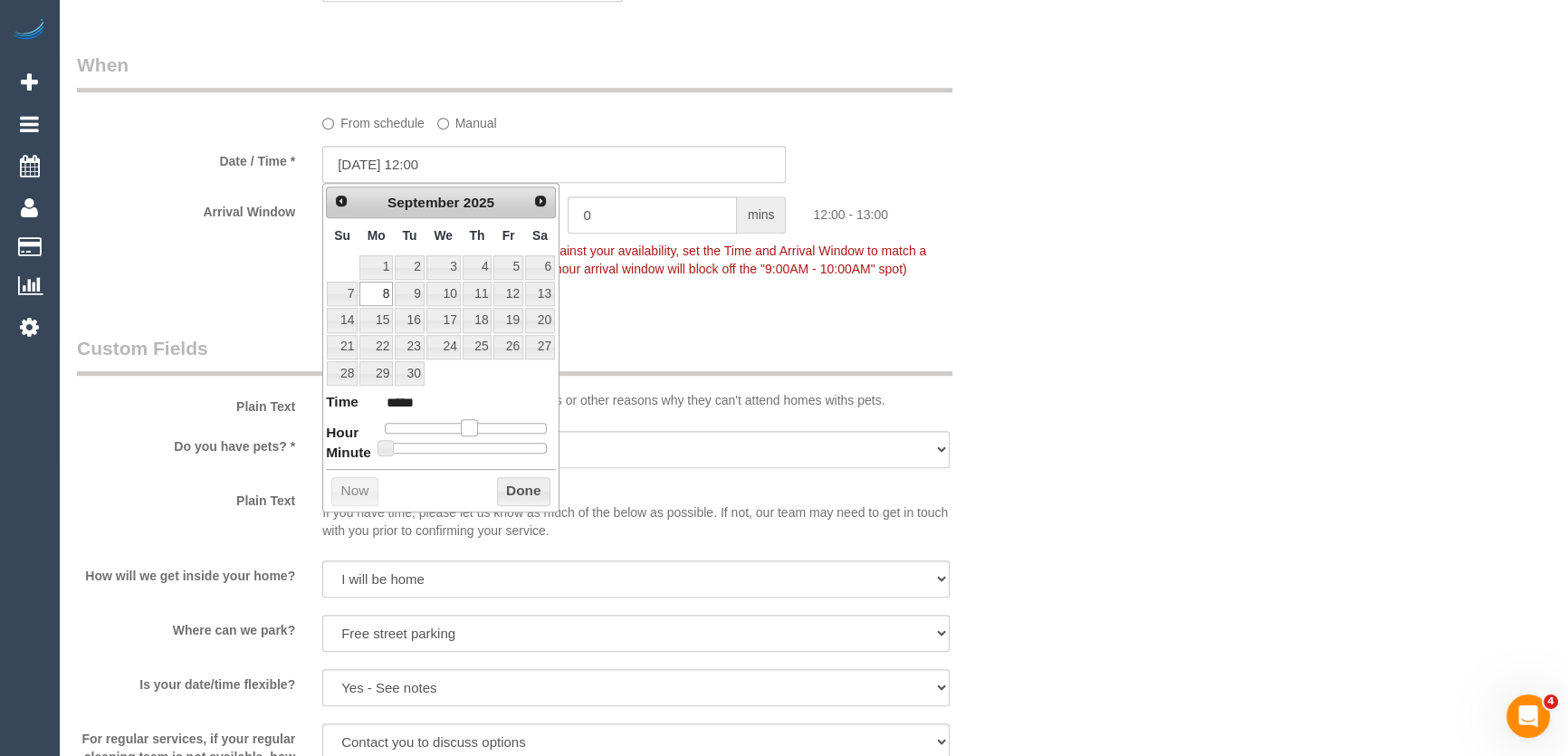
click at [475, 424] on span at bounding box center [468, 427] width 16 height 16
click at [805, 285] on fieldset "When From schedule Manual Date / Time * 08/09/2025 12:00 Arrival Window 1 hrs 0…" at bounding box center [555, 175] width 956 height 248
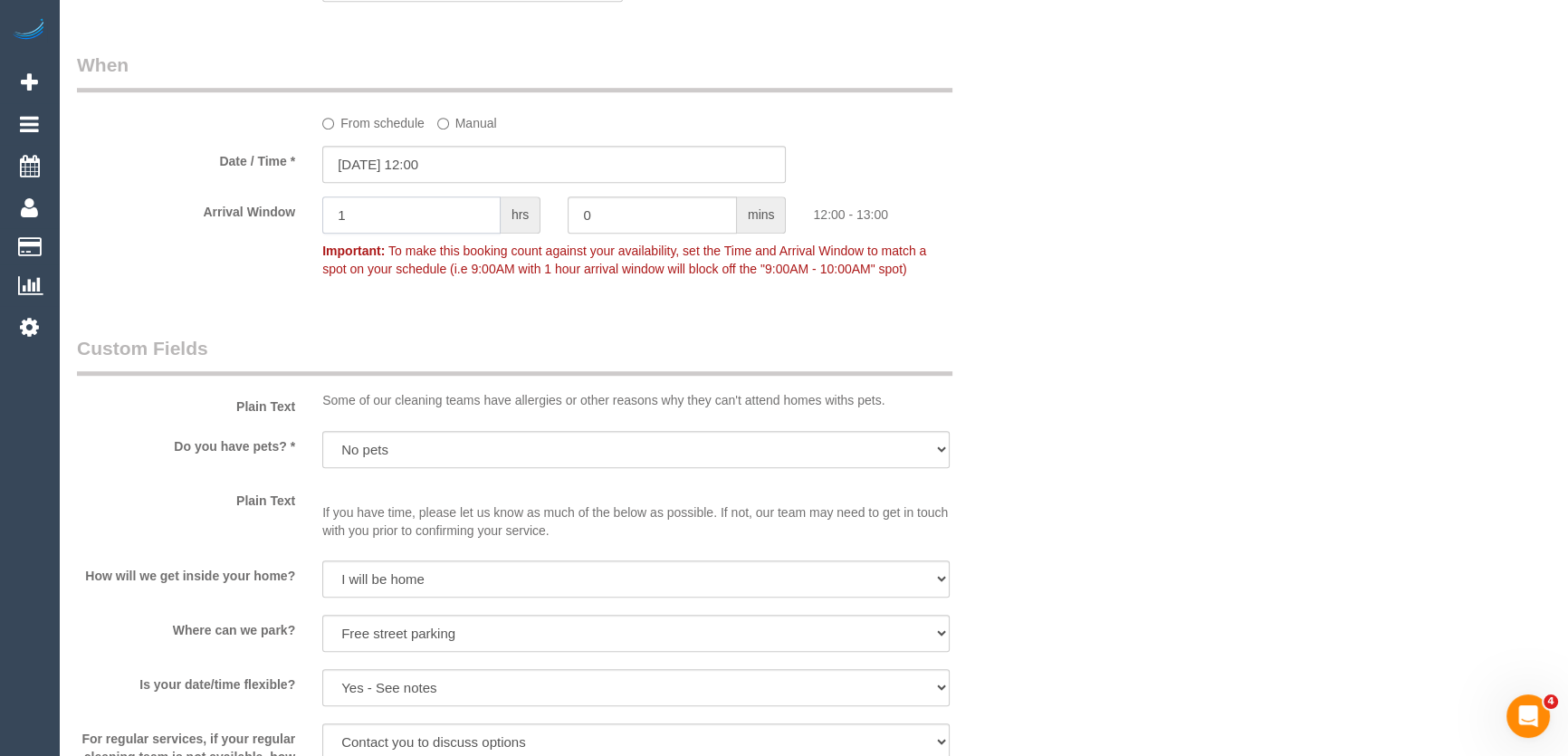
click at [419, 216] on input "1" at bounding box center [411, 215] width 178 height 37
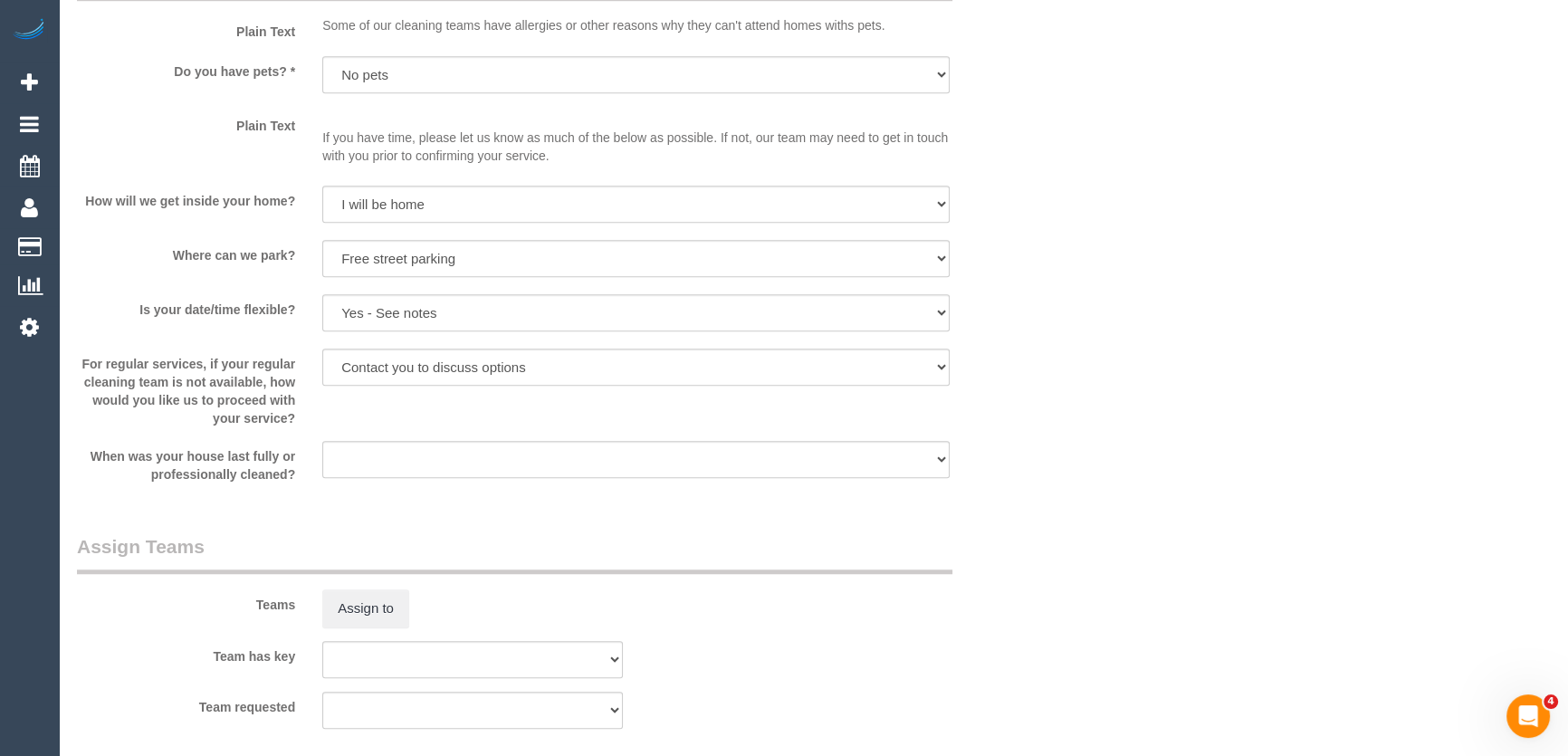
scroll to position [1891, 0]
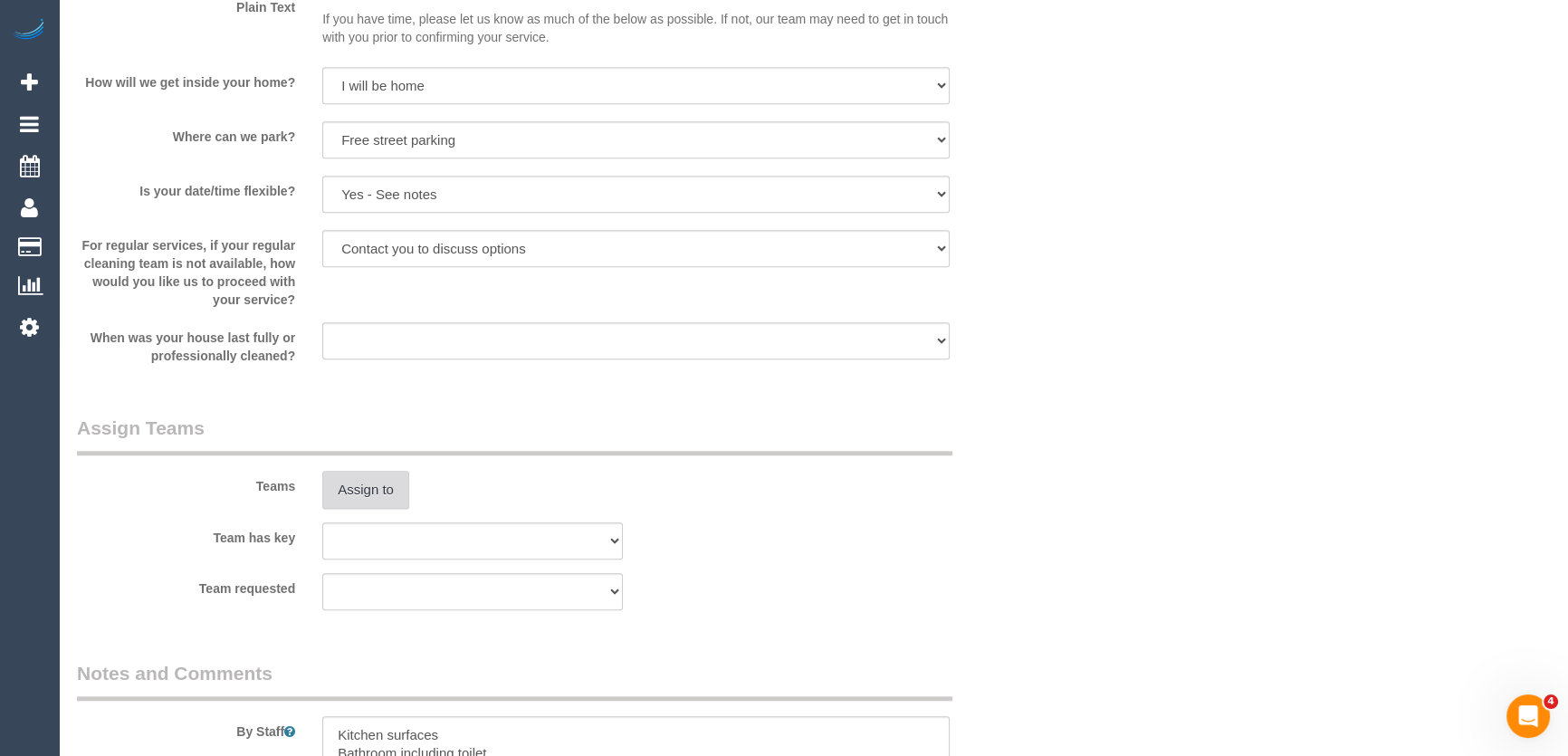
type input "2"
click at [369, 491] on button "Assign to" at bounding box center [365, 490] width 87 height 38
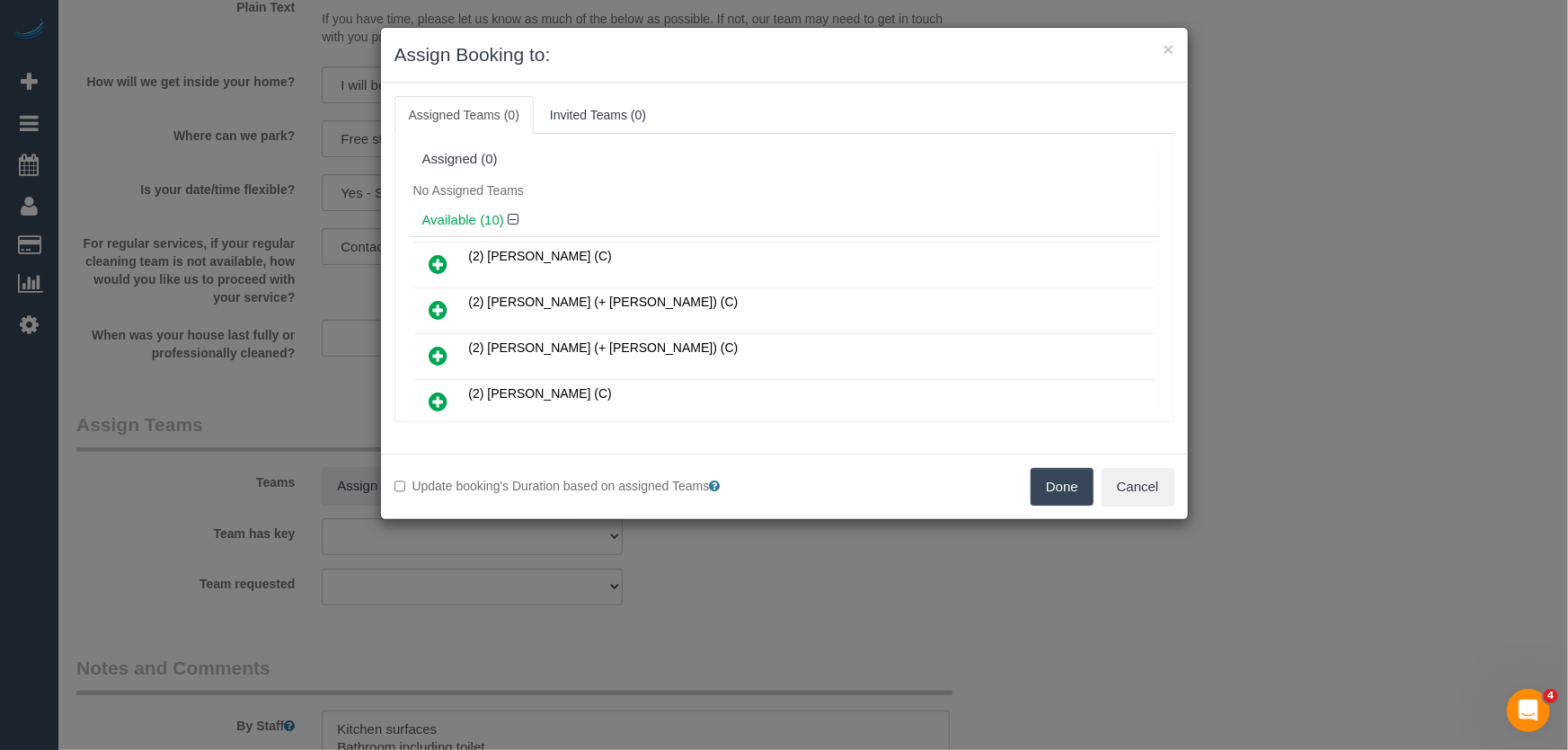
click at [431, 396] on icon at bounding box center [439, 401] width 19 height 22
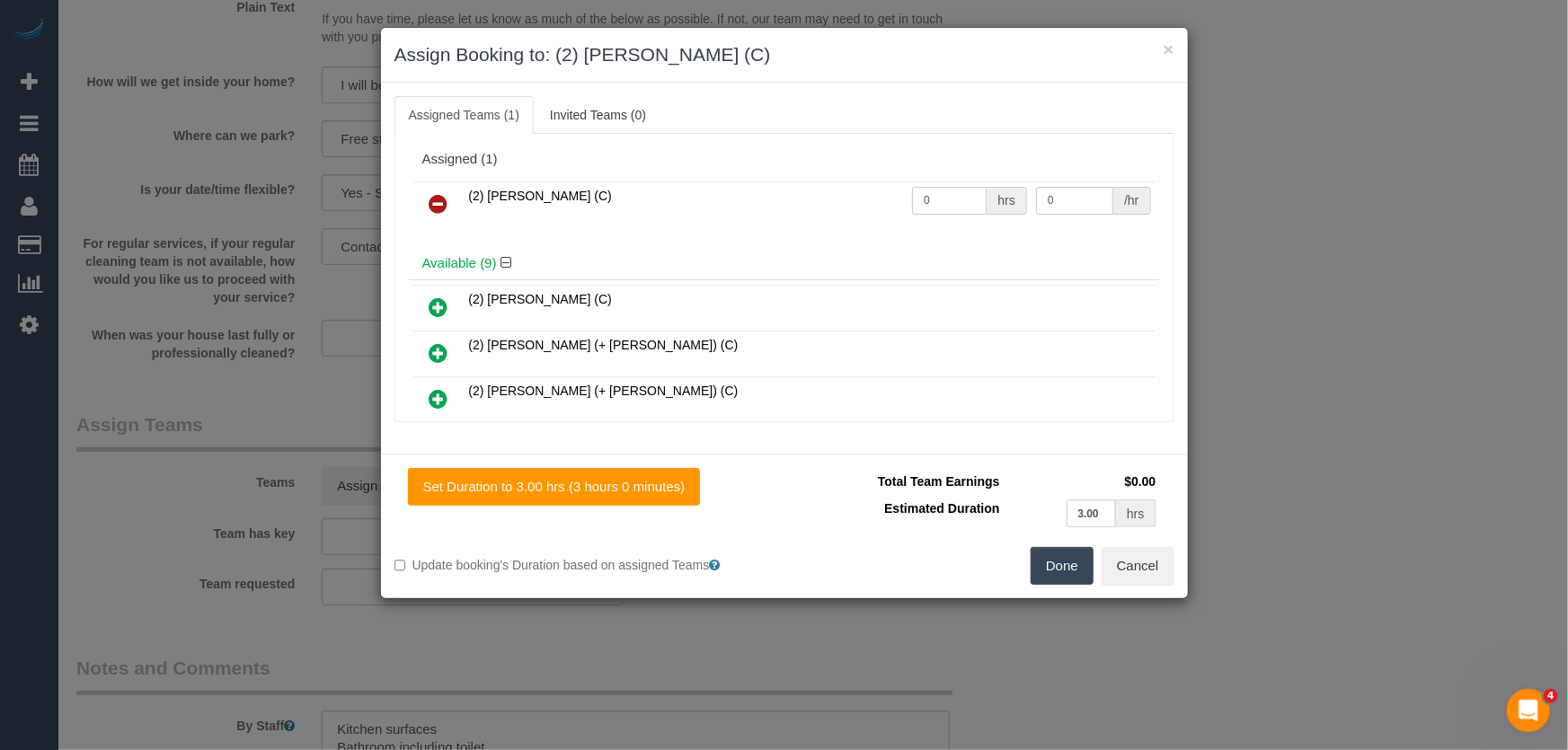
click at [961, 206] on input "0" at bounding box center [949, 200] width 75 height 27
type input "3"
type input "37.5"
click at [1060, 570] on button "Done" at bounding box center [1062, 566] width 62 height 38
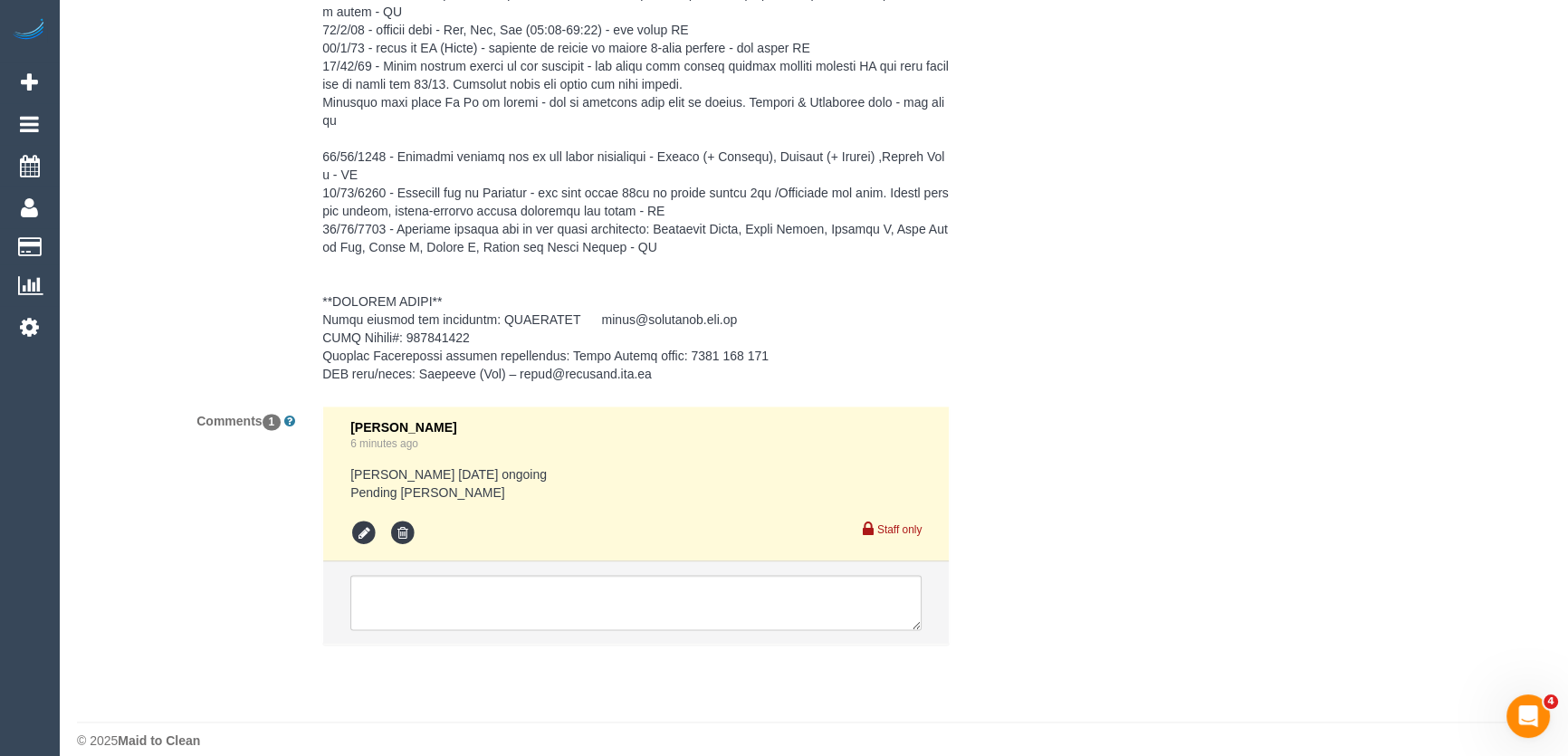
scroll to position [3167, 0]
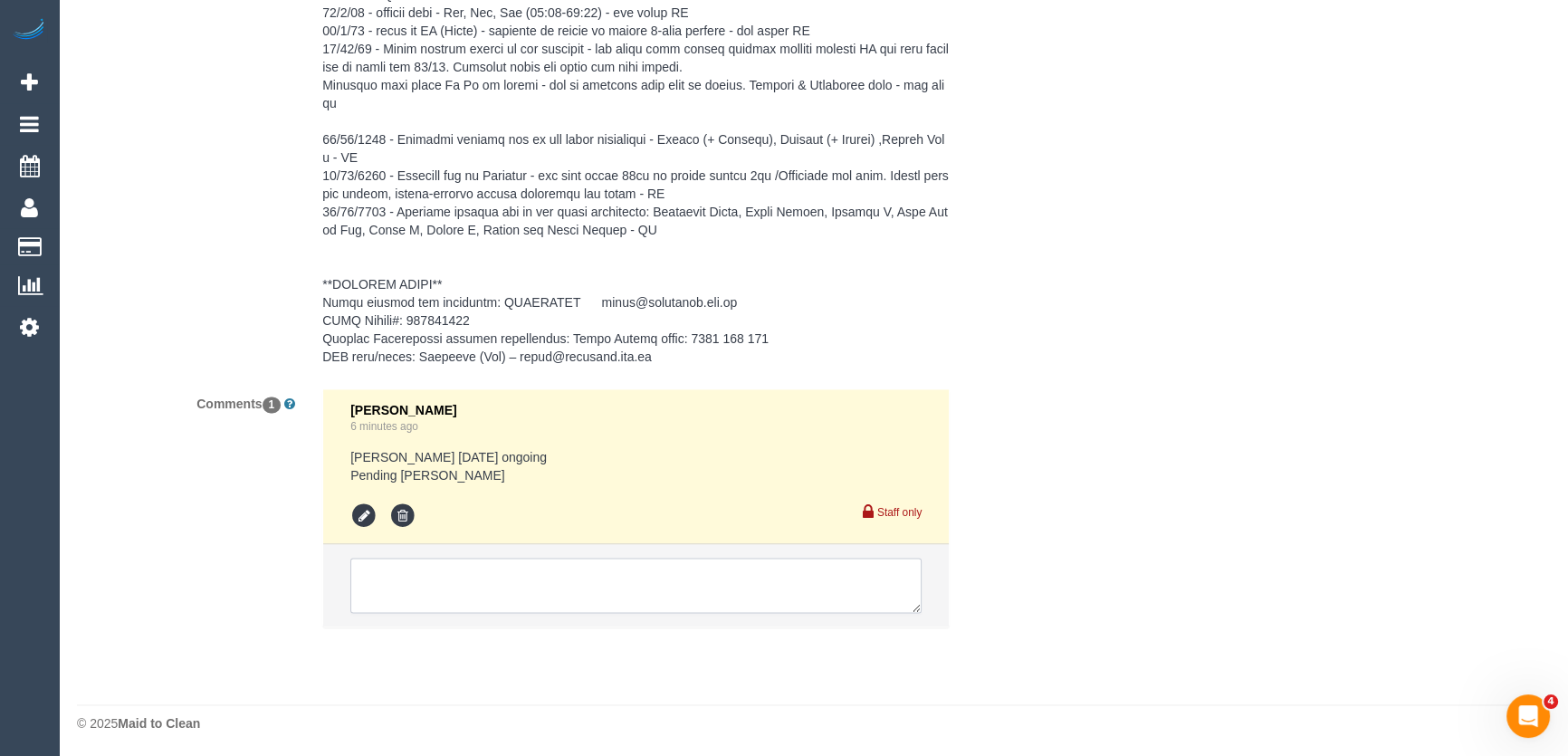
click at [452, 581] on textarea at bounding box center [635, 585] width 571 height 56
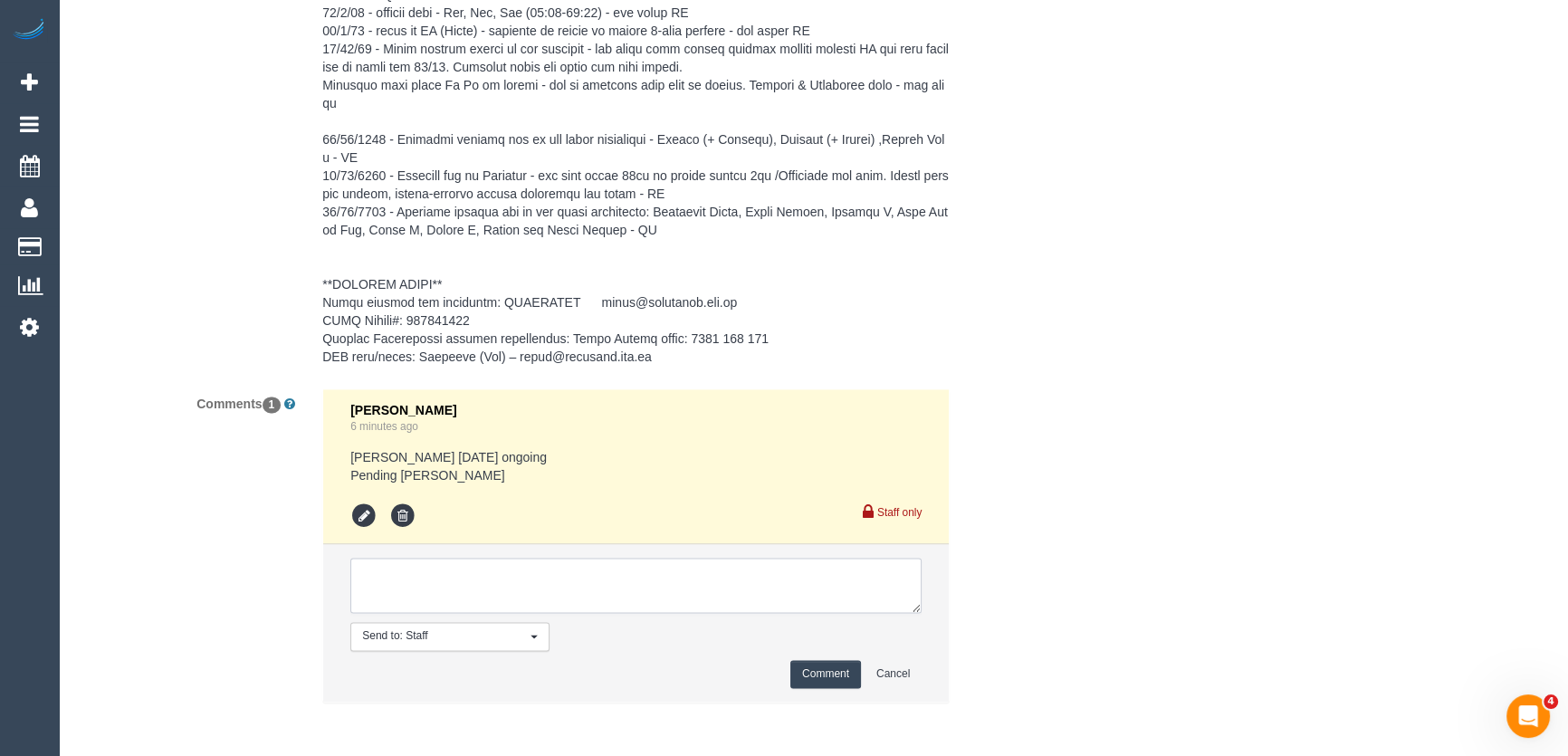
type textarea "c"
click at [375, 517] on icon at bounding box center [363, 516] width 27 height 27
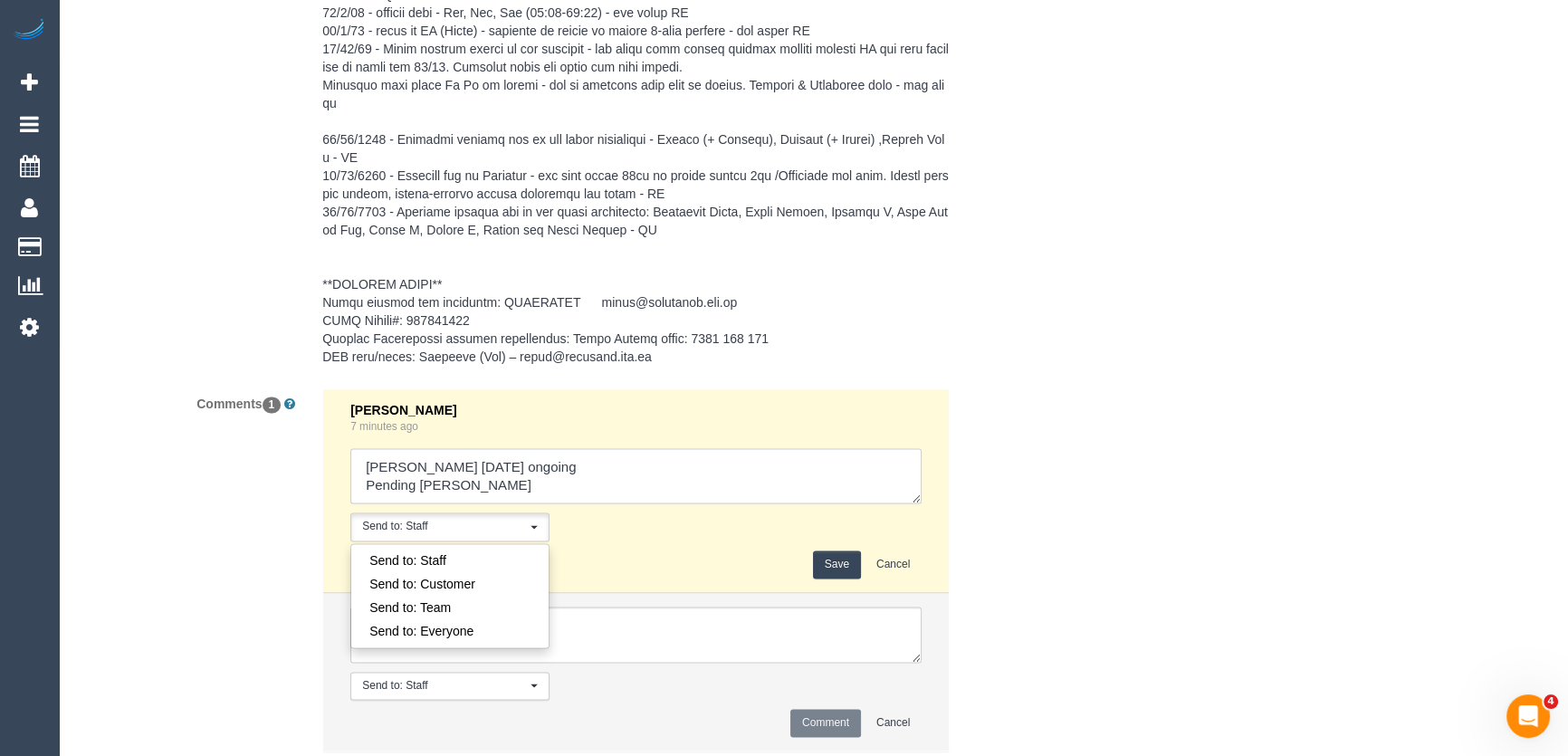
click at [473, 486] on textarea at bounding box center [635, 476] width 571 height 56
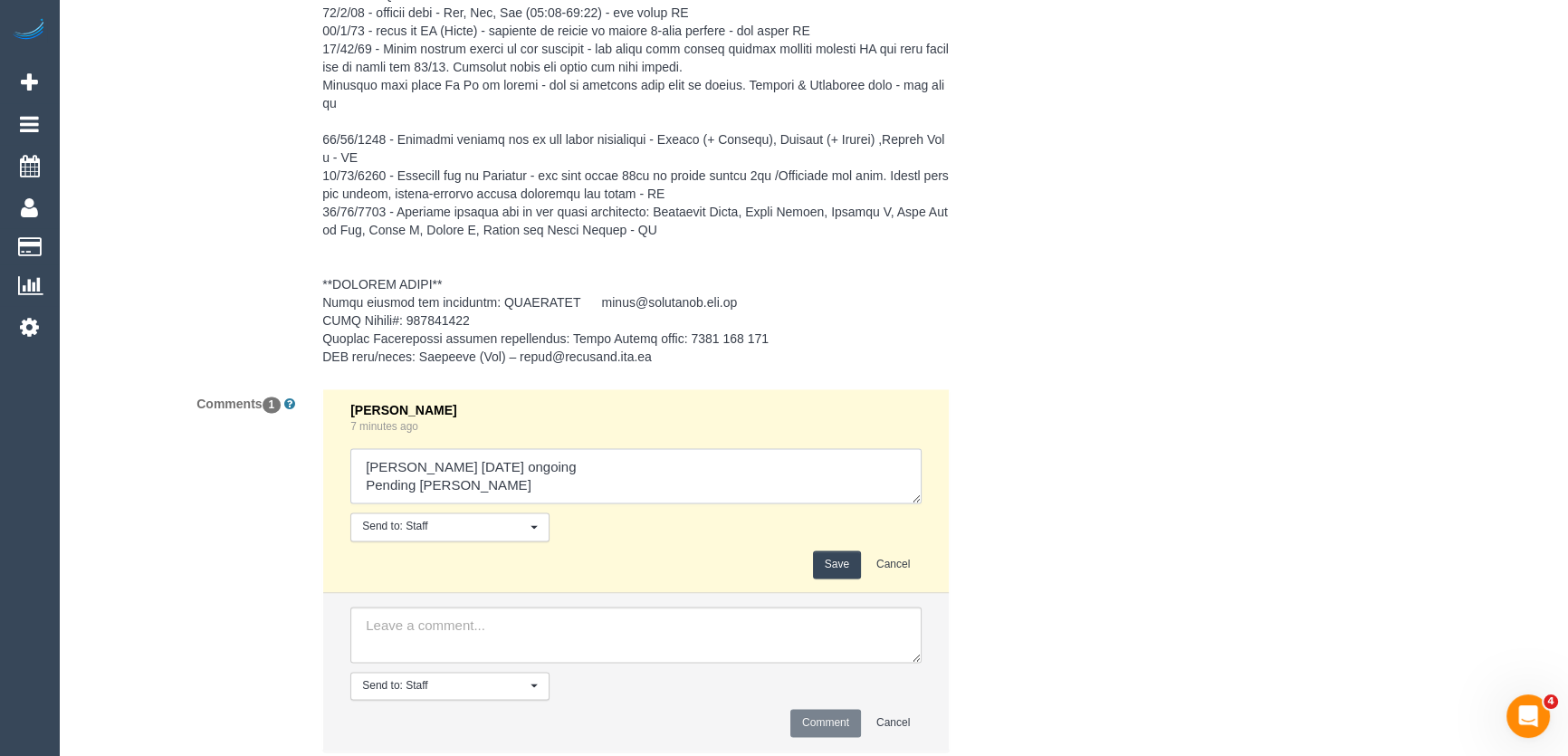
click at [473, 486] on textarea at bounding box center [635, 476] width 571 height 56
click at [565, 467] on textarea at bounding box center [635, 476] width 571 height 56
type textarea "Priyanshi Monday 9/9 AW 12-2pm - via email - pending Approved by Steve"
click at [830, 562] on button "Save" at bounding box center [837, 563] width 48 height 28
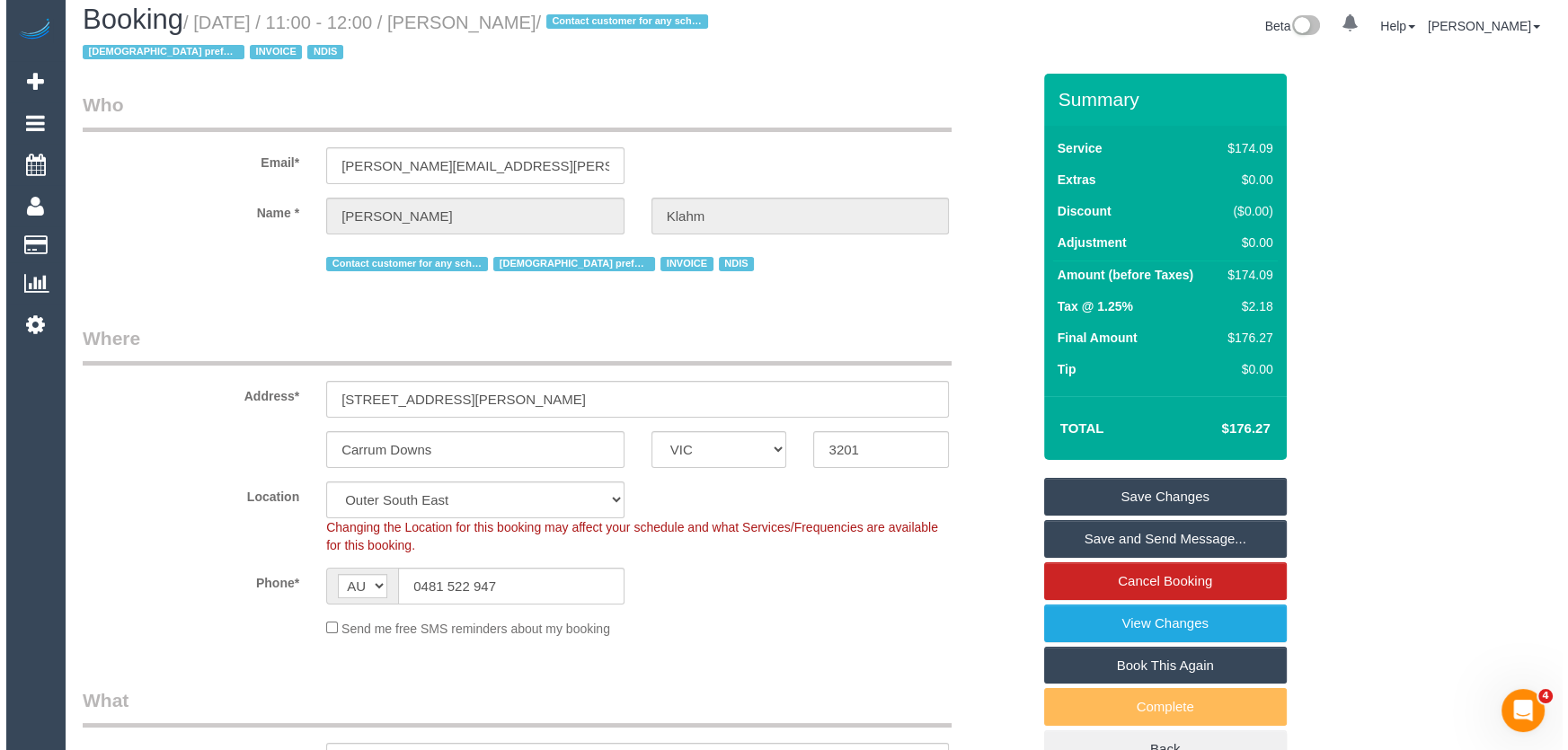
scroll to position [0, 0]
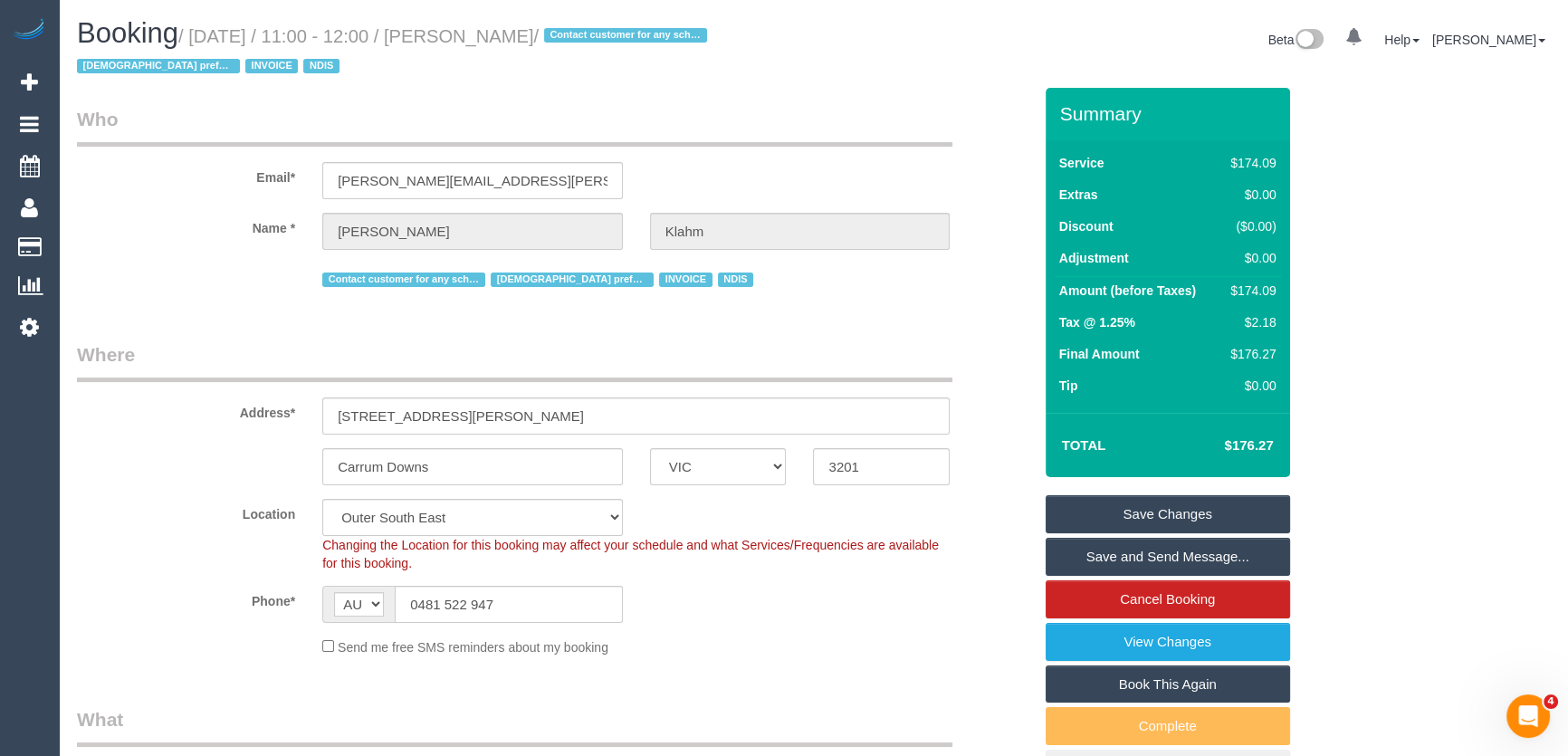
click at [514, 33] on small "/ September 02, 2025 / 11:00 - 12:00 / Alicia Klahm / Contact customer for any …" at bounding box center [395, 51] width 636 height 51
copy small "Alicia Klahm"
click at [515, 177] on input "alicia.klahm@gmail.com" at bounding box center [472, 180] width 300 height 37
click at [513, 177] on input "alicia.klahm@gmail.com" at bounding box center [472, 180] width 300 height 37
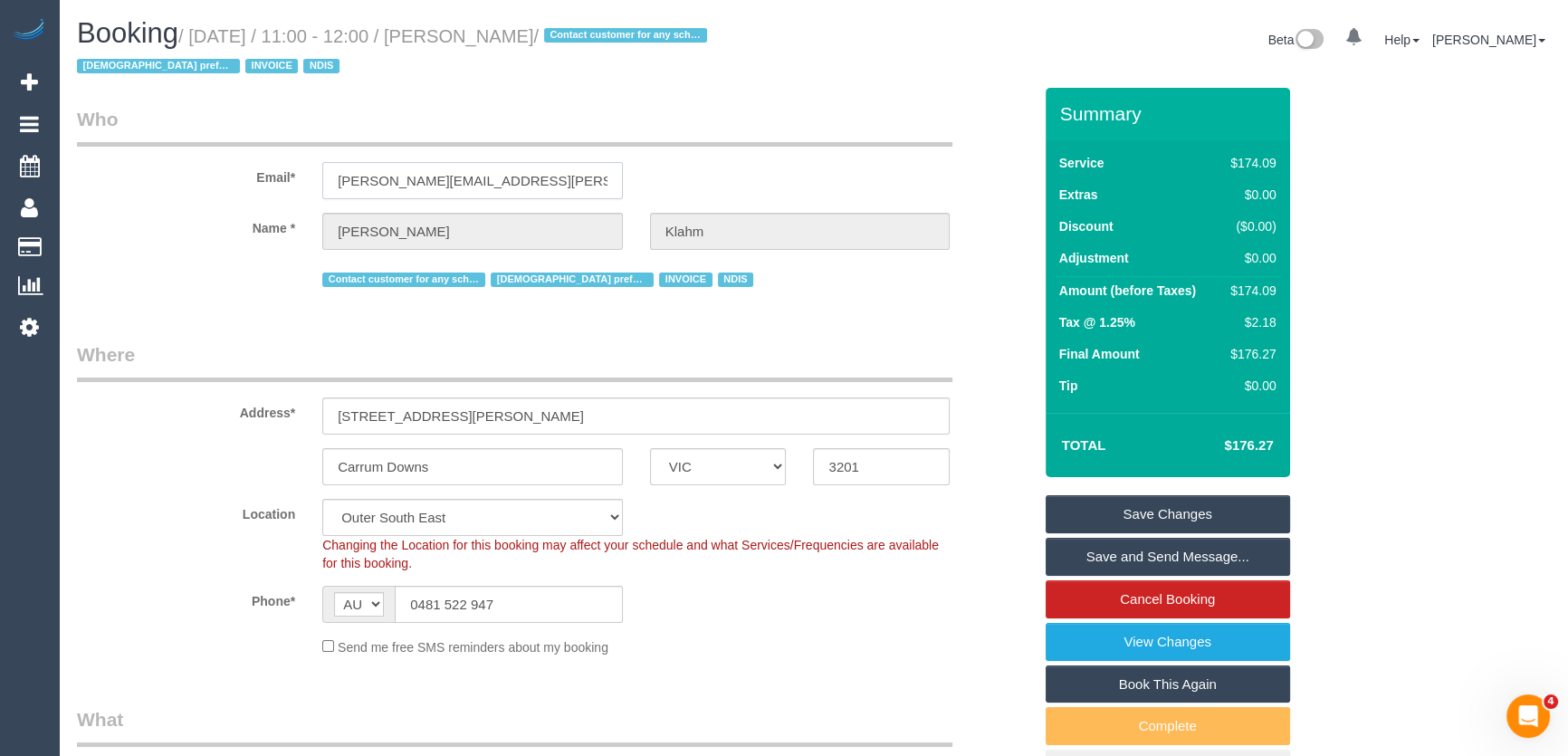
click at [513, 177] on input "alicia.klahm@gmail.com" at bounding box center [472, 180] width 300 height 37
click at [510, 176] on input "alicia.klahm@gmail.com" at bounding box center [472, 180] width 300 height 37
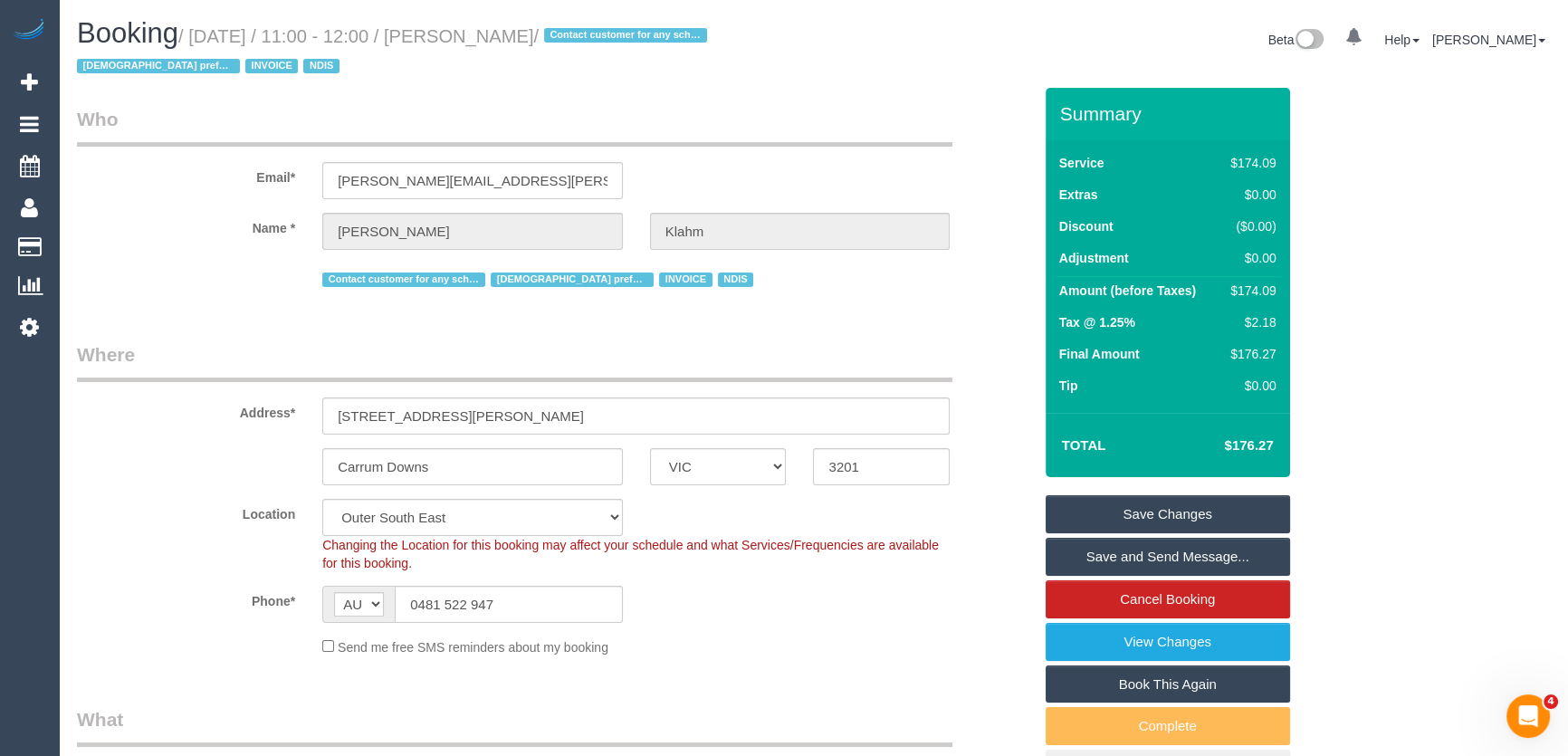
drag, startPoint x: 1159, startPoint y: 514, endPoint x: 1040, endPoint y: 562, distance: 128.3
click at [1159, 514] on link "Save Changes" at bounding box center [1168, 514] width 244 height 38
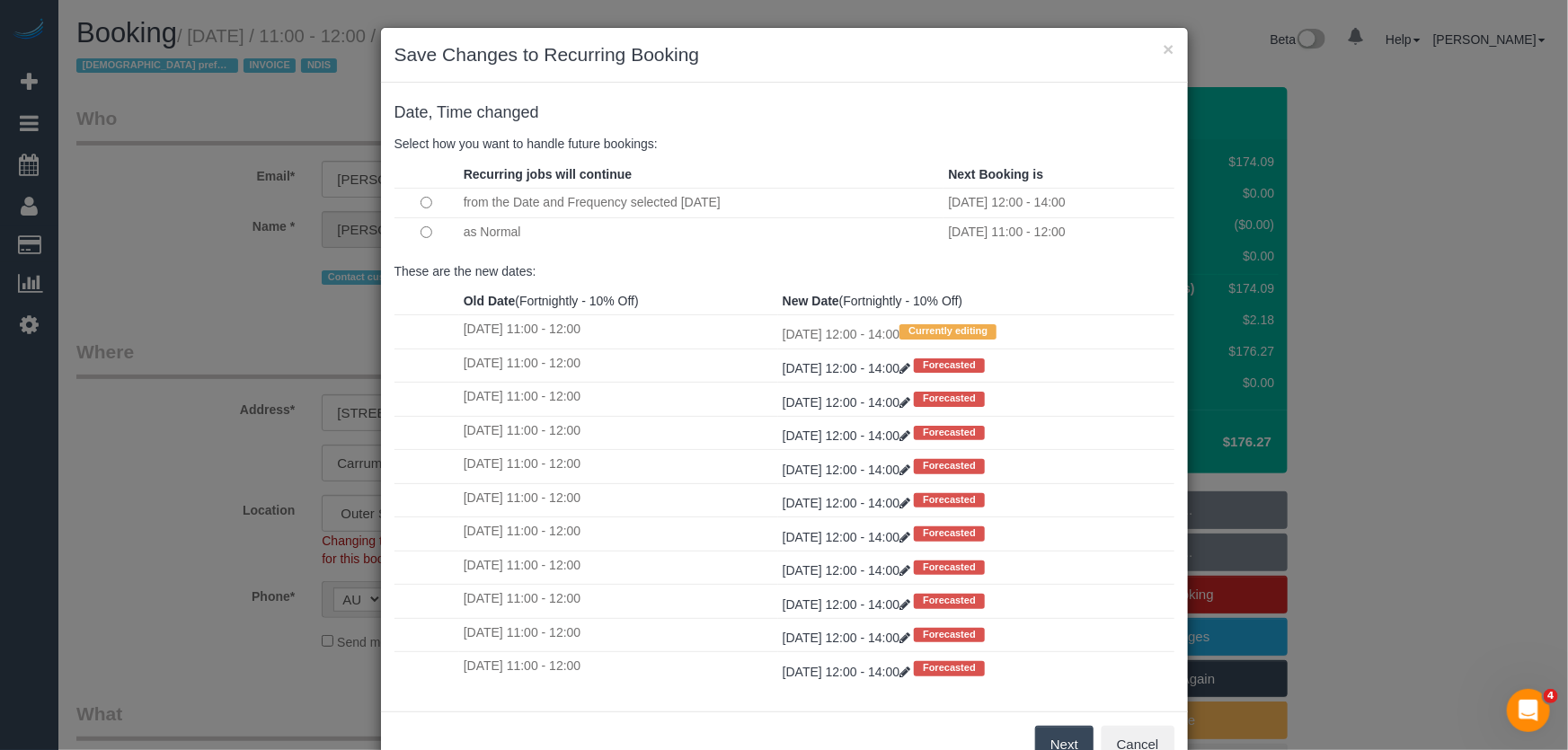
click at [1070, 741] on button "Next" at bounding box center [1065, 744] width 59 height 38
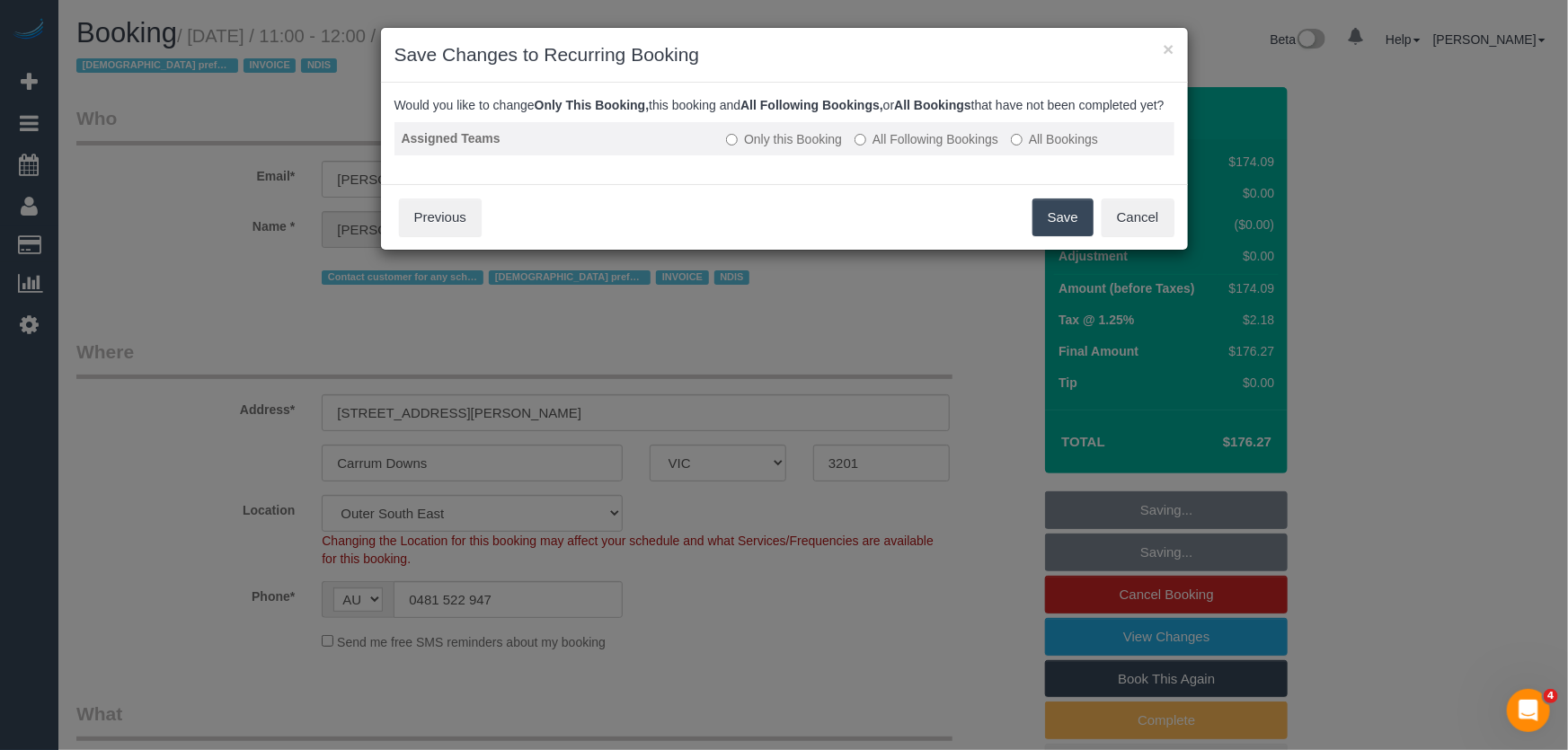
click at [928, 148] on label "All Following Bookings" at bounding box center [926, 139] width 144 height 18
click at [1064, 236] on button "Save" at bounding box center [1063, 218] width 62 height 38
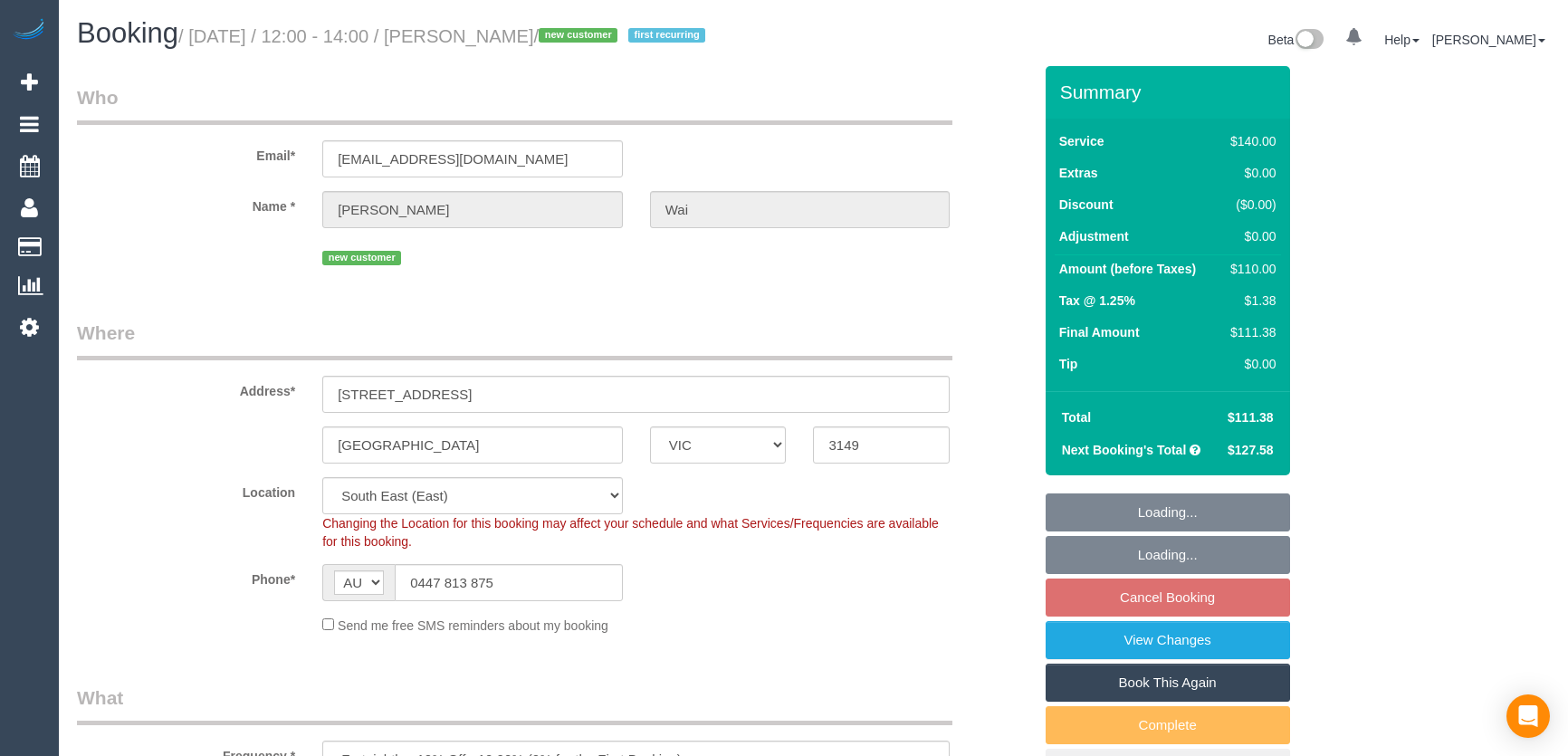
select select "VIC"
select select "spot3"
select select "number:28"
select select "number:14"
select select "number:19"
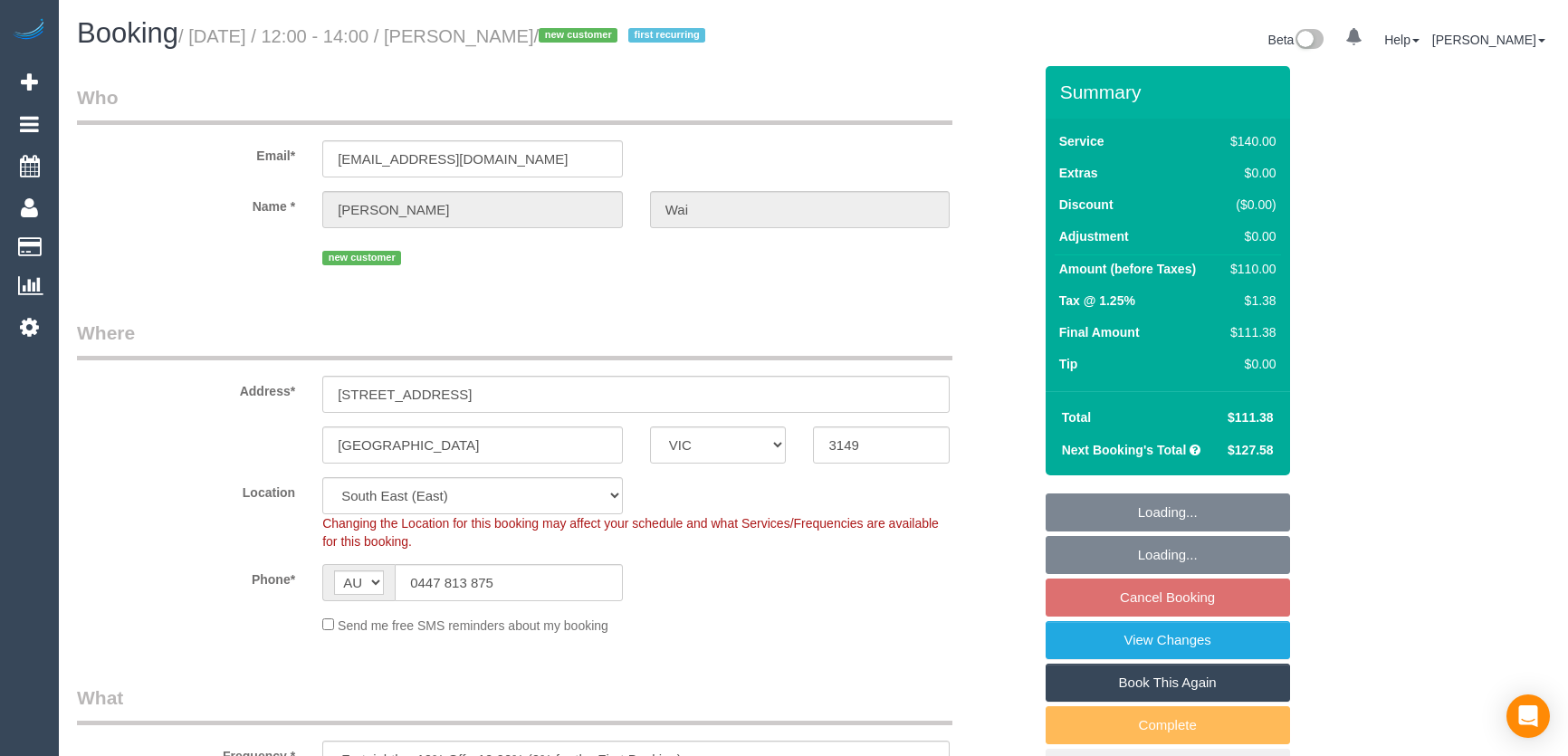
select select "number:22"
select select "number:34"
select select "number:11"
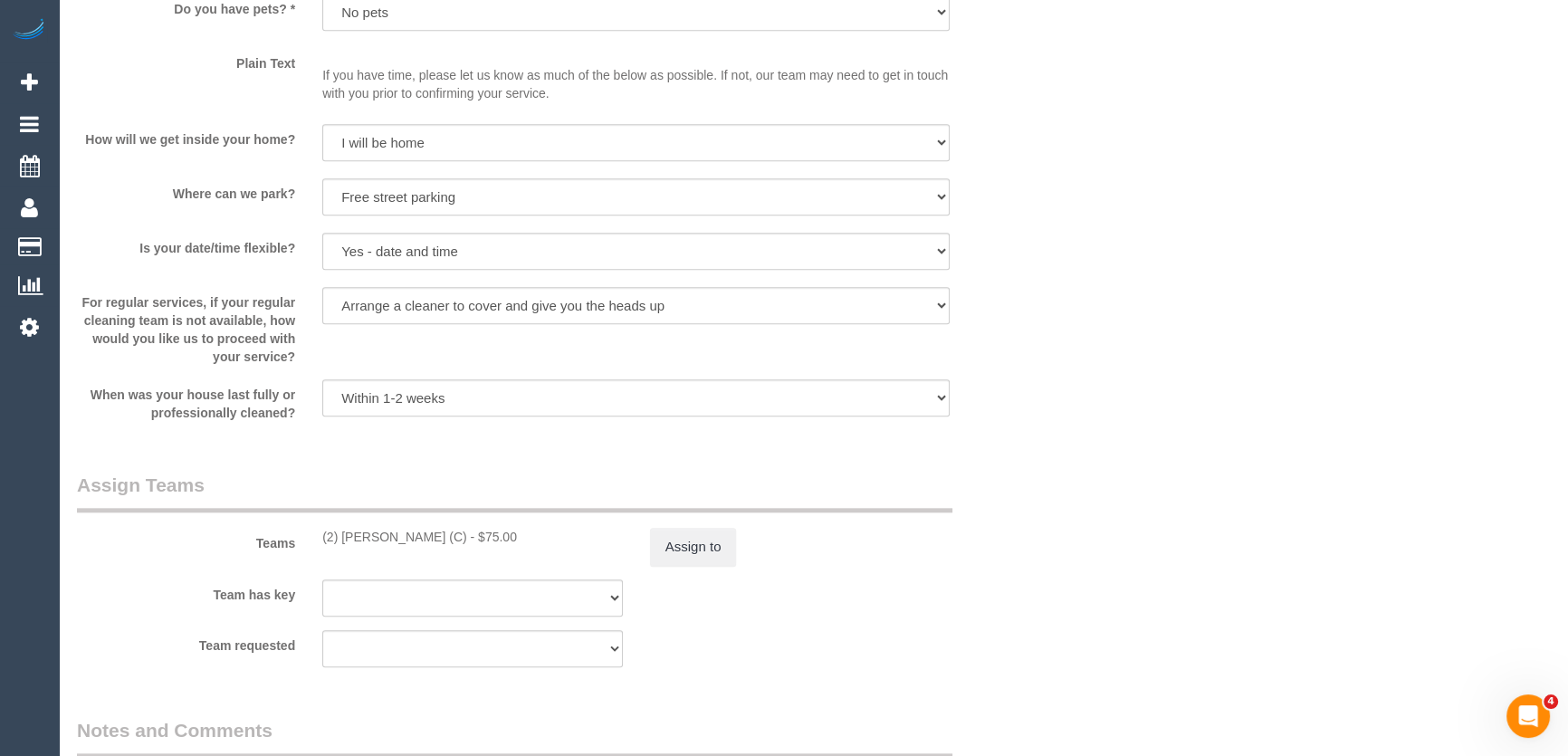
scroll to position [2384, 0]
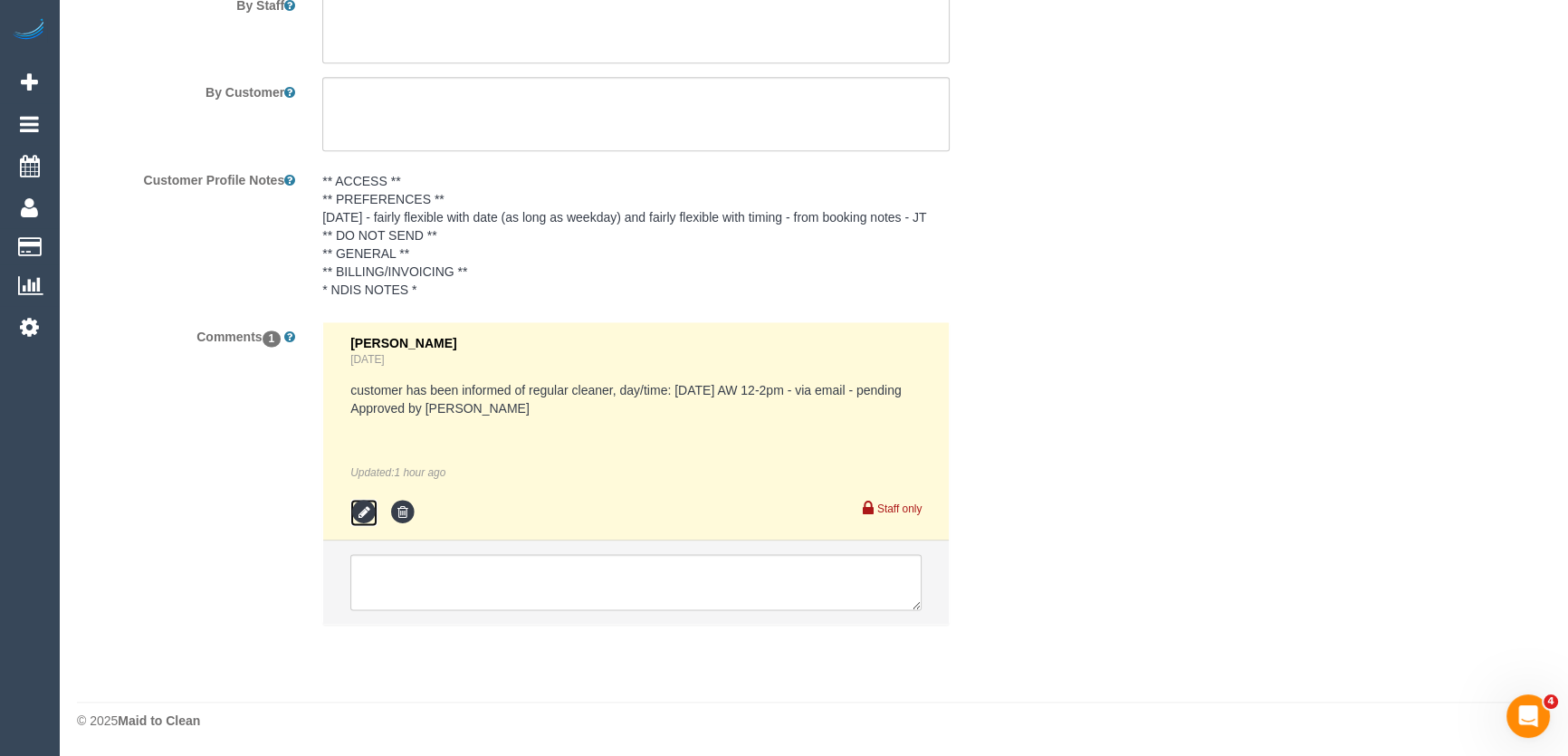
click at [362, 516] on icon at bounding box center [363, 512] width 27 height 27
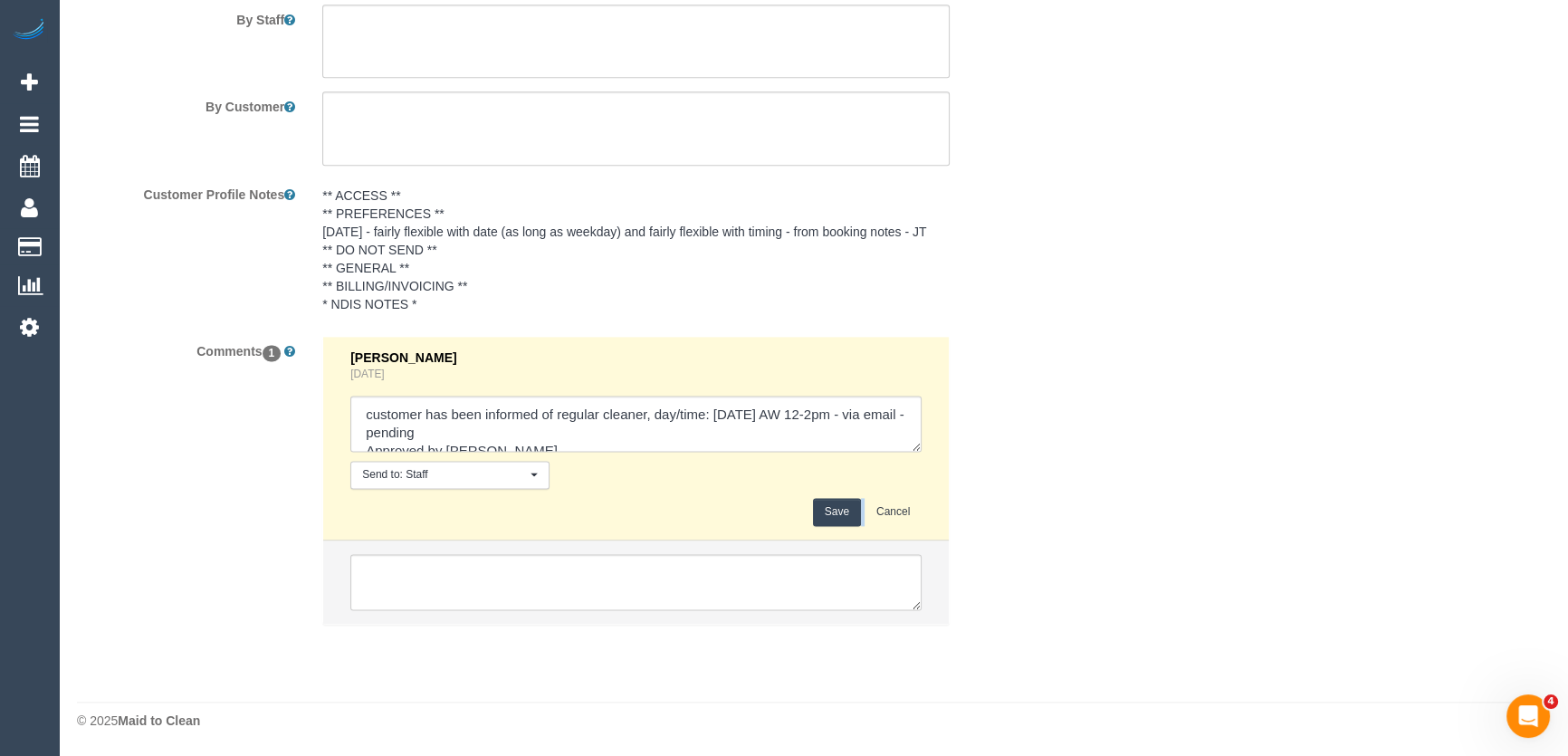
scroll to position [3014, 0]
click at [490, 442] on textarea at bounding box center [635, 426] width 571 height 56
type textarea "customer has been informed of regular cleaner, day/time: [DATE] AW 12-2pm - via…"
click at [839, 520] on button "Save" at bounding box center [837, 514] width 48 height 28
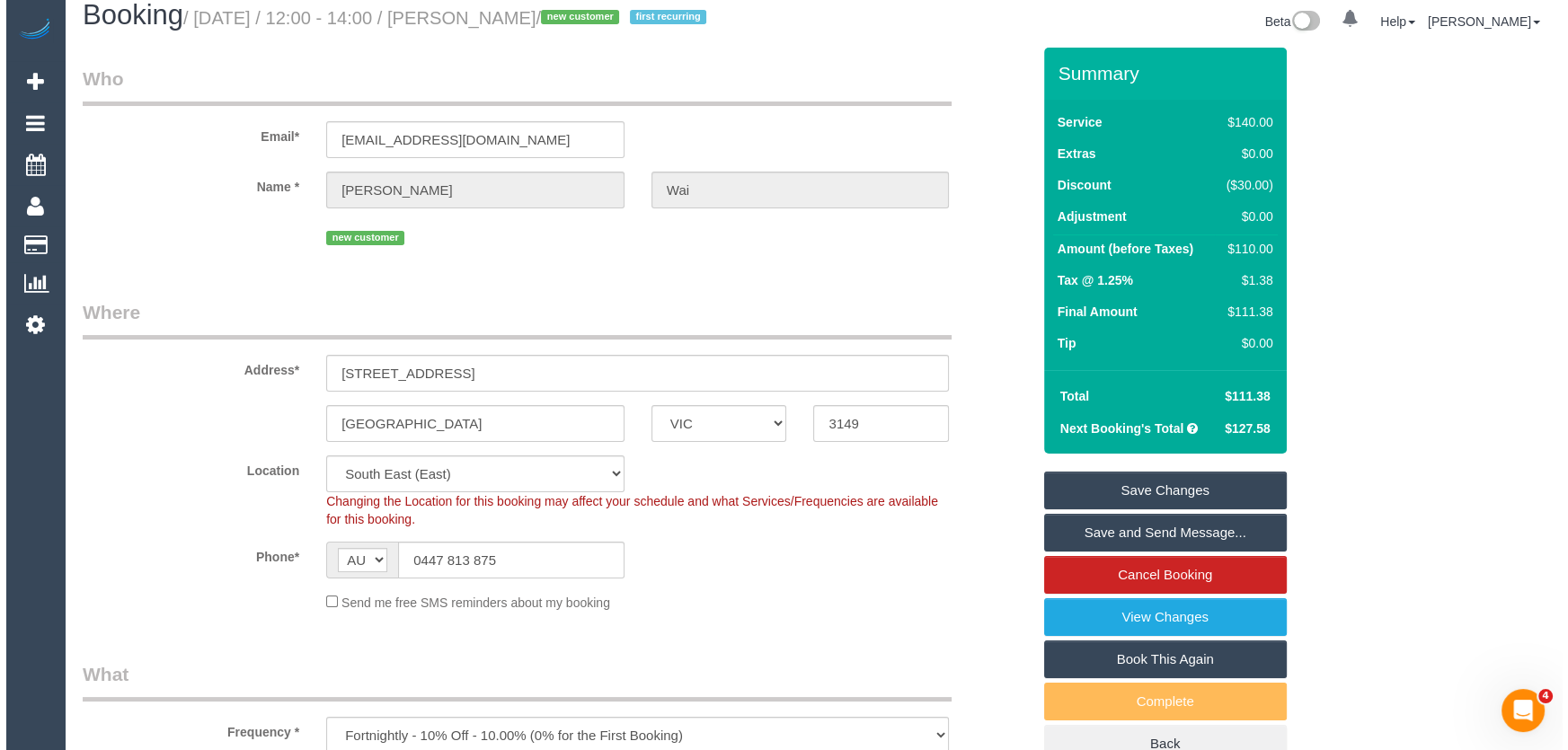
scroll to position [0, 0]
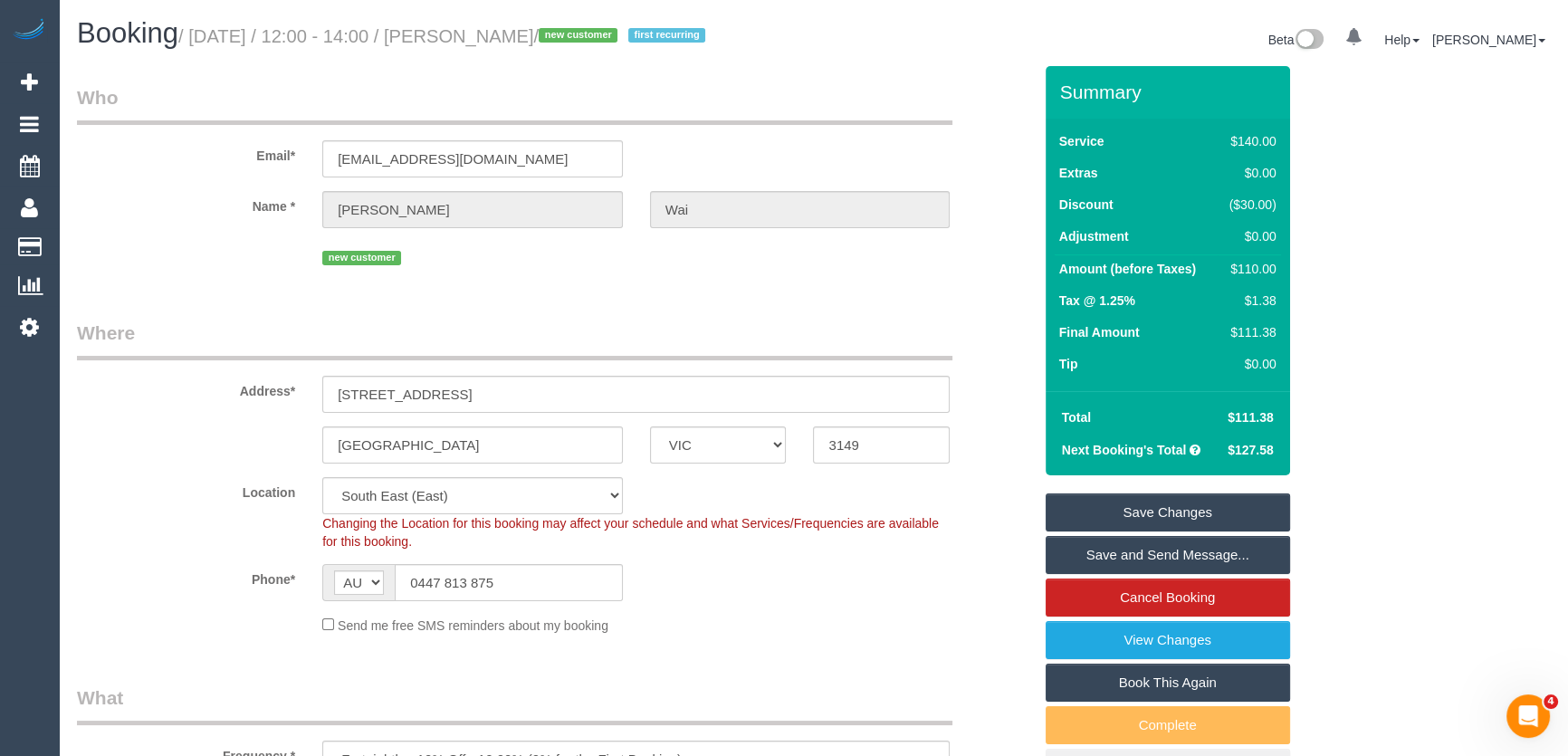
click at [1176, 561] on link "Save and Send Message..." at bounding box center [1168, 555] width 244 height 38
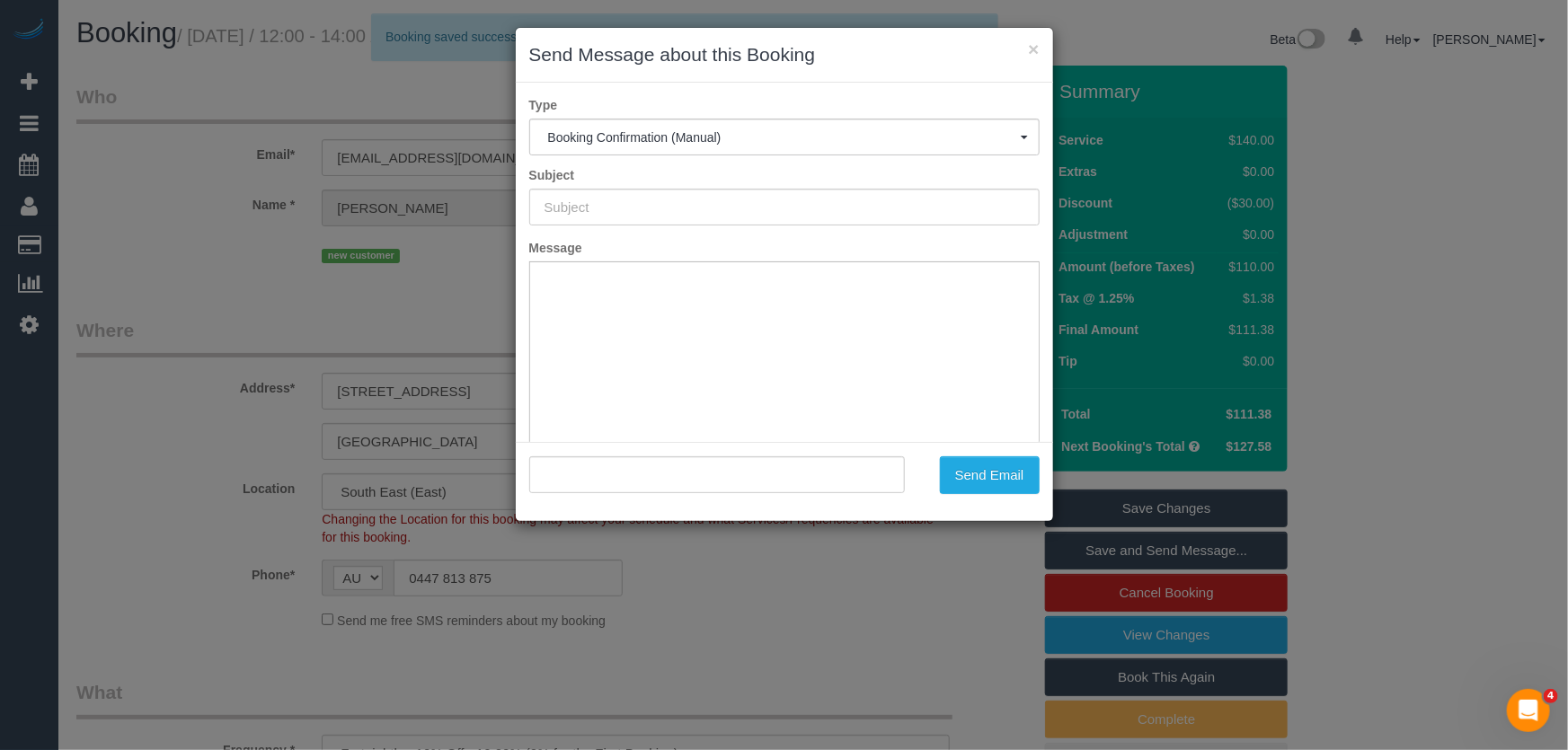
type input "Booking Confirmed"
type input ""[PERSON_NAME]" <[EMAIL_ADDRESS][DOMAIN_NAME]>"
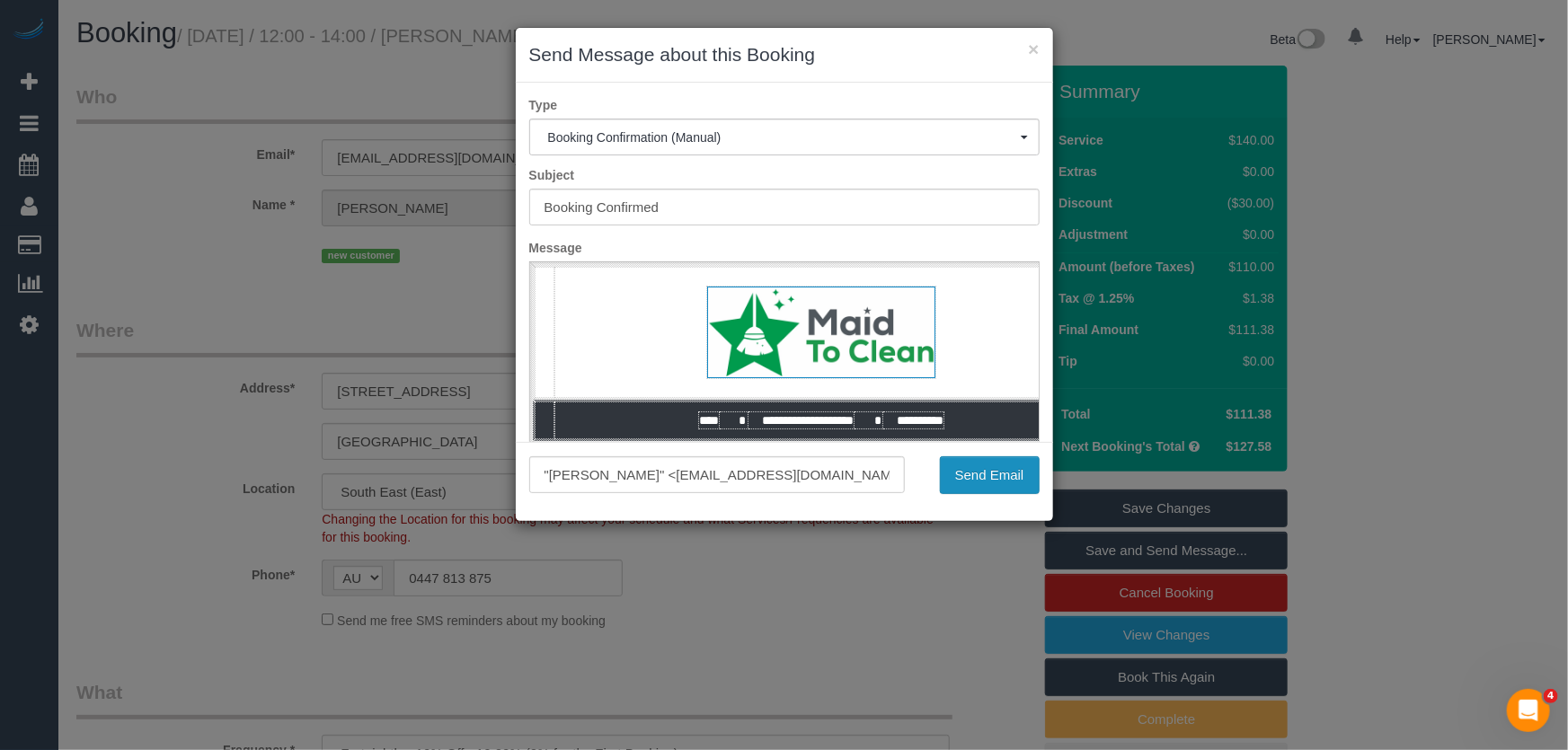
click at [983, 481] on button "Send Email" at bounding box center [989, 475] width 99 height 38
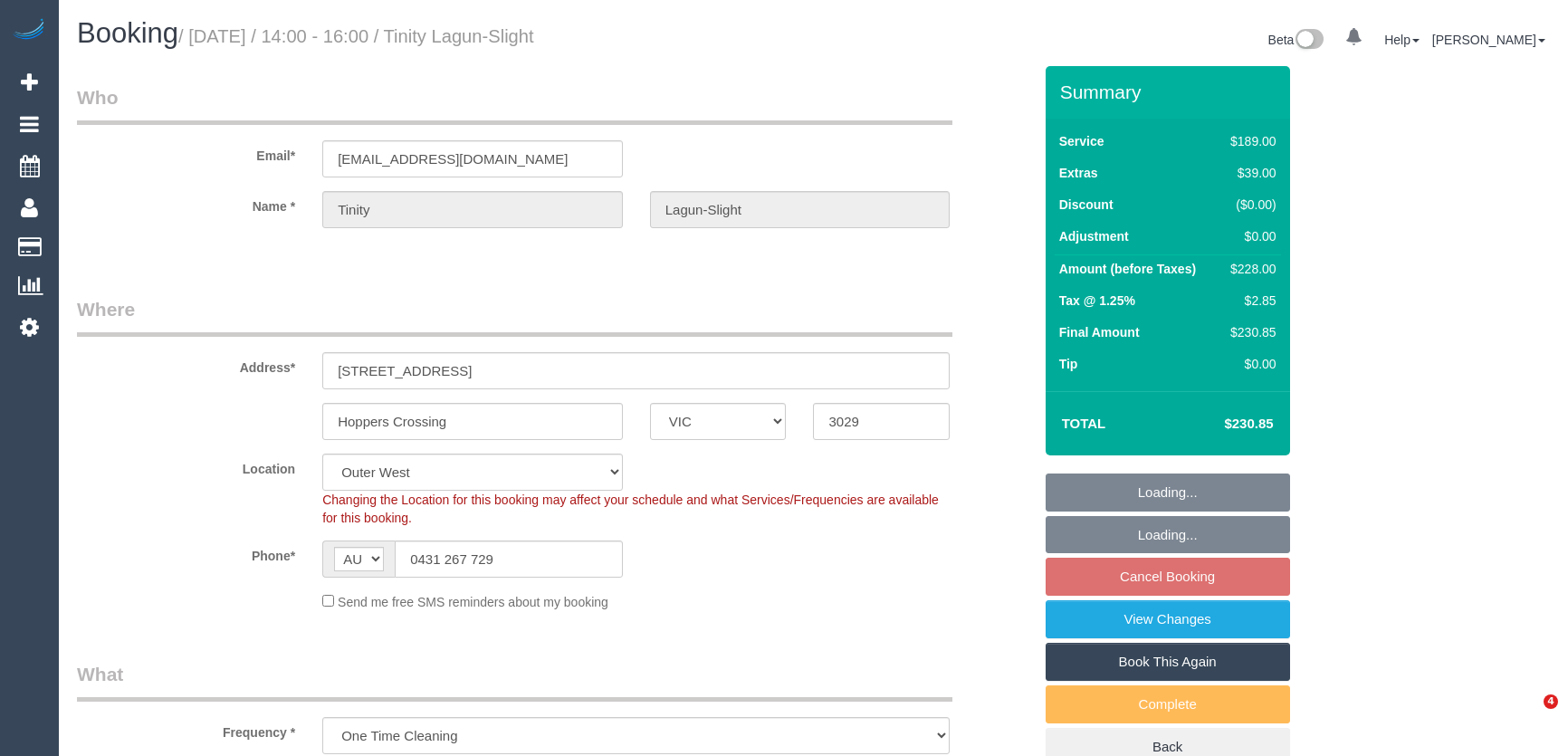
select select "VIC"
select select "spot5"
select select "number:29"
select select "number:14"
select select "number:18"
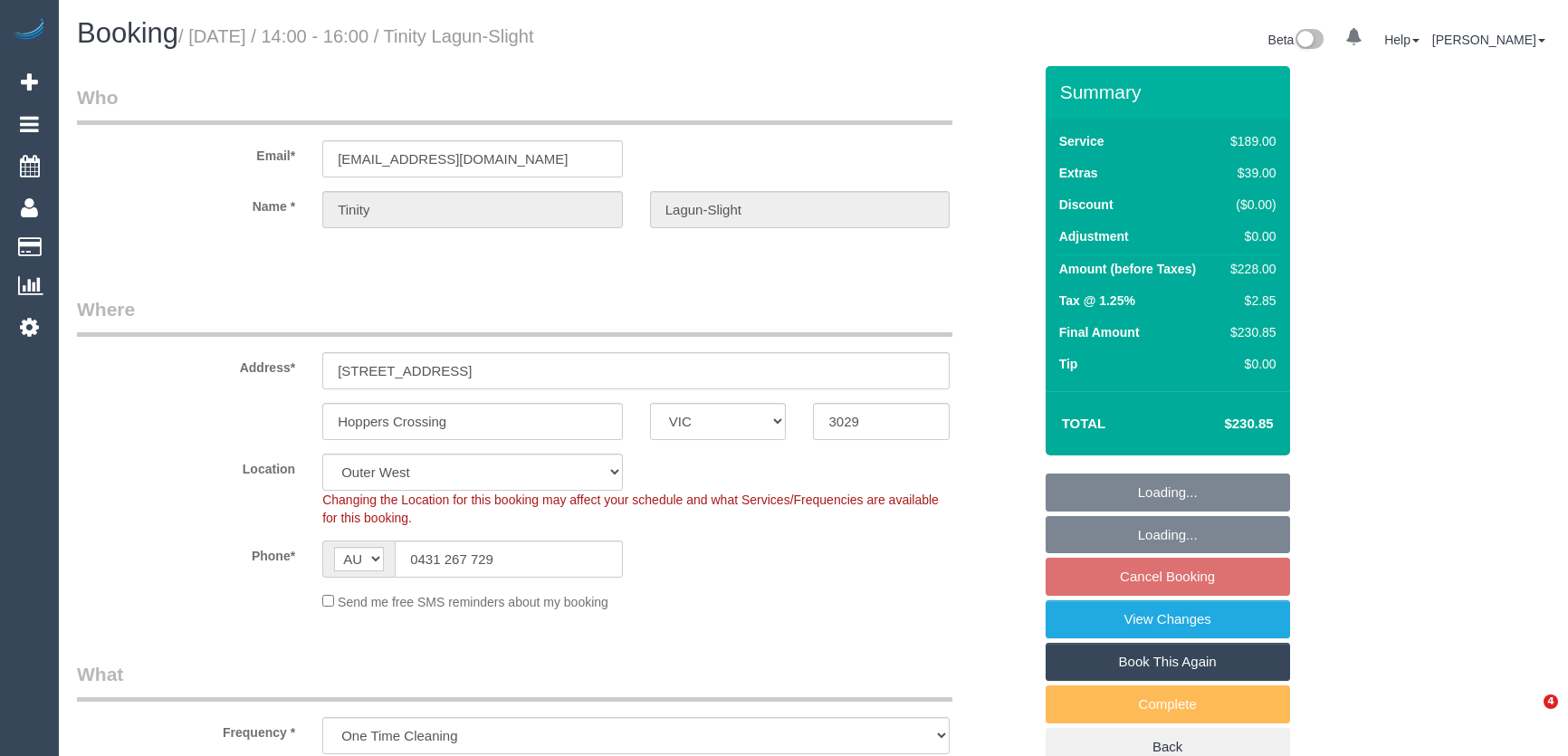
select select "number:25"
select select "number:34"
select select "number:11"
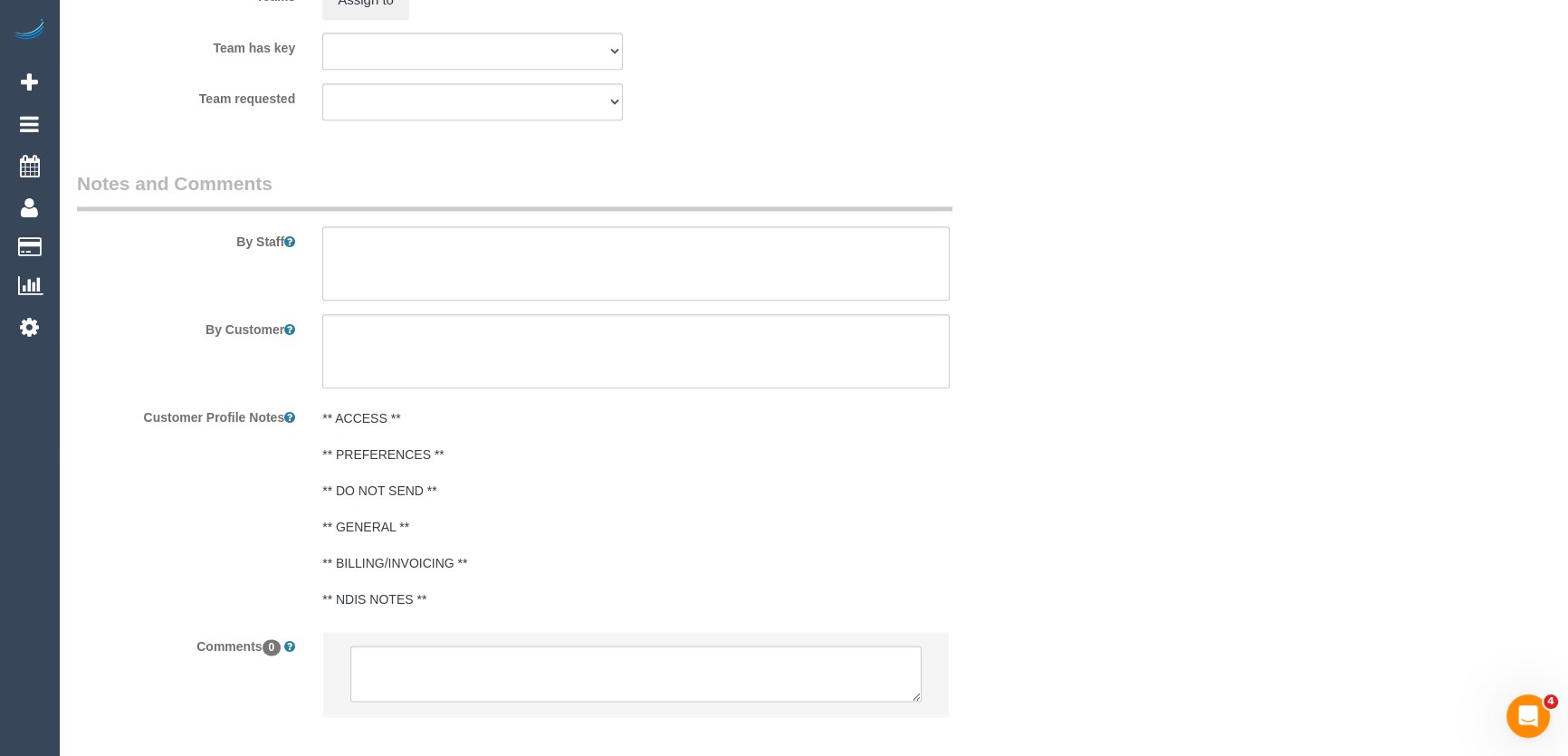
scroll to position [2911, 0]
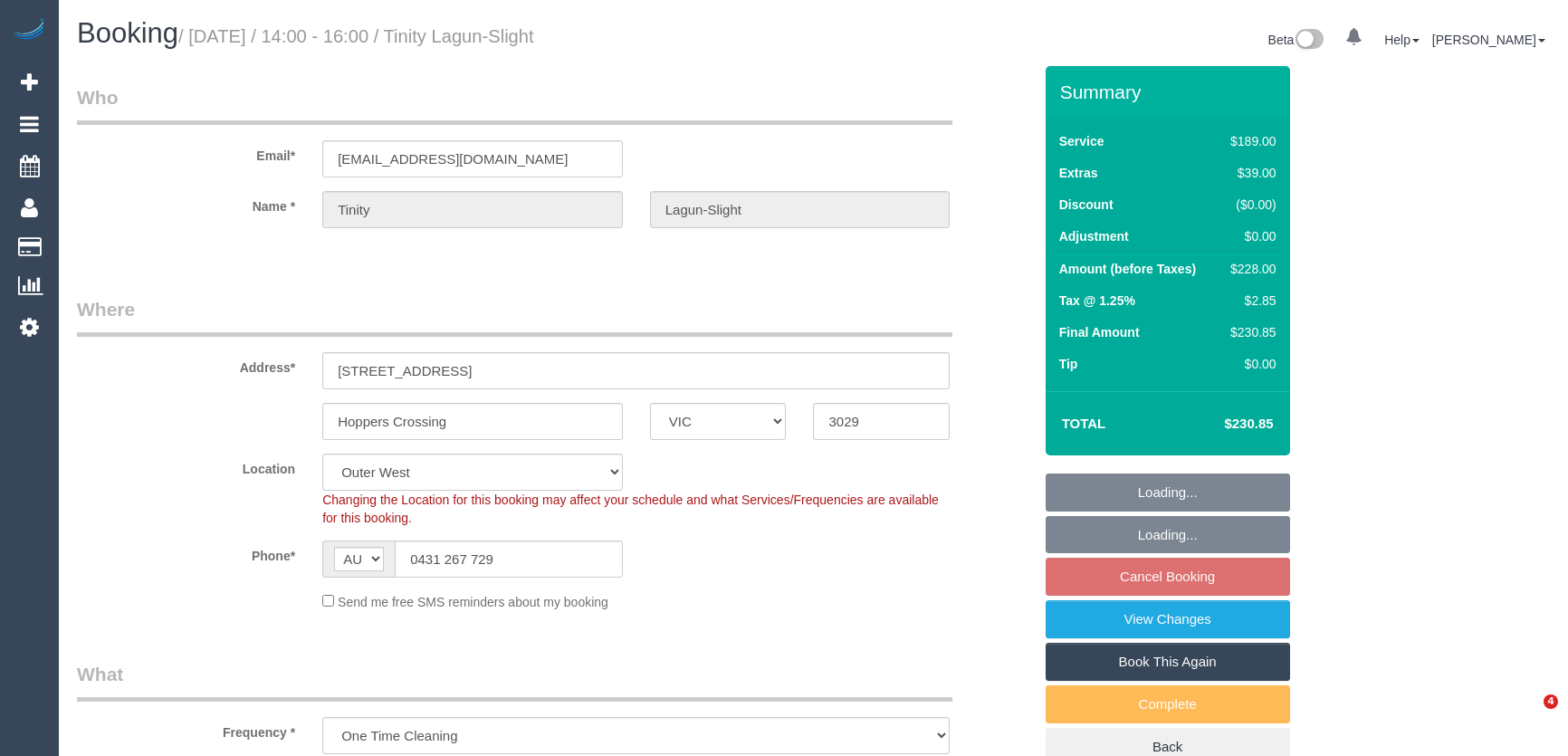
select select "VIC"
select select "spot5"
select select "number:29"
select select "number:14"
select select "number:18"
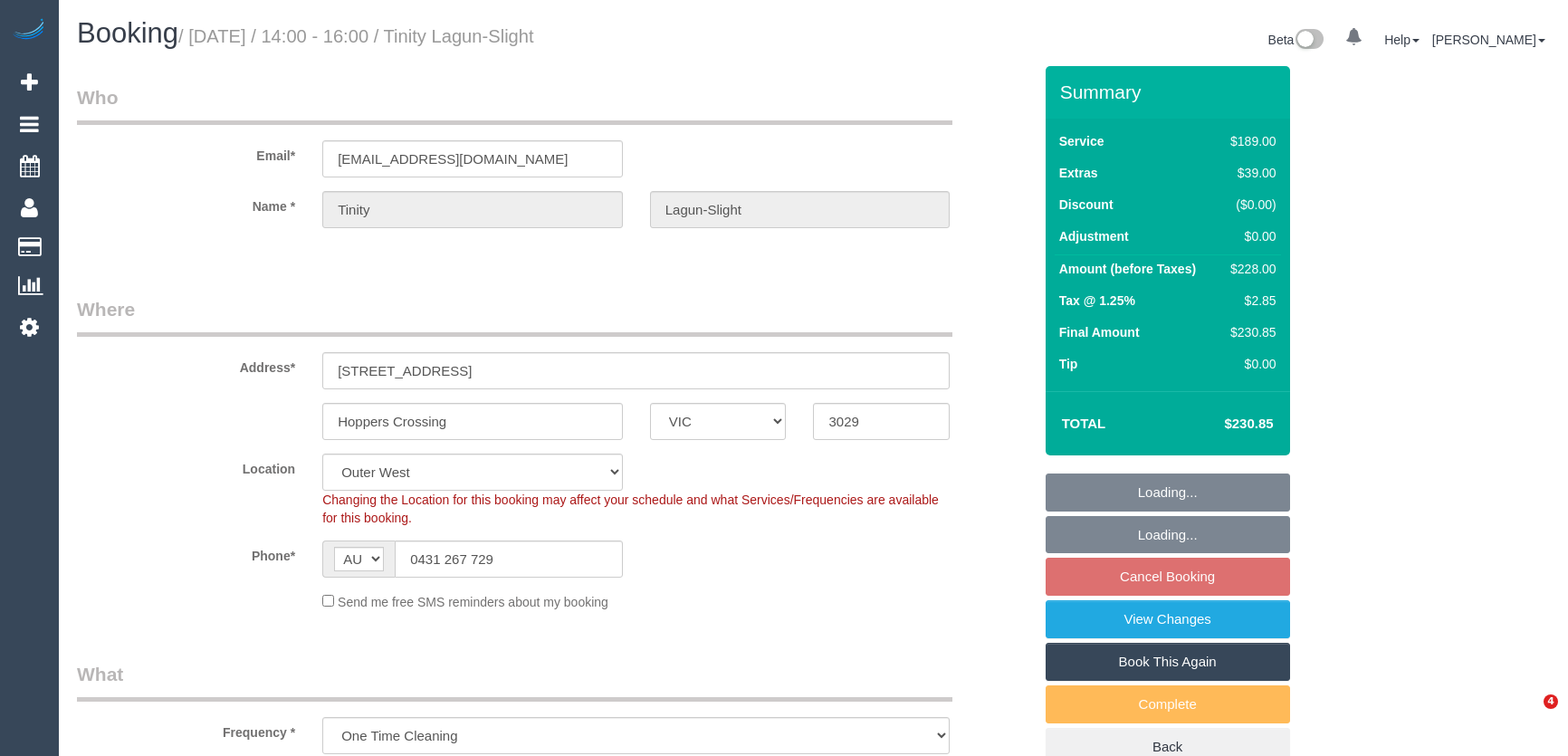
select select "number:25"
select select "number:34"
select select "number:11"
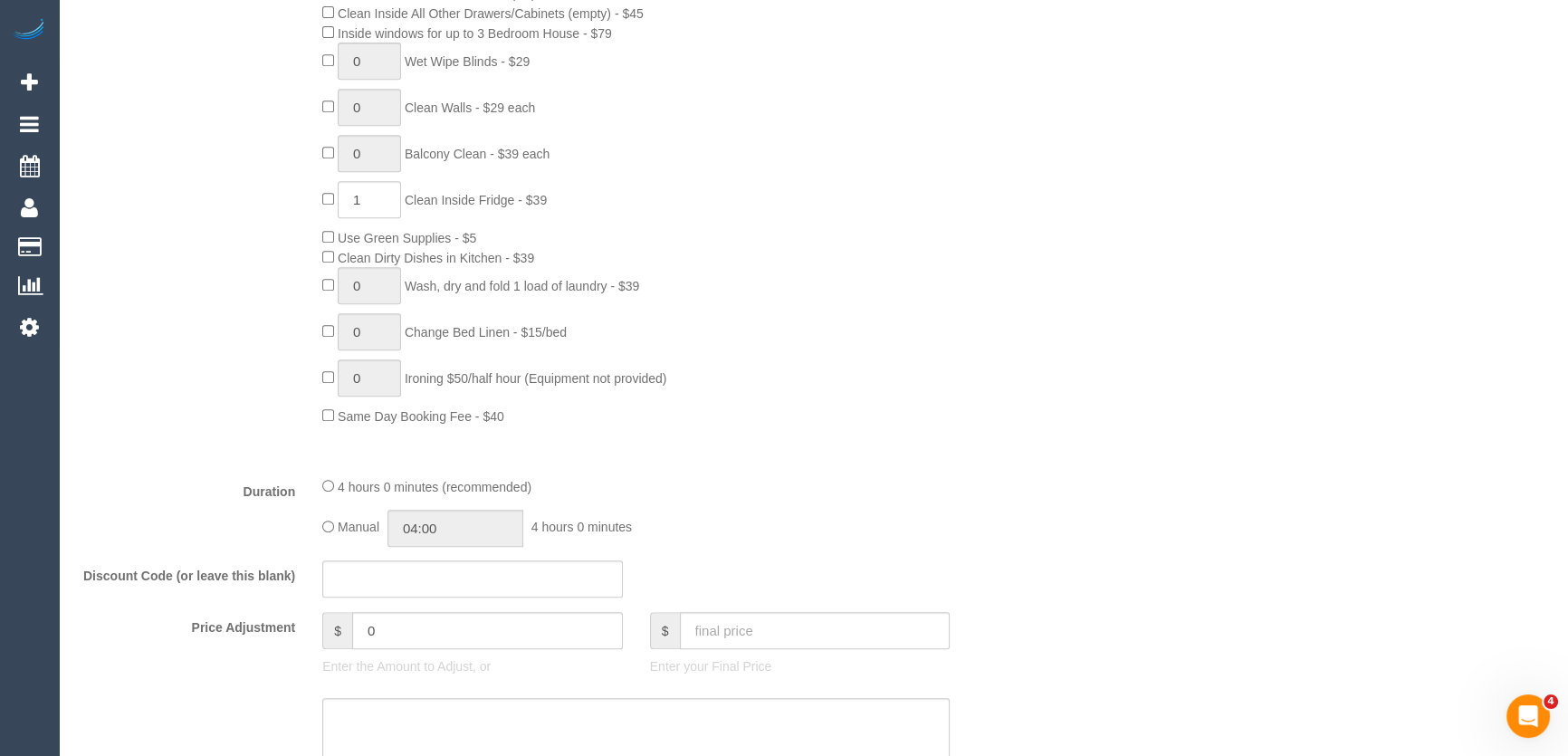
scroll to position [1152, 0]
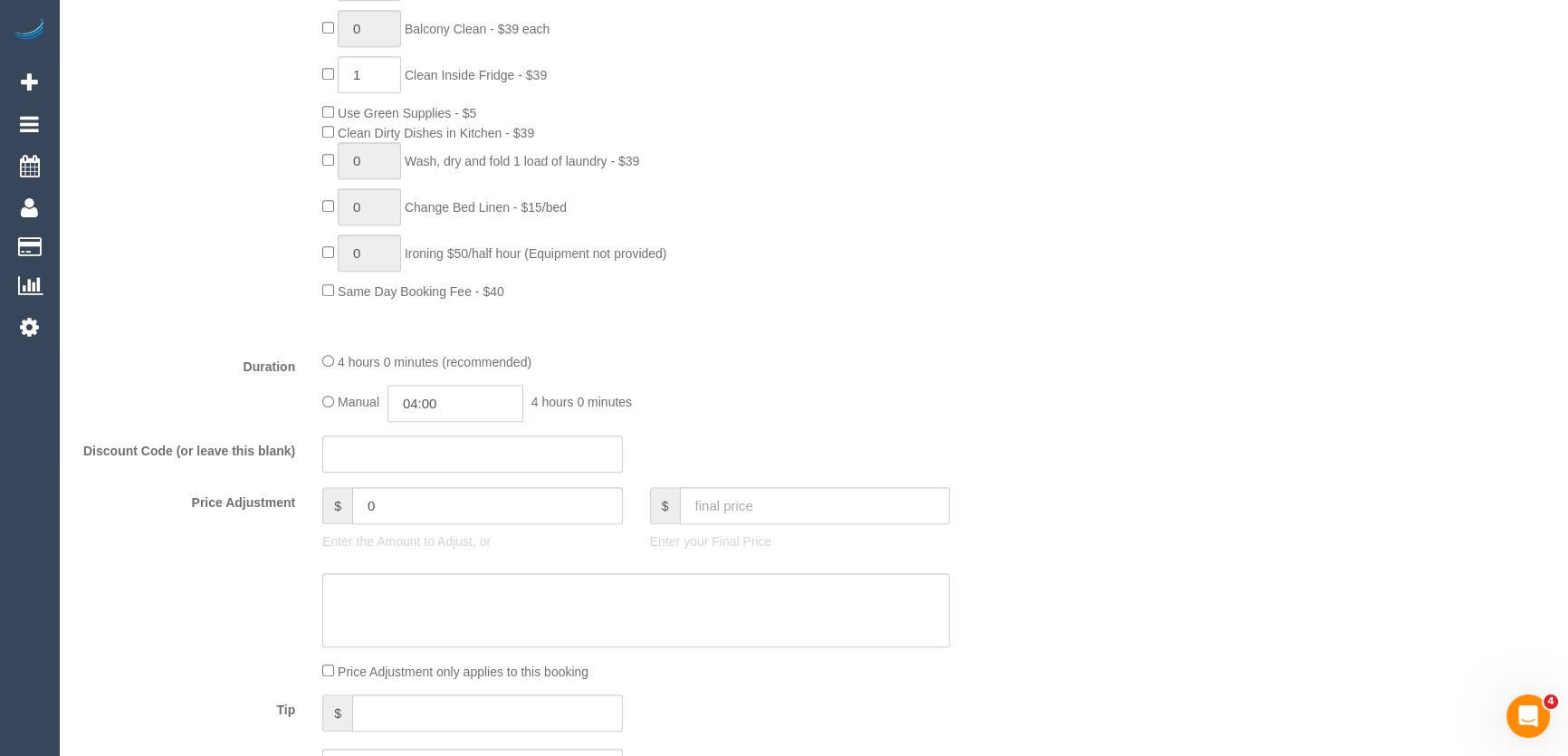
click at [460, 403] on input "04:00" at bounding box center [455, 403] width 135 height 37
click at [439, 470] on li "02:00" at bounding box center [436, 467] width 81 height 24
type input "02:00"
click at [475, 408] on input "02:00" at bounding box center [455, 403] width 135 height 37
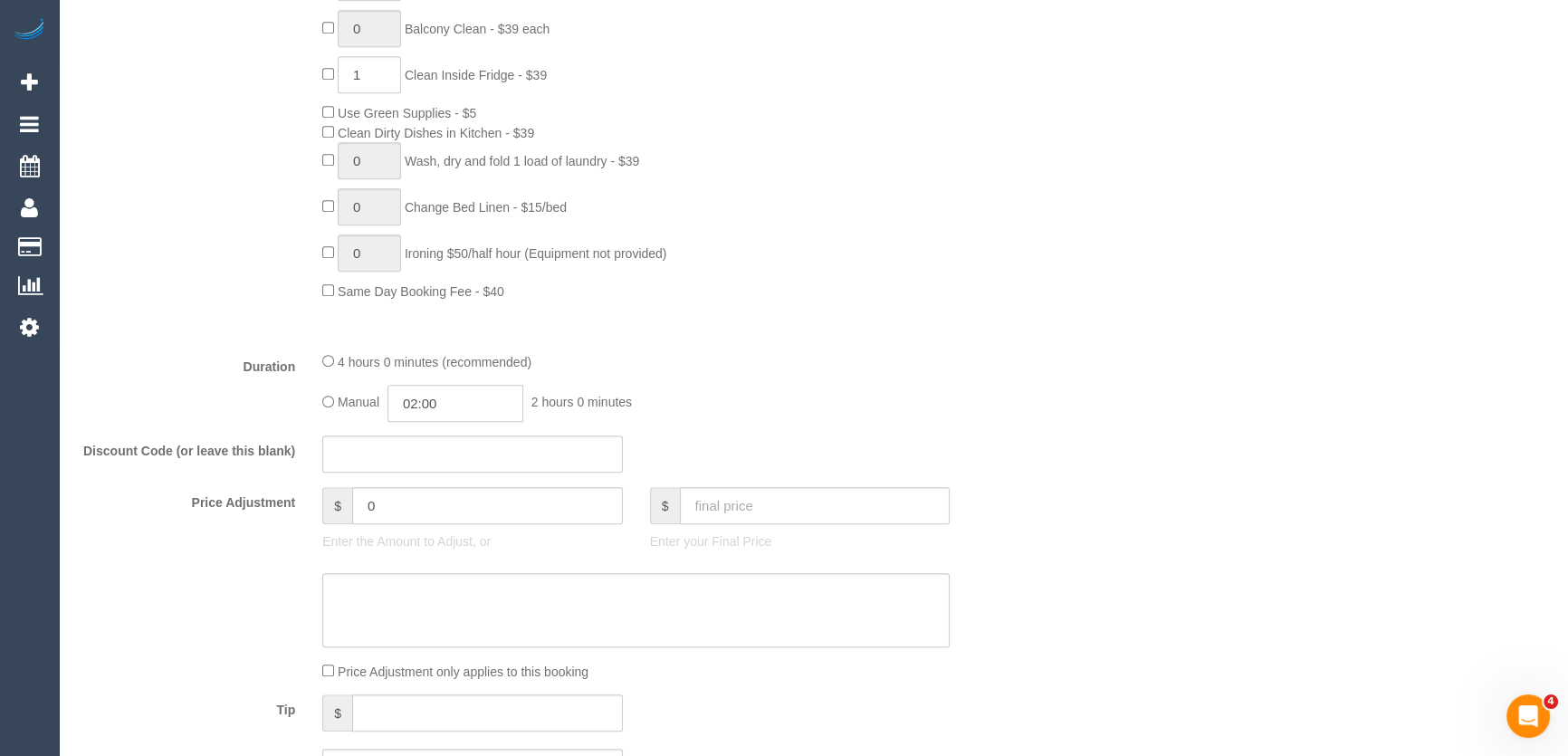
scroll to position [71, 0]
select select "spot26"
type input "02:15"
click at [724, 348] on fieldset "What Frequency * One Time Cleaning Weekly - 10% Off - 10.00% (0% for the First …" at bounding box center [555, 153] width 956 height 1291
select select "spot68"
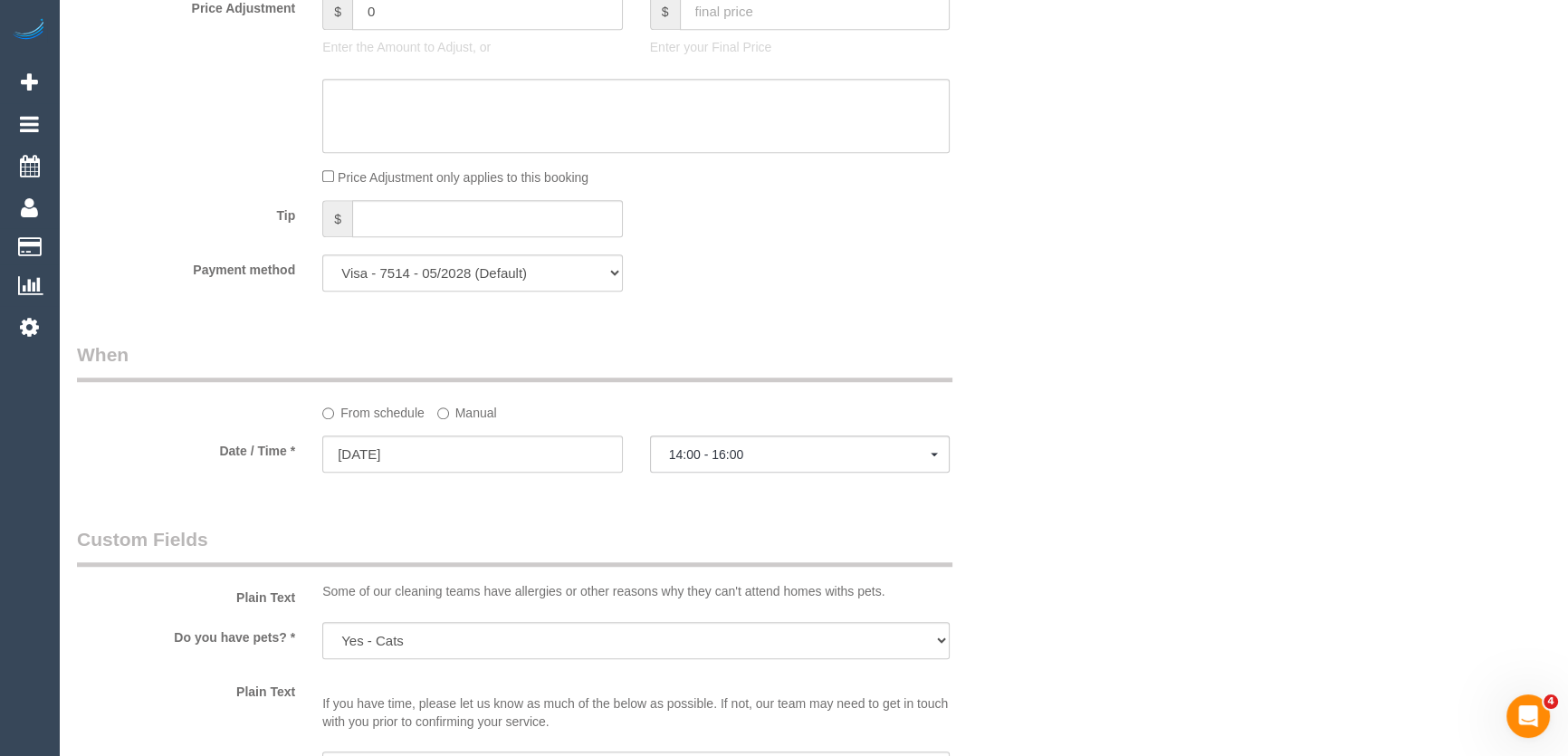
scroll to position [1891, 0]
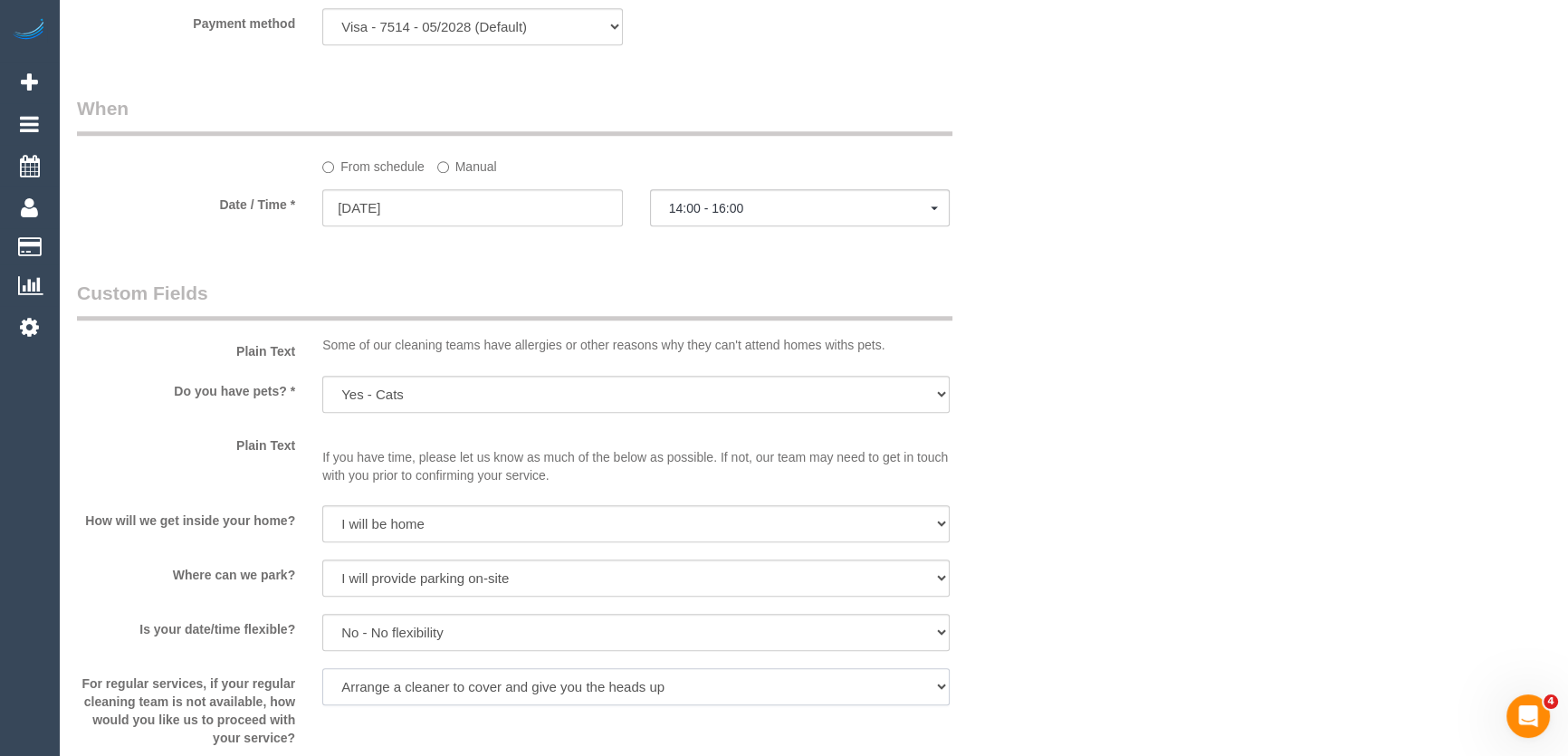
click at [370, 688] on select "Arrange a cleaner to cover and do not bother you Arrange a cleaner to cover and…" at bounding box center [636, 686] width 628 height 37
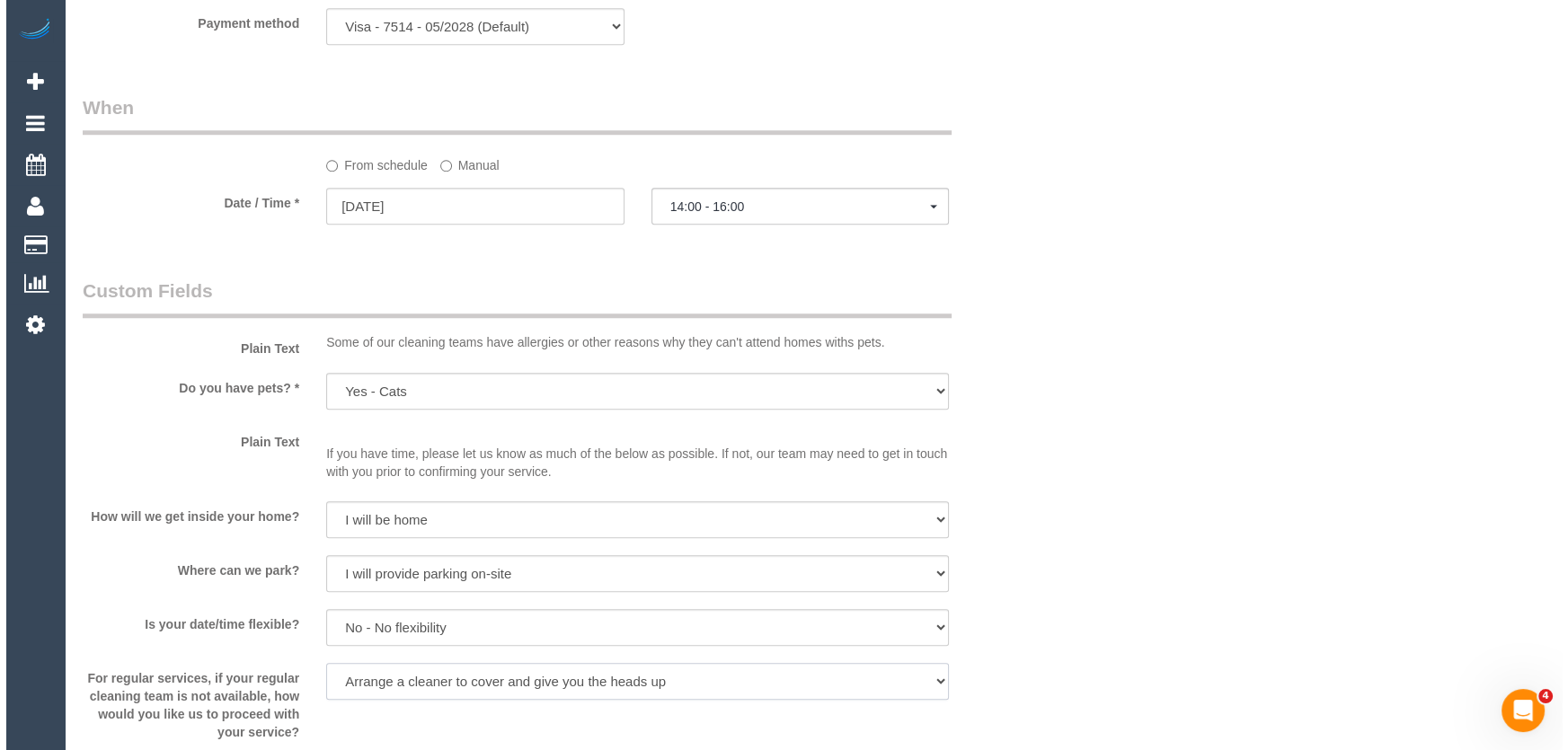
scroll to position [2122, 0]
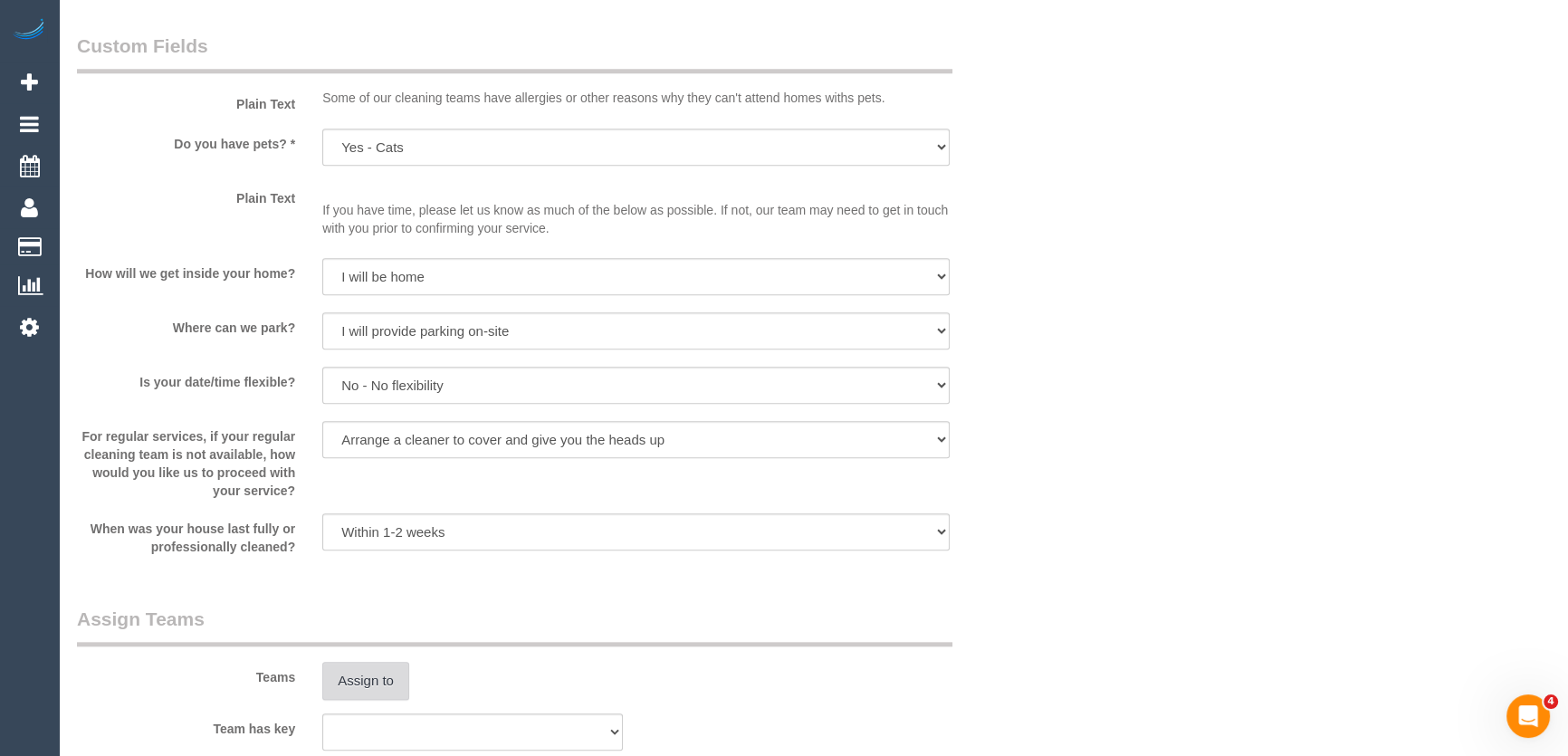
click at [368, 684] on button "Assign to" at bounding box center [365, 681] width 87 height 38
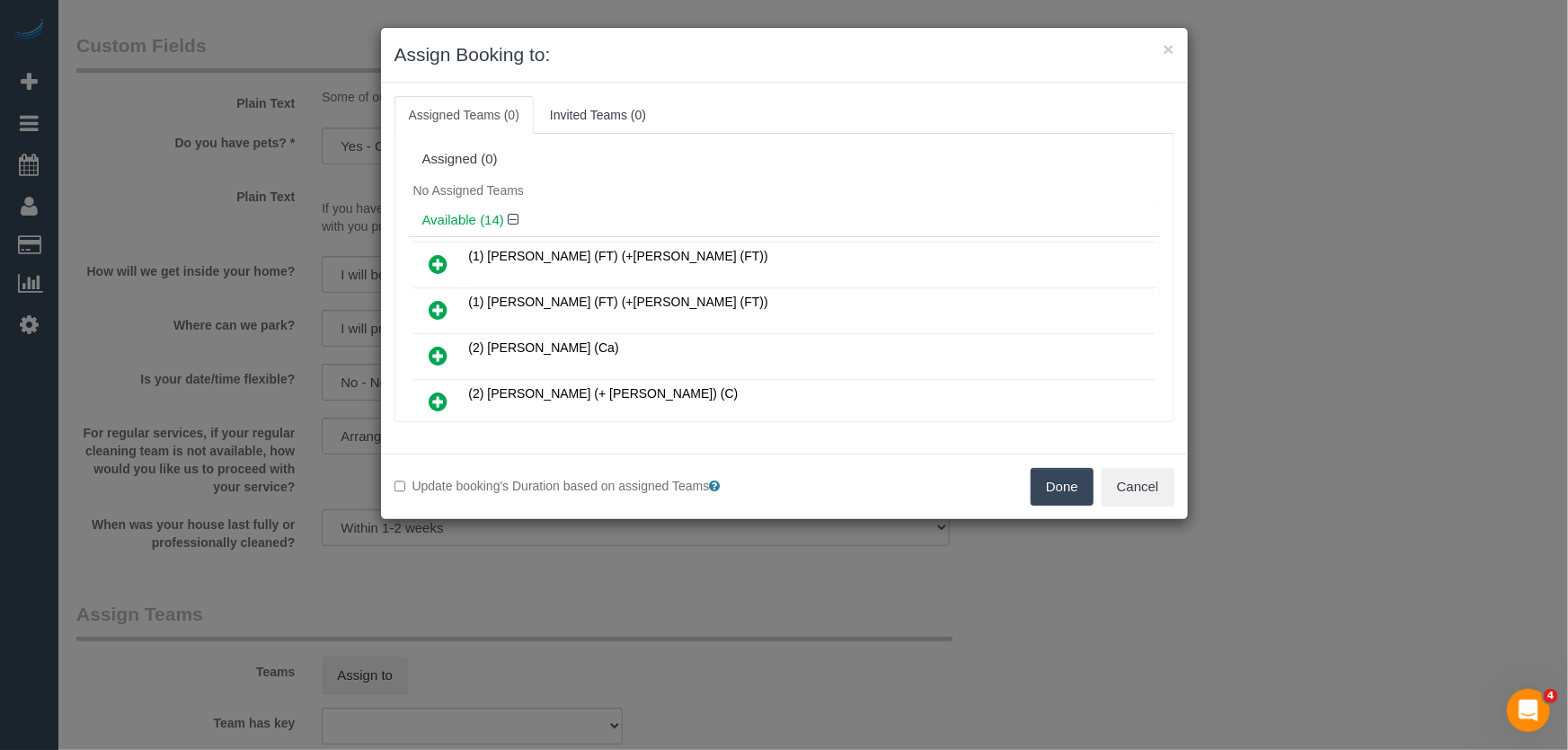
click at [438, 396] on icon at bounding box center [439, 401] width 19 height 22
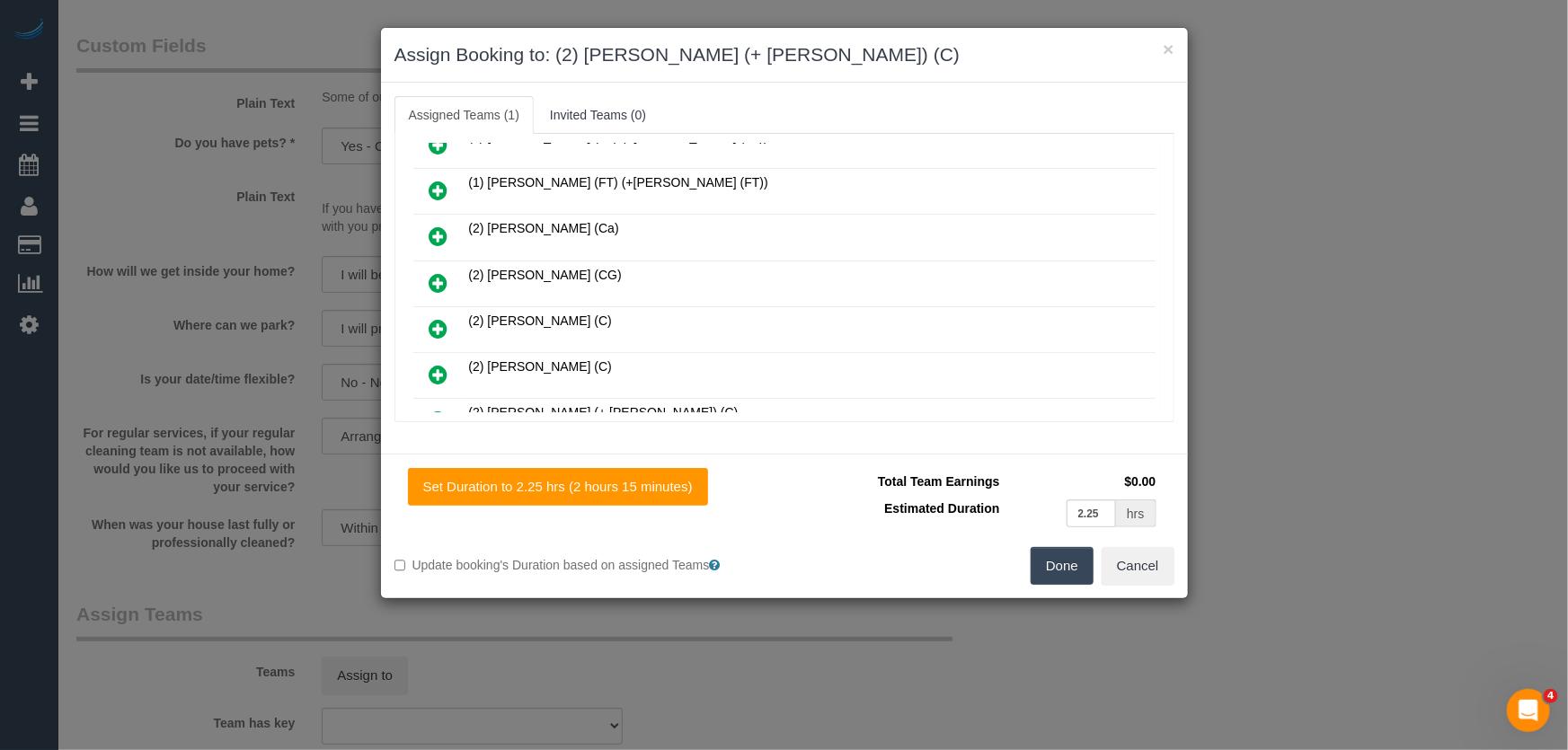
scroll to position [244, 0]
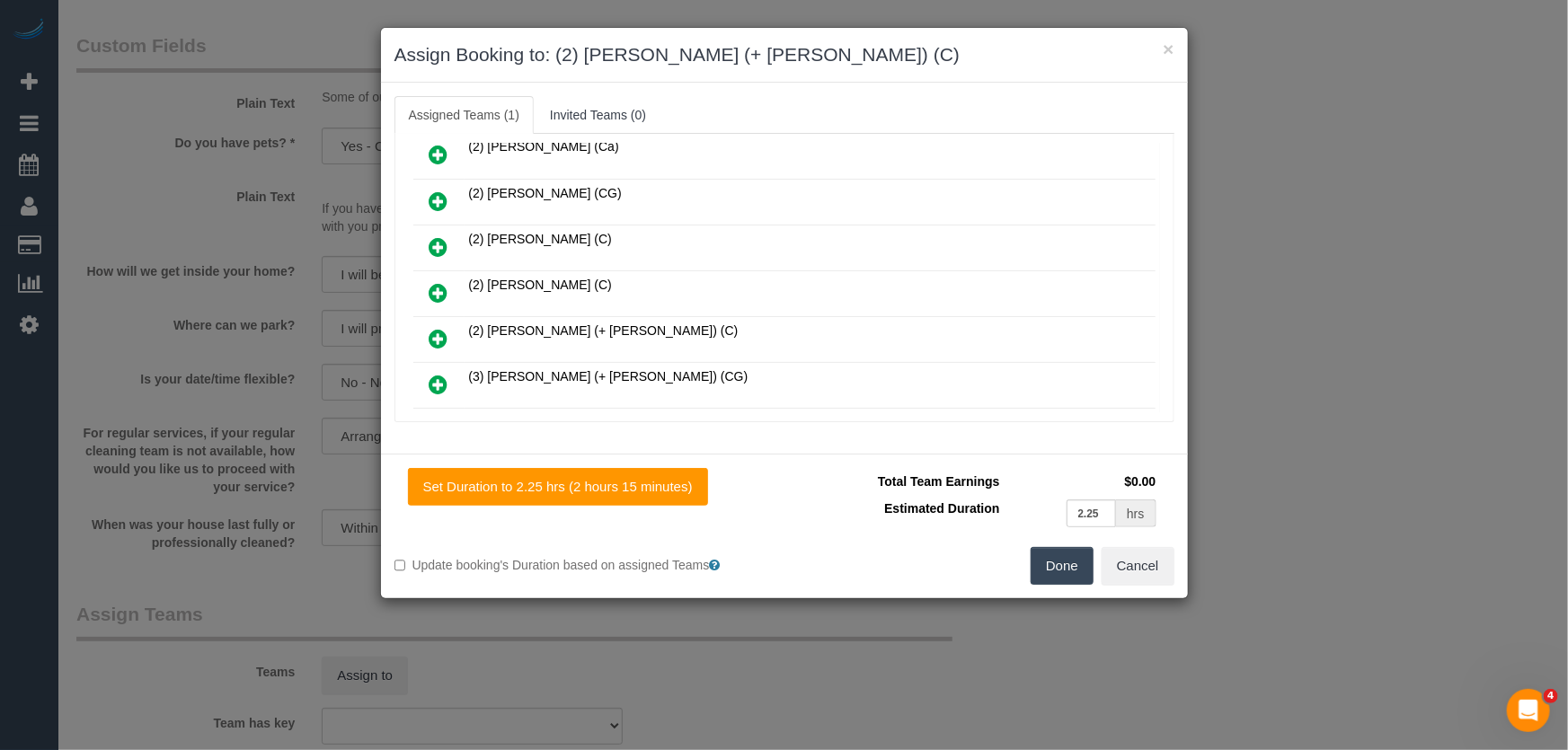
click at [438, 328] on icon at bounding box center [439, 339] width 19 height 22
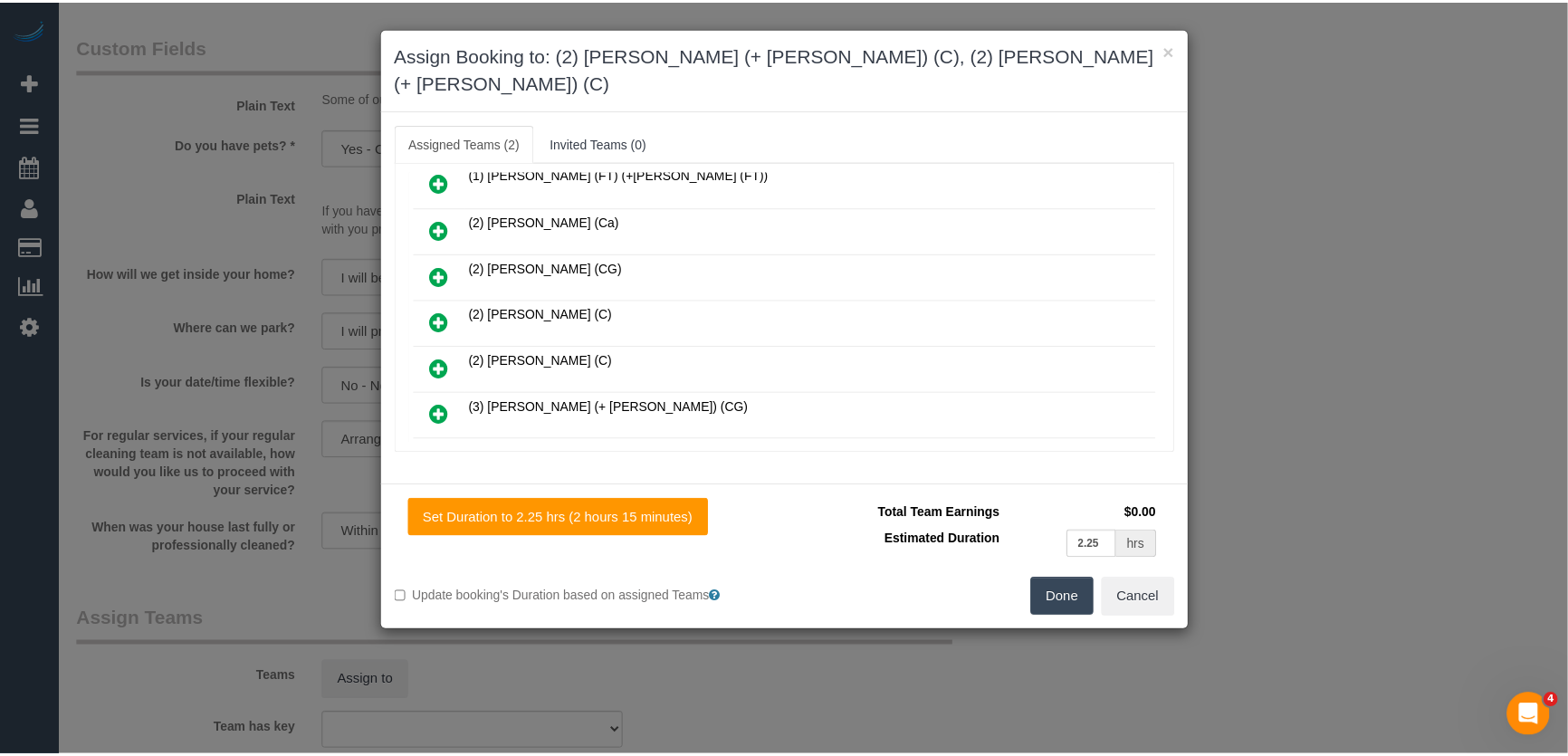
scroll to position [292, 0]
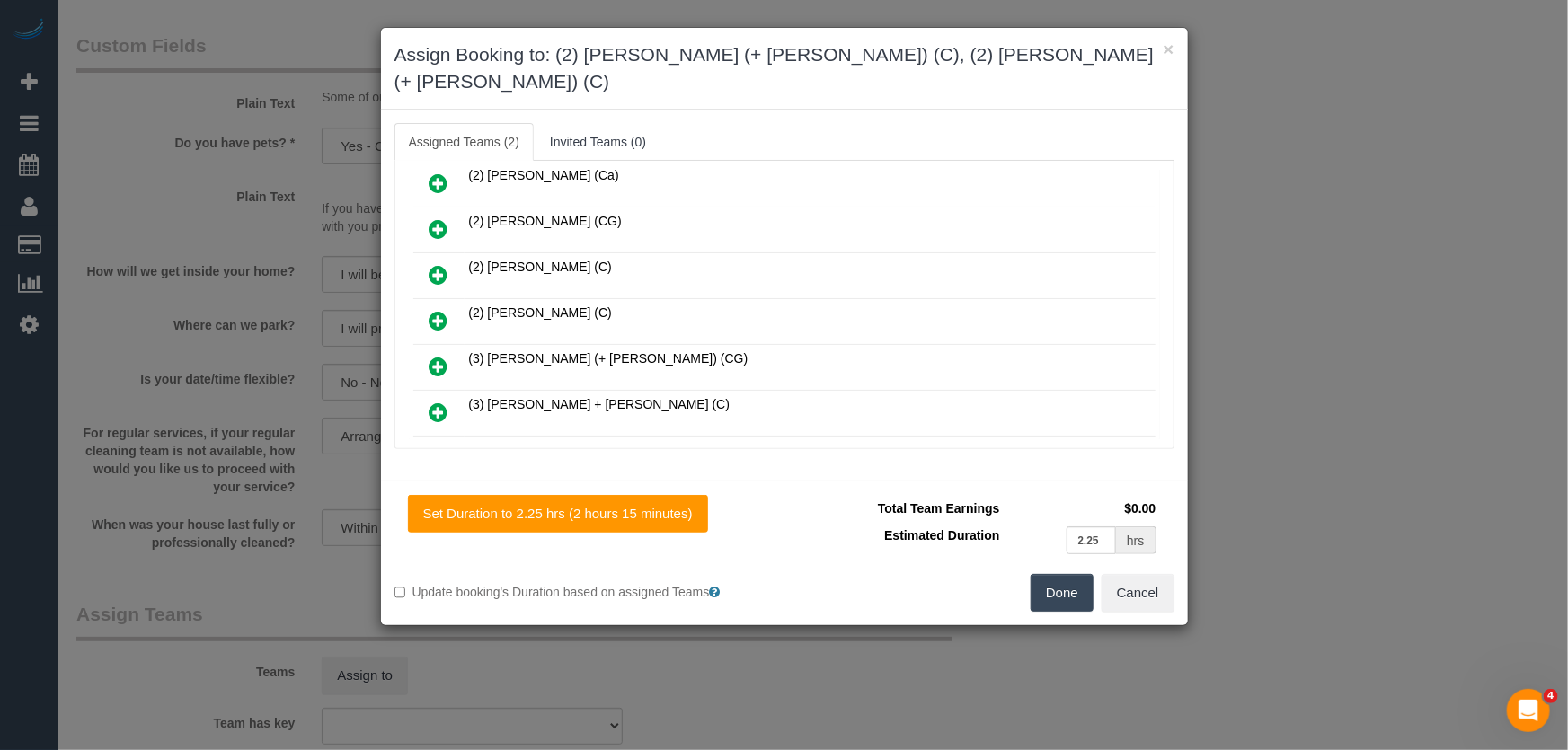
click at [1080, 574] on button "Done" at bounding box center [1062, 593] width 62 height 38
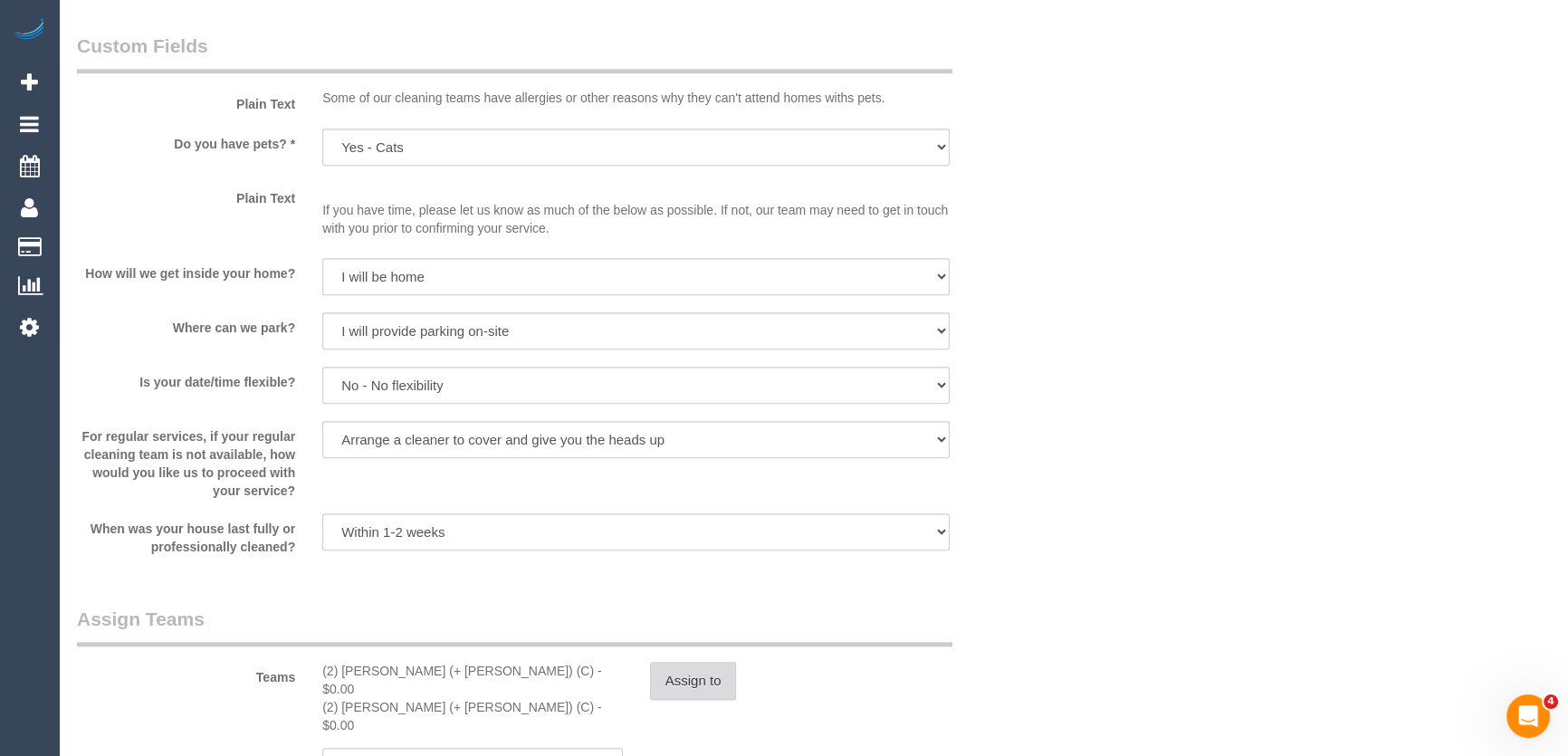
click at [687, 682] on button "Assign to" at bounding box center [693, 681] width 87 height 38
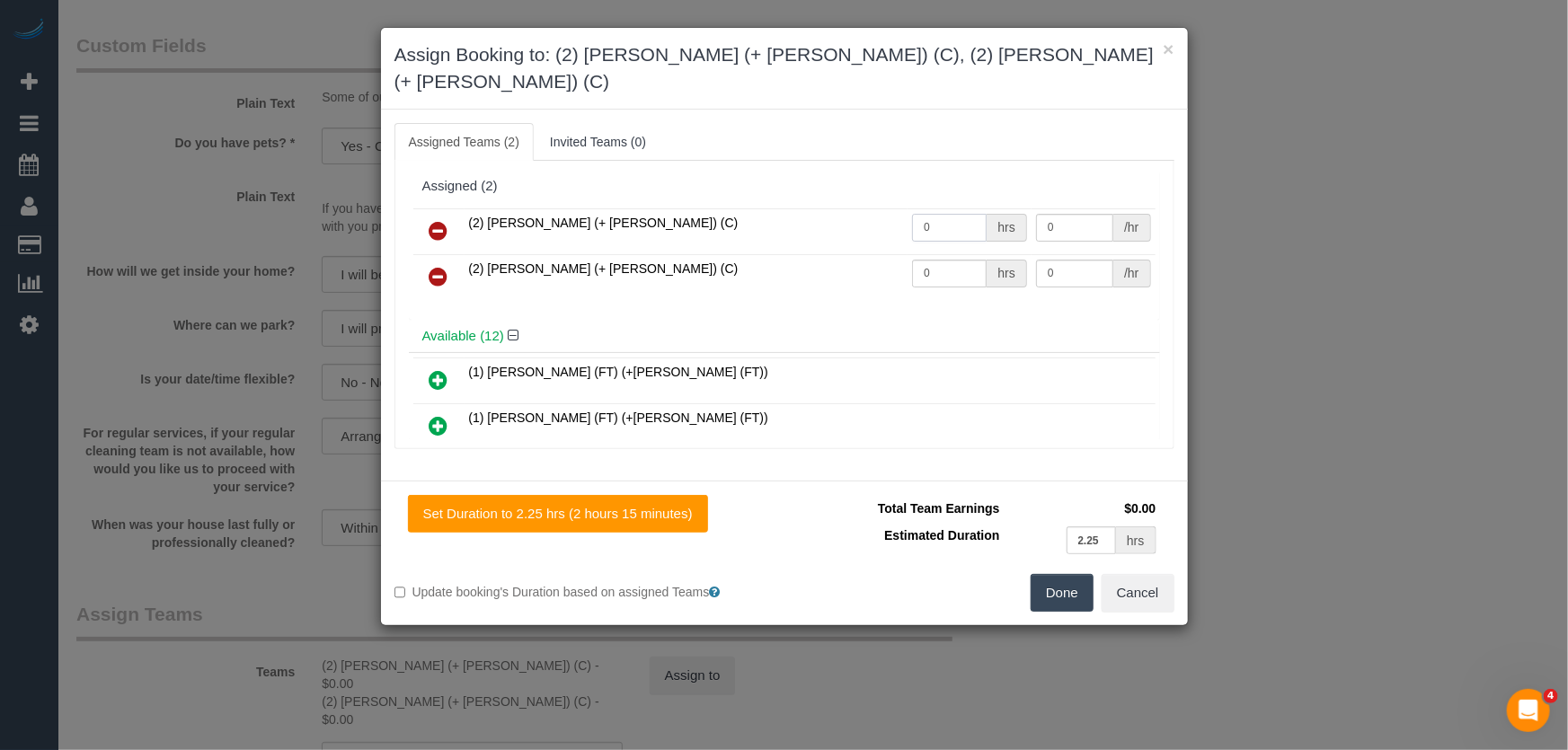
click at [958, 214] on input "0" at bounding box center [949, 227] width 75 height 27
type input "1"
click at [943, 259] on input "0" at bounding box center [949, 272] width 75 height 27
type input "72.5"
type input "1"
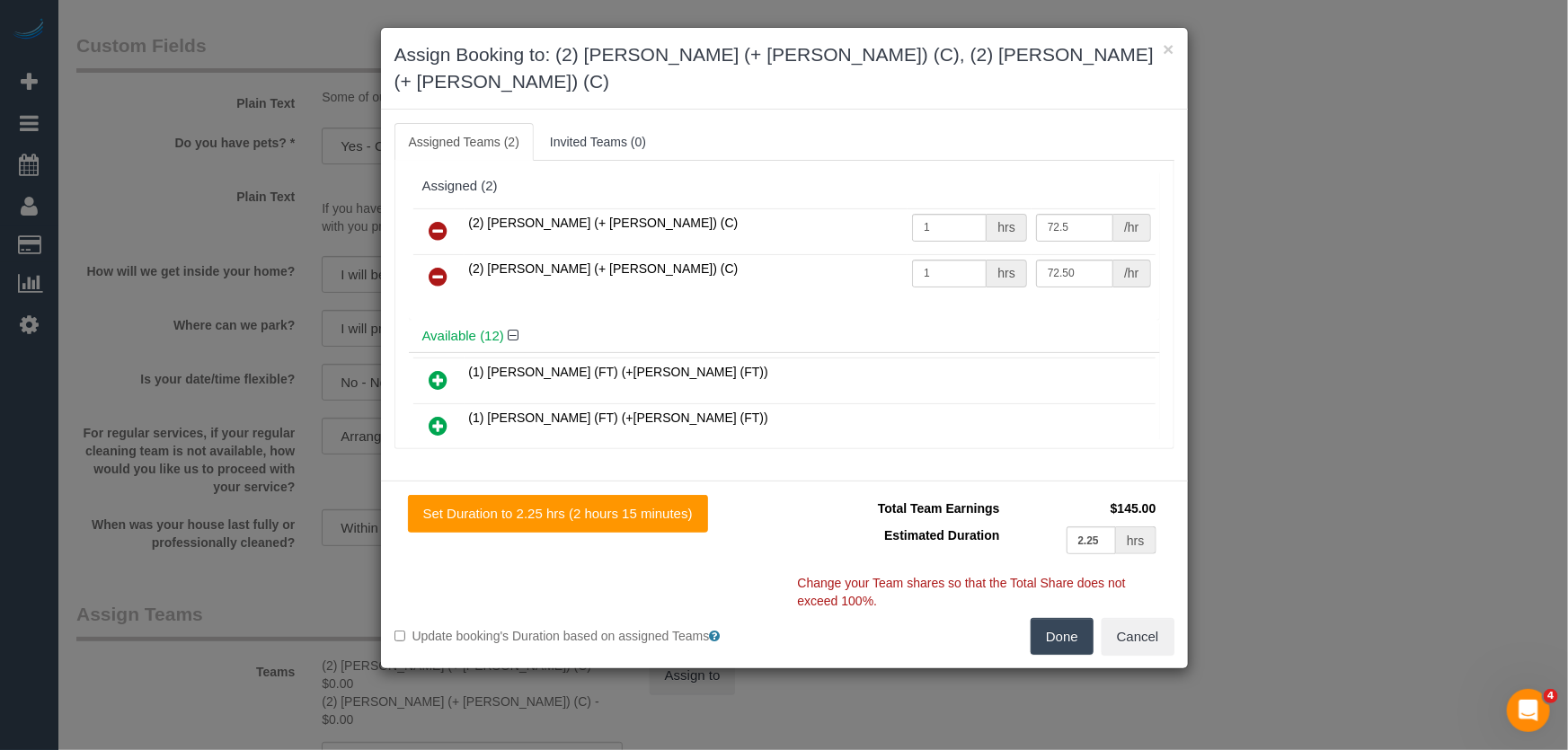
click at [1055, 618] on button "Done" at bounding box center [1062, 637] width 62 height 38
type input "72.5"
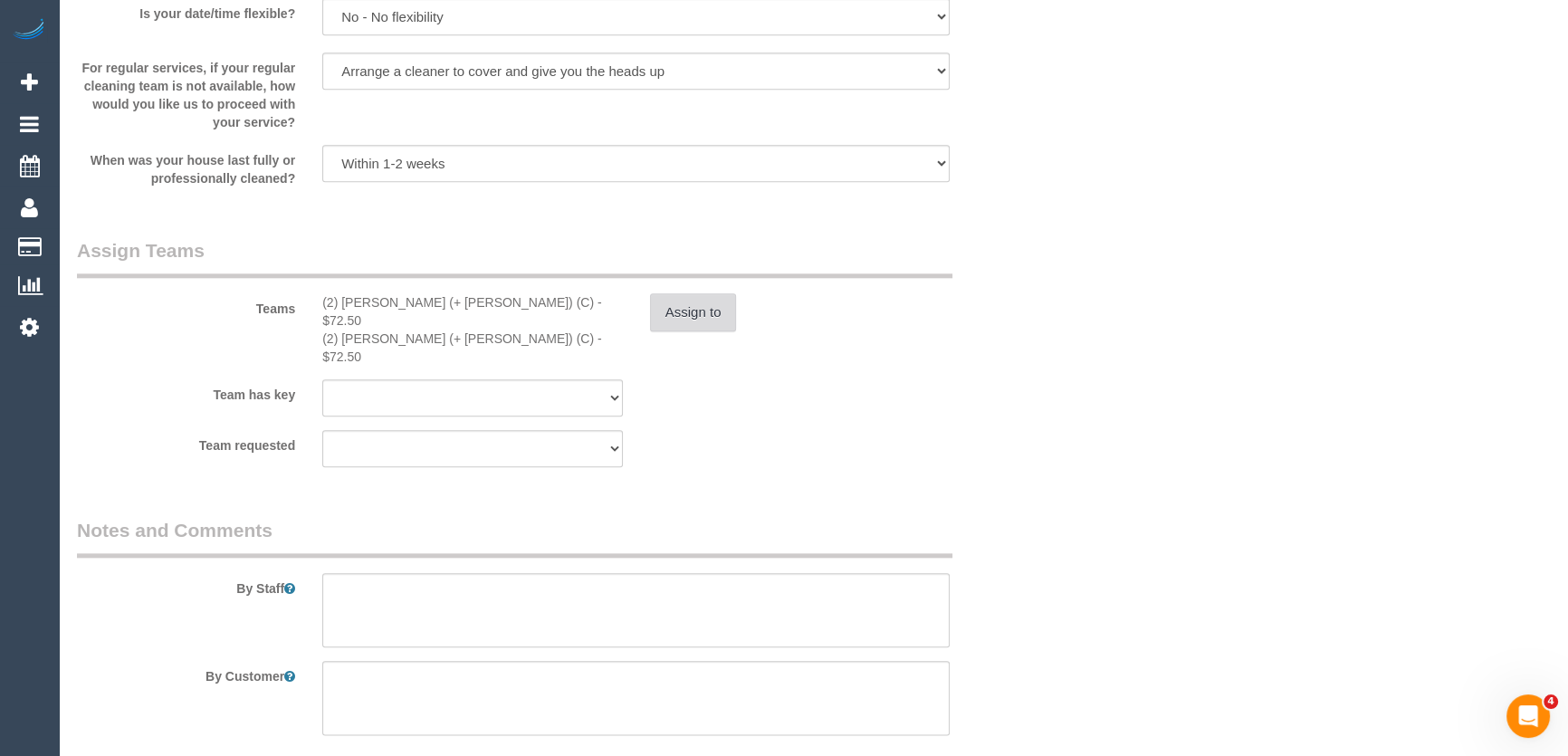
scroll to position [2633, 0]
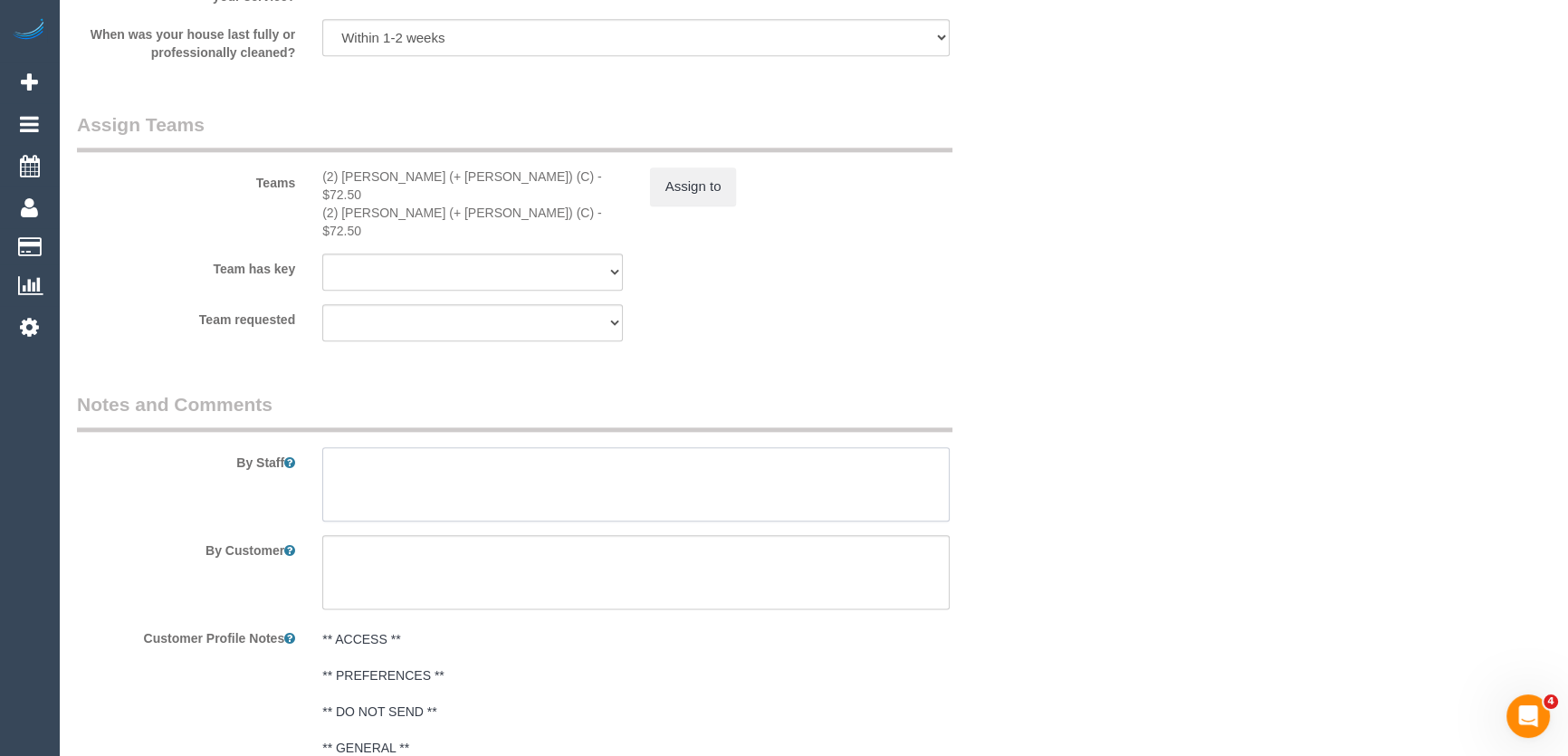
click at [387, 447] on textarea at bounding box center [636, 484] width 628 height 74
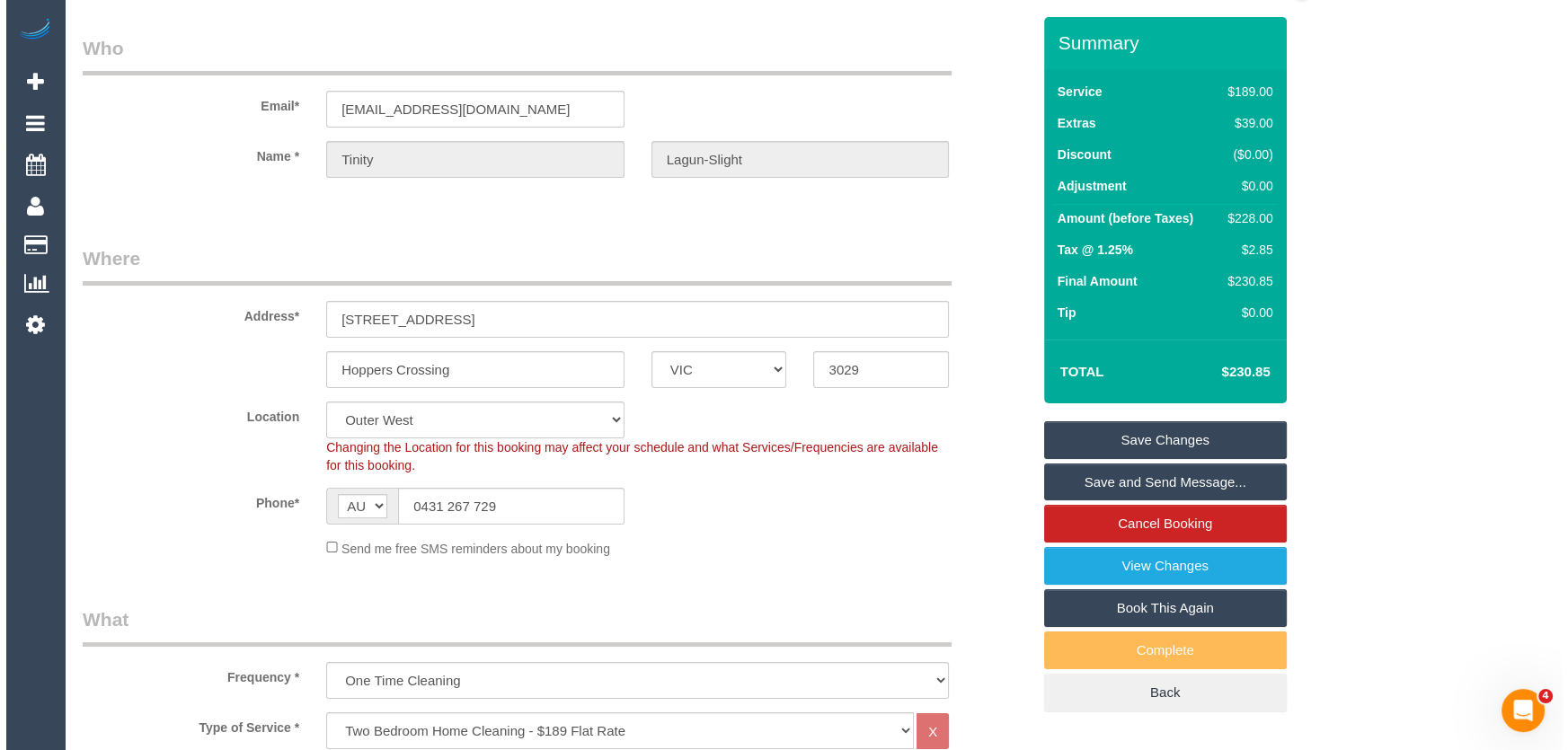
scroll to position [0, 0]
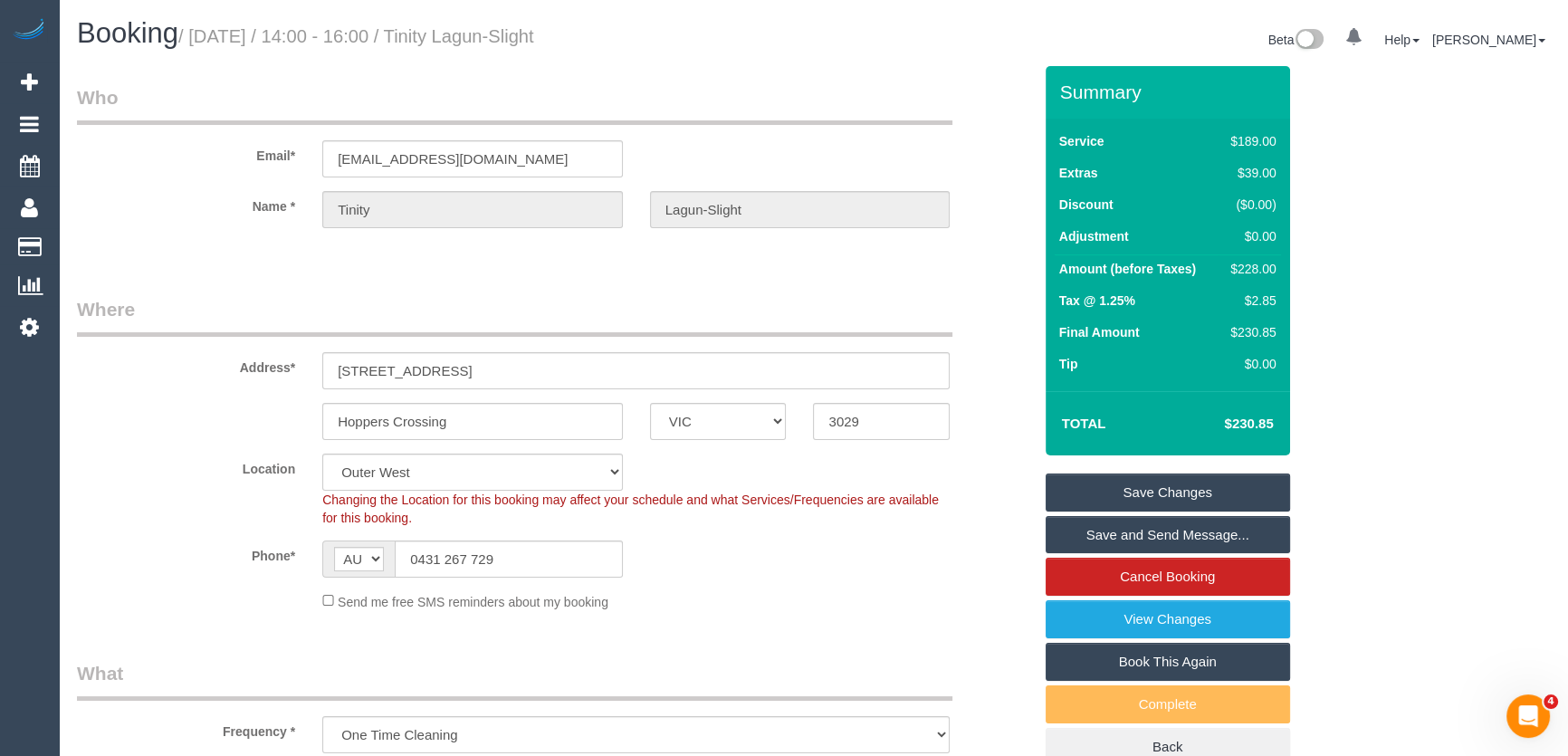
type textarea "Estimated time: 3.5-4.5 hours"
click at [517, 42] on small "/ September 05, 2025 / 14:00 - 16:00 / Tinity Lagun-Slight" at bounding box center [356, 36] width 356 height 20
copy small "Tinity Lagun-Slight"
click at [1161, 530] on link "Save and Send Message..." at bounding box center [1168, 535] width 244 height 38
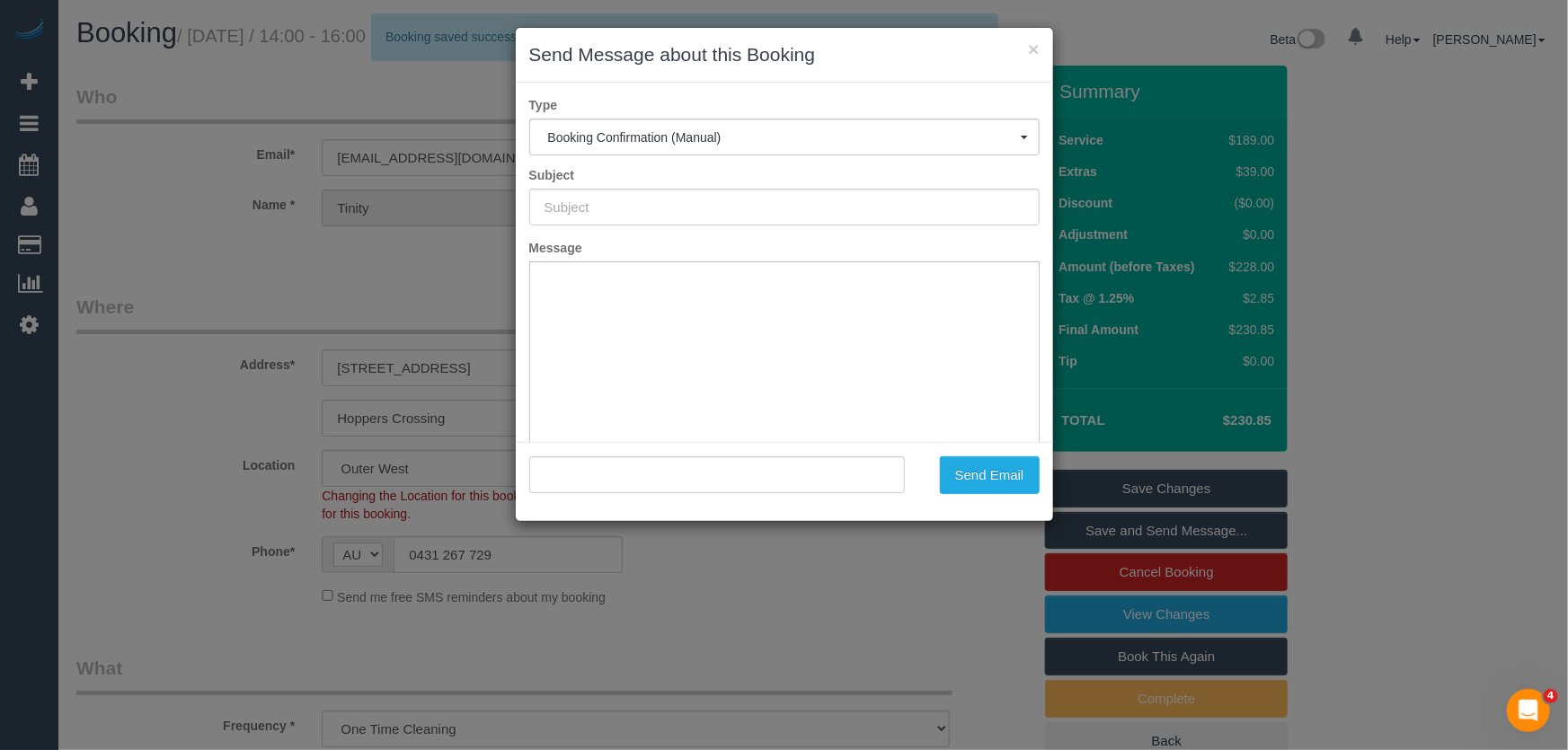
type input "Booking Confirmed"
type input ""Tinity Lagun-Slight" <trinmillag18sli@hotmail.com>"
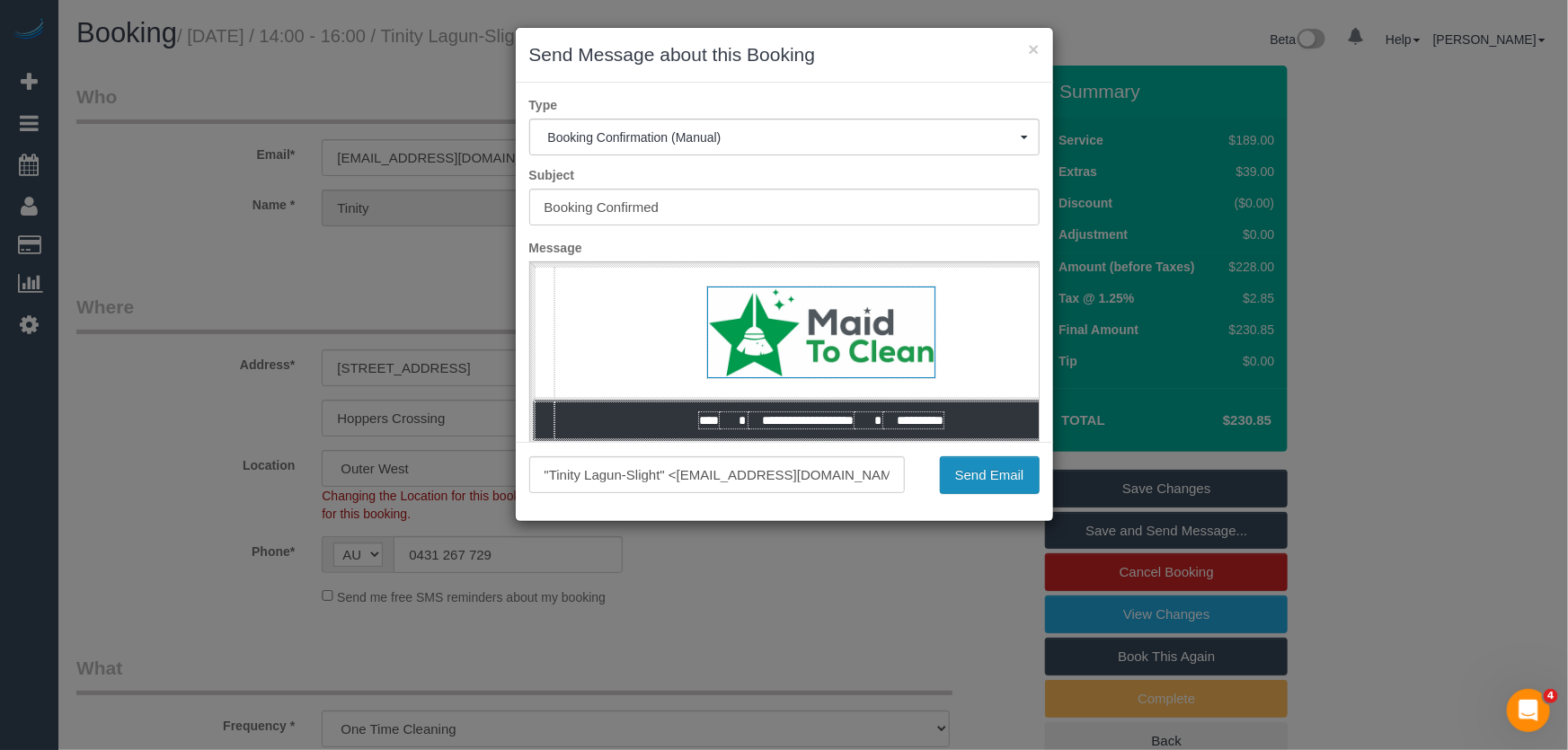
click at [987, 485] on button "Send Email" at bounding box center [989, 475] width 99 height 38
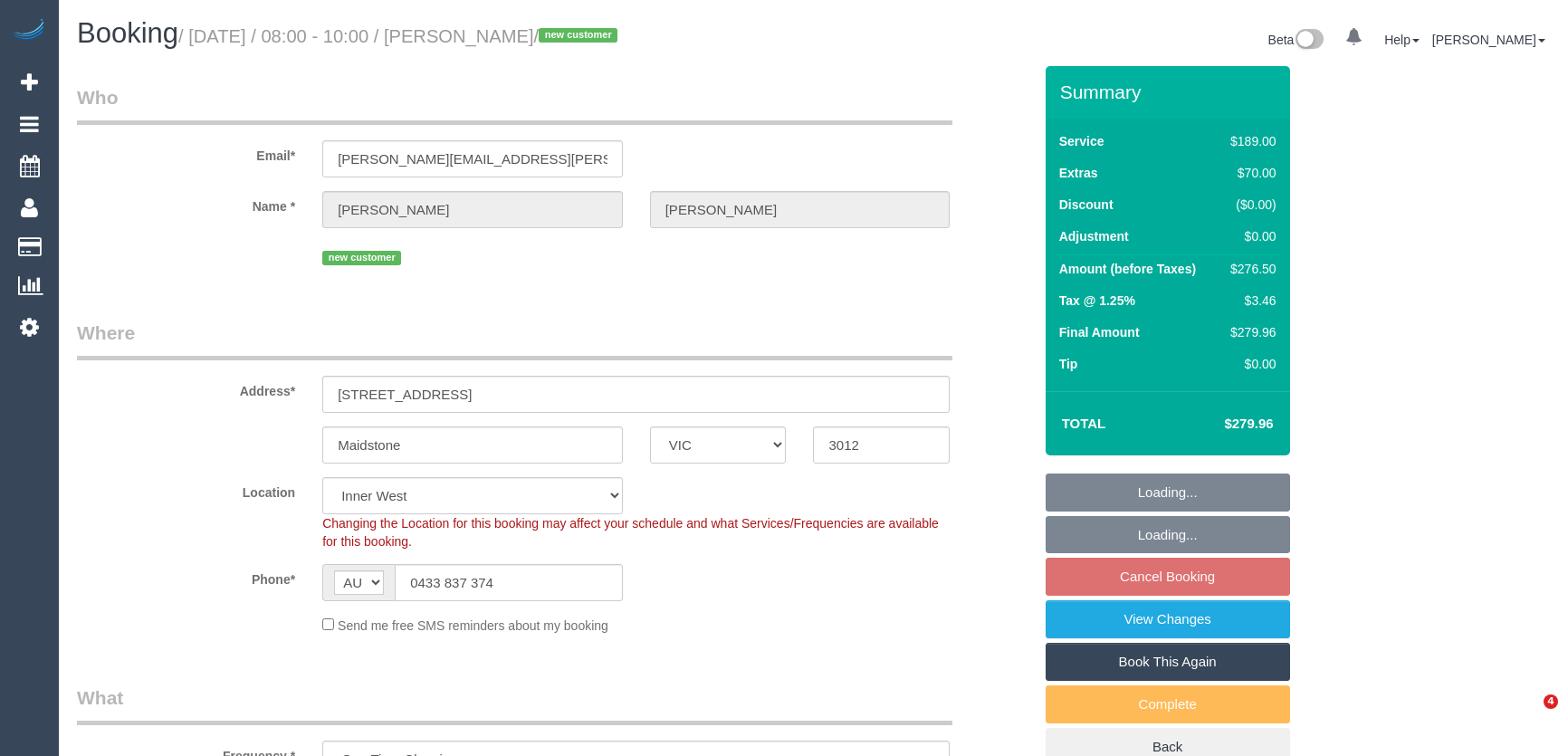
select select "VIC"
select select "spot2"
select select "number:28"
select select "number:14"
select select "number:19"
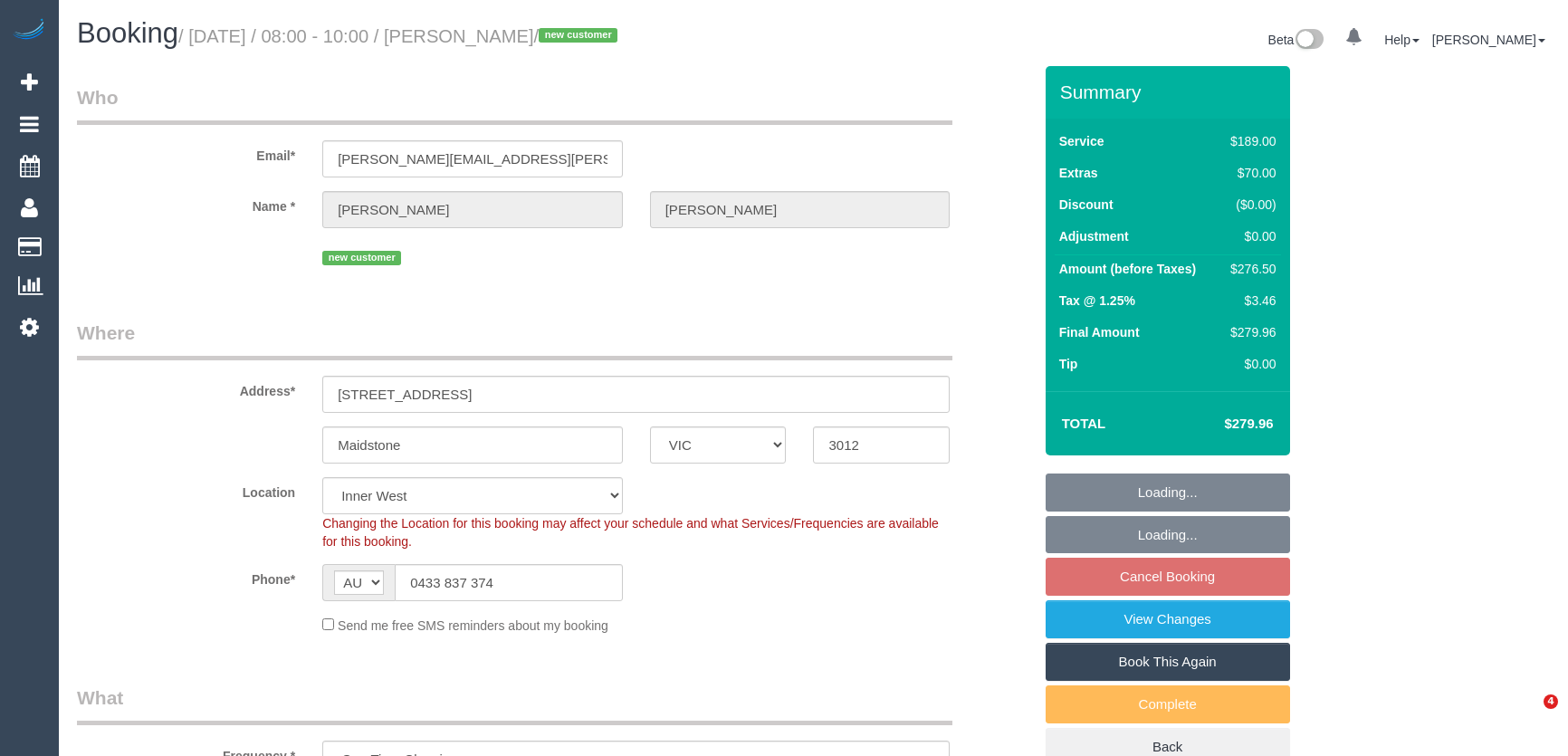
select select "number:36"
select select "VIC"
select select "number:28"
select select "number:14"
select select "number:19"
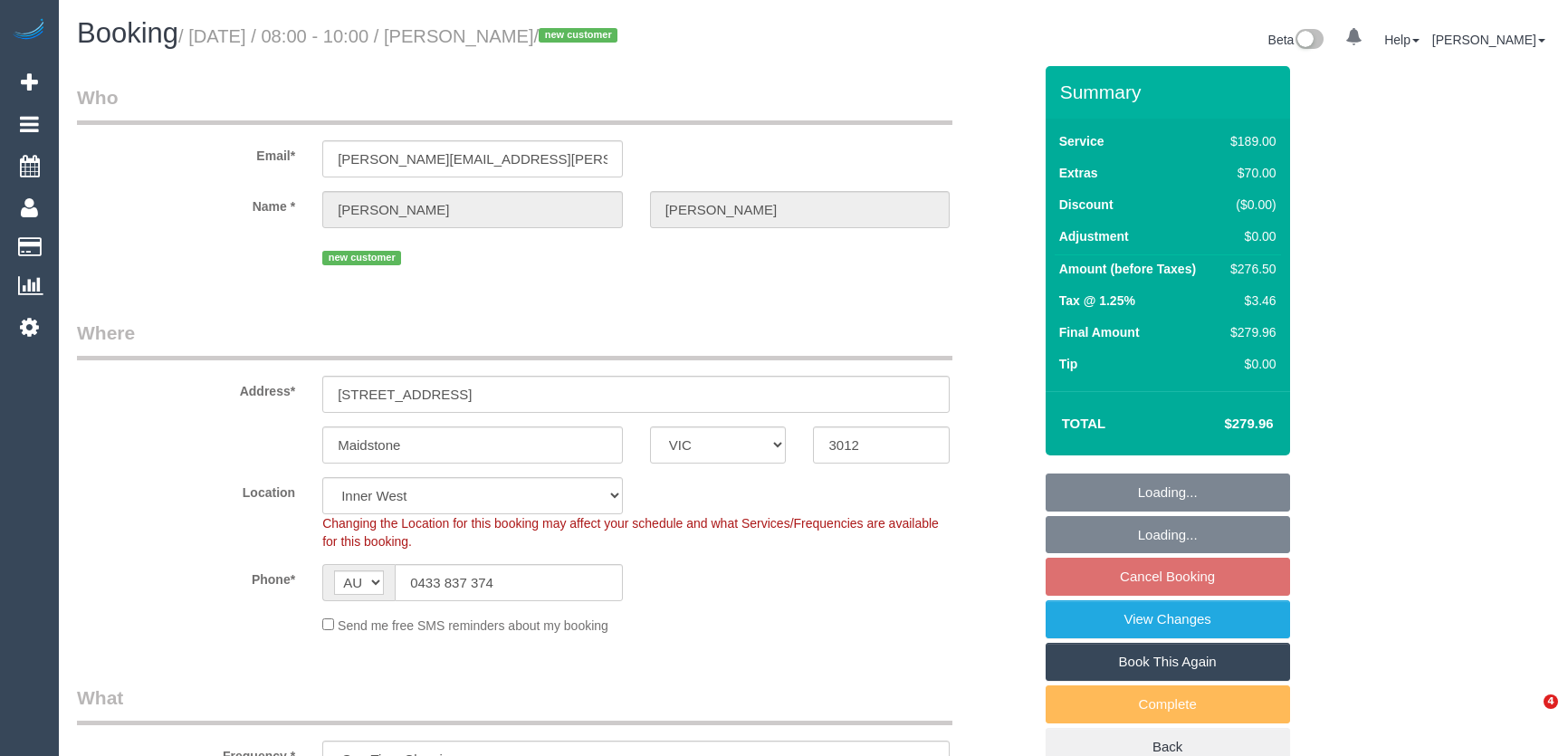
select select "number:36"
select select "object:806"
select select "spot2"
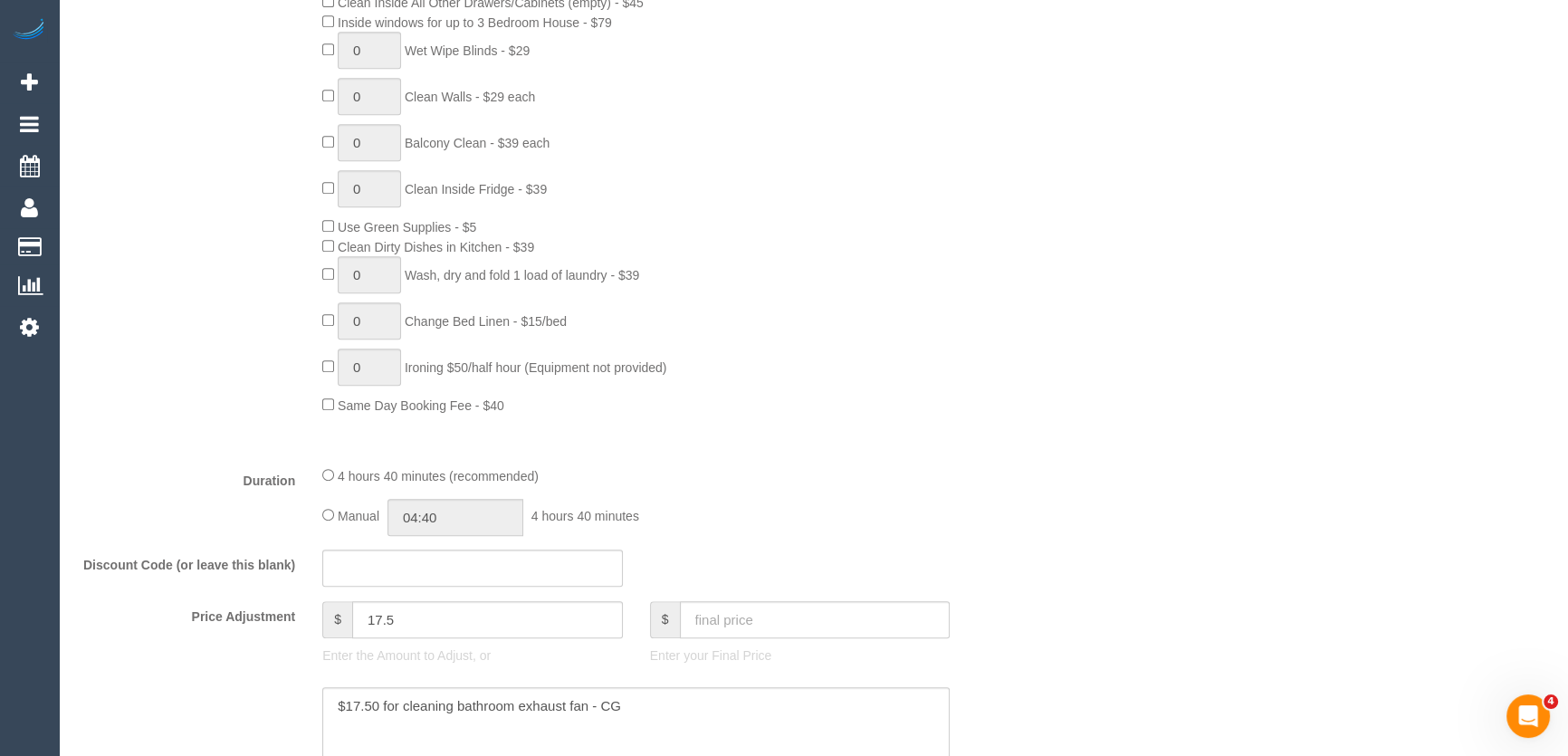
scroll to position [1069, 0]
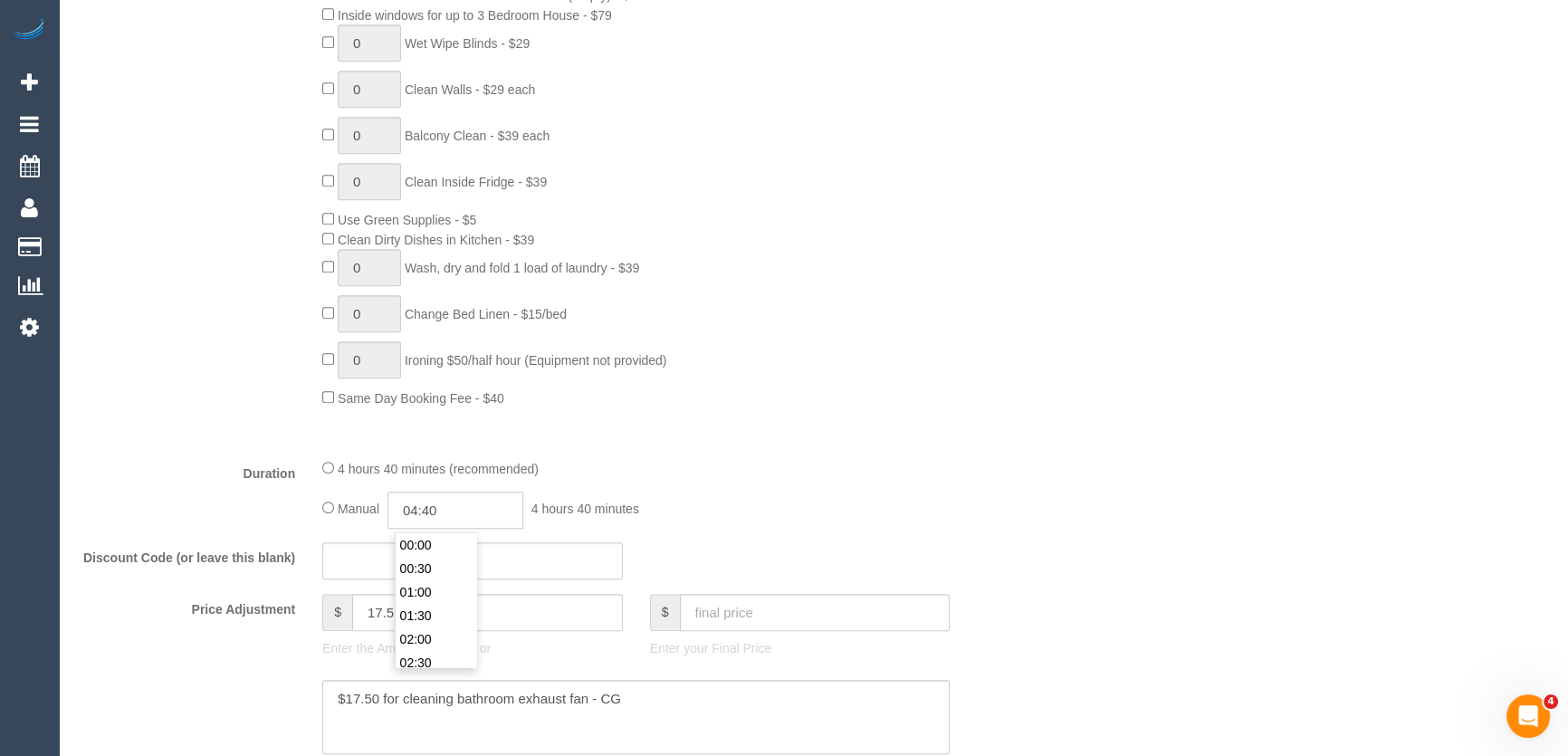
click at [465, 507] on input "04:40" at bounding box center [455, 510] width 135 height 37
click at [443, 638] on li "02:00" at bounding box center [436, 639] width 81 height 24
type input "02:00"
click at [464, 522] on input "02:00" at bounding box center [455, 510] width 135 height 37
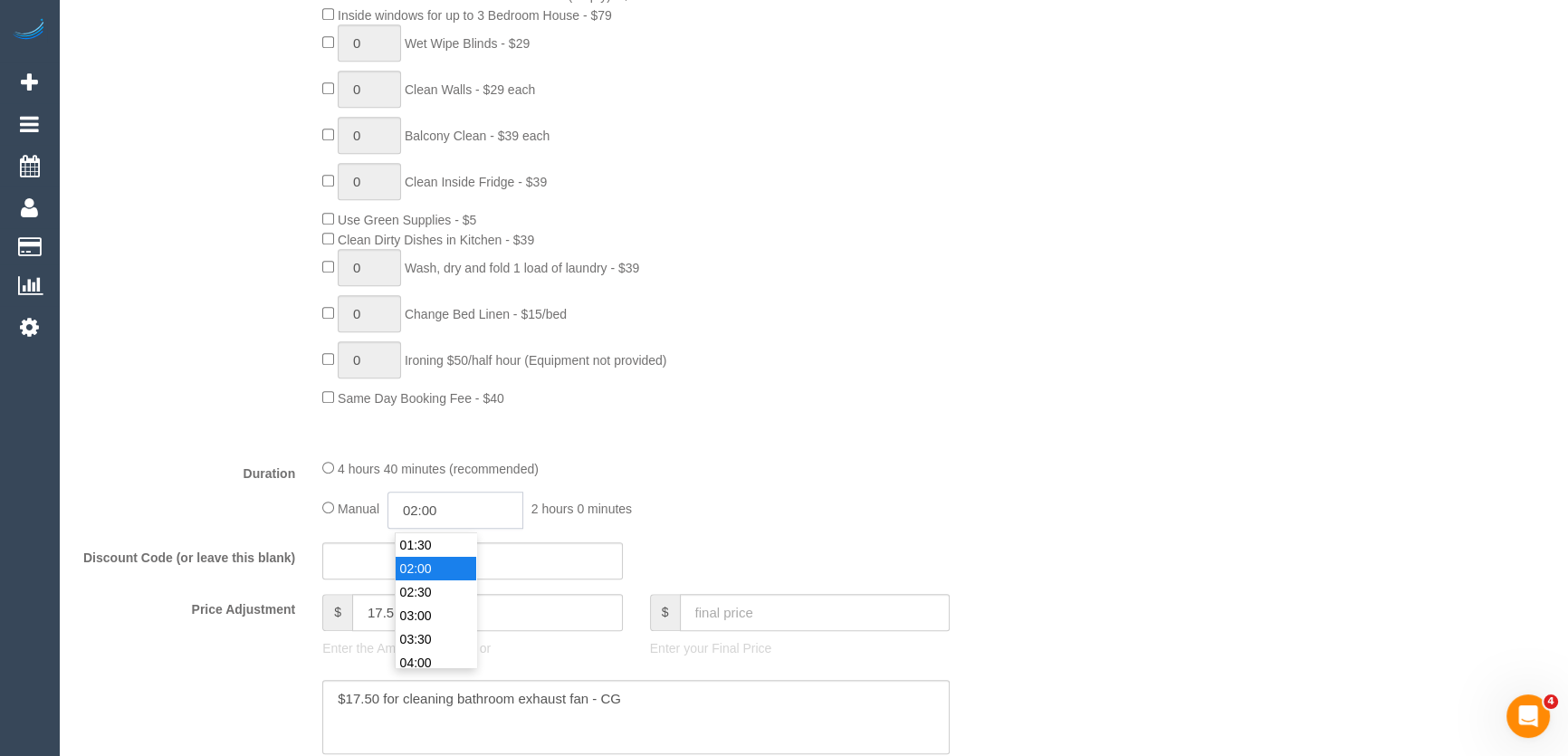
select select "spot23"
type input "02:45"
click at [928, 407] on div "0 Steam Cleaning - $55 per Unit ($110 Minimum) Use Disinfectant Products - $20 …" at bounding box center [677, 91] width 736 height 635
select select "spot44"
select select "spot65"
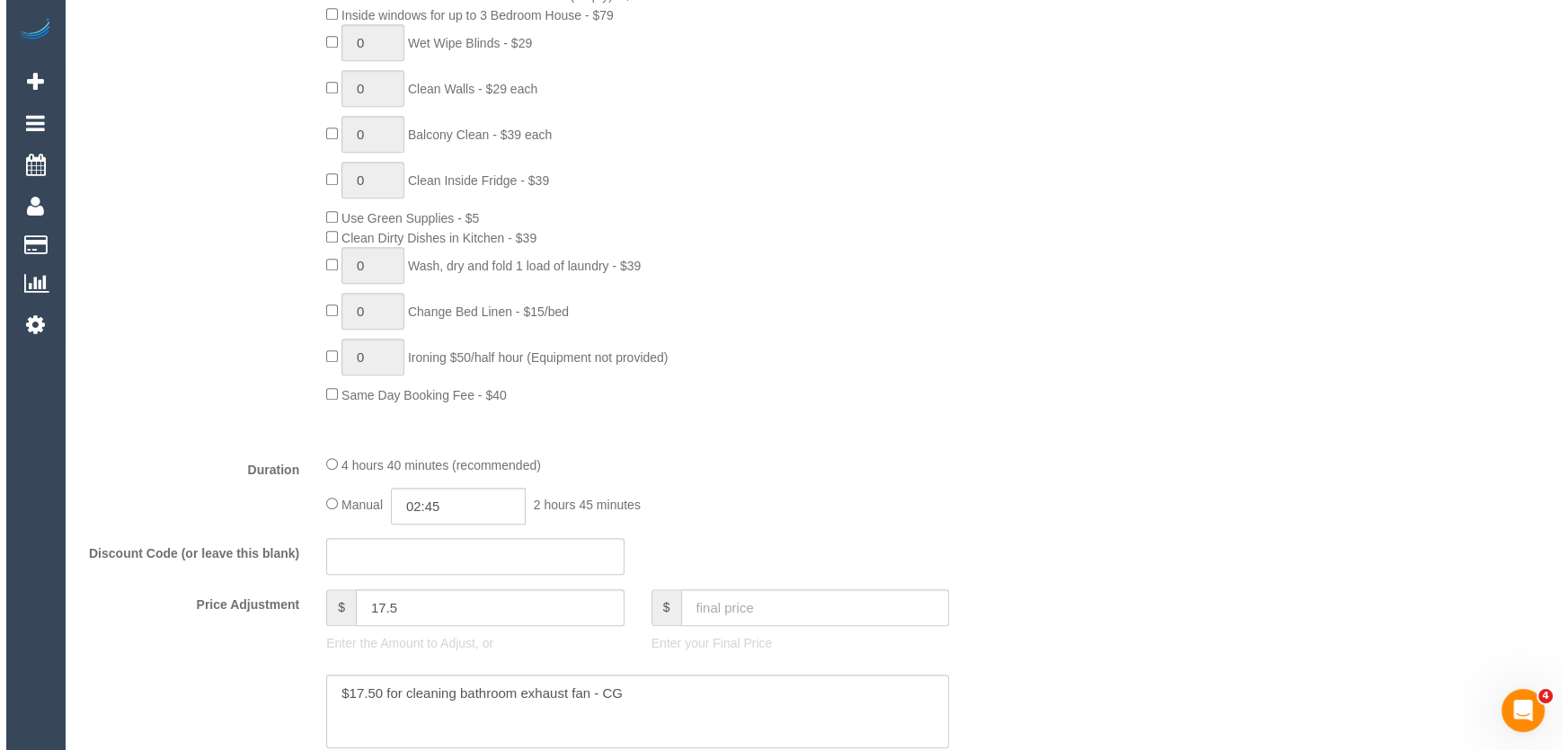
scroll to position [2122, 0]
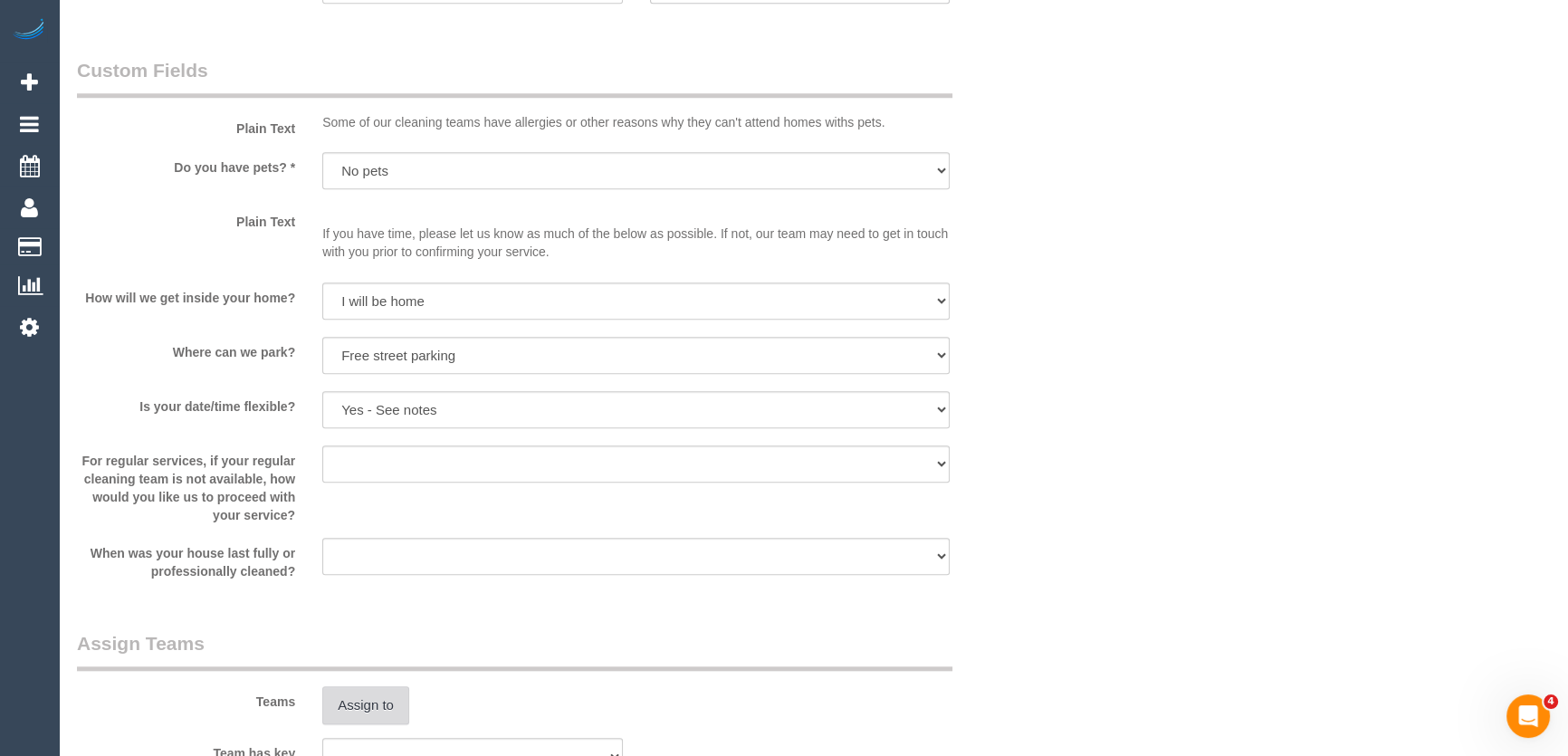
click at [364, 711] on button "Assign to" at bounding box center [365, 705] width 87 height 38
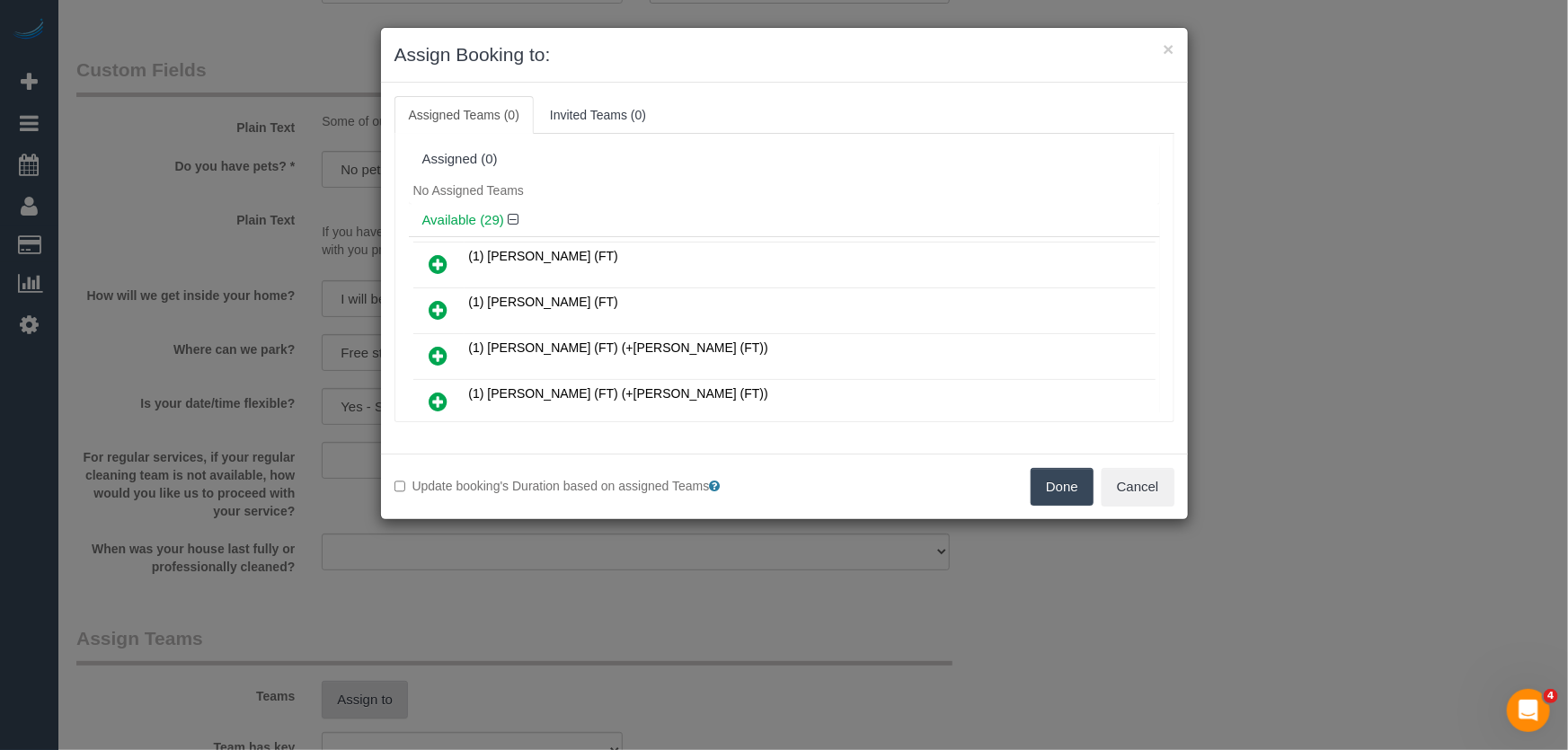
scroll to position [877, 0]
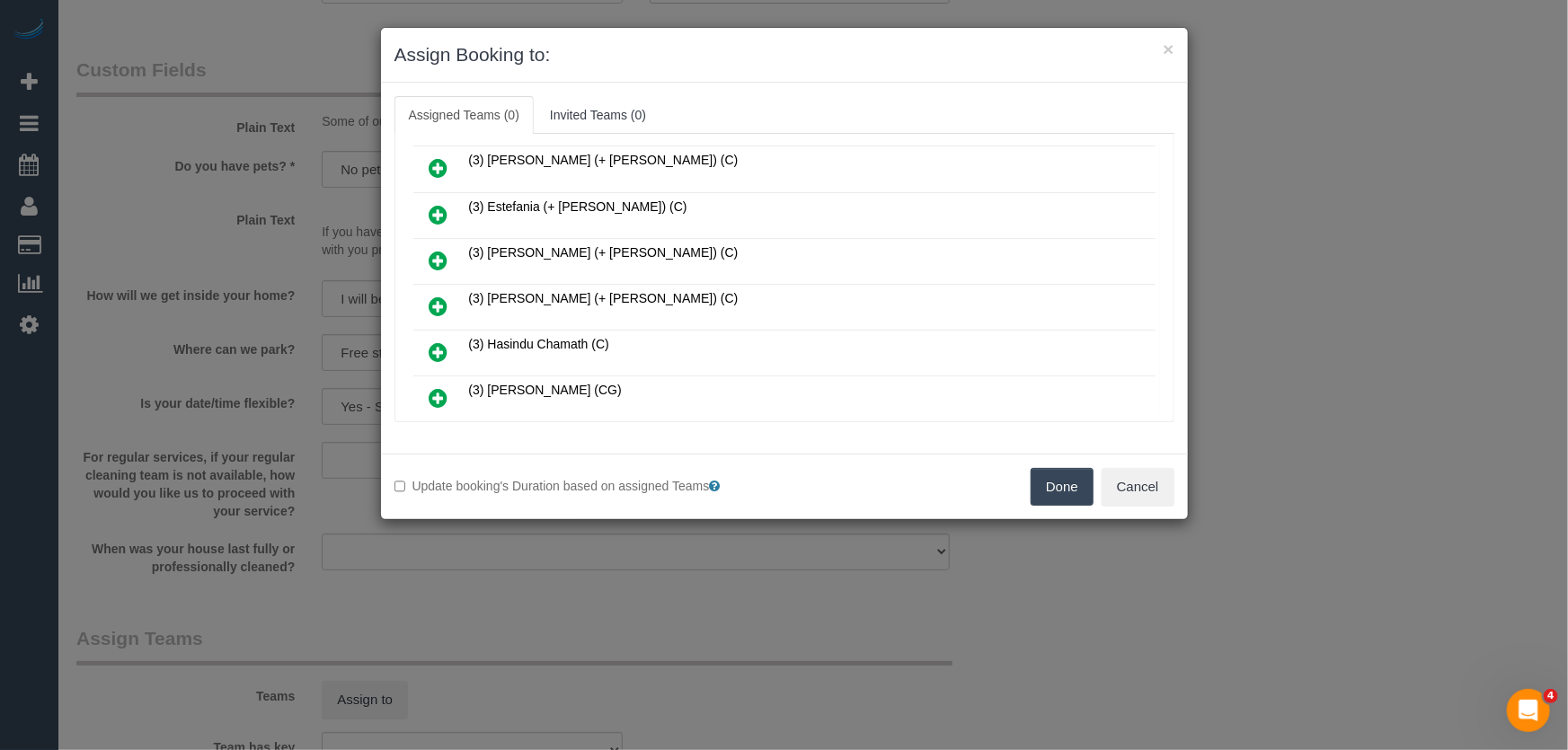
click at [437, 295] on icon at bounding box center [439, 305] width 19 height 22
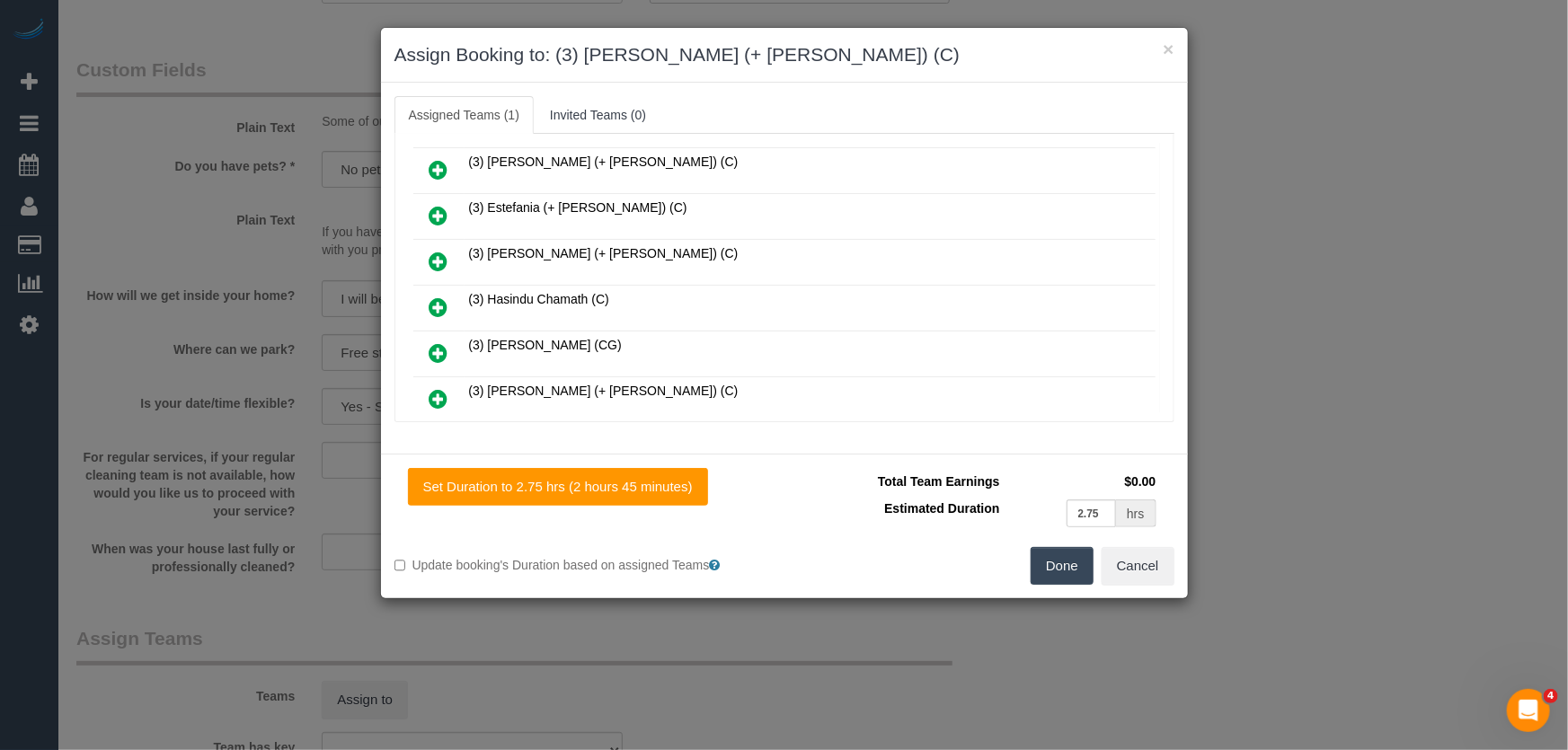
click at [443, 388] on icon at bounding box center [439, 398] width 19 height 22
click at [443, 434] on icon at bounding box center [439, 445] width 19 height 22
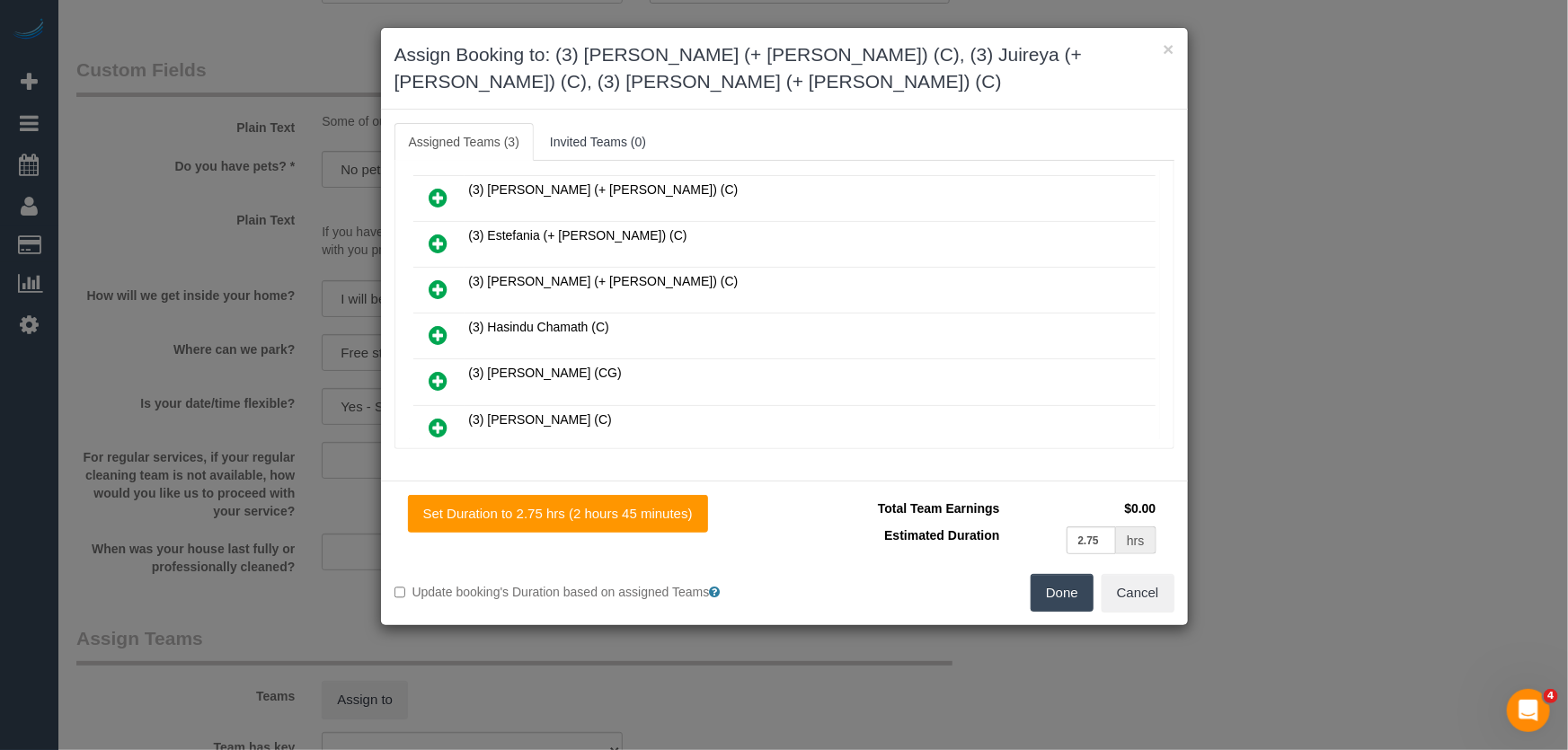
click at [1058, 582] on button "Done" at bounding box center [1062, 593] width 62 height 38
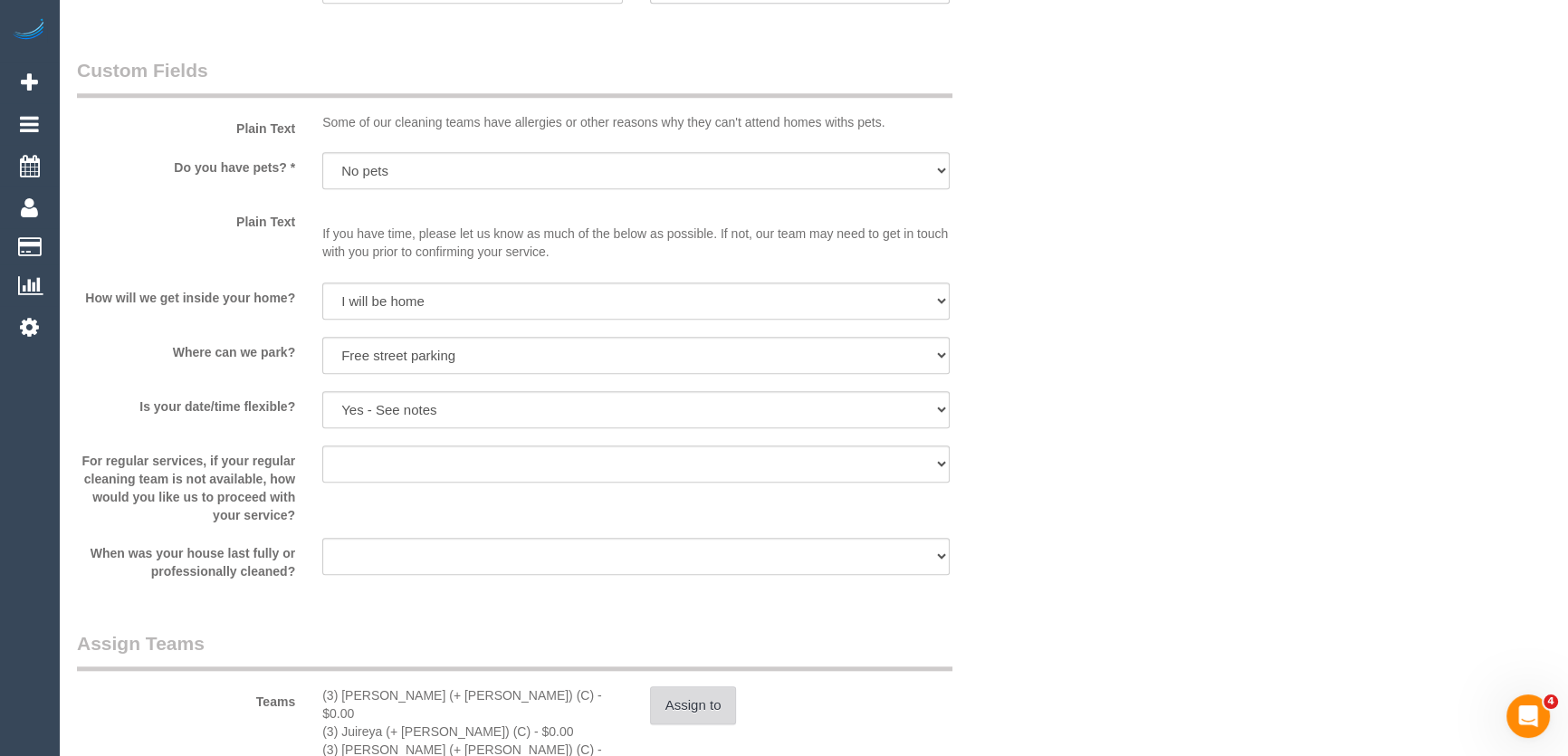
click at [694, 695] on button "Assign to" at bounding box center [693, 705] width 87 height 38
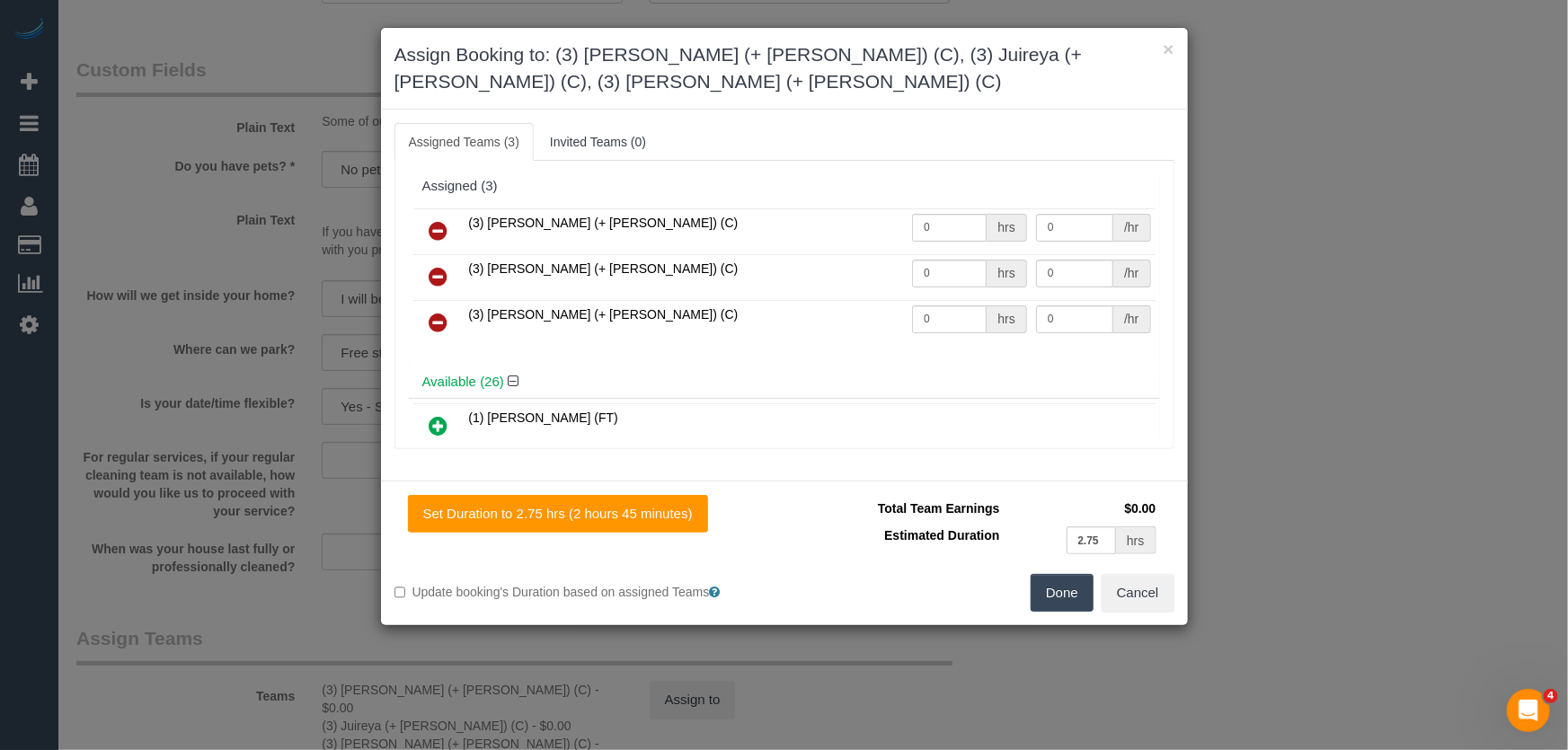
click at [427, 320] on link at bounding box center [438, 323] width 43 height 36
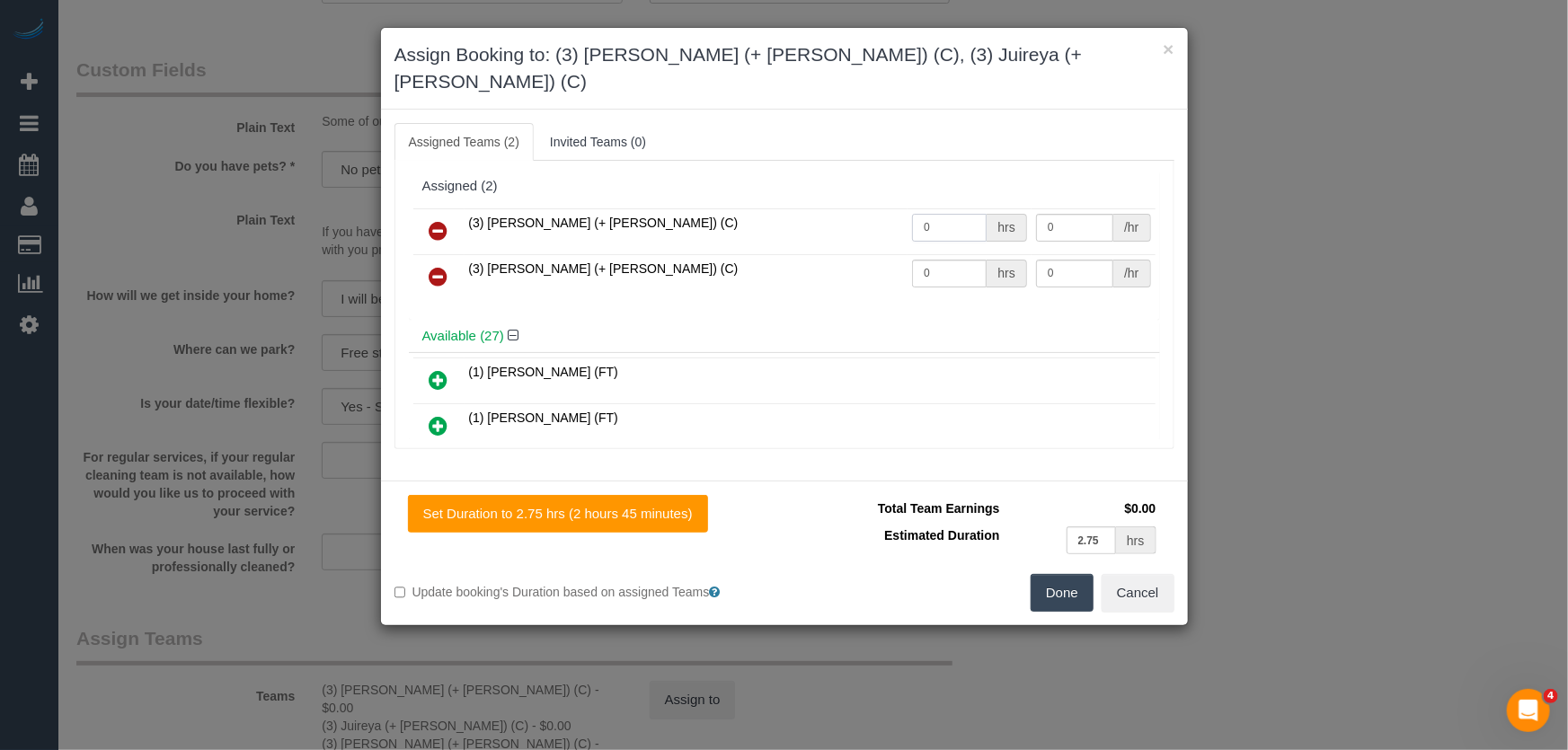
click at [937, 214] on input "0" at bounding box center [949, 227] width 75 height 27
type input "1"
click at [932, 259] on input "0" at bounding box center [949, 272] width 75 height 27
type input "87.5"
type input "1"
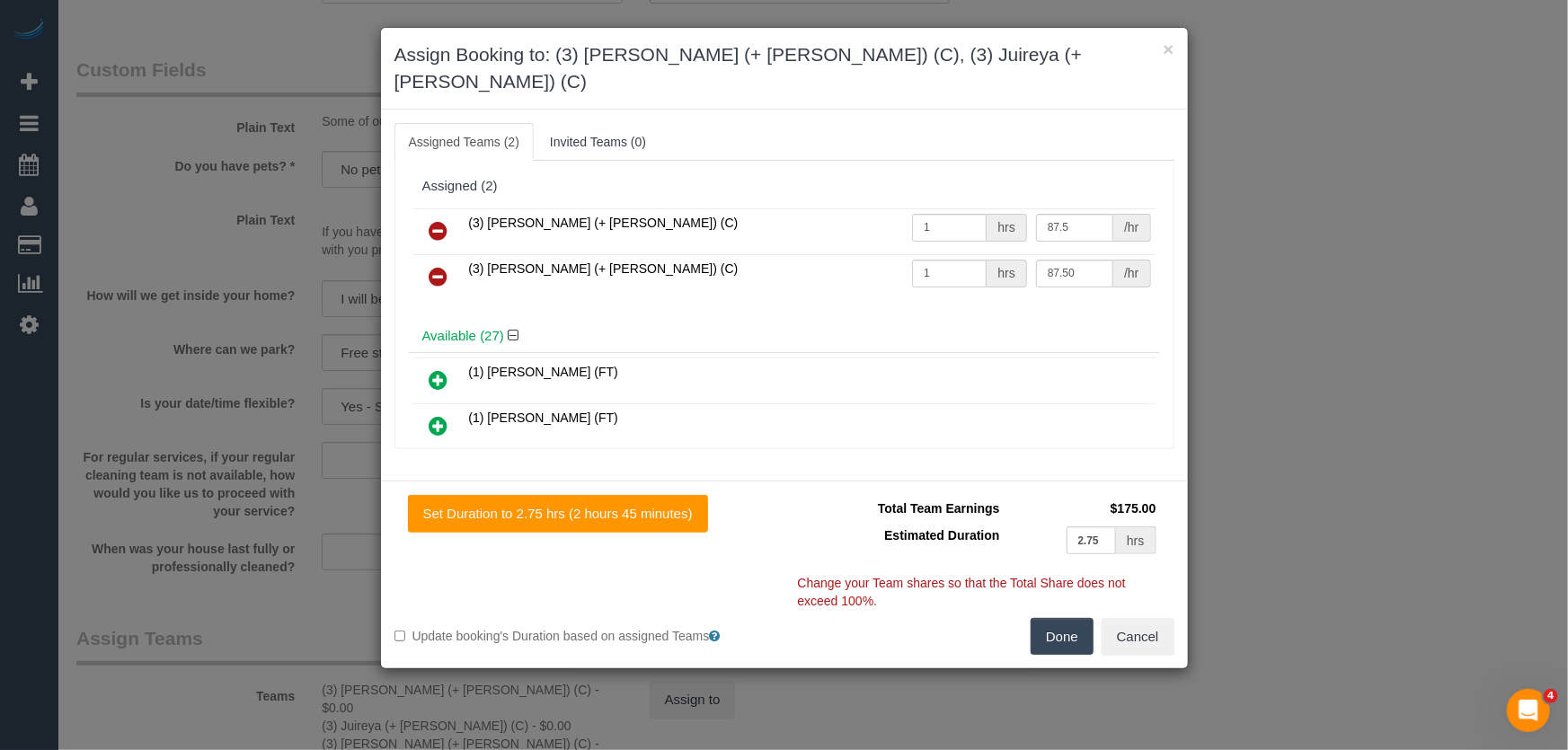
type input "87.5"
click at [1053, 618] on button "Done" at bounding box center [1062, 637] width 62 height 38
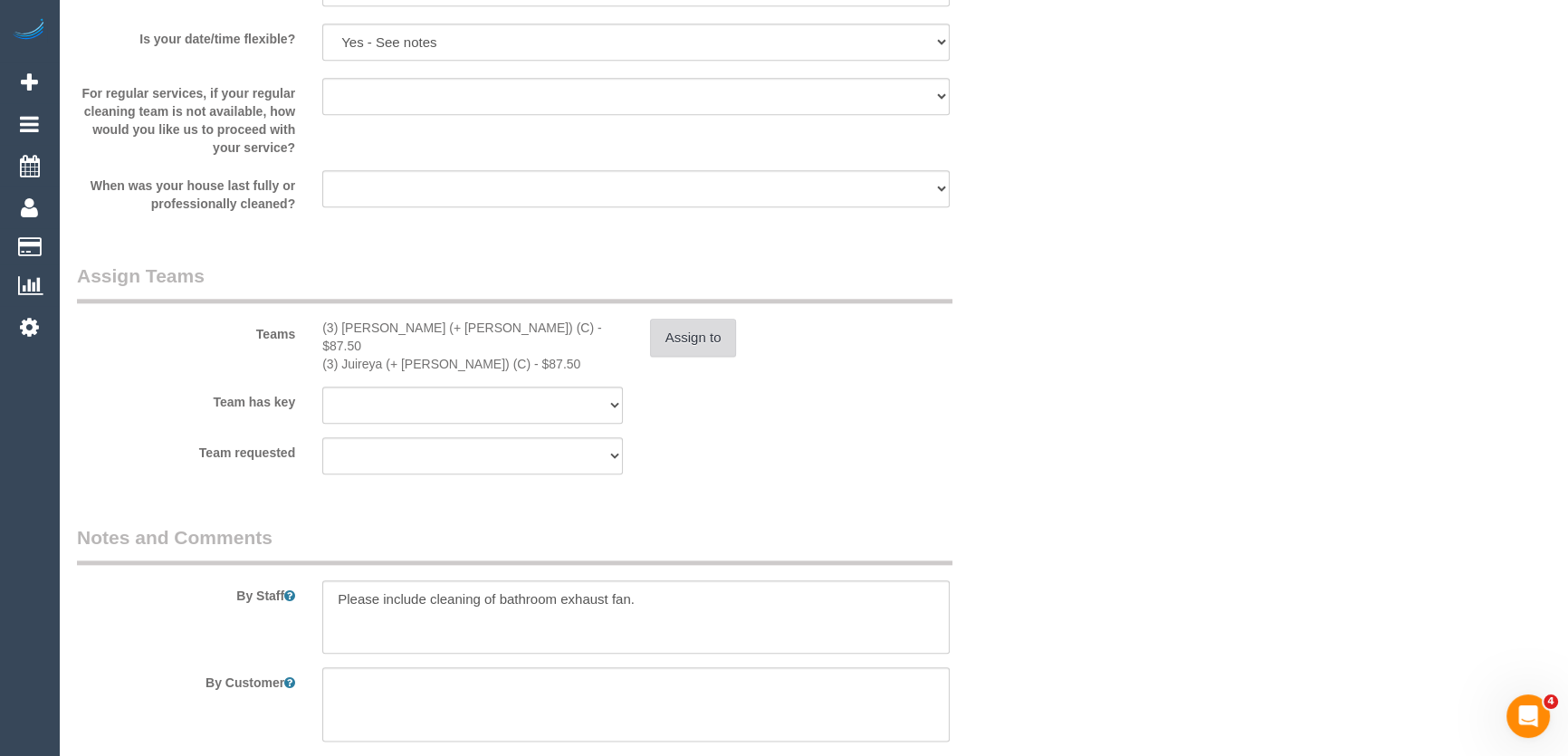
scroll to position [2633, 0]
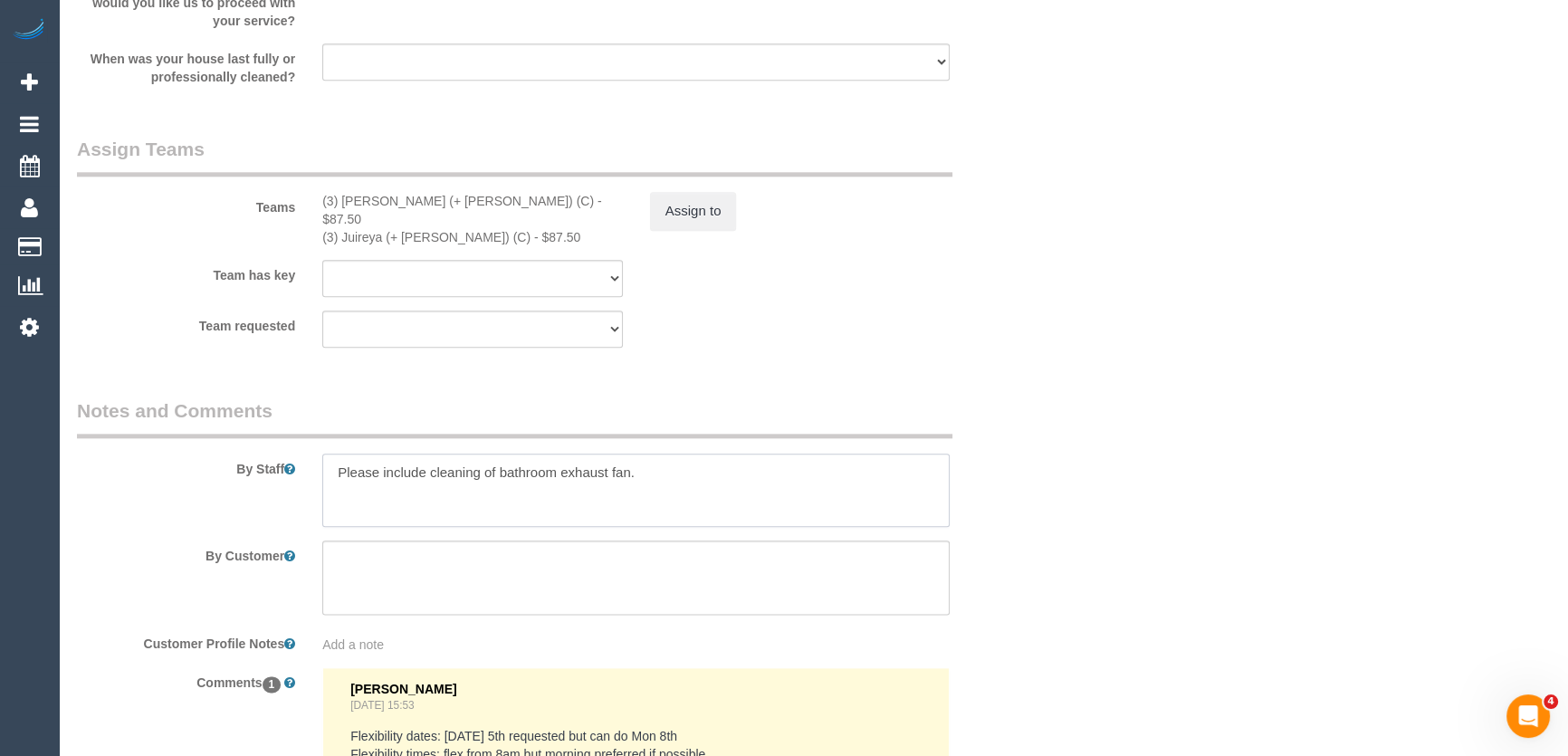
click at [331, 454] on textarea at bounding box center [636, 491] width 628 height 74
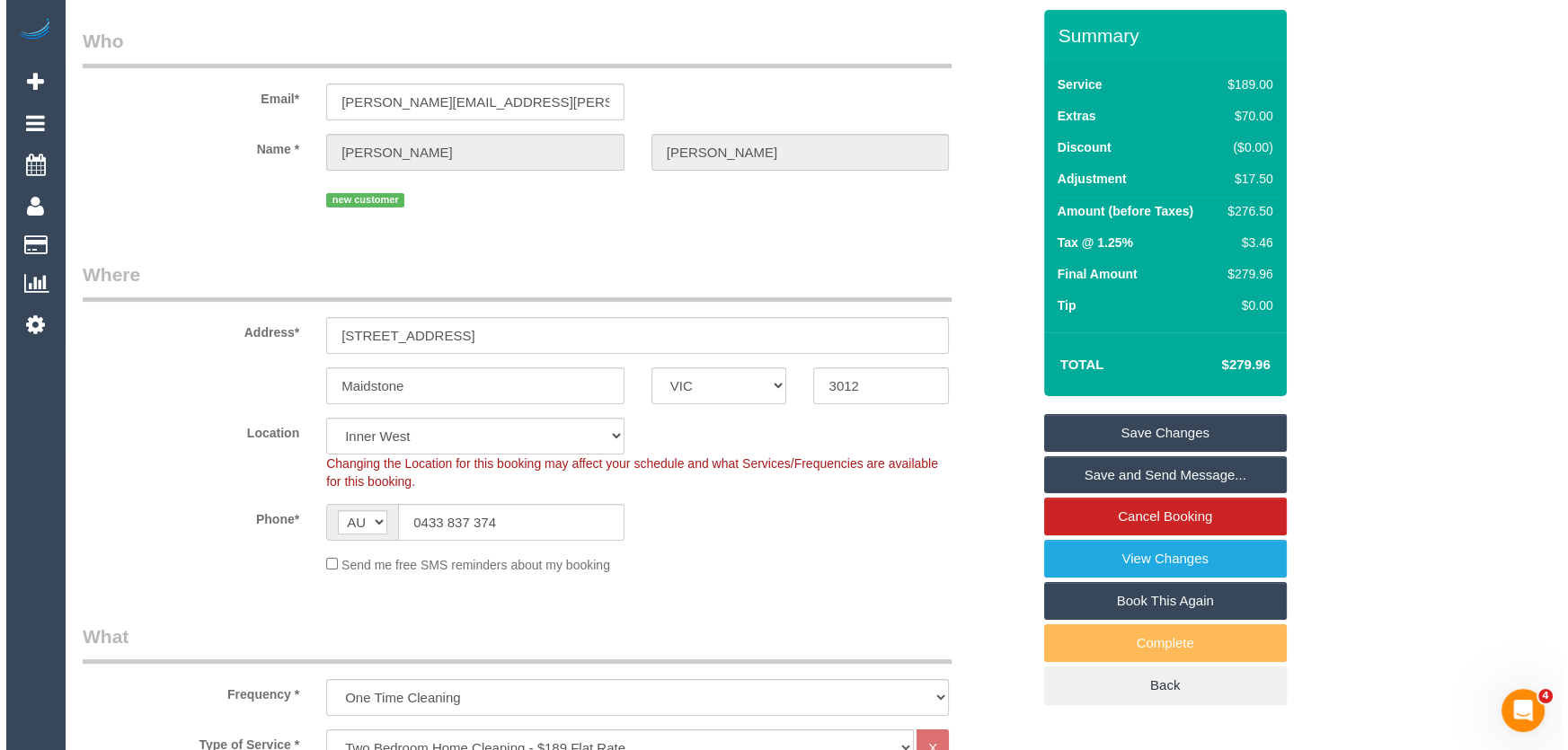
scroll to position [0, 0]
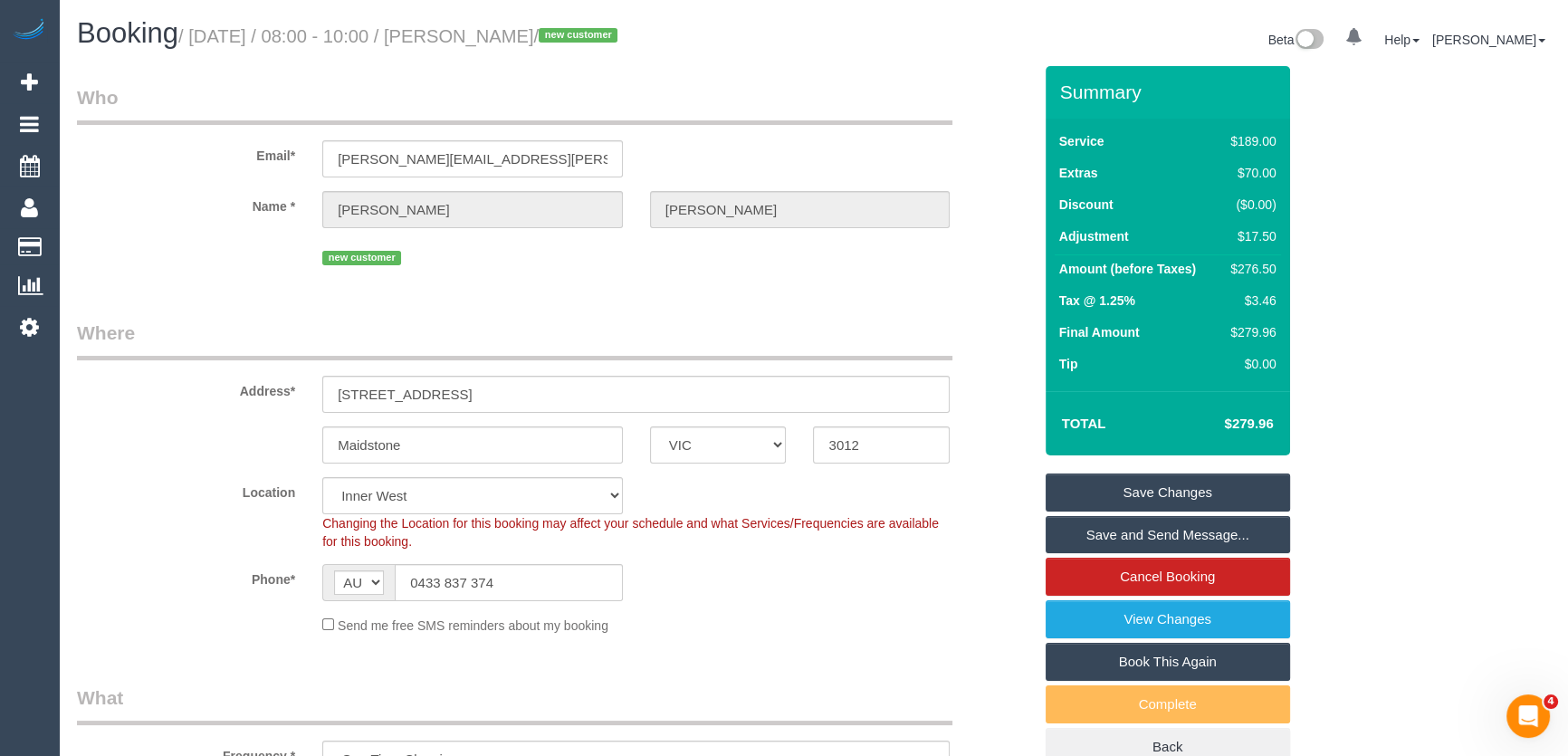
type textarea "Estimated time: 4.5-5.5 hours Please include cleaning of bathroom exhaust fan."
click at [513, 41] on small "/ September 05, 2025 / 08:00 - 10:00 / Jessica Polanski / new customer" at bounding box center [401, 36] width 444 height 20
copy small "Jessica Polanski"
click at [1102, 539] on link "Save and Send Message..." at bounding box center [1168, 535] width 244 height 38
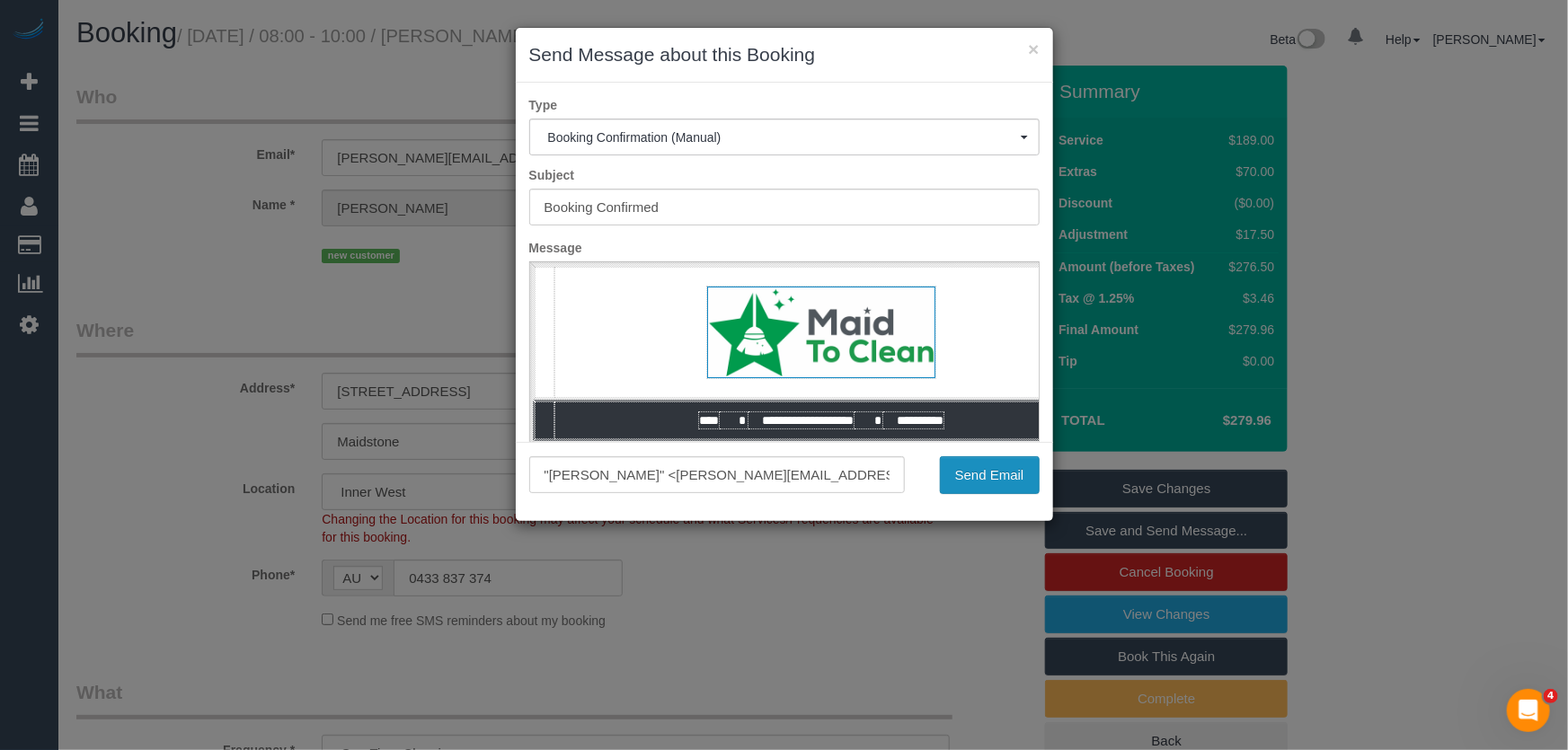
click at [978, 480] on button "Send Email" at bounding box center [989, 475] width 99 height 38
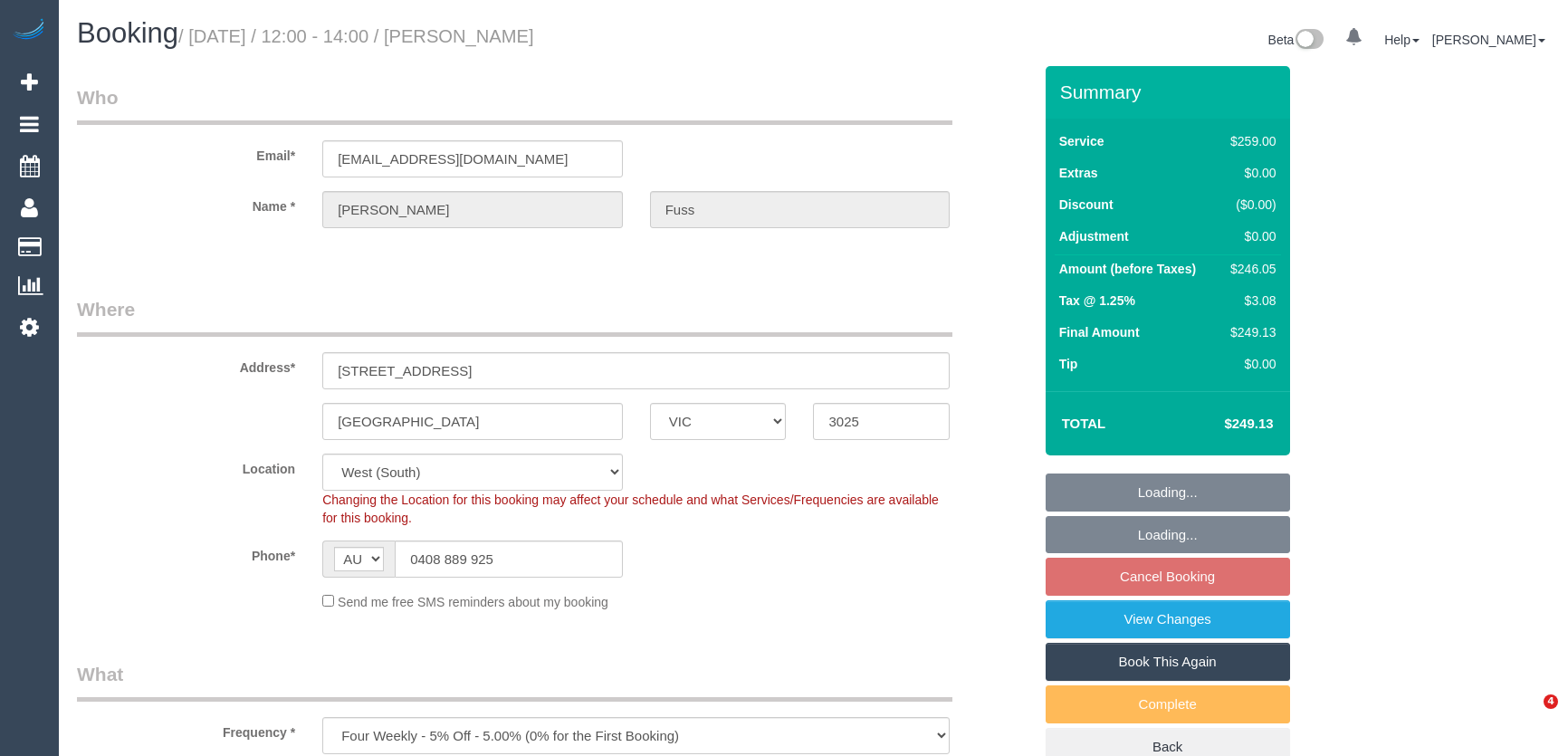
select select "VIC"
select select "string:stripe-pm_1ROTUd2GScqysDRVDReRmKmJ"
select select "spot4"
select select "number:28"
select select "number:14"
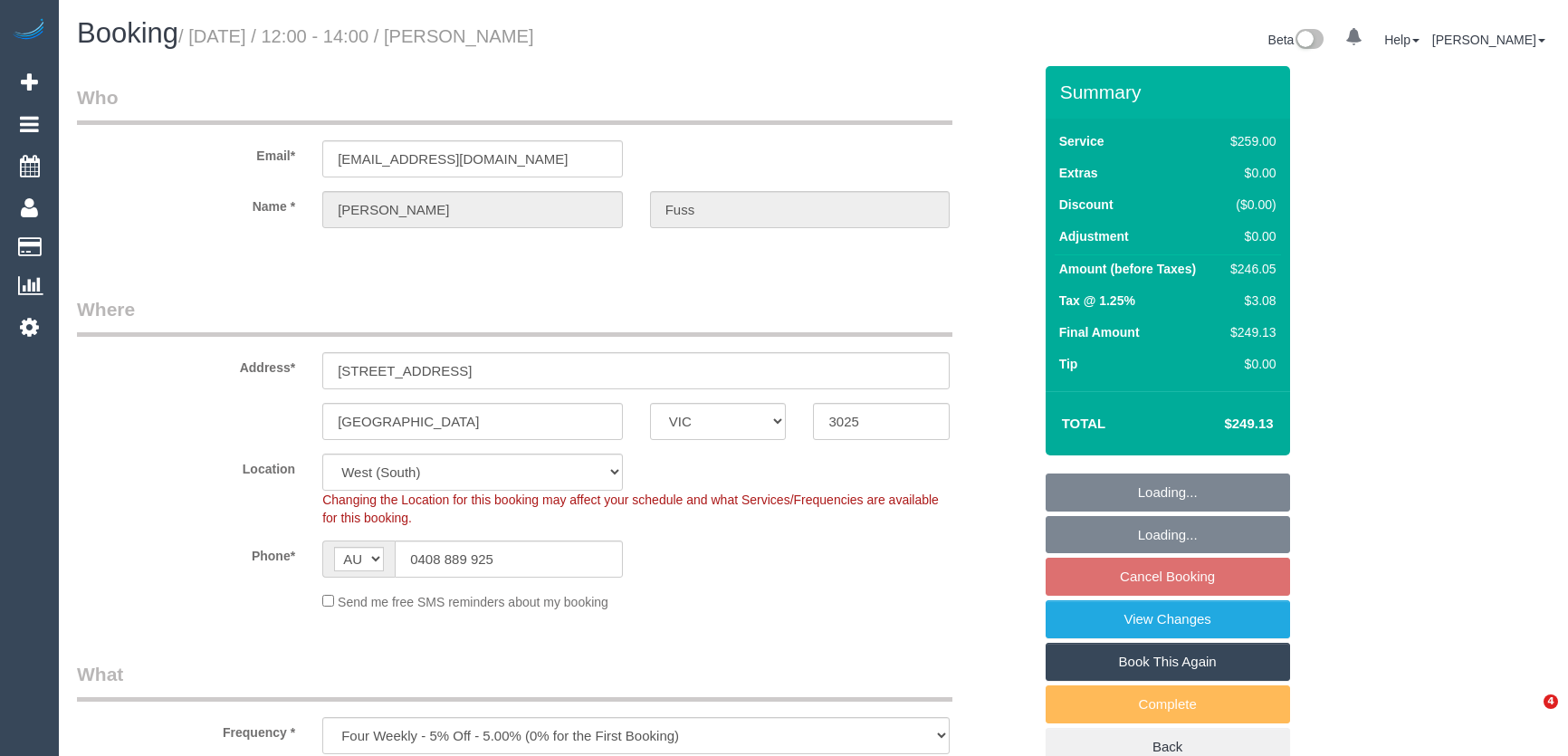
select select "number:18"
select select "number:23"
select select "number:13"
select select "object:1266"
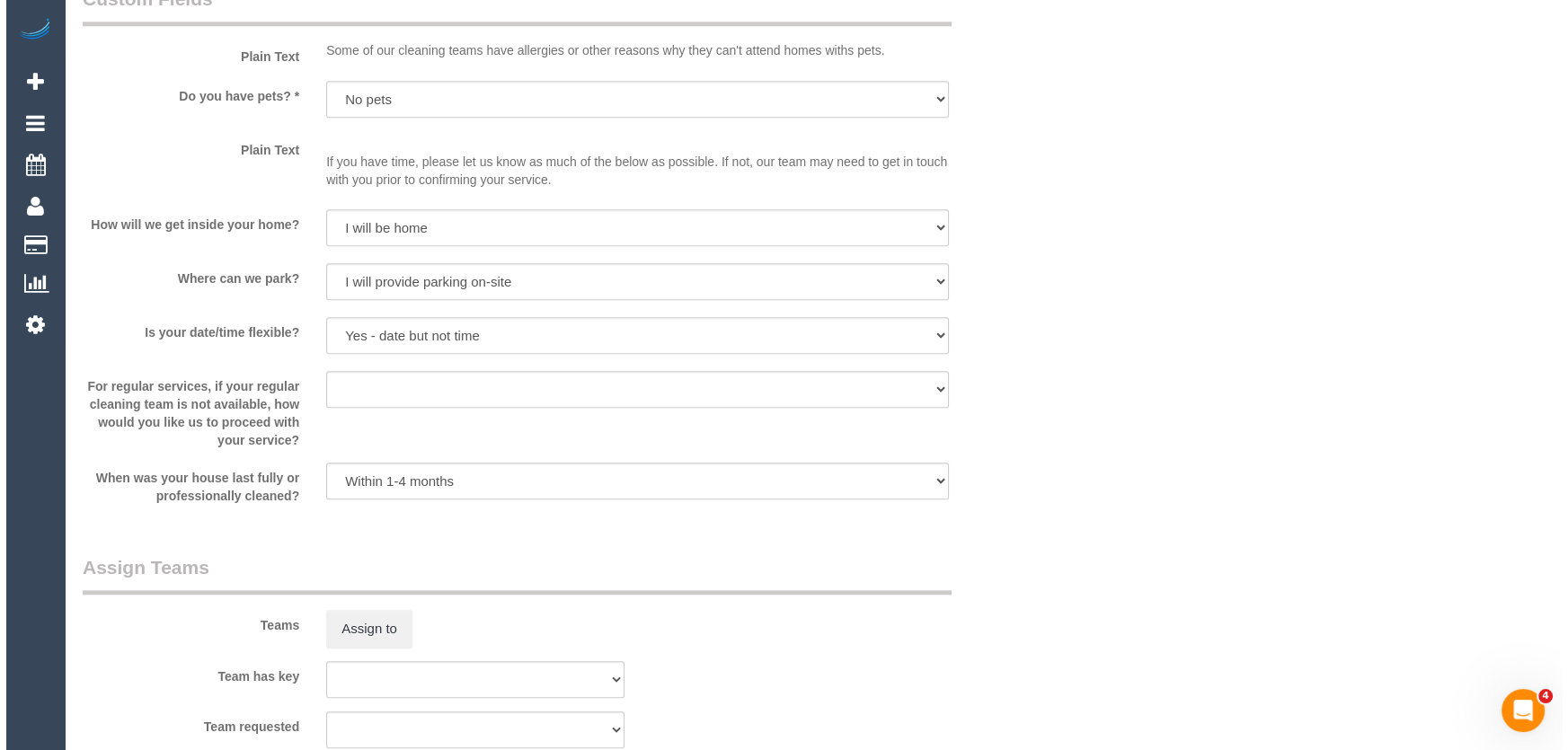
scroll to position [2285, 0]
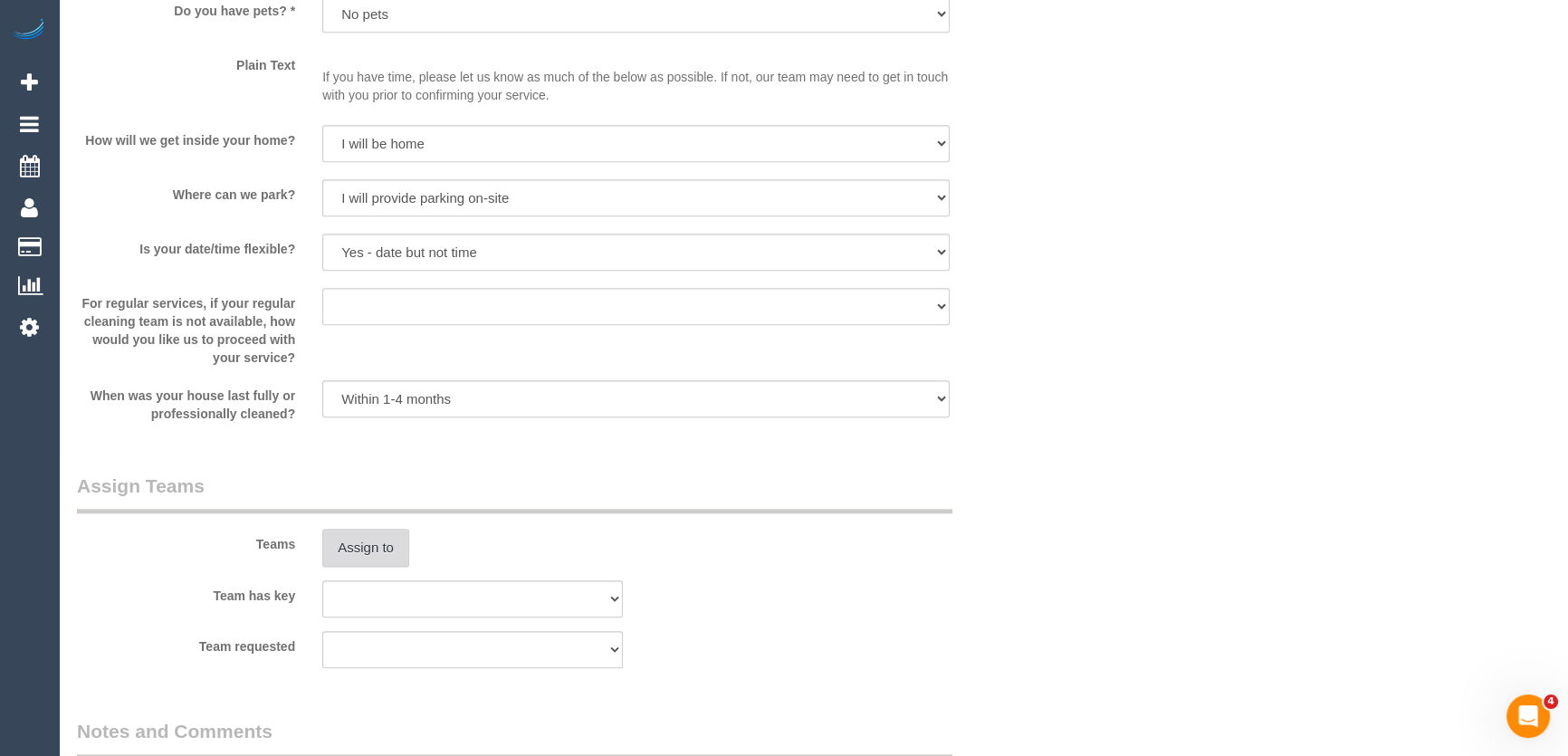
click at [366, 553] on button "Assign to" at bounding box center [365, 547] width 87 height 38
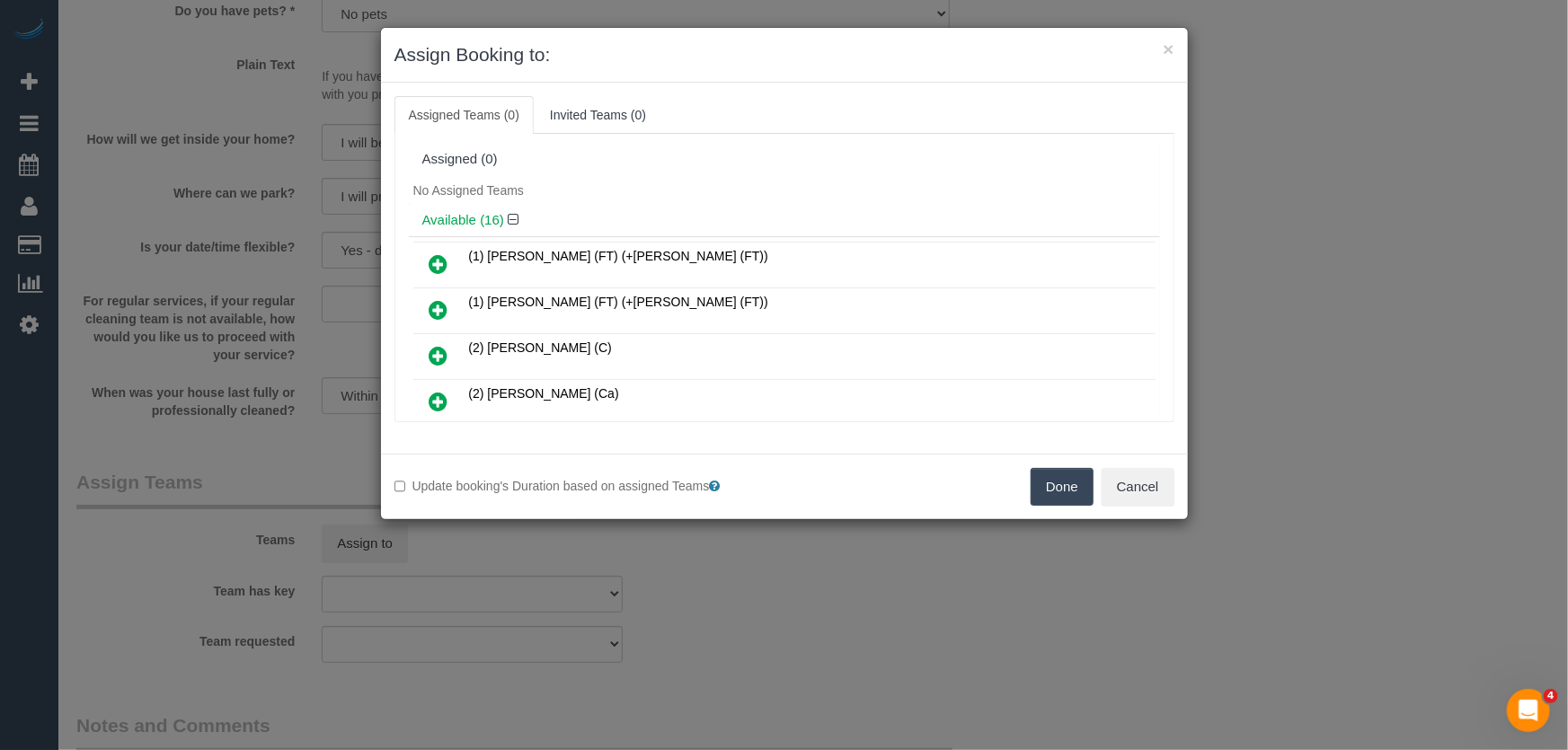
click at [435, 263] on icon at bounding box center [439, 264] width 19 height 22
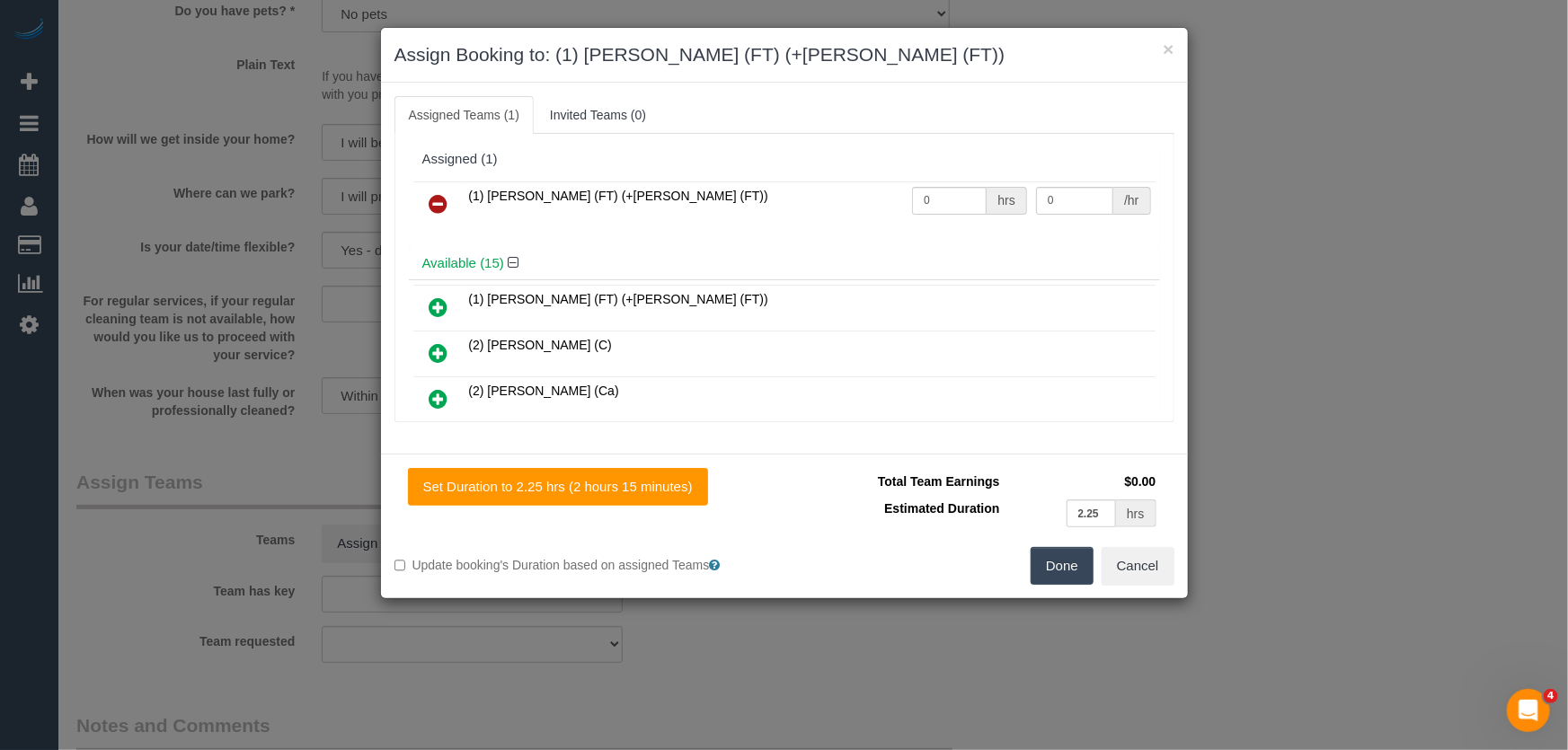
click at [442, 306] on icon at bounding box center [439, 306] width 19 height 22
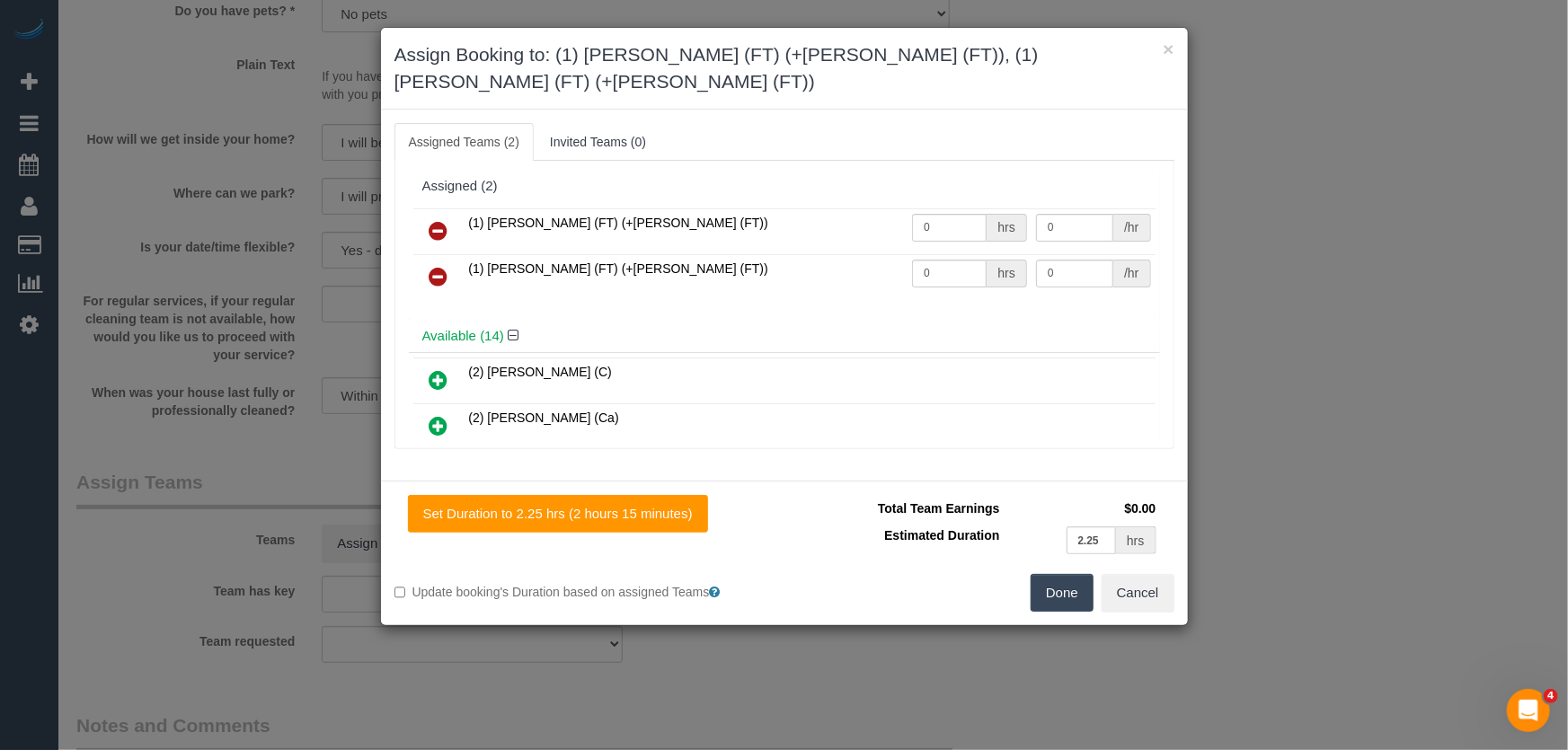
click at [1054, 574] on button "Done" at bounding box center [1062, 593] width 62 height 38
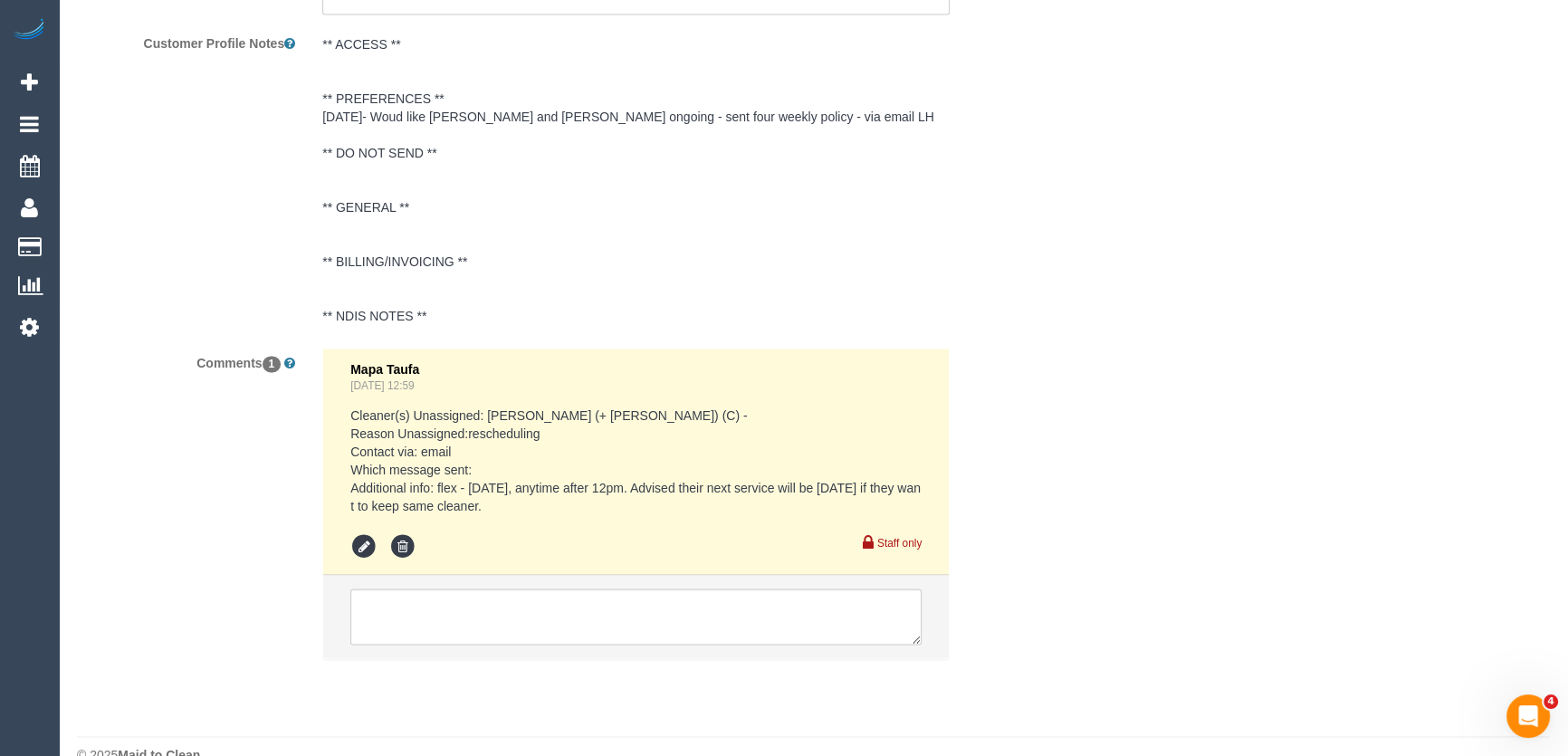
scroll to position [2767, 0]
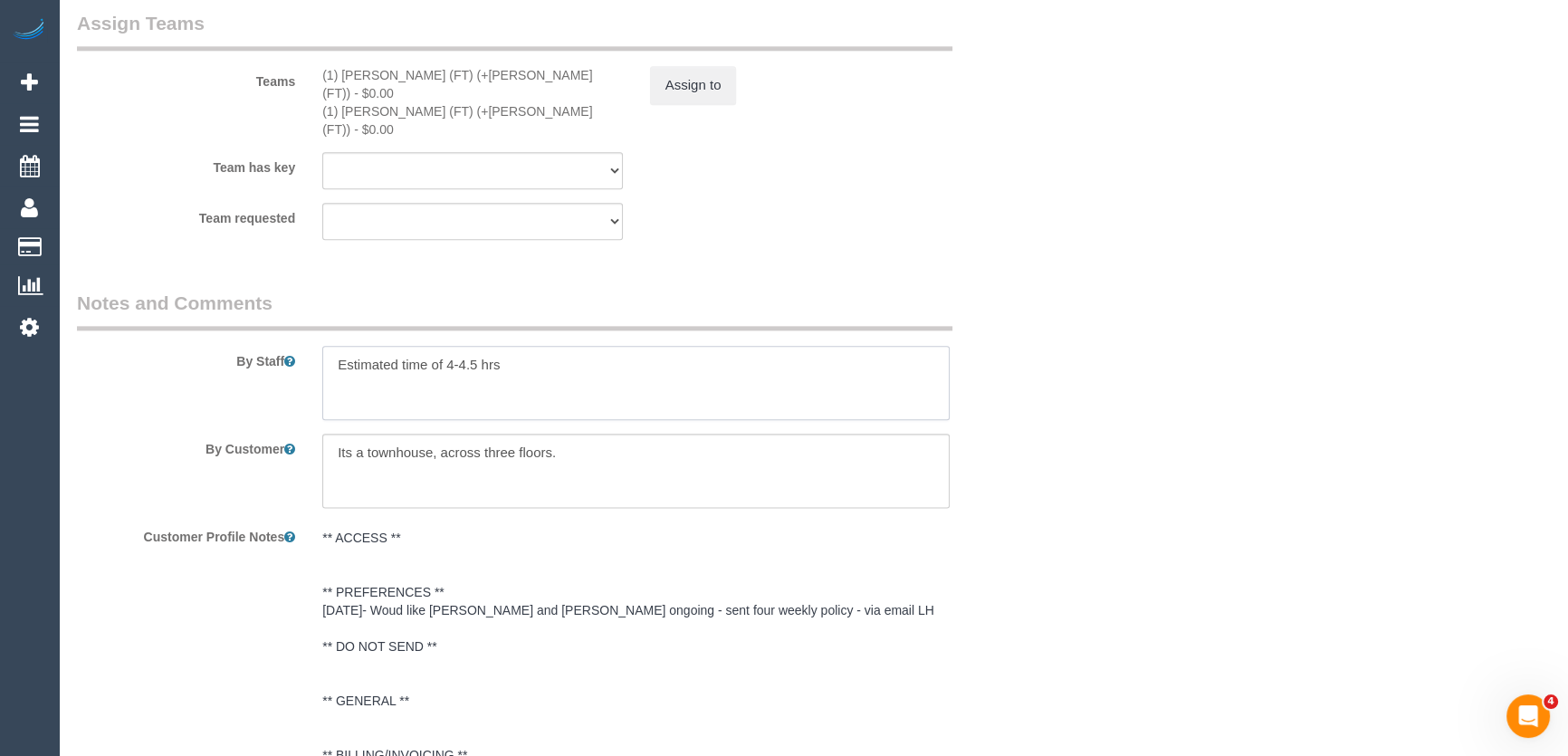
click at [335, 346] on textarea at bounding box center [636, 383] width 628 height 74
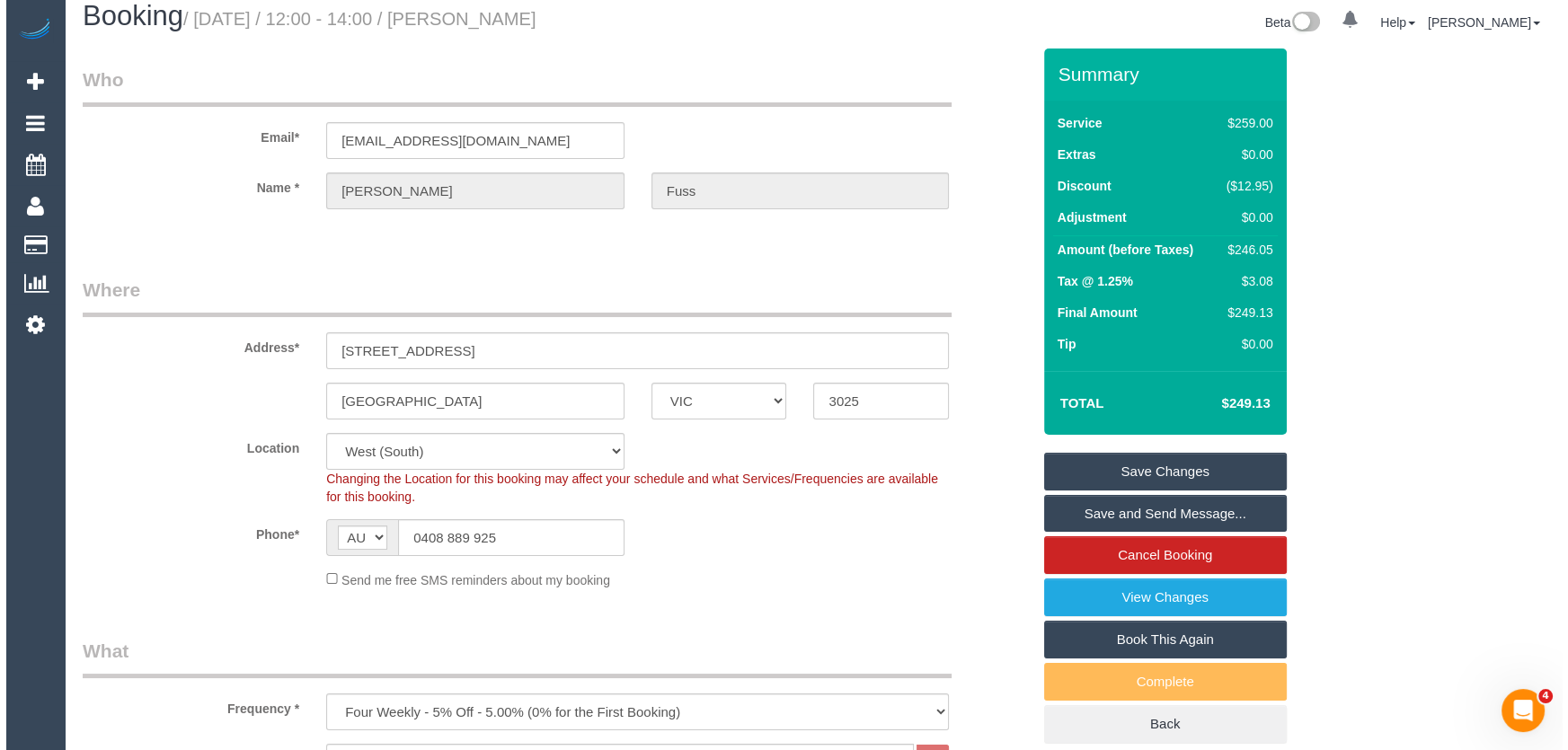
scroll to position [0, 0]
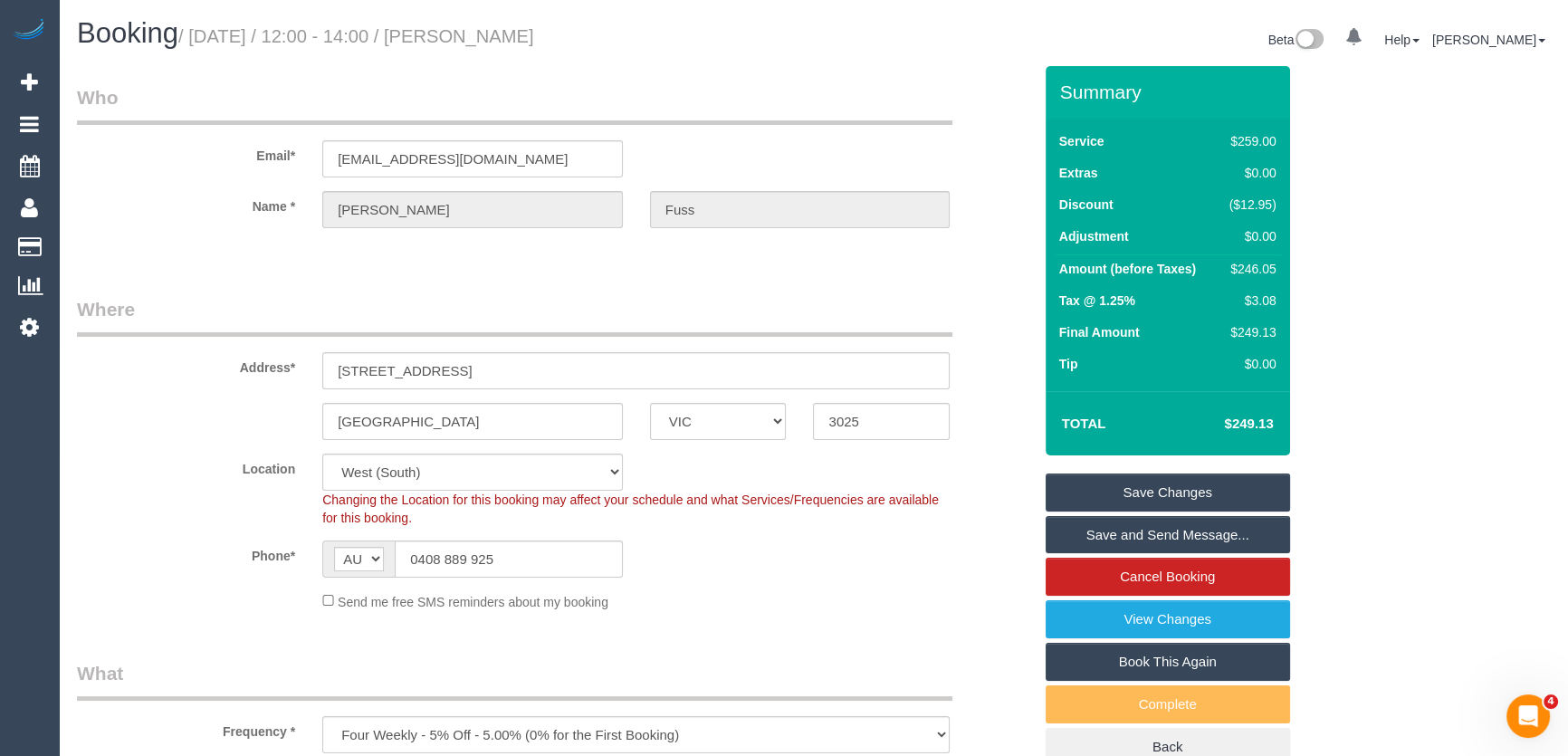
type textarea "*cover* Estimated time of 4-4.5 hrs"
click at [519, 34] on small "/ September 05, 2025 / 12:00 - 14:00 / Alexandra Fuss" at bounding box center [356, 36] width 356 height 20
copy small "Alexandra Fuss"
click at [1104, 533] on link "Save and Send Message..." at bounding box center [1168, 535] width 244 height 38
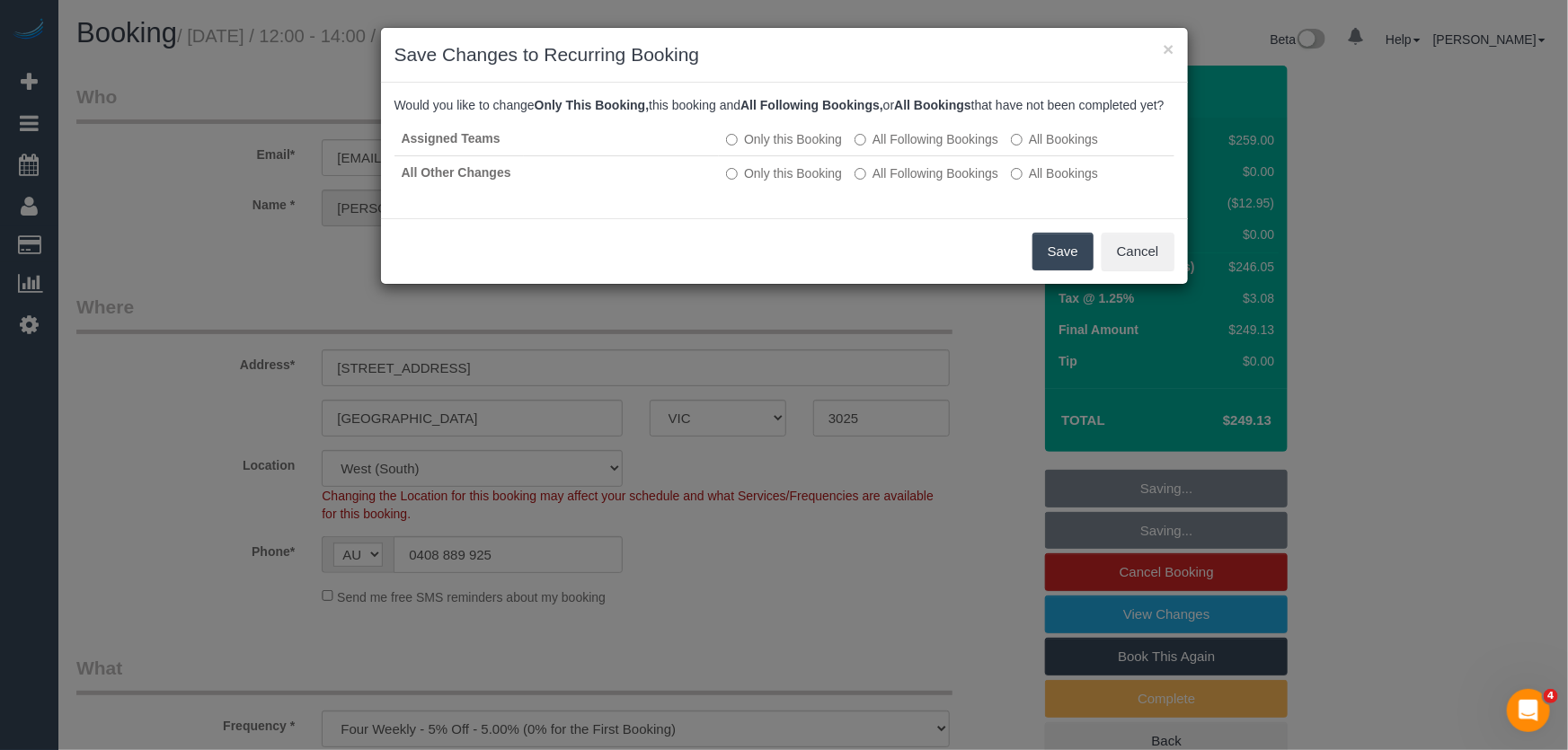
click at [1060, 268] on button "Save" at bounding box center [1063, 252] width 62 height 38
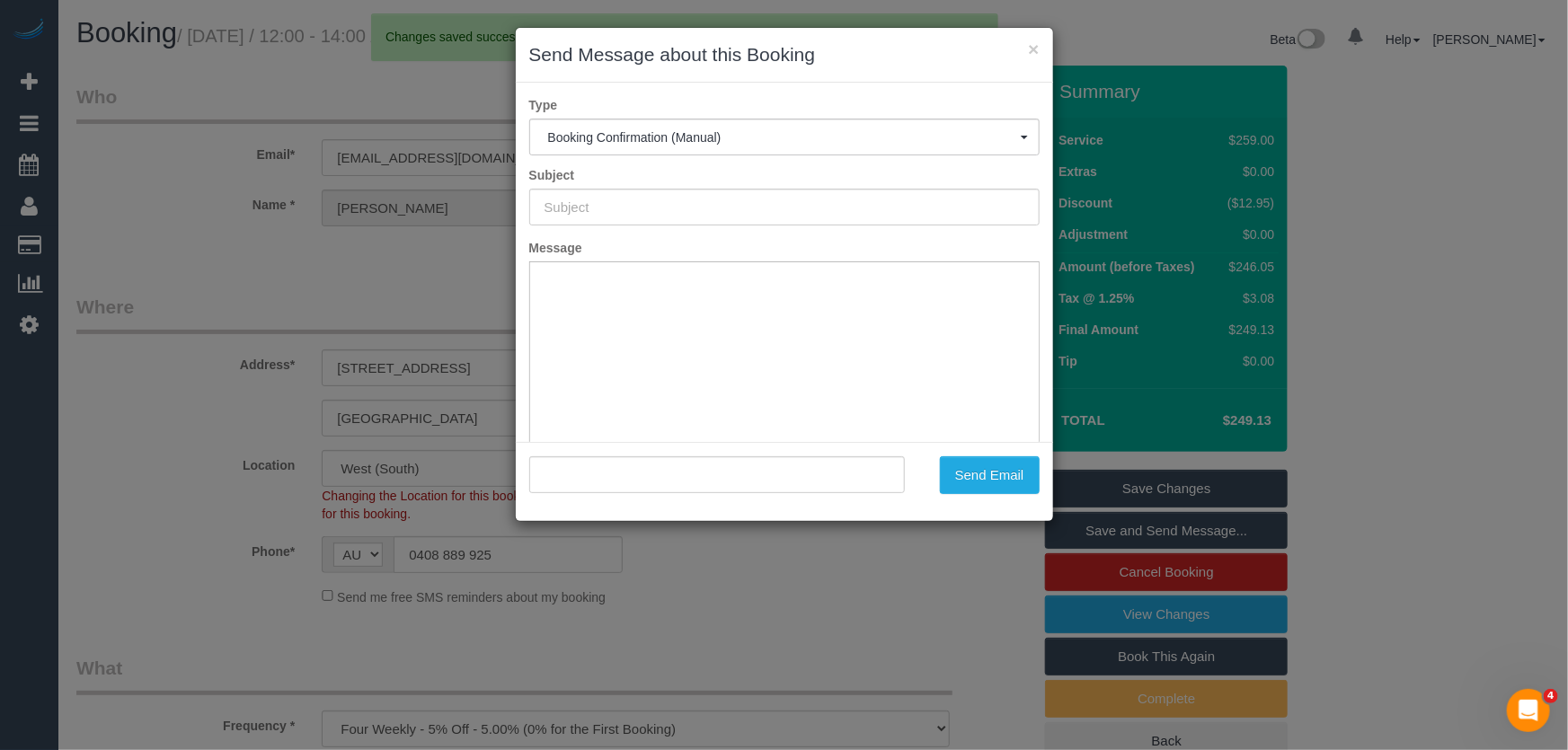
type input "Booking Confirmed"
type input ""Alexandra Fuss" <alexandrafuss@gmail.com>"
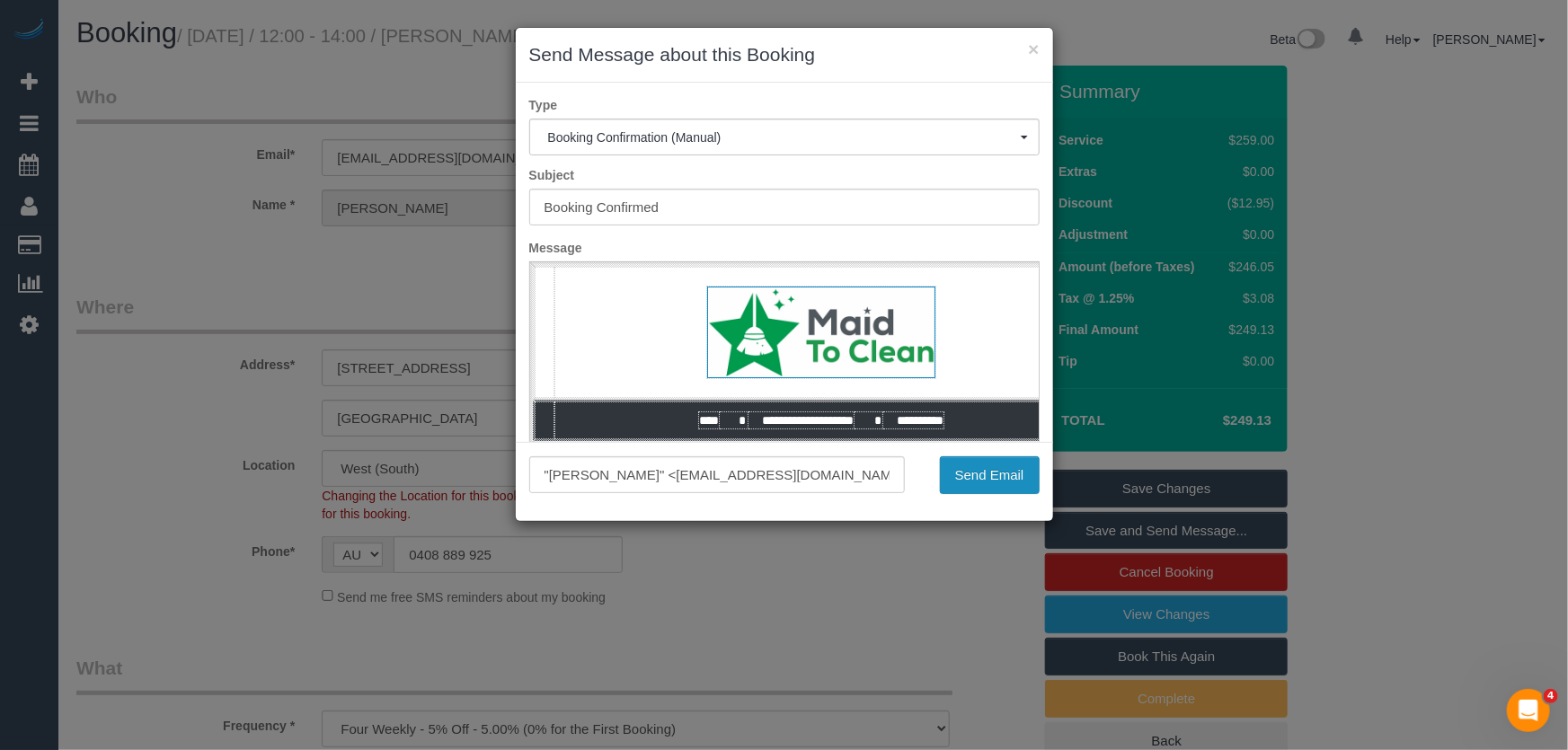
drag, startPoint x: 988, startPoint y: 479, endPoint x: 979, endPoint y: 476, distance: 9.5
click at [988, 479] on button "Send Email" at bounding box center [989, 475] width 99 height 38
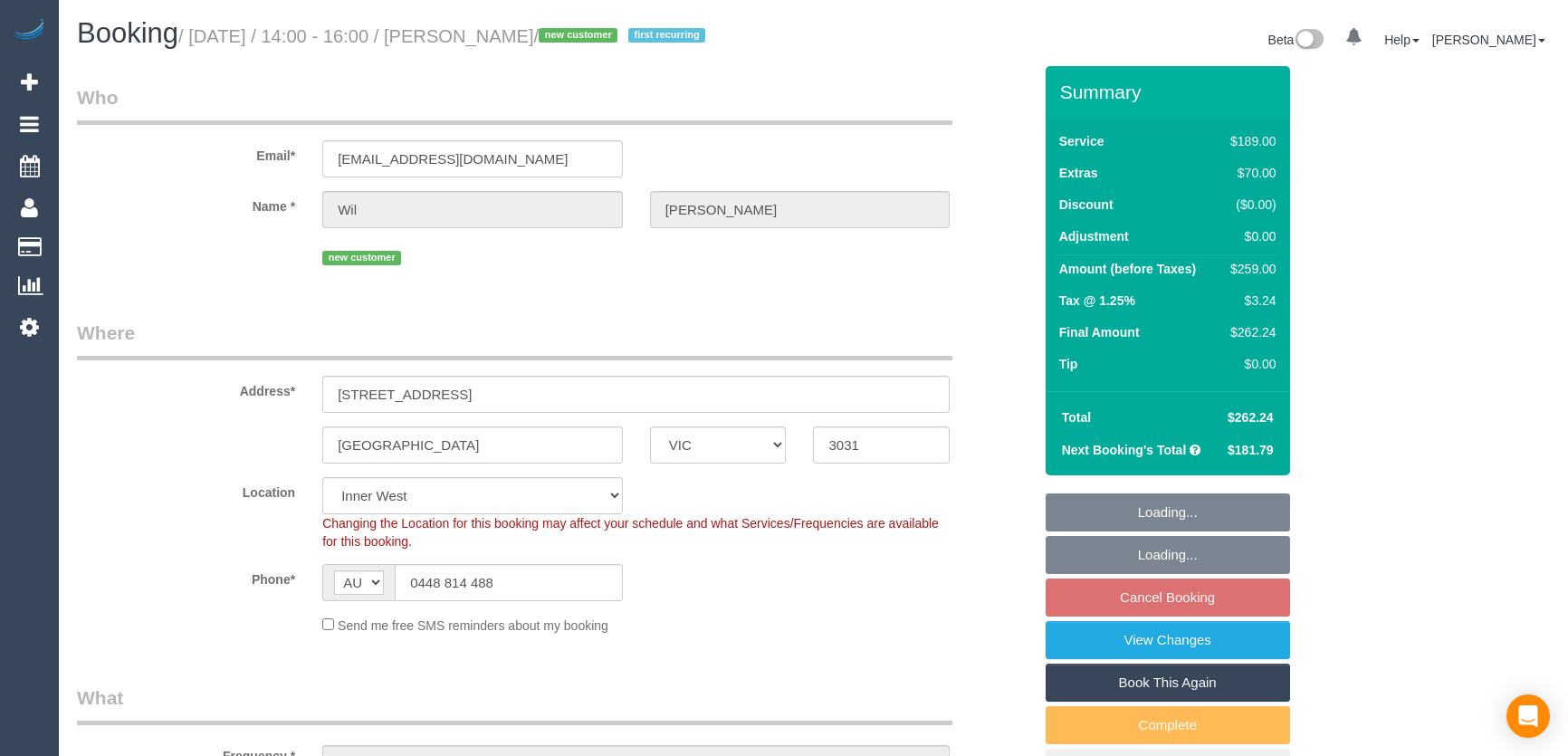
select select "VIC"
select select "number:28"
select select "number:14"
select select "number:18"
select select "number:24"
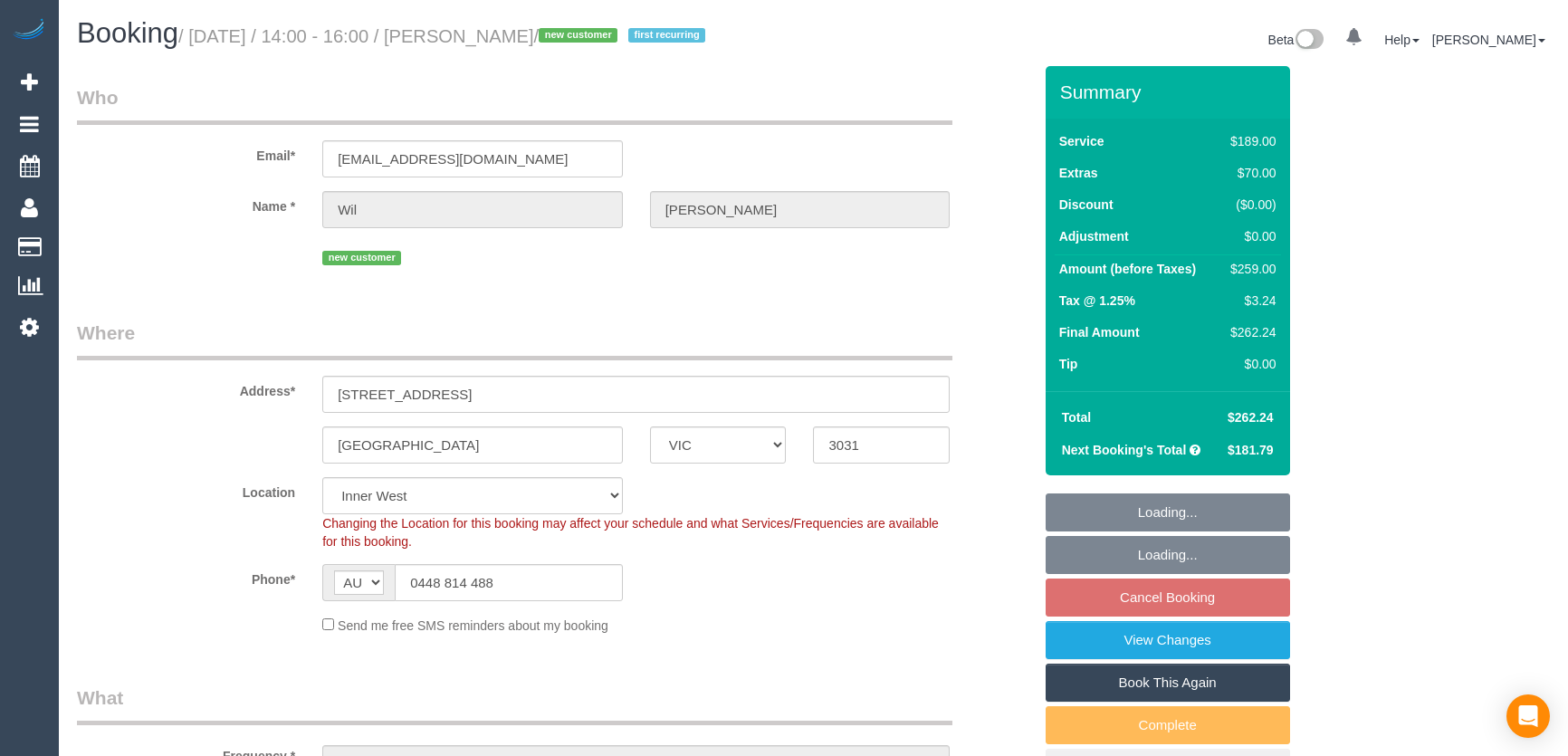
select select "number:34"
select select "number:26"
select select "spot5"
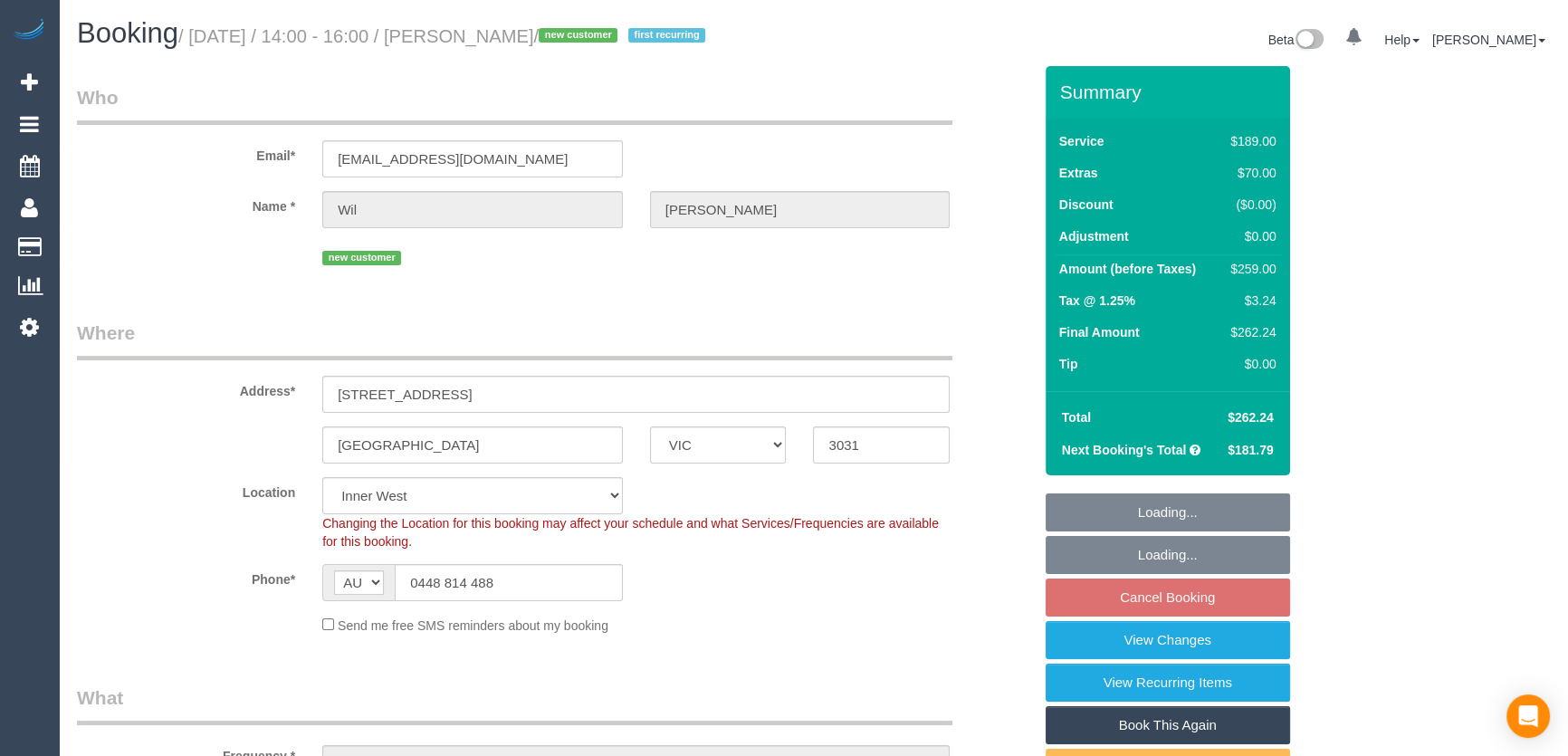
select select "object:1471"
select select "spot26"
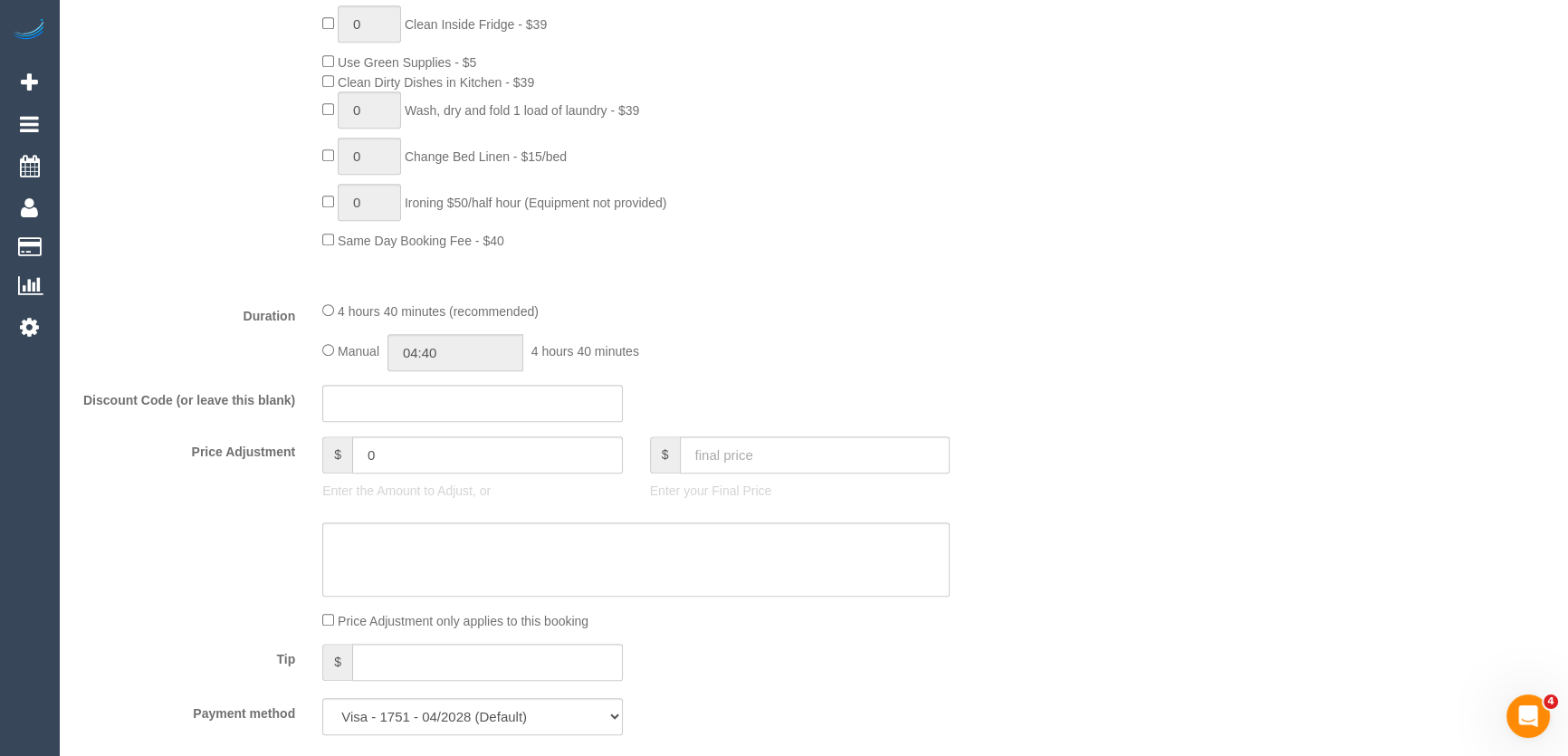
scroll to position [1399, 0]
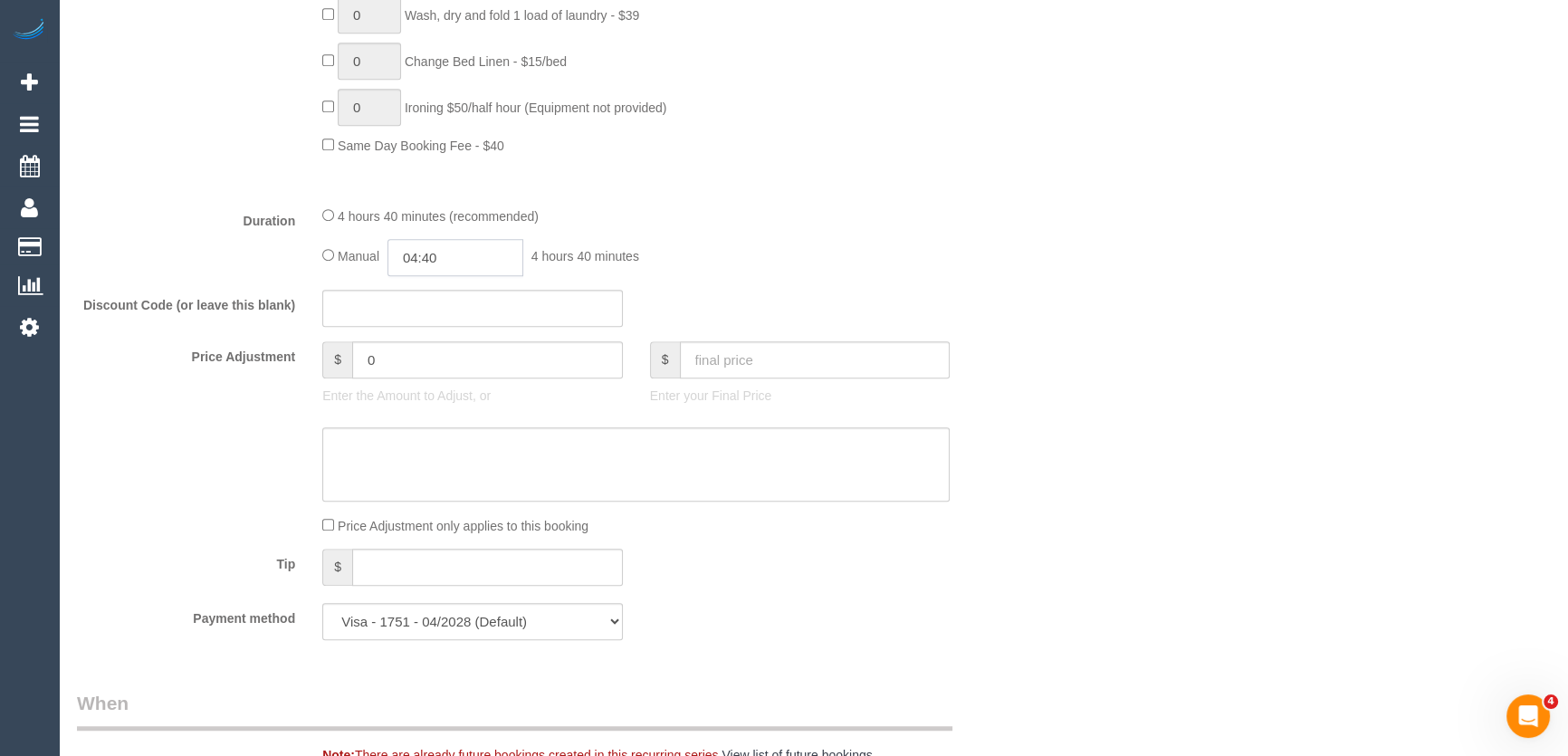
click at [457, 276] on input "04:40" at bounding box center [455, 257] width 135 height 37
click at [432, 432] on li "02:30" at bounding box center [436, 432] width 81 height 24
type input "02:30"
click at [900, 276] on div "Manual 02:30 2 hours 30 minutes" at bounding box center [636, 257] width 628 height 37
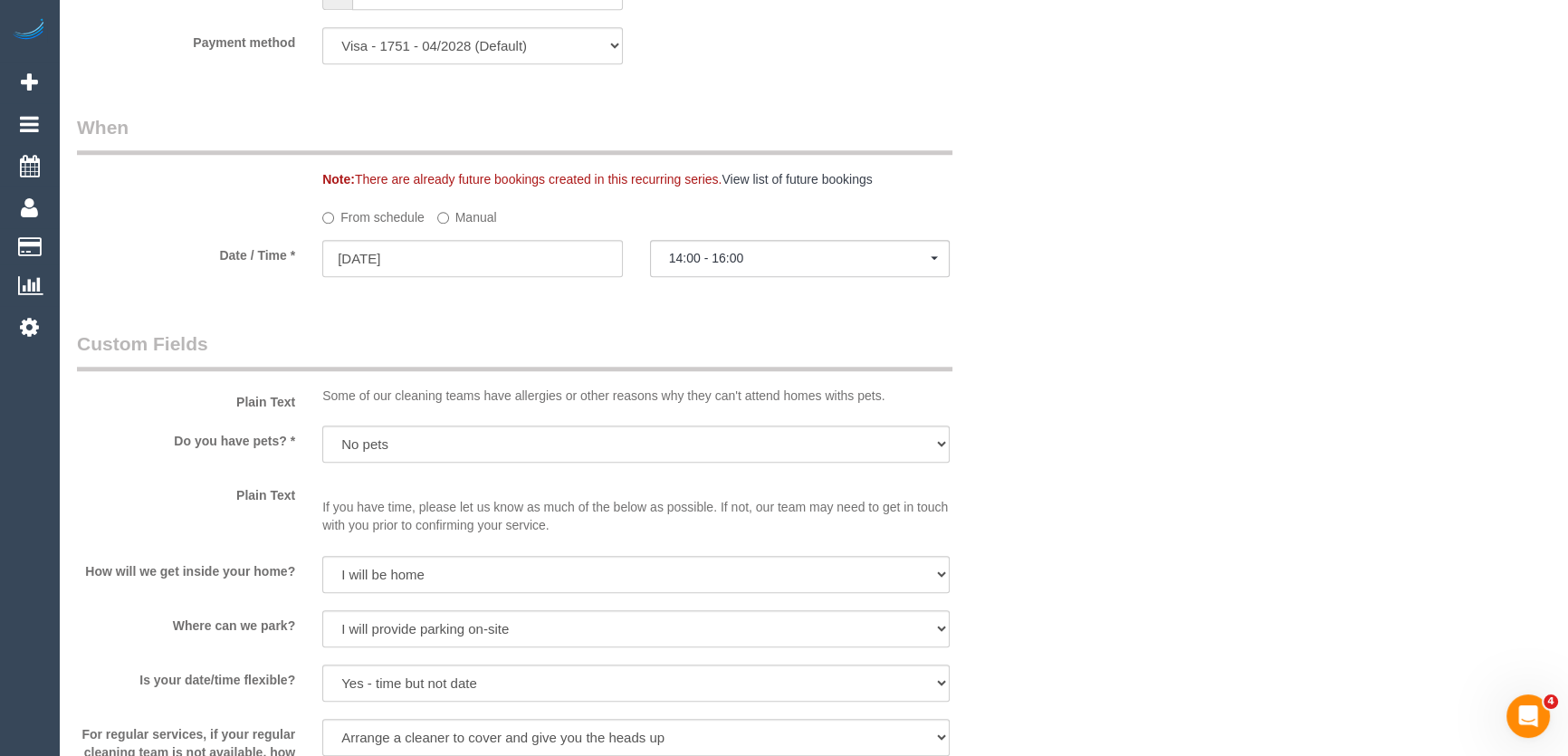
select select "spot47"
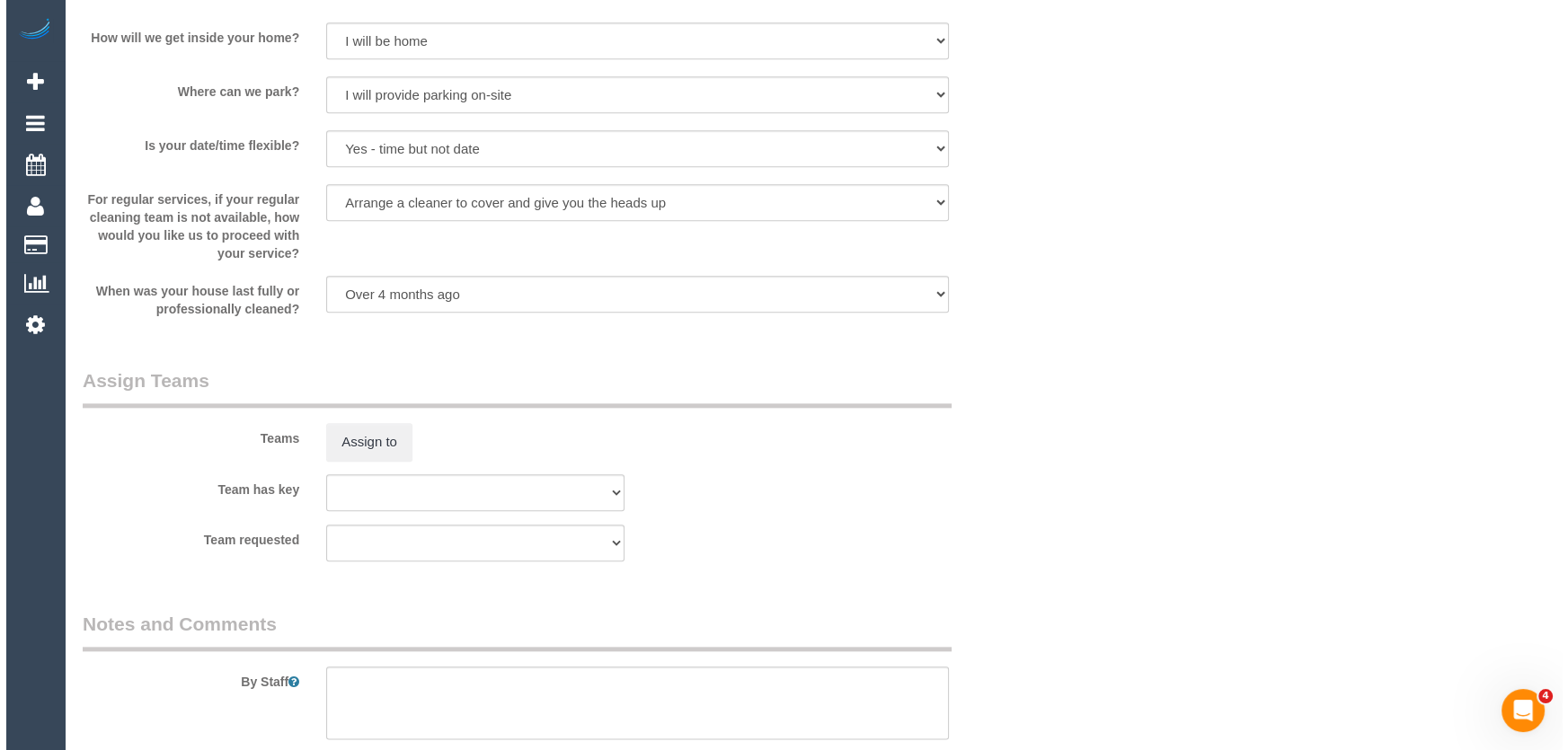
scroll to position [2531, 0]
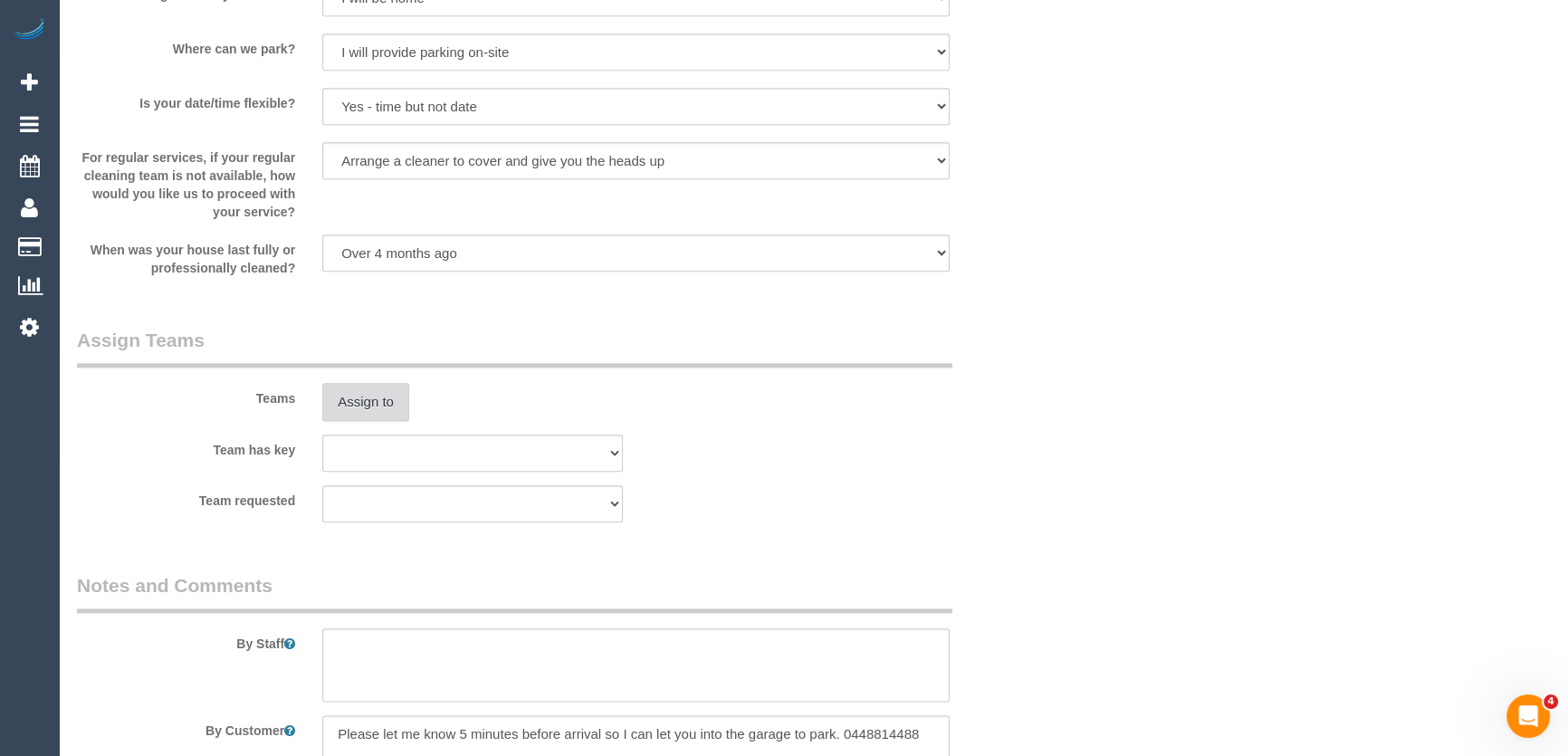
click at [381, 420] on button "Assign to" at bounding box center [365, 402] width 87 height 38
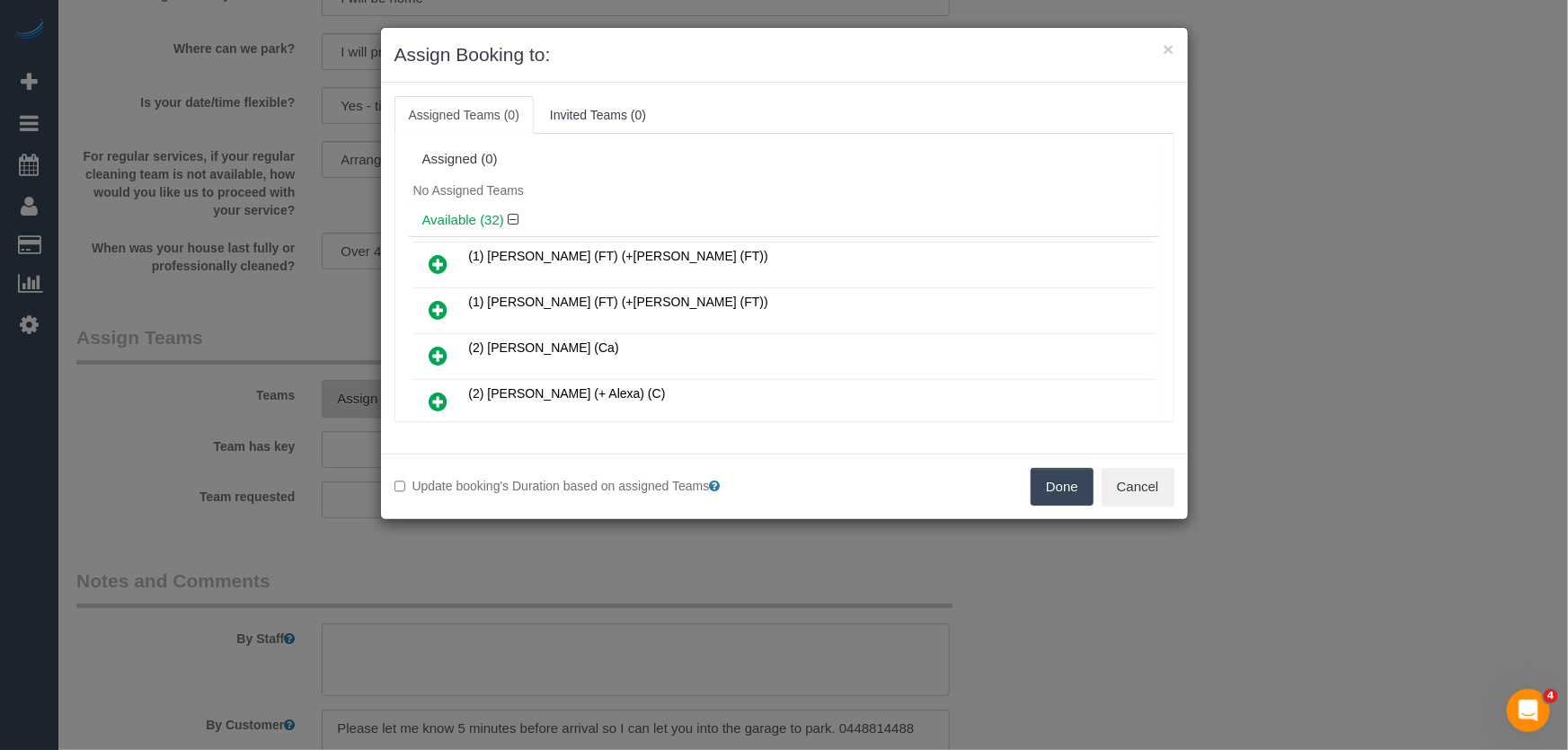
scroll to position [202, 0]
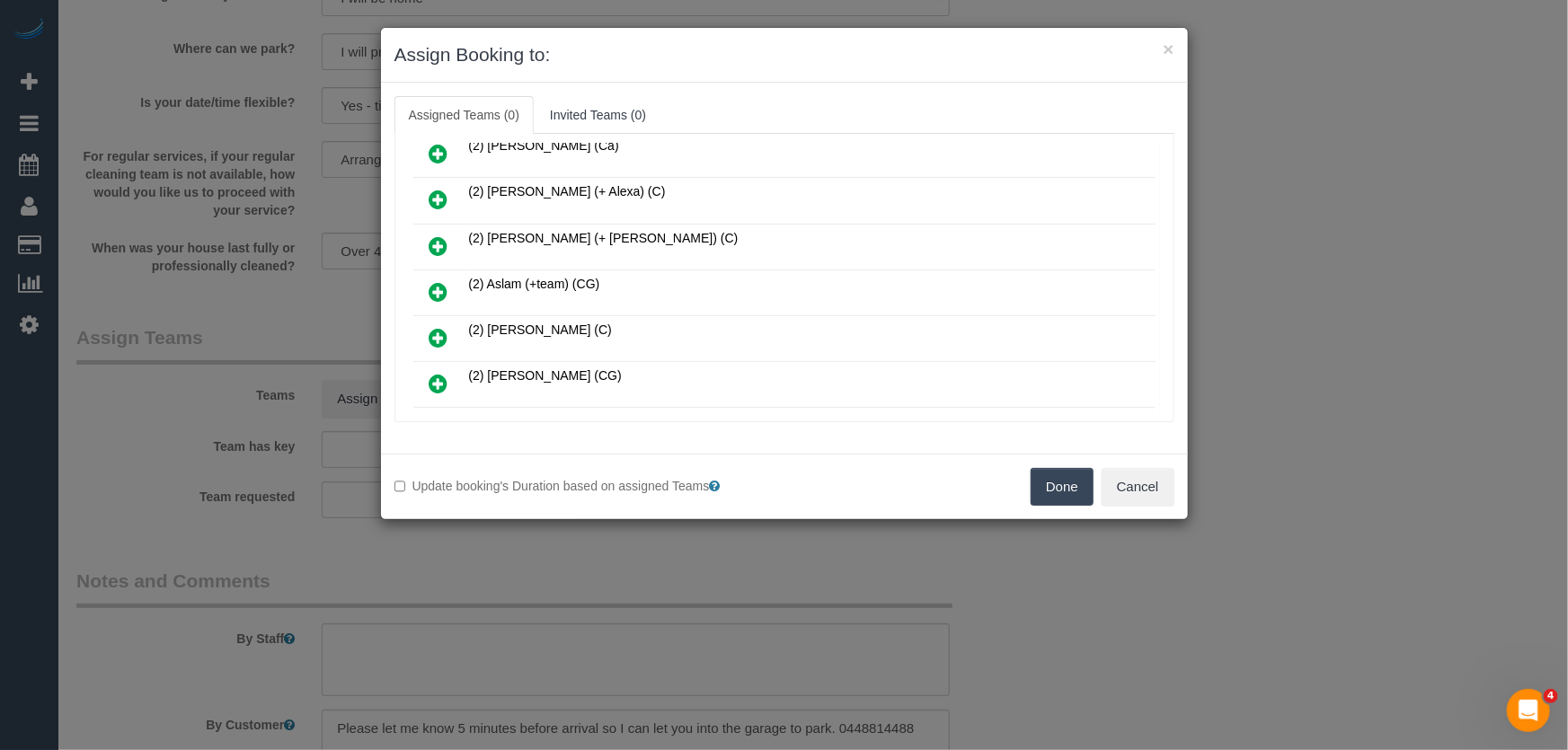
click at [430, 281] on icon at bounding box center [439, 291] width 19 height 22
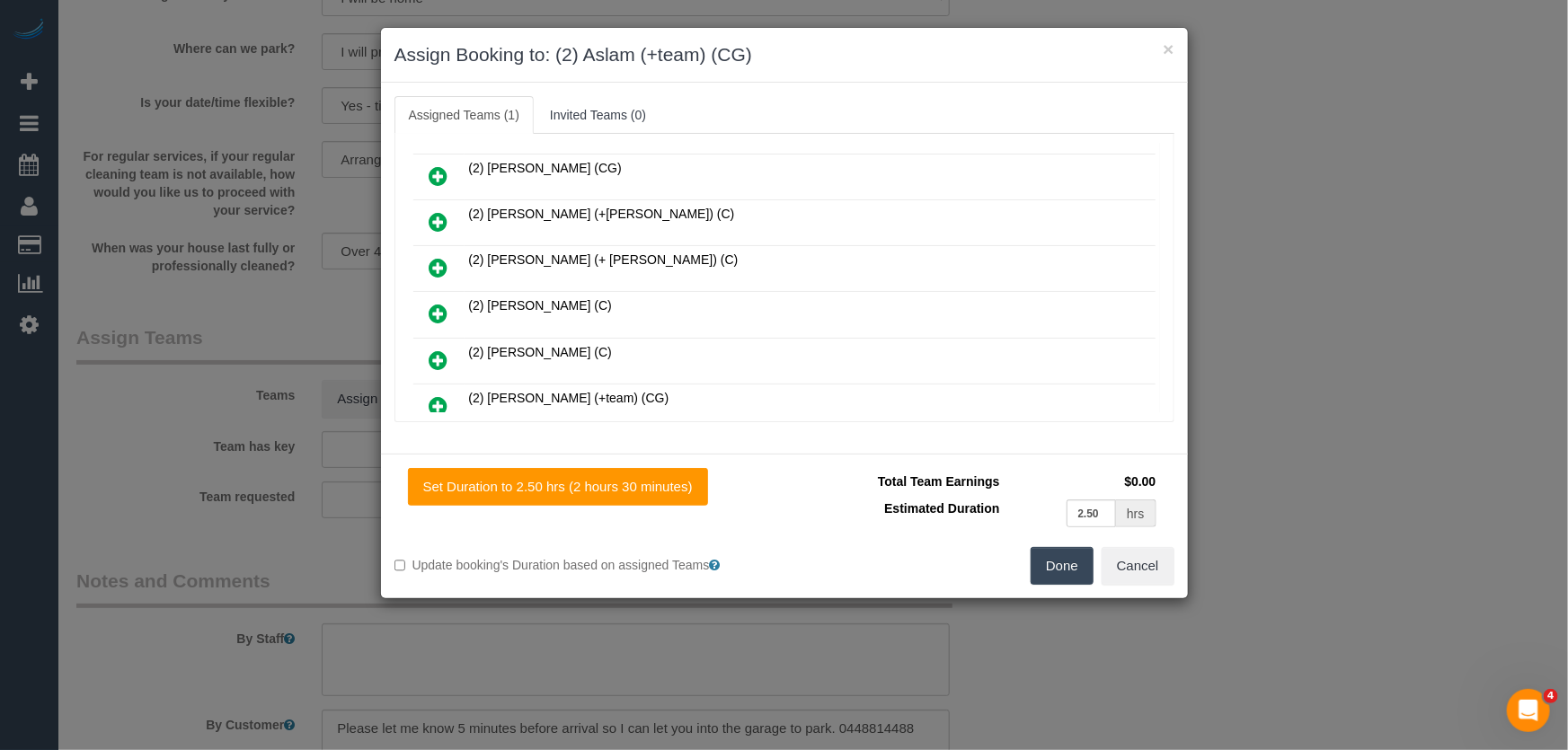
scroll to position [489, 0]
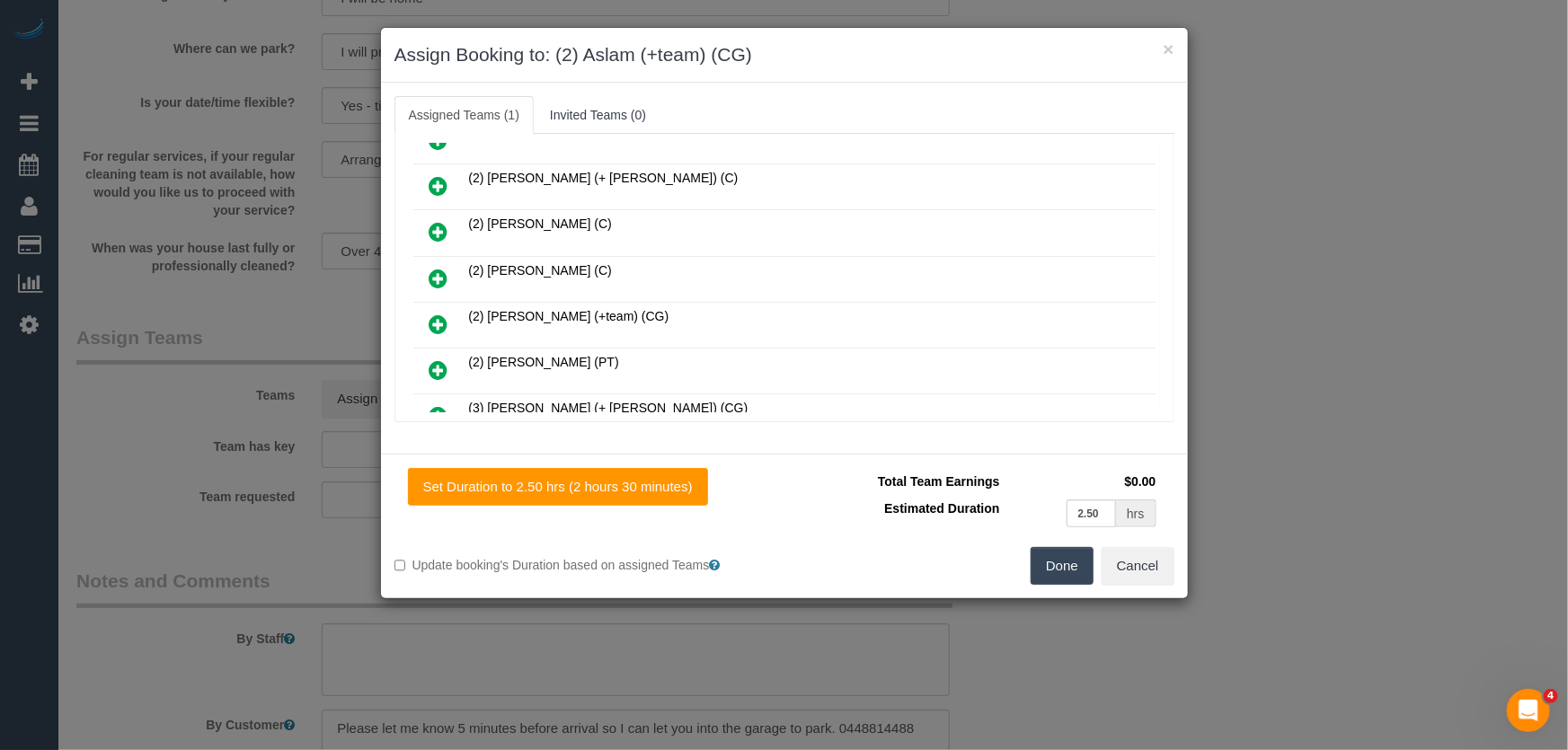
click at [441, 313] on icon at bounding box center [439, 323] width 19 height 22
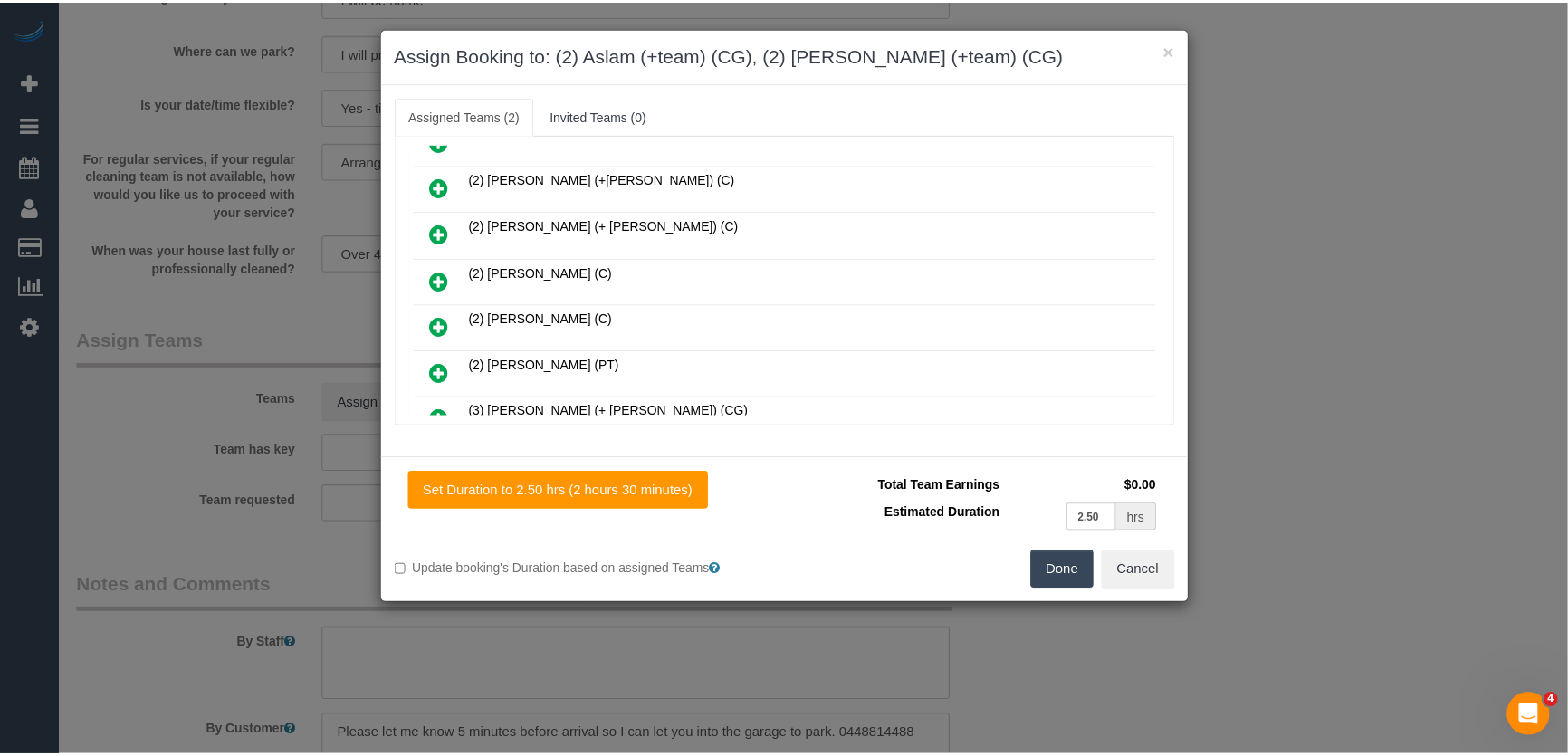
scroll to position [538, 0]
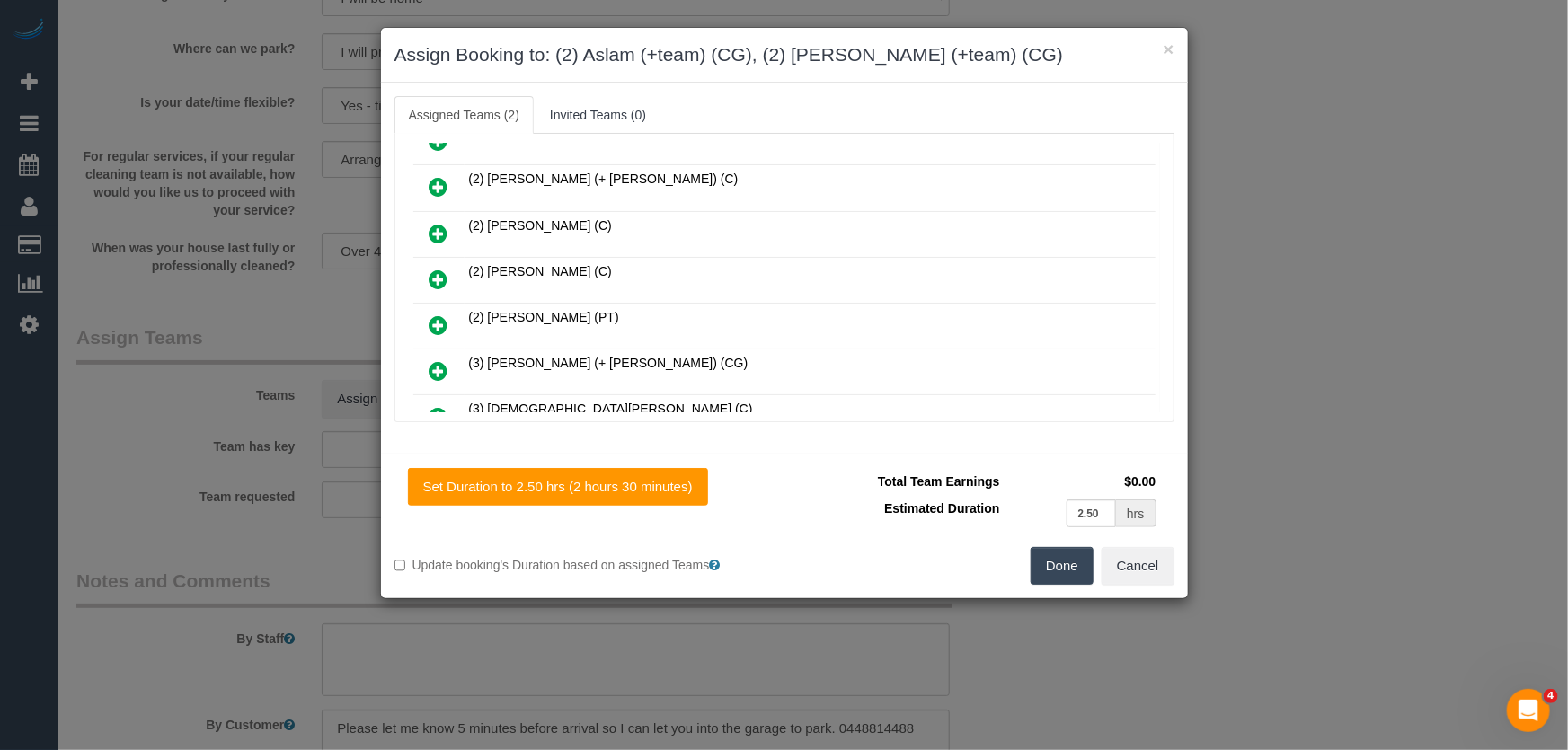
click at [1060, 571] on button "Done" at bounding box center [1062, 566] width 62 height 38
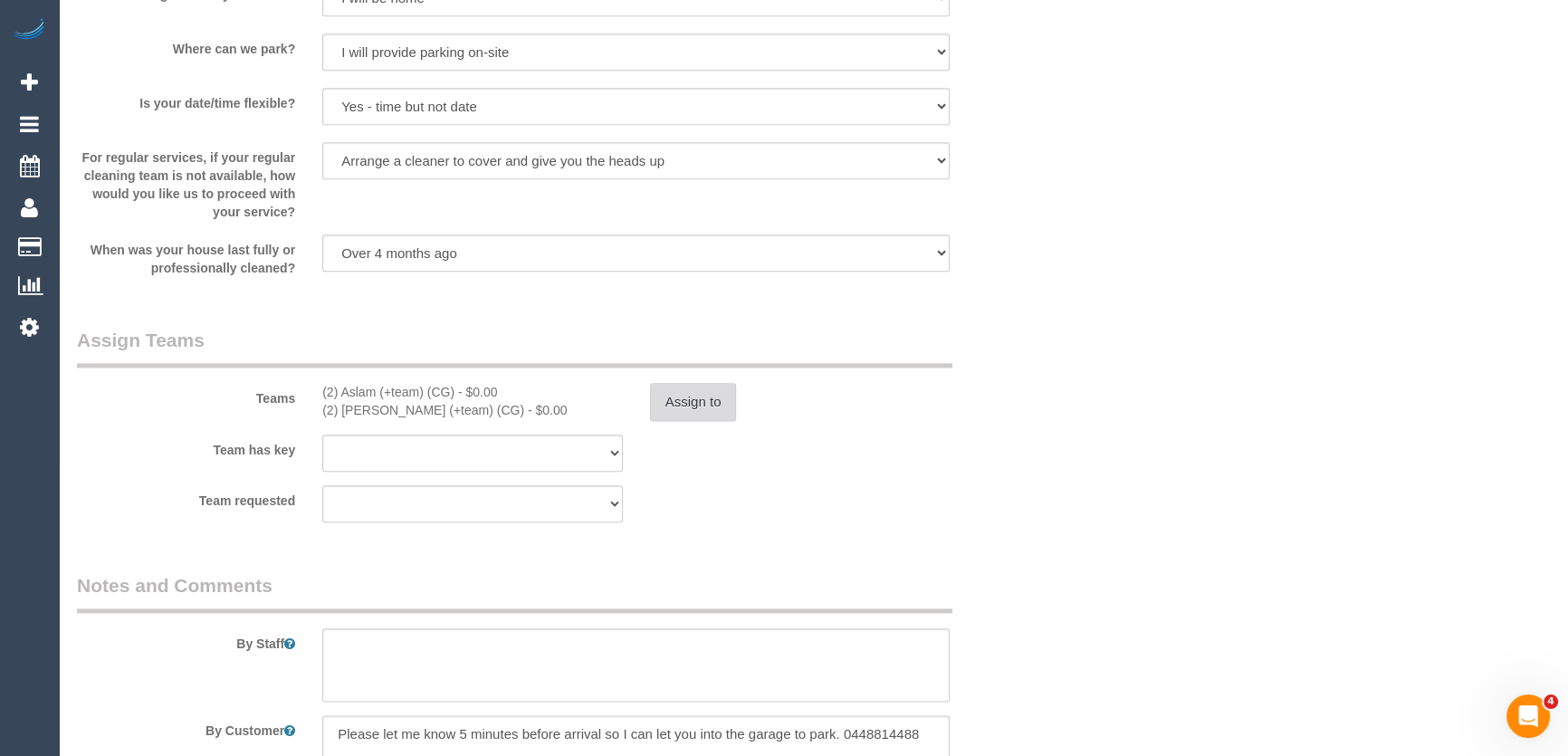
click at [699, 416] on button "Assign to" at bounding box center [693, 402] width 87 height 38
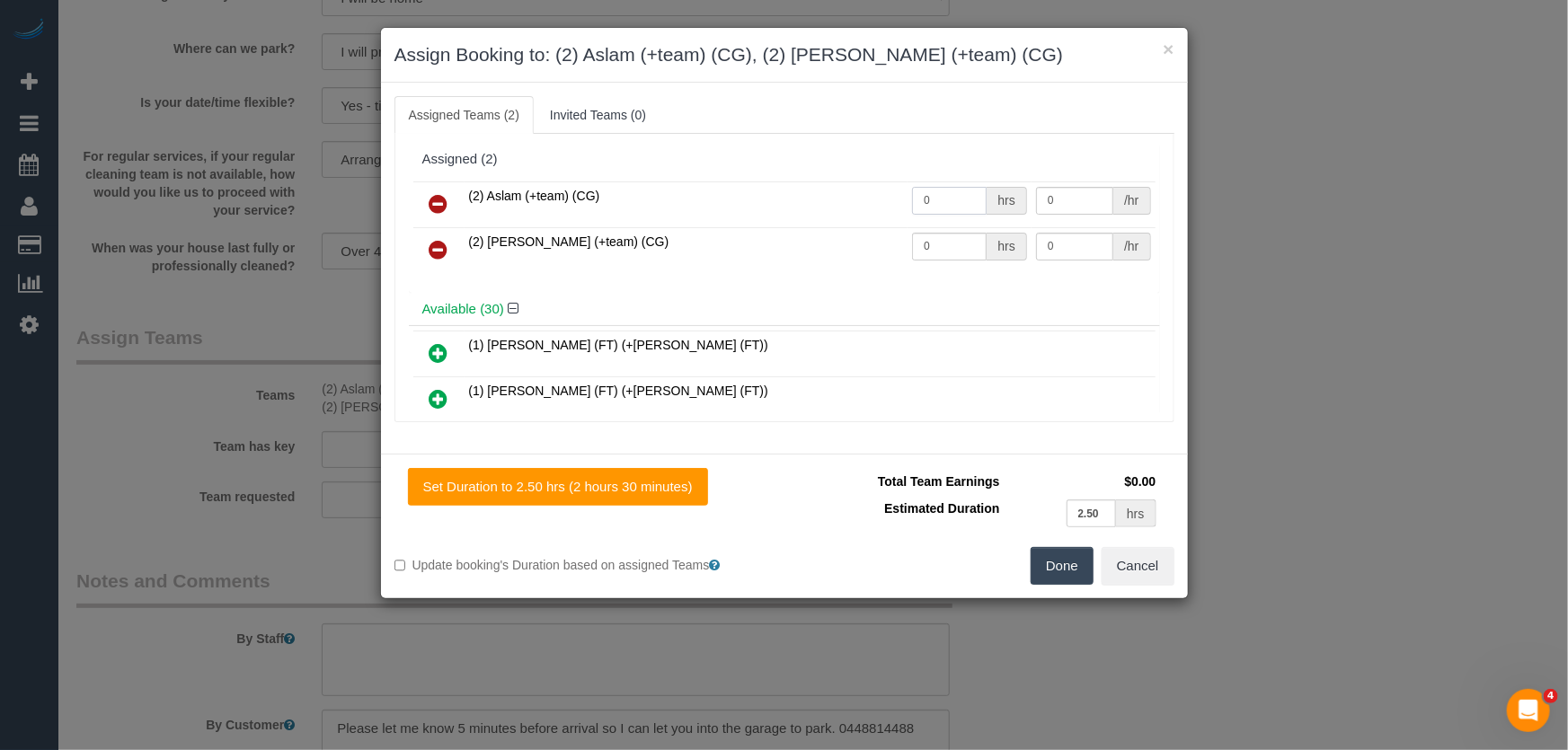
click at [960, 192] on input "0" at bounding box center [949, 200] width 75 height 27
type input "1"
type input "90"
click at [933, 246] on input "0" at bounding box center [949, 246] width 75 height 27
type input "1"
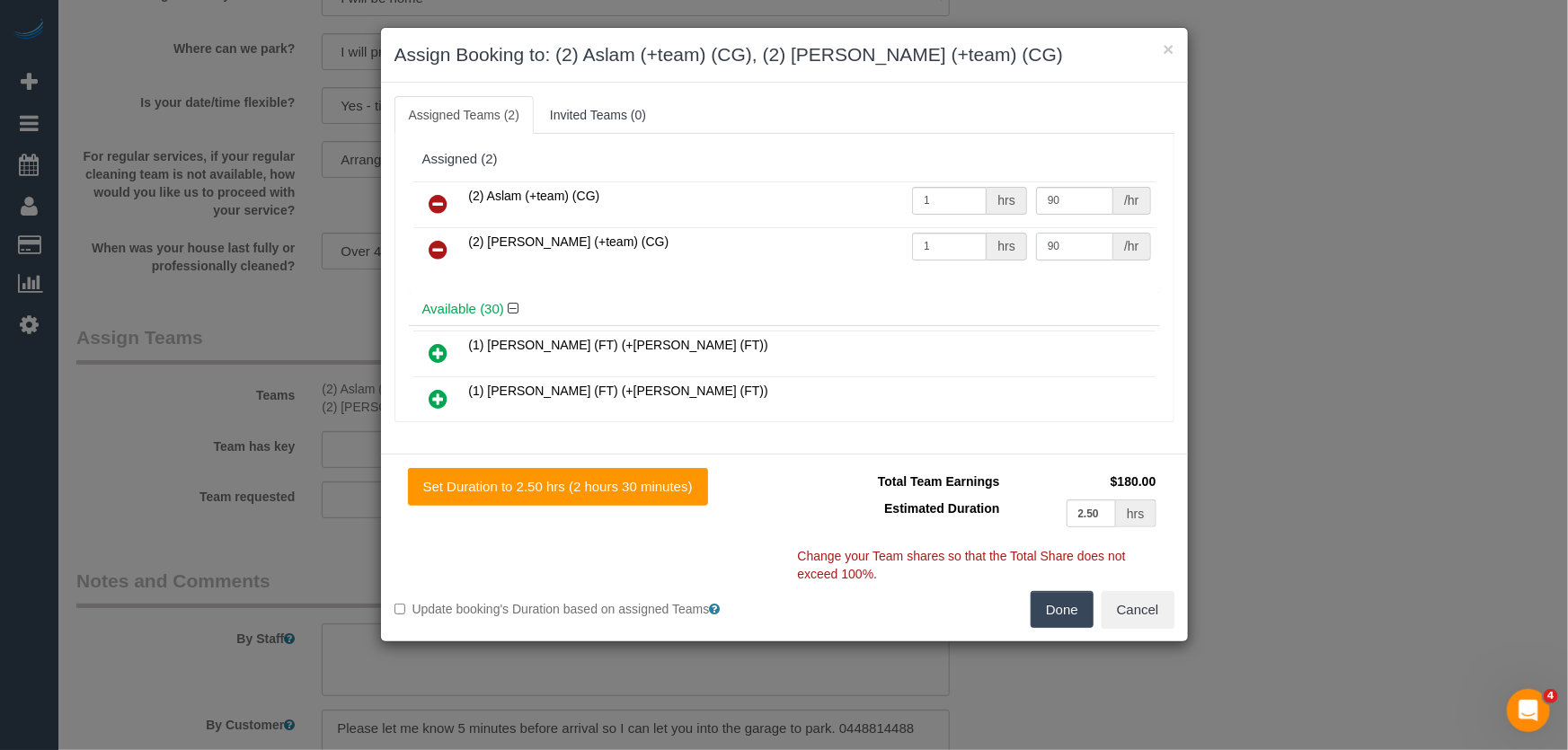
type input "90"
click at [1061, 613] on button "Done" at bounding box center [1062, 610] width 62 height 38
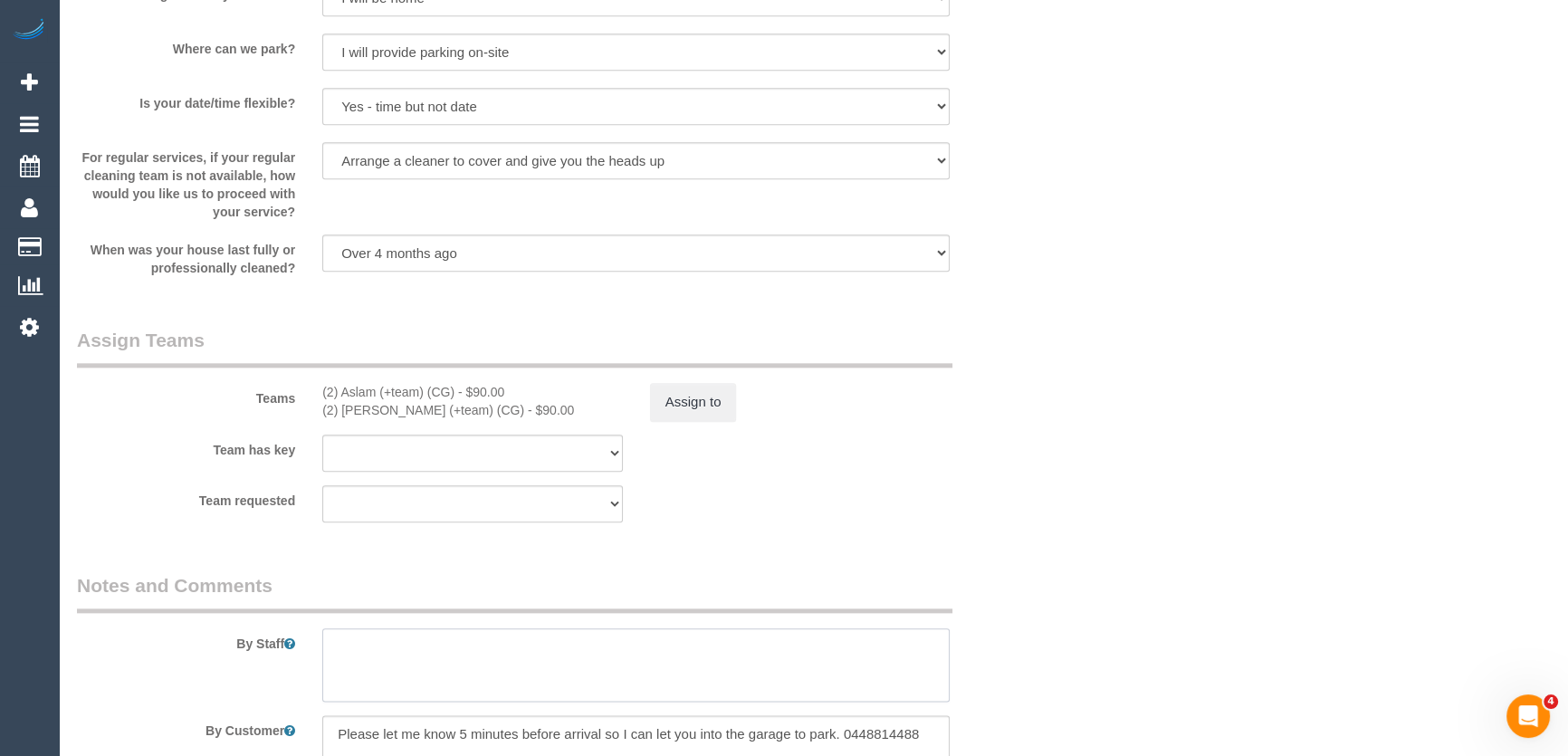
click at [368, 688] on textarea at bounding box center [636, 665] width 628 height 74
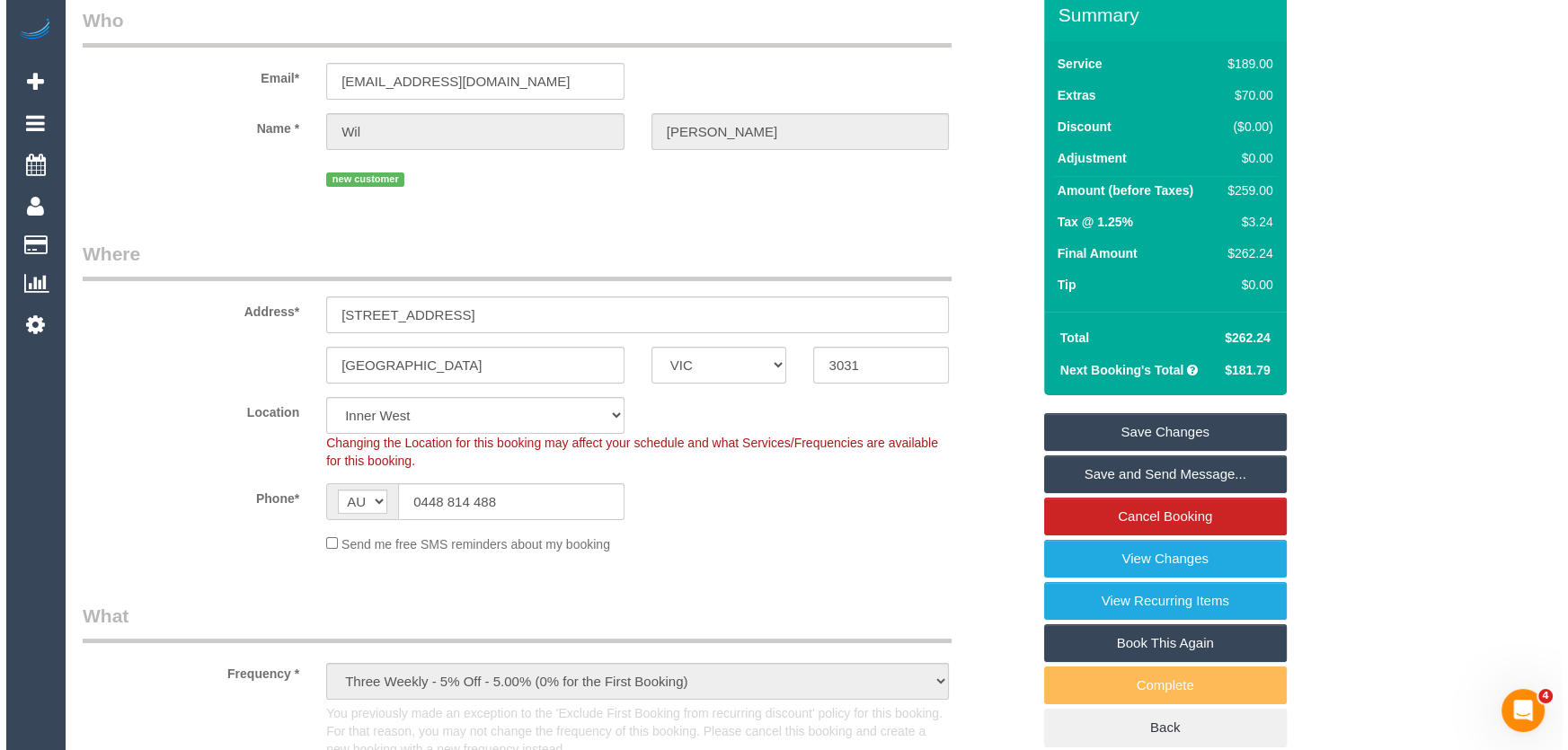
scroll to position [0, 0]
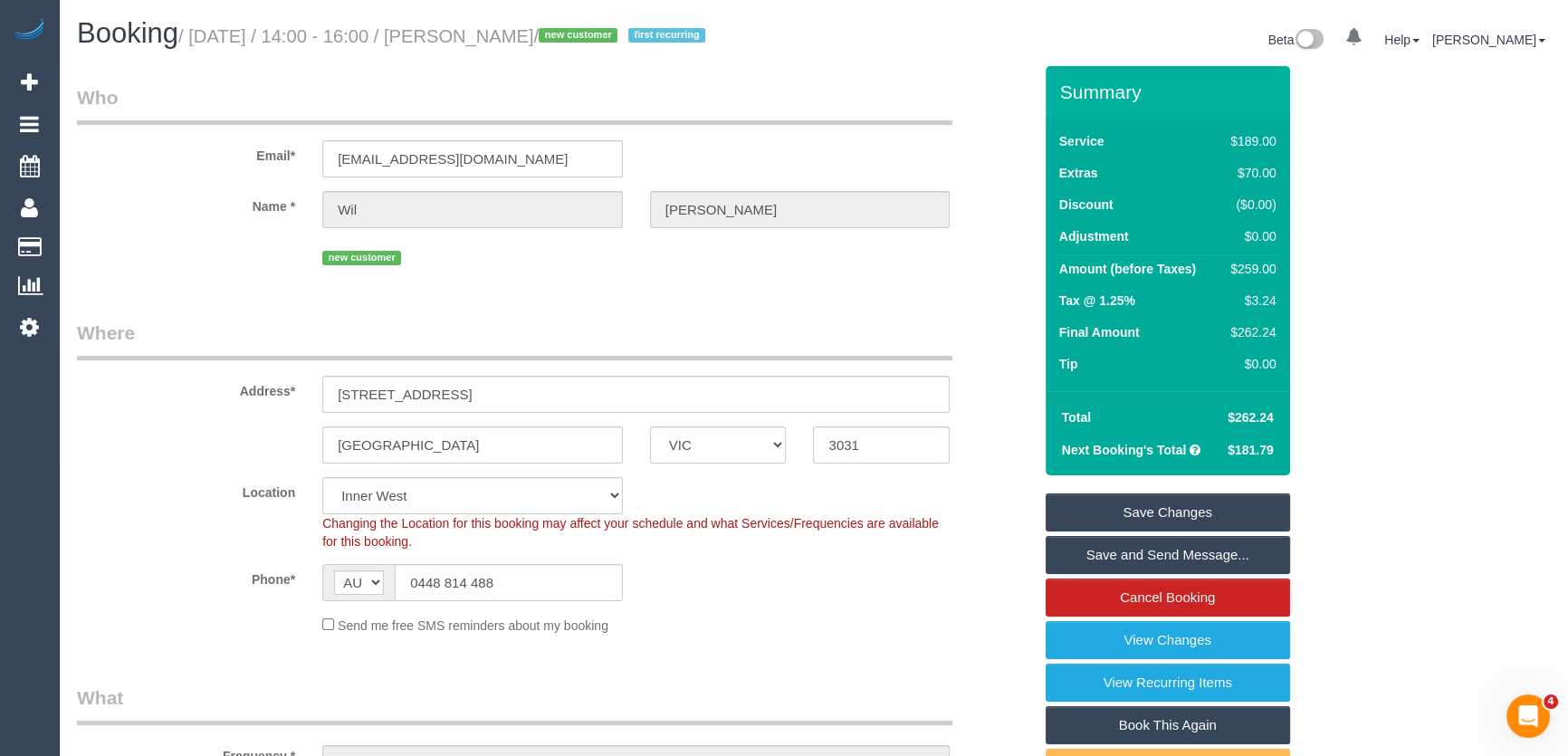
type textarea "Estimated time: 4-5 hours"
click at [505, 31] on small "/ [DATE] / 14:00 - 16:00 / [PERSON_NAME] / new customer first recurring" at bounding box center [444, 36] width 532 height 20
copy small "[PERSON_NAME]"
click at [1165, 570] on link "Save and Send Message..." at bounding box center [1168, 555] width 244 height 38
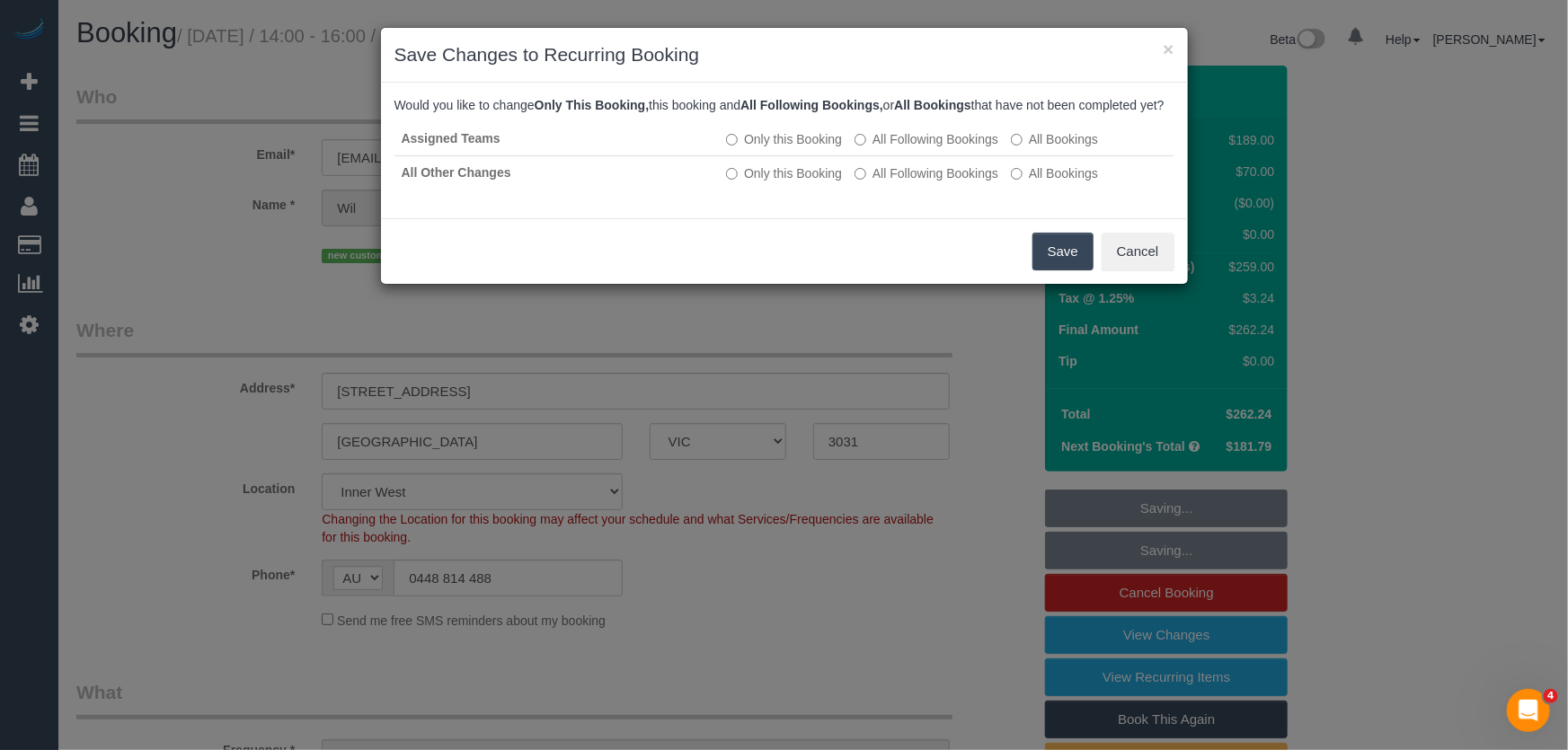
click at [1061, 257] on button "Save" at bounding box center [1063, 252] width 62 height 38
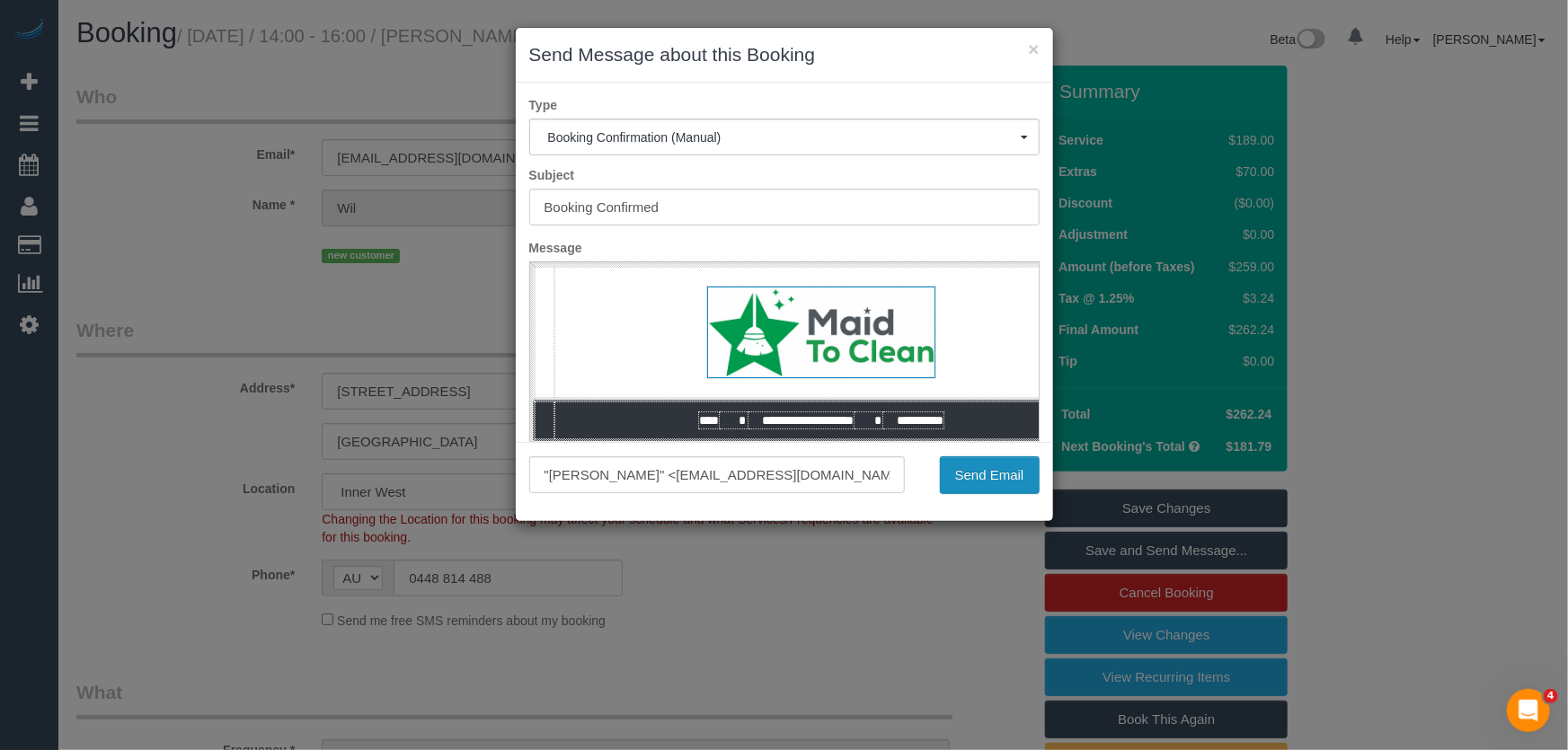
click at [997, 484] on button "Send Email" at bounding box center [989, 475] width 99 height 38
